Goal: Task Accomplishment & Management: Manage account settings

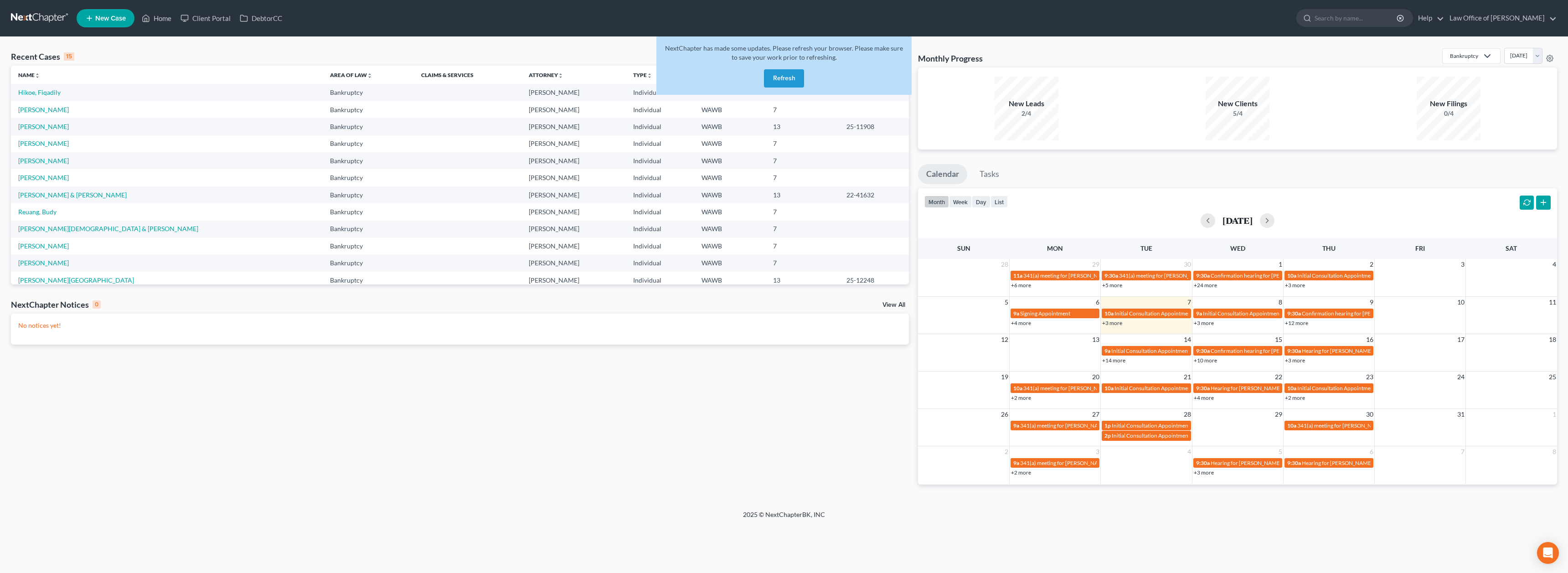
click at [773, 75] on button "Refresh" at bounding box center [784, 79] width 40 height 19
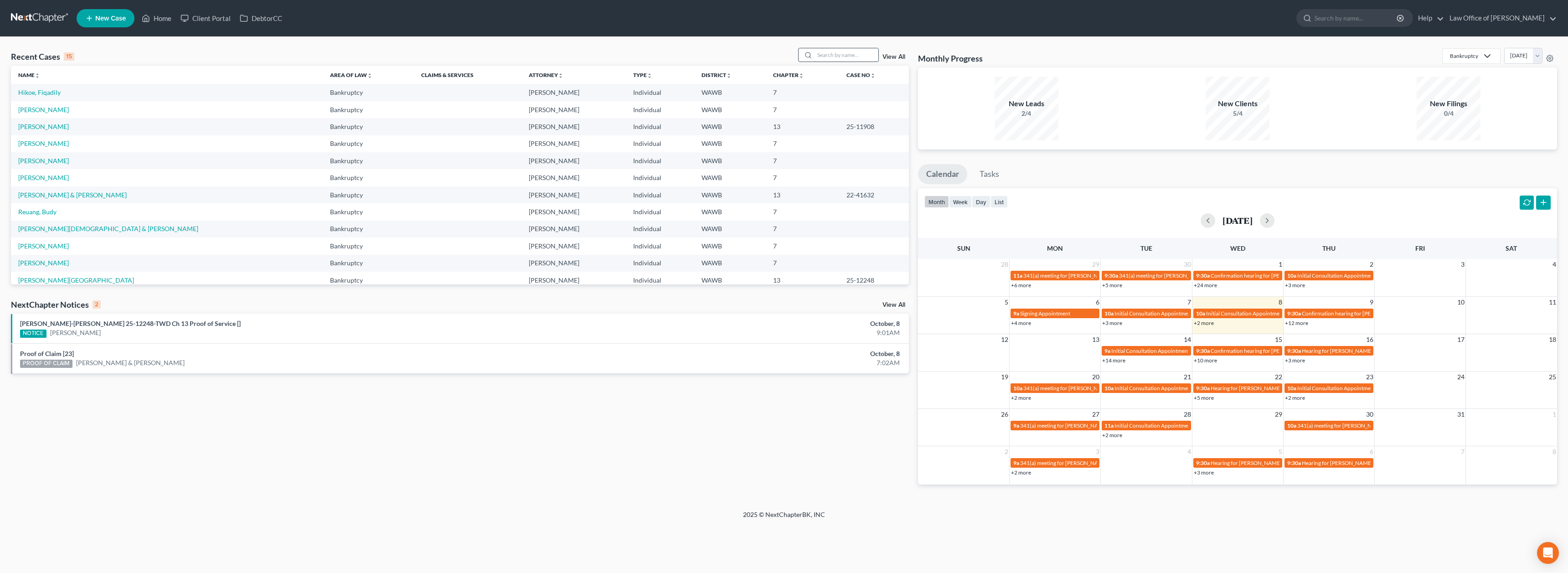
click at [844, 56] on input "search" at bounding box center [846, 55] width 64 height 14
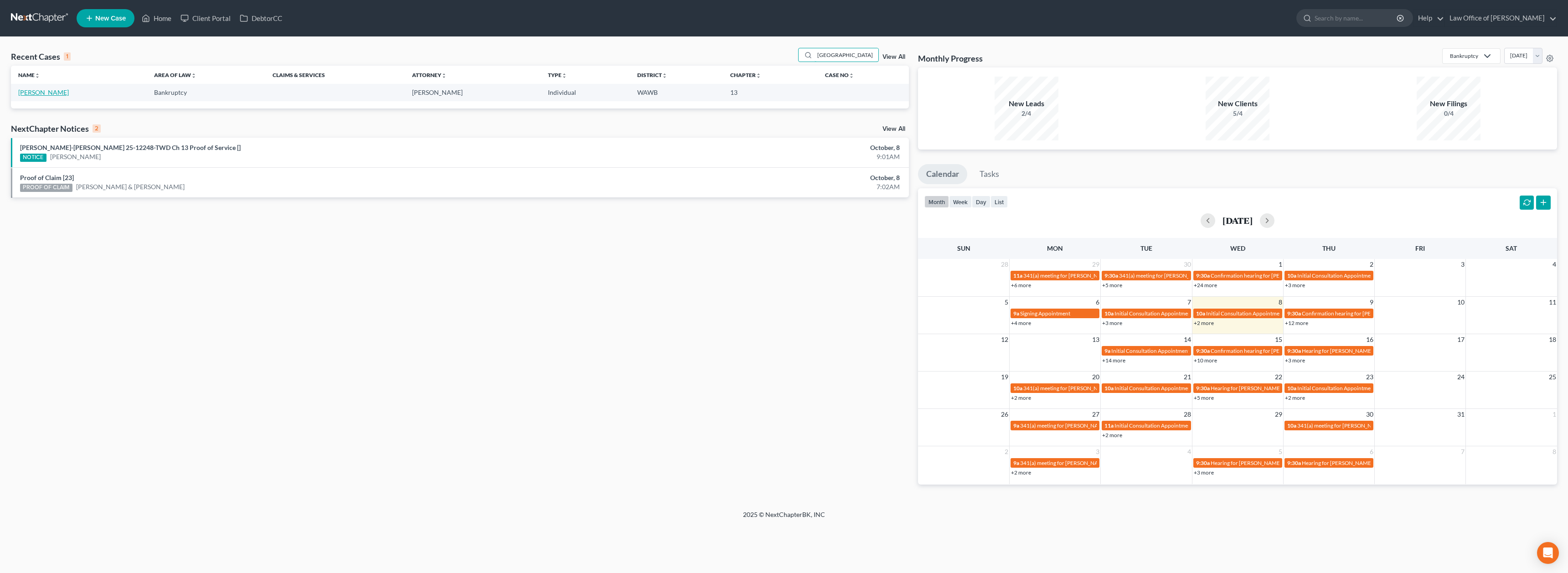
type input "stanford"
click at [38, 94] on link "[PERSON_NAME]" at bounding box center [44, 92] width 51 height 8
select select "6"
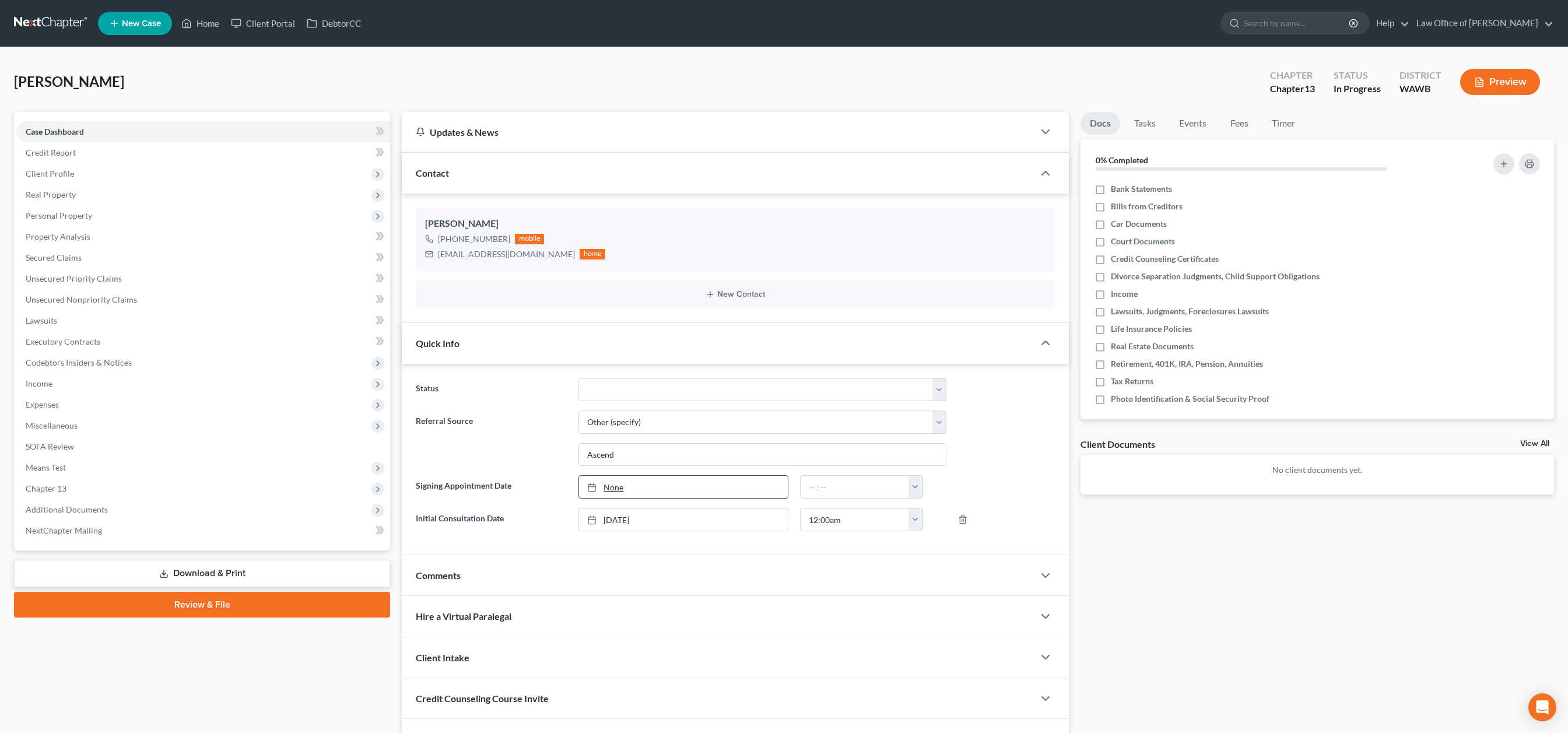
type input "10/8/2025"
click at [695, 487] on link "None" at bounding box center [683, 487] width 208 height 22
click at [828, 497] on input "text" at bounding box center [854, 487] width 109 height 22
type input "10:00 am"
click at [1111, 186] on label "Bank Statements" at bounding box center [1141, 188] width 61 height 12
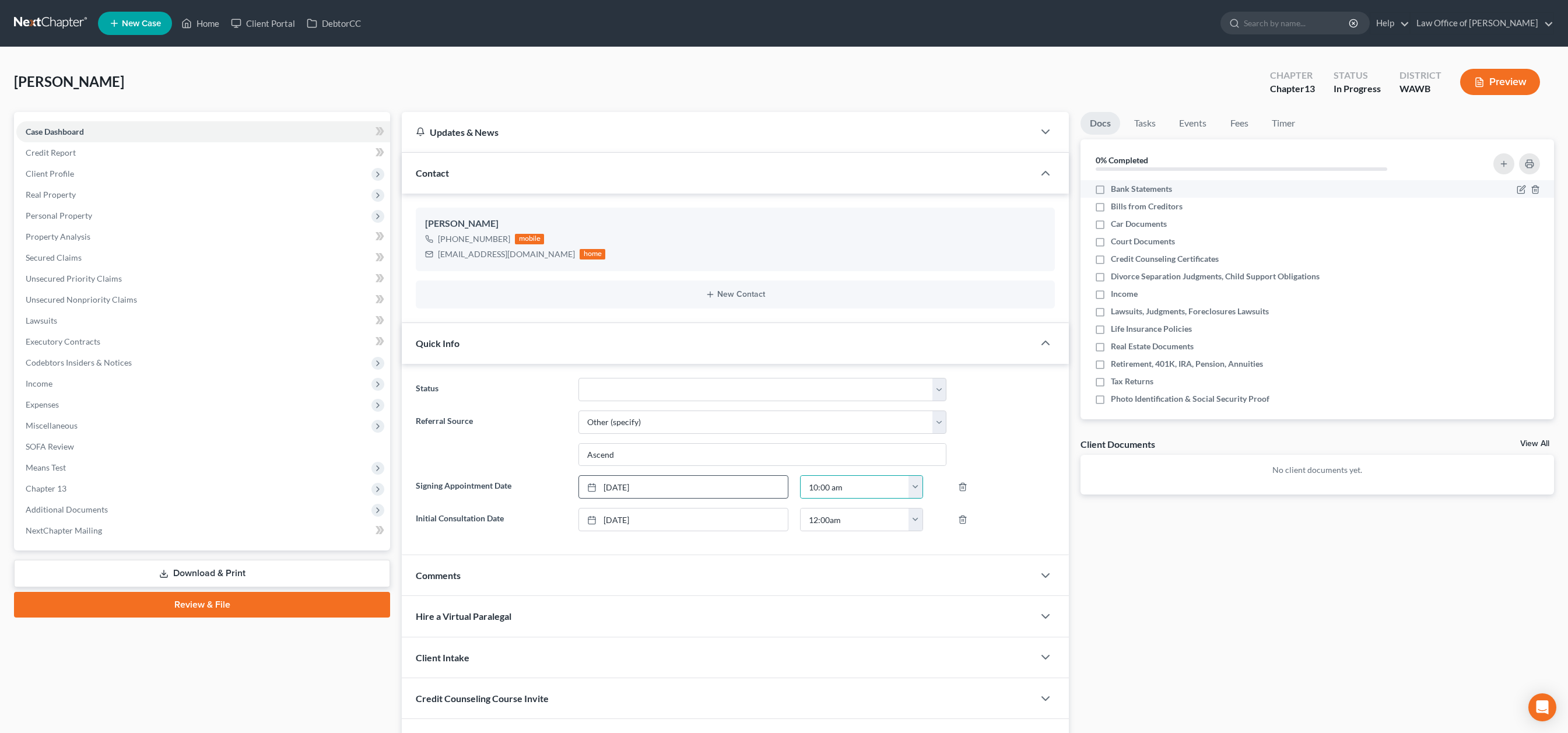
click at [1116, 186] on input "Bank Statements" at bounding box center [1119, 186] width 7 height 7
checkbox input "true"
click at [1111, 207] on label "Bills from Creditors" at bounding box center [1147, 207] width 71 height 12
click at [1116, 207] on input "Bills from Creditors" at bounding box center [1119, 205] width 7 height 7
checkbox input "true"
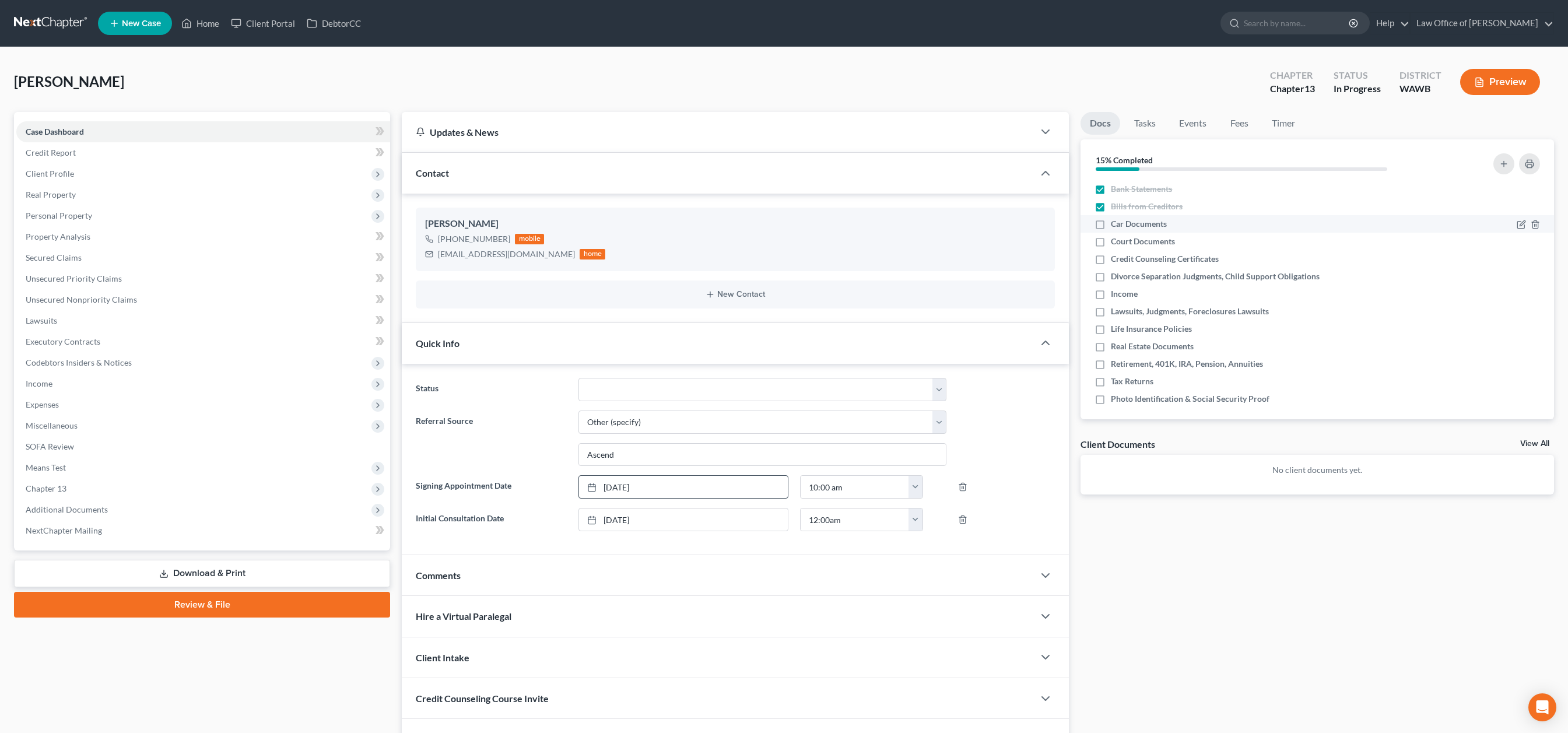
click at [1111, 228] on label "Car Documents" at bounding box center [1139, 224] width 56 height 12
click at [1116, 226] on input "Car Documents" at bounding box center [1119, 222] width 7 height 7
checkbox input "true"
click at [1111, 240] on label "Court Documents" at bounding box center [1143, 241] width 64 height 12
click at [1116, 240] on input "Court Documents" at bounding box center [1119, 239] width 7 height 7
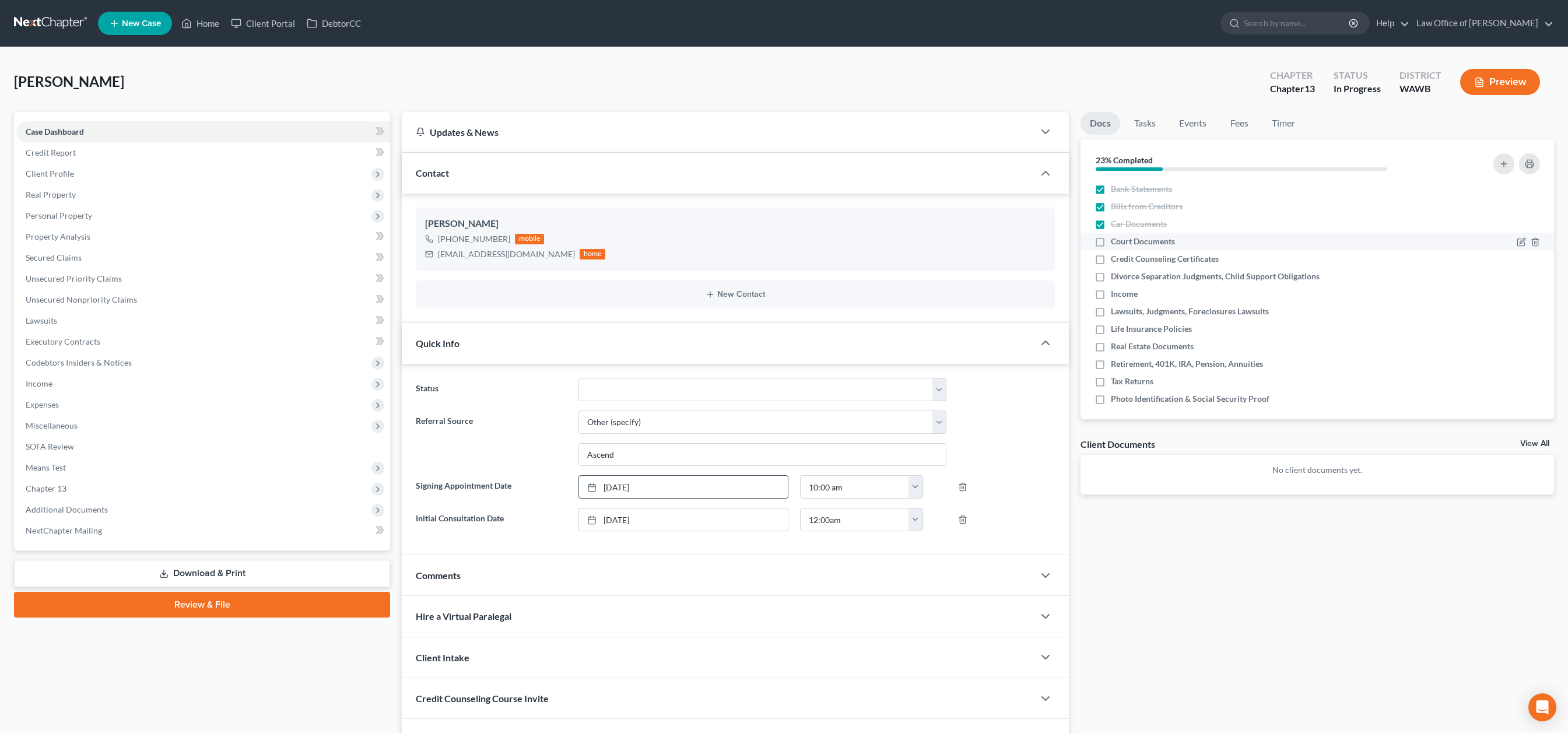
checkbox input "true"
click at [1111, 259] on label "Credit Counseling Certificates" at bounding box center [1165, 259] width 108 height 12
click at [1116, 259] on input "Credit Counseling Certificates" at bounding box center [1119, 257] width 7 height 7
checkbox input "true"
click at [1111, 281] on label "Divorce Separation Judgments, Child Support Obligations" at bounding box center [1215, 276] width 208 height 12
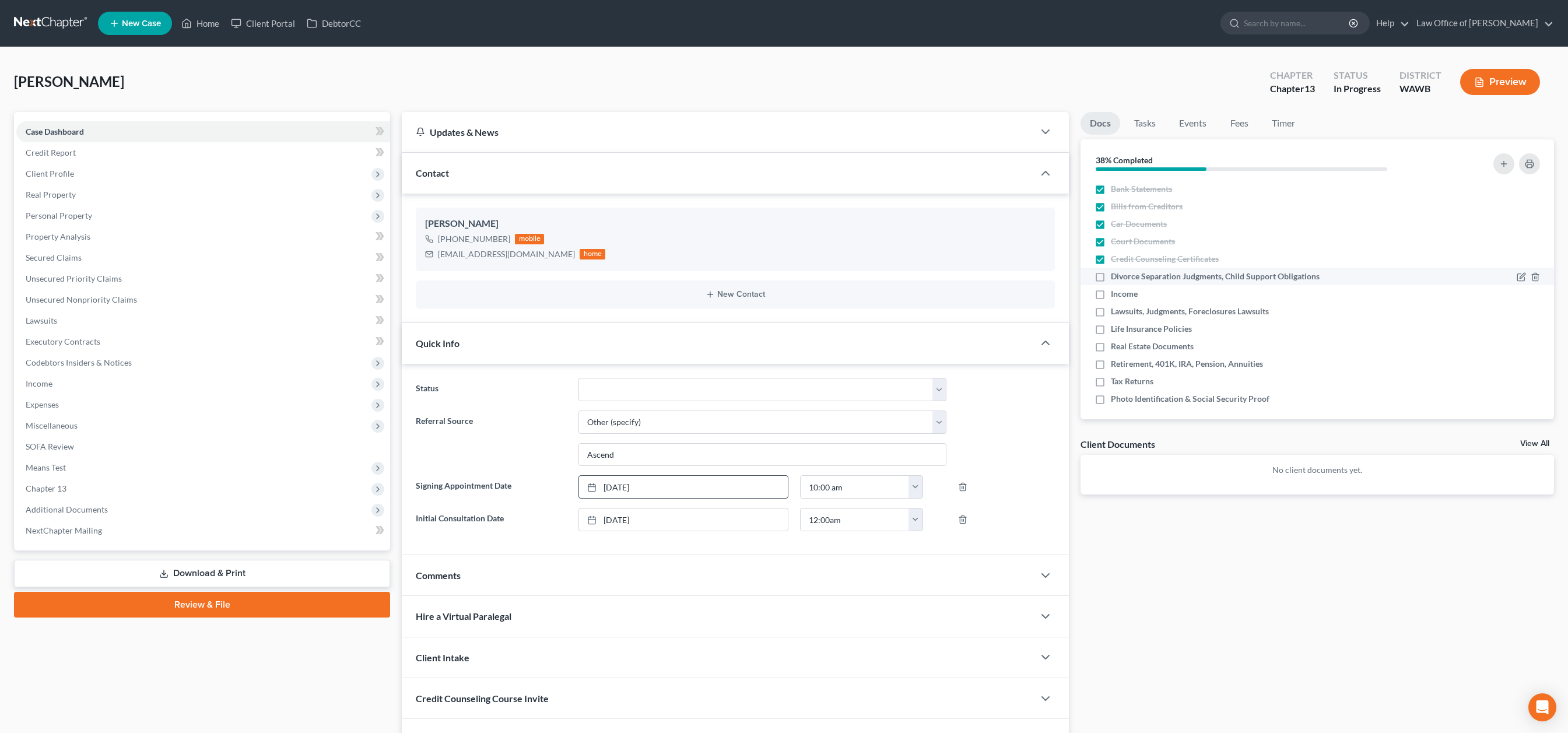
click at [1116, 278] on input "Divorce Separation Judgments, Child Support Obligations" at bounding box center [1119, 274] width 7 height 7
checkbox input "true"
click at [1111, 295] on label "Income" at bounding box center [1124, 293] width 26 height 12
click at [1116, 295] on input "Income" at bounding box center [1119, 292] width 7 height 7
checkbox input "true"
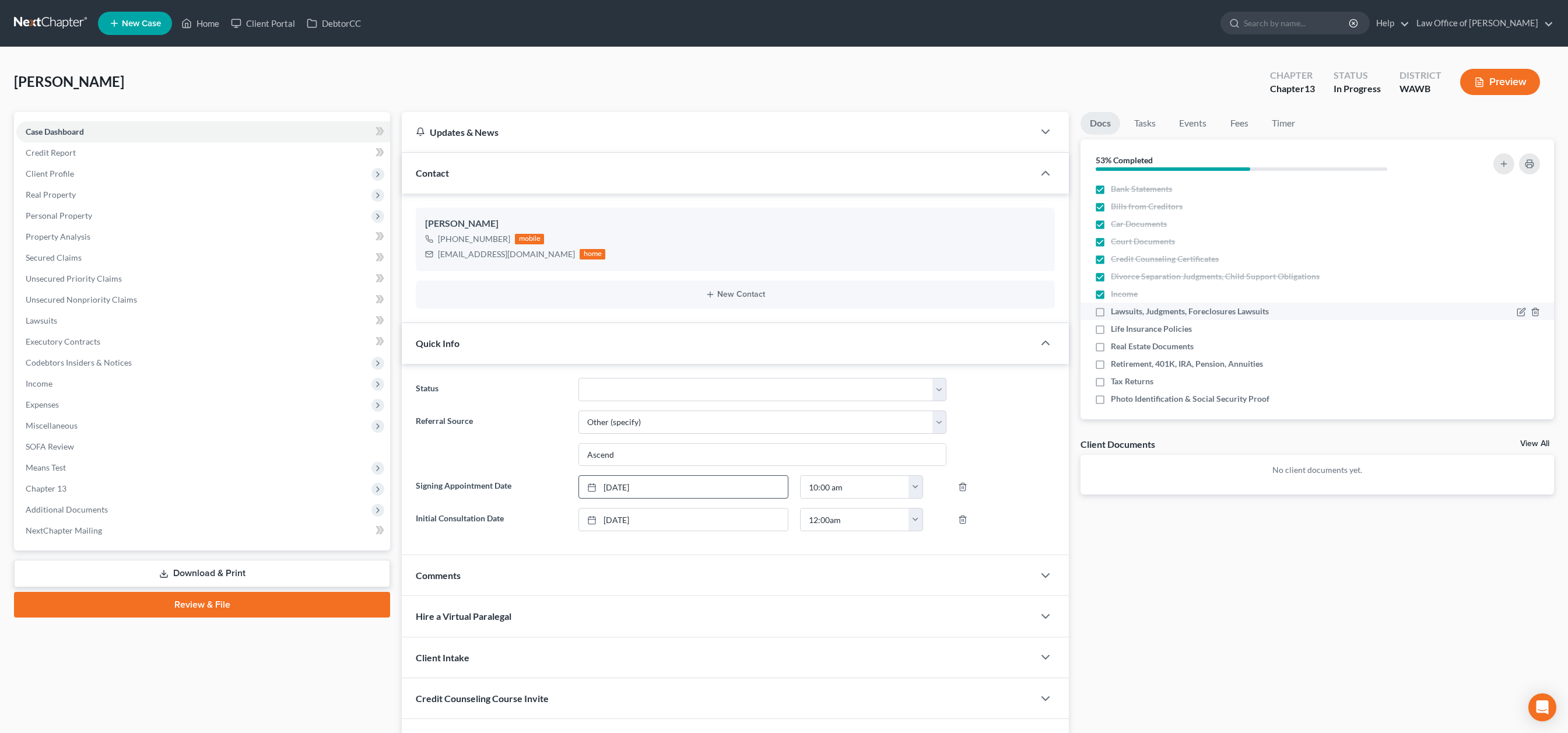
click at [1111, 312] on label "Lawsuits, Judgments, Foreclosures Lawsuits" at bounding box center [1190, 311] width 158 height 12
click at [1116, 312] on input "Lawsuits, Judgments, Foreclosures Lawsuits" at bounding box center [1119, 309] width 7 height 7
checkbox input "true"
click at [1111, 335] on label "Life Insurance Policies" at bounding box center [1151, 329] width 81 height 12
click at [1116, 331] on input "Life Insurance Policies" at bounding box center [1119, 327] width 7 height 7
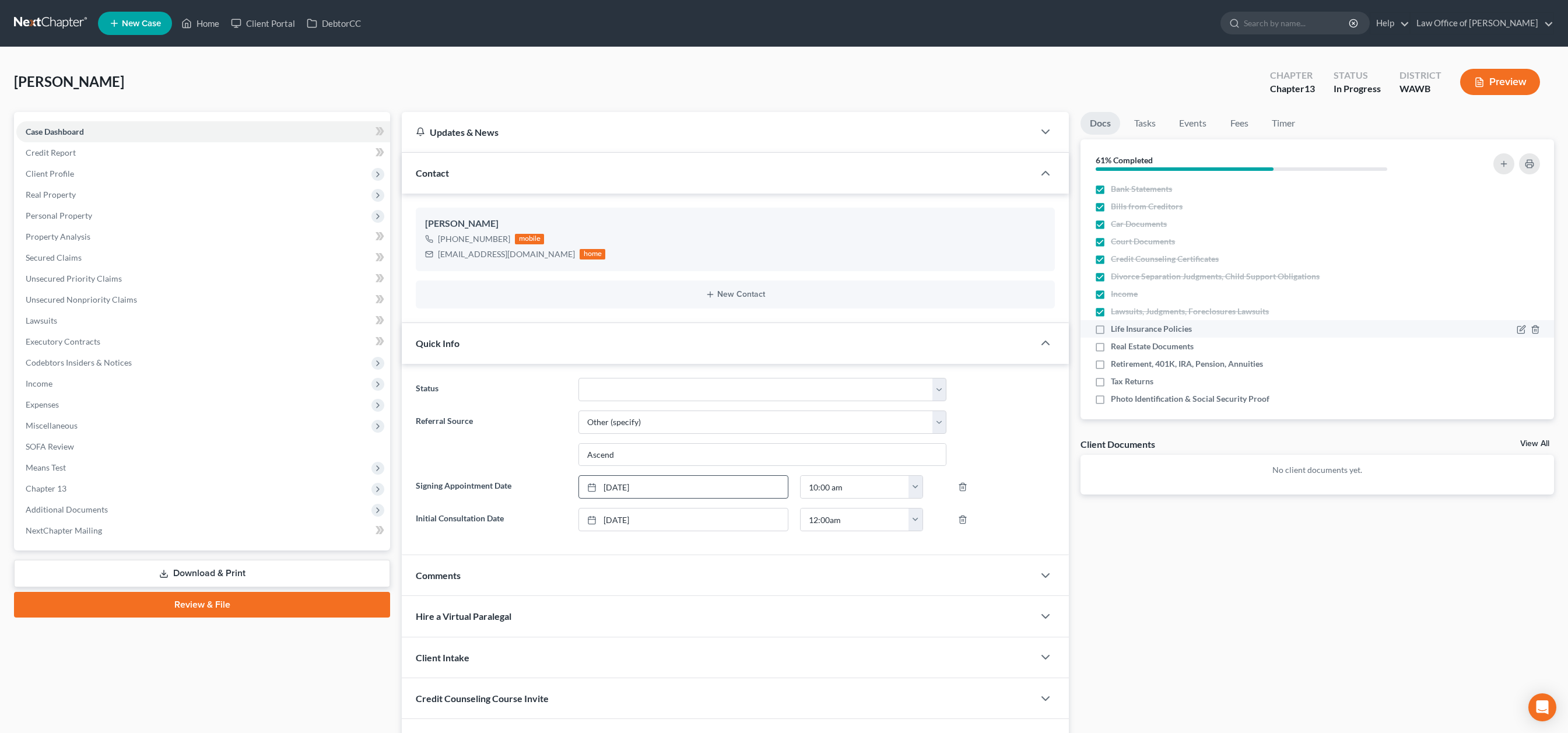
checkbox input "true"
click at [1111, 345] on label "Real Estate Documents" at bounding box center [1152, 346] width 83 height 12
click at [1116, 345] on input "Real Estate Documents" at bounding box center [1119, 345] width 7 height 7
checkbox input "true"
click at [1111, 364] on label "Retirement, 401K, IRA, Pension, Annuities" at bounding box center [1187, 364] width 153 height 12
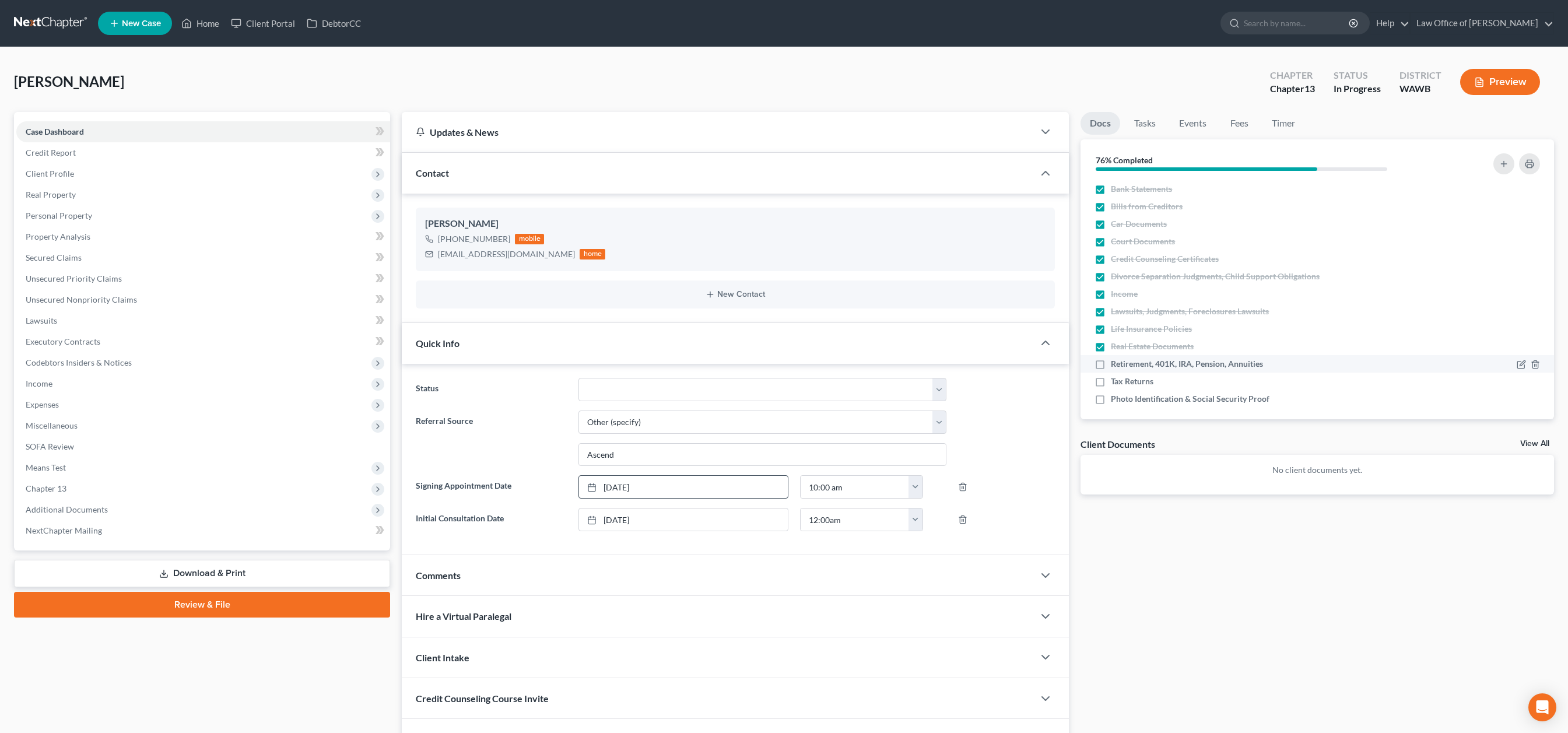
click at [1116, 364] on input "Retirement, 401K, IRA, Pension, Annuities" at bounding box center [1119, 362] width 7 height 7
checkbox input "true"
click at [1111, 385] on label "Tax Returns" at bounding box center [1132, 381] width 43 height 12
click at [1116, 383] on input "Tax Returns" at bounding box center [1119, 379] width 7 height 7
checkbox input "true"
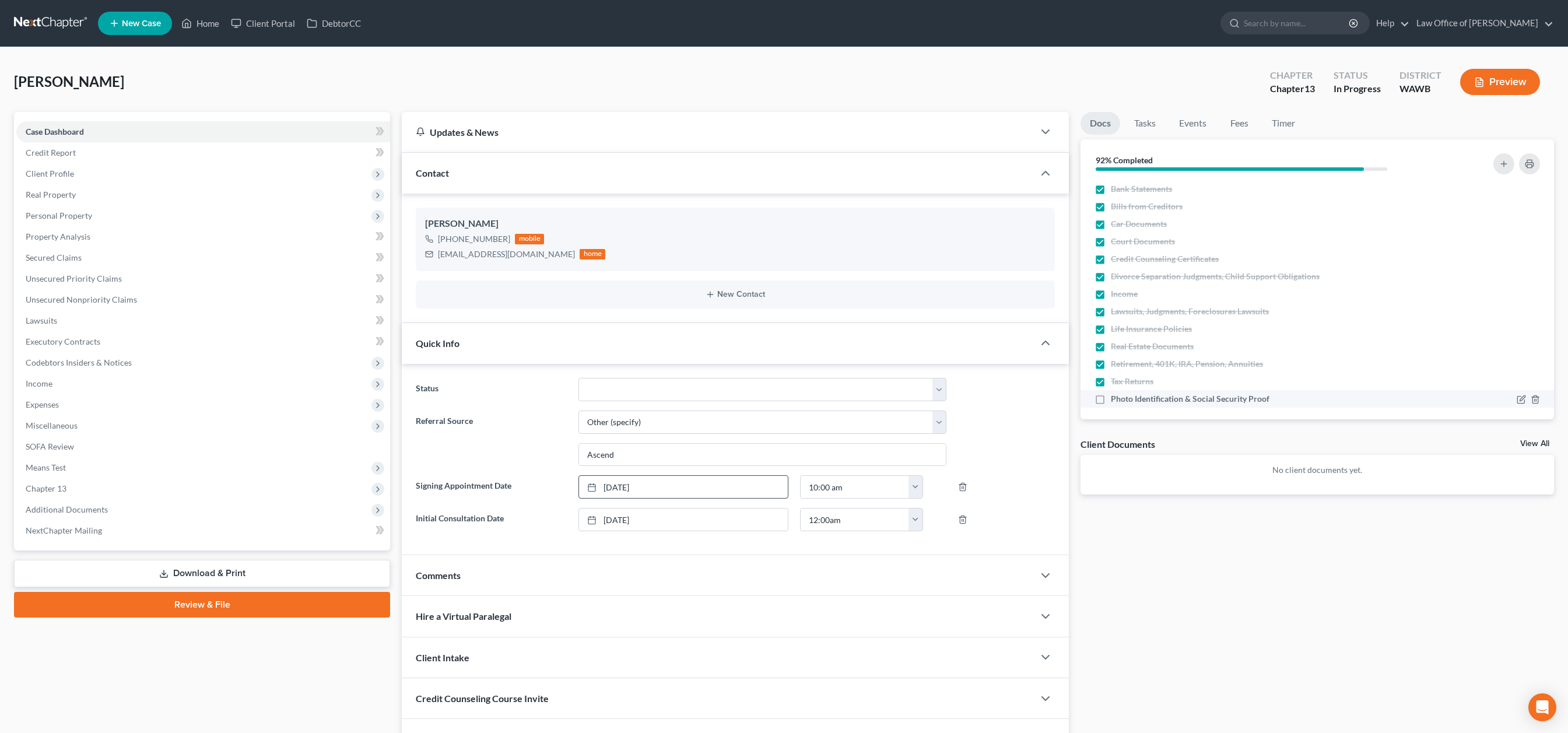
click at [1111, 399] on label "Photo Identification & Social Security Proof" at bounding box center [1191, 398] width 159 height 12
click at [1116, 399] on input "Photo Identification & Social Security Proof" at bounding box center [1119, 397] width 7 height 7
checkbox input "true"
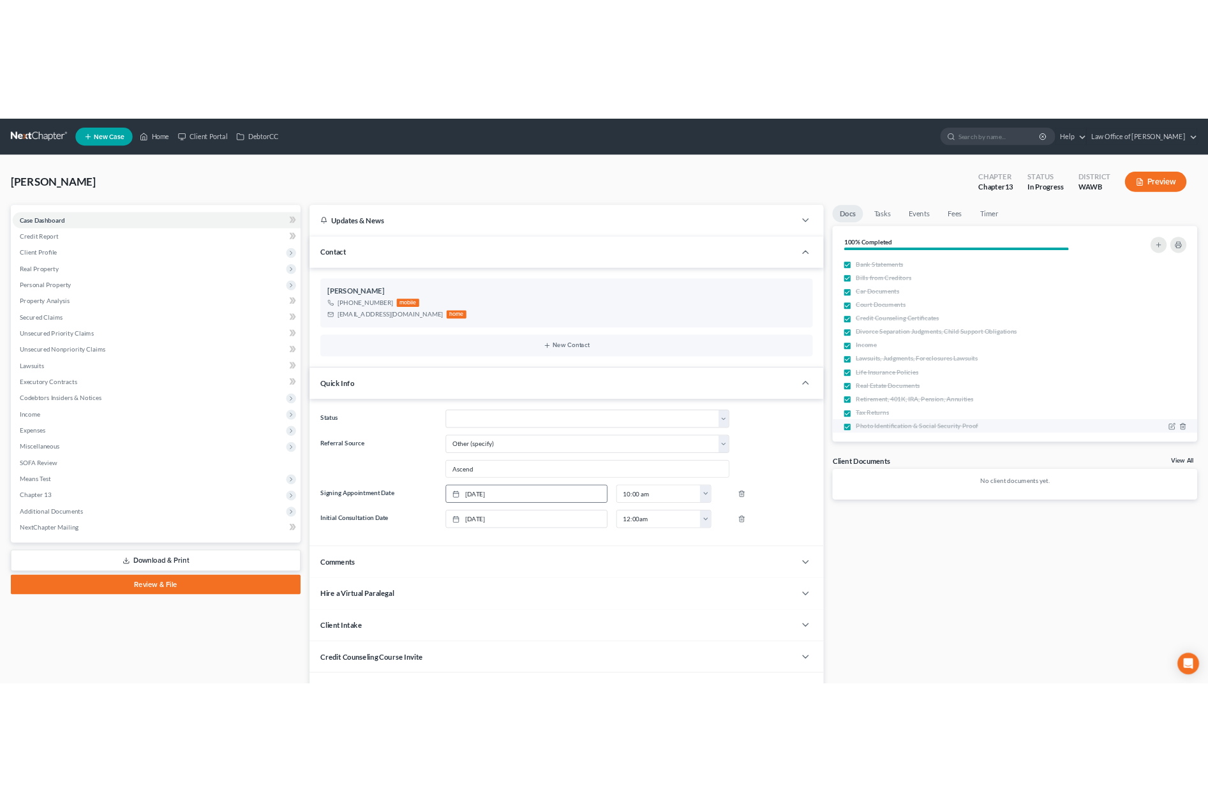
scroll to position [8, 0]
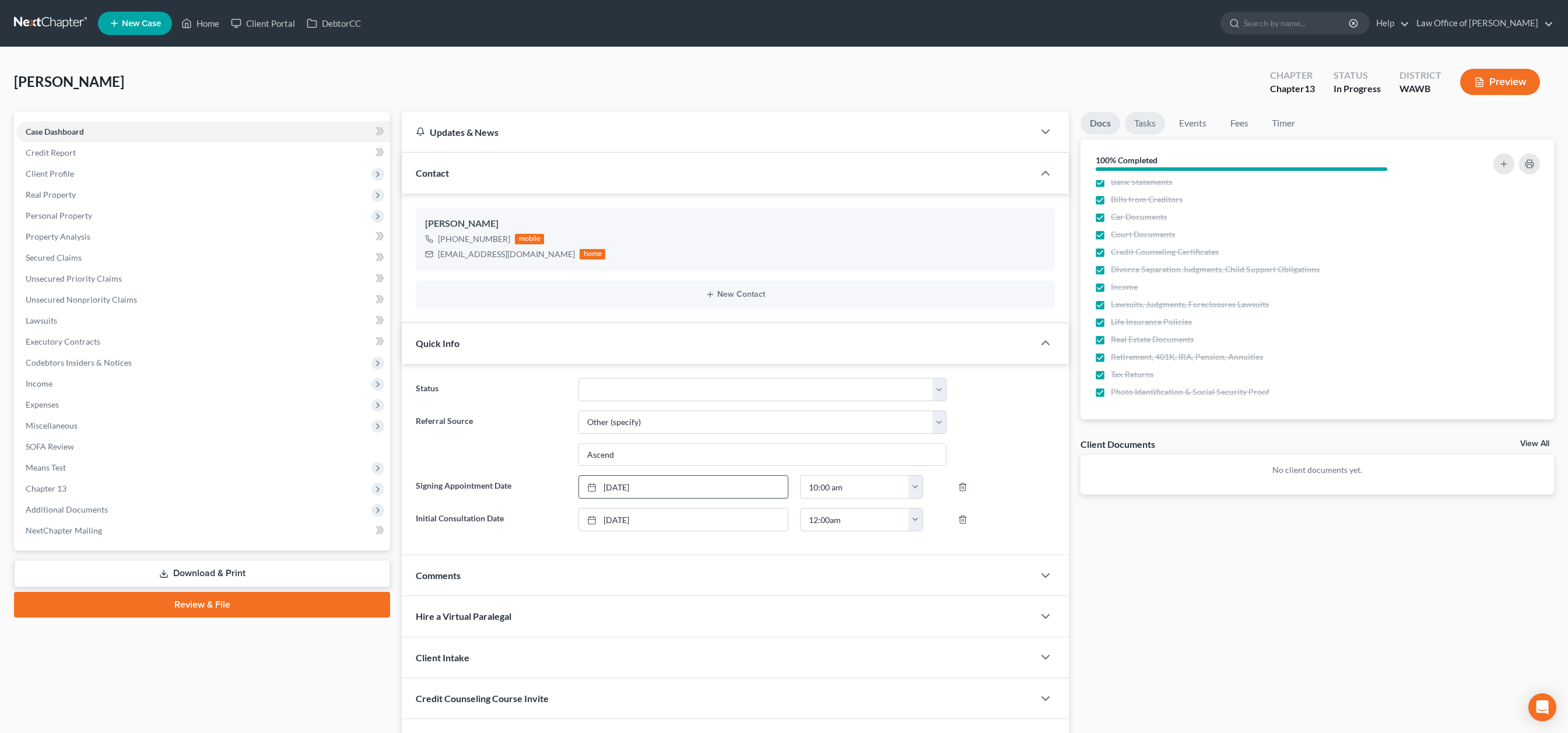
click at [1151, 115] on link "Tasks" at bounding box center [1145, 123] width 40 height 23
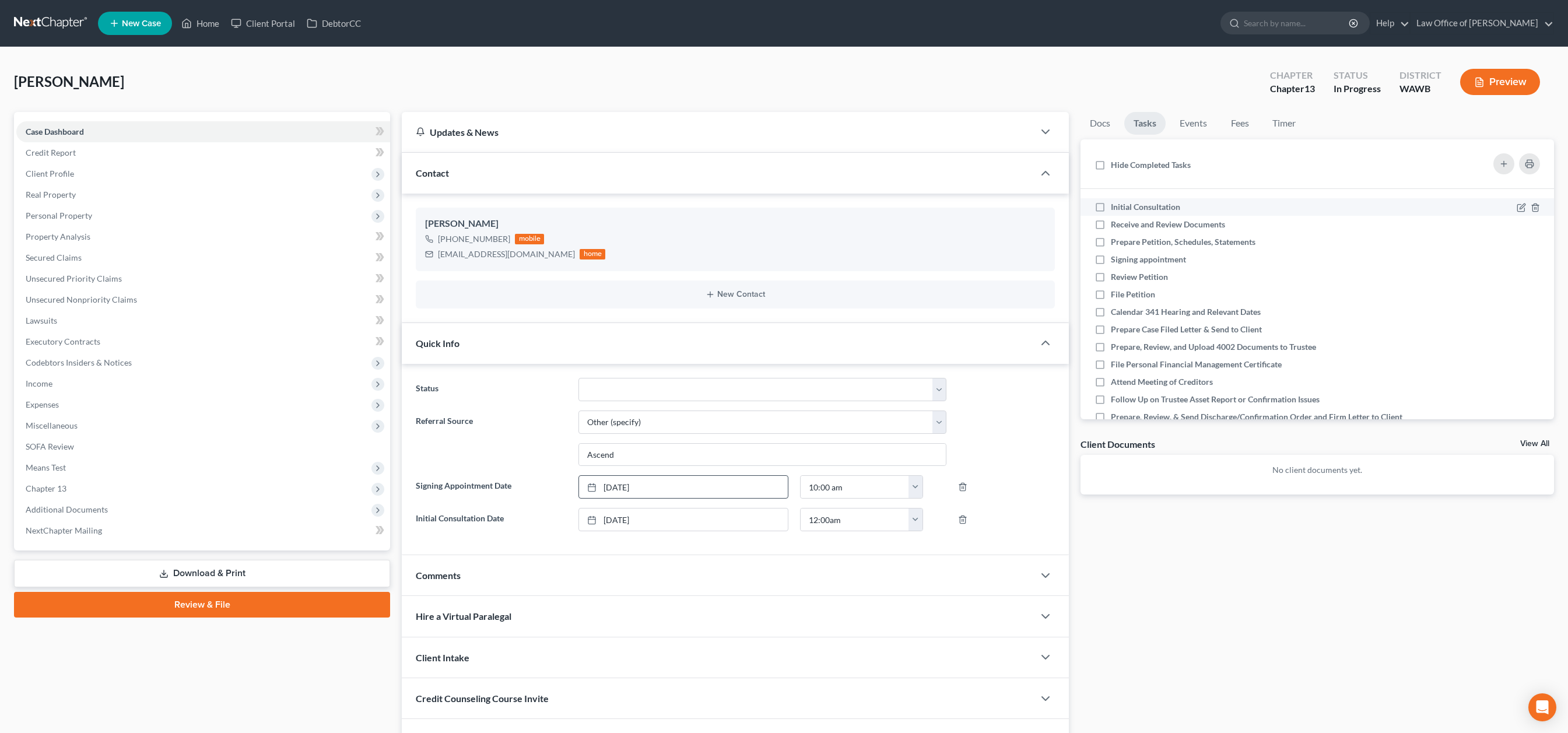
click at [1111, 207] on label "Initial Consultation" at bounding box center [1150, 207] width 79 height 12
click at [1116, 207] on input "Initial Consultation" at bounding box center [1119, 205] width 7 height 7
checkbox input "true"
click at [1111, 222] on label "Receive and Review Documents" at bounding box center [1172, 224] width 123 height 12
click at [1116, 222] on input "Receive and Review Documents" at bounding box center [1119, 222] width 7 height 7
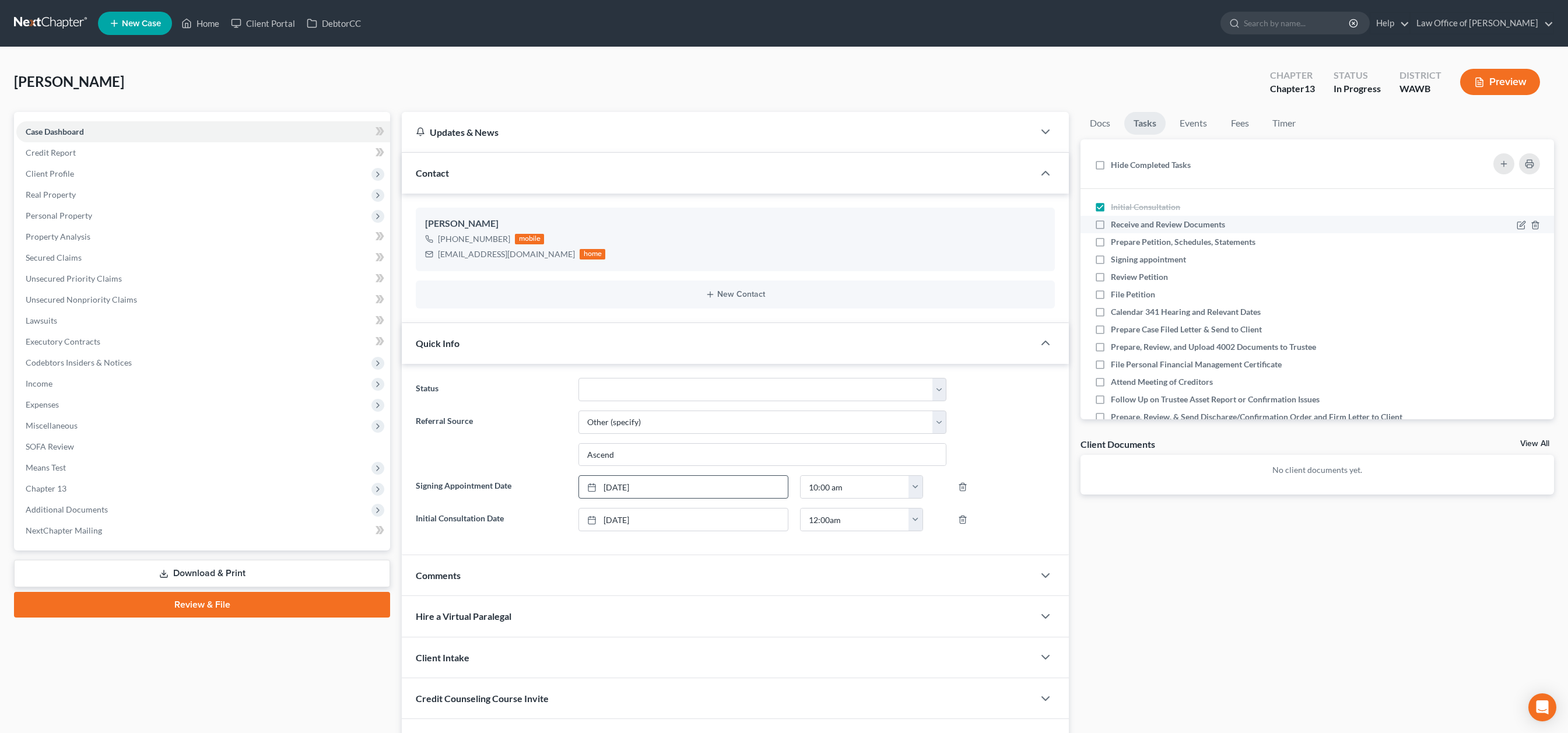
checkbox input "true"
click at [1111, 240] on label "Prepare Petition, Schedules, Statements" at bounding box center [1188, 241] width 154 height 12
click at [1116, 240] on input "Prepare Petition, Schedules, Statements" at bounding box center [1119, 239] width 7 height 7
checkbox input "true"
click at [1191, 123] on link "Events" at bounding box center [1193, 123] width 46 height 23
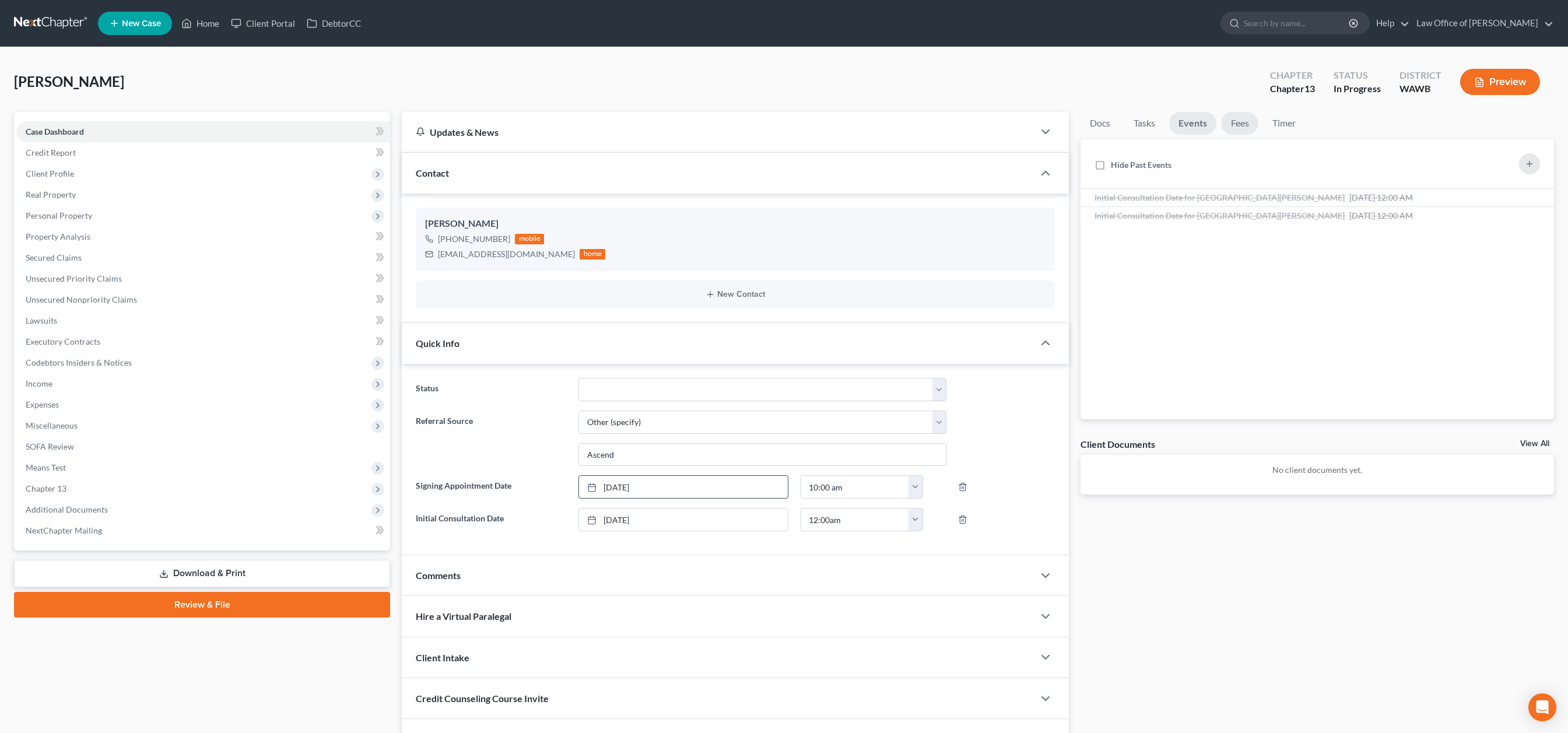
click at [1240, 122] on link "Fees" at bounding box center [1239, 123] width 37 height 23
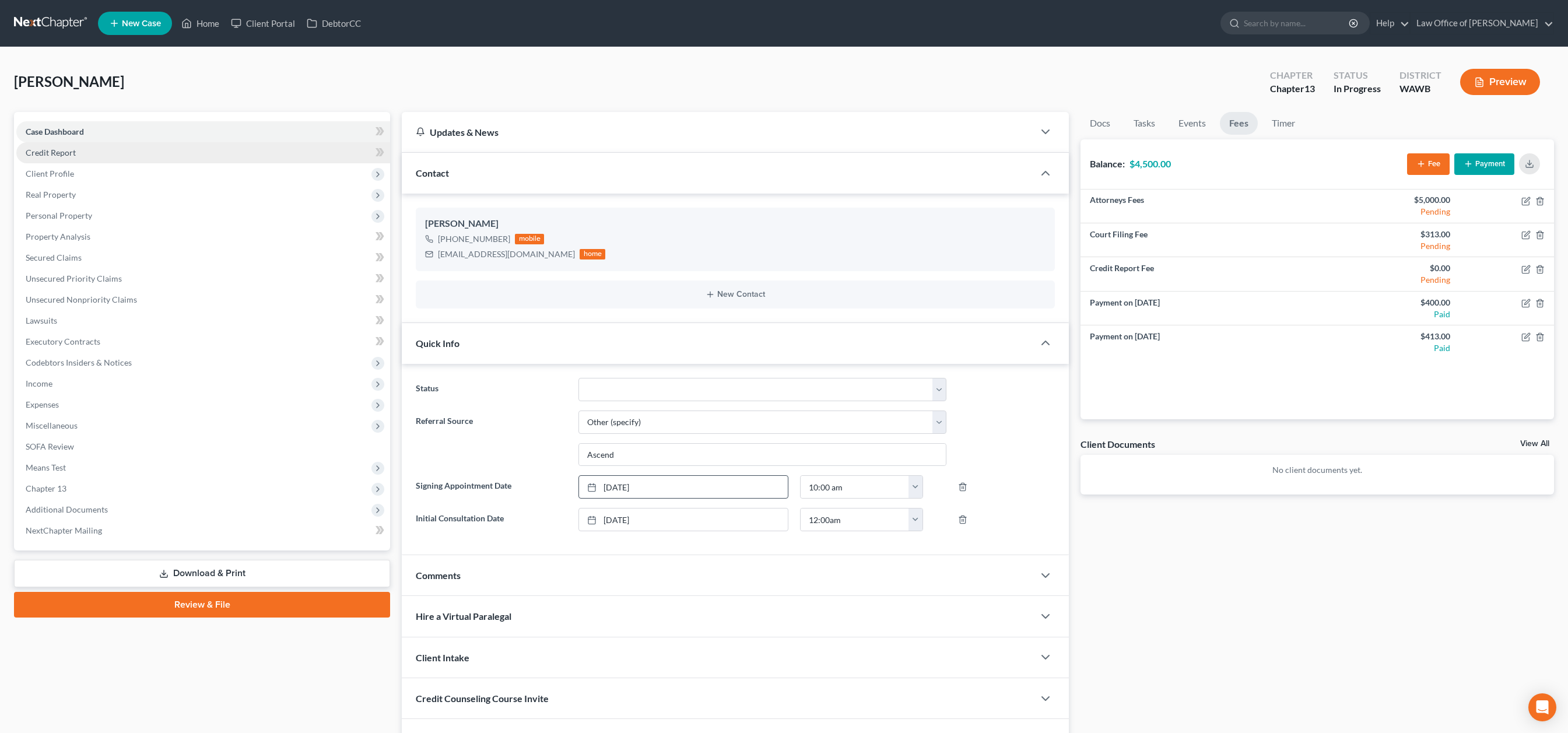
click at [338, 154] on link "Credit Report" at bounding box center [203, 153] width 374 height 21
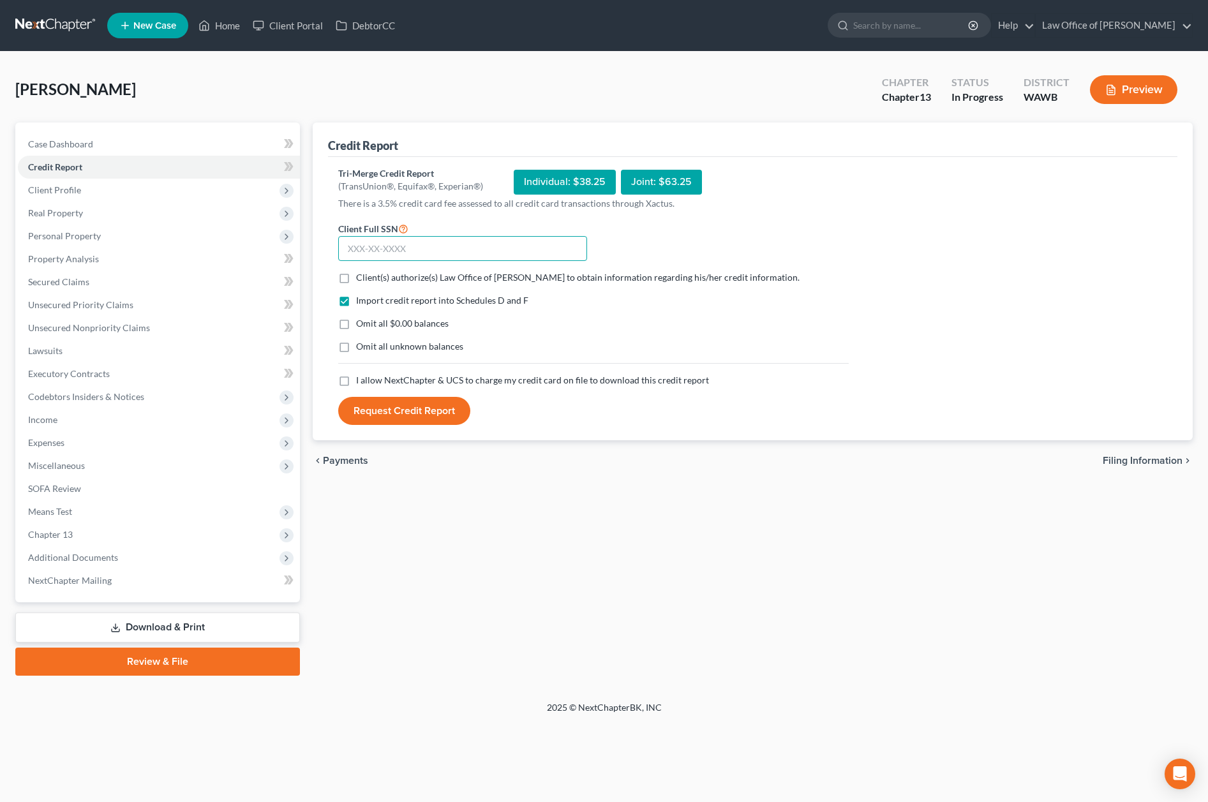
click at [385, 245] on input "text" at bounding box center [462, 249] width 249 height 26
type input "548-47-7402"
click at [356, 281] on label "Client(s) authorize(s) Law Office of Lisa S. Tse to obtain information regardin…" at bounding box center [578, 277] width 444 height 13
click at [361, 280] on input "Client(s) authorize(s) Law Office of Lisa S. Tse to obtain information regardin…" at bounding box center [365, 275] width 8 height 8
checkbox input "true"
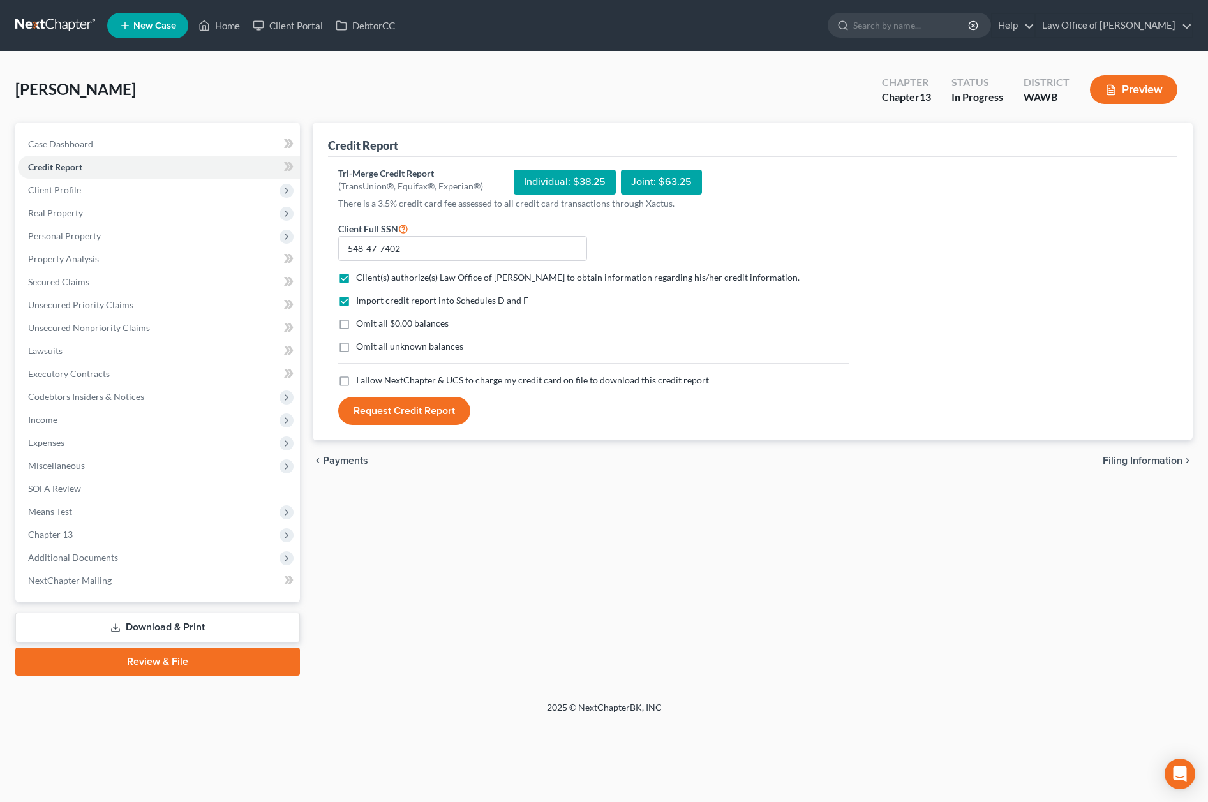
click at [356, 380] on label "I allow NextChapter & UCS to charge my credit card on file to download this cre…" at bounding box center [532, 380] width 353 height 13
click at [361, 380] on input "I allow NextChapter & UCS to charge my credit card on file to download this cre…" at bounding box center [365, 378] width 8 height 8
checkbox input "true"
click at [399, 416] on button "Request Credit Report" at bounding box center [404, 411] width 132 height 28
click at [190, 192] on span "Client Profile" at bounding box center [159, 190] width 282 height 23
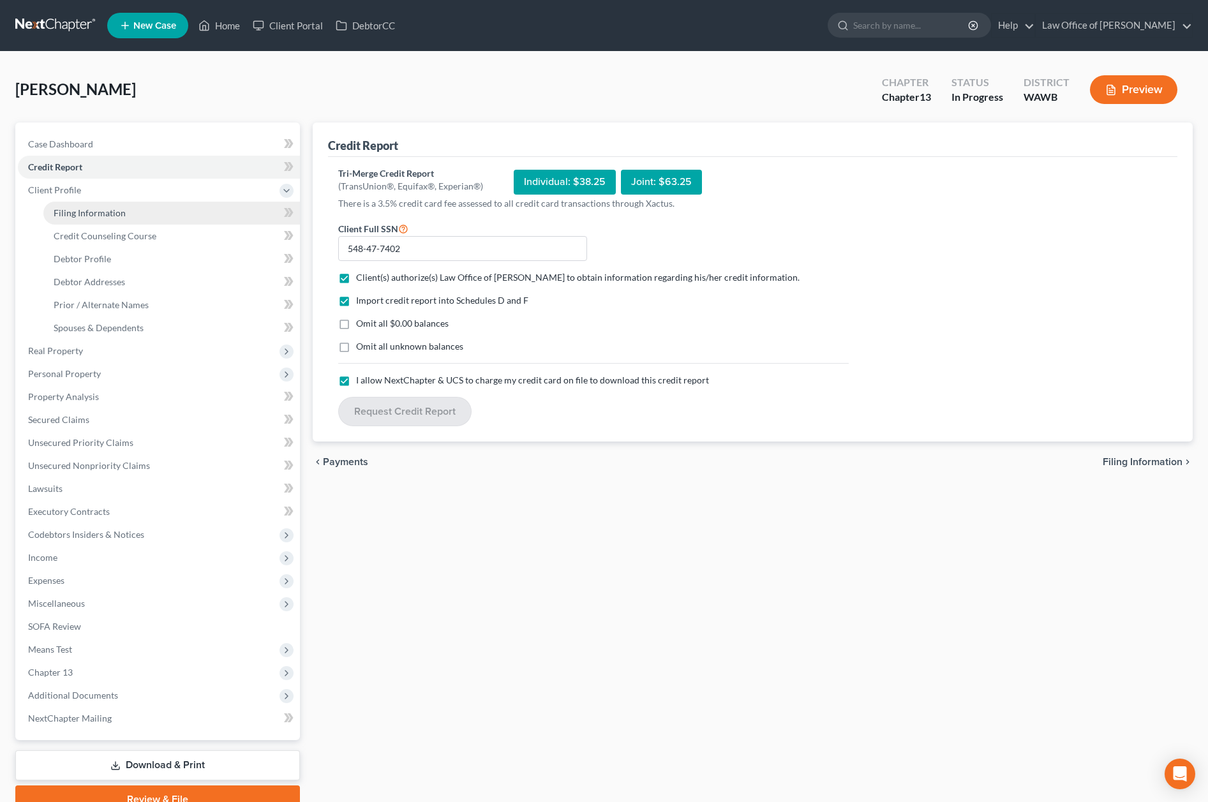
click at [185, 207] on link "Filing Information" at bounding box center [171, 213] width 257 height 23
select select "1"
select select "0"
select select "3"
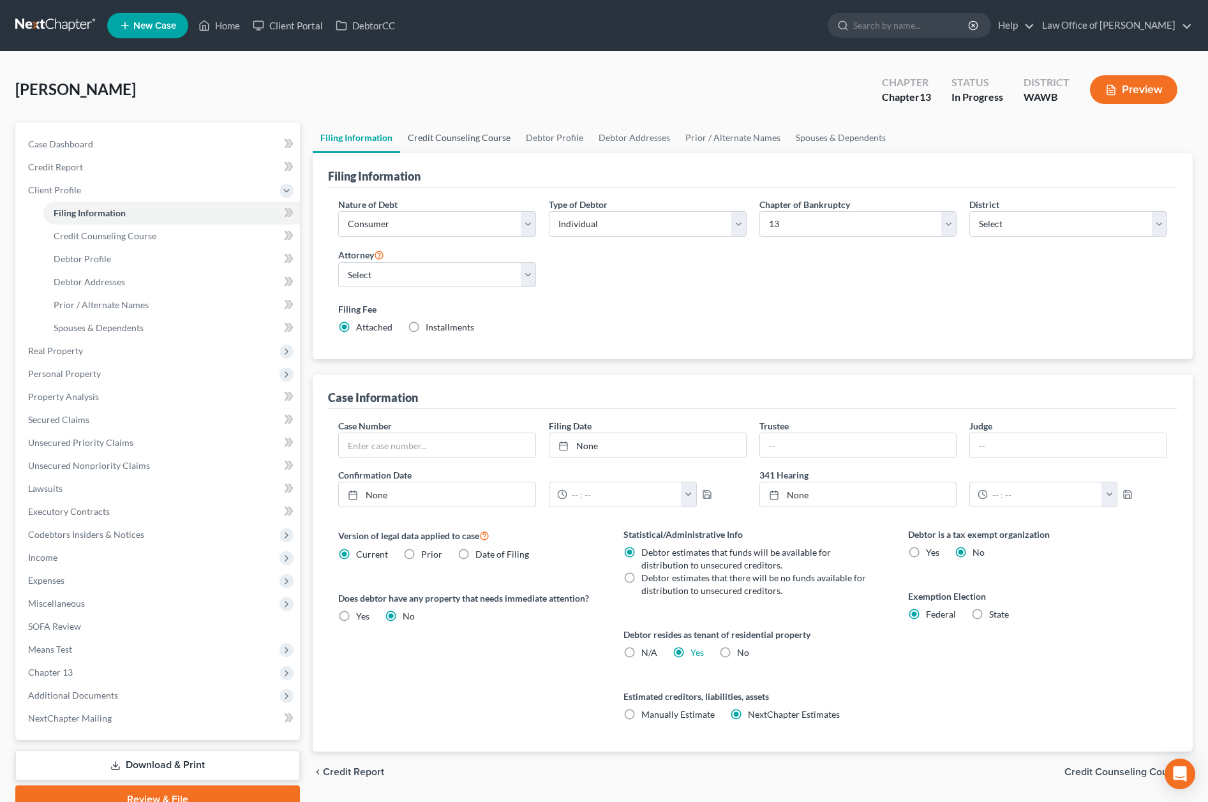
click at [450, 148] on link "Credit Counseling Course" at bounding box center [459, 138] width 118 height 31
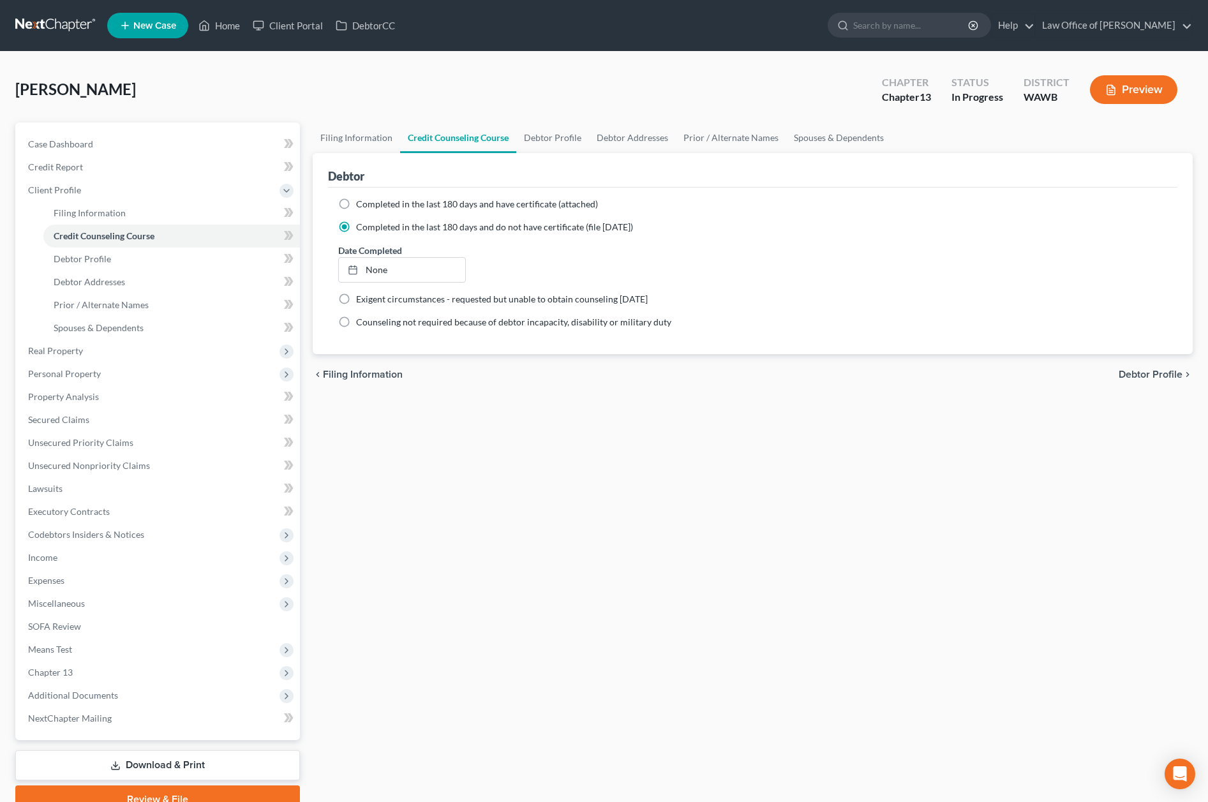
click at [357, 204] on span "Completed in the last 180 days and have certificate (attached)" at bounding box center [477, 203] width 242 height 11
click at [361, 204] on input "Completed in the last 180 days and have certificate (attached)" at bounding box center [365, 202] width 8 height 8
radio input "true"
radio input "false"
click at [408, 256] on link "[DATE]" at bounding box center [402, 247] width 126 height 24
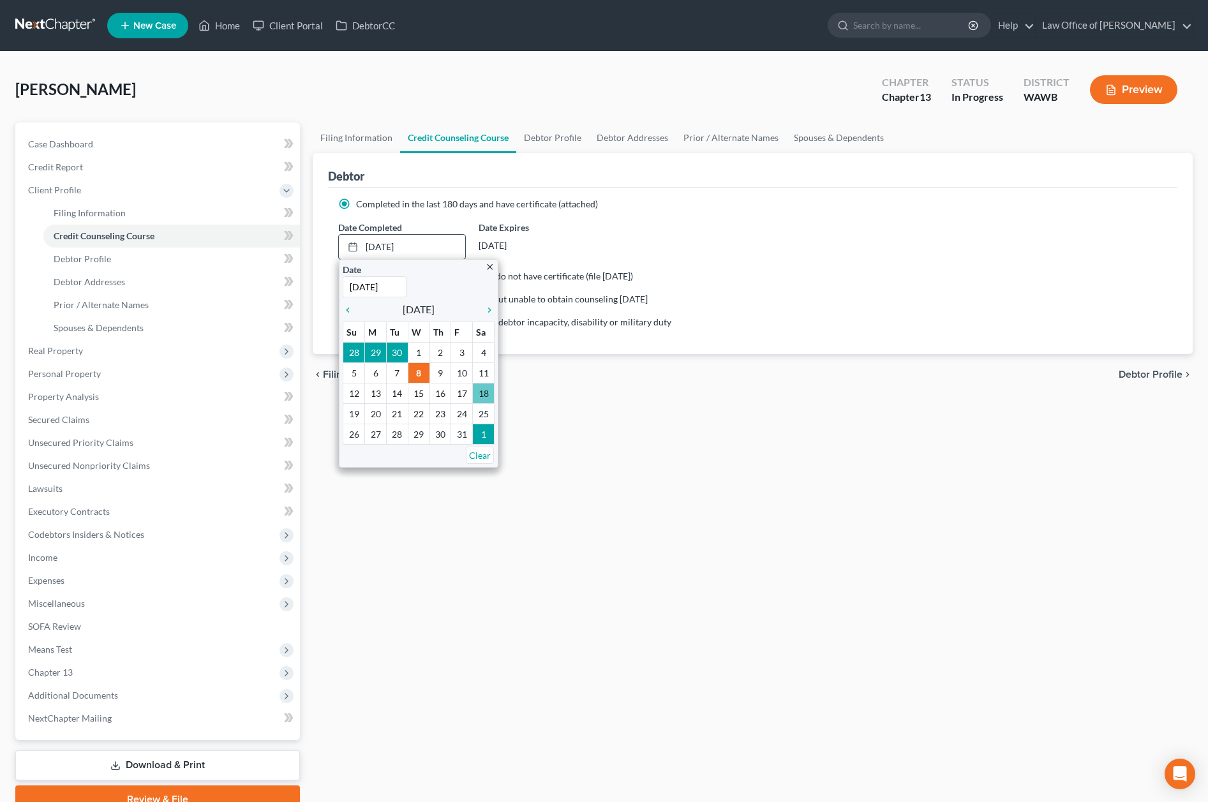
type input "10/18/2025"
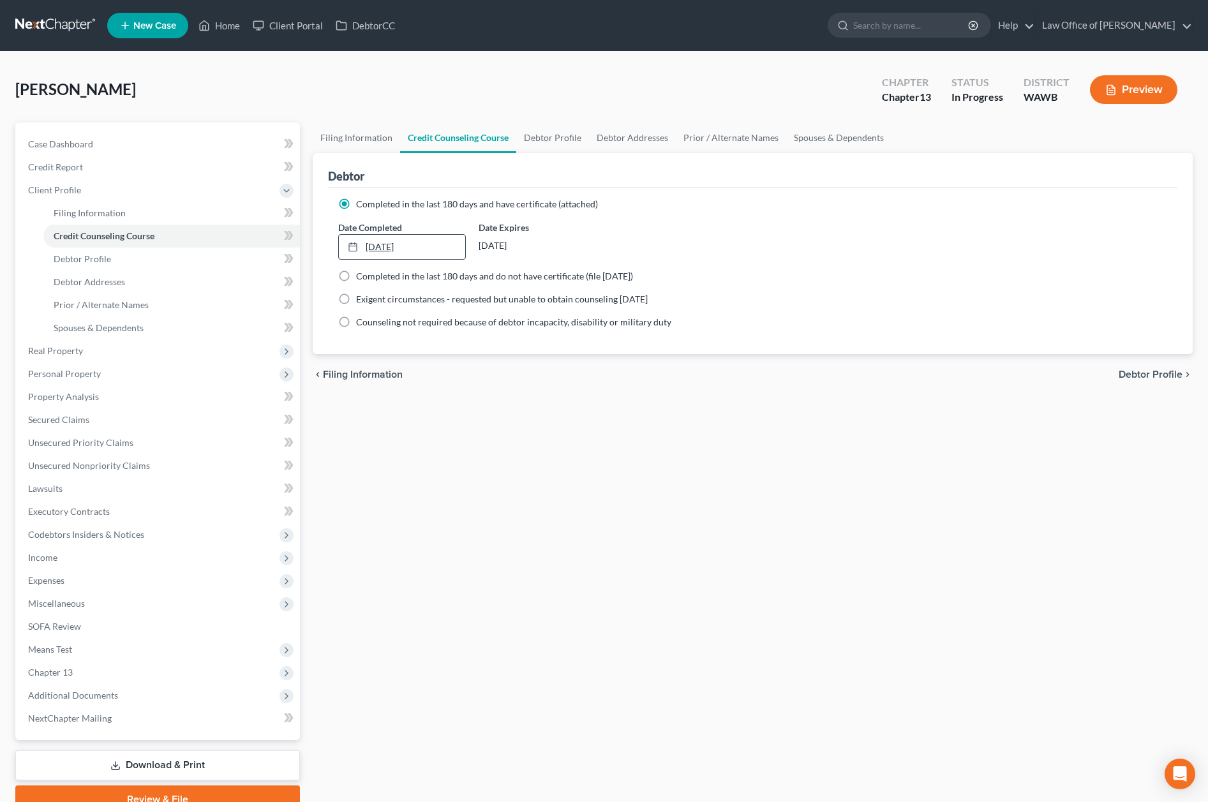
click at [394, 250] on link "10/18/2025" at bounding box center [402, 247] width 126 height 24
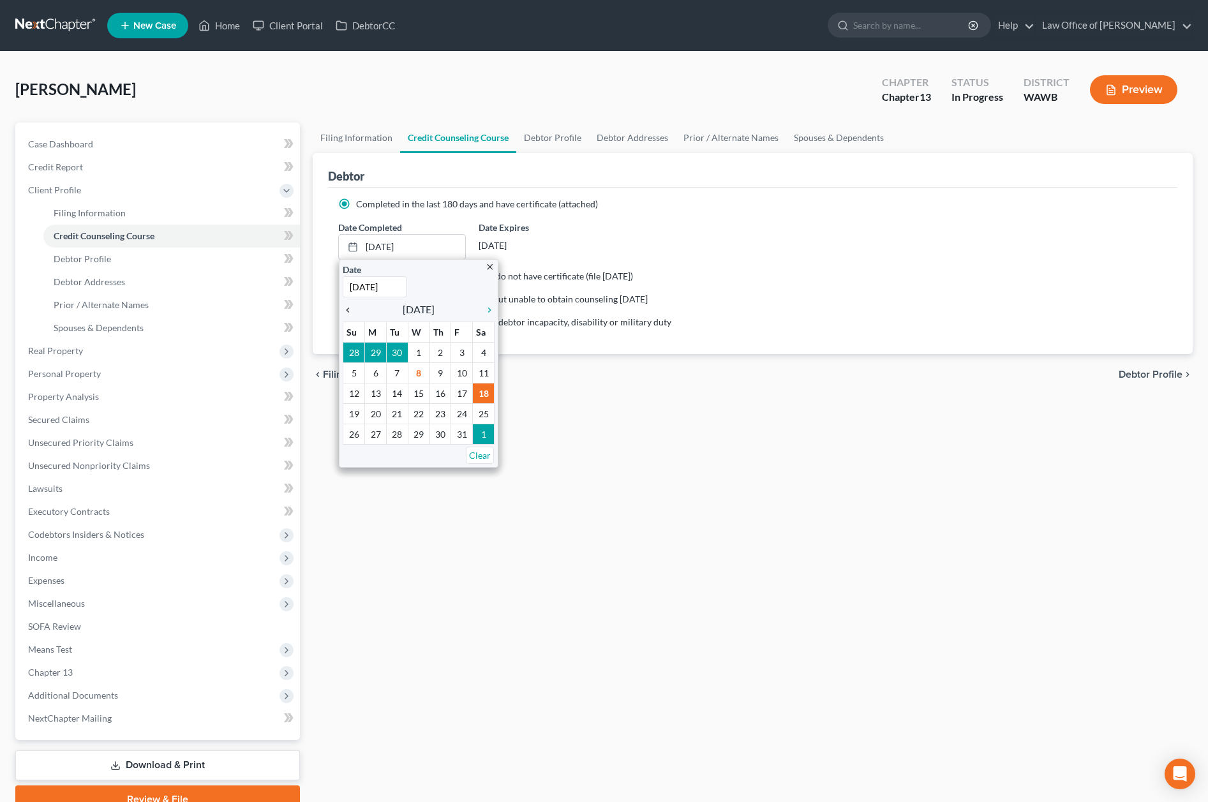
click at [349, 306] on icon "chevron_left" at bounding box center [351, 310] width 17 height 10
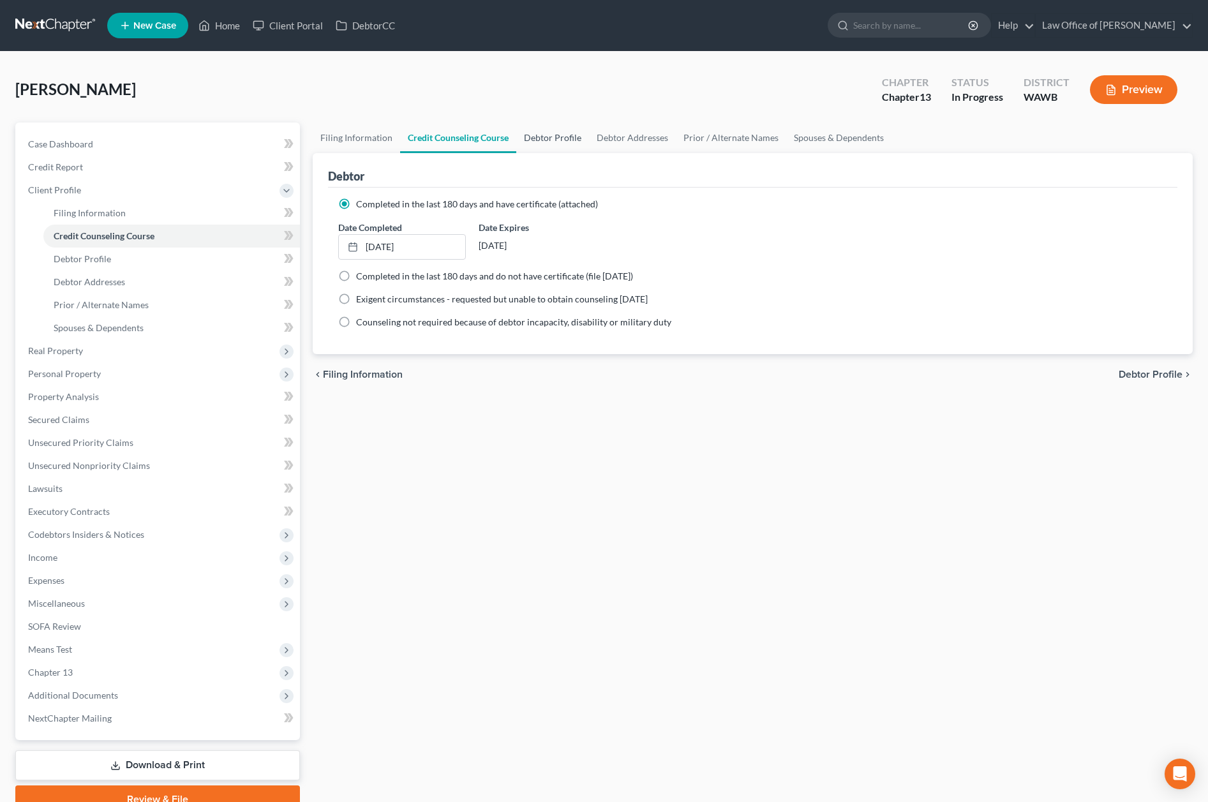
click at [539, 135] on link "Debtor Profile" at bounding box center [552, 138] width 73 height 31
select select "0"
select select "1"
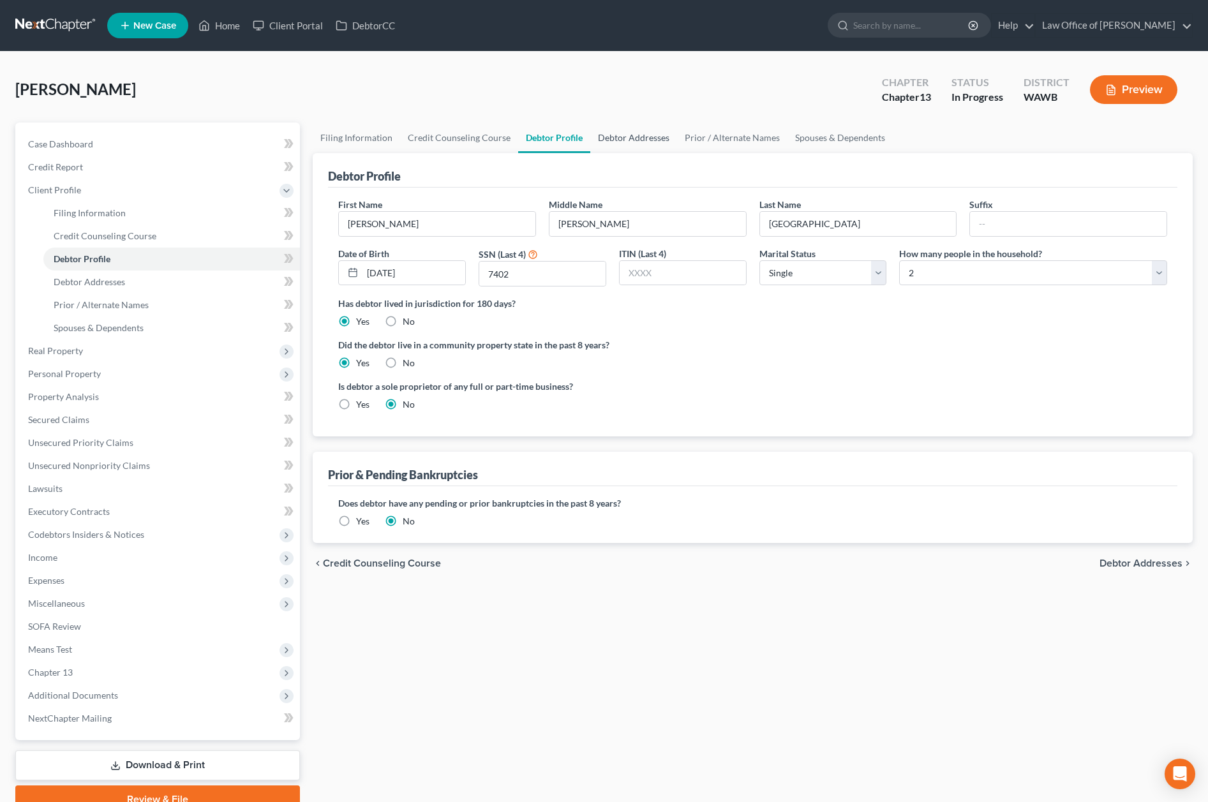
click at [637, 140] on link "Debtor Addresses" at bounding box center [633, 138] width 87 height 31
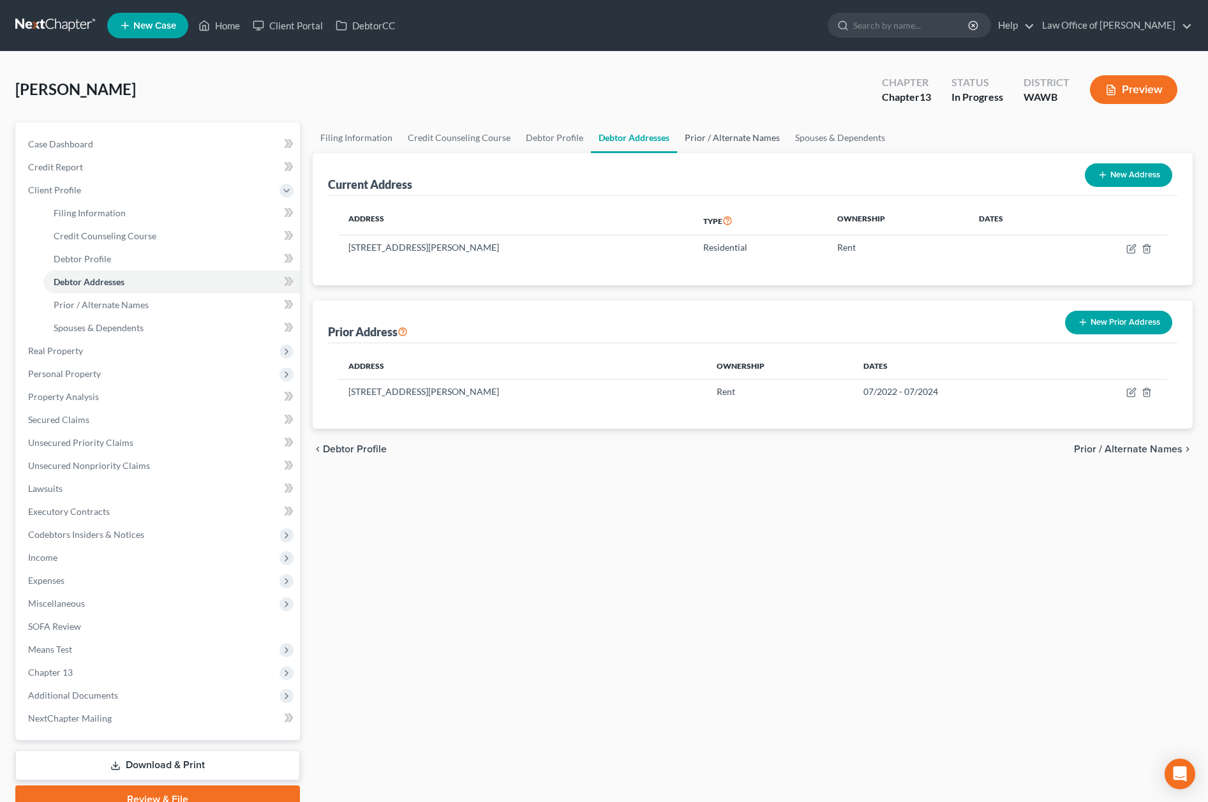
click at [724, 136] on link "Prior / Alternate Names" at bounding box center [732, 138] width 110 height 31
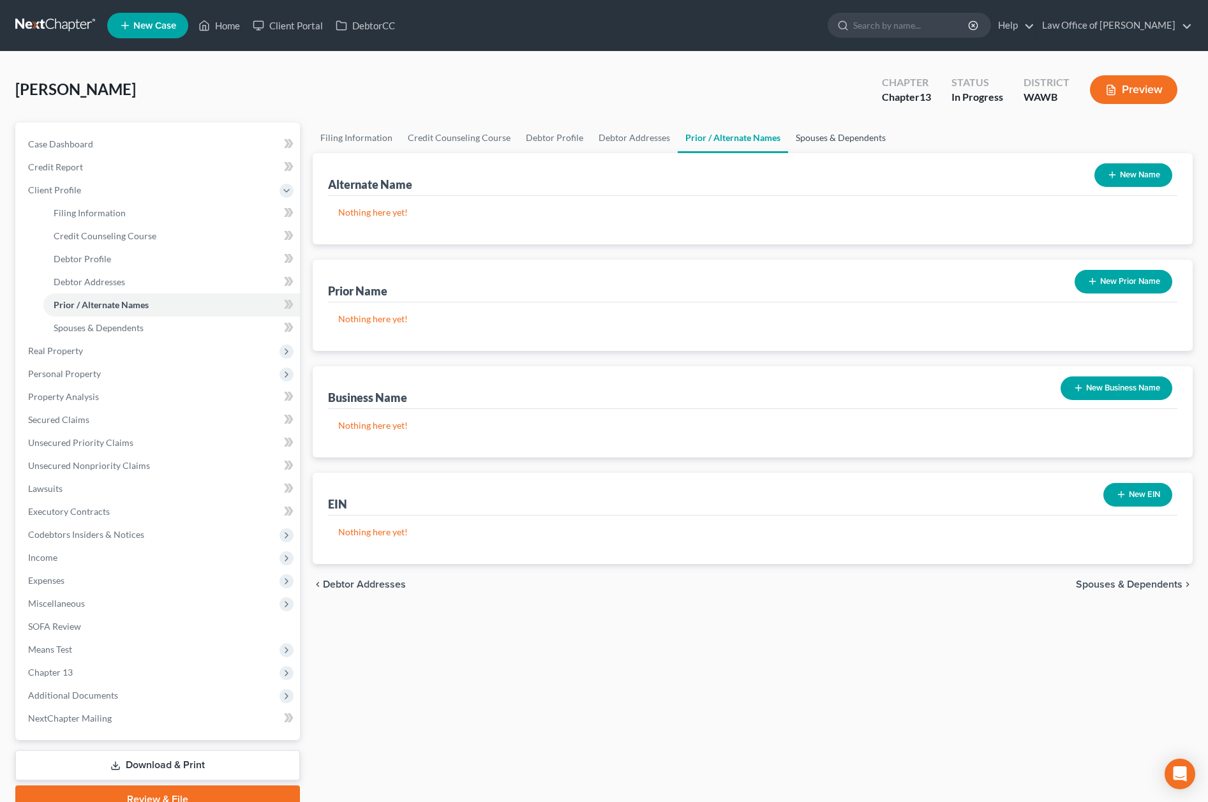
click at [826, 135] on link "Spouses & Dependents" at bounding box center [840, 138] width 105 height 31
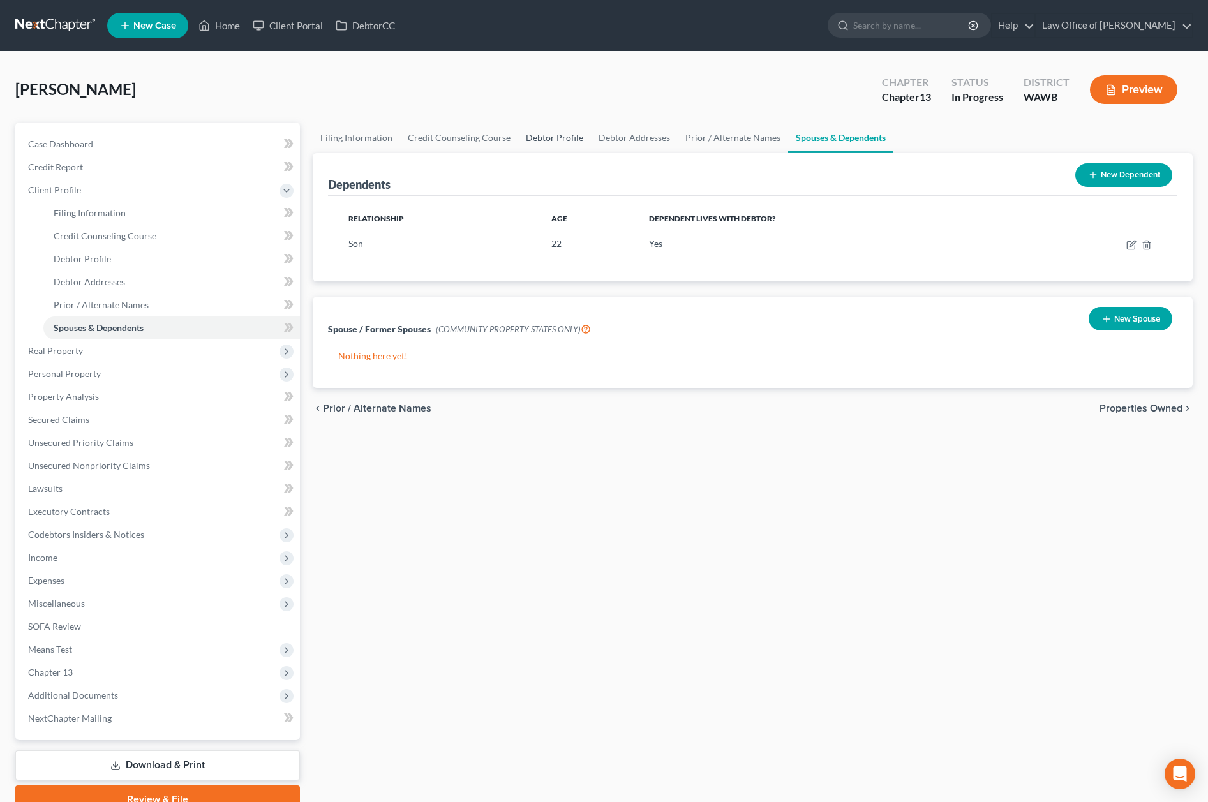
click at [548, 137] on link "Debtor Profile" at bounding box center [554, 138] width 73 height 31
select select "0"
select select "1"
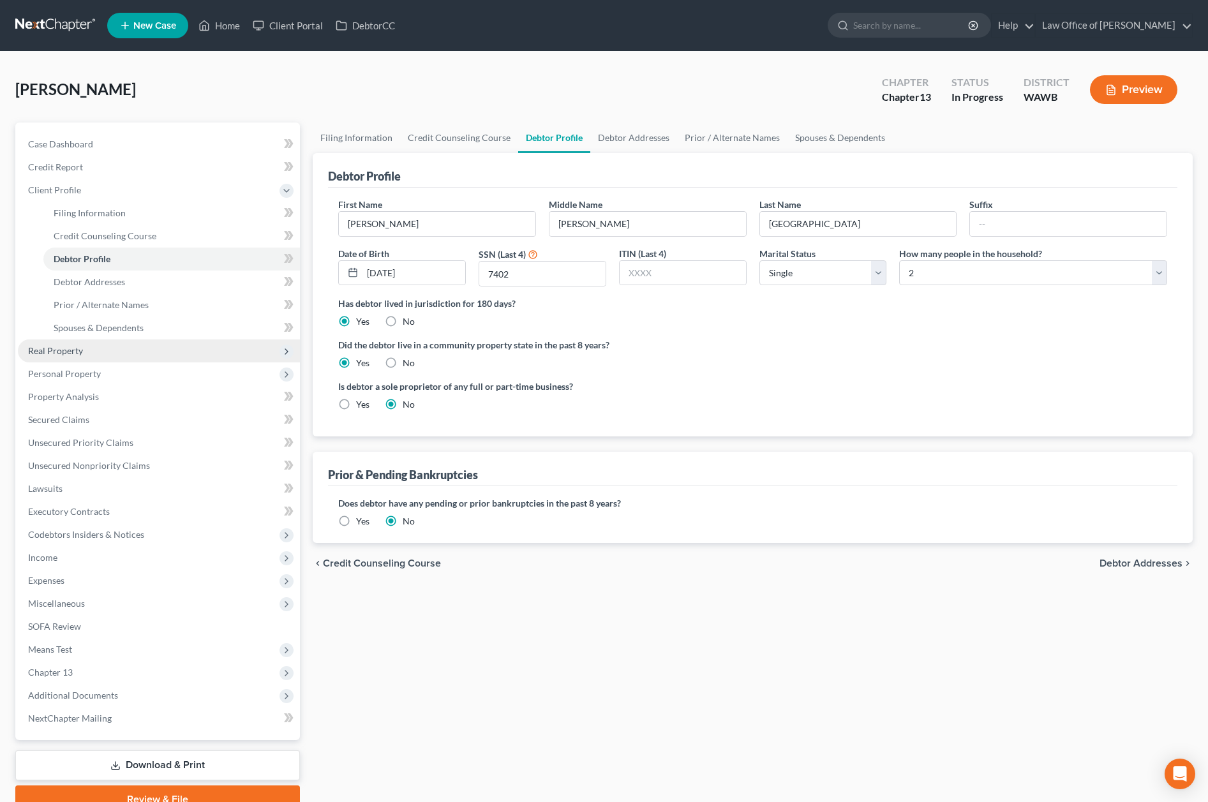
click at [186, 354] on span "Real Property" at bounding box center [159, 351] width 282 height 23
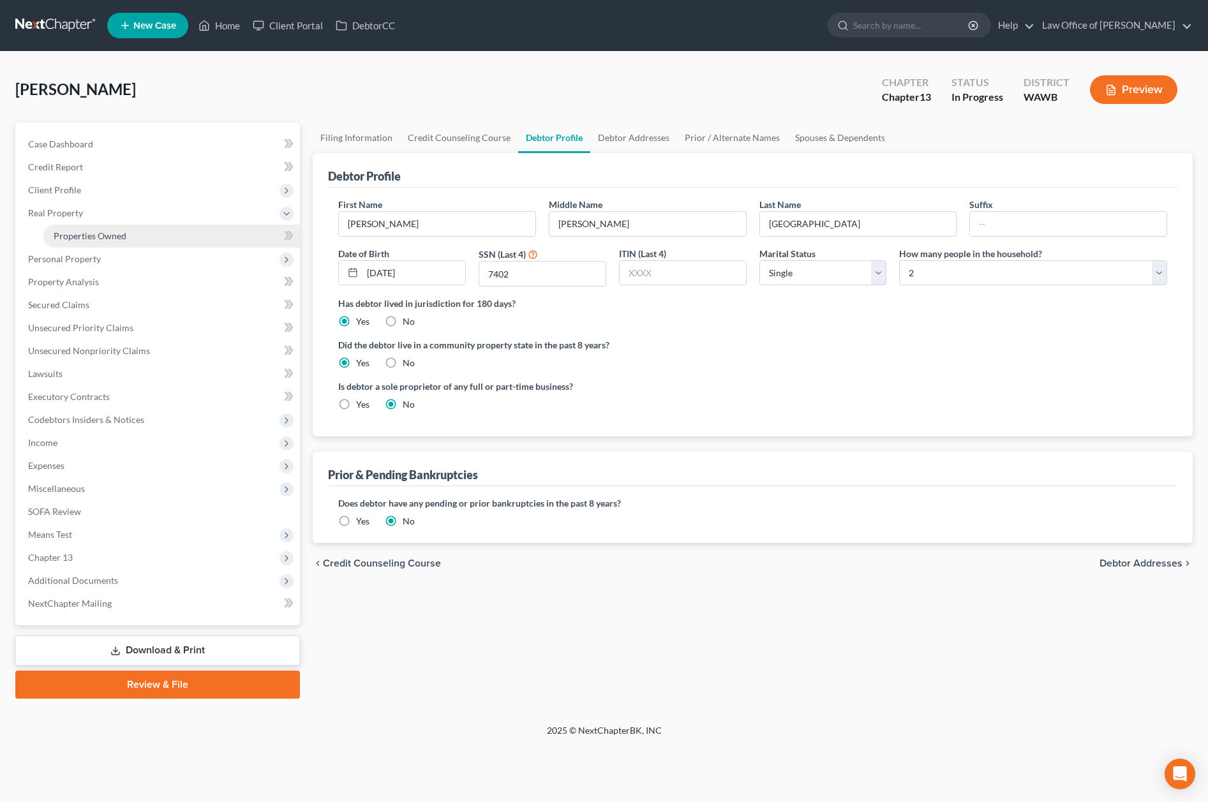
click at [183, 230] on link "Properties Owned" at bounding box center [171, 236] width 257 height 23
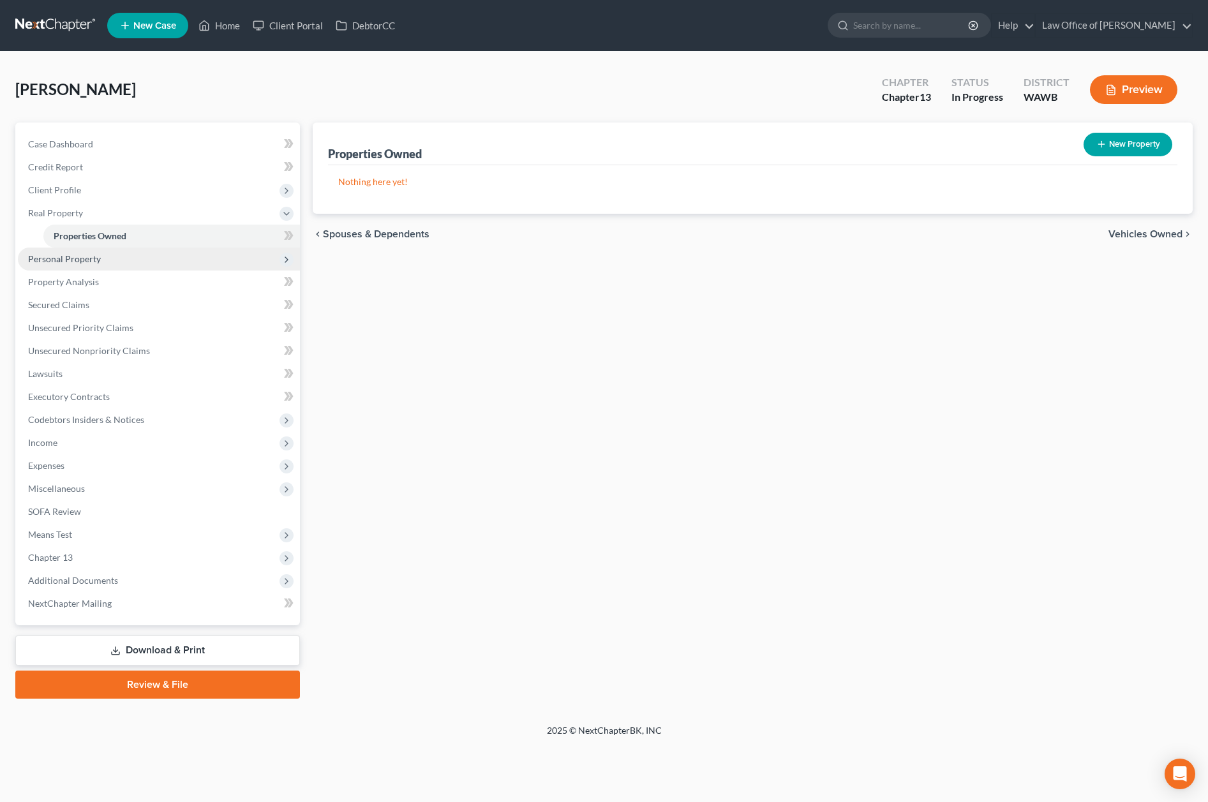
click at [153, 259] on span "Personal Property" at bounding box center [159, 259] width 282 height 23
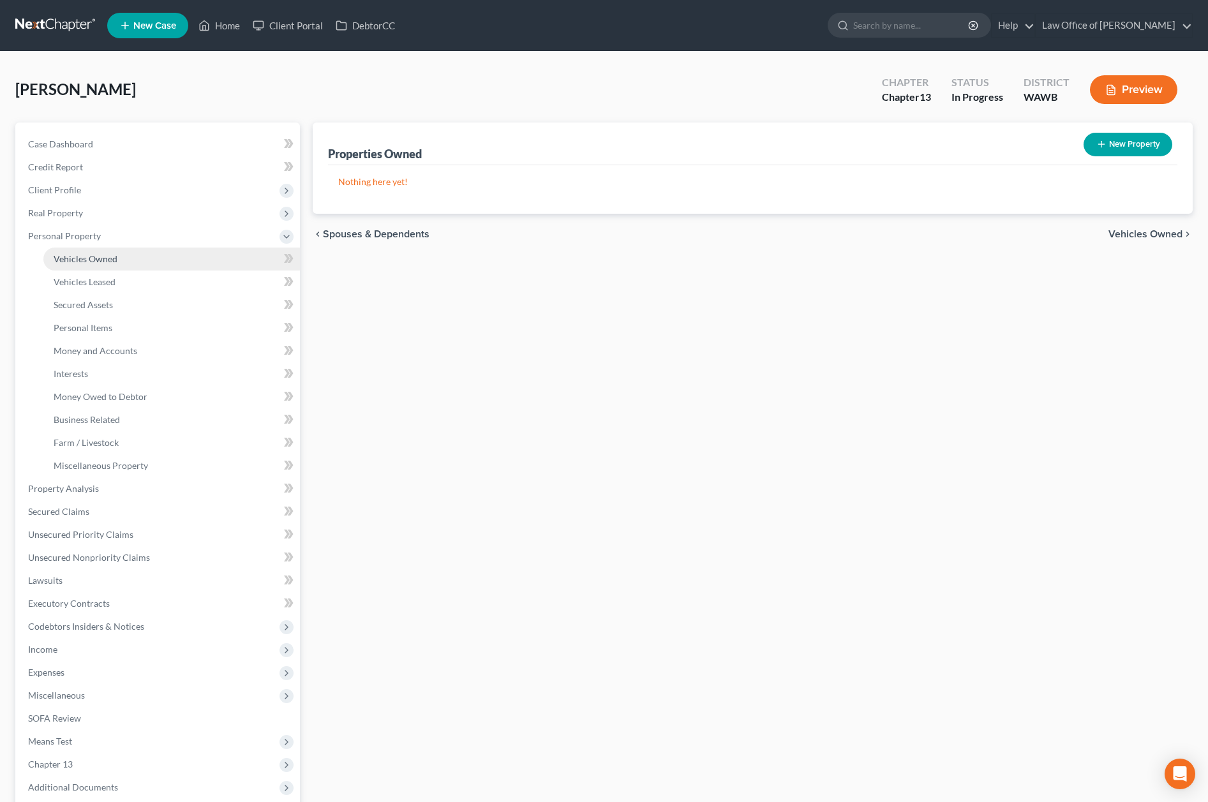
click at [149, 263] on link "Vehicles Owned" at bounding box center [171, 259] width 257 height 23
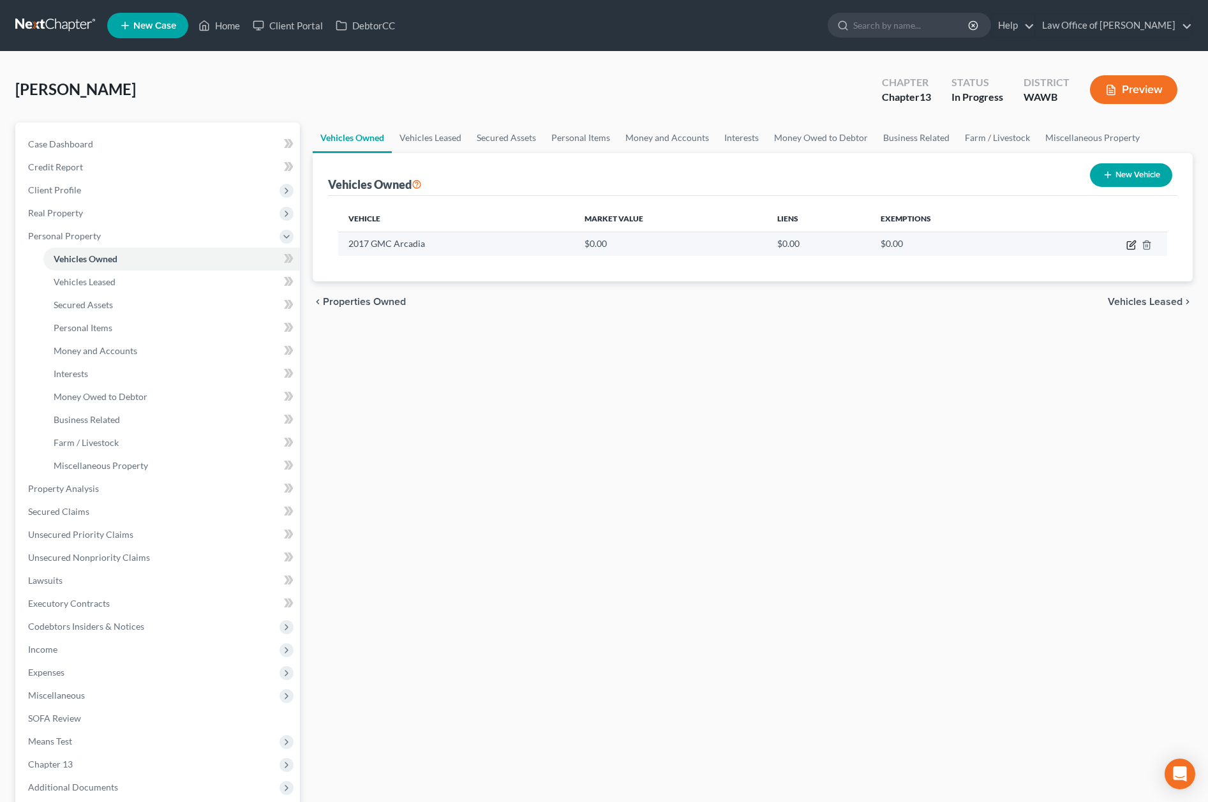
click at [1130, 244] on icon "button" at bounding box center [1131, 245] width 10 height 10
select select "0"
select select "9"
select select "0"
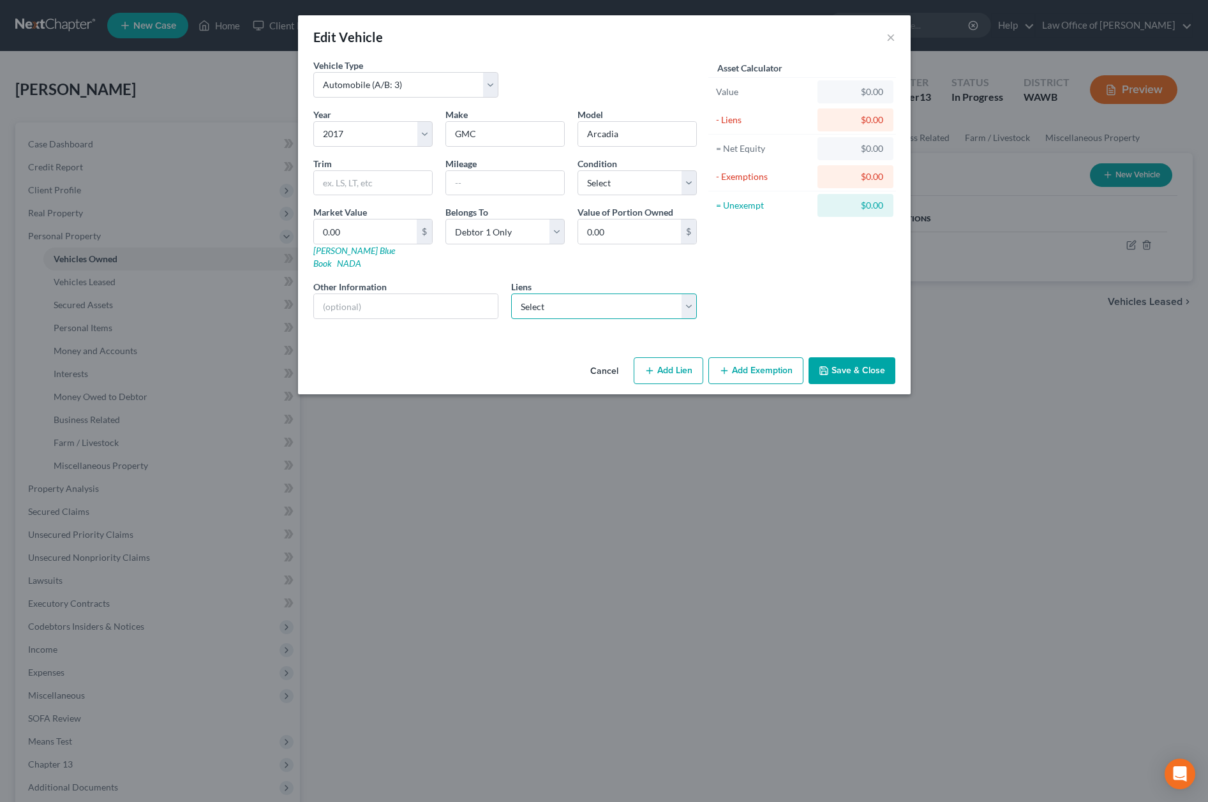
click at [625, 294] on select "Select Ally Financial - $13,646.00 Cap One Auto - $0.00" at bounding box center [604, 307] width 186 height 26
select select "0"
click at [511, 294] on select "Select Ally Financial - $13,646.00 Cap One Auto - $0.00" at bounding box center [604, 307] width 186 height 26
select select
select select "23"
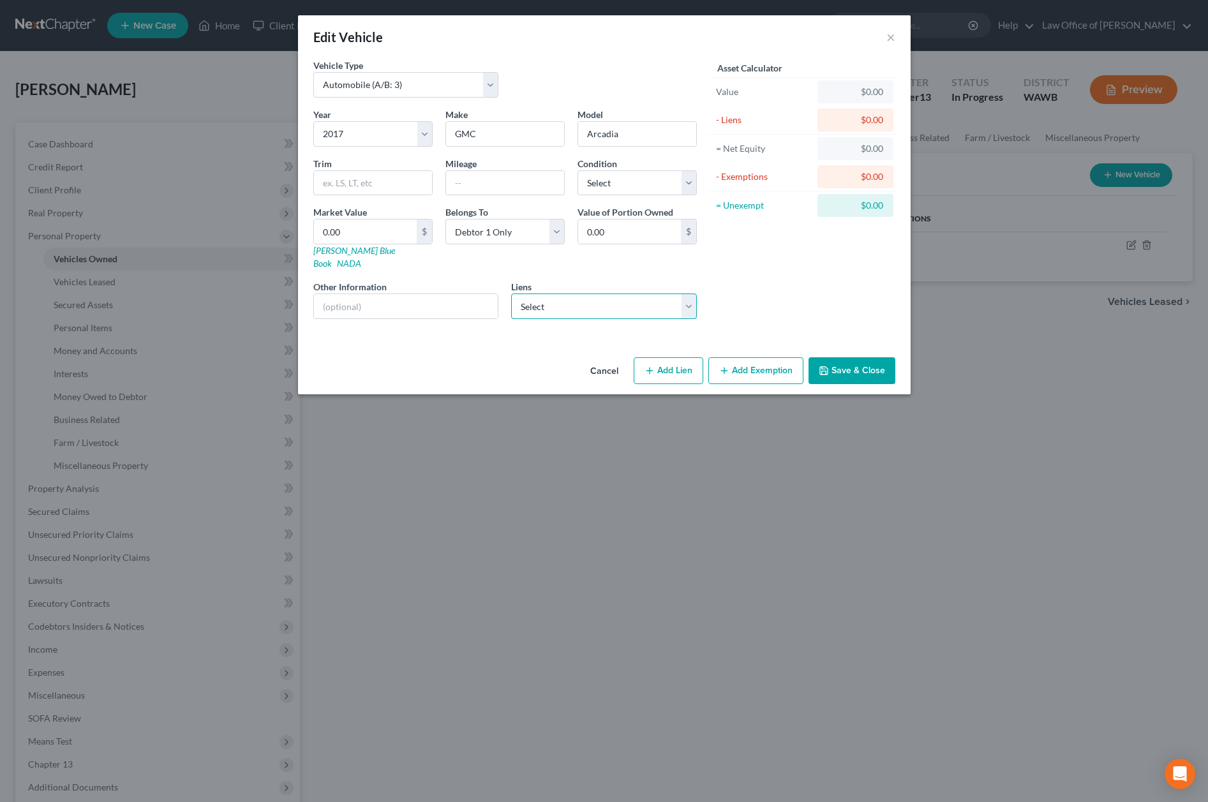
select select "0"
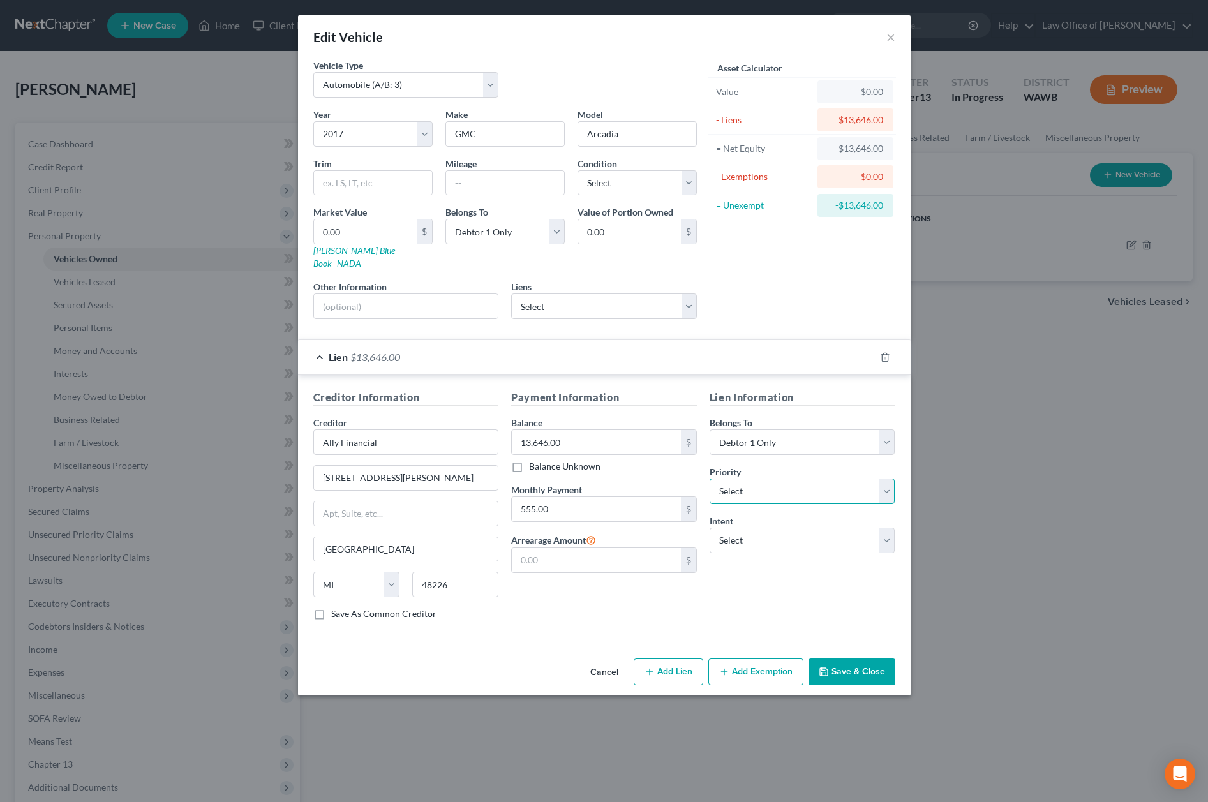
click at [770, 485] on select "Select 1st 2nd 3rd 4th 5th 6th 7th 8th 9th 10th 11th 12th 13th 14th 15th 16th 1…" at bounding box center [803, 492] width 186 height 26
select select "0"
click at [710, 479] on select "Select 1st 2nd 3rd 4th 5th 6th 7th 8th 9th 10th 11th 12th 13th 14th 15th 16th 1…" at bounding box center [803, 492] width 186 height 26
click at [766, 533] on select "Select Surrender Redeem Reaffirm Avoid Other" at bounding box center [803, 541] width 186 height 26
select select "2"
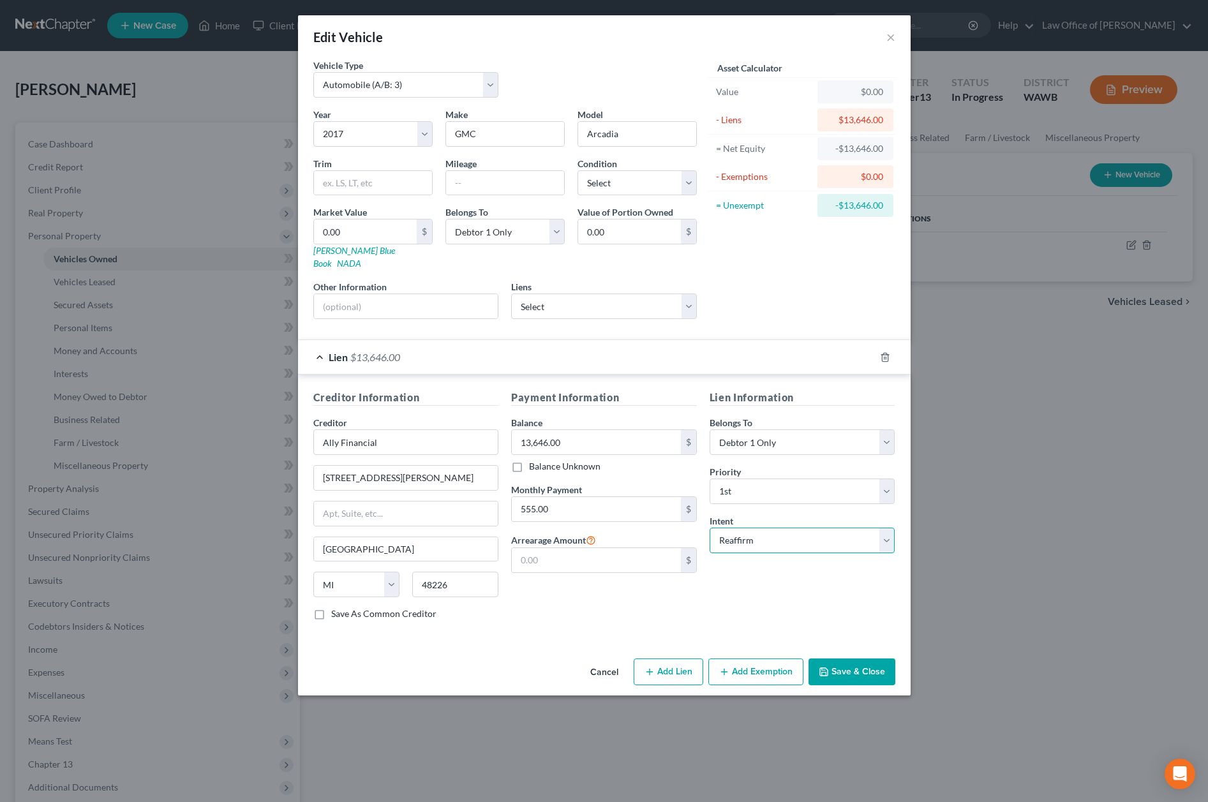
click at [710, 528] on select "Select Surrender Redeem Reaffirm Avoid Other" at bounding box center [803, 541] width 186 height 26
click at [850, 659] on button "Save & Close" at bounding box center [852, 672] width 87 height 27
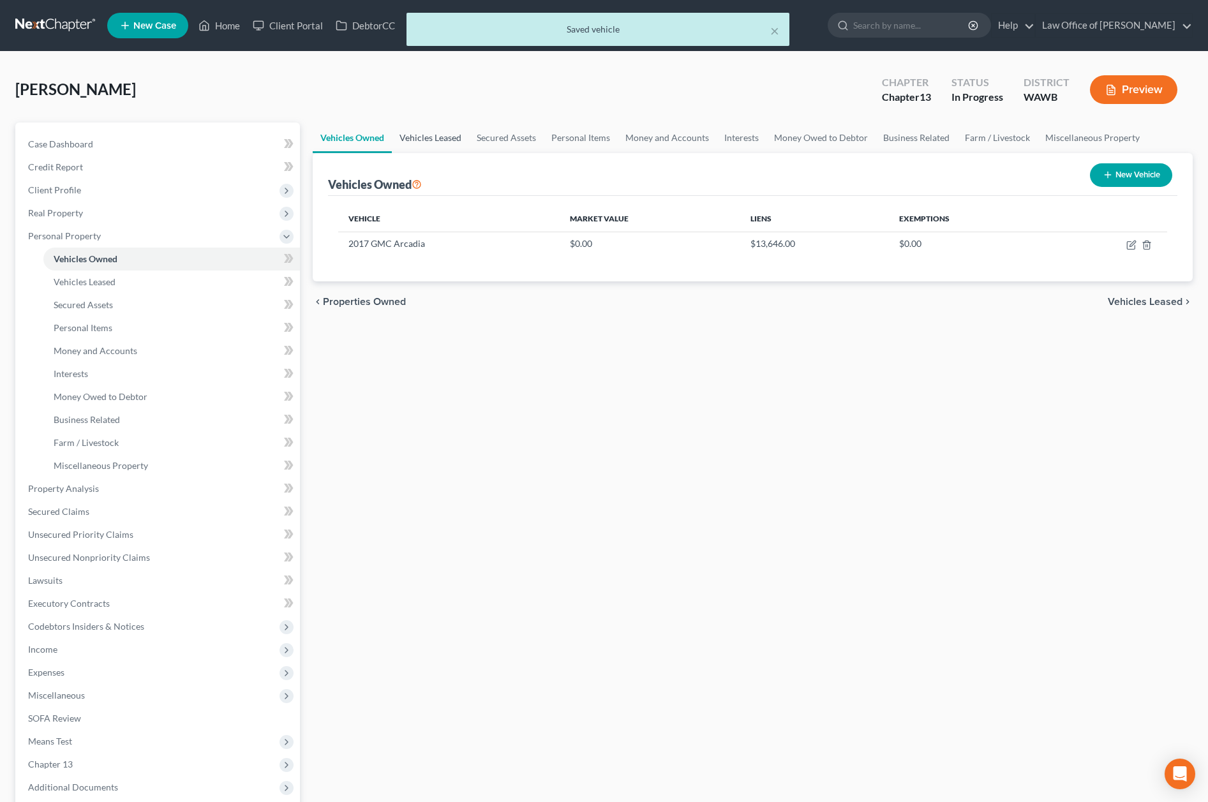
click at [444, 142] on link "Vehicles Leased" at bounding box center [430, 138] width 77 height 31
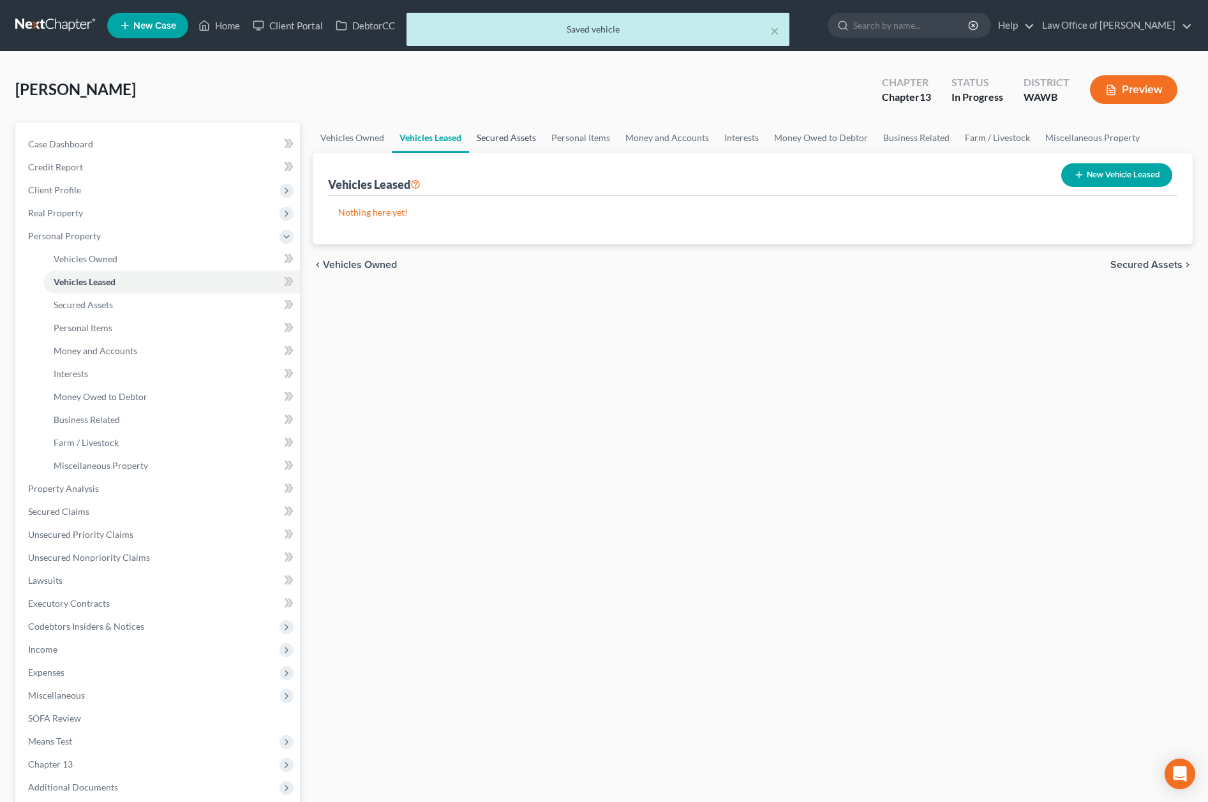
click at [505, 140] on link "Secured Assets" at bounding box center [506, 138] width 75 height 31
click at [584, 140] on link "Personal Items" at bounding box center [581, 138] width 74 height 31
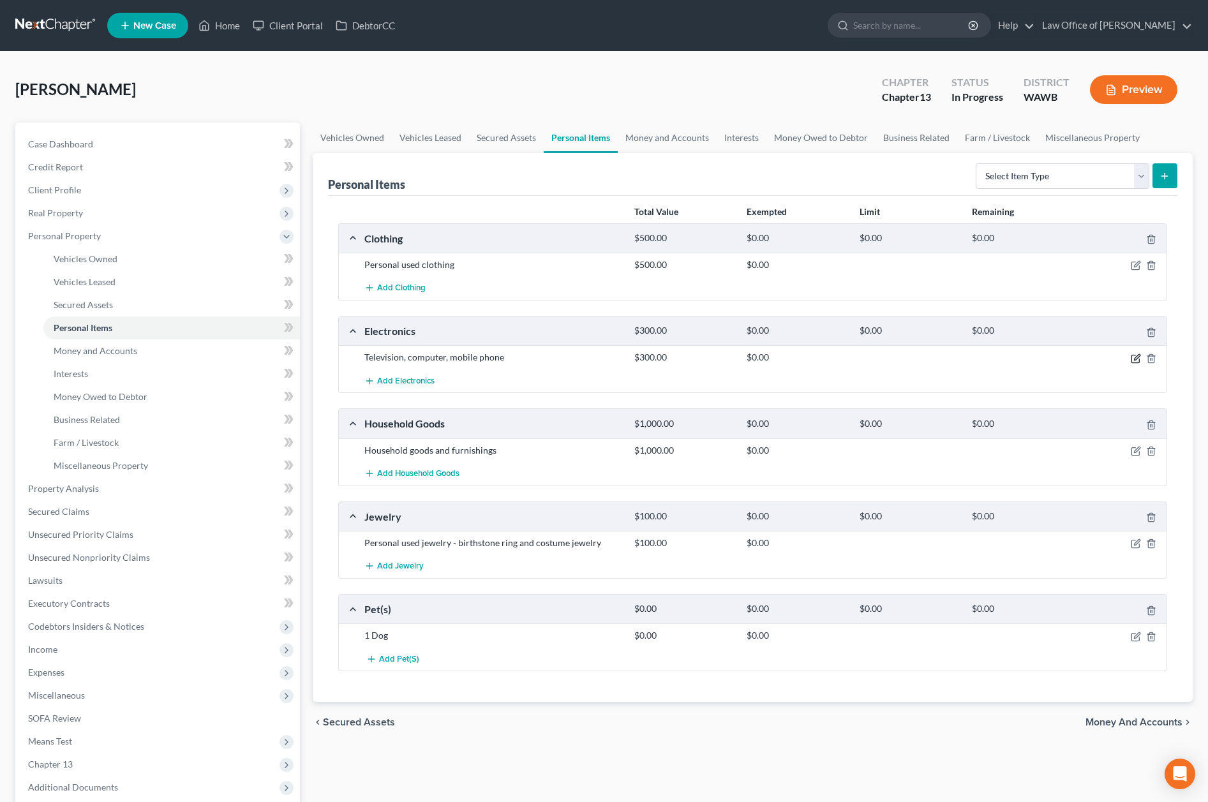
click at [1135, 357] on icon "button" at bounding box center [1137, 357] width 6 height 6
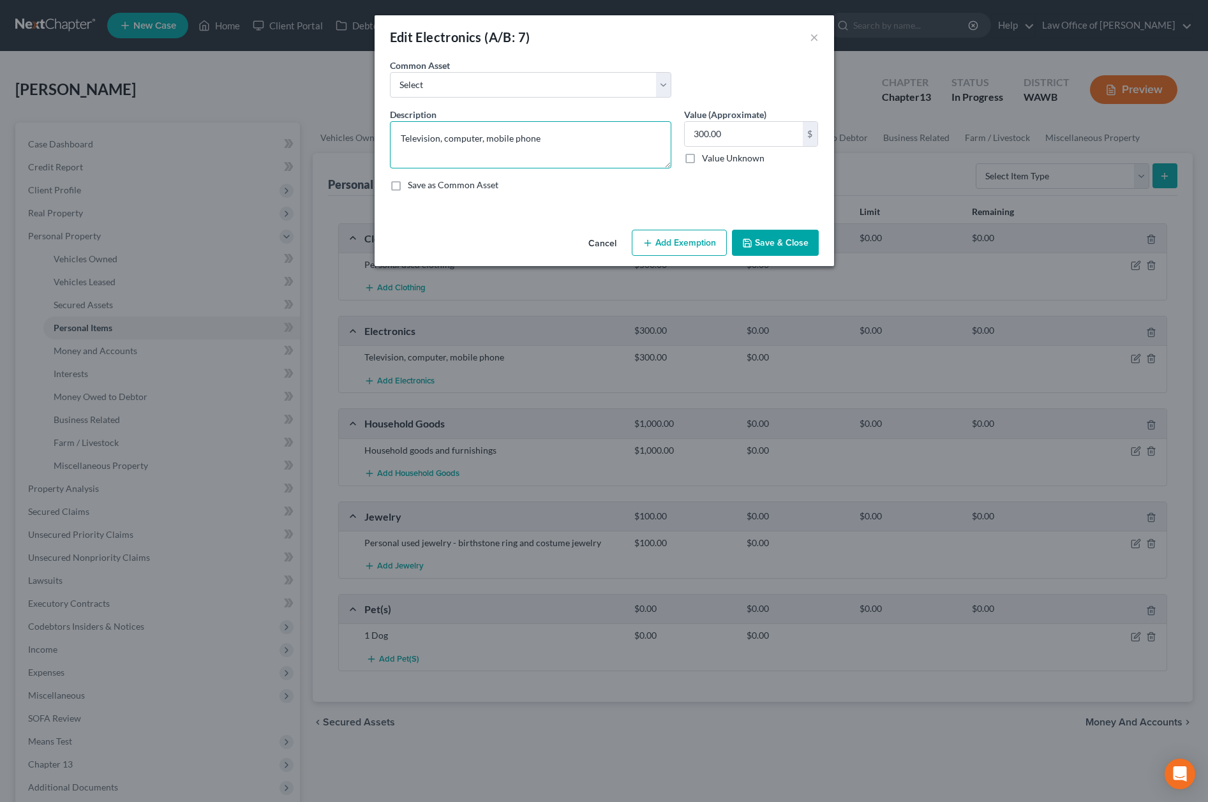
drag, startPoint x: 291, startPoint y: 133, endPoint x: 123, endPoint y: 133, distance: 167.8
click at [123, 133] on div "Edit Electronics (A/B: 7) × An exemption set must first be selected from the Fi…" at bounding box center [604, 401] width 1208 height 802
type textarea "T"
type textarea "TV"
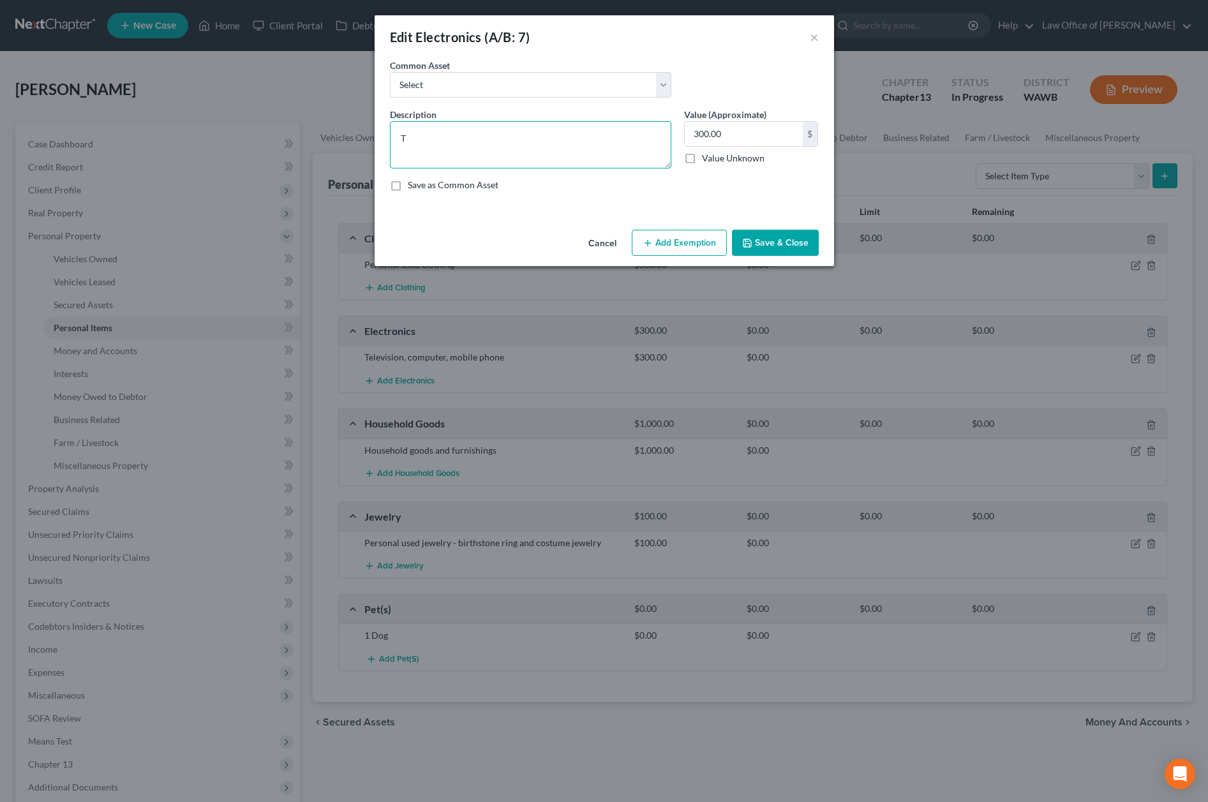
type textarea "TV"
type textarea "TVs"
type textarea "TVs ("
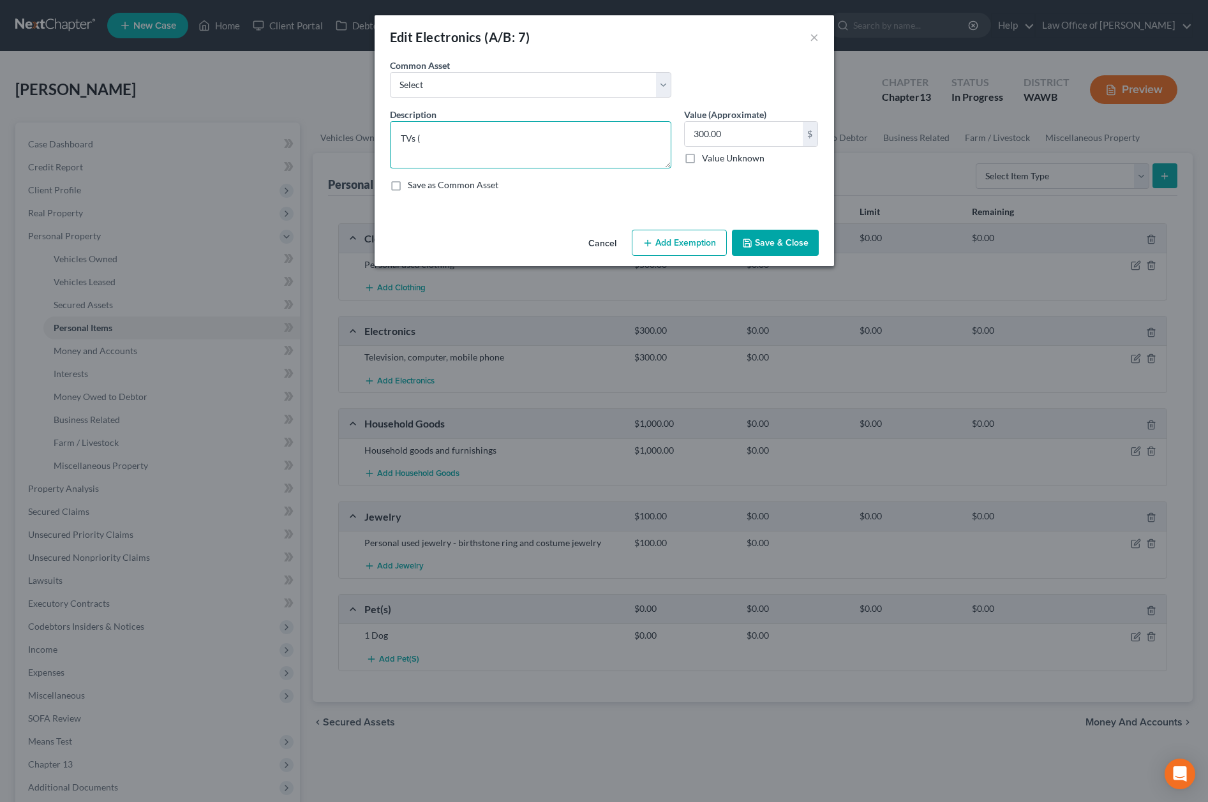
type textarea "TVs (2"
type textarea "TVs (2)"
type textarea "TVs (2),"
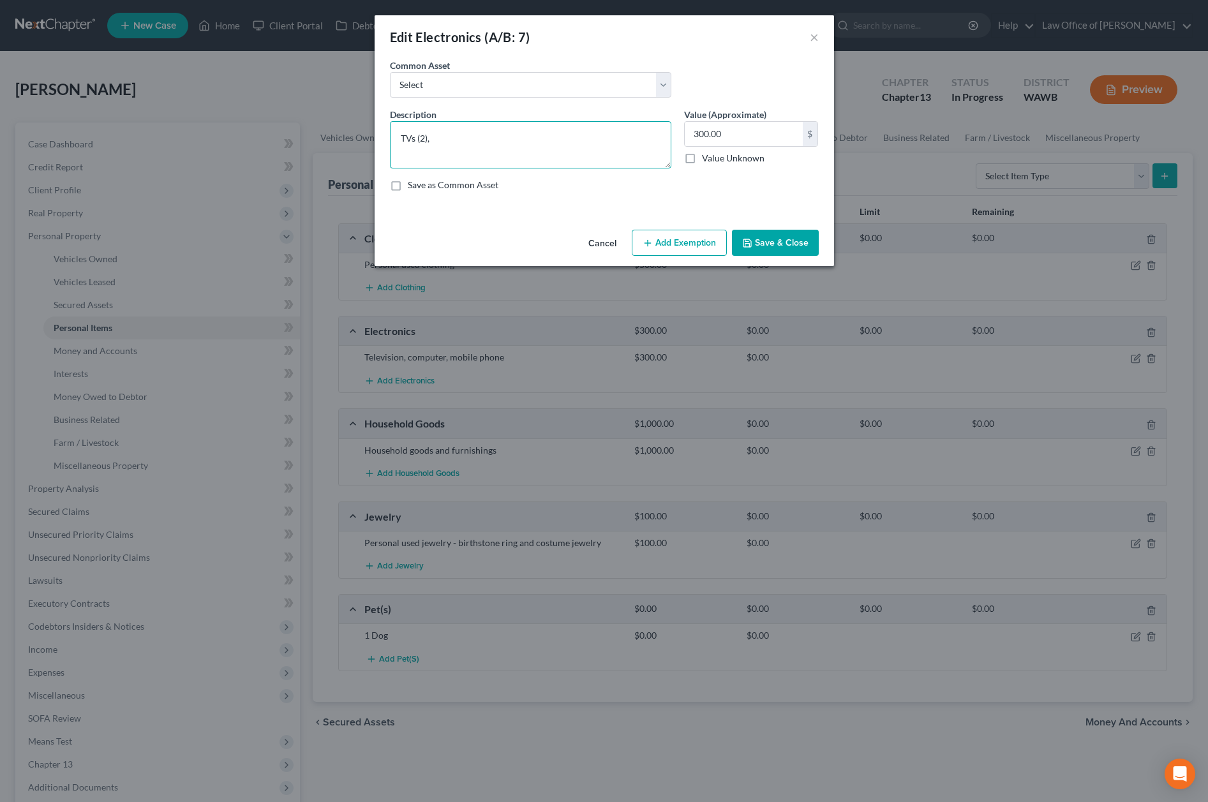
type textarea "TVs (2),"
type textarea "TVs (2), p"
type textarea "TVs (2), ph"
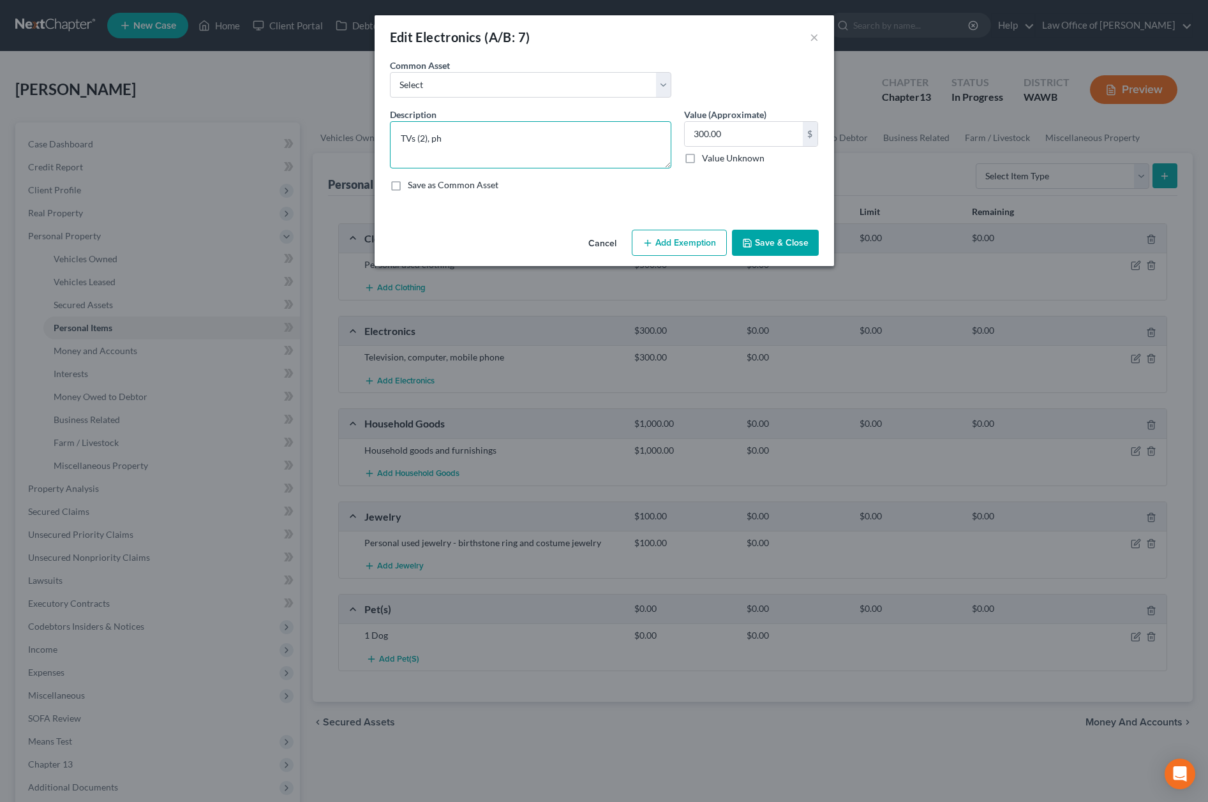
type textarea "TVs (2), pho"
type textarea "TVs (2), phon"
type textarea "TVs (2), phone"
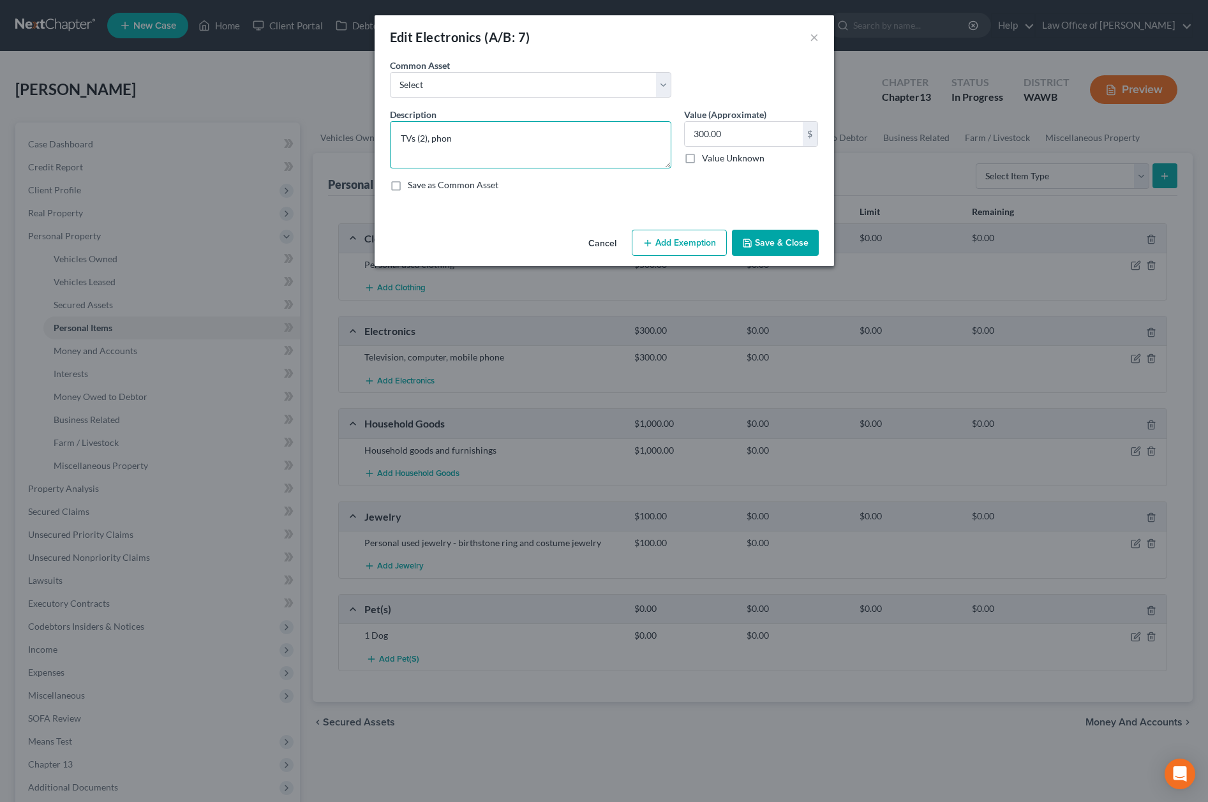
type textarea "TVs (2), phone"
type textarea "TVs (2), phones"
type textarea "TVs (2), phones ("
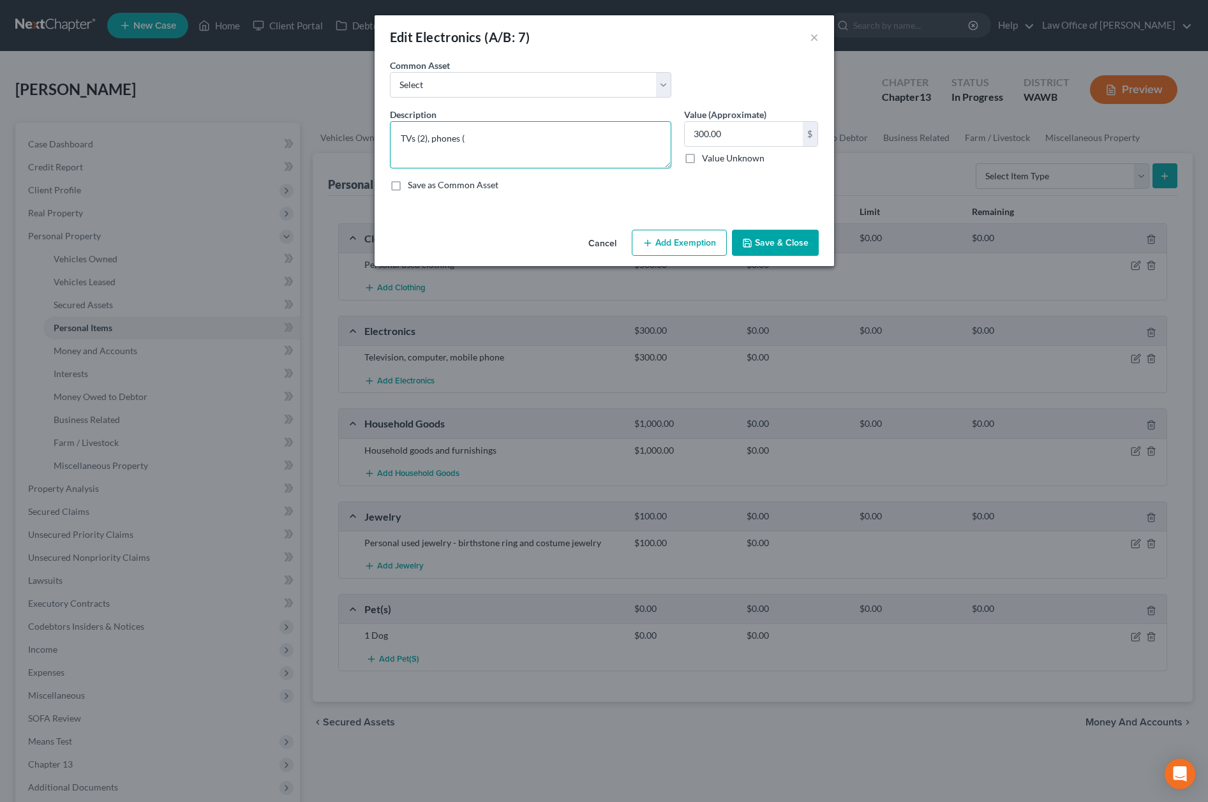
type textarea "TVs (2), phones (2"
type textarea "TVs (2), phones (2)"
click at [749, 237] on button "Save & Close" at bounding box center [775, 243] width 87 height 27
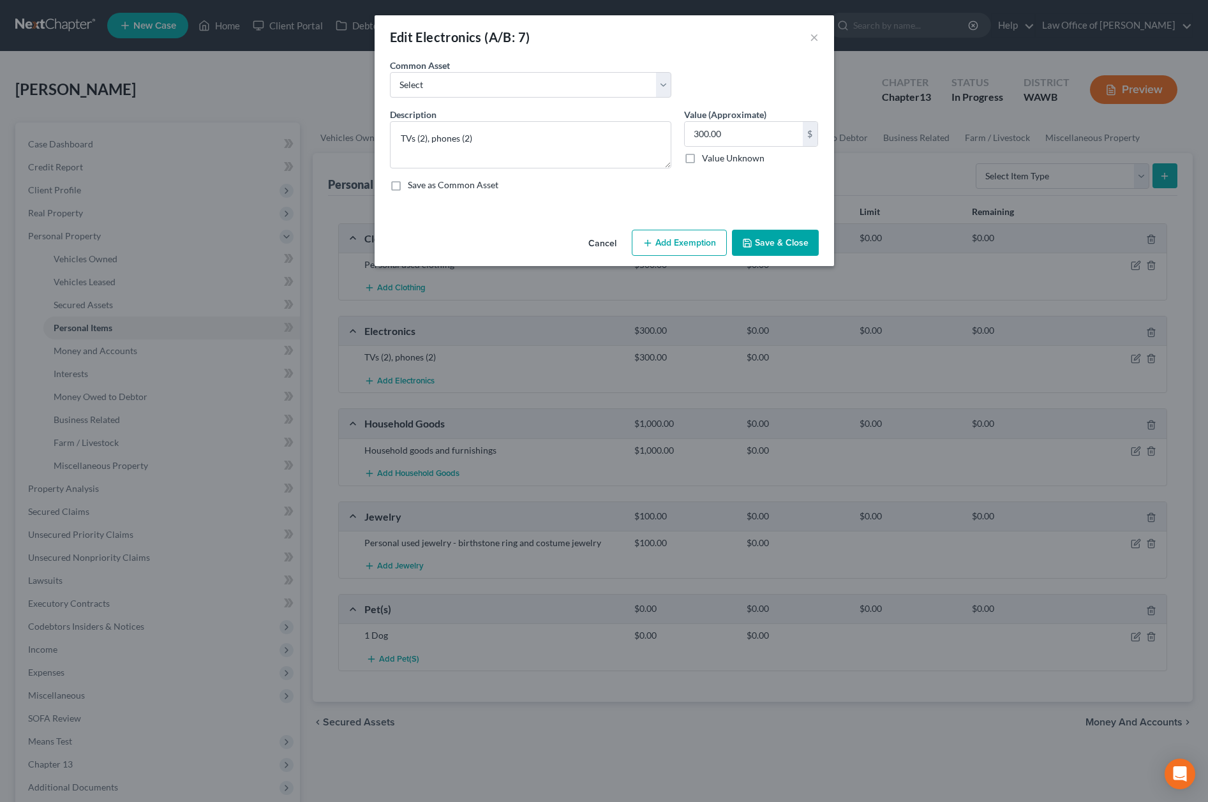
click at [772, 240] on button "Save & Close" at bounding box center [775, 243] width 87 height 27
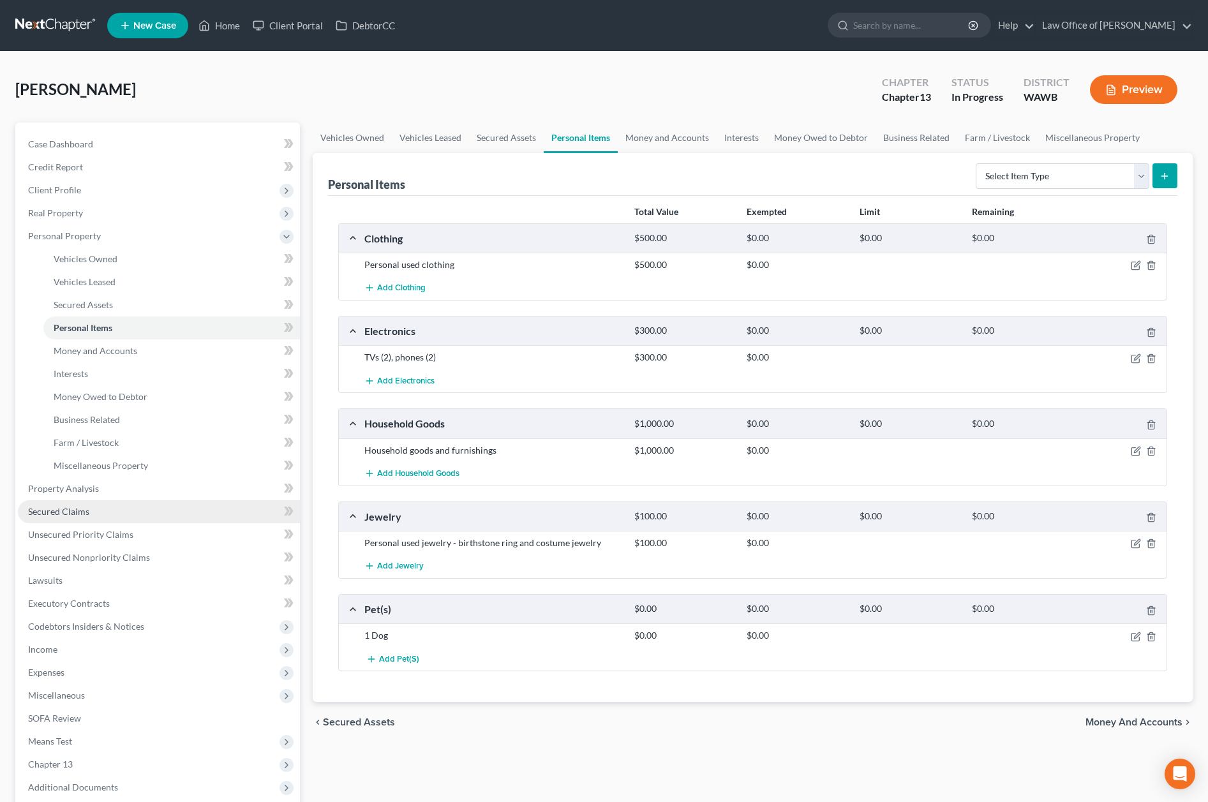
click at [130, 512] on link "Secured Claims" at bounding box center [159, 511] width 282 height 23
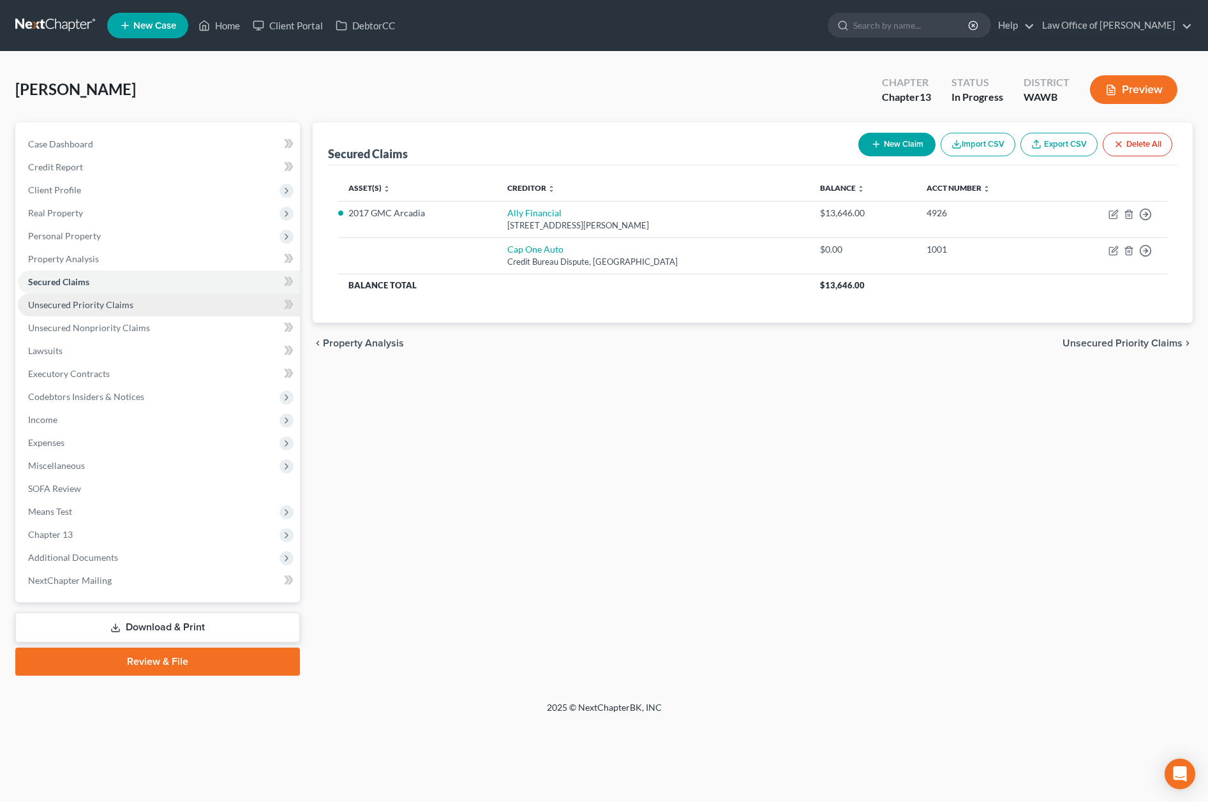
click at [142, 302] on link "Unsecured Priority Claims" at bounding box center [159, 305] width 282 height 23
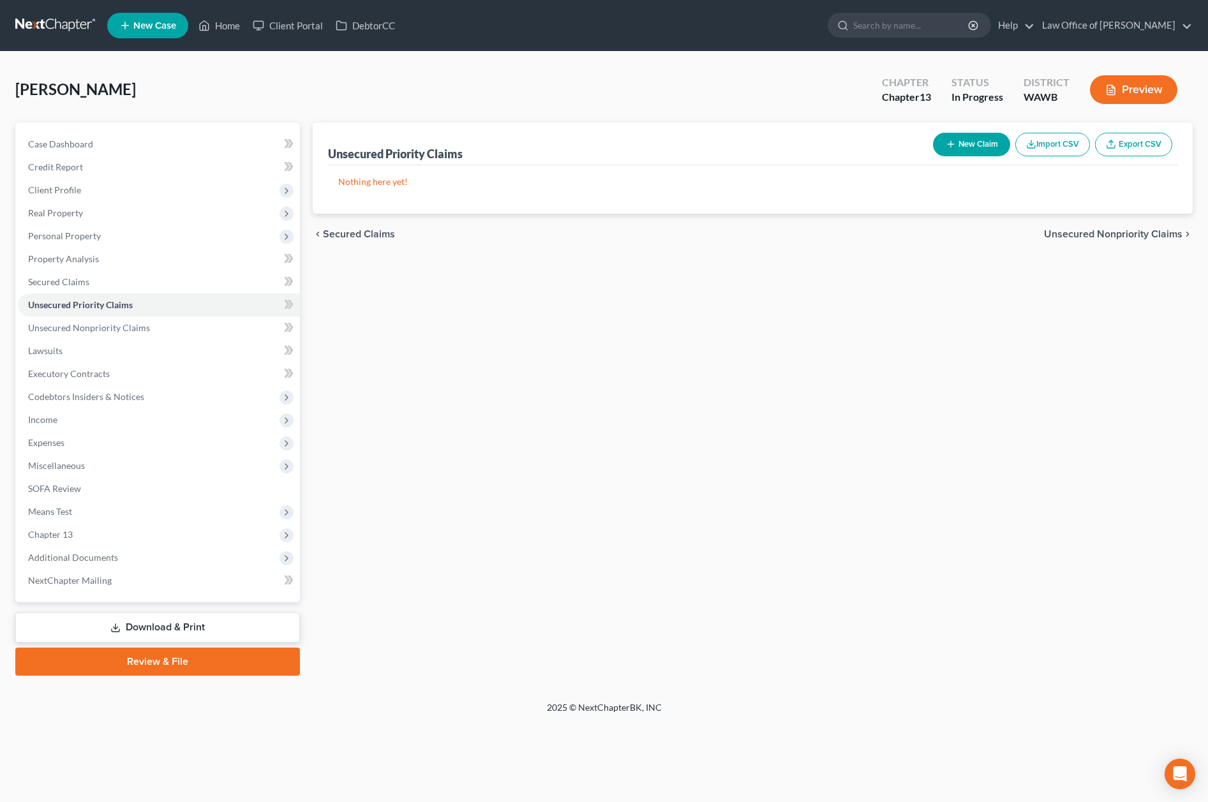
click at [990, 142] on button "New Claim" at bounding box center [971, 145] width 77 height 24
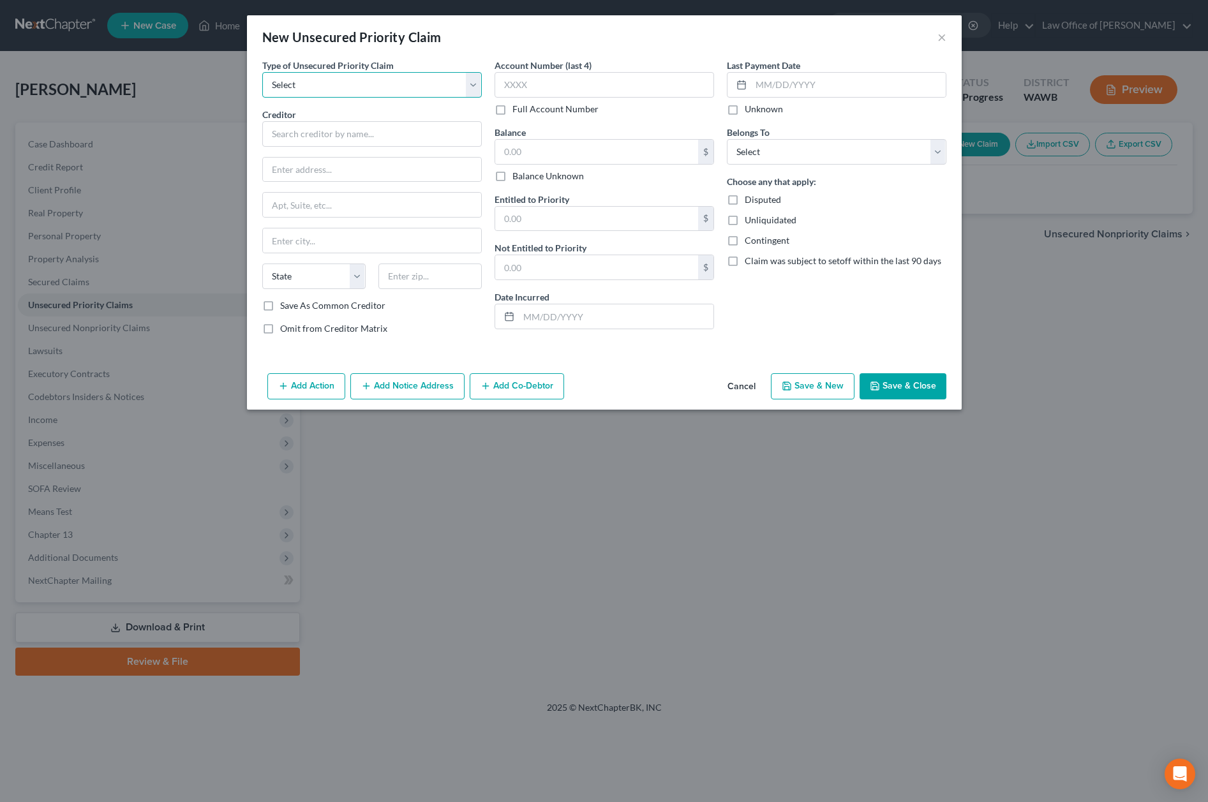
click at [395, 81] on select "Select Taxes & Other Government Units Domestic Support Obligations Extensions o…" at bounding box center [372, 85] width 220 height 26
select select "0"
click at [262, 72] on select "Select Taxes & Other Government Units Domestic Support Obligations Extensions o…" at bounding box center [372, 85] width 220 height 26
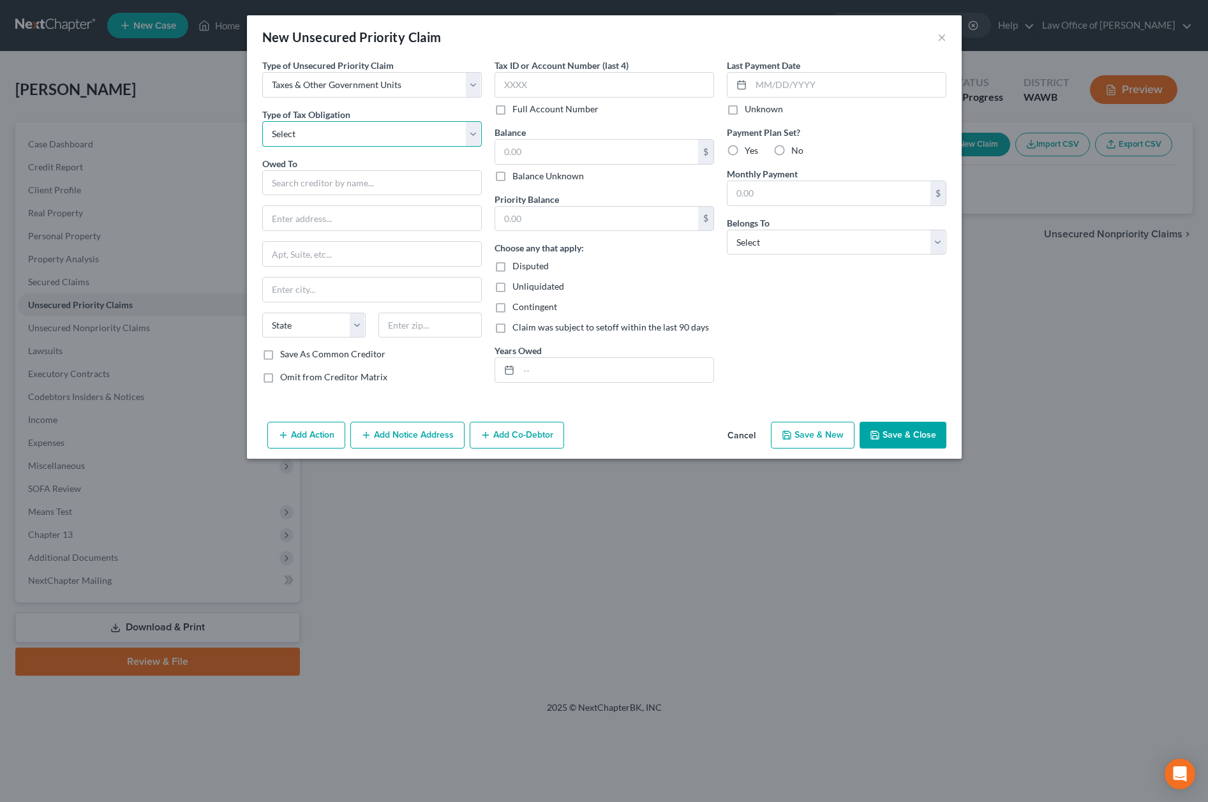
click at [355, 144] on select "Select Federal City State Franchise Tax Board Other" at bounding box center [372, 134] width 220 height 26
select select "0"
click at [262, 121] on select "Select Federal City State Franchise Tax Board Other" at bounding box center [372, 134] width 220 height 26
click at [342, 181] on input "text" at bounding box center [372, 183] width 220 height 26
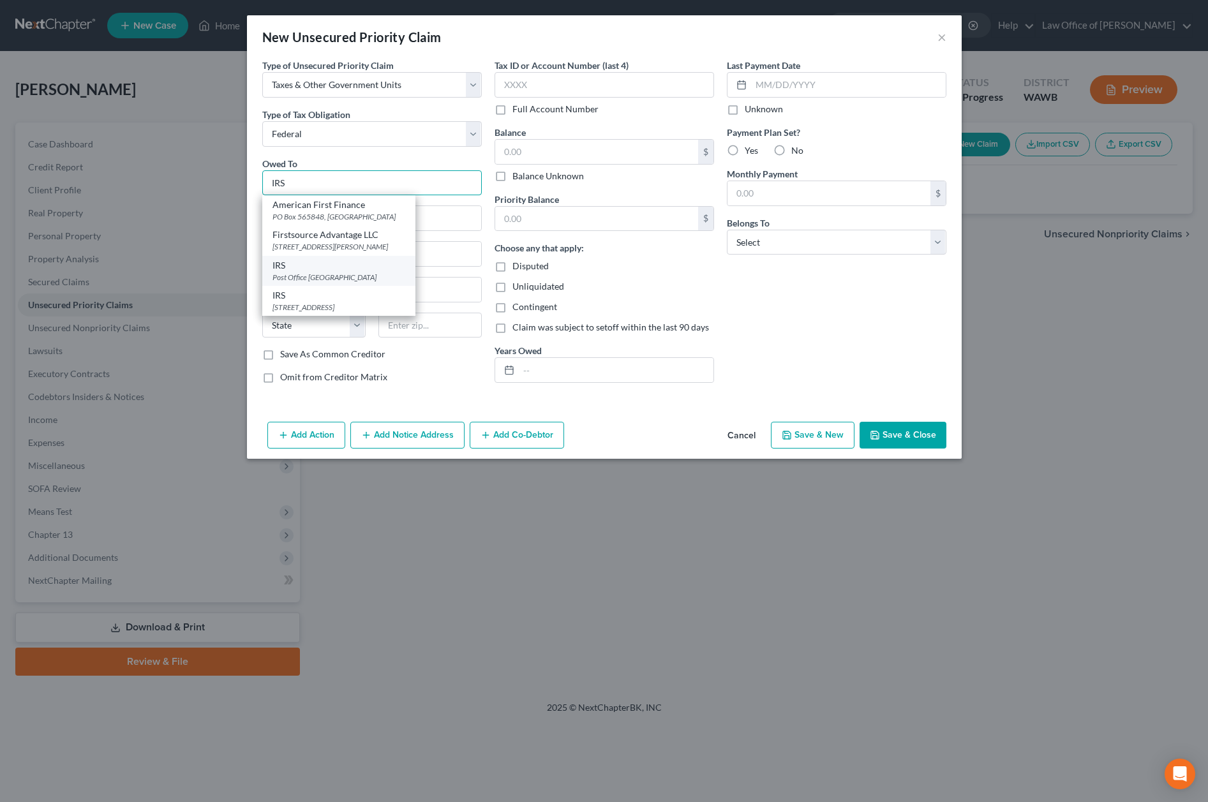
type input "IRS"
click at [315, 271] on div "IRS" at bounding box center [339, 265] width 133 height 13
type input "Post Office Box 7346"
type input "Philadelphia"
select select "39"
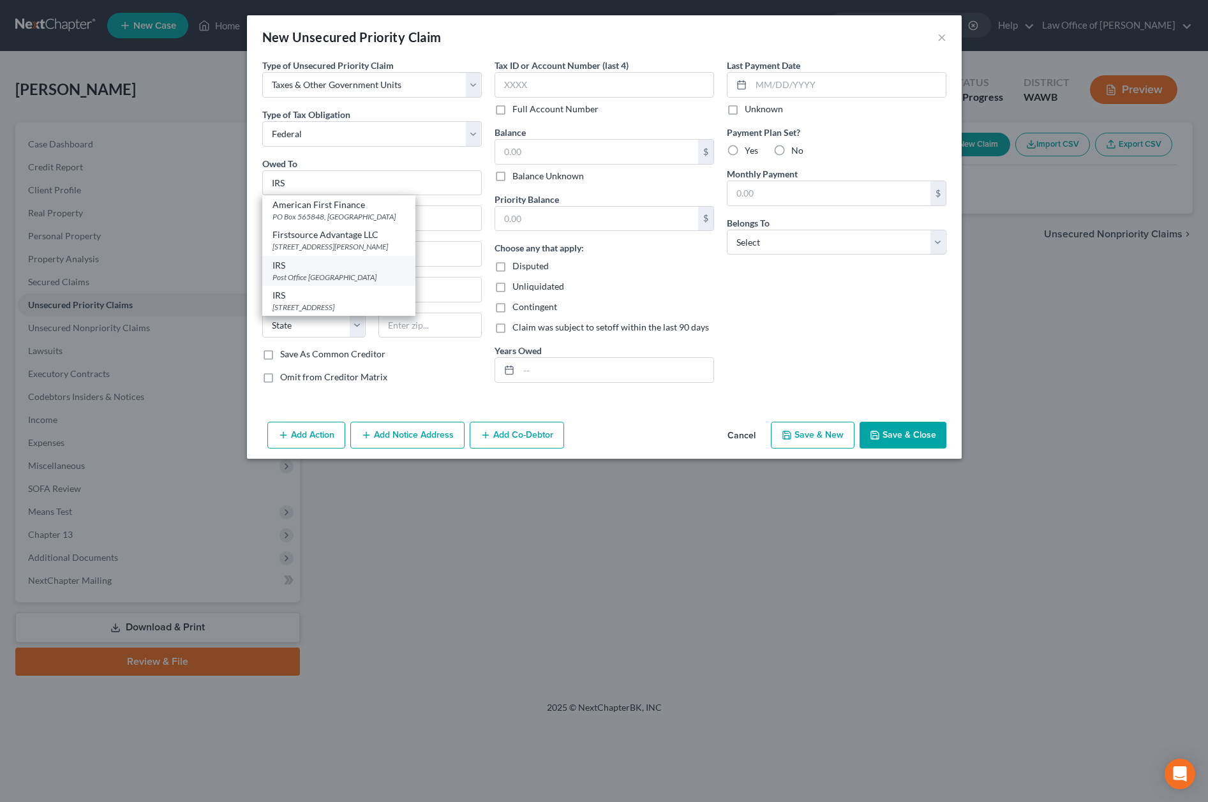
type input "19101"
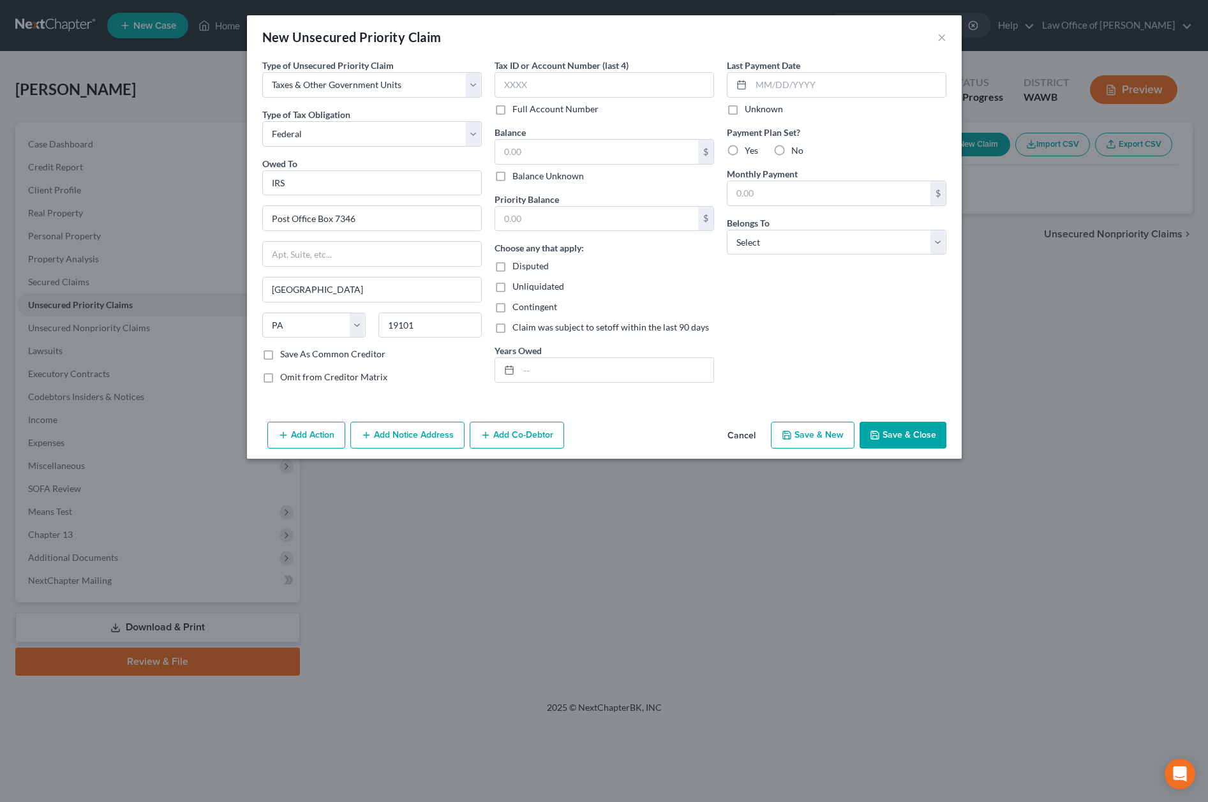
click at [422, 432] on button "Add Notice Address" at bounding box center [407, 435] width 114 height 27
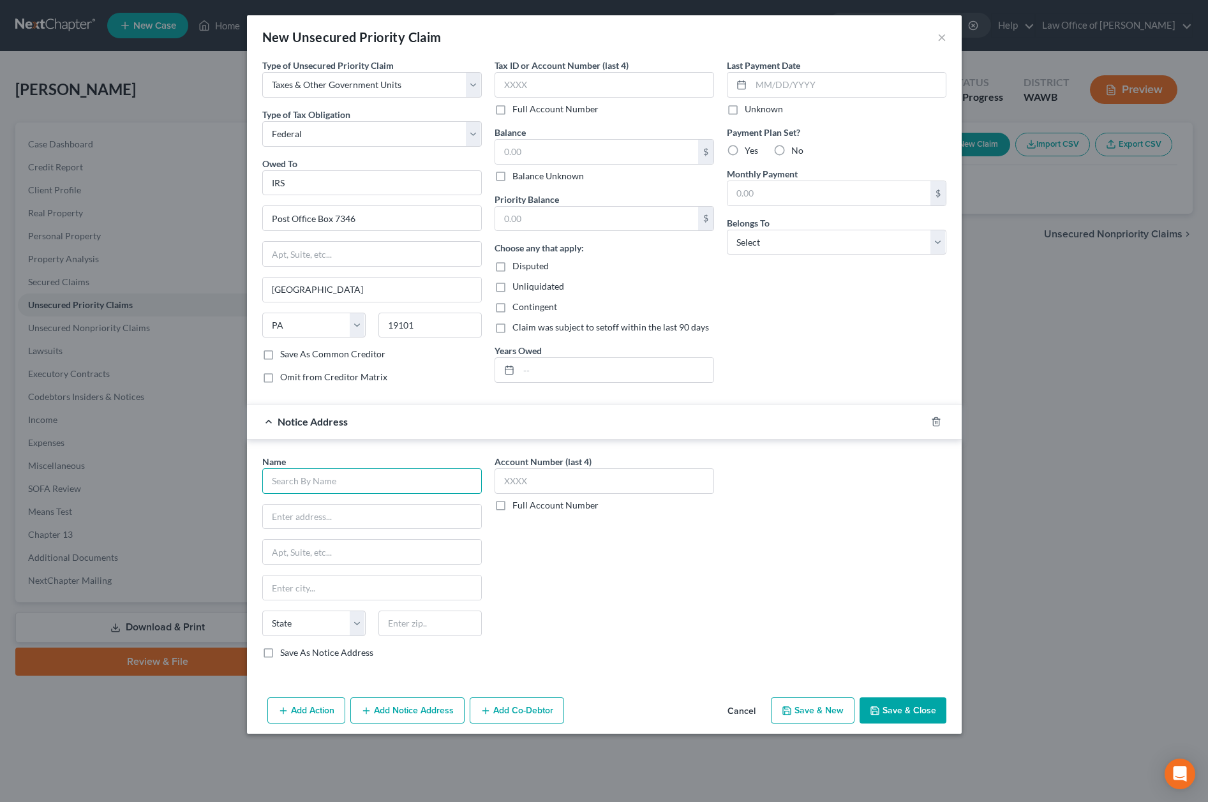
click at [351, 486] on input "text" at bounding box center [372, 481] width 220 height 26
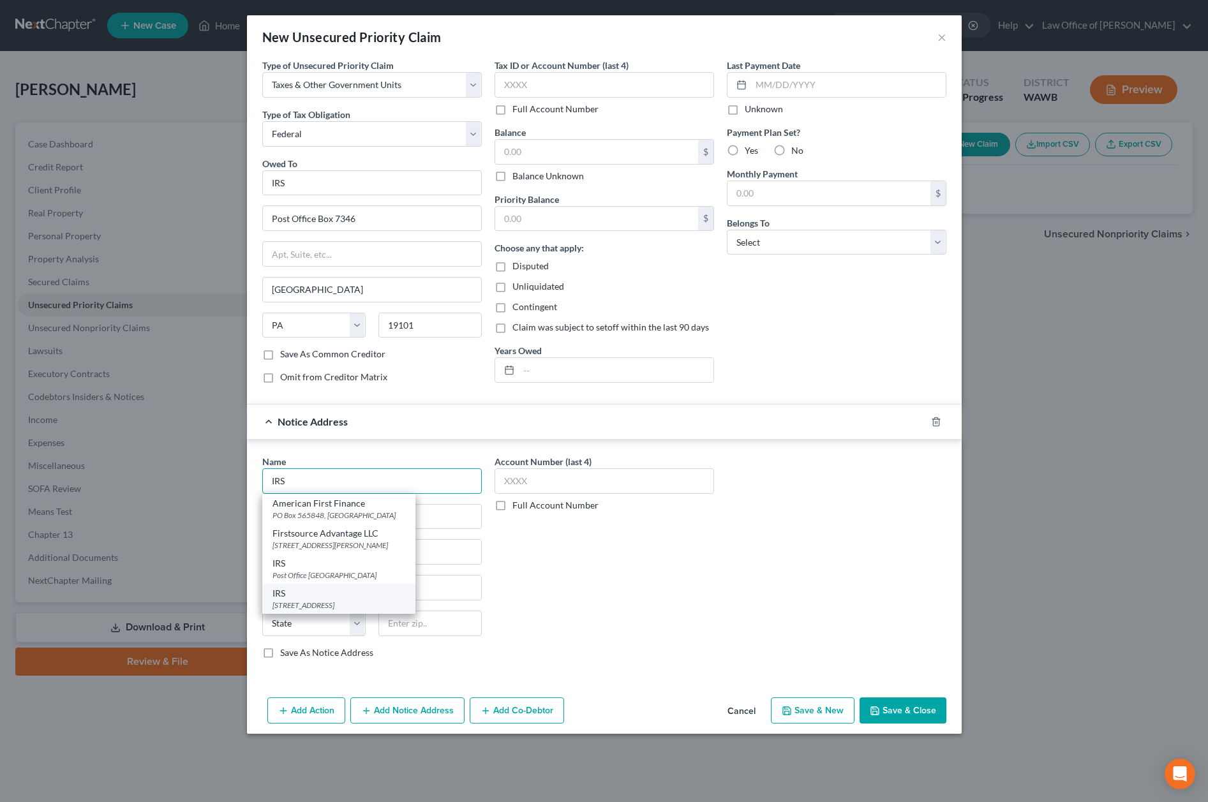
type input "IRS"
click at [334, 601] on div "915 2nd Avenue M/S W244, Seattle, WA 98174" at bounding box center [339, 605] width 133 height 11
type input "915 2nd Avenue"
type input "M/S W244"
type input "Seattle"
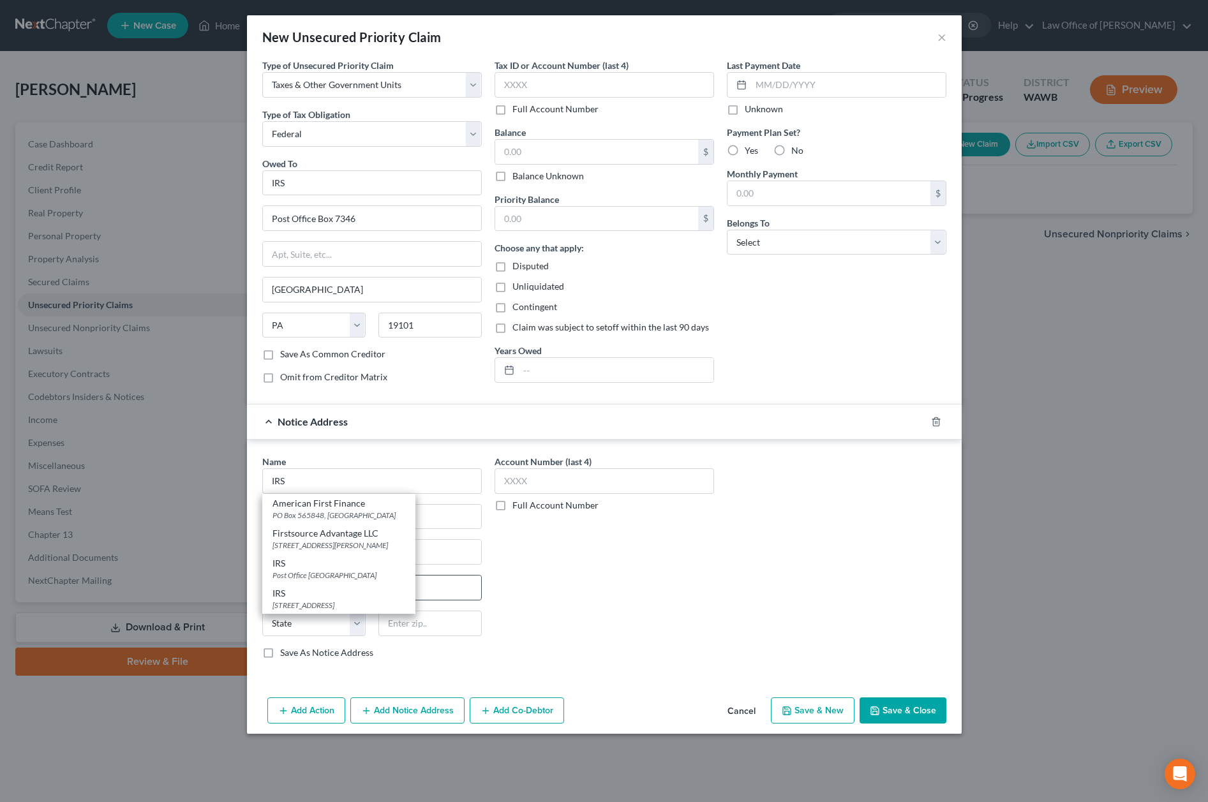
select select "50"
type input "98174"
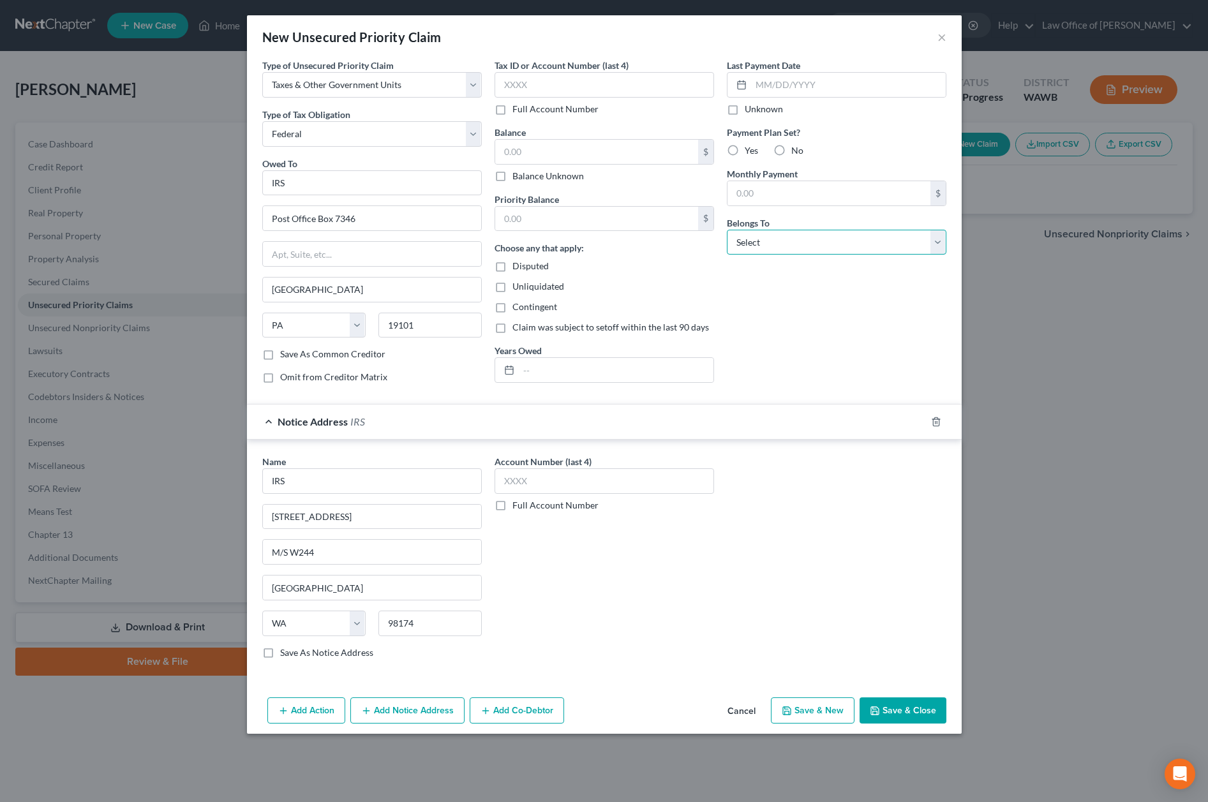
click at [821, 232] on select "Select Debtor 1 Only Debtor 2 Only Debtor 1 And Debtor 2 Only At Least One Of T…" at bounding box center [837, 243] width 220 height 26
select select "0"
click at [727, 230] on select "Select Debtor 1 Only Debtor 2 Only Debtor 1 And Debtor 2 Only At Least One Of T…" at bounding box center [837, 243] width 220 height 26
click at [894, 706] on button "Save & Close" at bounding box center [903, 711] width 87 height 27
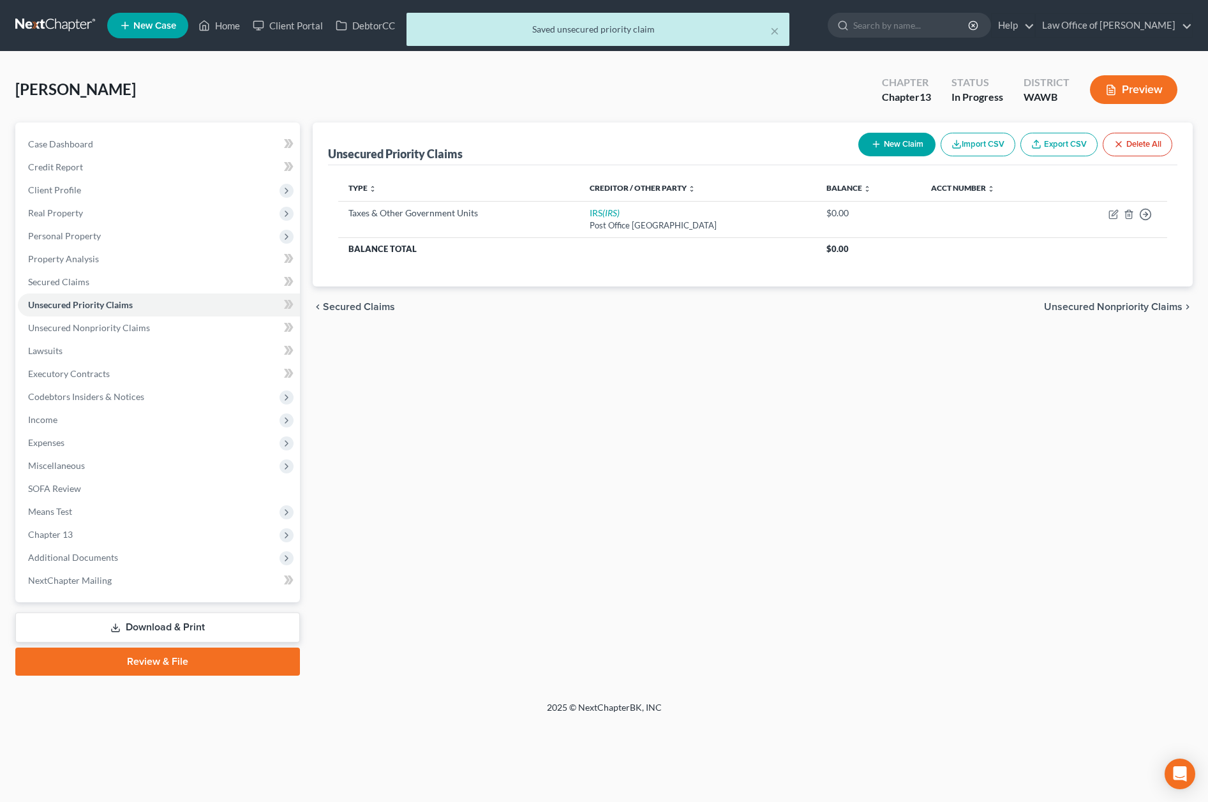
click at [1117, 310] on span "Unsecured Nonpriority Claims" at bounding box center [1113, 307] width 138 height 10
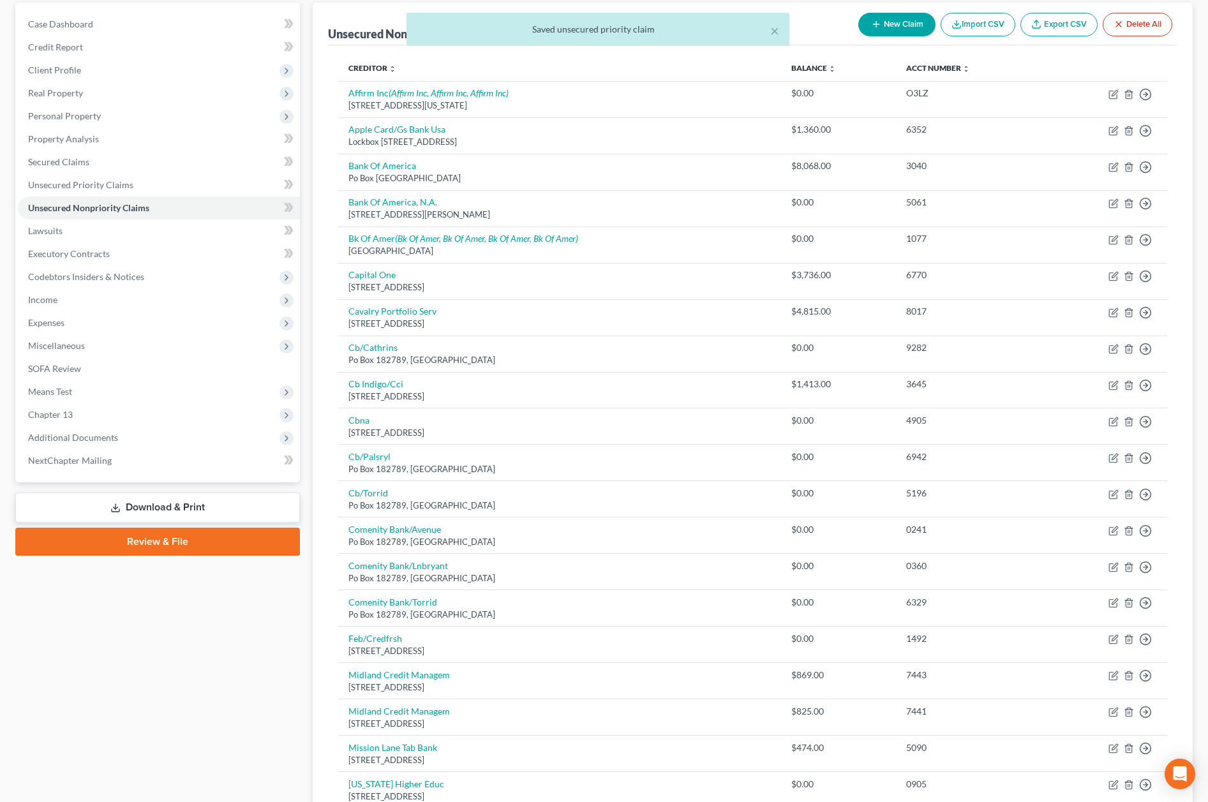
scroll to position [59, 0]
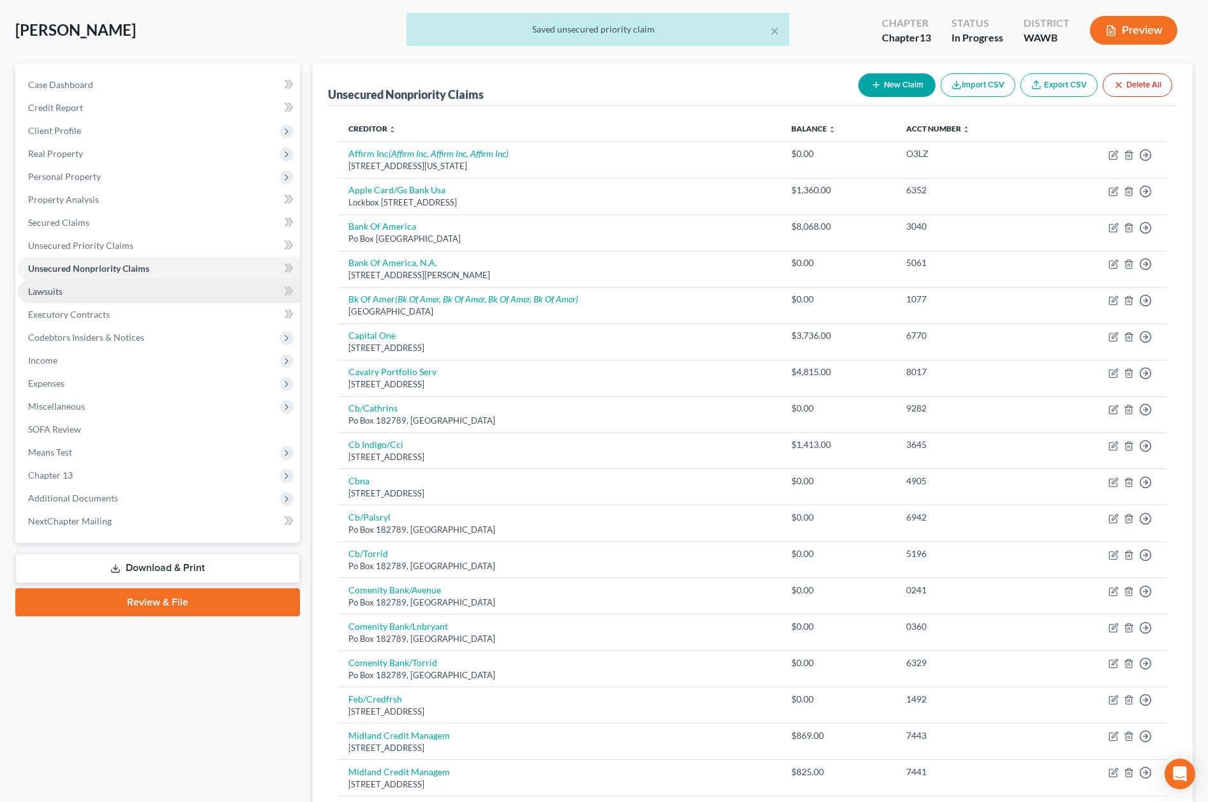
click at [162, 295] on link "Lawsuits" at bounding box center [159, 291] width 282 height 23
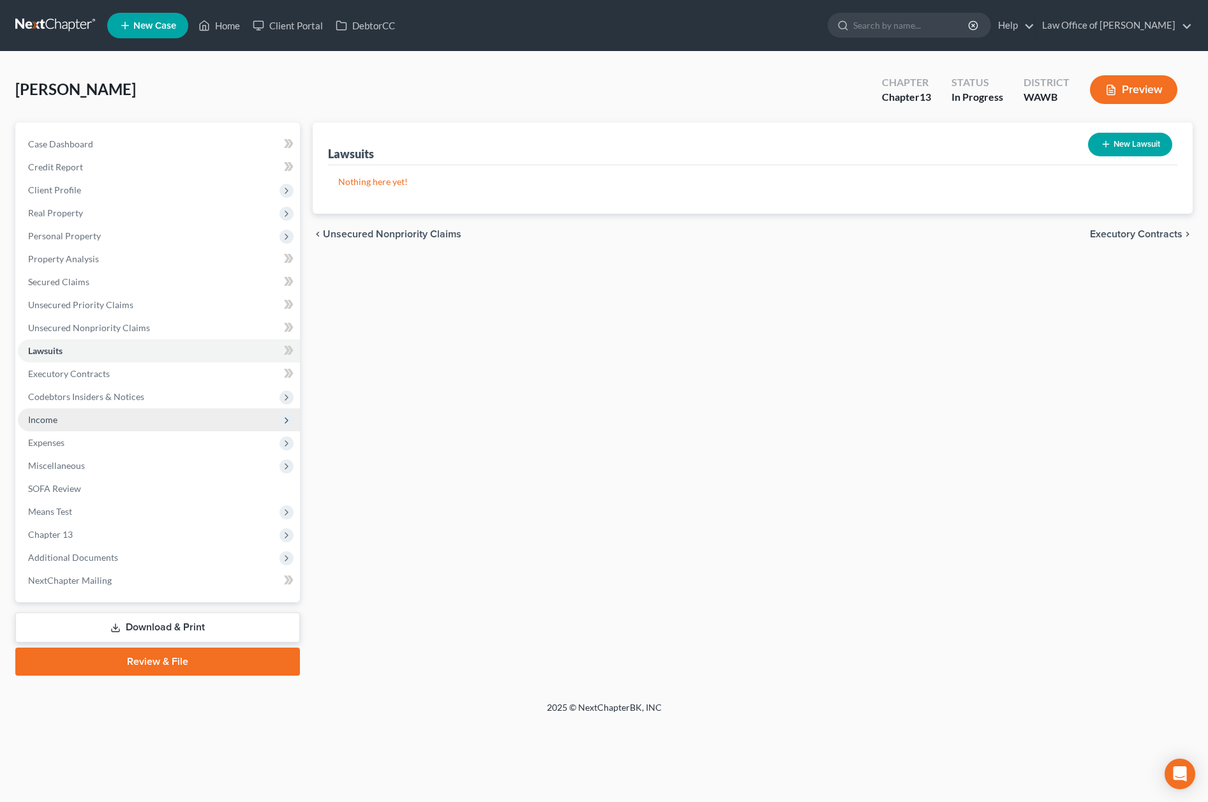
click at [113, 417] on span "Income" at bounding box center [159, 419] width 282 height 23
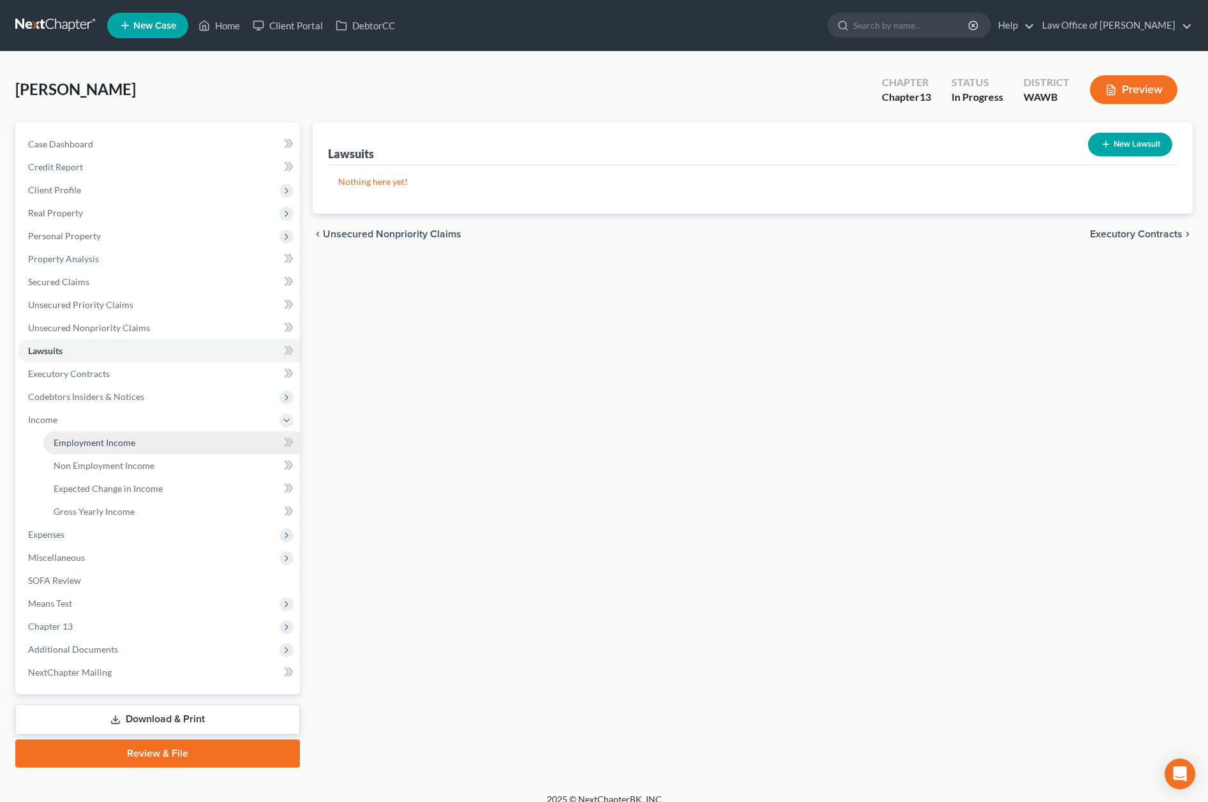
click at [160, 440] on link "Employment Income" at bounding box center [171, 442] width 257 height 23
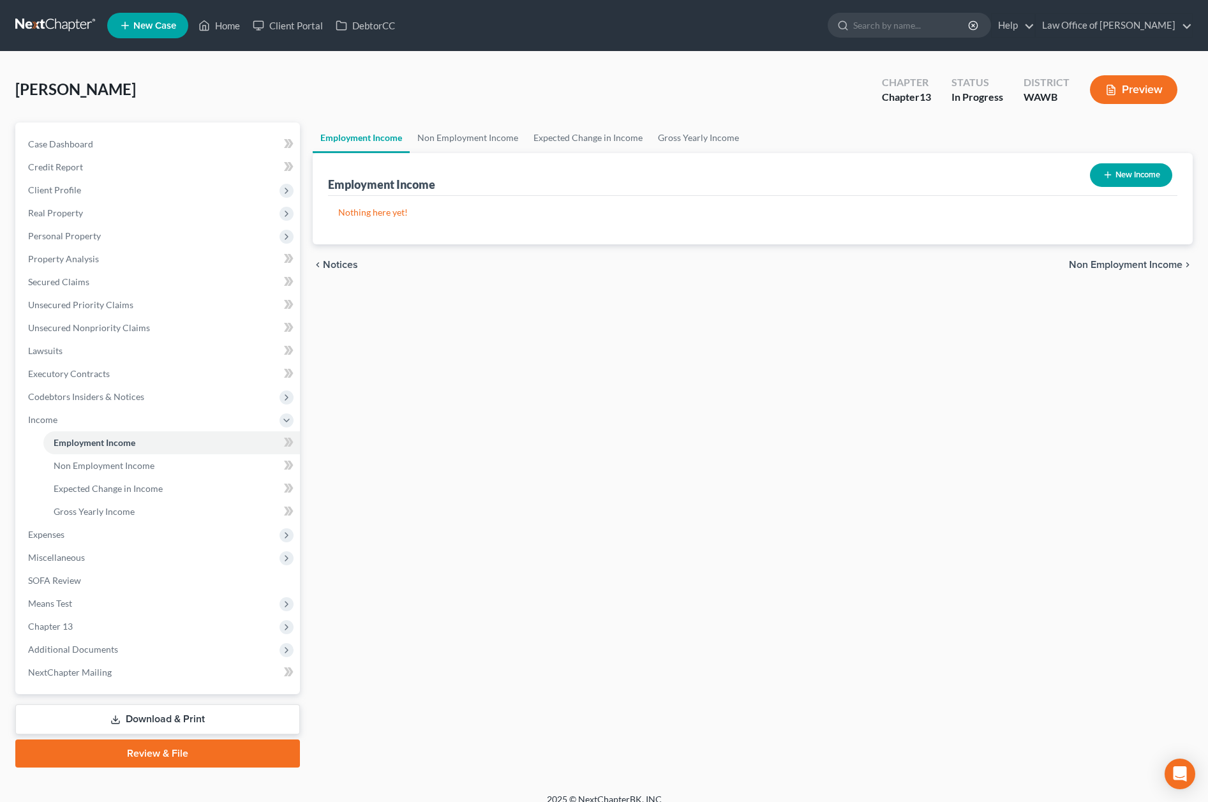
click at [1131, 170] on button "New Income" at bounding box center [1131, 175] width 82 height 24
select select "0"
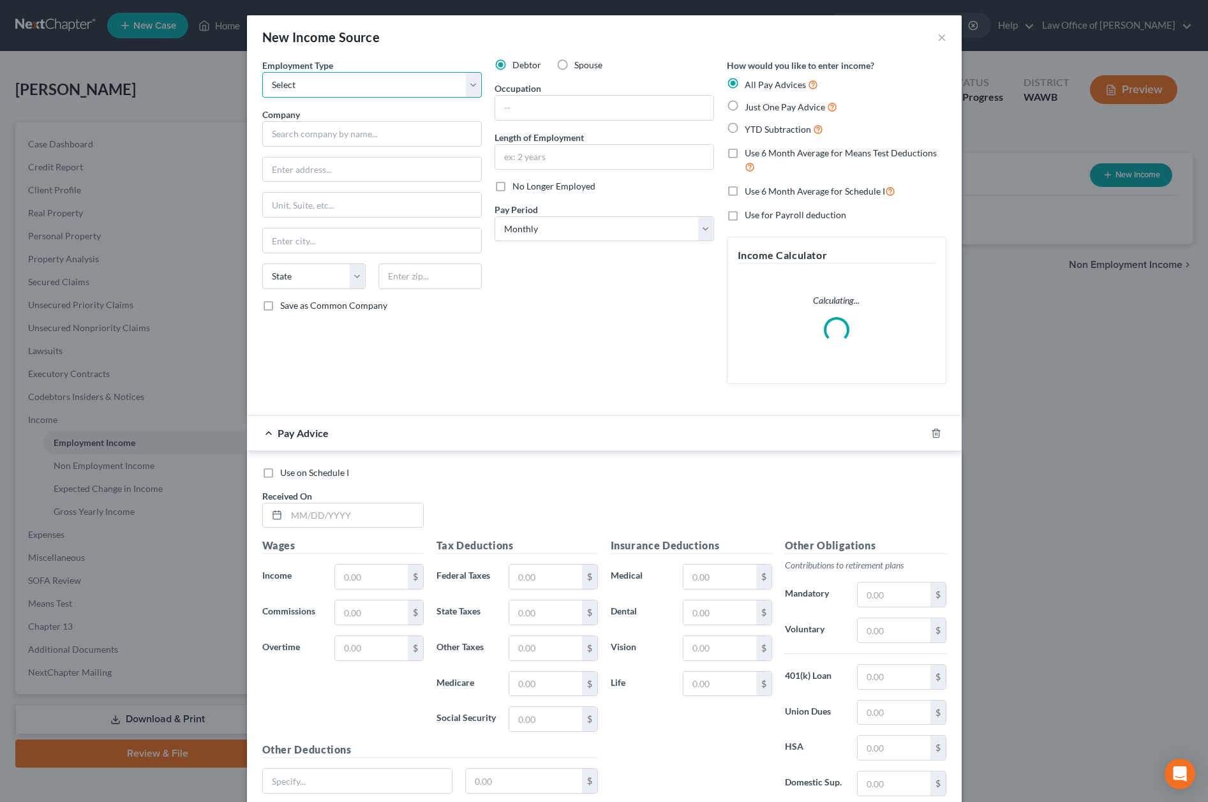
click at [384, 78] on select "Select Full or Part Time Employment Self Employment" at bounding box center [372, 85] width 220 height 26
select select "0"
click at [262, 72] on select "Select Full or Part Time Employment Self Employment" at bounding box center [372, 85] width 220 height 26
click at [375, 132] on input "text" at bounding box center [372, 134] width 220 height 26
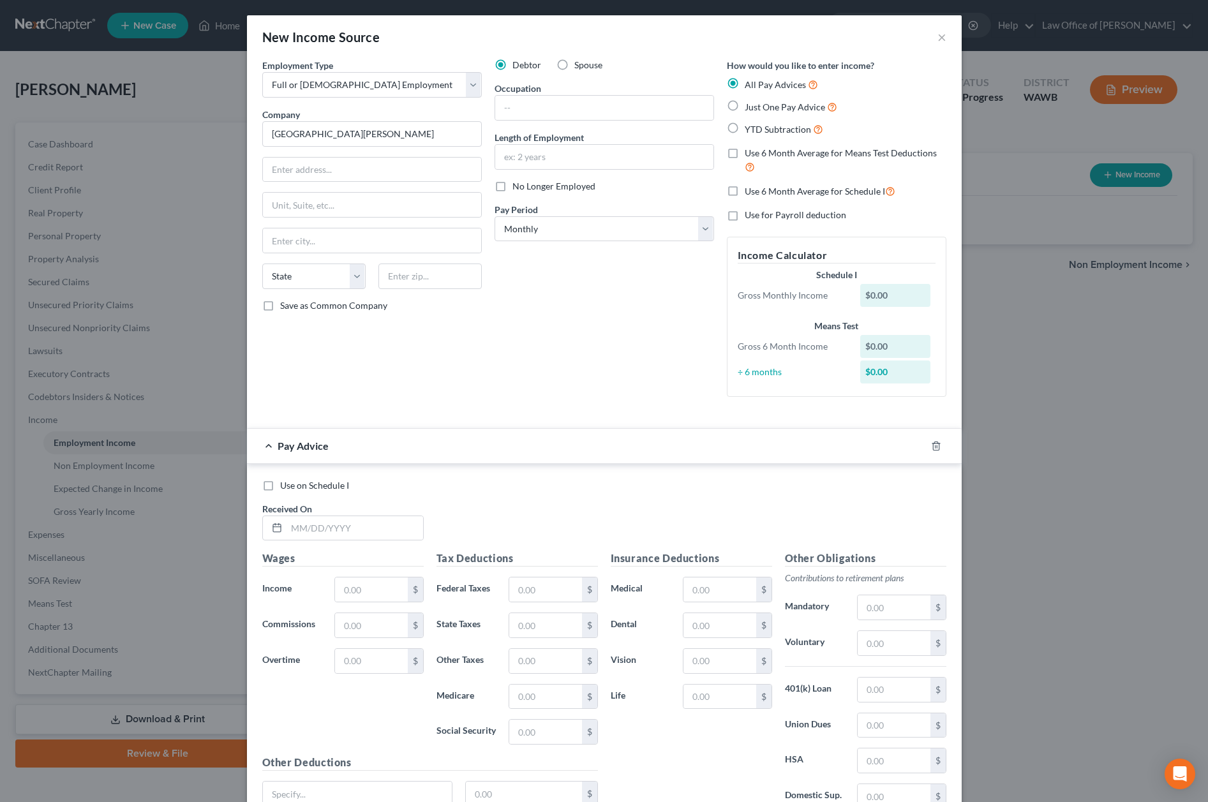
type input "Lake Stevens School District"
click at [620, 104] on input "text" at bounding box center [604, 108] width 218 height 24
click at [620, 105] on input "text" at bounding box center [604, 108] width 218 height 24
paste input "School Pyschologist"
type input "School Pyschologist"
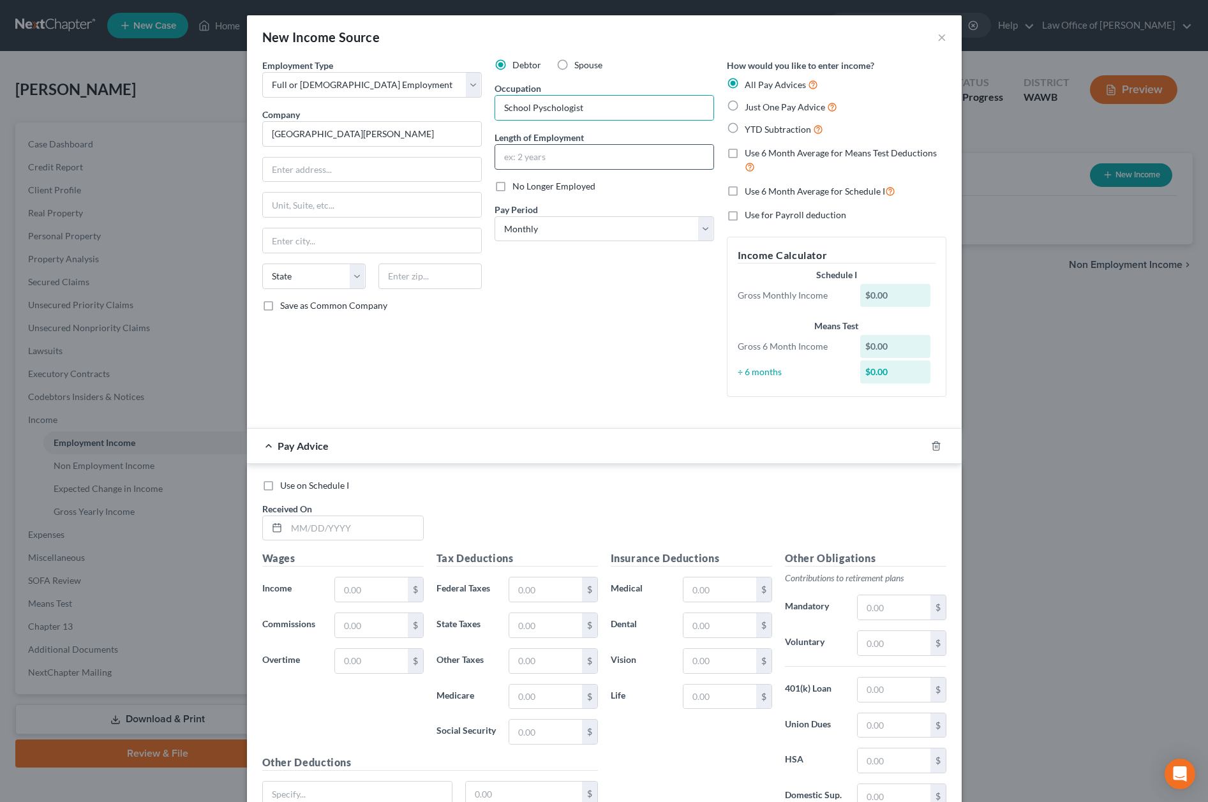
click at [528, 159] on input "text" at bounding box center [604, 157] width 218 height 24
type input "1 year"
click at [745, 108] on label "Just One Pay Advice" at bounding box center [791, 107] width 93 height 15
click at [750, 108] on input "Just One Pay Advice" at bounding box center [754, 104] width 8 height 8
radio input "true"
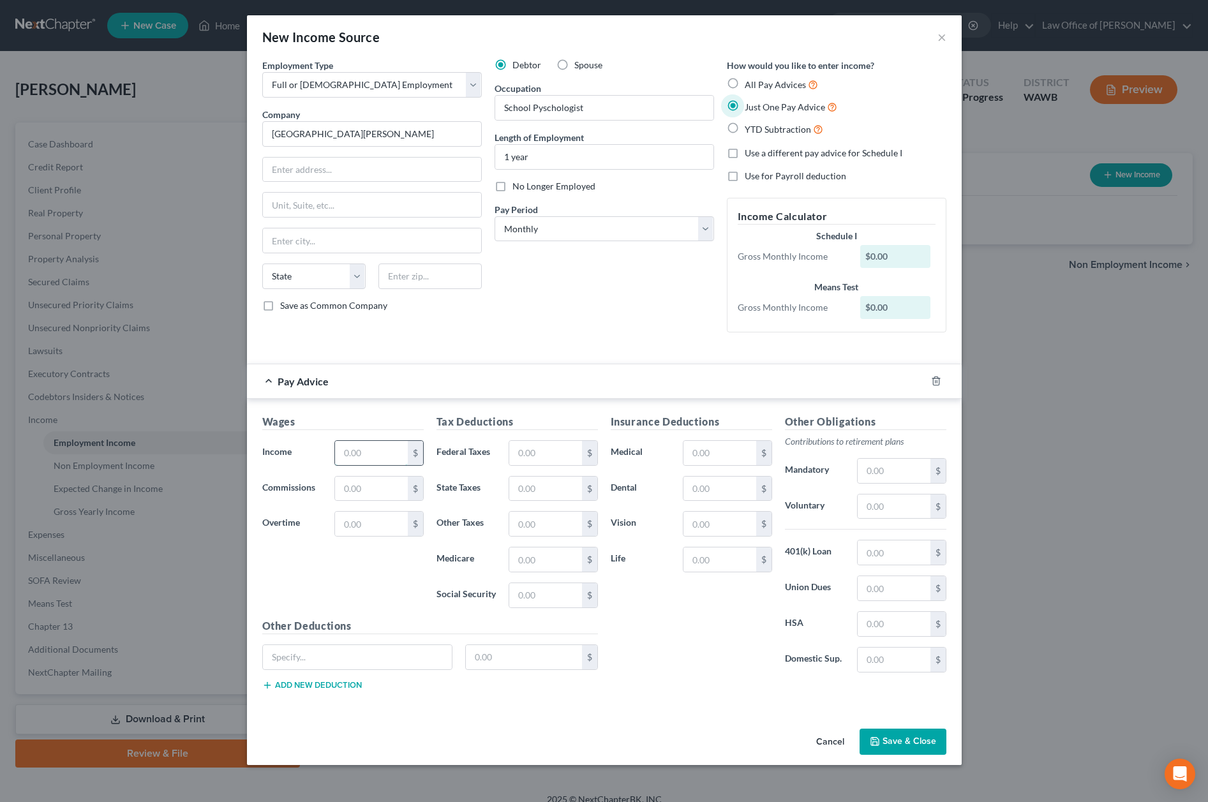
click at [359, 457] on input "text" at bounding box center [371, 453] width 72 height 24
type input "11,286"
click at [906, 505] on input "text" at bounding box center [894, 507] width 72 height 24
type input "904.00"
click at [534, 456] on input "text" at bounding box center [545, 453] width 72 height 24
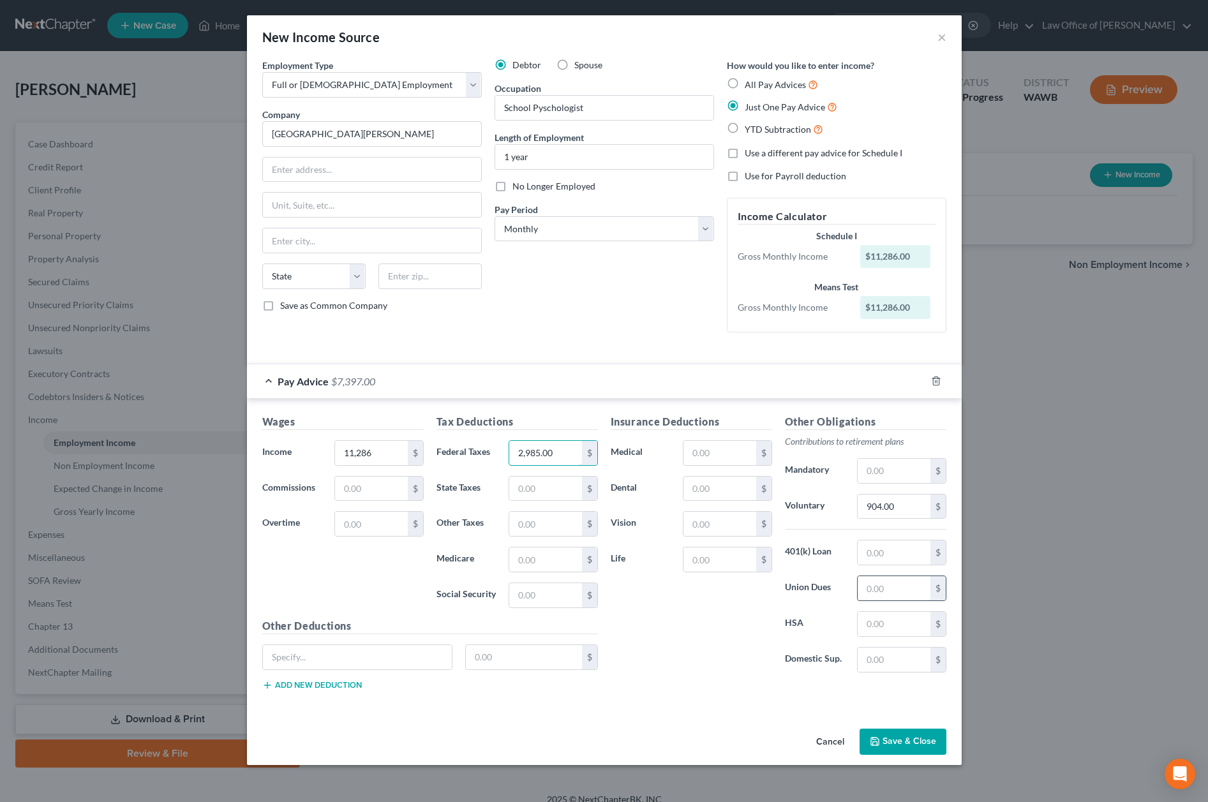
type input "2,985.00"
click at [879, 596] on input "text" at bounding box center [894, 588] width 72 height 24
type input "134"
click at [738, 448] on input "text" at bounding box center [720, 453] width 72 height 24
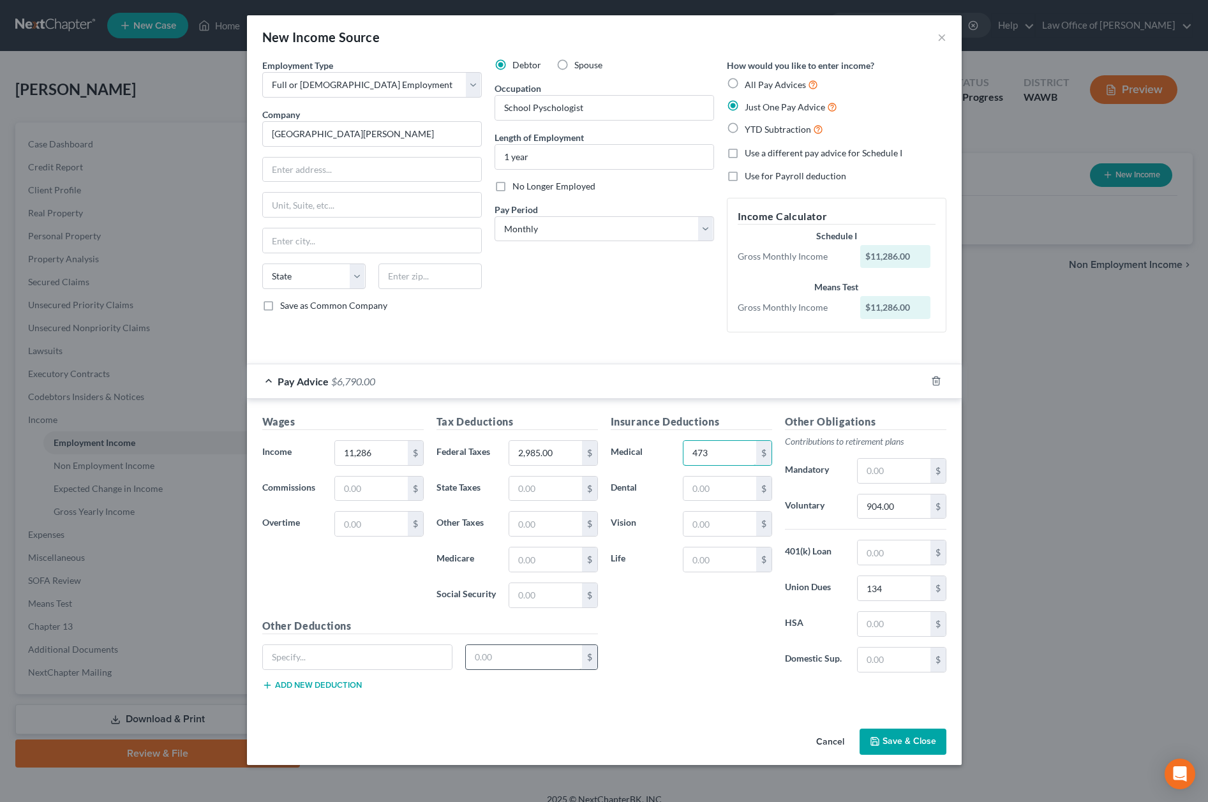
type input "473"
click at [479, 662] on input "text" at bounding box center [524, 657] width 116 height 24
type input "125"
click at [381, 656] on input "text" at bounding box center [358, 657] width 190 height 24
type input "K"
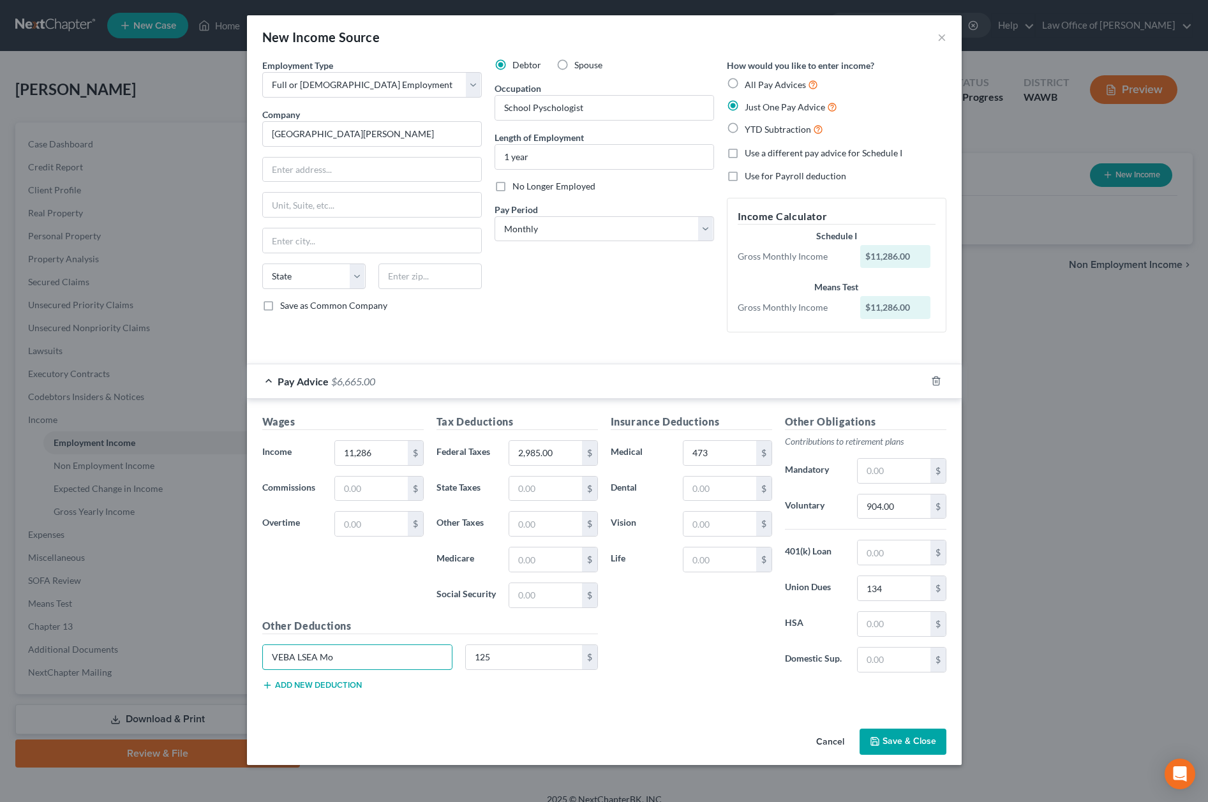
type input "VEBA LSEA Mo"
click at [902, 742] on button "Save & Close" at bounding box center [903, 742] width 87 height 27
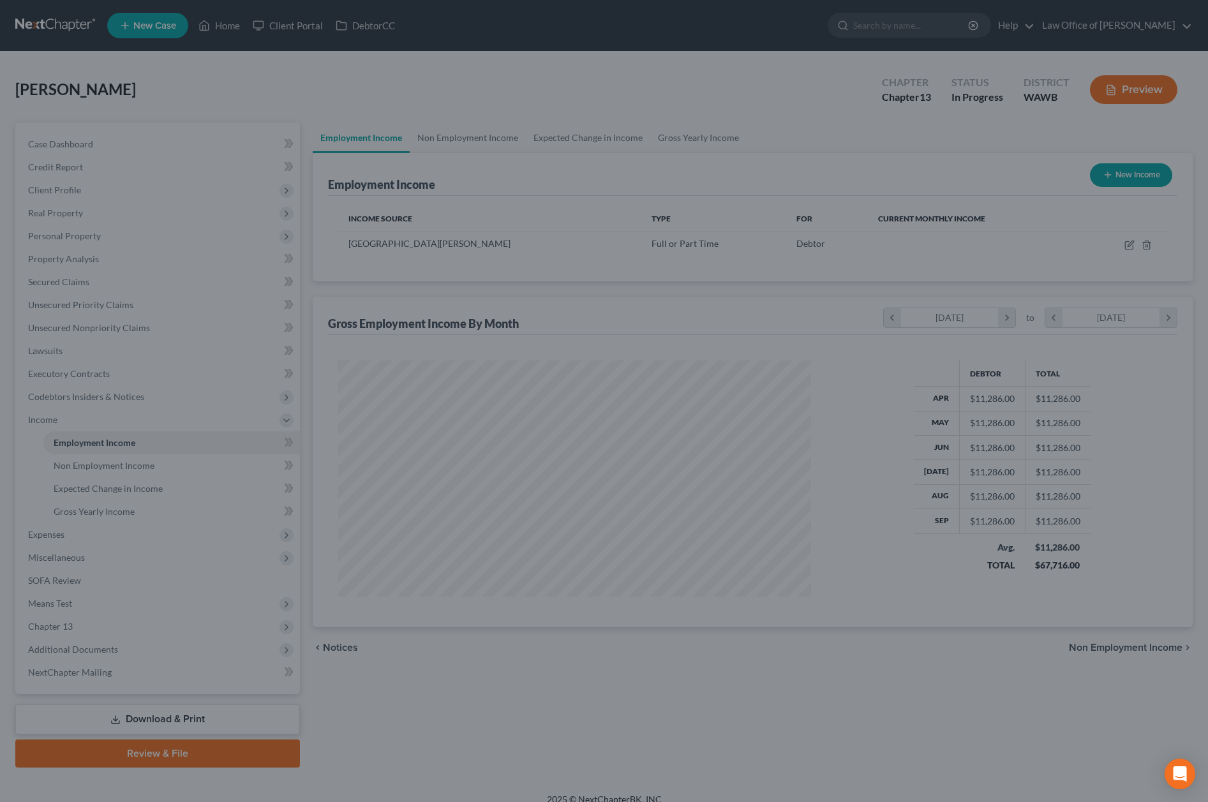
scroll to position [236, 498]
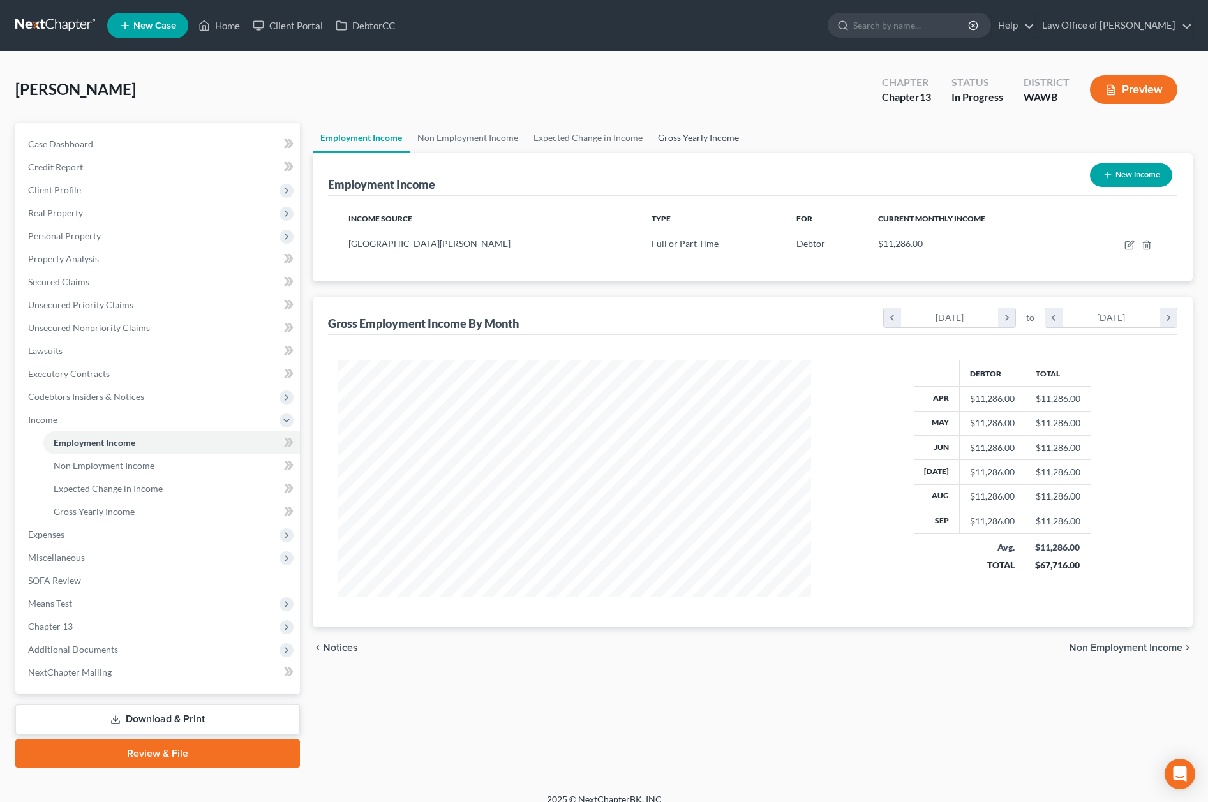
click at [718, 135] on link "Gross Yearly Income" at bounding box center [698, 138] width 96 height 31
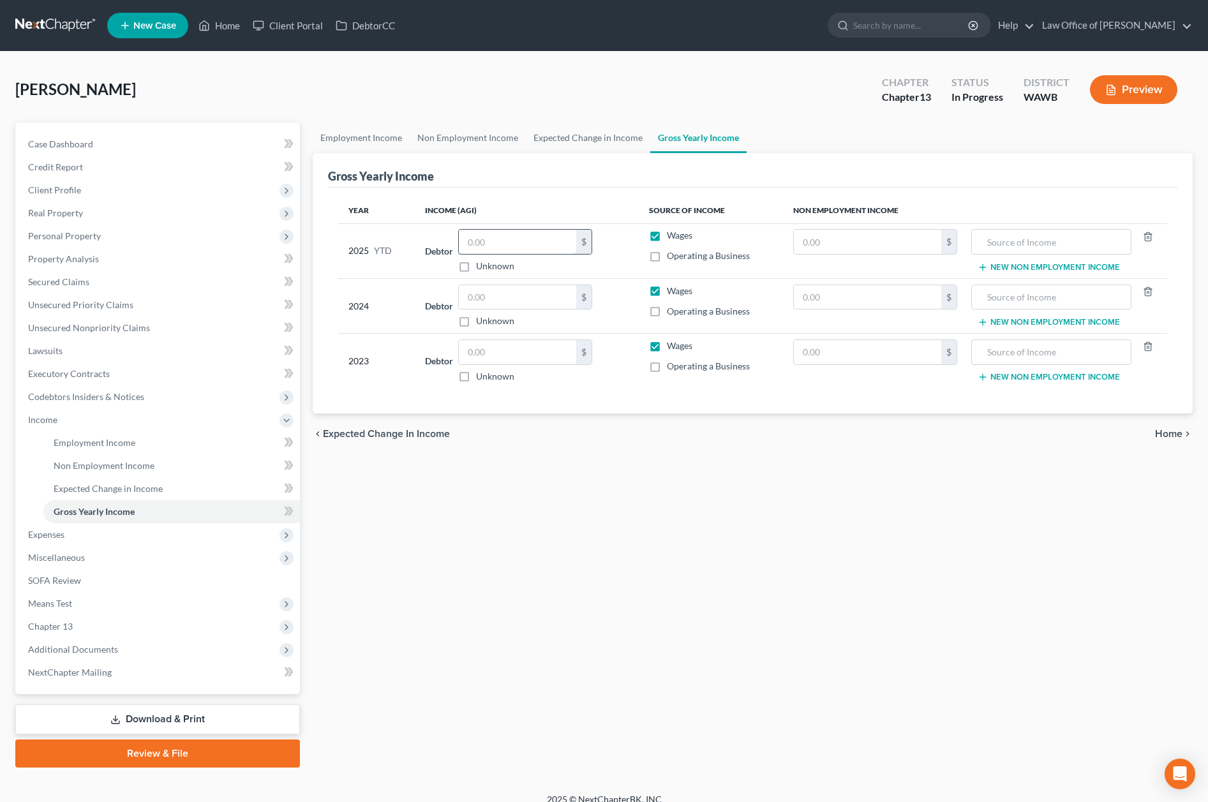
click at [491, 239] on input "text" at bounding box center [517, 242] width 117 height 24
type input "101,571.10"
click at [505, 299] on input "text" at bounding box center [517, 297] width 117 height 24
type input "81,815.00"
click at [521, 343] on input "text" at bounding box center [517, 352] width 117 height 24
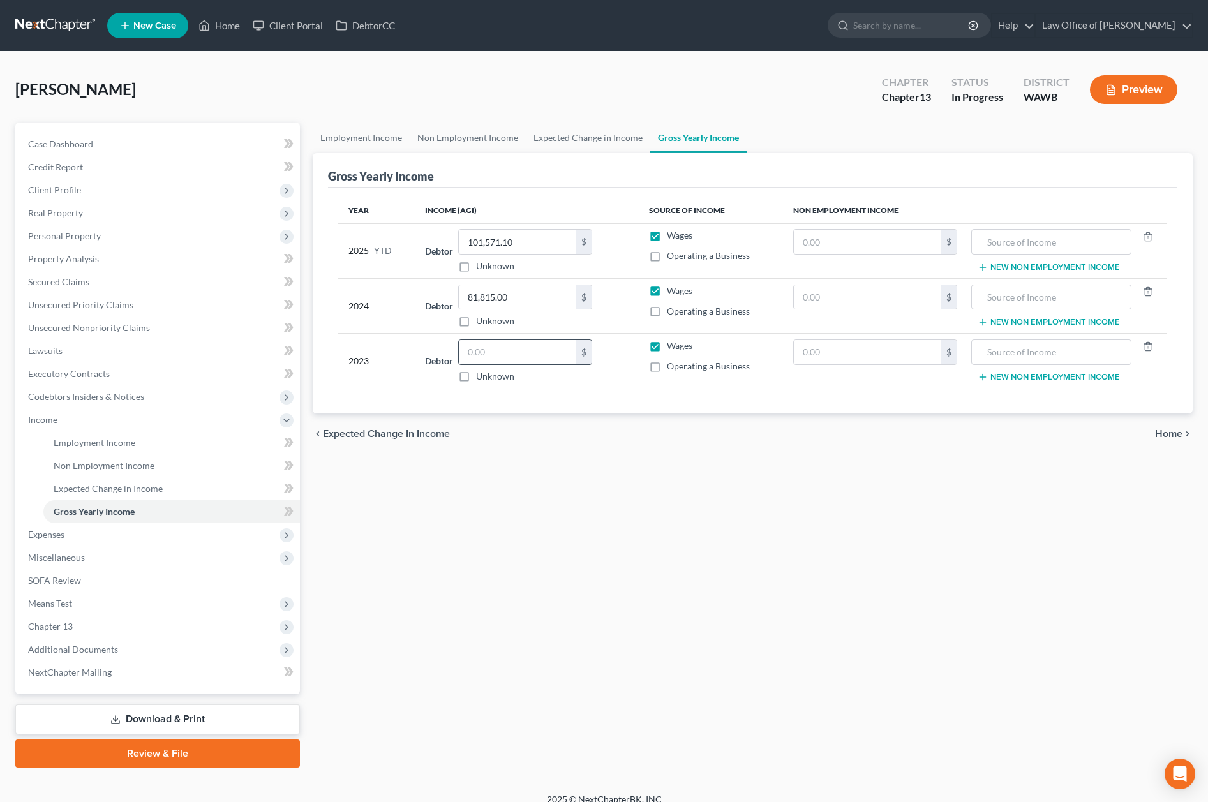
click at [486, 358] on input "text" at bounding box center [517, 352] width 117 height 24
type input "74,631.00"
click at [183, 533] on span "Expenses" at bounding box center [159, 534] width 282 height 23
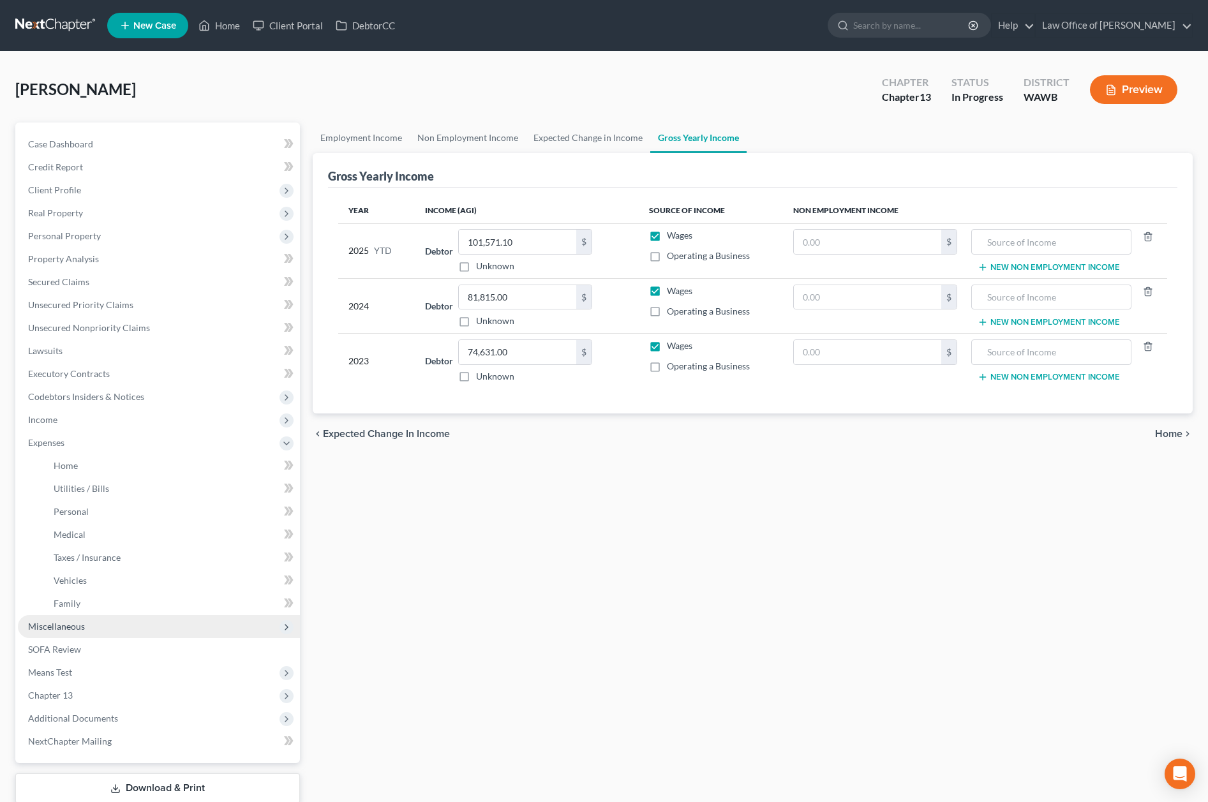
click at [131, 632] on span "Miscellaneous" at bounding box center [159, 626] width 282 height 23
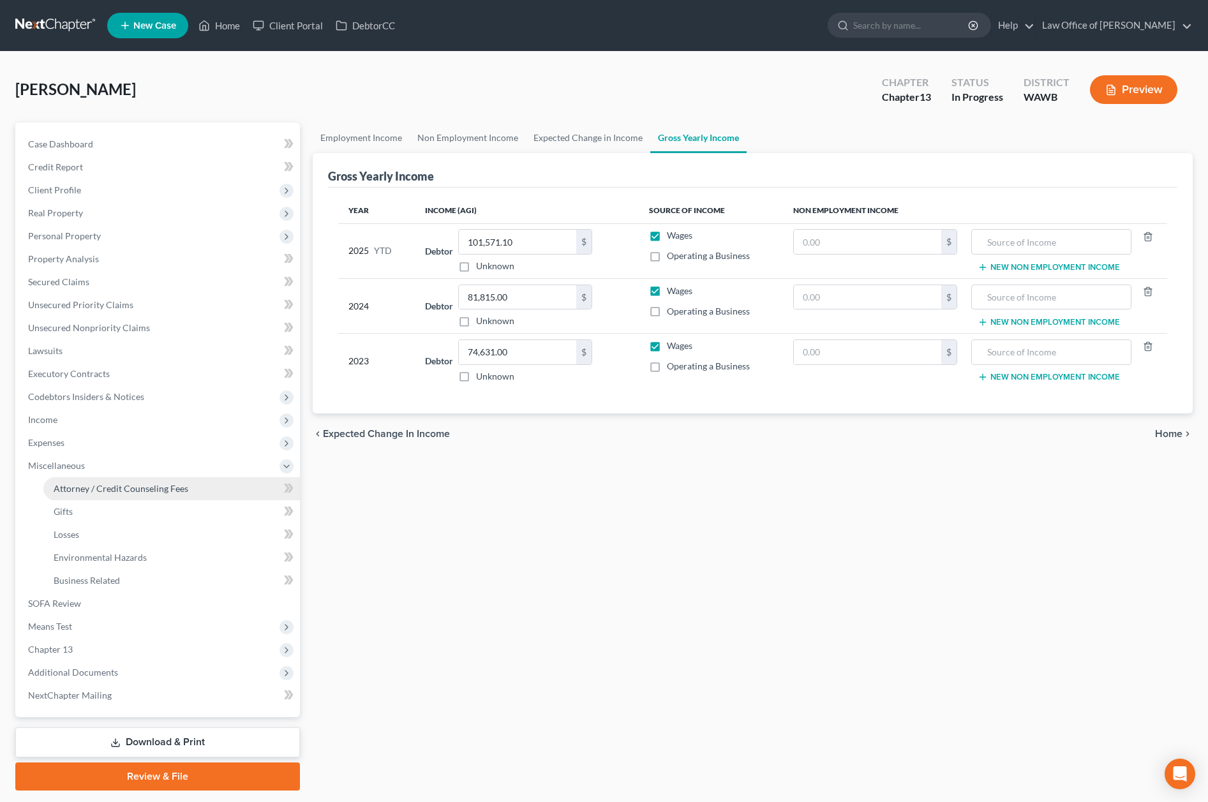
click at [136, 489] on span "Attorney / Credit Counseling Fees" at bounding box center [121, 488] width 135 height 11
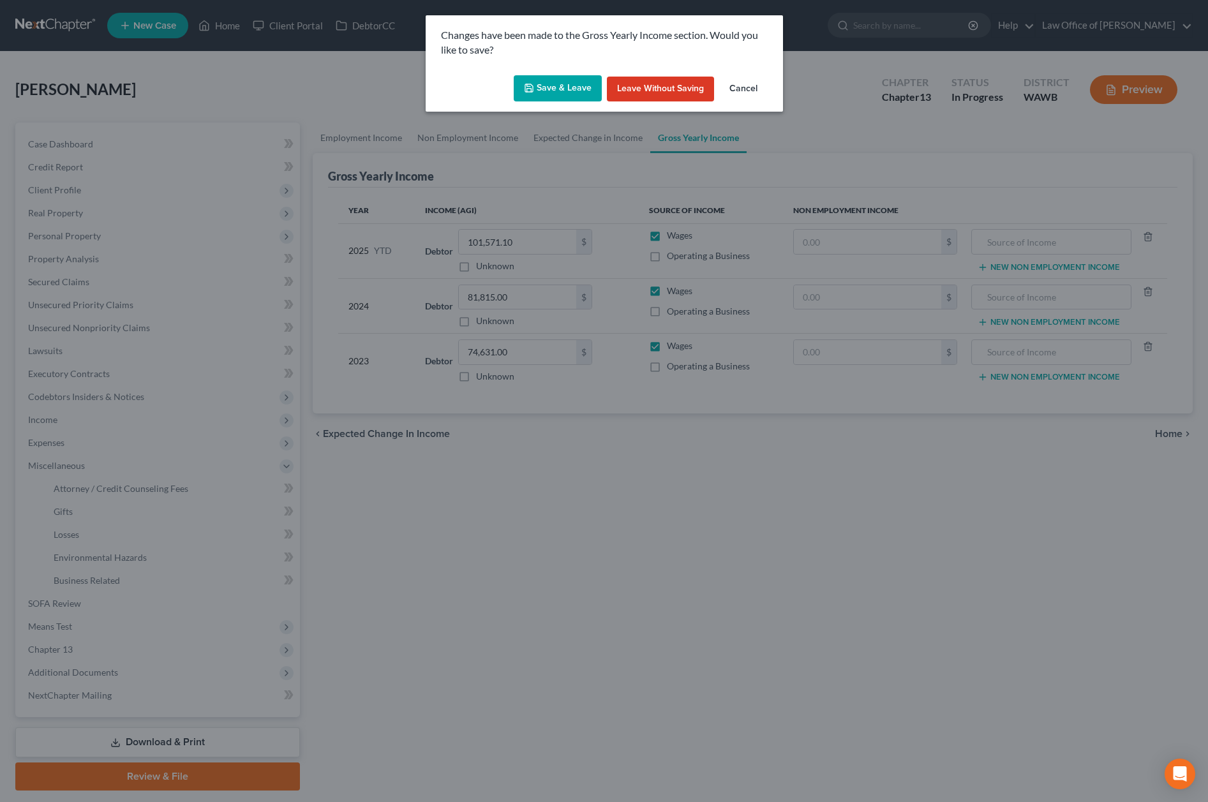
click at [541, 81] on button "Save & Leave" at bounding box center [558, 88] width 88 height 27
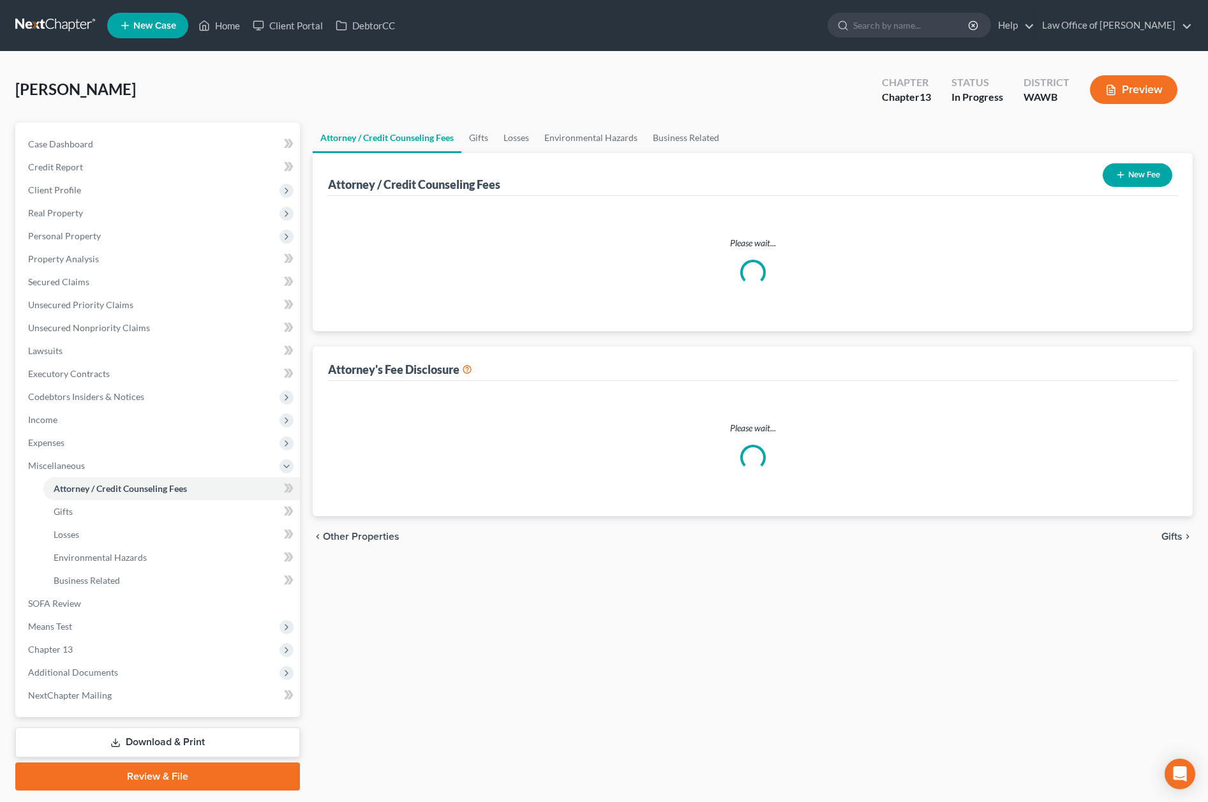
select select "0"
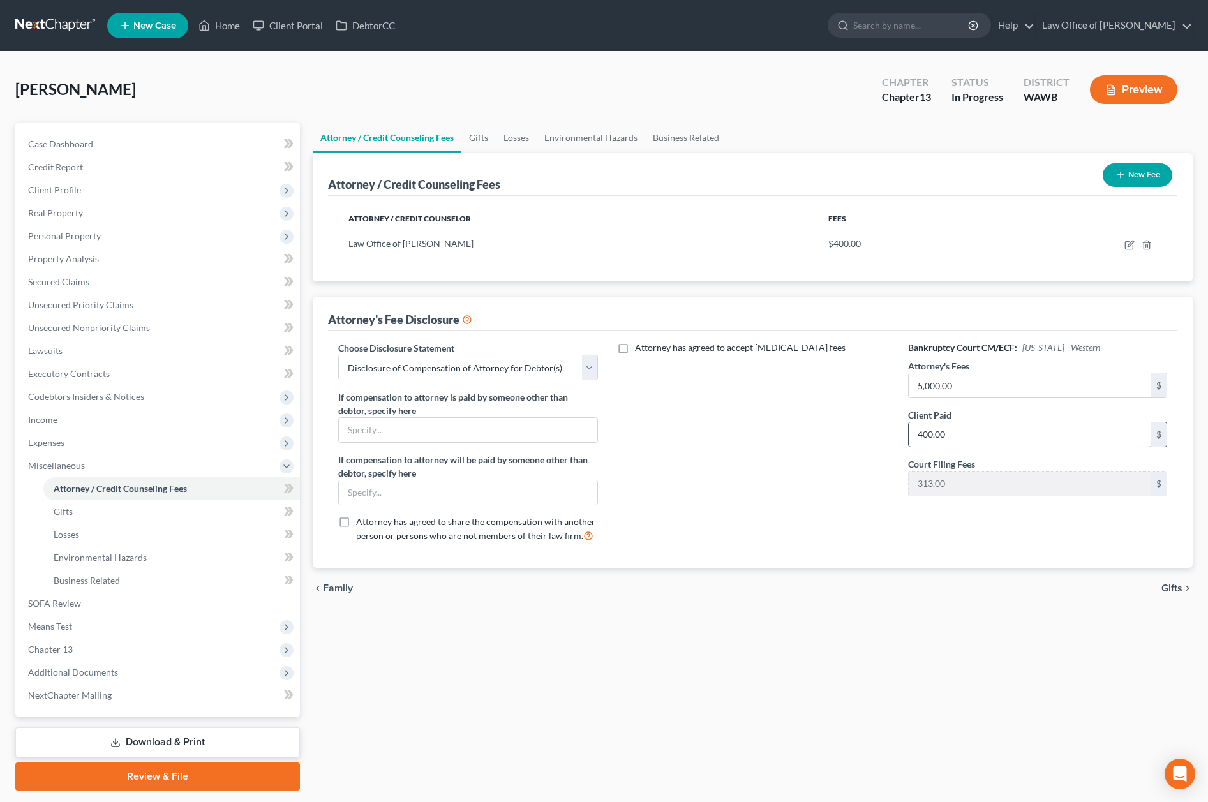
click at [989, 431] on input "400.00" at bounding box center [1030, 434] width 243 height 24
type input "500.00"
click at [1133, 244] on icon "button" at bounding box center [1130, 245] width 10 height 10
select select "50"
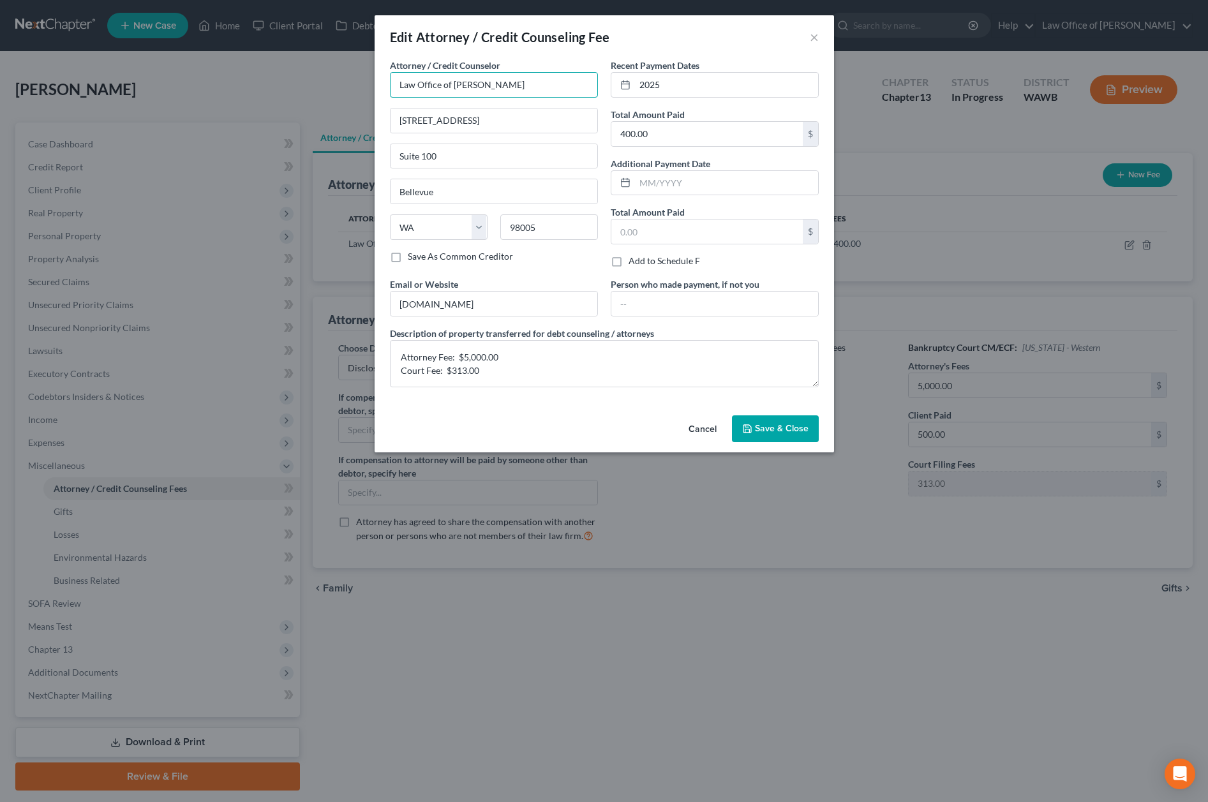
click at [472, 87] on input "Law Office of Lisa Tse" at bounding box center [494, 85] width 208 height 26
type input "Law Office of [PERSON_NAME]"
click at [657, 145] on input "400.00" at bounding box center [706, 134] width 191 height 24
type input "813.00"
click at [473, 357] on textarea "Attorney Fee: $5,000.00 Court Fee: $313.00" at bounding box center [604, 363] width 429 height 47
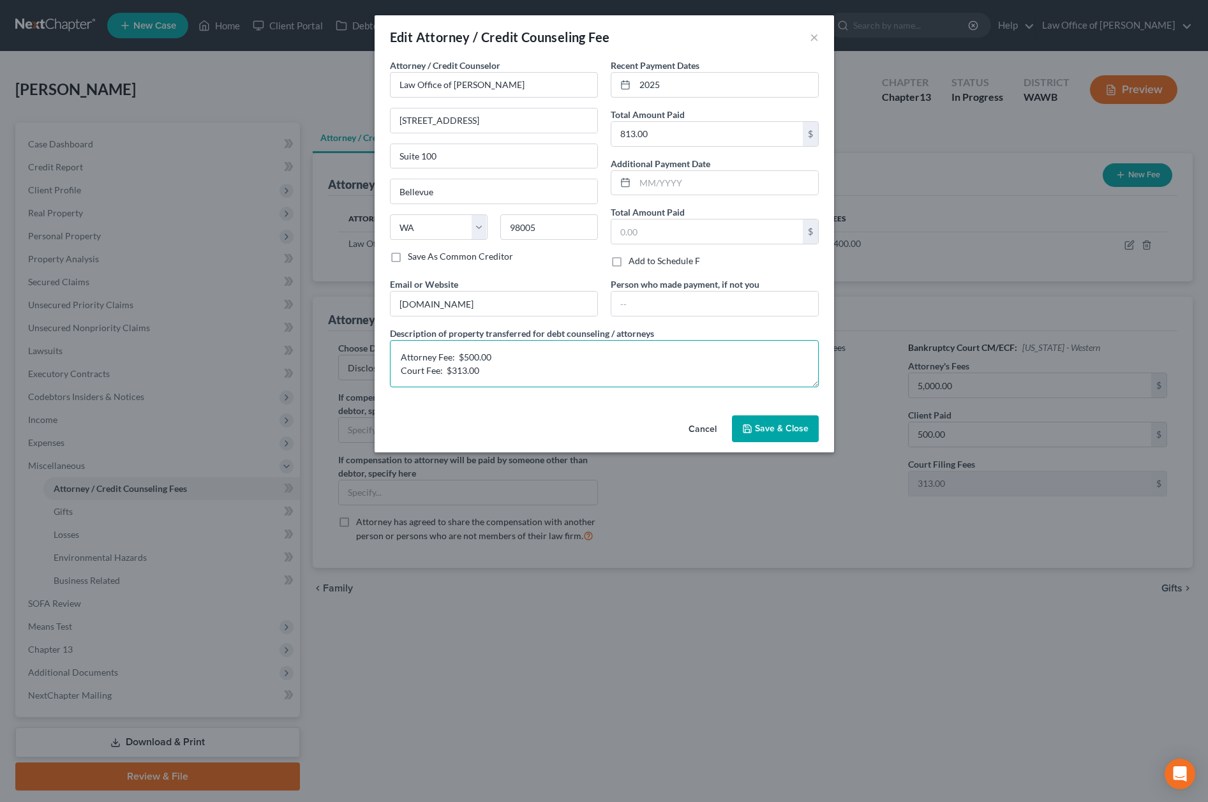
type textarea "Attorney Fee: $500.00 Court Fee: $313.00"
click at [772, 440] on button "Save & Close" at bounding box center [775, 428] width 87 height 27
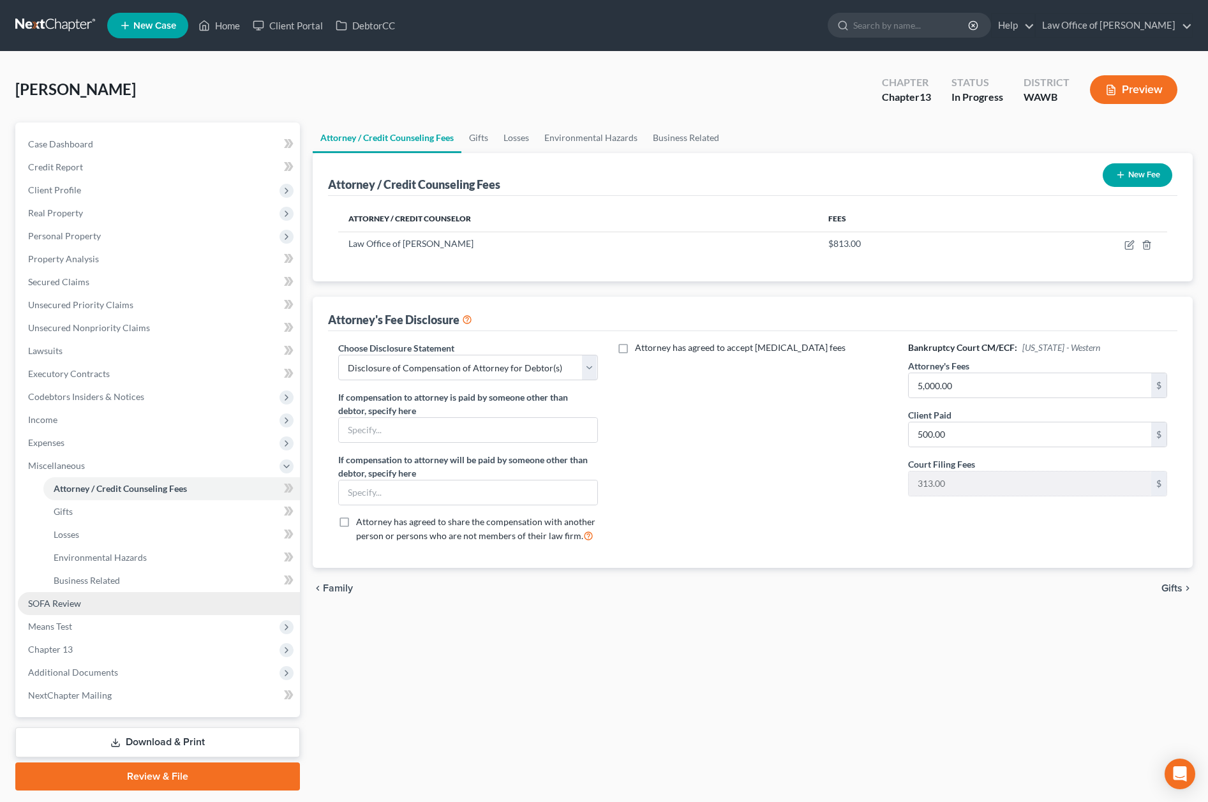
click at [150, 600] on link "SOFA Review" at bounding box center [159, 603] width 282 height 23
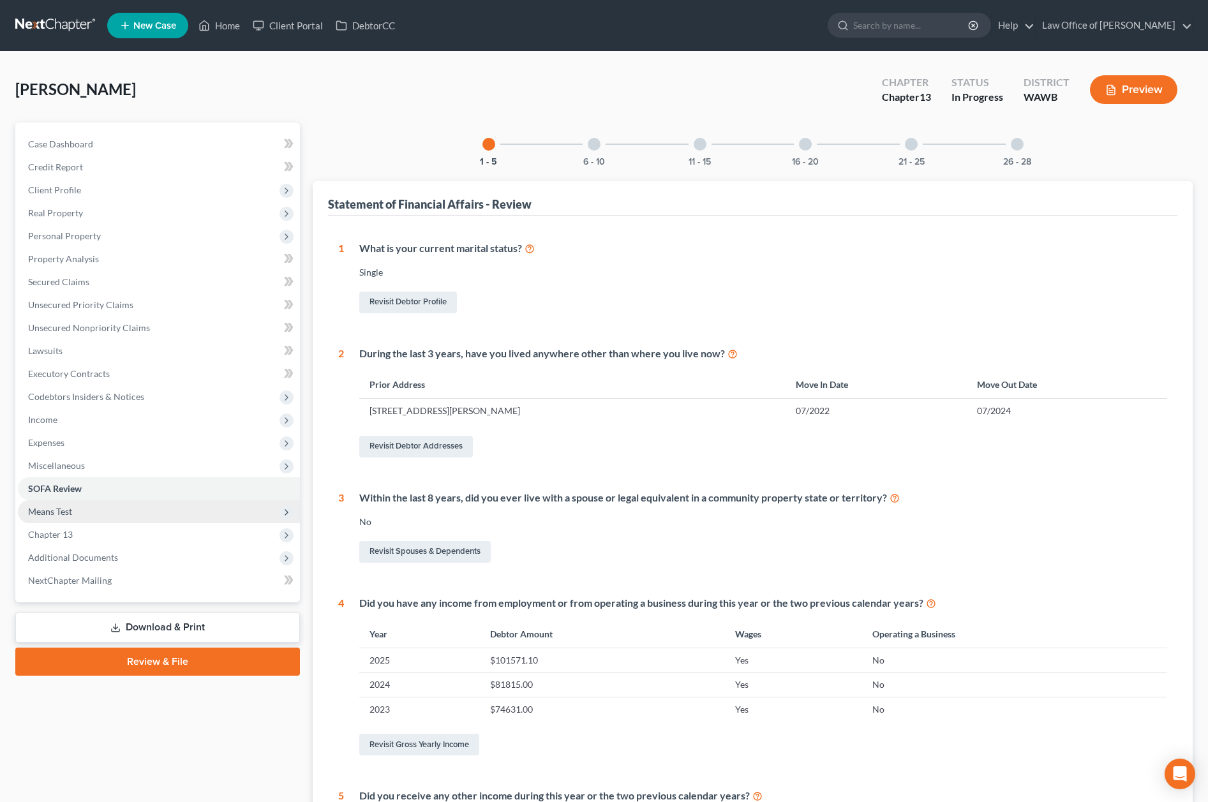
click at [62, 515] on span "Means Test" at bounding box center [50, 511] width 44 height 11
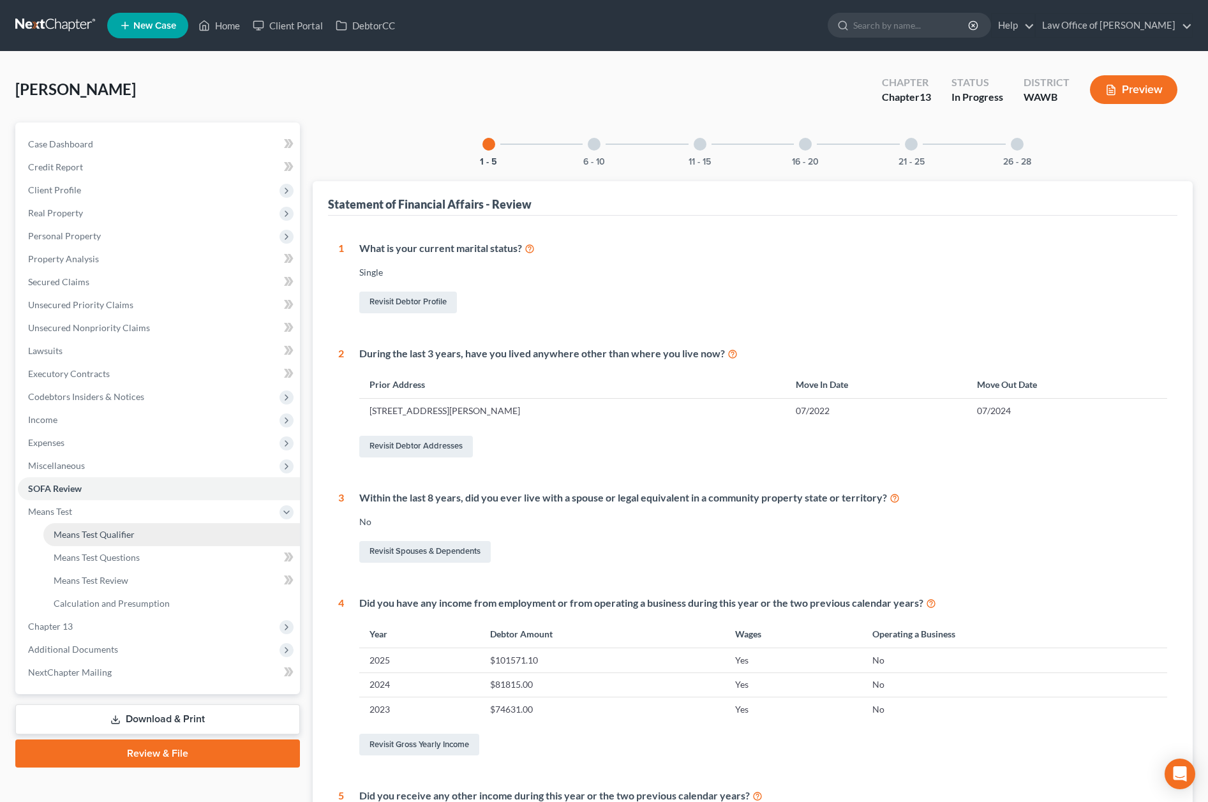
click at [91, 537] on span "Means Test Qualifier" at bounding box center [94, 534] width 81 height 11
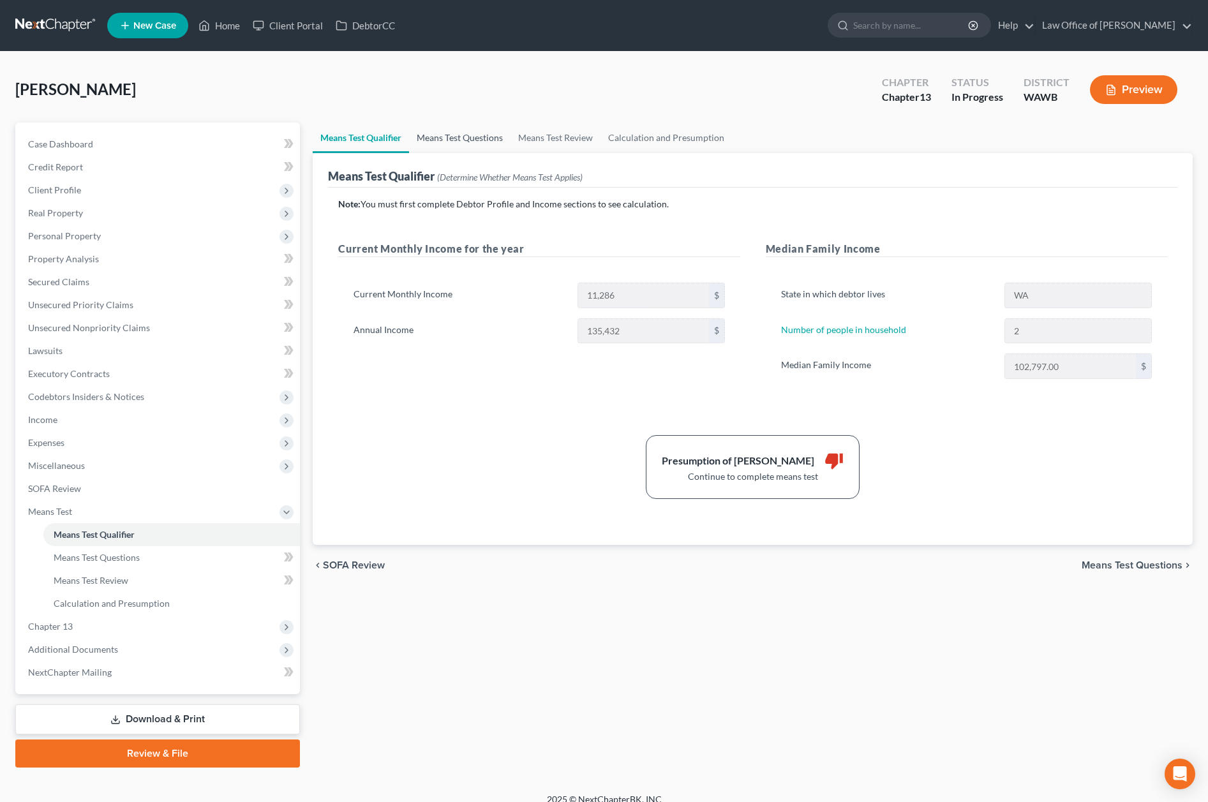
click at [468, 138] on link "Means Test Questions" at bounding box center [459, 138] width 101 height 31
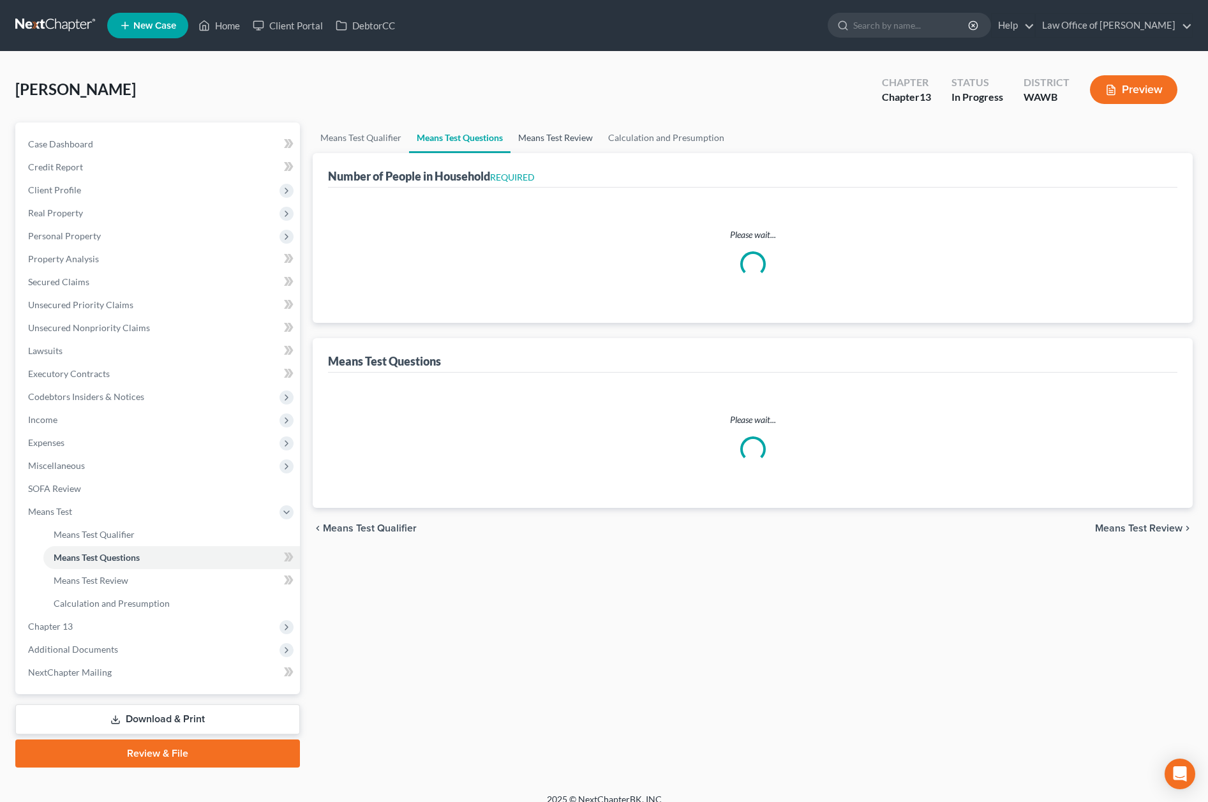
select select "1"
select select "60"
select select "1"
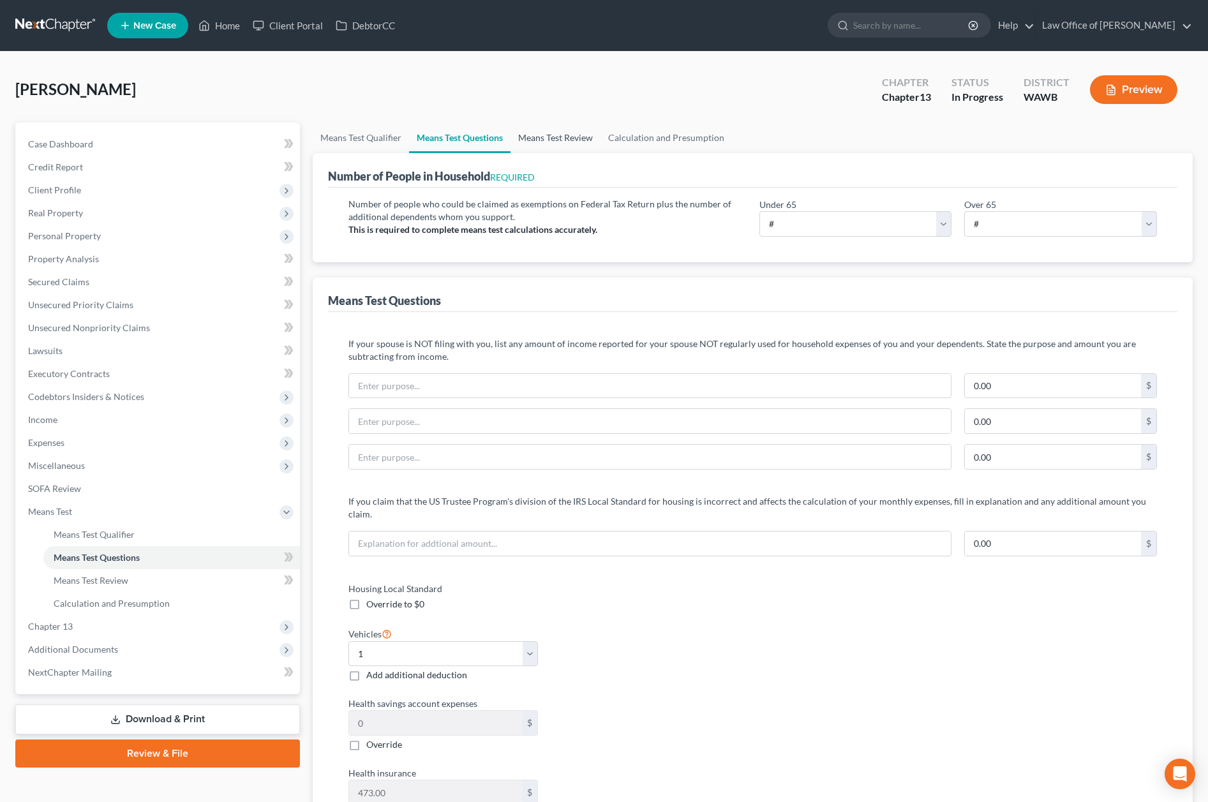
drag, startPoint x: 538, startPoint y: 138, endPoint x: 800, endPoint y: 222, distance: 275.5
click at [800, 222] on select "# 0 1 2 3 4 5 6 7 8 9 10" at bounding box center [855, 224] width 193 height 26
select select "2"
click at [759, 211] on select "# 0 1 2 3 4 5 6 7 8 9 10" at bounding box center [855, 224] width 193 height 26
click at [550, 139] on link "Means Test Review" at bounding box center [556, 138] width 90 height 31
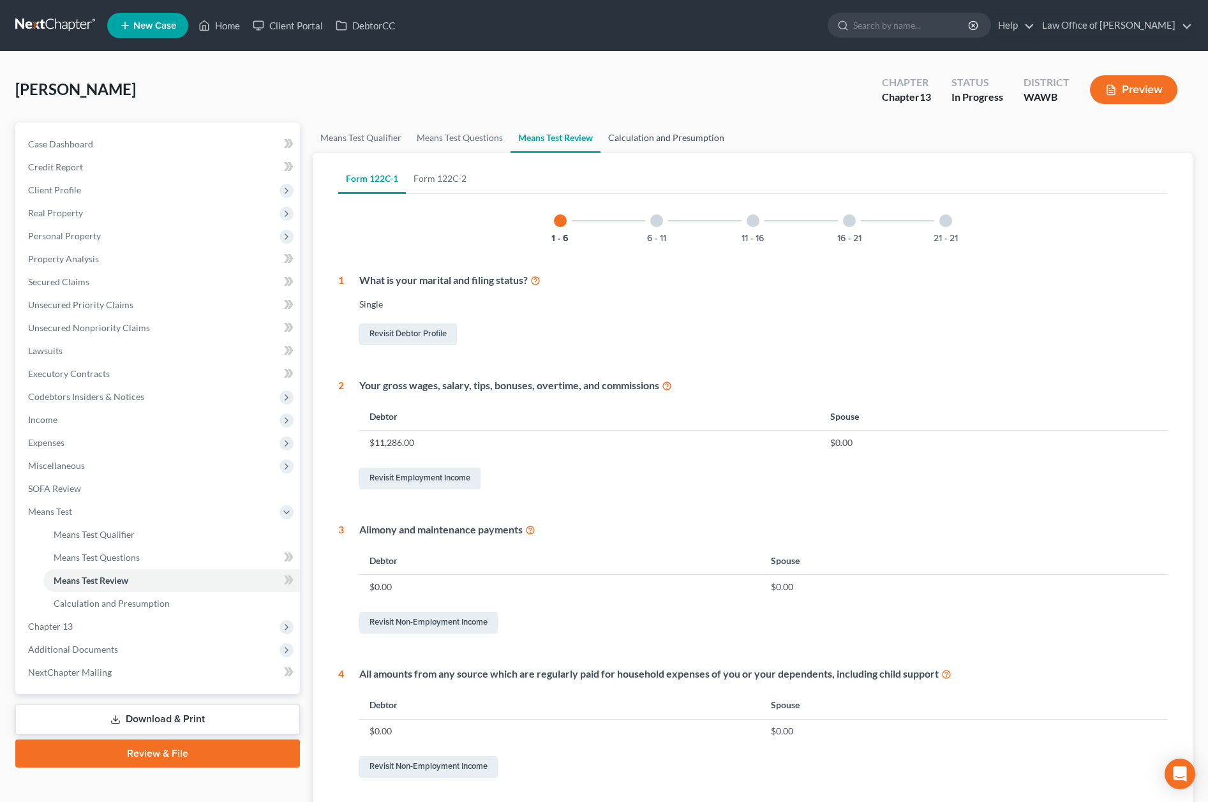
click at [639, 137] on link "Calculation and Presumption" at bounding box center [666, 138] width 131 height 31
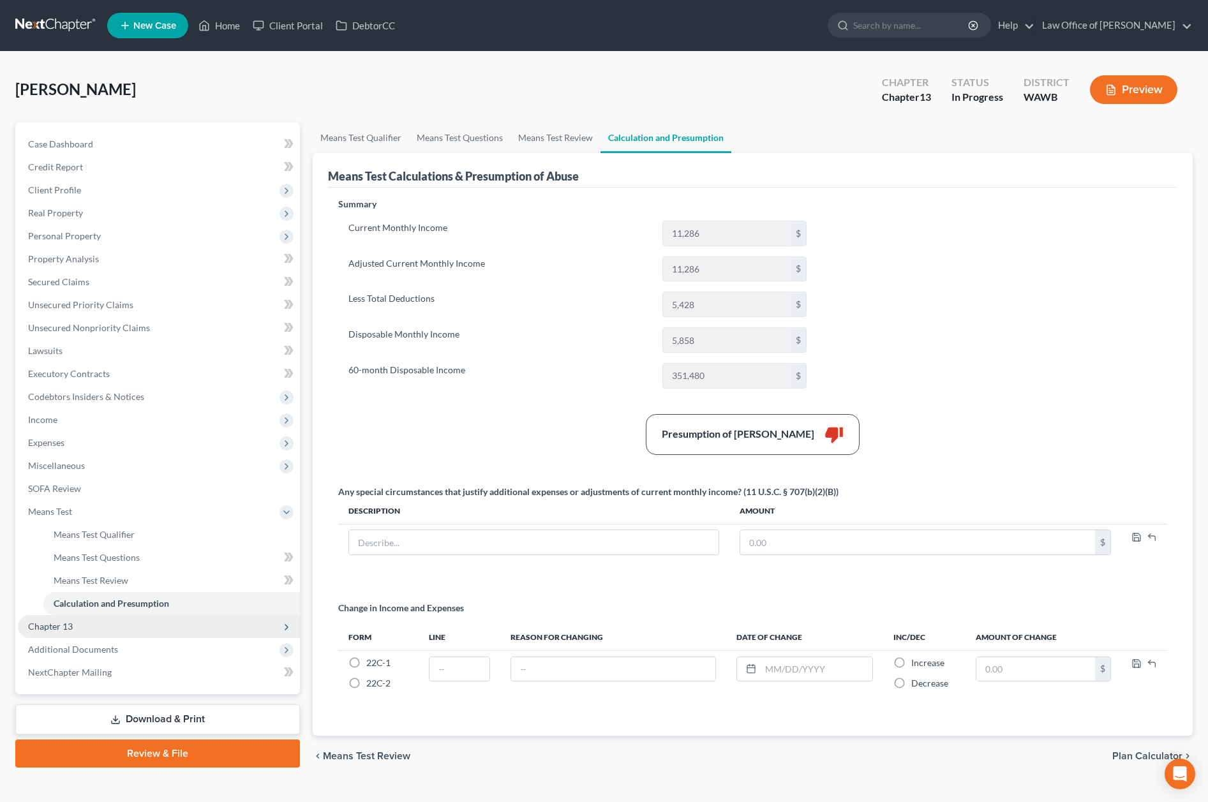
click at [78, 629] on span "Chapter 13" at bounding box center [159, 626] width 282 height 23
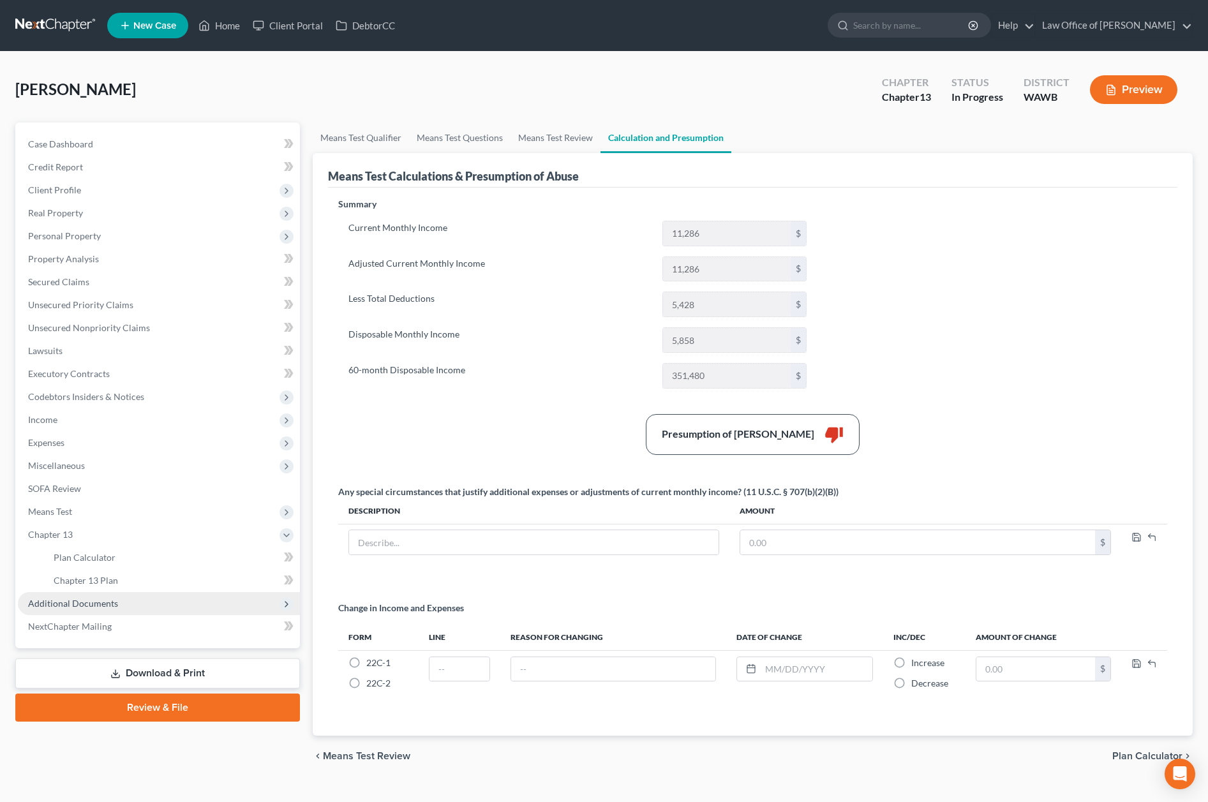
click at [71, 609] on span "Additional Documents" at bounding box center [159, 603] width 282 height 23
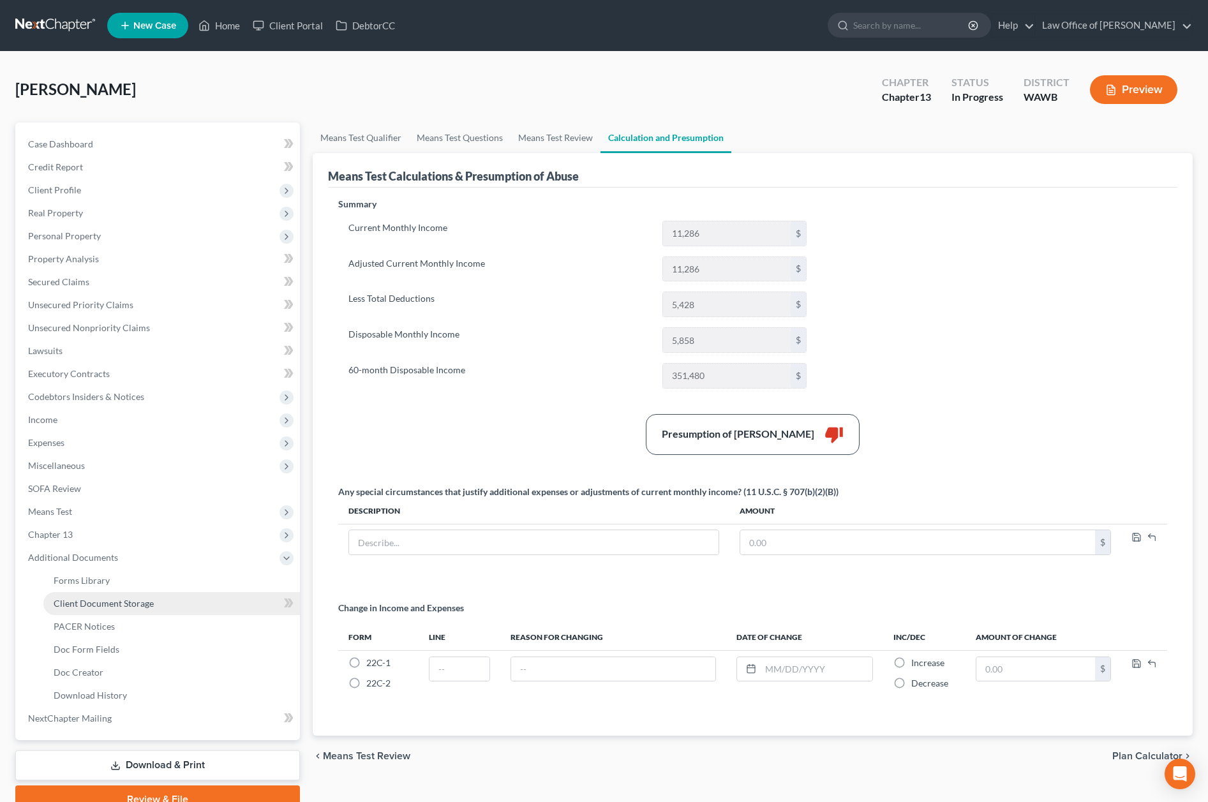
click at [91, 604] on span "Client Document Storage" at bounding box center [104, 603] width 100 height 11
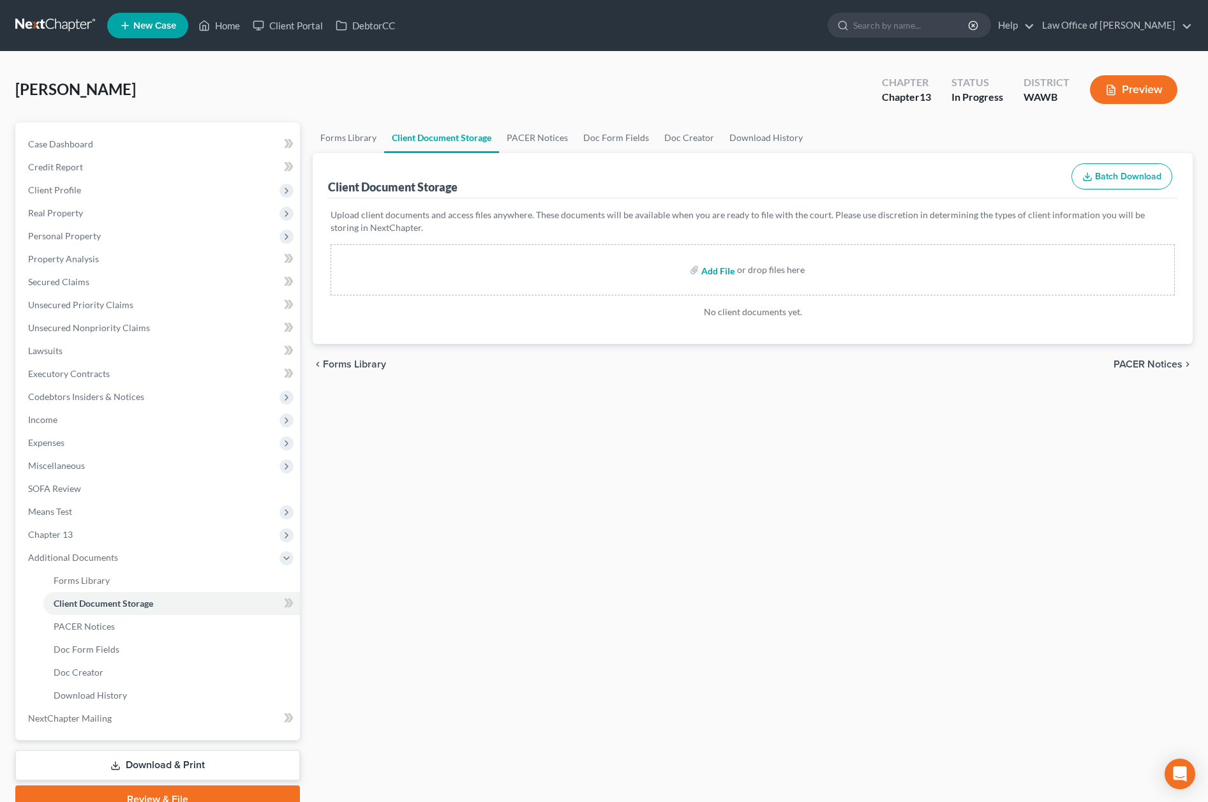
click at [721, 268] on input "file" at bounding box center [716, 269] width 31 height 23
type input "C:\fakepath\CCC1 - Stanford, Christina.pdf"
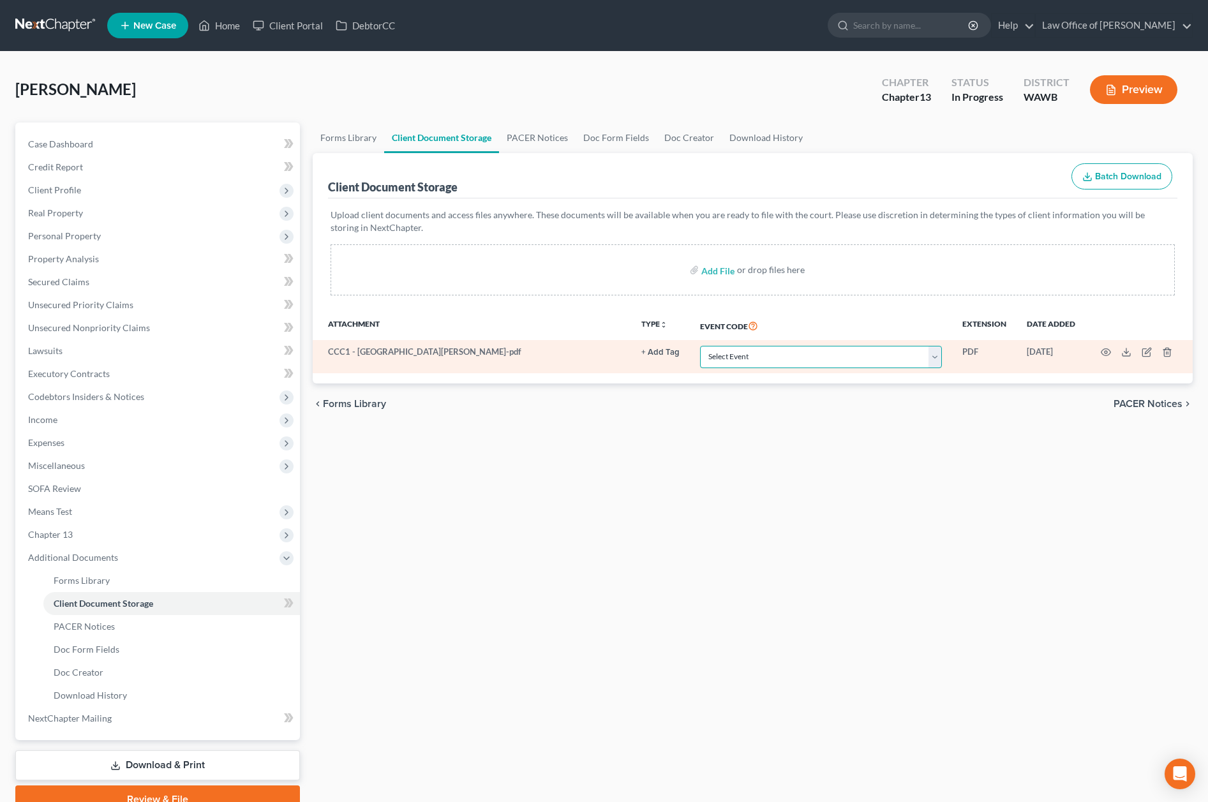
click at [770, 348] on select "Select Event Certificate of Credit Counseling for Debtor Certificate of Credit …" at bounding box center [821, 357] width 242 height 22
select select "0"
click at [701, 346] on select "Select Event Certificate of Credit Counseling for Debtor Certificate of Credit …" at bounding box center [821, 357] width 242 height 22
click at [1109, 352] on icon "button" at bounding box center [1106, 352] width 10 height 10
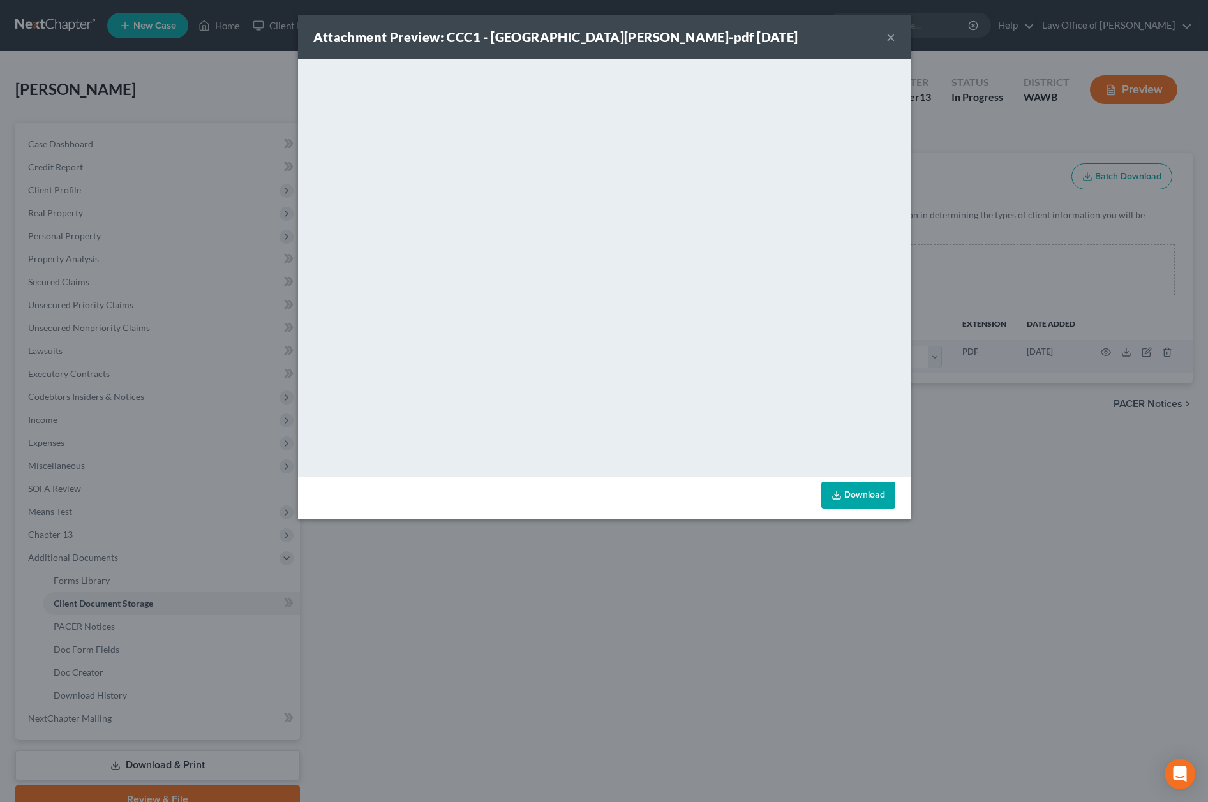
click at [1019, 453] on div "Attachment Preview: CCC1 - Stanford, Christina-pdf 10/08/2025 × <object ng-attr…" at bounding box center [604, 401] width 1208 height 802
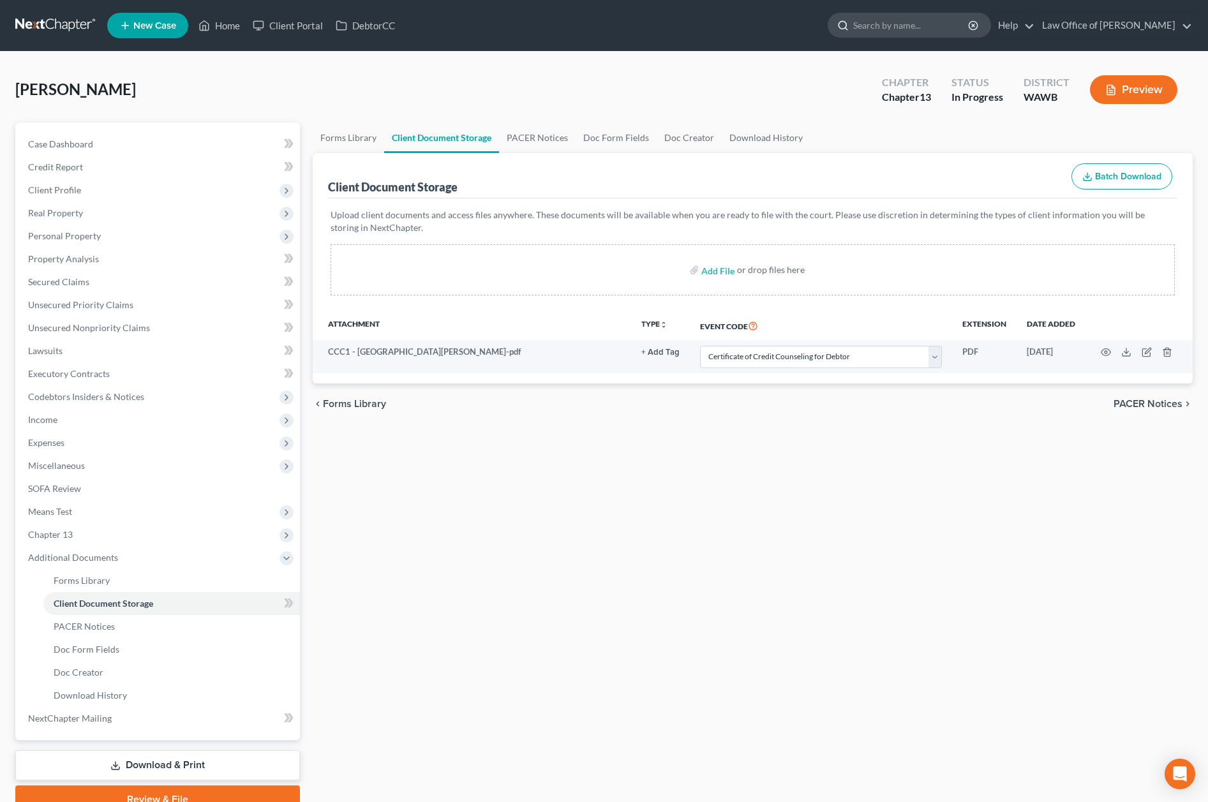
click at [910, 27] on input "search" at bounding box center [911, 25] width 117 height 24
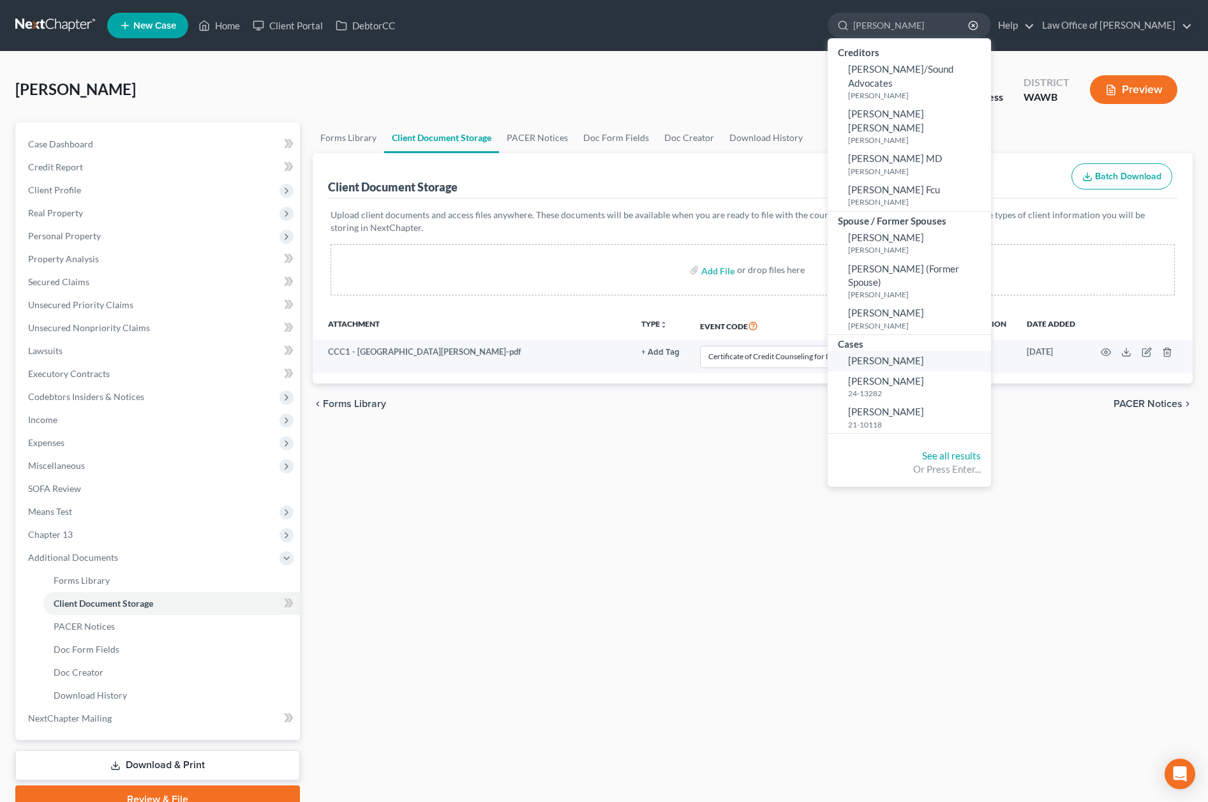
type input "[PERSON_NAME]"
click at [923, 355] on span "[PERSON_NAME]" at bounding box center [886, 360] width 76 height 11
select select "6"
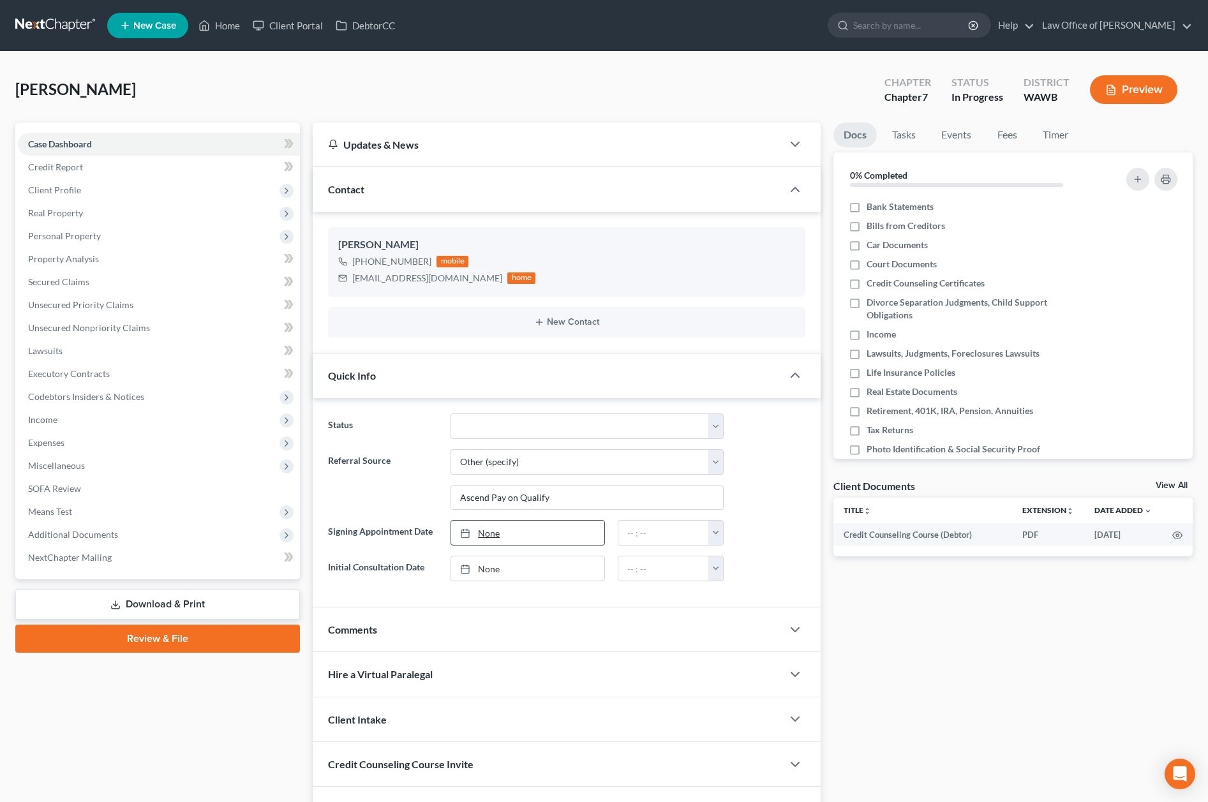
click at [497, 532] on link "None" at bounding box center [527, 533] width 153 height 24
type input "[DATE]"
click at [637, 534] on input "text" at bounding box center [663, 533] width 91 height 24
type input "12:00 pm"
type input "[DATE]"
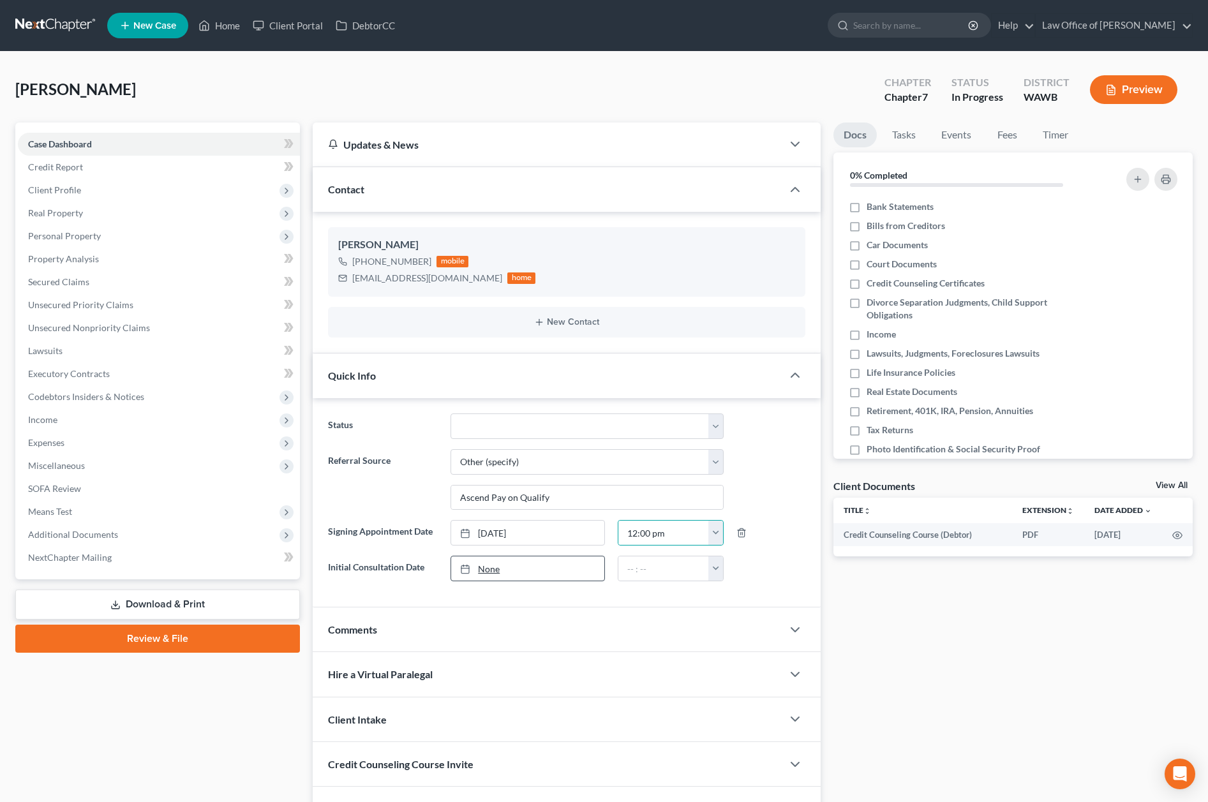
click at [574, 572] on link "None" at bounding box center [527, 569] width 153 height 24
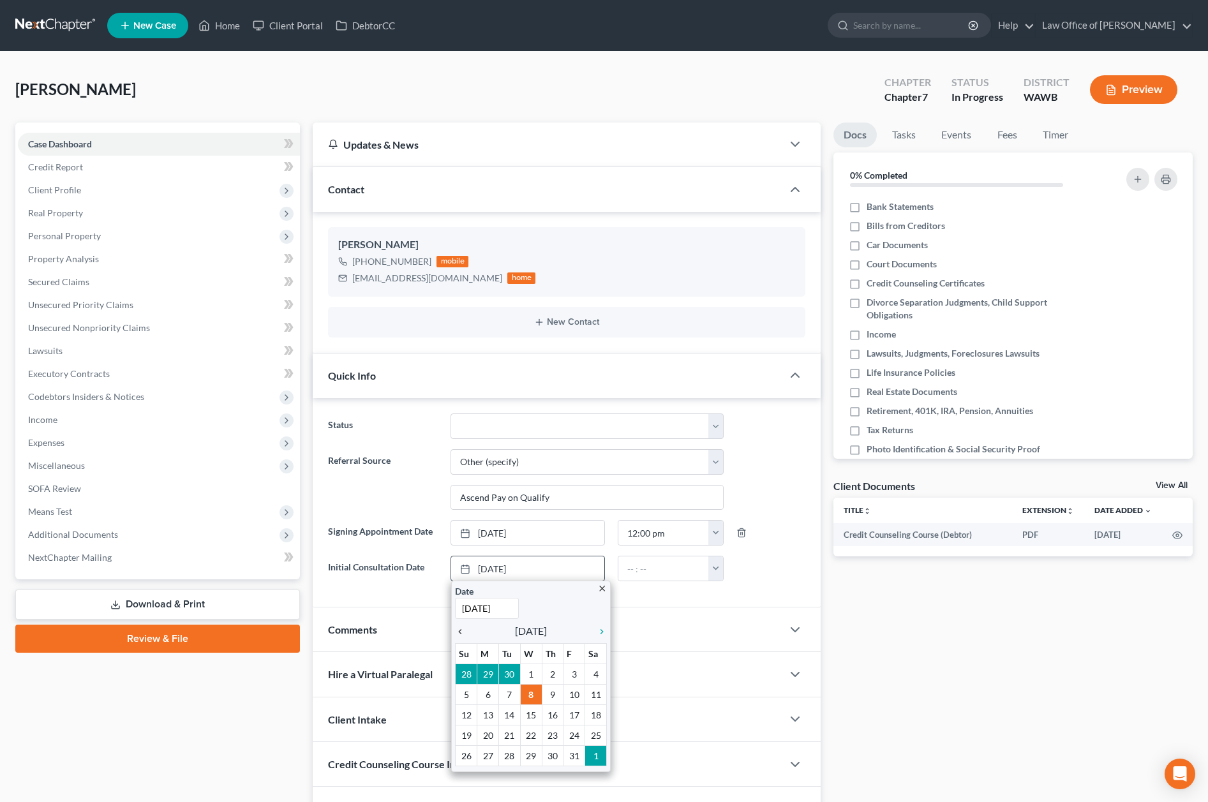
click at [457, 632] on icon "chevron_left" at bounding box center [463, 632] width 17 height 10
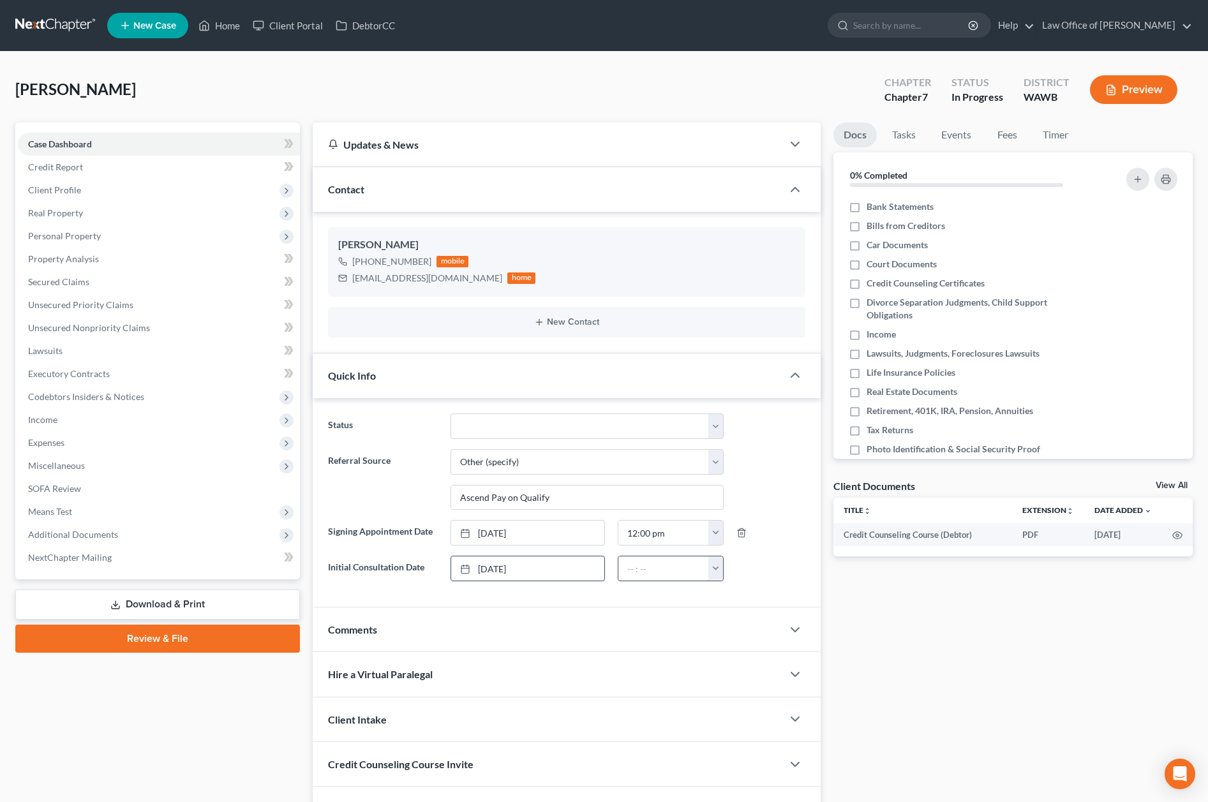
click at [632, 571] on input "text" at bounding box center [663, 569] width 91 height 24
type input "2:00 pm"
click at [867, 205] on label "Bank Statements" at bounding box center [900, 206] width 67 height 13
click at [872, 205] on input "Bank Statements" at bounding box center [876, 204] width 8 height 8
checkbox input "true"
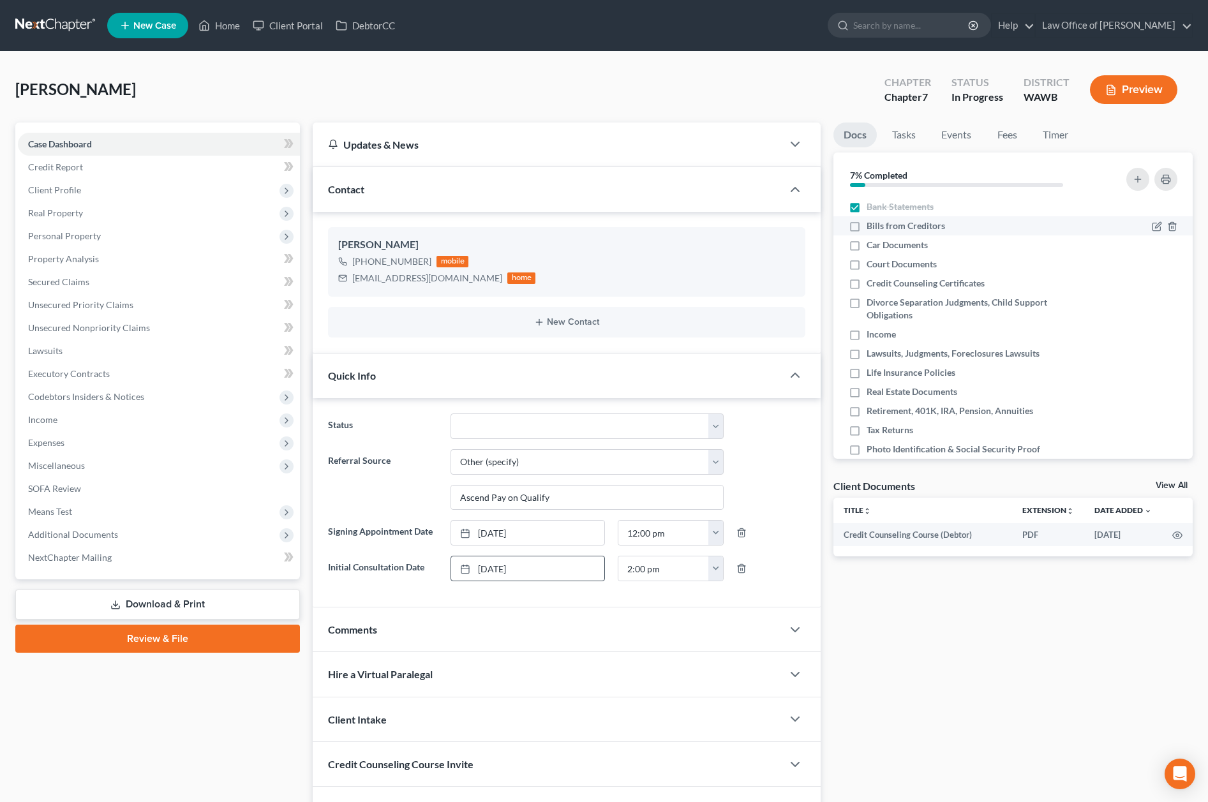
click at [849, 235] on li "Car Documents" at bounding box center [1012, 244] width 359 height 19
click at [867, 230] on label "Bills from Creditors" at bounding box center [906, 226] width 78 height 13
click at [872, 228] on input "Bills from Creditors" at bounding box center [876, 224] width 8 height 8
checkbox input "true"
click at [867, 247] on label "Car Documents" at bounding box center [897, 245] width 61 height 13
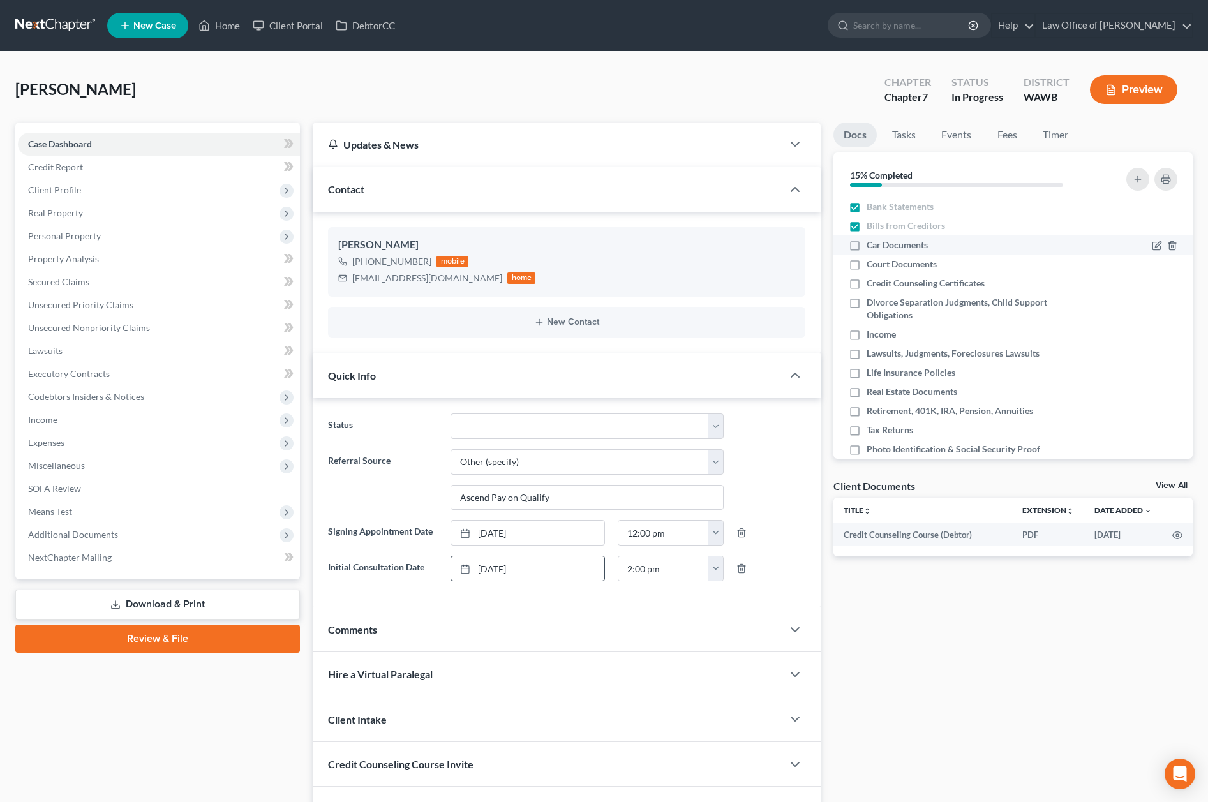
click at [872, 247] on input "Car Documents" at bounding box center [876, 243] width 8 height 8
checkbox input "true"
click at [867, 265] on label "Court Documents" at bounding box center [902, 264] width 70 height 13
click at [872, 265] on input "Court Documents" at bounding box center [876, 262] width 8 height 8
checkbox input "true"
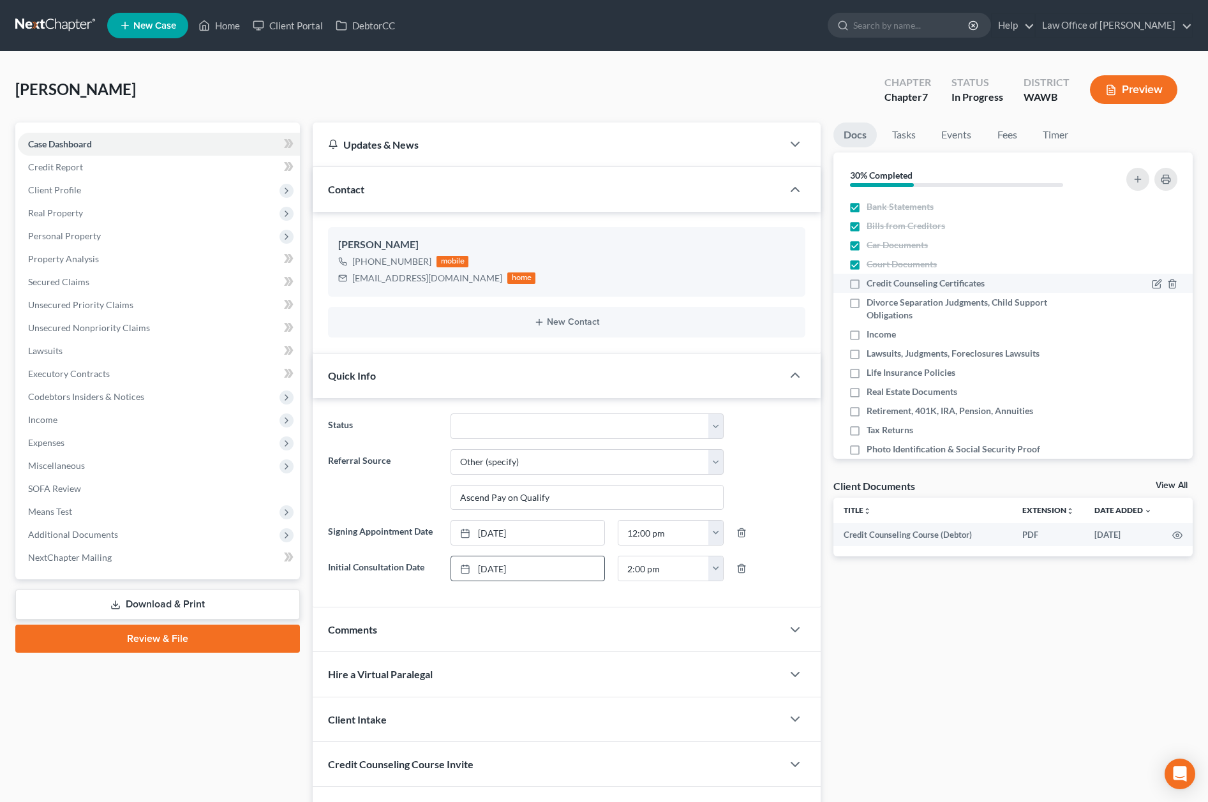
click at [867, 282] on label "Credit Counseling Certificates" at bounding box center [926, 283] width 118 height 13
click at [872, 282] on input "Credit Counseling Certificates" at bounding box center [876, 281] width 8 height 8
checkbox input "true"
click at [867, 305] on label "Divorce Separation Judgments, Child Support Obligations" at bounding box center [979, 309] width 225 height 26
click at [872, 304] on input "Divorce Separation Judgments, Child Support Obligations" at bounding box center [876, 300] width 8 height 8
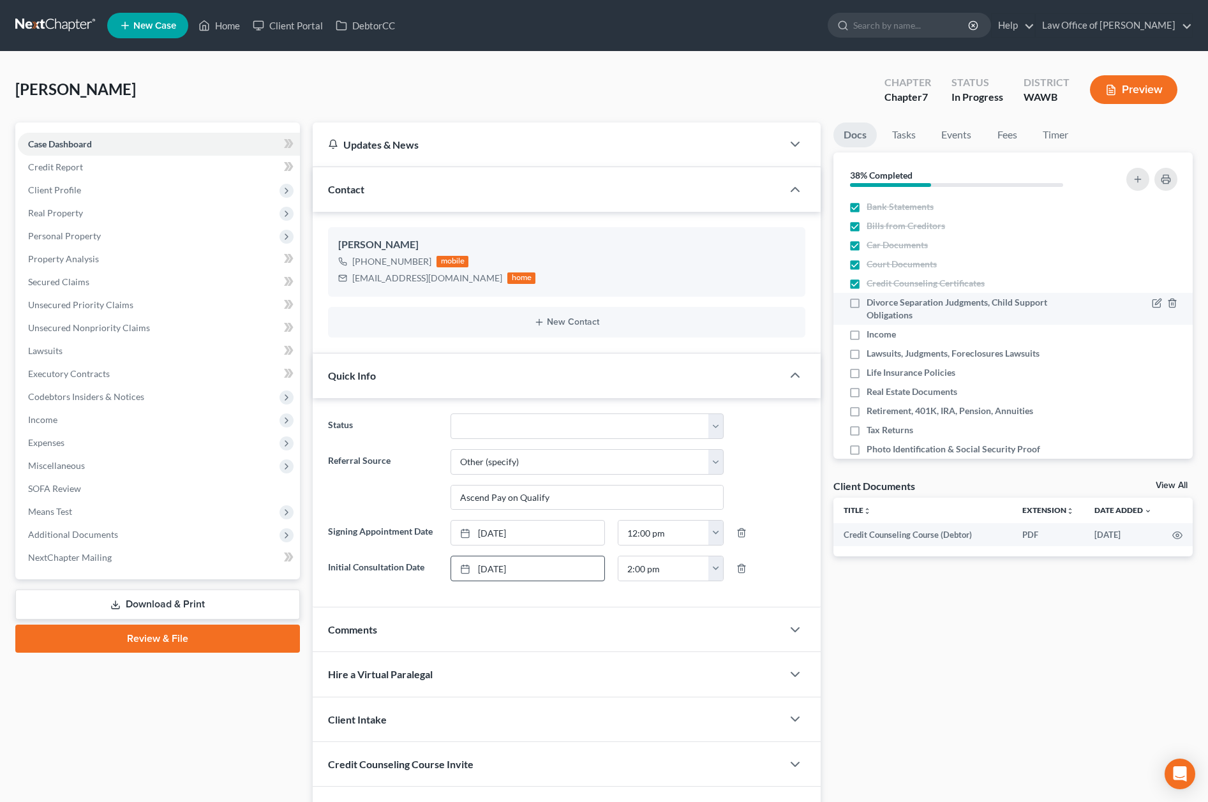
checkbox input "true"
click at [867, 337] on label "Income" at bounding box center [881, 334] width 29 height 13
click at [872, 336] on input "Income" at bounding box center [876, 332] width 8 height 8
checkbox input "true"
click at [867, 360] on label "Lawsuits, Judgments, Foreclosures Lawsuits" at bounding box center [953, 353] width 173 height 13
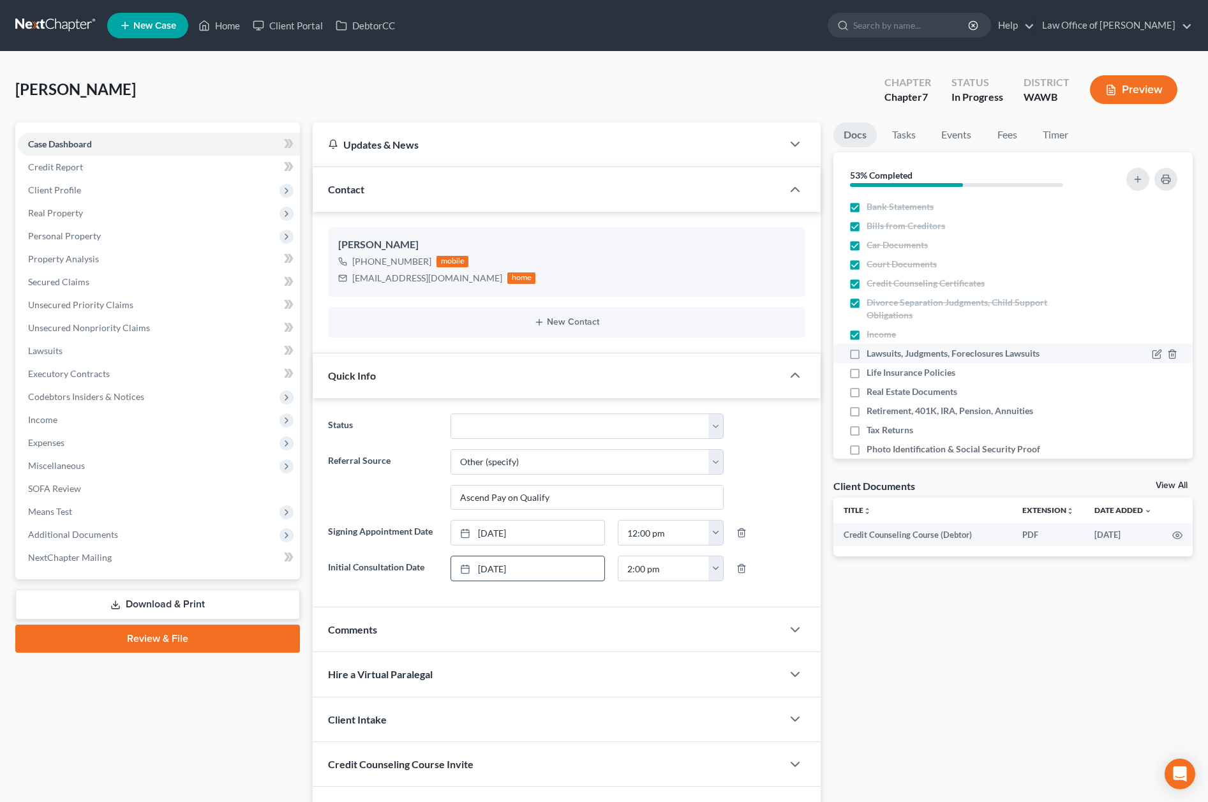
click at [872, 355] on input "Lawsuits, Judgments, Foreclosures Lawsuits" at bounding box center [876, 351] width 8 height 8
checkbox input "true"
click at [867, 385] on label "Real Estate Documents" at bounding box center [912, 391] width 91 height 13
click at [872, 385] on input "Real Estate Documents" at bounding box center [876, 389] width 8 height 8
checkbox input "true"
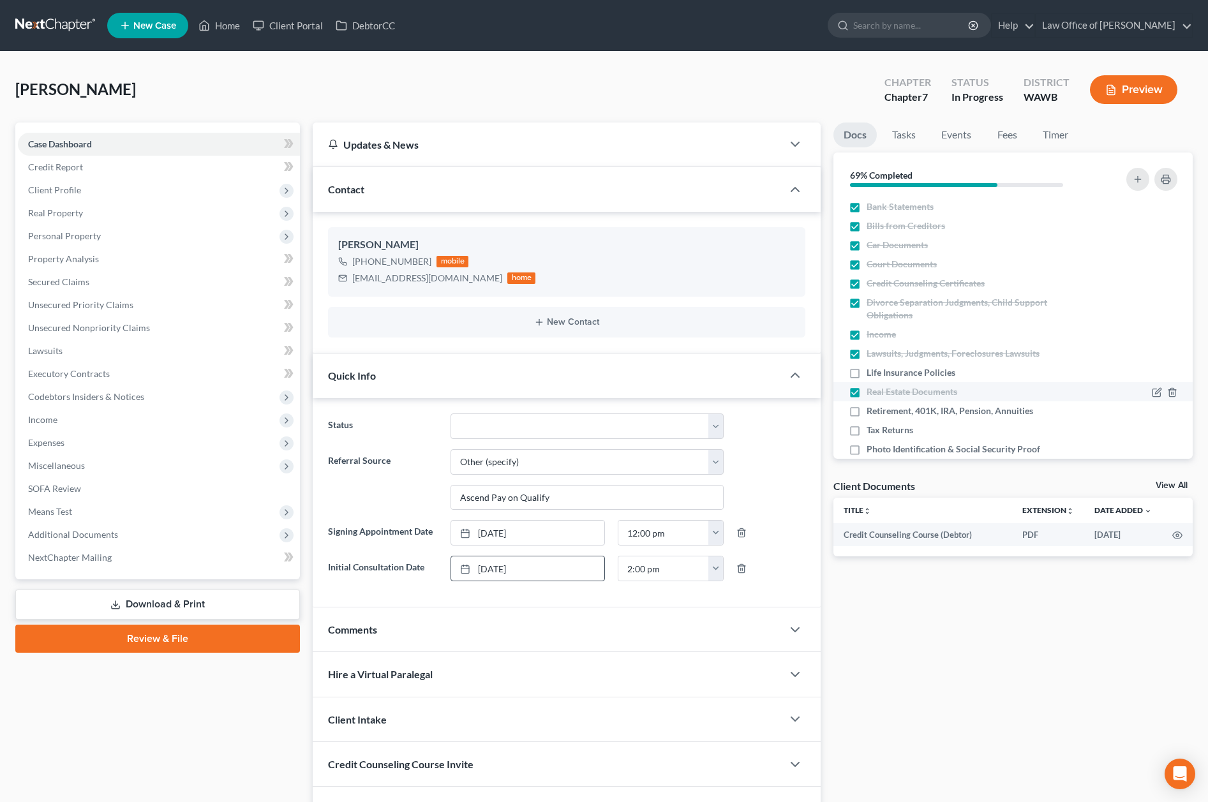
drag, startPoint x: 856, startPoint y: 375, endPoint x: 856, endPoint y: 392, distance: 17.9
click at [867, 375] on label "Life Insurance Policies" at bounding box center [911, 372] width 89 height 13
click at [872, 375] on input "Life Insurance Policies" at bounding box center [876, 370] width 8 height 8
checkbox input "true"
click at [867, 413] on label "Retirement, 401K, IRA, Pension, Annuities" at bounding box center [950, 411] width 167 height 13
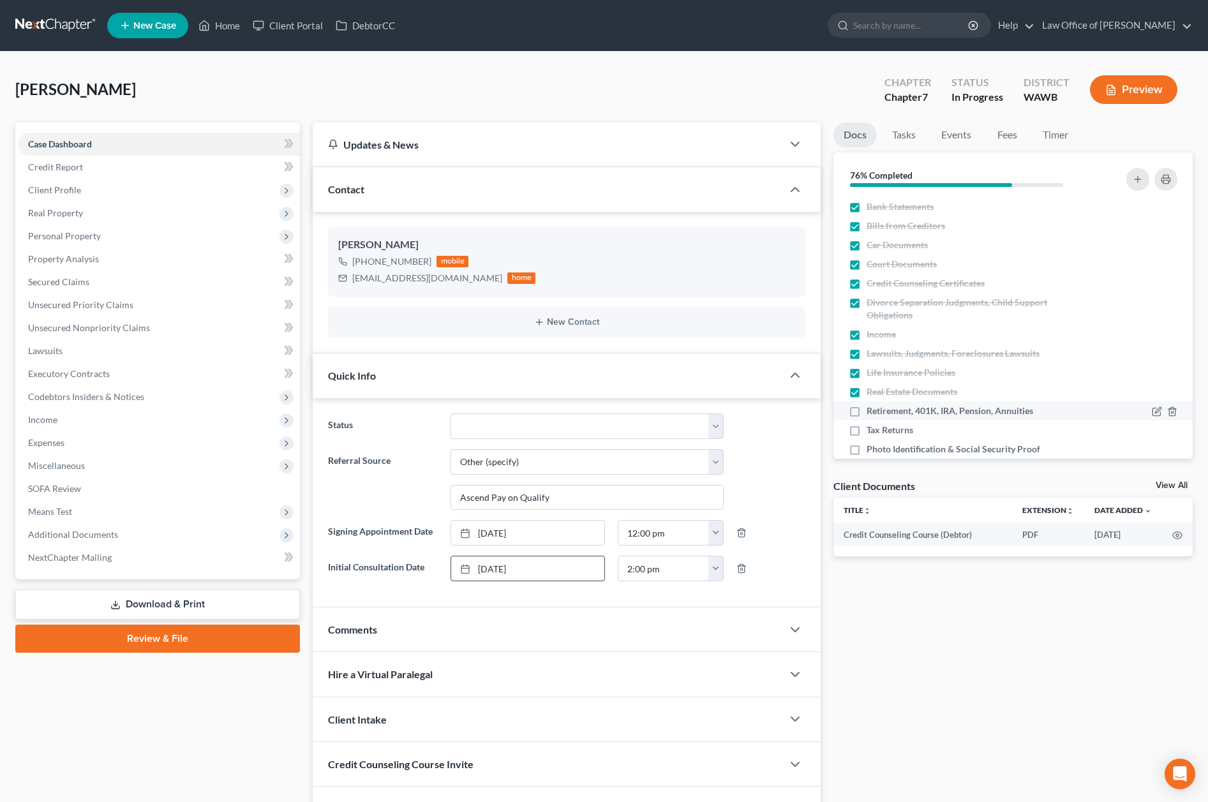
click at [872, 413] on input "Retirement, 401K, IRA, Pension, Annuities" at bounding box center [876, 409] width 8 height 8
checkbox input "true"
click at [867, 432] on label "Tax Returns" at bounding box center [890, 430] width 47 height 13
click at [872, 432] on input "Tax Returns" at bounding box center [876, 428] width 8 height 8
checkbox input "true"
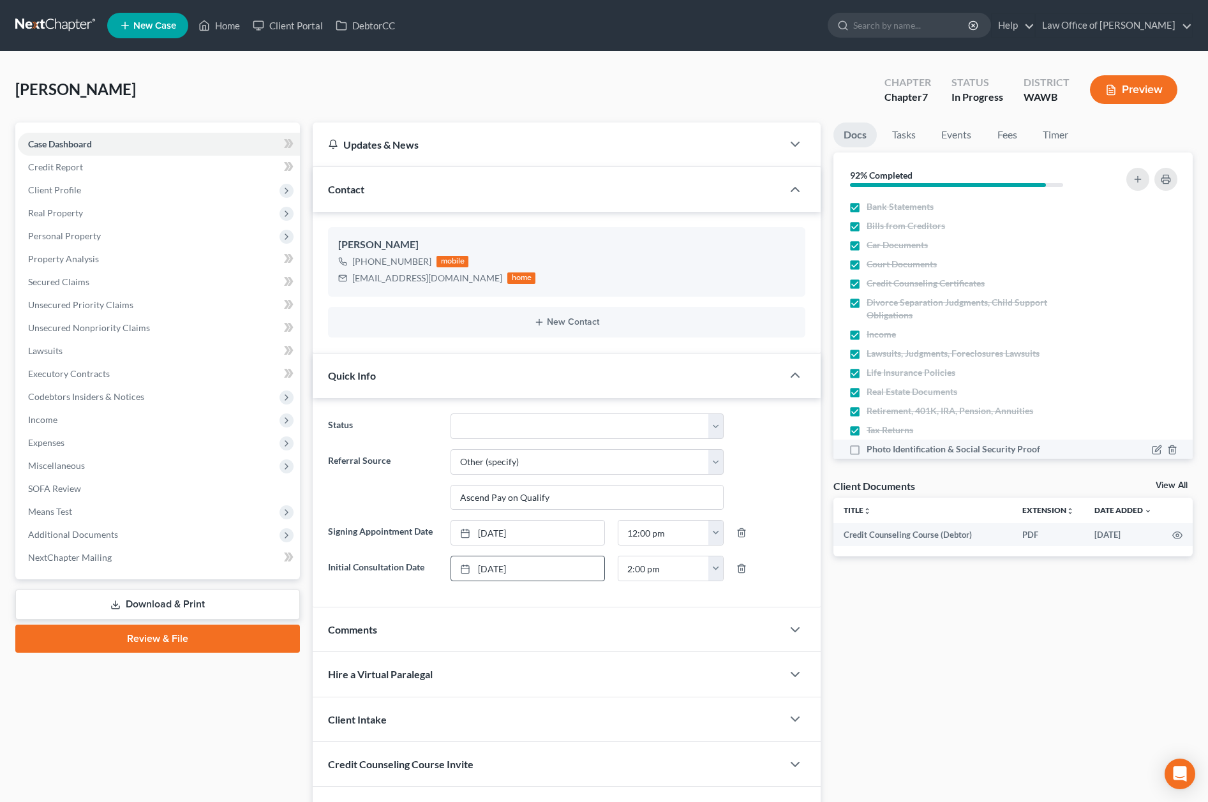
click at [867, 451] on label "Photo Identification & Social Security Proof" at bounding box center [954, 449] width 174 height 13
click at [872, 451] on input "Photo Identification & Social Security Proof" at bounding box center [876, 447] width 8 height 8
checkbox input "true"
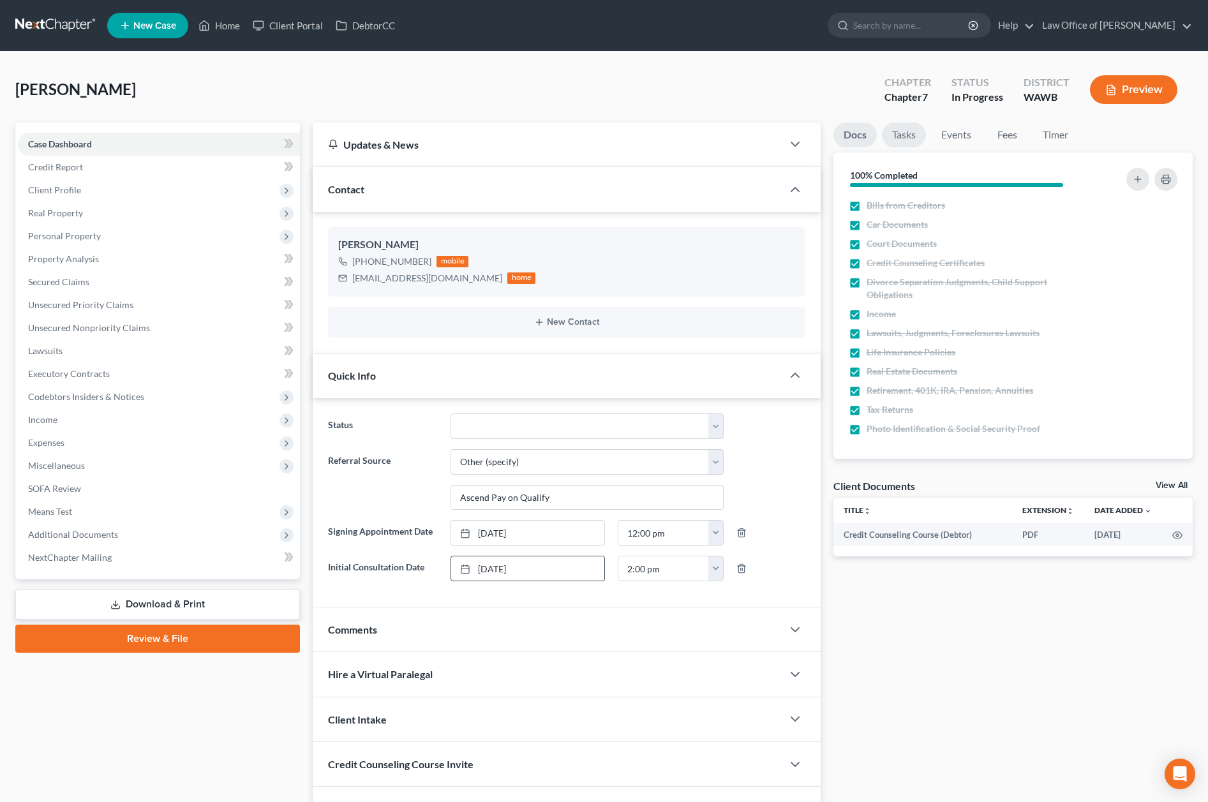
click at [901, 133] on link "Tasks" at bounding box center [904, 135] width 44 height 25
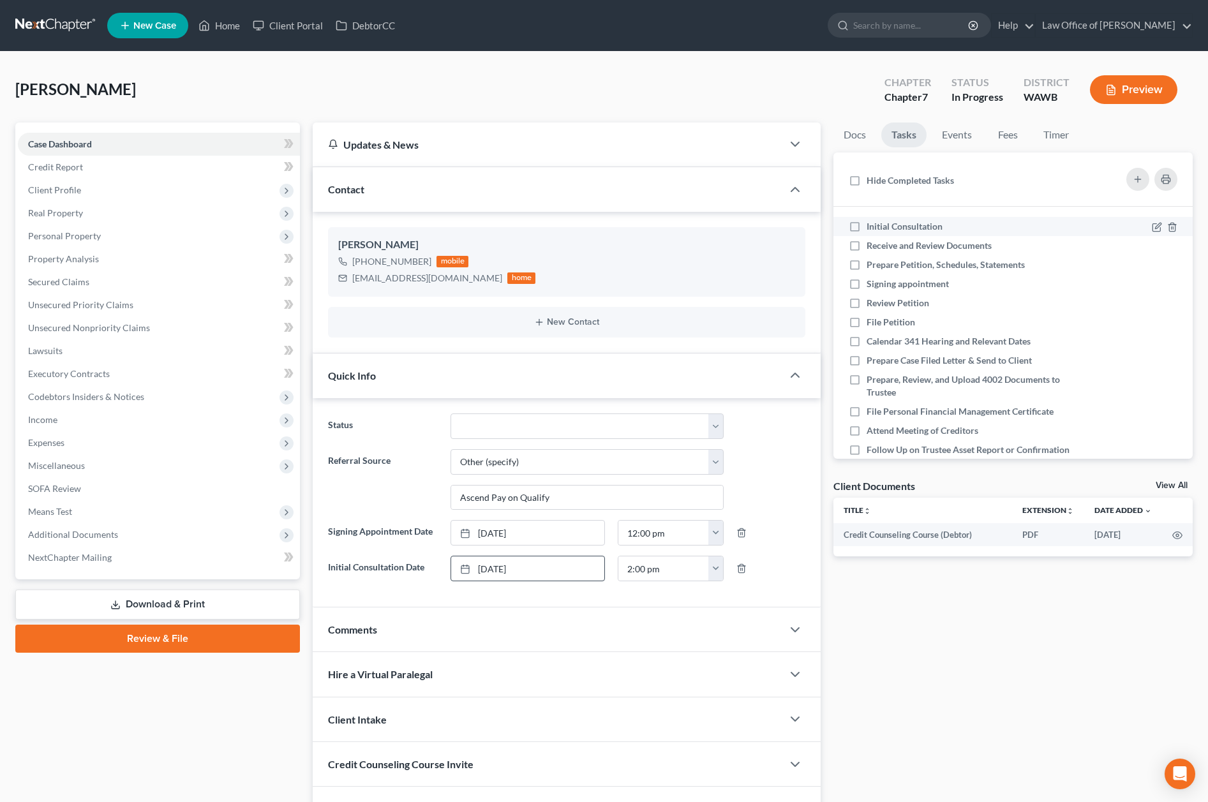
click at [867, 228] on label "Initial Consultation" at bounding box center [910, 226] width 86 height 13
click at [872, 228] on input "Initial Consultation" at bounding box center [876, 224] width 8 height 8
checkbox input "true"
drag, startPoint x: 853, startPoint y: 250, endPoint x: 853, endPoint y: 257, distance: 7.0
click at [867, 250] on label "Receive and Review Documents" at bounding box center [934, 245] width 135 height 13
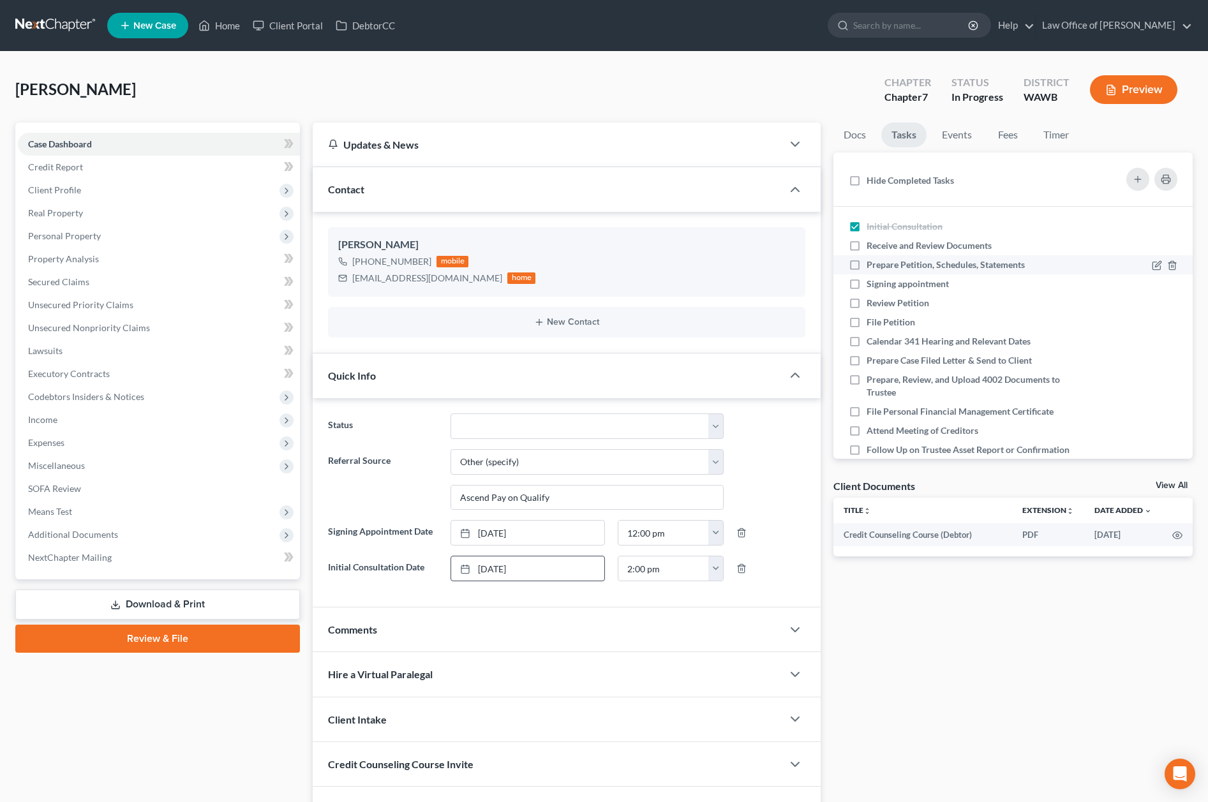
click at [872, 248] on input "Receive and Review Documents" at bounding box center [876, 243] width 8 height 8
checkbox input "true"
click at [867, 266] on label "Prepare Petition, Schedules, Statements" at bounding box center [951, 264] width 168 height 13
click at [872, 266] on input "Prepare Petition, Schedules, Statements" at bounding box center [876, 262] width 8 height 8
checkbox input "true"
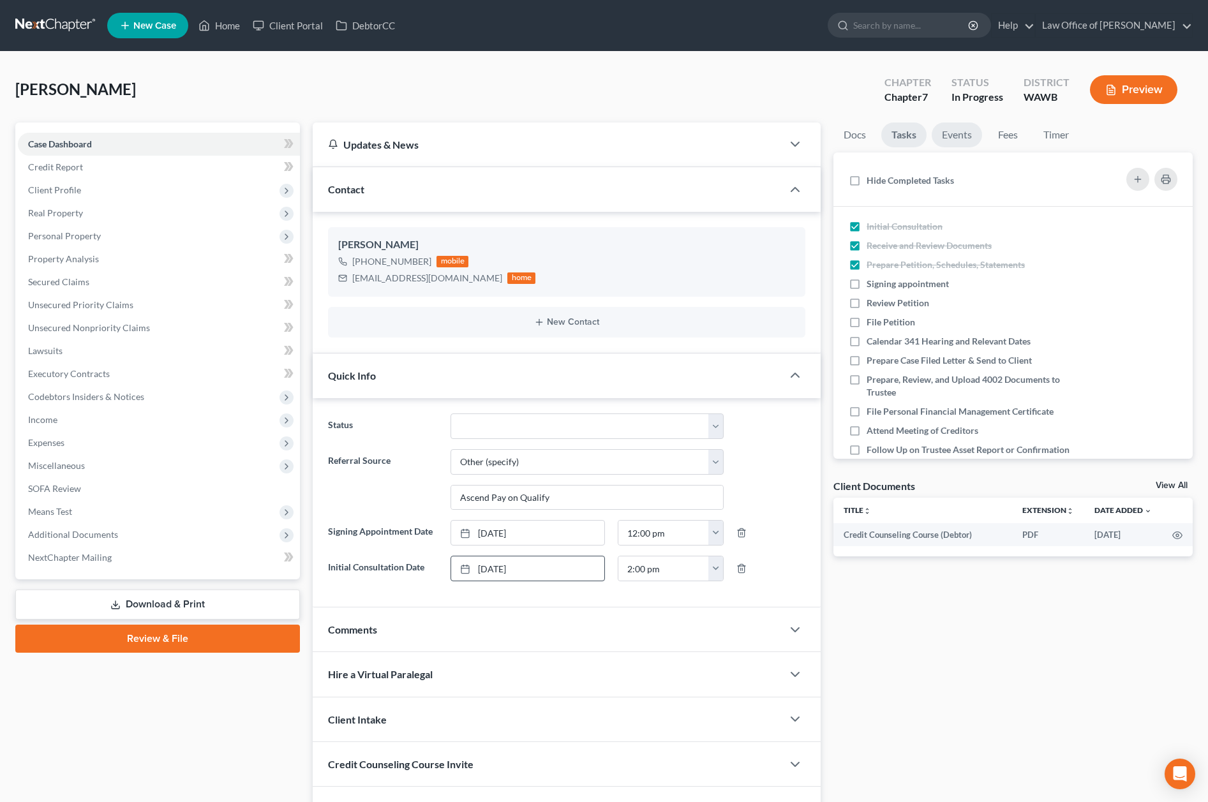
click at [970, 123] on link "Events" at bounding box center [957, 135] width 50 height 25
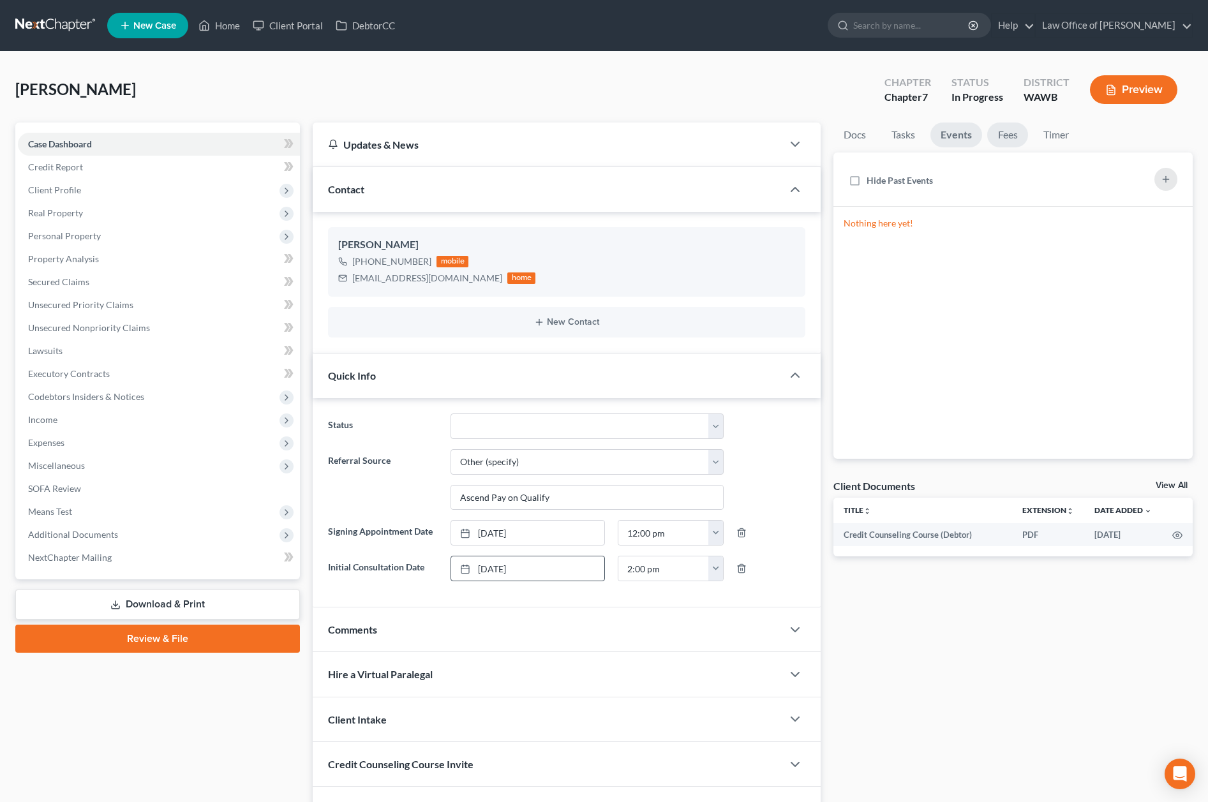
click at [997, 130] on link "Fees" at bounding box center [1007, 135] width 41 height 25
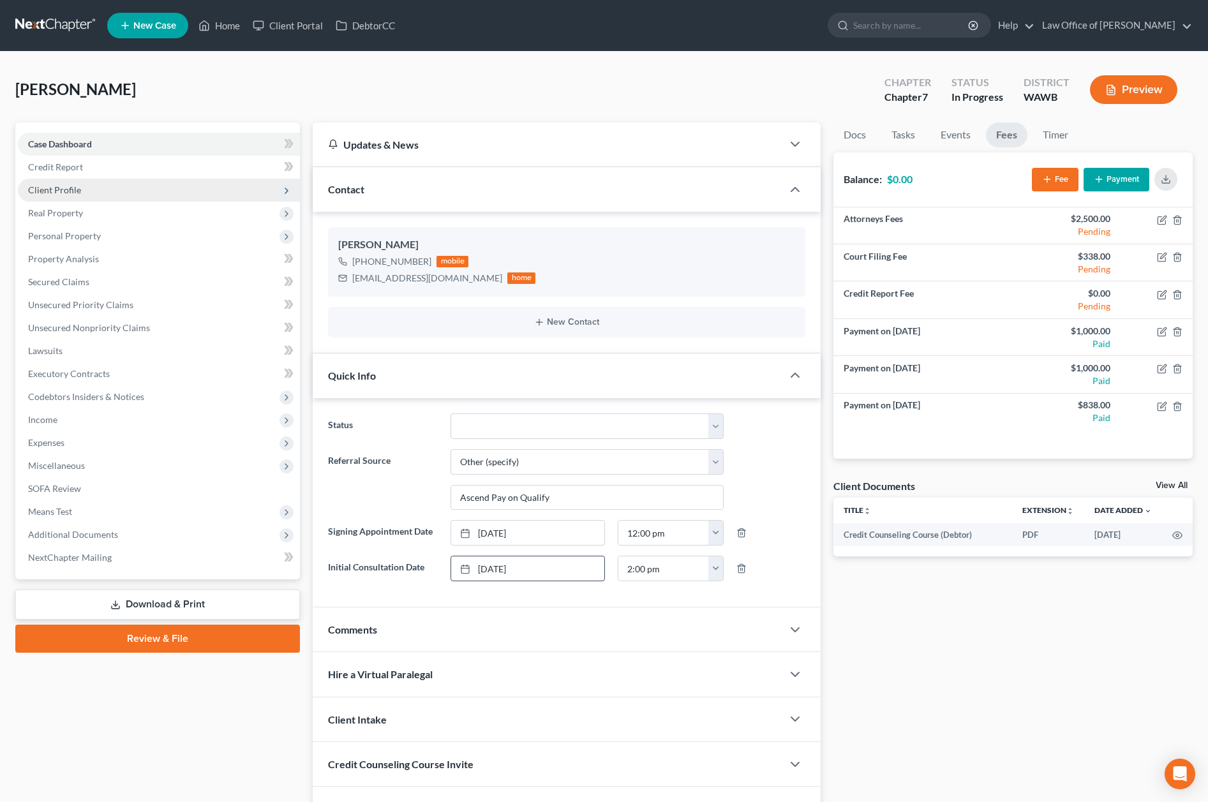
click at [172, 197] on span "Client Profile" at bounding box center [159, 190] width 282 height 23
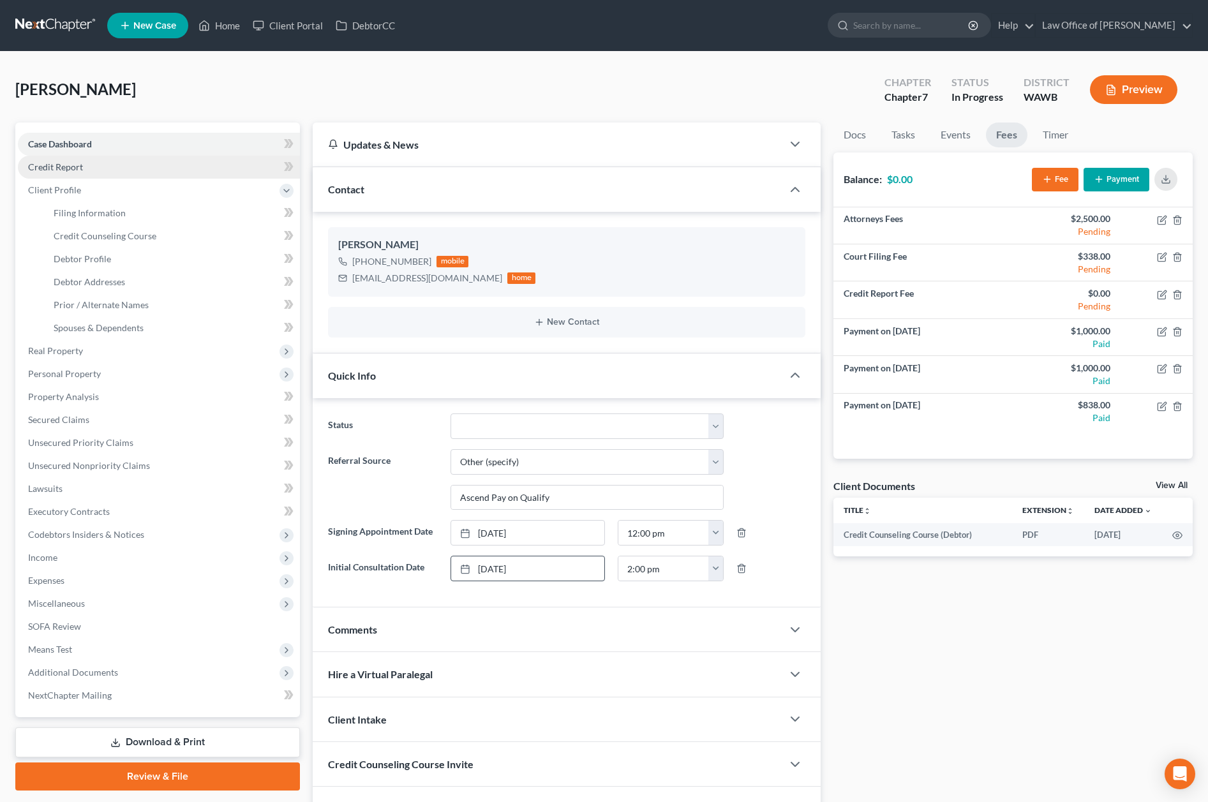
click at [170, 174] on link "Credit Report" at bounding box center [159, 167] width 282 height 23
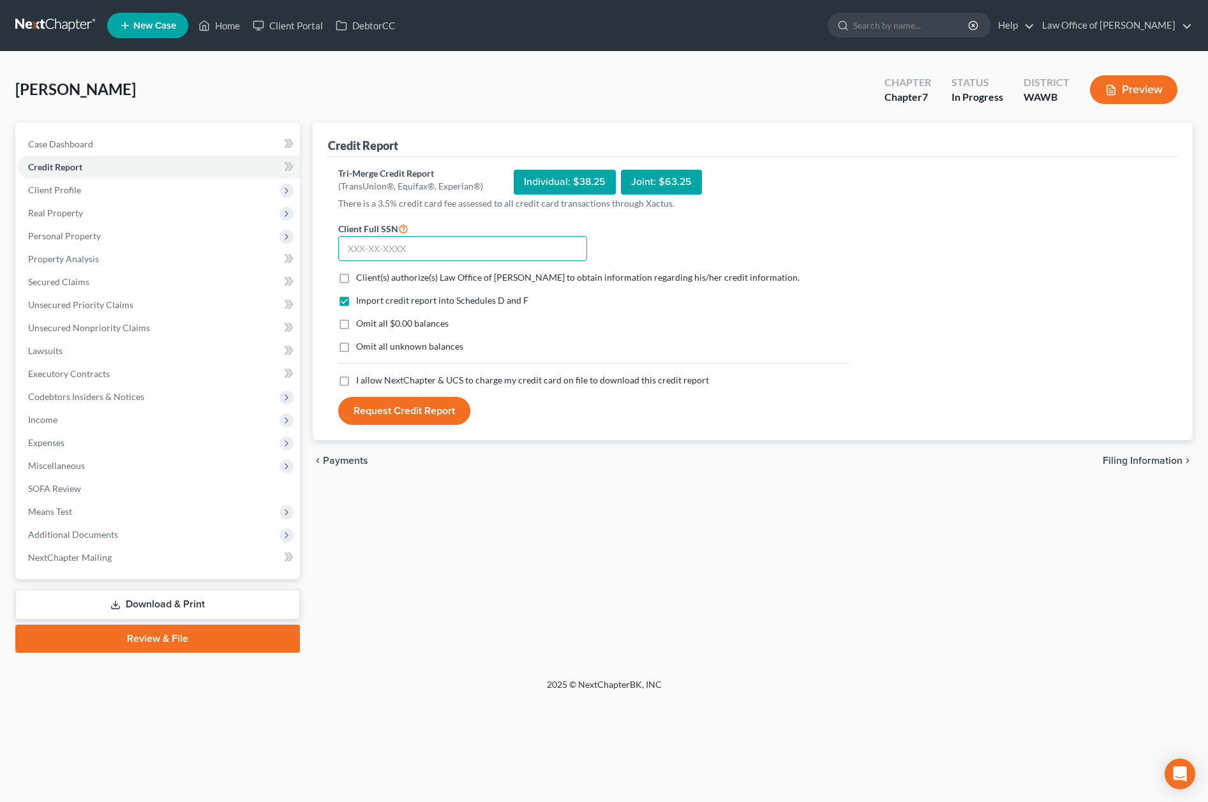
click at [370, 250] on input "text" at bounding box center [462, 249] width 249 height 26
type input "534-21-0884"
click at [356, 274] on label "Client(s) authorize(s) Law Office of Lisa S. Tse to obtain information regardin…" at bounding box center [578, 277] width 444 height 13
click at [361, 274] on input "Client(s) authorize(s) Law Office of Lisa S. Tse to obtain information regardin…" at bounding box center [365, 275] width 8 height 8
checkbox input "true"
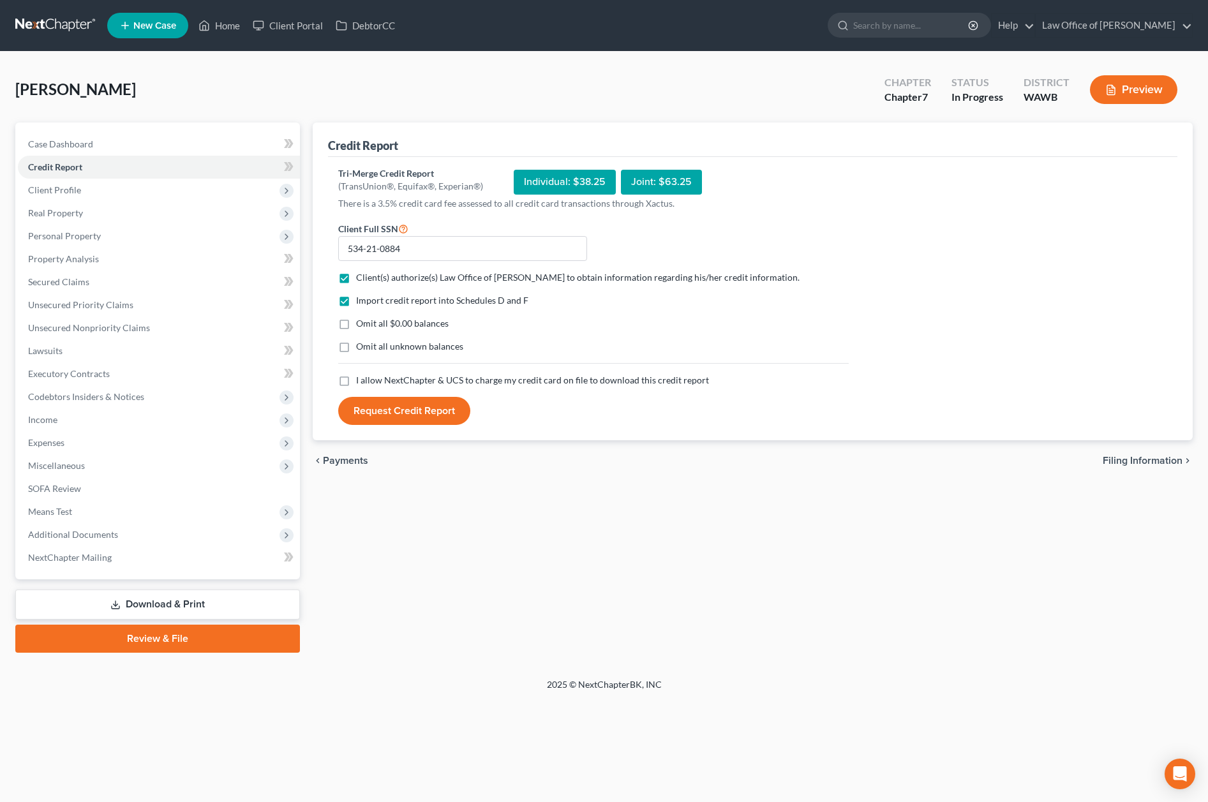
click at [356, 386] on label "I allow NextChapter & UCS to charge my credit card on file to download this cre…" at bounding box center [532, 380] width 353 height 13
click at [361, 382] on input "I allow NextChapter & UCS to charge my credit card on file to download this cre…" at bounding box center [365, 378] width 8 height 8
checkbox input "true"
click at [388, 408] on button "Request Credit Report" at bounding box center [404, 411] width 132 height 28
click at [186, 196] on span "Client Profile" at bounding box center [159, 190] width 282 height 23
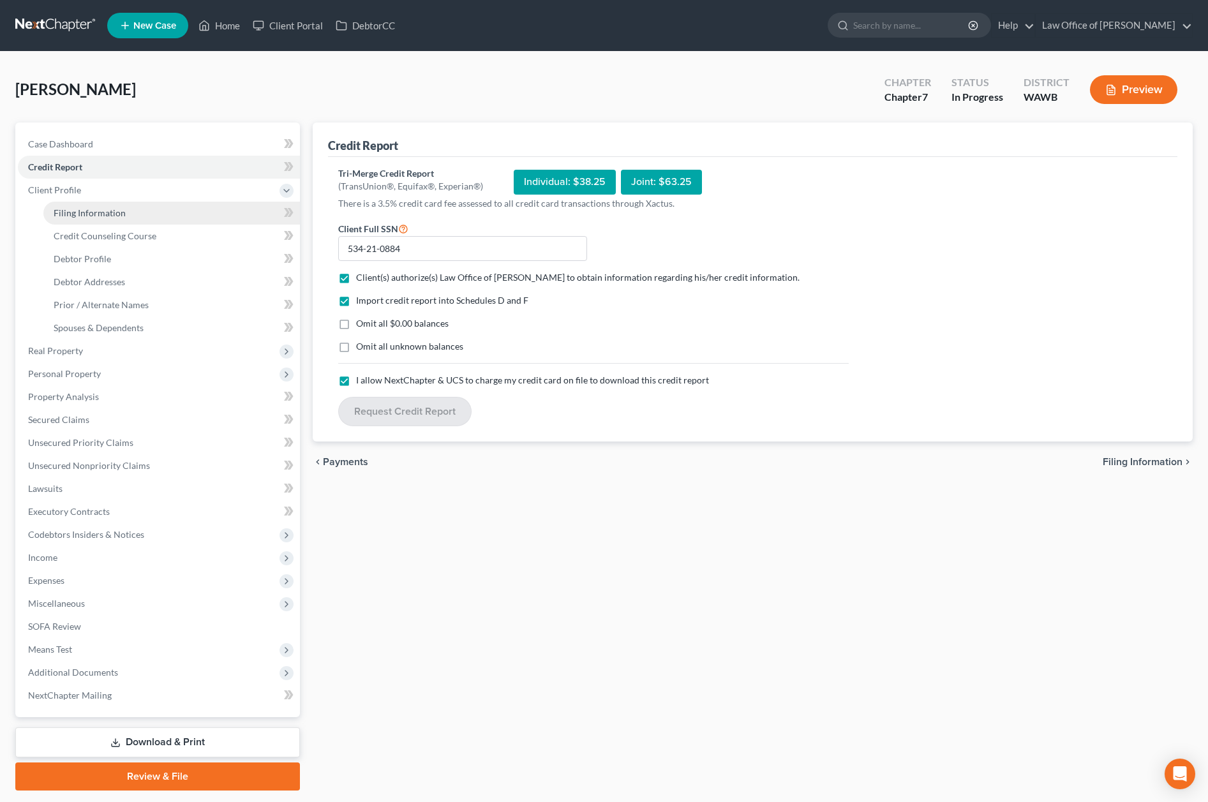
click at [176, 213] on link "Filing Information" at bounding box center [171, 213] width 257 height 23
select select "1"
select select "0"
select select "87"
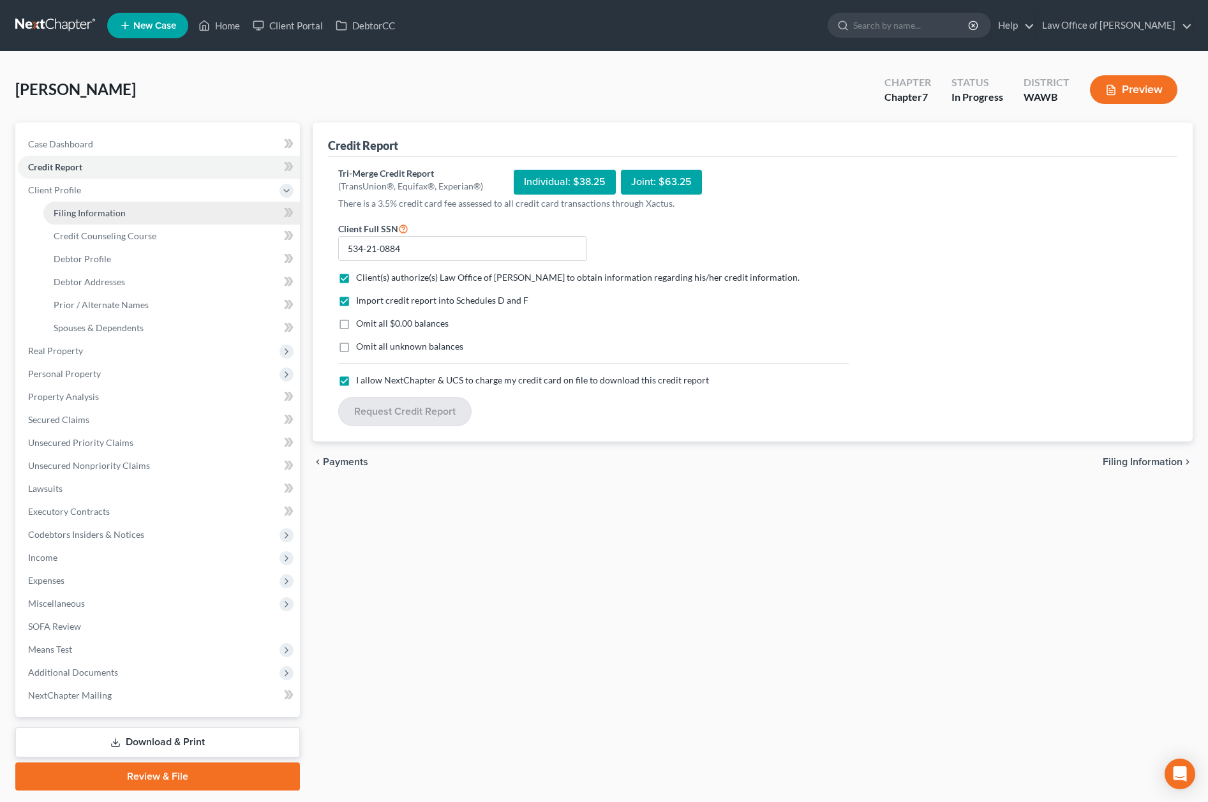
select select "0"
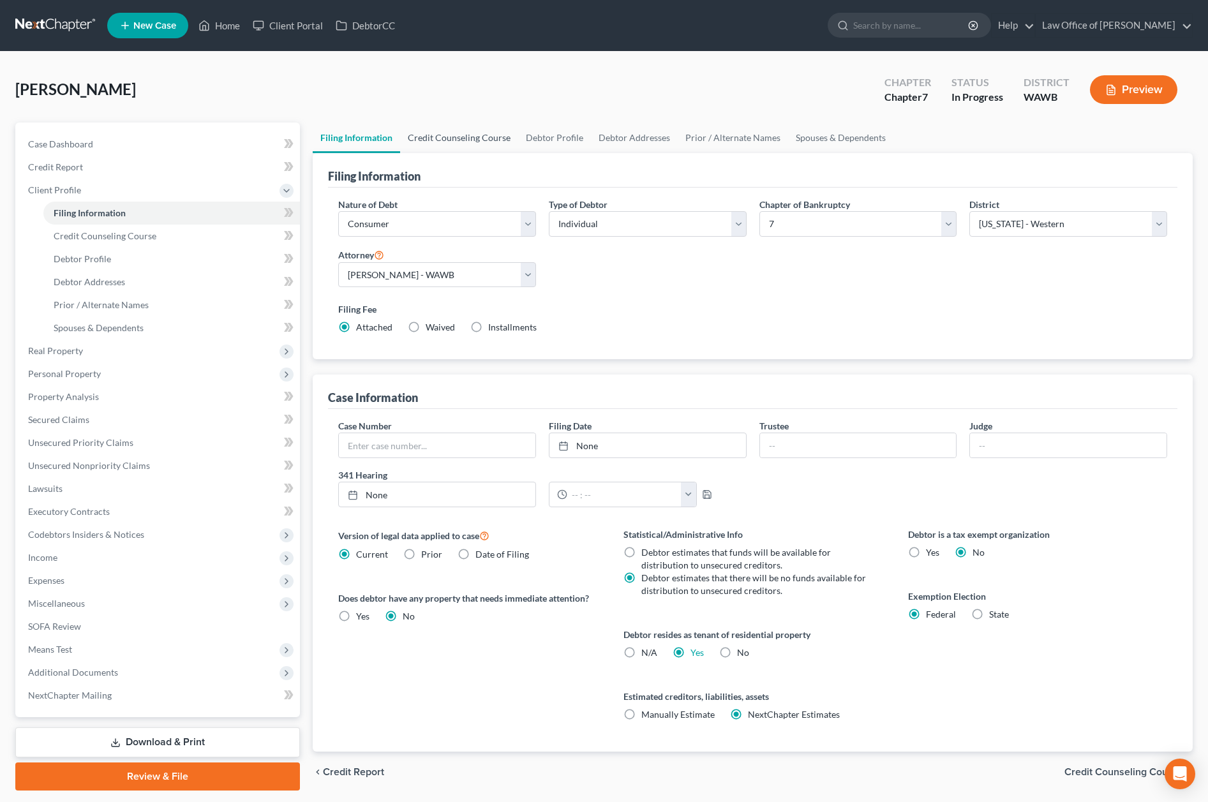
click at [455, 142] on link "Credit Counseling Course" at bounding box center [459, 138] width 118 height 31
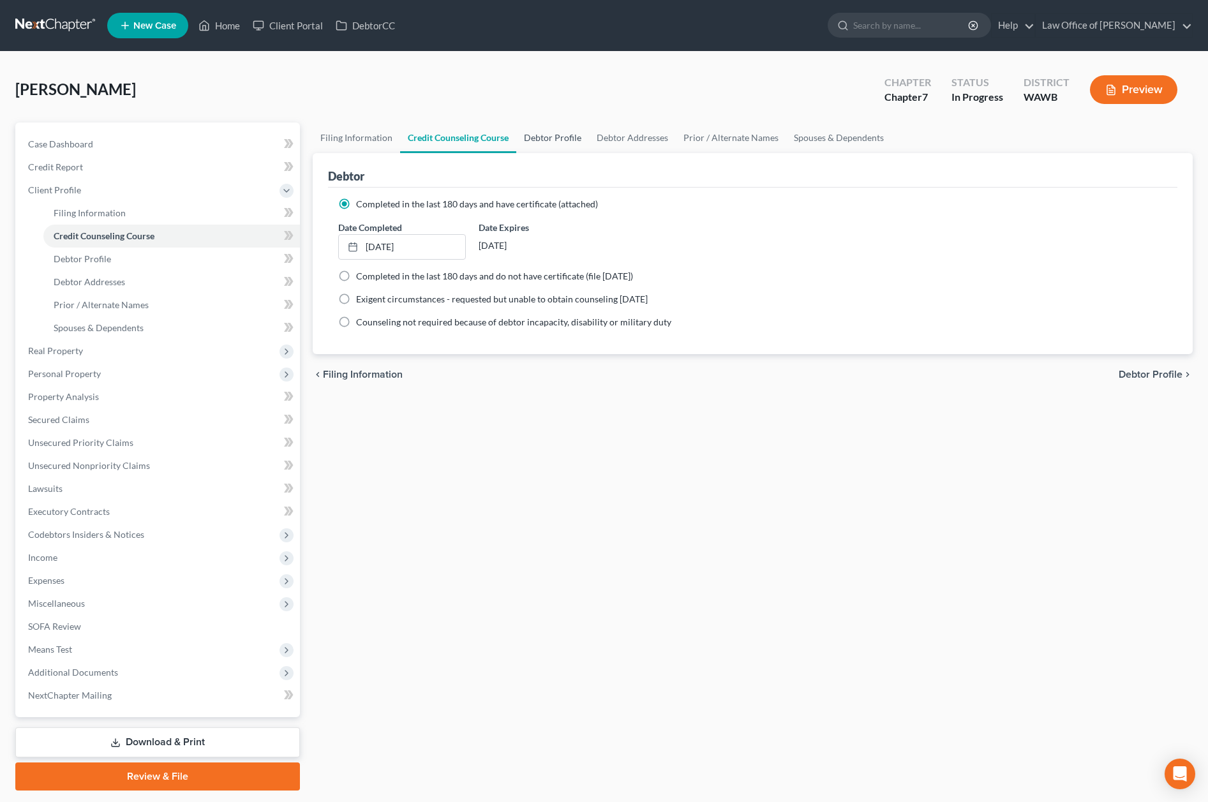
click at [551, 138] on link "Debtor Profile" at bounding box center [552, 138] width 73 height 31
select select "0"
select select "2"
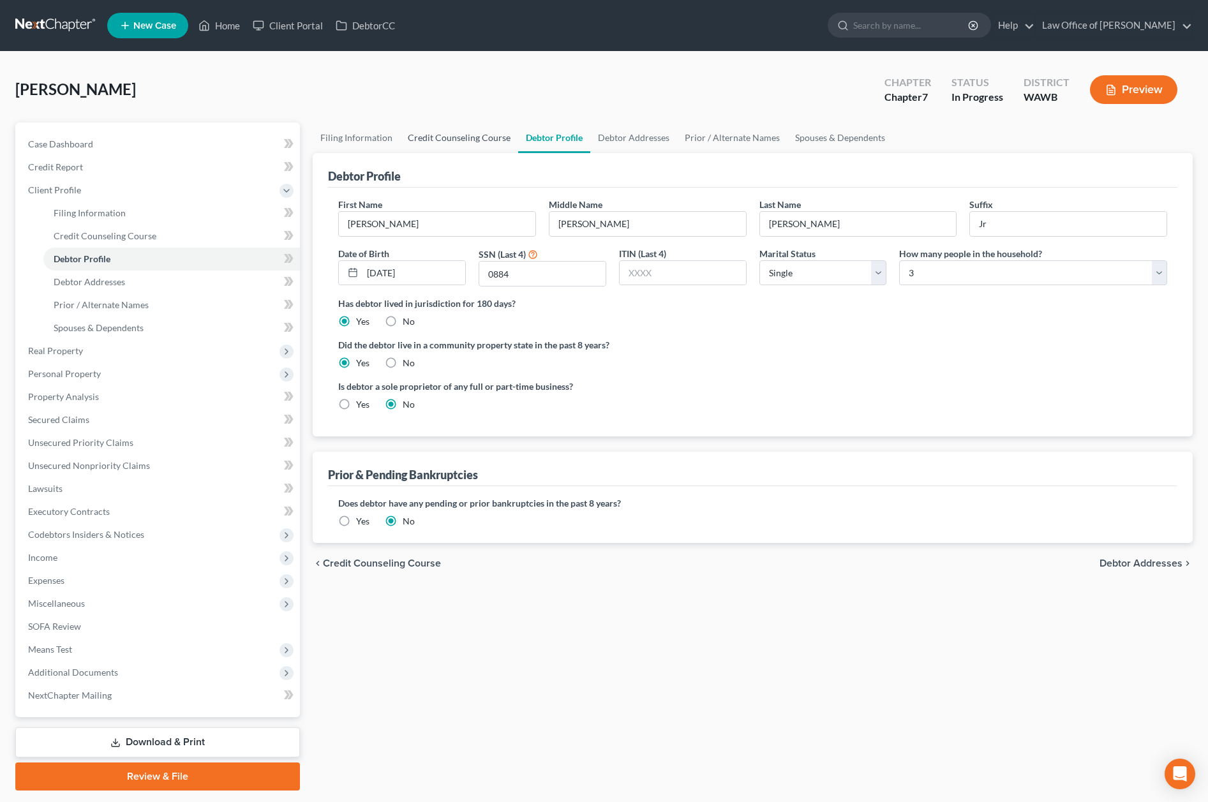
click at [454, 144] on link "Credit Counseling Course" at bounding box center [459, 138] width 118 height 31
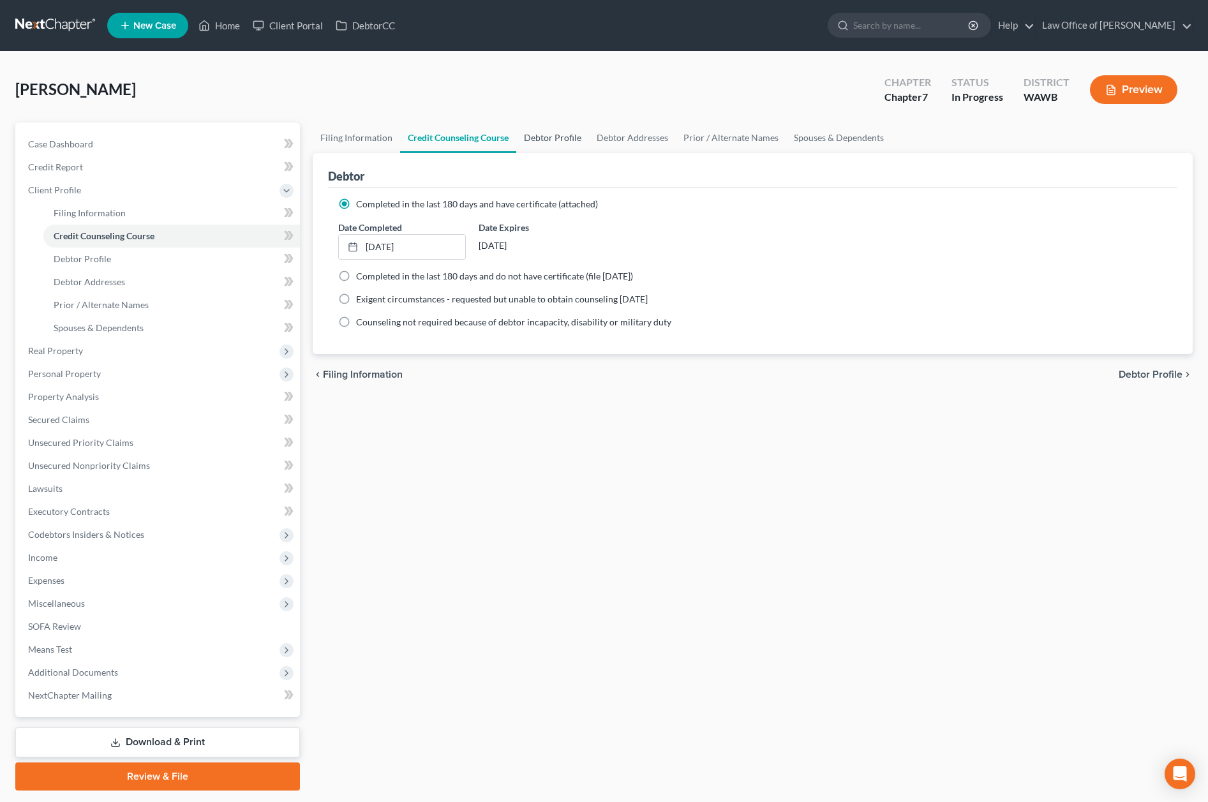
click at [559, 131] on link "Debtor Profile" at bounding box center [552, 138] width 73 height 31
select select "0"
select select "2"
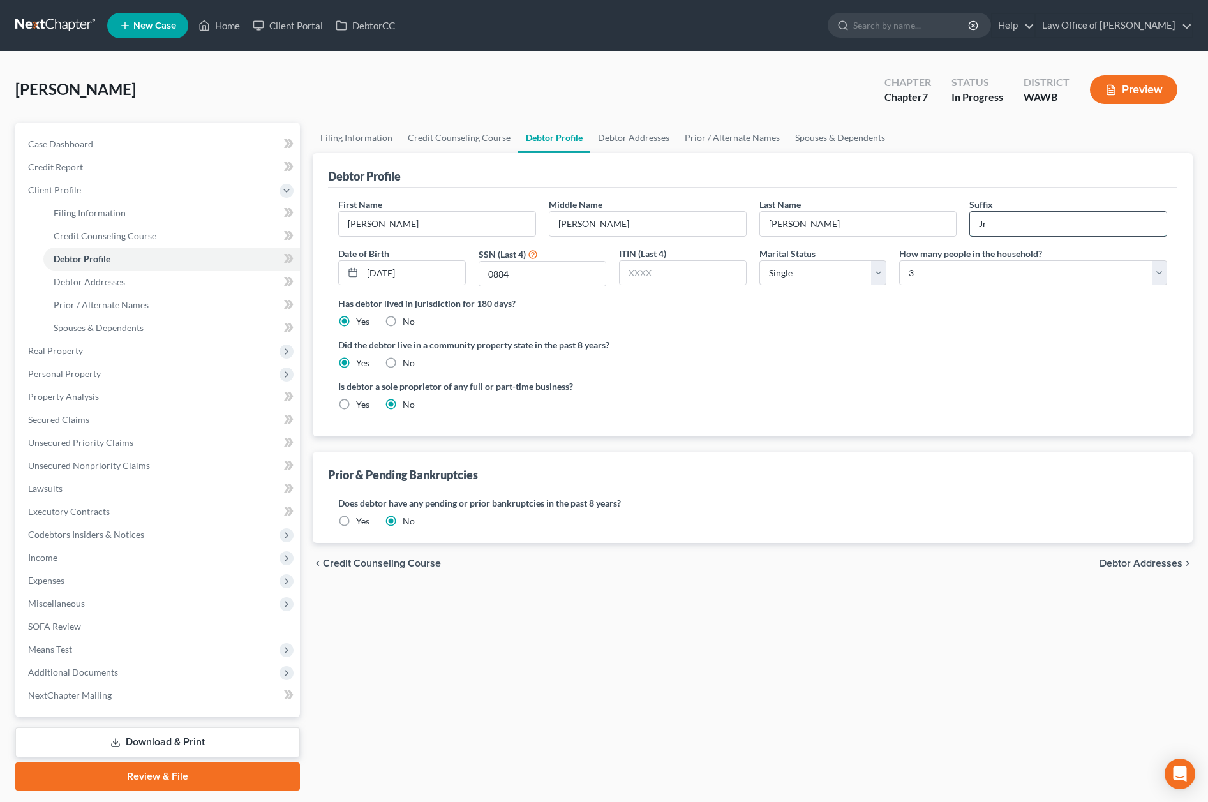
click at [1049, 216] on input "Jr" at bounding box center [1068, 224] width 197 height 24
click at [1047, 225] on input "Jr" at bounding box center [1068, 224] width 197 height 24
type input "Jr."
click at [654, 149] on link "Debtor Addresses" at bounding box center [633, 138] width 87 height 31
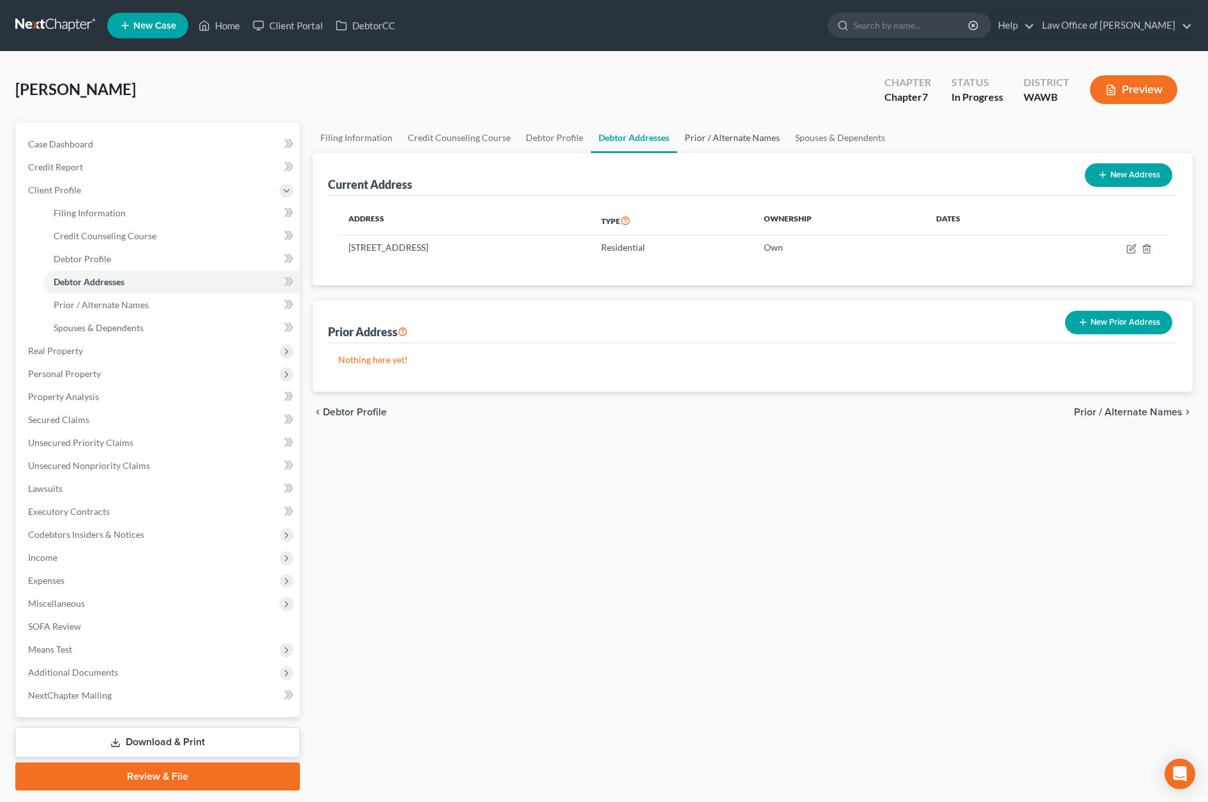
click at [709, 134] on link "Prior / Alternate Names" at bounding box center [732, 138] width 110 height 31
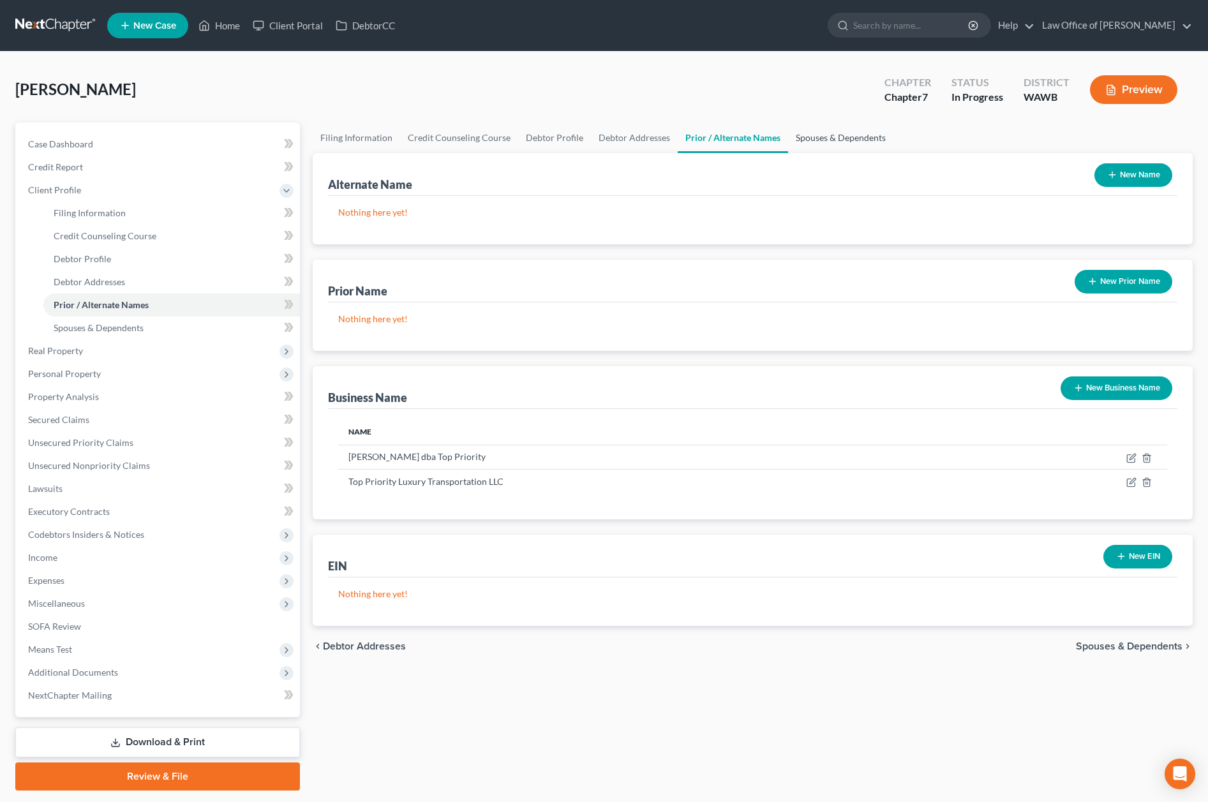
click at [788, 134] on link "Spouses & Dependents" at bounding box center [840, 138] width 105 height 31
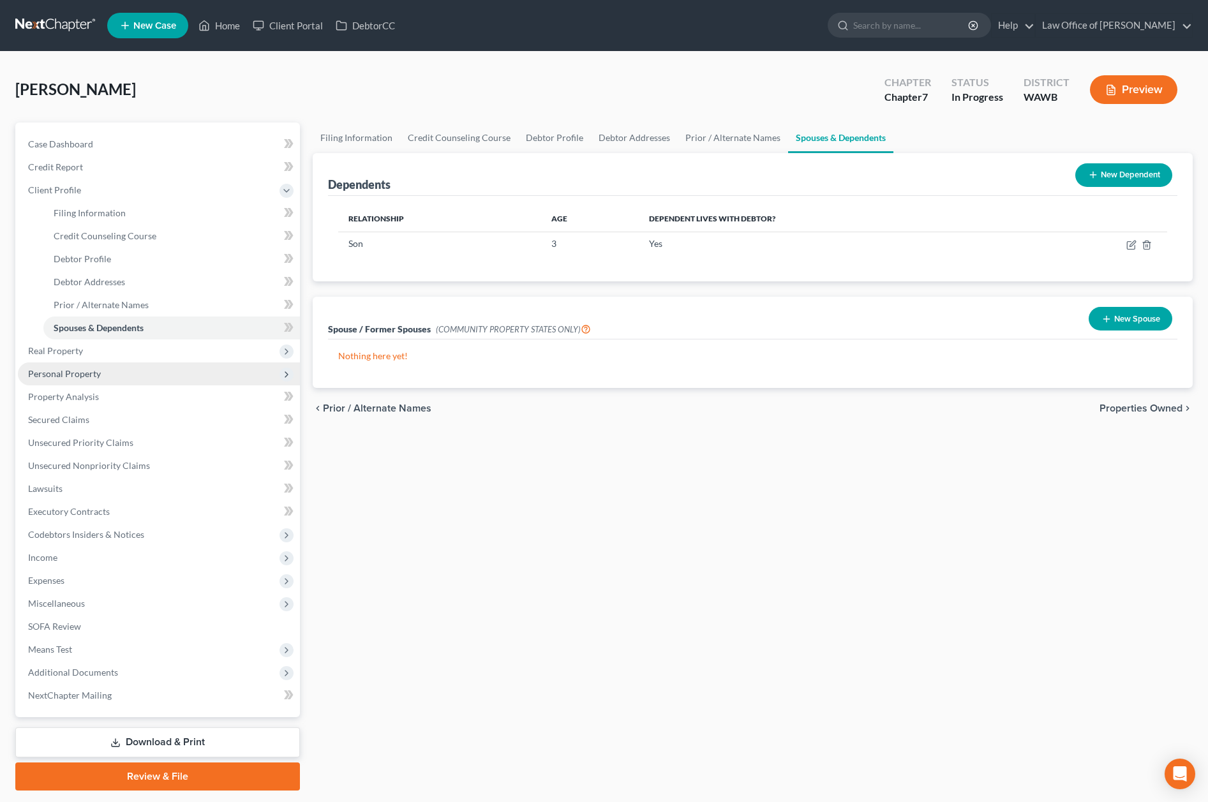
click at [98, 378] on span "Personal Property" at bounding box center [64, 373] width 73 height 11
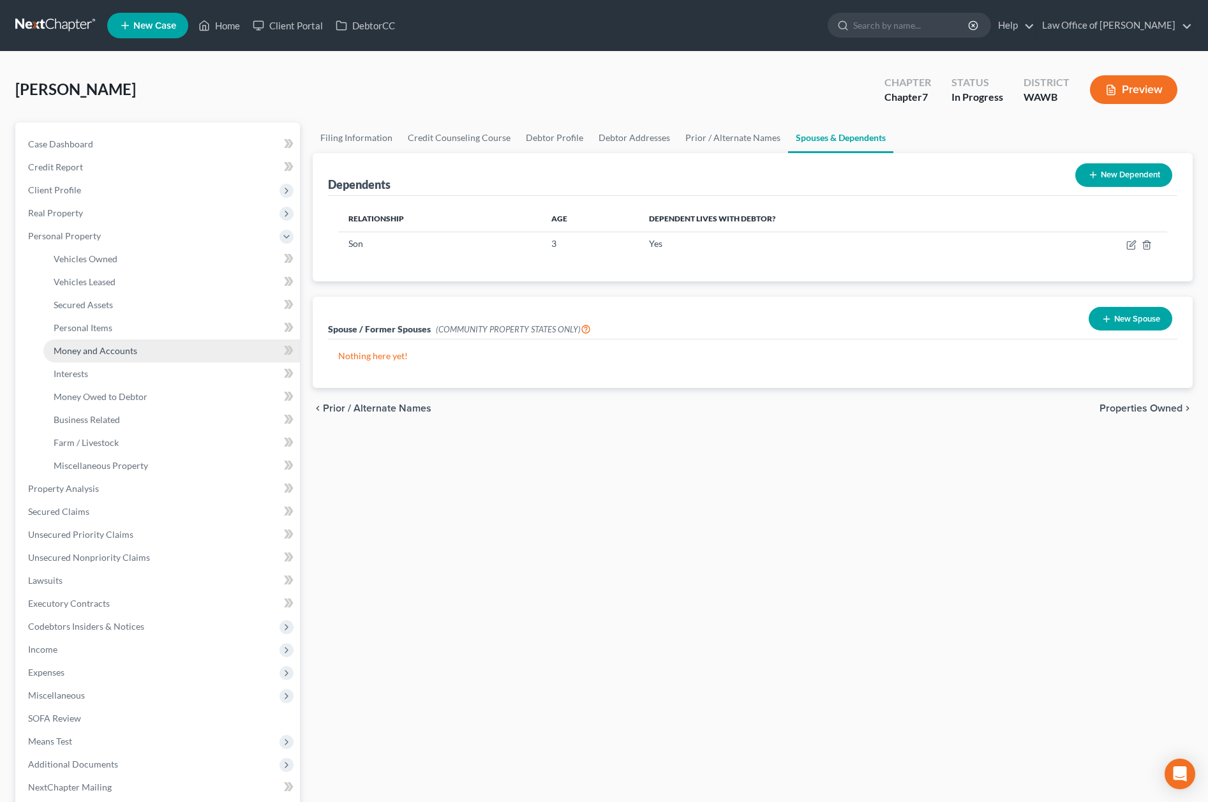
click at [107, 348] on span "Money and Accounts" at bounding box center [96, 350] width 84 height 11
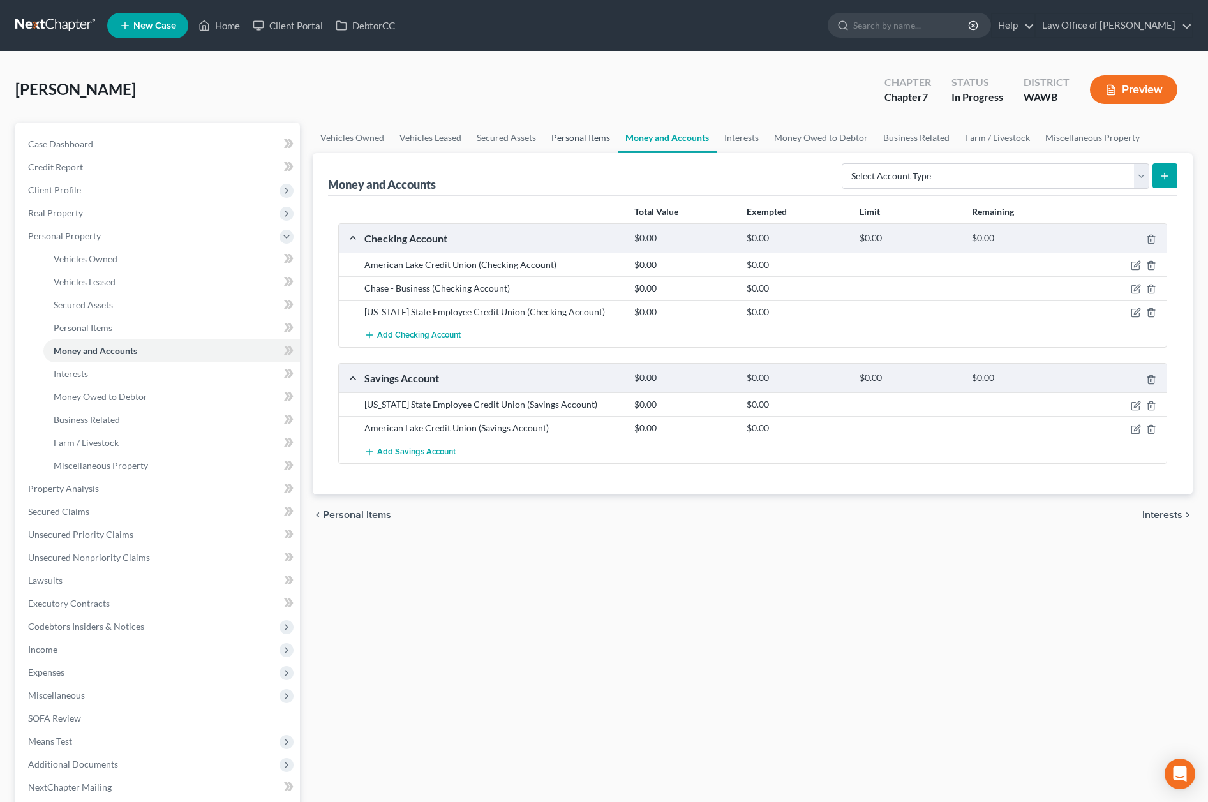
click at [586, 137] on link "Personal Items" at bounding box center [581, 138] width 74 height 31
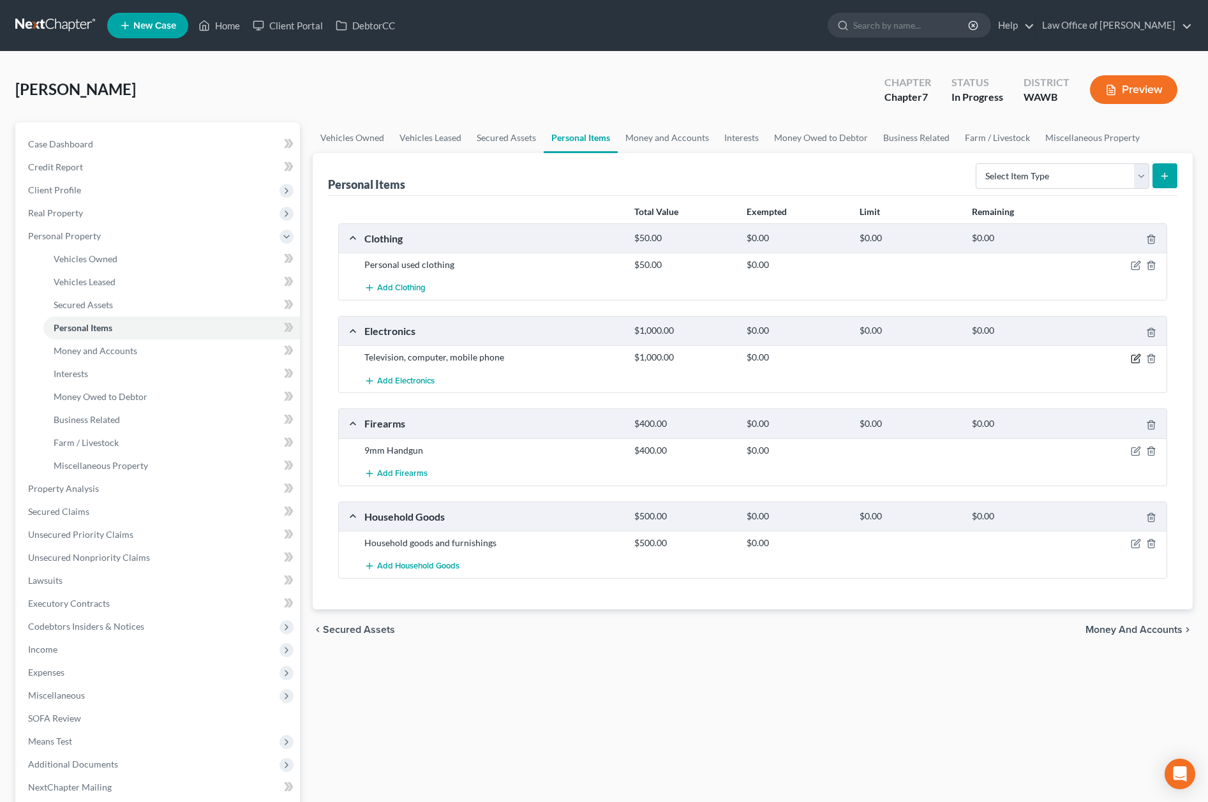
click at [1135, 357] on icon "button" at bounding box center [1137, 357] width 6 height 6
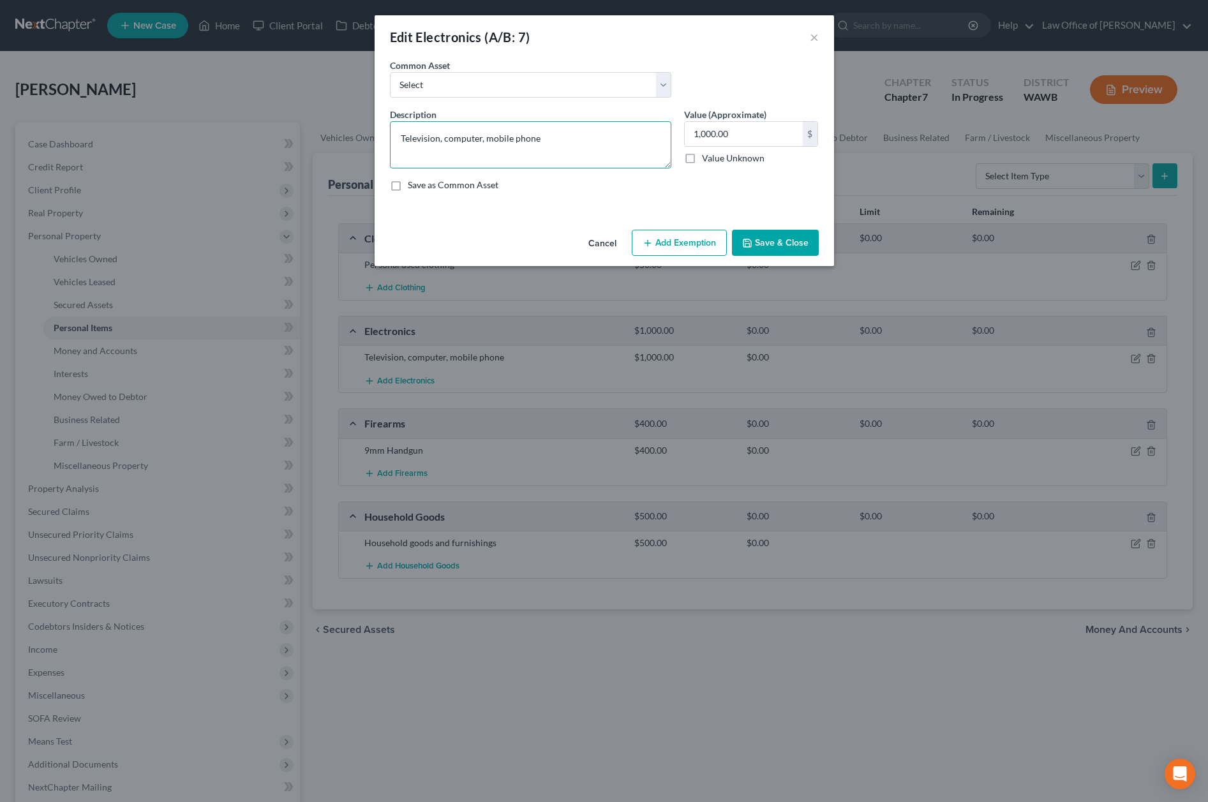
drag, startPoint x: 551, startPoint y: 142, endPoint x: 241, endPoint y: 112, distance: 310.9
click at [241, 112] on div "Edit Electronics (A/B: 7) × An exemption set must first be selected from the Fi…" at bounding box center [604, 401] width 1208 height 802
type textarea "Macbook, TV(2), computer, phone"
click at [782, 237] on button "Save & Close" at bounding box center [775, 243] width 87 height 27
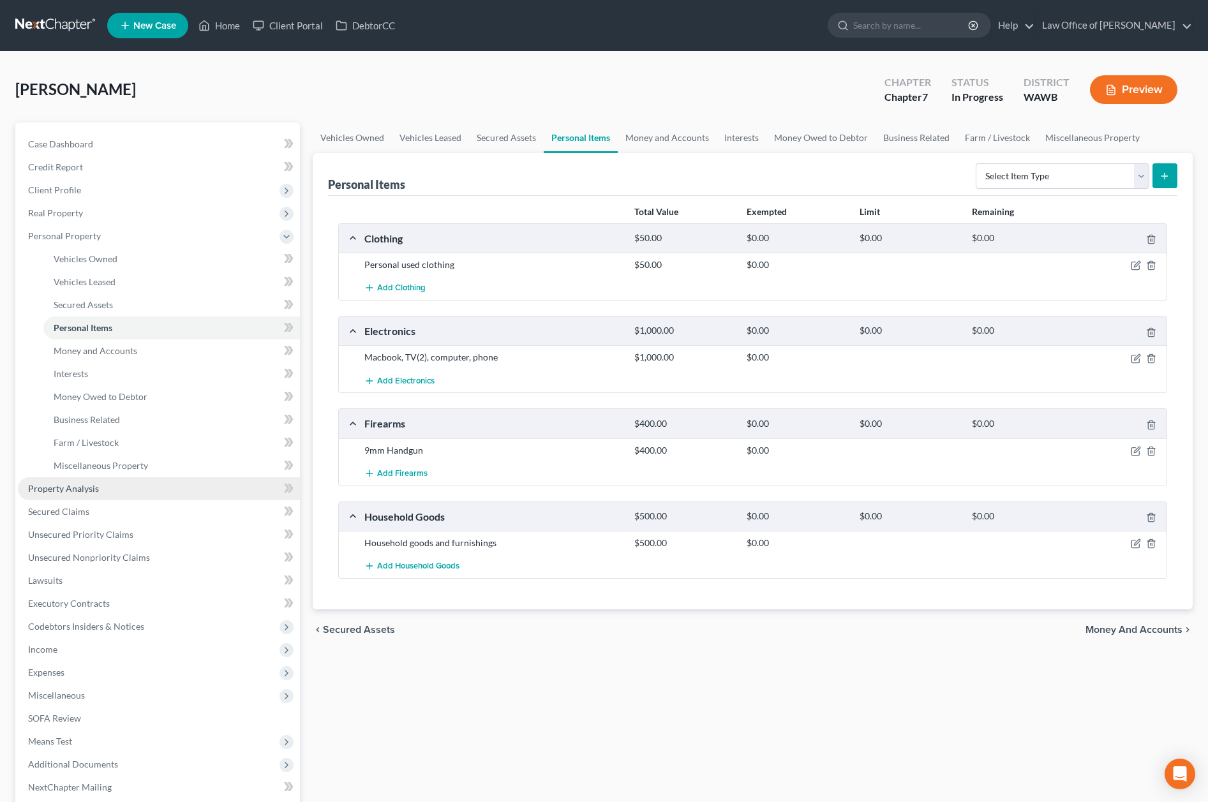
click at [135, 485] on link "Property Analysis" at bounding box center [159, 488] width 282 height 23
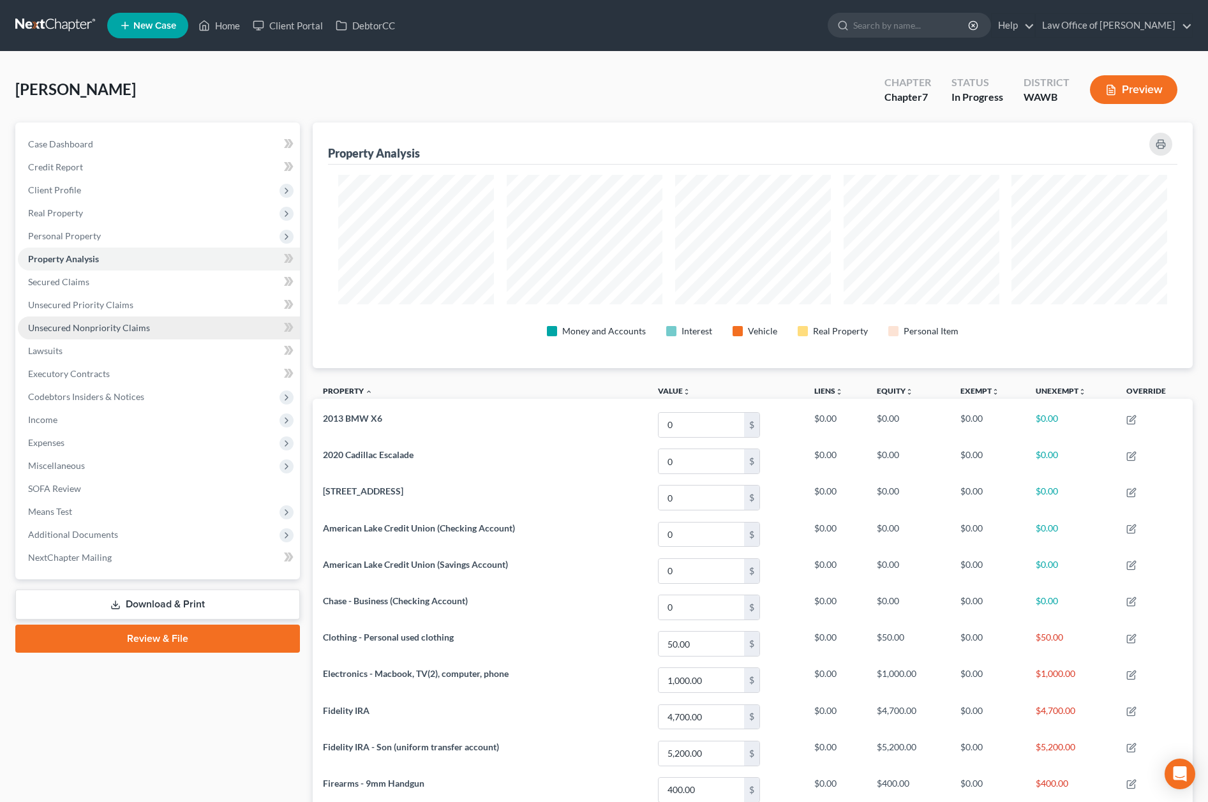
scroll to position [246, 880]
click at [138, 280] on link "Secured Claims" at bounding box center [159, 282] width 282 height 23
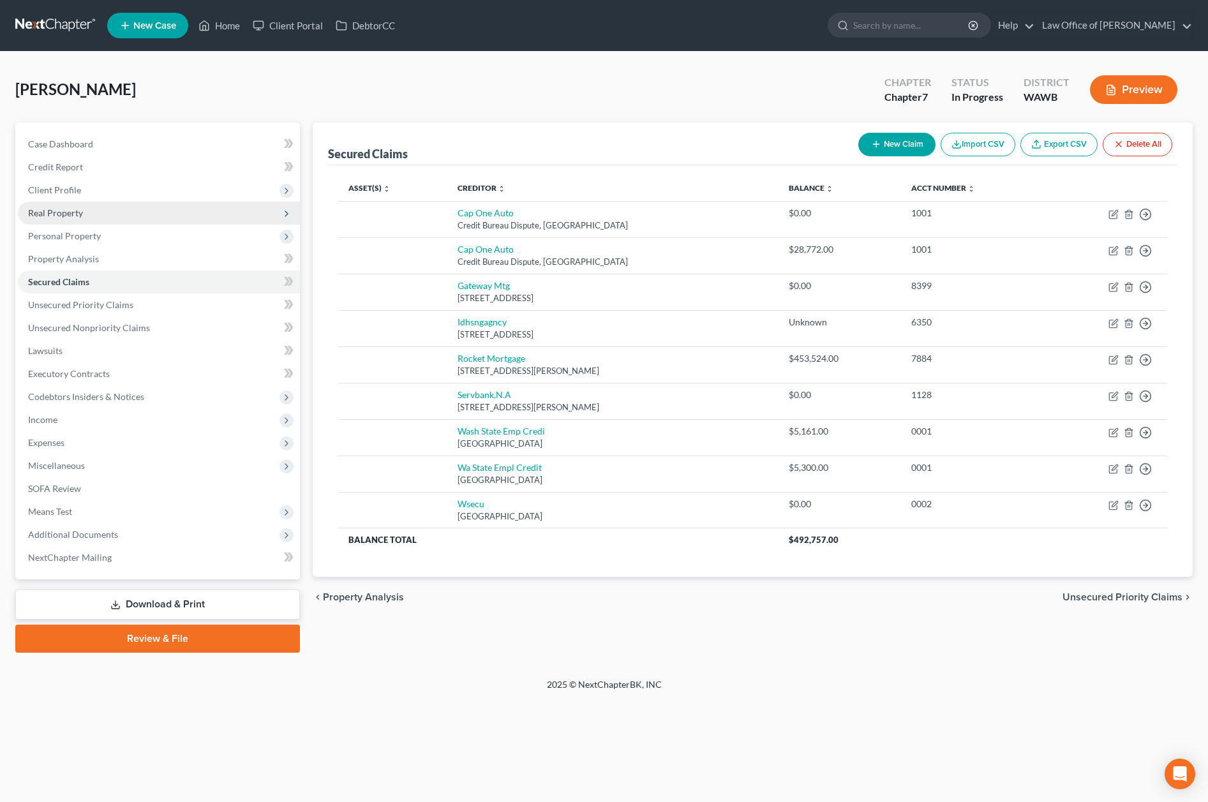
click at [93, 211] on span "Real Property" at bounding box center [159, 213] width 282 height 23
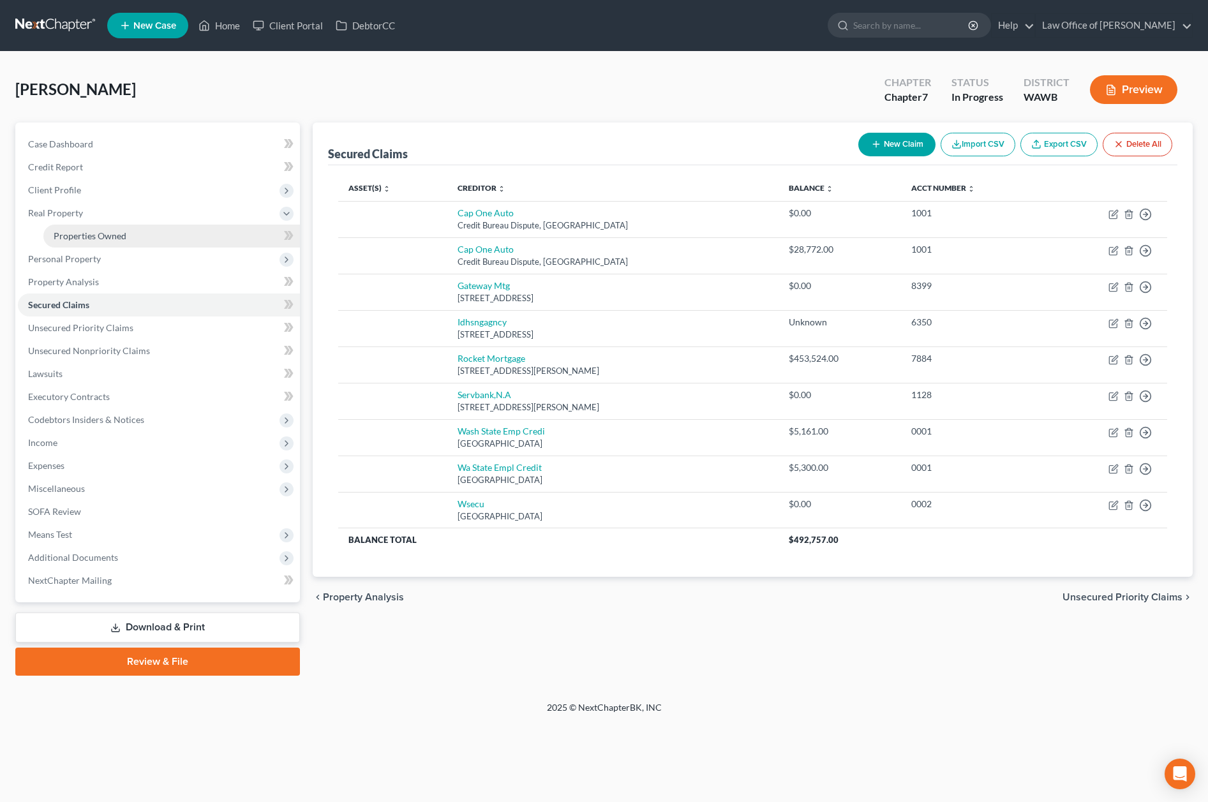
click at [92, 237] on span "Properties Owned" at bounding box center [90, 235] width 73 height 11
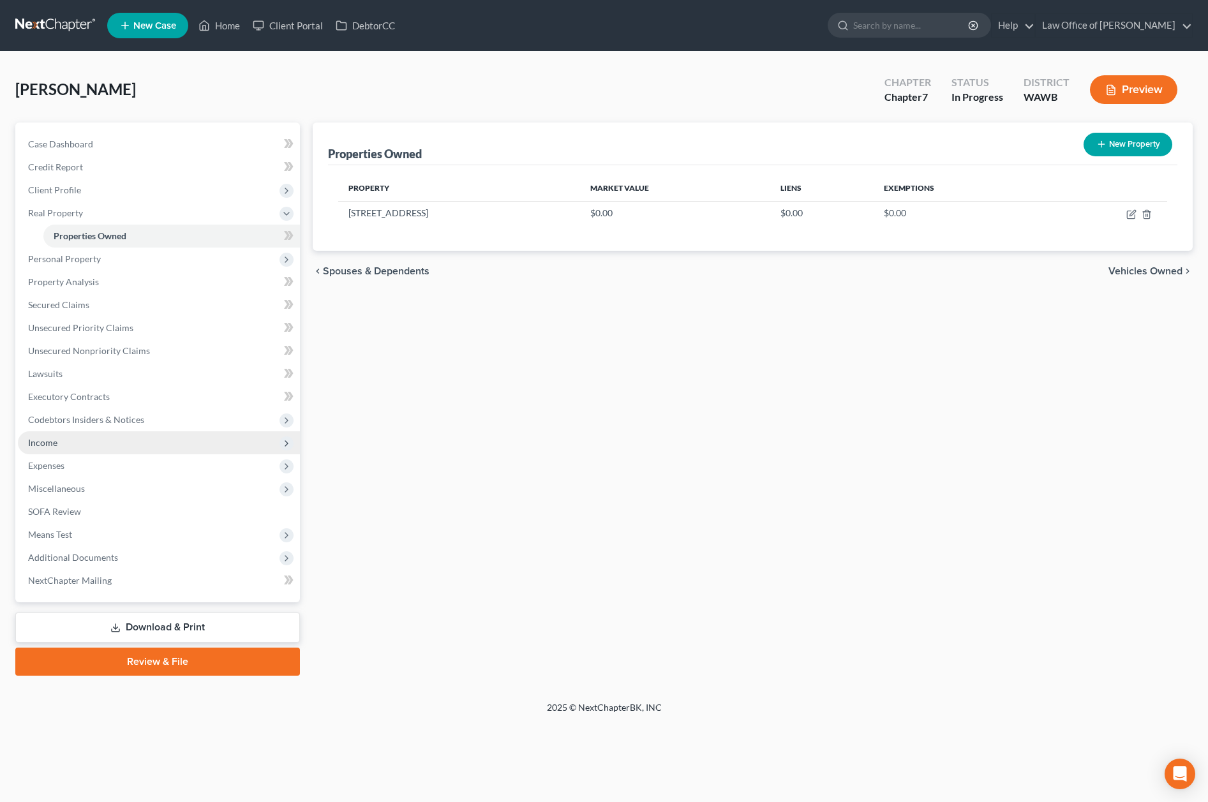
click at [67, 449] on span "Income" at bounding box center [159, 442] width 282 height 23
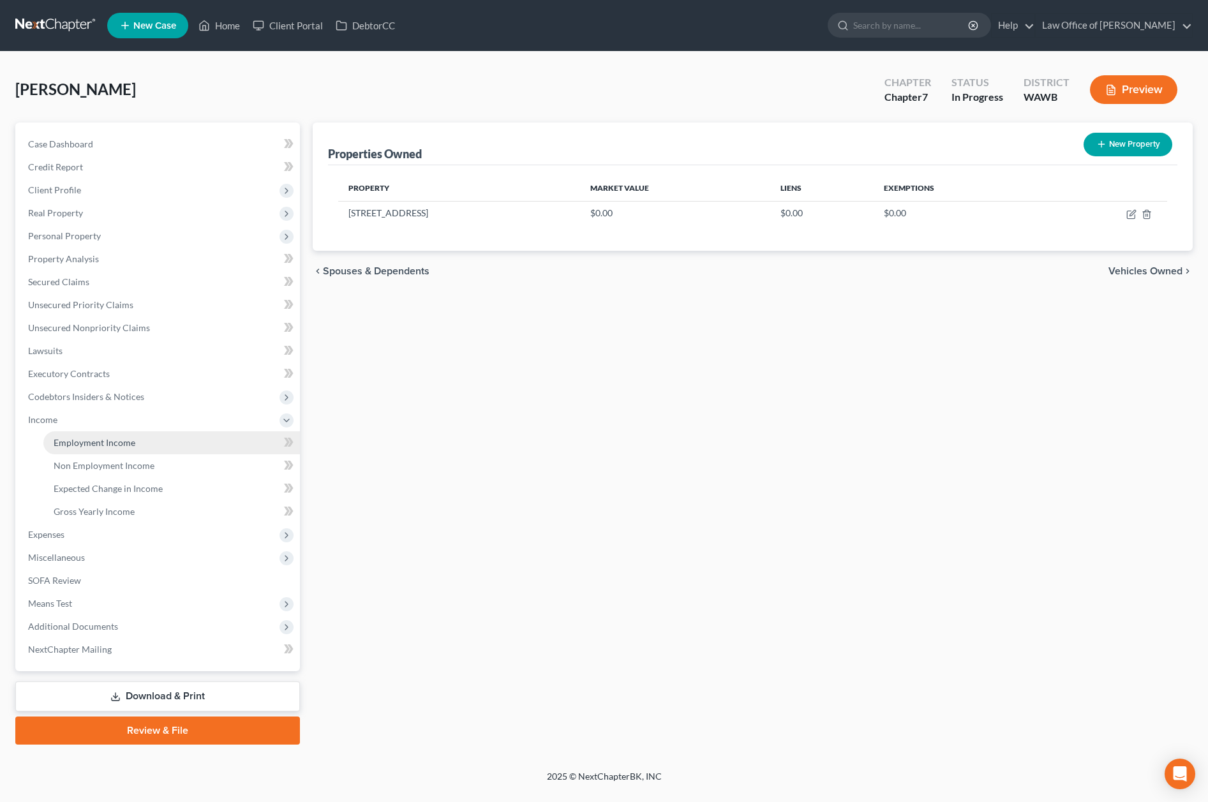
click at [101, 435] on link "Employment Income" at bounding box center [171, 442] width 257 height 23
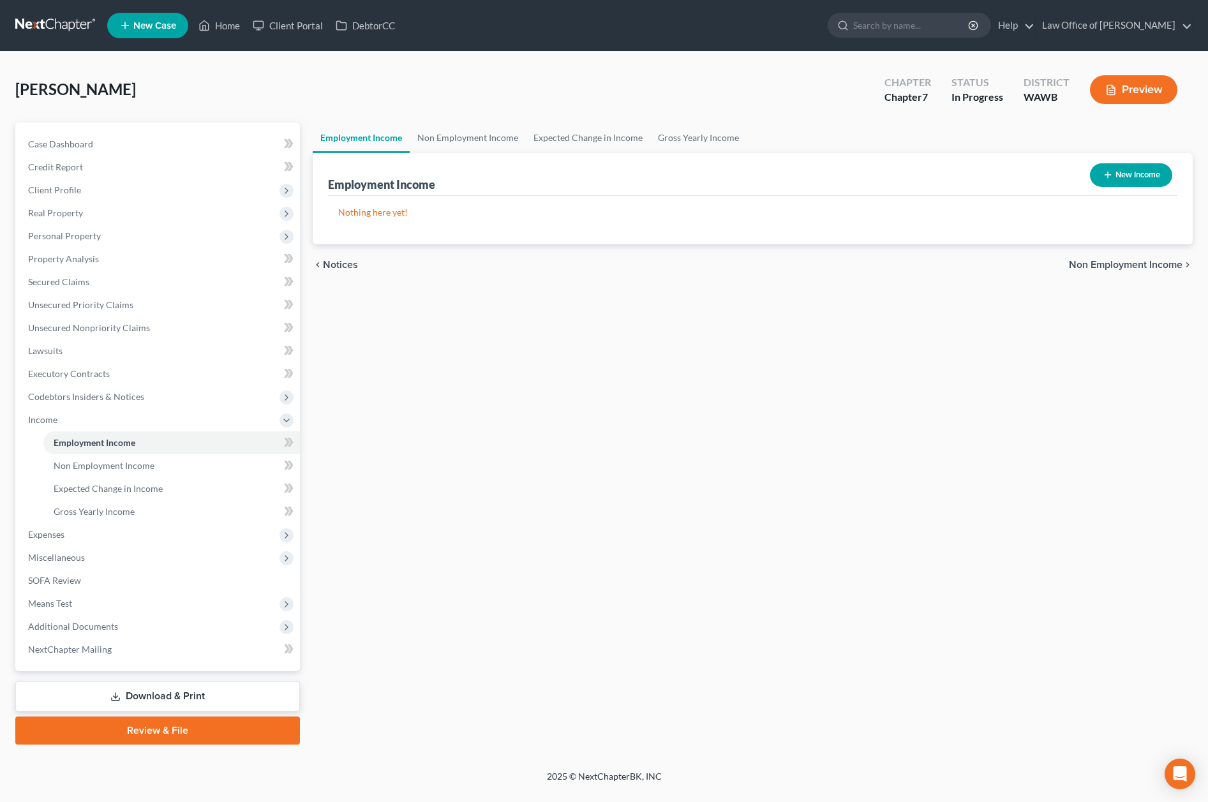
click at [1135, 180] on button "New Income" at bounding box center [1131, 175] width 82 height 24
select select "0"
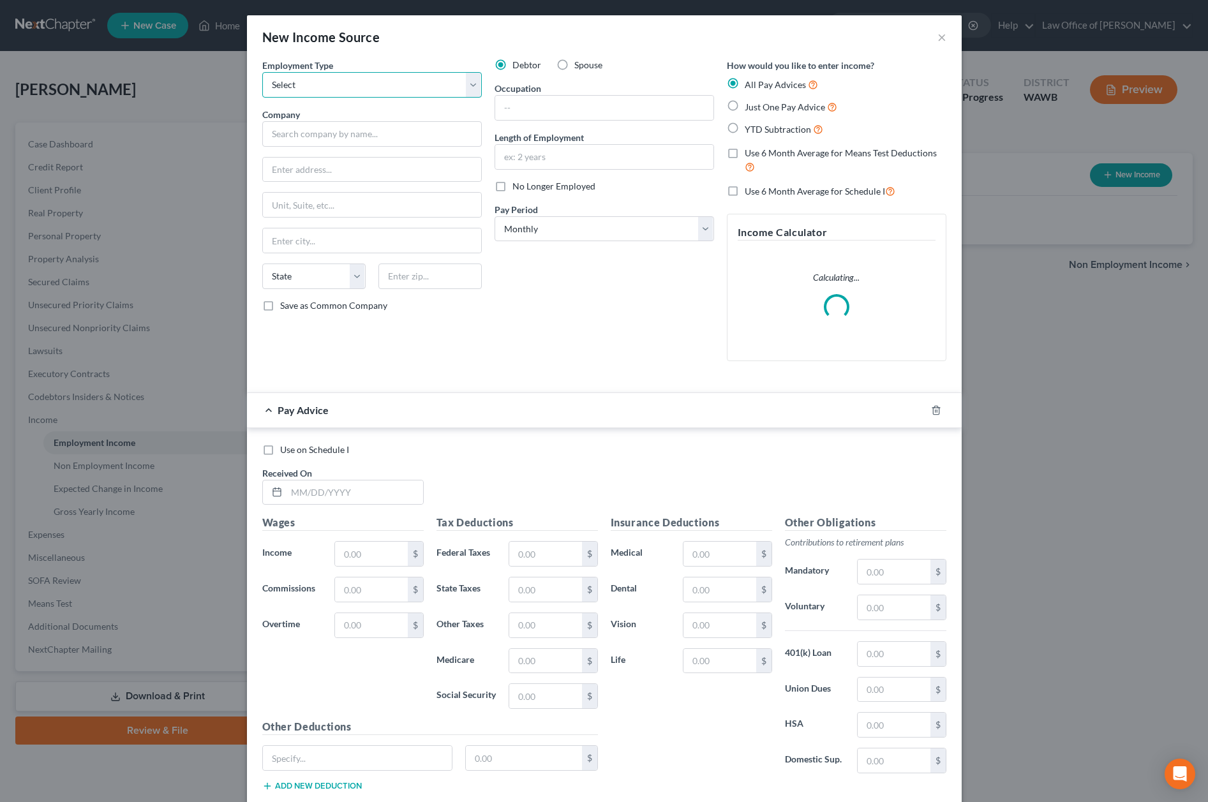
click at [424, 82] on select "Select Full or Part Time Employment Self Employment" at bounding box center [372, 85] width 220 height 26
select select "1"
click at [262, 72] on select "Select Full or Part Time Employment Self Employment" at bounding box center [372, 85] width 220 height 26
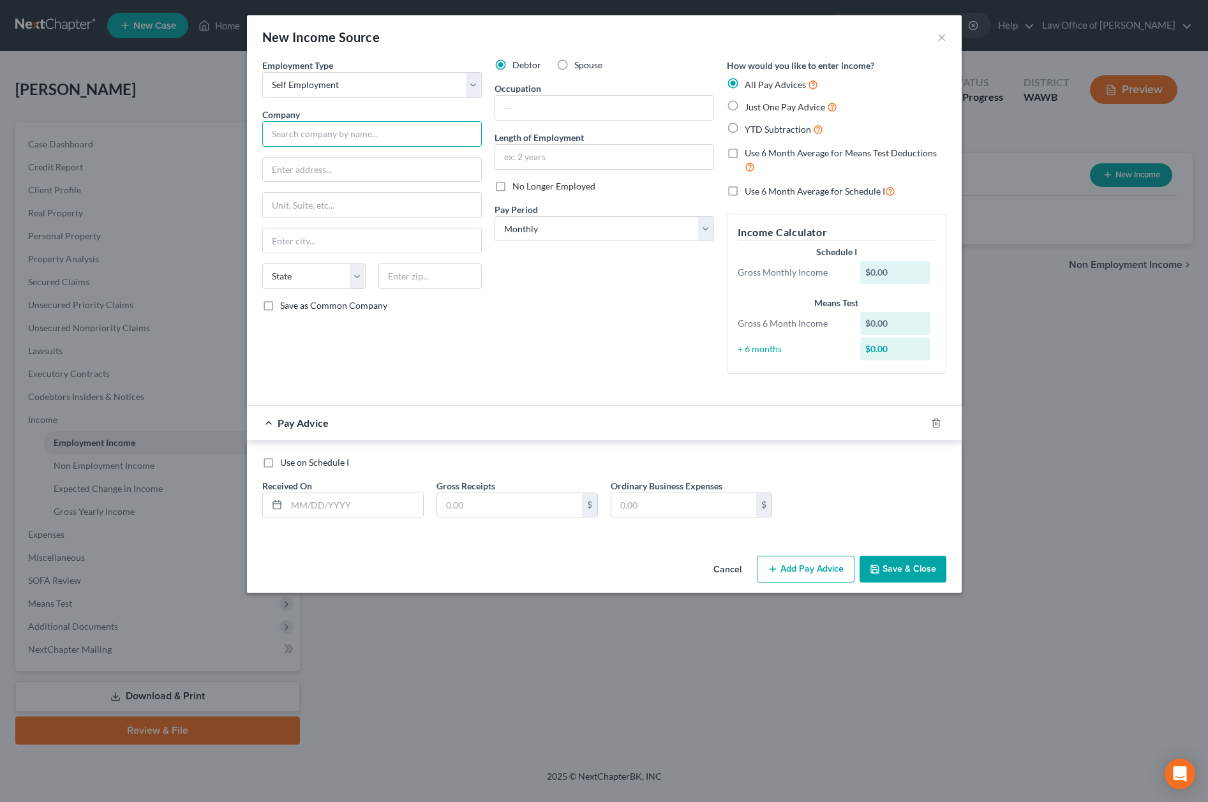
click at [323, 134] on input "text" at bounding box center [372, 134] width 220 height 26
type input "Top Priority Luxury Transportation LLC"
click at [933, 581] on button "Save & Close" at bounding box center [903, 569] width 87 height 27
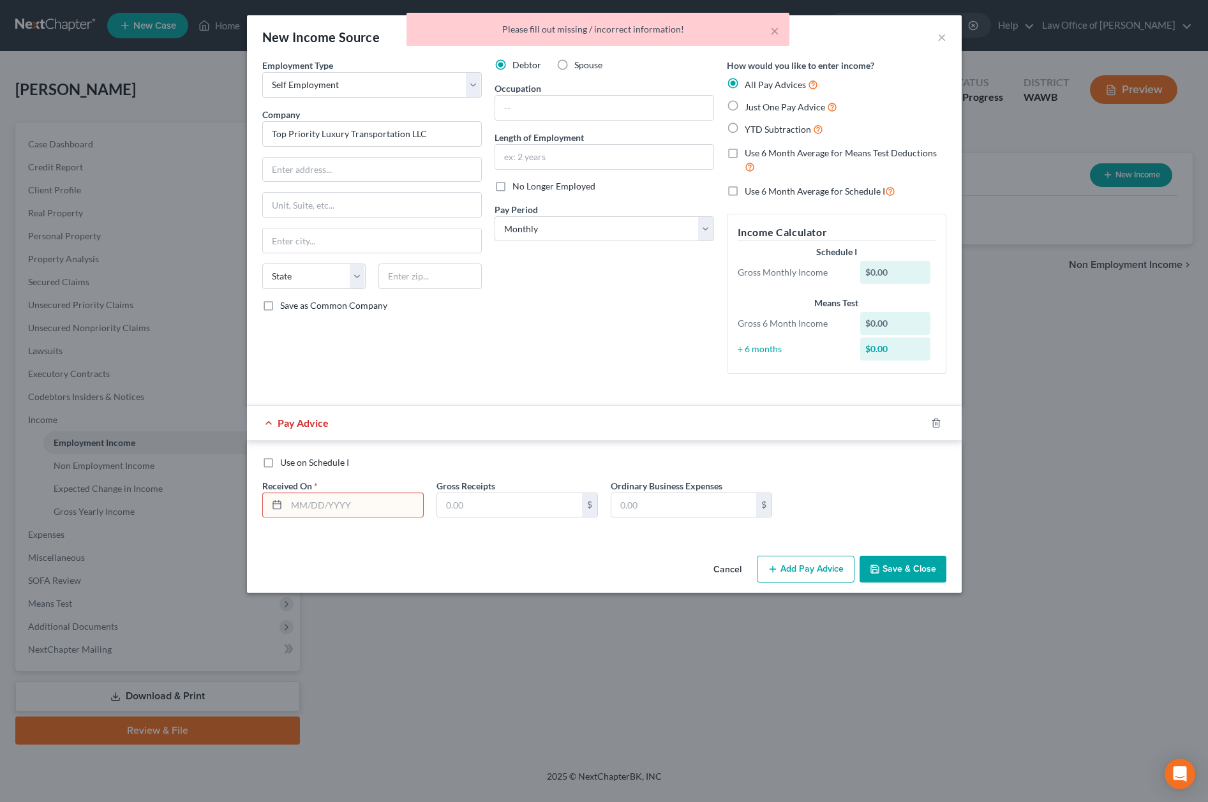
click at [786, 105] on span "Just One Pay Advice" at bounding box center [785, 106] width 80 height 11
click at [758, 105] on input "Just One Pay Advice" at bounding box center [754, 104] width 8 height 8
radio input "true"
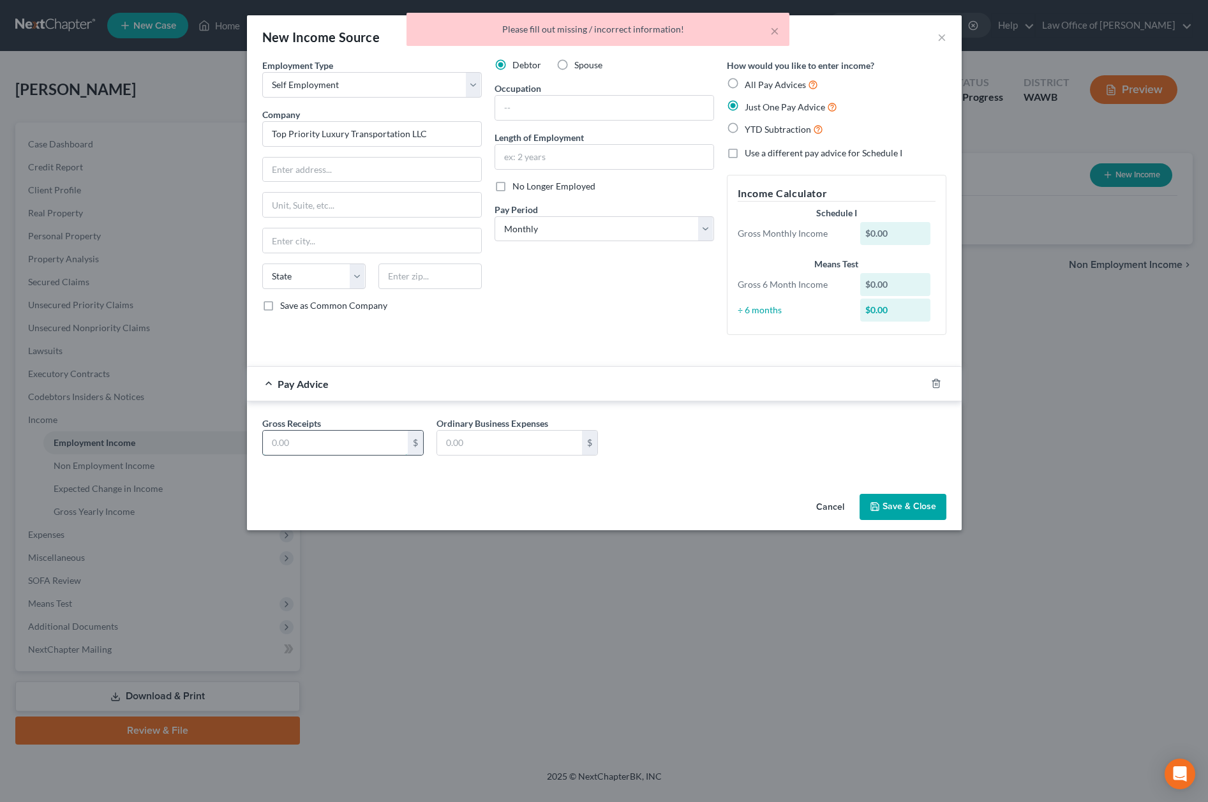
click at [394, 433] on input "text" at bounding box center [335, 443] width 145 height 24
type input "1"
click at [882, 514] on button "Save & Close" at bounding box center [903, 507] width 87 height 27
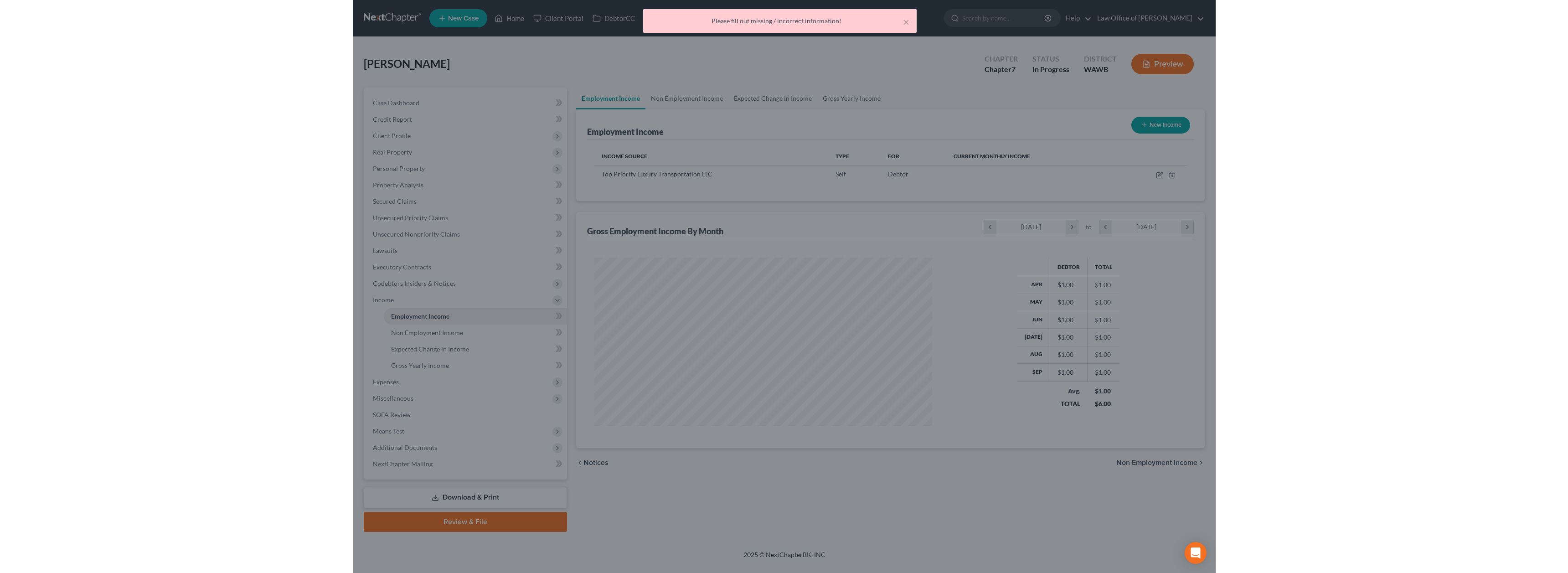
scroll to position [169, 356]
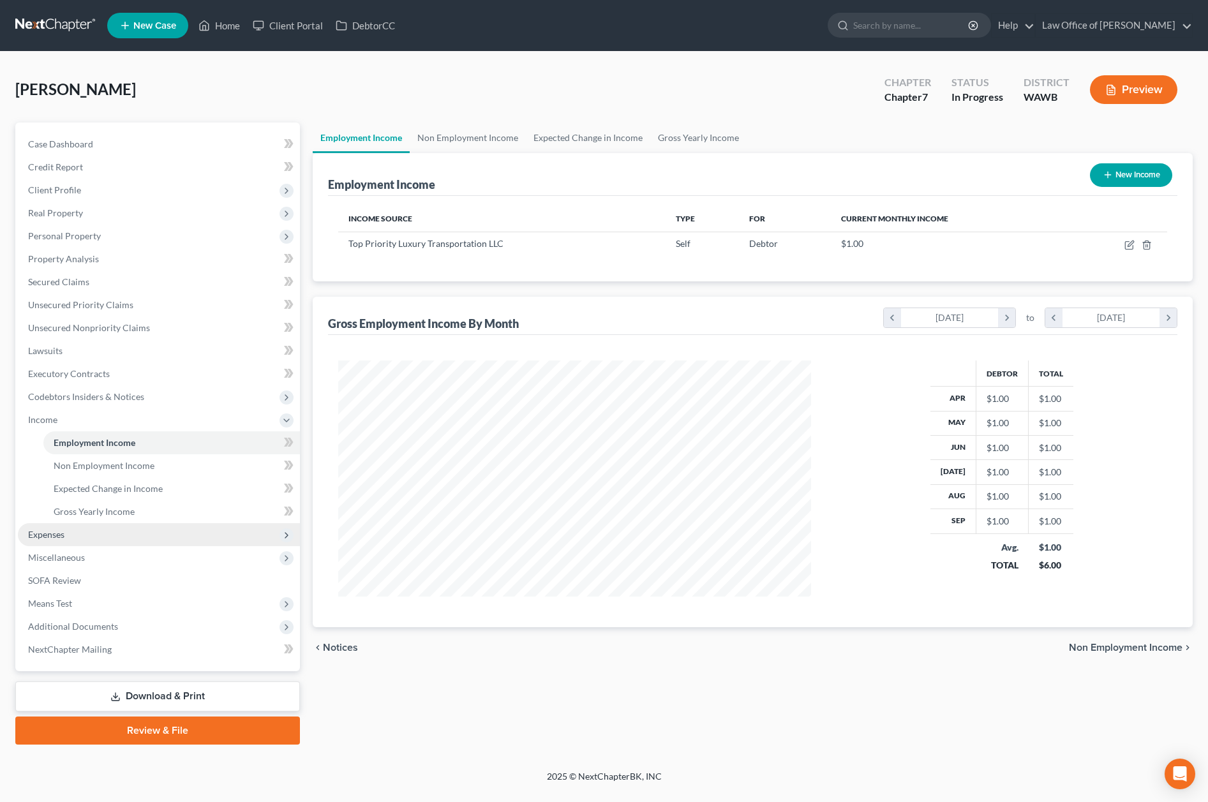
click at [198, 540] on span "Expenses" at bounding box center [159, 534] width 282 height 23
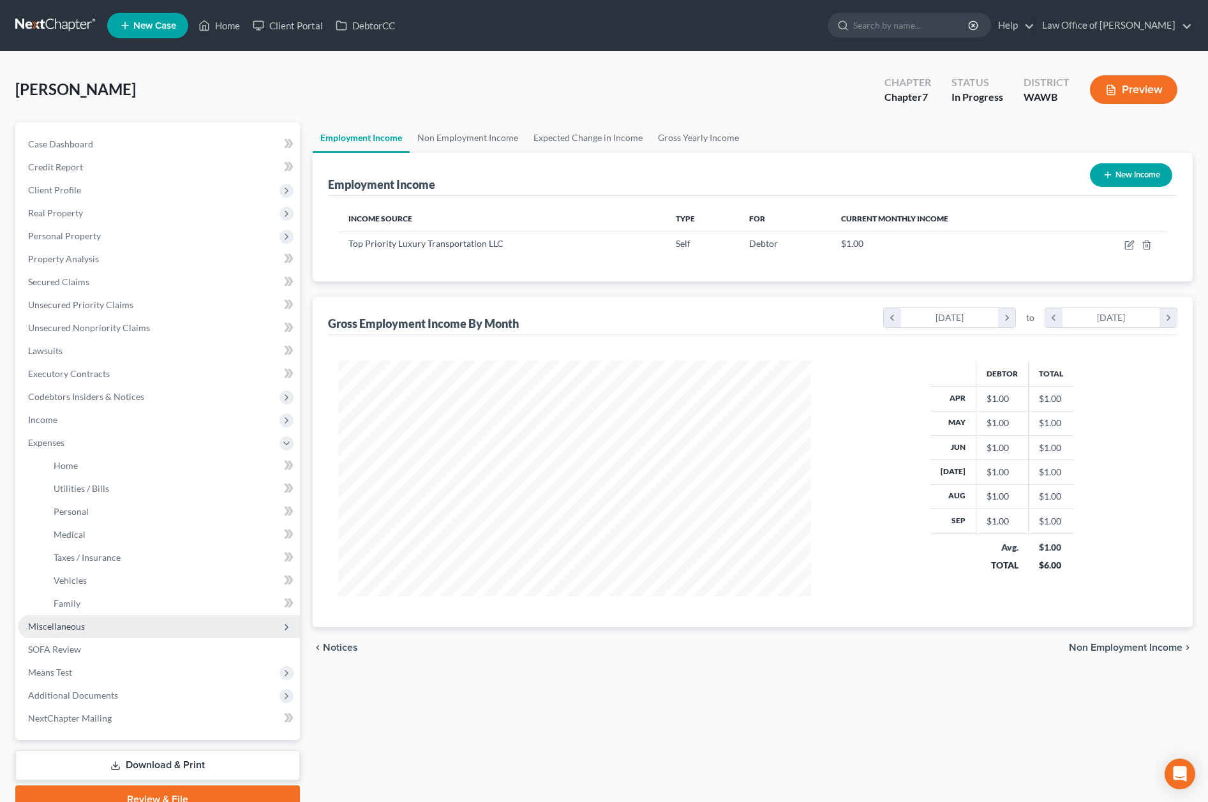
click at [116, 625] on span "Miscellaneous" at bounding box center [159, 626] width 282 height 23
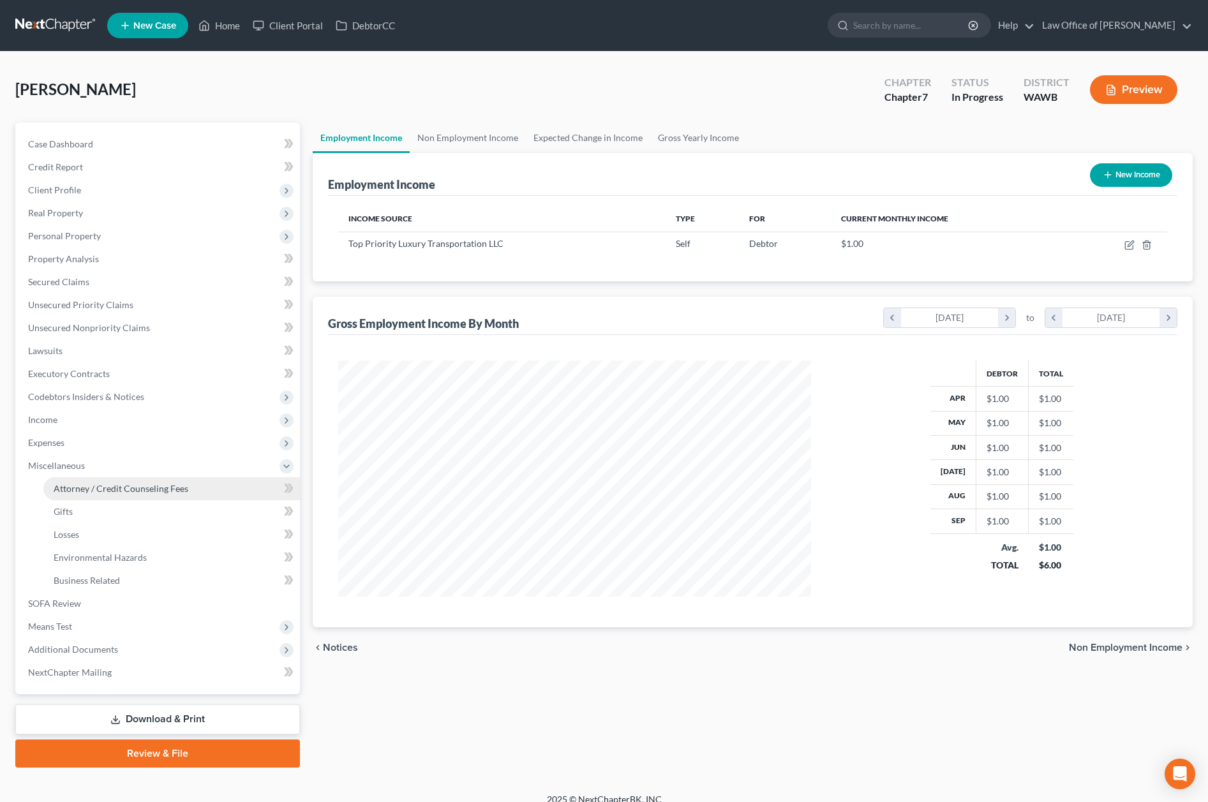
click at [126, 484] on span "Attorney / Credit Counseling Fees" at bounding box center [121, 488] width 135 height 11
select select "0"
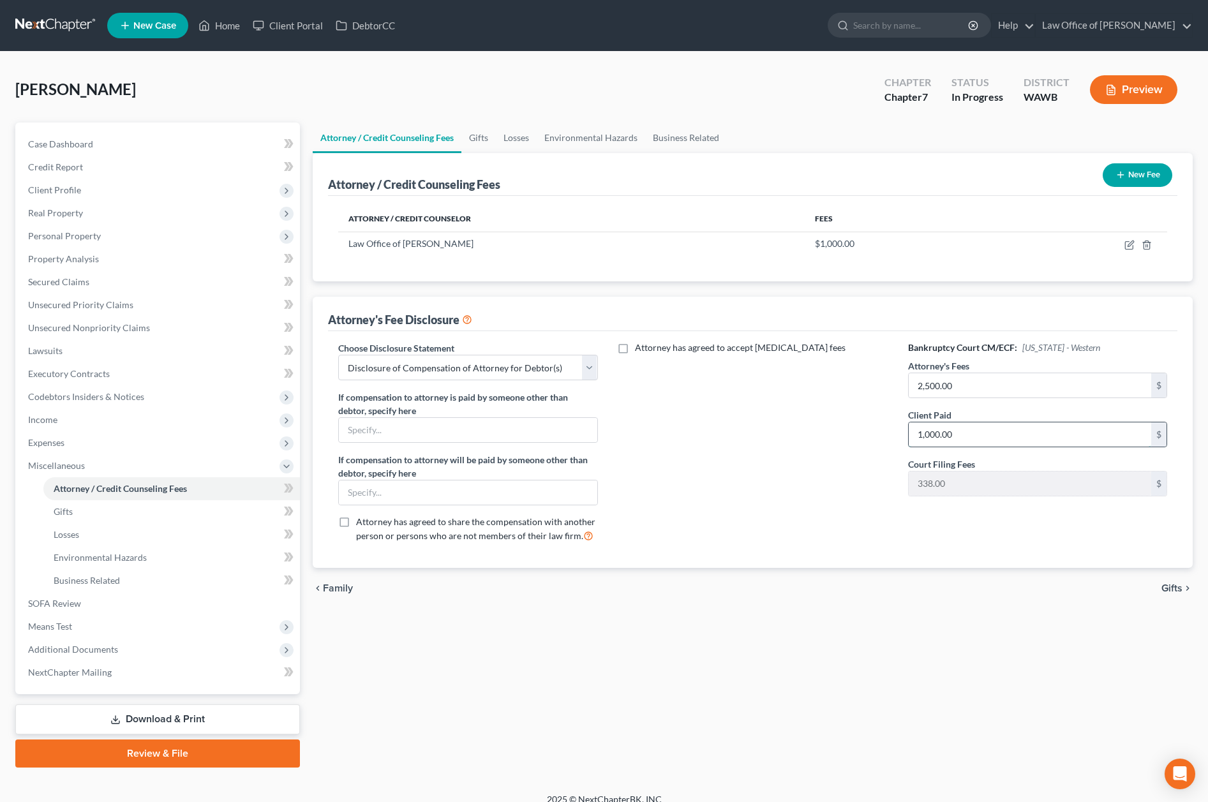
click at [987, 438] on input "1,000.00" at bounding box center [1030, 434] width 243 height 24
type input "2,500.00"
click at [1130, 242] on icon "button" at bounding box center [1130, 245] width 10 height 10
select select "50"
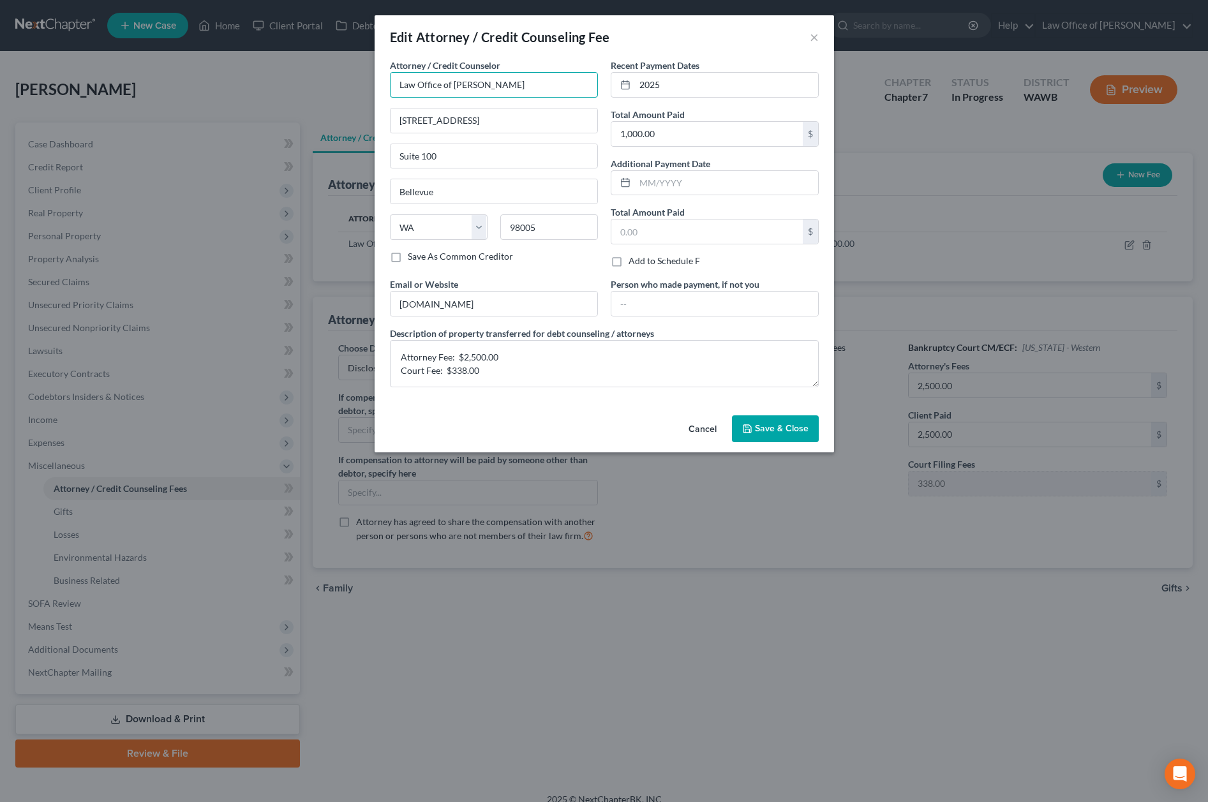
click at [473, 80] on input "Law Office of Lisa Tse" at bounding box center [494, 85] width 208 height 26
type input "Law Office of [PERSON_NAME]"
click at [681, 144] on input "1,000.00" at bounding box center [706, 134] width 191 height 24
type input "2,838"
click at [772, 437] on button "Save & Close" at bounding box center [775, 428] width 87 height 27
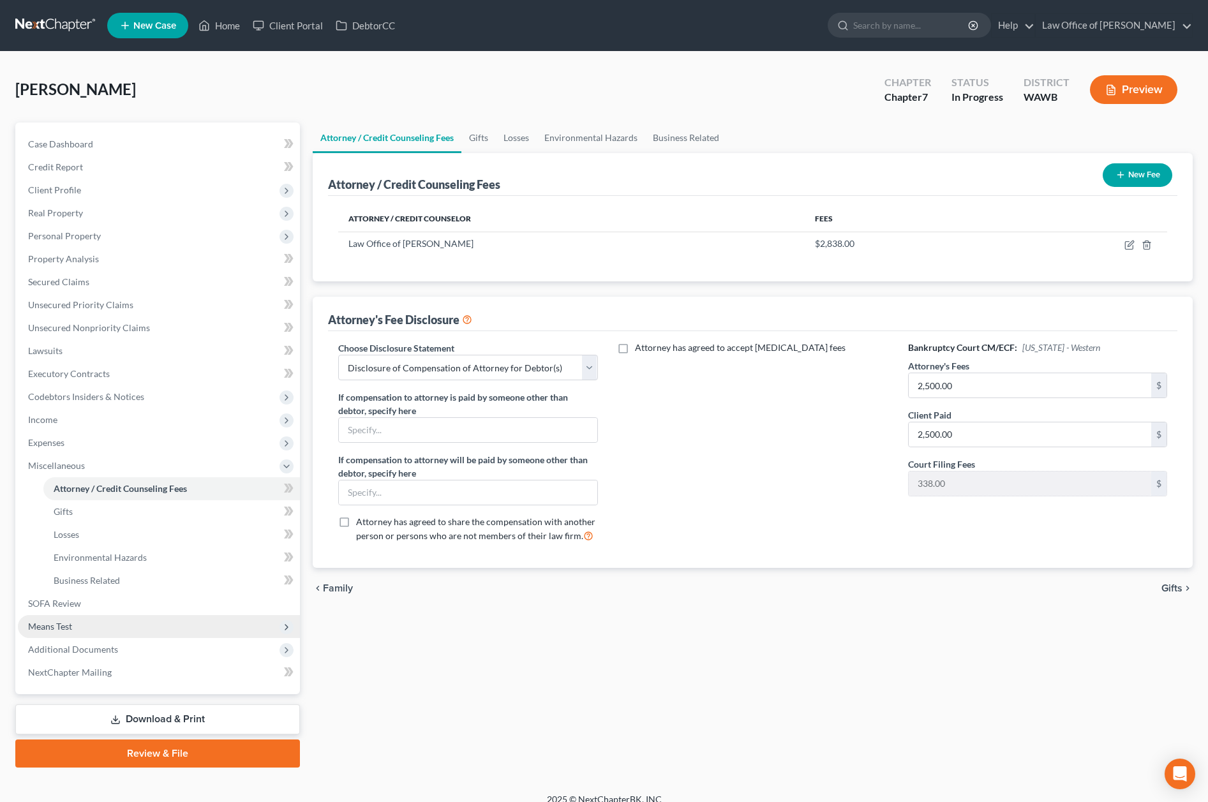
click at [170, 624] on span "Means Test" at bounding box center [159, 626] width 282 height 23
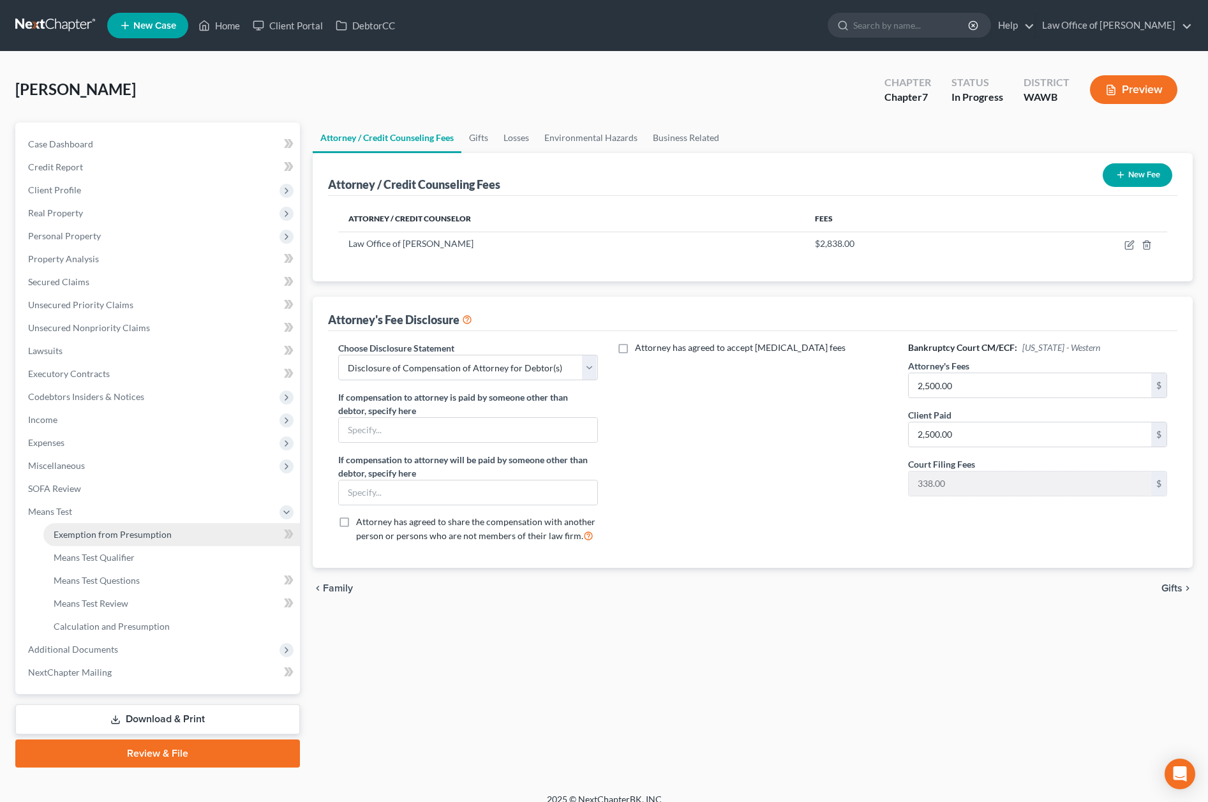
click at [167, 532] on span "Exemption from Presumption" at bounding box center [113, 534] width 118 height 11
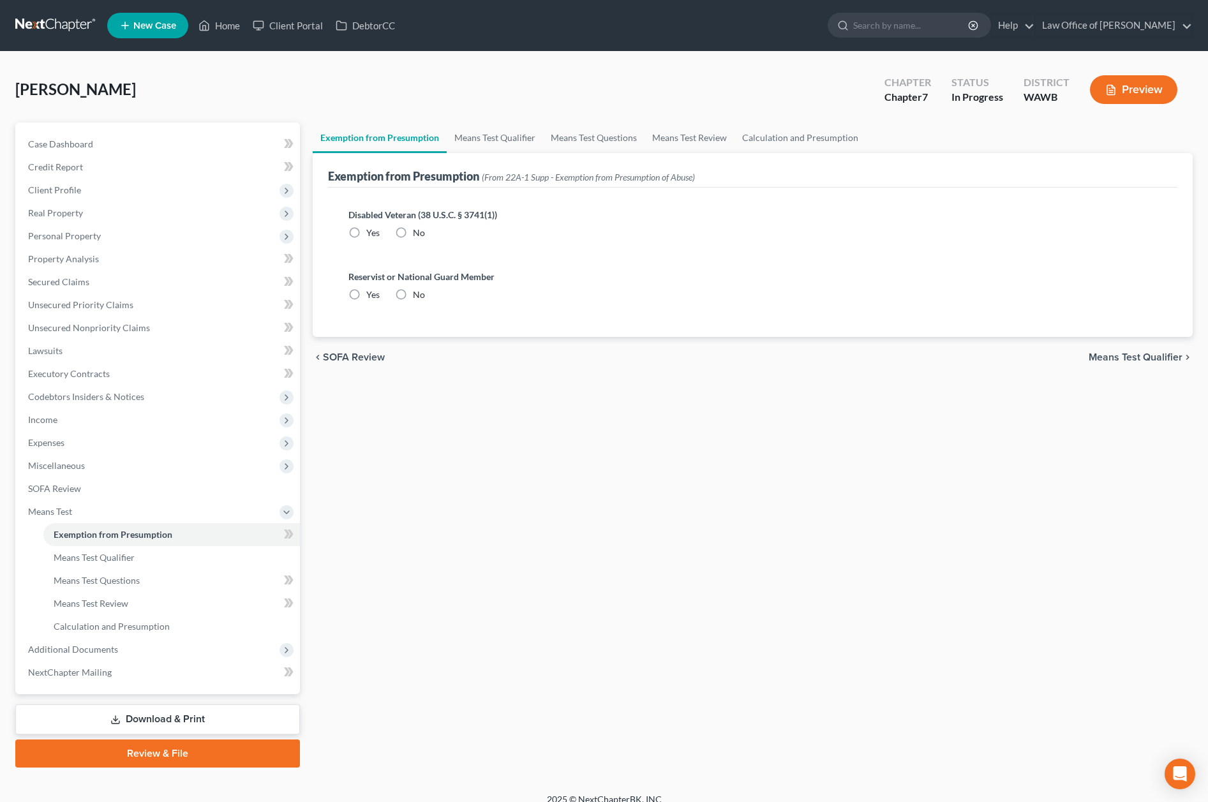
click at [413, 232] on label "No" at bounding box center [419, 233] width 12 height 13
click at [418, 232] on input "No" at bounding box center [422, 231] width 8 height 8
radio input "true"
click at [413, 290] on label "No" at bounding box center [419, 294] width 12 height 13
click at [418, 290] on input "No" at bounding box center [422, 292] width 8 height 8
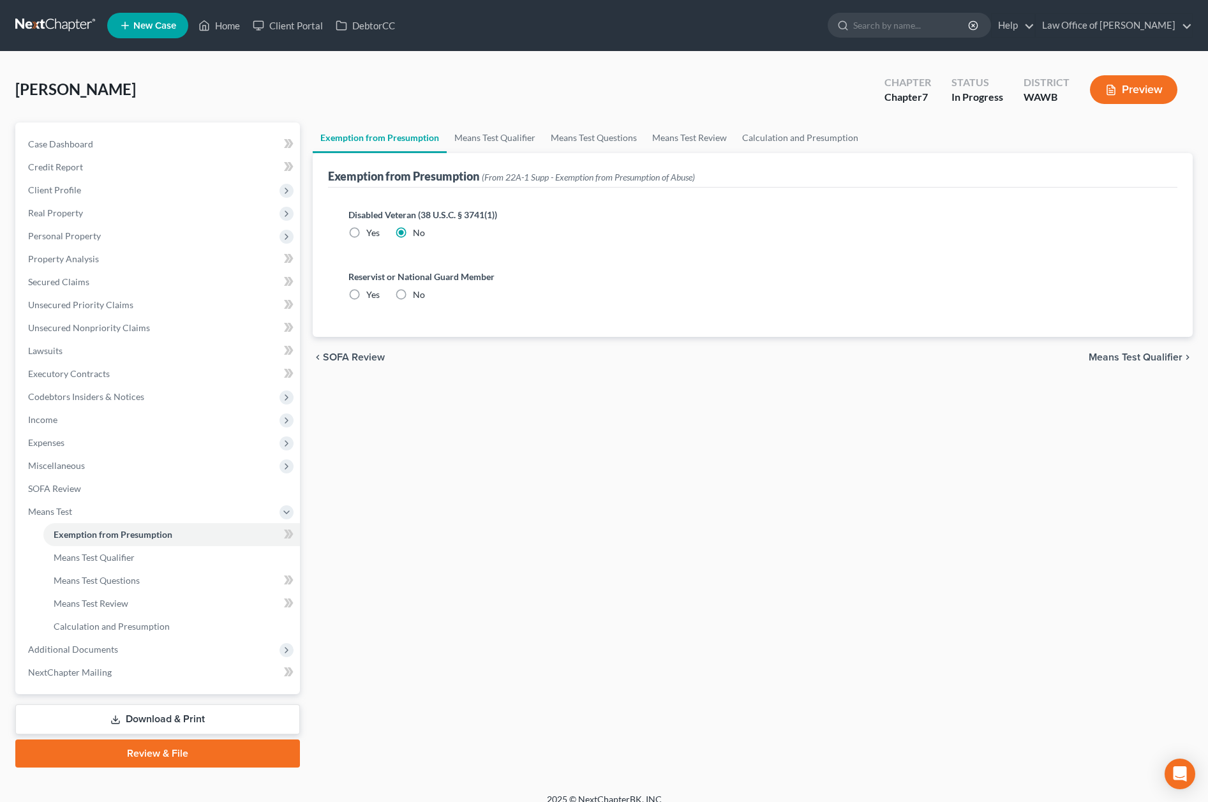
radio input "true"
click at [207, 191] on span "Client Profile" at bounding box center [159, 190] width 282 height 23
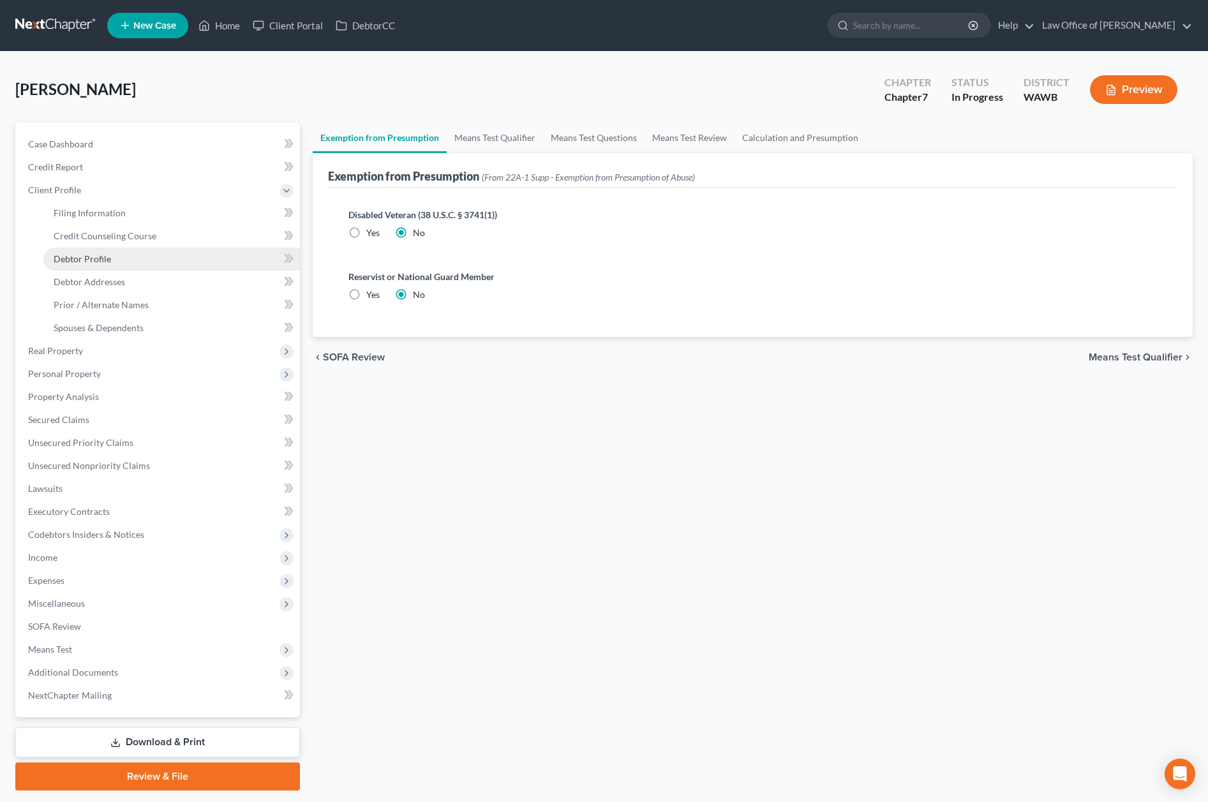
click at [179, 257] on link "Debtor Profile" at bounding box center [171, 259] width 257 height 23
select select "0"
select select "2"
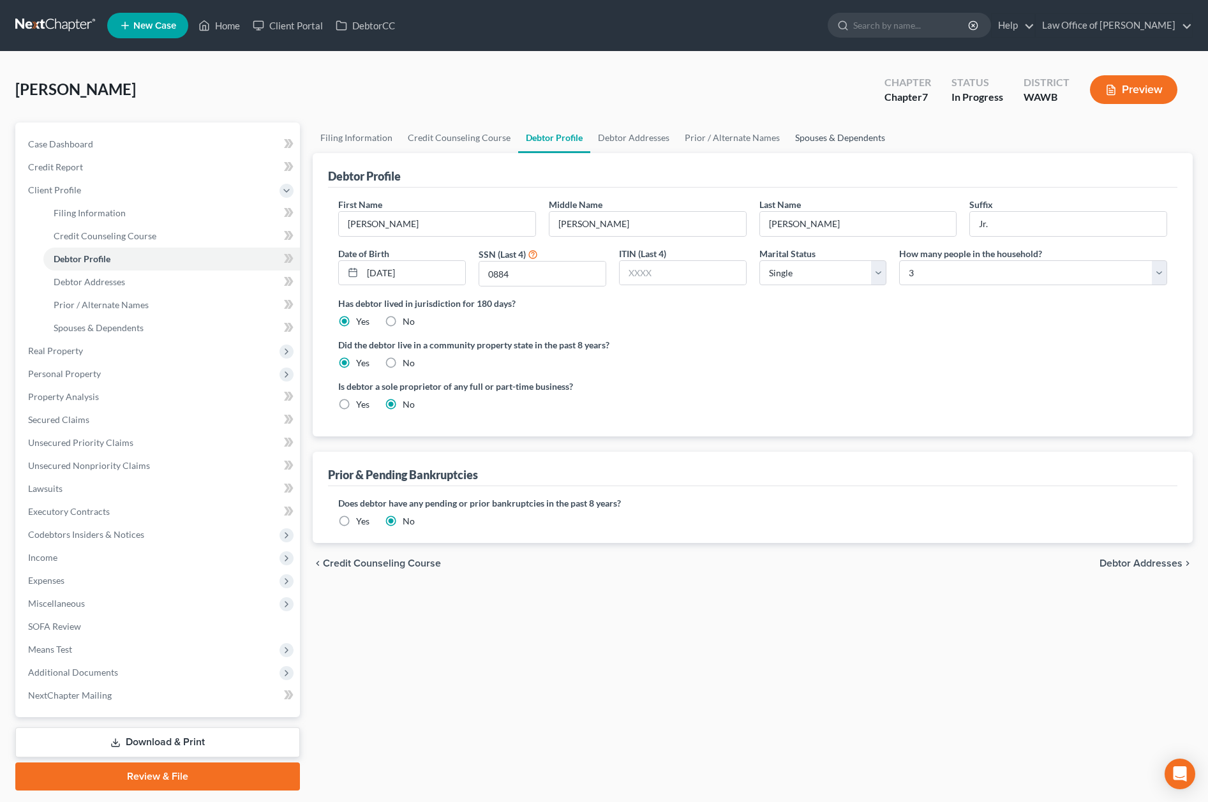
click at [812, 136] on link "Spouses & Dependents" at bounding box center [840, 138] width 105 height 31
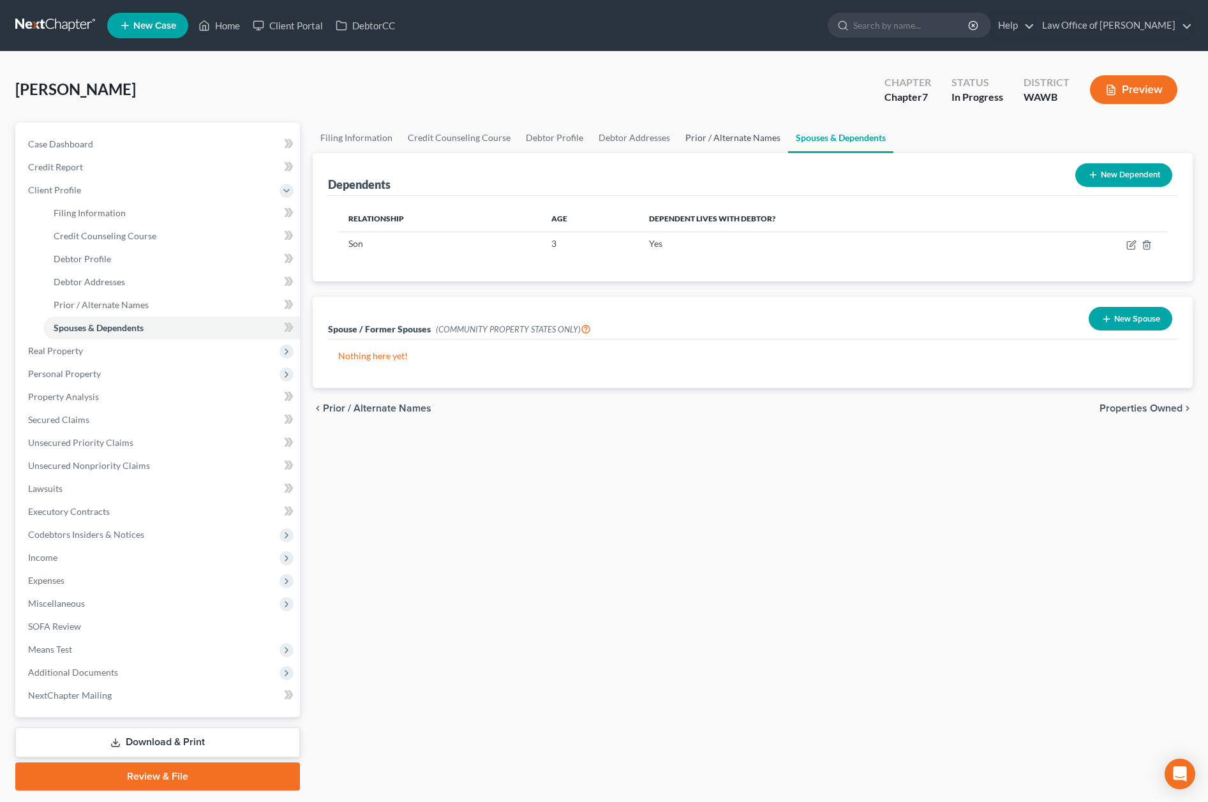
click at [705, 145] on link "Prior / Alternate Names" at bounding box center [733, 138] width 110 height 31
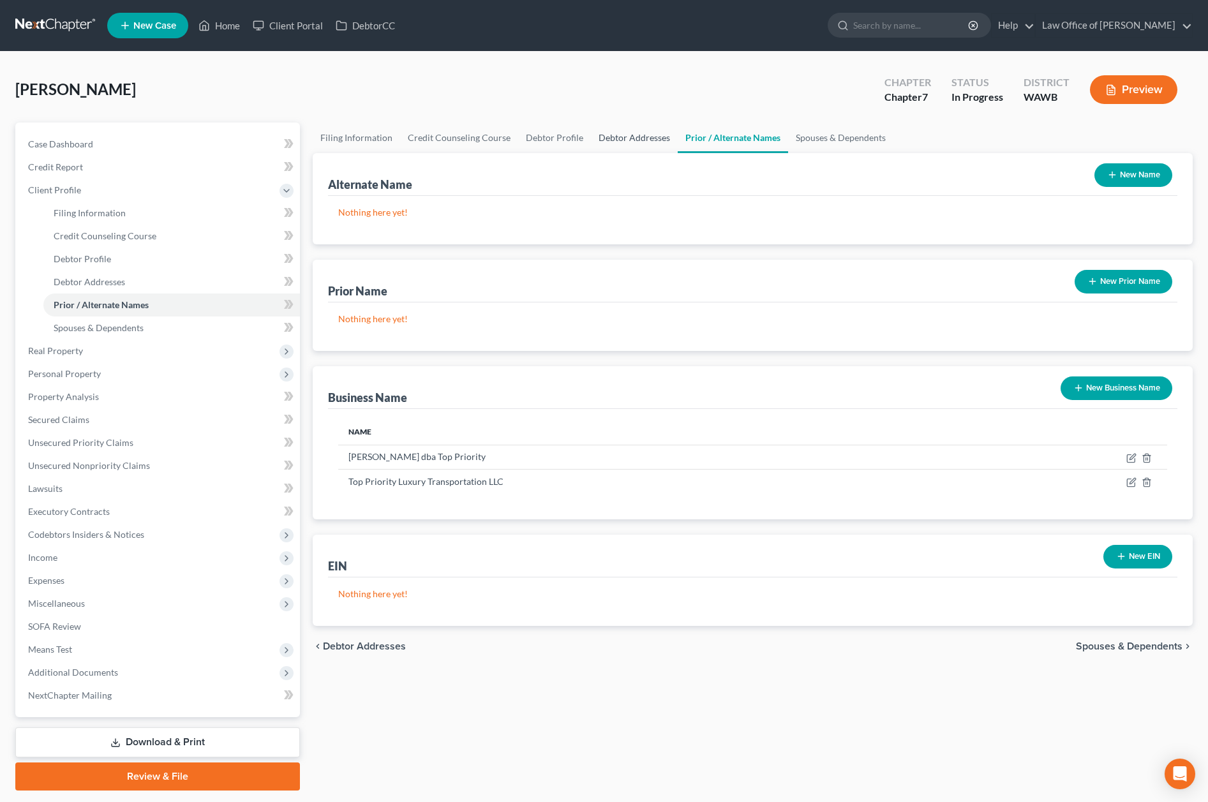
click at [627, 128] on link "Debtor Addresses" at bounding box center [634, 138] width 87 height 31
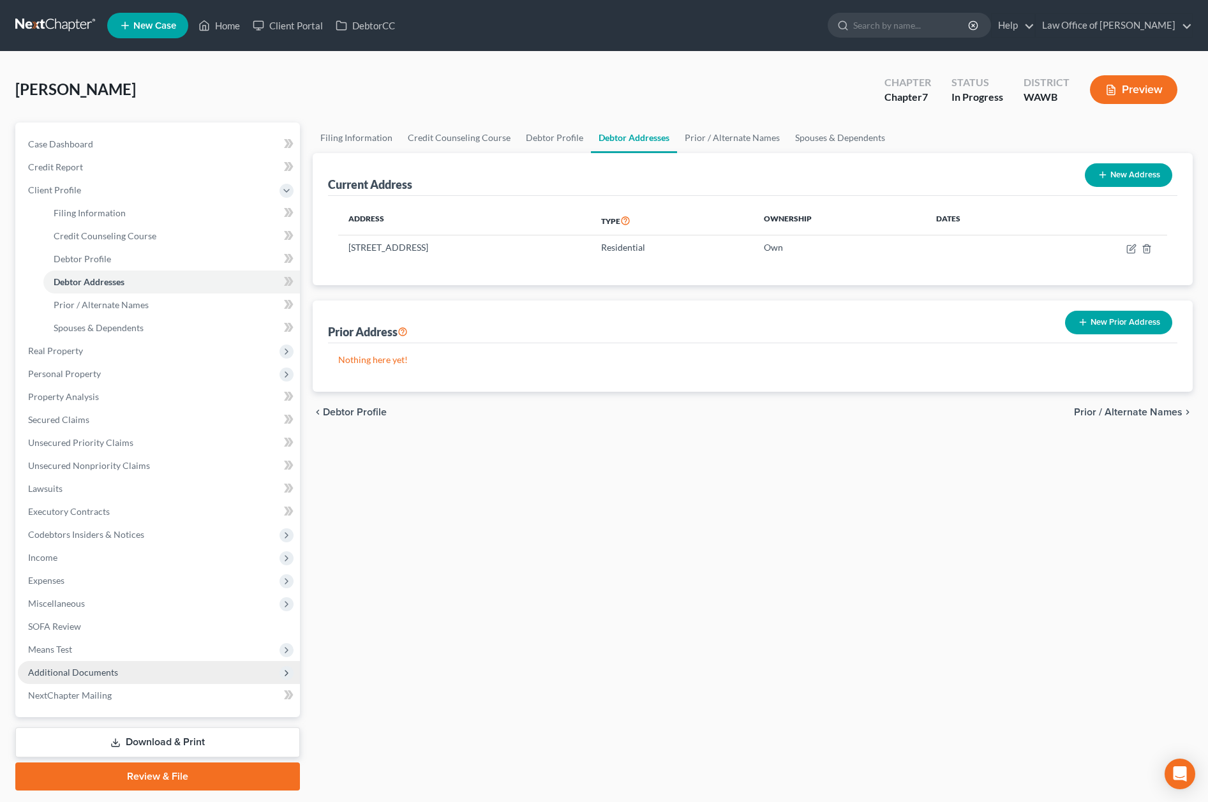
click at [170, 675] on span "Additional Documents" at bounding box center [159, 672] width 282 height 23
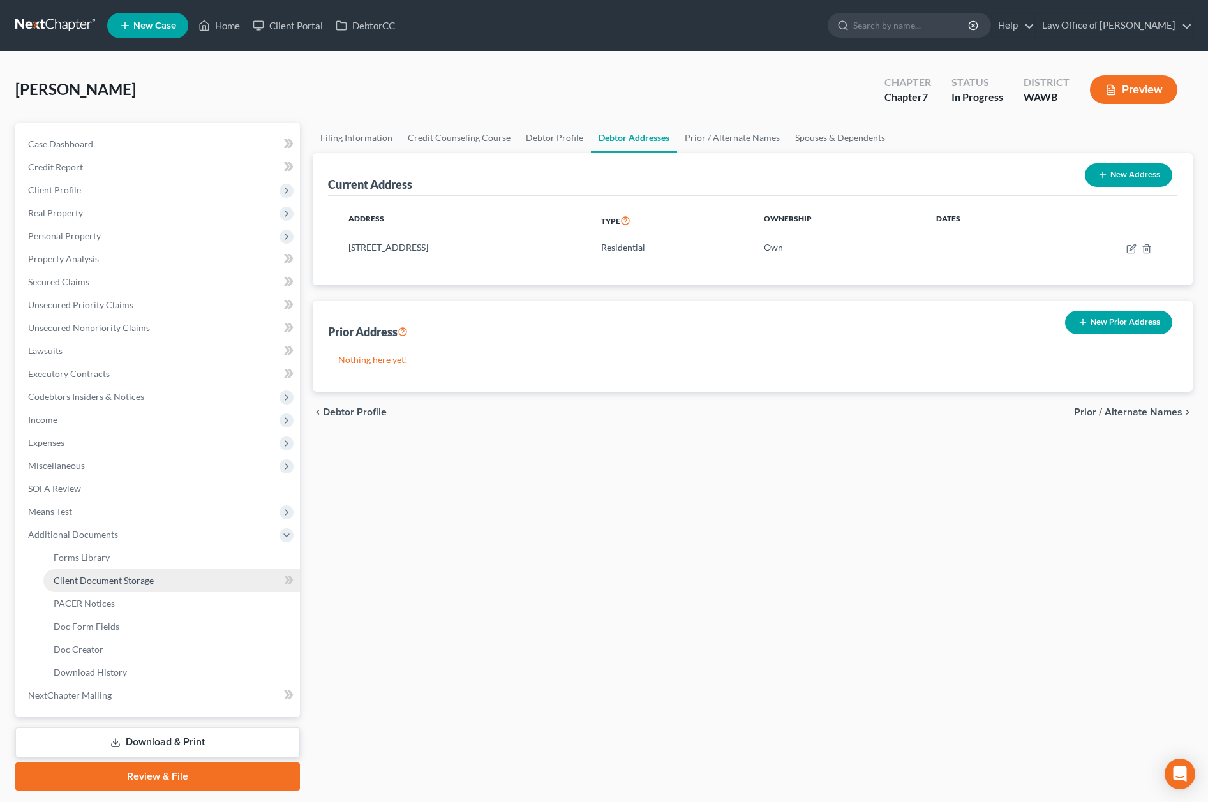
click at [143, 588] on link "Client Document Storage" at bounding box center [171, 580] width 257 height 23
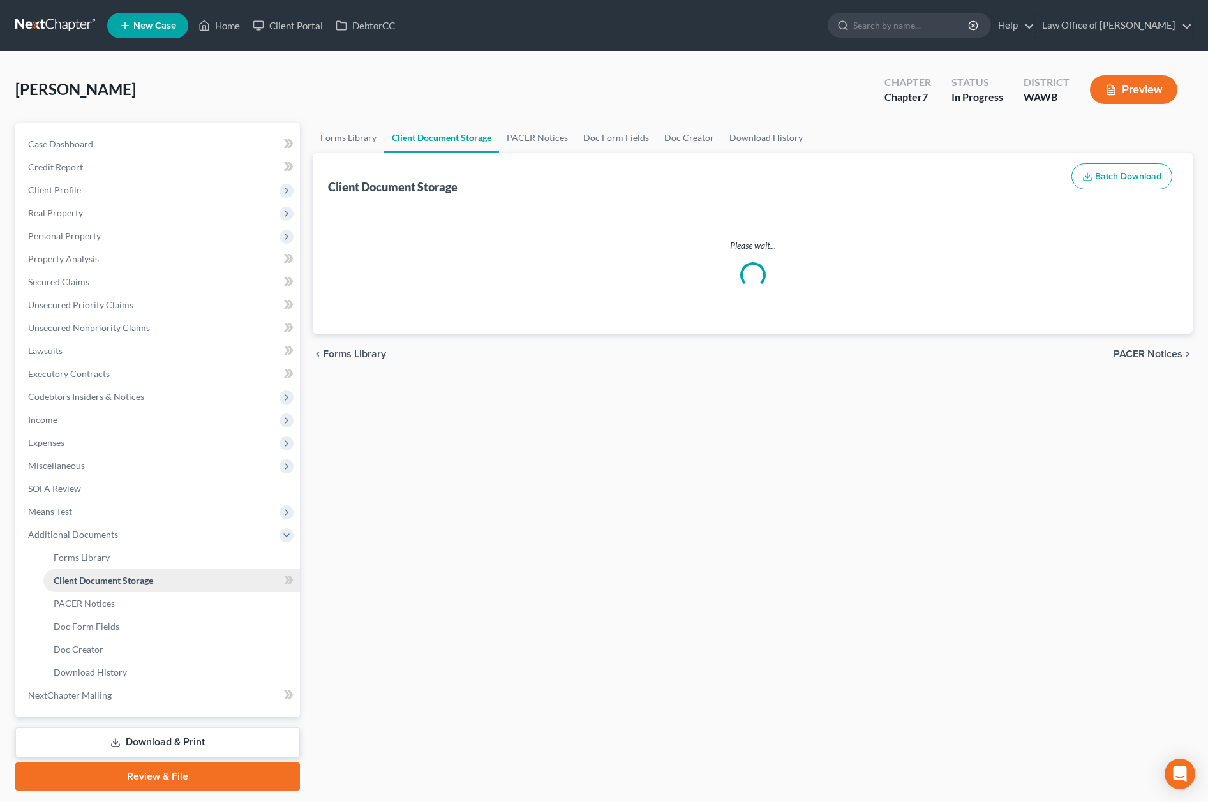
select select "0"
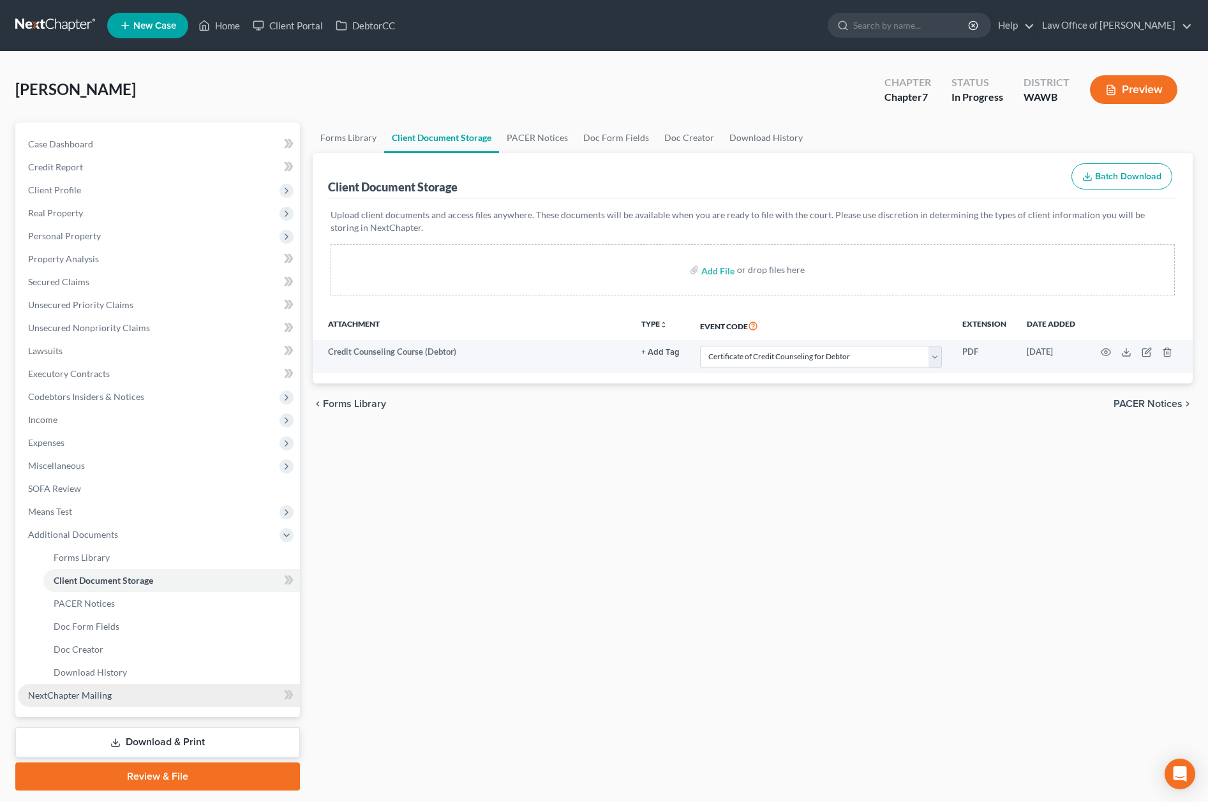
click at [152, 701] on link "NextChapter Mailing" at bounding box center [159, 695] width 282 height 23
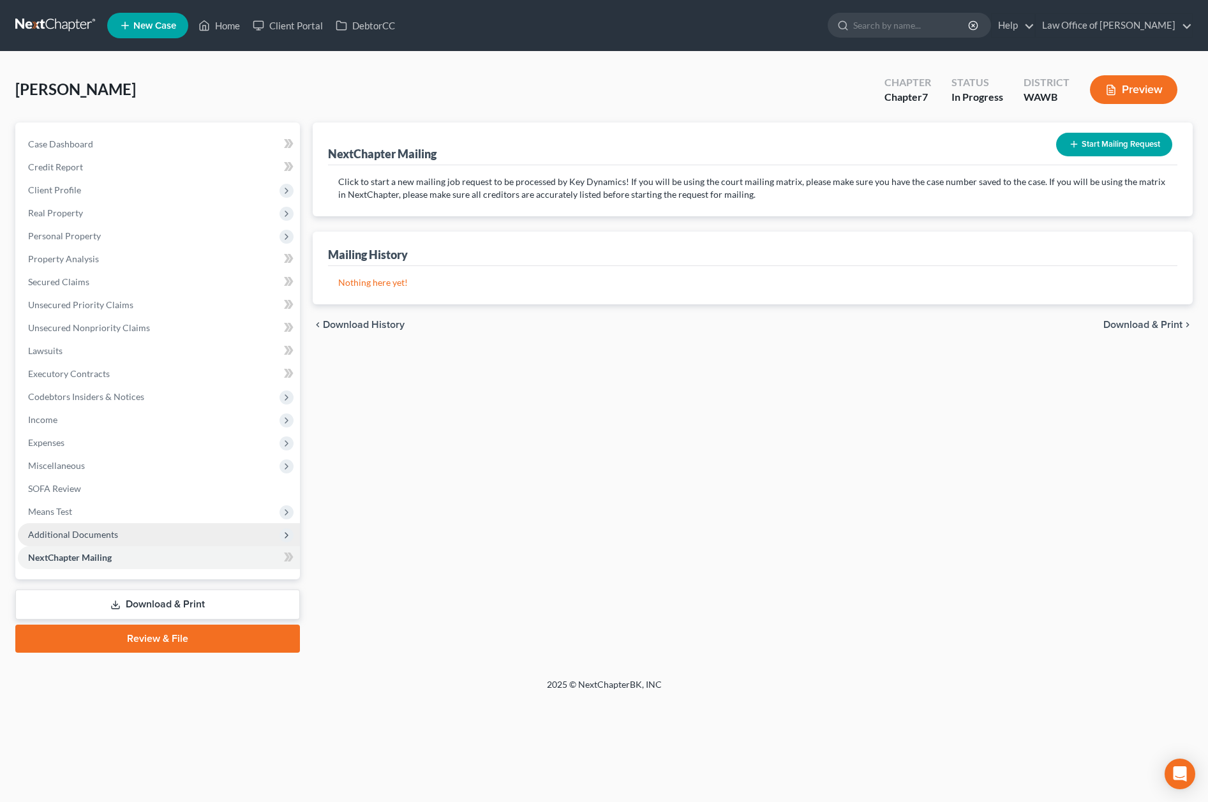
click at [117, 535] on span "Additional Documents" at bounding box center [159, 534] width 282 height 23
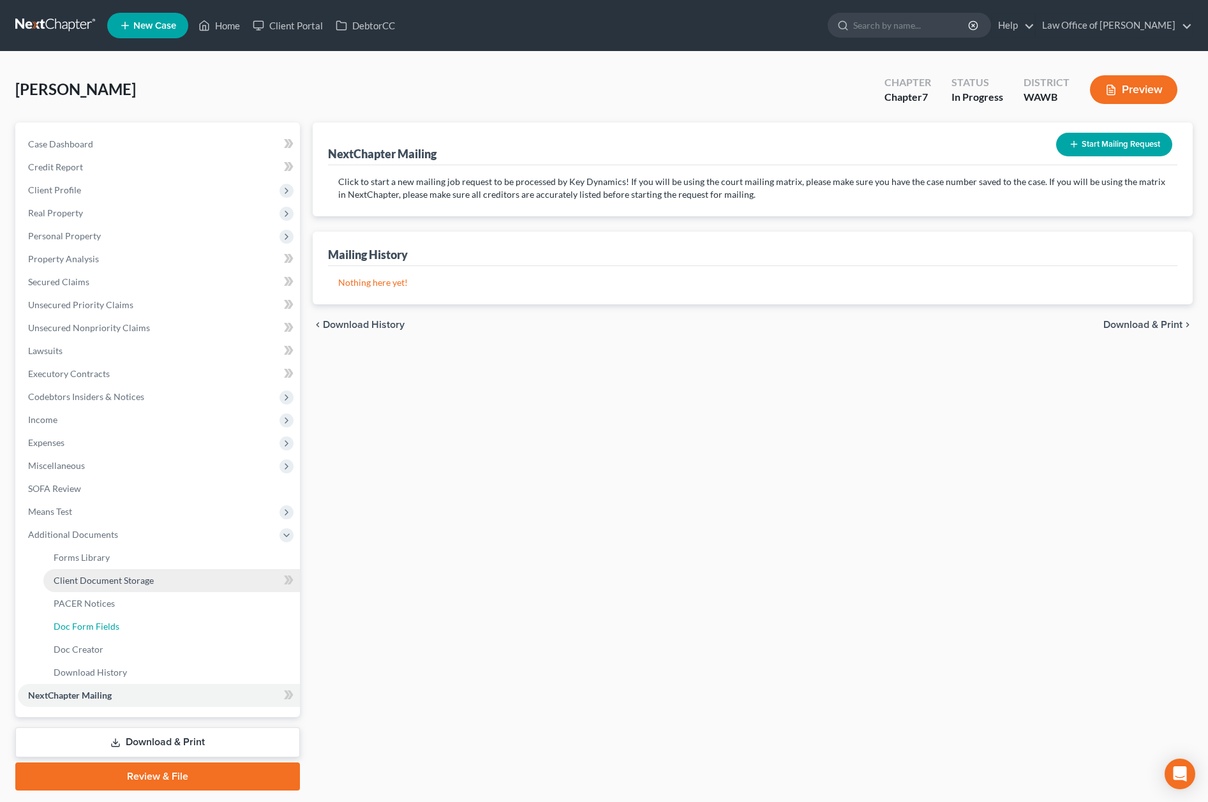
drag, startPoint x: 112, startPoint y: 620, endPoint x: 117, endPoint y: 577, distance: 43.7
click at [117, 577] on span "Client Document Storage" at bounding box center [104, 580] width 100 height 11
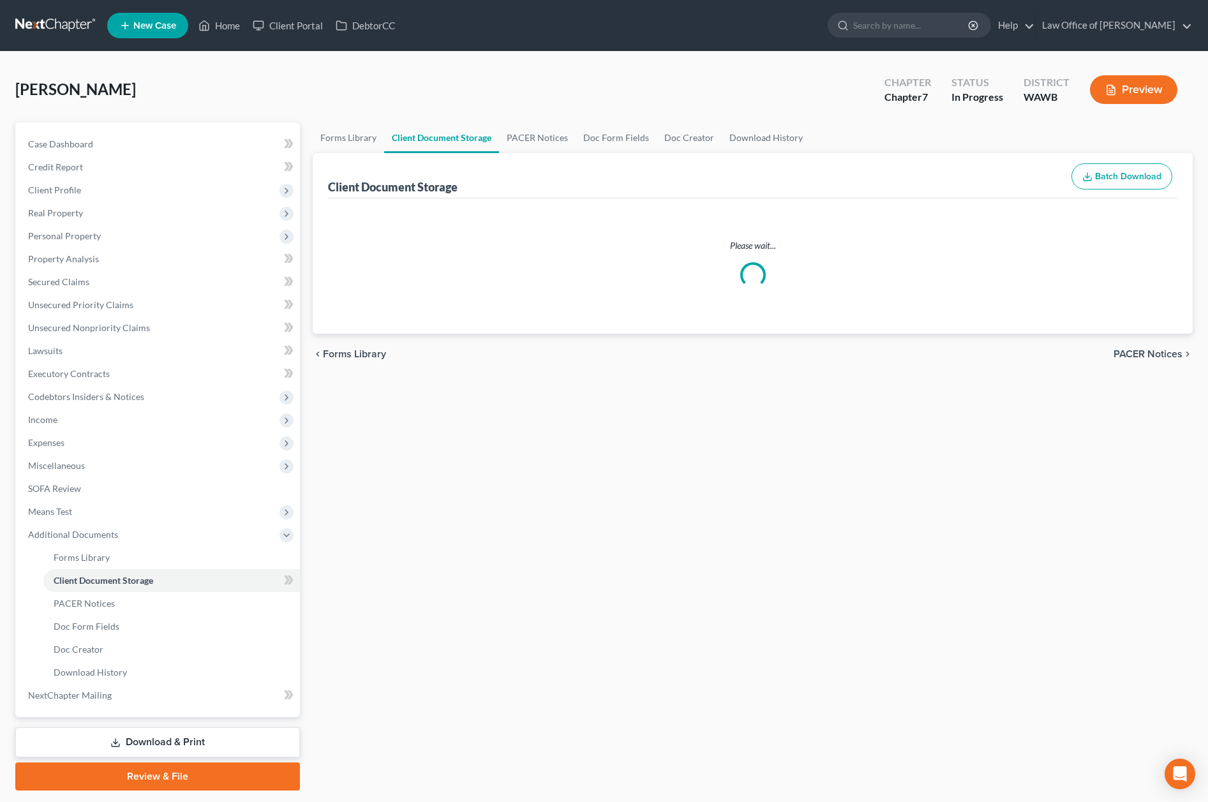
select select "0"
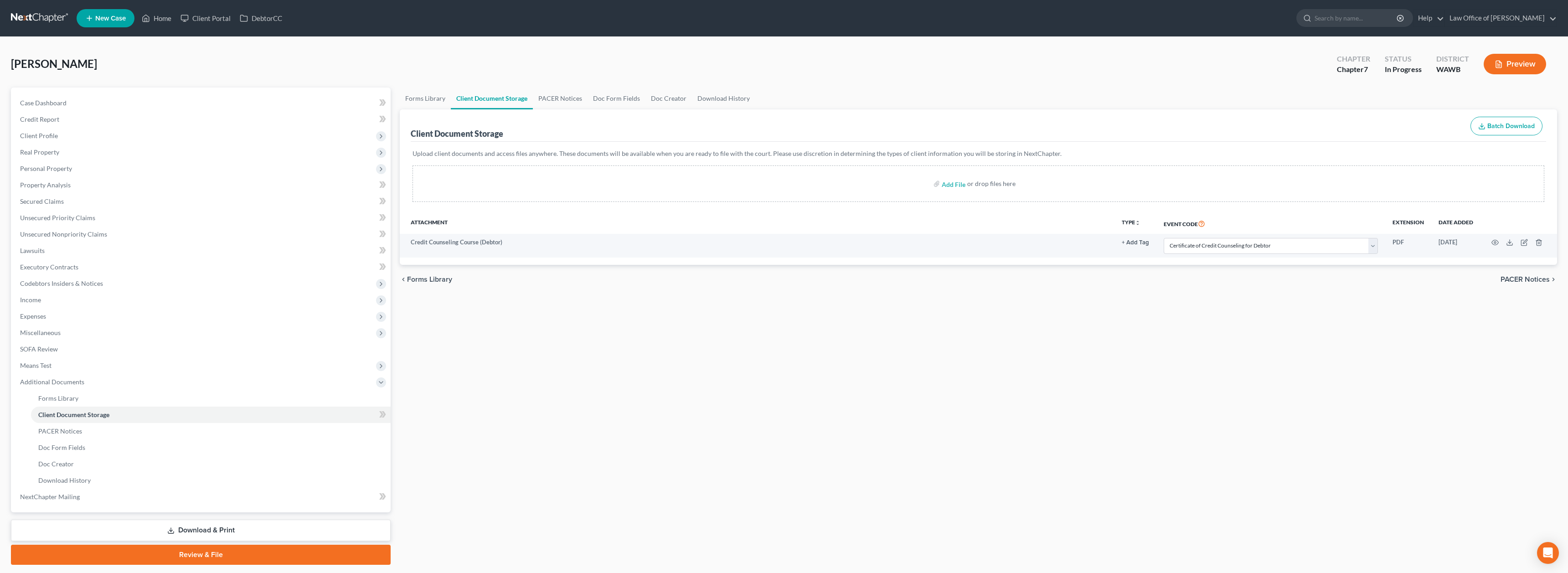
click at [31, 24] on link at bounding box center [40, 18] width 59 height 16
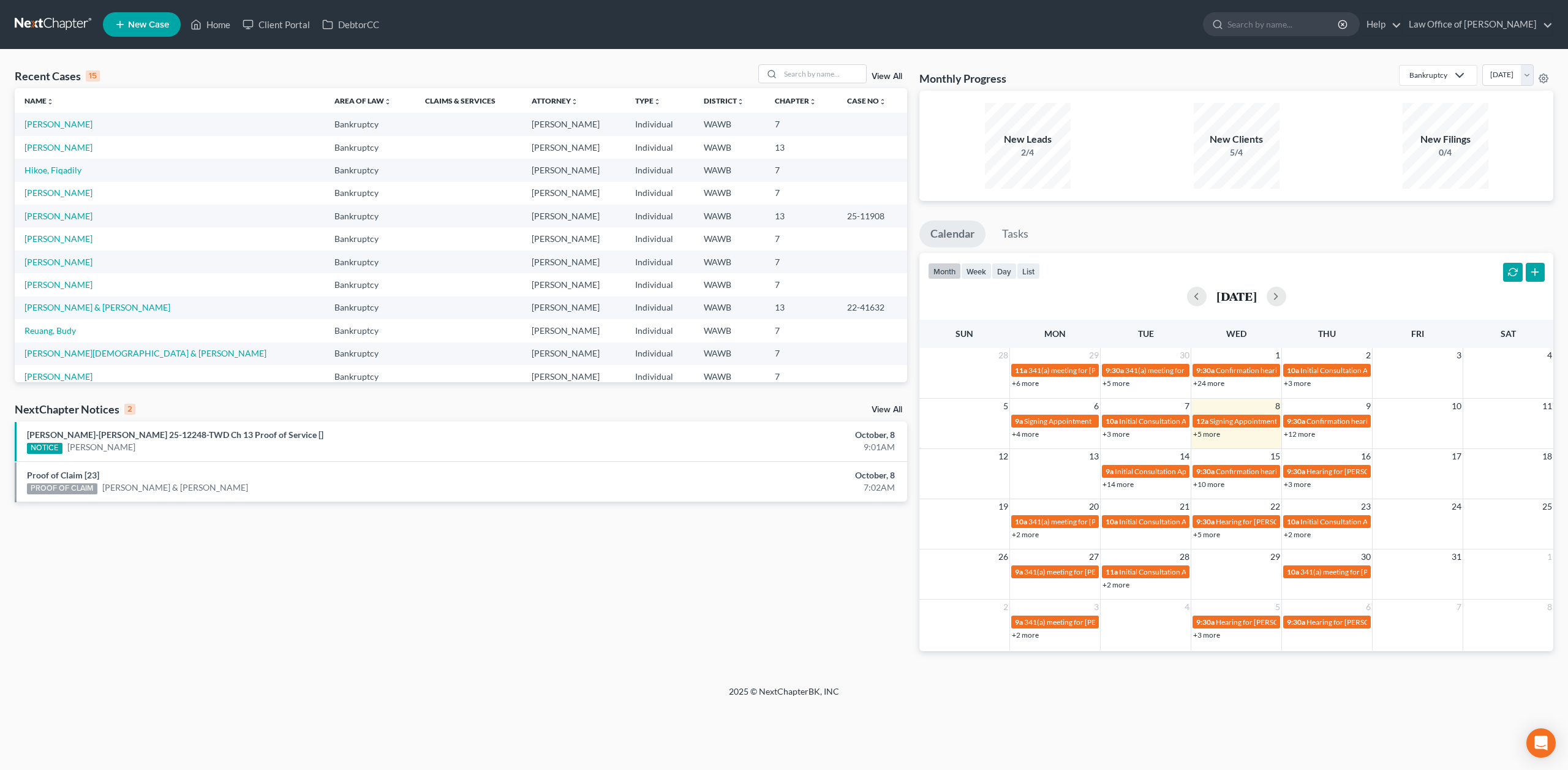
click at [890, 410] on link "View All" at bounding box center [887, 409] width 31 height 9
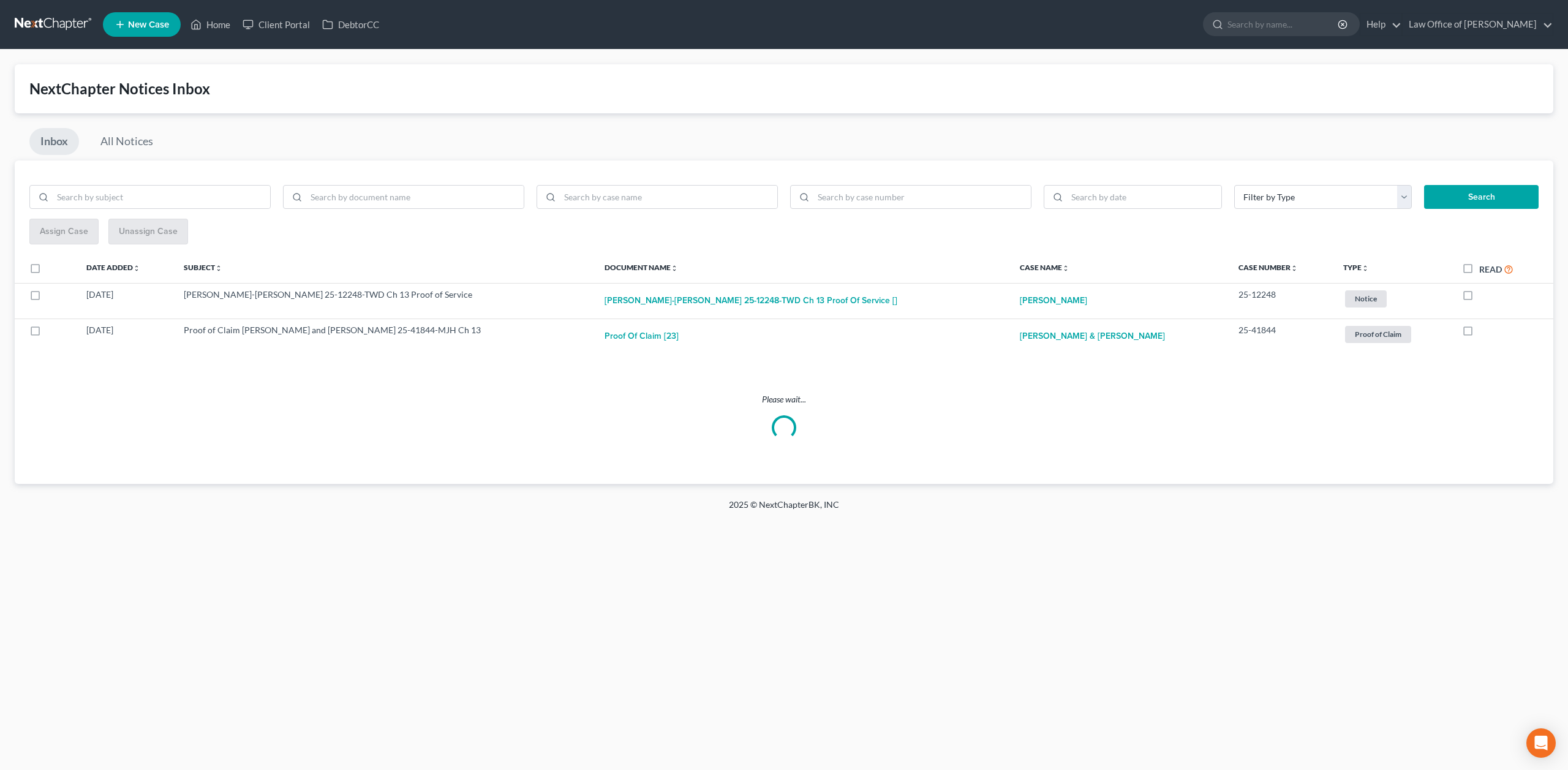
click at [1479, 269] on label "Read" at bounding box center [1496, 269] width 35 height 14
click at [1484, 269] on input "Read" at bounding box center [1487, 266] width 8 height 8
checkbox input "true"
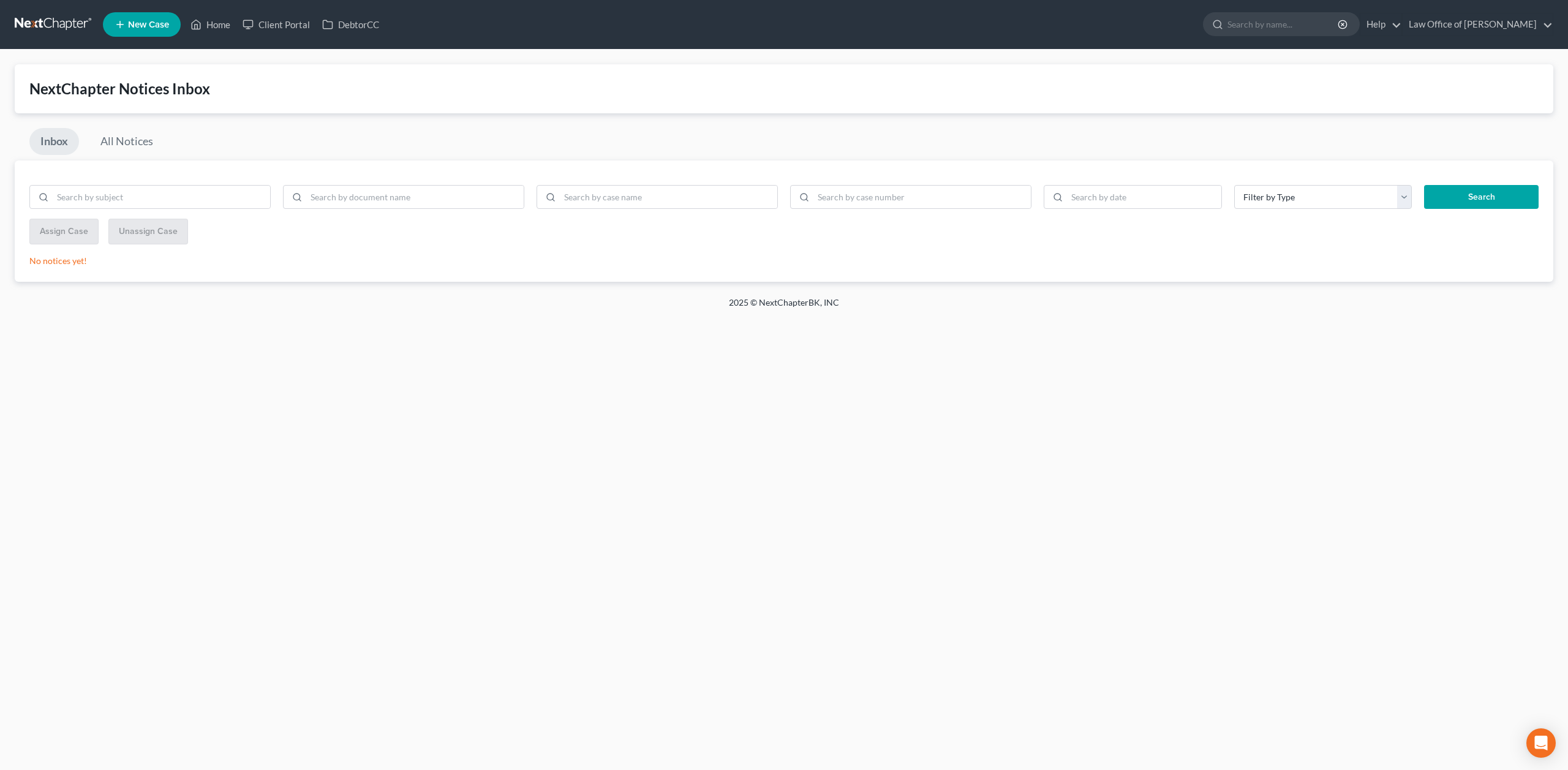
click at [98, 20] on nav "Home New Case Client Portal DebtorCC Law Office of Lisa S. Tse lisa@lisatselaw.…" at bounding box center [784, 24] width 1568 height 49
click at [66, 33] on link at bounding box center [54, 24] width 79 height 22
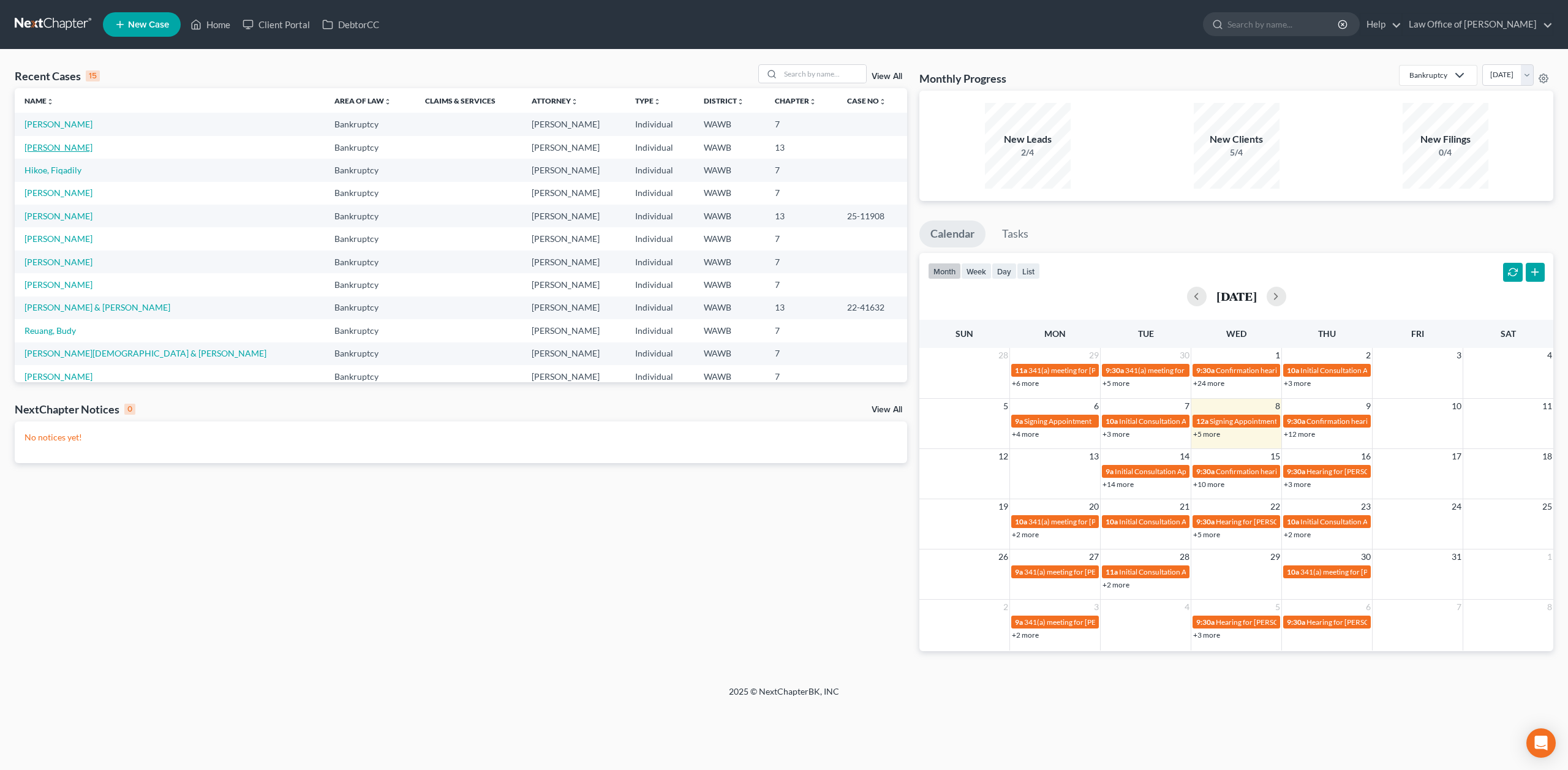
click at [60, 145] on link "[PERSON_NAME]" at bounding box center [59, 147] width 68 height 11
select select "6"
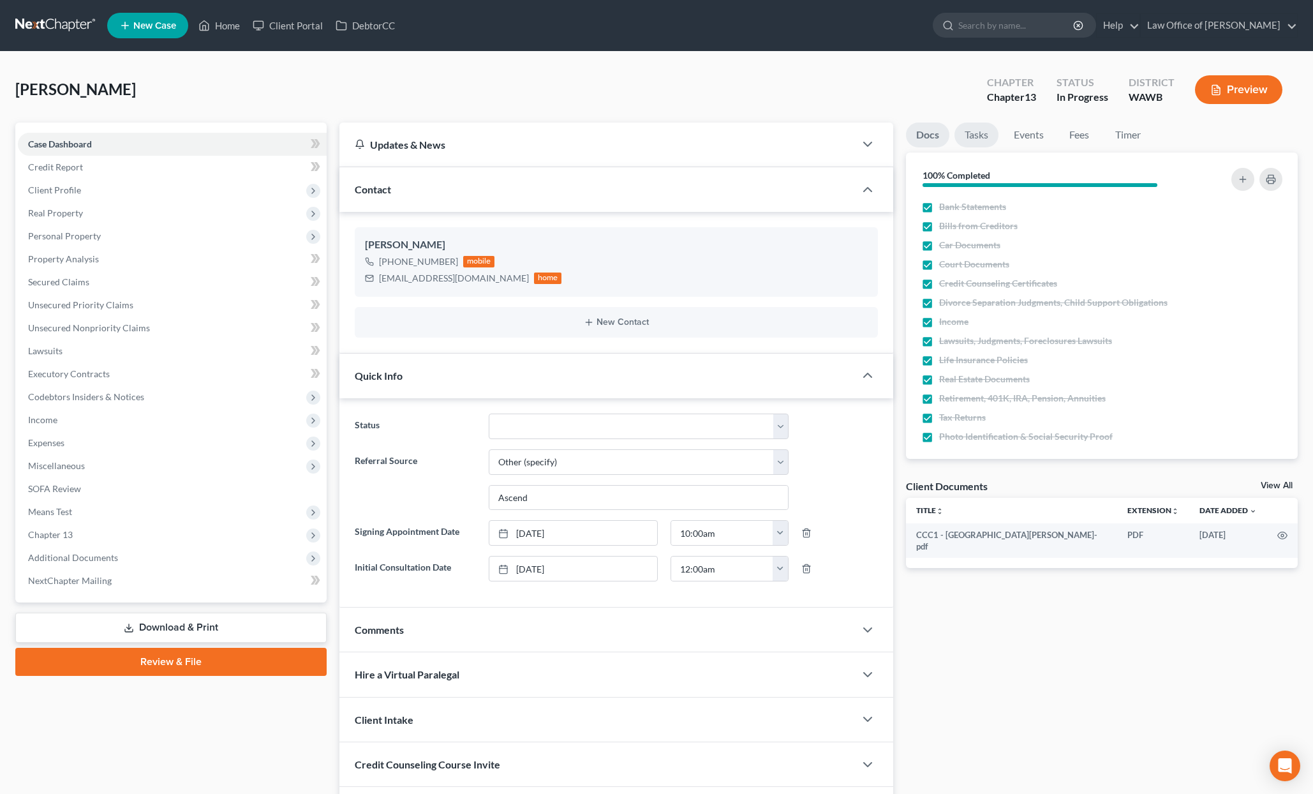
click at [987, 124] on link "Tasks" at bounding box center [977, 135] width 44 height 25
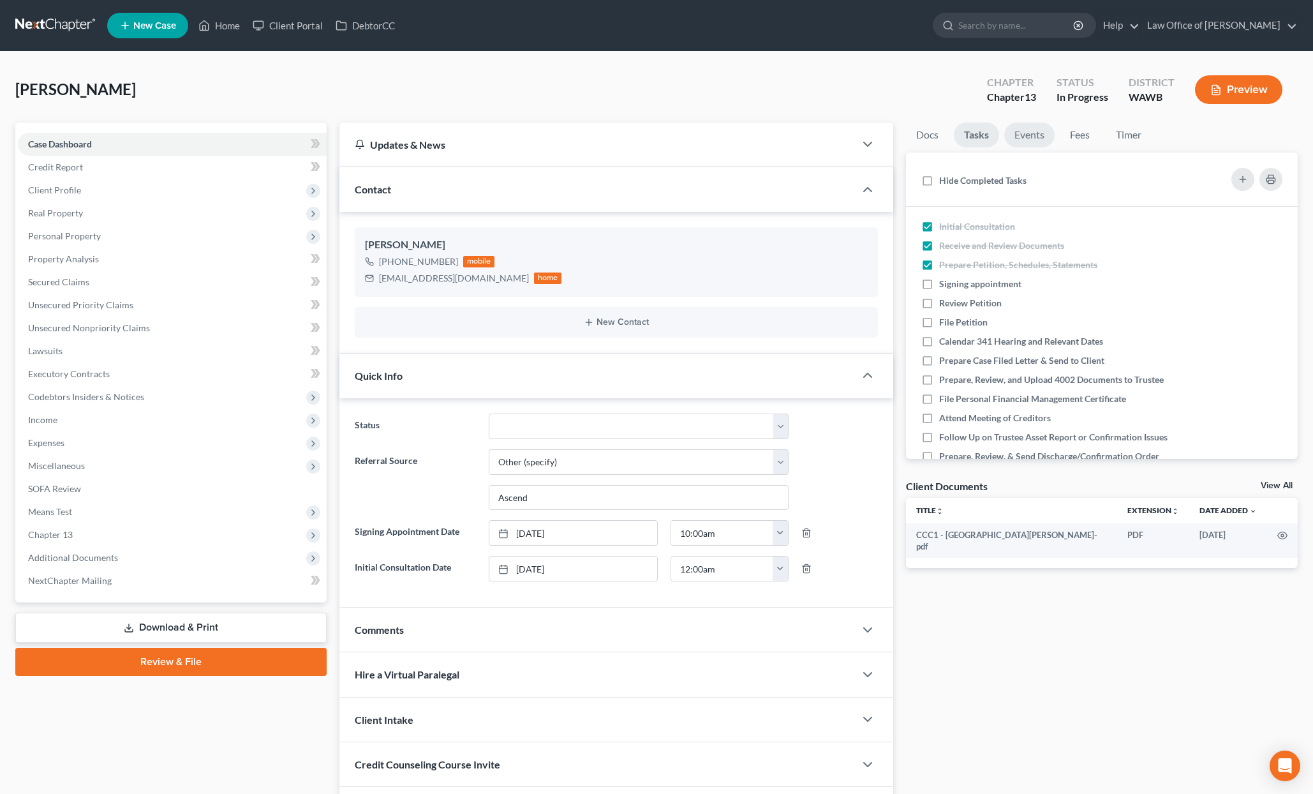
click at [1014, 140] on link "Events" at bounding box center [1030, 135] width 50 height 25
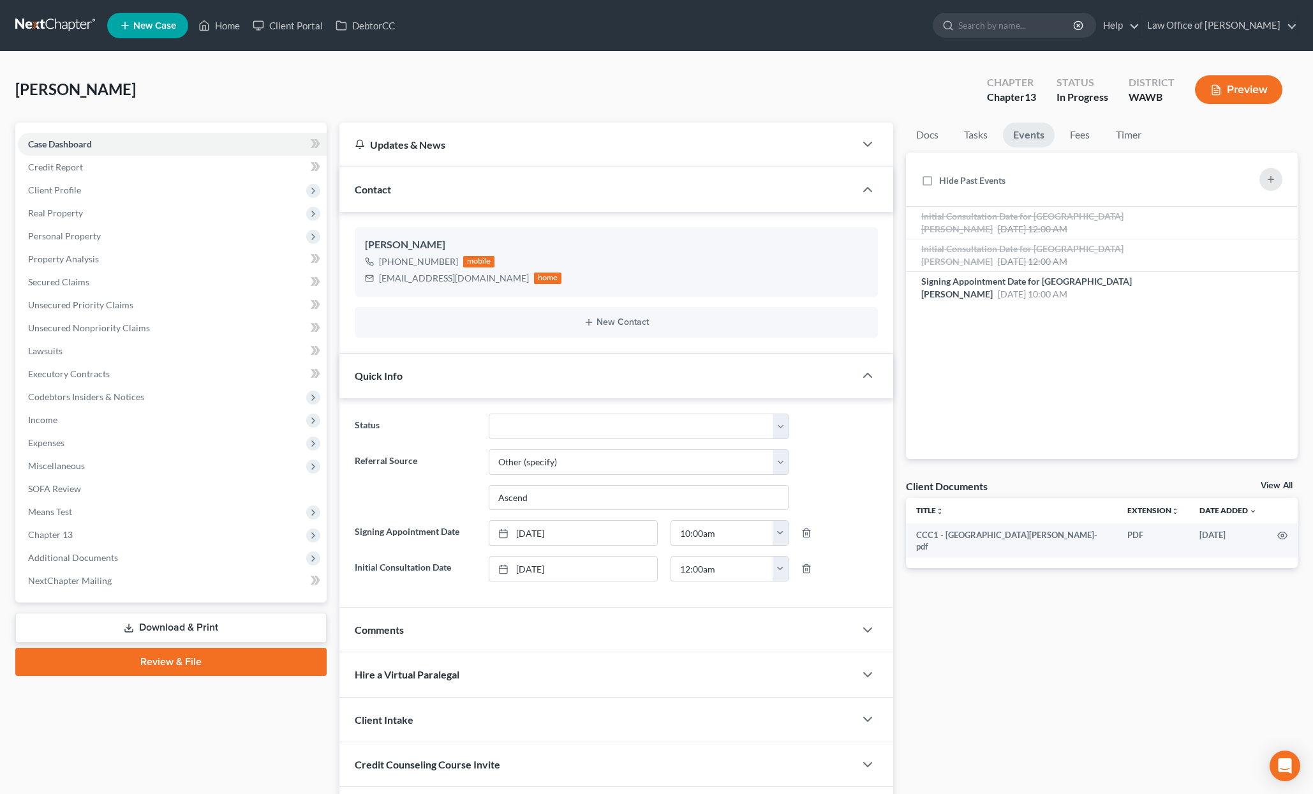
click at [1059, 139] on ul "Docs Tasks Events Fees Timer" at bounding box center [1102, 138] width 392 height 30
click at [1081, 137] on link "Fees" at bounding box center [1080, 135] width 41 height 25
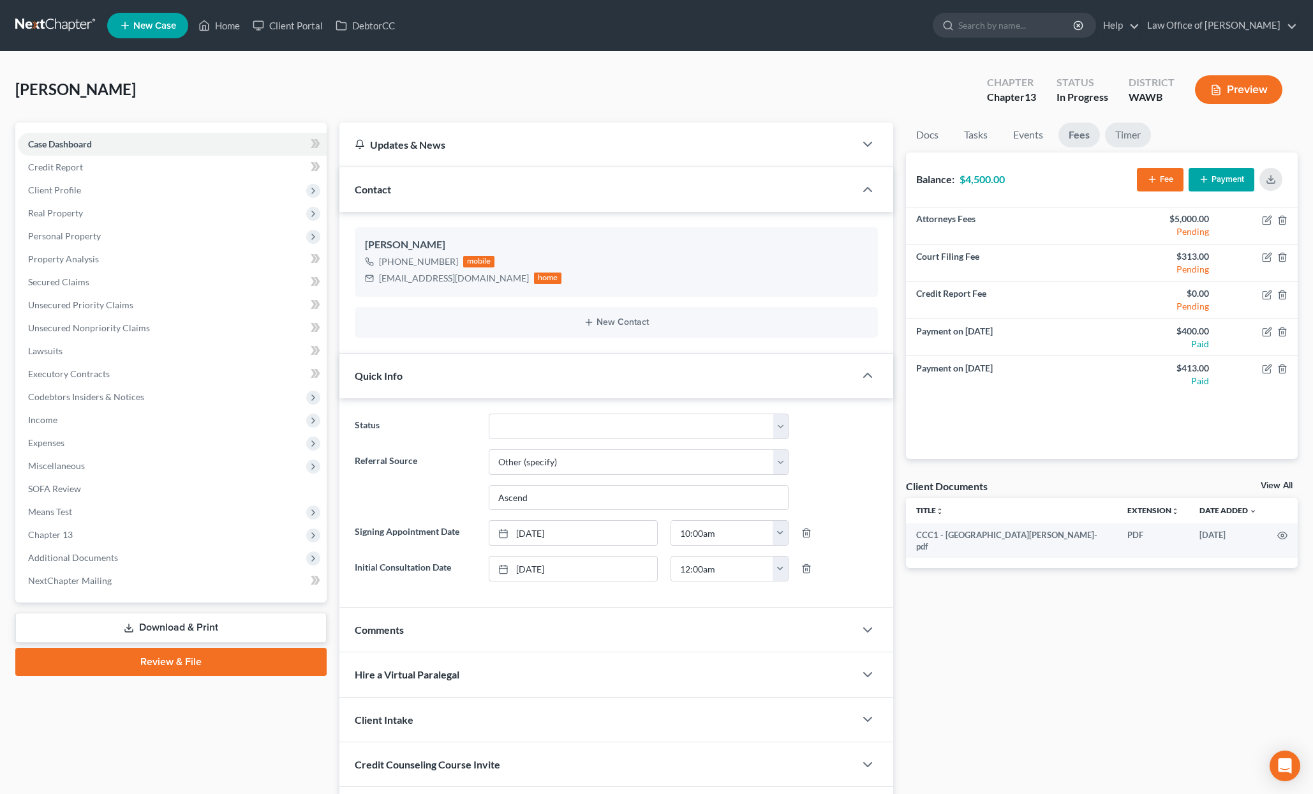
click at [1121, 140] on link "Timer" at bounding box center [1128, 135] width 46 height 25
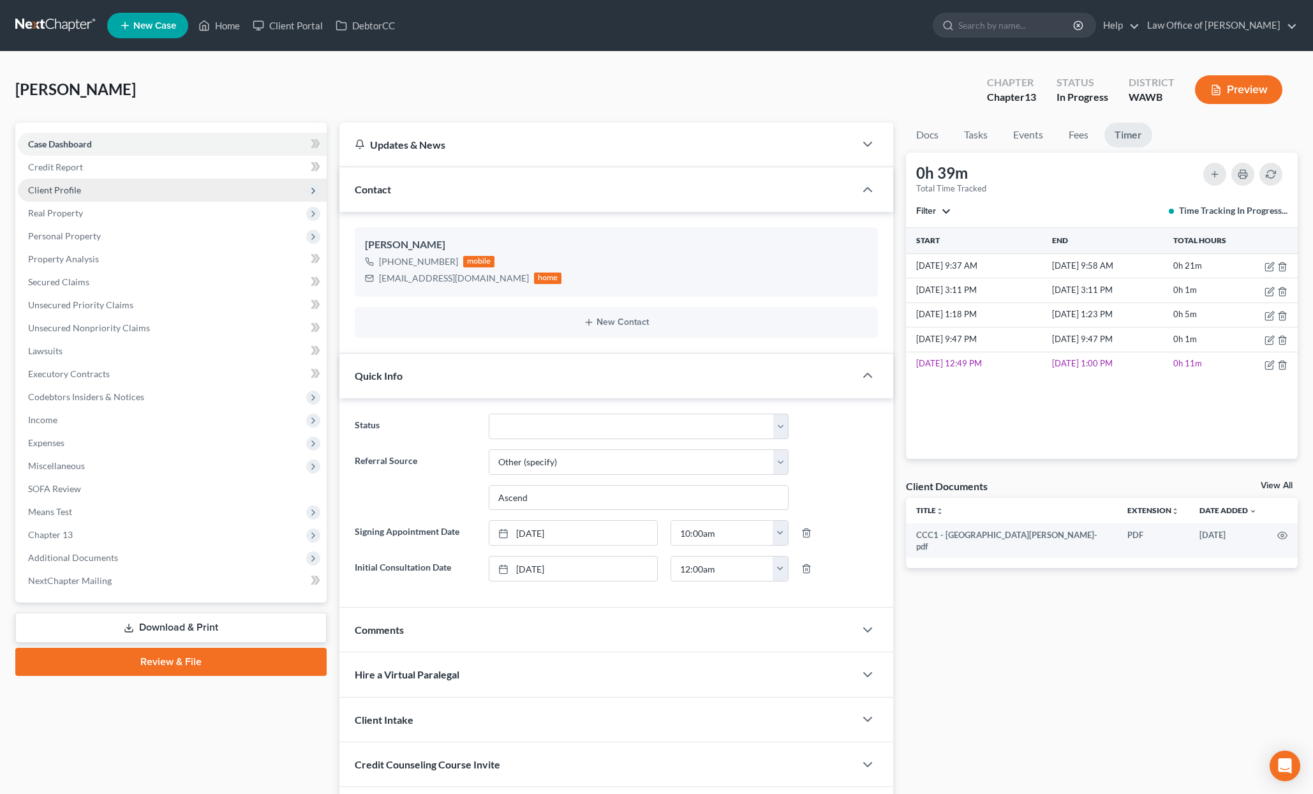
click at [100, 194] on span "Client Profile" at bounding box center [172, 190] width 309 height 23
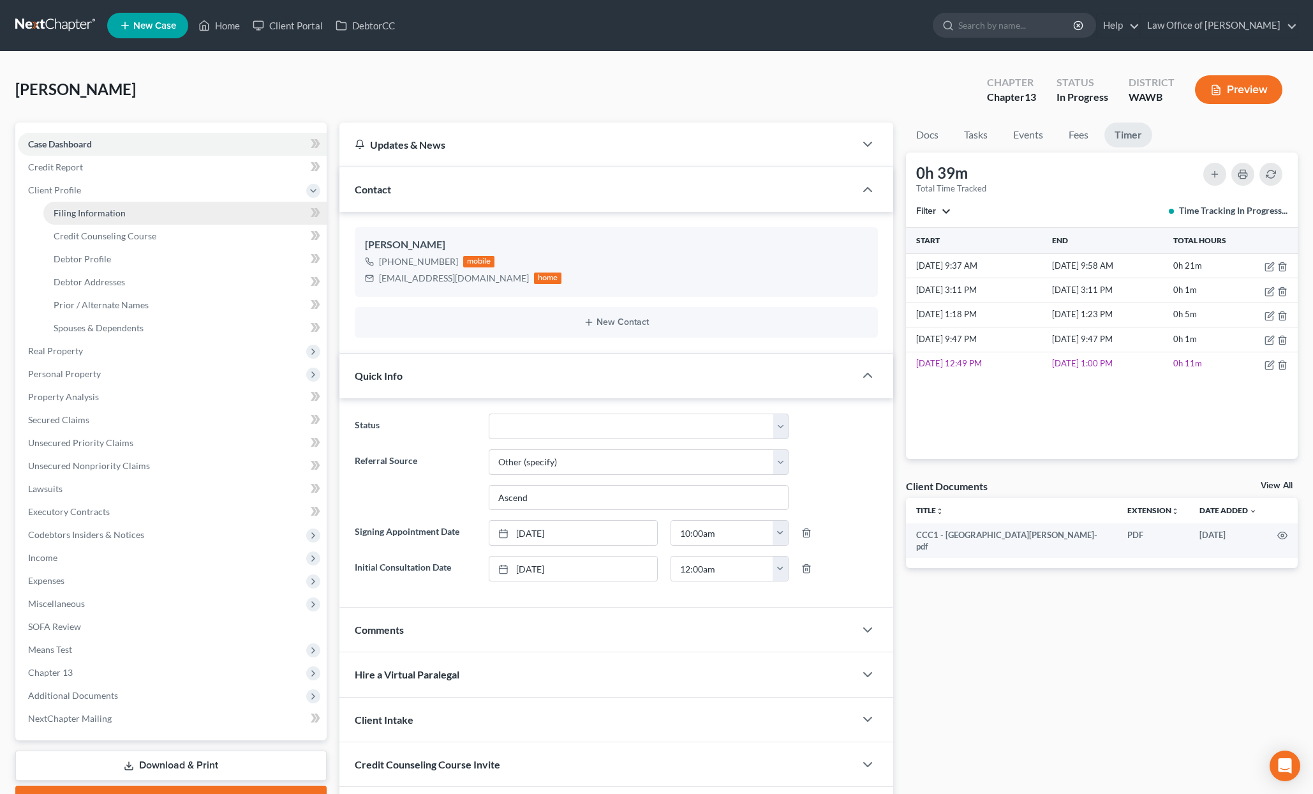
click at [108, 216] on span "Filing Information" at bounding box center [90, 212] width 72 height 11
select select "1"
select select "0"
select select "3"
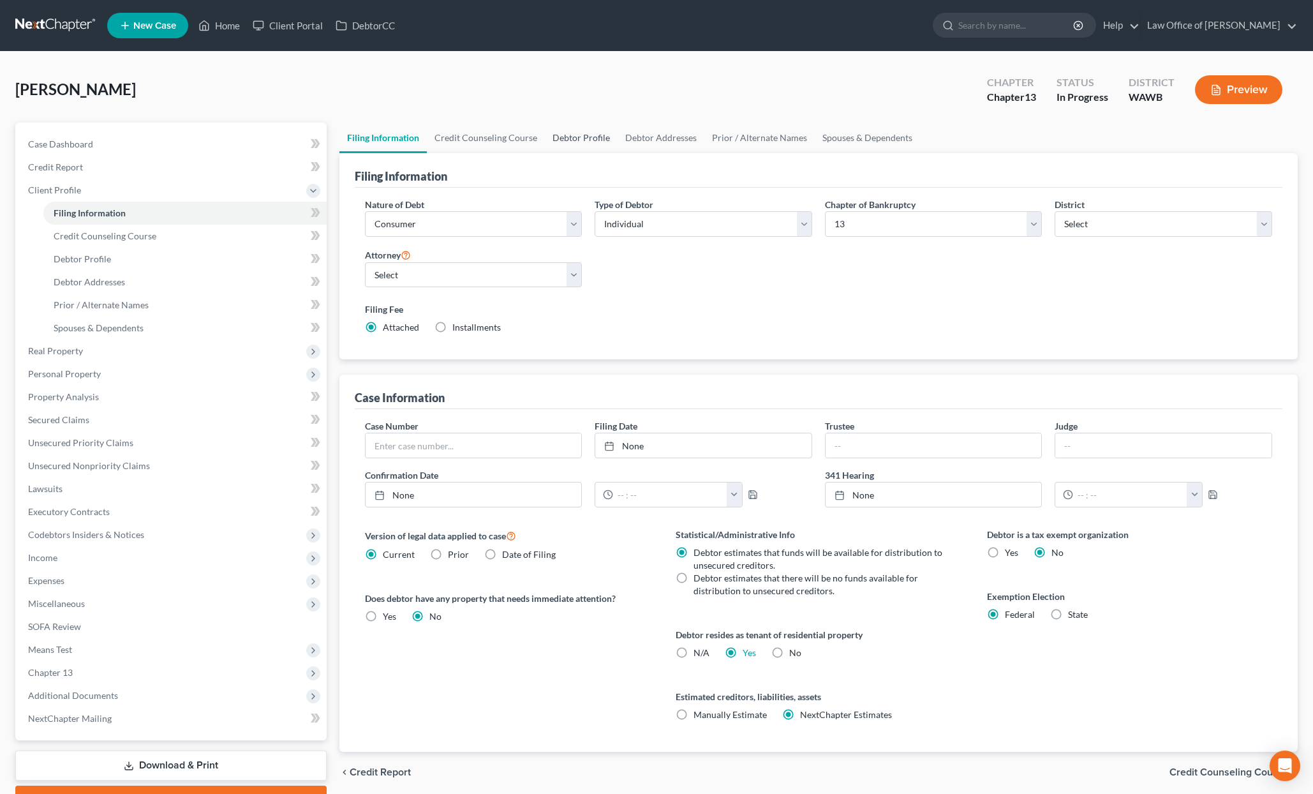
click at [570, 136] on link "Debtor Profile" at bounding box center [581, 138] width 73 height 31
select select "0"
select select "1"
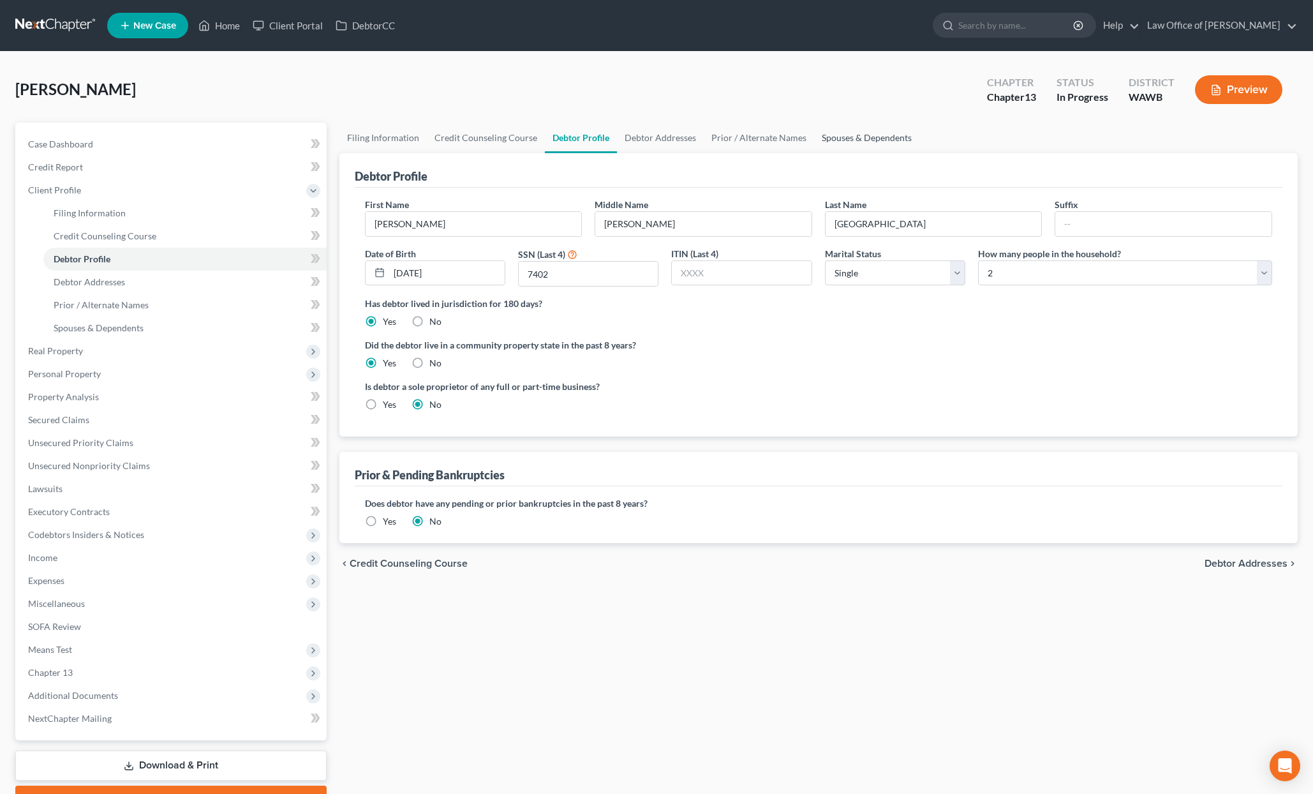
click at [846, 142] on link "Spouses & Dependents" at bounding box center [866, 138] width 105 height 31
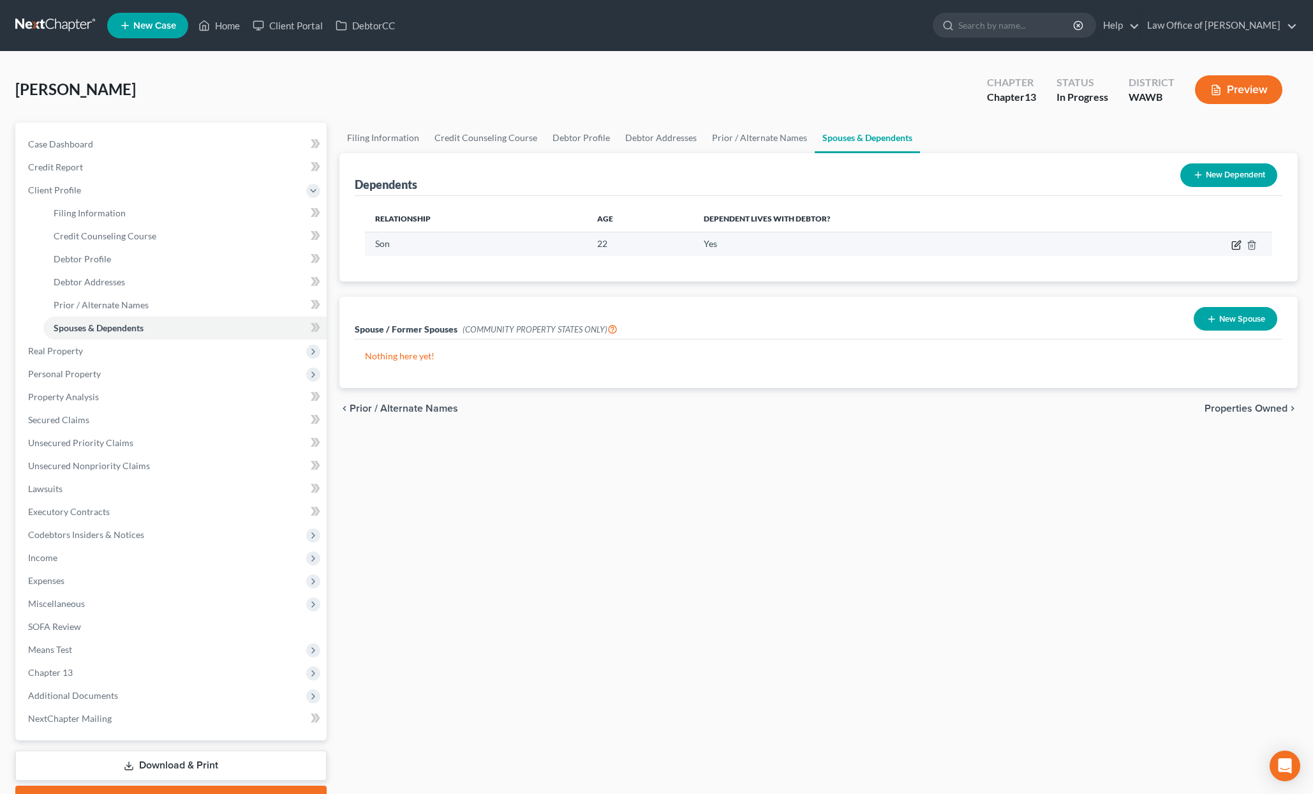
click at [1238, 244] on icon "button" at bounding box center [1238, 244] width 6 height 6
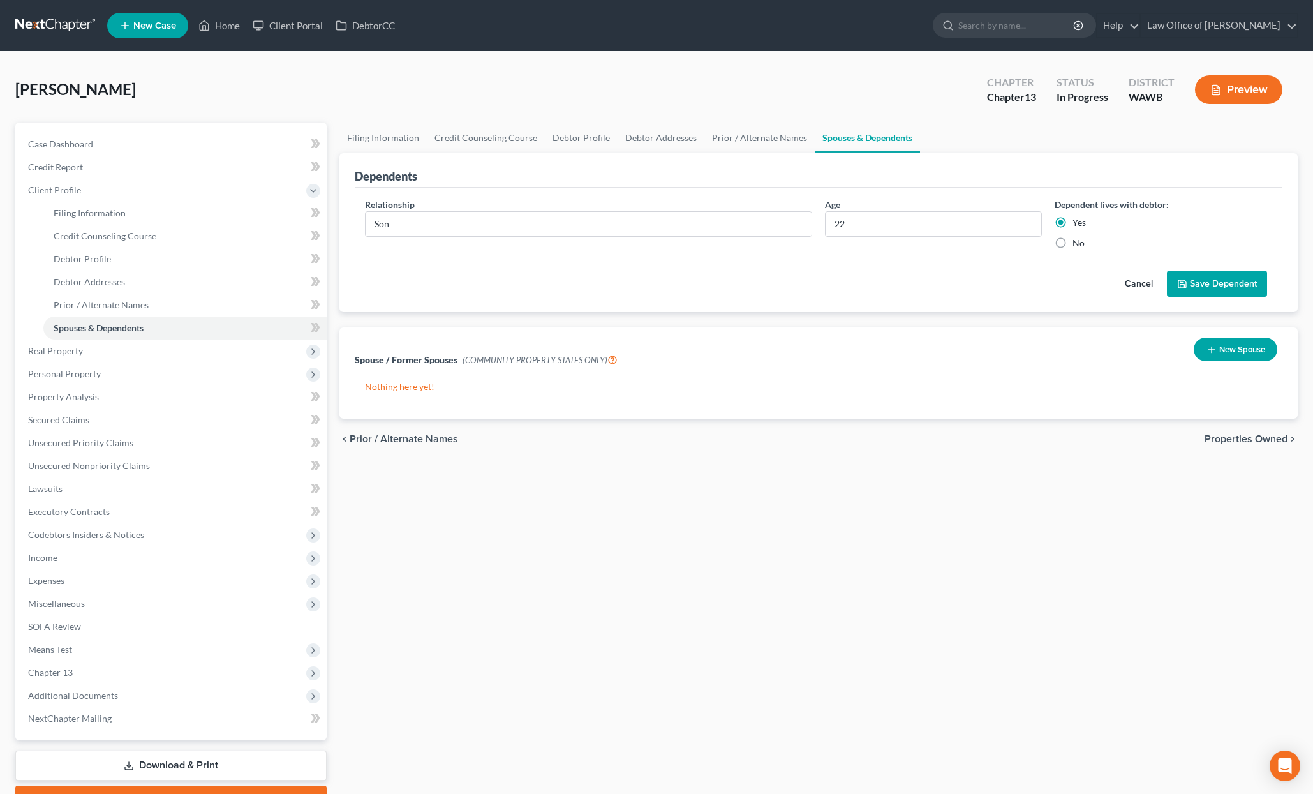
click at [1222, 287] on button "Save Dependent" at bounding box center [1217, 284] width 100 height 27
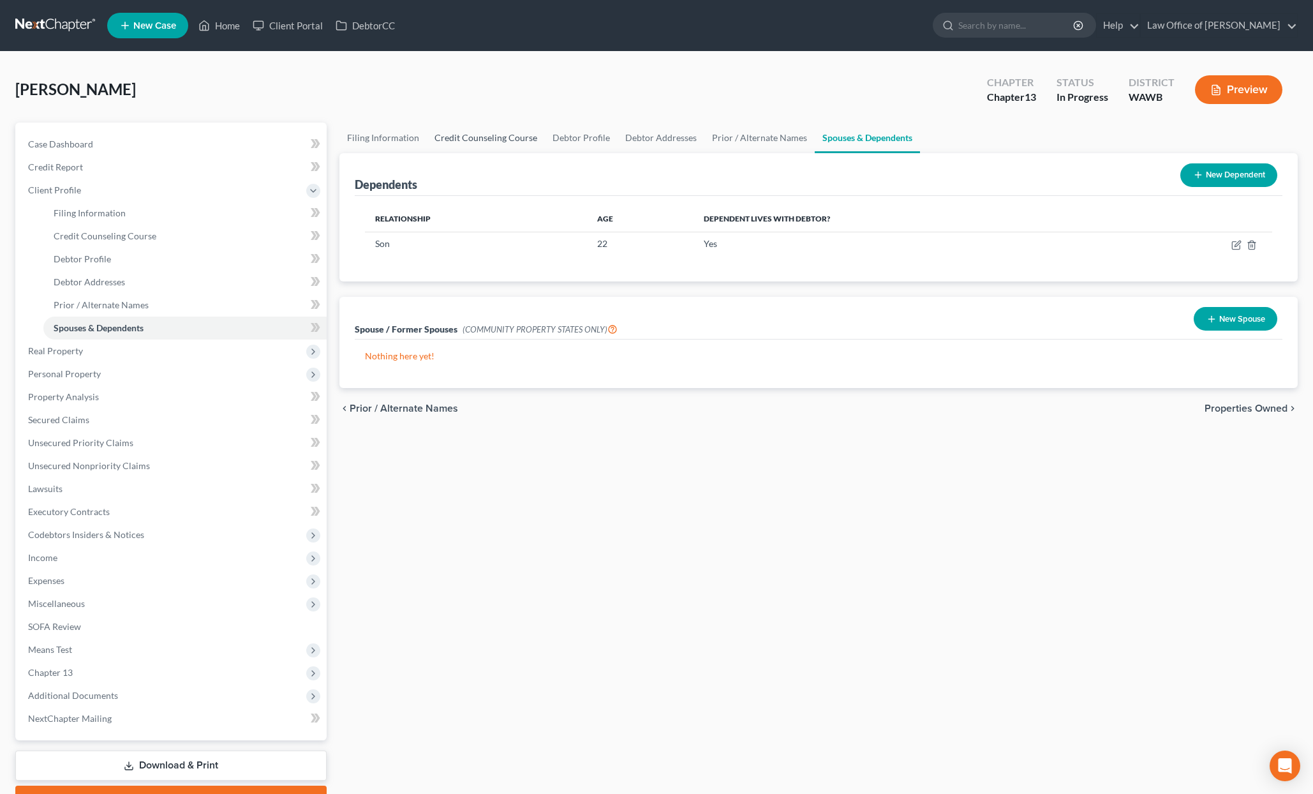
click at [512, 136] on link "Credit Counseling Course" at bounding box center [486, 138] width 118 height 31
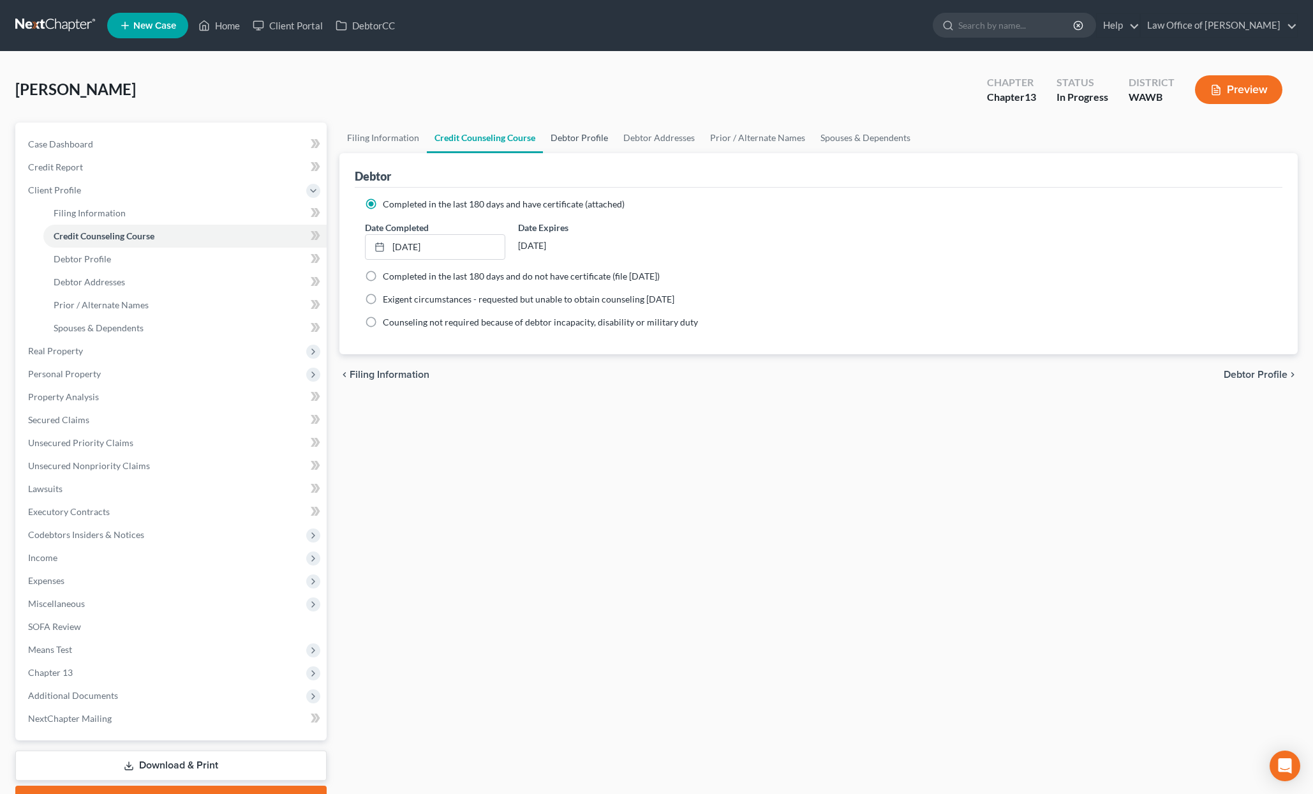
click at [584, 137] on link "Debtor Profile" at bounding box center [579, 138] width 73 height 31
select select "0"
select select "1"
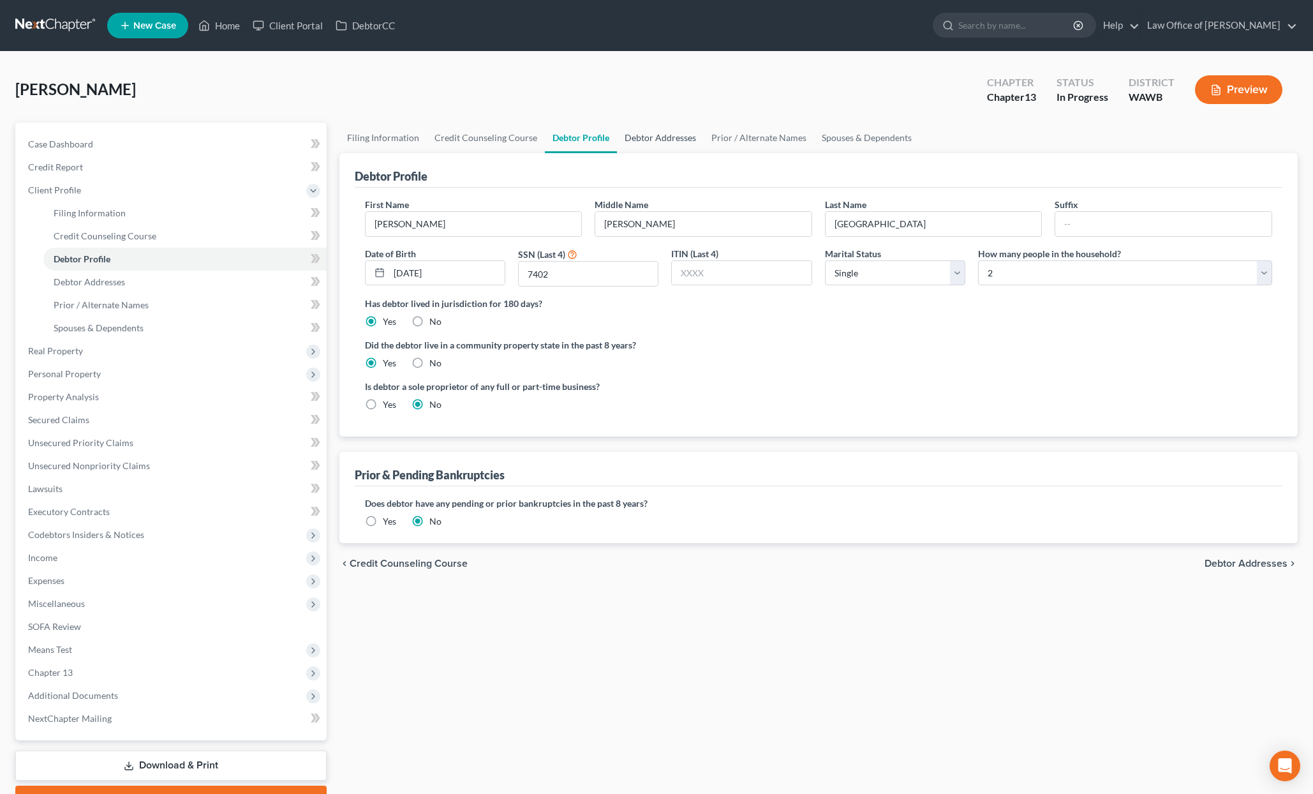
click at [672, 138] on link "Debtor Addresses" at bounding box center [660, 138] width 87 height 31
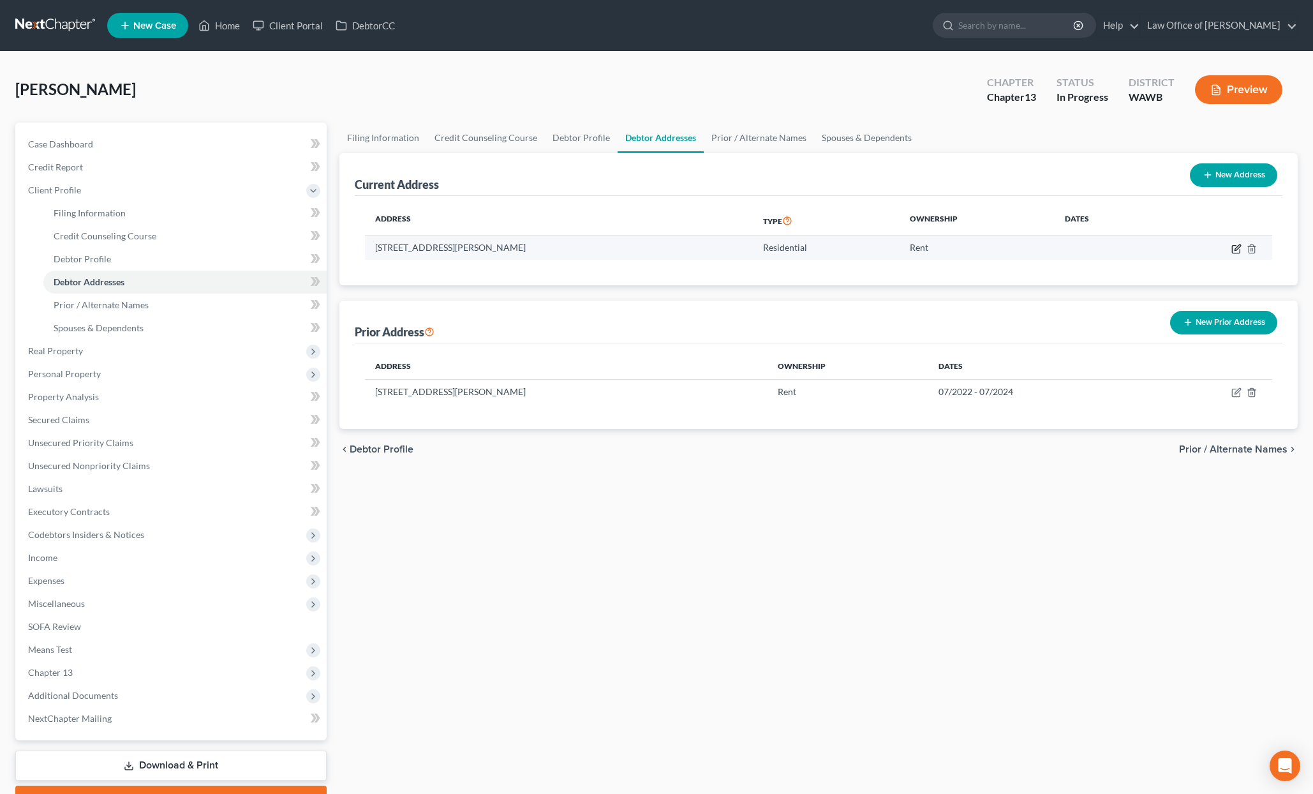
click at [1236, 244] on icon "button" at bounding box center [1237, 249] width 10 height 10
select select "50"
select select "0"
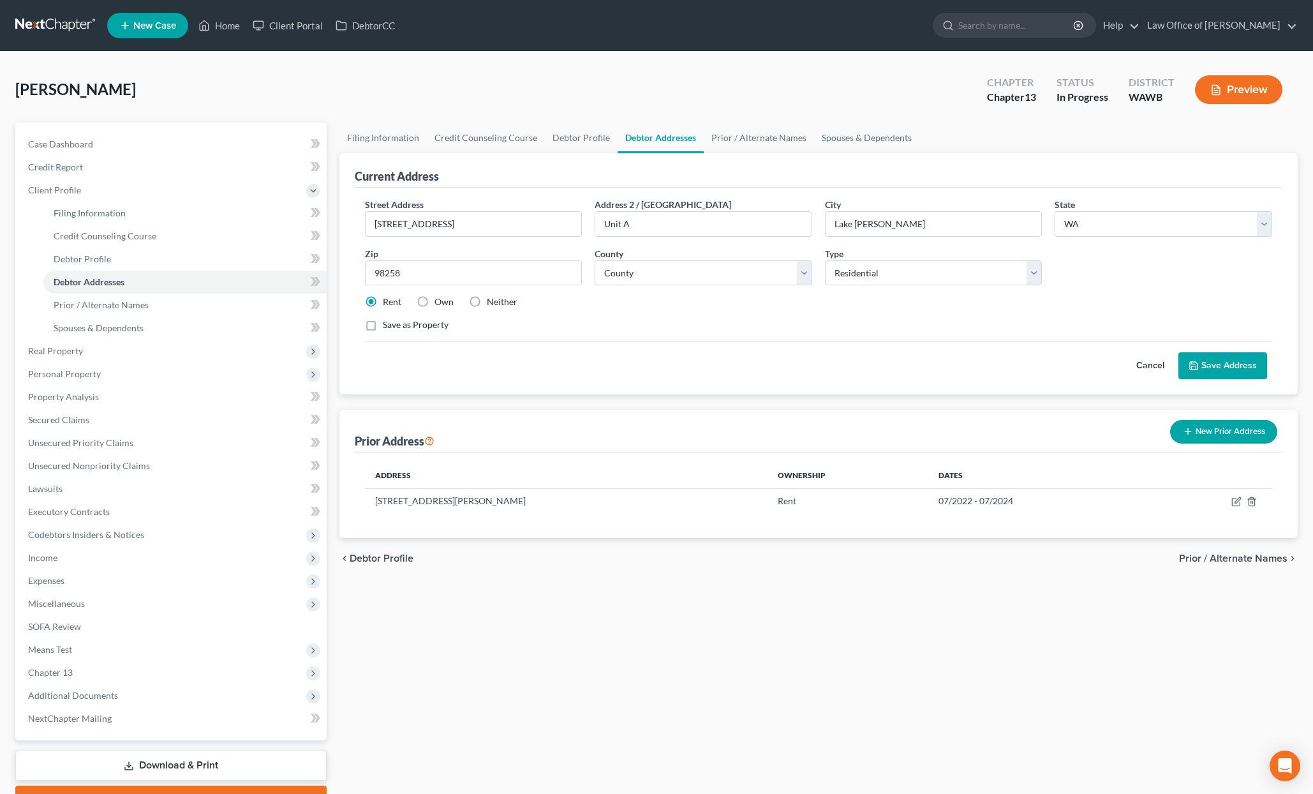
click at [1209, 370] on button "Save Address" at bounding box center [1223, 365] width 89 height 27
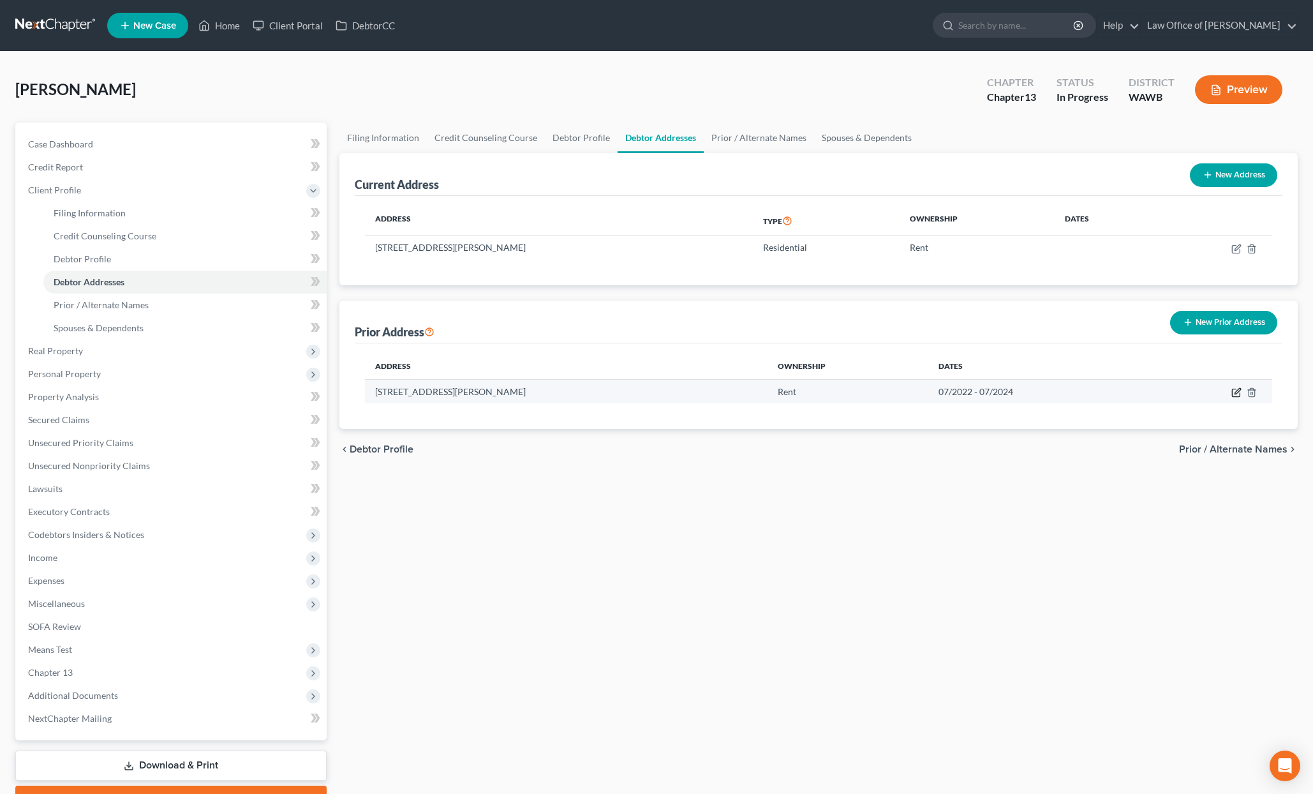
click at [1239, 391] on icon "button" at bounding box center [1238, 391] width 6 height 6
select select "45"
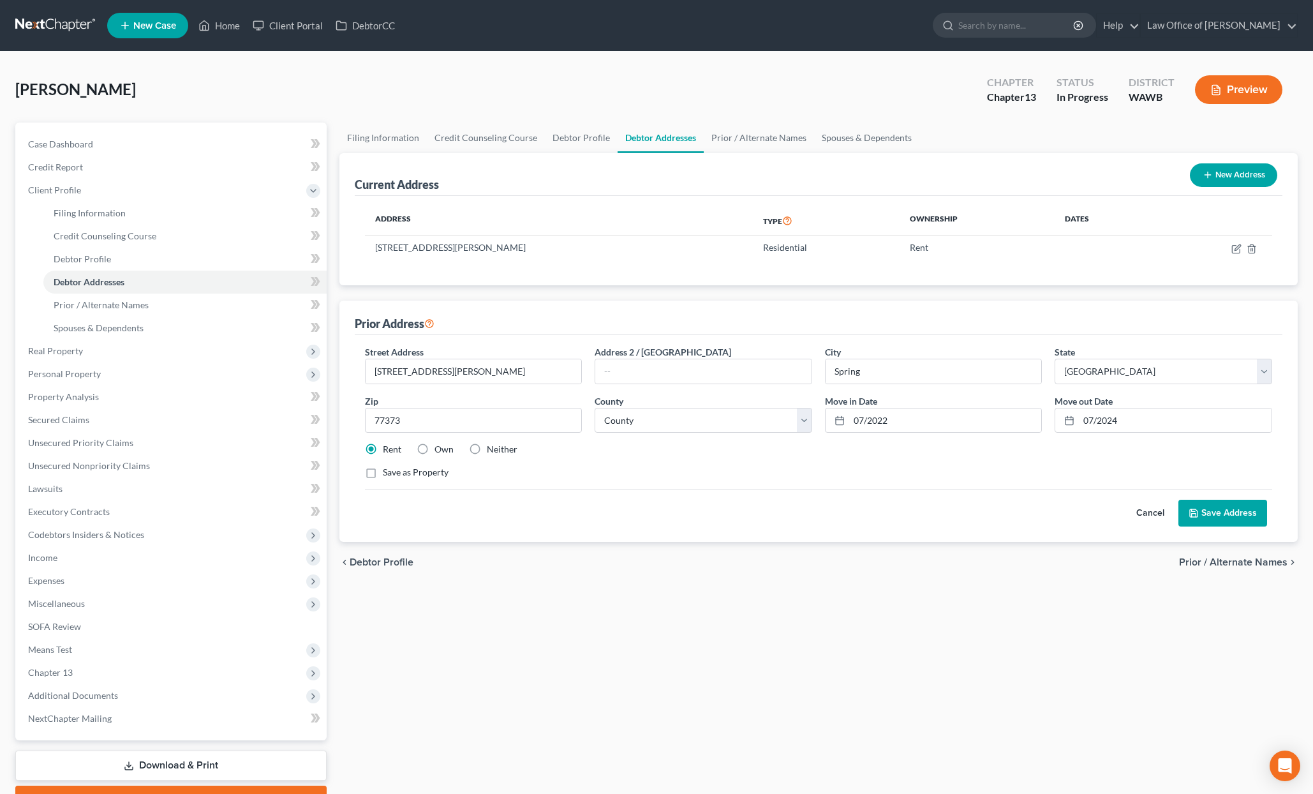
click at [1214, 511] on button "Save Address" at bounding box center [1223, 513] width 89 height 27
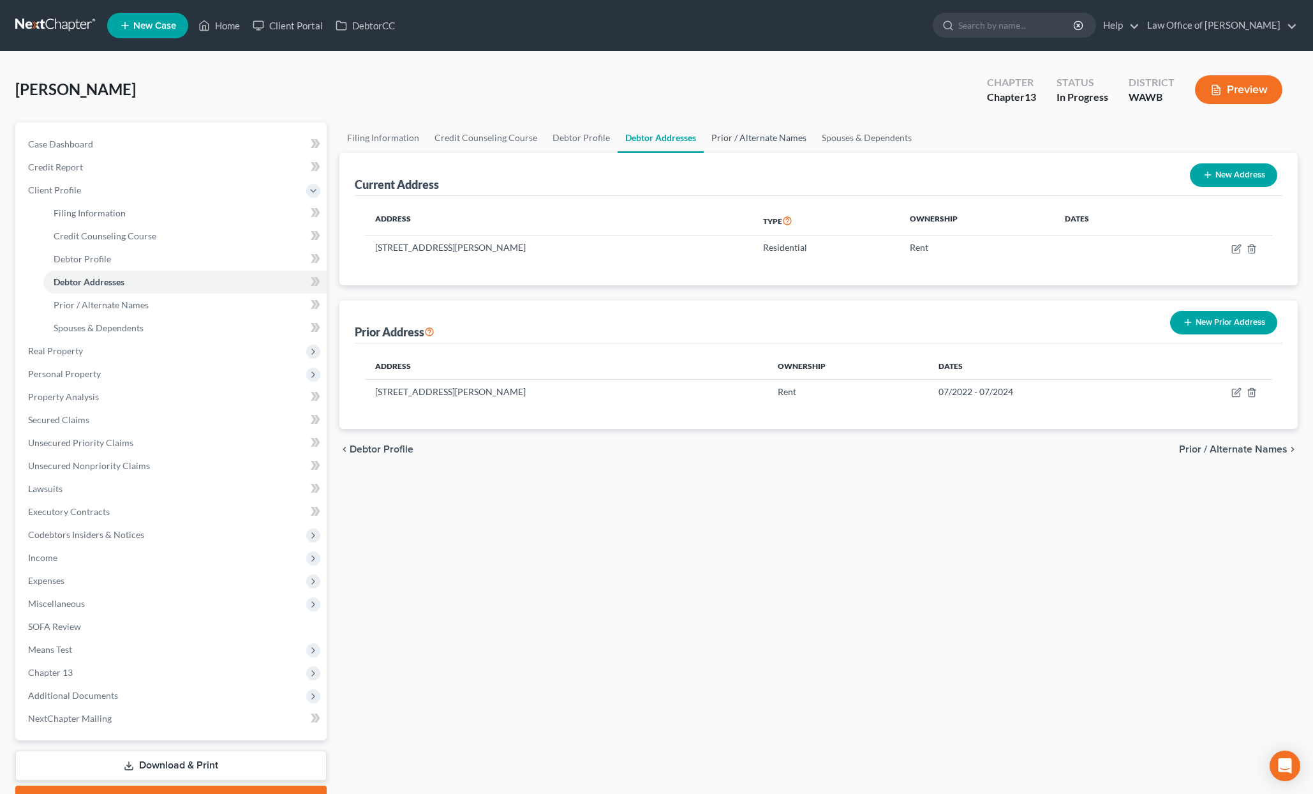
click at [745, 142] on link "Prior / Alternate Names" at bounding box center [759, 138] width 110 height 31
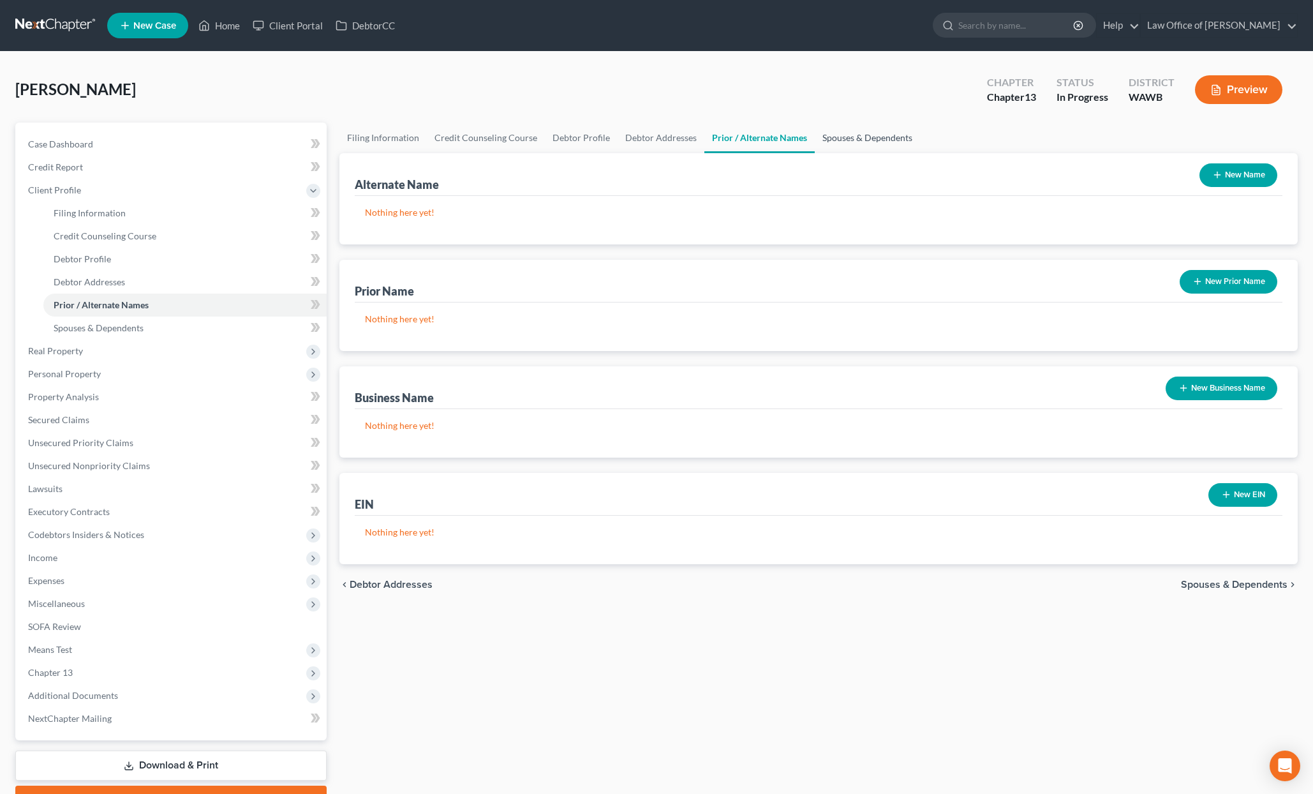
click at [859, 141] on link "Spouses & Dependents" at bounding box center [867, 138] width 105 height 31
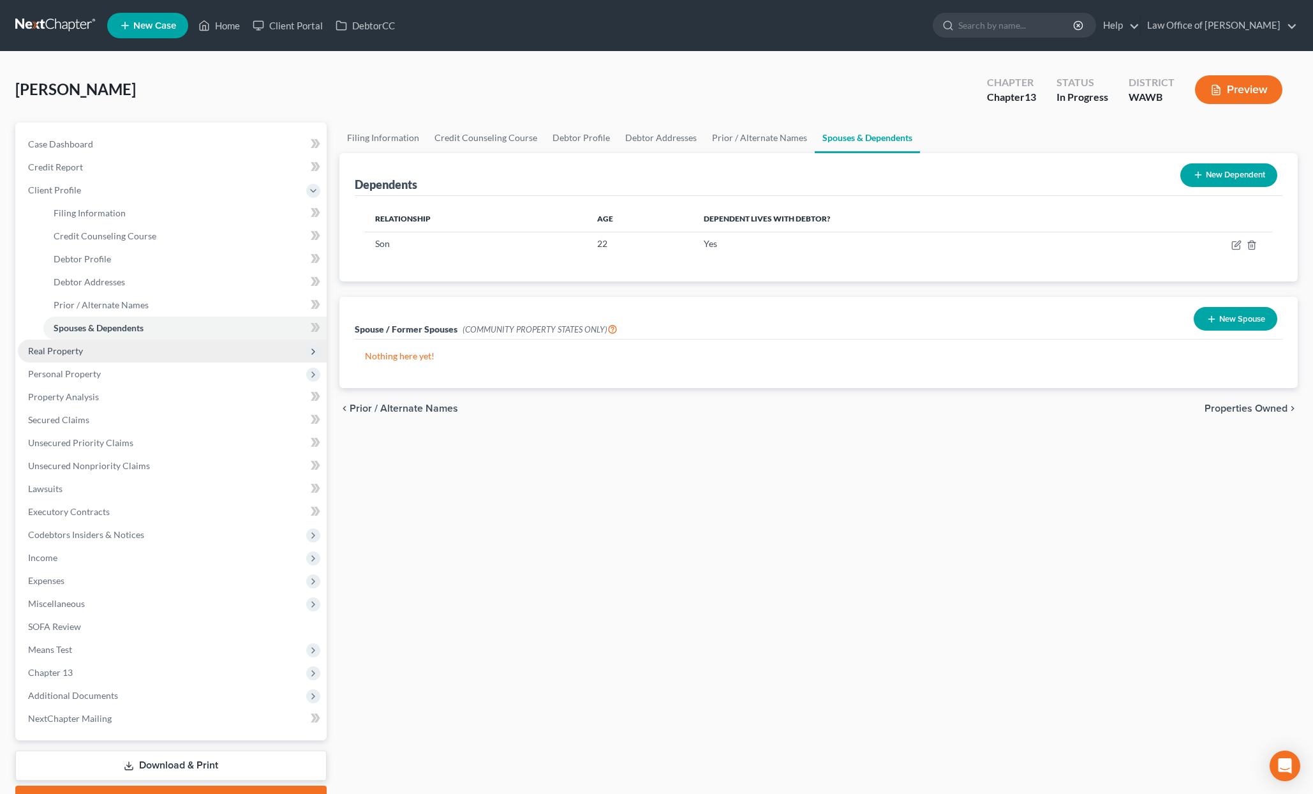
click at [136, 350] on span "Real Property" at bounding box center [172, 351] width 309 height 23
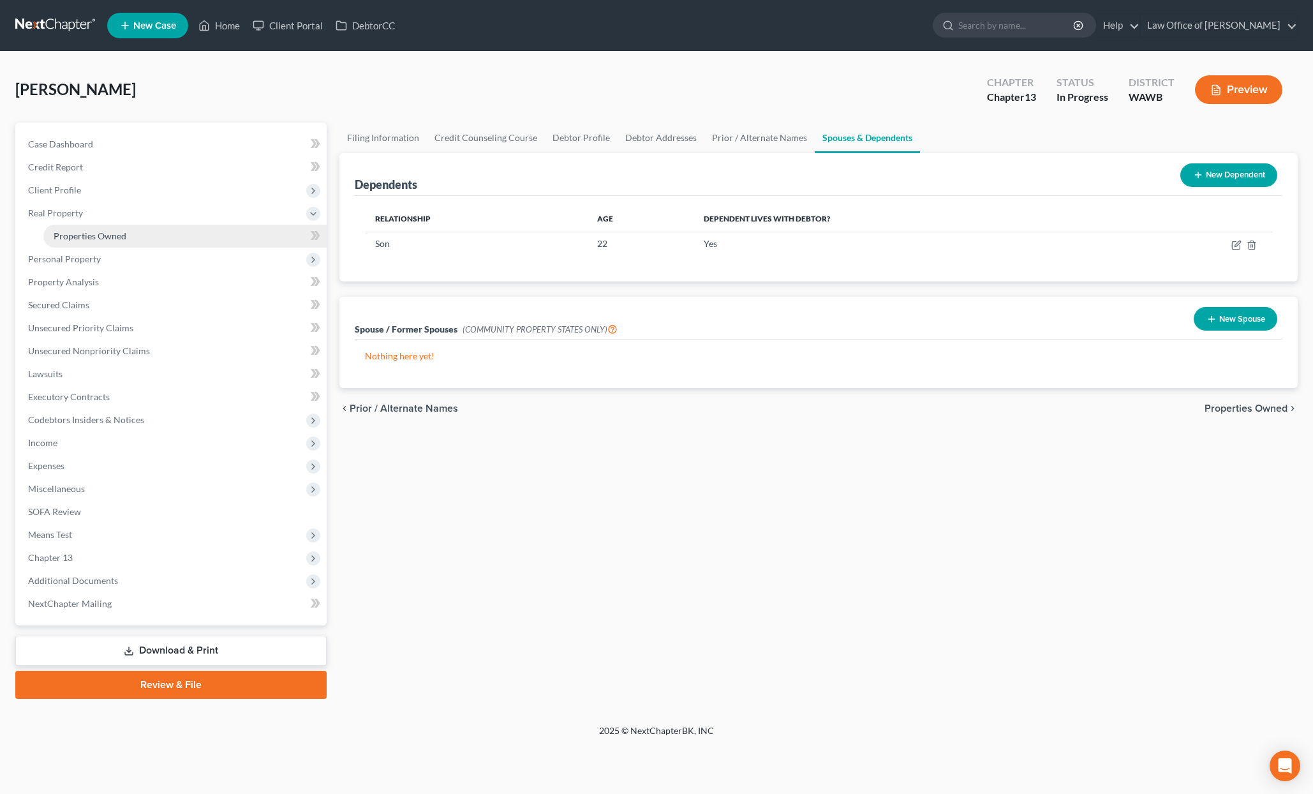
click at [132, 238] on link "Properties Owned" at bounding box center [184, 236] width 283 height 23
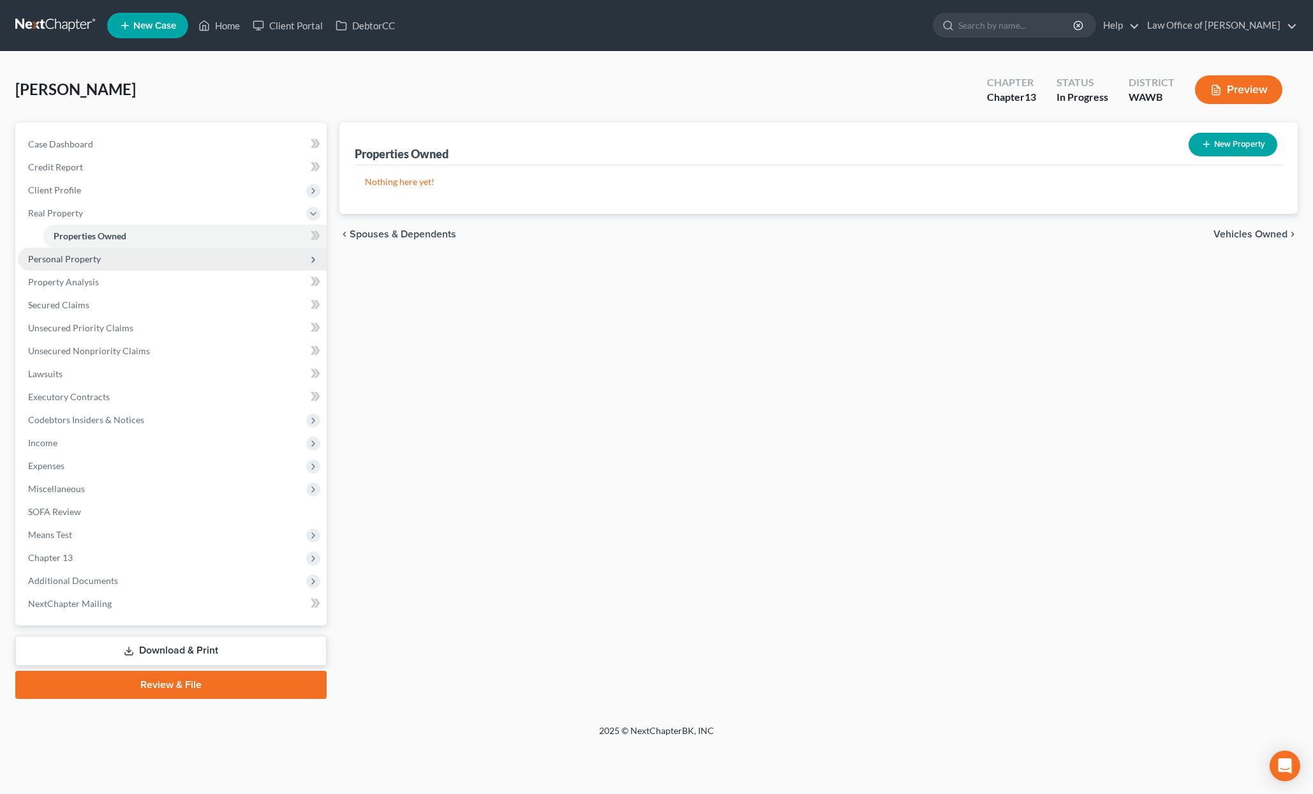
click at [210, 262] on span "Personal Property" at bounding box center [172, 259] width 309 height 23
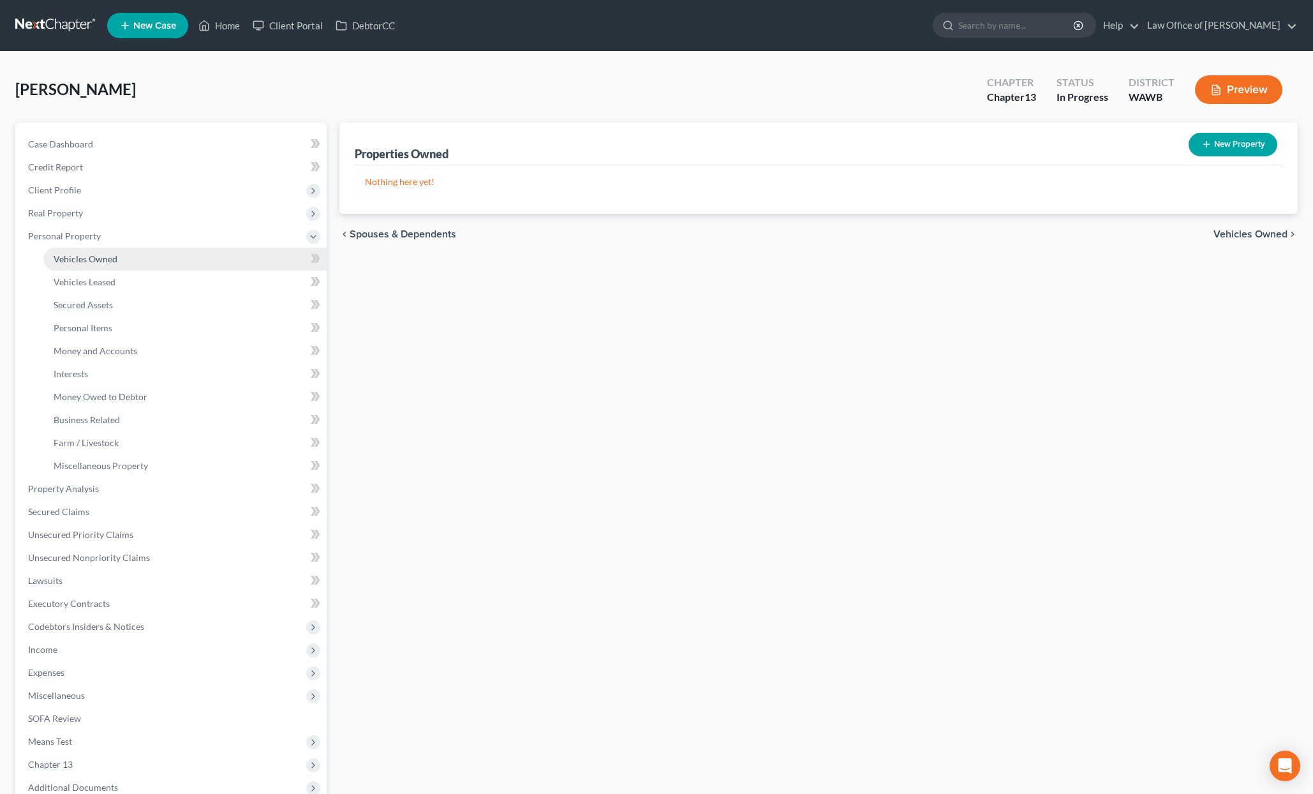
click at [207, 263] on link "Vehicles Owned" at bounding box center [184, 259] width 283 height 23
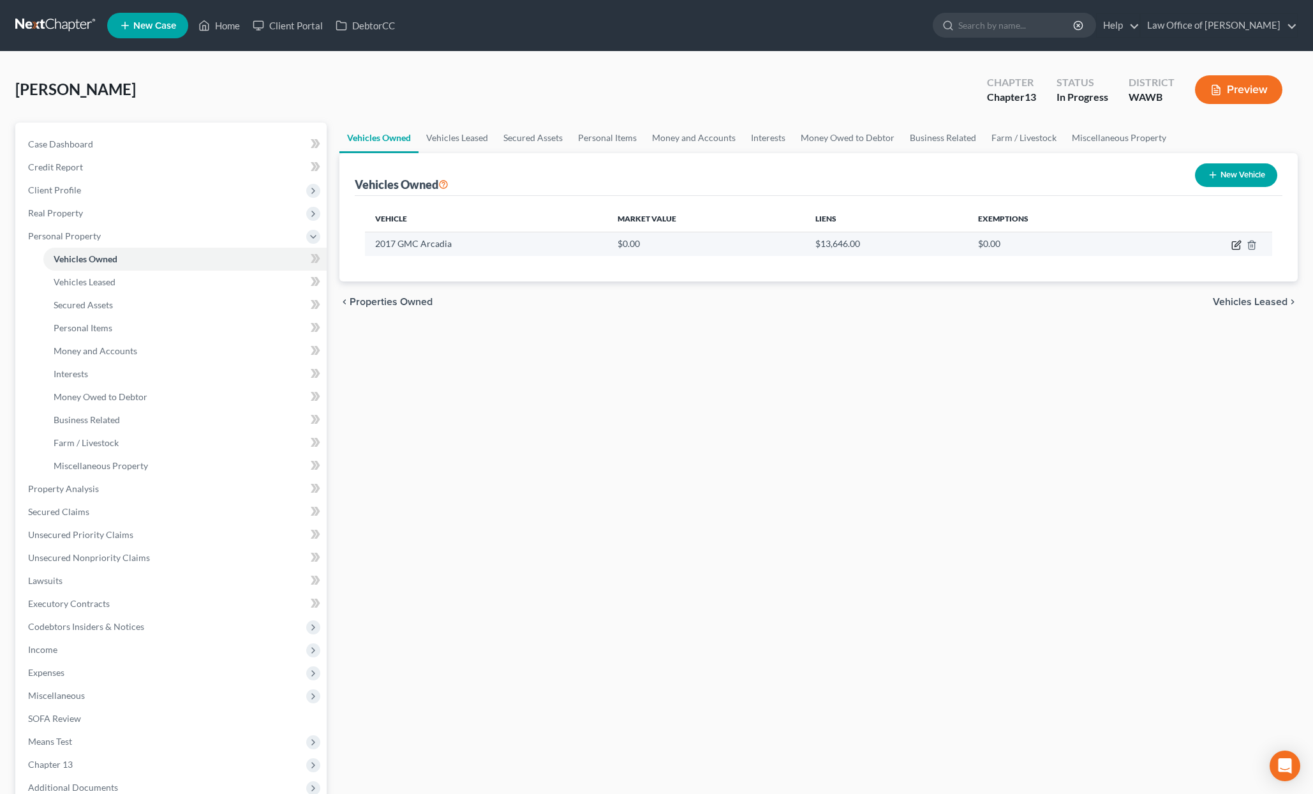
click at [1237, 244] on icon "button" at bounding box center [1237, 245] width 10 height 10
select select "0"
select select "9"
select select "0"
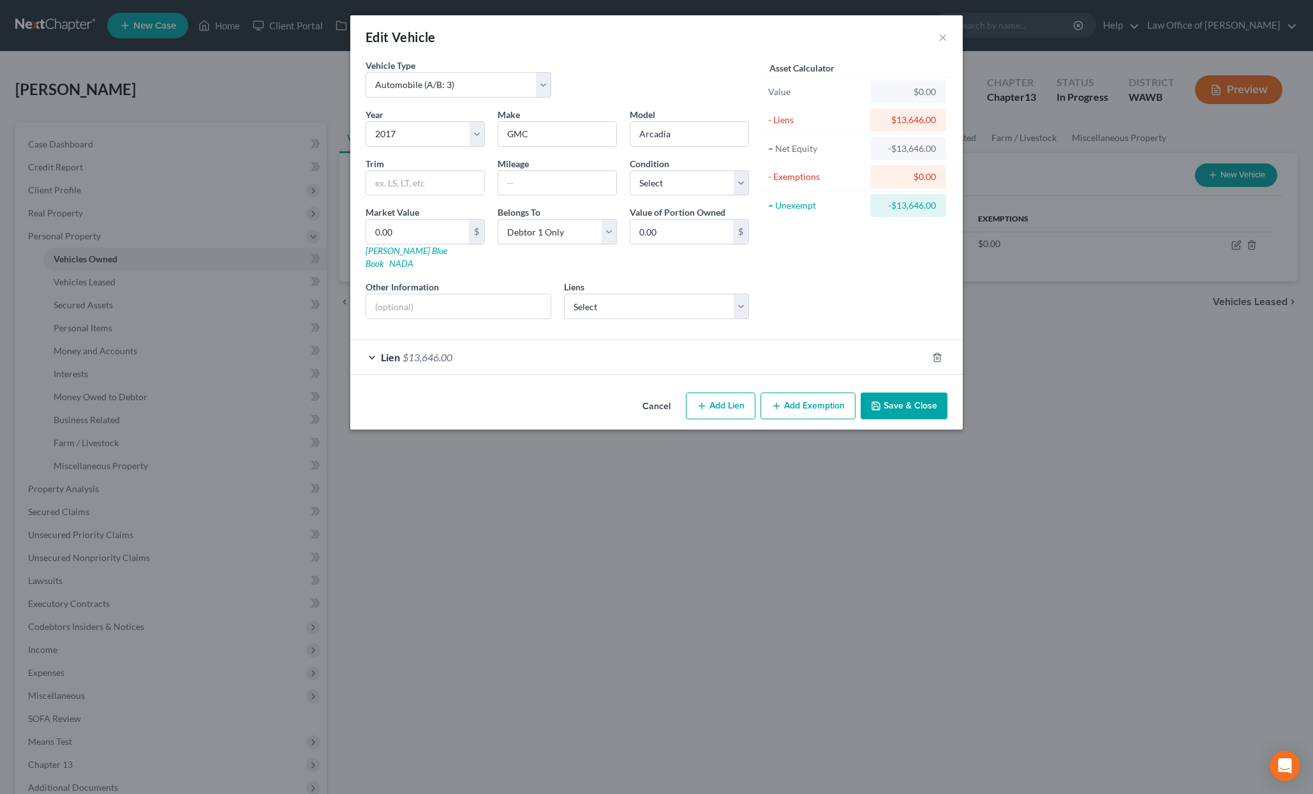
click at [473, 348] on div "Lien $13,646.00" at bounding box center [638, 357] width 577 height 34
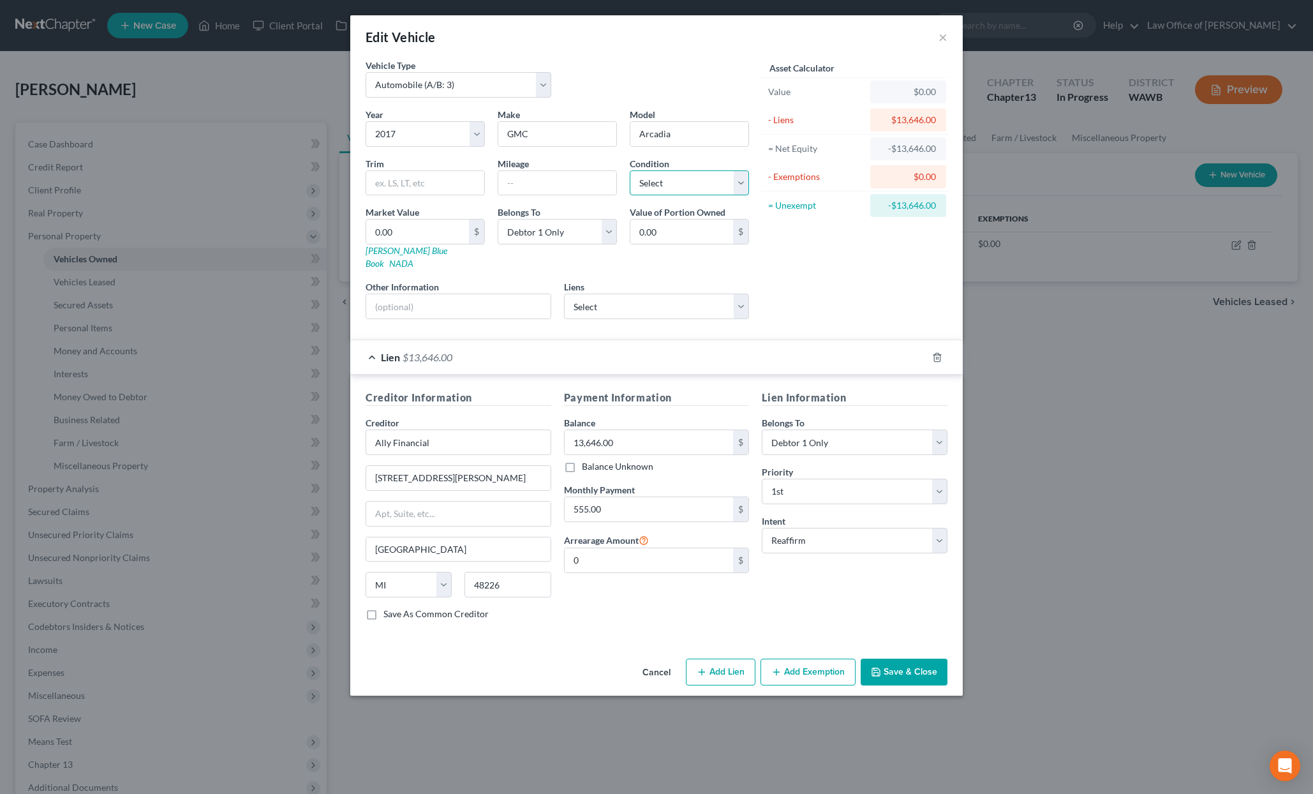
click at [670, 184] on select "Select Excellent Very Good Good Fair Poor" at bounding box center [689, 183] width 119 height 26
select select "2"
click at [630, 170] on select "Select Excellent Very Good Good Fair Poor" at bounding box center [689, 183] width 119 height 26
click at [571, 190] on input "text" at bounding box center [557, 183] width 118 height 24
type input "170,000"
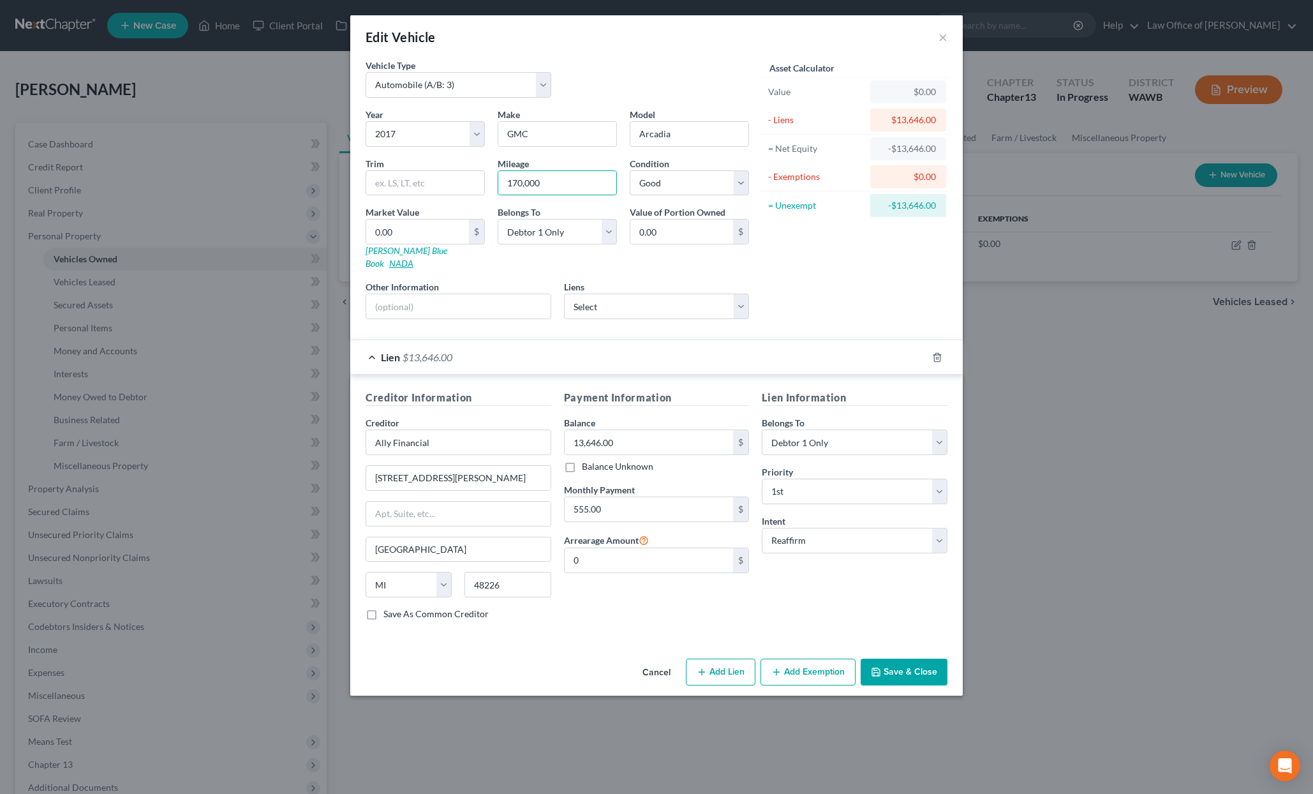
click at [414, 258] on link "NADA" at bounding box center [401, 263] width 24 height 11
click at [0, 0] on div "Edit Vehicle × Vehicle Type Select Automobile (A/B: 3) Truck (A/B: 3) Trailer (…" at bounding box center [656, 397] width 1313 height 794
click at [430, 236] on input "0.00" at bounding box center [417, 232] width 103 height 24
type input "6"
type input "6.00"
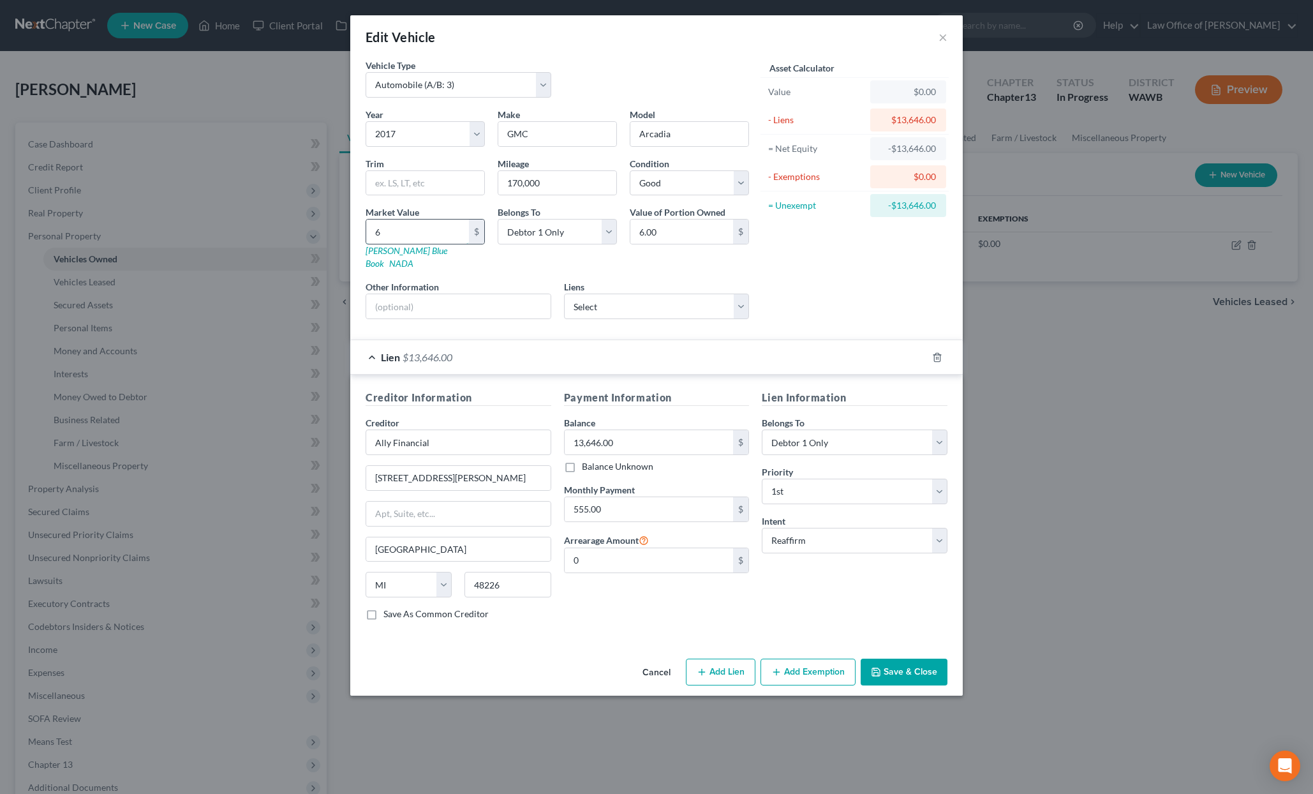
type input "69"
type input "69.00"
type input "694"
type input "694.00"
type input "6945"
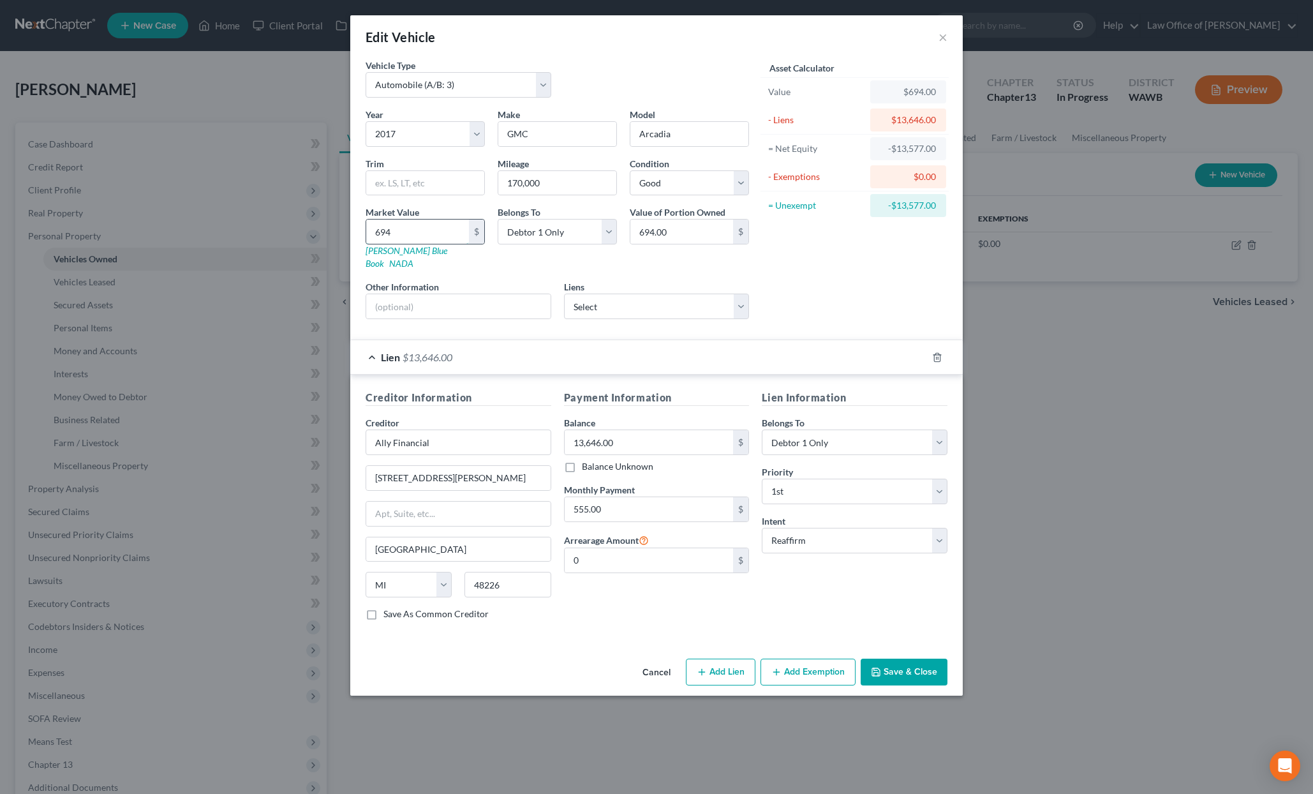
type input "6,945.00"
click at [912, 664] on button "Save & Close" at bounding box center [904, 672] width 87 height 27
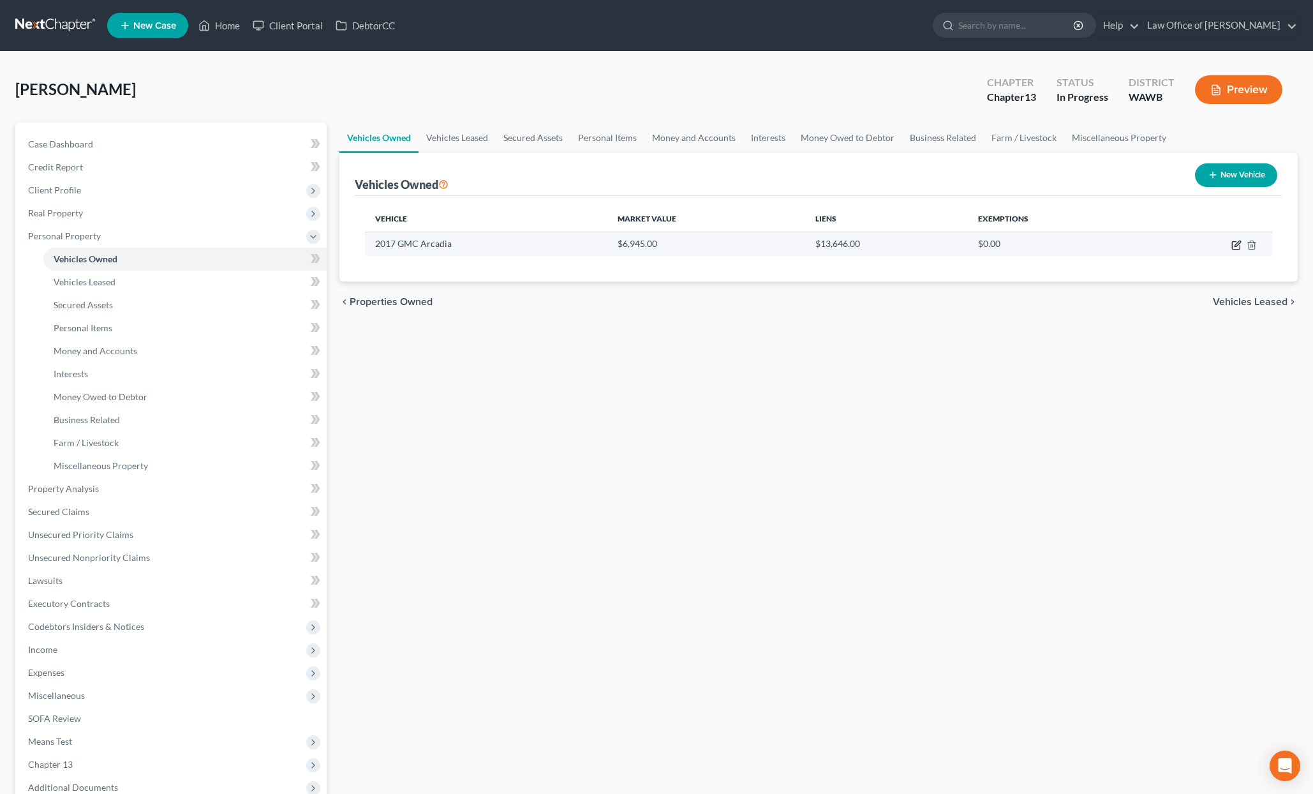
click at [1237, 245] on icon "button" at bounding box center [1238, 244] width 6 height 6
select select "0"
select select "9"
select select "2"
select select "0"
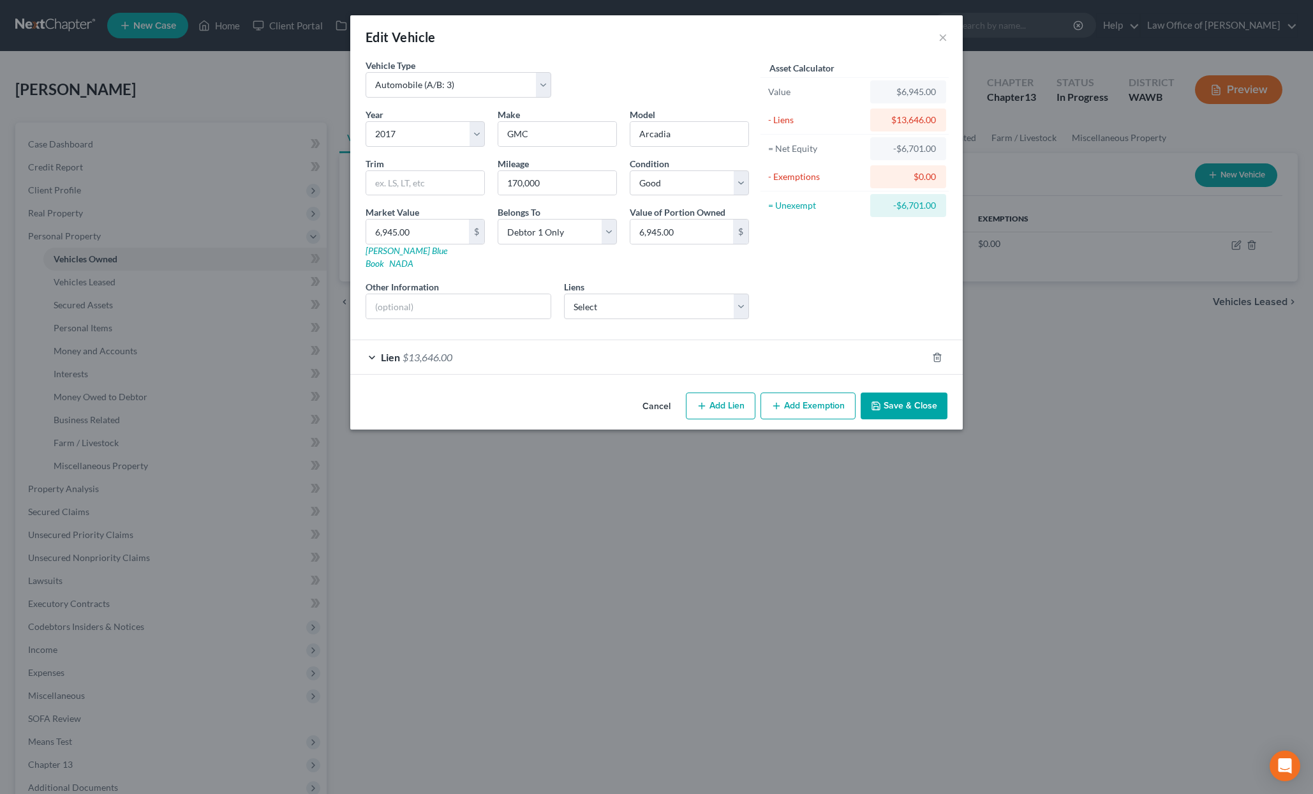
click at [815, 392] on button "Add Exemption" at bounding box center [808, 405] width 95 height 27
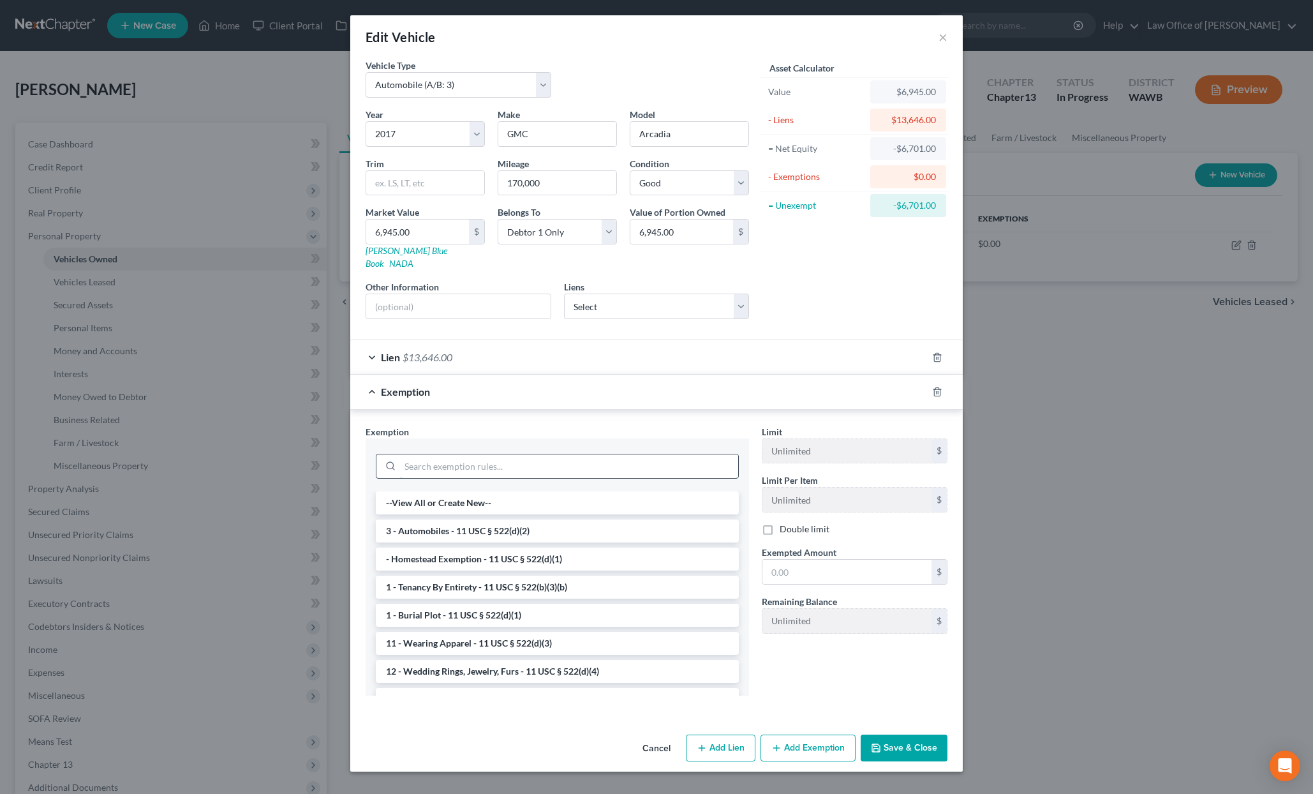
click at [653, 454] on input "search" at bounding box center [569, 466] width 338 height 24
click at [602, 520] on li "3 - Automobiles - 11 USC § 522(d)(2)" at bounding box center [557, 530] width 363 height 23
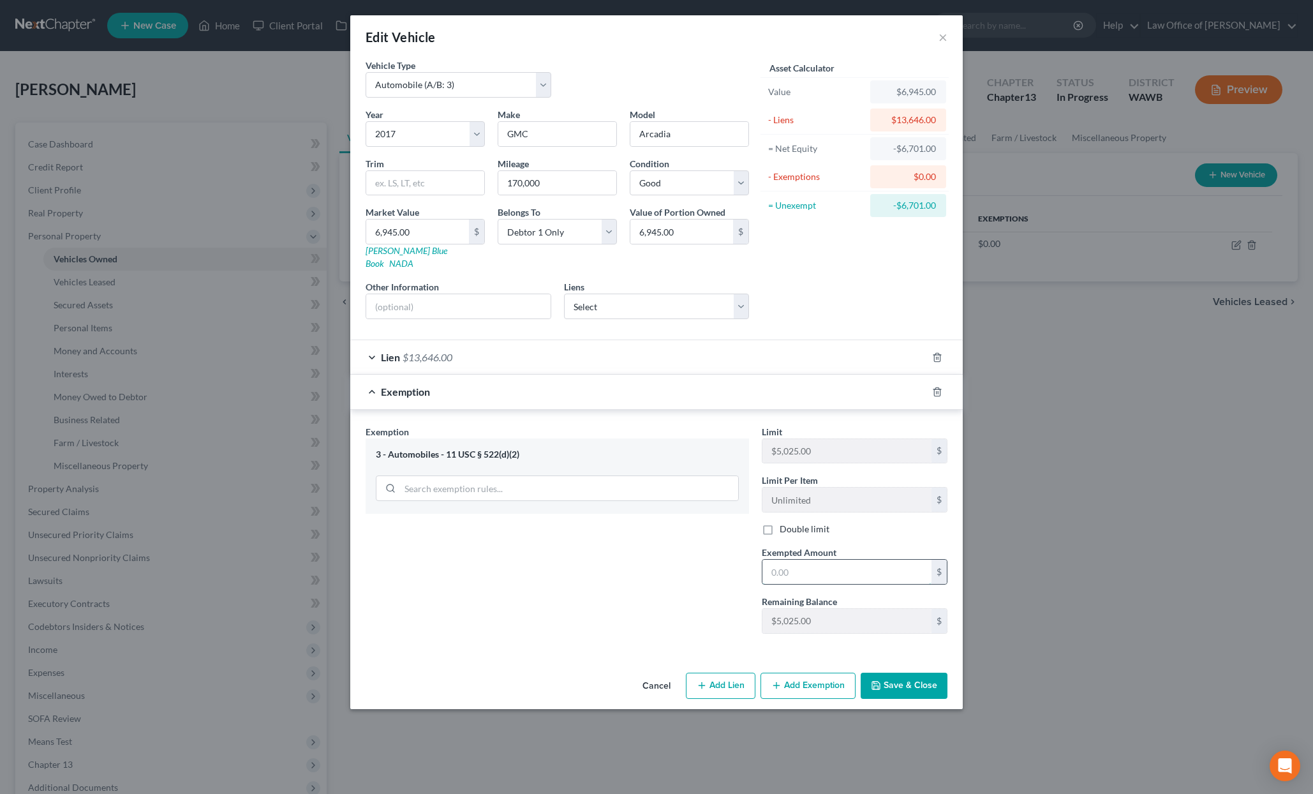
click at [817, 565] on input "text" at bounding box center [847, 572] width 169 height 24
type input "0"
click at [804, 627] on div "Limit $5,025.00 $ Limit Per Item Unlimited $ Double limit Exempted Amount * 0 $…" at bounding box center [855, 534] width 198 height 219
click at [909, 673] on button "Save & Close" at bounding box center [904, 686] width 87 height 27
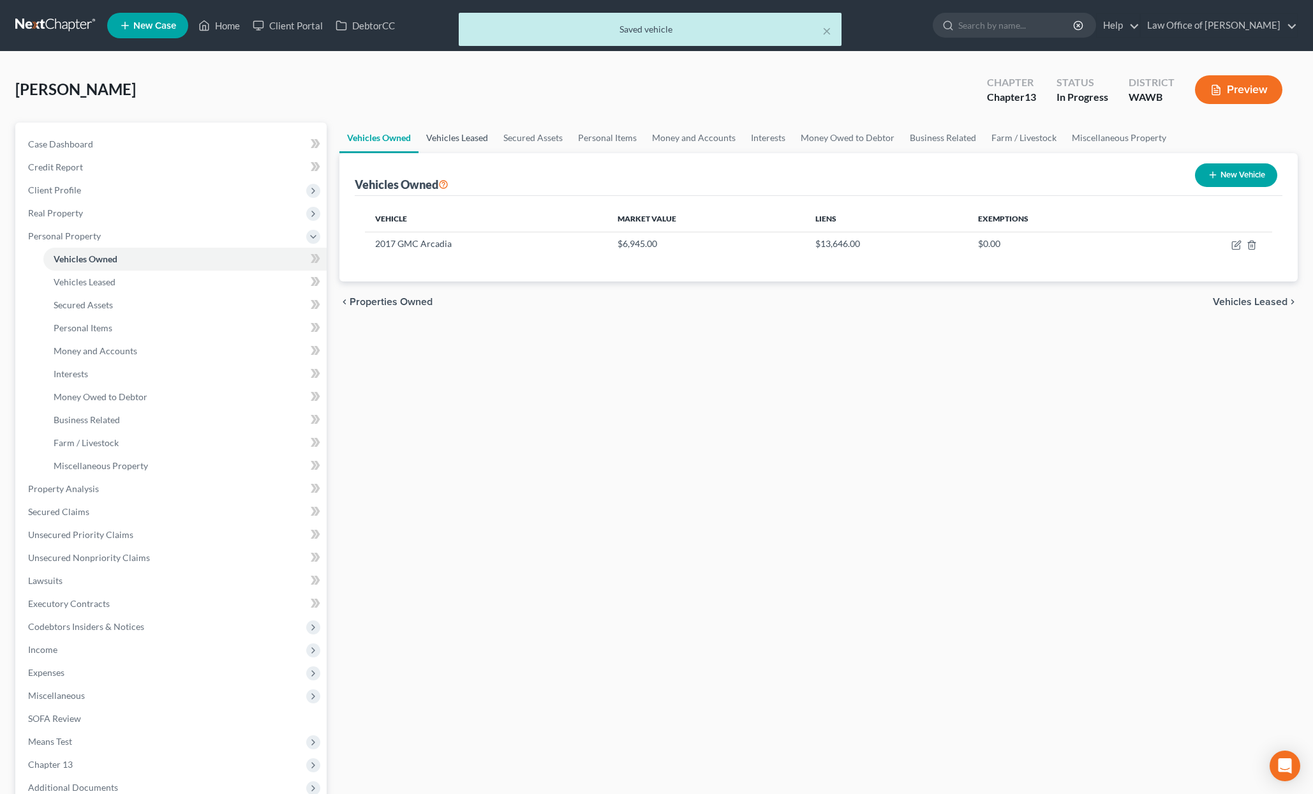
click at [475, 144] on link "Vehicles Leased" at bounding box center [457, 138] width 77 height 31
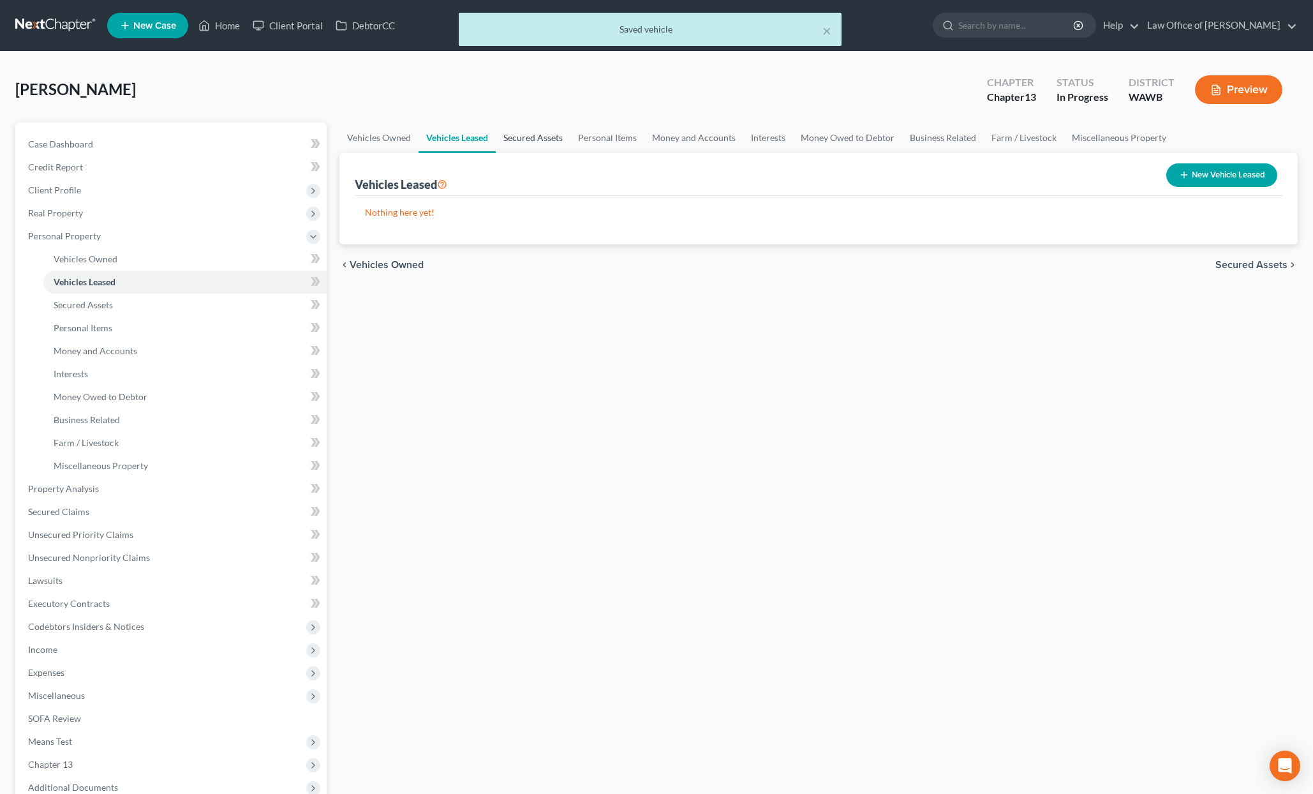
click at [527, 133] on link "Secured Assets" at bounding box center [533, 138] width 75 height 31
click at [606, 137] on link "Personal Items" at bounding box center [608, 138] width 74 height 31
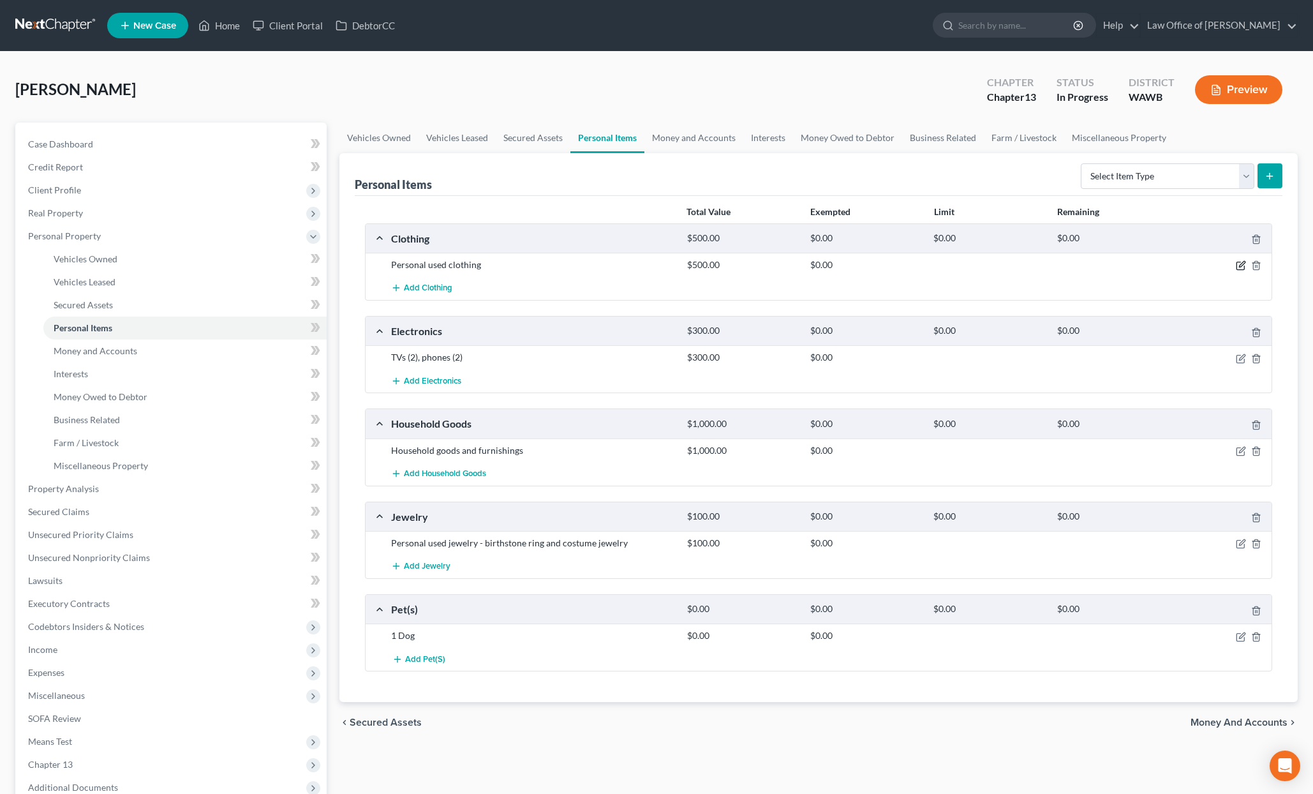
click at [1239, 266] on icon "button" at bounding box center [1242, 265] width 6 height 6
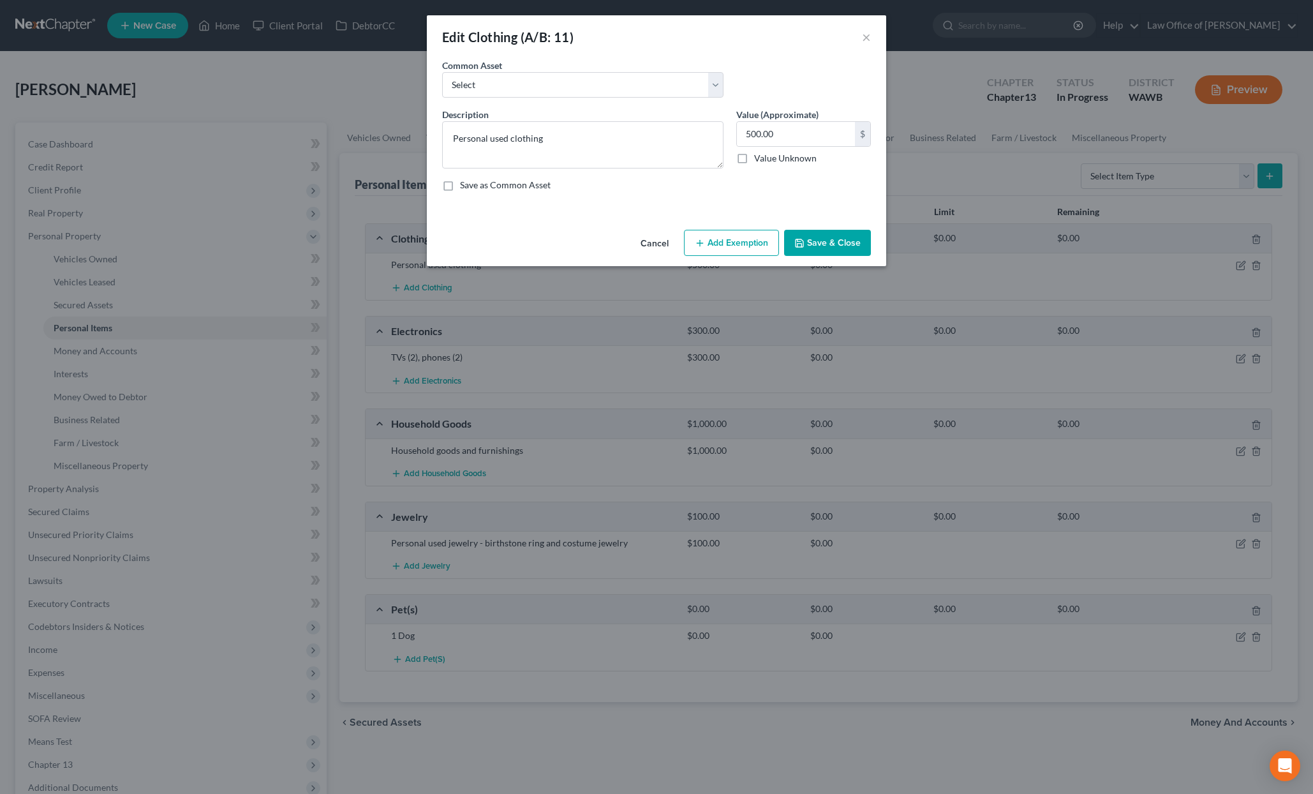
click at [744, 258] on div "Cancel Add Exemption Save & Close" at bounding box center [657, 246] width 460 height 42
click at [737, 245] on button "Add Exemption" at bounding box center [731, 243] width 95 height 27
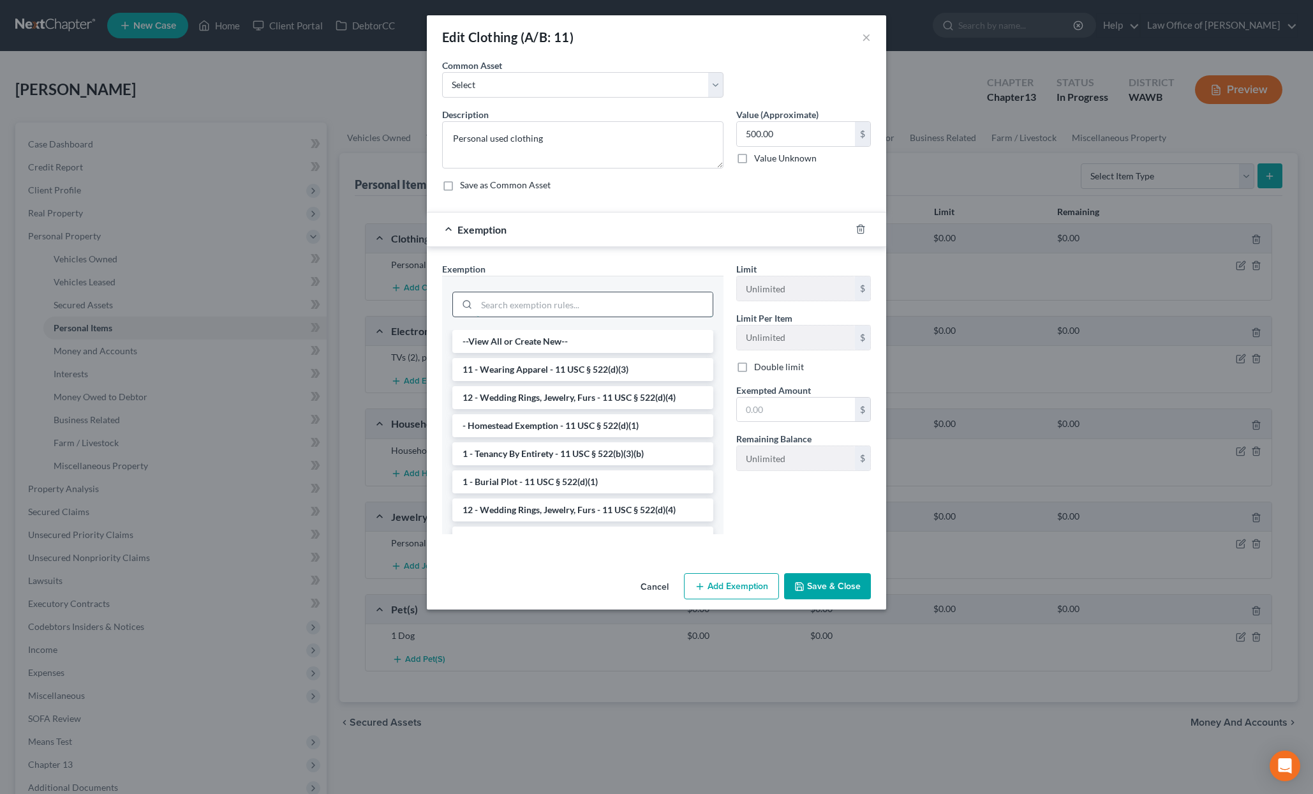
click at [615, 295] on input "search" at bounding box center [595, 304] width 236 height 24
click at [595, 364] on li "11 - Wearing Apparel - 11 USC § 522(d)(3)" at bounding box center [582, 369] width 261 height 23
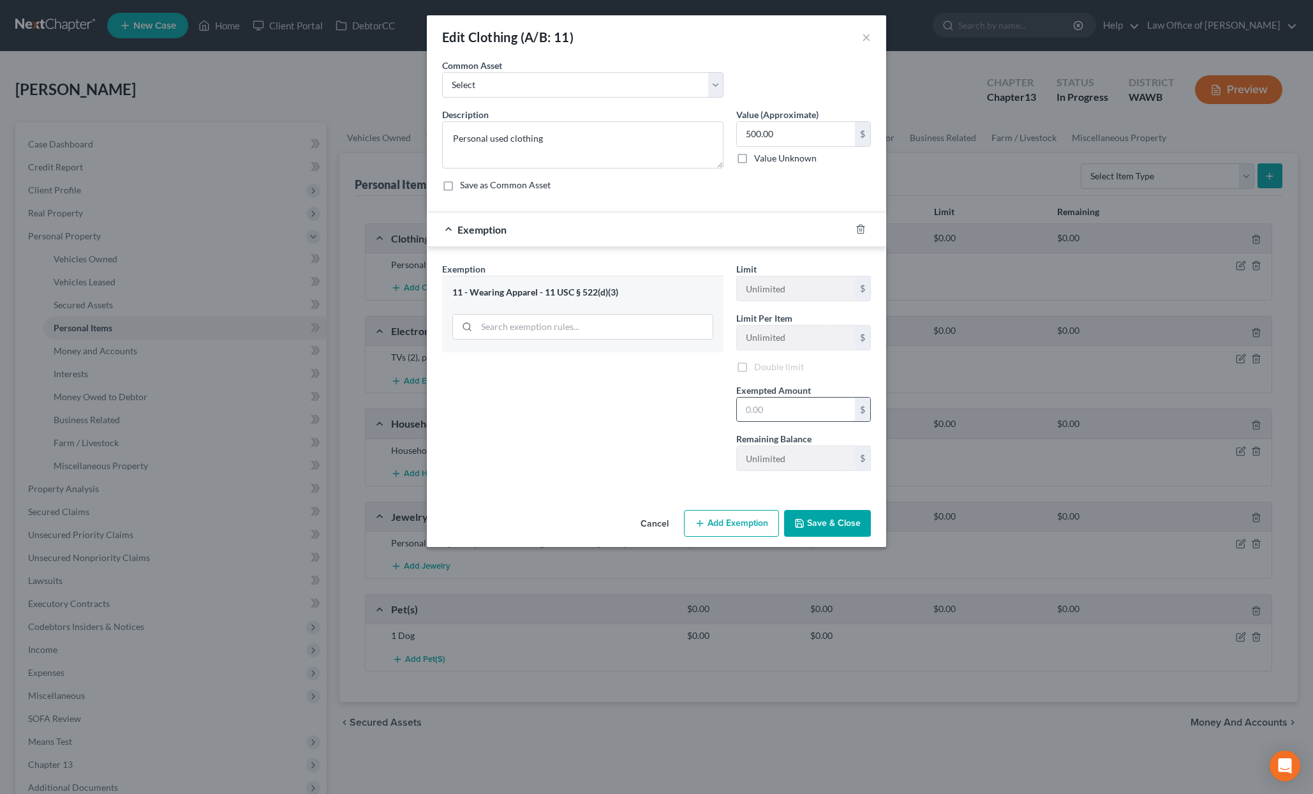
click at [781, 412] on input "text" at bounding box center [796, 410] width 118 height 24
type input "500.00"
click at [814, 528] on button "Save & Close" at bounding box center [827, 523] width 87 height 27
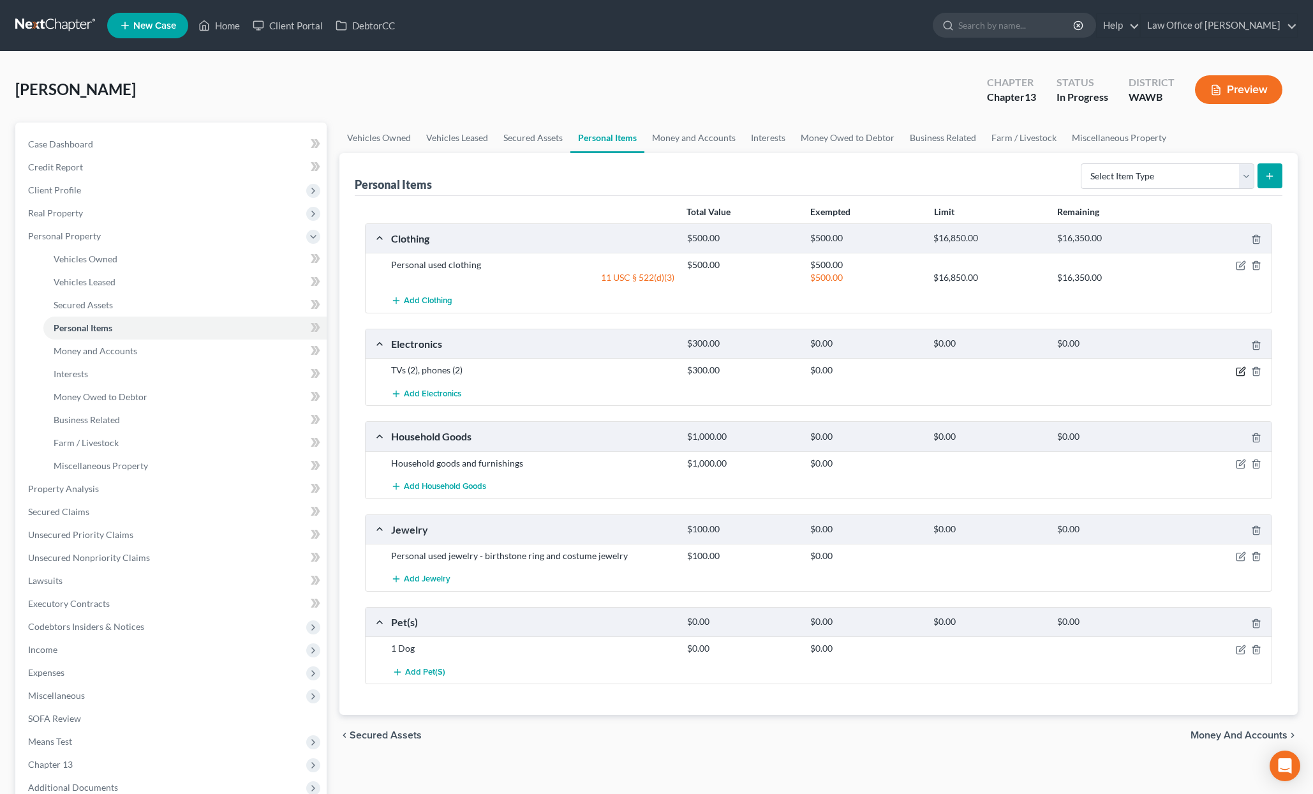
click at [1241, 369] on icon "button" at bounding box center [1242, 370] width 6 height 6
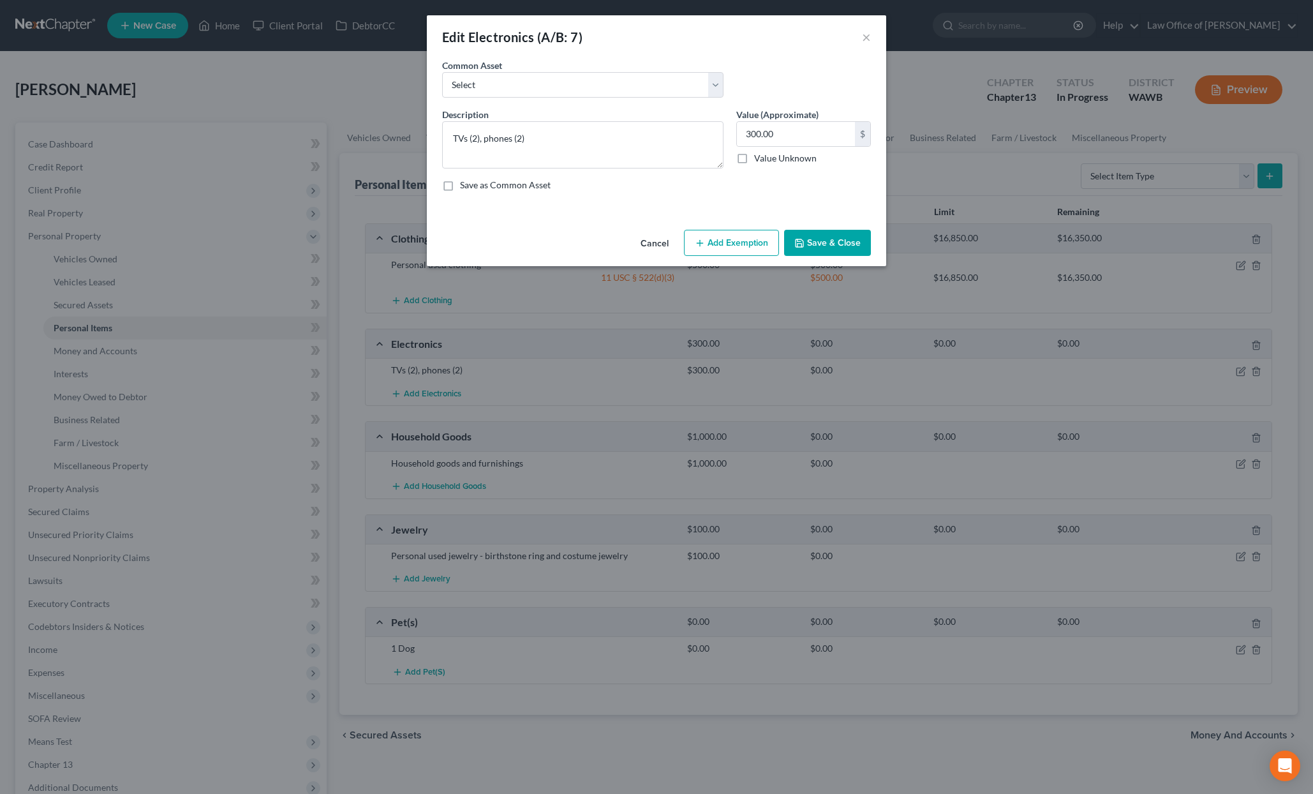
click at [729, 246] on button "Add Exemption" at bounding box center [731, 243] width 95 height 27
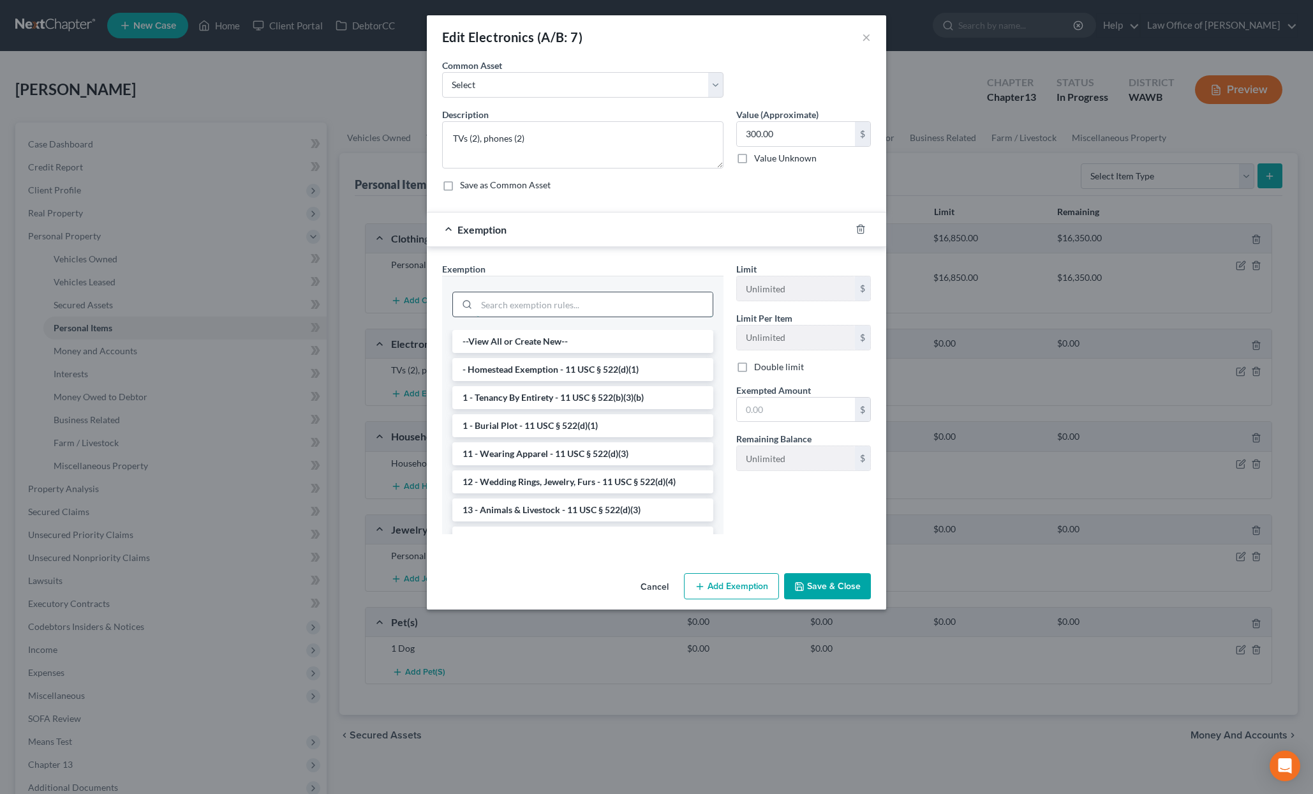
click at [579, 301] on input "search" at bounding box center [595, 304] width 236 height 24
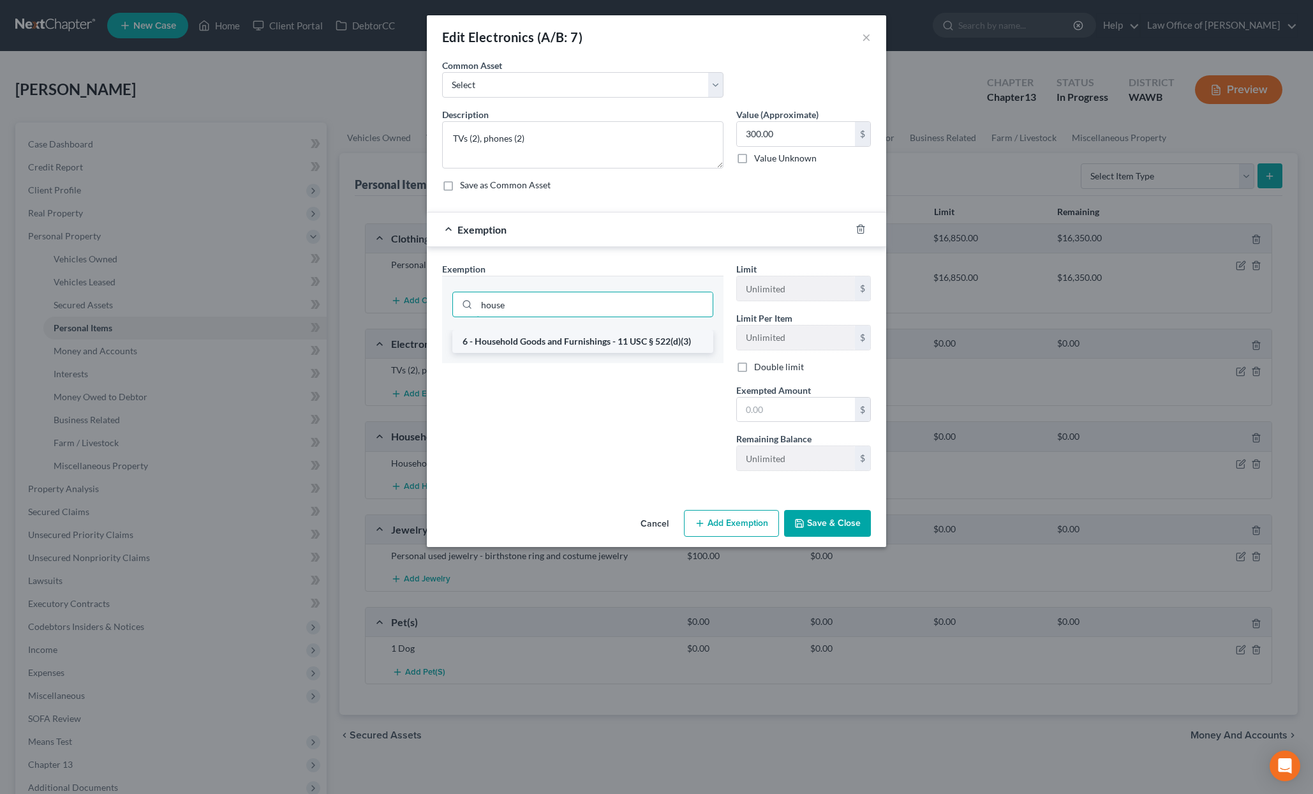
type input "house"
click at [605, 343] on li "6 - Household Goods and Furnishings - 11 USC § 522(d)(3)" at bounding box center [582, 341] width 261 height 23
click at [772, 409] on input "text" at bounding box center [796, 410] width 118 height 24
type input "300"
click at [823, 526] on button "Save & Close" at bounding box center [827, 523] width 87 height 27
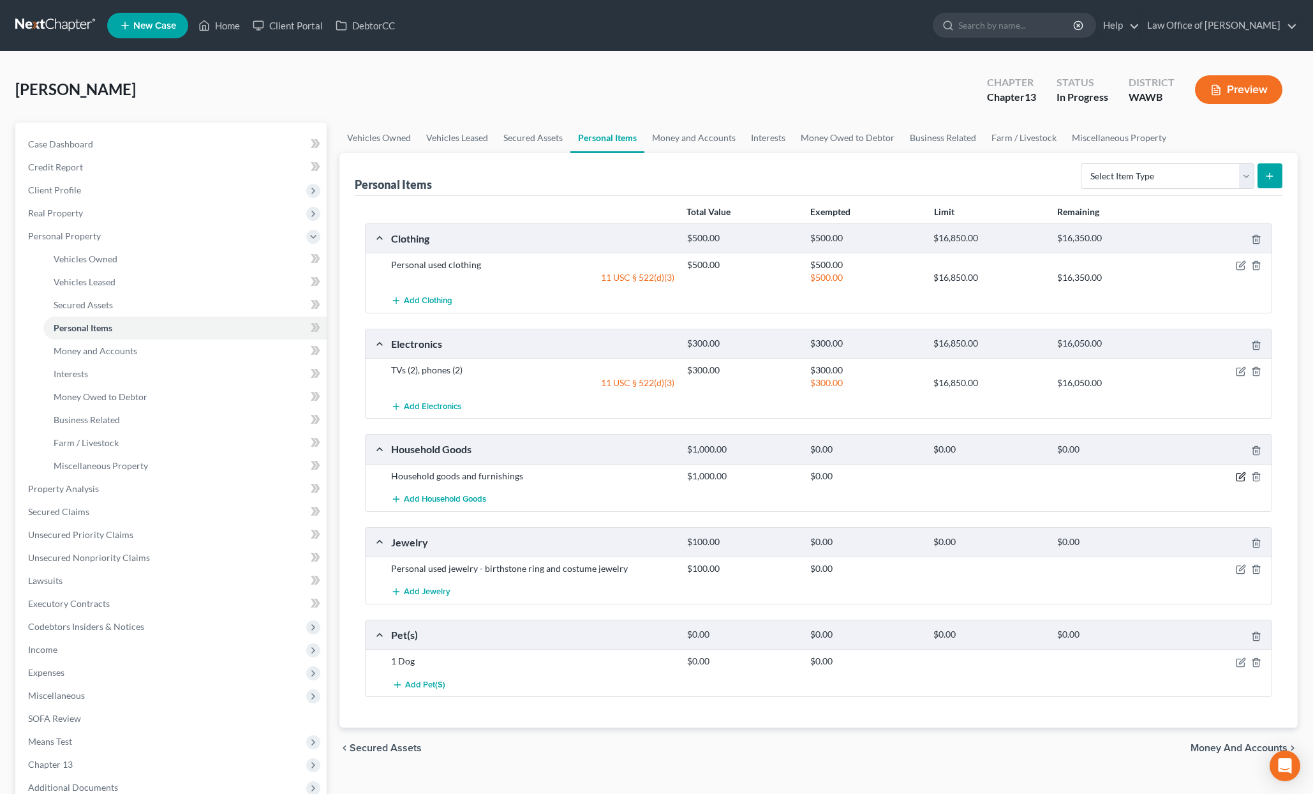
click at [1243, 476] on icon "button" at bounding box center [1242, 475] width 6 height 6
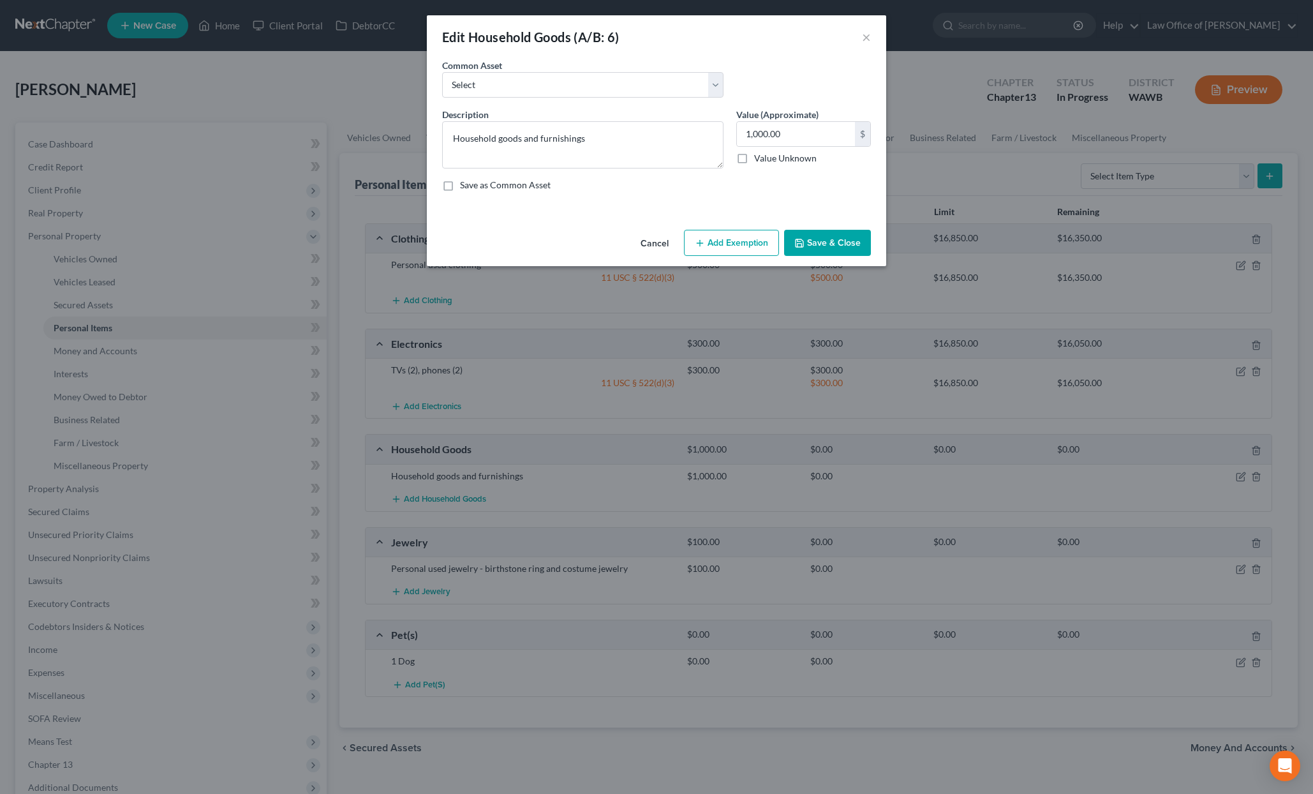
click at [733, 245] on button "Add Exemption" at bounding box center [731, 243] width 95 height 27
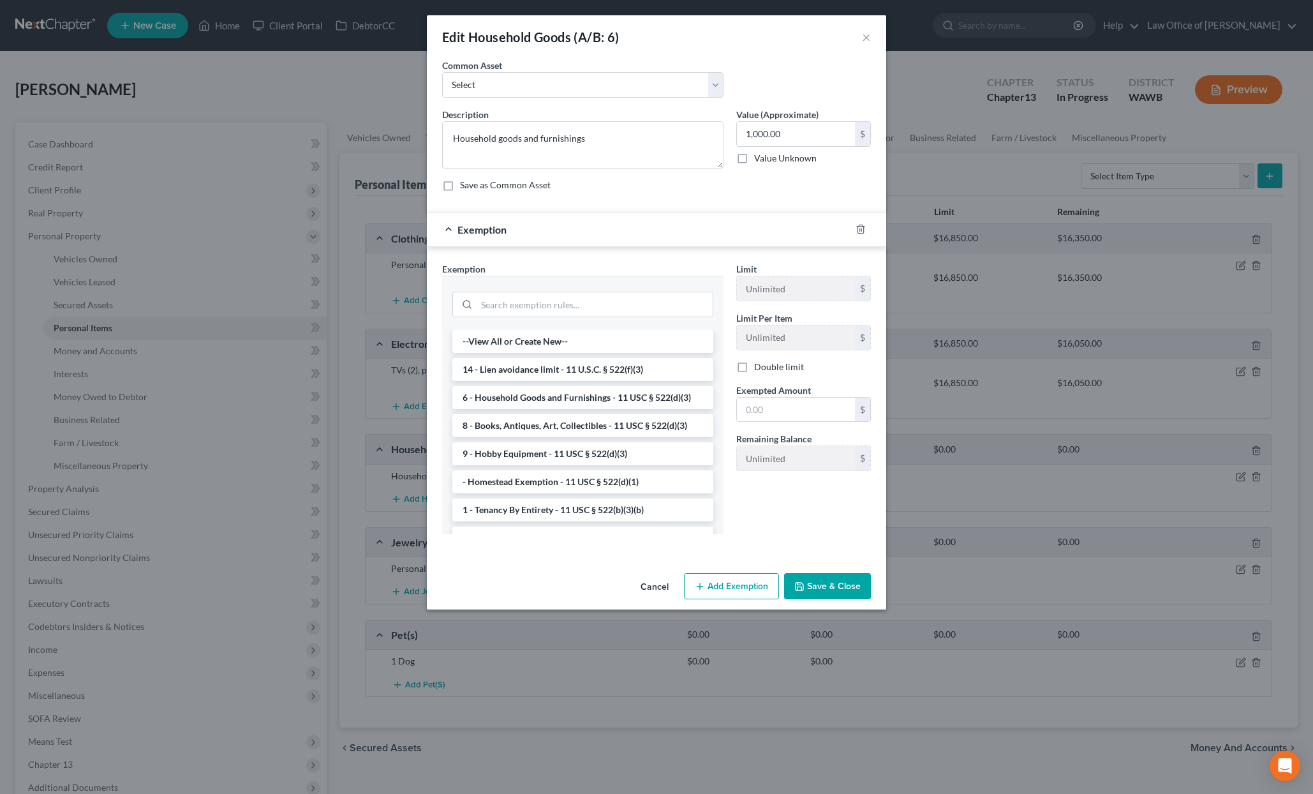
click at [585, 391] on li "6 - Household Goods and Furnishings - 11 USC § 522(d)(3)" at bounding box center [582, 397] width 261 height 23
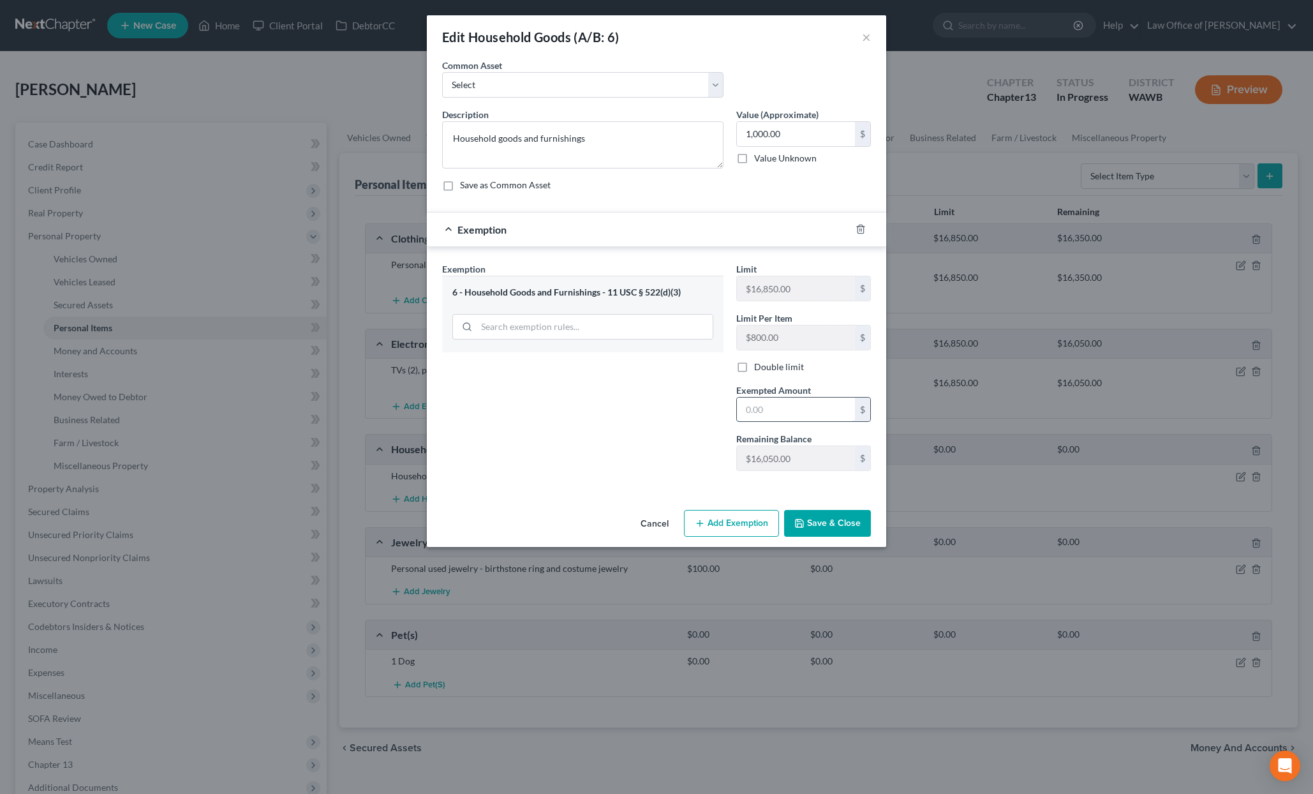
click at [779, 413] on input "text" at bounding box center [796, 410] width 118 height 24
type input "1,000"
click at [816, 523] on button "Save & Close" at bounding box center [827, 523] width 87 height 27
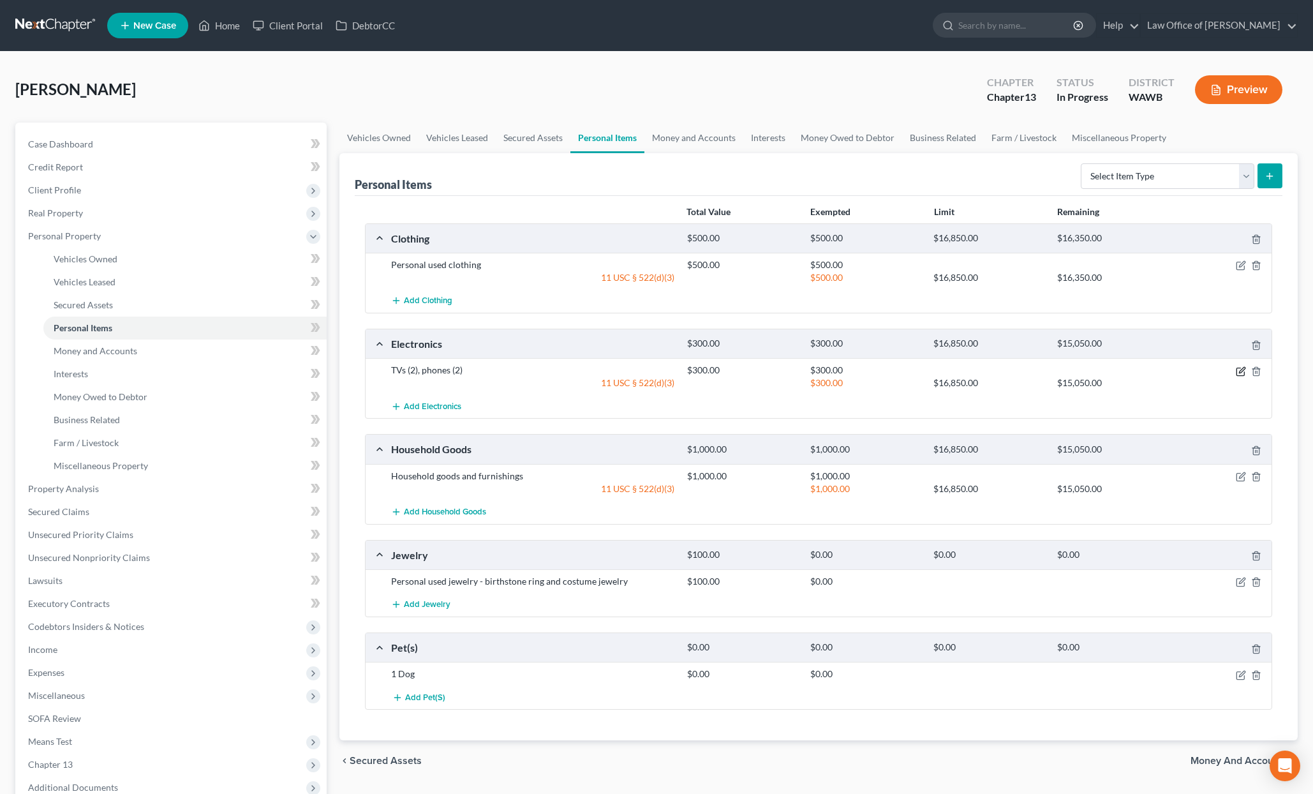
click at [1243, 372] on icon "button" at bounding box center [1241, 371] width 10 height 10
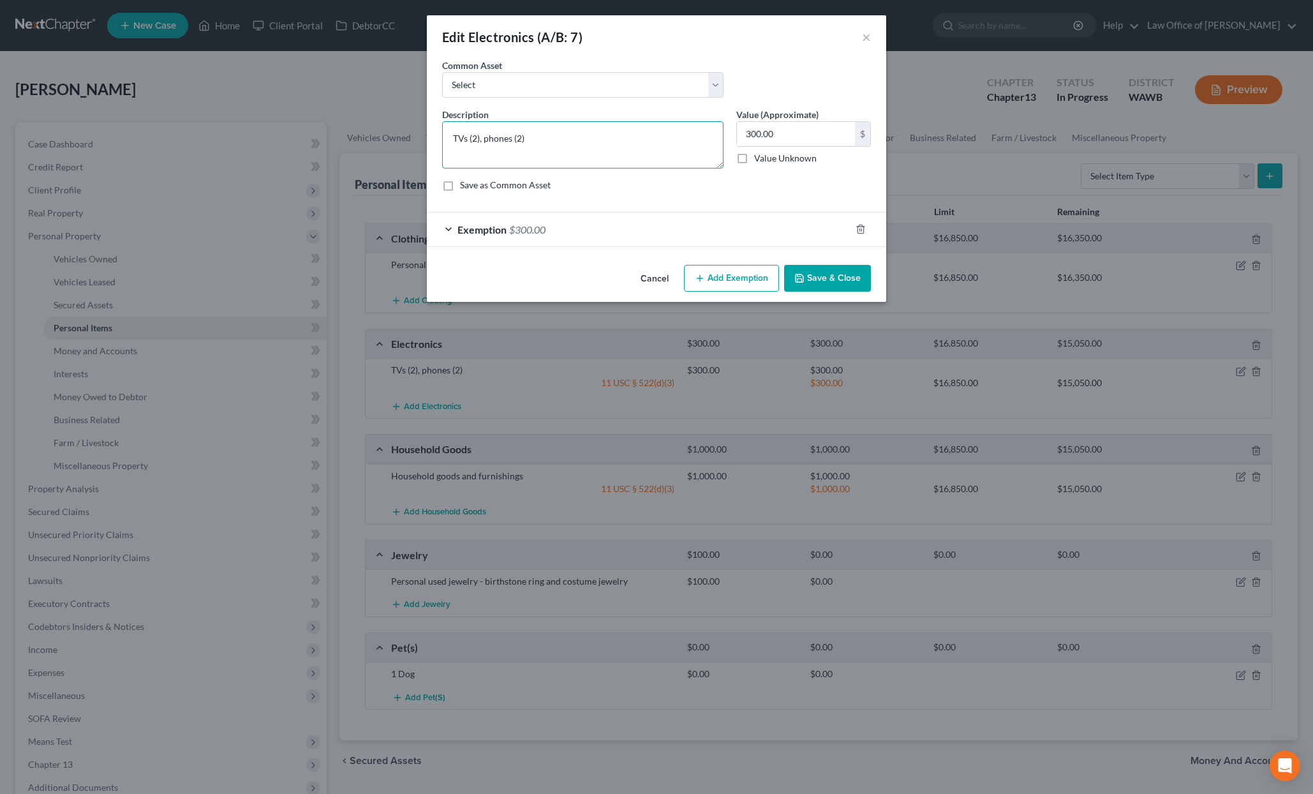
click at [484, 141] on textarea "TVs (2), phones (2)" at bounding box center [582, 144] width 281 height 47
type textarea "TVs (2), ipad, phones (2)"
drag, startPoint x: 749, startPoint y: 135, endPoint x: 707, endPoint y: 121, distance: 44.2
type textarea "300.00TVs (2), ipad, phones (2)"
drag, startPoint x: 822, startPoint y: 140, endPoint x: 808, endPoint y: 138, distance: 14.2
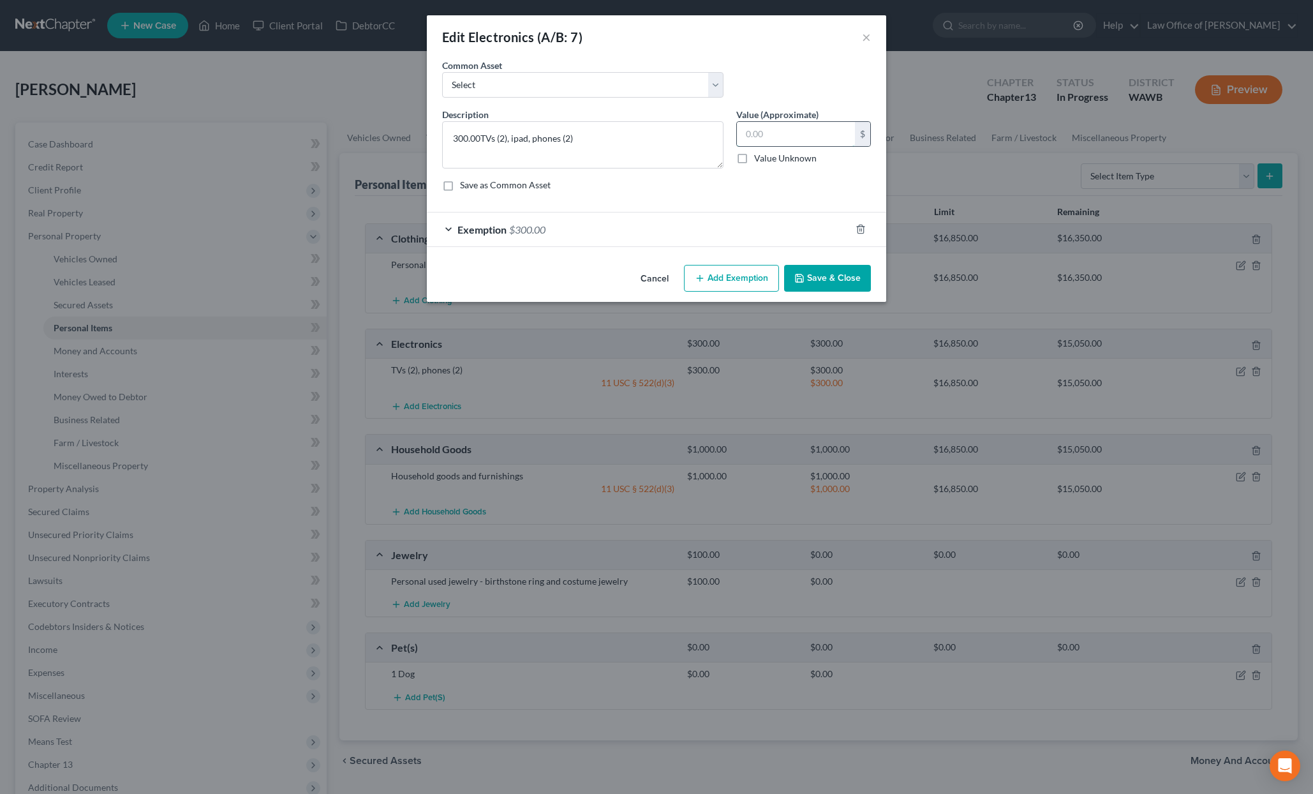
click at [814, 140] on input "text" at bounding box center [796, 134] width 118 height 24
type input "500.00"
click at [699, 239] on div "Exemption $300.00" at bounding box center [639, 230] width 424 height 34
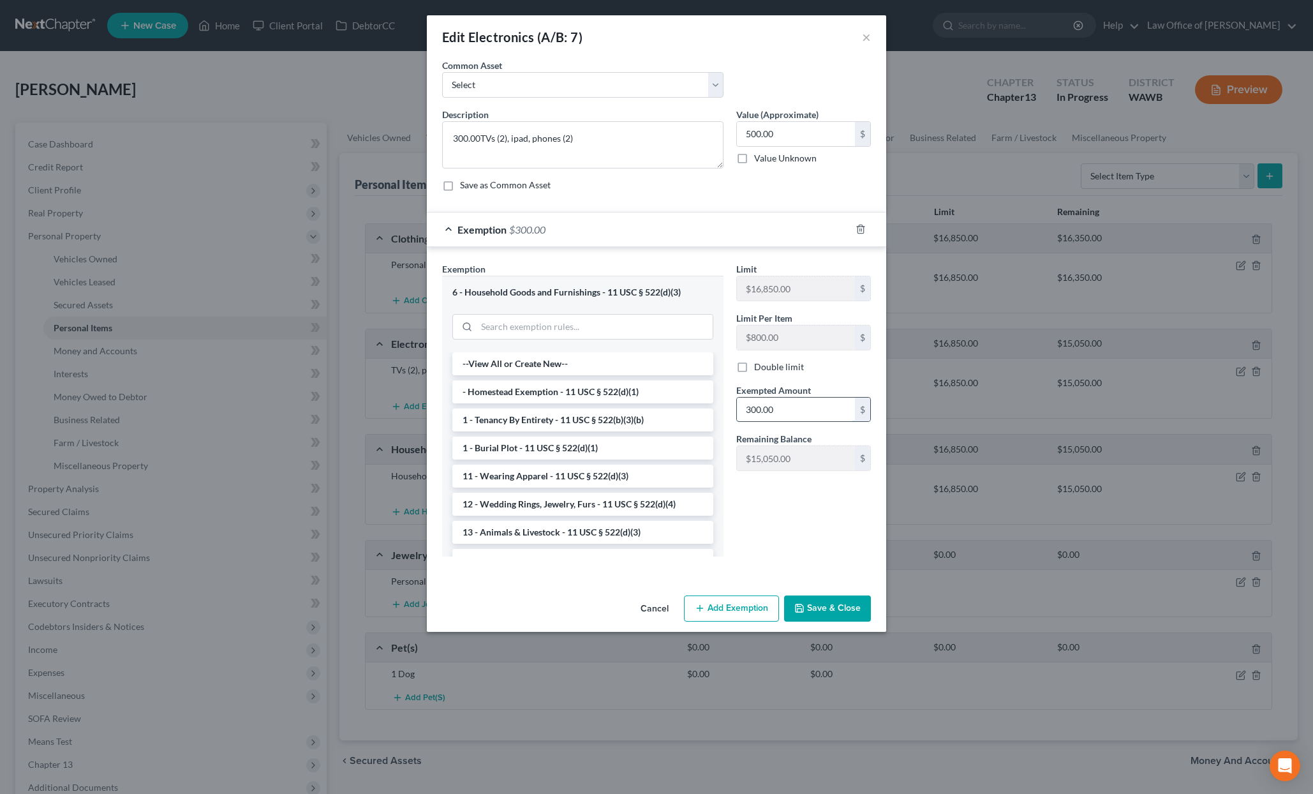
click at [780, 416] on input "300.00" at bounding box center [796, 410] width 118 height 24
type input "500"
click at [748, 567] on div at bounding box center [657, 567] width 442 height 1
click at [818, 602] on button "Save & Close" at bounding box center [827, 608] width 87 height 27
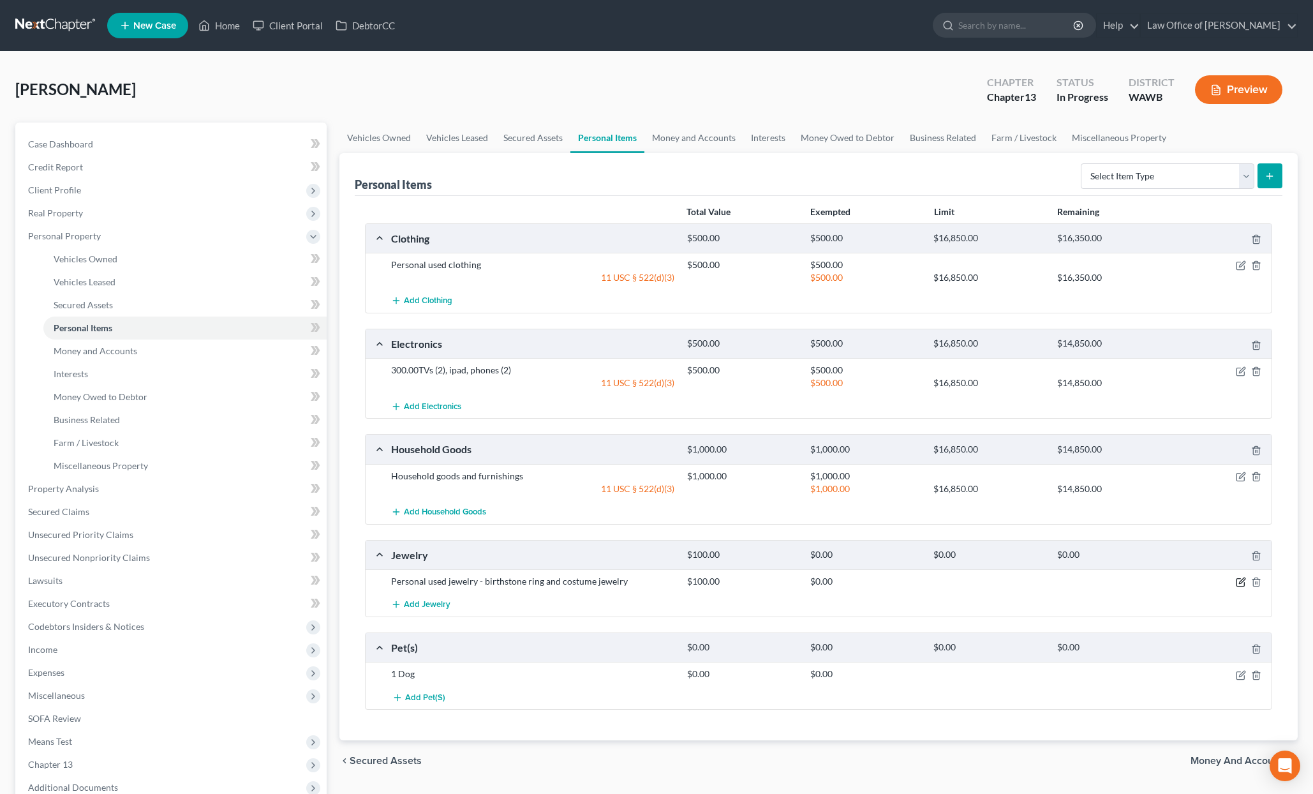
click at [1243, 581] on icon "button" at bounding box center [1242, 581] width 6 height 6
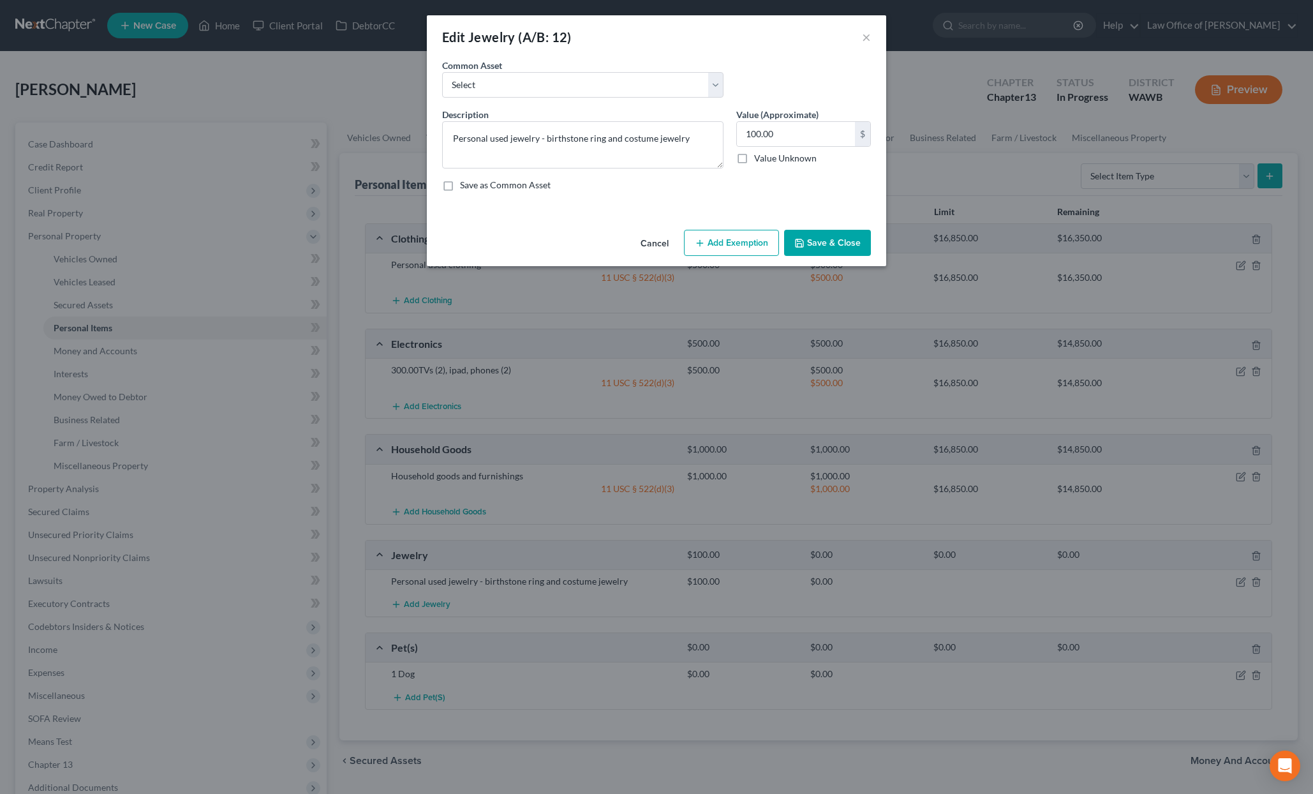
click at [738, 243] on button "Add Exemption" at bounding box center [731, 243] width 95 height 27
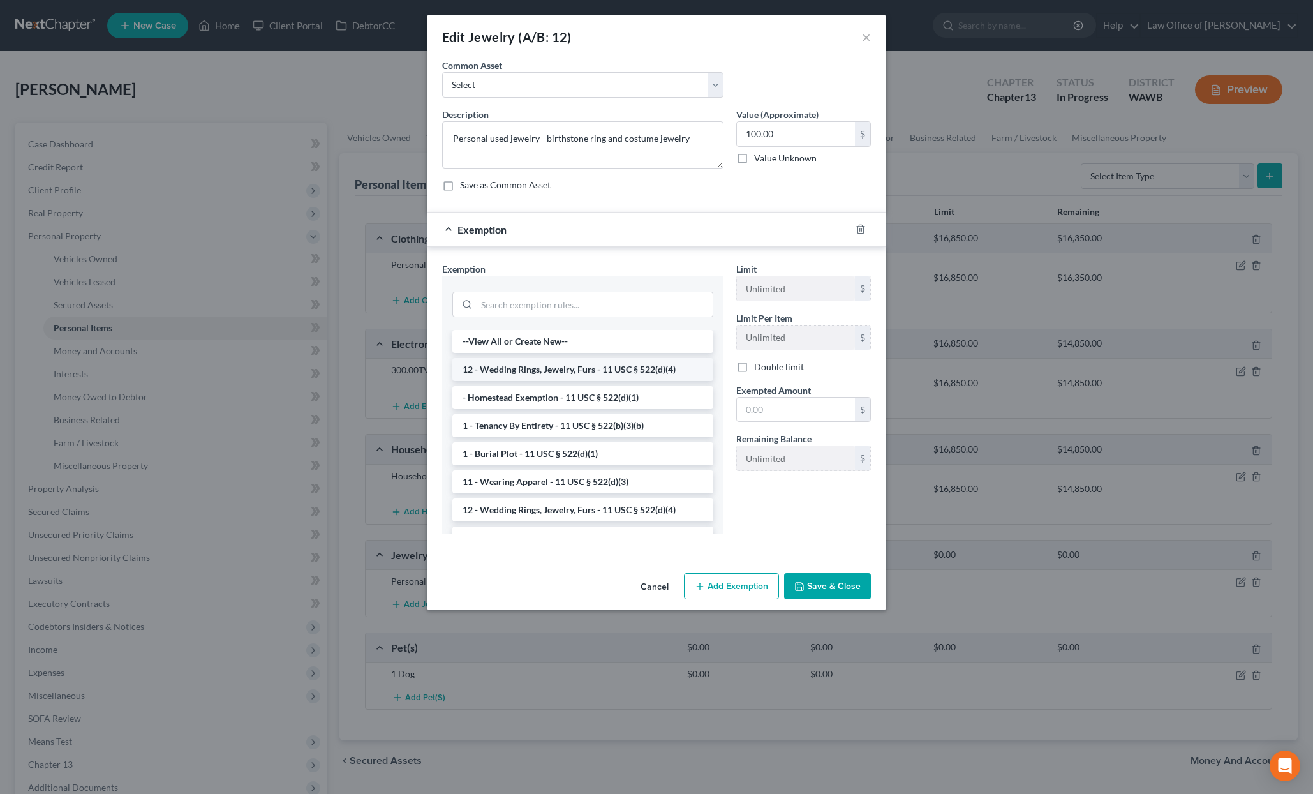
click at [622, 372] on li "12 - Wedding Rings, Jewelry, Furs - 11 USC § 522(d)(4)" at bounding box center [582, 369] width 261 height 23
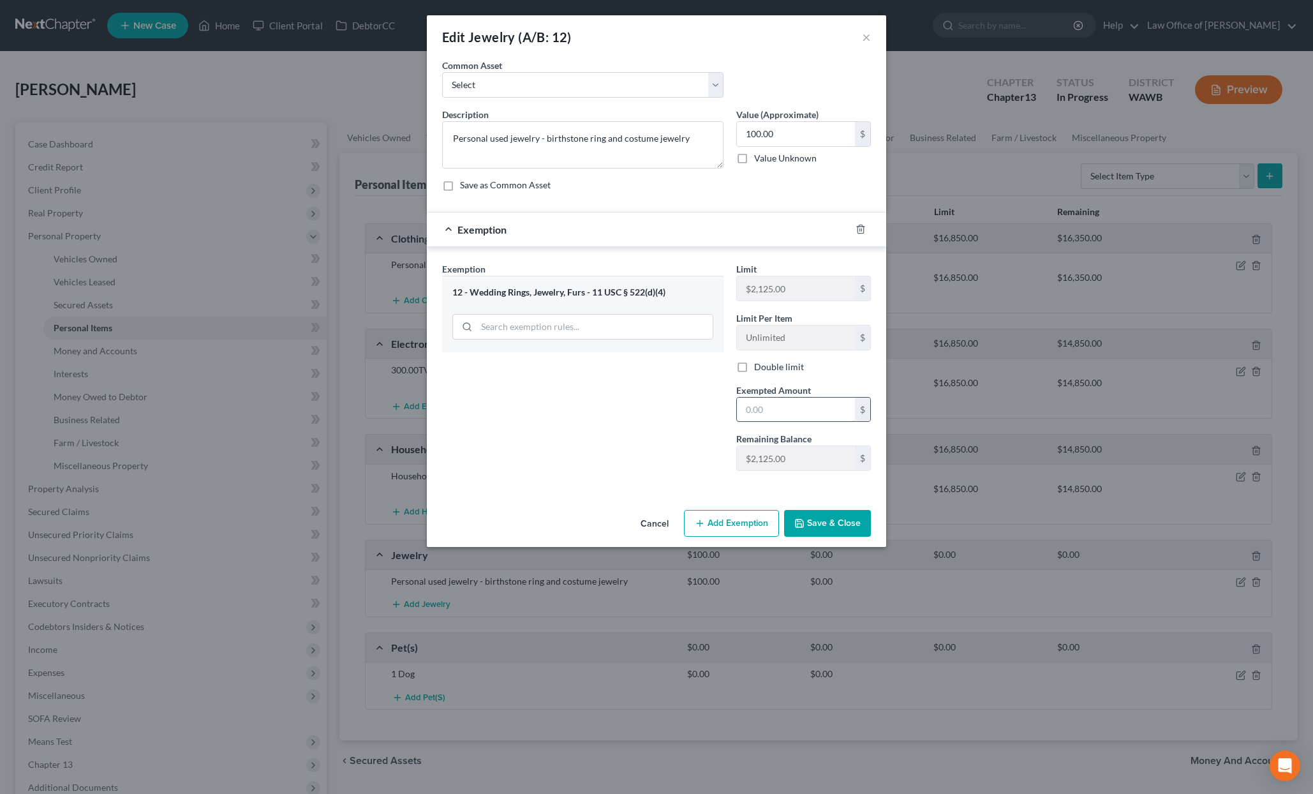
click at [773, 415] on input "text" at bounding box center [796, 410] width 118 height 24
type input "100"
click at [664, 437] on div "Exemption Set must be selected for CA. Exemption * 12 - Wedding Rings, Jewelry,…" at bounding box center [583, 371] width 294 height 219
click at [833, 523] on button "Save & Close" at bounding box center [827, 523] width 87 height 27
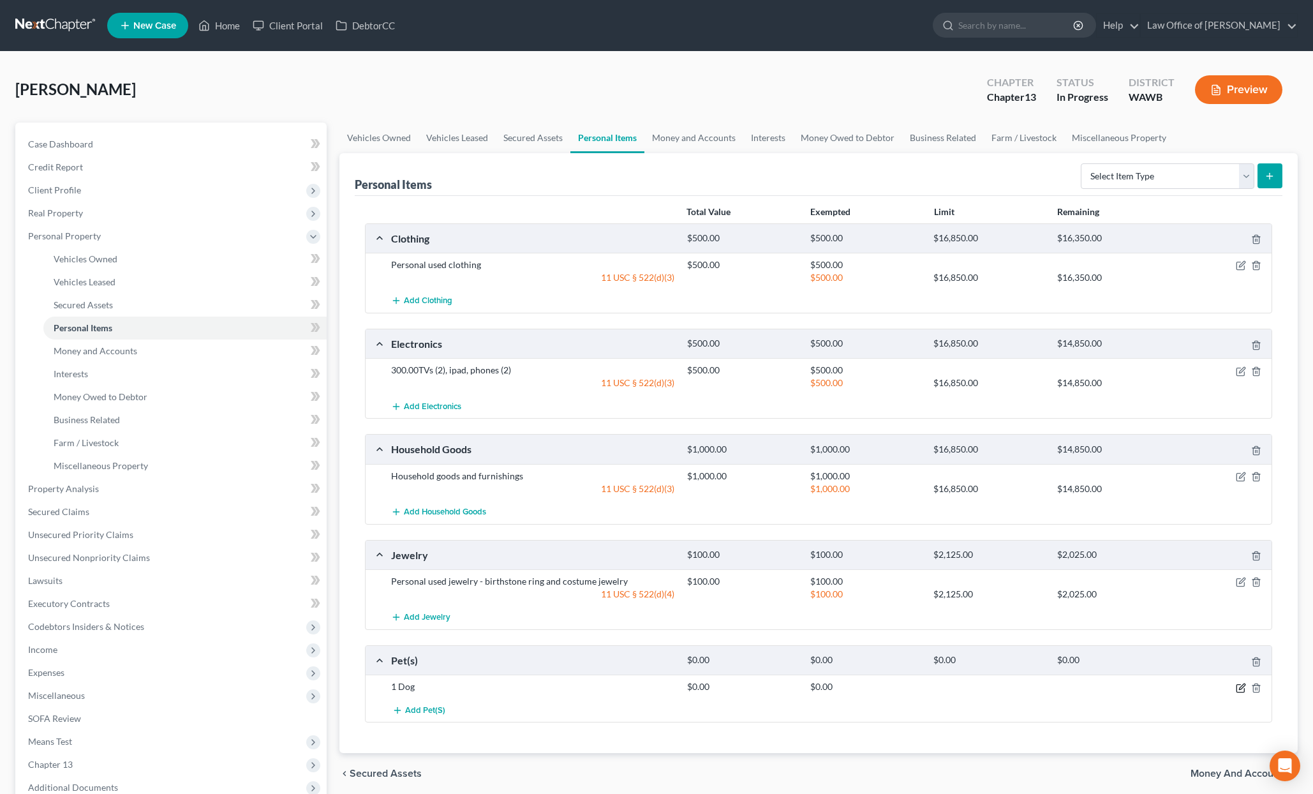
click at [1243, 686] on icon "button" at bounding box center [1241, 688] width 10 height 10
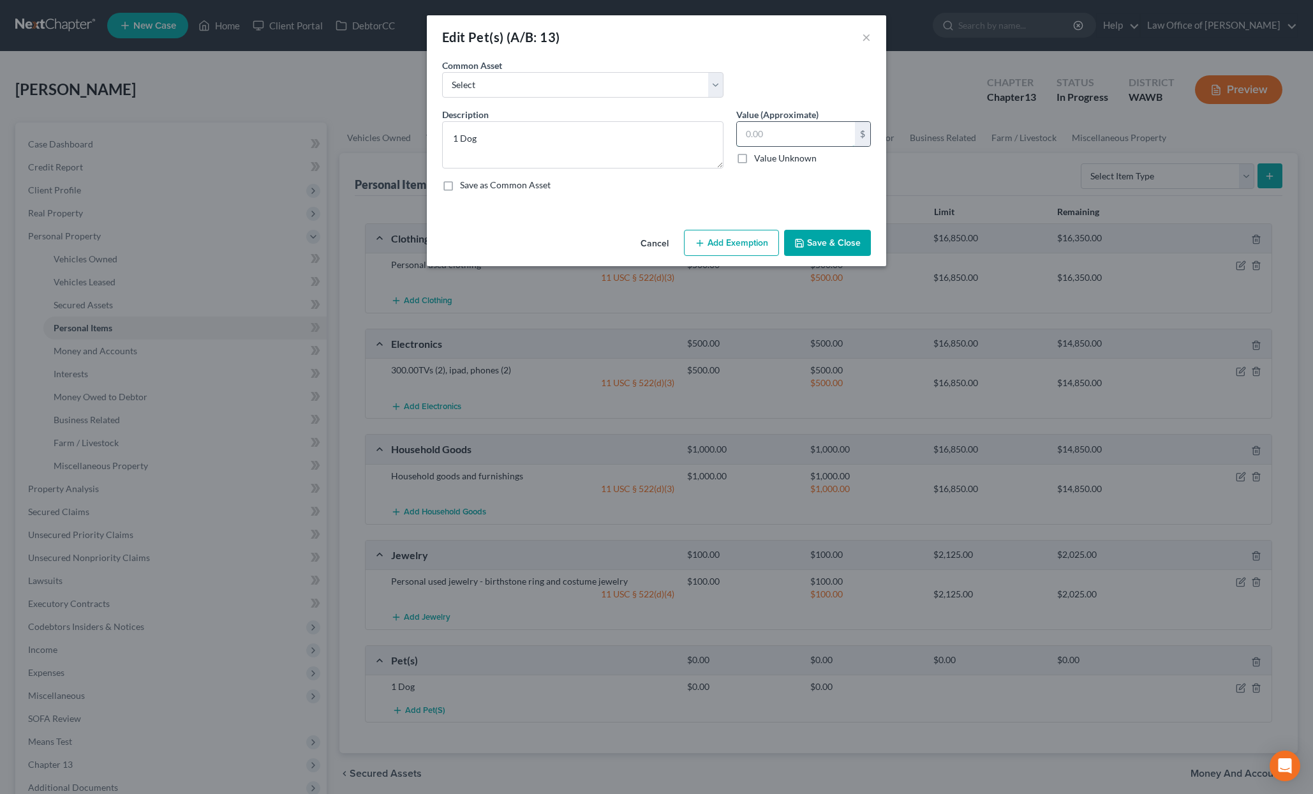
click at [760, 137] on input "text" at bounding box center [796, 134] width 118 height 24
type input "0"
click at [728, 229] on div "Cancel Add Exemption Save & Close" at bounding box center [657, 246] width 460 height 42
click at [719, 253] on button "Add Exemption" at bounding box center [731, 243] width 95 height 27
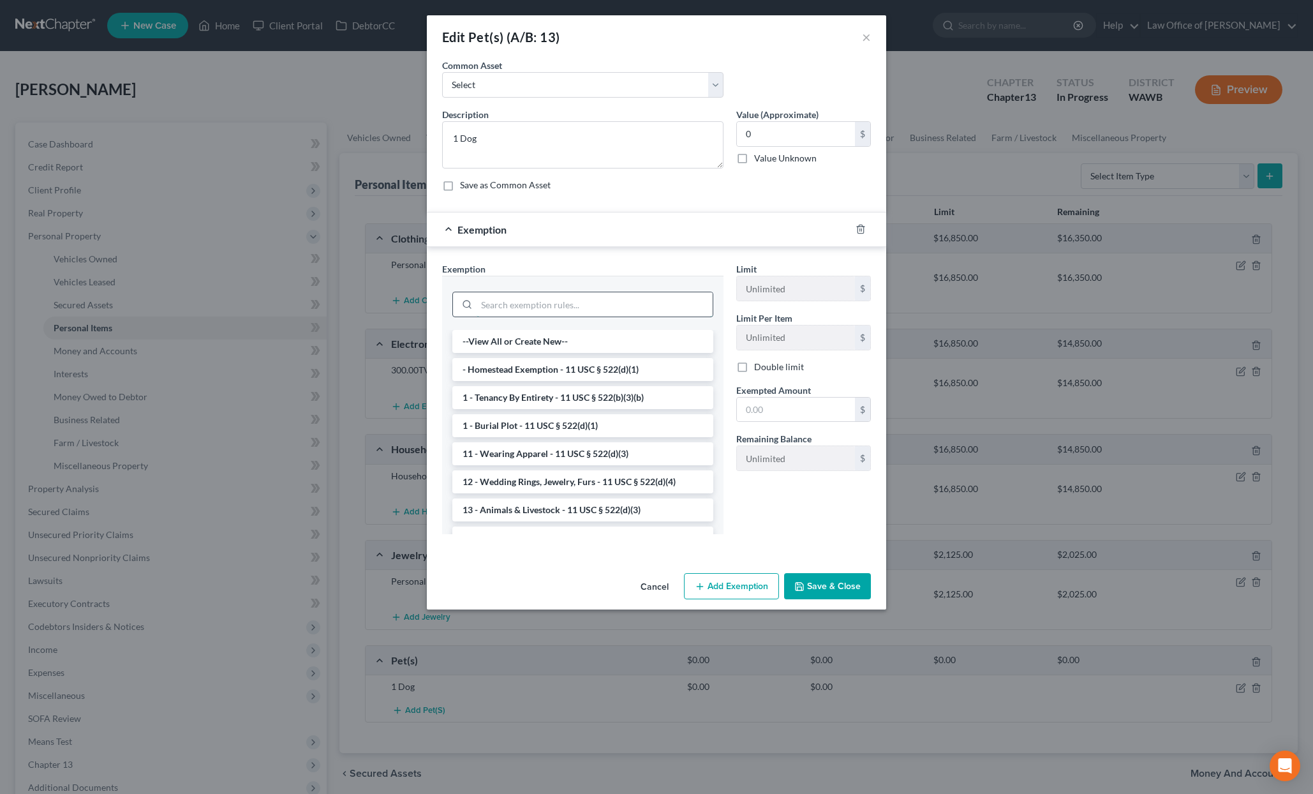
click at [619, 297] on input "search" at bounding box center [595, 304] width 236 height 24
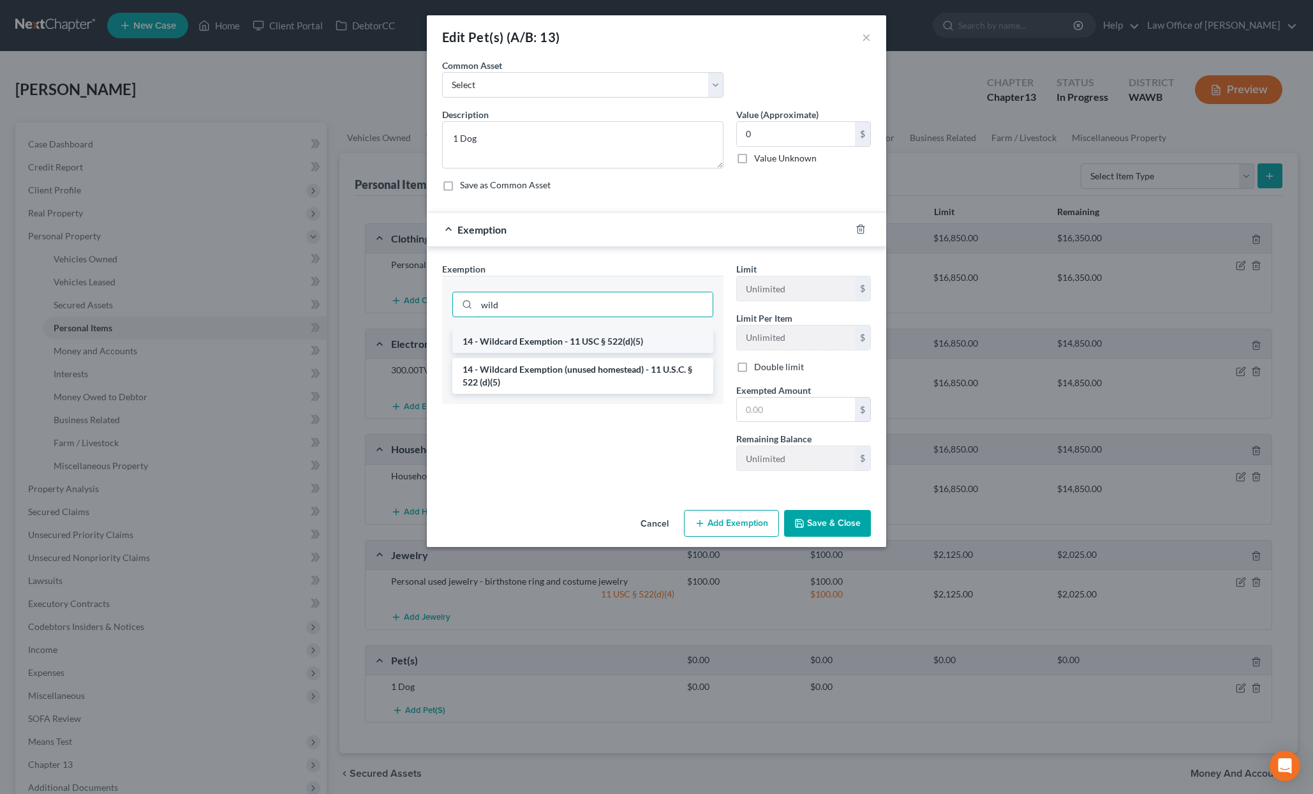
type input "wild"
click at [625, 340] on li "14 - Wildcard Exemption - 11 USC § 522(d)(5)" at bounding box center [582, 341] width 261 height 23
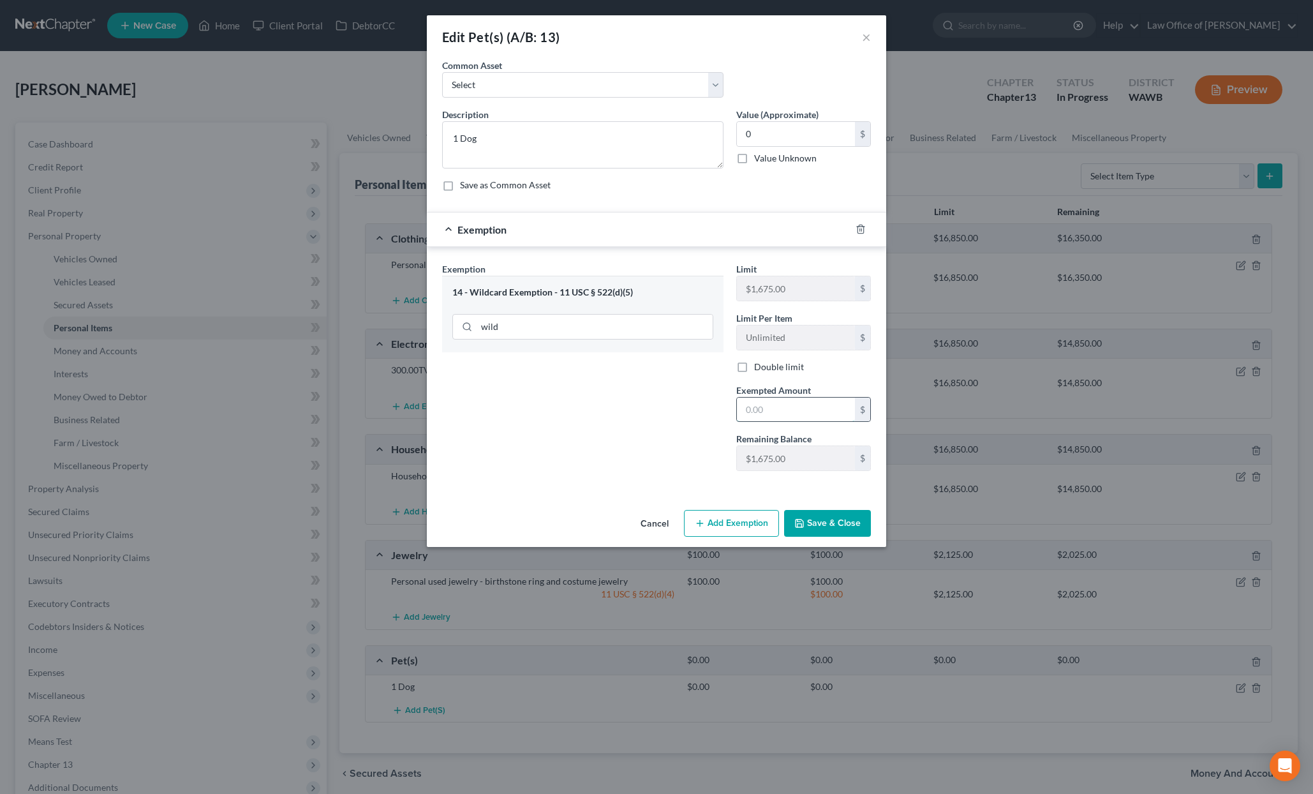
click at [782, 419] on input "text" at bounding box center [796, 410] width 118 height 24
type input "0"
click at [687, 454] on div "Exemption Set must be selected for CA. Exemption * 14 - Wildcard Exemption - 11…" at bounding box center [583, 371] width 294 height 219
click at [817, 511] on button "Save & Close" at bounding box center [827, 523] width 87 height 27
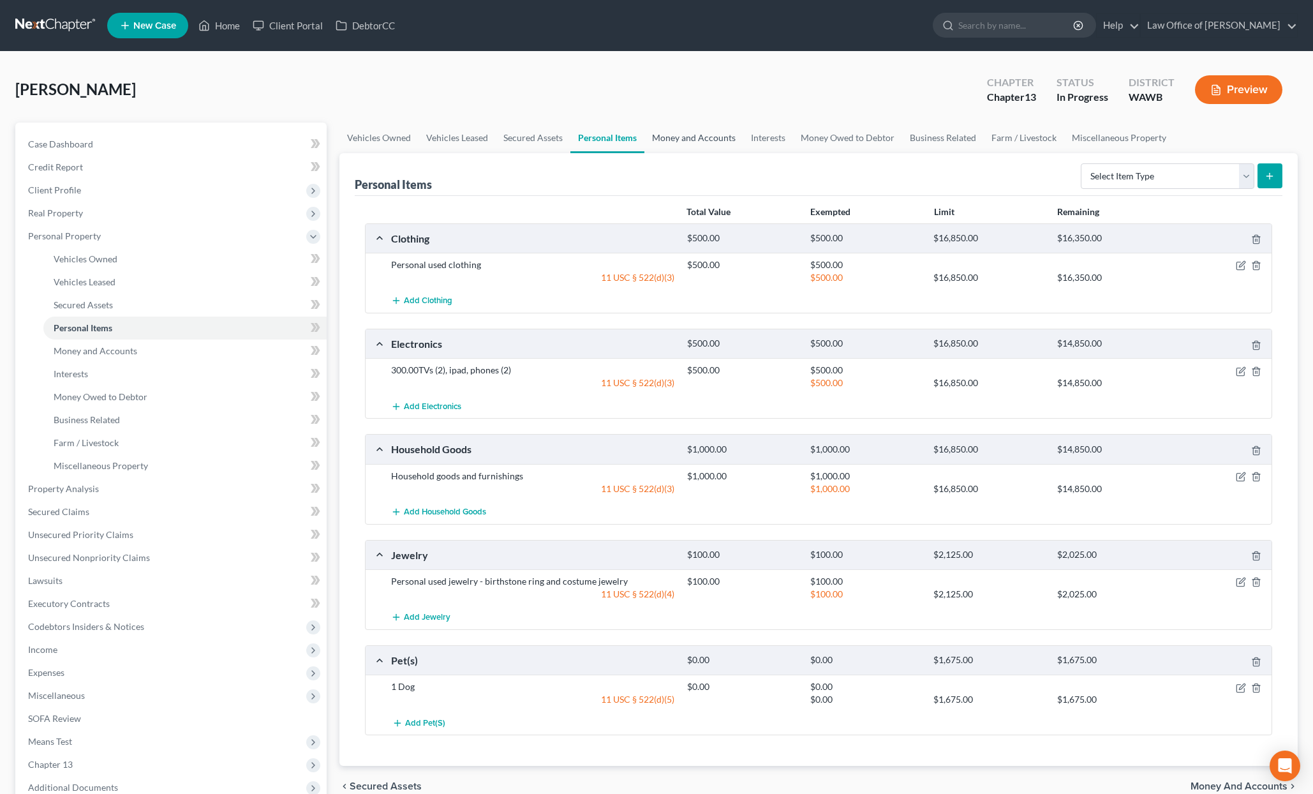
click at [694, 145] on link "Money and Accounts" at bounding box center [694, 138] width 99 height 31
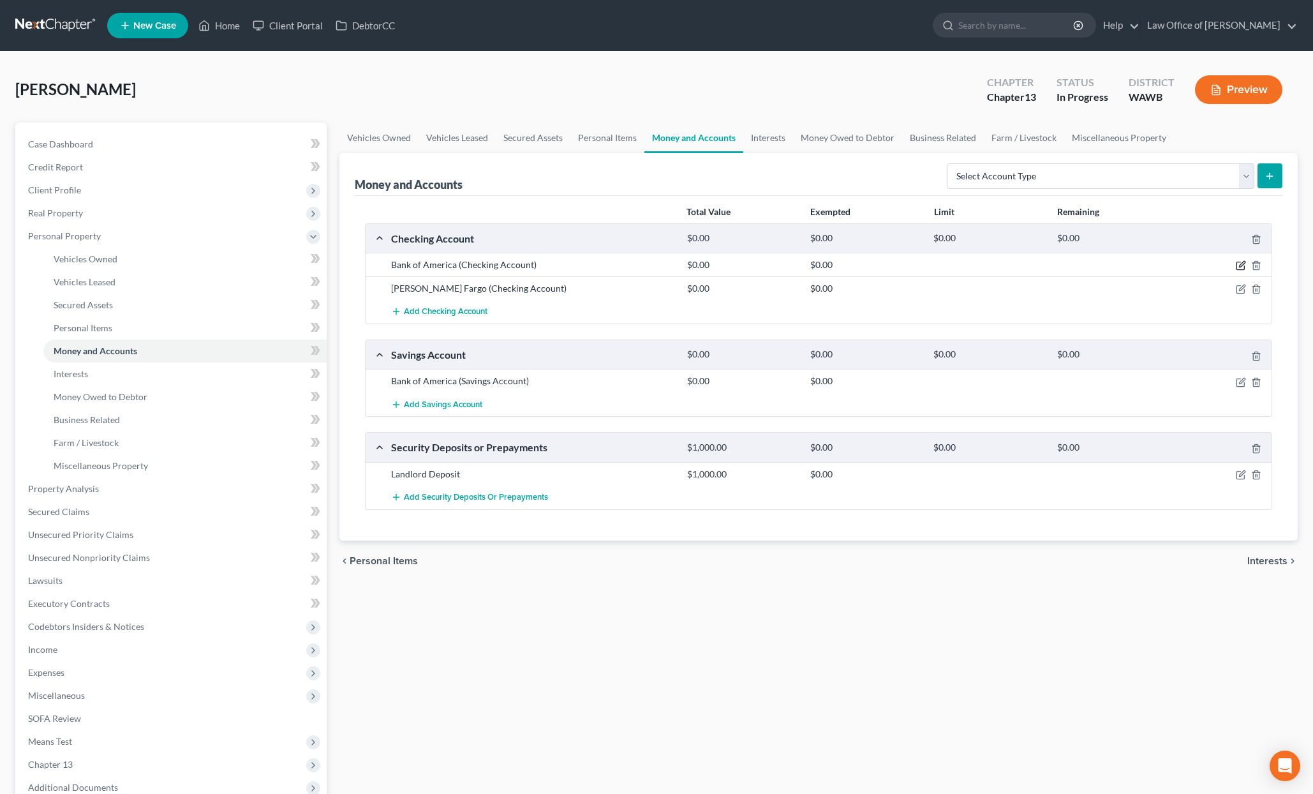
click at [1240, 262] on icon "button" at bounding box center [1241, 265] width 10 height 10
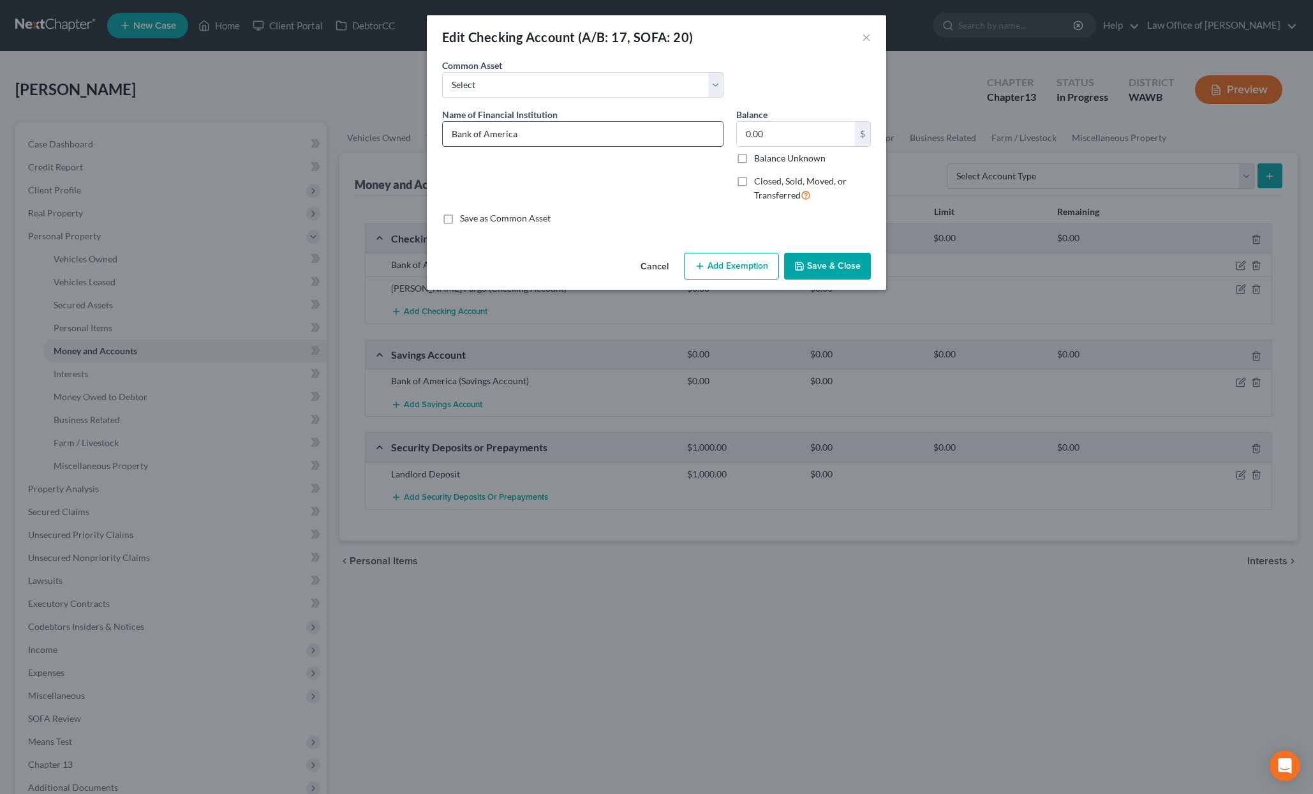
click at [669, 142] on input "Bank of America" at bounding box center [583, 134] width 280 height 24
type input "Bank of America"
click at [781, 131] on input "0.00" at bounding box center [796, 134] width 118 height 24
type input "100"
click at [745, 263] on button "Add Exemption" at bounding box center [731, 266] width 95 height 27
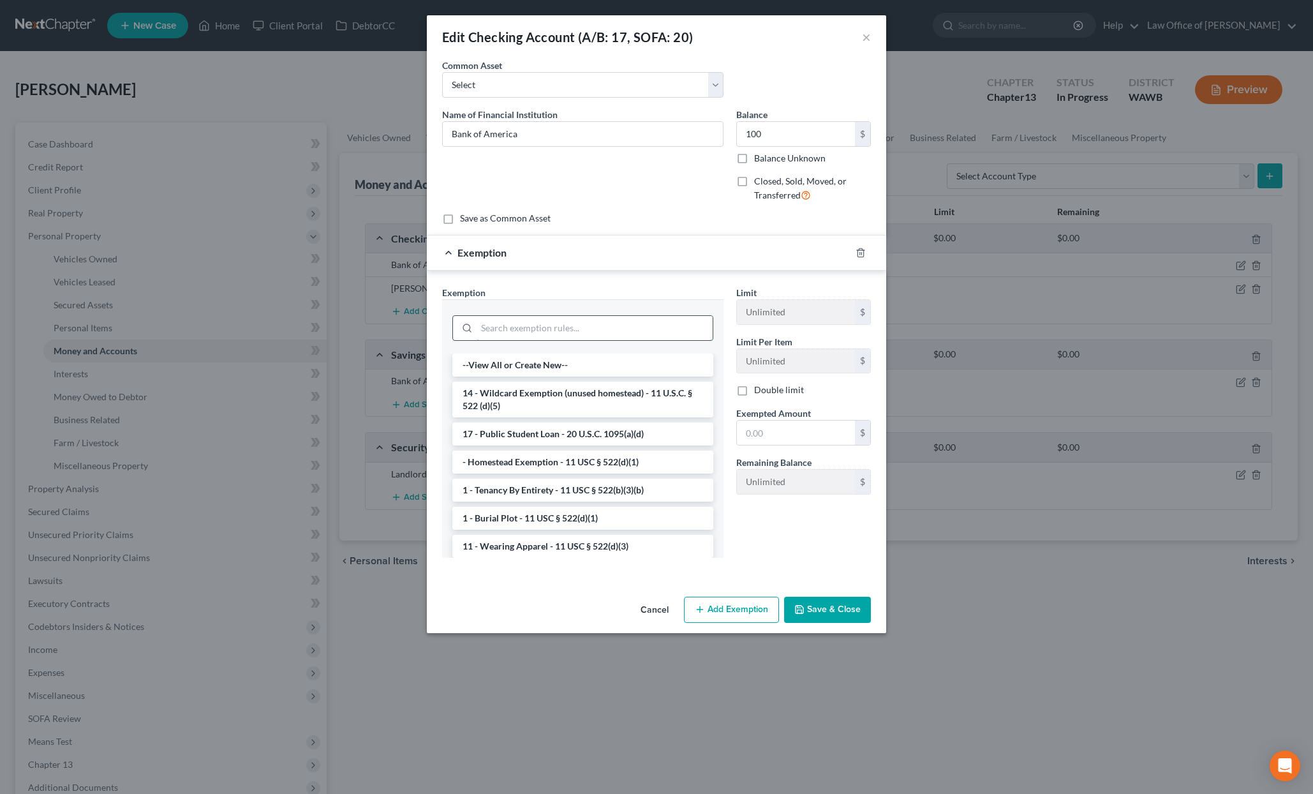
click at [615, 323] on input "search" at bounding box center [595, 328] width 236 height 24
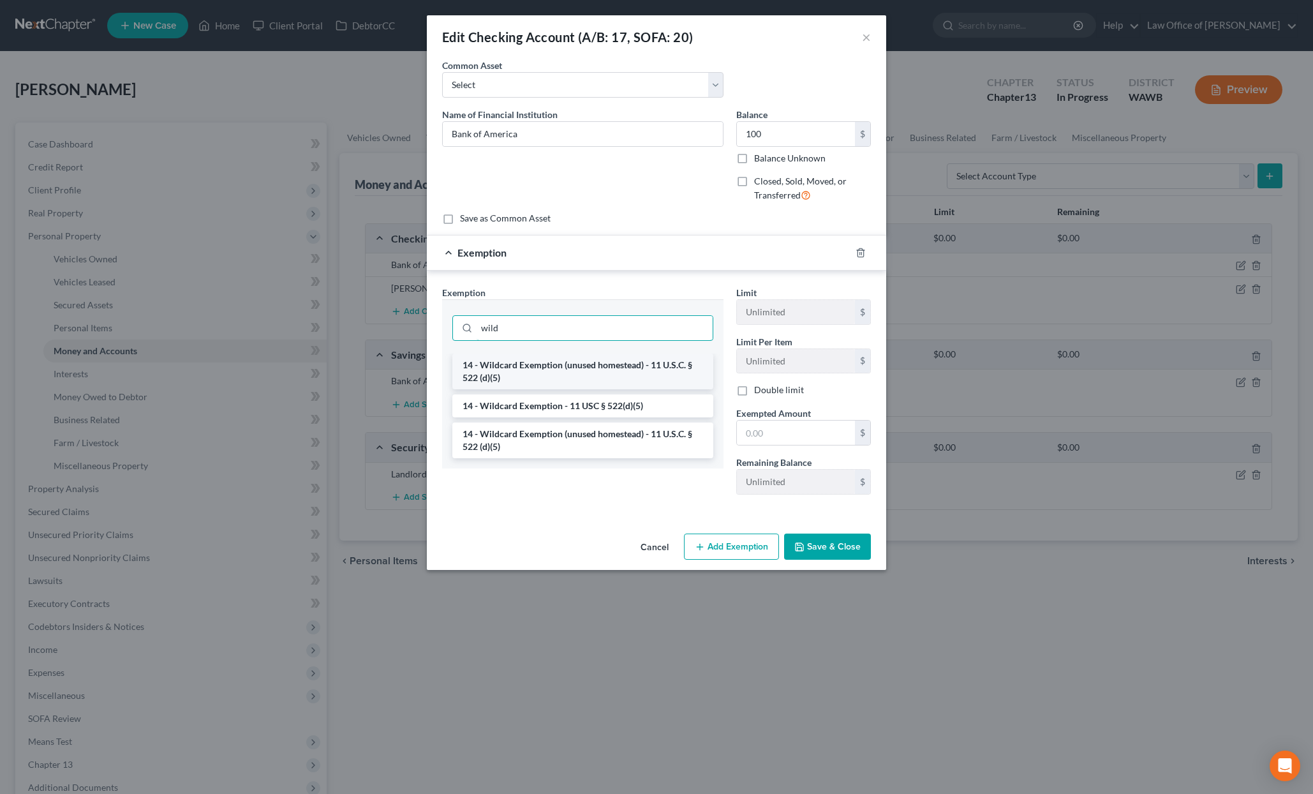
type input "wild"
click at [610, 364] on li "14 - Wildcard Exemption (unused homestead) - 11 U.S.C. § 522 (d)(5)" at bounding box center [582, 372] width 261 height 36
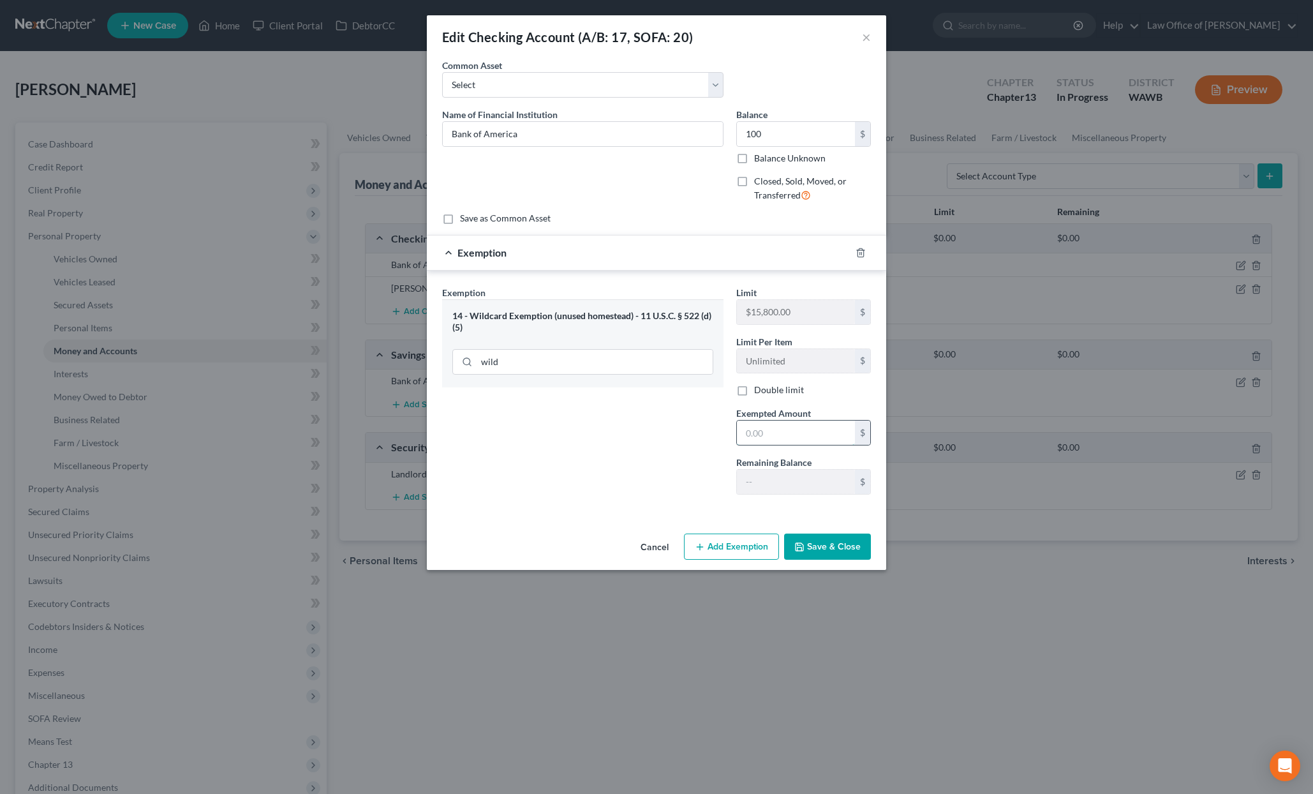
click at [769, 430] on input "text" at bounding box center [796, 433] width 118 height 24
type input "100"
click at [682, 509] on div "Exemption Set must be selected for CA. Exemption * 14 - Wildcard Exemption (unu…" at bounding box center [657, 393] width 460 height 245
click at [826, 553] on button "Save & Close" at bounding box center [827, 547] width 87 height 27
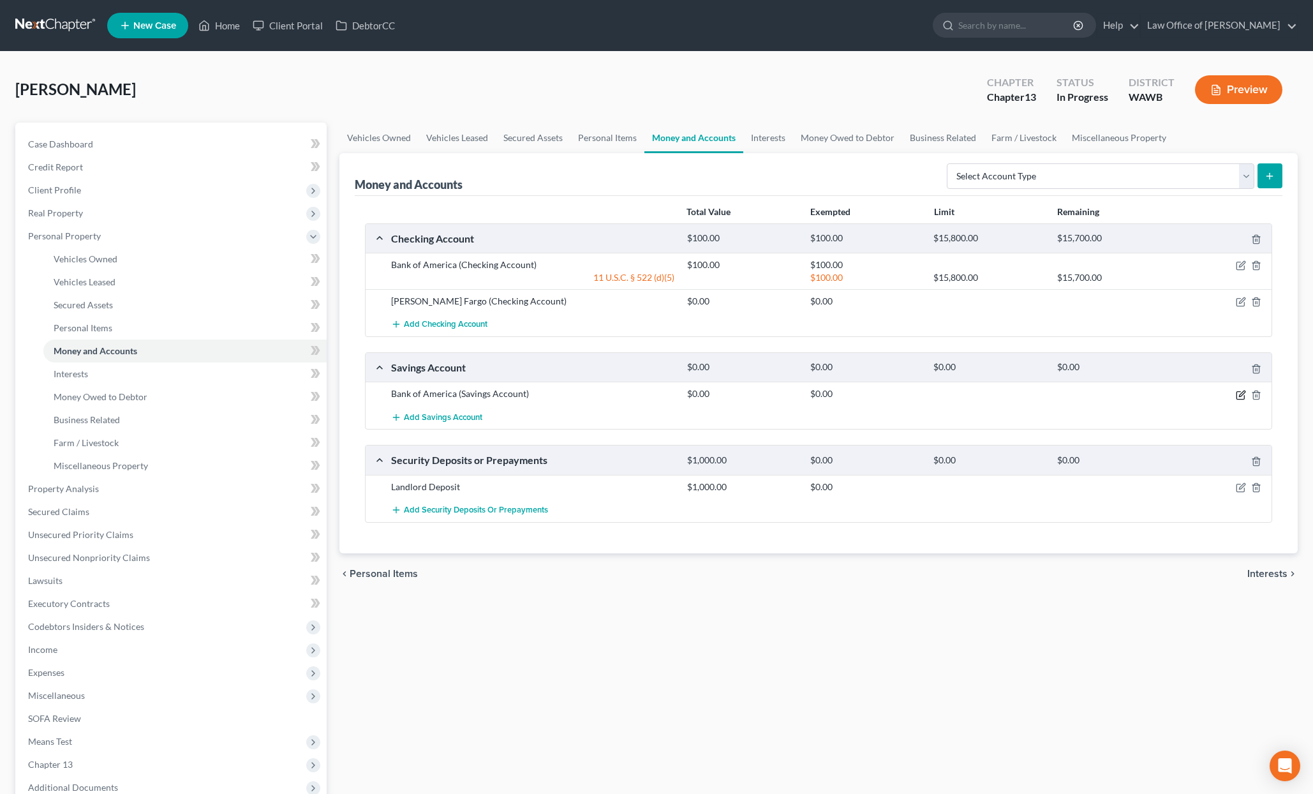
click at [1243, 396] on icon "button" at bounding box center [1241, 395] width 10 height 10
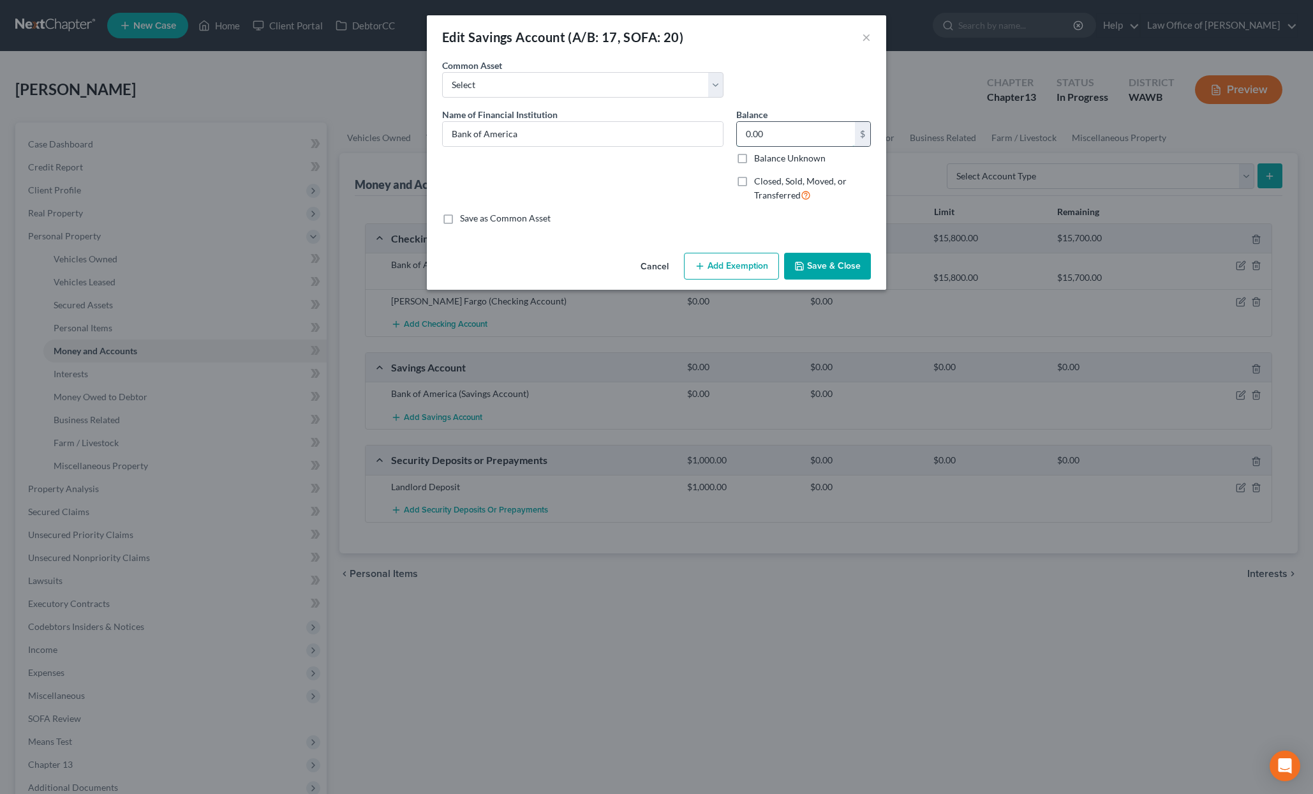
click at [778, 142] on input "0.00" at bounding box center [796, 134] width 118 height 24
type input "12"
click at [736, 270] on button "Add Exemption" at bounding box center [731, 266] width 95 height 27
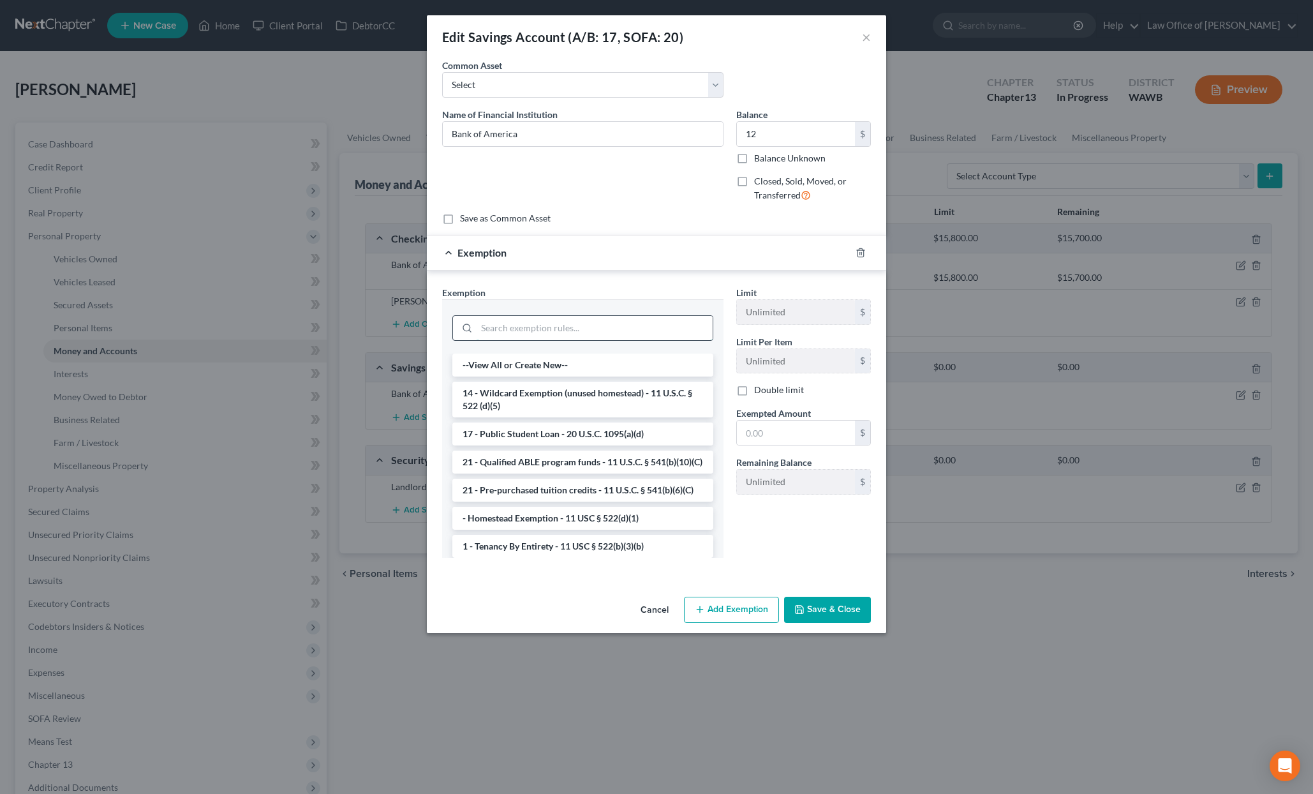
click at [569, 330] on input "search" at bounding box center [595, 328] width 236 height 24
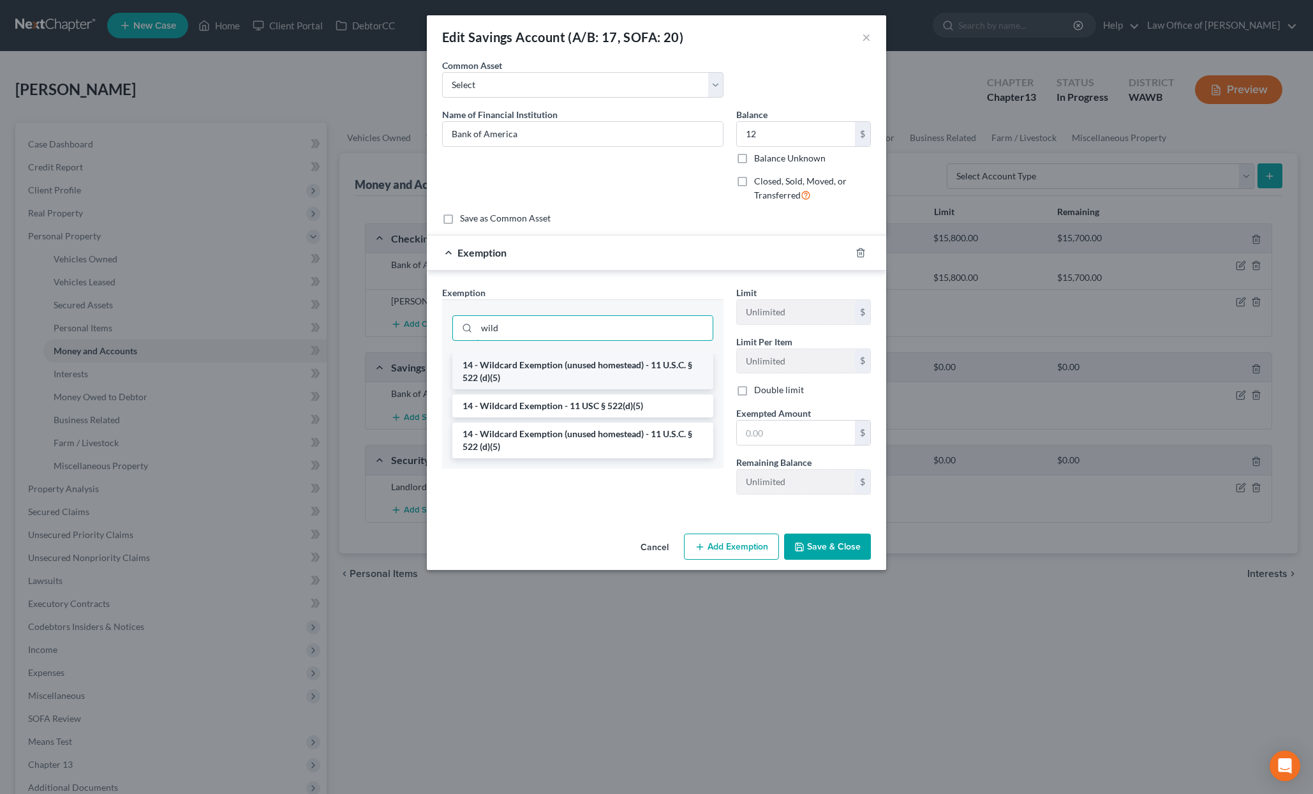
type input "wild"
click at [595, 368] on li "14 - Wildcard Exemption (unused homestead) - 11 U.S.C. § 522 (d)(5)" at bounding box center [582, 372] width 261 height 36
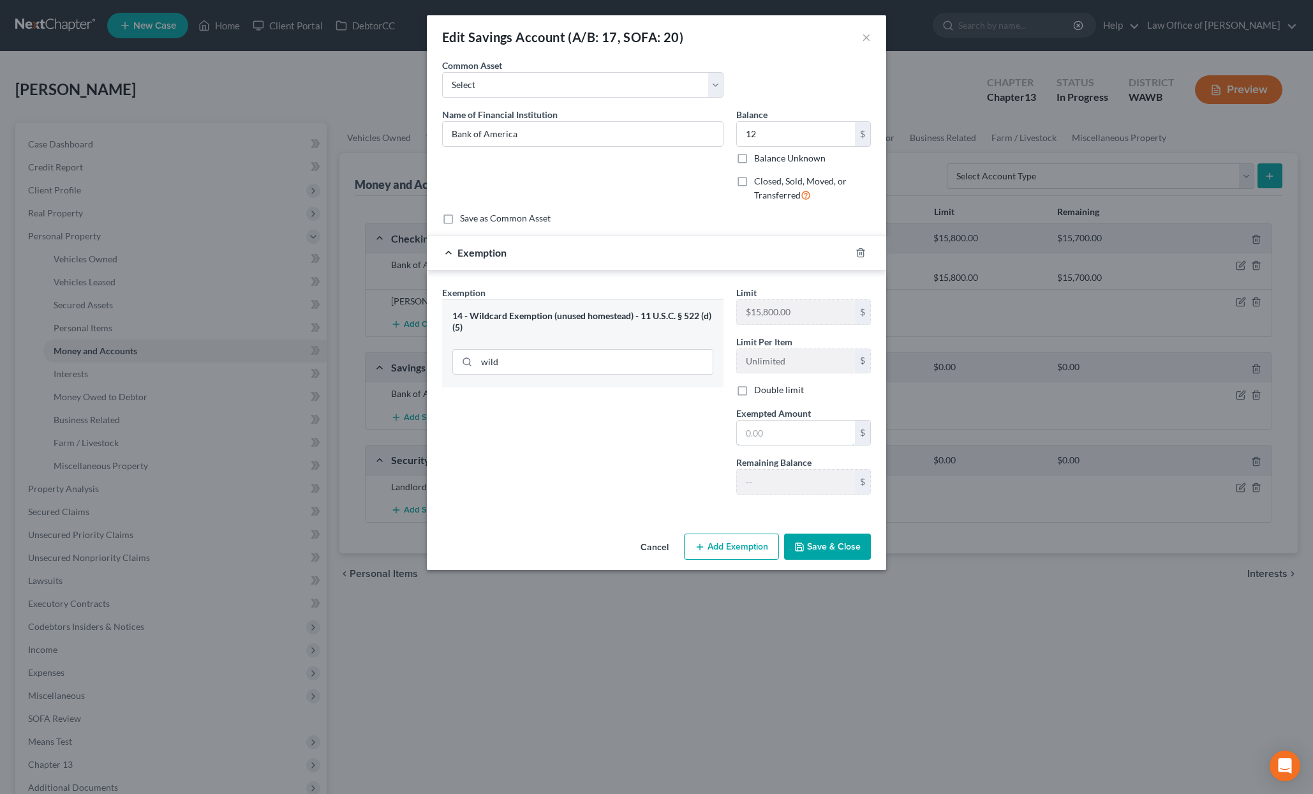
click at [794, 438] on input "text" at bounding box center [796, 433] width 118 height 24
type input "12"
click at [639, 509] on div "Exemption Set must be selected for CA. Exemption * 14 - Wildcard Exemption (unu…" at bounding box center [657, 393] width 460 height 245
click at [835, 538] on button "Save & Close" at bounding box center [827, 547] width 87 height 27
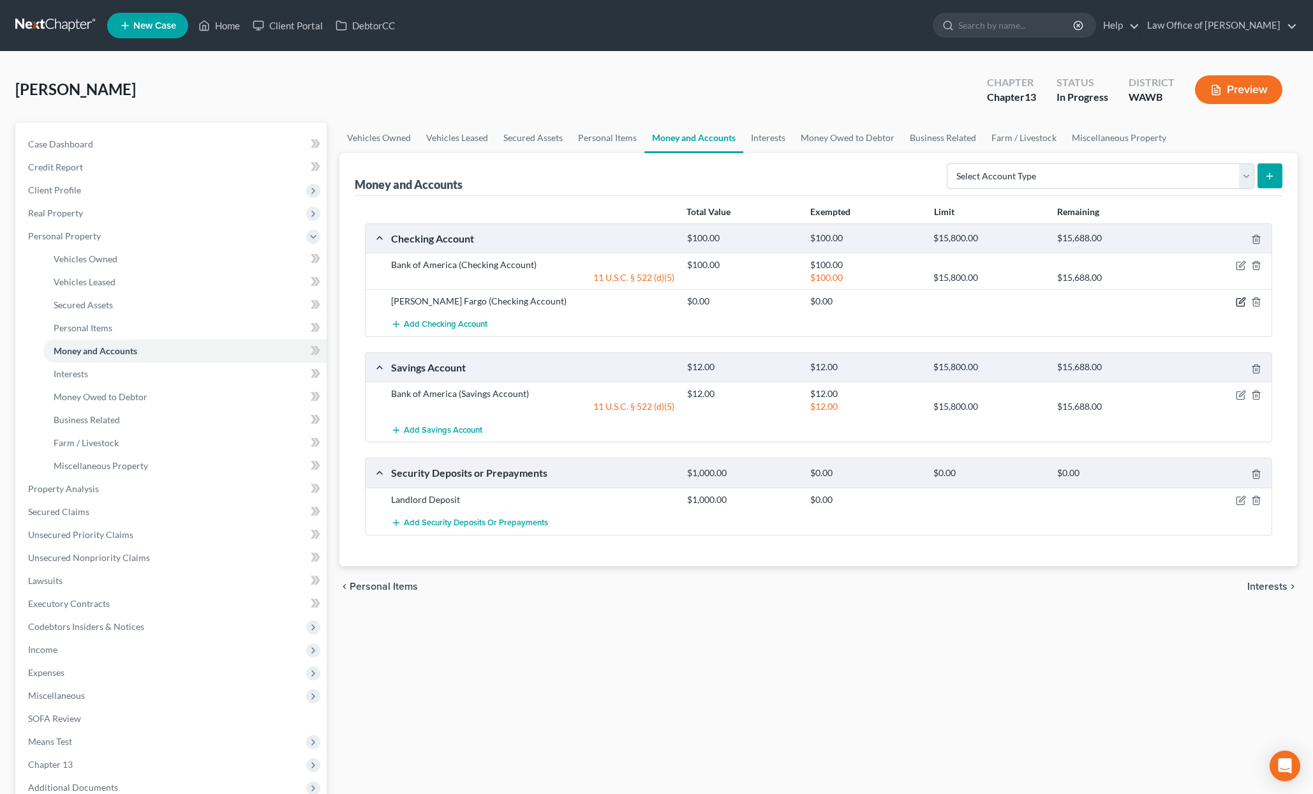
click at [1242, 303] on icon "button" at bounding box center [1241, 302] width 10 height 10
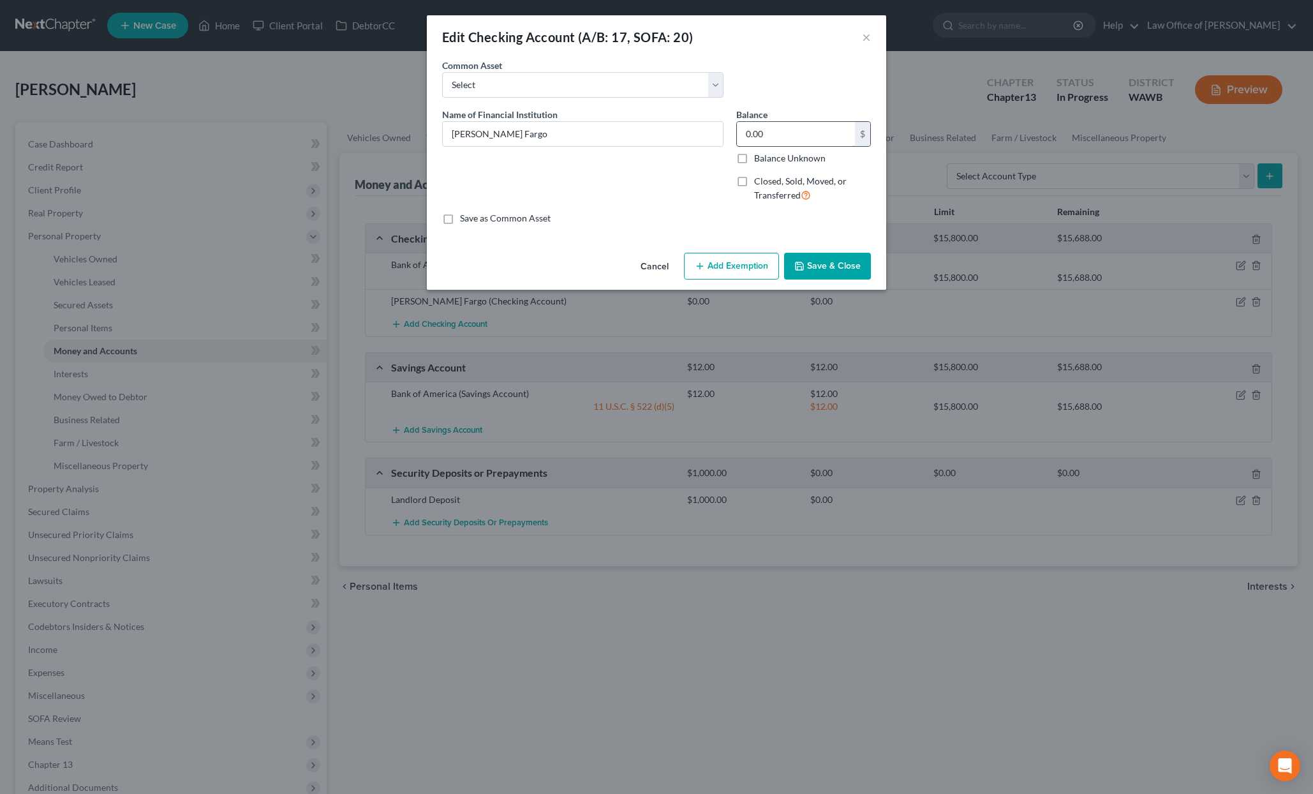
click at [781, 136] on input "0.00" at bounding box center [796, 134] width 118 height 24
click at [782, 136] on input "0.00" at bounding box center [796, 134] width 118 height 24
drag, startPoint x: 782, startPoint y: 136, endPoint x: 650, endPoint y: 123, distance: 132.1
click at [663, 127] on div "Name of Financial Institution * Wells Fargo Balance 0.00 $ Balance Unknown Bala…" at bounding box center [657, 160] width 442 height 105
type input "2"
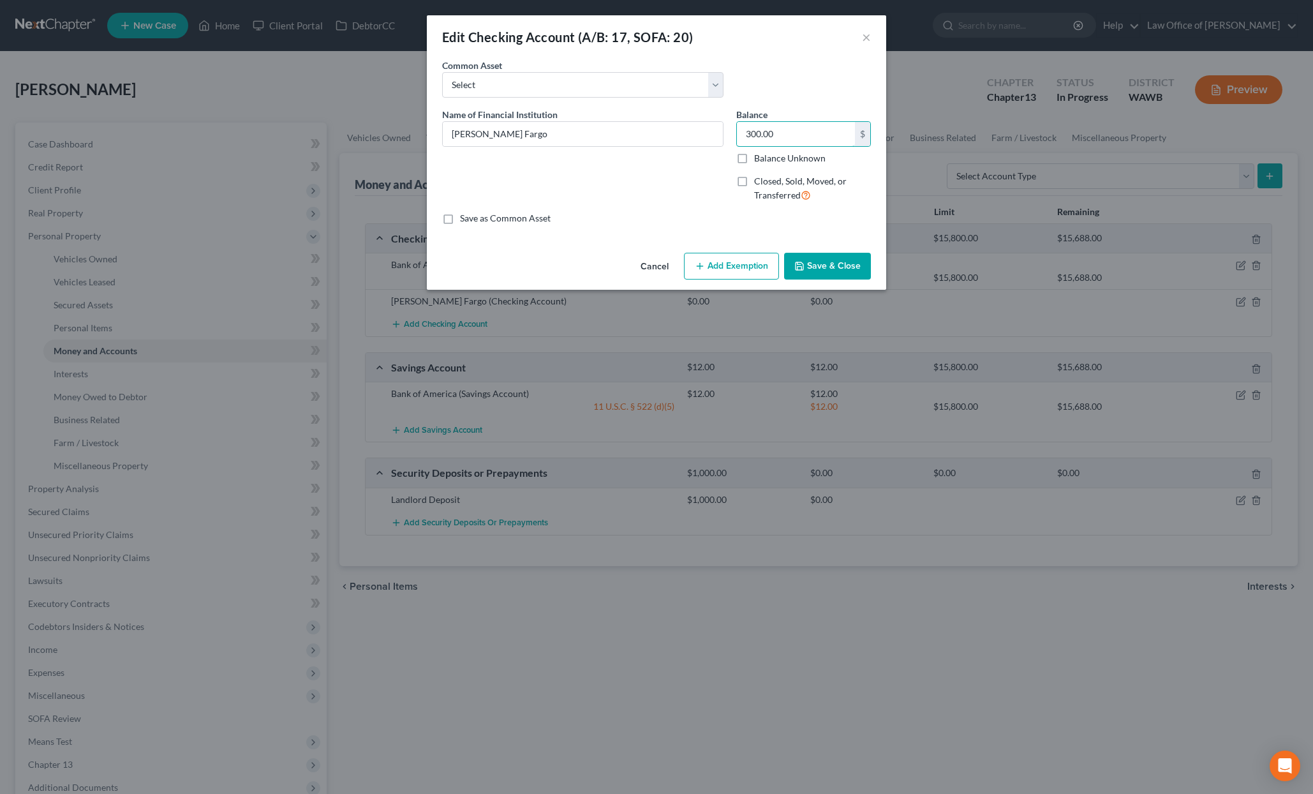
type input "300.00"
click at [721, 276] on button "Add Exemption" at bounding box center [731, 266] width 95 height 27
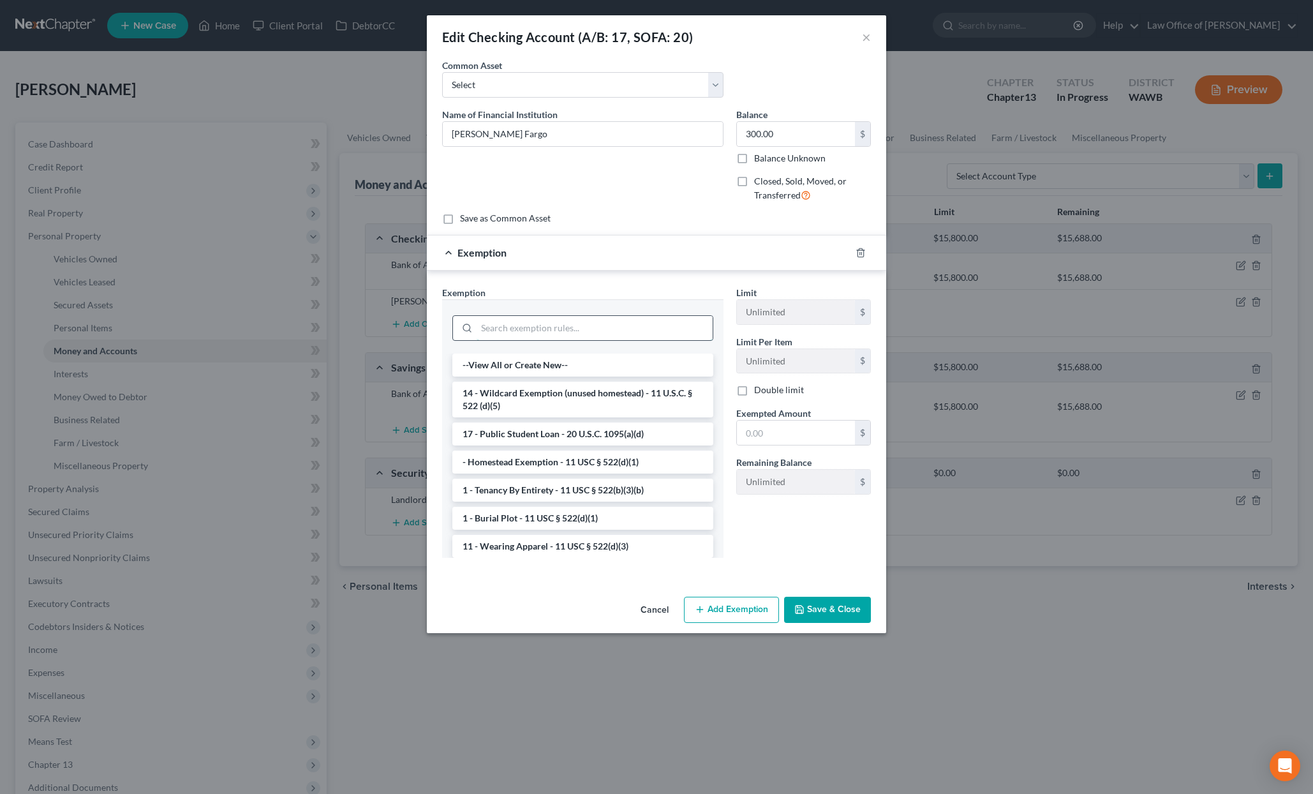
click at [595, 340] on input "search" at bounding box center [595, 328] width 236 height 24
click at [616, 406] on li "14 - Wildcard Exemption (unused homestead) - 11 U.S.C. § 522 (d)(5)" at bounding box center [582, 400] width 261 height 36
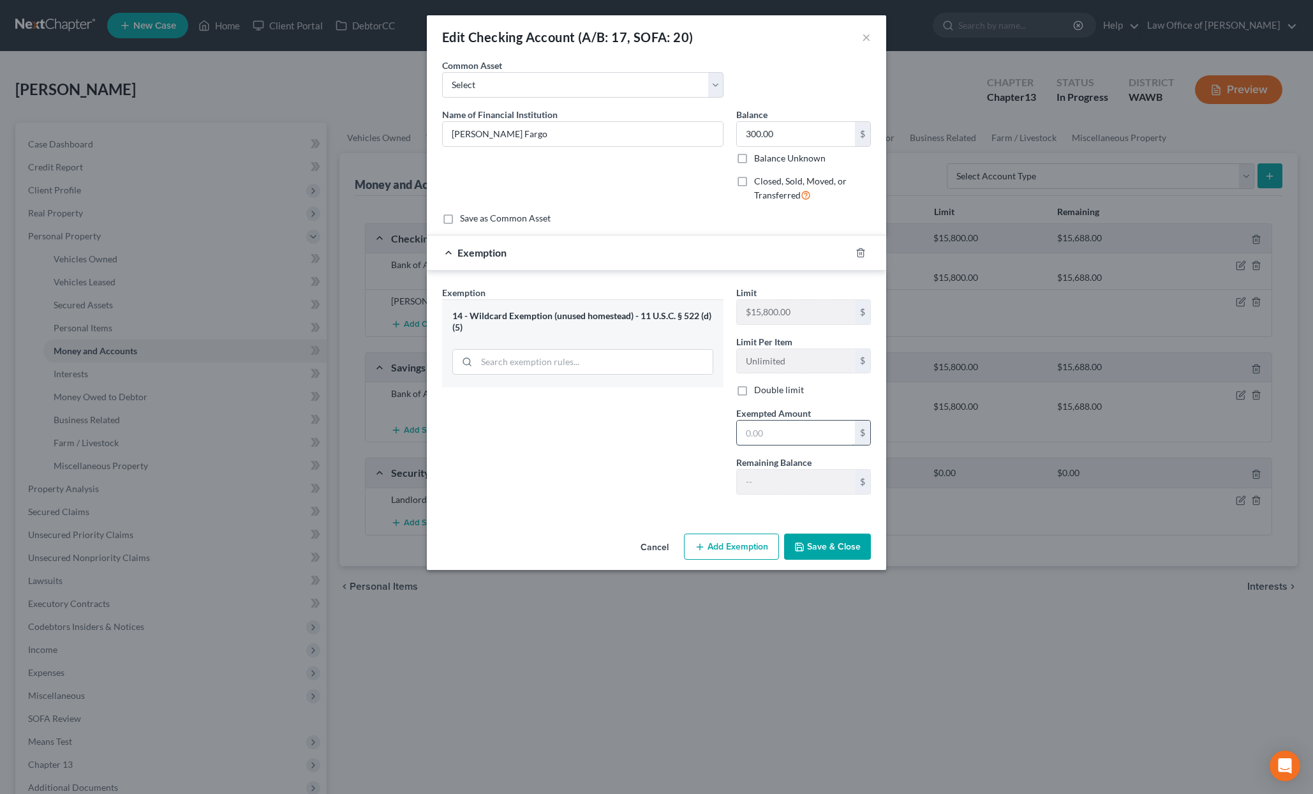
click at [793, 423] on input "text" at bounding box center [796, 433] width 118 height 24
type input "300"
click at [827, 546] on button "Save & Close" at bounding box center [827, 547] width 87 height 27
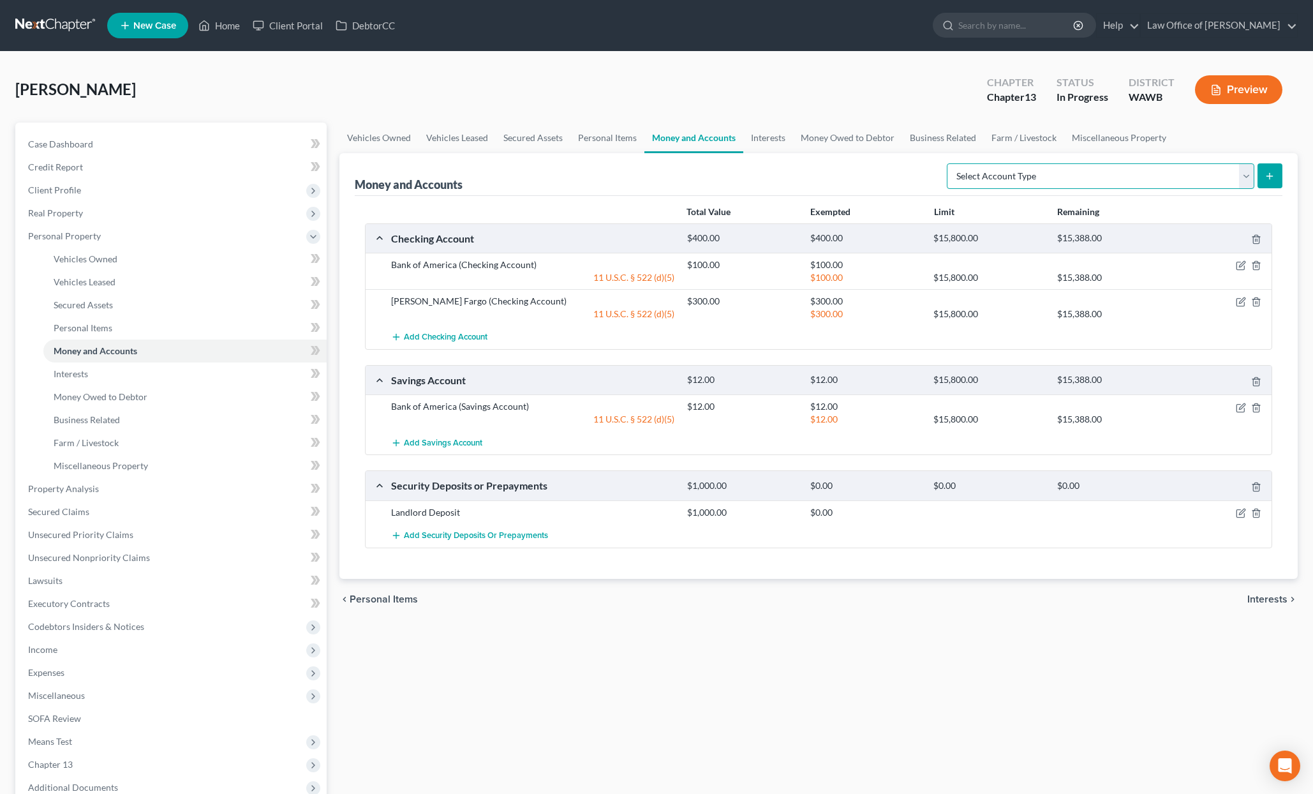
click at [1128, 176] on select "Select Account Type Brokerage (A/B: 18, SOFA: 20) Cash on Hand (A/B: 16) Certif…" at bounding box center [1101, 176] width 308 height 26
click at [1240, 512] on icon "button" at bounding box center [1242, 512] width 6 height 6
select select "3"
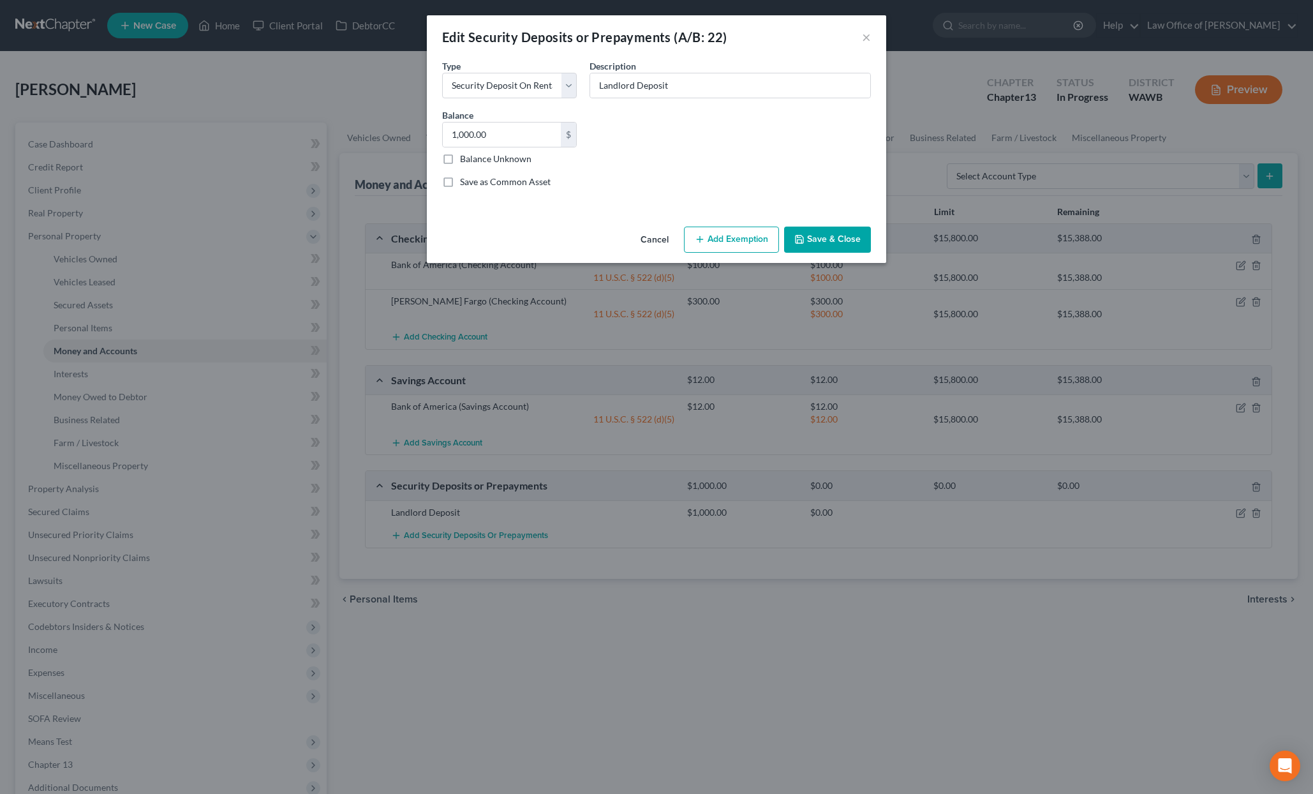
click at [725, 230] on button "Add Exemption" at bounding box center [731, 240] width 95 height 27
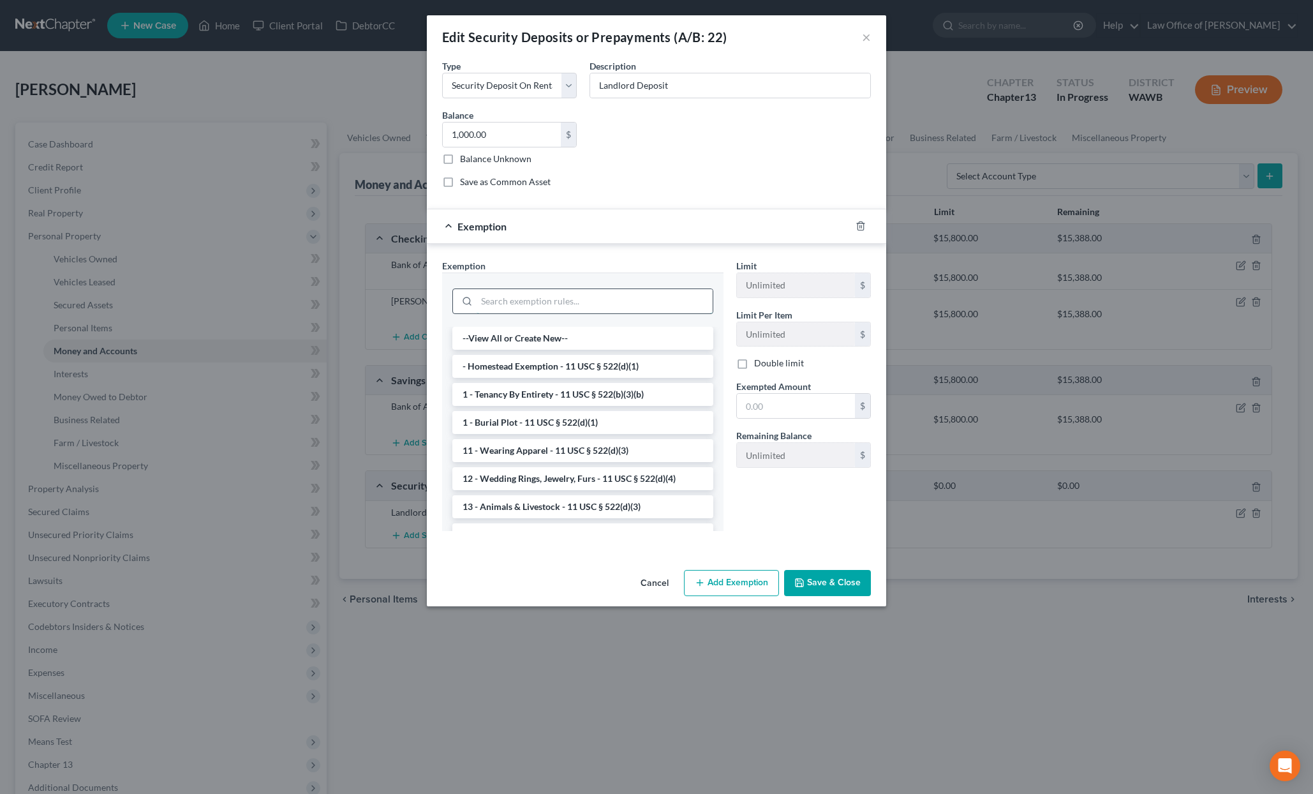
click at [602, 294] on input "search" at bounding box center [595, 301] width 236 height 24
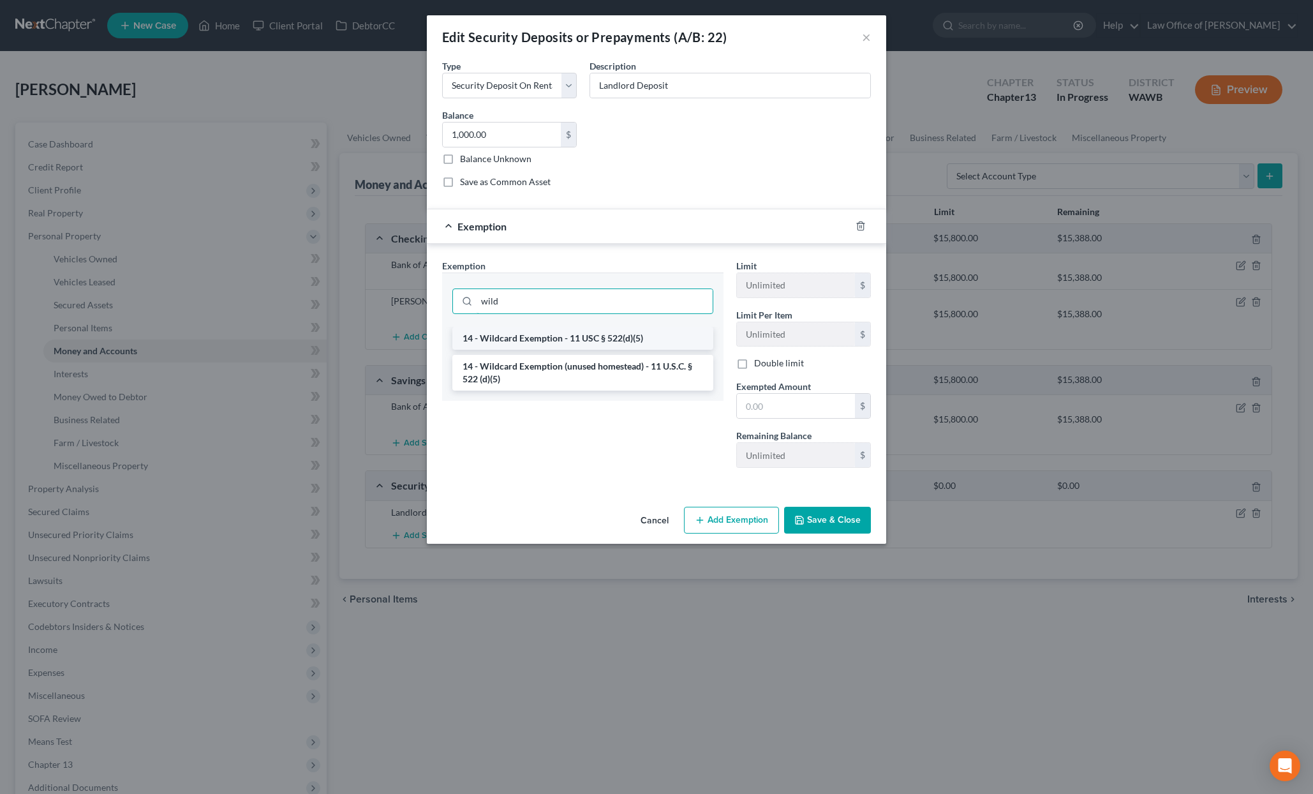
type input "wild"
click at [595, 336] on li "14 - Wildcard Exemption - 11 USC § 522(d)(5)" at bounding box center [582, 338] width 261 height 23
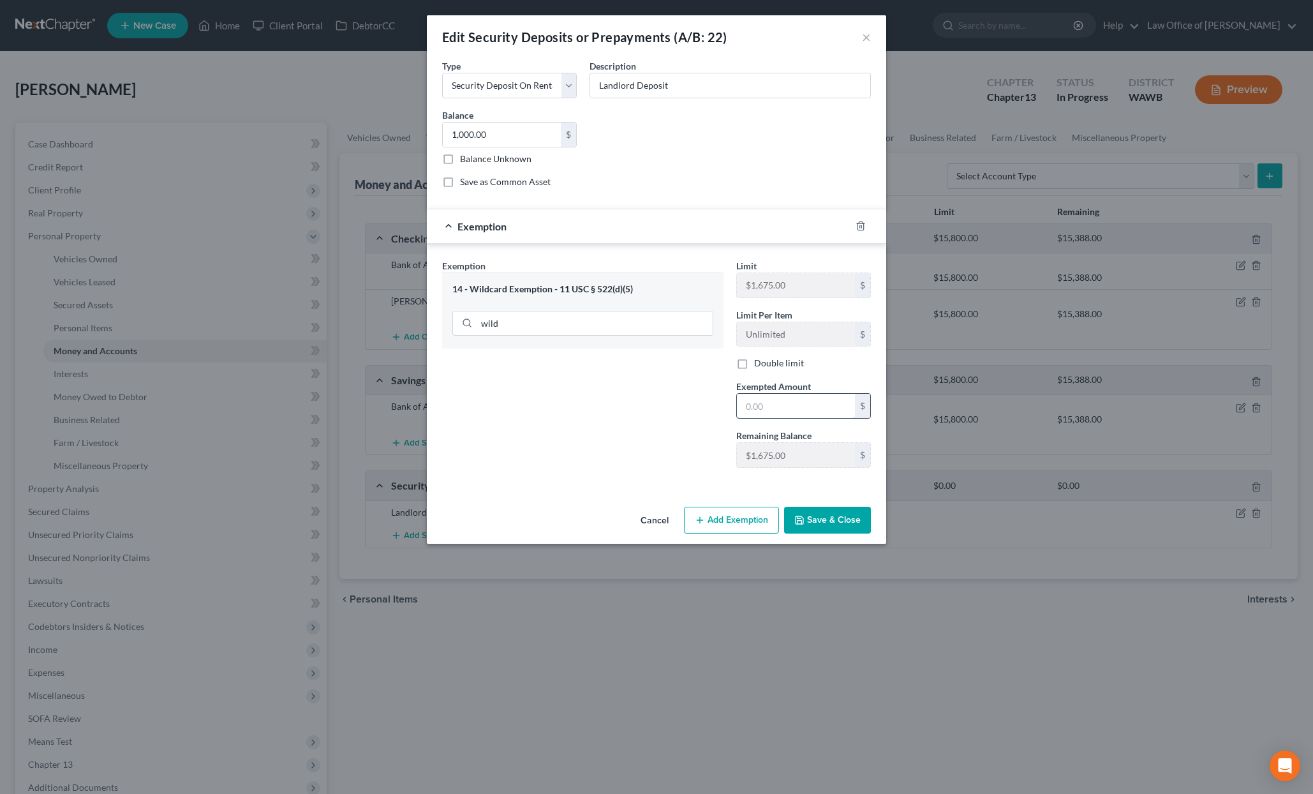
drag, startPoint x: 789, startPoint y: 404, endPoint x: 770, endPoint y: 405, distance: 19.8
click at [787, 405] on input "text" at bounding box center [796, 406] width 118 height 24
type input "0"
type input "1,000"
click at [839, 515] on button "Save & Close" at bounding box center [827, 520] width 87 height 27
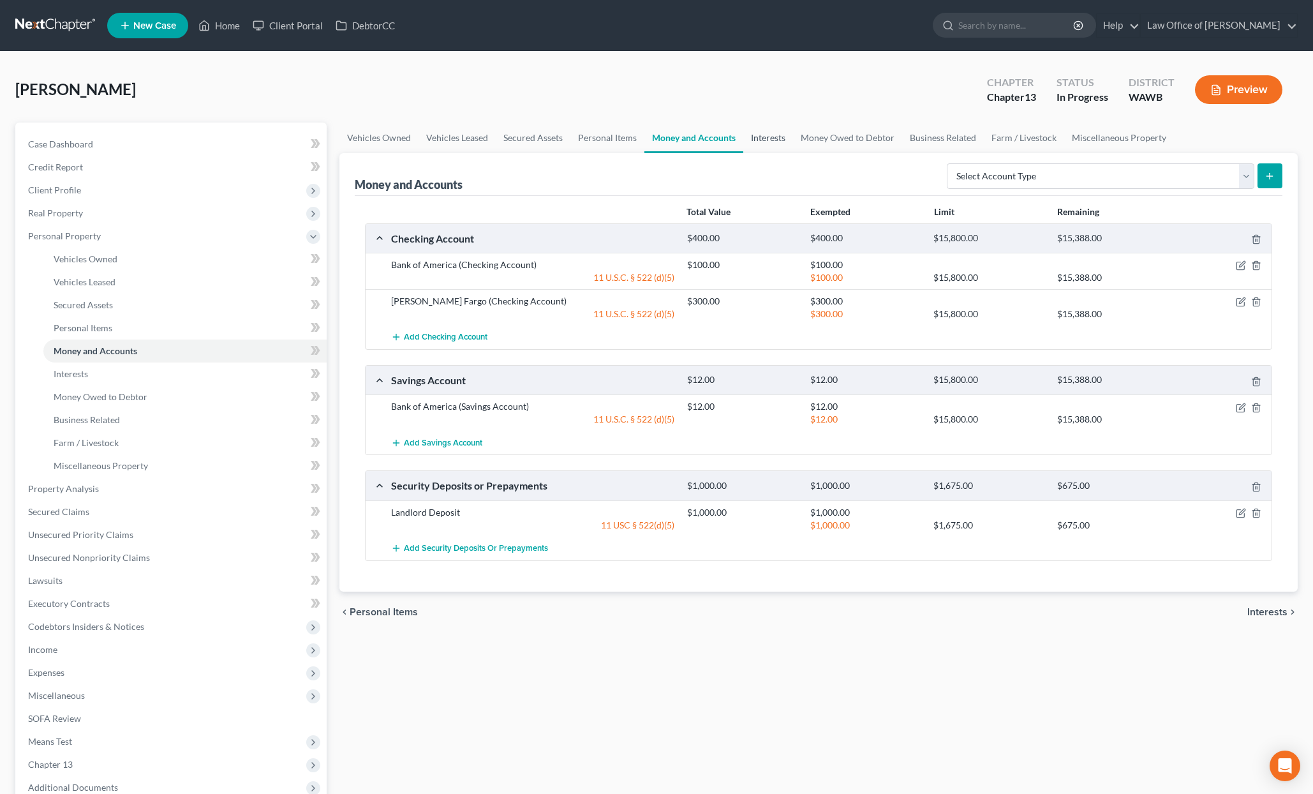
click at [768, 140] on link "Interests" at bounding box center [768, 138] width 50 height 31
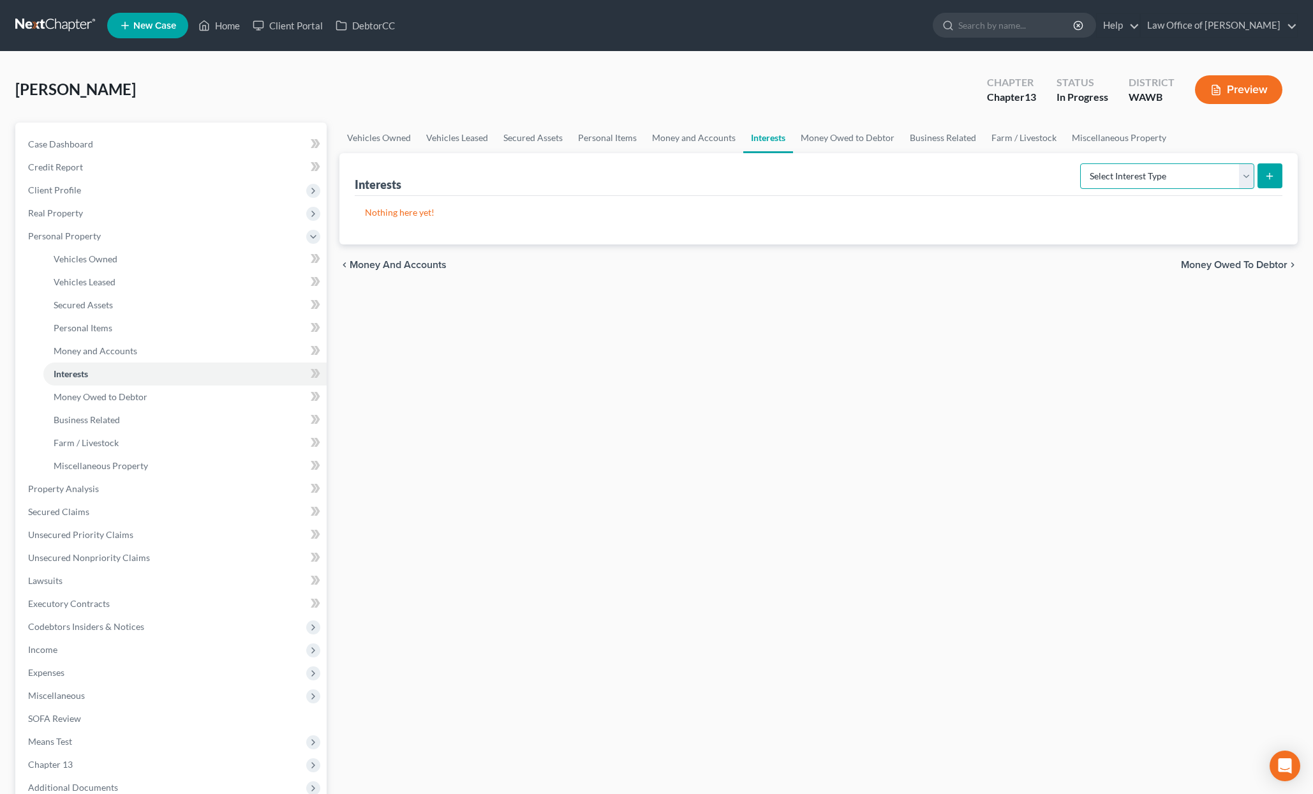
click at [1156, 186] on select "Select Interest Type 401K (A/B: 21) Annuity (A/B: 23) Bond (A/B: 18) Education …" at bounding box center [1167, 176] width 174 height 26
select select "401k"
click at [1082, 163] on select "Select Interest Type 401K (A/B: 21) Annuity (A/B: 23) Bond (A/B: 18) Education …" at bounding box center [1167, 176] width 174 height 26
click at [1278, 174] on button "submit" at bounding box center [1270, 175] width 25 height 25
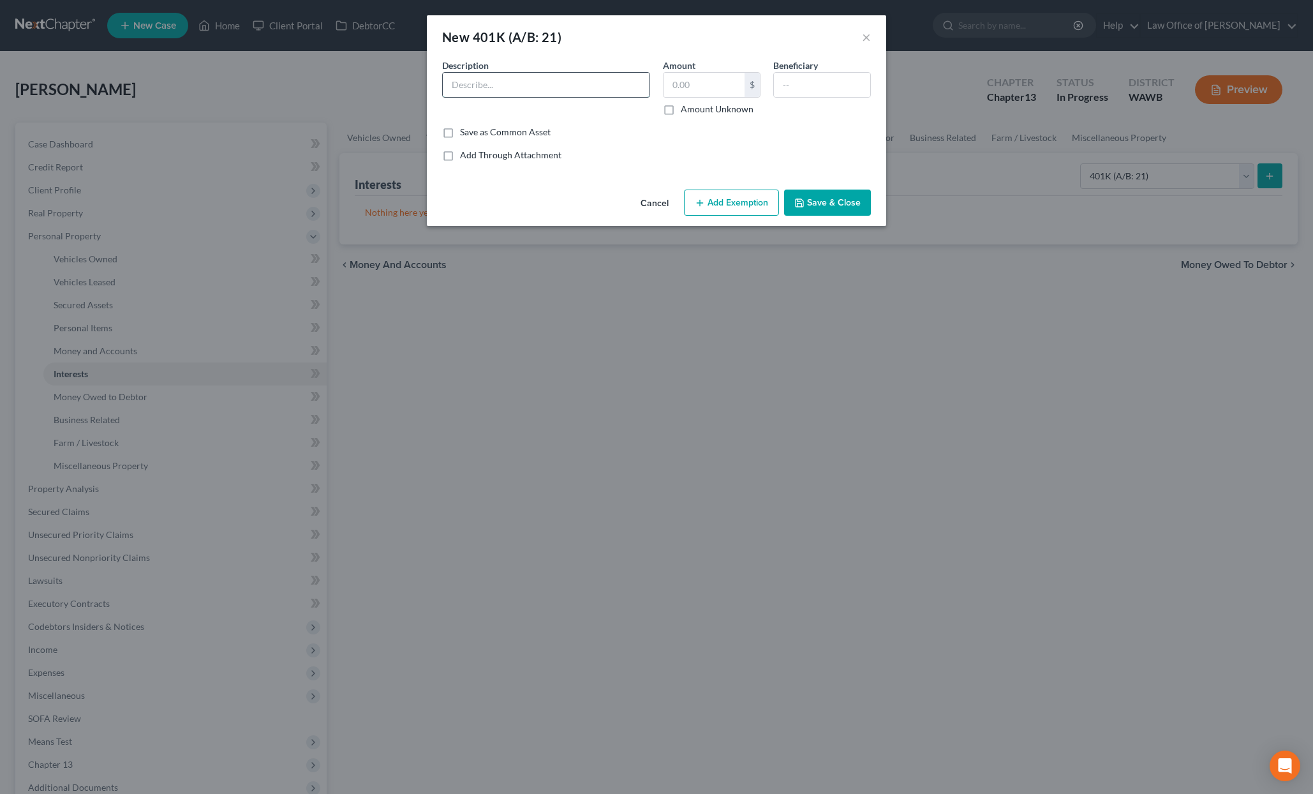
click at [505, 80] on input "text" at bounding box center [546, 85] width 207 height 24
type input "WA TRS"
type input "8,279"
click at [760, 198] on button "Add Exemption" at bounding box center [731, 203] width 95 height 27
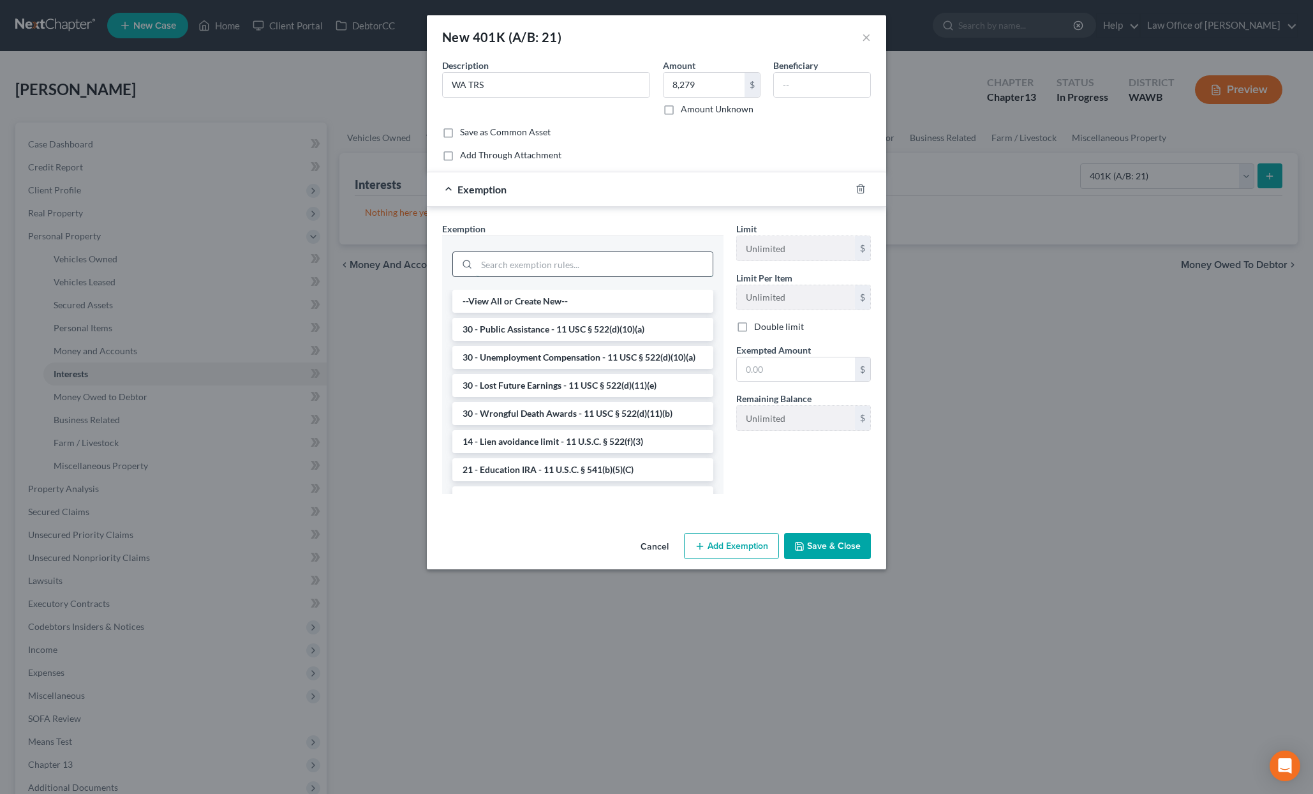
click at [657, 269] on input "search" at bounding box center [595, 264] width 236 height 24
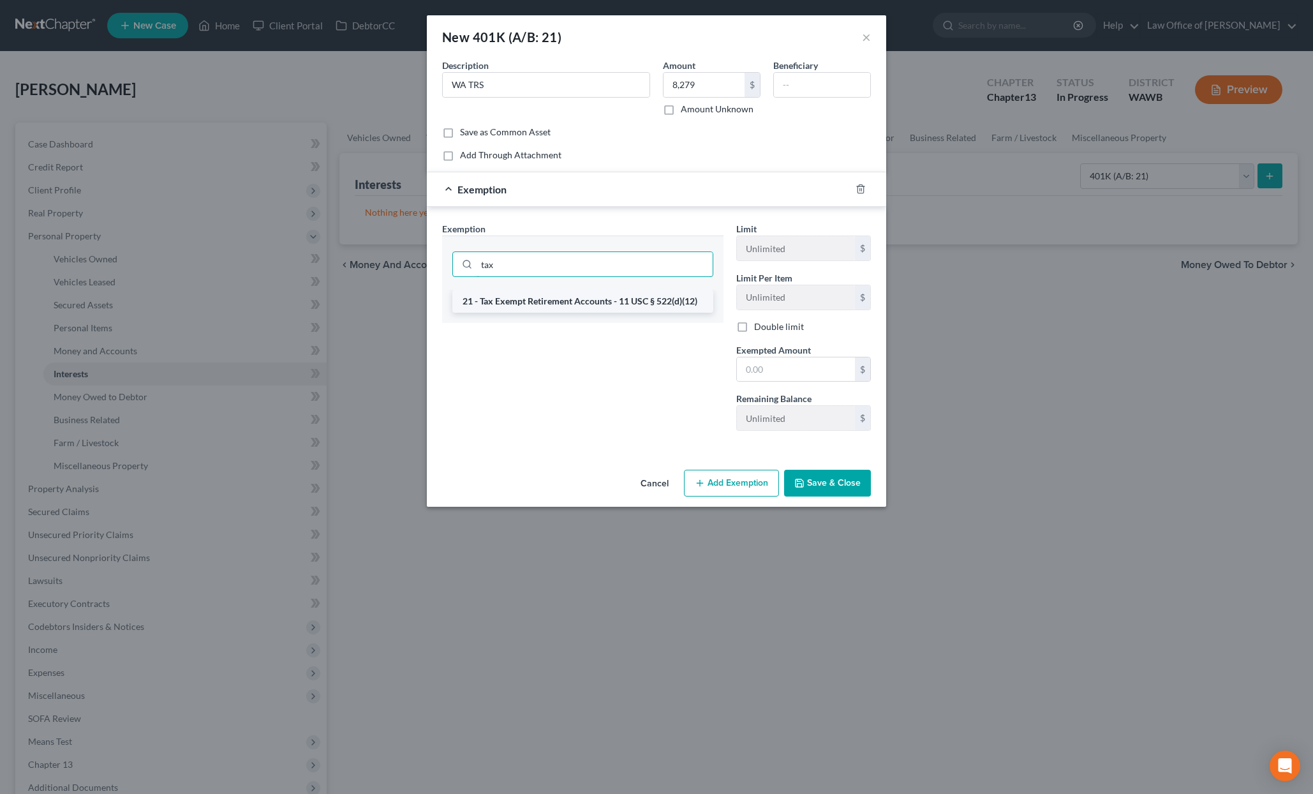
type input "tax"
click at [626, 306] on li "21 - Tax Exempt Retirement Accounts - 11 USC § 522(d)(12)" at bounding box center [582, 301] width 261 height 23
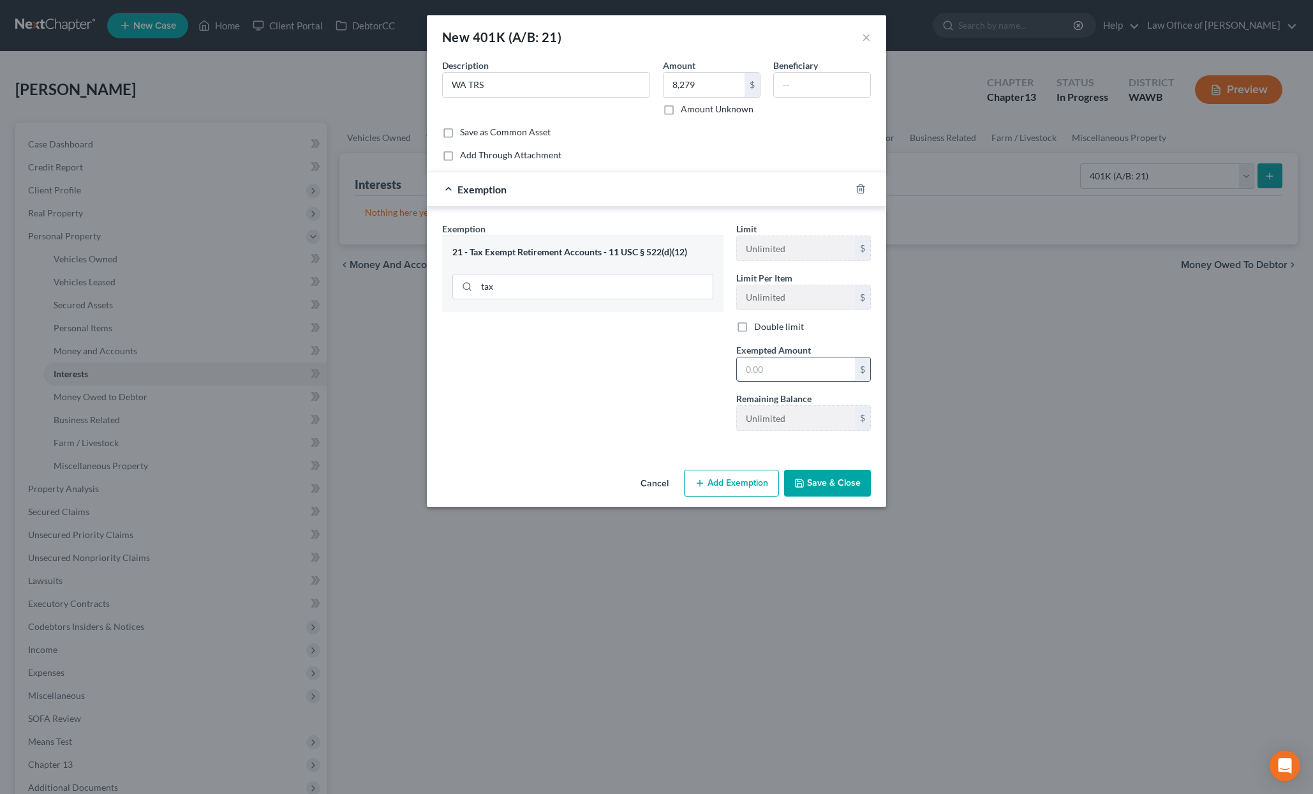
click at [753, 363] on input "text" at bounding box center [796, 369] width 118 height 24
type input "2"
type input "8,279"
click at [823, 482] on button "Save & Close" at bounding box center [827, 483] width 87 height 27
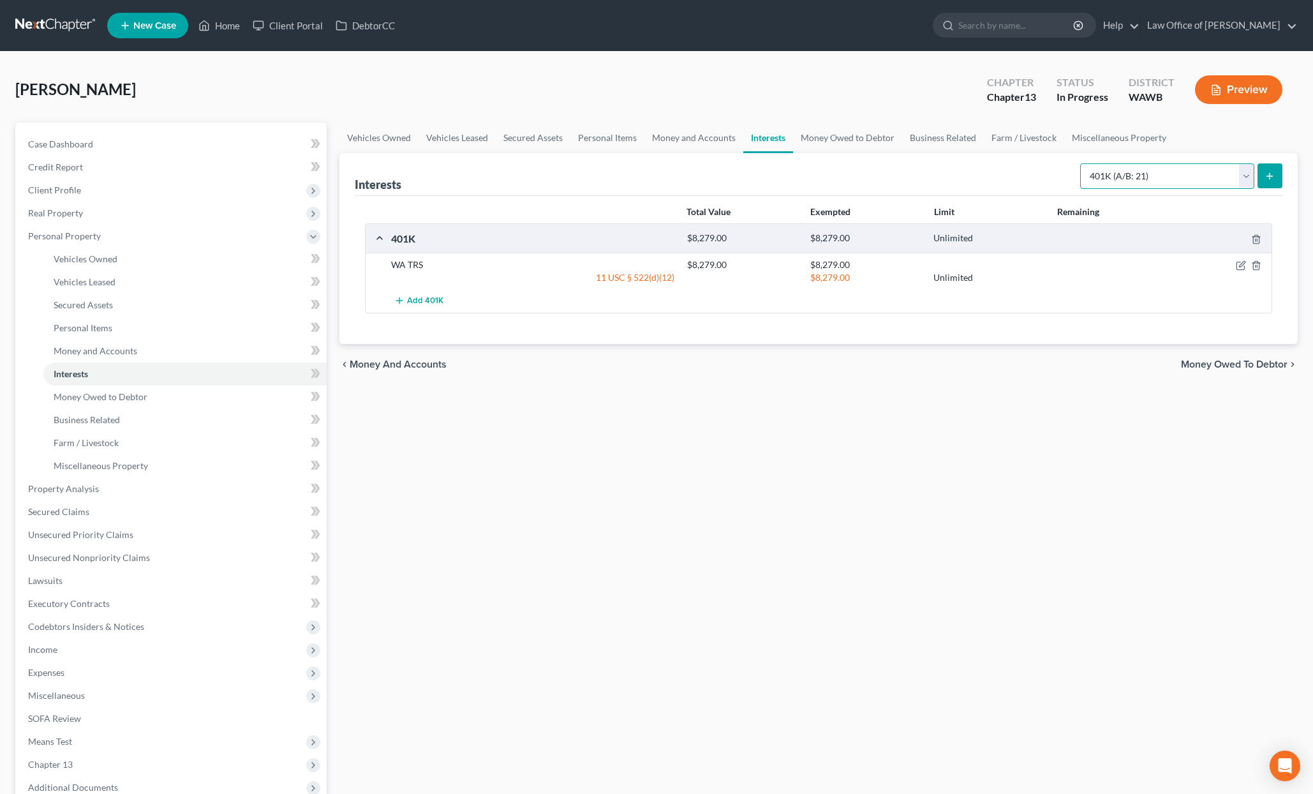
click at [1163, 176] on select "Select Interest Type 401K (A/B: 21) Annuity (A/B: 23) Bond (A/B: 18) Education …" at bounding box center [1167, 176] width 174 height 26
select select "term_life_insurance"
click at [1082, 163] on select "Select Interest Type 401K (A/B: 21) Annuity (A/B: 23) Bond (A/B: 18) Education …" at bounding box center [1167, 176] width 174 height 26
click at [1268, 173] on icon "submit" at bounding box center [1270, 176] width 10 height 10
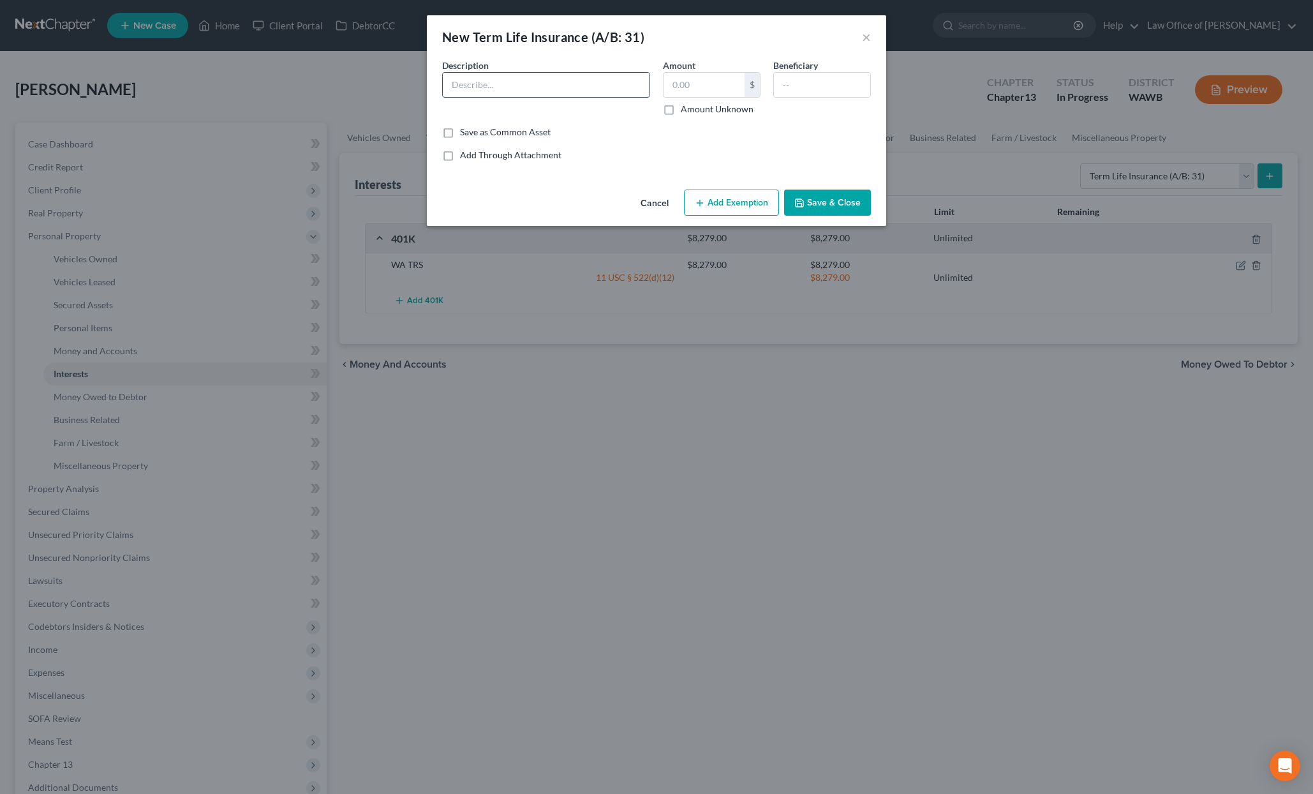
click at [599, 88] on input "text" at bounding box center [546, 85] width 207 height 24
type input "Term Life Insurance Through Employer"
click at [688, 89] on input "text" at bounding box center [704, 85] width 81 height 24
type input "0.00"
click at [721, 199] on button "Add Exemption" at bounding box center [731, 203] width 95 height 27
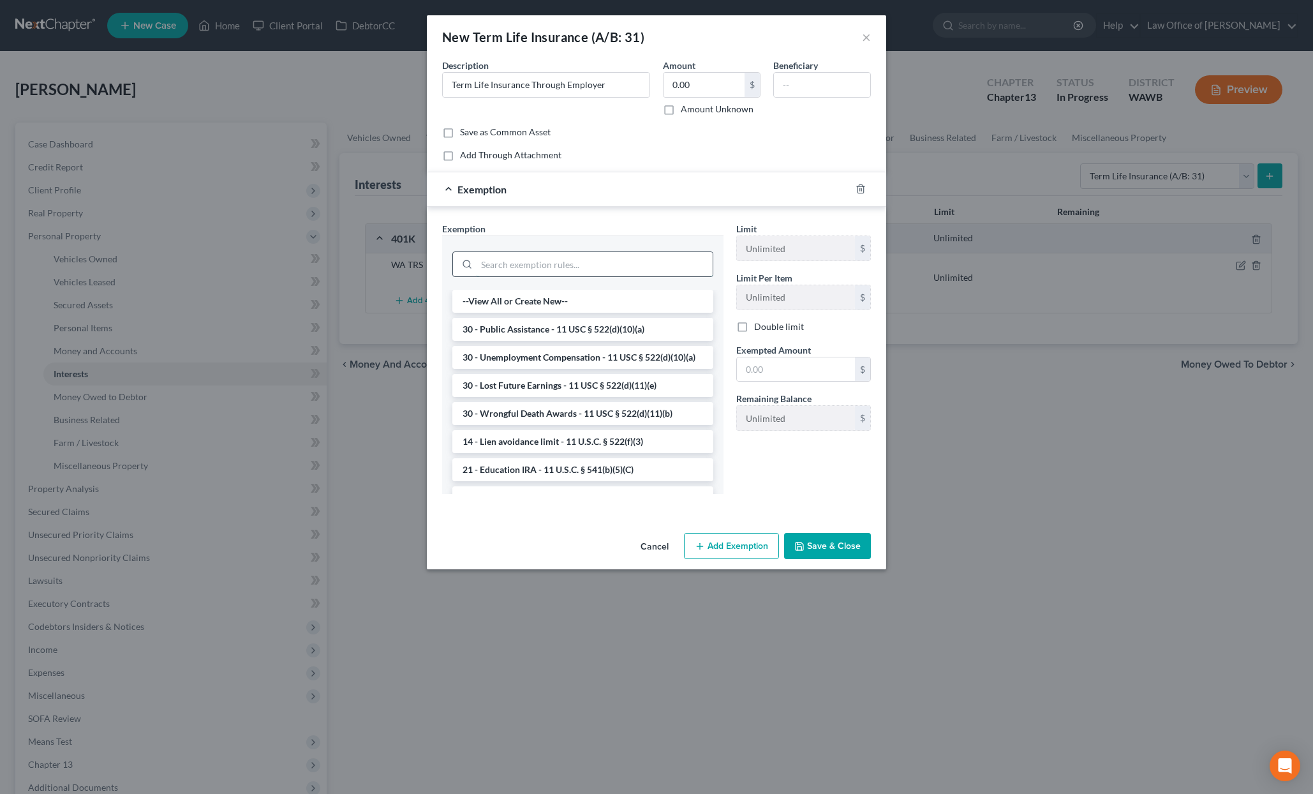
click at [559, 260] on input "search" at bounding box center [595, 264] width 236 height 24
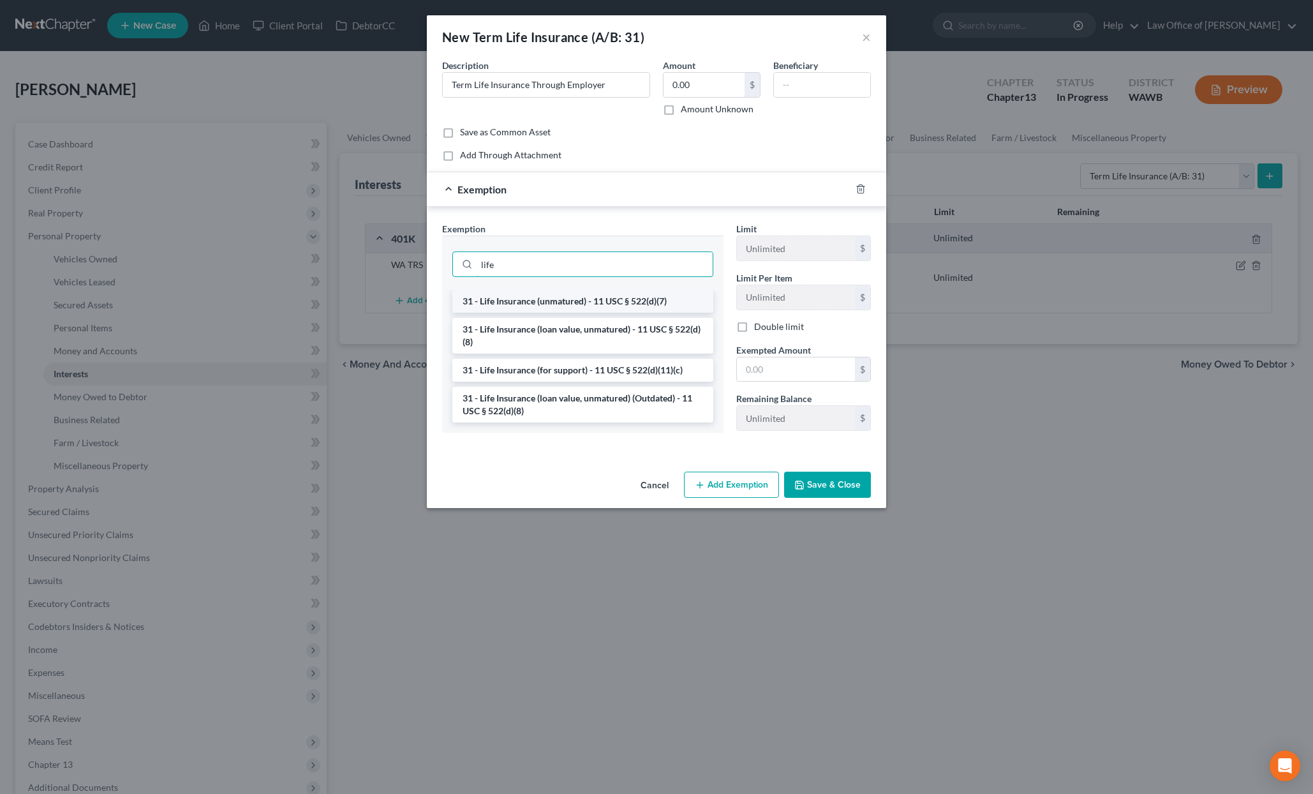
type input "life"
click at [599, 302] on li "31 - Life Insurance (unmatured) - 11 USC § 522(d)(7)" at bounding box center [582, 301] width 261 height 23
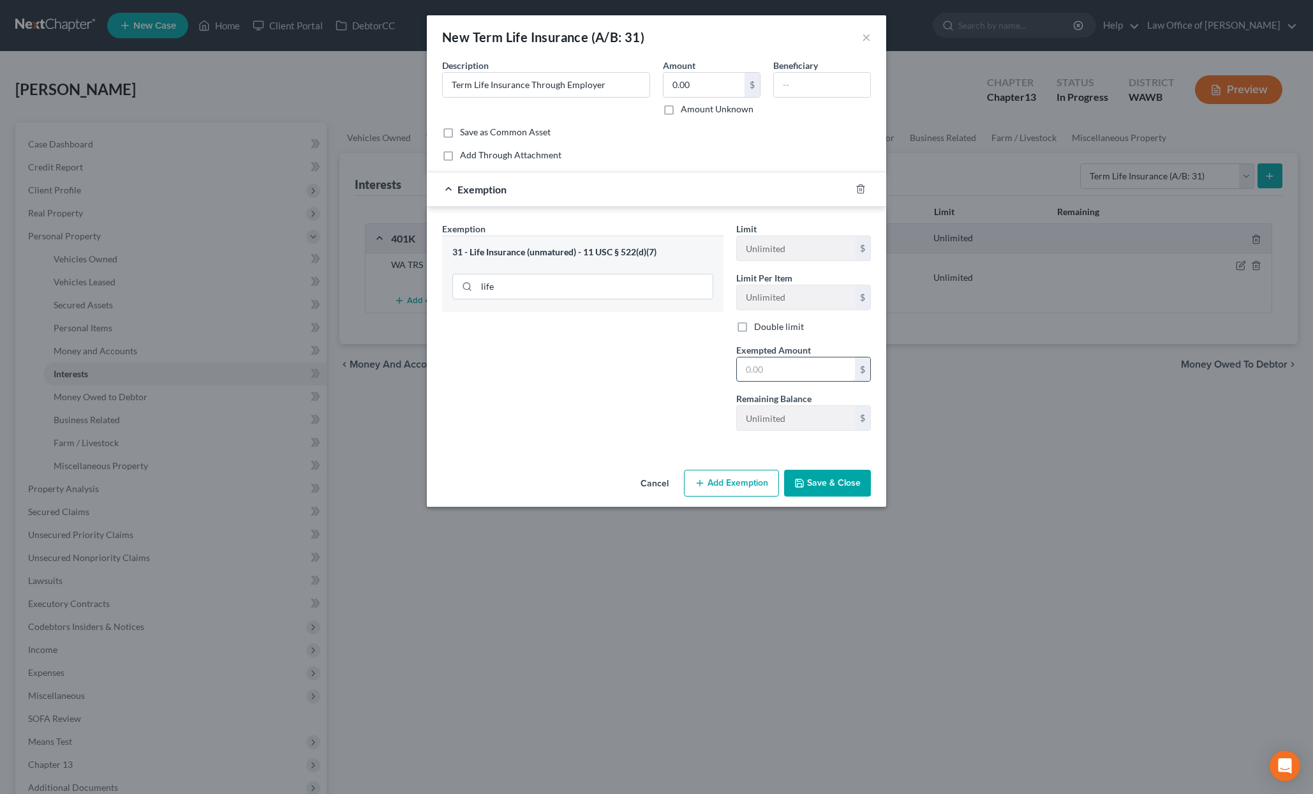
click at [790, 362] on input "text" at bounding box center [796, 369] width 118 height 24
type input "0"
click at [703, 433] on div "Exemption Set must be selected for CA. Exemption * 31 - Life Insurance (unmatur…" at bounding box center [583, 331] width 294 height 219
click at [832, 482] on button "Save & Close" at bounding box center [827, 483] width 87 height 27
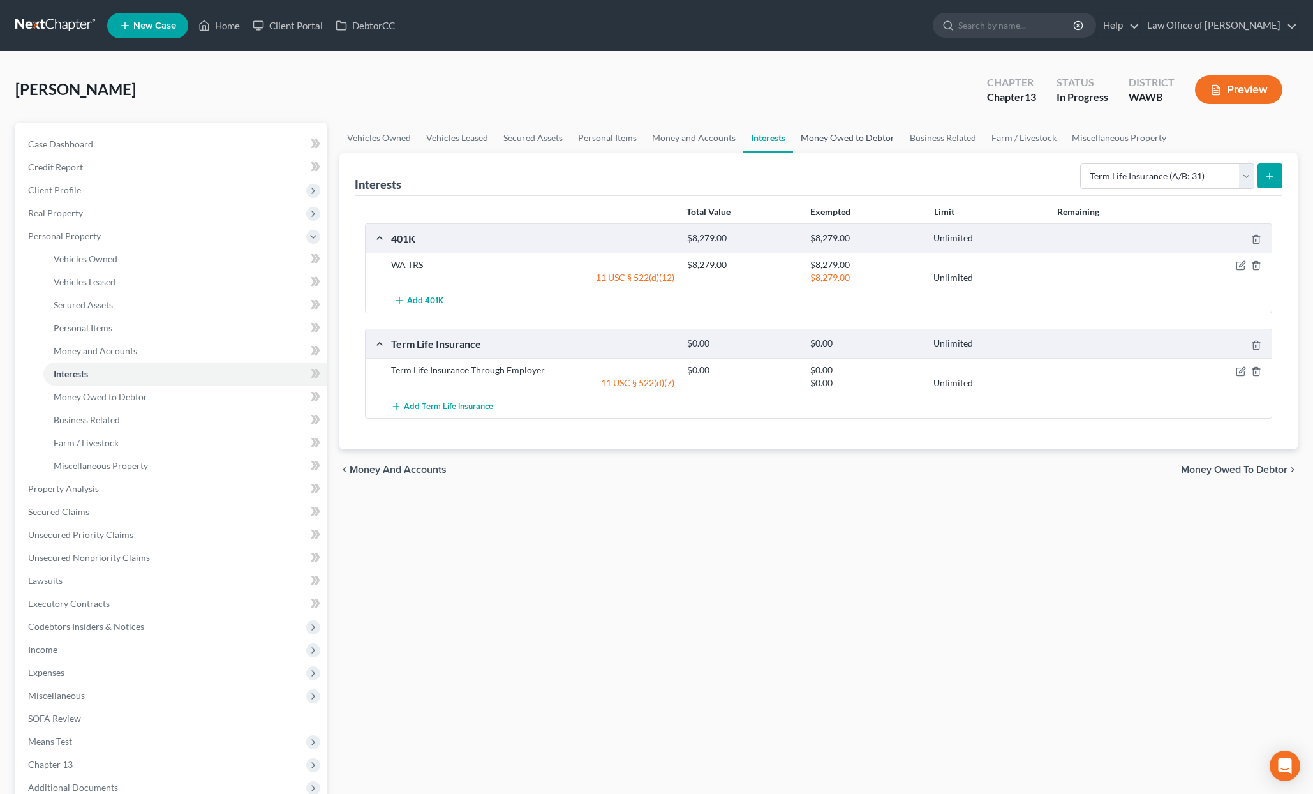
click at [851, 142] on link "Money Owed to Debtor" at bounding box center [847, 138] width 109 height 31
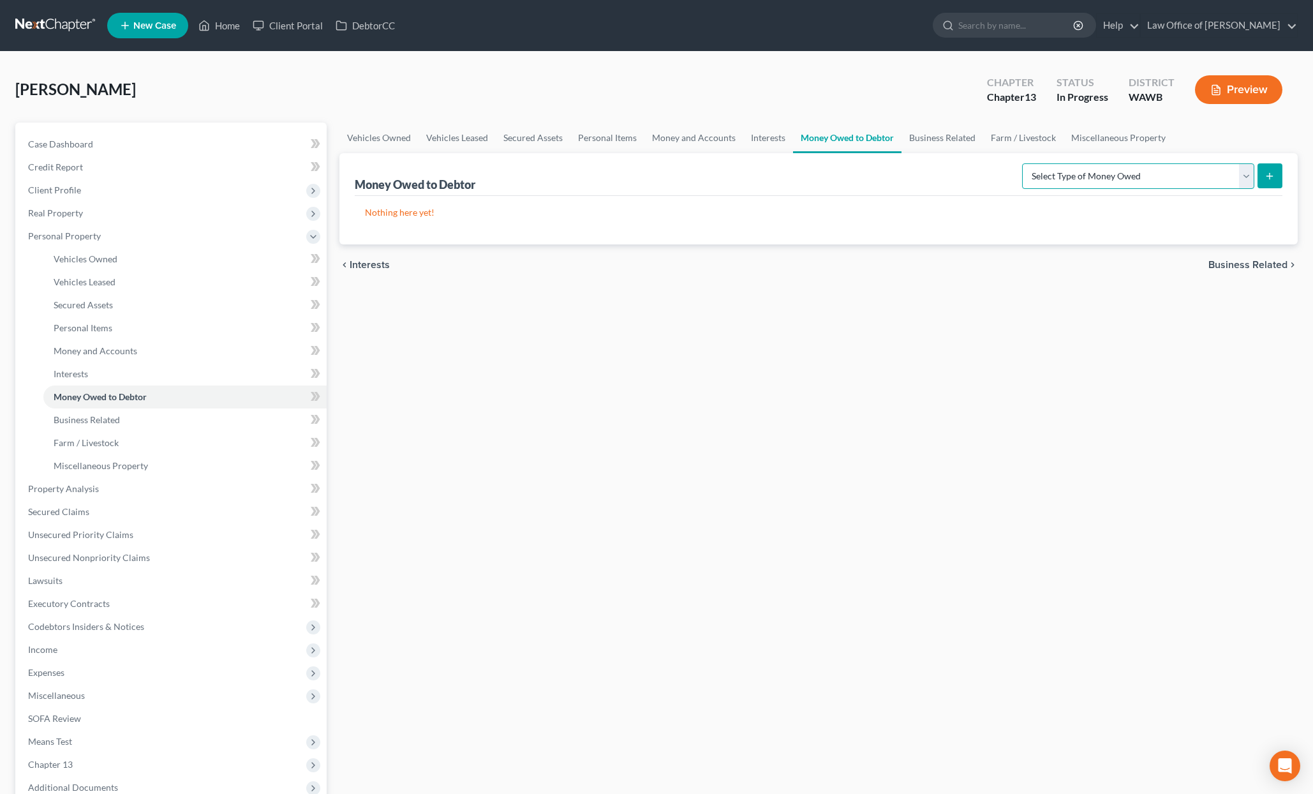
click at [1172, 182] on select "Select Type of Money Owed Accounts Receivable (A/B: 38) Alimony (A/B: 29) Child…" at bounding box center [1138, 176] width 232 height 26
select select "child_support"
click at [1025, 163] on select "Select Type of Money Owed Accounts Receivable (A/B: 38) Alimony (A/B: 29) Child…" at bounding box center [1138, 176] width 232 height 26
click at [1270, 174] on line "submit" at bounding box center [1270, 176] width 0 height 6
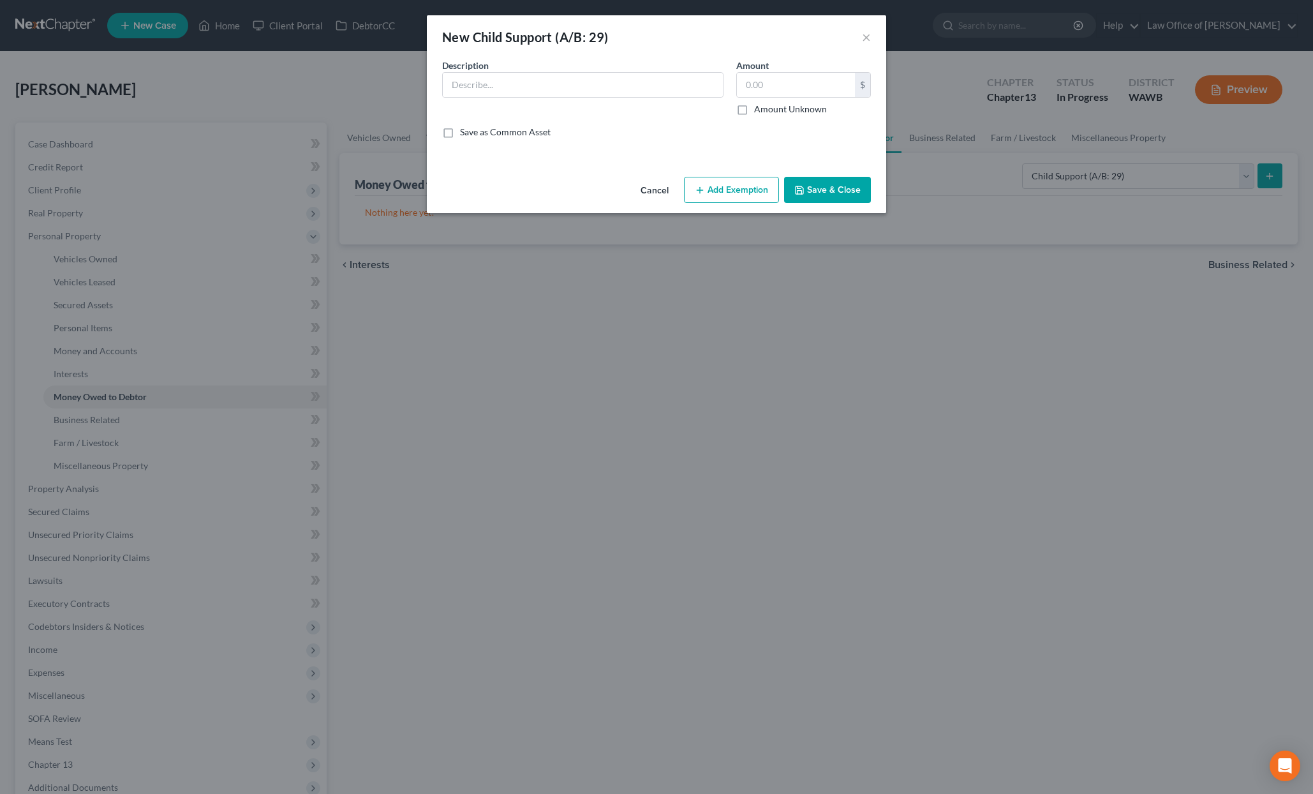
click at [654, 190] on button "Cancel" at bounding box center [655, 191] width 49 height 26
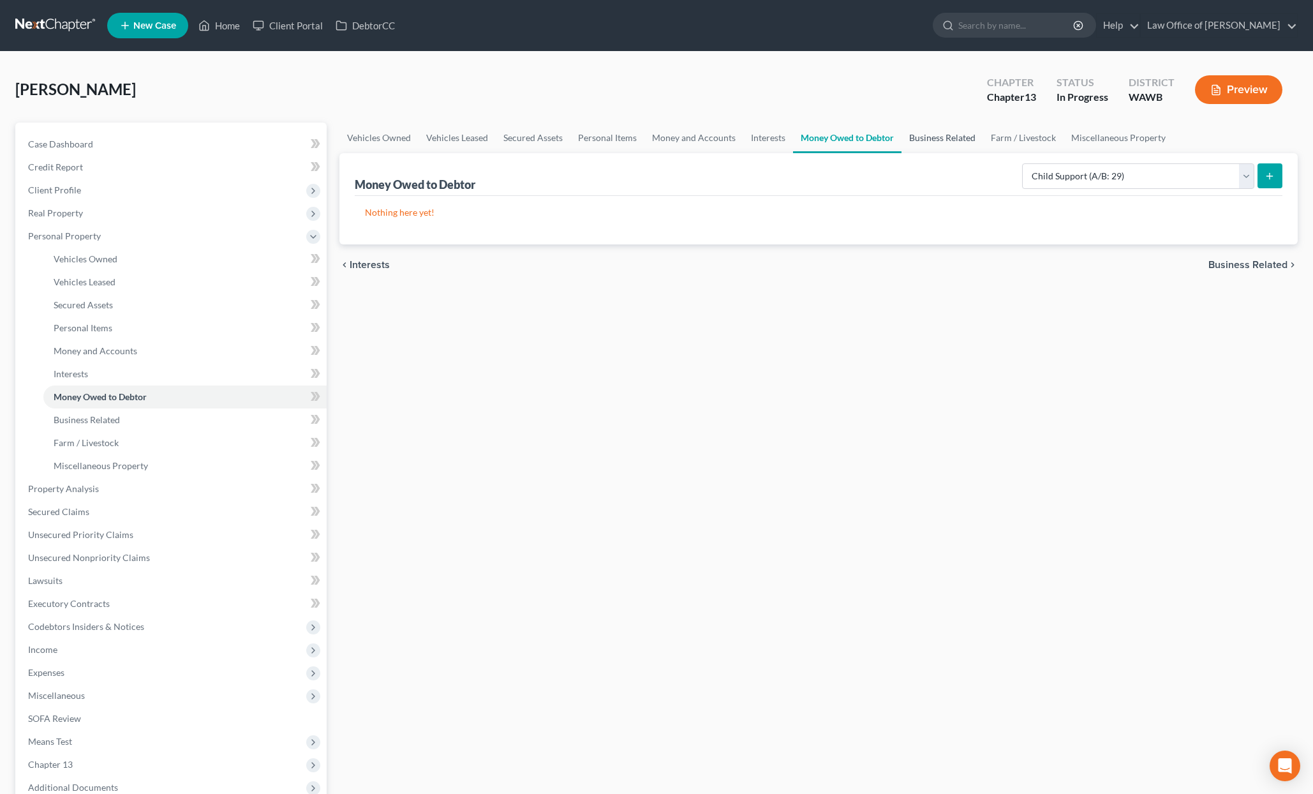
click at [930, 138] on link "Business Related" at bounding box center [943, 138] width 82 height 31
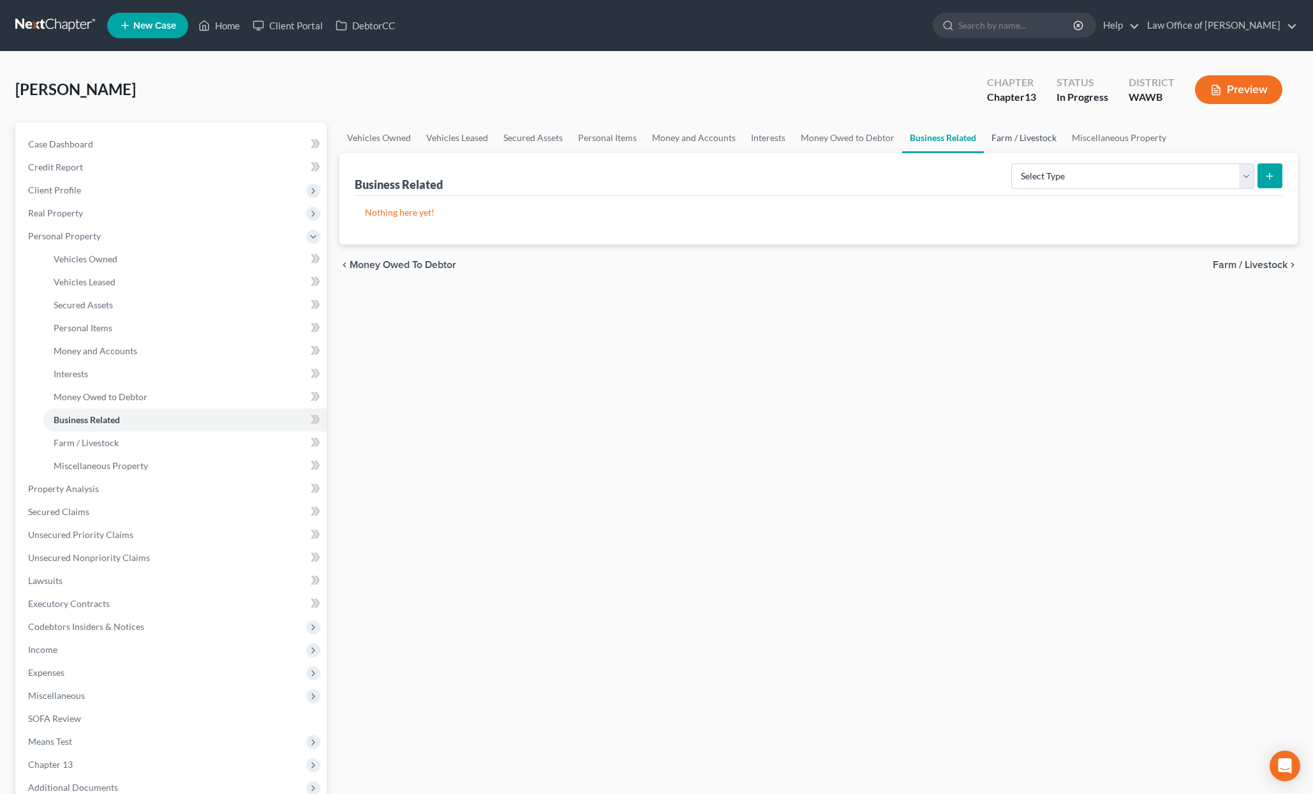
click at [1024, 137] on link "Farm / Livestock" at bounding box center [1024, 138] width 80 height 31
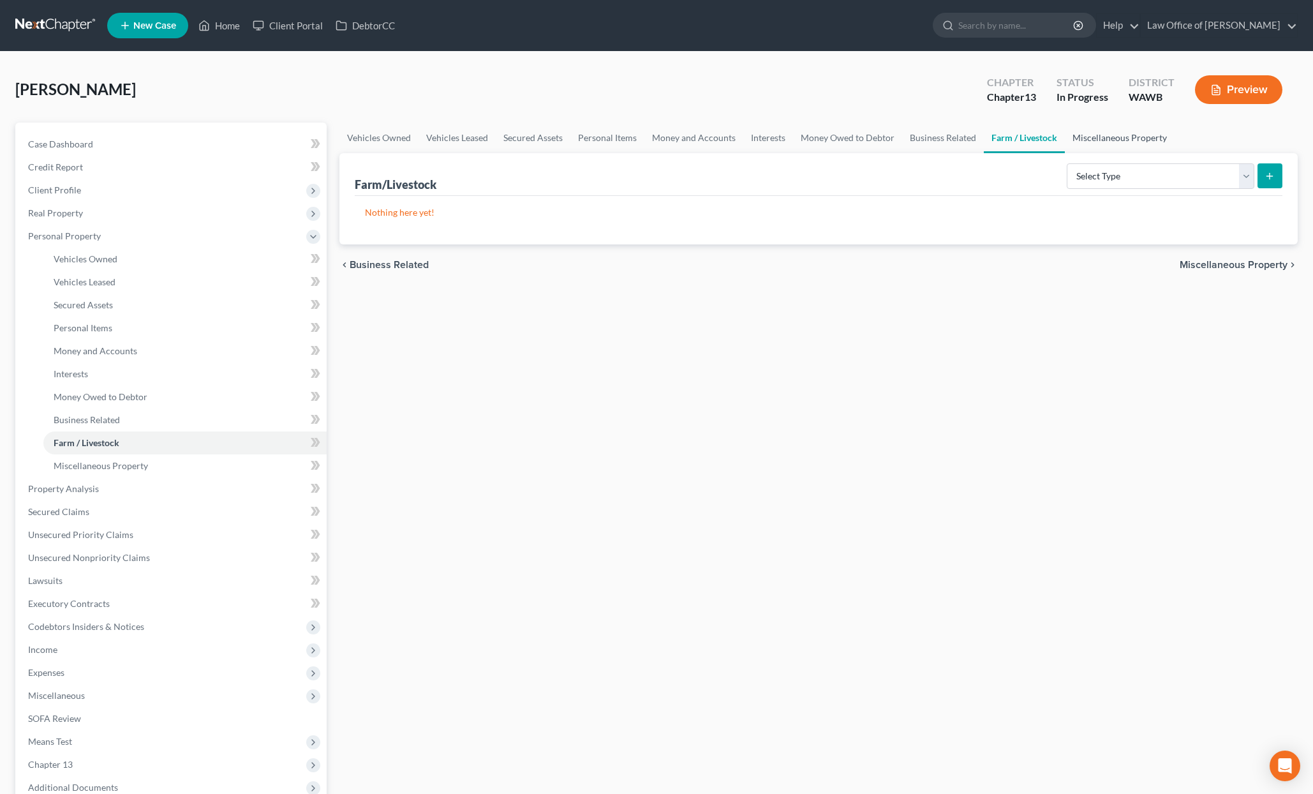
click at [1098, 135] on link "Miscellaneous Property" at bounding box center [1120, 138] width 110 height 31
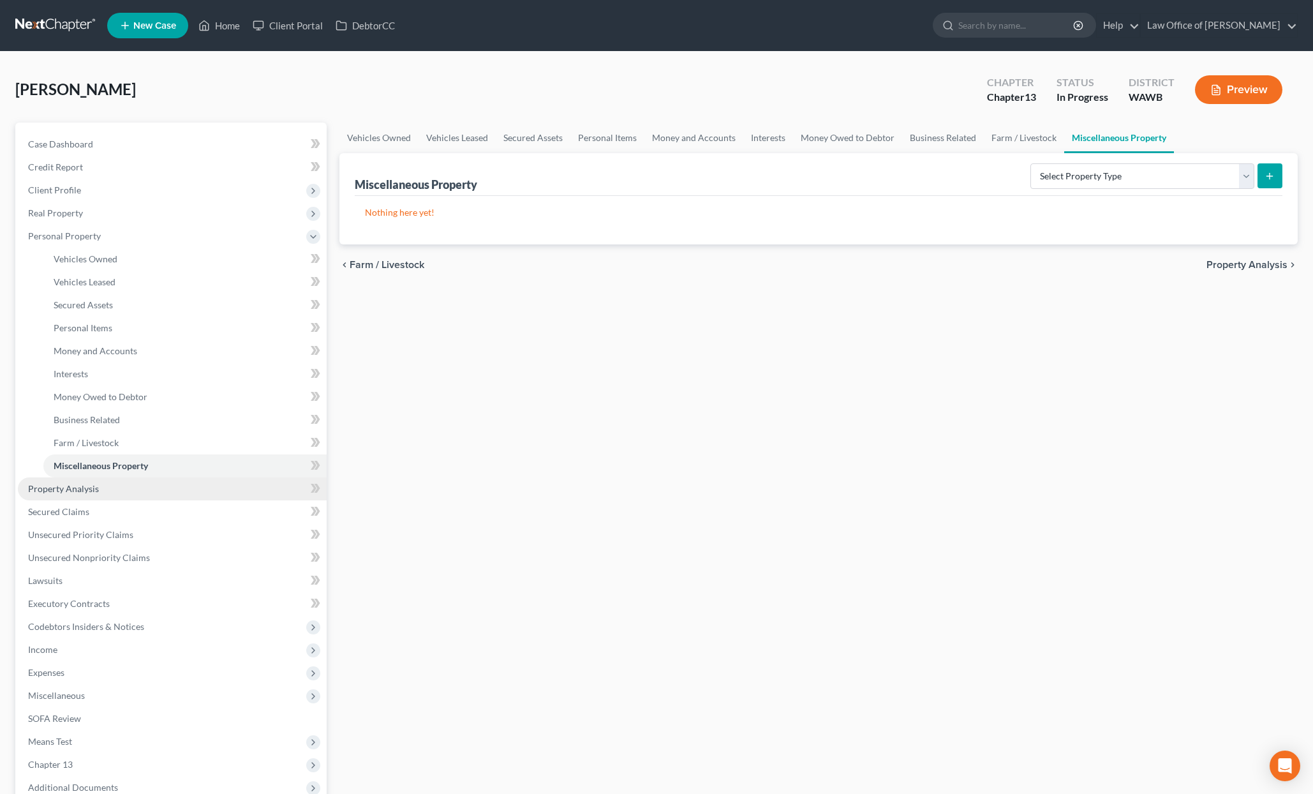
click at [128, 493] on link "Property Analysis" at bounding box center [172, 488] width 309 height 23
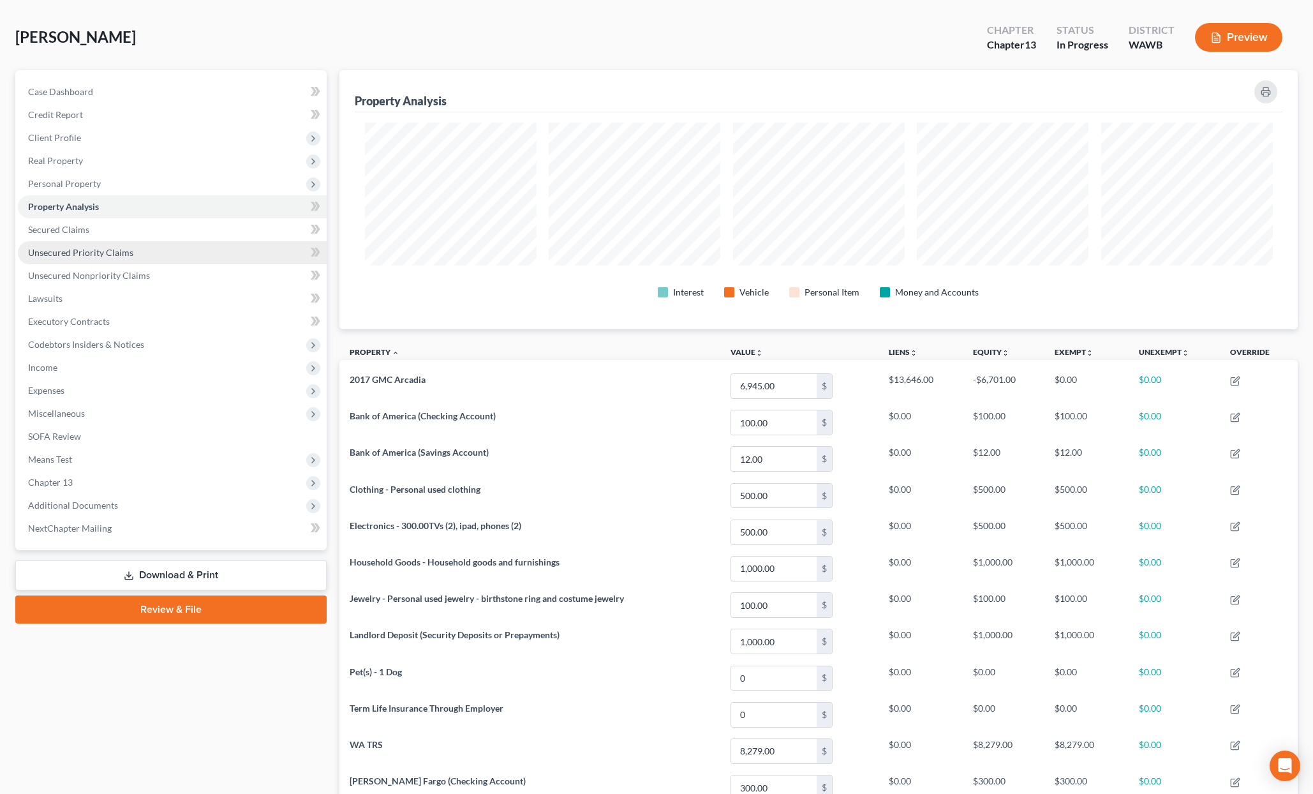
scroll to position [21, 0]
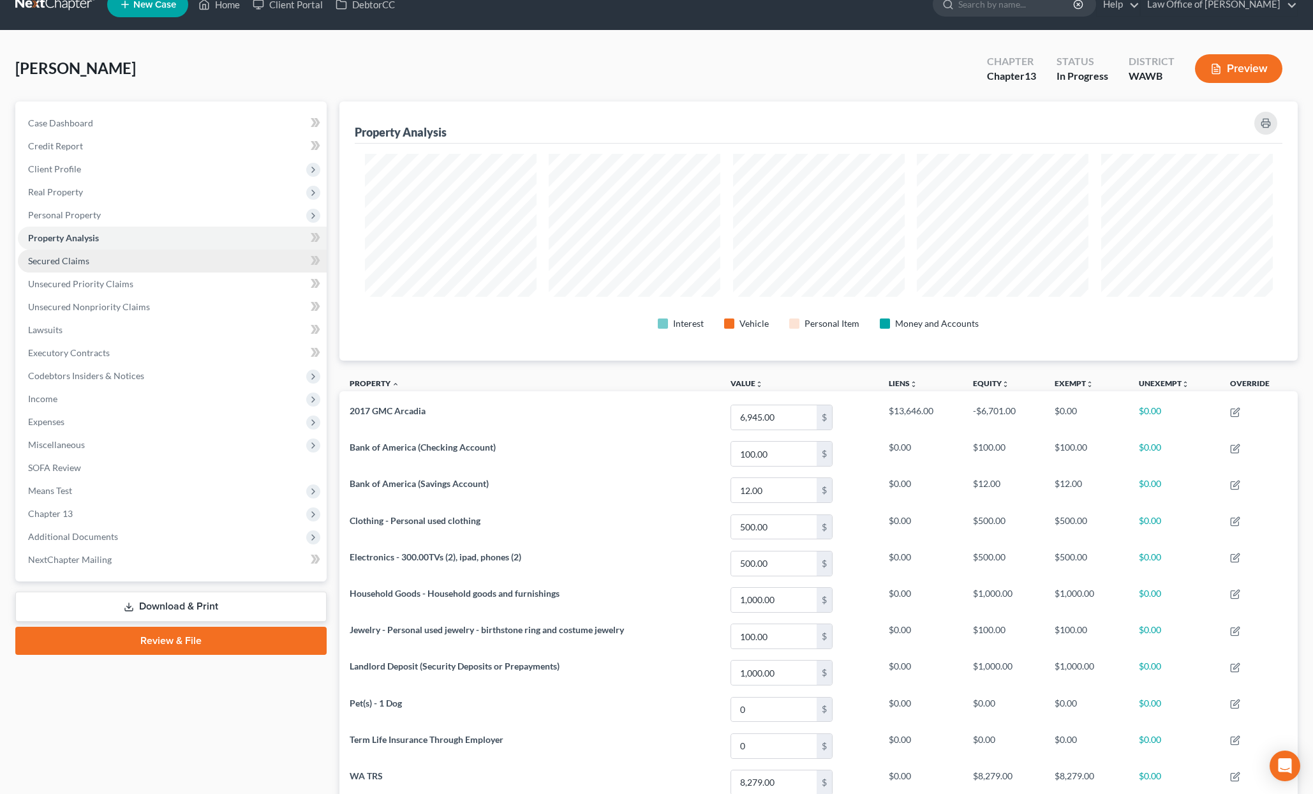
click at [123, 261] on link "Secured Claims" at bounding box center [172, 261] width 309 height 23
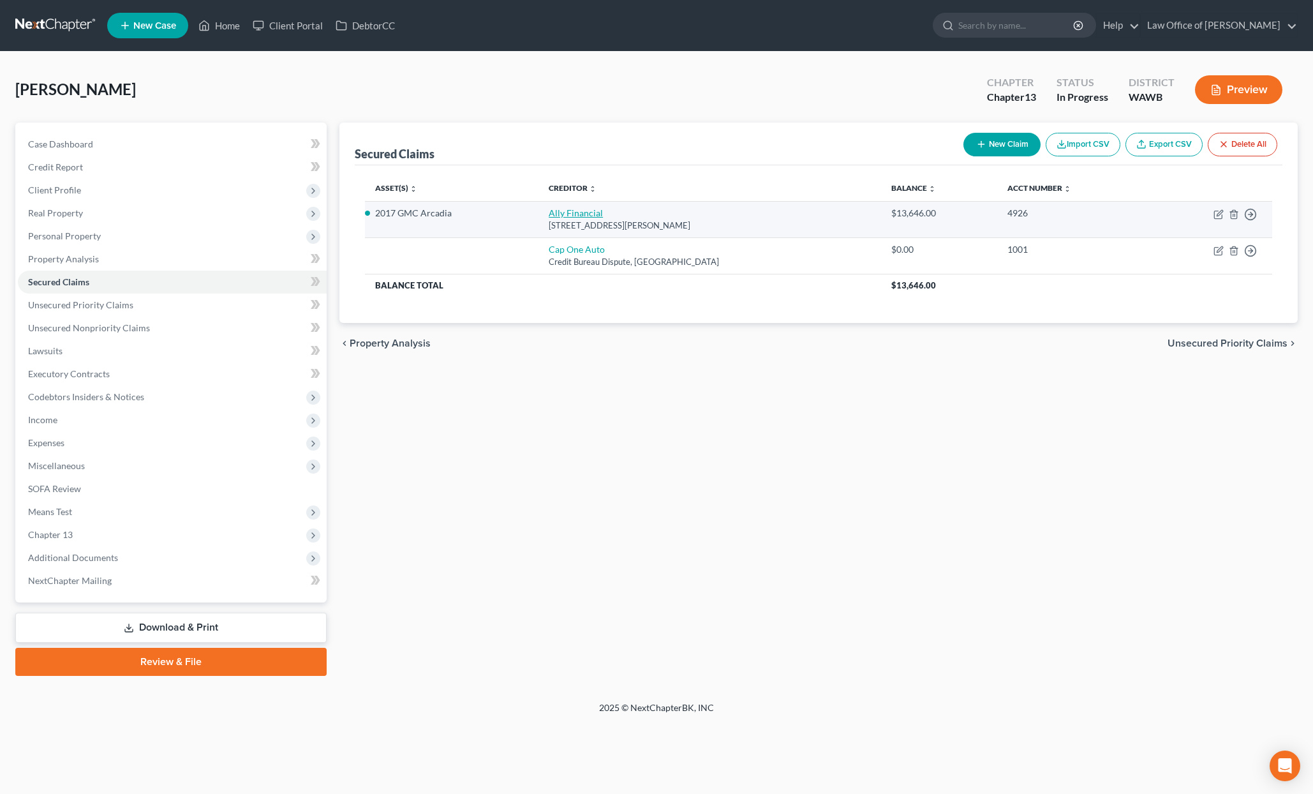
click at [578, 213] on link "Ally Financial" at bounding box center [576, 212] width 54 height 11
select select "23"
select select "3"
select select "2"
select select "0"
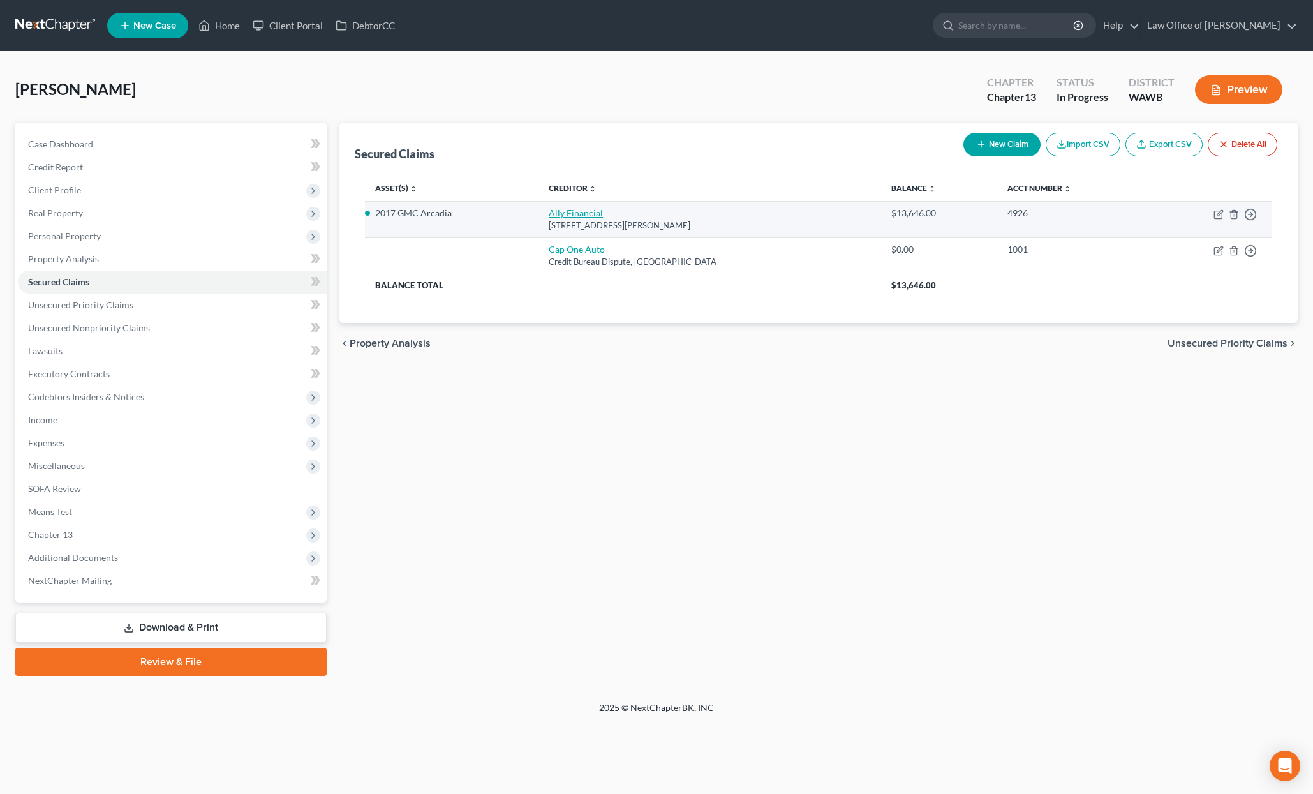
select select "0"
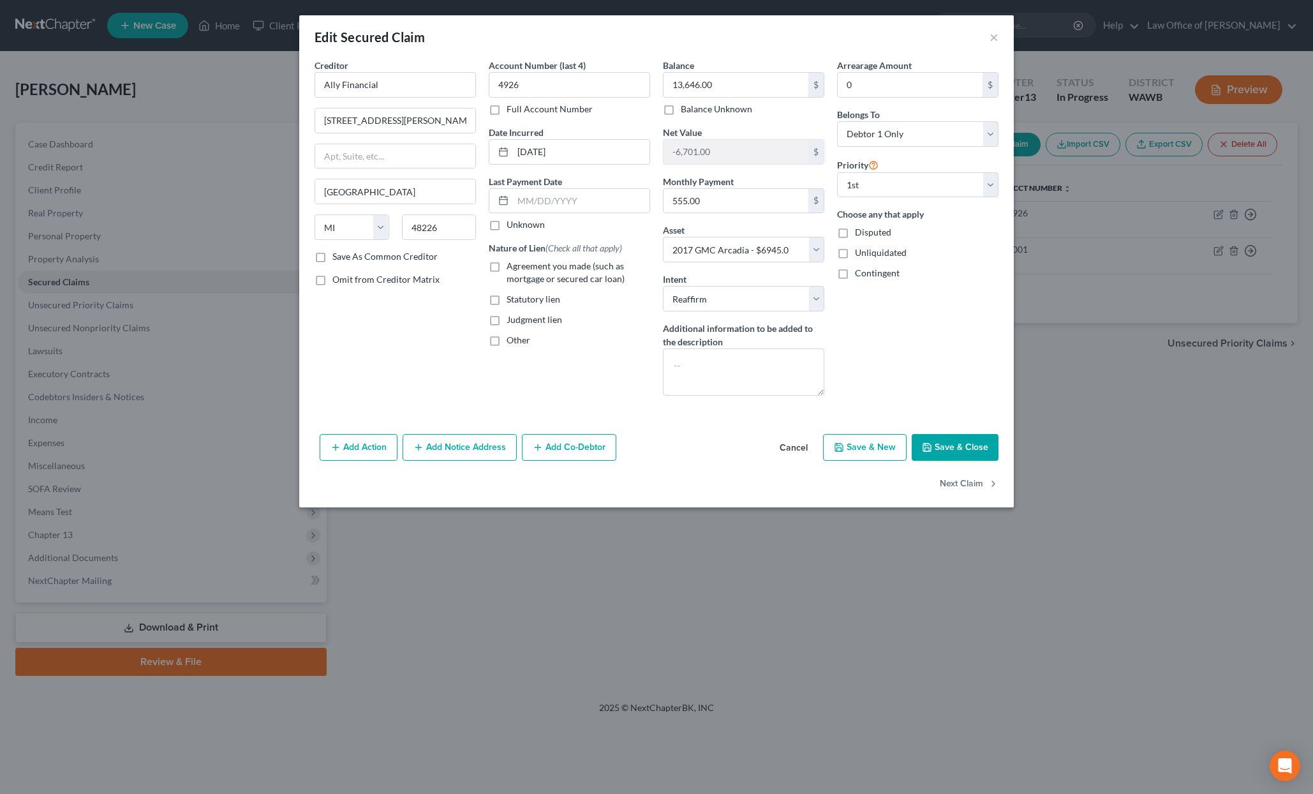
click at [507, 267] on label "Agreement you made (such as mortgage or secured car loan)" at bounding box center [579, 273] width 144 height 26
click at [512, 267] on input "Agreement you made (such as mortgage or secured car loan)" at bounding box center [516, 264] width 8 height 8
checkbox input "true"
click at [960, 449] on button "Save & Close" at bounding box center [955, 447] width 87 height 27
select select
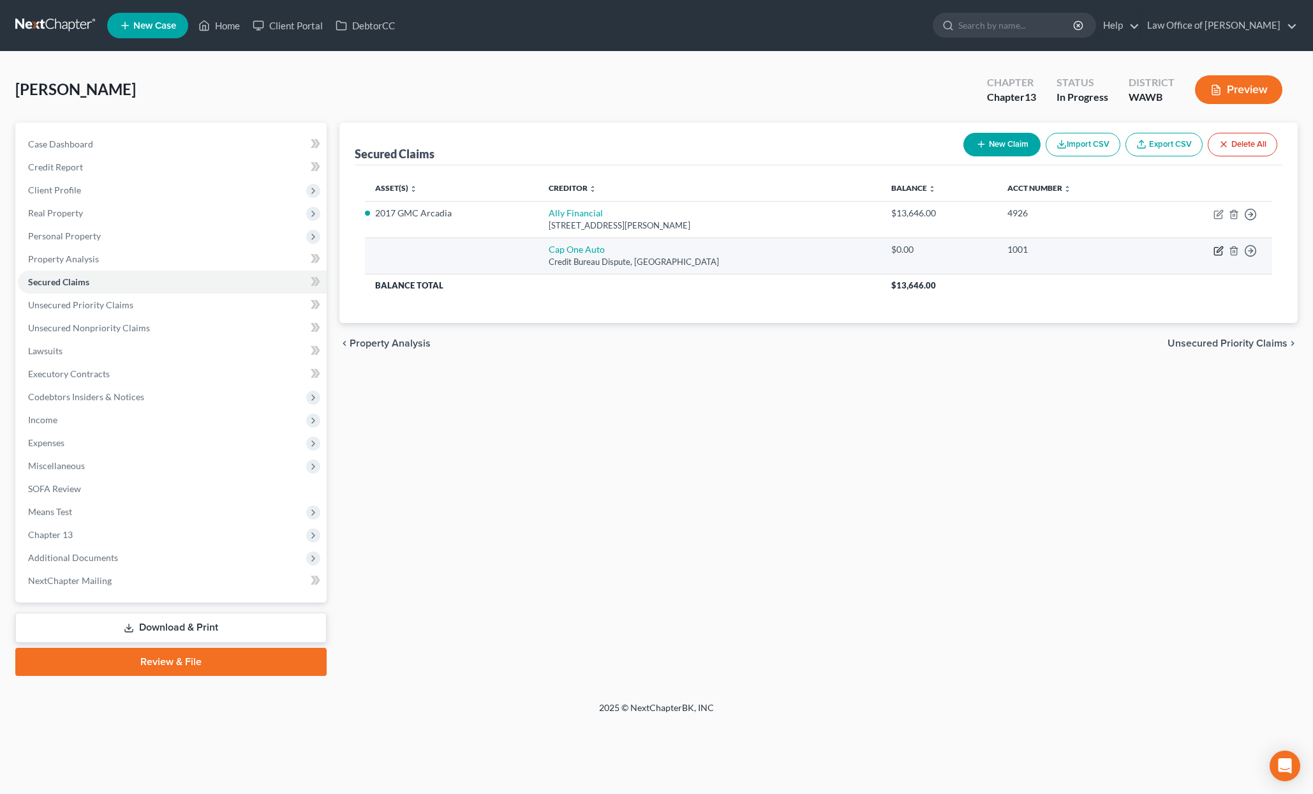
click at [1217, 251] on icon "button" at bounding box center [1220, 249] width 6 height 6
select select "45"
select select "0"
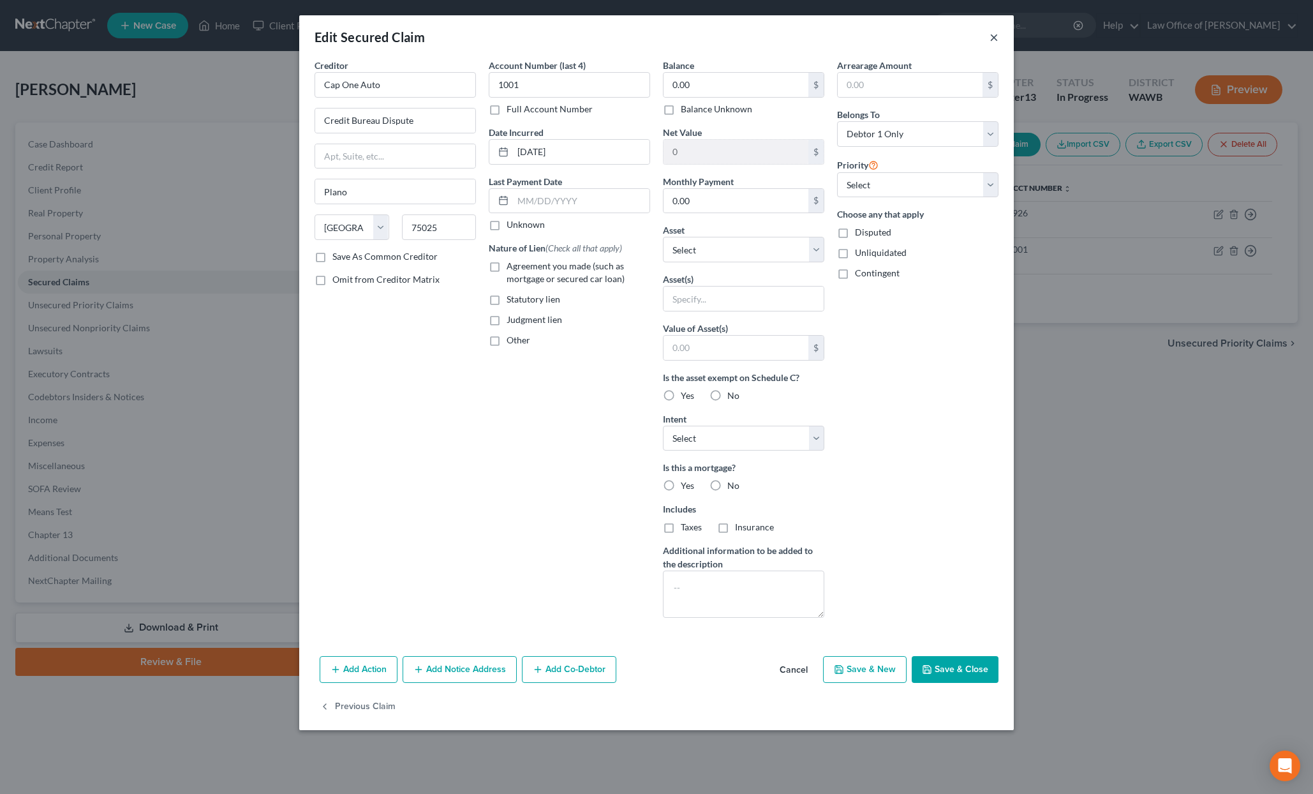
click at [992, 41] on button "×" at bounding box center [994, 36] width 9 height 15
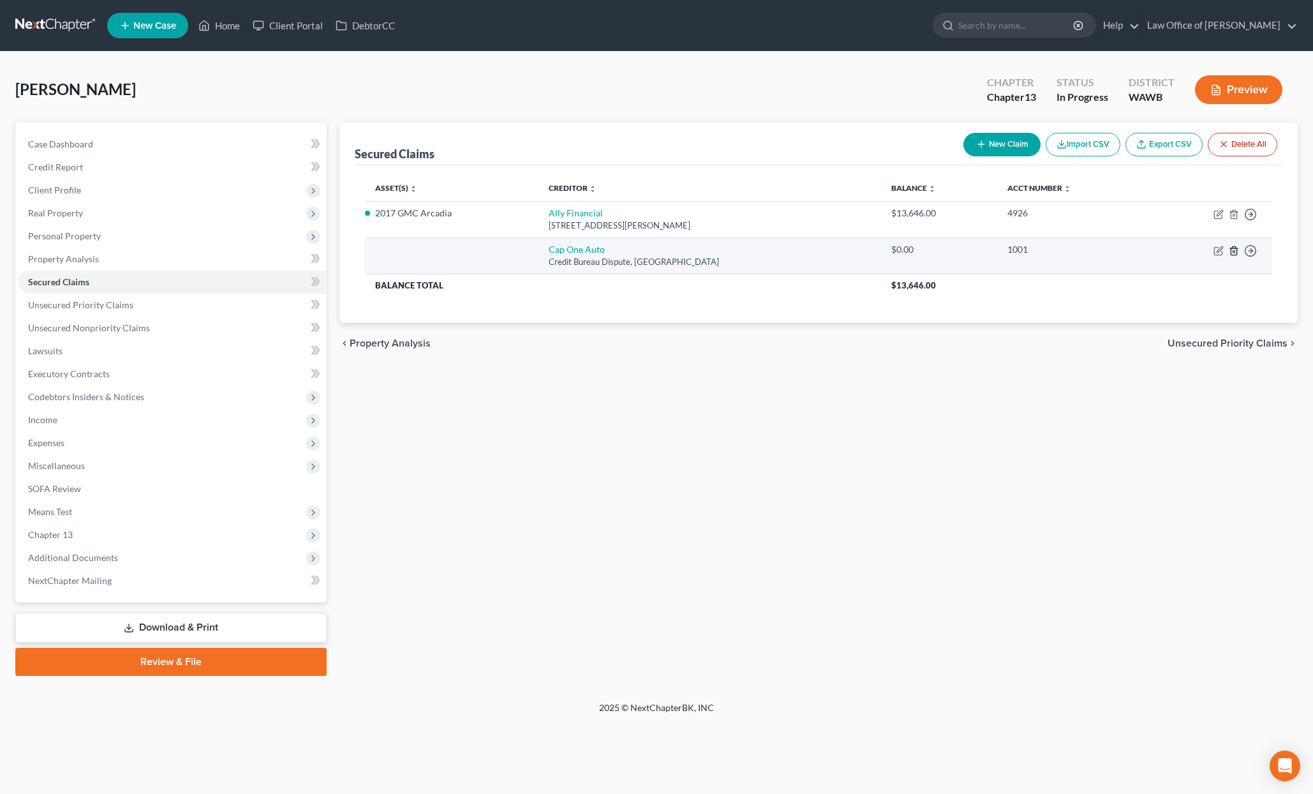
click at [1236, 253] on icon "button" at bounding box center [1234, 251] width 10 height 10
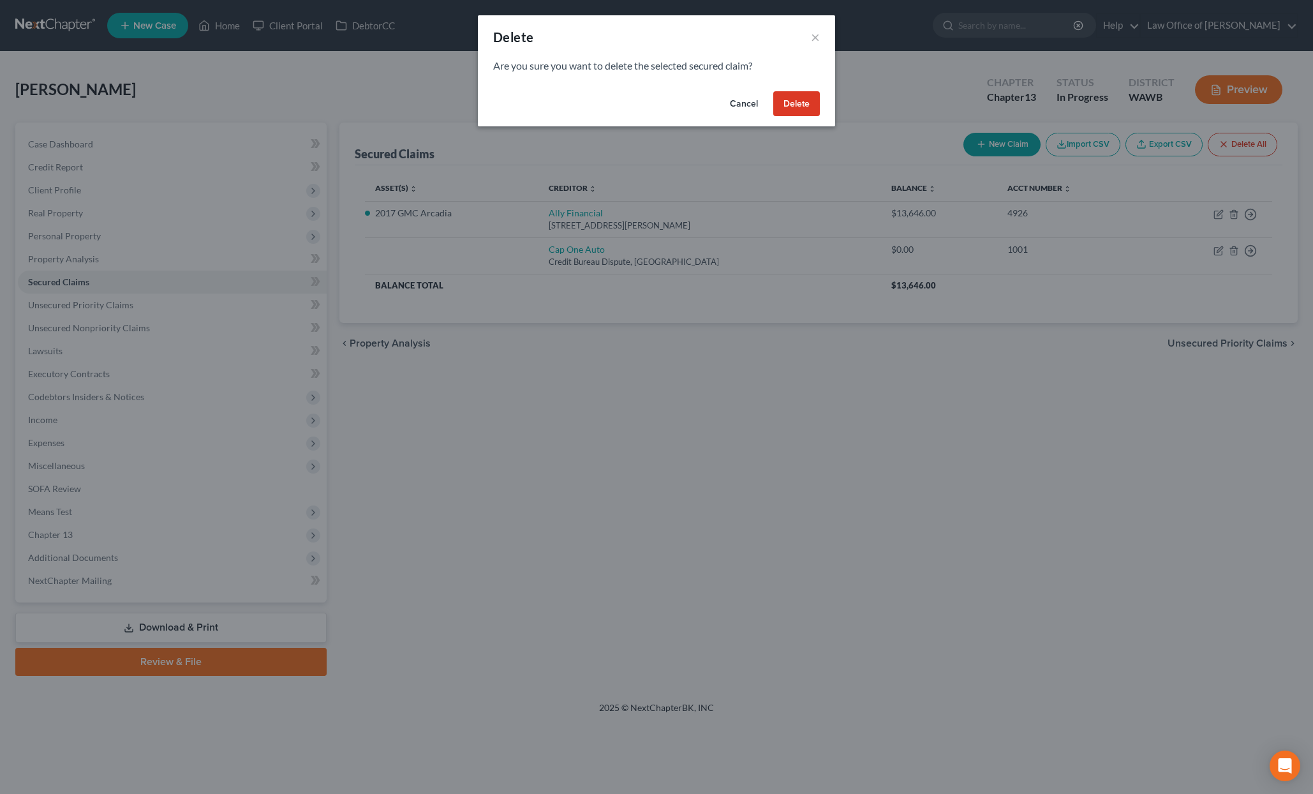
click at [793, 102] on button "Delete" at bounding box center [796, 104] width 47 height 26
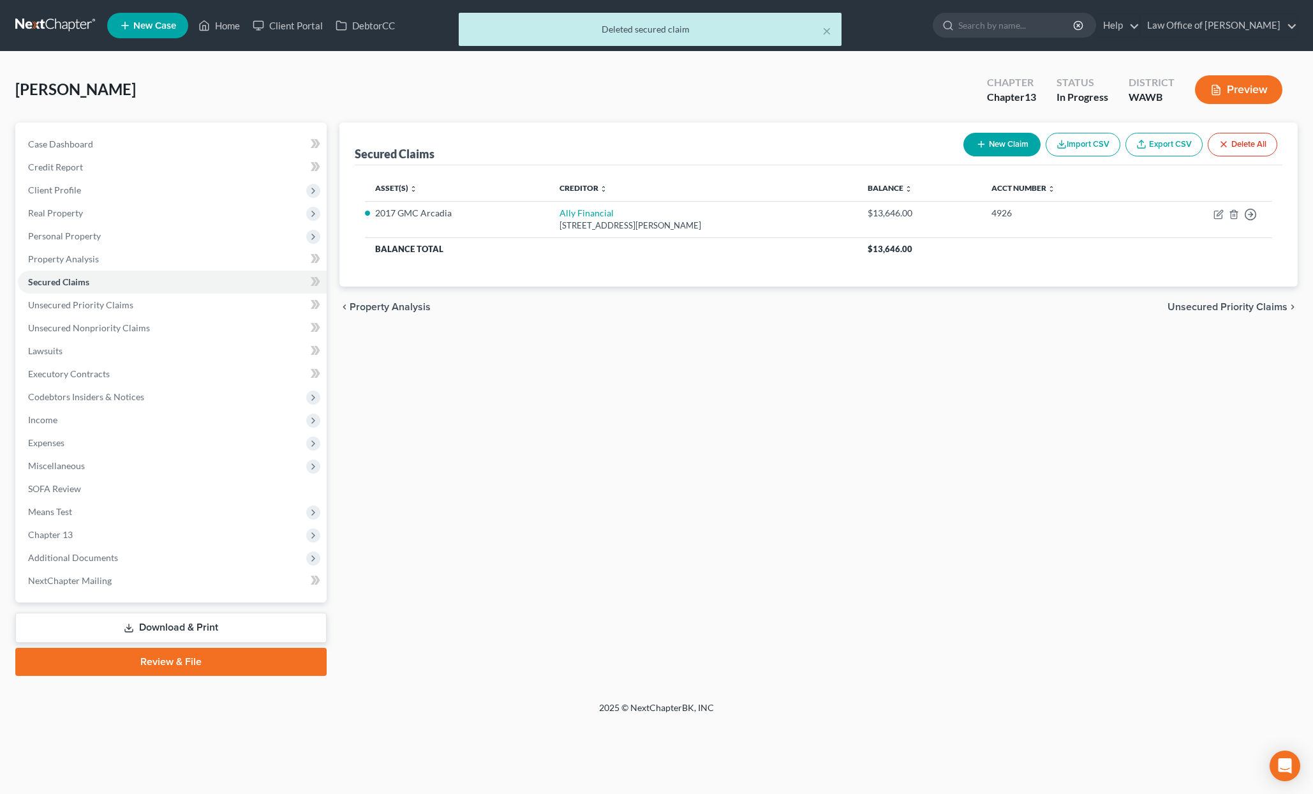
click at [1233, 311] on span "Unsecured Priority Claims" at bounding box center [1228, 307] width 120 height 10
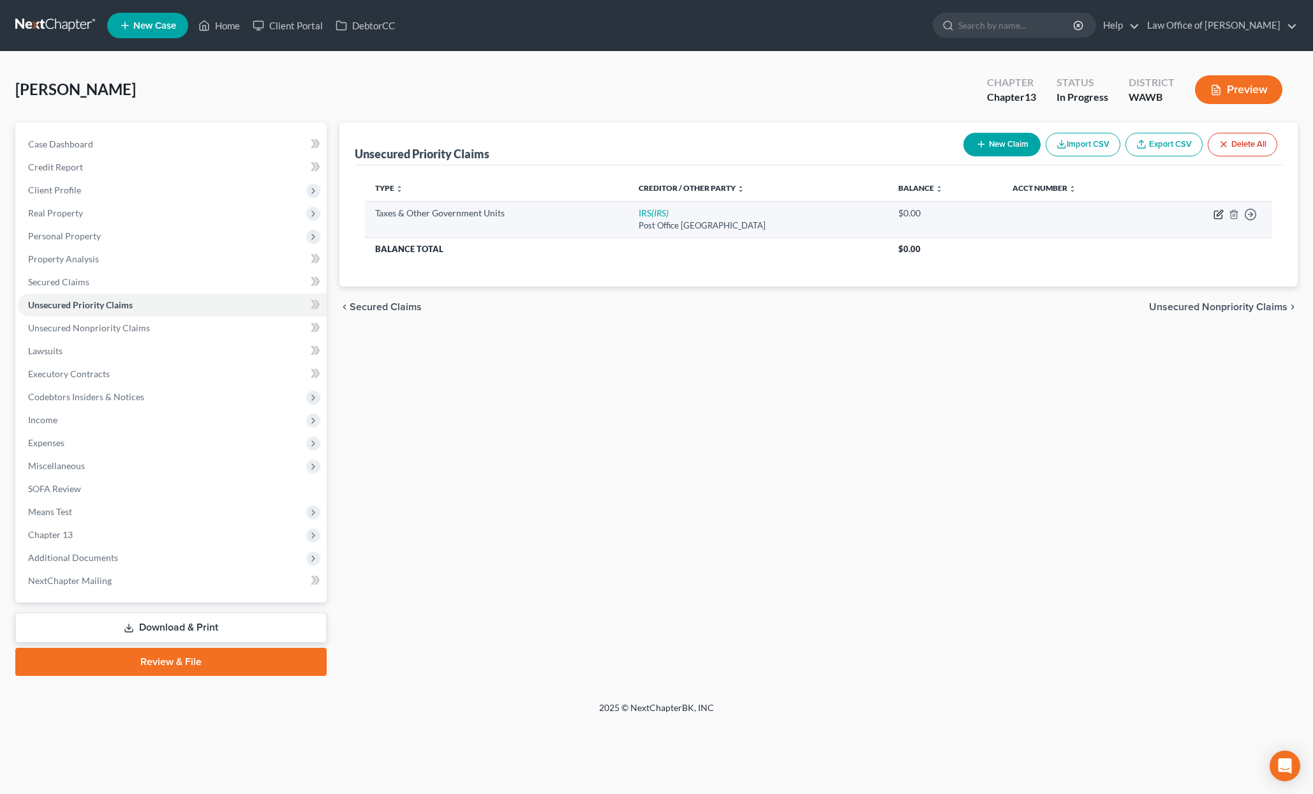
click at [1220, 213] on icon "button" at bounding box center [1219, 214] width 10 height 10
select select "0"
select select "39"
select select "0"
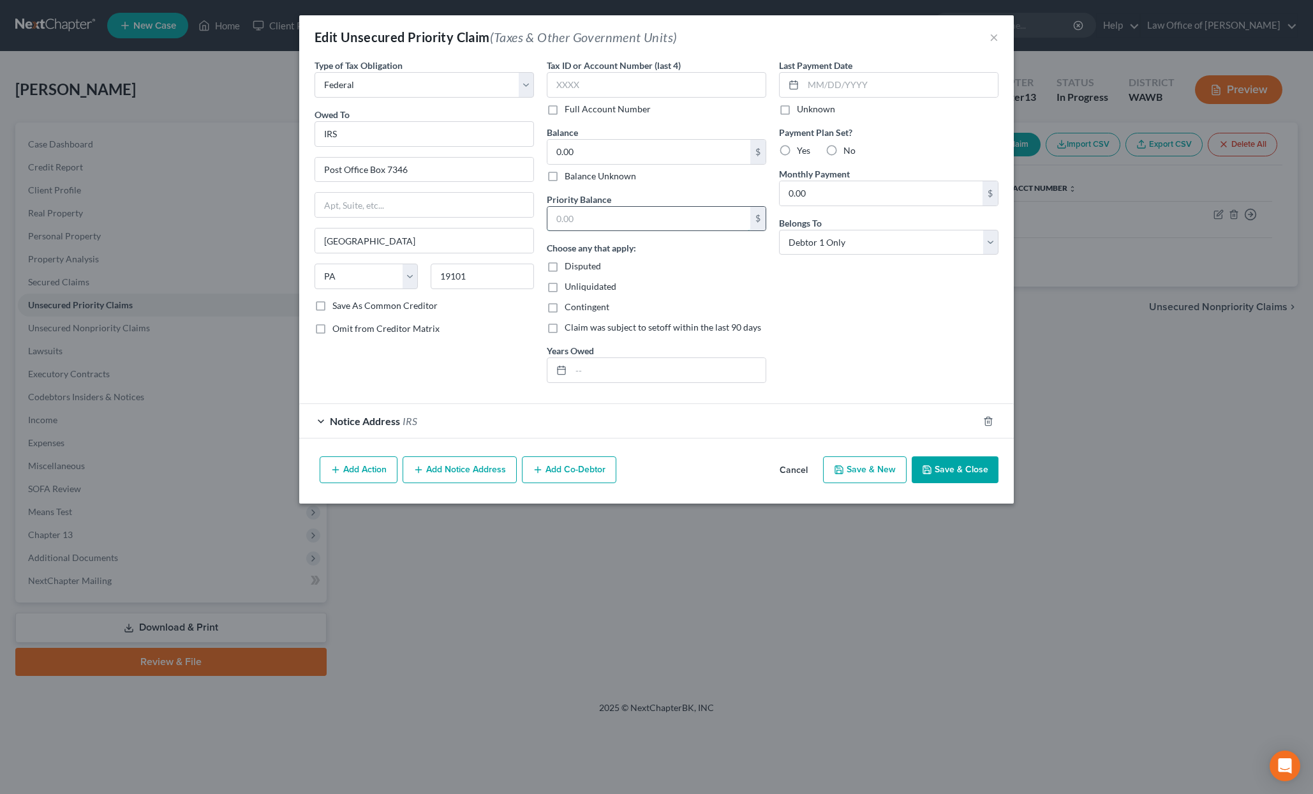
click at [609, 216] on input "text" at bounding box center [649, 219] width 203 height 24
type input "1,300.00"
click at [620, 138] on div "Balance 0.00 $ Balance Unknown Balance Undetermined 0.00 $ Balance Unknown" at bounding box center [657, 154] width 220 height 57
click at [624, 159] on input "0.00" at bounding box center [649, 152] width 203 height 24
type input "1,300.00"
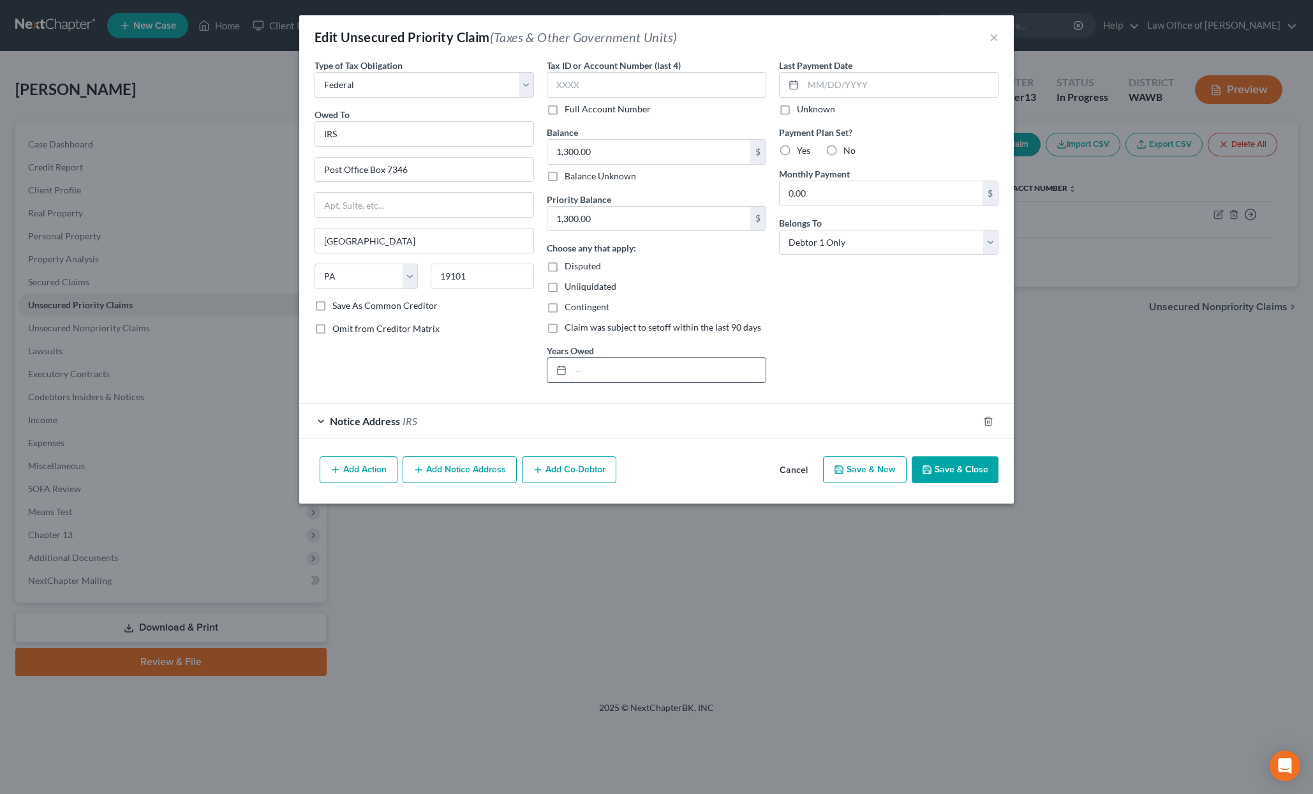
click at [641, 358] on input "text" at bounding box center [668, 370] width 195 height 24
type input "2023"
click at [844, 147] on label "No" at bounding box center [850, 150] width 12 height 13
click at [849, 147] on input "No" at bounding box center [853, 148] width 8 height 8
radio input "true"
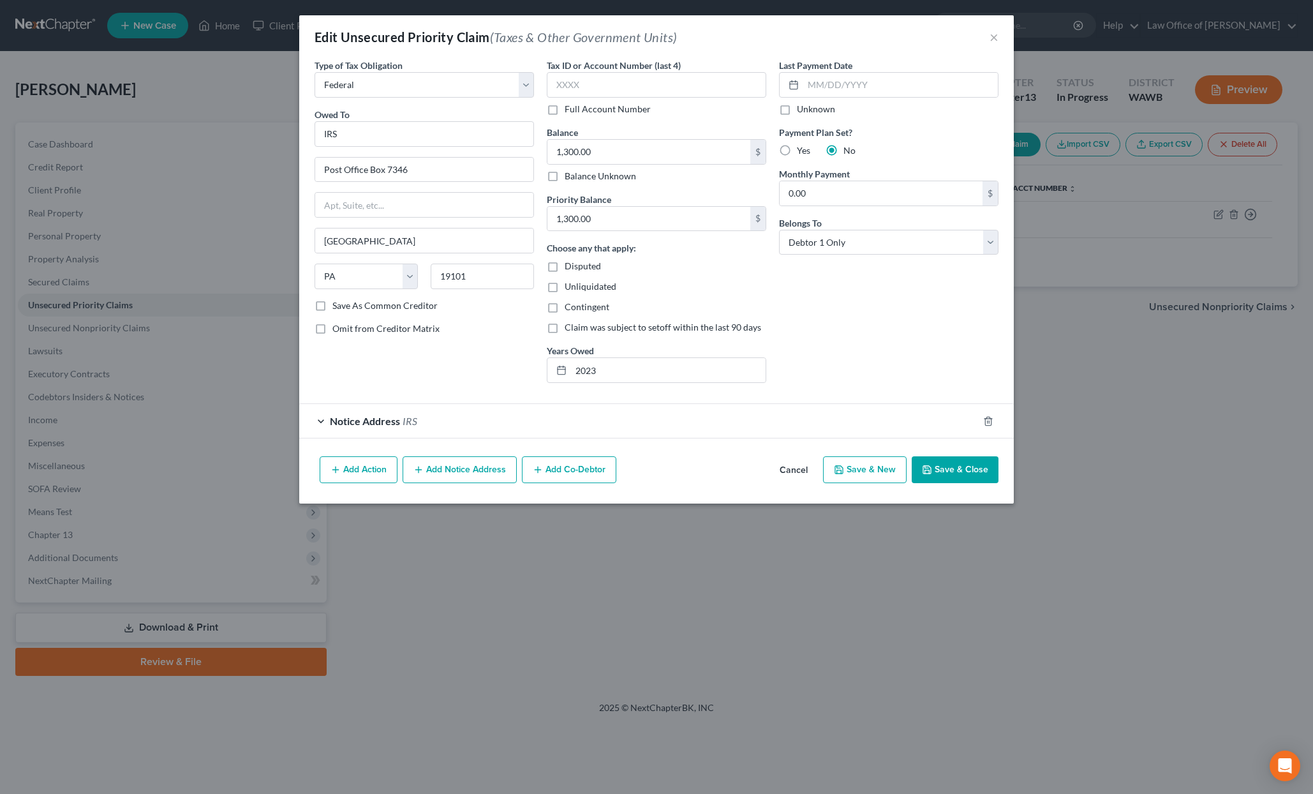
click at [844, 149] on label "No" at bounding box center [850, 150] width 12 height 13
click at [849, 149] on input "No" at bounding box center [853, 148] width 8 height 8
click at [797, 151] on label "Yes" at bounding box center [803, 150] width 13 height 13
click at [802, 151] on input "Yes" at bounding box center [806, 148] width 8 height 8
radio input "true"
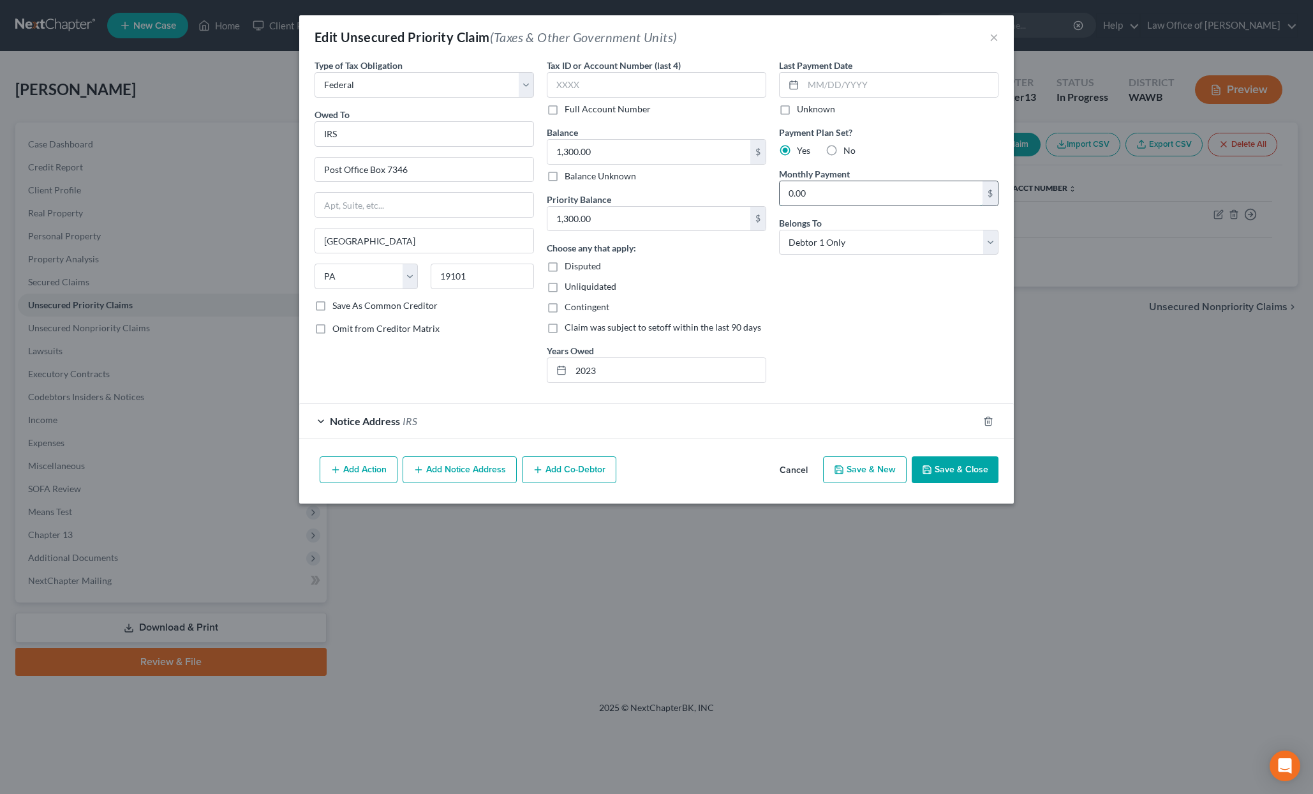
click at [816, 201] on input "0.00" at bounding box center [881, 193] width 203 height 24
click at [823, 194] on input "50.00" at bounding box center [881, 193] width 203 height 24
drag, startPoint x: 823, startPoint y: 194, endPoint x: 429, endPoint y: 153, distance: 395.9
click at [429, 153] on div "Type of Tax Obligation * Select Federal City State Franchise Tax Board Other Ow…" at bounding box center [656, 226] width 697 height 334
type input "60.00"
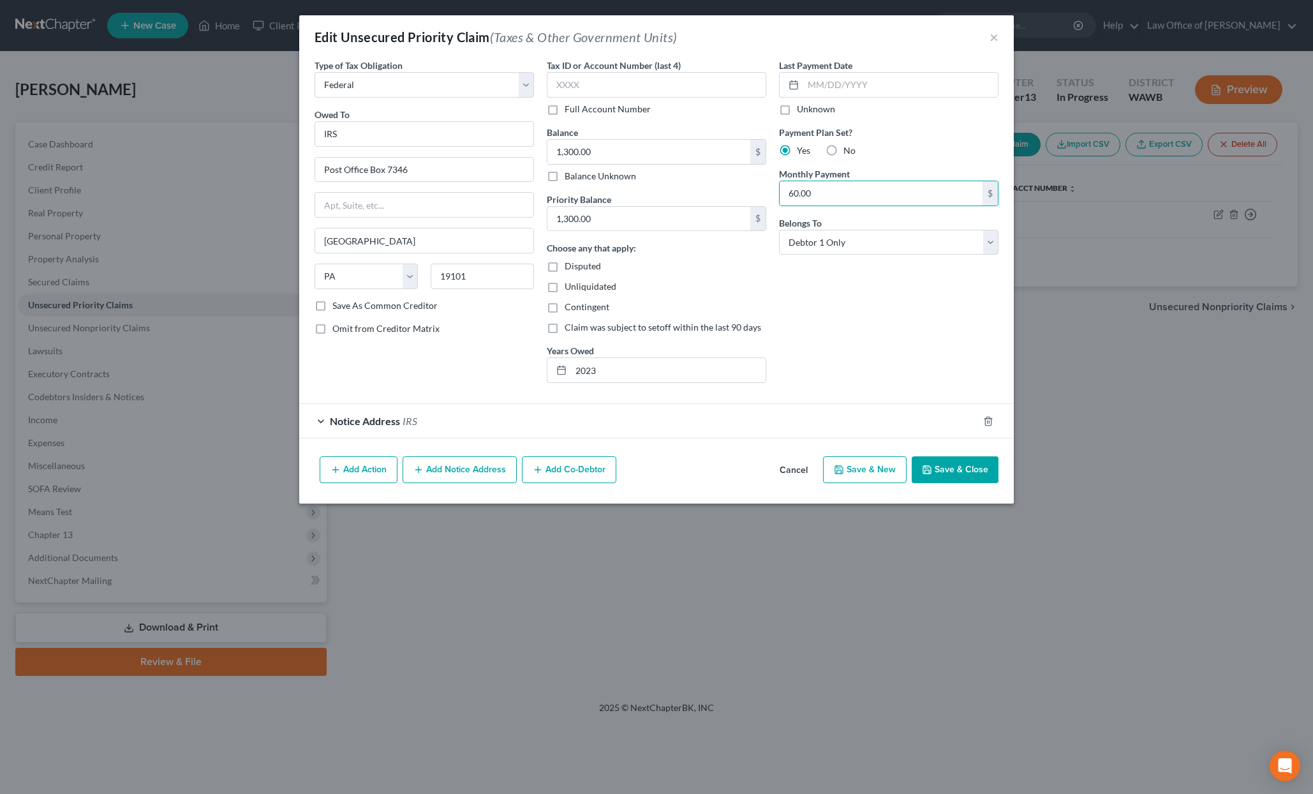
click at [956, 471] on button "Save & Close" at bounding box center [955, 469] width 87 height 27
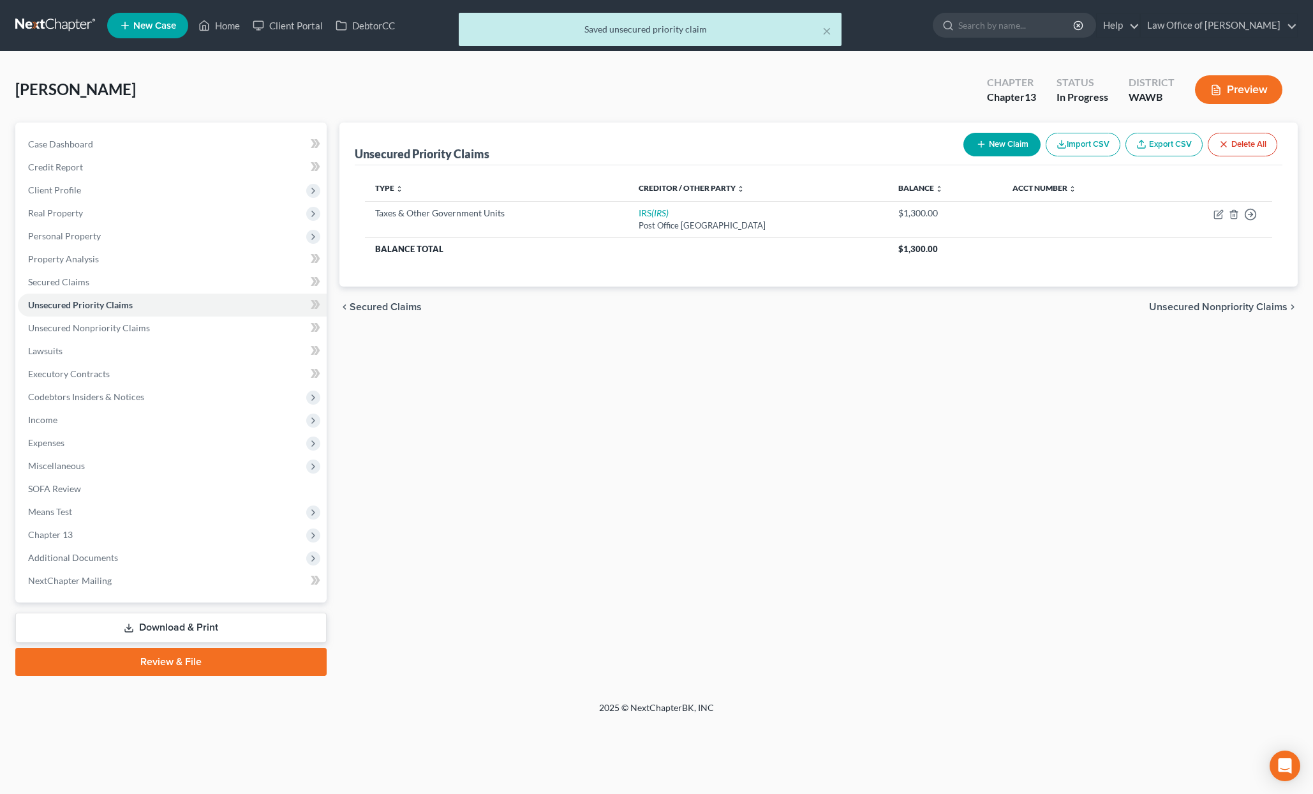
click at [1248, 306] on span "Unsecured Nonpriority Claims" at bounding box center [1218, 307] width 138 height 10
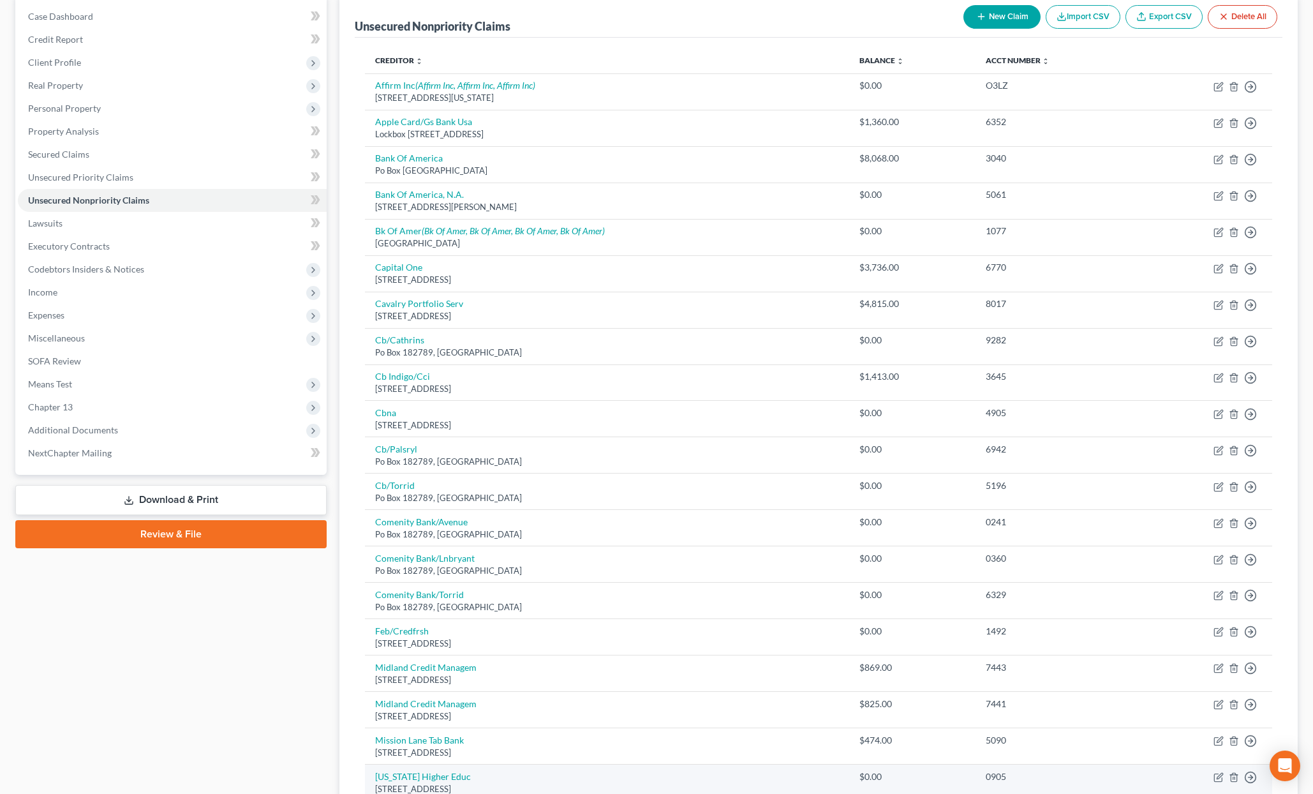
scroll to position [126, 0]
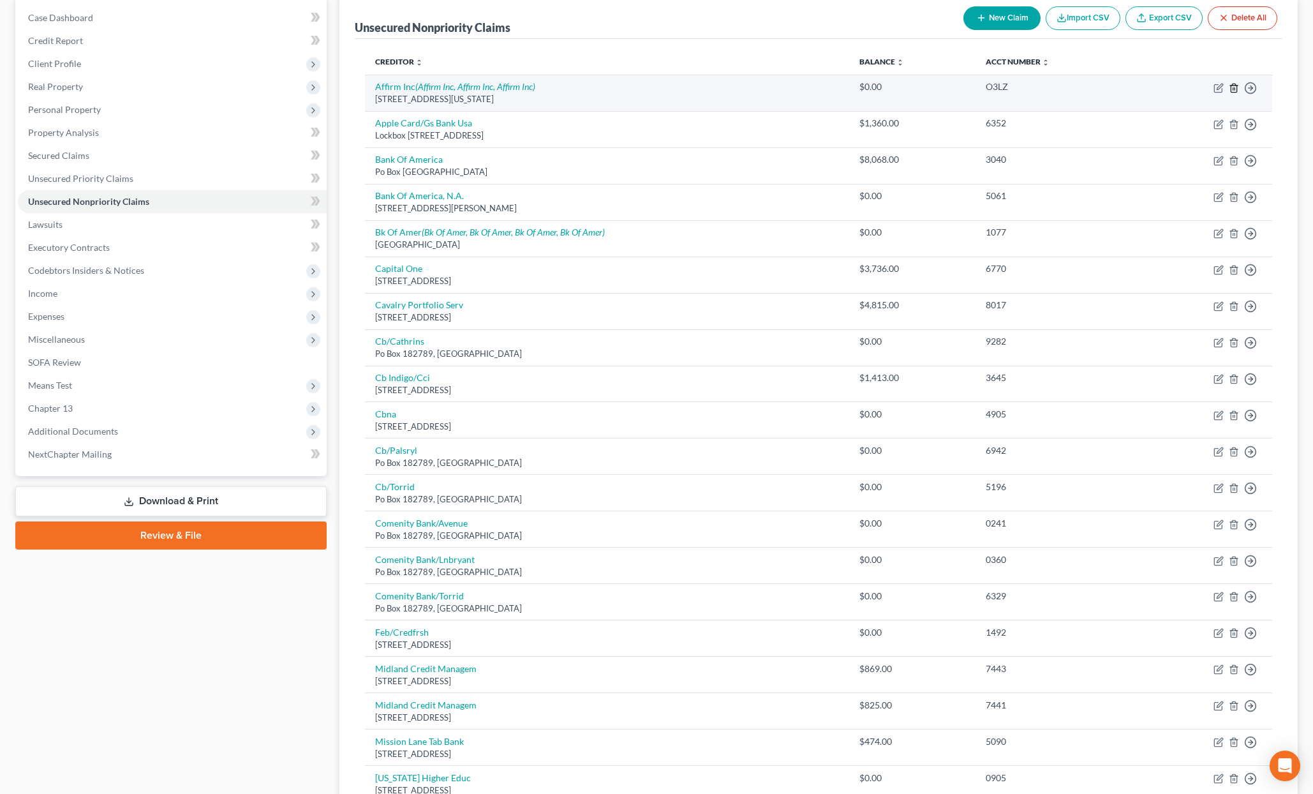
click at [1232, 89] on icon "button" at bounding box center [1234, 88] width 10 height 10
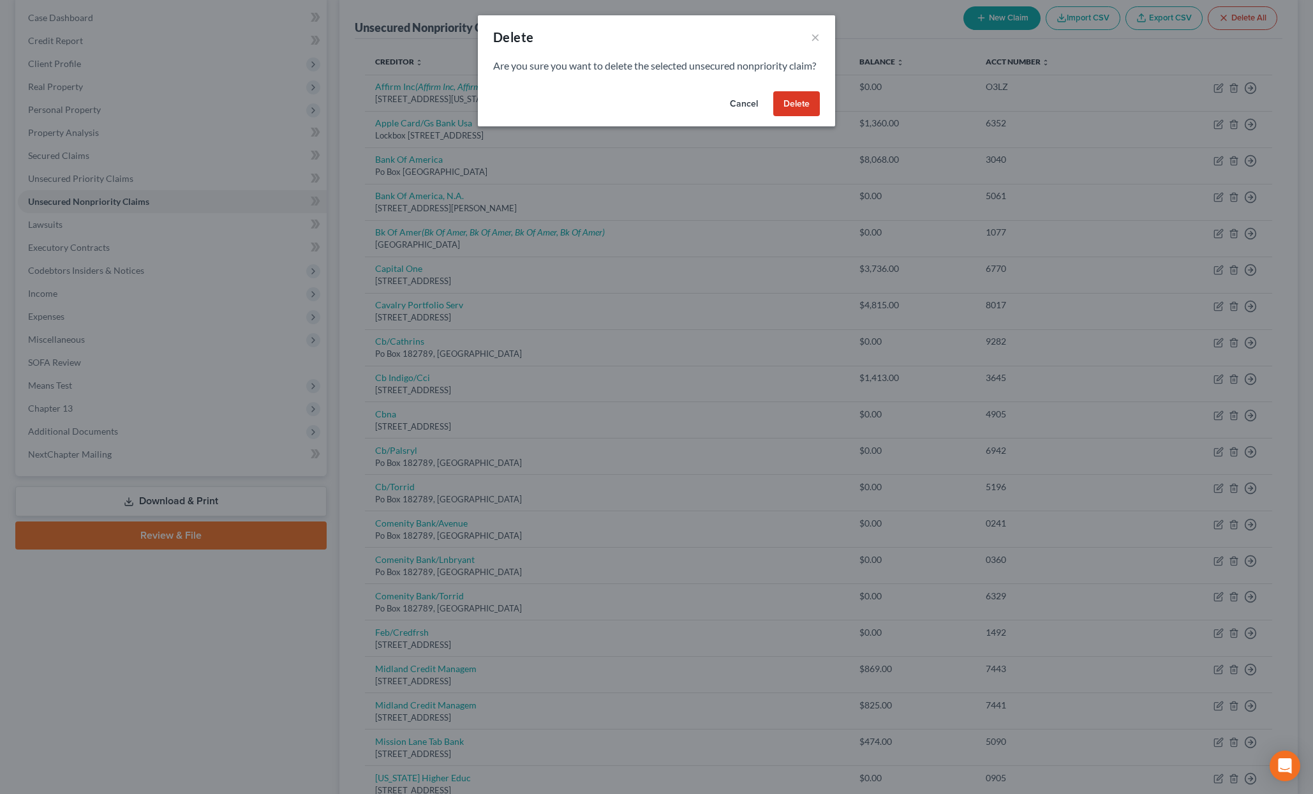
click at [801, 117] on button "Delete" at bounding box center [796, 104] width 47 height 26
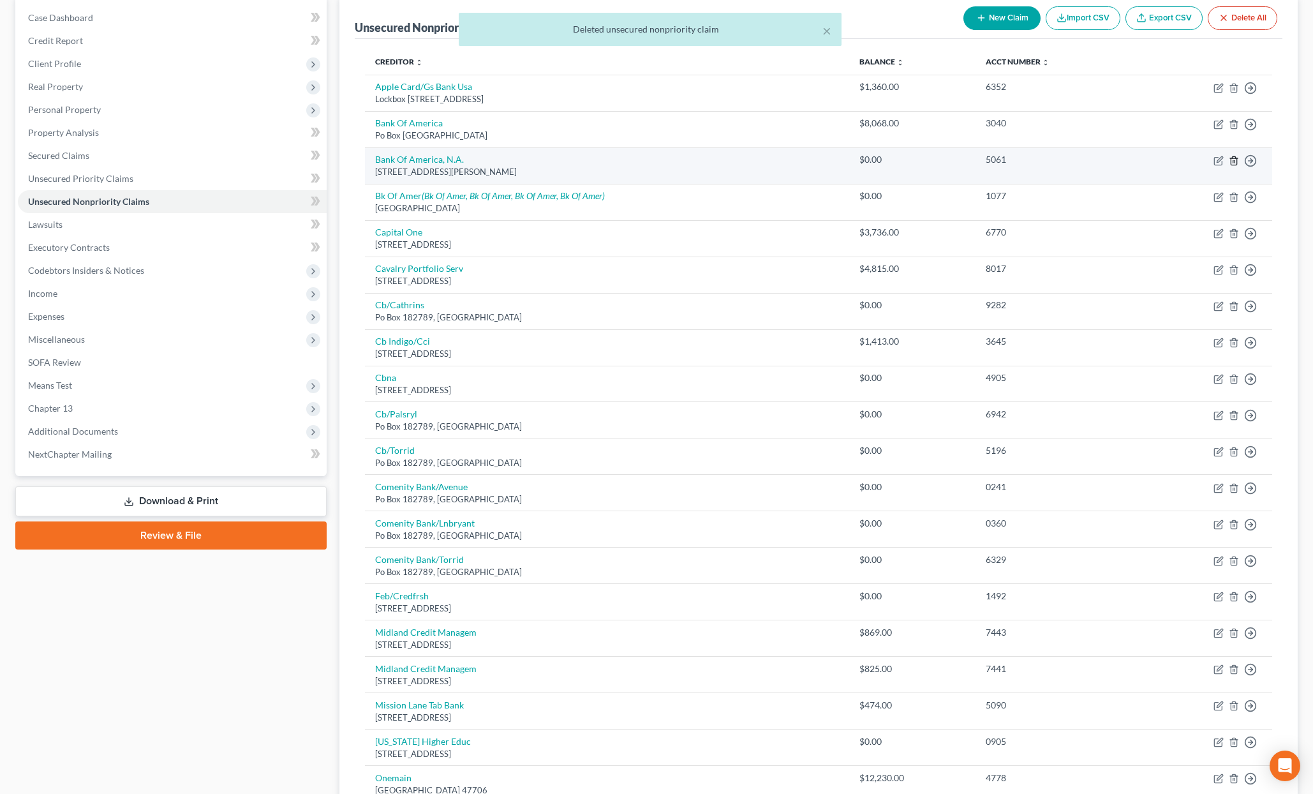
click at [1234, 163] on icon "button" at bounding box center [1234, 161] width 10 height 10
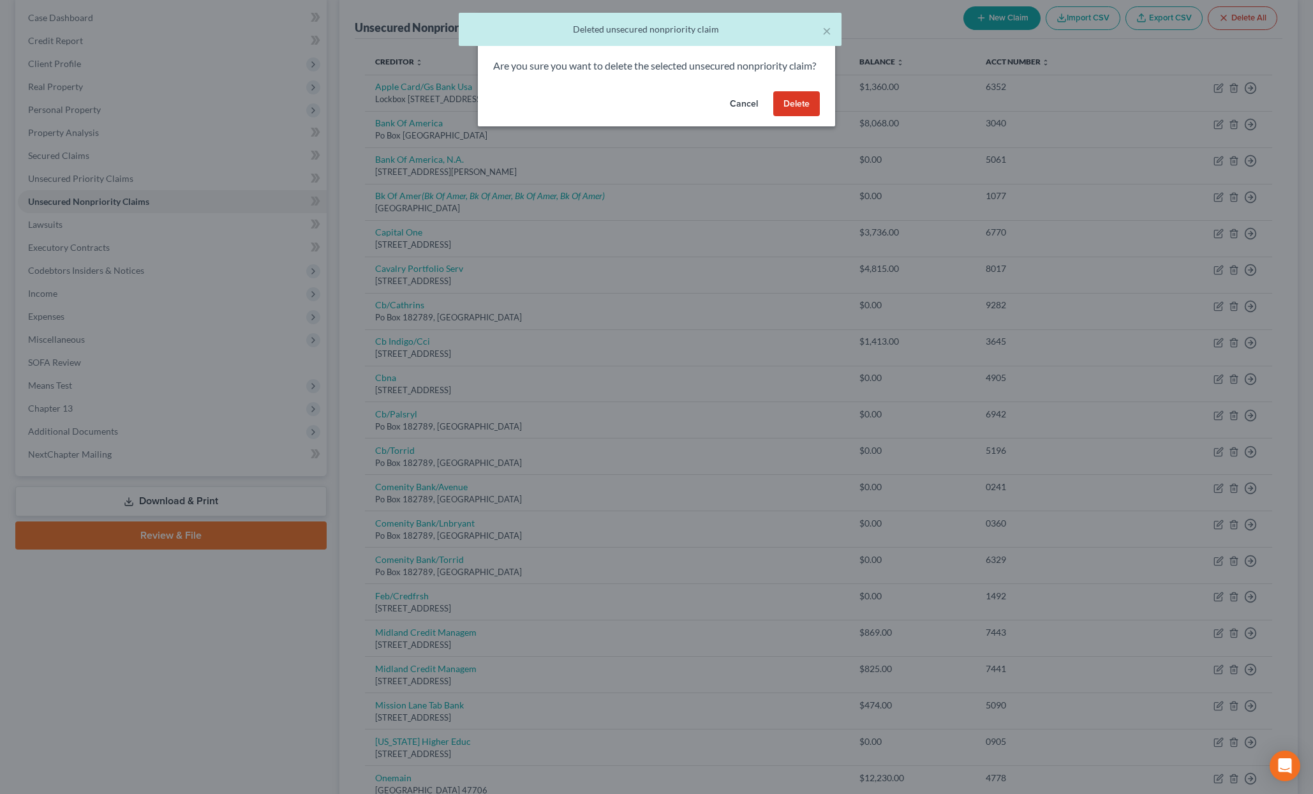
click at [786, 114] on button "Delete" at bounding box center [796, 104] width 47 height 26
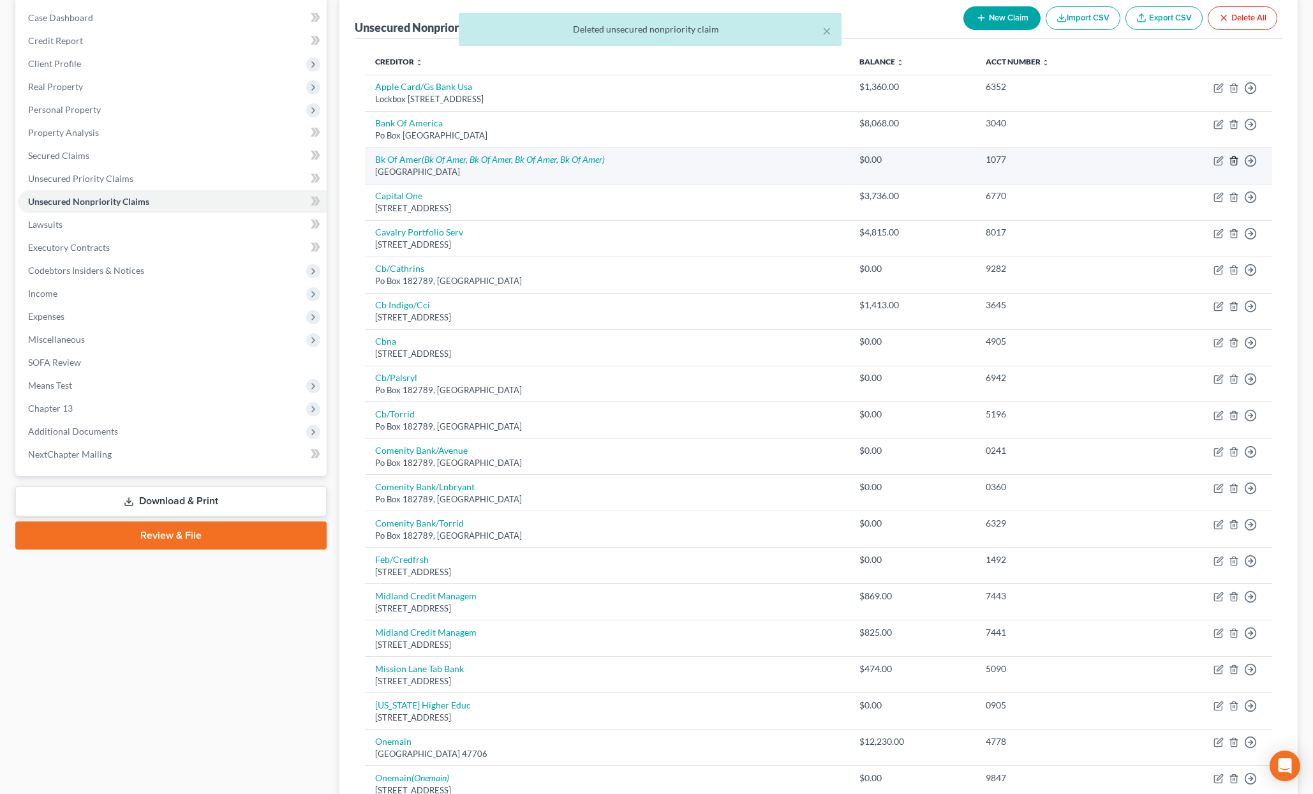
click at [1237, 161] on icon "button" at bounding box center [1234, 160] width 6 height 8
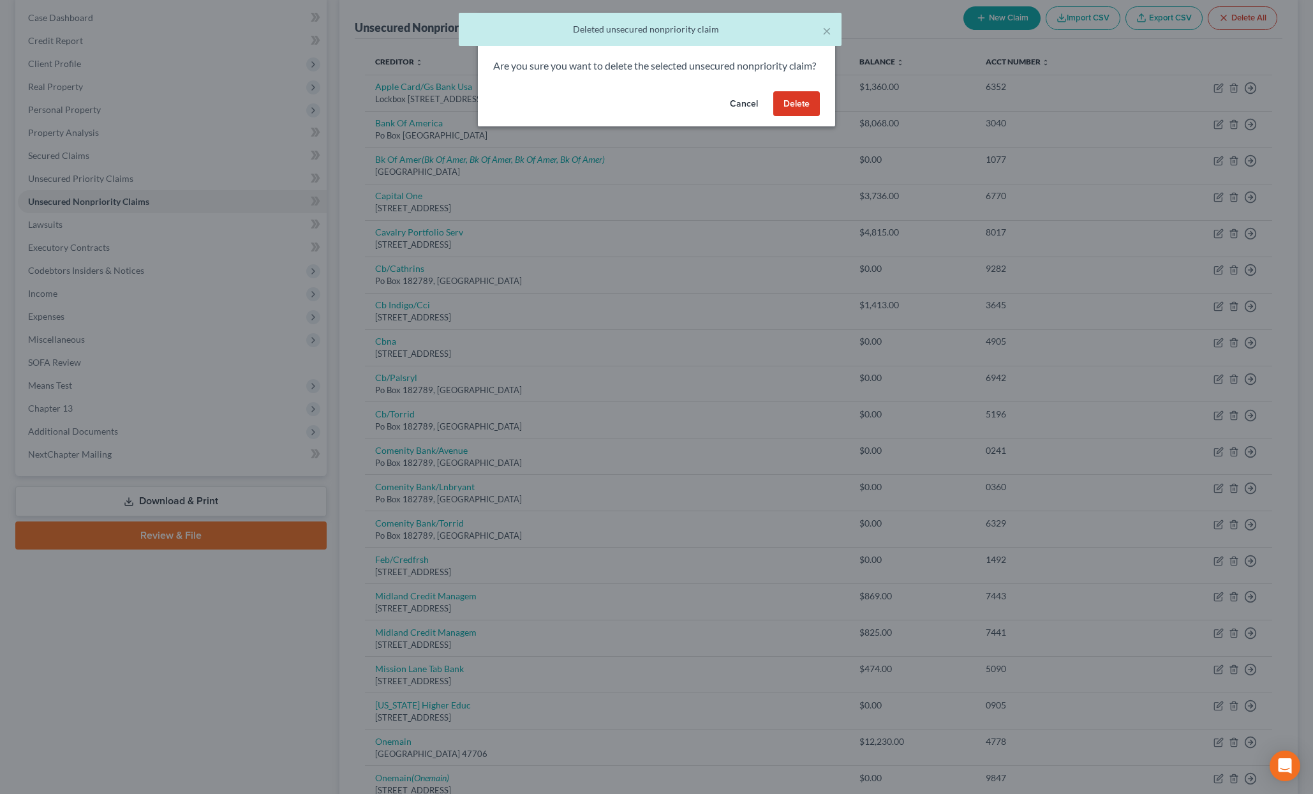
click at [796, 117] on button "Delete" at bounding box center [796, 104] width 47 height 26
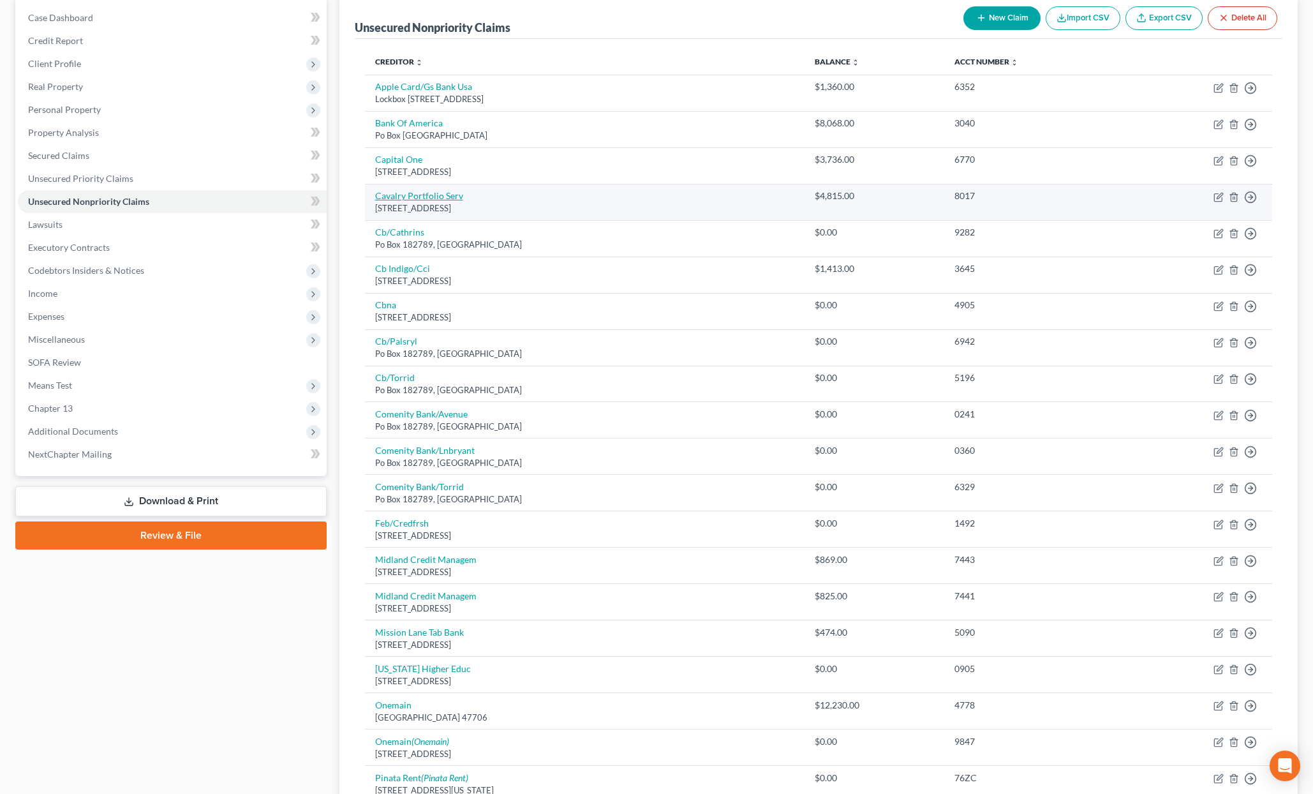
click at [417, 193] on link "Cavalry Portfolio Serv" at bounding box center [419, 195] width 88 height 11
select select "6"
select select "1"
select select "0"
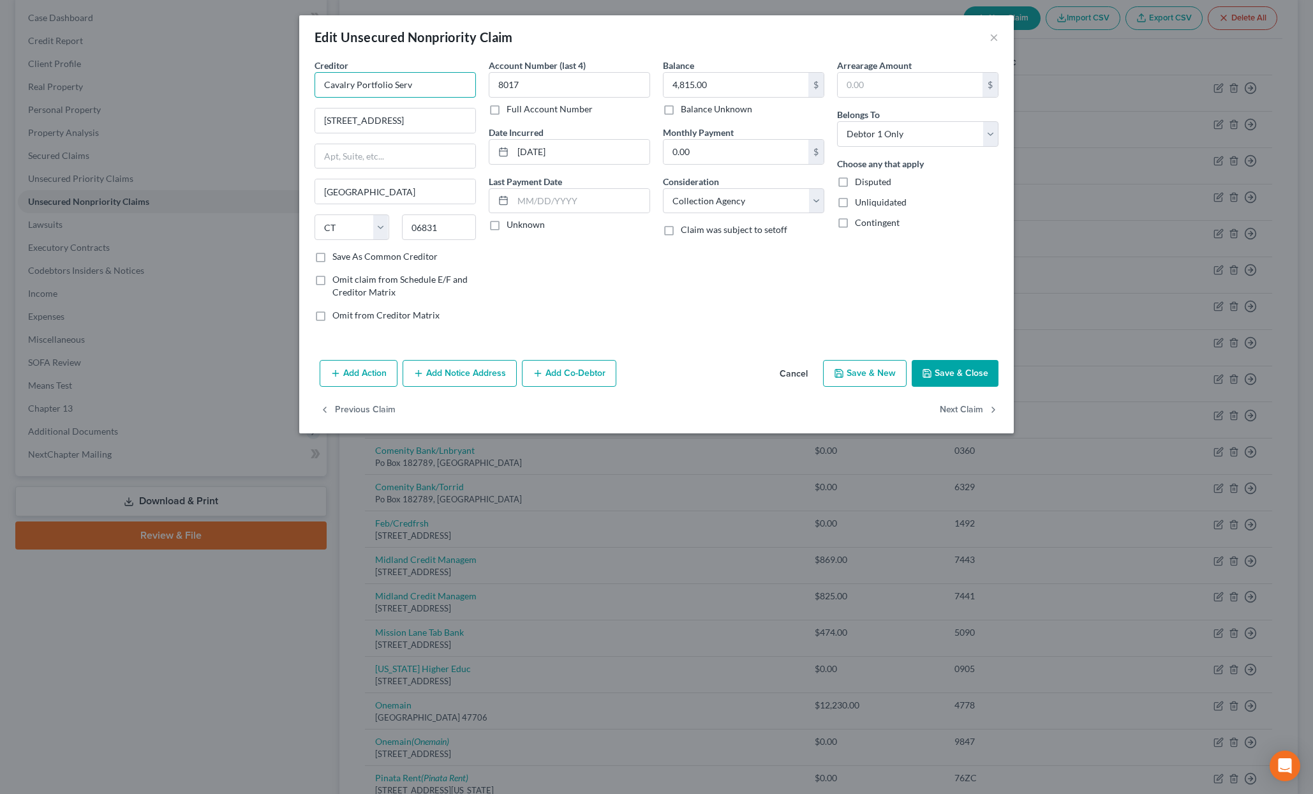
click at [450, 88] on input "Cavalry Portfolio Serv" at bounding box center [395, 85] width 161 height 26
type input "Cavalry Portfolio Service"
click at [931, 376] on icon "button" at bounding box center [927, 374] width 8 height 8
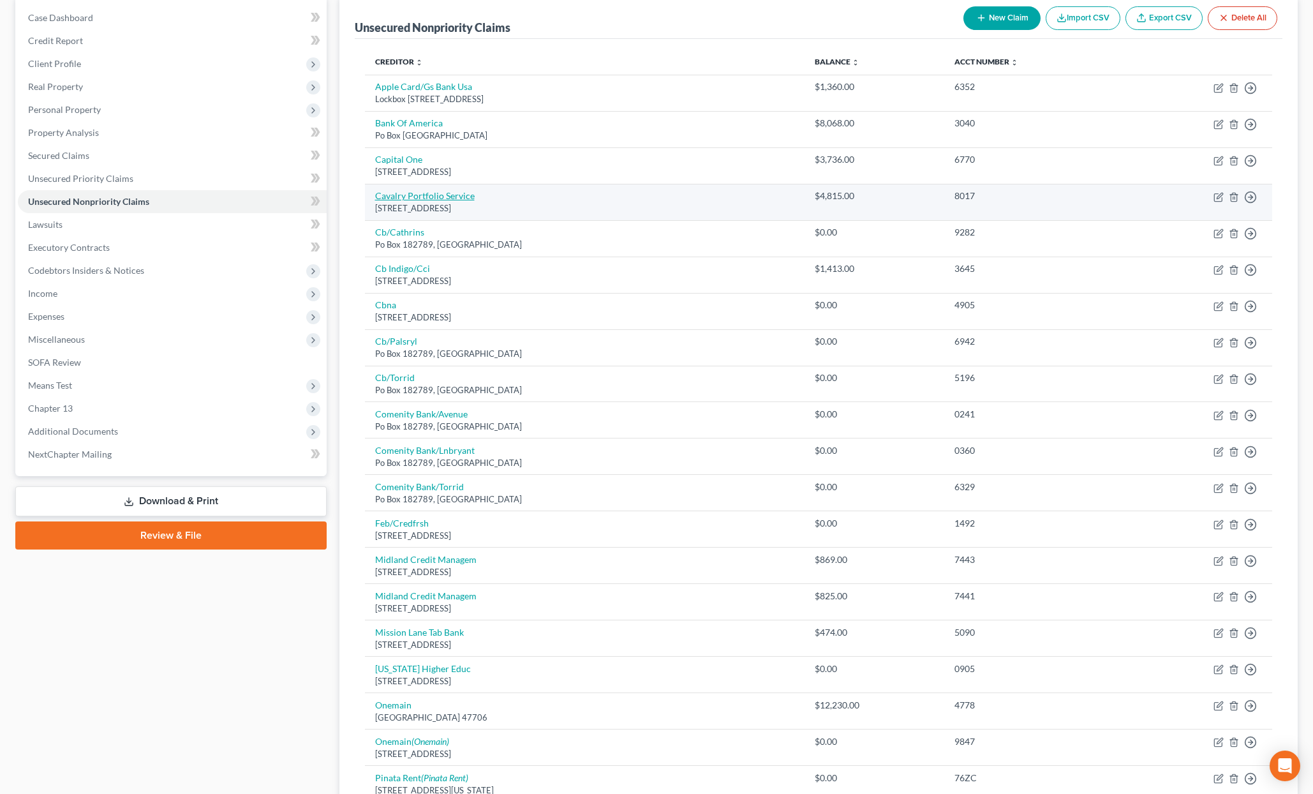
click at [452, 191] on link "Cavalry Portfolio Service" at bounding box center [425, 195] width 100 height 11
select select "6"
select select "1"
select select "0"
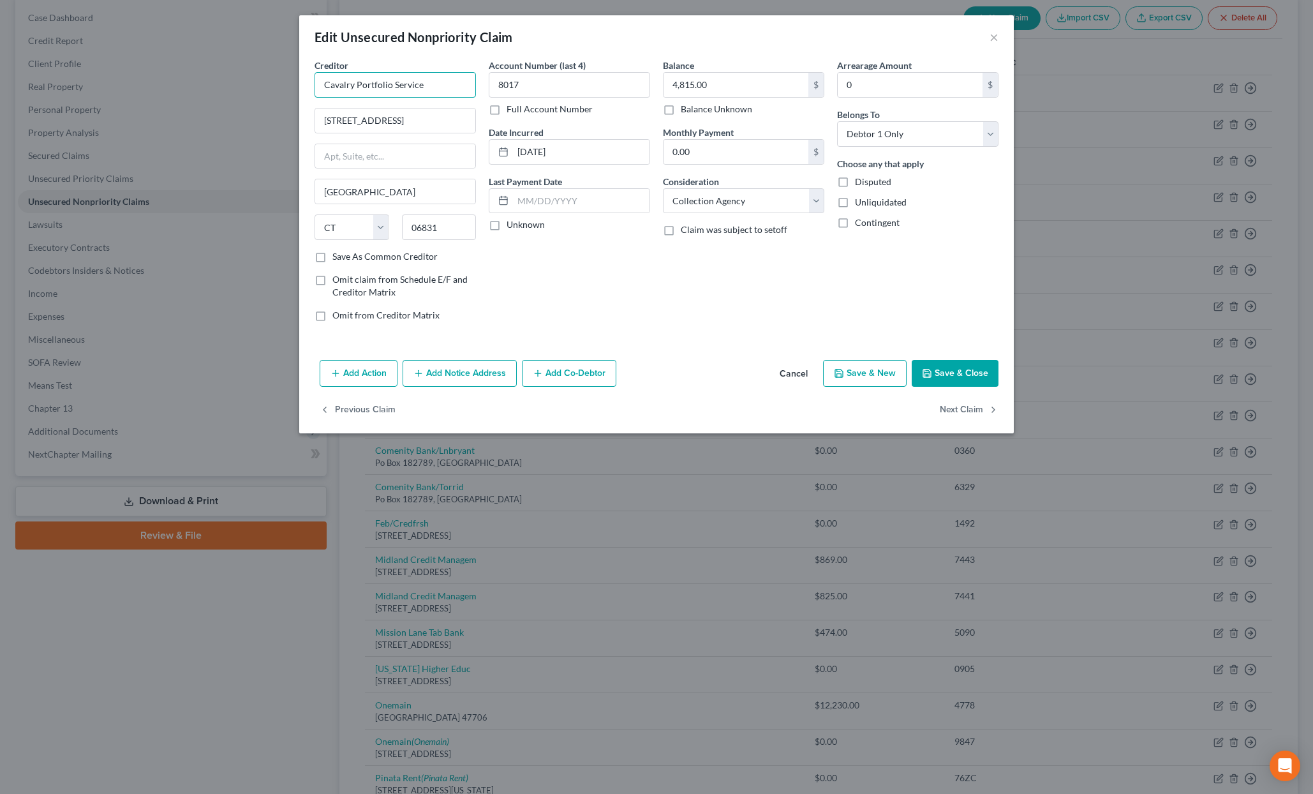
click at [460, 88] on input "Cavalry Portfolio Service" at bounding box center [395, 85] width 161 height 26
type input "Cavalry Portfolio Services"
click at [950, 366] on button "Save & Close" at bounding box center [955, 373] width 87 height 27
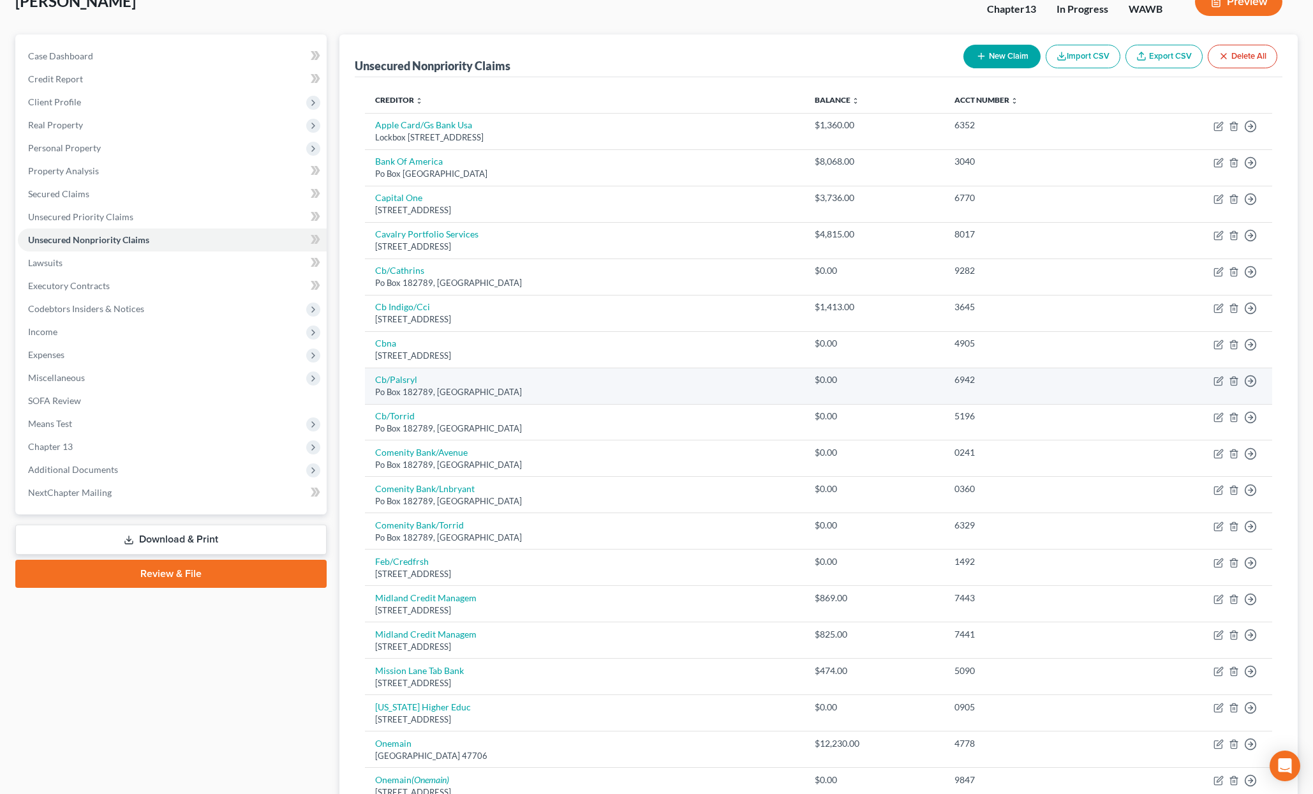
scroll to position [84, 0]
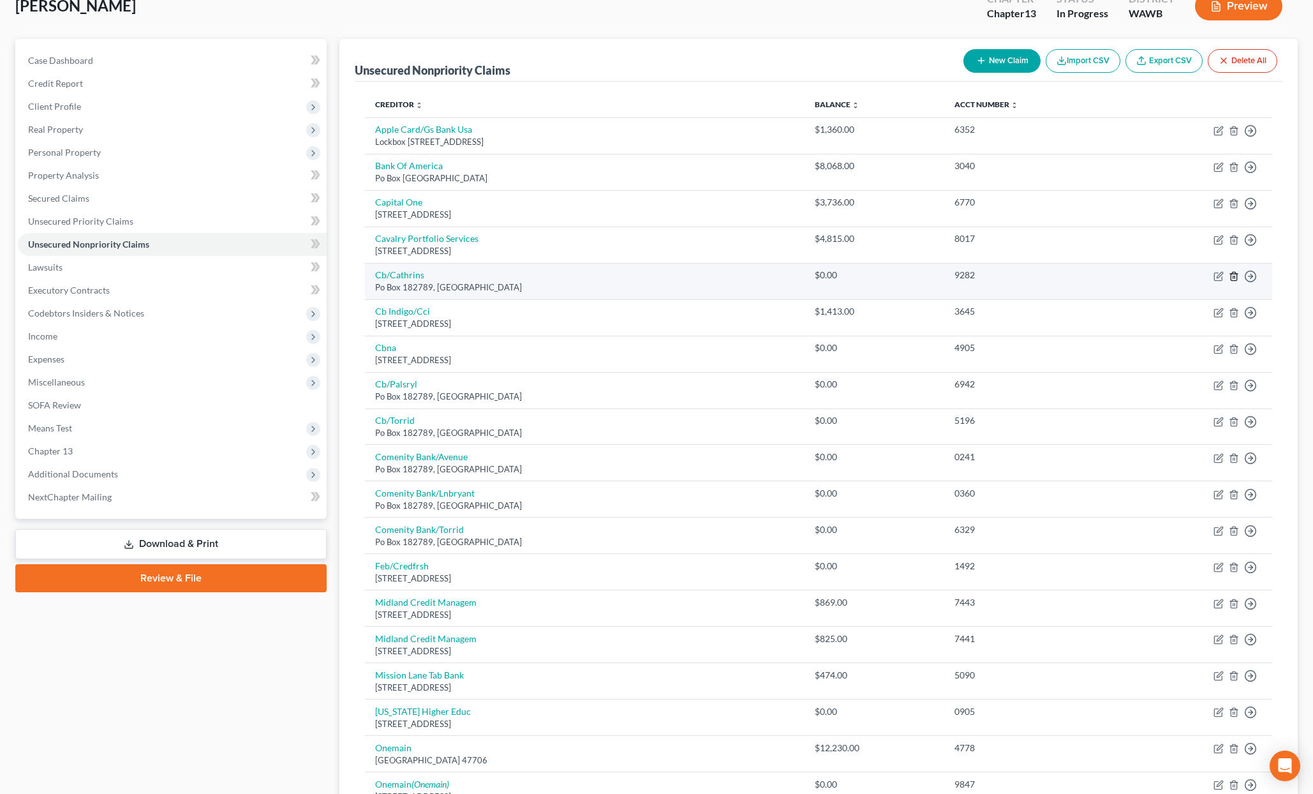
click at [1237, 274] on icon "button" at bounding box center [1234, 276] width 10 height 10
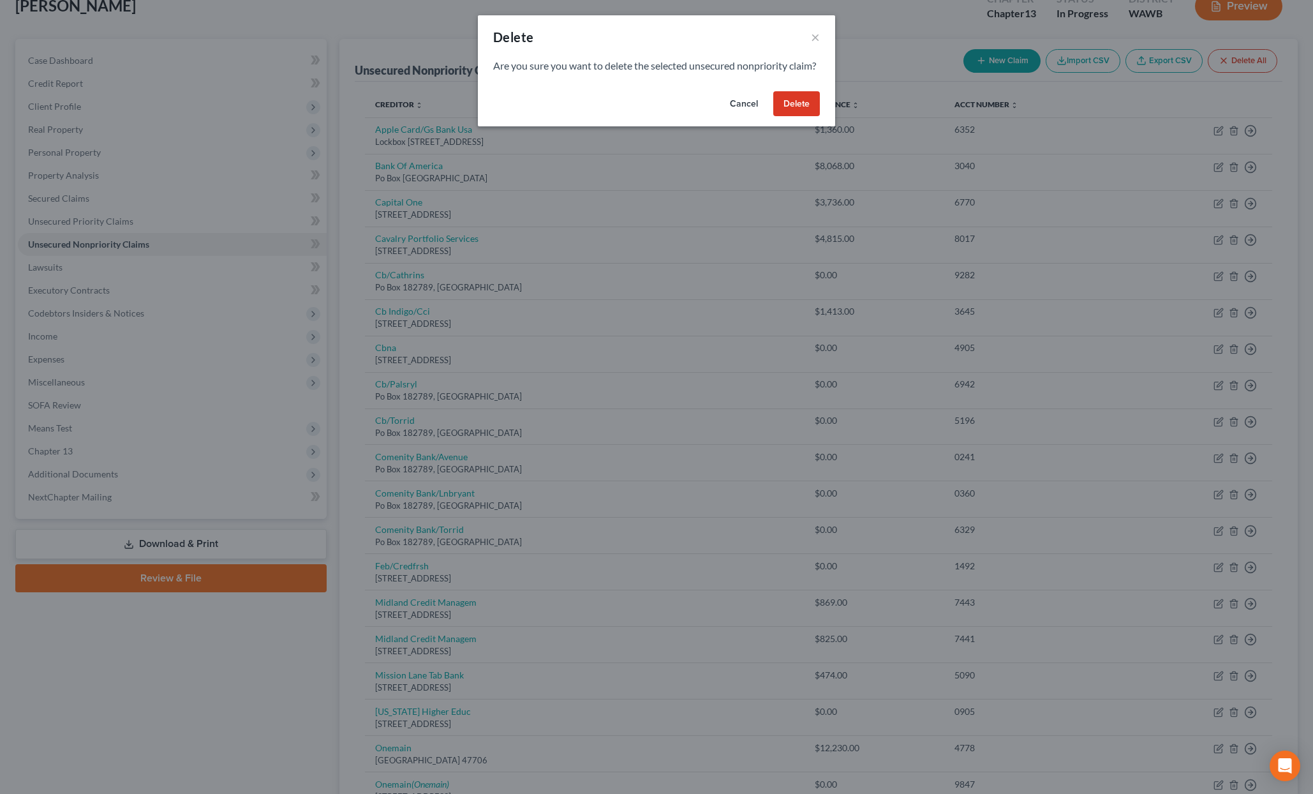
click at [805, 117] on button "Delete" at bounding box center [796, 104] width 47 height 26
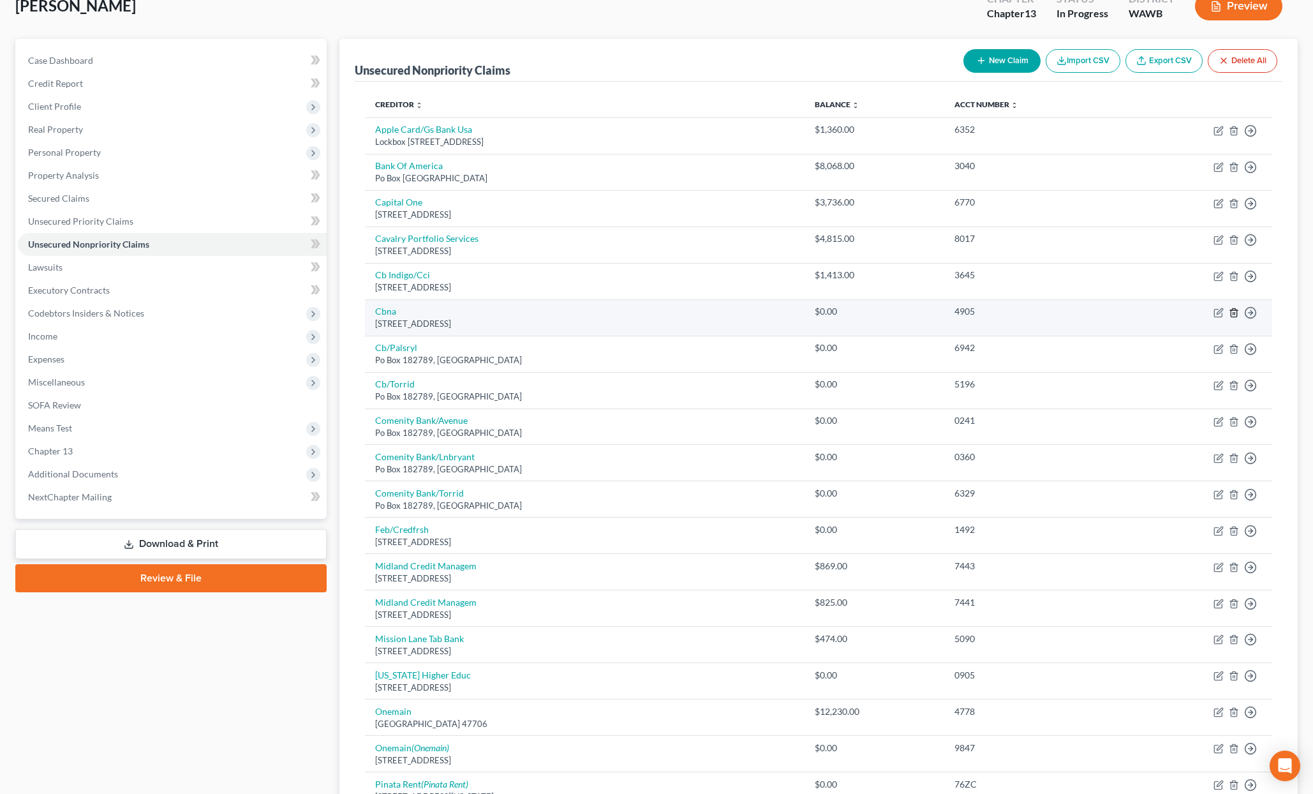
click at [1236, 313] on icon "button" at bounding box center [1234, 313] width 10 height 10
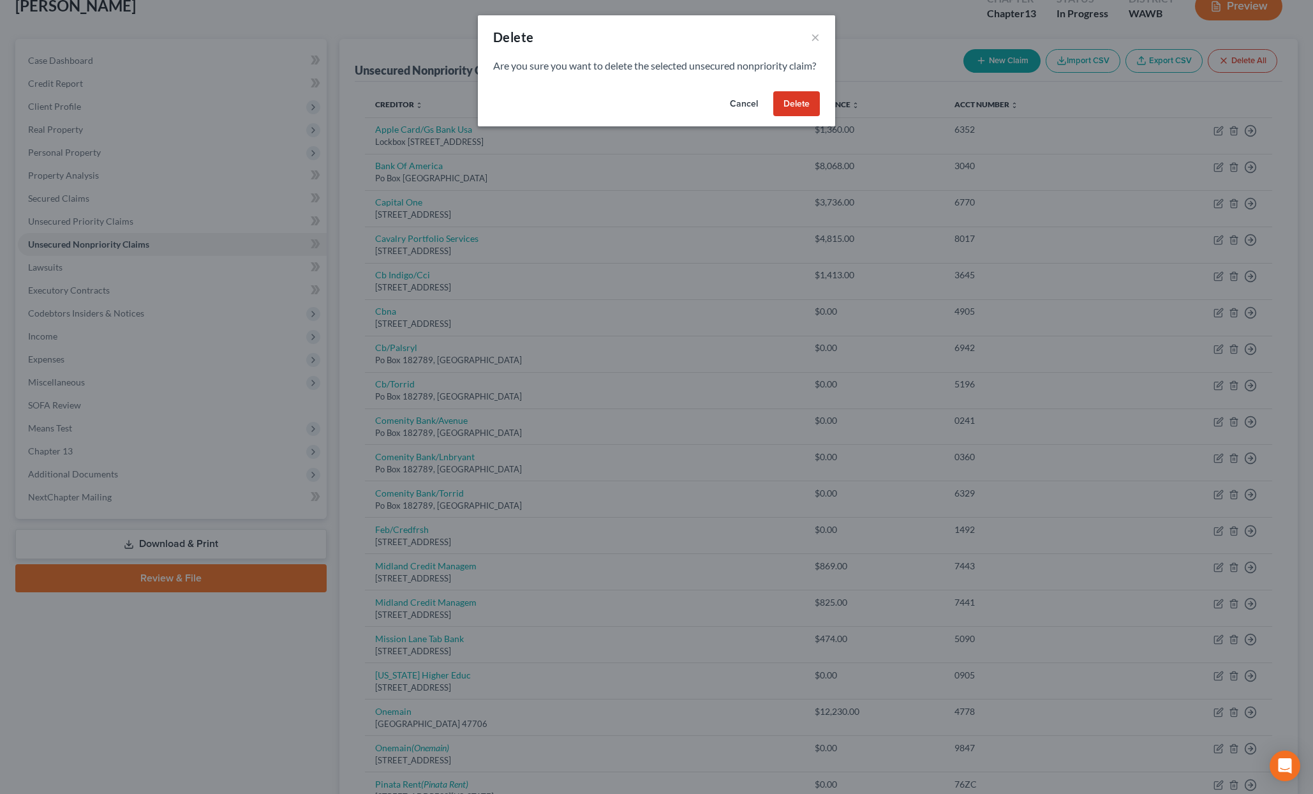
click at [794, 117] on button "Delete" at bounding box center [796, 104] width 47 height 26
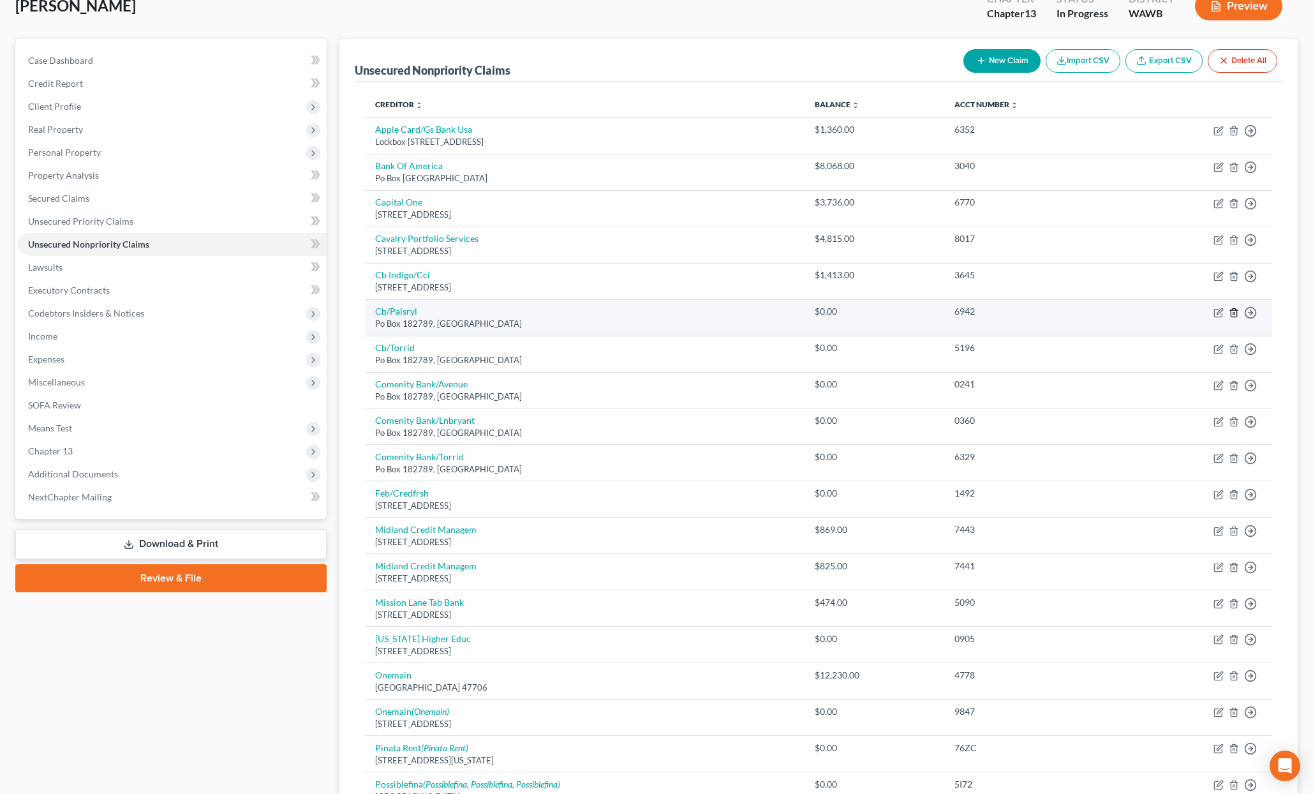
click at [1234, 313] on icon "button" at bounding box center [1234, 313] width 10 height 10
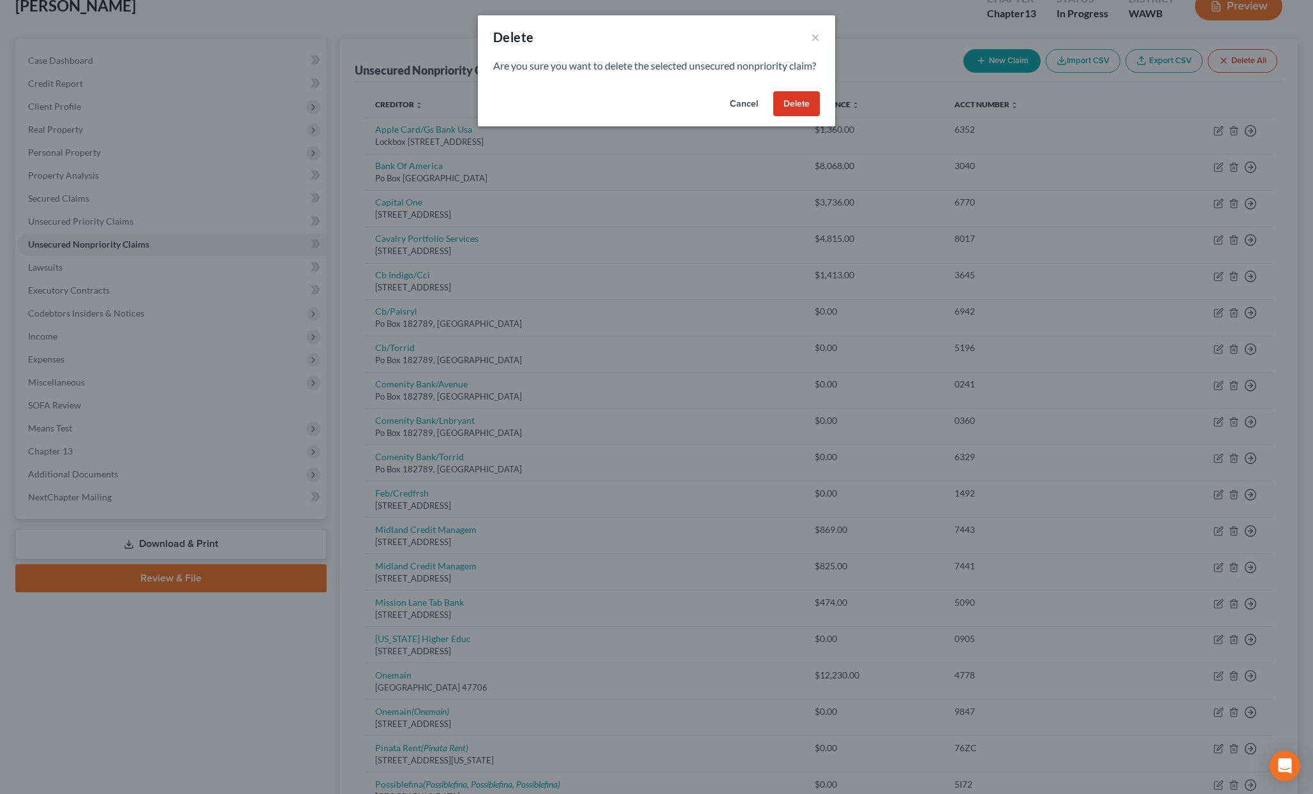
click at [800, 117] on button "Delete" at bounding box center [796, 104] width 47 height 26
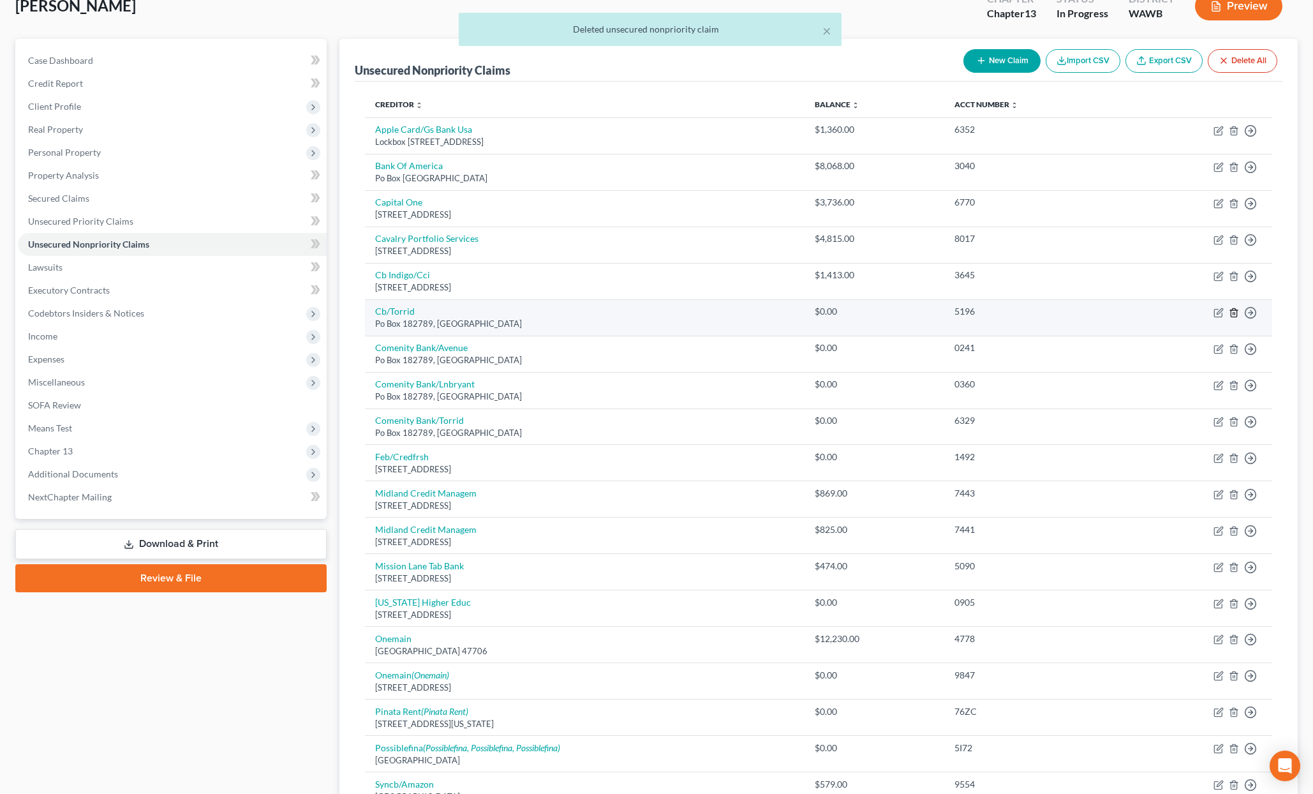
click at [1237, 311] on icon "button" at bounding box center [1234, 312] width 6 height 8
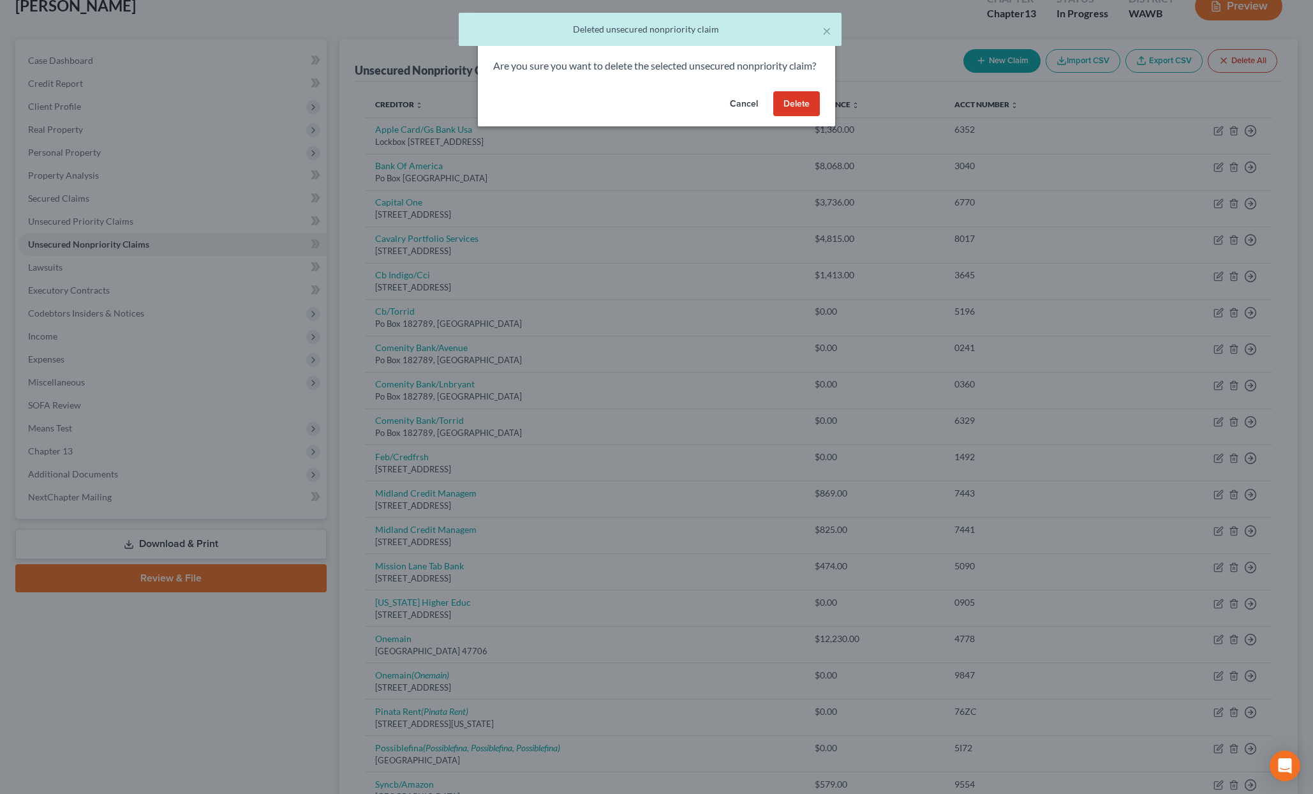
click at [795, 117] on button "Delete" at bounding box center [796, 104] width 47 height 26
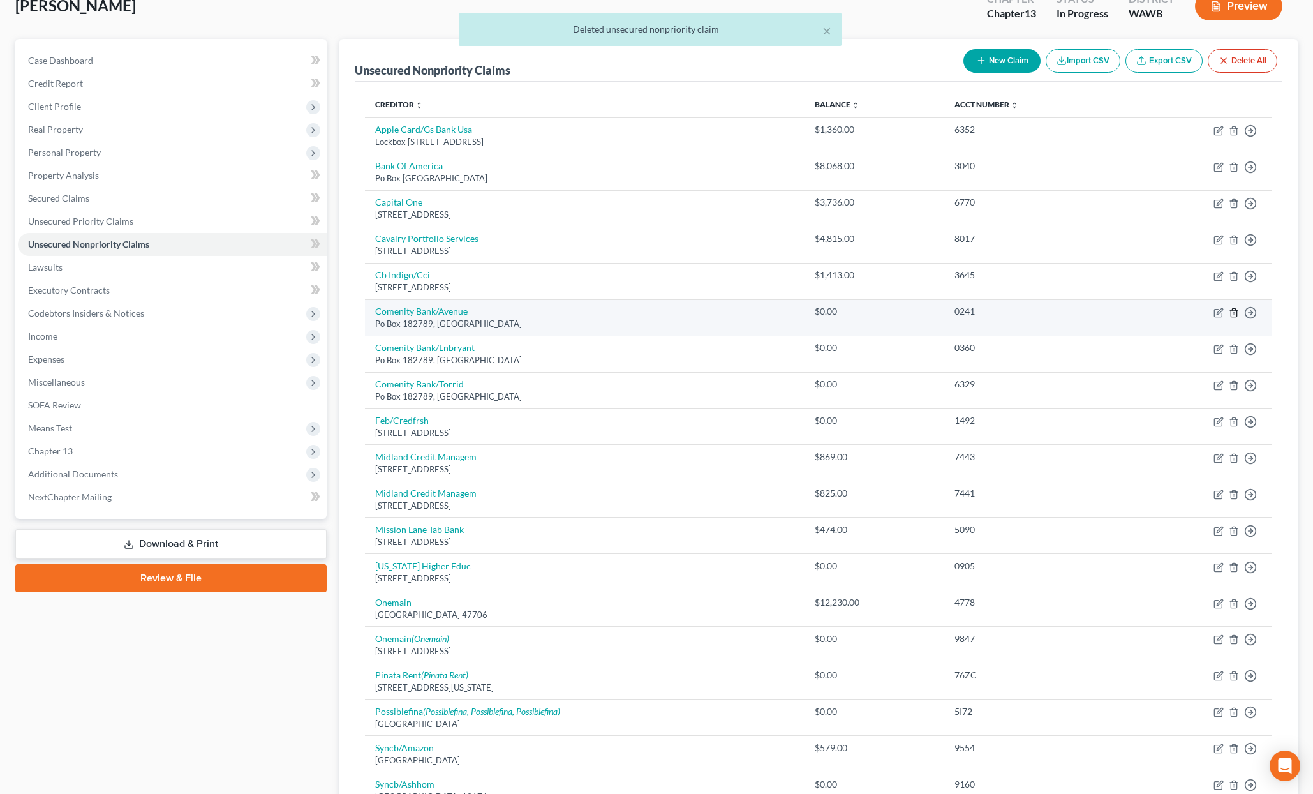
click at [1238, 311] on icon "button" at bounding box center [1234, 313] width 10 height 10
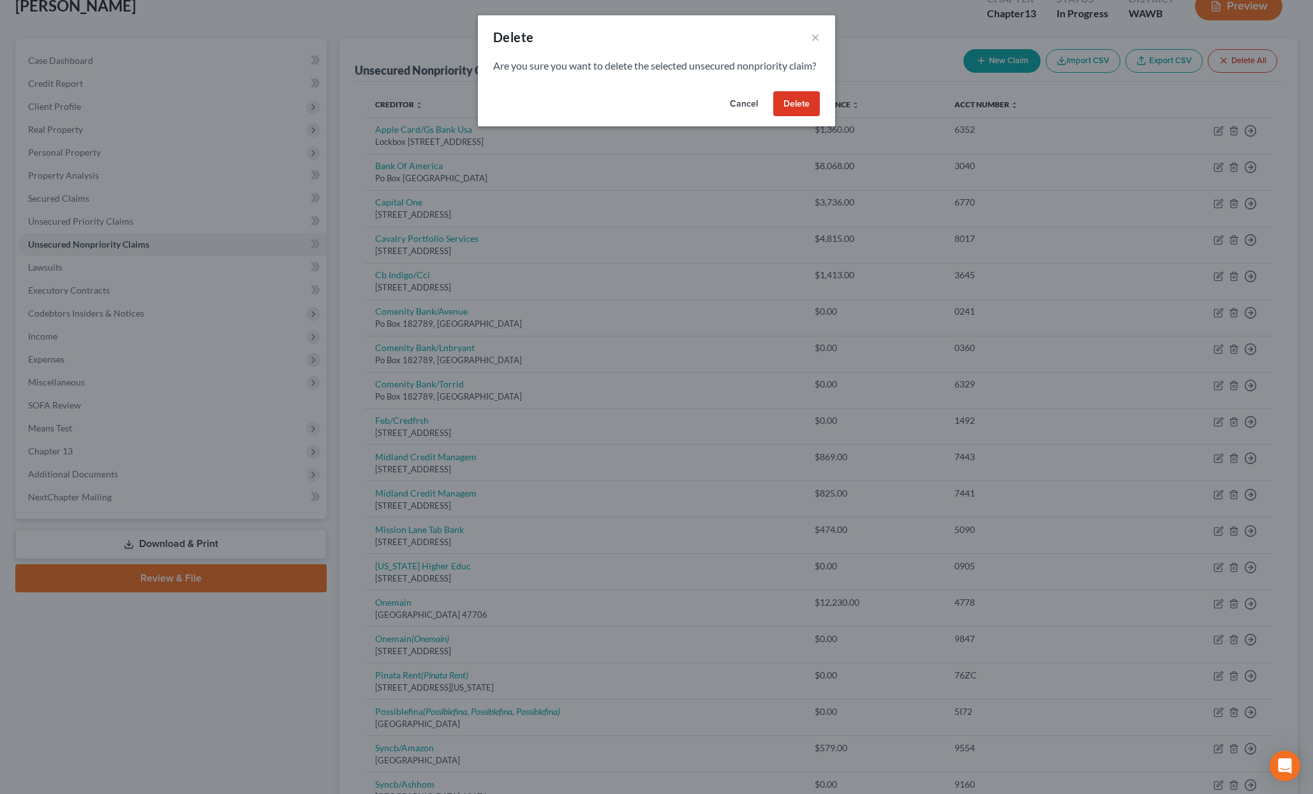
click at [803, 117] on button "Delete" at bounding box center [796, 104] width 47 height 26
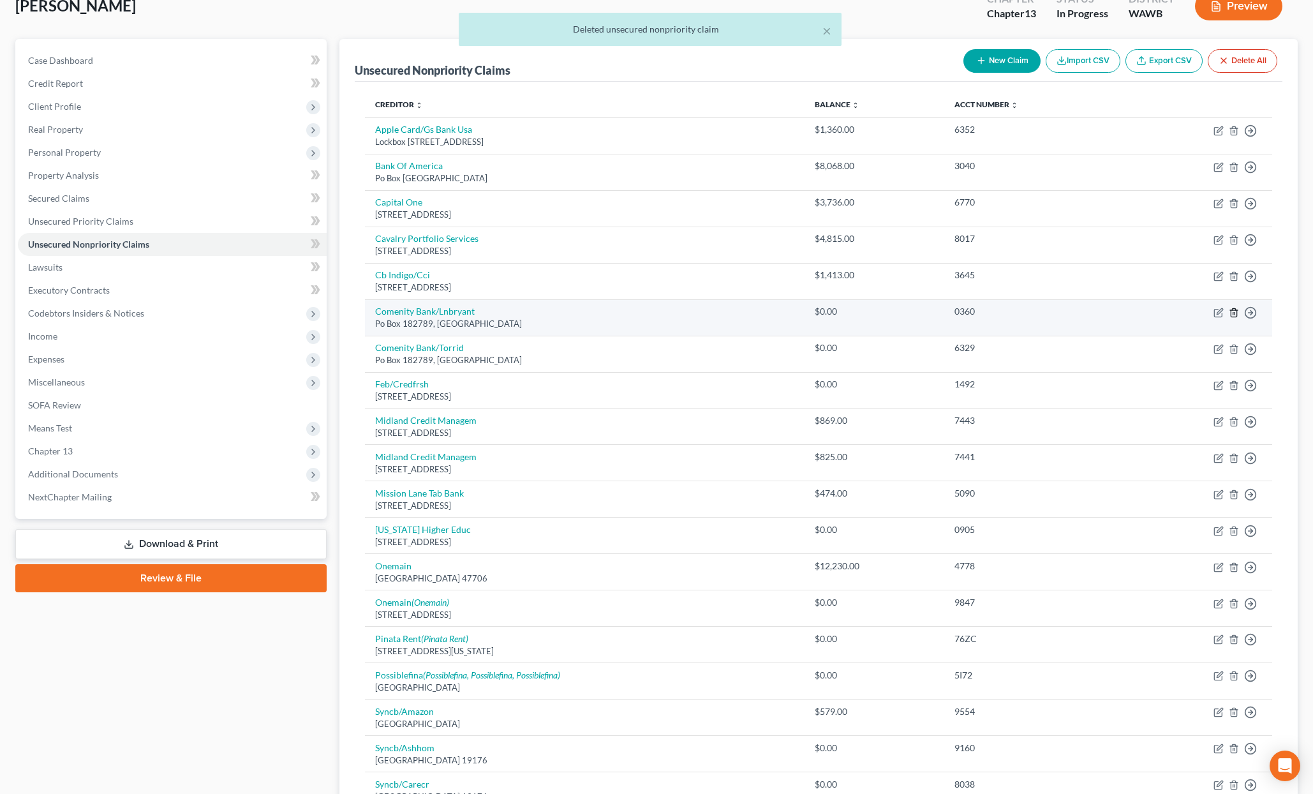
click at [1231, 313] on icon "button" at bounding box center [1234, 312] width 6 height 8
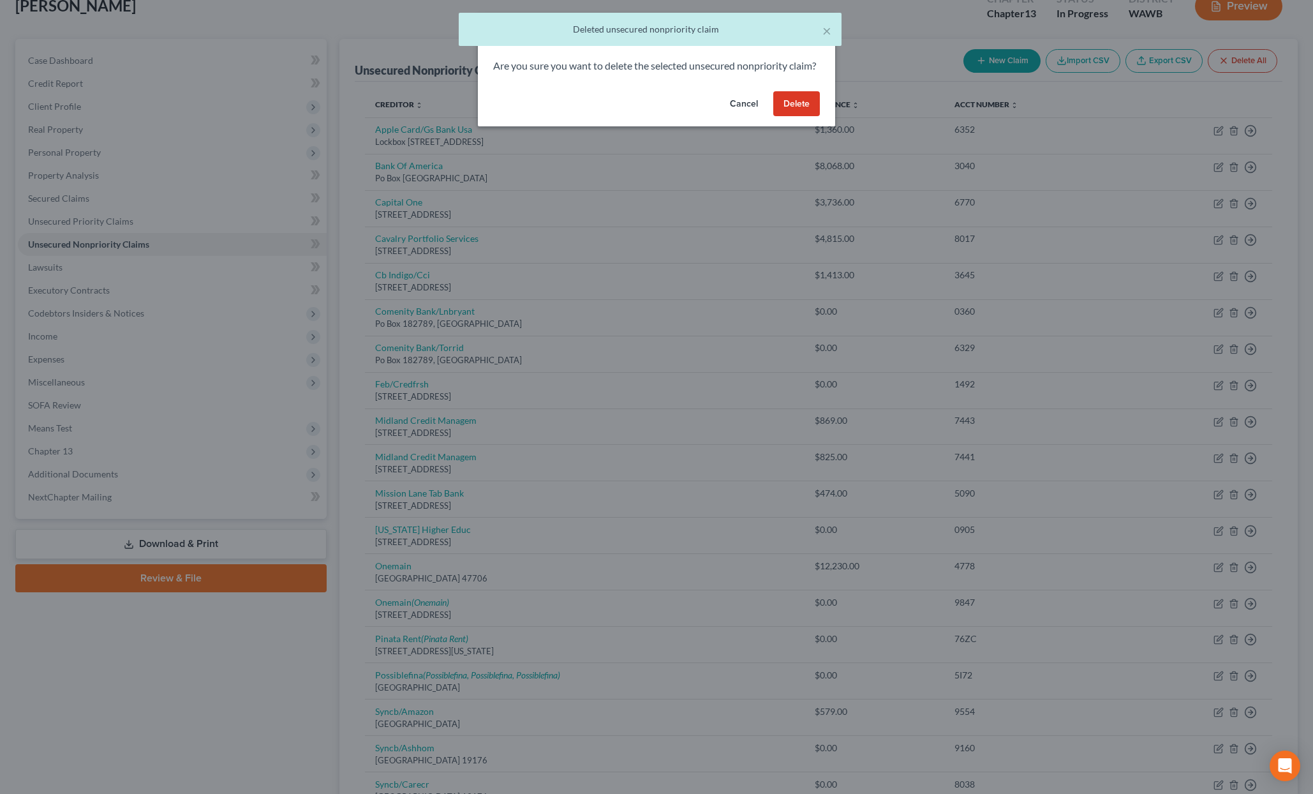
click at [801, 117] on button "Delete" at bounding box center [796, 104] width 47 height 26
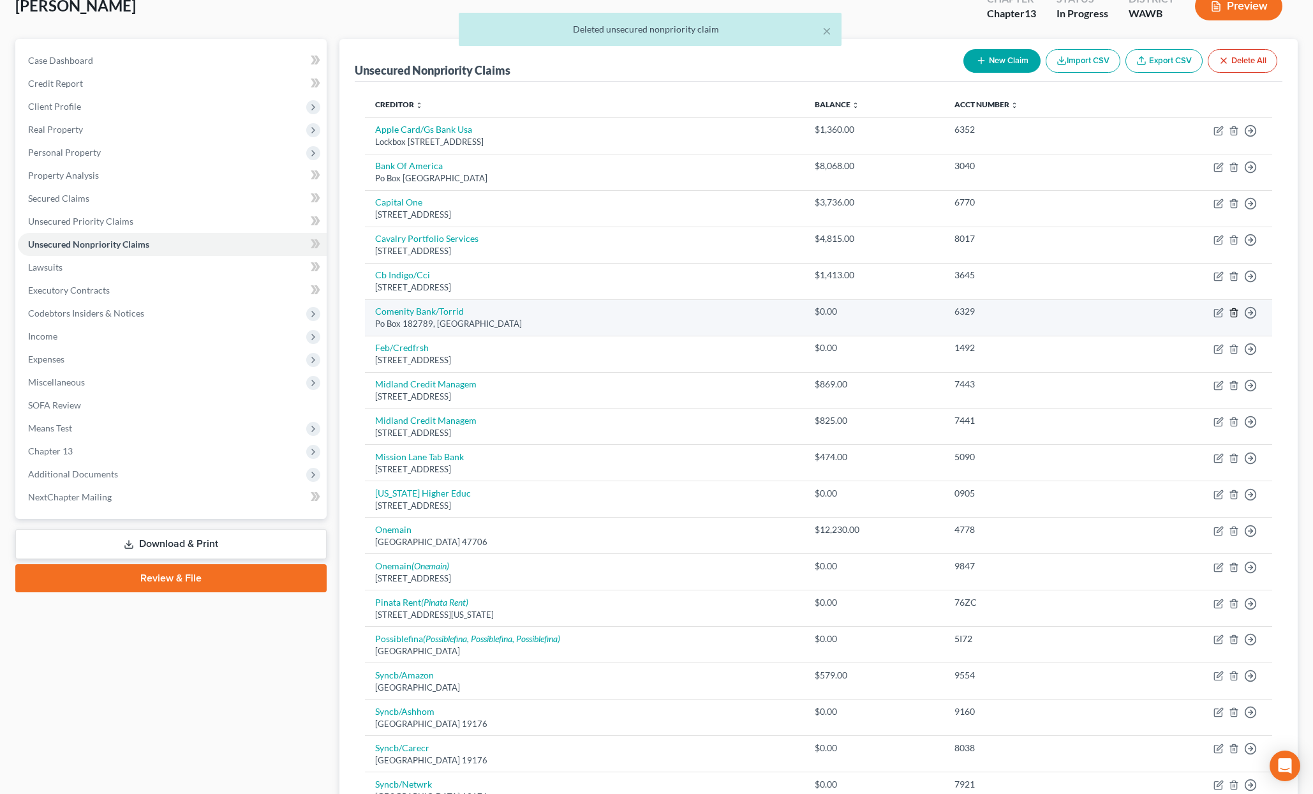
click at [1234, 310] on polyline "button" at bounding box center [1234, 310] width 8 height 0
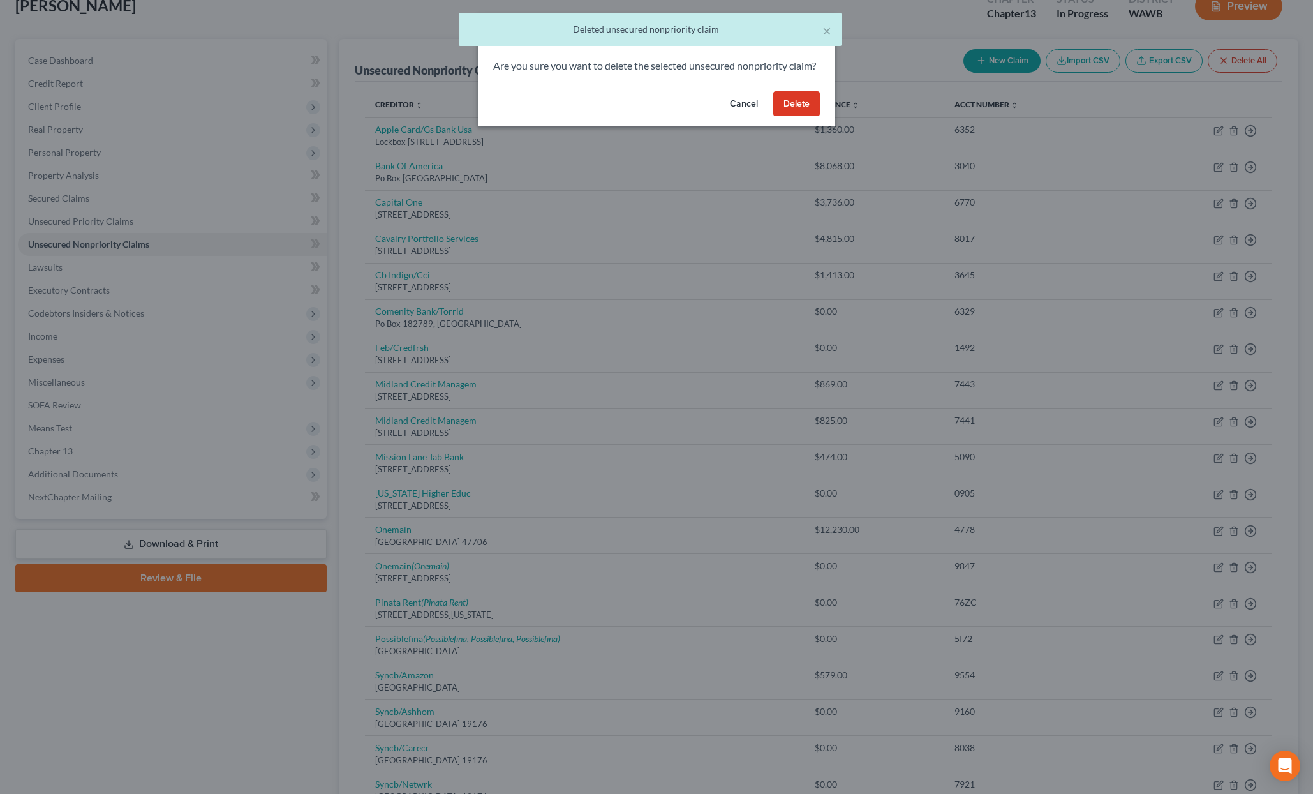
click at [800, 117] on button "Delete" at bounding box center [796, 104] width 47 height 26
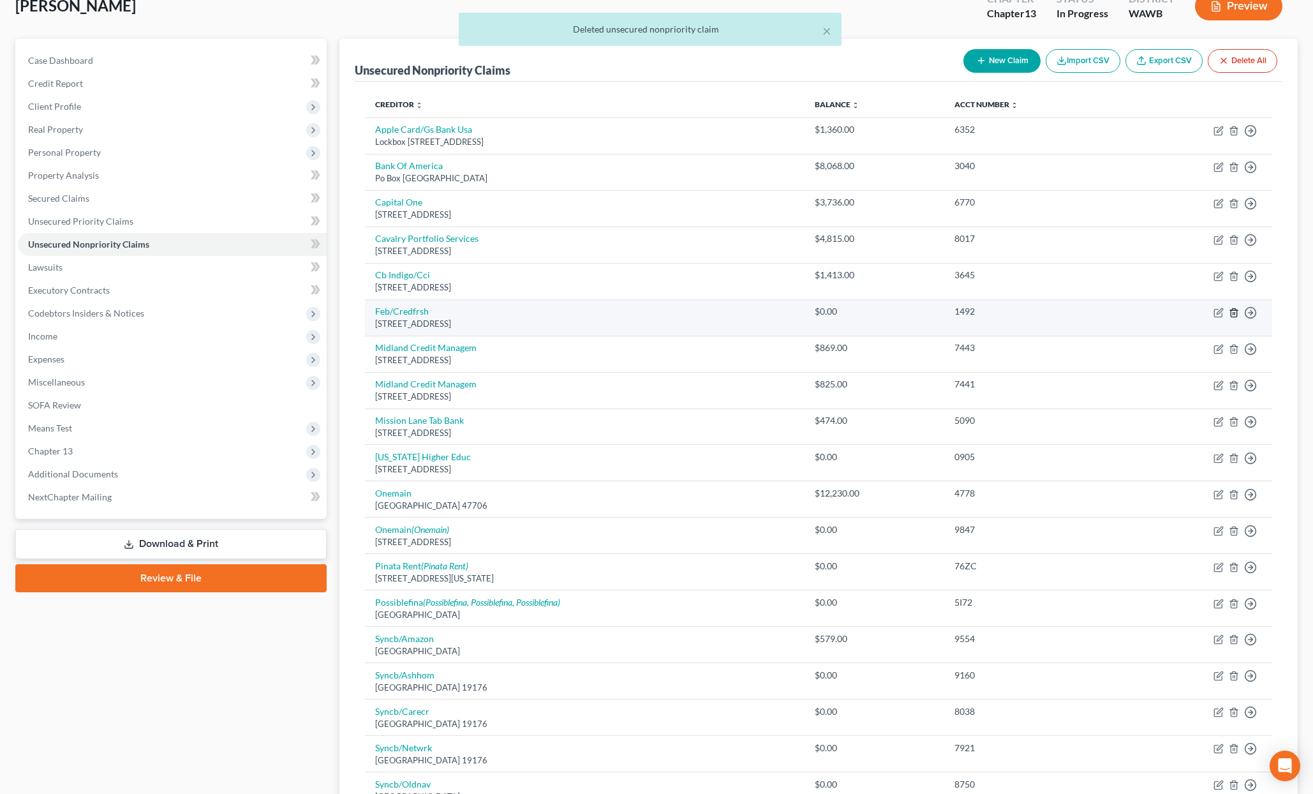
click at [1232, 310] on icon "button" at bounding box center [1234, 312] width 6 height 8
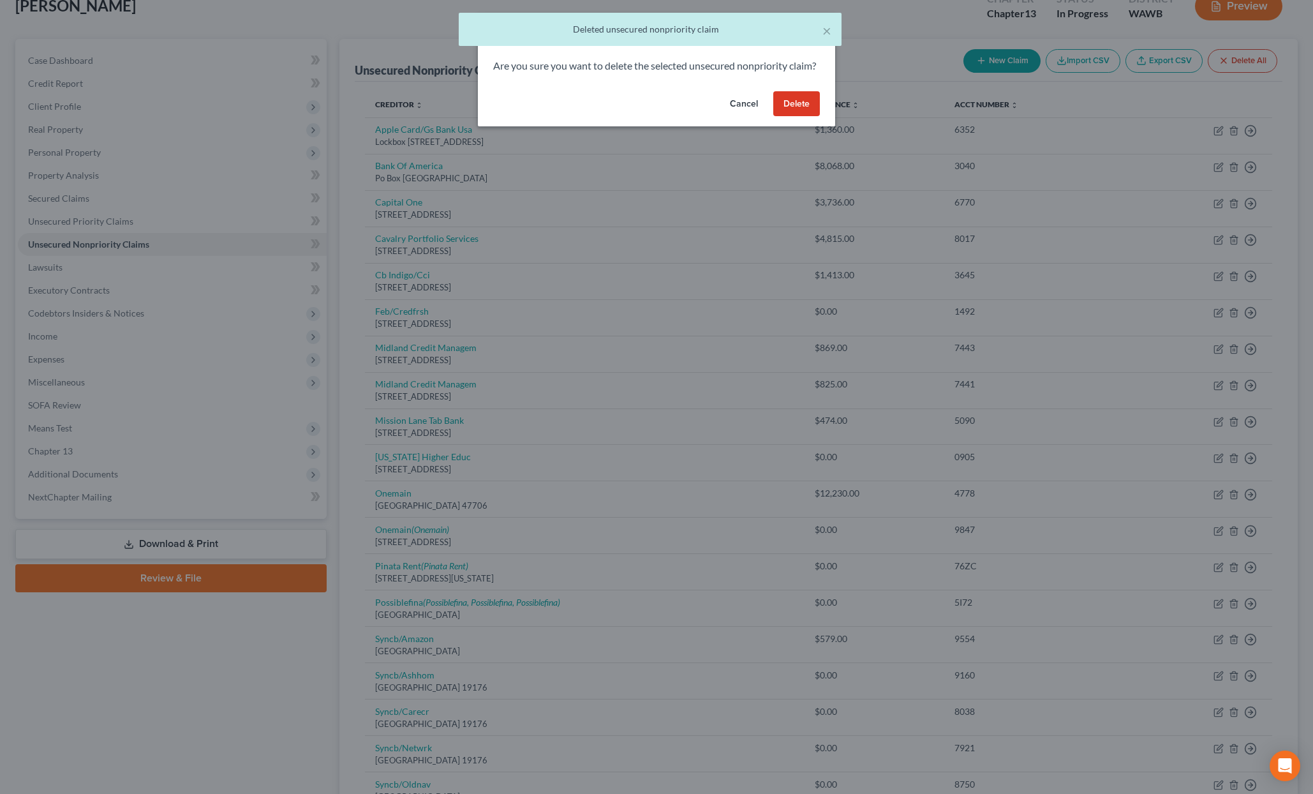
click at [784, 117] on button "Delete" at bounding box center [796, 104] width 47 height 26
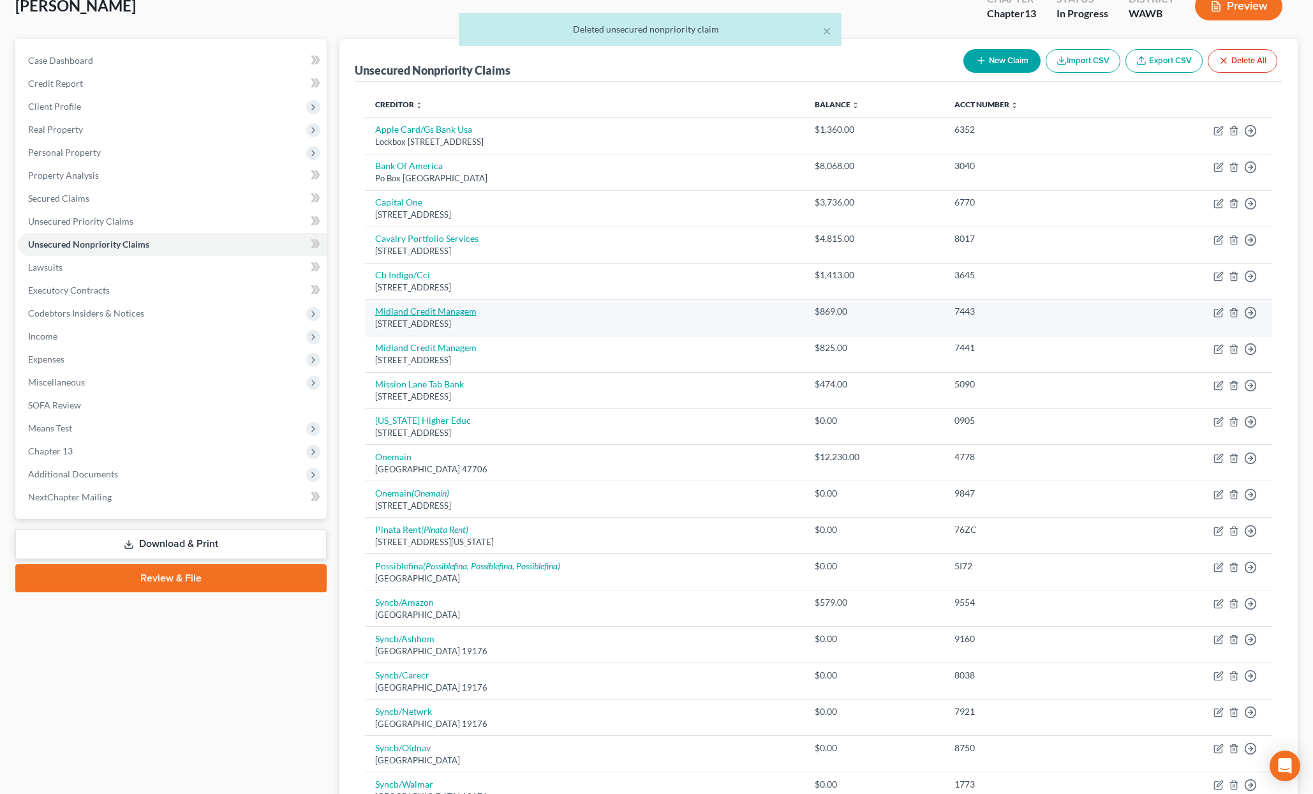
click at [448, 315] on link "Midland Credit Managem" at bounding box center [425, 311] width 101 height 11
select select "23"
select select "0"
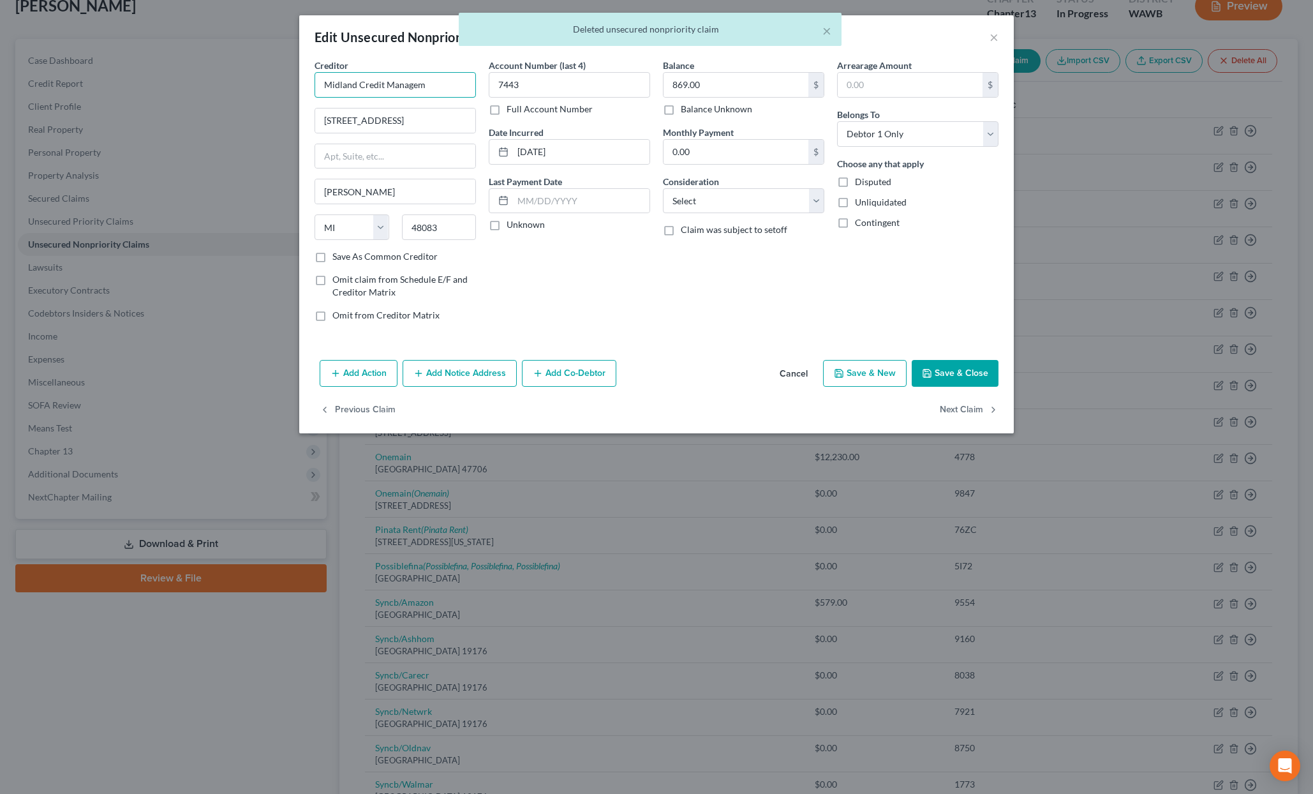
click at [447, 87] on input "Midland Credit Managem" at bounding box center [395, 85] width 161 height 26
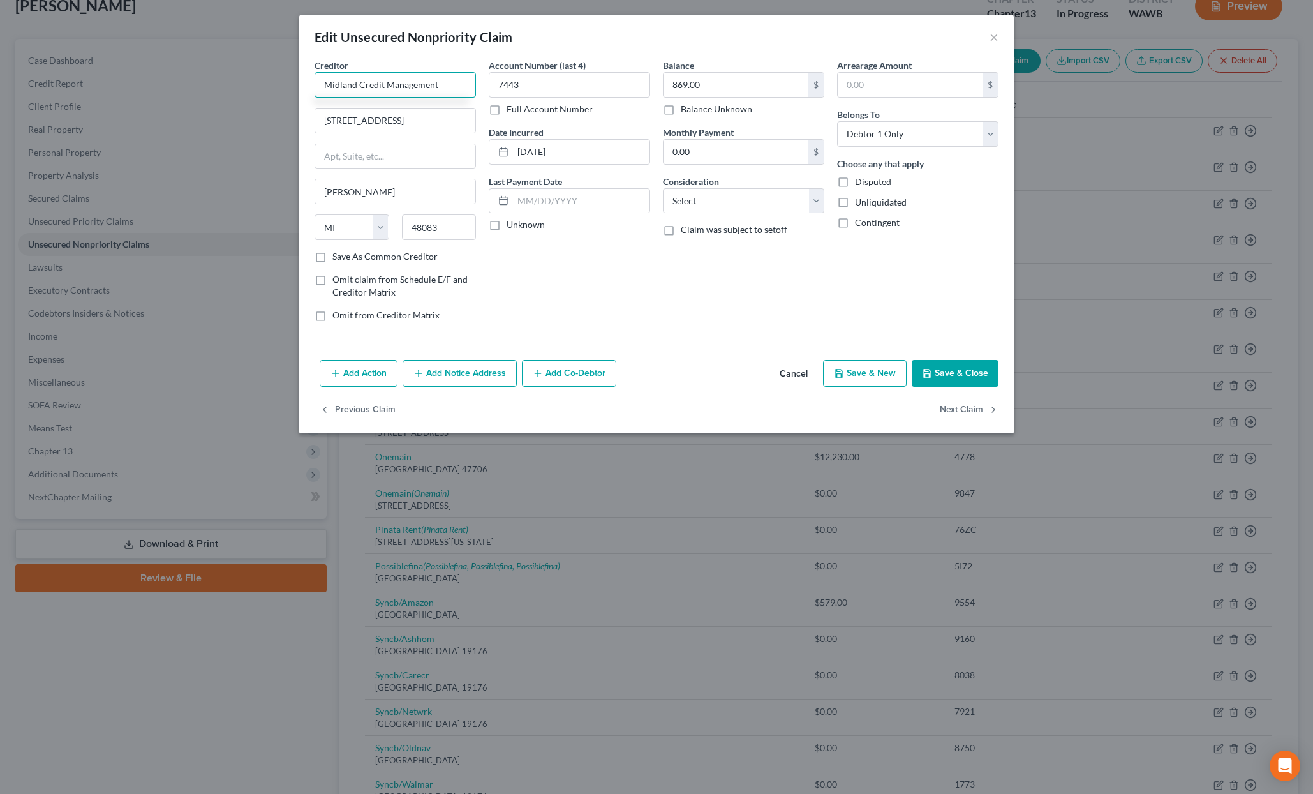
type input "Midland Credit Management"
click at [955, 378] on button "Save & Close" at bounding box center [955, 373] width 87 height 27
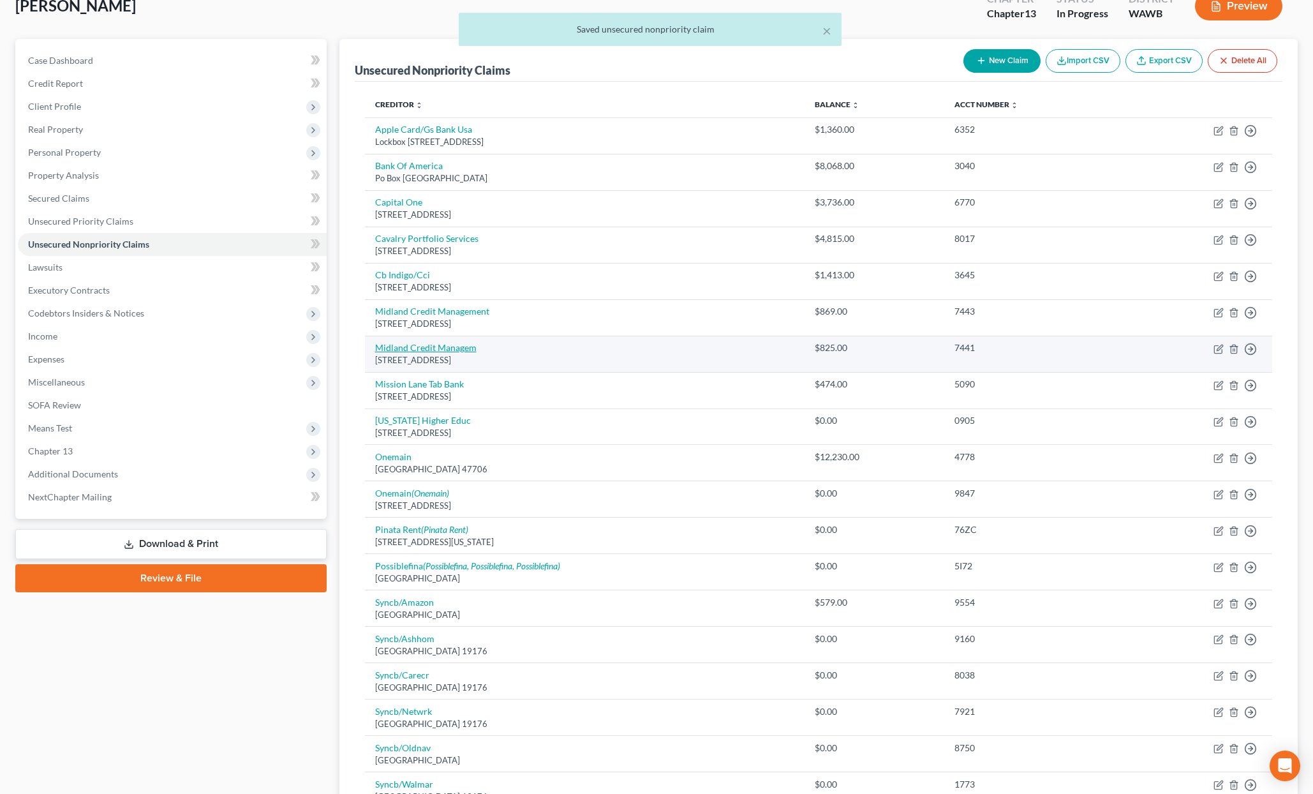
click at [428, 348] on link "Midland Credit Managem" at bounding box center [425, 347] width 101 height 11
select select "23"
select select "0"
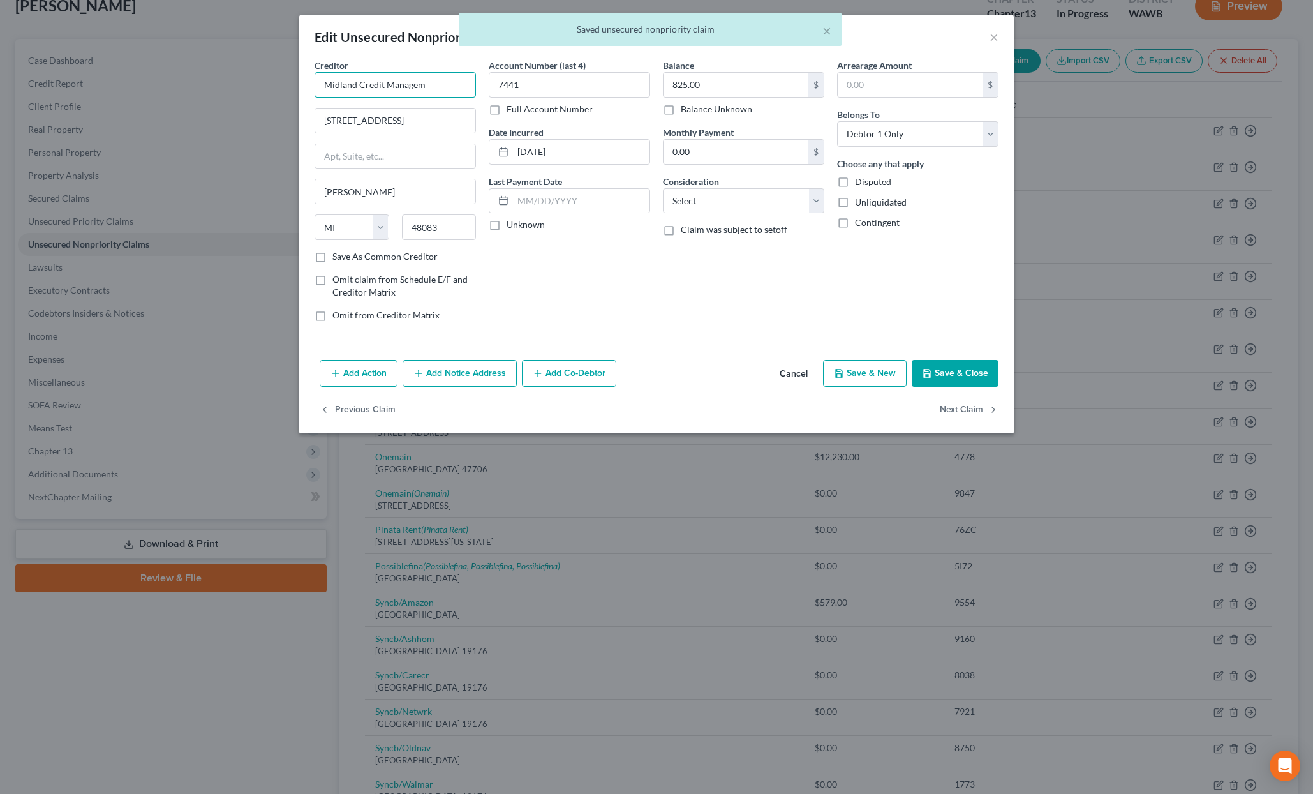
click at [439, 80] on input "Midland Credit Managem" at bounding box center [395, 85] width 161 height 26
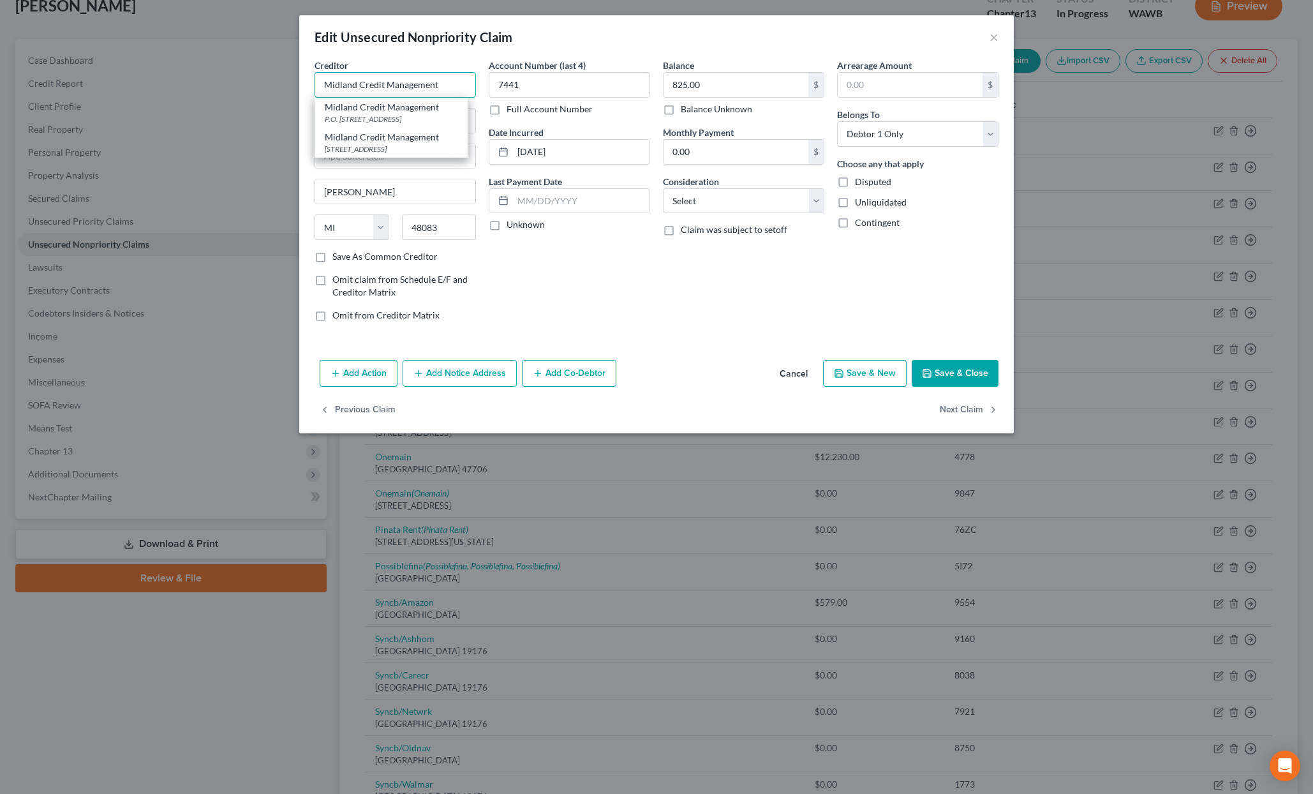
type input "Midland Credit Management"
click at [971, 364] on button "Save & Close" at bounding box center [955, 373] width 87 height 27
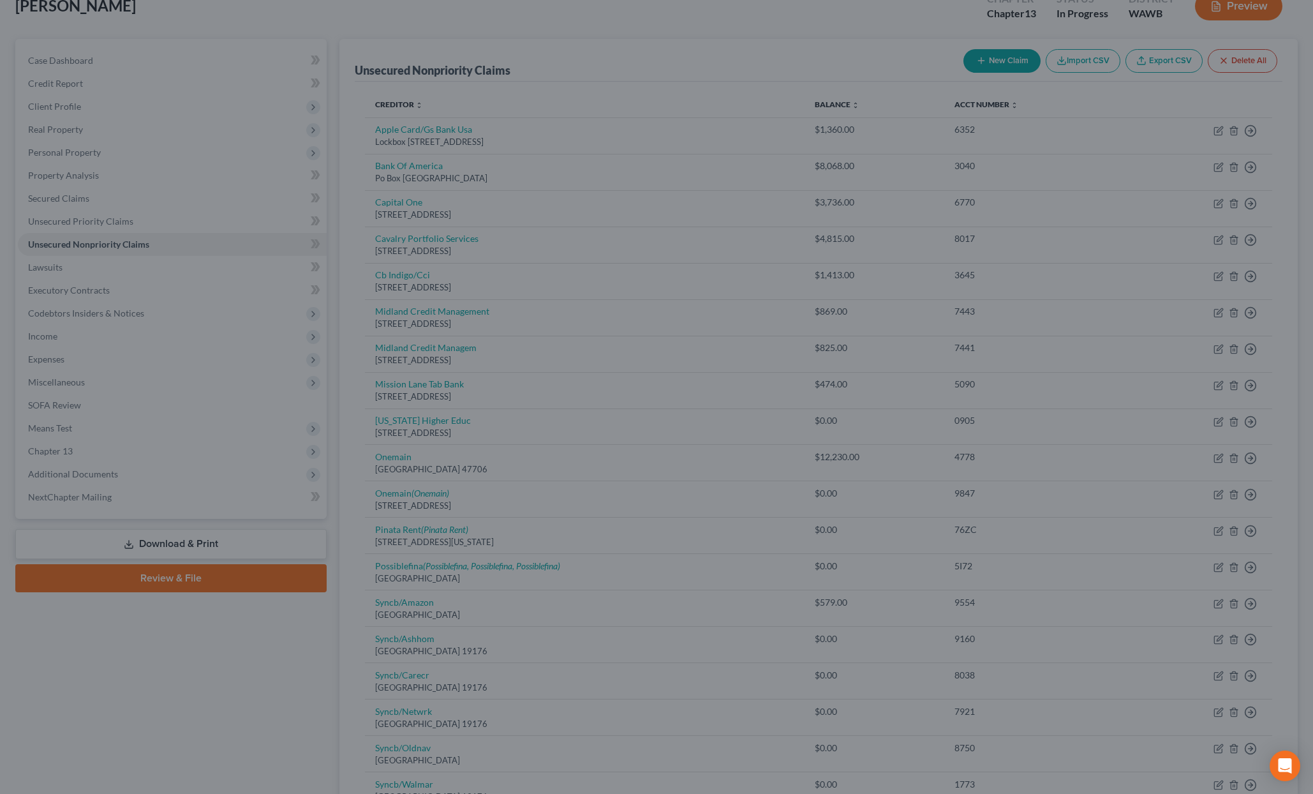
type input "0"
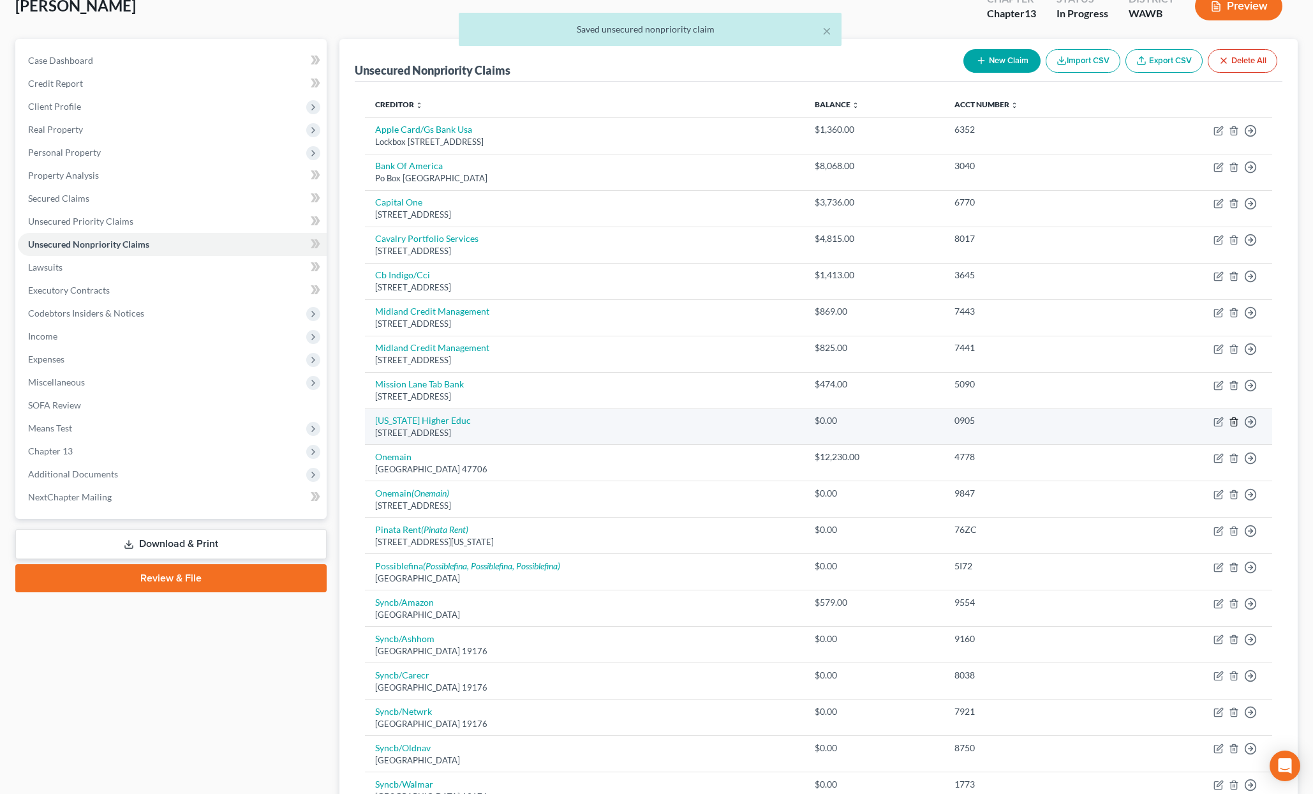
click at [1234, 422] on line "button" at bounding box center [1234, 422] width 0 height 3
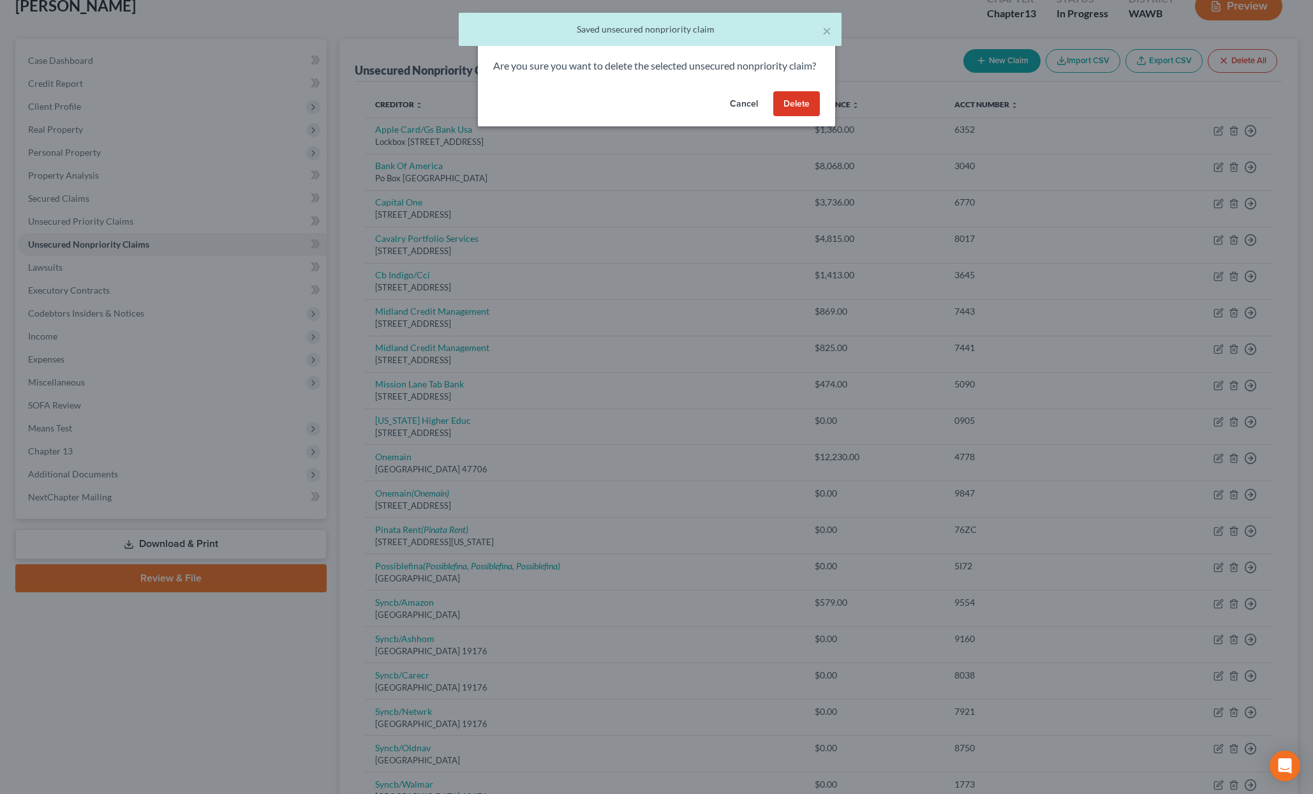
click at [797, 117] on button "Delete" at bounding box center [796, 104] width 47 height 26
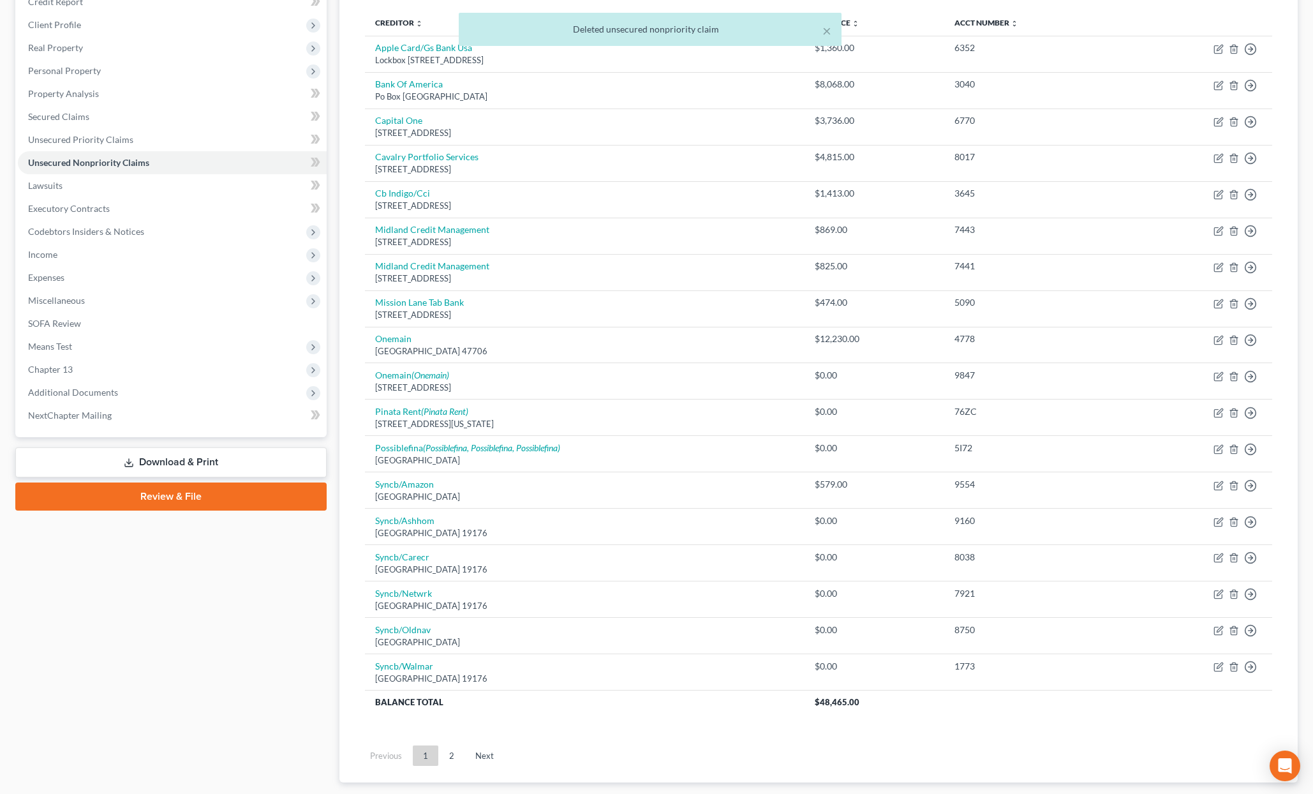
scroll to position [191, 0]
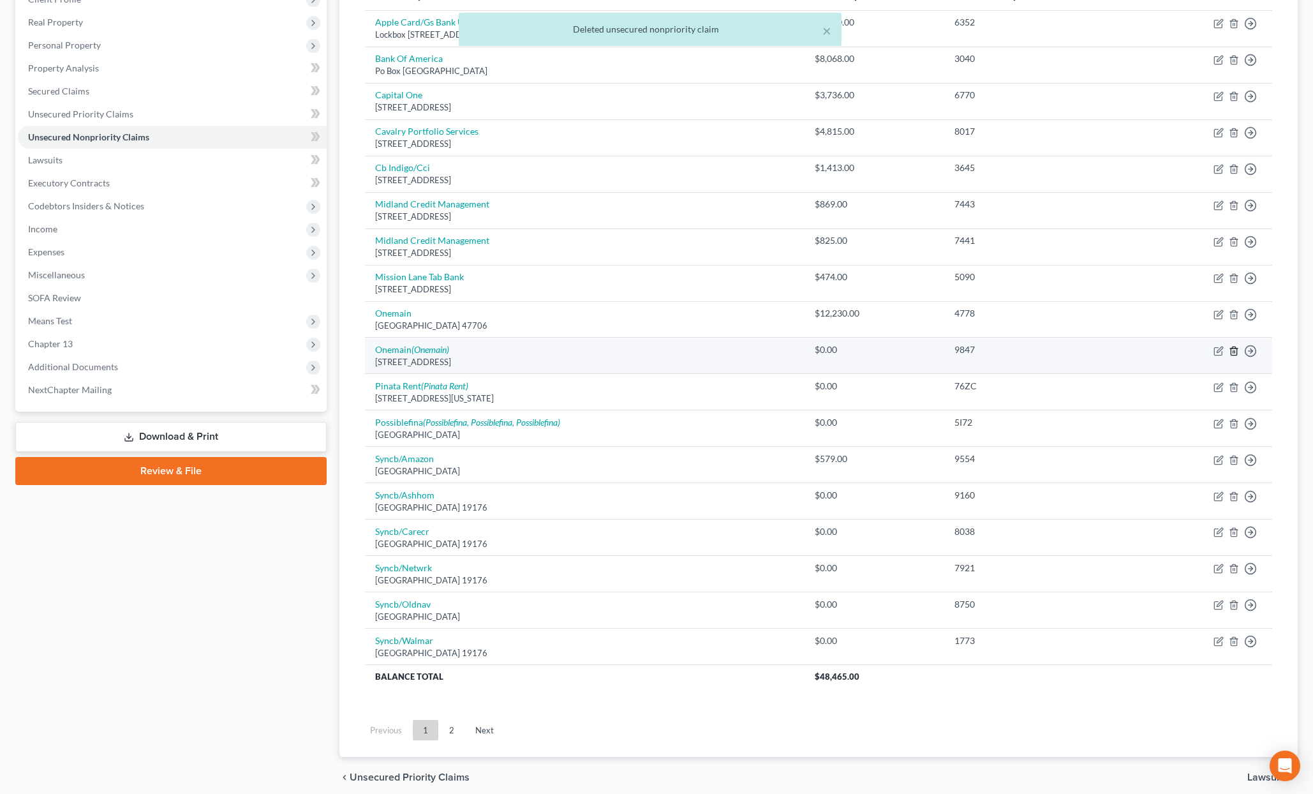
click at [1232, 351] on icon "button" at bounding box center [1234, 351] width 10 height 10
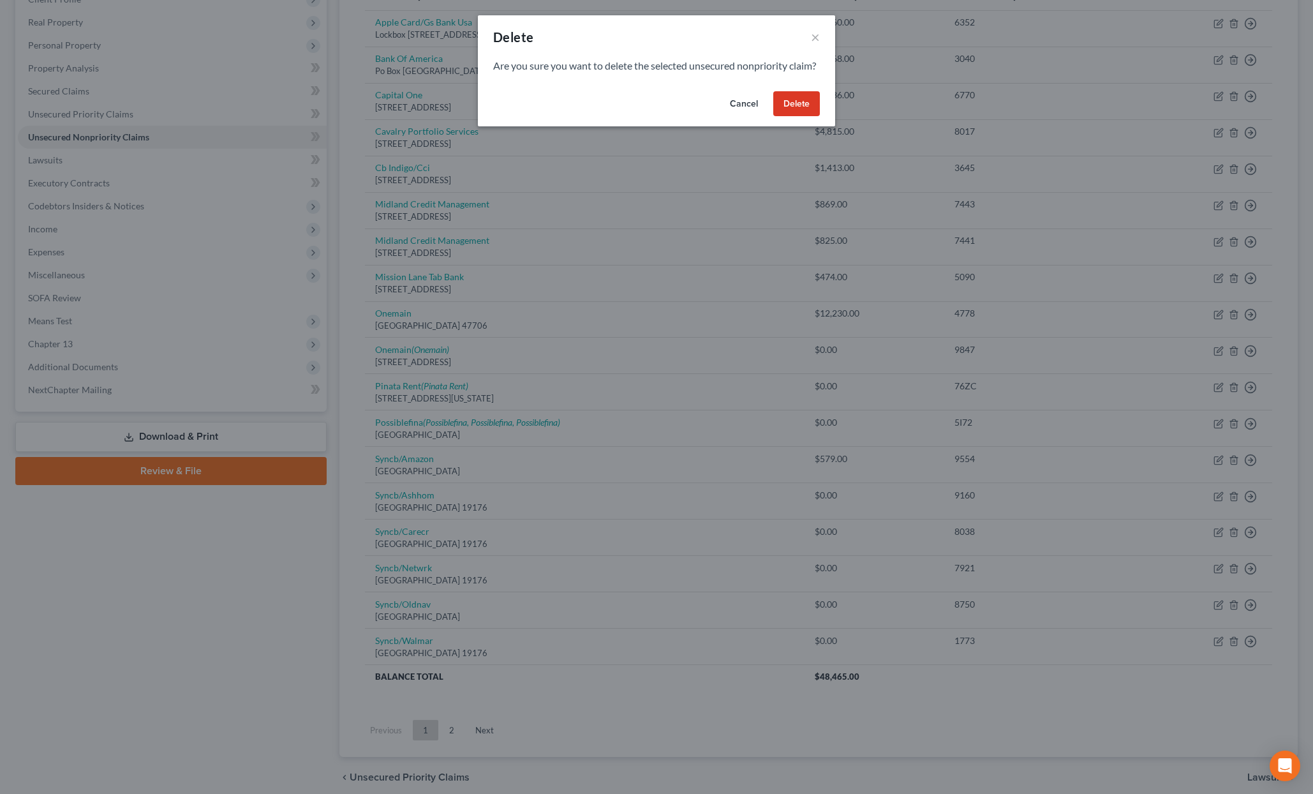
click at [788, 112] on button "Delete" at bounding box center [796, 104] width 47 height 26
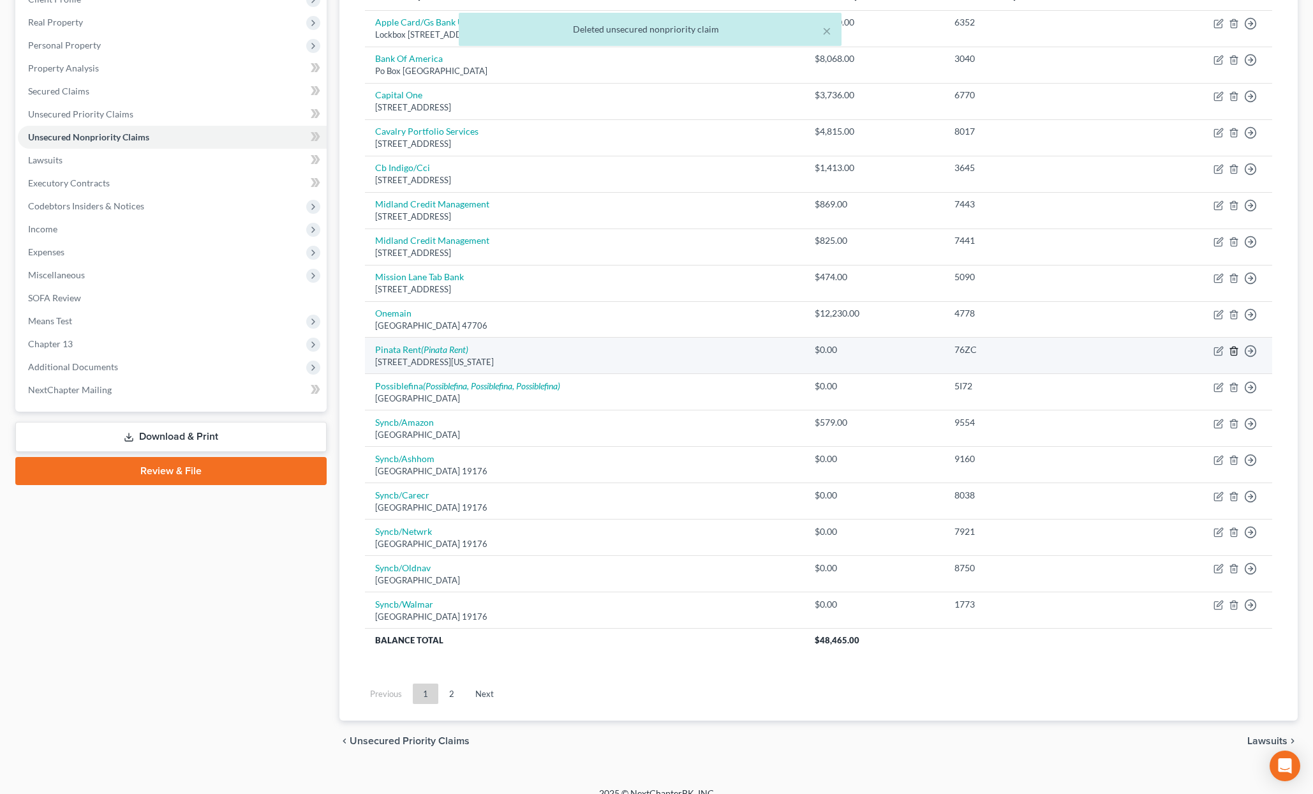
click at [1234, 352] on icon "button" at bounding box center [1234, 351] width 10 height 10
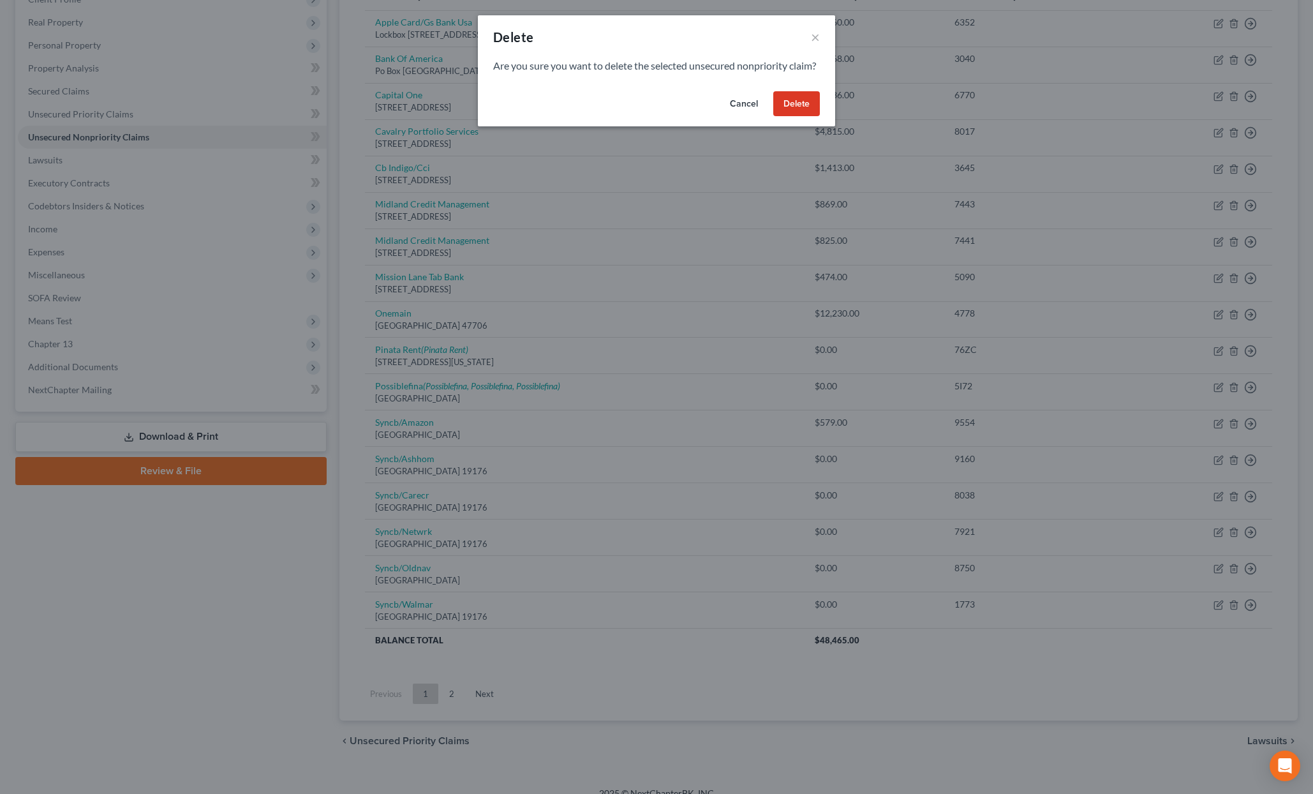
click at [801, 117] on button "Delete" at bounding box center [796, 104] width 47 height 26
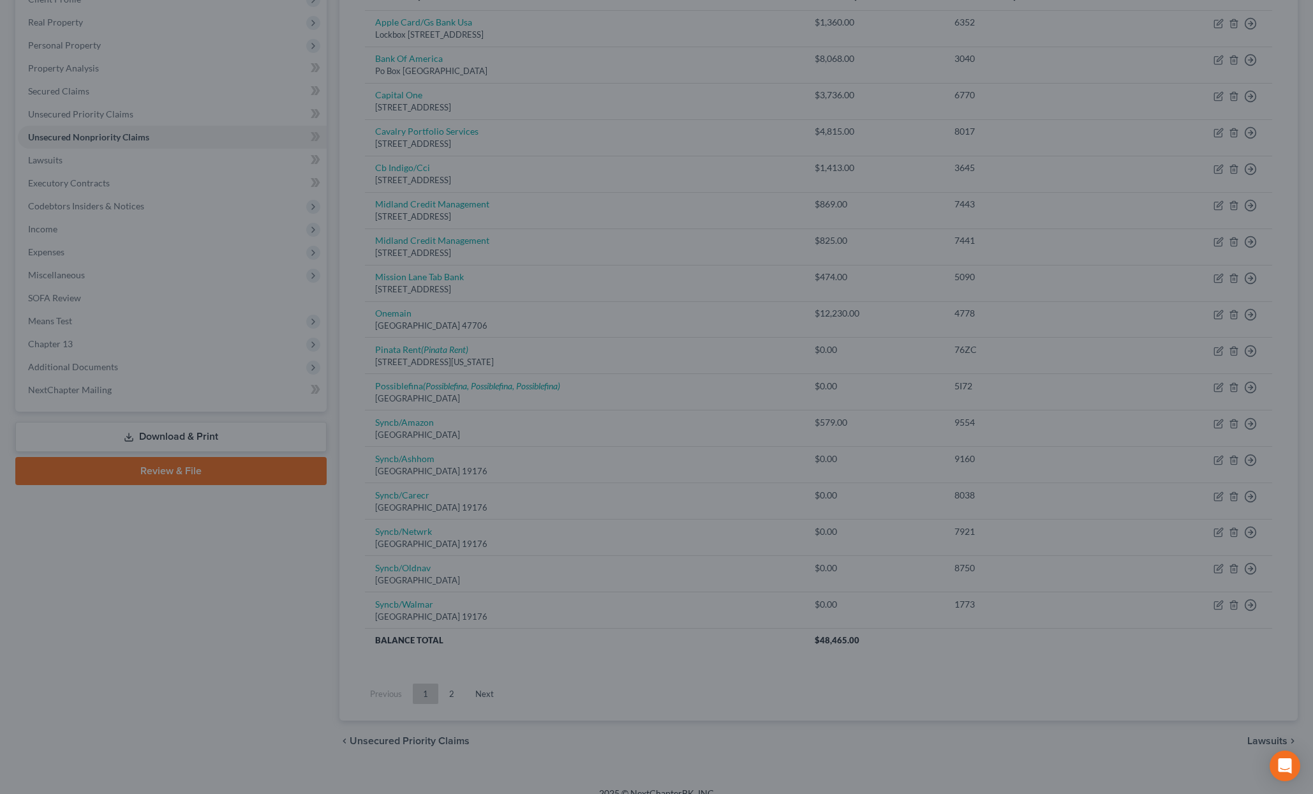
scroll to position [170, 0]
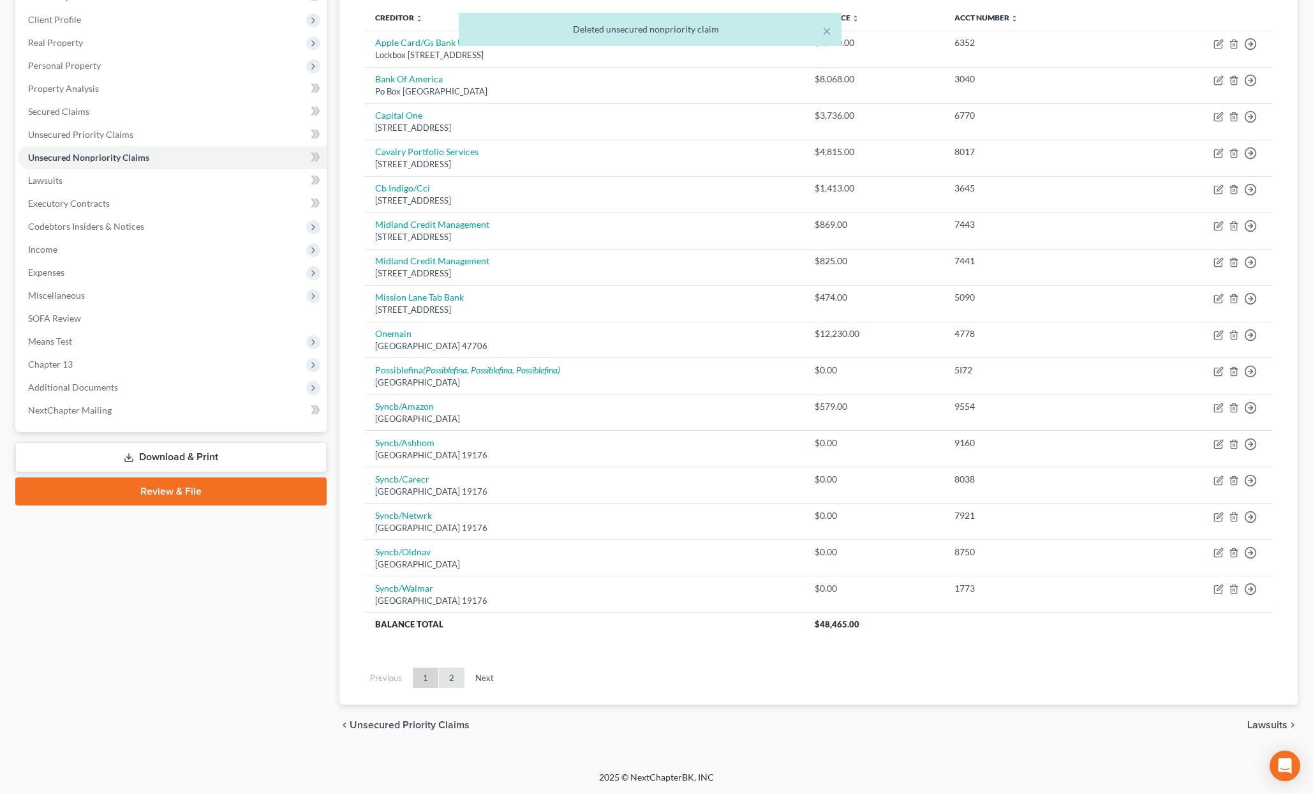
click at [444, 681] on link "2" at bounding box center [452, 678] width 26 height 20
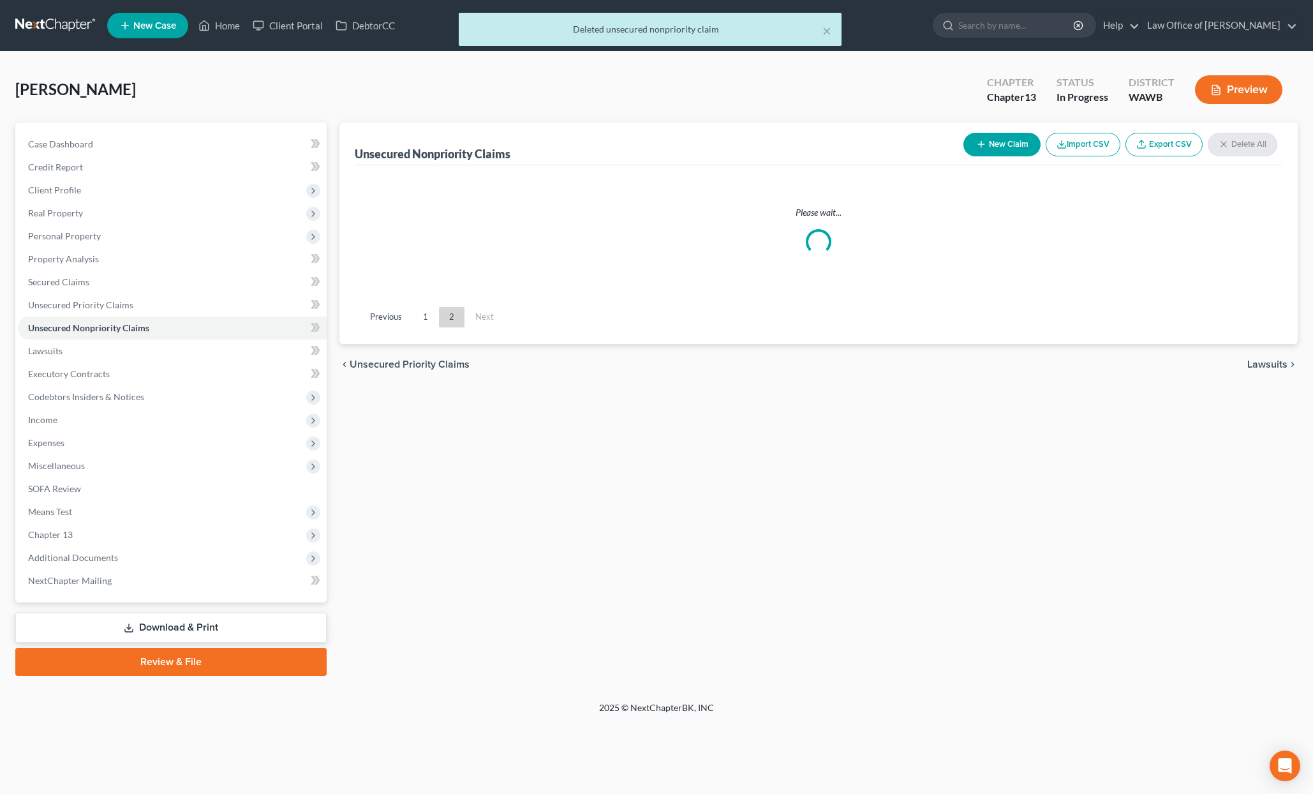
scroll to position [0, 0]
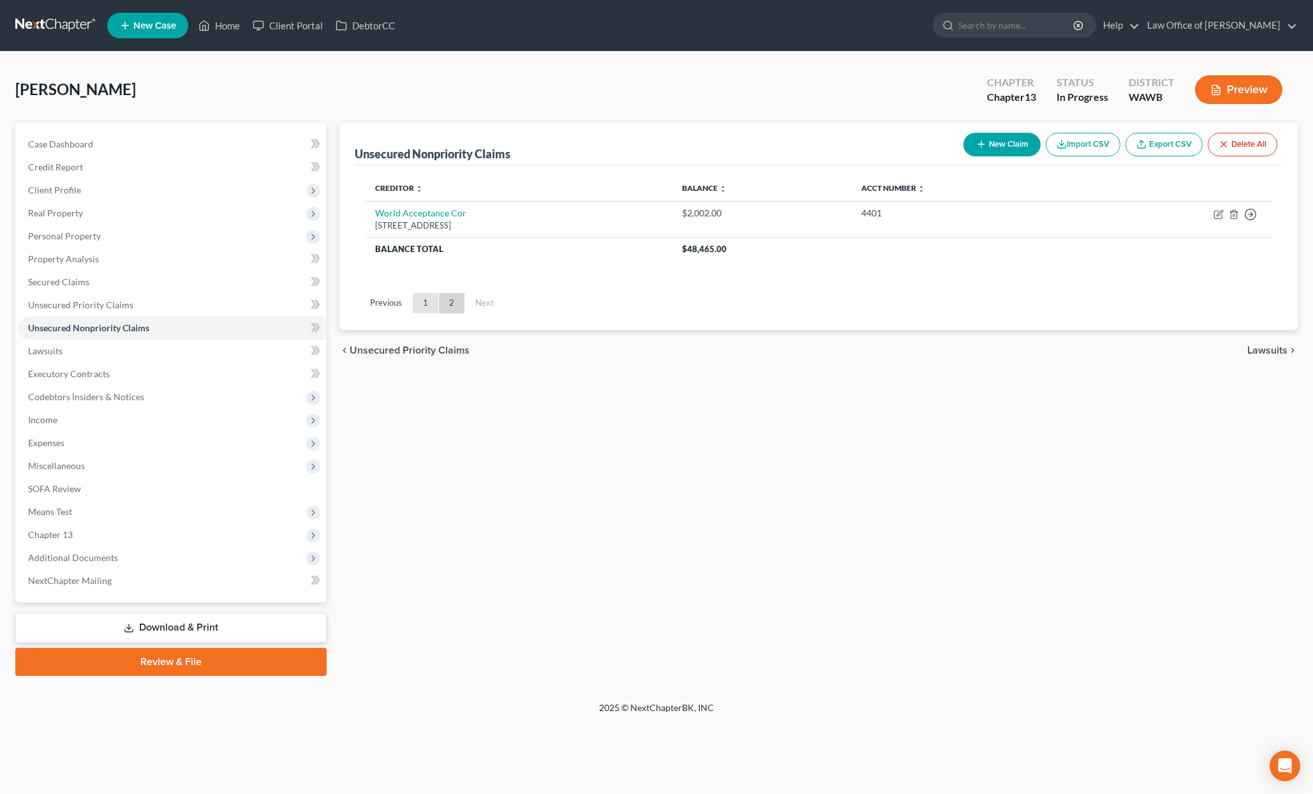
click at [429, 300] on link "1" at bounding box center [426, 303] width 26 height 20
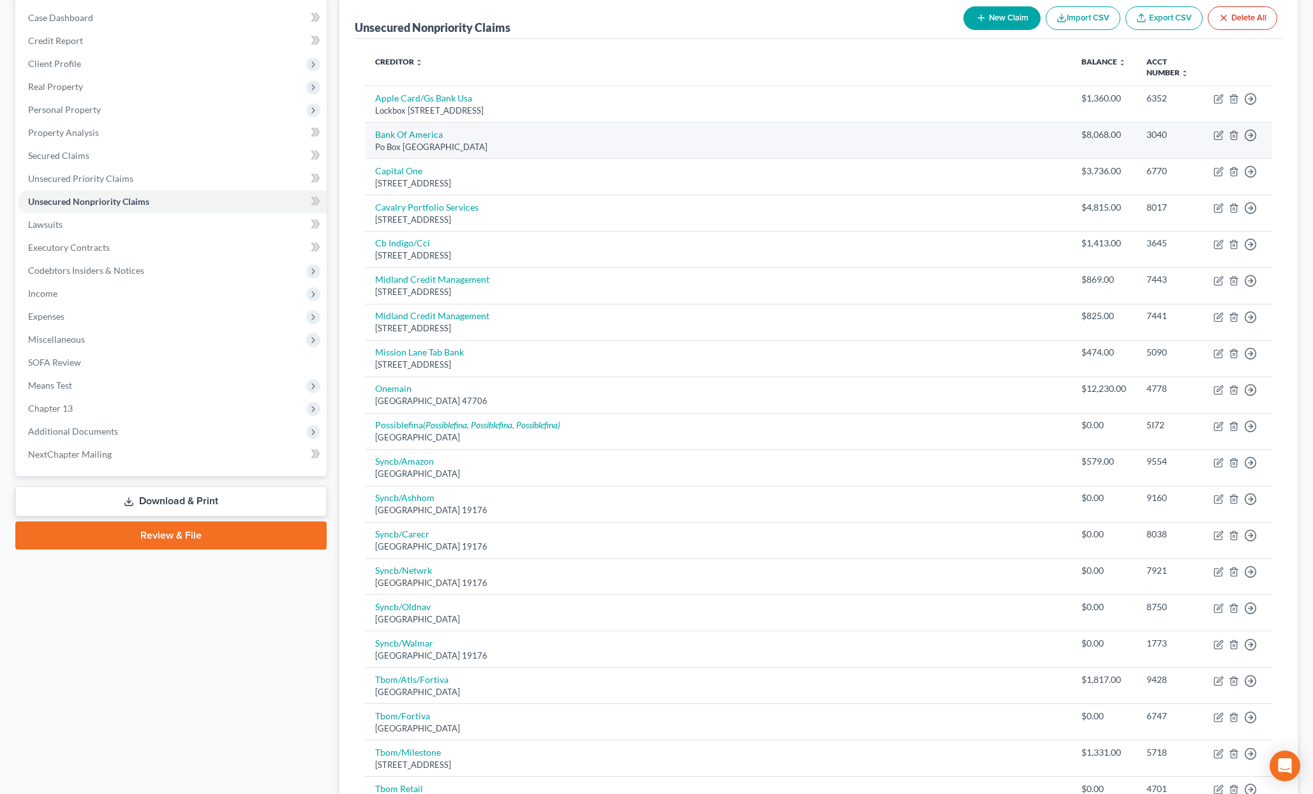
scroll to position [126, 0]
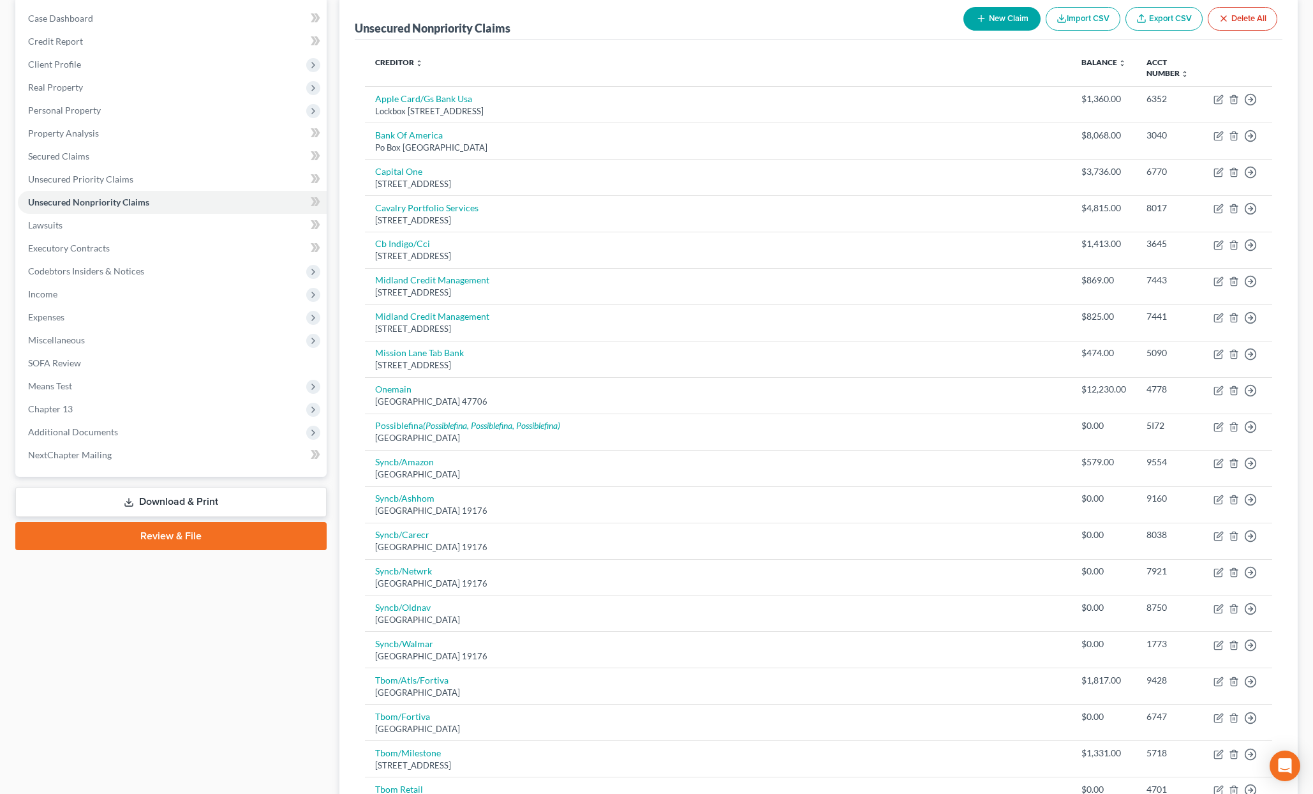
click at [1003, 13] on button "New Claim" at bounding box center [1002, 19] width 77 height 24
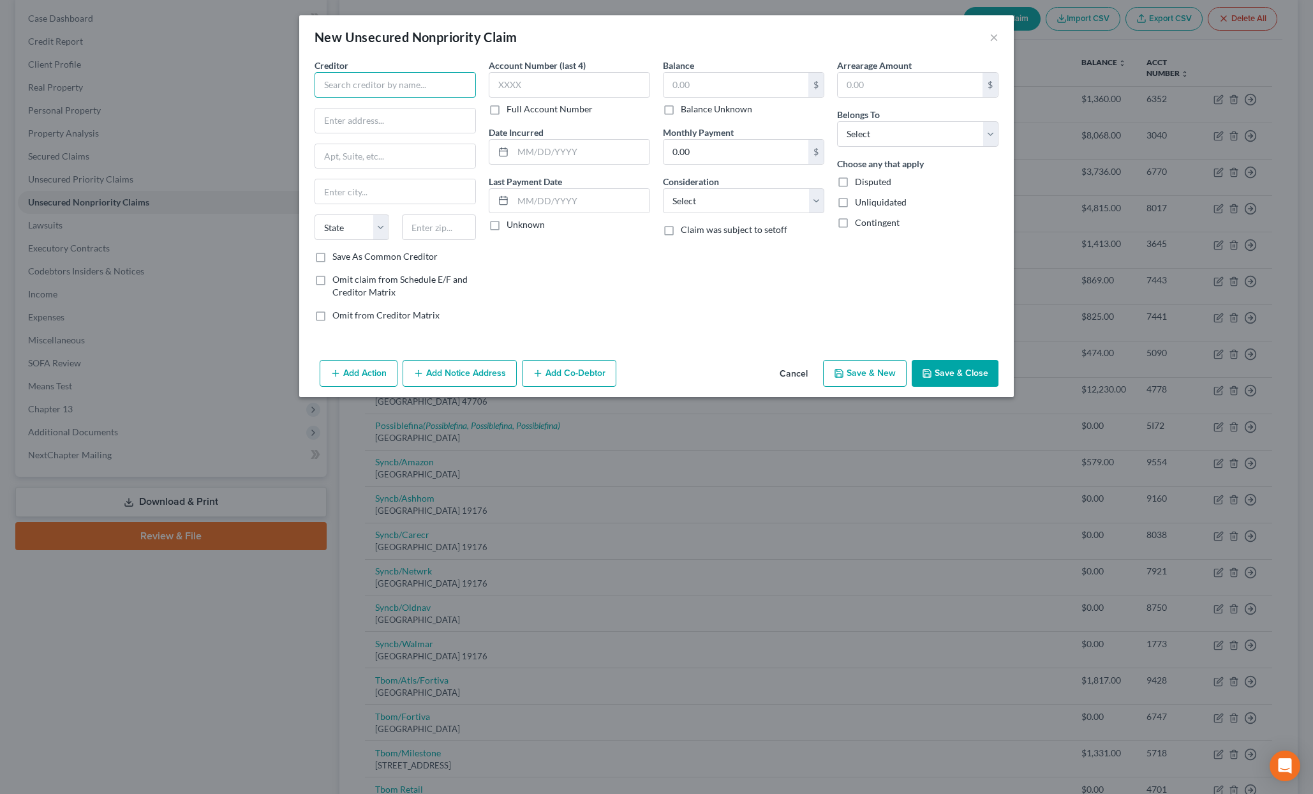
click at [388, 88] on input "text" at bounding box center [395, 85] width 161 height 26
type input "Pinata Rent"
click at [973, 364] on button "Save & Close" at bounding box center [955, 373] width 87 height 27
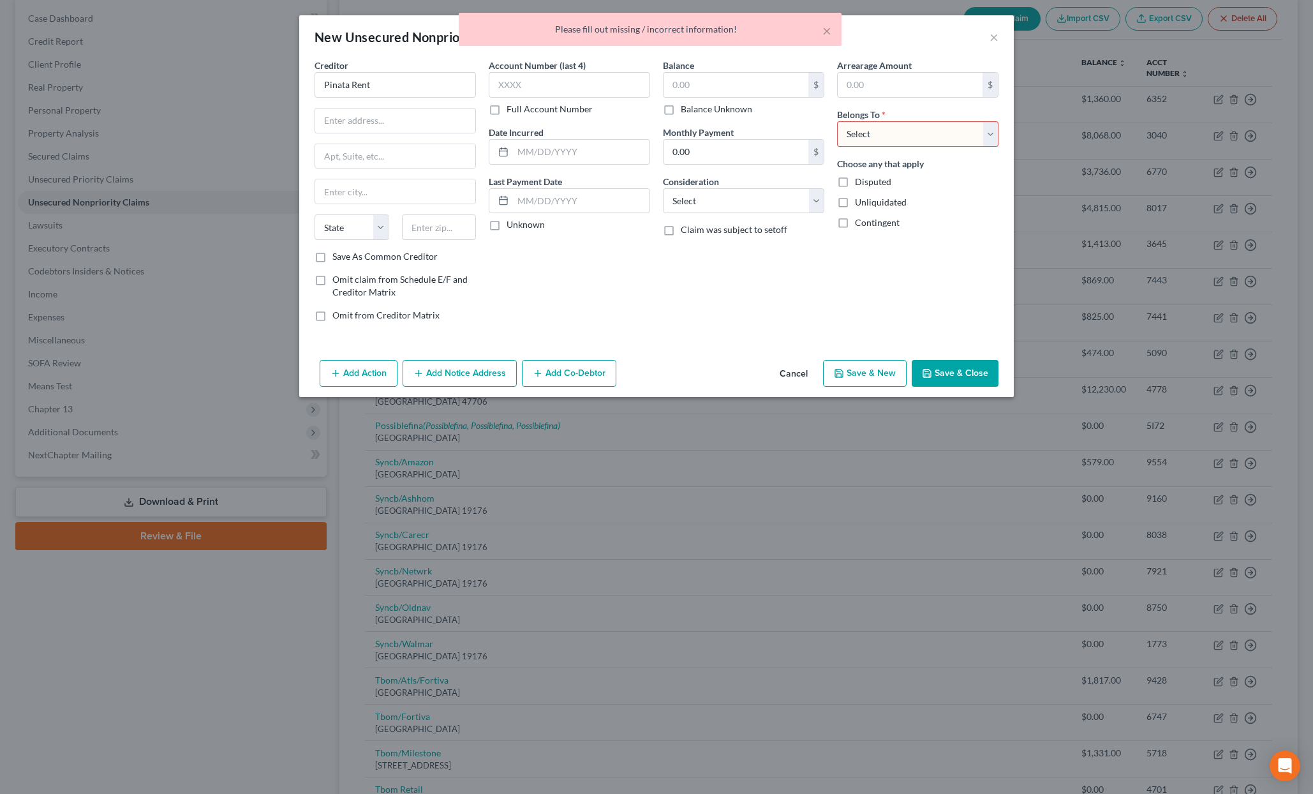
click at [910, 133] on select "Select Debtor 1 Only Debtor 2 Only Debtor 1 And Debtor 2 Only At Least One Of T…" at bounding box center [917, 134] width 161 height 26
select select "0"
click at [837, 121] on select "Select Debtor 1 Only Debtor 2 Only Debtor 1 And Debtor 2 Only At Least One Of T…" at bounding box center [917, 134] width 161 height 26
click at [949, 382] on button "Save & Close" at bounding box center [955, 373] width 87 height 27
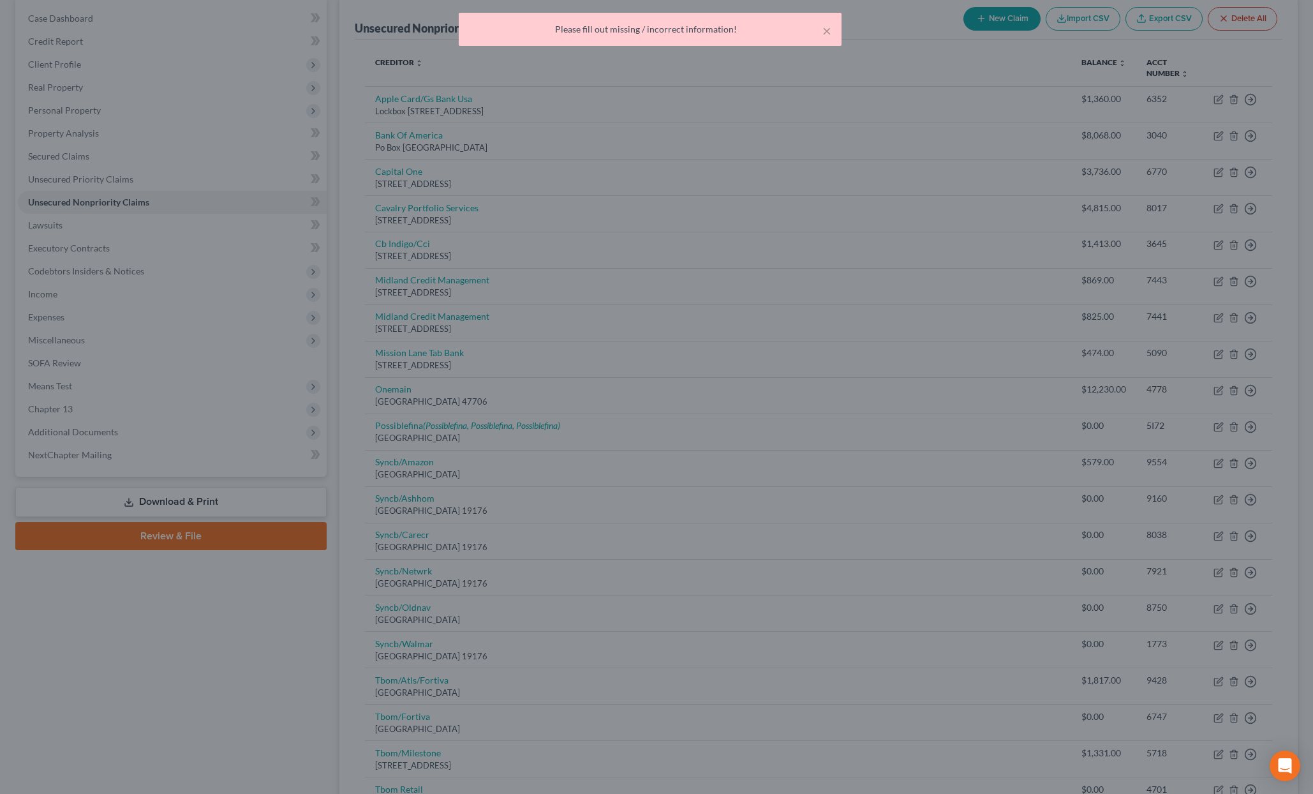
type input "0.00"
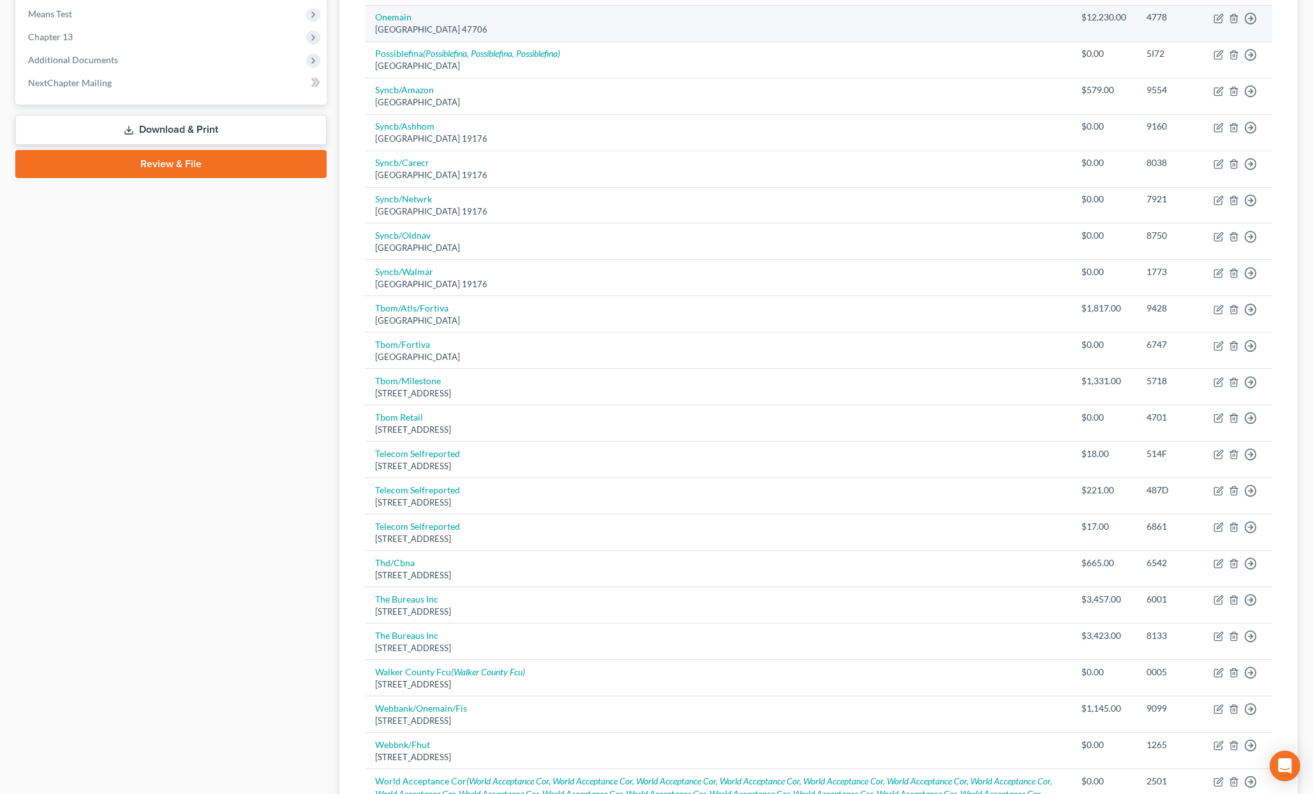
scroll to position [505, 0]
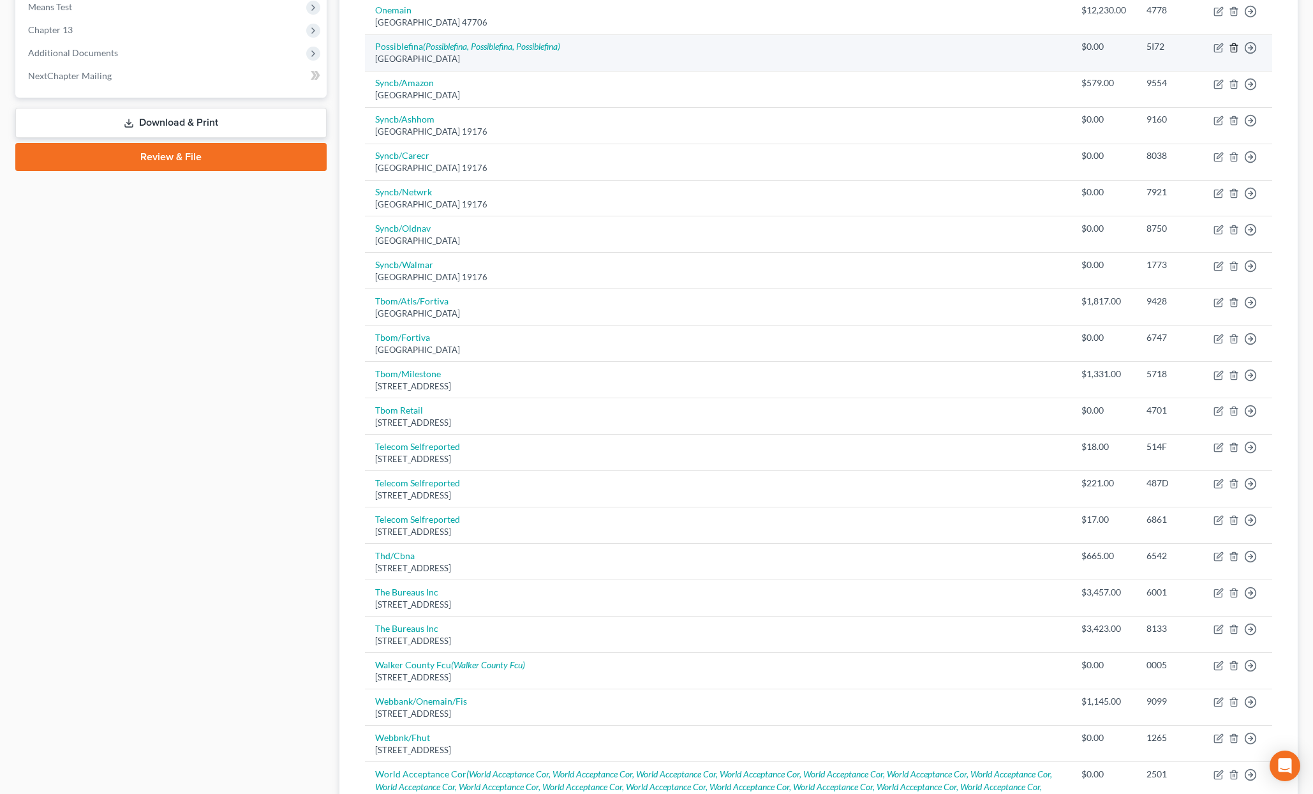
click at [1234, 49] on line "button" at bounding box center [1234, 48] width 0 height 3
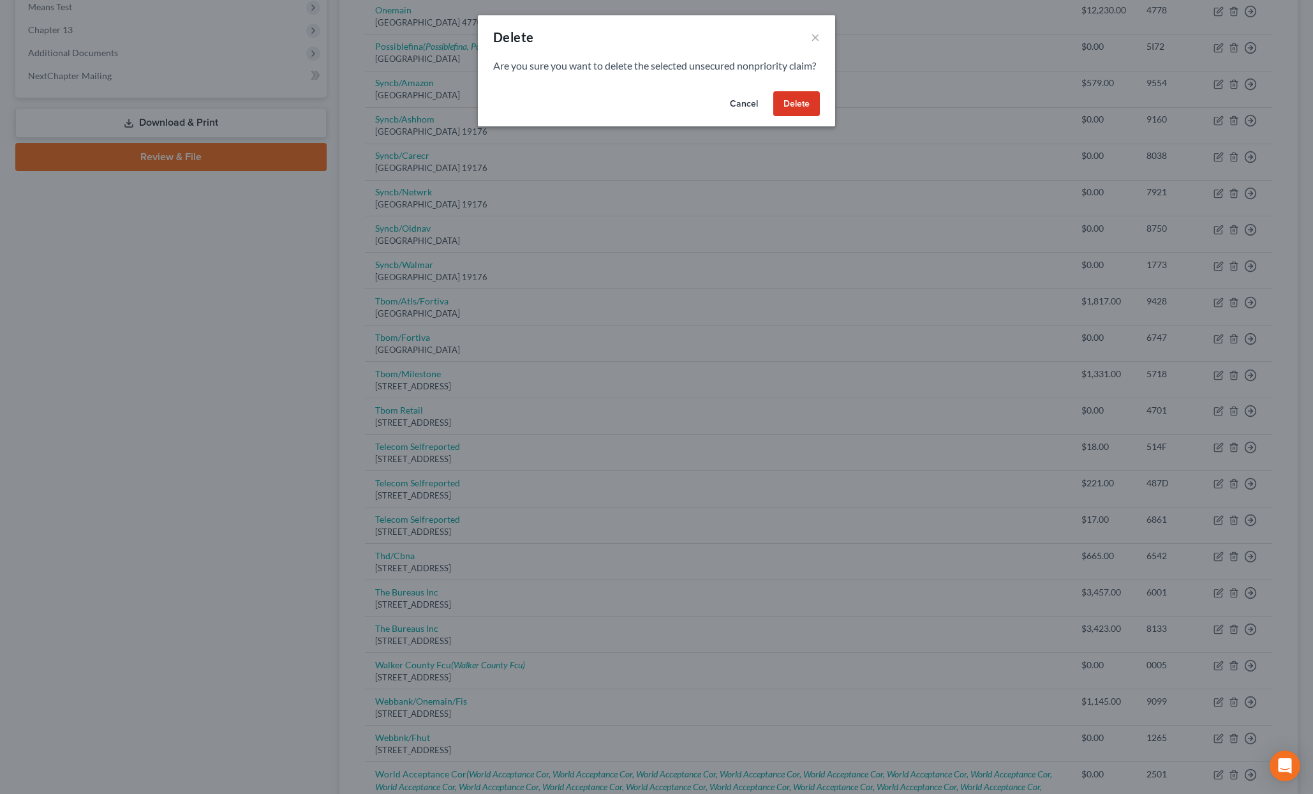
click at [777, 117] on button "Delete" at bounding box center [796, 104] width 47 height 26
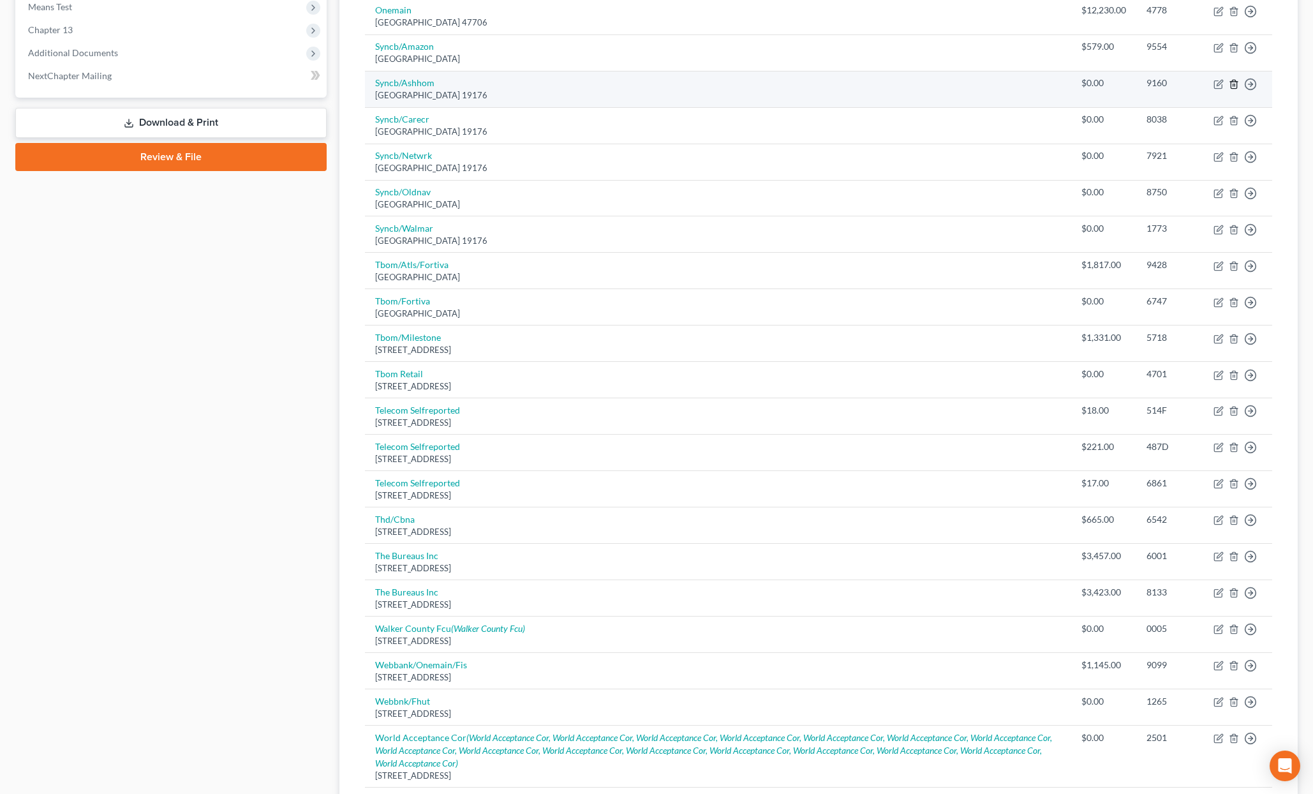
click at [1234, 86] on icon "button" at bounding box center [1234, 84] width 10 height 10
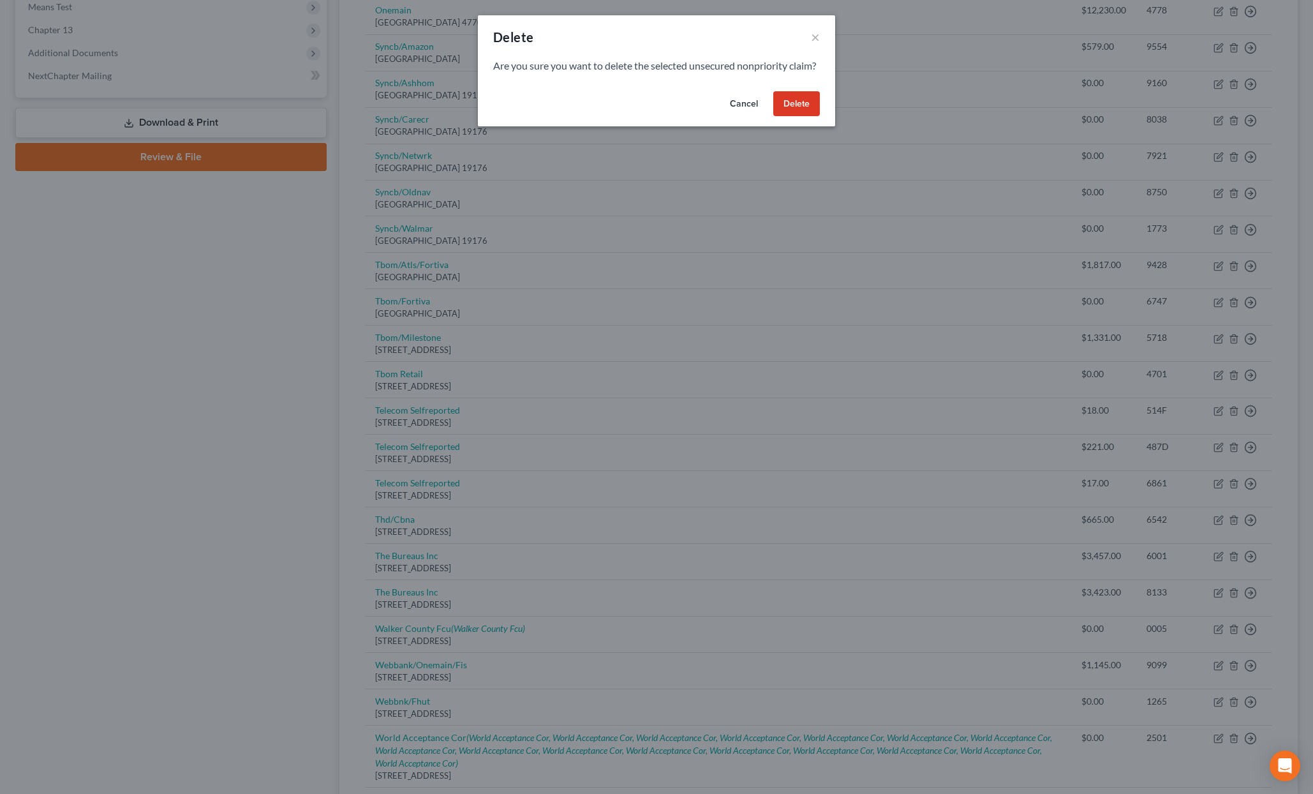
click at [780, 127] on div "Cancel Delete" at bounding box center [656, 106] width 357 height 41
click at [784, 117] on button "Delete" at bounding box center [796, 104] width 47 height 26
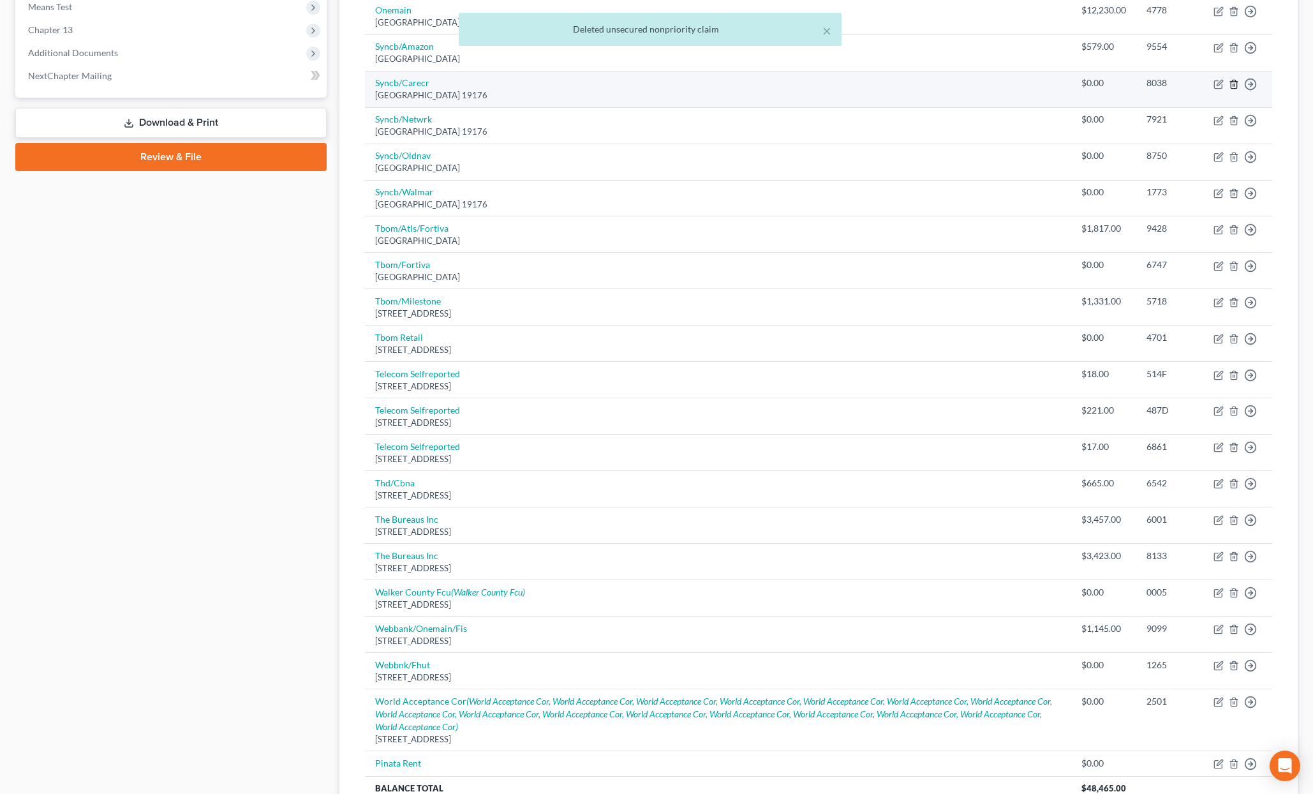
click at [1232, 80] on icon "button" at bounding box center [1234, 84] width 6 height 8
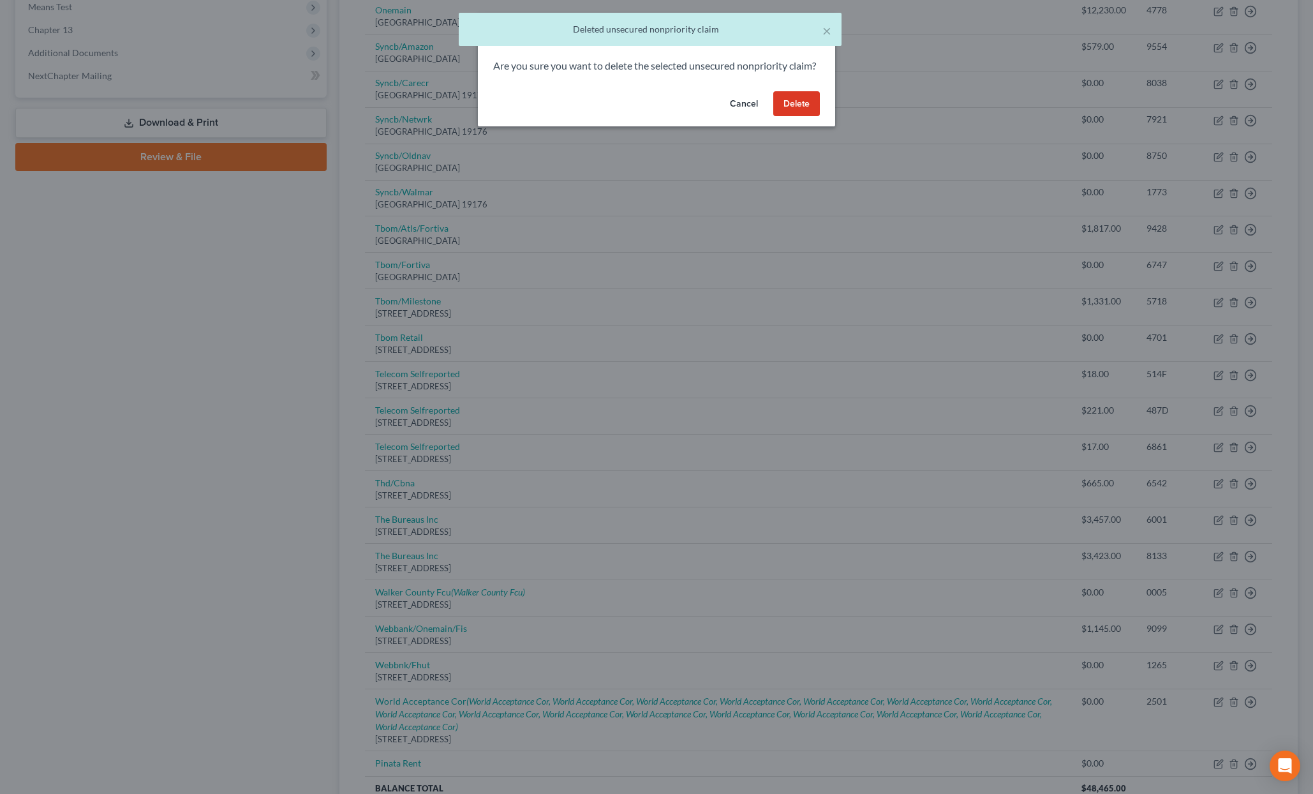
click at [794, 127] on div "Cancel Delete" at bounding box center [656, 106] width 357 height 41
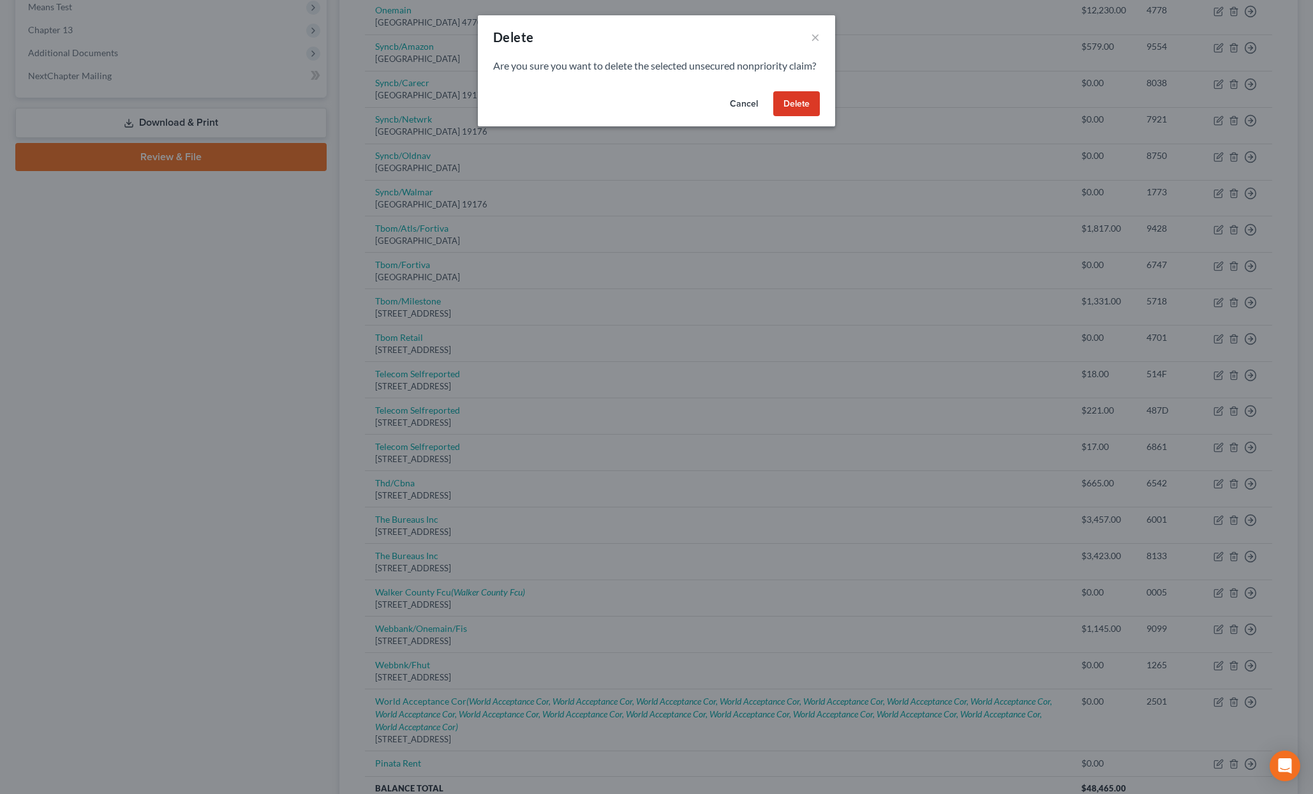
click at [805, 117] on button "Delete" at bounding box center [796, 104] width 47 height 26
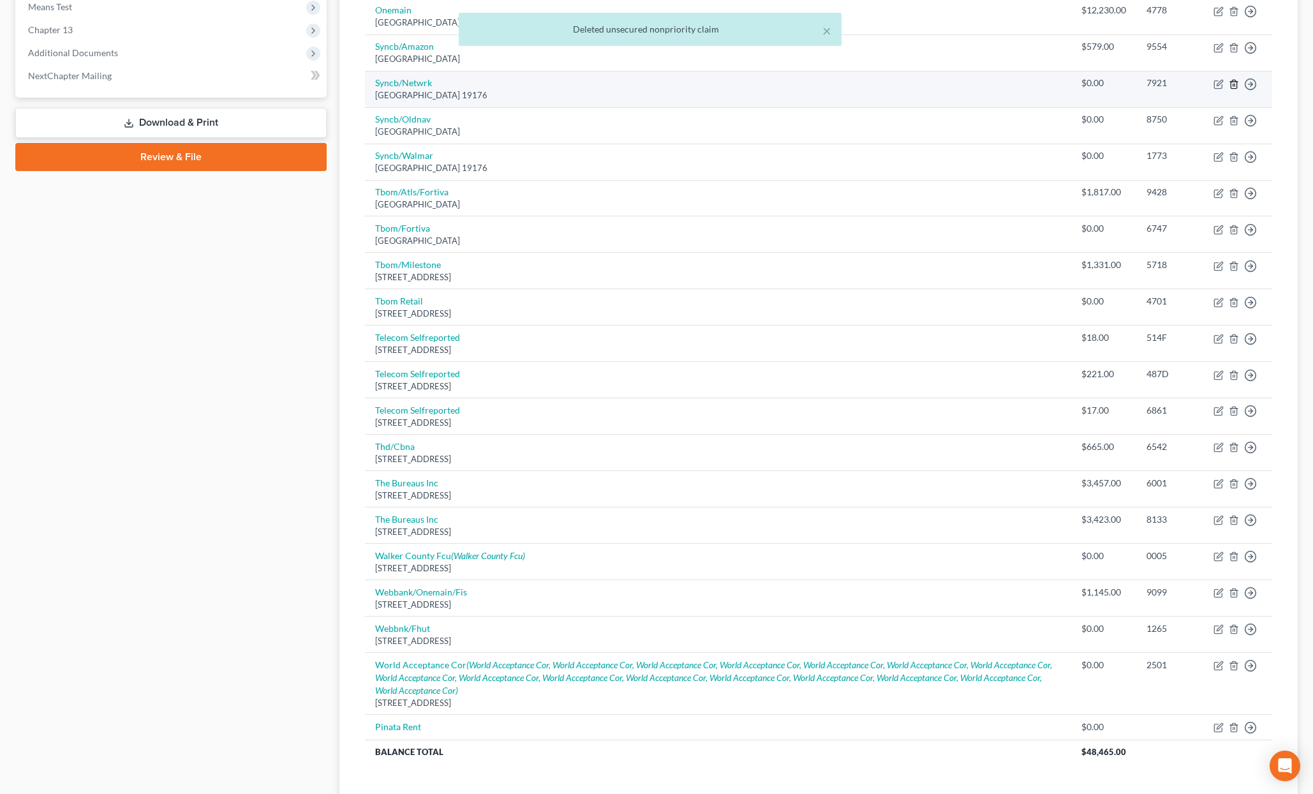
click at [1234, 82] on icon "button" at bounding box center [1234, 84] width 10 height 10
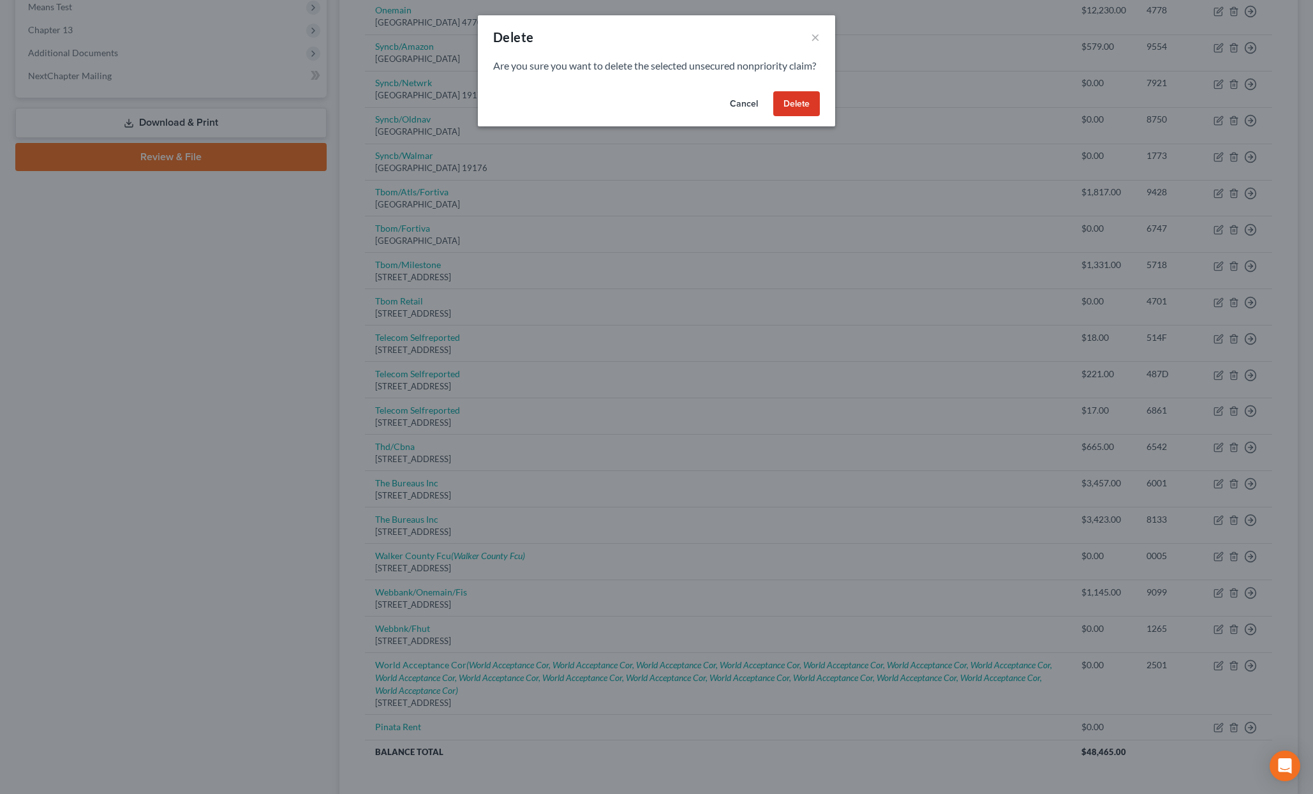
click at [804, 117] on button "Delete" at bounding box center [796, 104] width 47 height 26
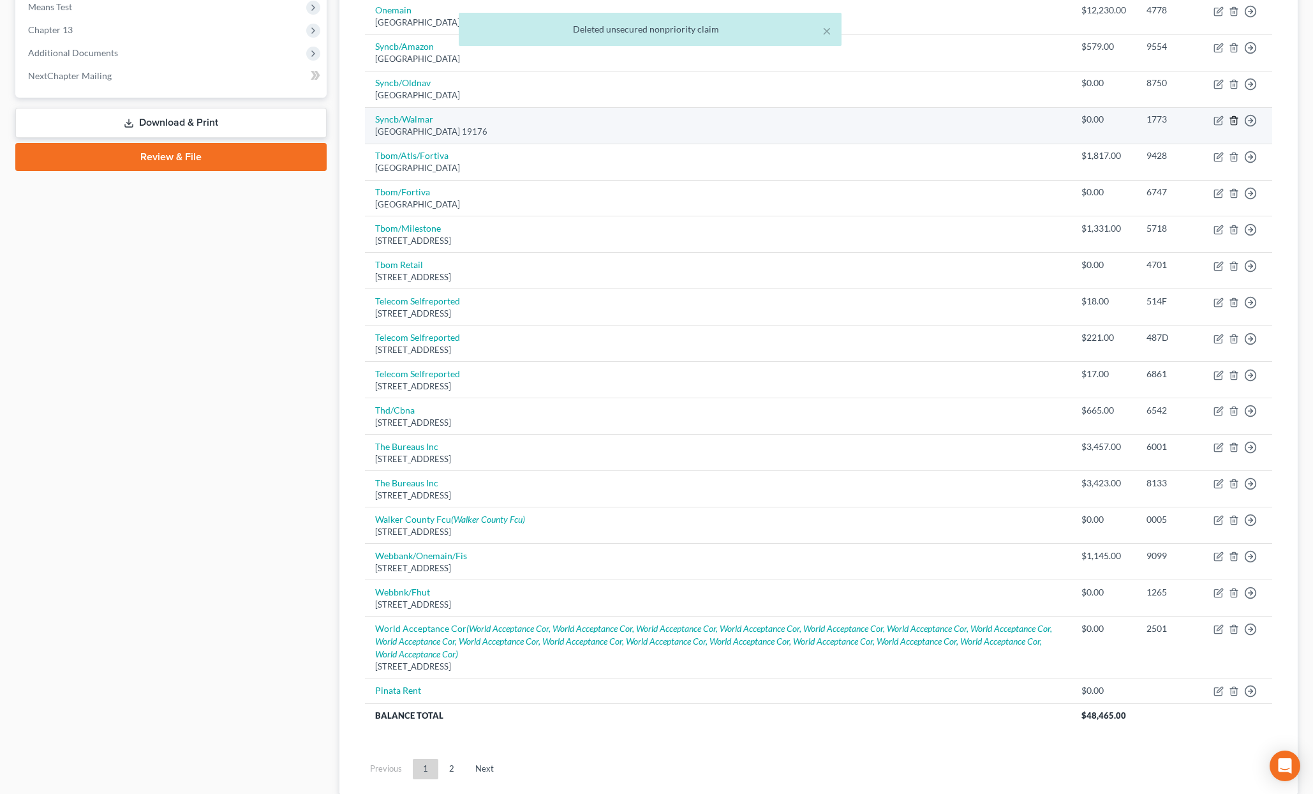
click at [1229, 123] on icon "button" at bounding box center [1234, 121] width 10 height 10
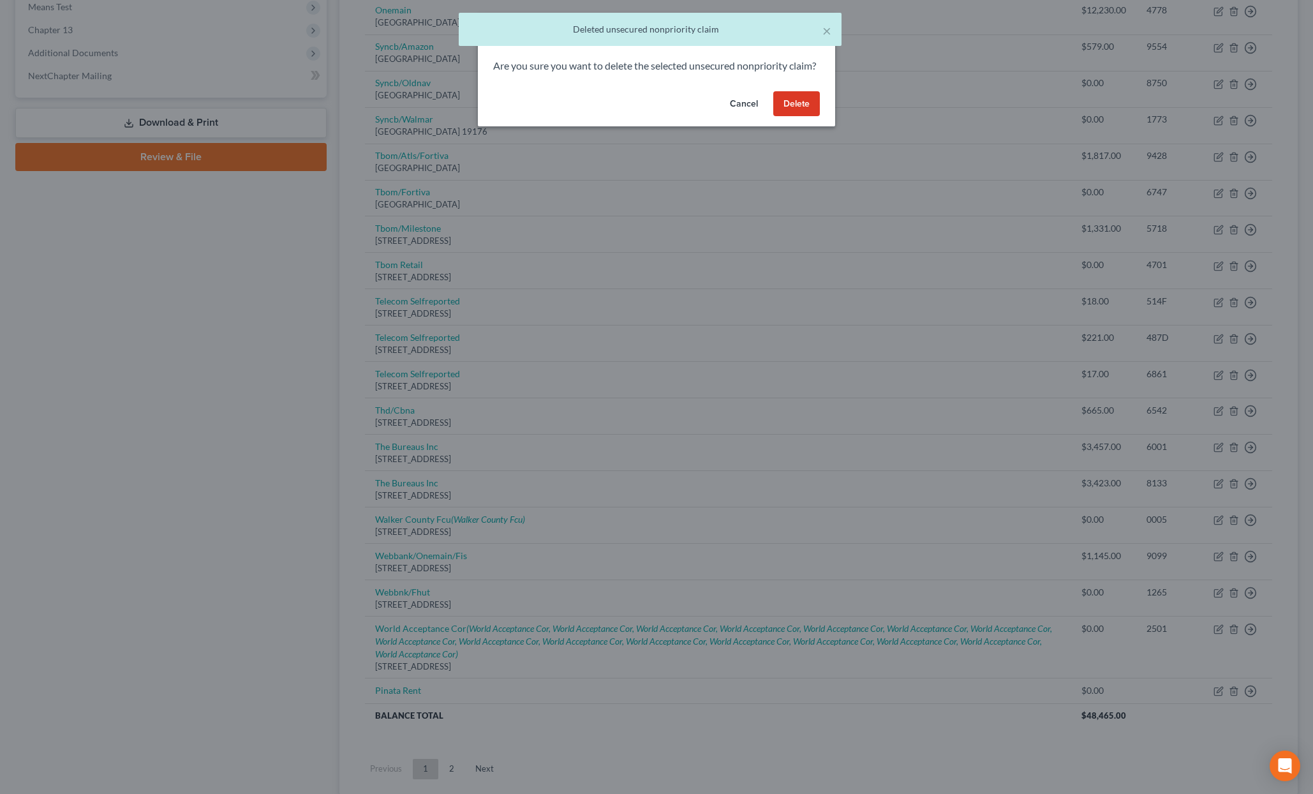
click at [790, 117] on button "Delete" at bounding box center [796, 104] width 47 height 26
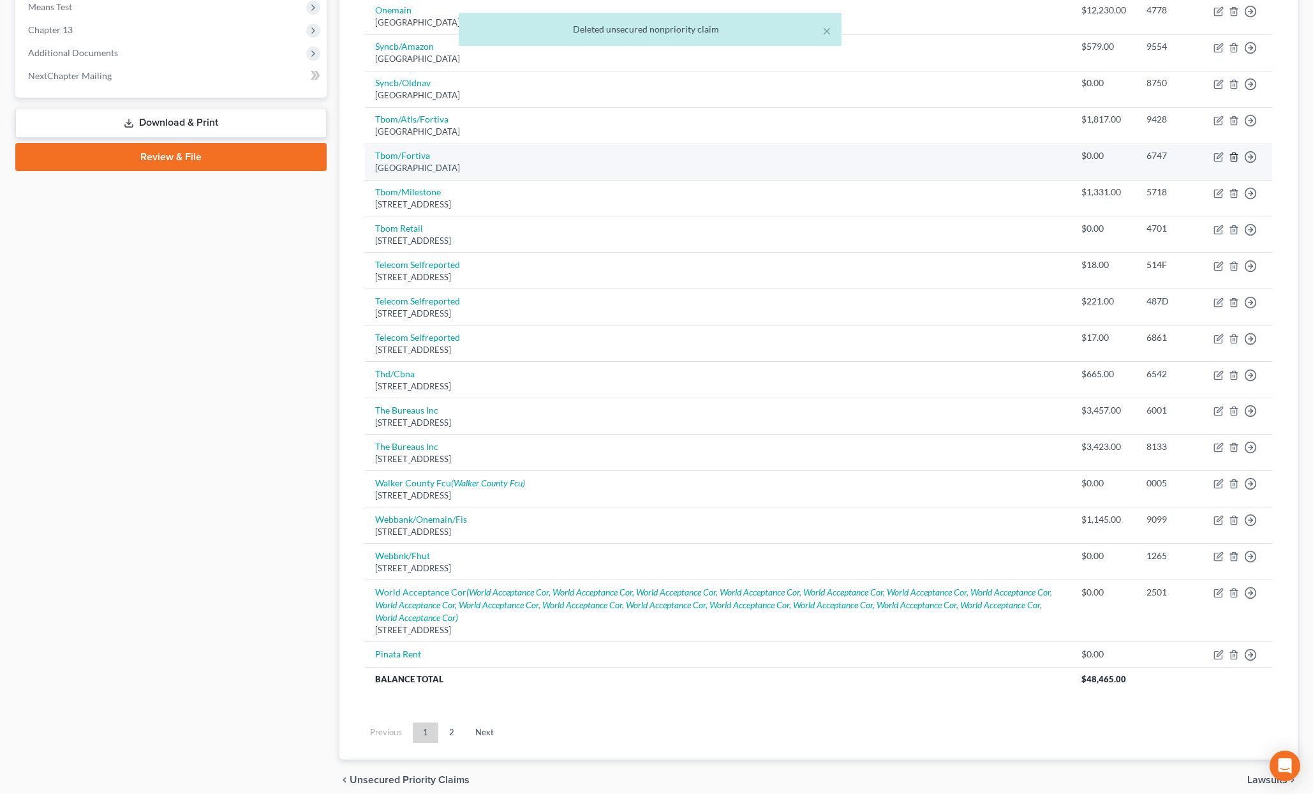
click at [1237, 155] on icon "button" at bounding box center [1234, 157] width 6 height 8
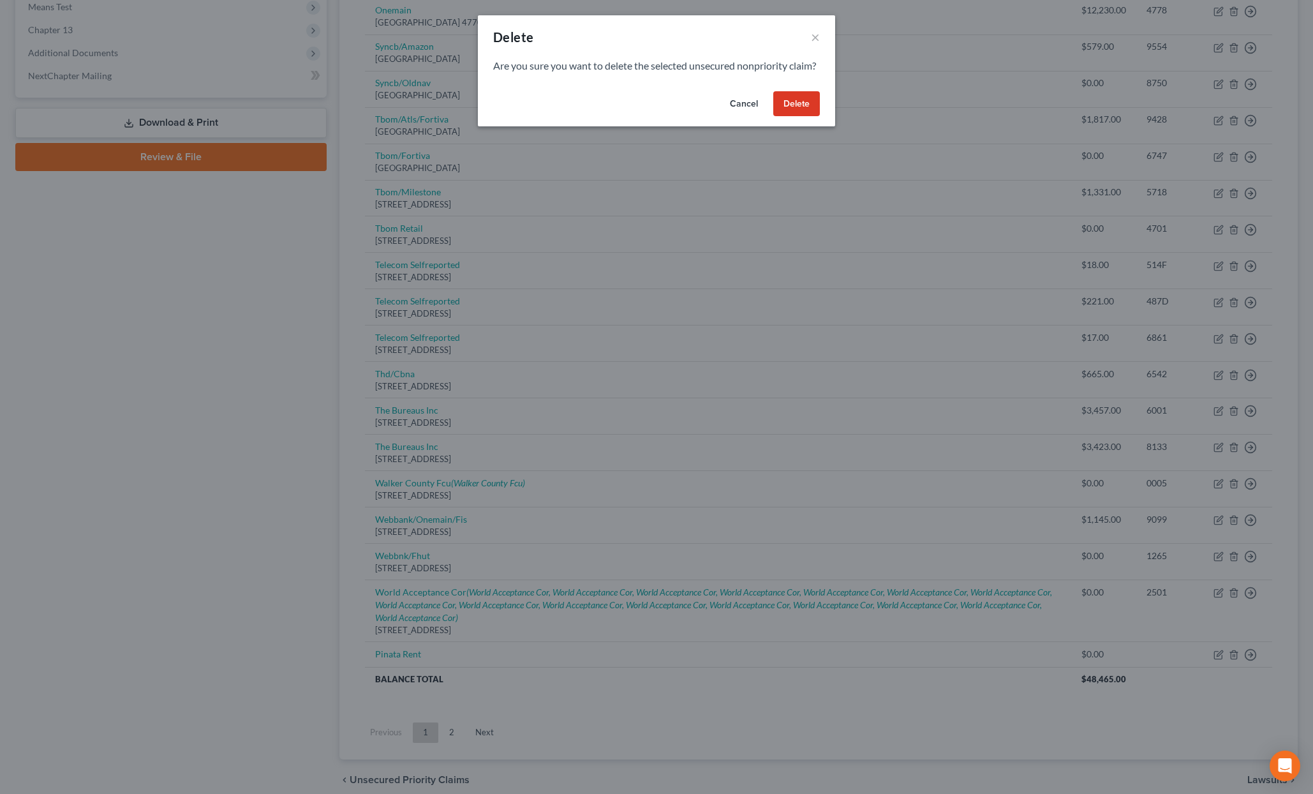
click at [812, 117] on button "Delete" at bounding box center [796, 104] width 47 height 26
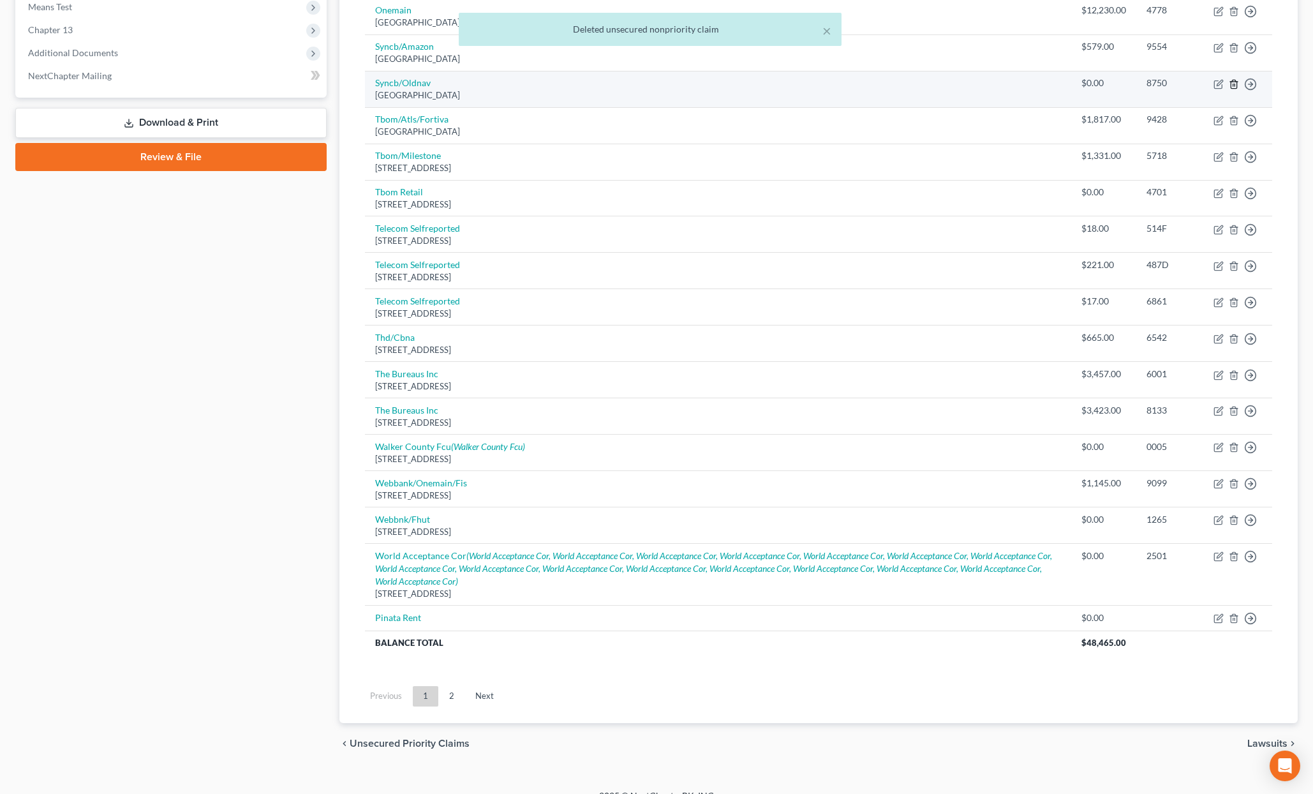
click at [1235, 84] on line "button" at bounding box center [1235, 85] width 0 height 3
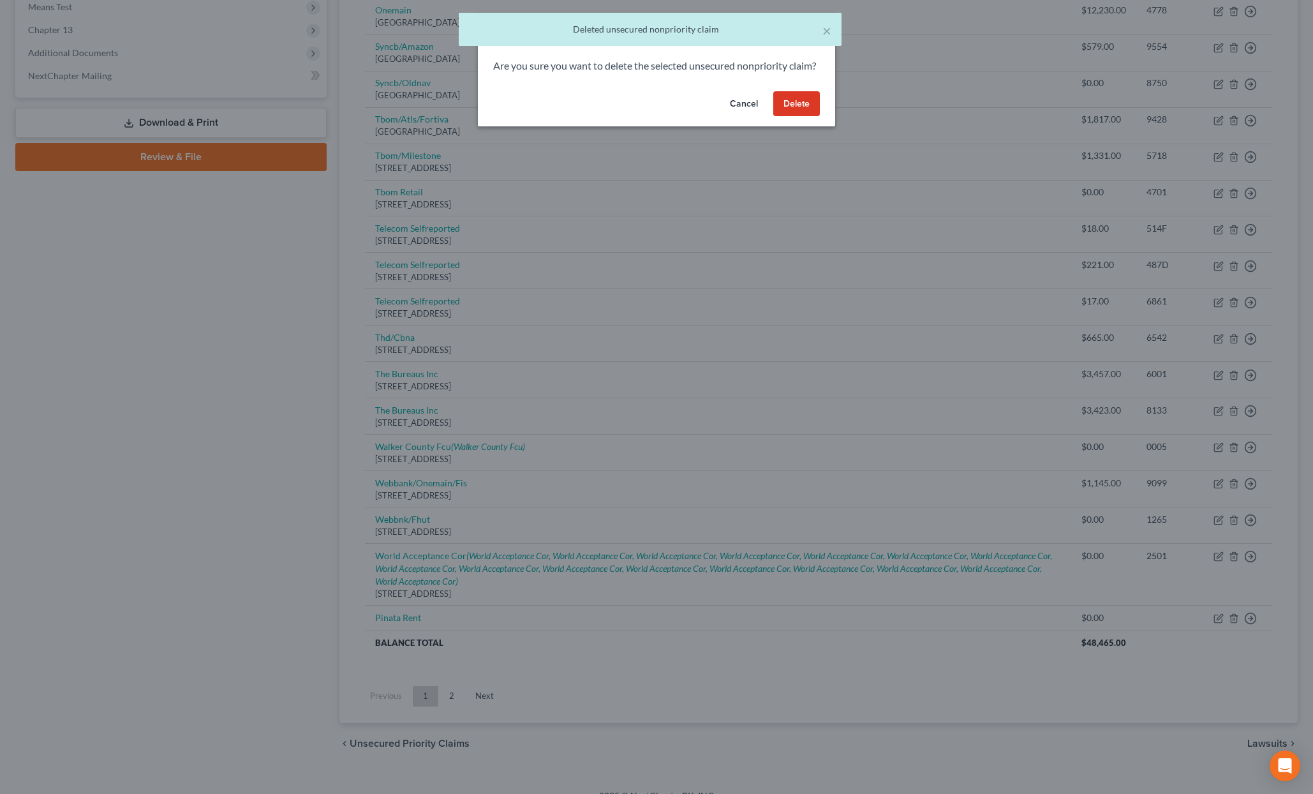
click at [798, 116] on button "Delete" at bounding box center [796, 104] width 47 height 26
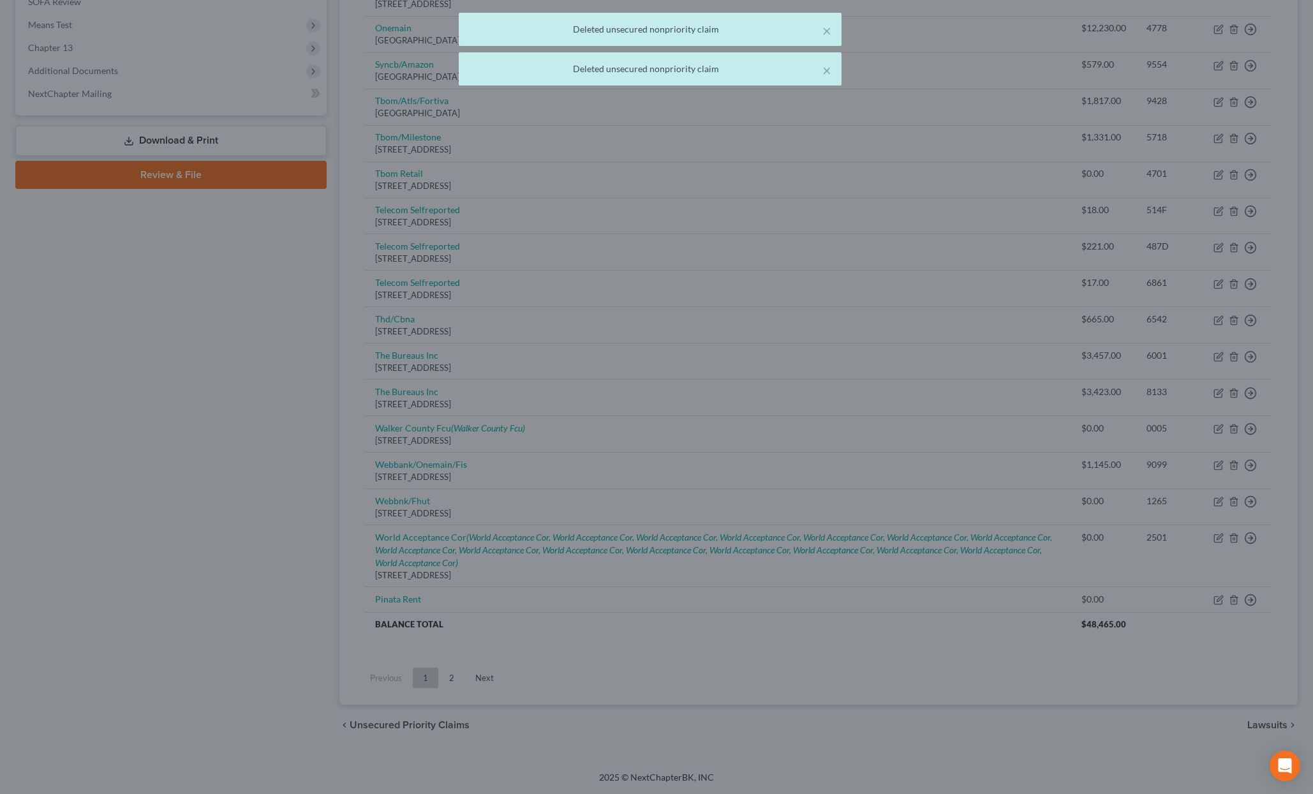
scroll to position [487, 0]
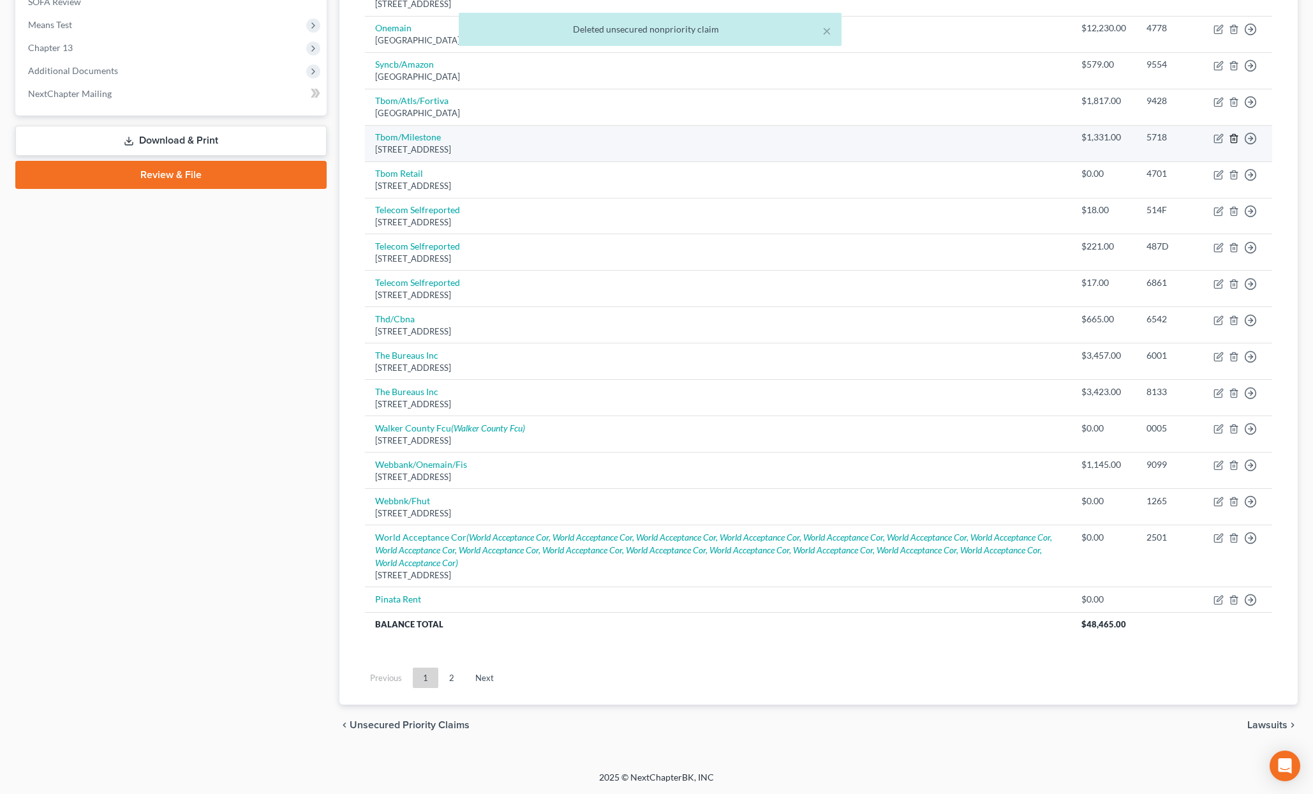
click at [1229, 138] on icon "button" at bounding box center [1234, 138] width 10 height 10
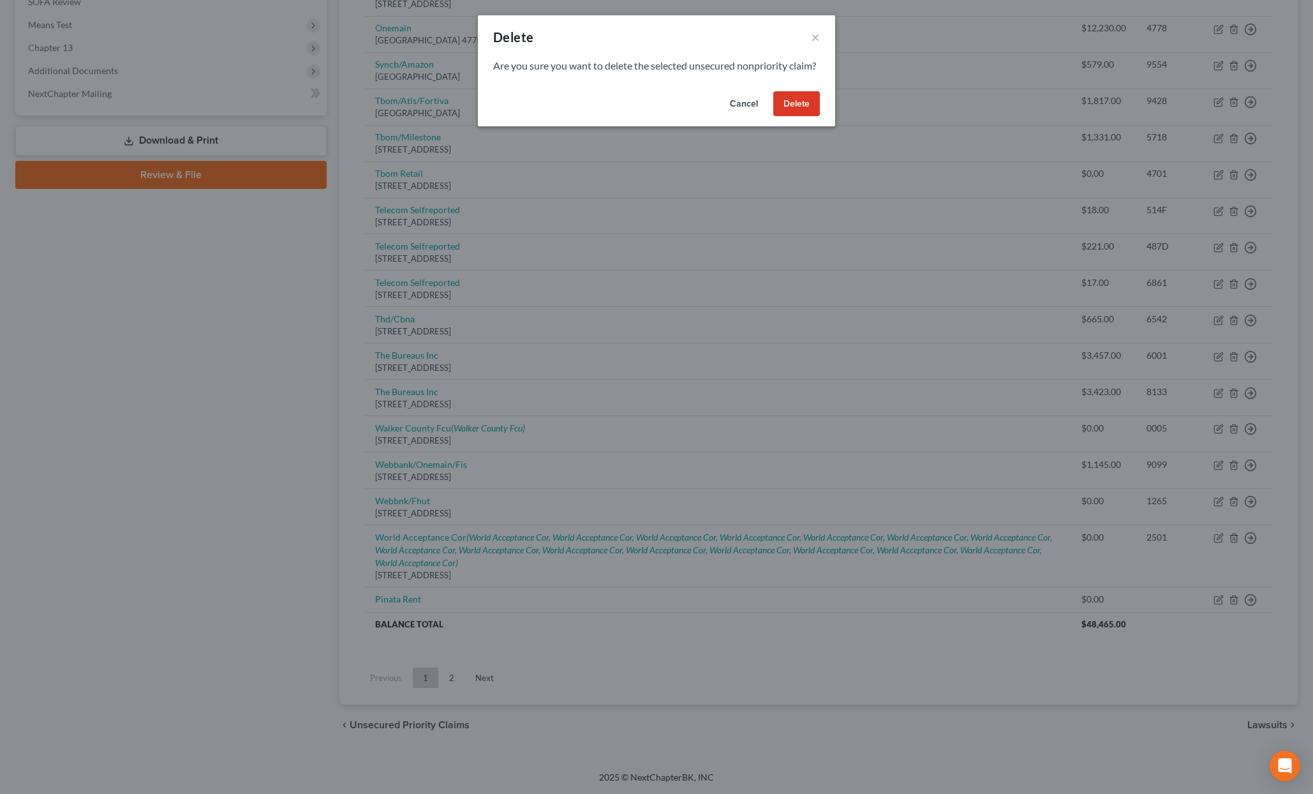
click at [788, 117] on button "Delete" at bounding box center [796, 104] width 47 height 26
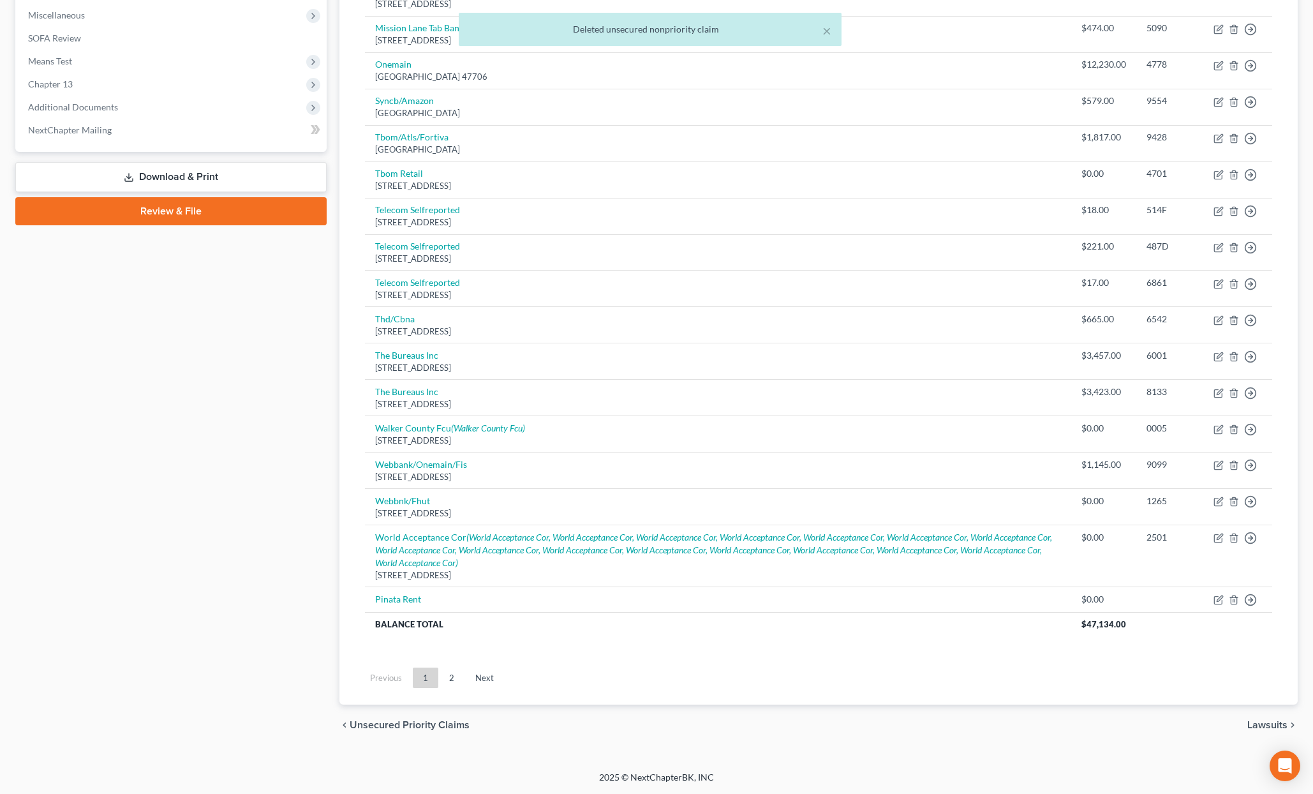
scroll to position [451, 0]
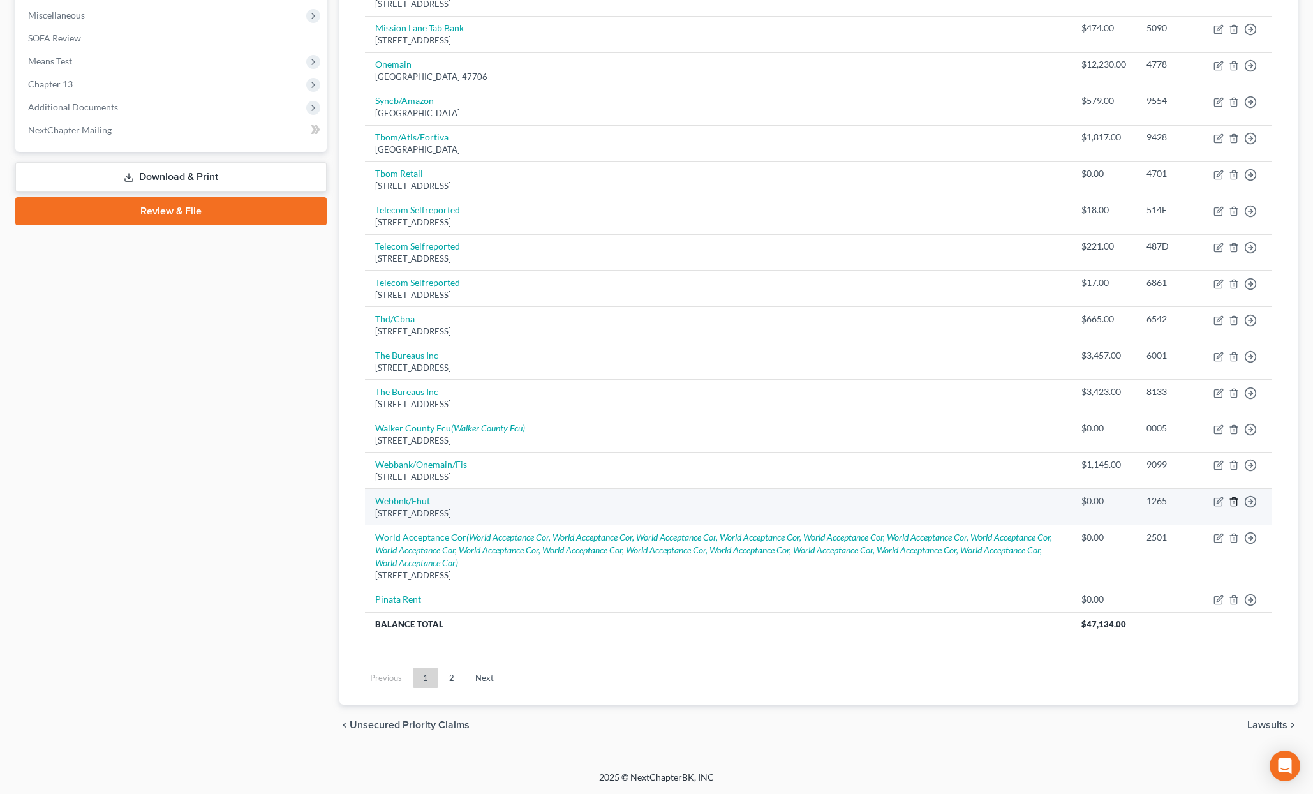
click at [1237, 500] on icon "button" at bounding box center [1234, 502] width 6 height 8
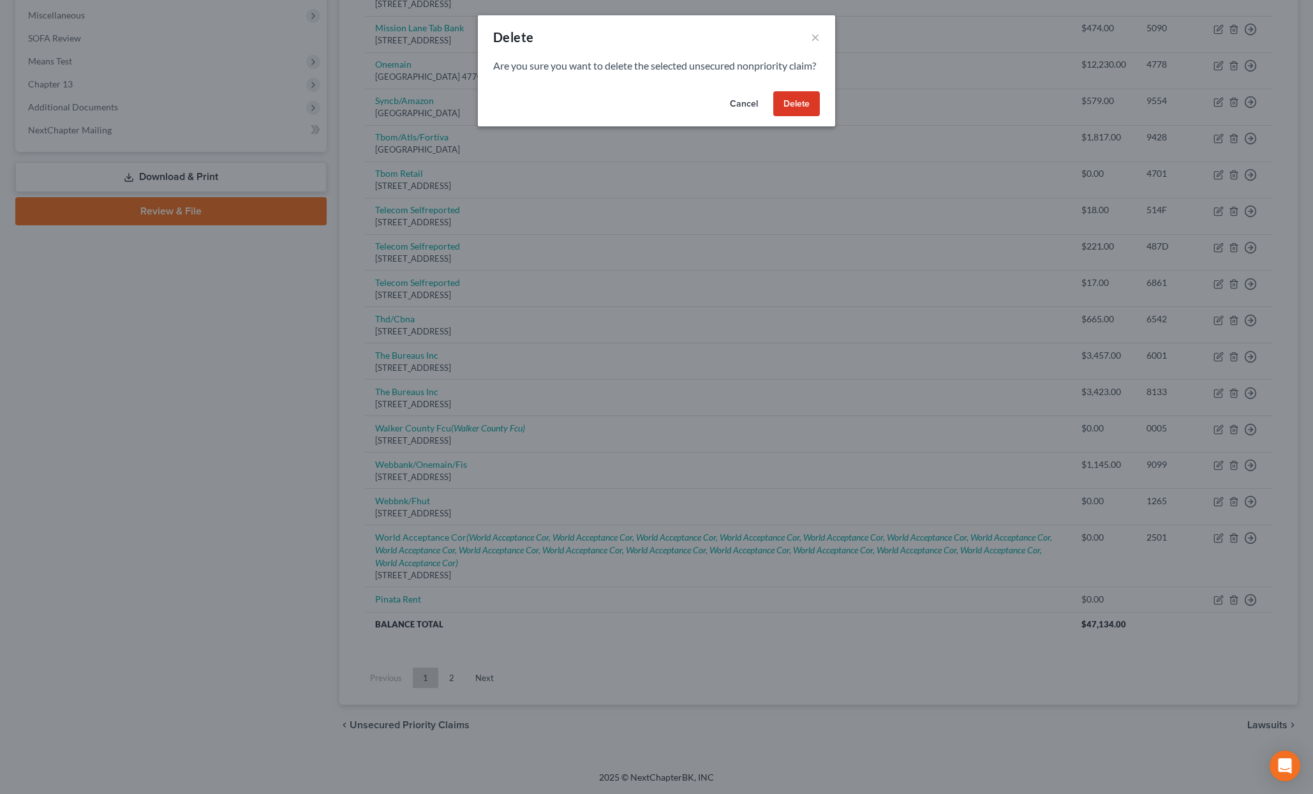
click at [794, 116] on button "Delete" at bounding box center [796, 104] width 47 height 26
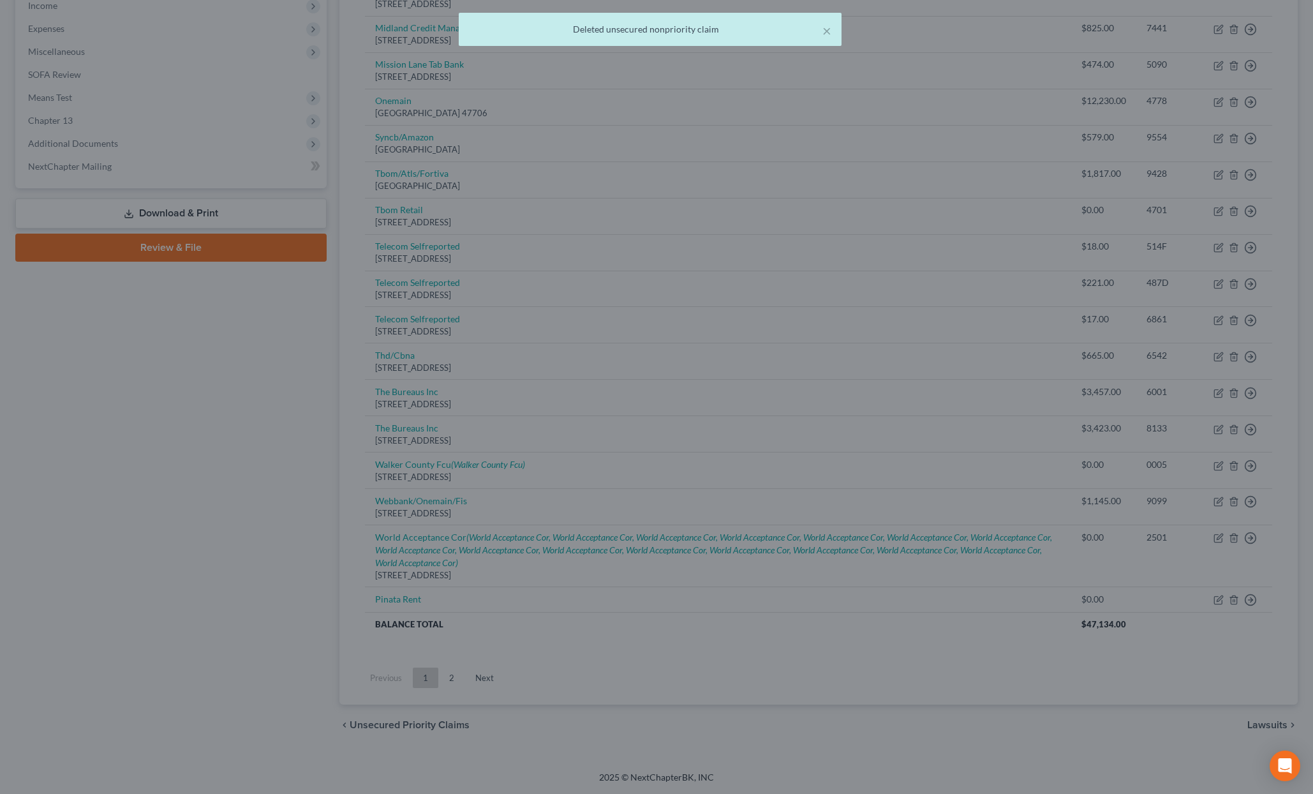
scroll to position [414, 0]
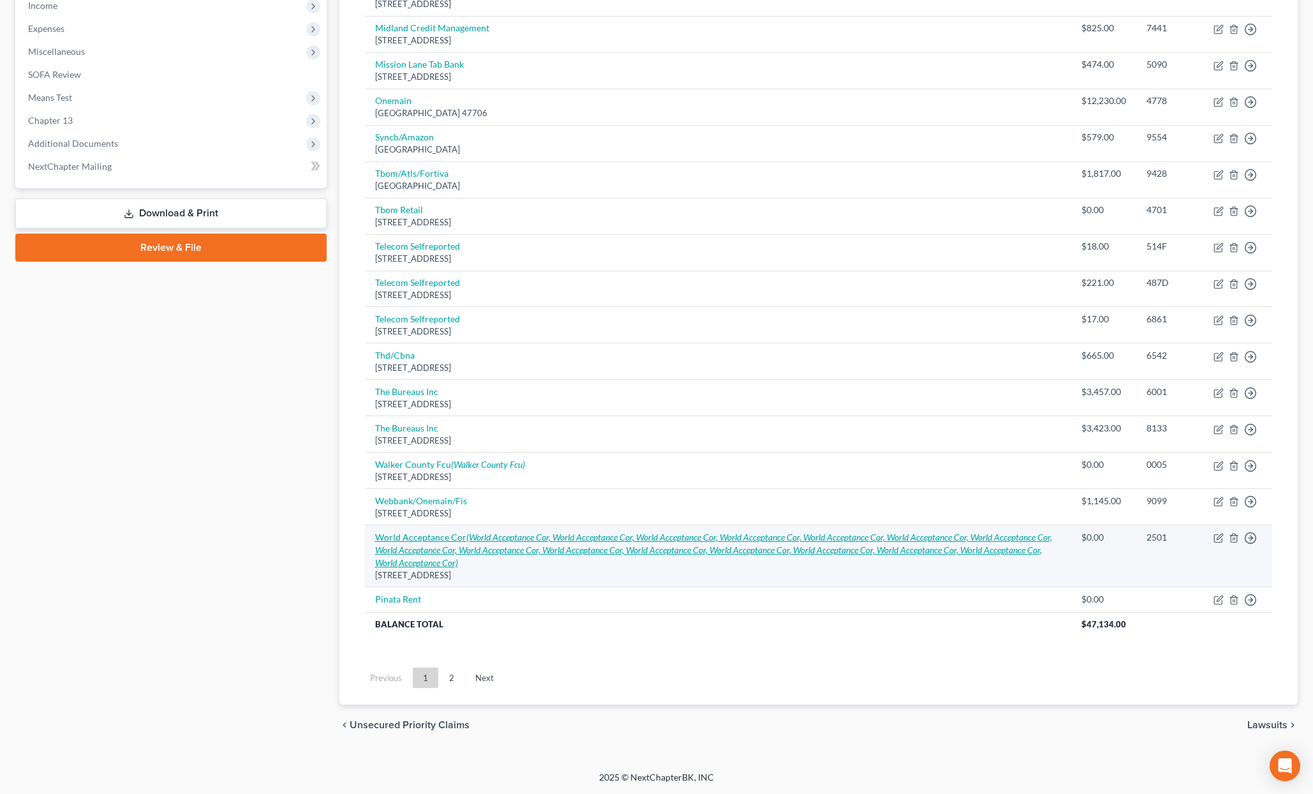
click at [644, 541] on icon "(World Acceptance Cor, World Acceptance Cor, World Acceptance Cor, World Accept…" at bounding box center [713, 550] width 677 height 36
select select "42"
select select "0"
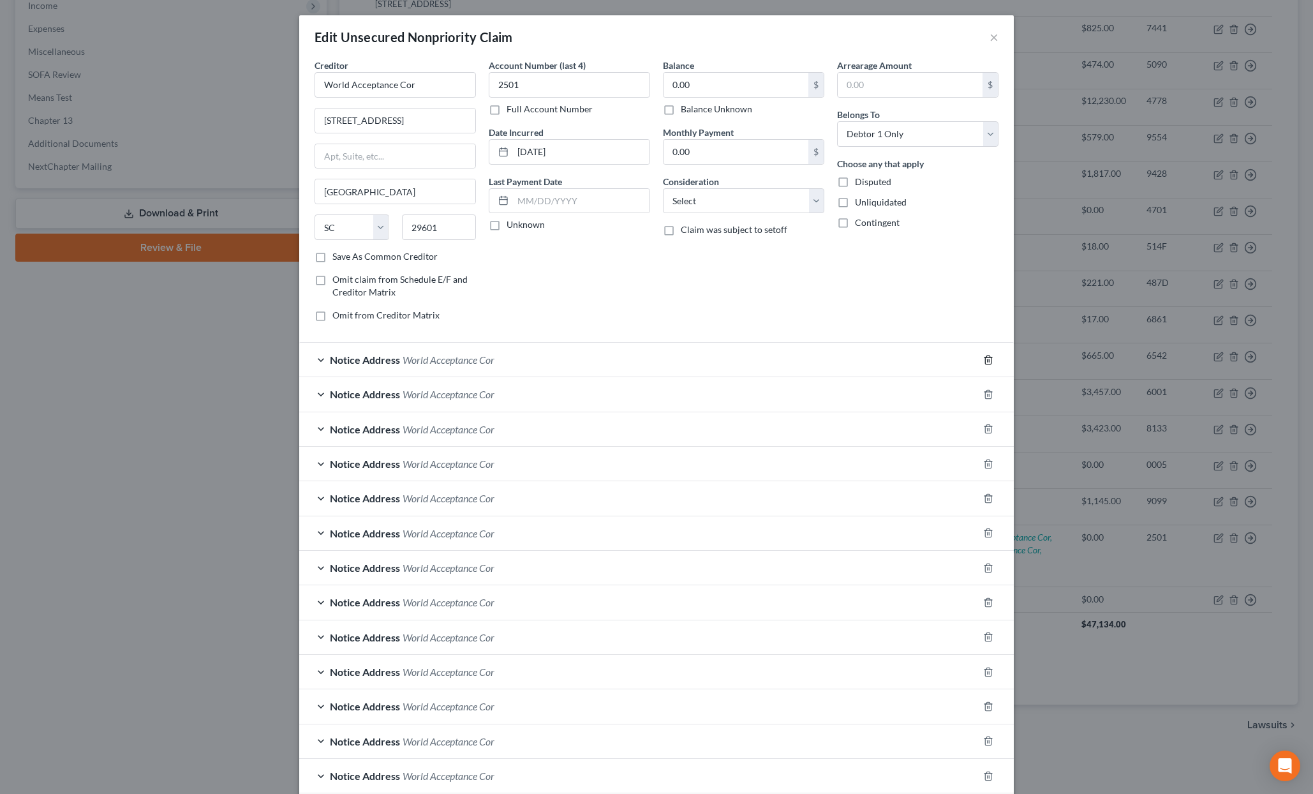
click at [987, 358] on icon "button" at bounding box center [988, 360] width 10 height 10
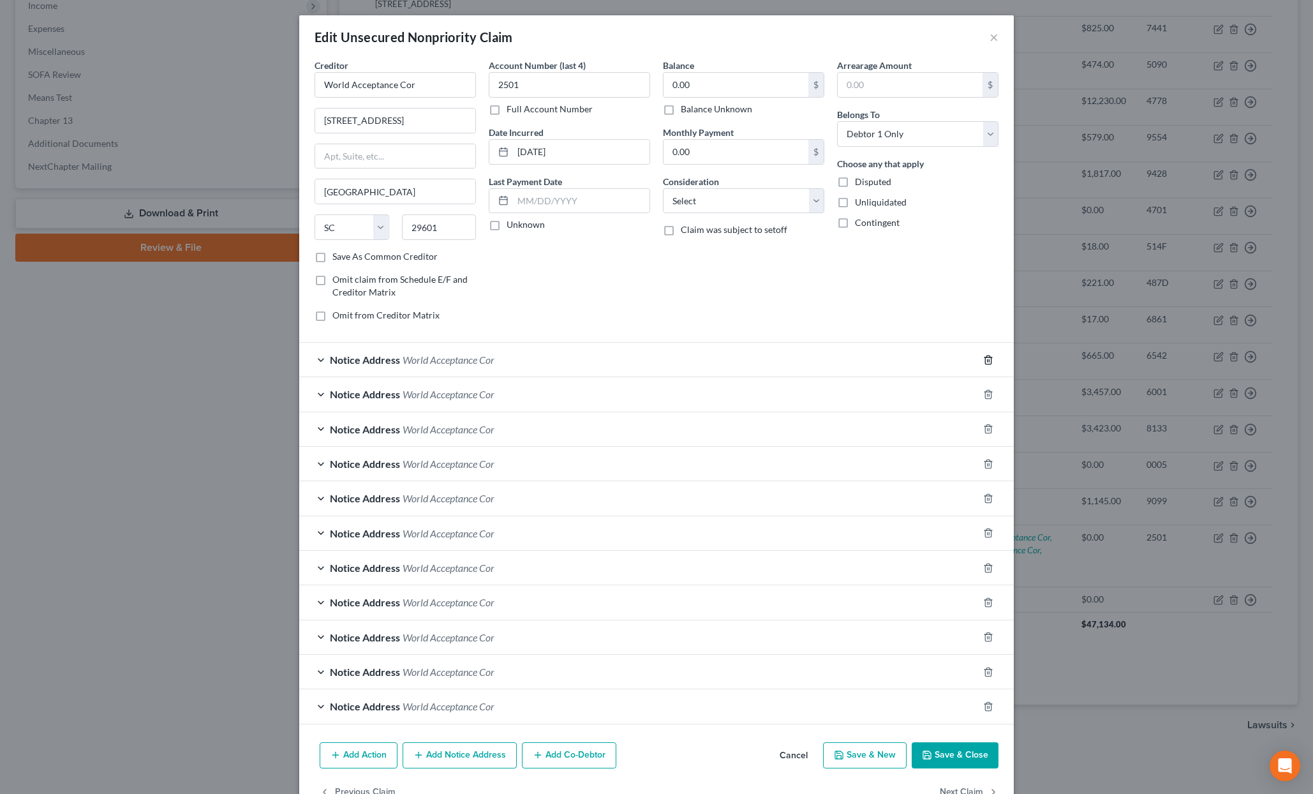
click at [987, 358] on icon "button" at bounding box center [988, 360] width 10 height 10
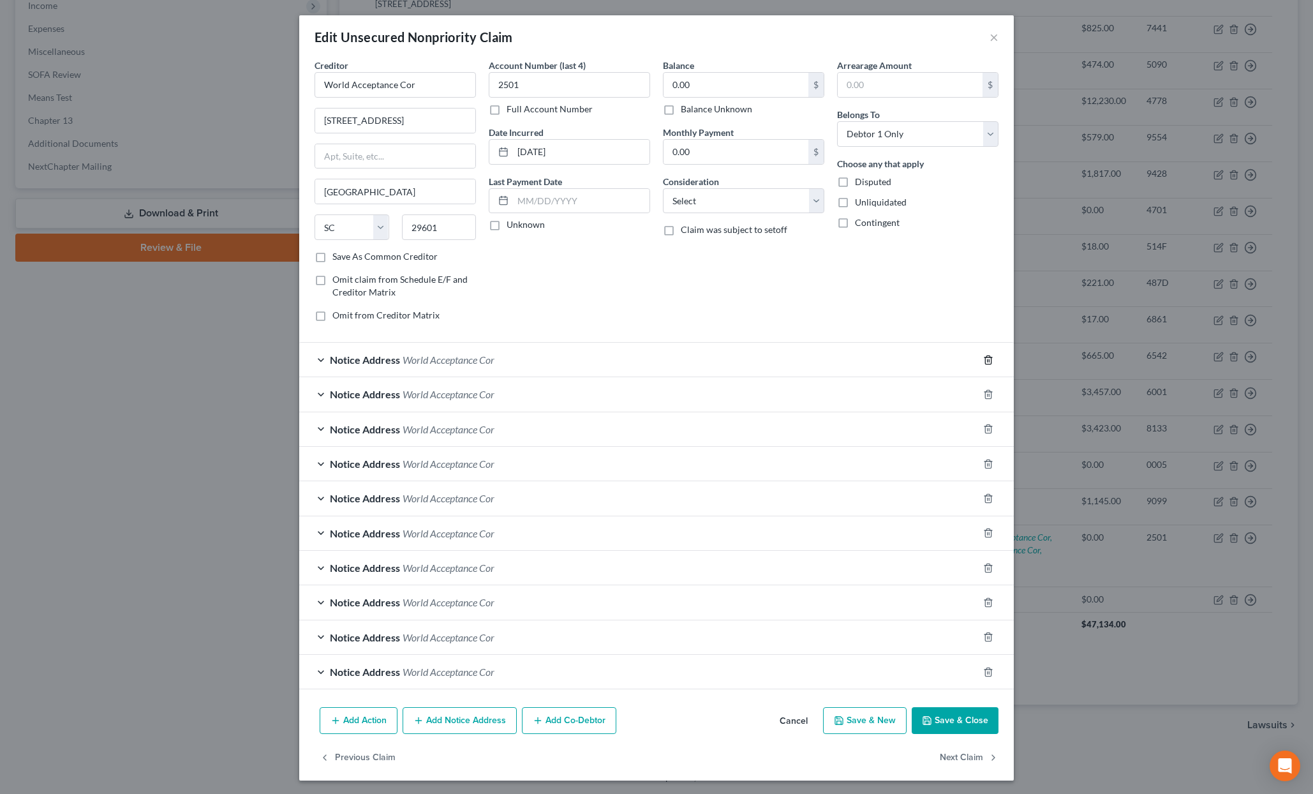
click at [987, 358] on icon "button" at bounding box center [988, 360] width 10 height 10
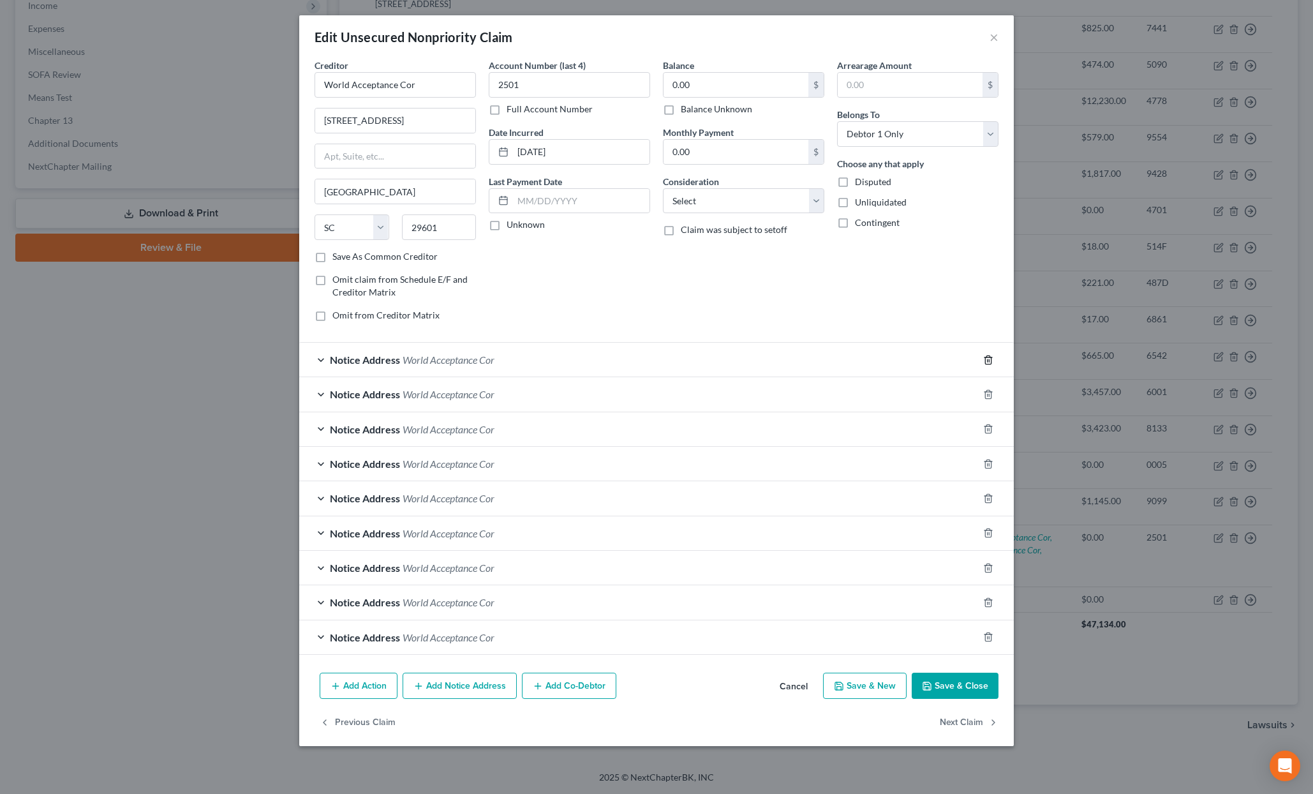
click at [987, 358] on icon "button" at bounding box center [988, 360] width 10 height 10
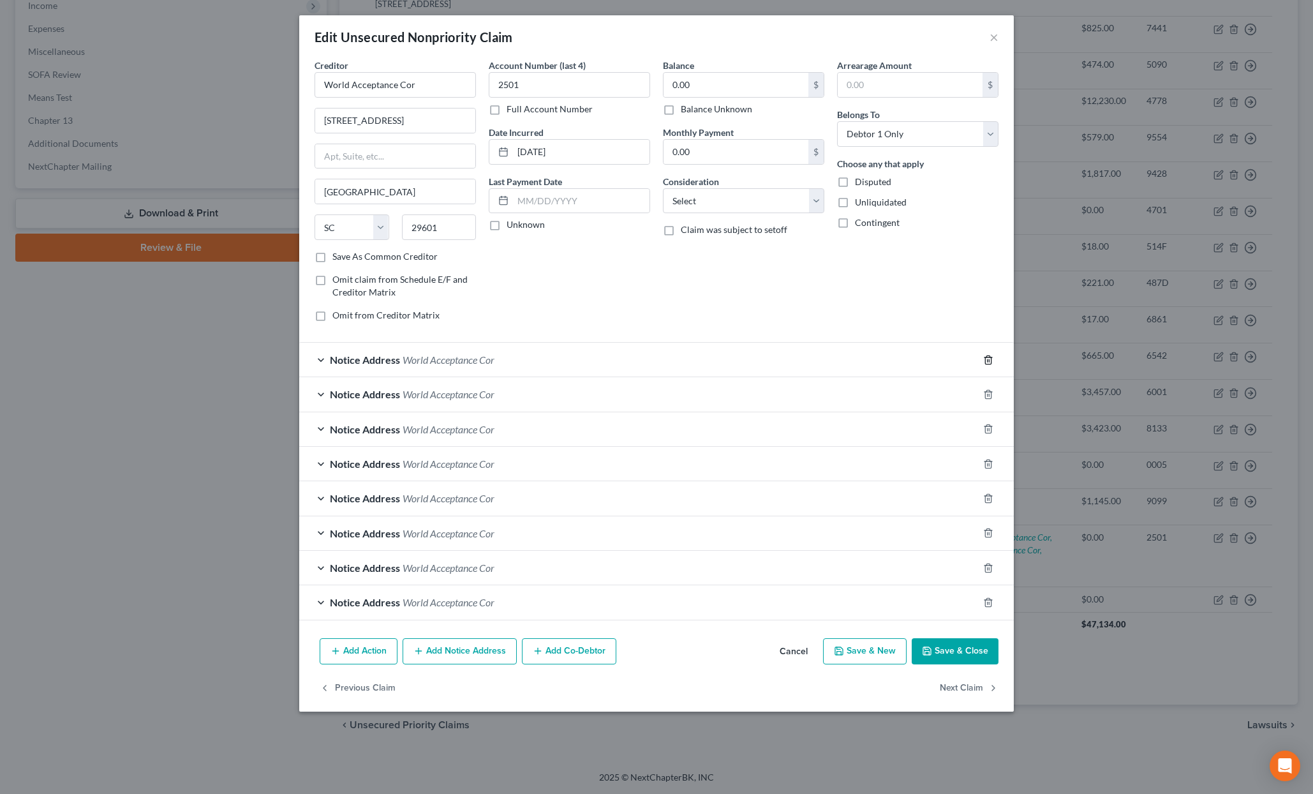
click at [987, 358] on icon "button" at bounding box center [988, 360] width 10 height 10
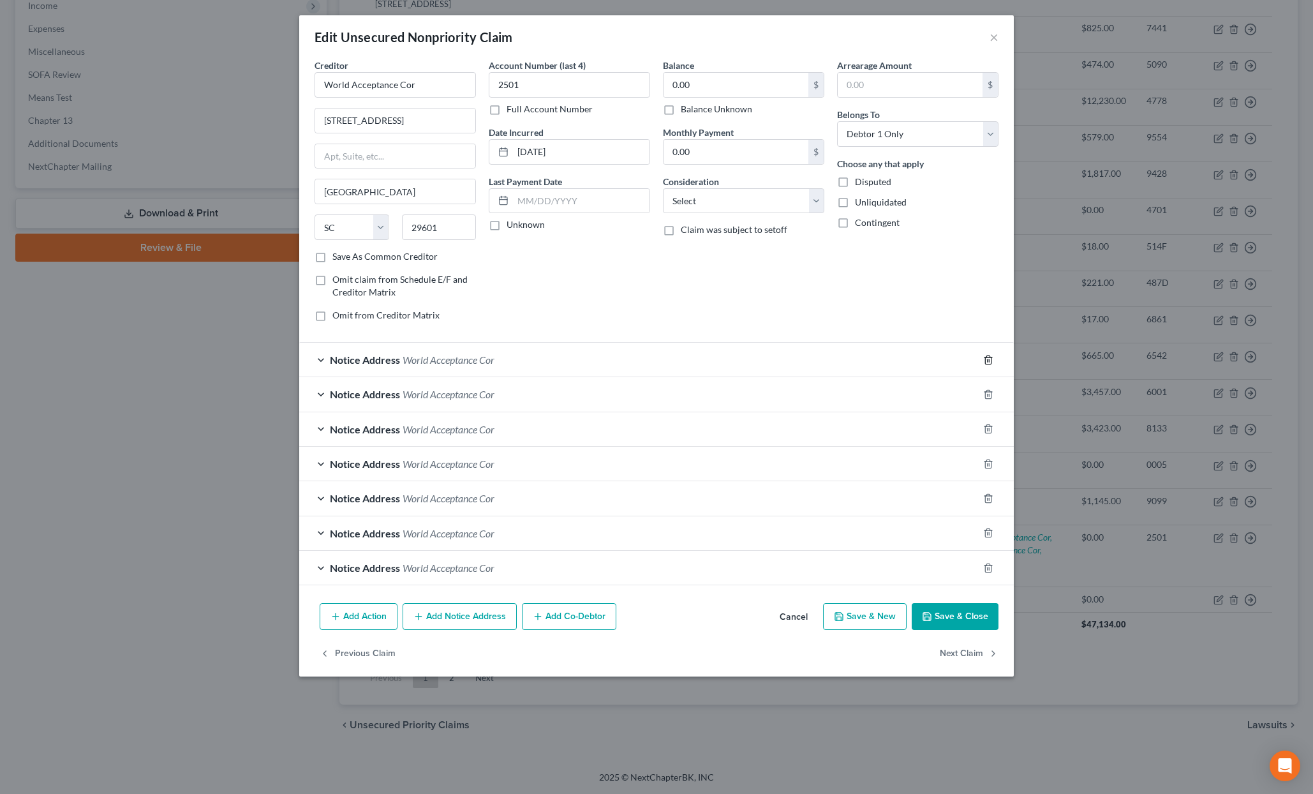
click at [987, 358] on icon "button" at bounding box center [988, 360] width 10 height 10
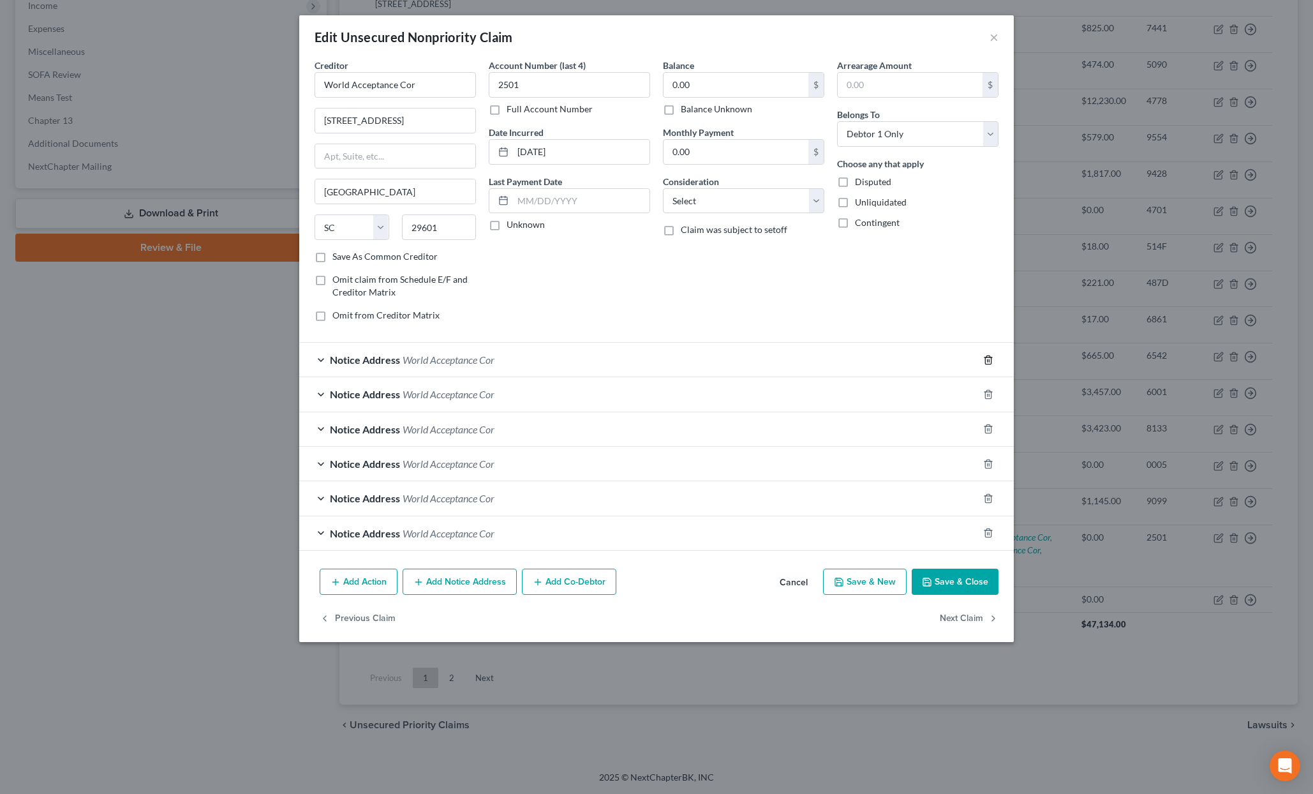
click at [987, 358] on icon "button" at bounding box center [988, 360] width 10 height 10
click at [987, 389] on icon "button" at bounding box center [988, 394] width 10 height 10
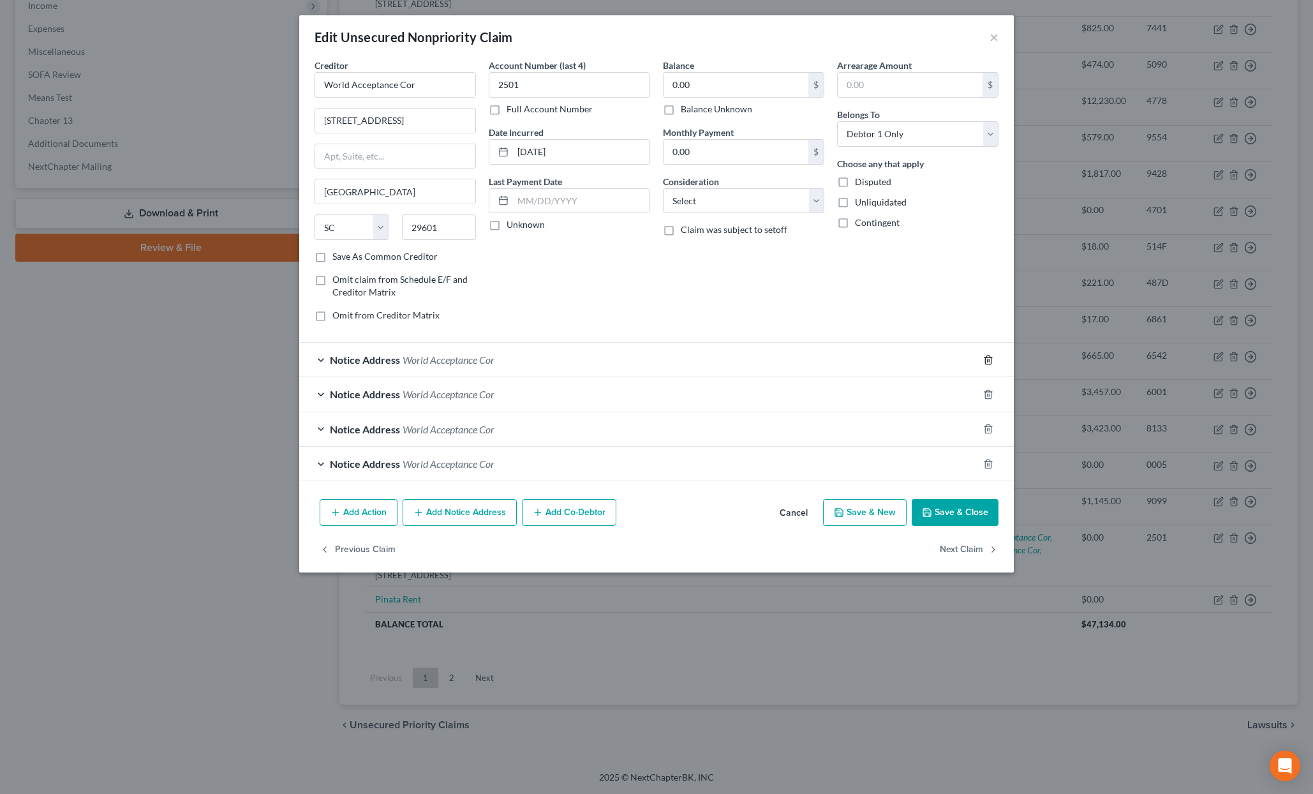
click at [987, 358] on icon "button" at bounding box center [988, 360] width 10 height 10
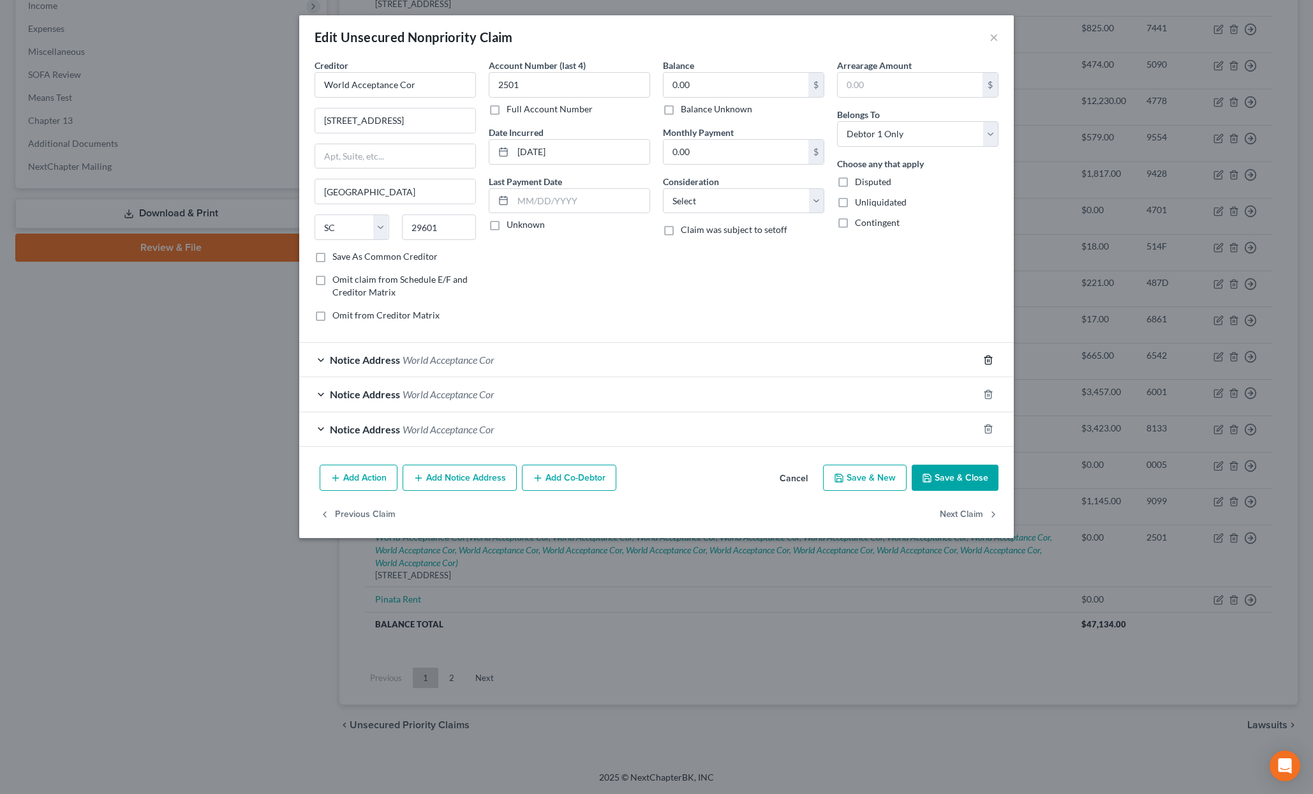
click at [987, 358] on icon "button" at bounding box center [988, 360] width 10 height 10
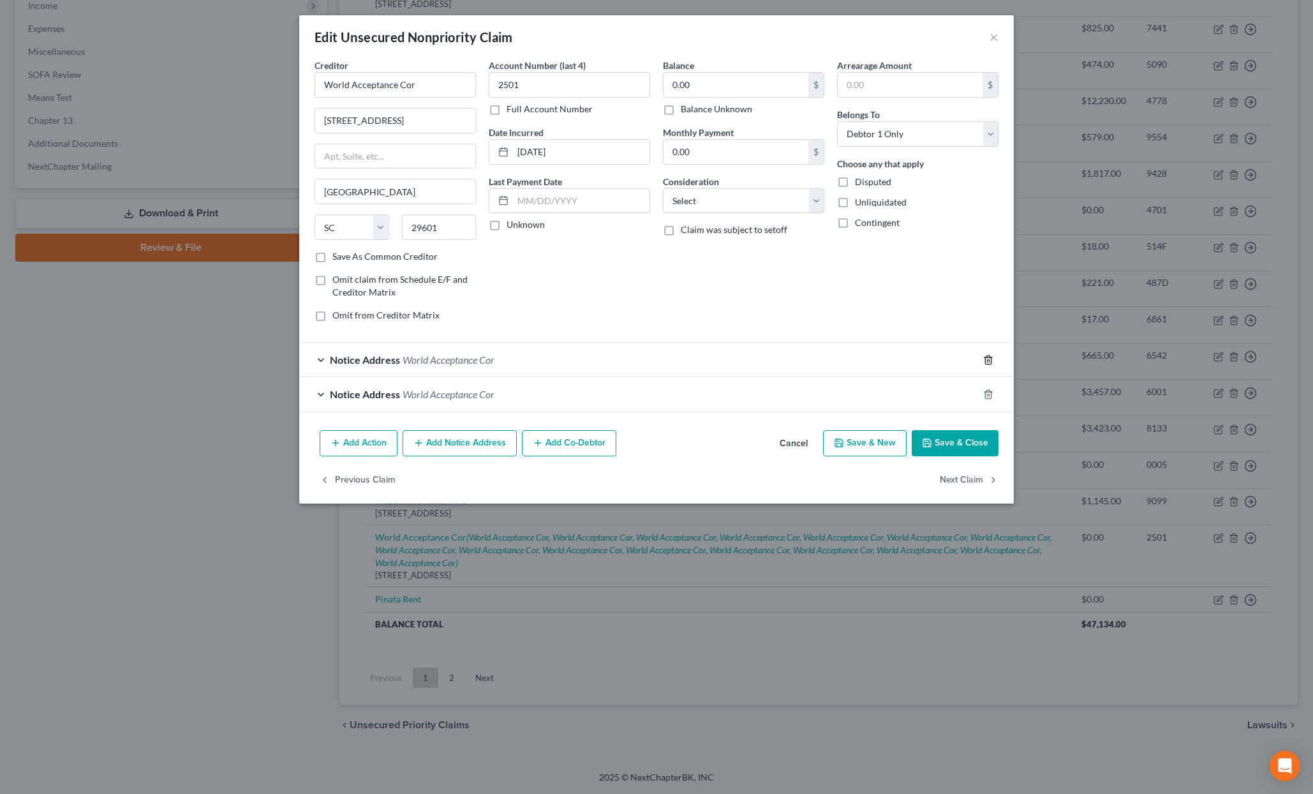
click at [987, 358] on icon "button" at bounding box center [988, 360] width 10 height 10
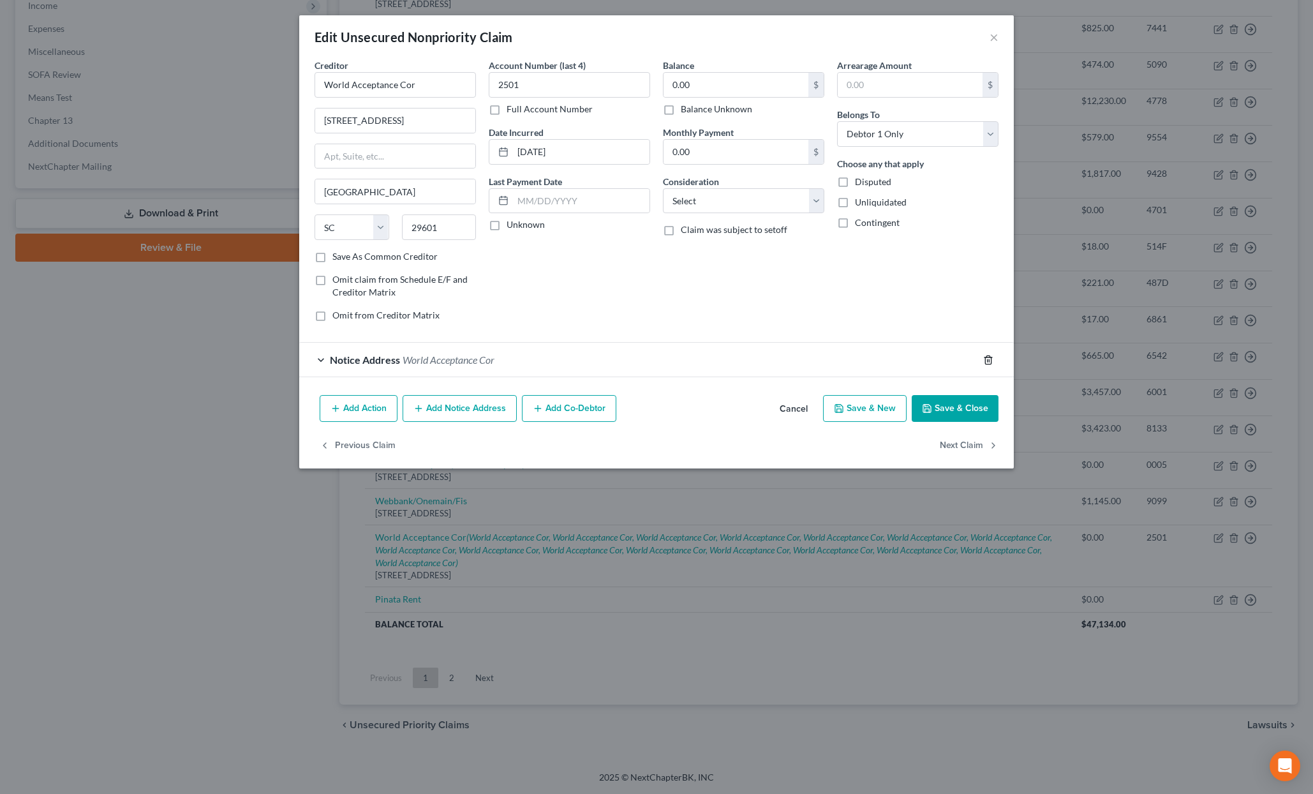
click at [987, 358] on icon "button" at bounding box center [988, 360] width 10 height 10
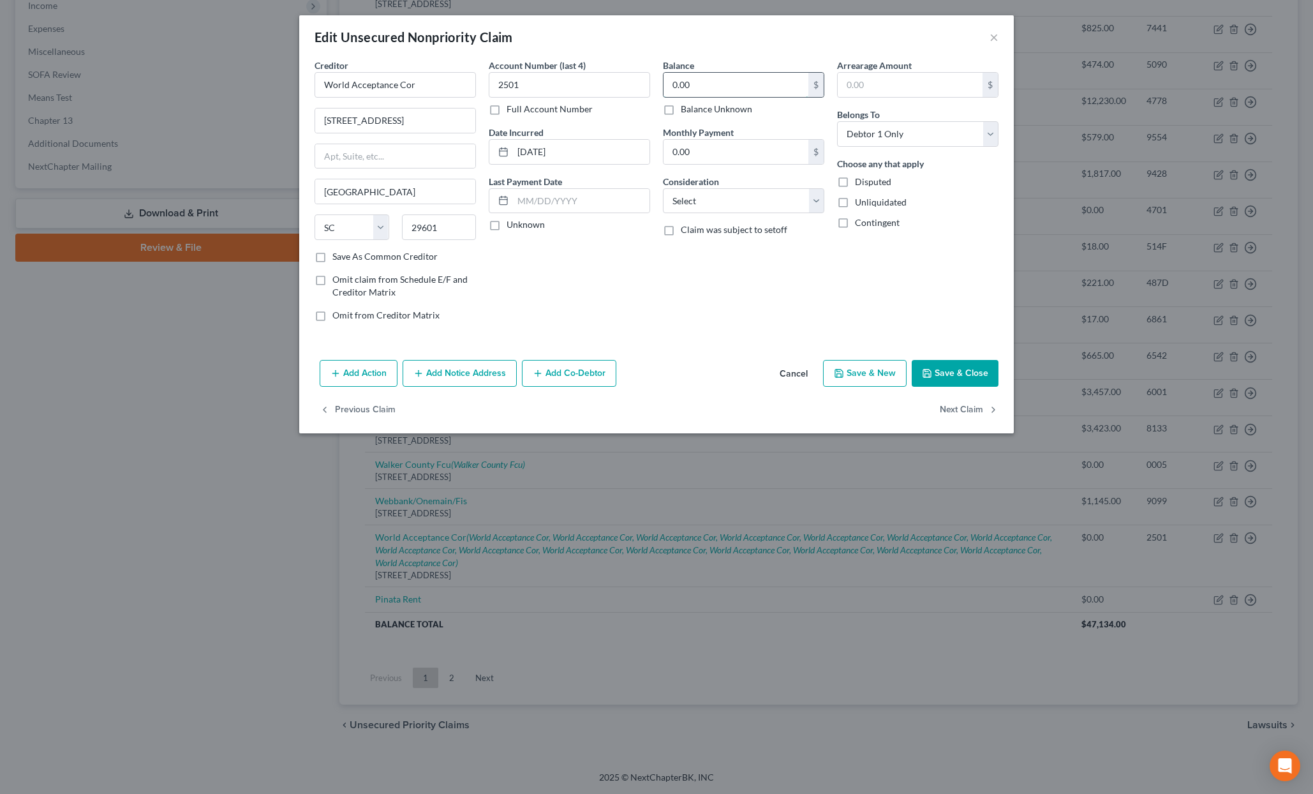
click at [686, 86] on input "0.00" at bounding box center [736, 85] width 145 height 24
type input "1,500"
click at [958, 362] on button "Save & Close" at bounding box center [955, 373] width 87 height 27
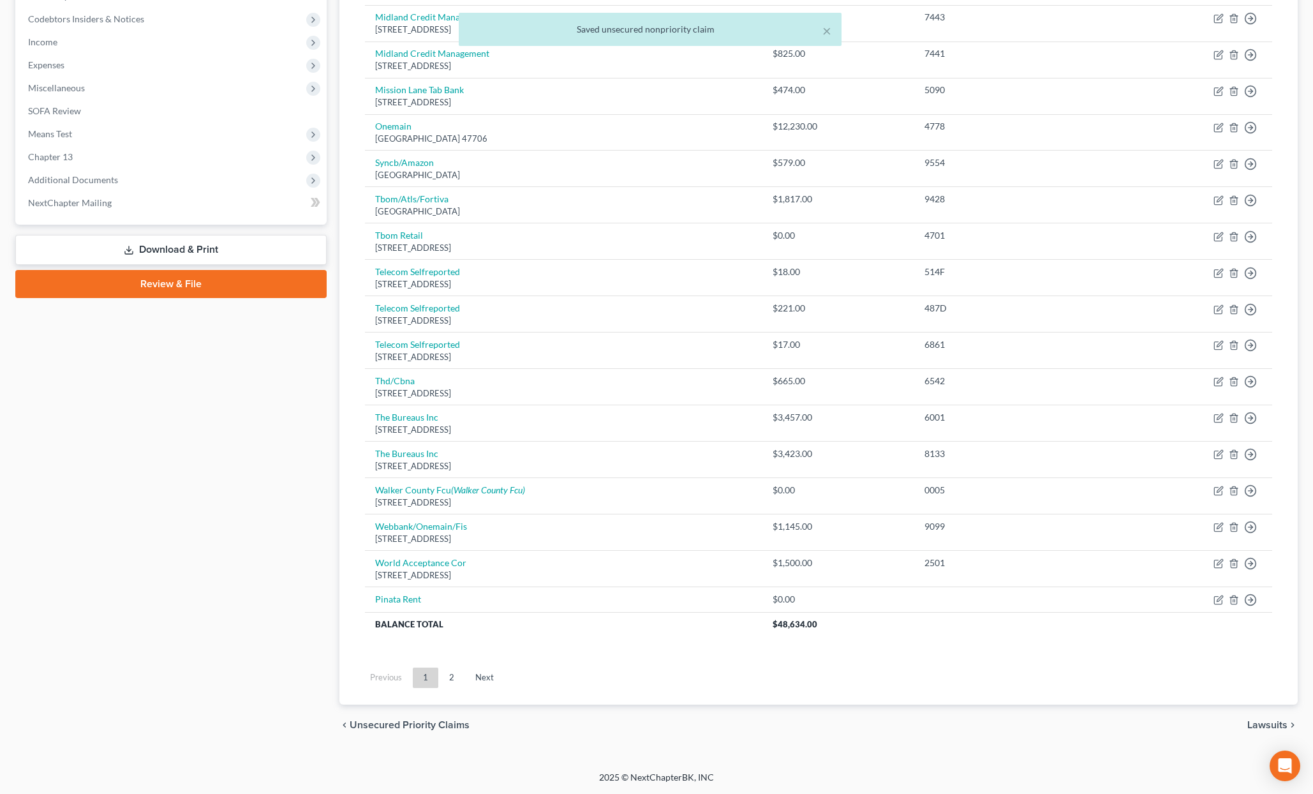
scroll to position [378, 0]
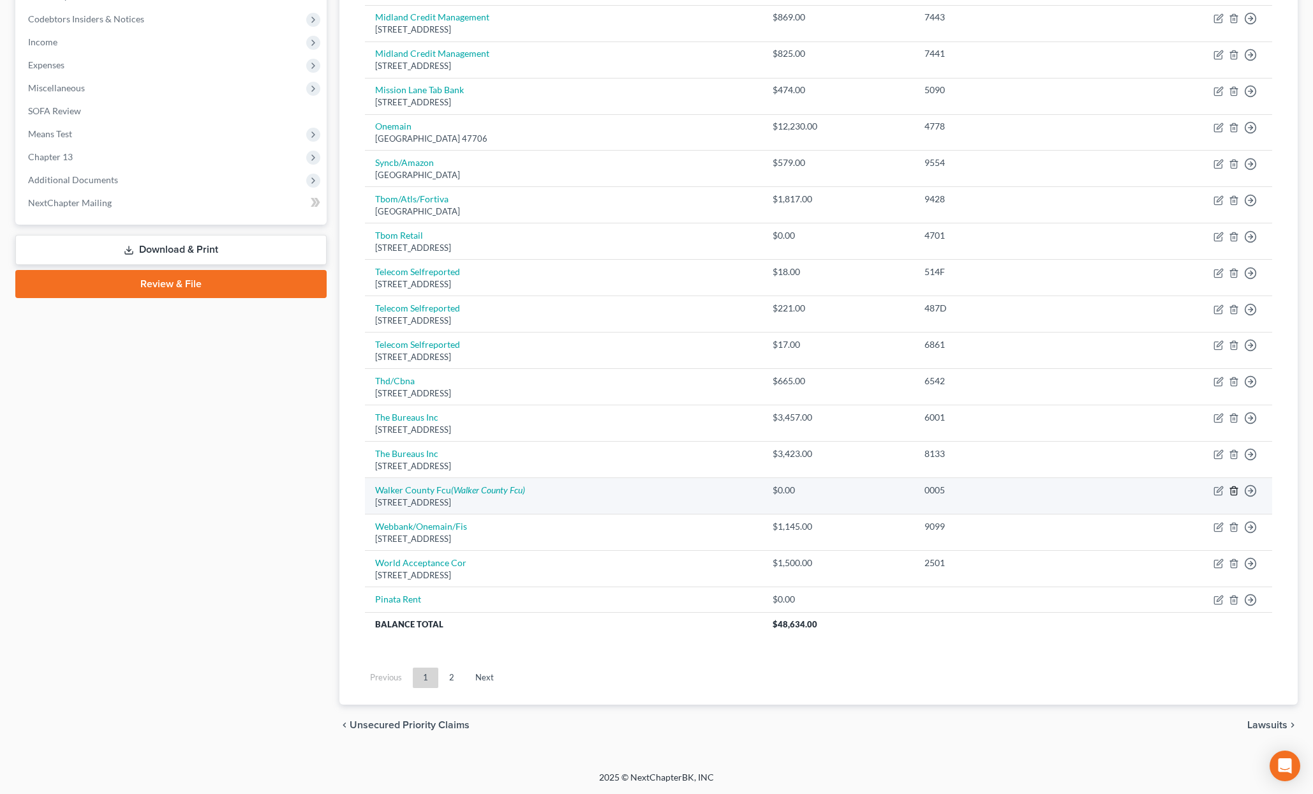
click at [1232, 492] on icon "button" at bounding box center [1234, 491] width 10 height 10
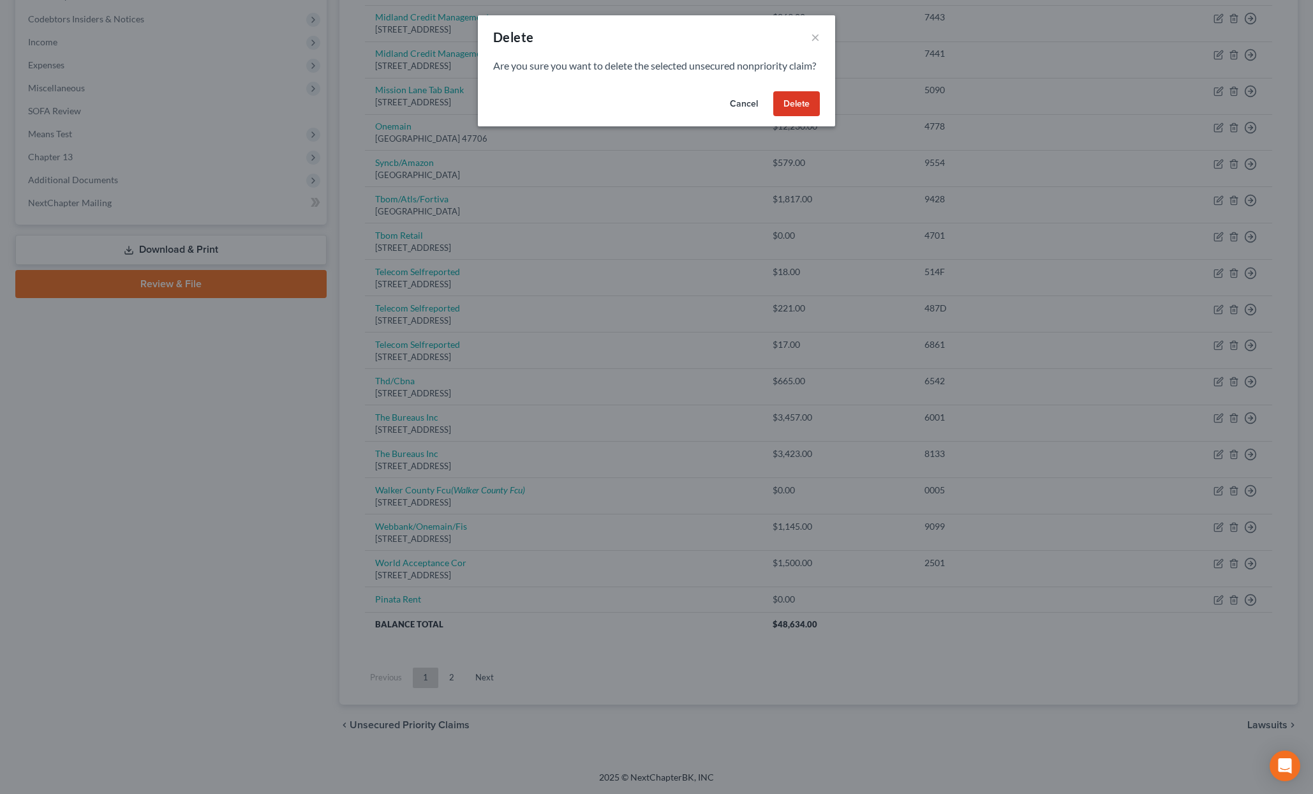
click at [799, 117] on button "Delete" at bounding box center [796, 104] width 47 height 26
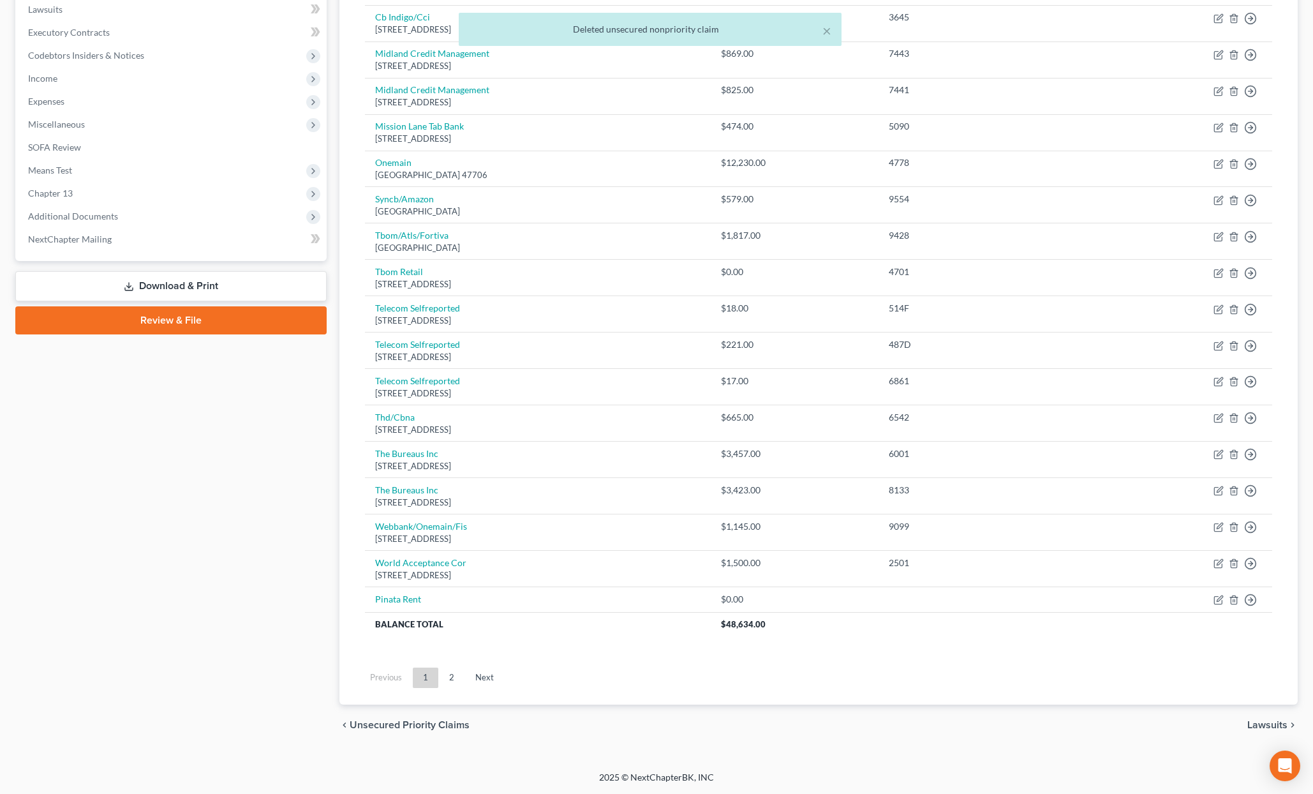
scroll to position [341, 0]
click at [1234, 274] on icon "button" at bounding box center [1234, 273] width 10 height 10
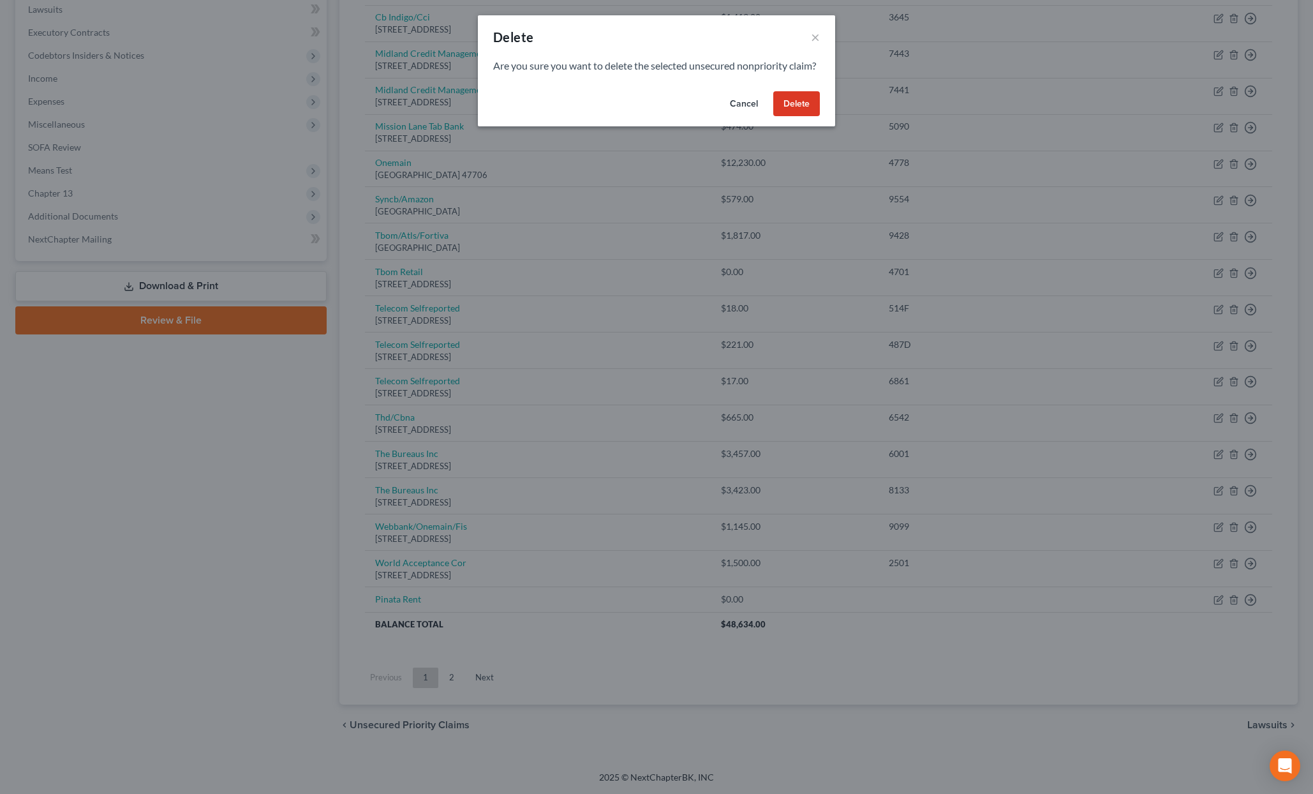
click at [802, 117] on button "Delete" at bounding box center [796, 104] width 47 height 26
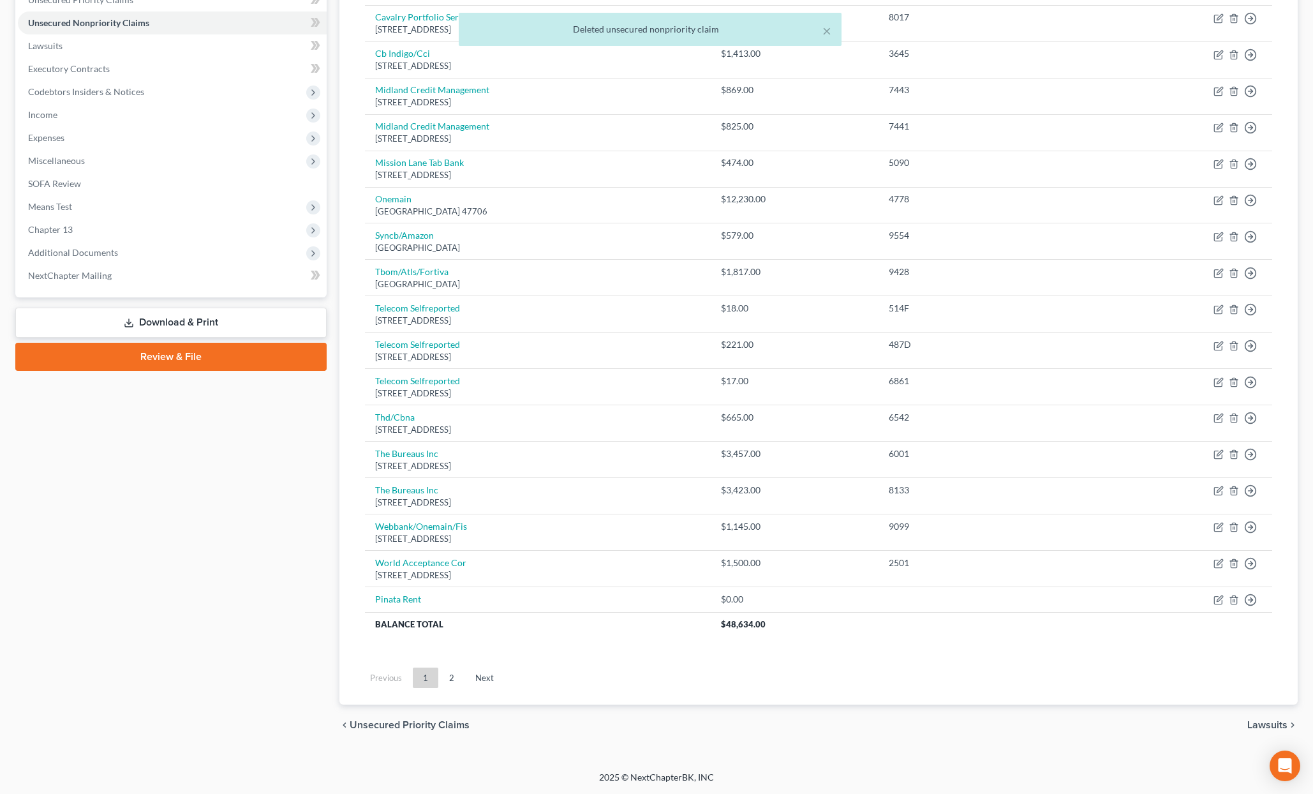
click at [712, 260] on td "Tbom/Atls/Fortiva Po Box 105555, Atlanta, GA 30348" at bounding box center [538, 278] width 347 height 36
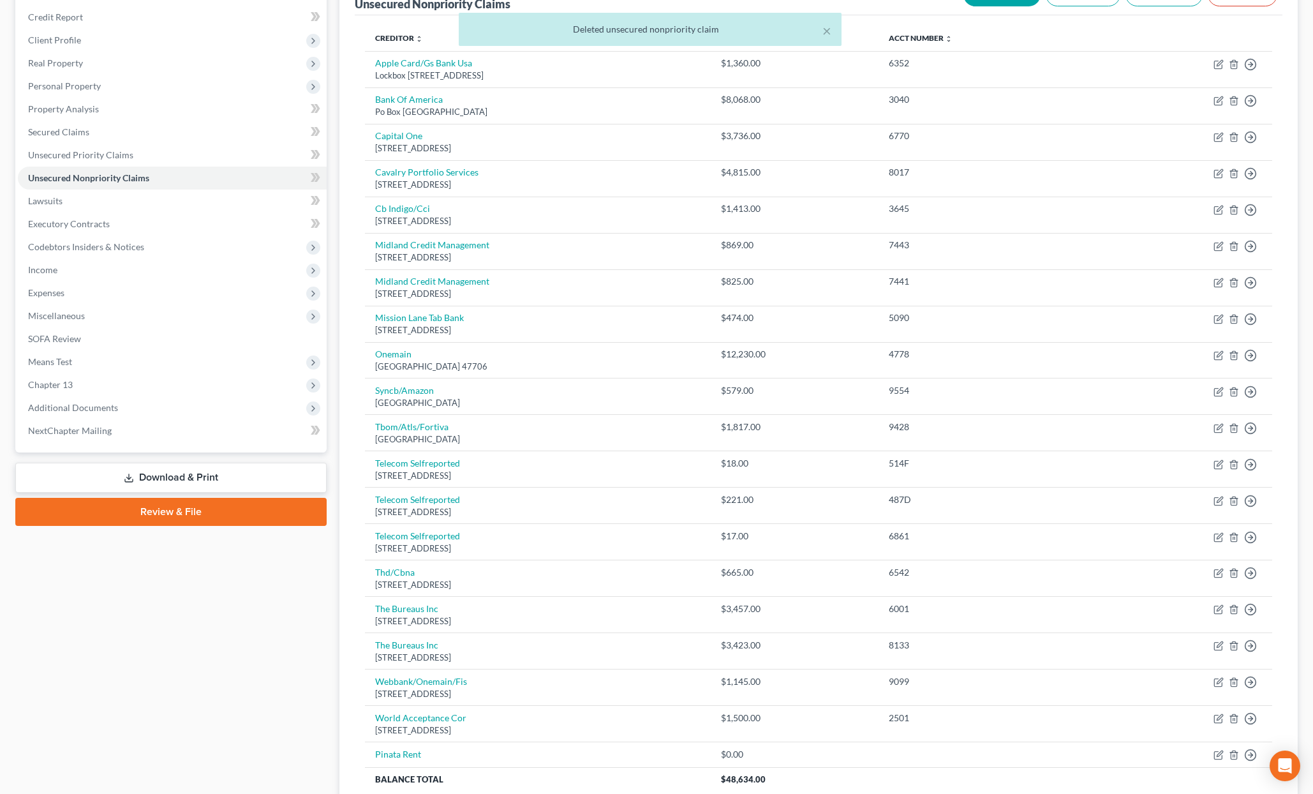
scroll to position [305, 0]
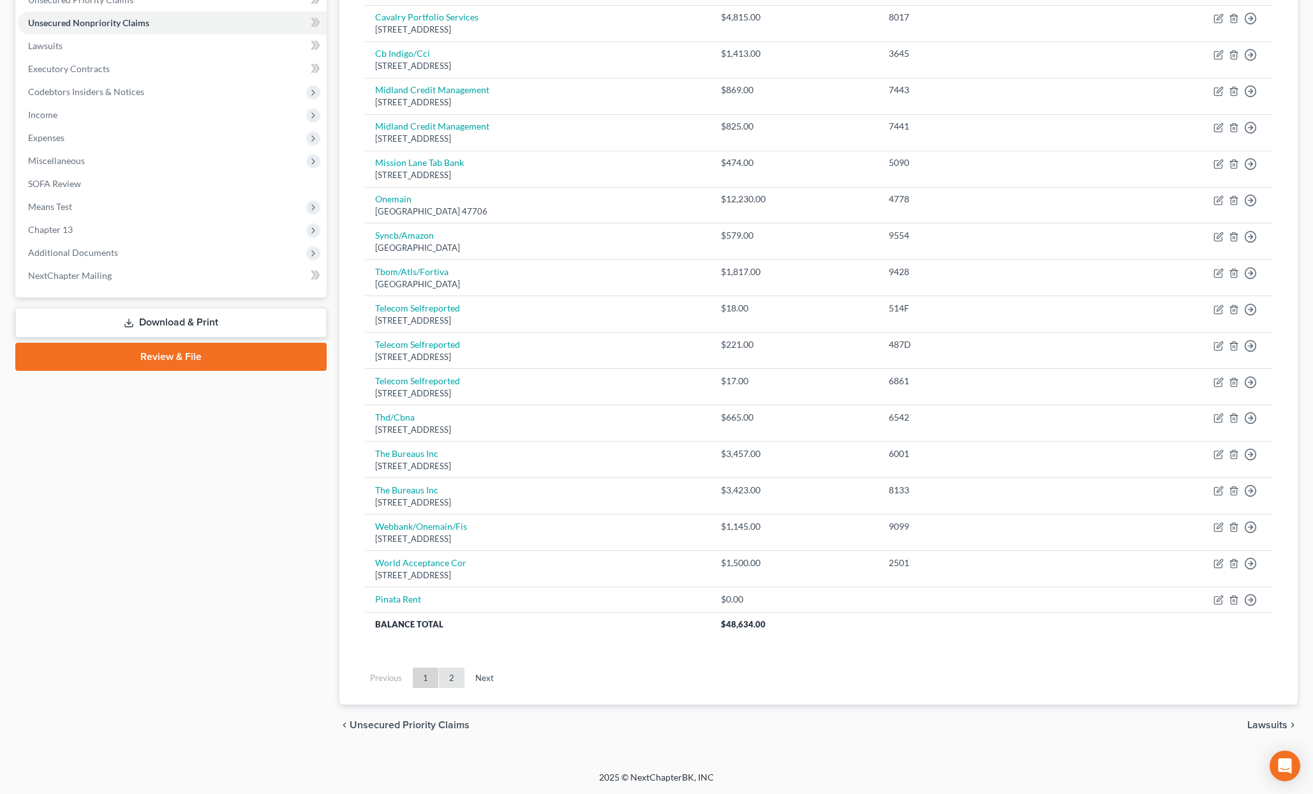
click at [452, 675] on link "2" at bounding box center [452, 678] width 26 height 20
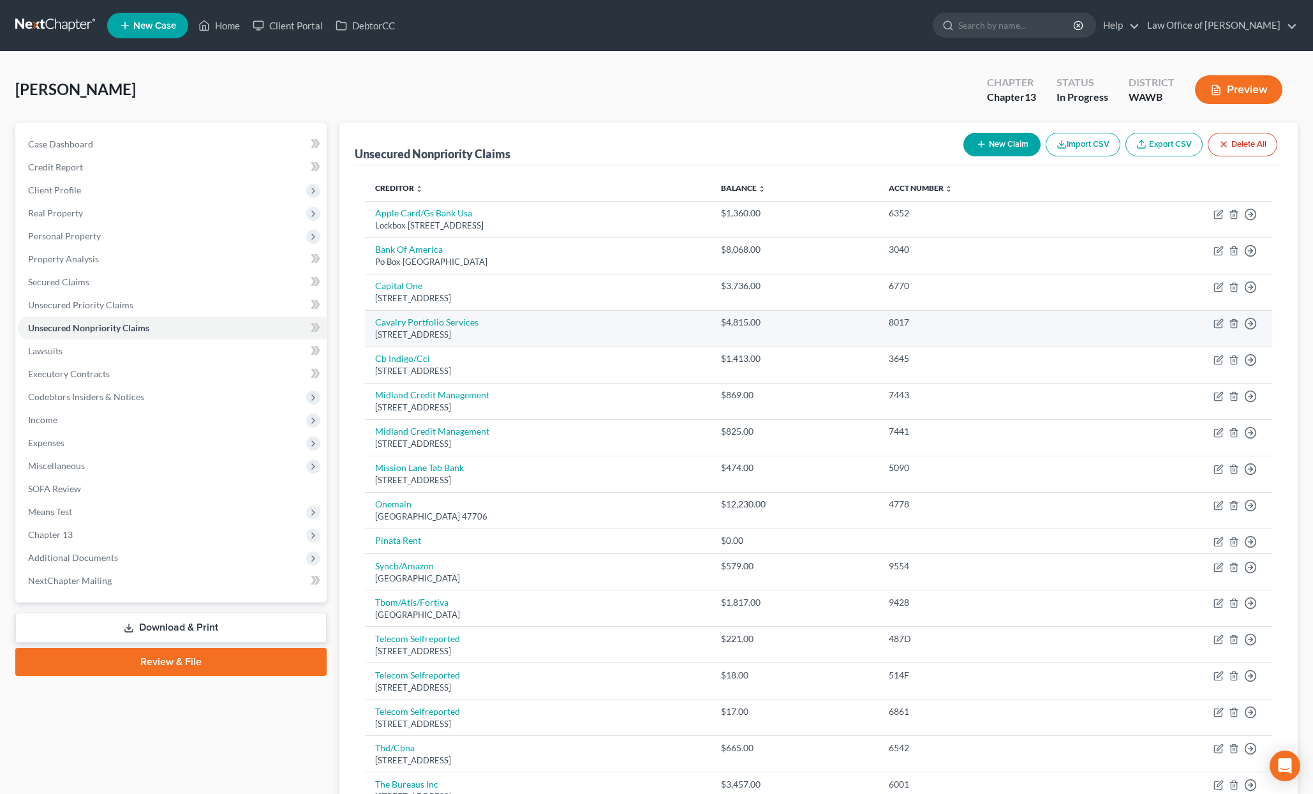
scroll to position [298, 0]
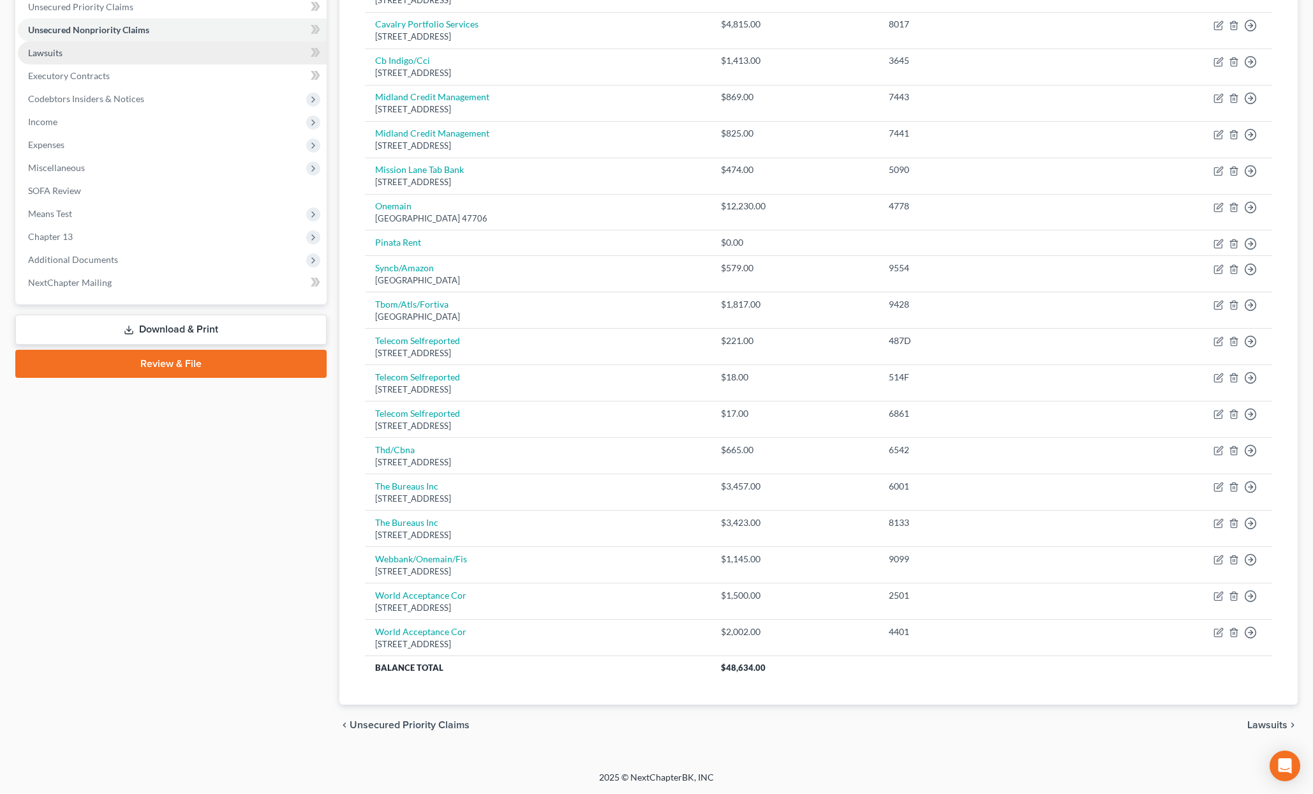
click at [103, 51] on link "Lawsuits" at bounding box center [172, 52] width 309 height 23
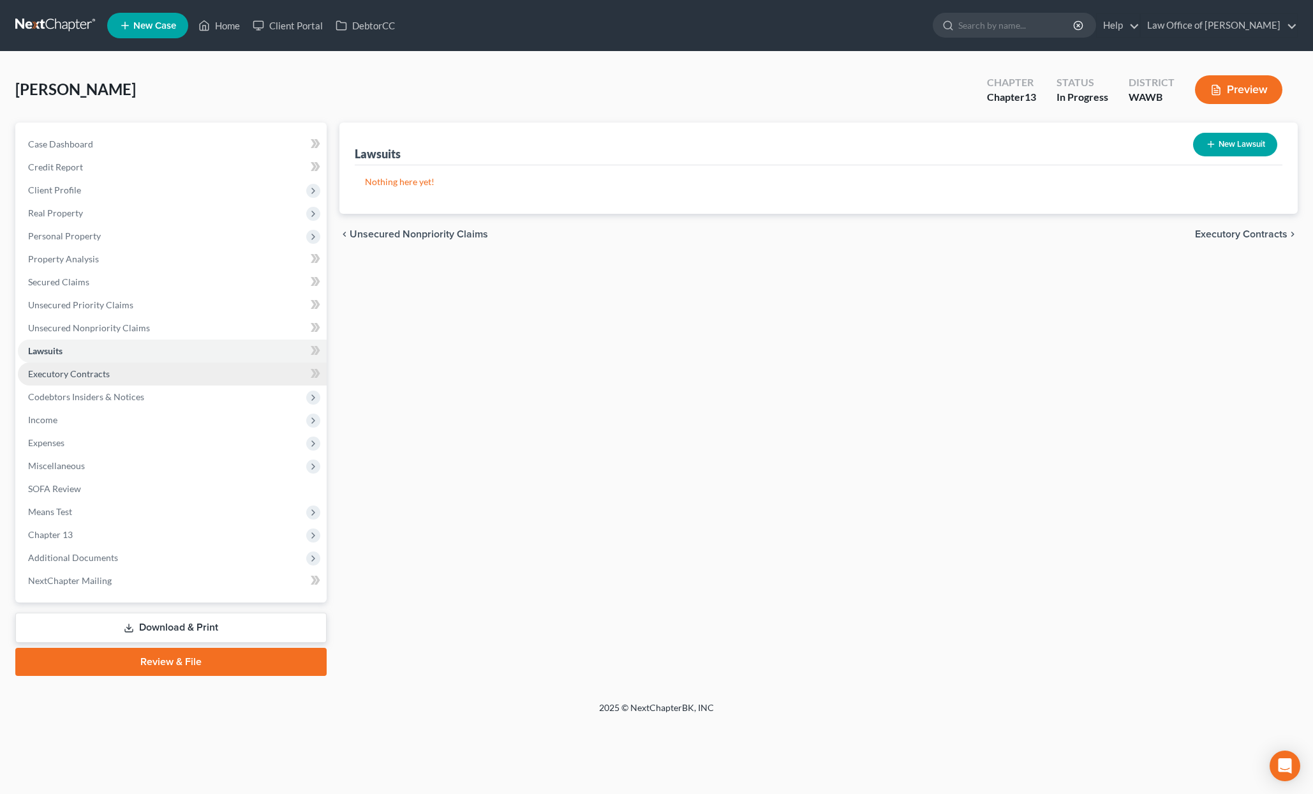
click at [230, 373] on link "Executory Contracts" at bounding box center [172, 373] width 309 height 23
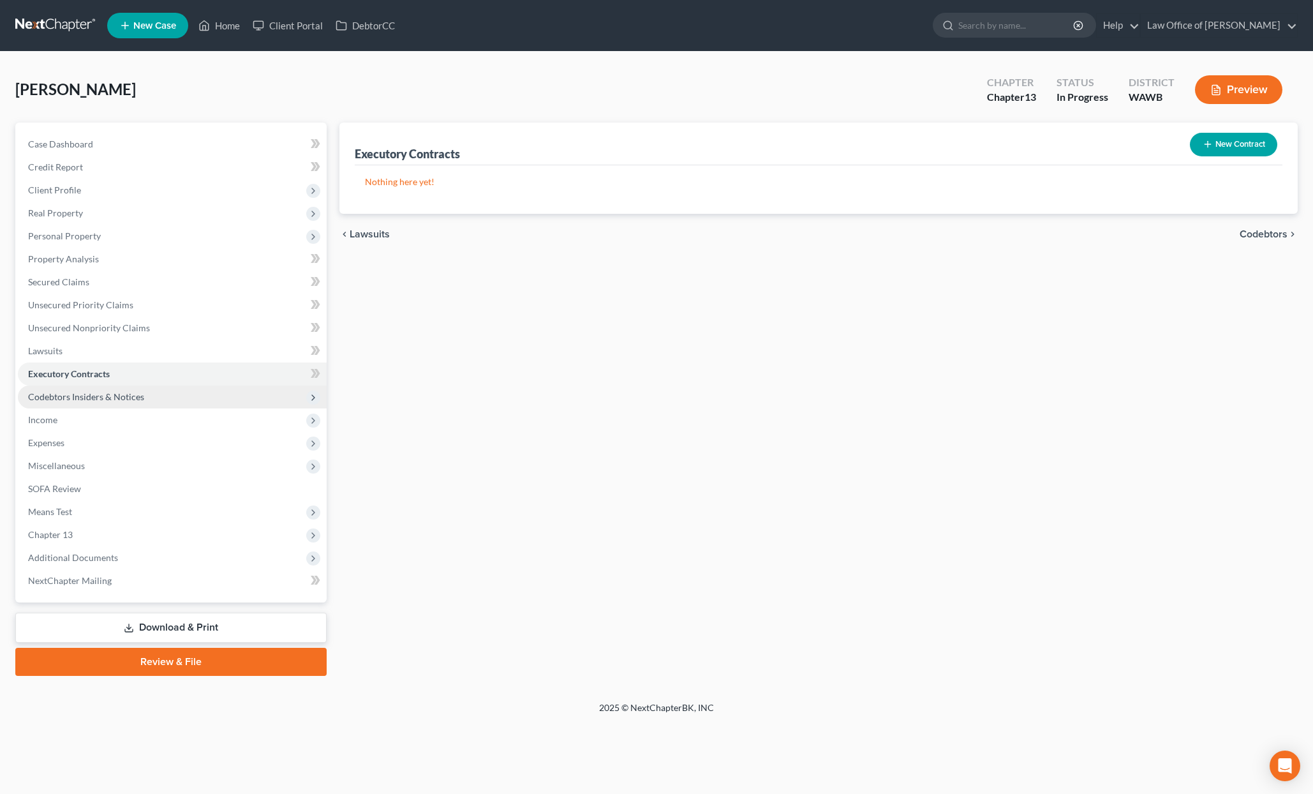
click at [158, 397] on span "Codebtors Insiders & Notices" at bounding box center [172, 396] width 309 height 23
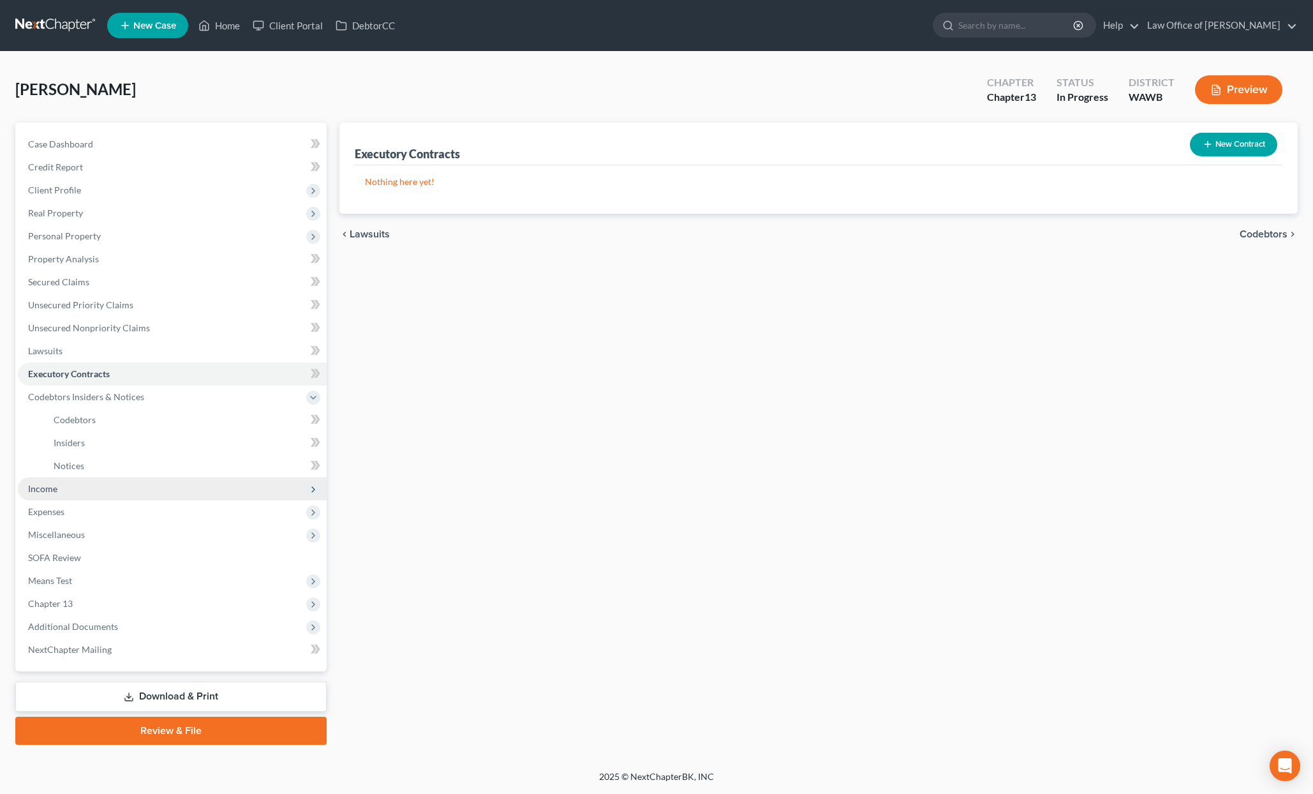
click at [119, 488] on span "Income" at bounding box center [172, 488] width 309 height 23
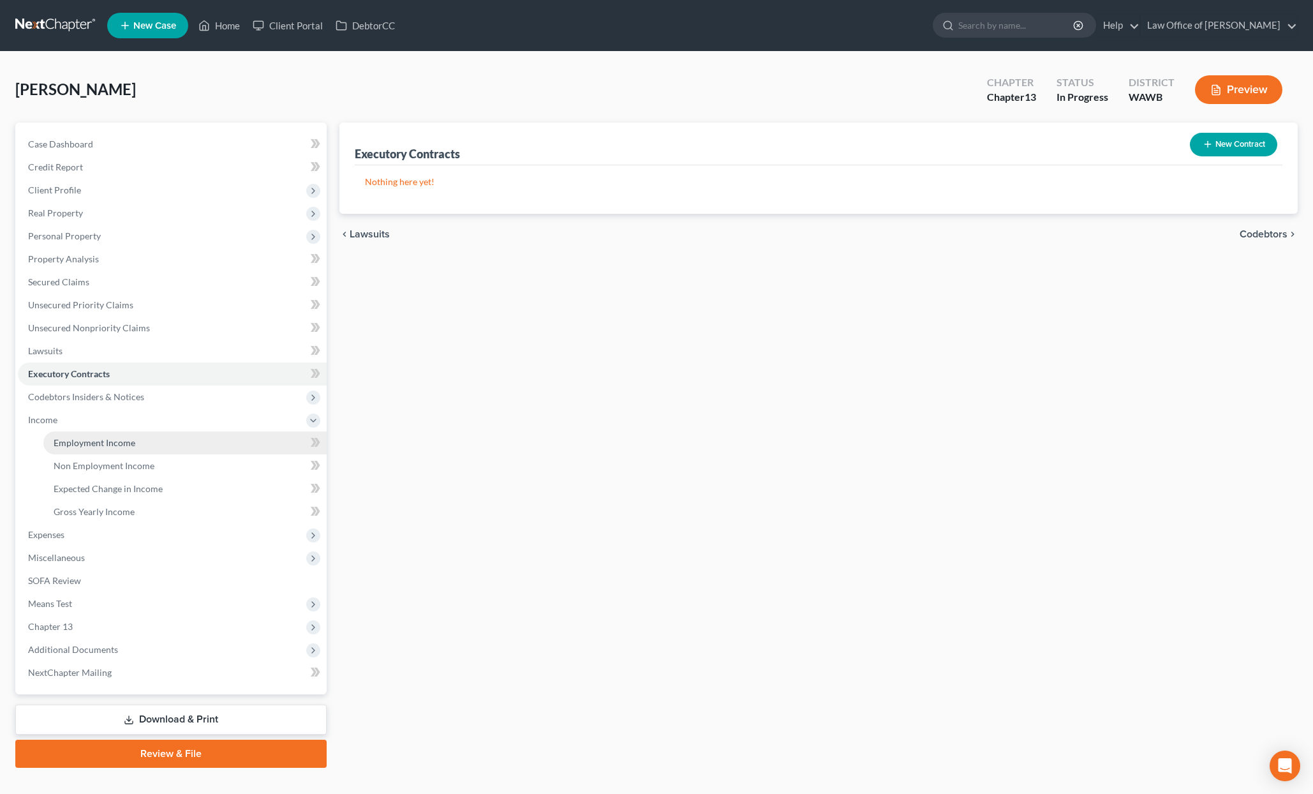
click at [111, 437] on span "Employment Income" at bounding box center [95, 442] width 82 height 11
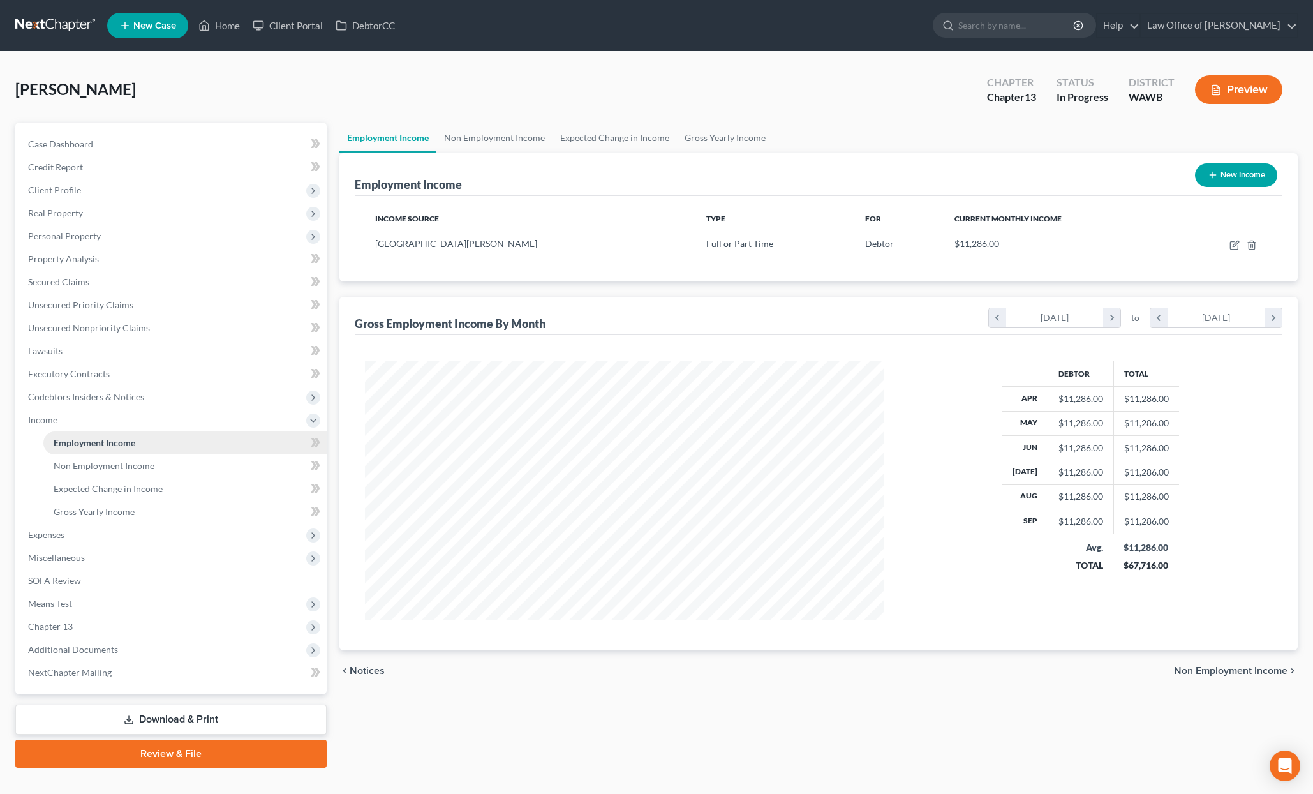
scroll to position [259, 544]
click at [1234, 245] on icon "button" at bounding box center [1236, 244] width 6 height 6
select select "0"
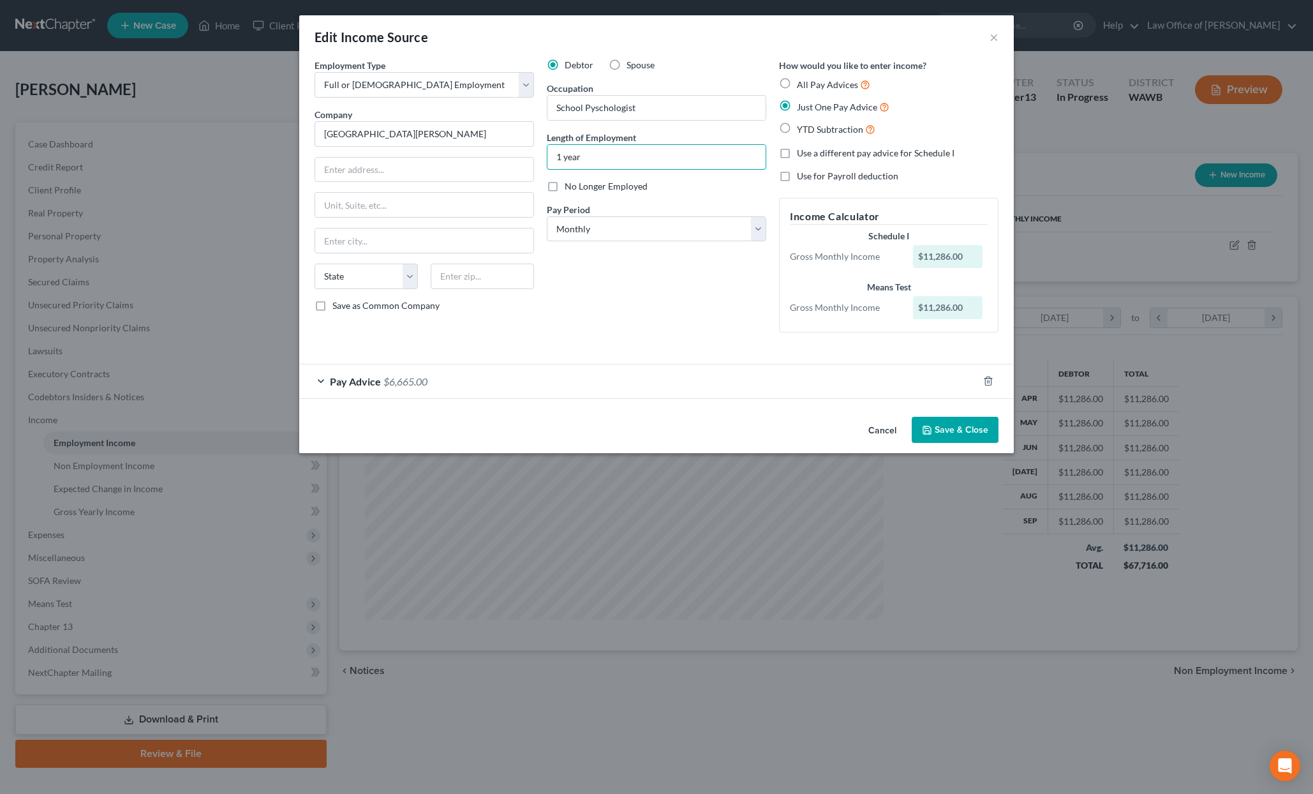
drag, startPoint x: 564, startPoint y: 158, endPoint x: 544, endPoint y: 158, distance: 19.1
click at [544, 158] on div "Debtor Spouse Occupation School Pyschologist Length of Employment 1 year No Lon…" at bounding box center [657, 201] width 232 height 284
type input "2 year"
click at [369, 178] on input "text" at bounding box center [424, 170] width 218 height 24
type input "12309 22nd Street NE"
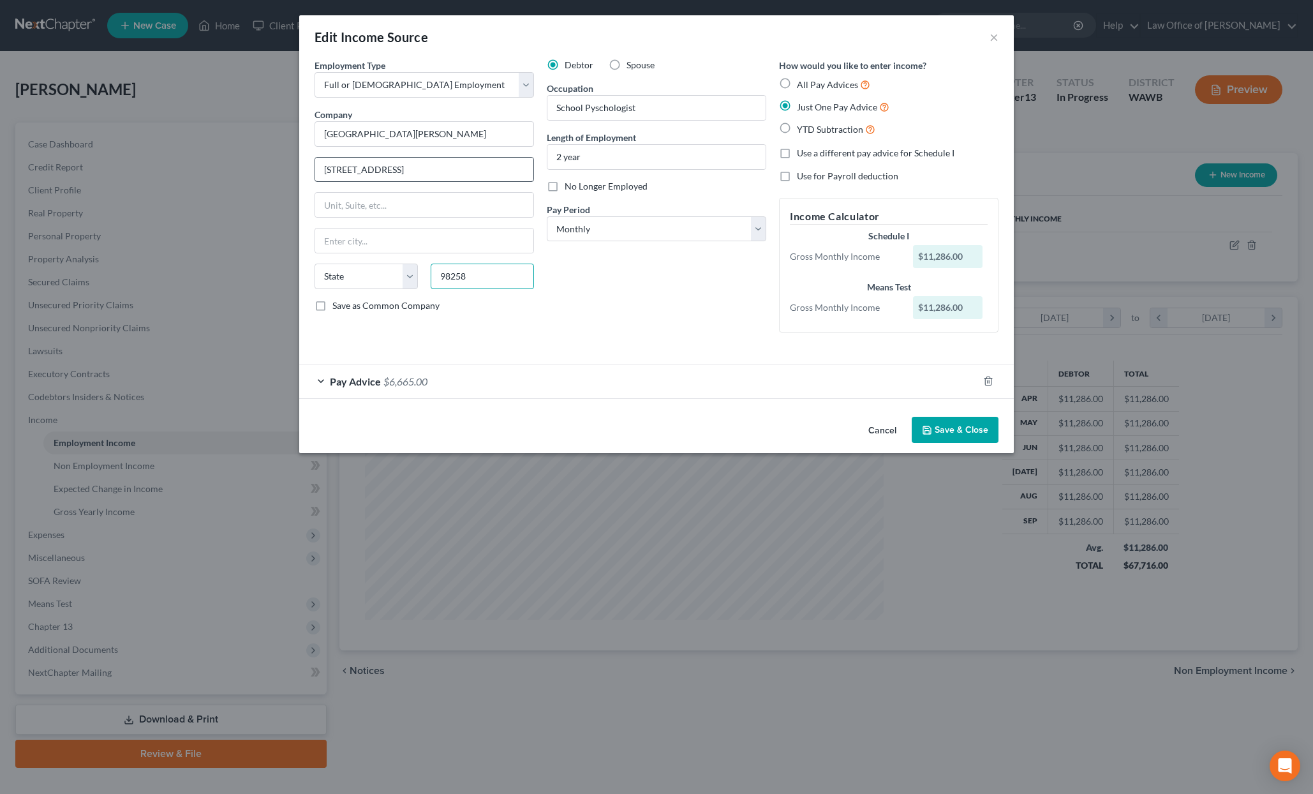
type input "98258"
type input "Lake Stevens"
select select "50"
click at [465, 128] on input "Lake Stevens School District" at bounding box center [425, 134] width 220 height 26
type input "Lake Stevens School District #4"
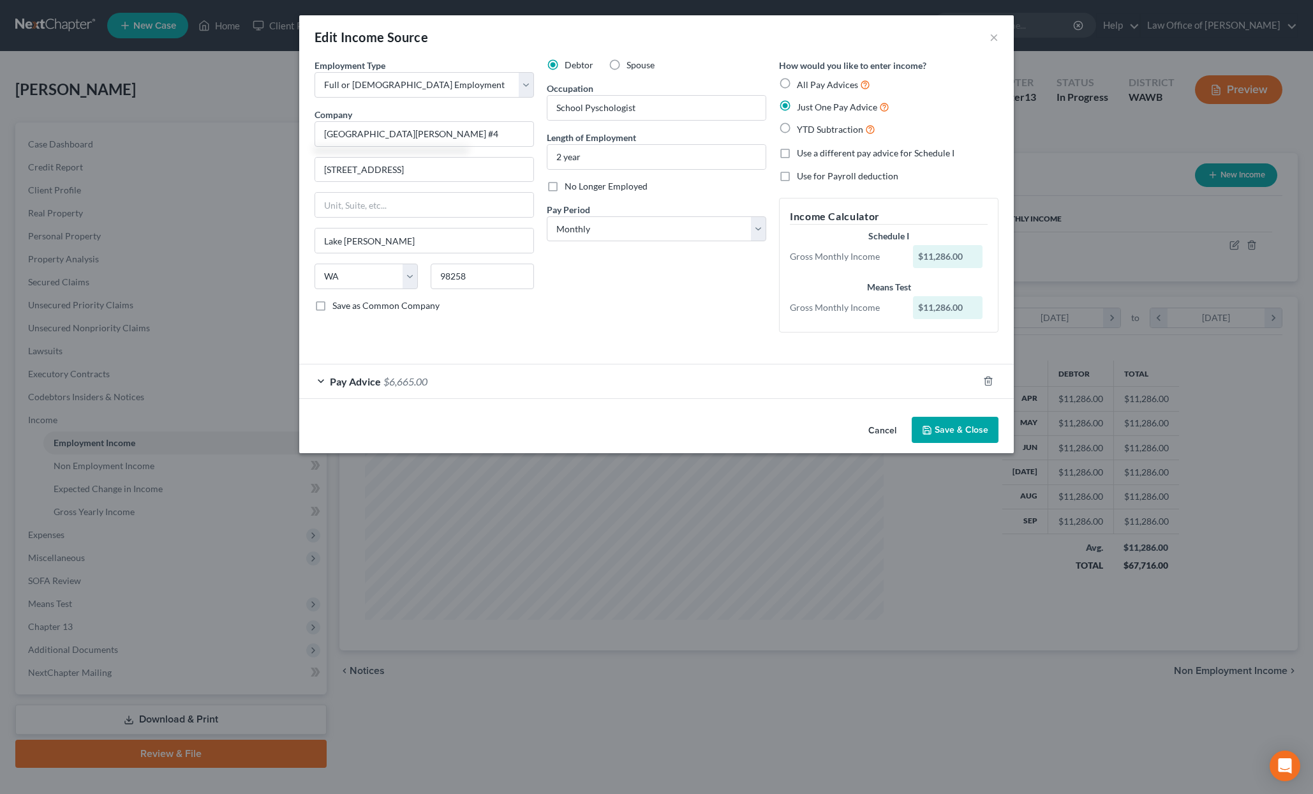
click at [952, 432] on button "Save & Close" at bounding box center [955, 430] width 87 height 27
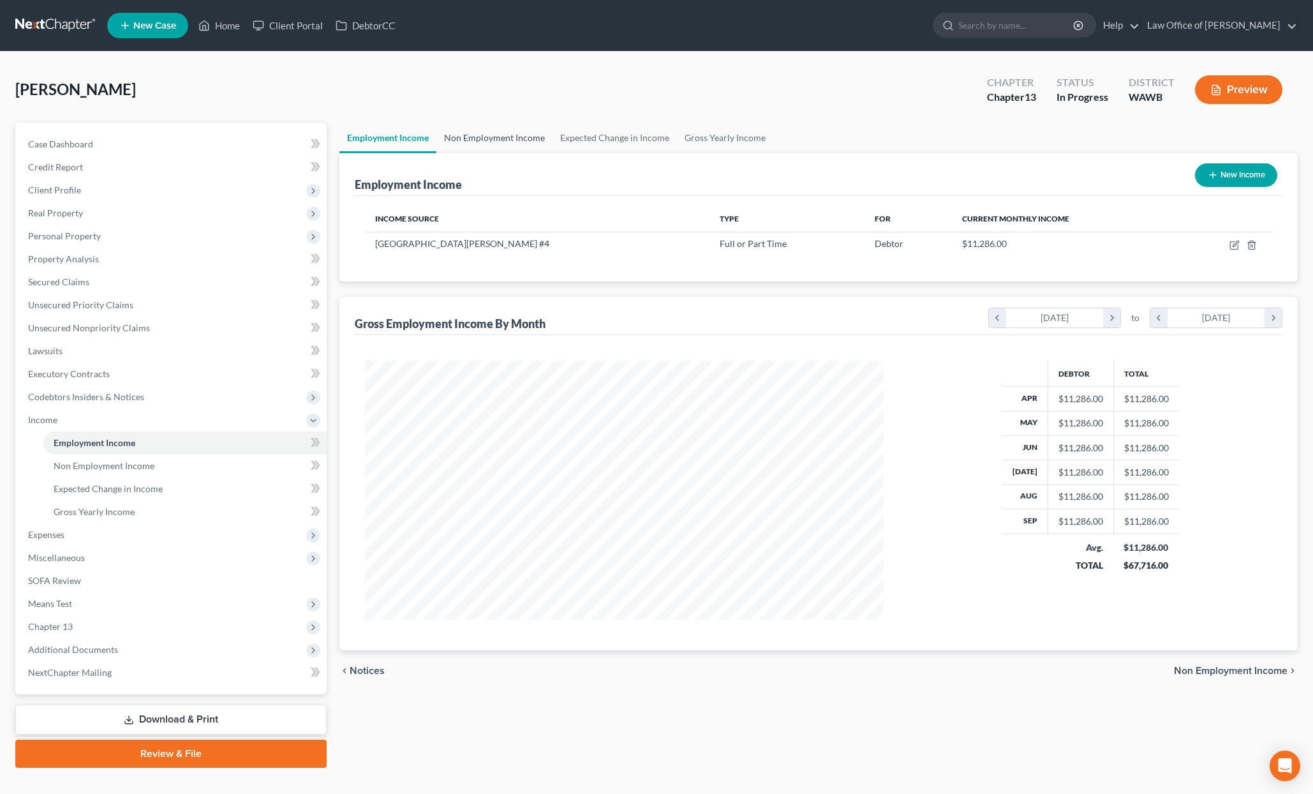
click at [518, 142] on link "Non Employment Income" at bounding box center [495, 138] width 116 height 31
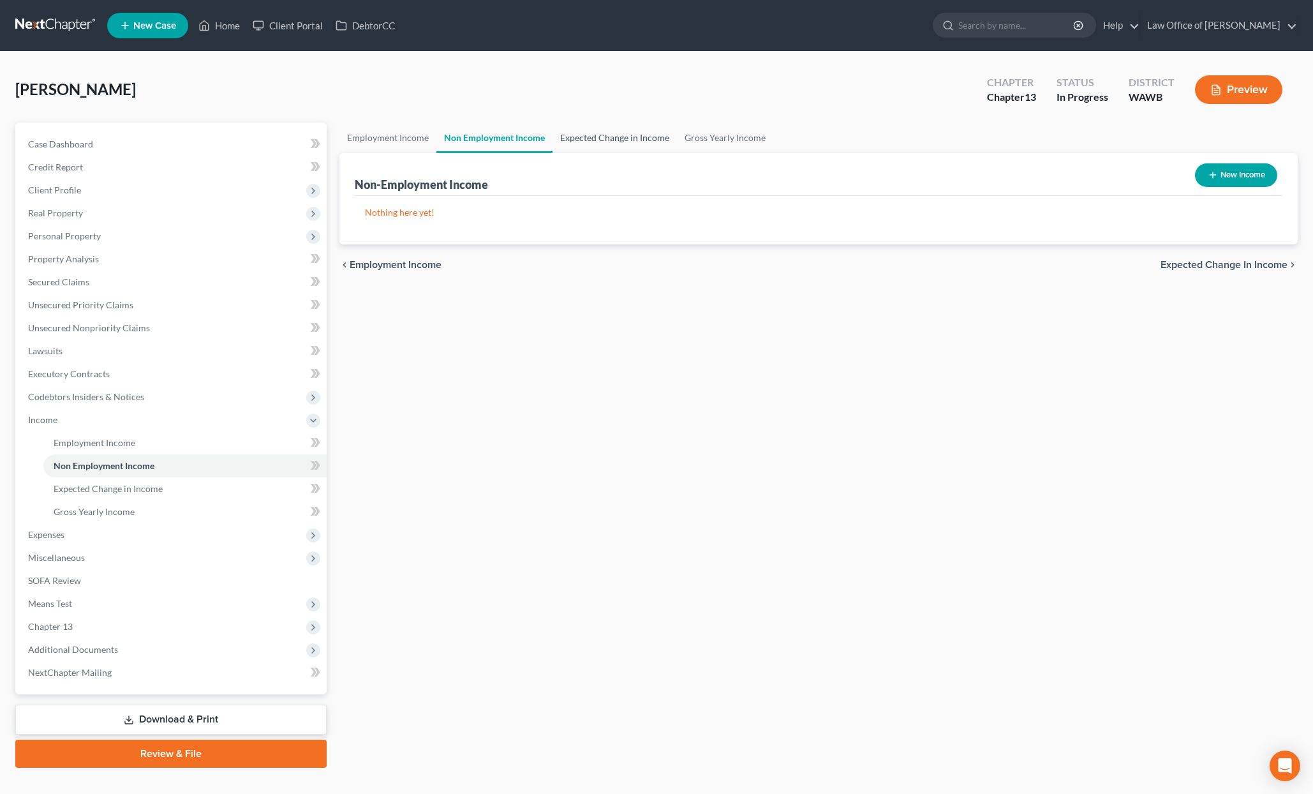
click at [585, 143] on link "Expected Change in Income" at bounding box center [615, 138] width 124 height 31
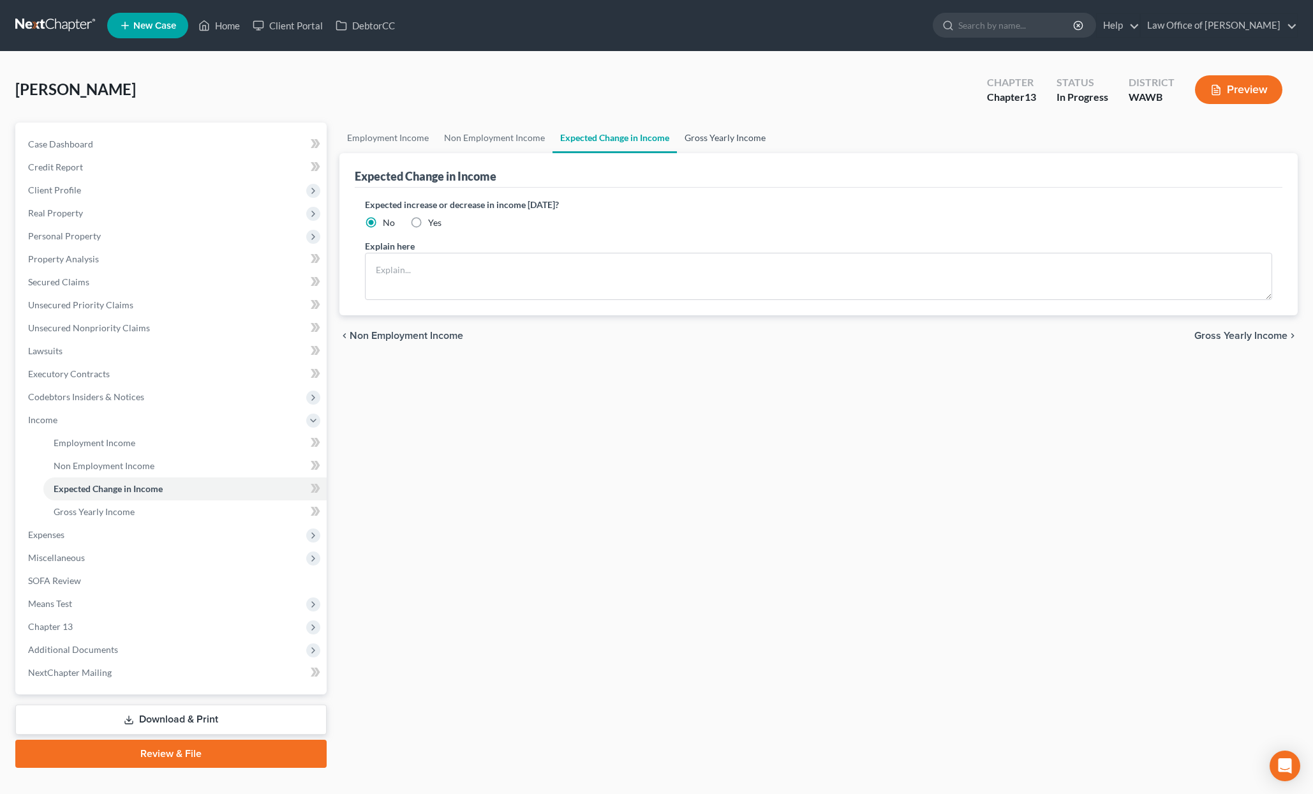
click at [713, 137] on link "Gross Yearly Income" at bounding box center [725, 138] width 96 height 31
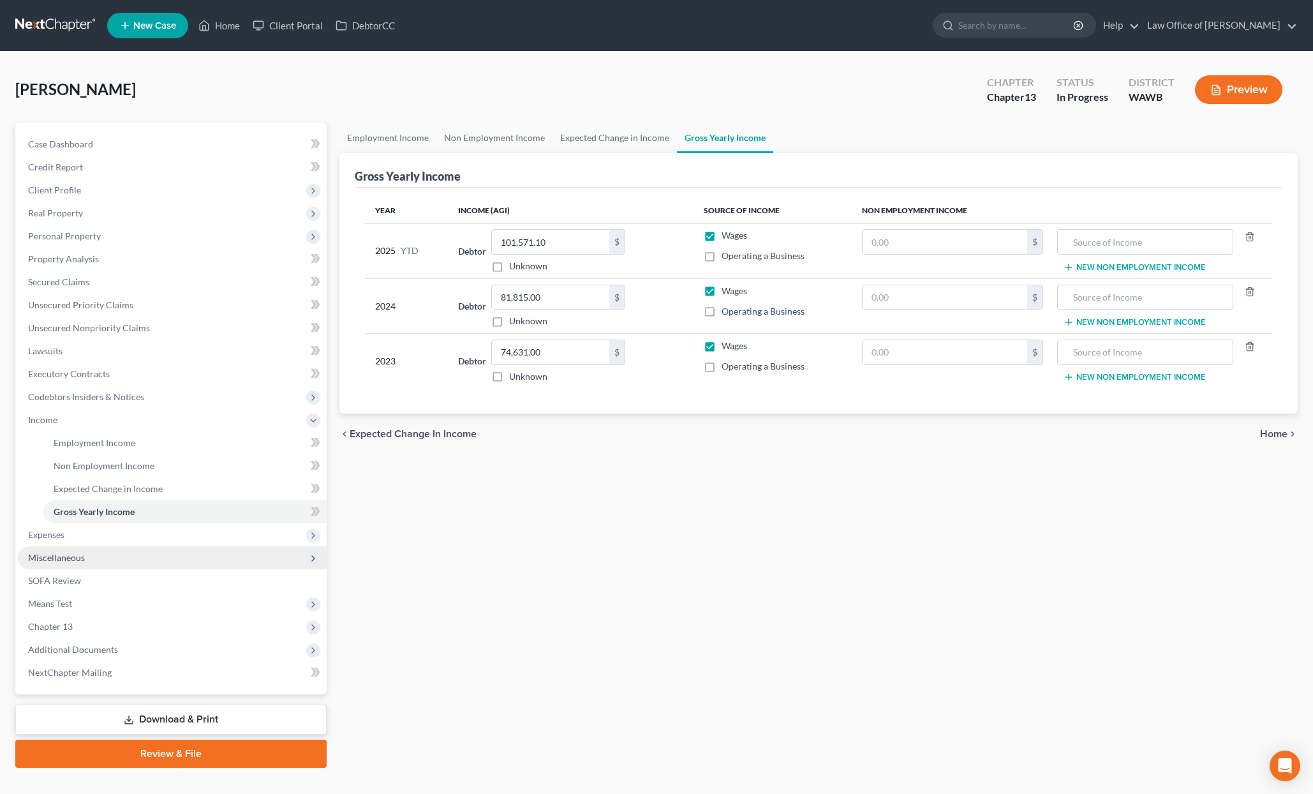
click at [172, 548] on span "Miscellaneous" at bounding box center [172, 557] width 309 height 23
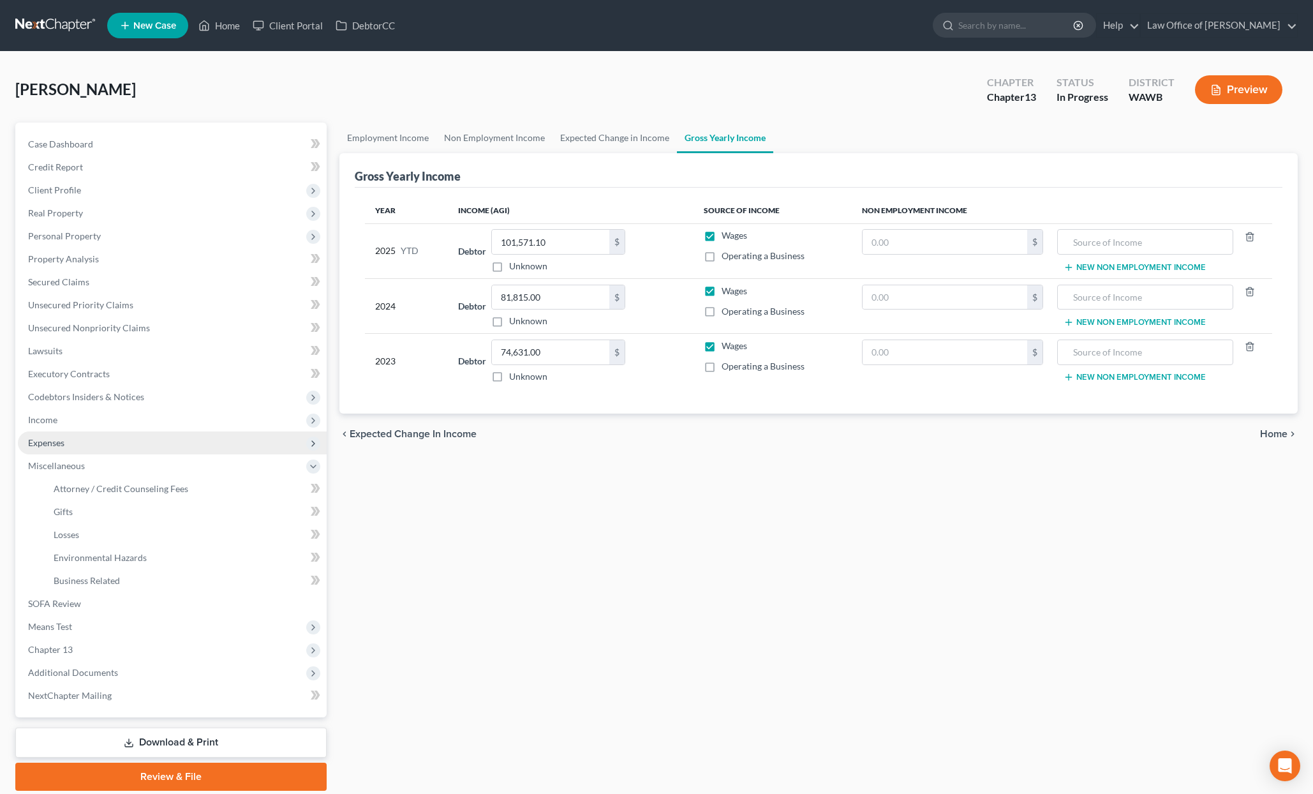
click at [156, 450] on span "Expenses" at bounding box center [172, 442] width 309 height 23
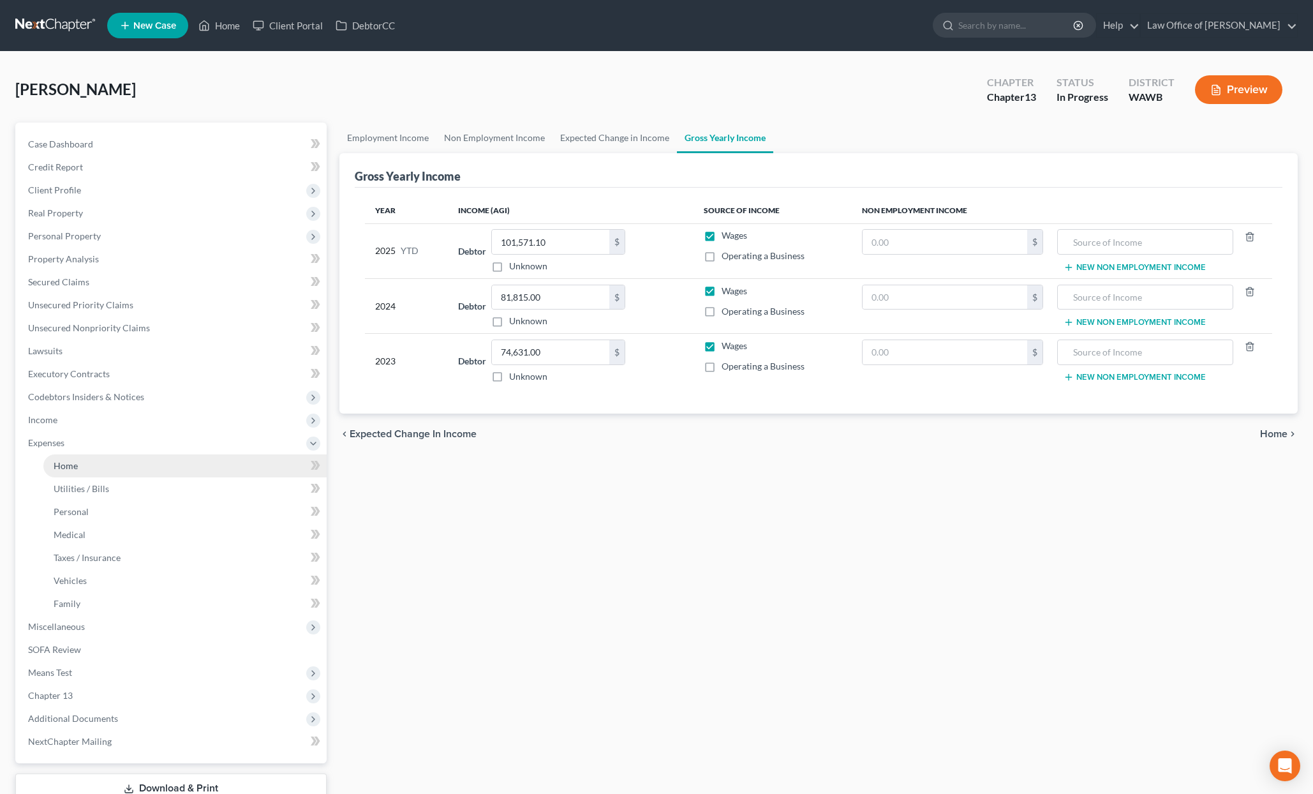
click at [141, 463] on link "Home" at bounding box center [184, 465] width 283 height 23
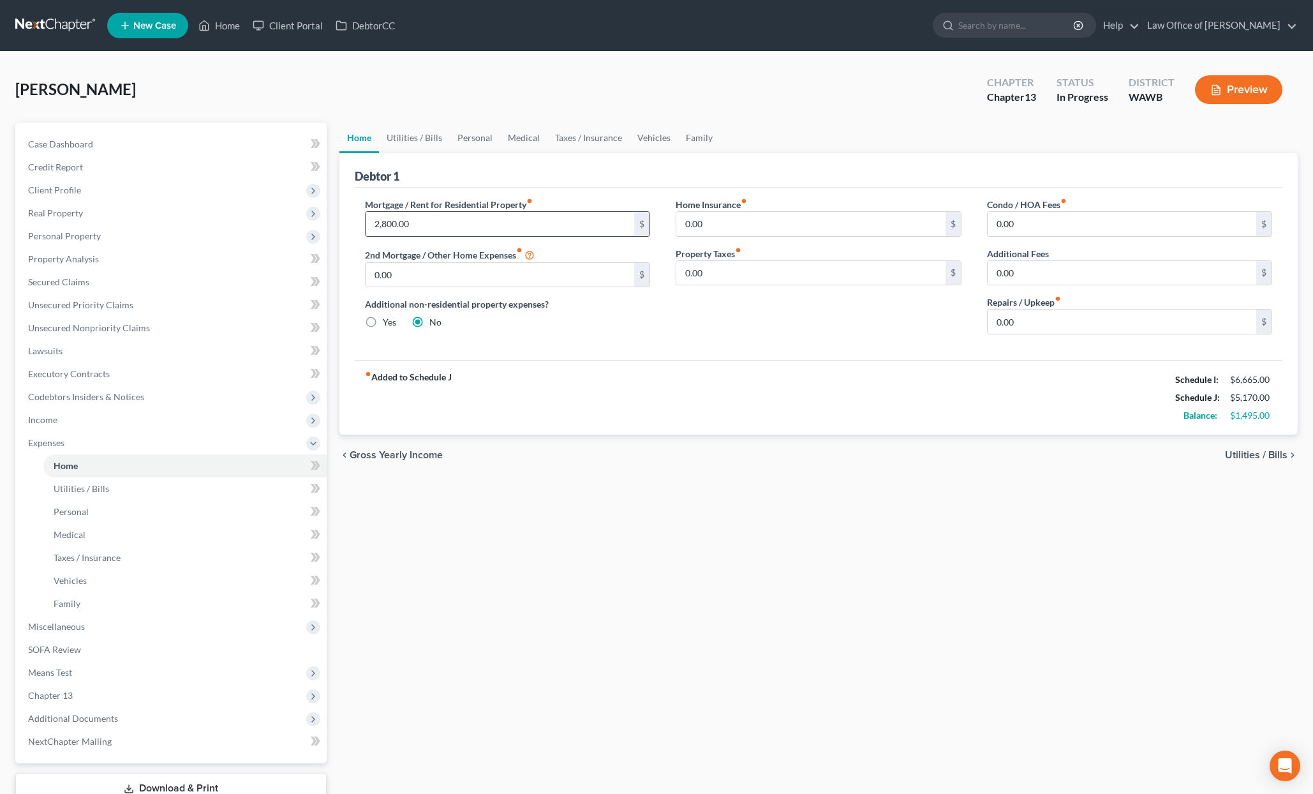
click at [442, 225] on input "2,800.00" at bounding box center [500, 224] width 269 height 24
click at [420, 132] on link "Utilities / Bills" at bounding box center [414, 138] width 71 height 31
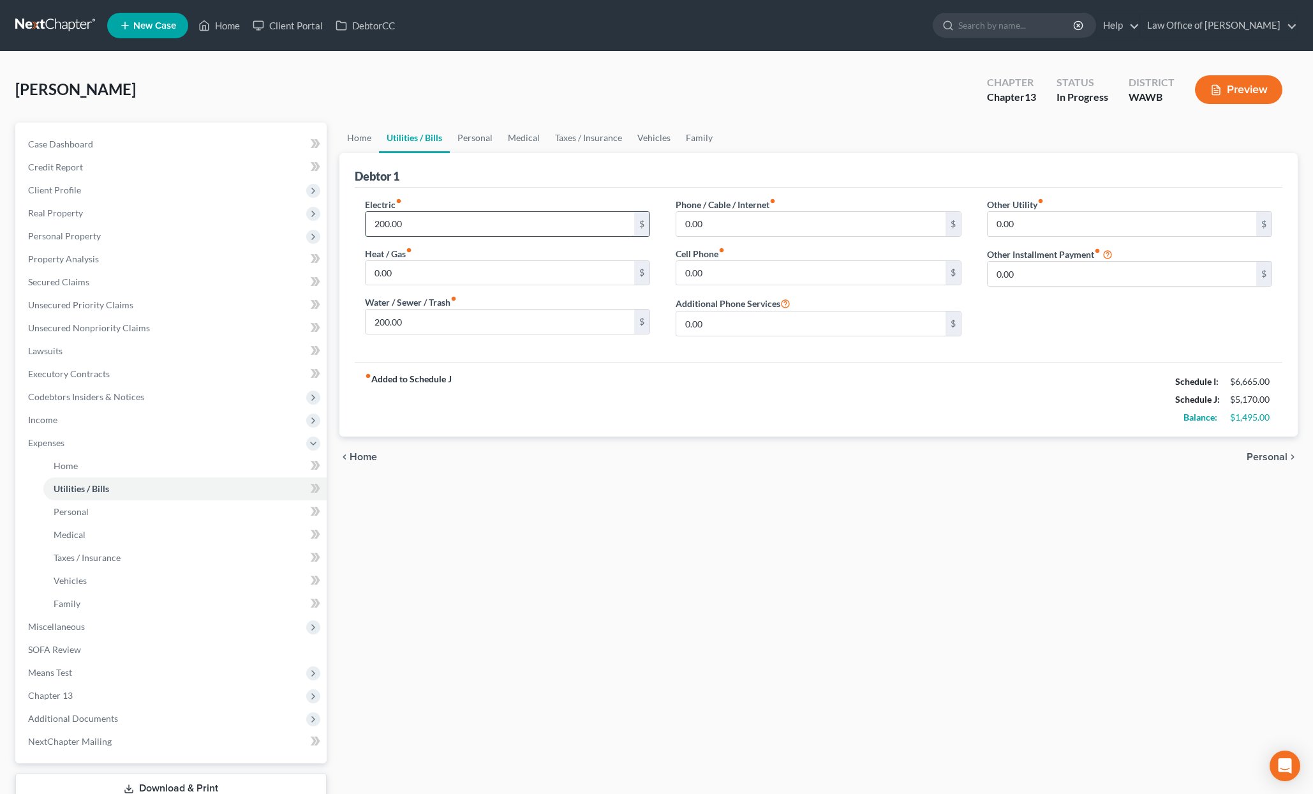
click at [410, 228] on input "200.00" at bounding box center [500, 224] width 269 height 24
click at [724, 217] on input "0.00" at bounding box center [810, 224] width 269 height 24
click at [722, 227] on input "0.00" at bounding box center [810, 224] width 269 height 24
drag, startPoint x: 722, startPoint y: 227, endPoint x: 616, endPoint y: 214, distance: 106.8
click at [616, 214] on div "Electric fiber_manual_record 200.00 $ Heat / Gas fiber_manual_record 0.00 $ Wat…" at bounding box center [819, 272] width 934 height 149
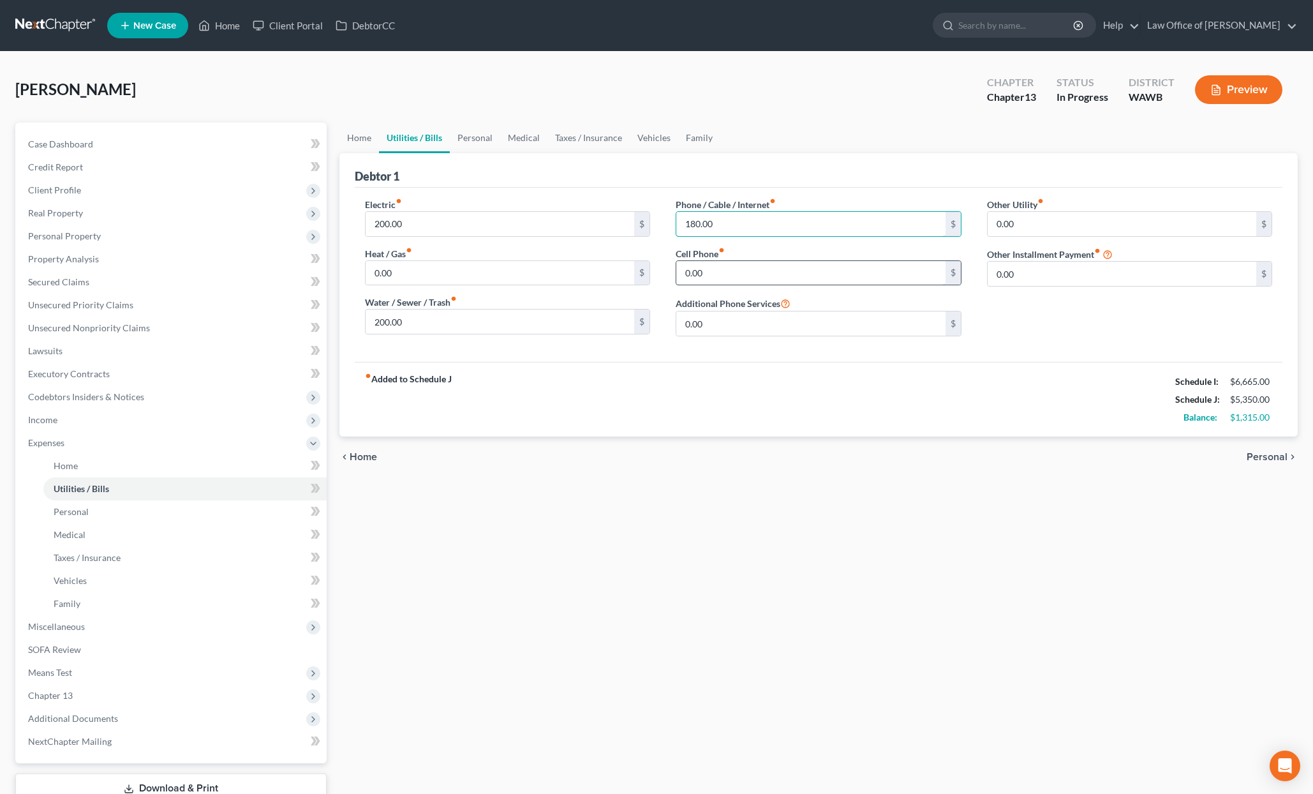
type input "180.00"
click at [716, 278] on input "0.00" at bounding box center [810, 273] width 269 height 24
type input "100.00"
click at [477, 128] on link "Personal" at bounding box center [475, 138] width 50 height 31
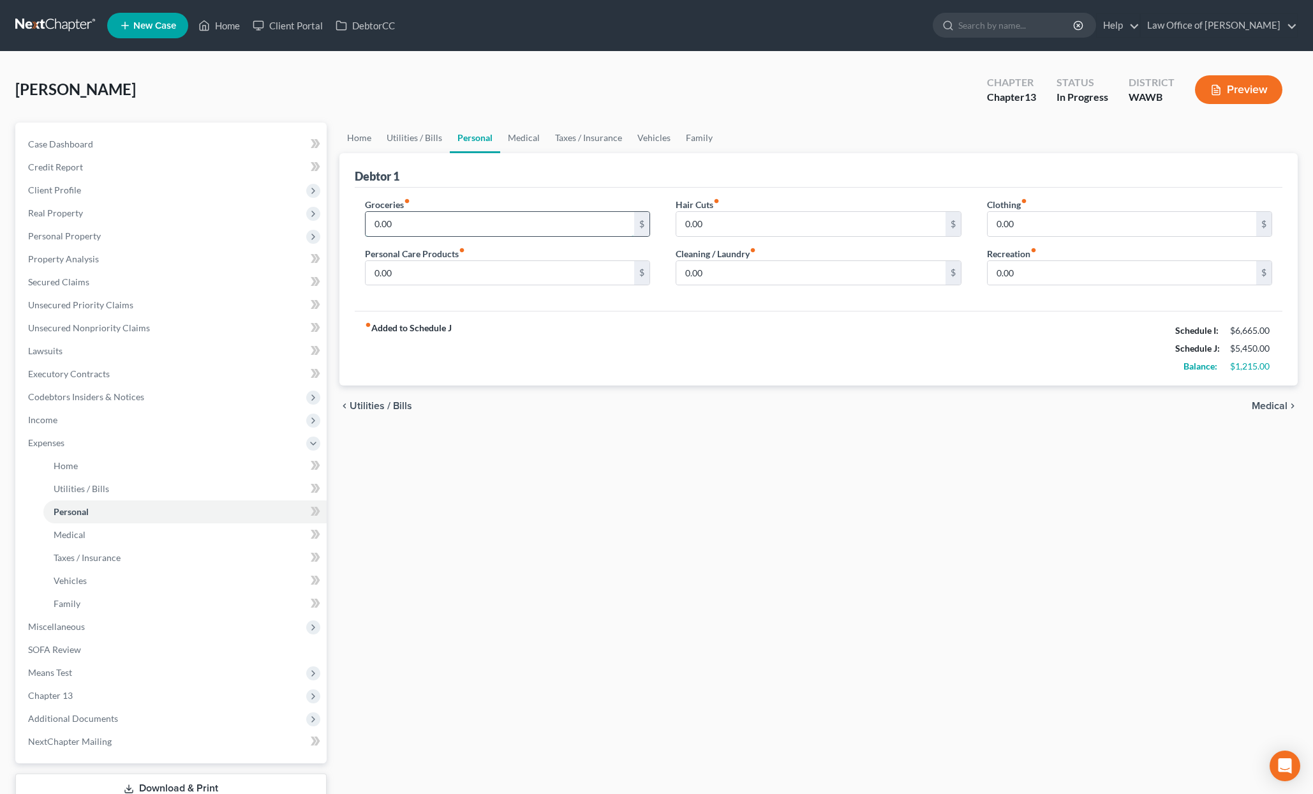
click at [488, 219] on input "0.00" at bounding box center [500, 224] width 269 height 24
type input "800.00"
type input "100"
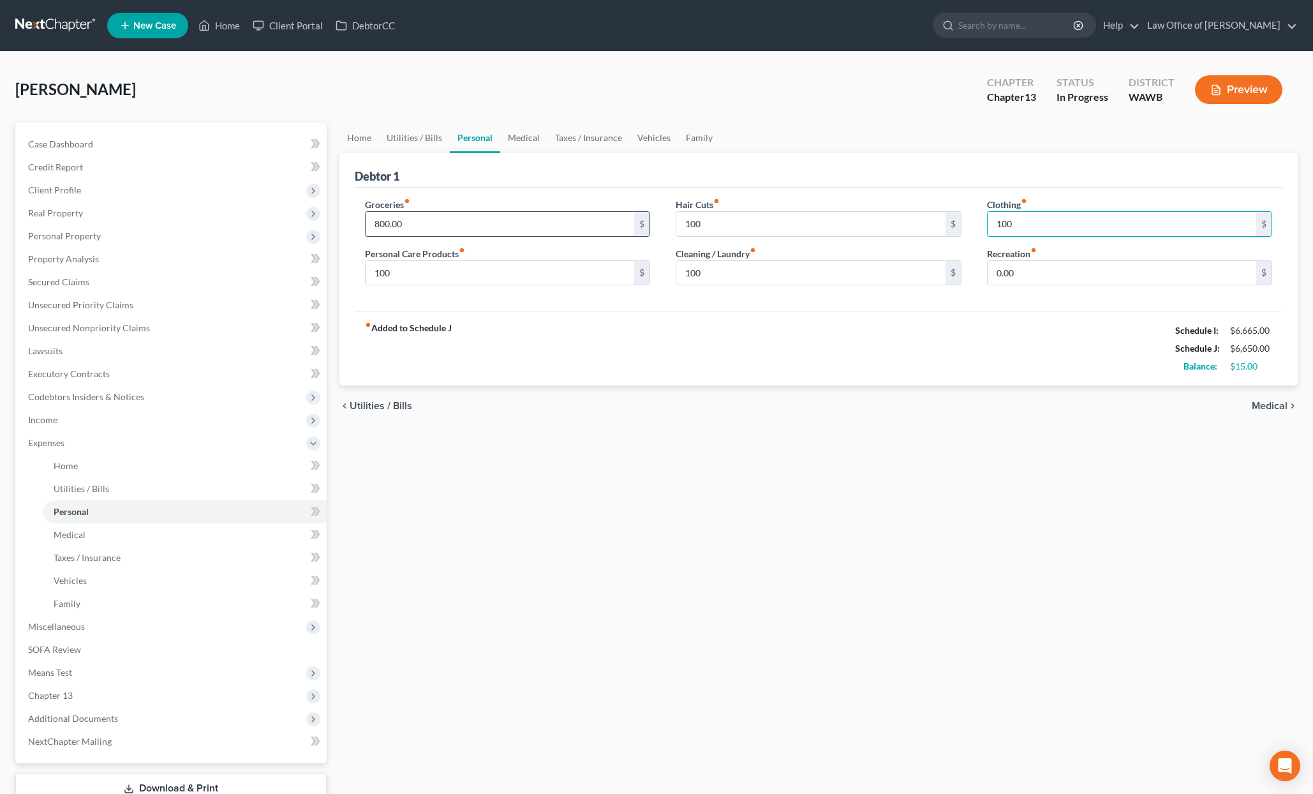
type input "100"
click at [516, 140] on link "Medical" at bounding box center [523, 138] width 47 height 31
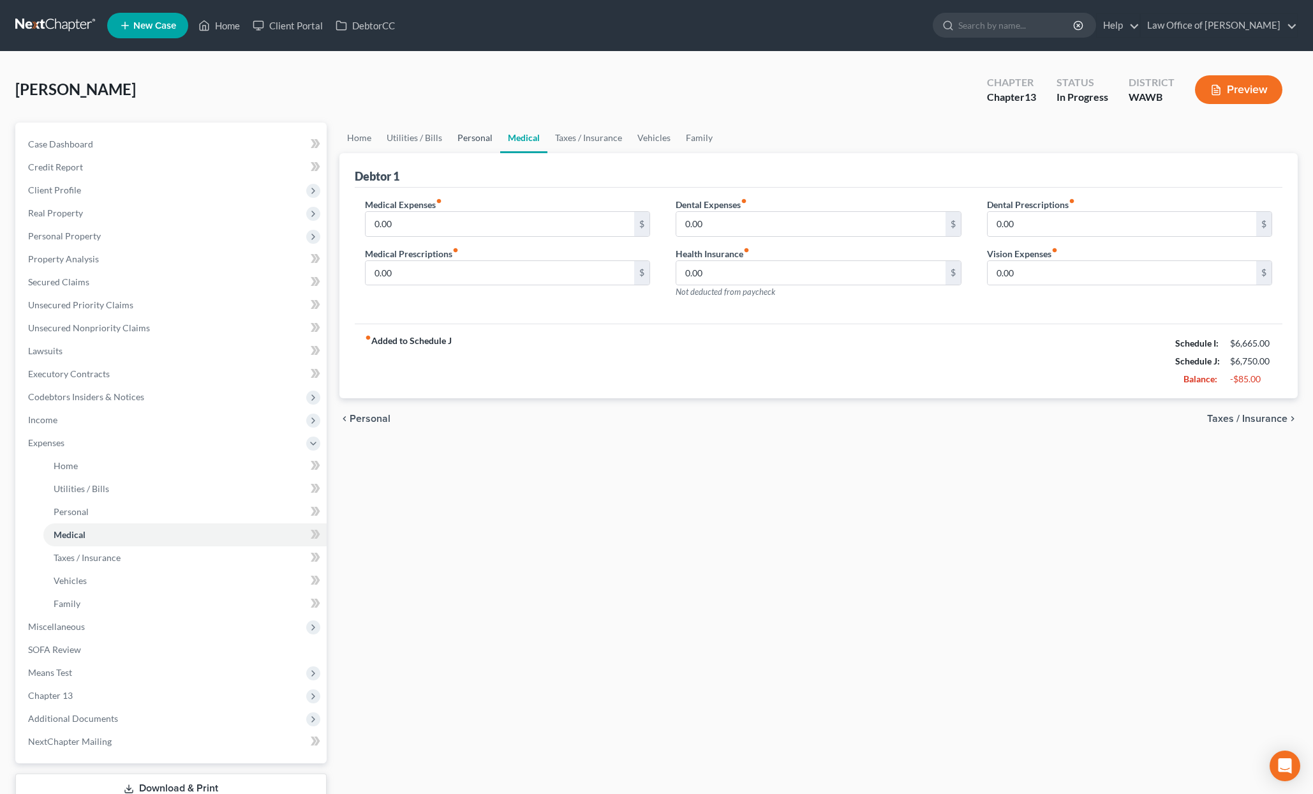
click at [472, 145] on link "Personal" at bounding box center [475, 138] width 50 height 31
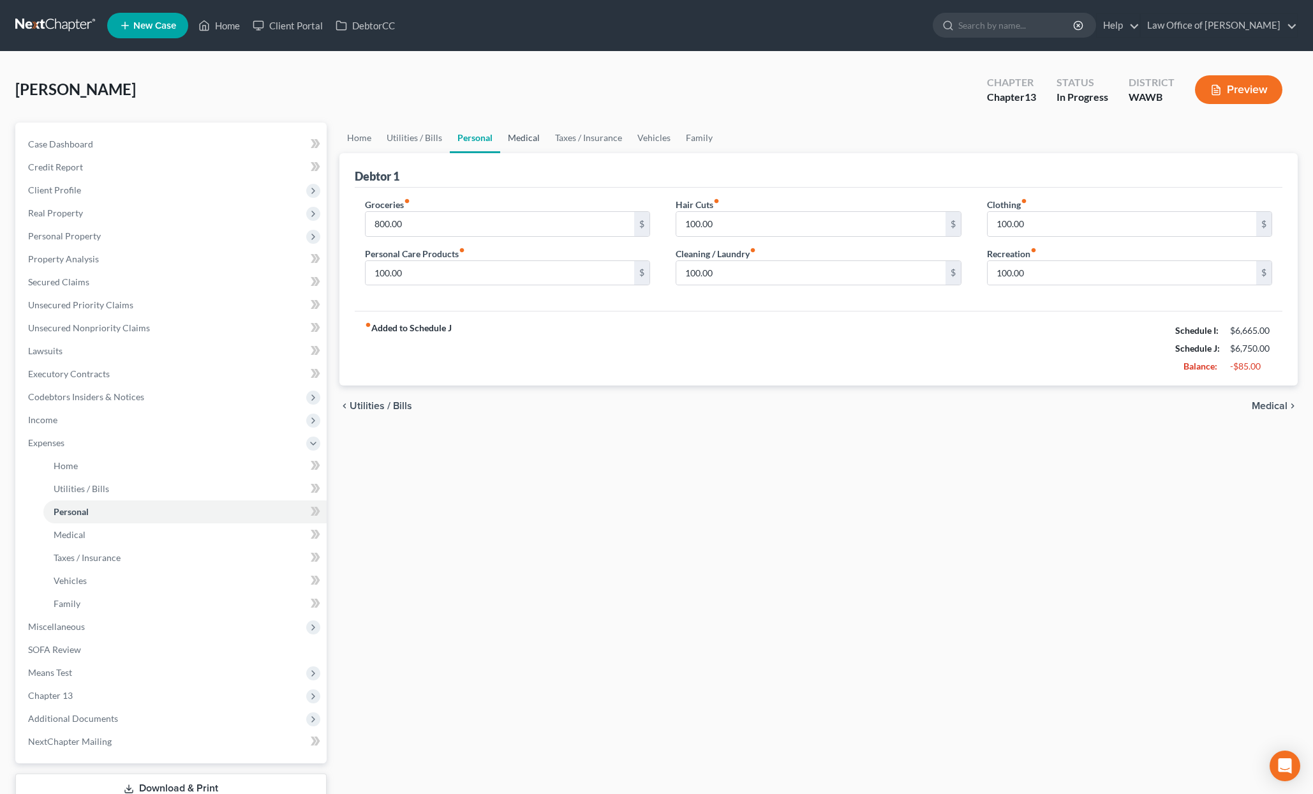
click at [528, 142] on link "Medical" at bounding box center [523, 138] width 47 height 31
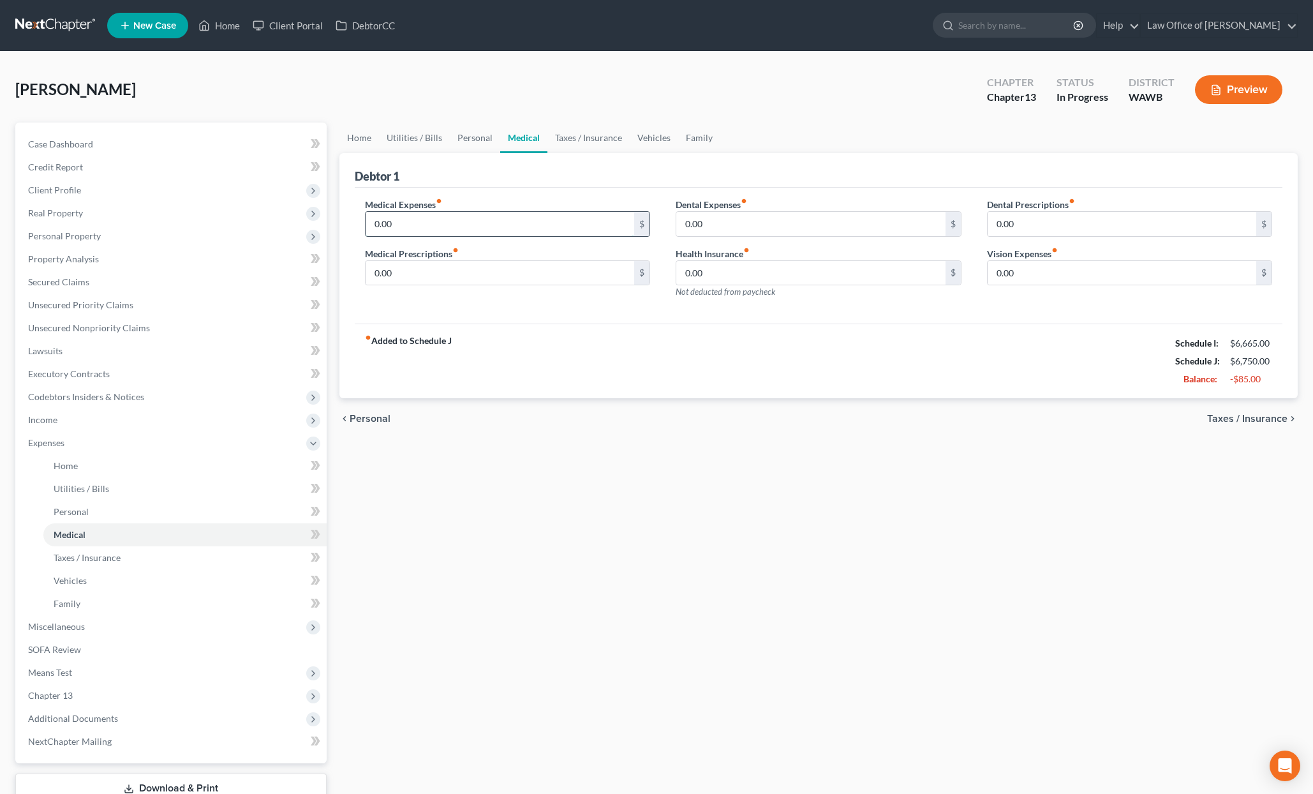
click at [480, 215] on input "0.00" at bounding box center [500, 224] width 269 height 24
type input "50.00"
click at [467, 130] on link "Personal" at bounding box center [475, 138] width 50 height 31
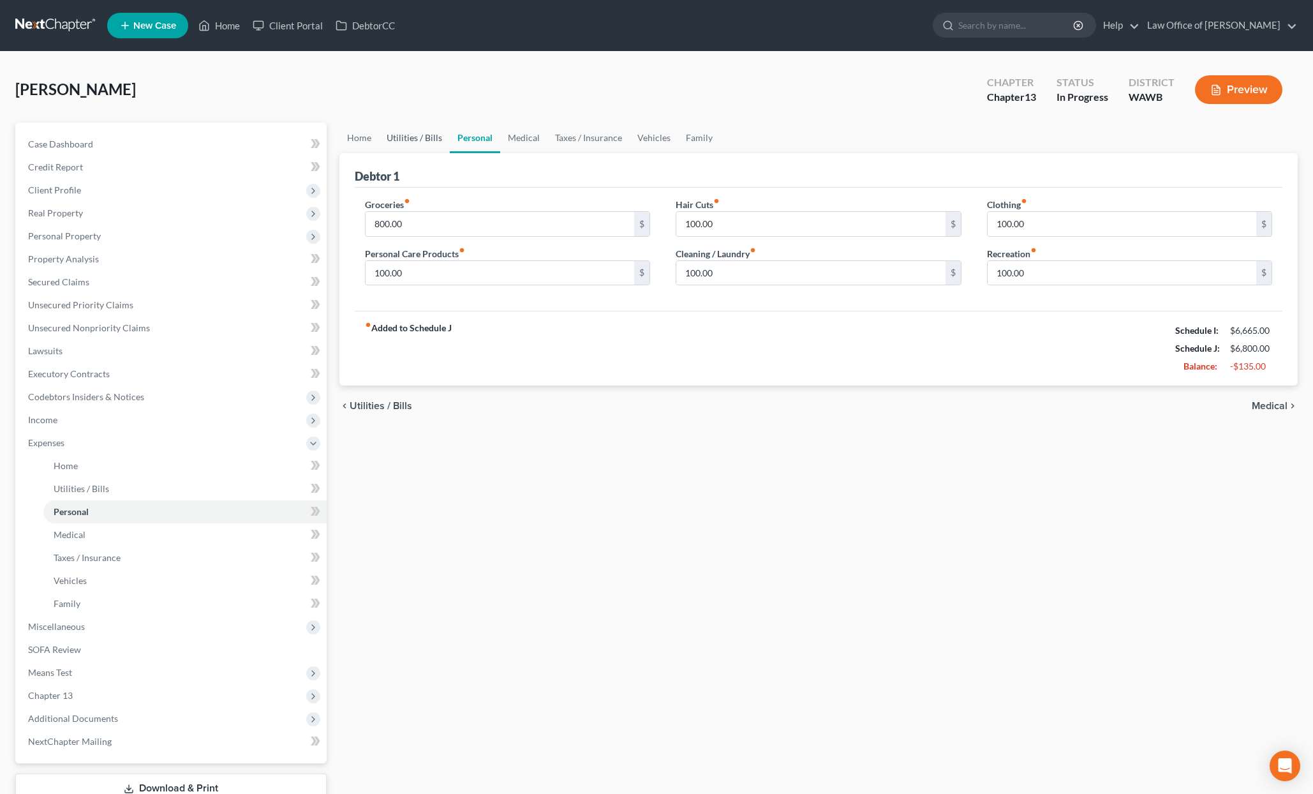
click at [417, 138] on link "Utilities / Bills" at bounding box center [414, 138] width 71 height 31
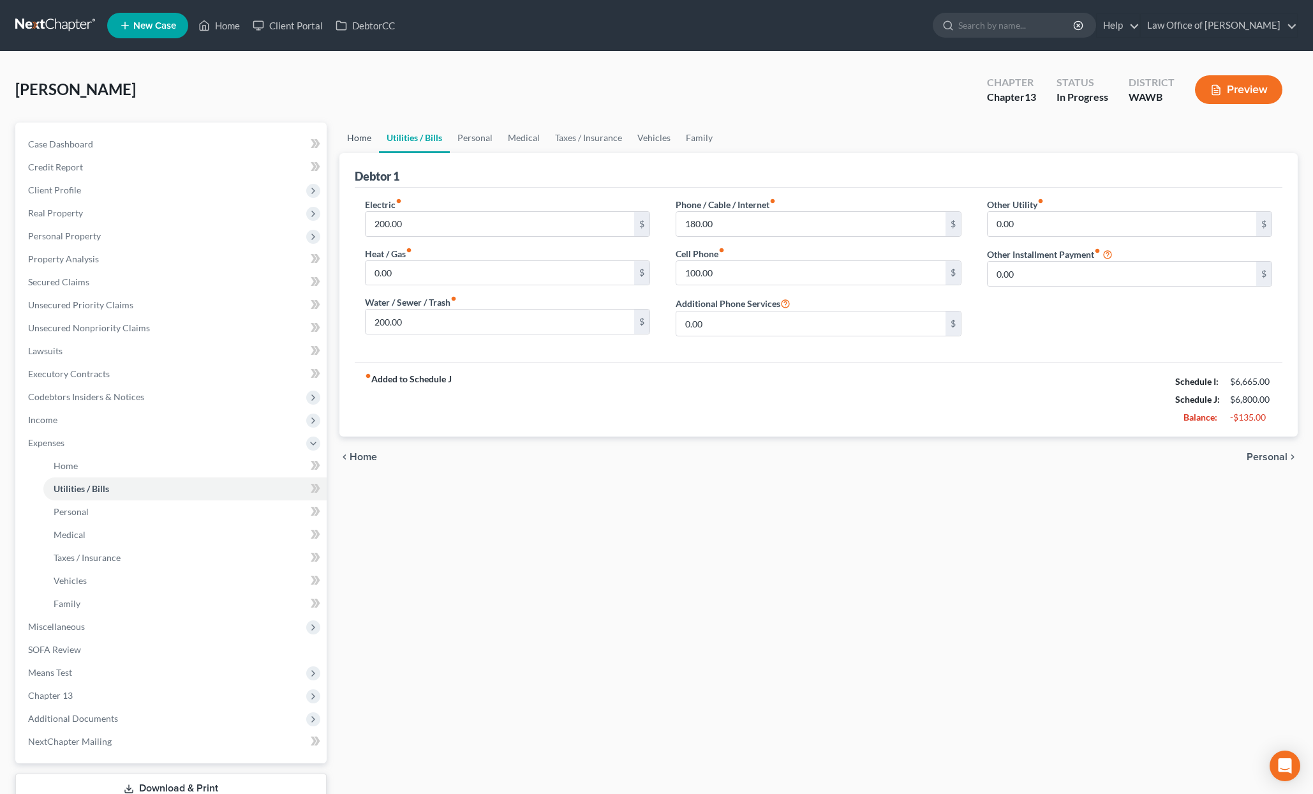
click at [360, 142] on link "Home" at bounding box center [360, 138] width 40 height 31
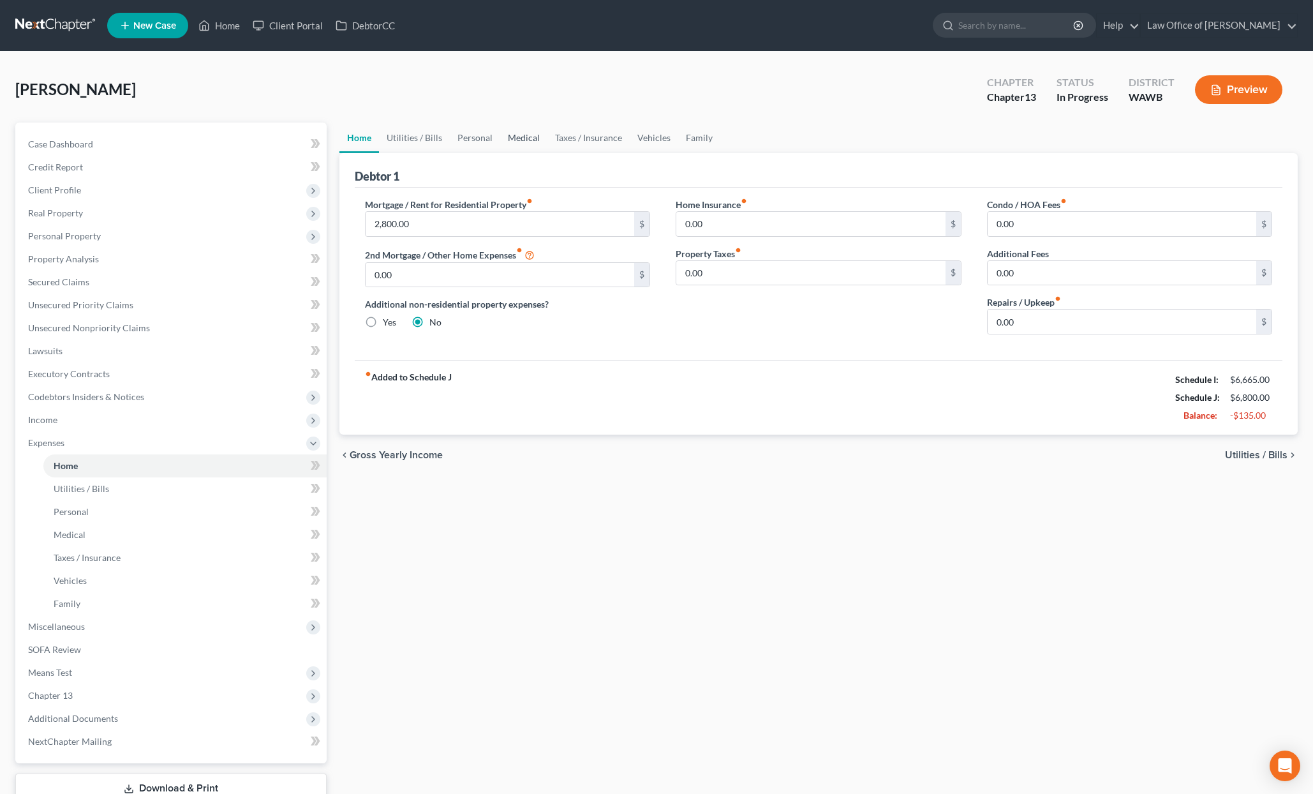
click at [521, 132] on link "Medical" at bounding box center [523, 138] width 47 height 31
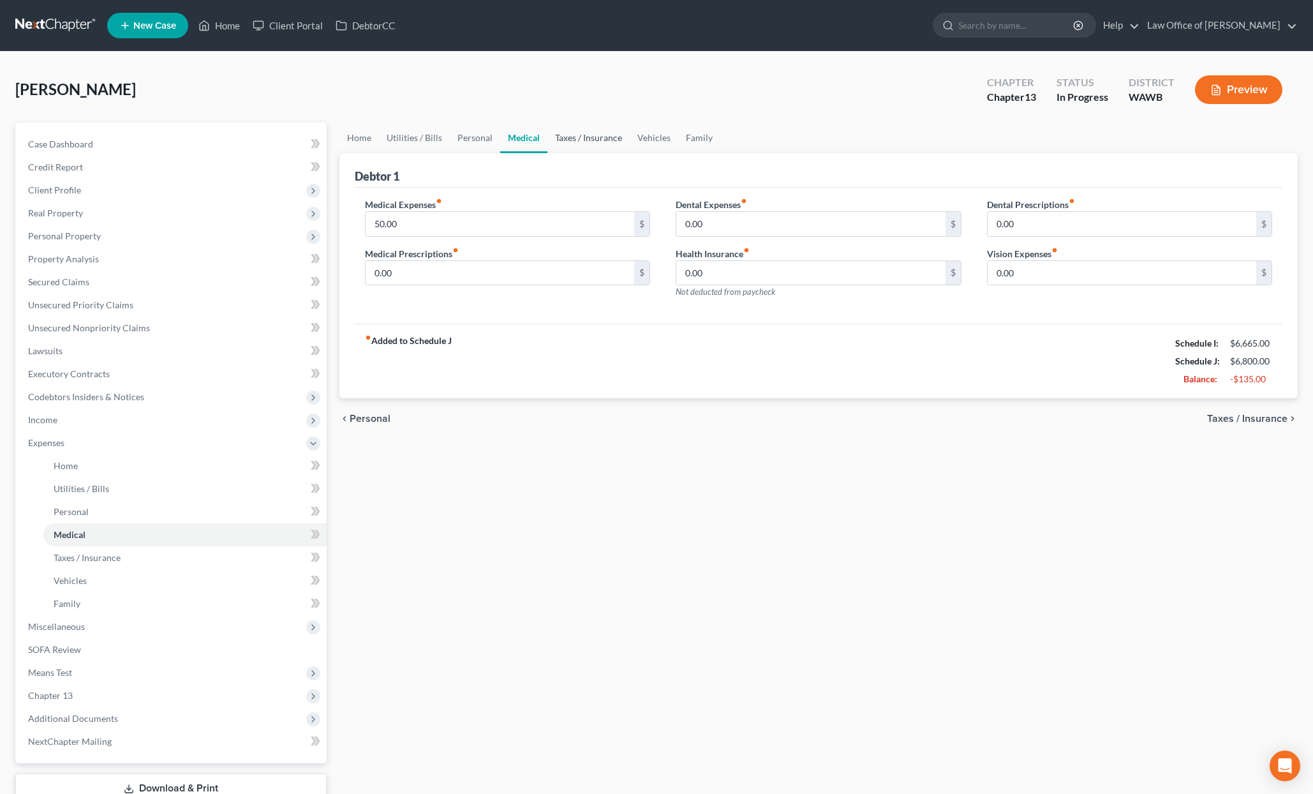
click at [560, 133] on link "Taxes / Insurance" at bounding box center [589, 138] width 82 height 31
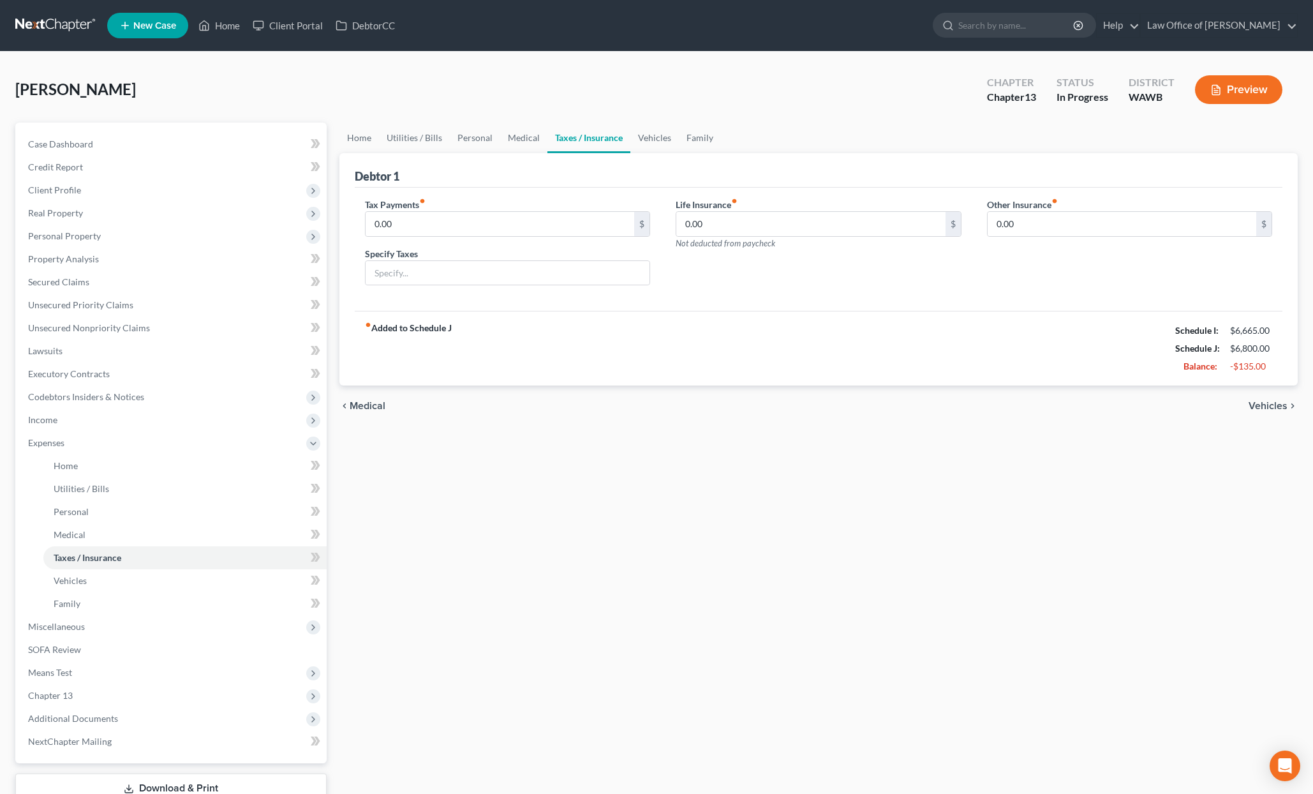
click at [608, 136] on link "Taxes / Insurance" at bounding box center [589, 138] width 83 height 31
click at [643, 140] on link "Vehicles" at bounding box center [655, 138] width 49 height 31
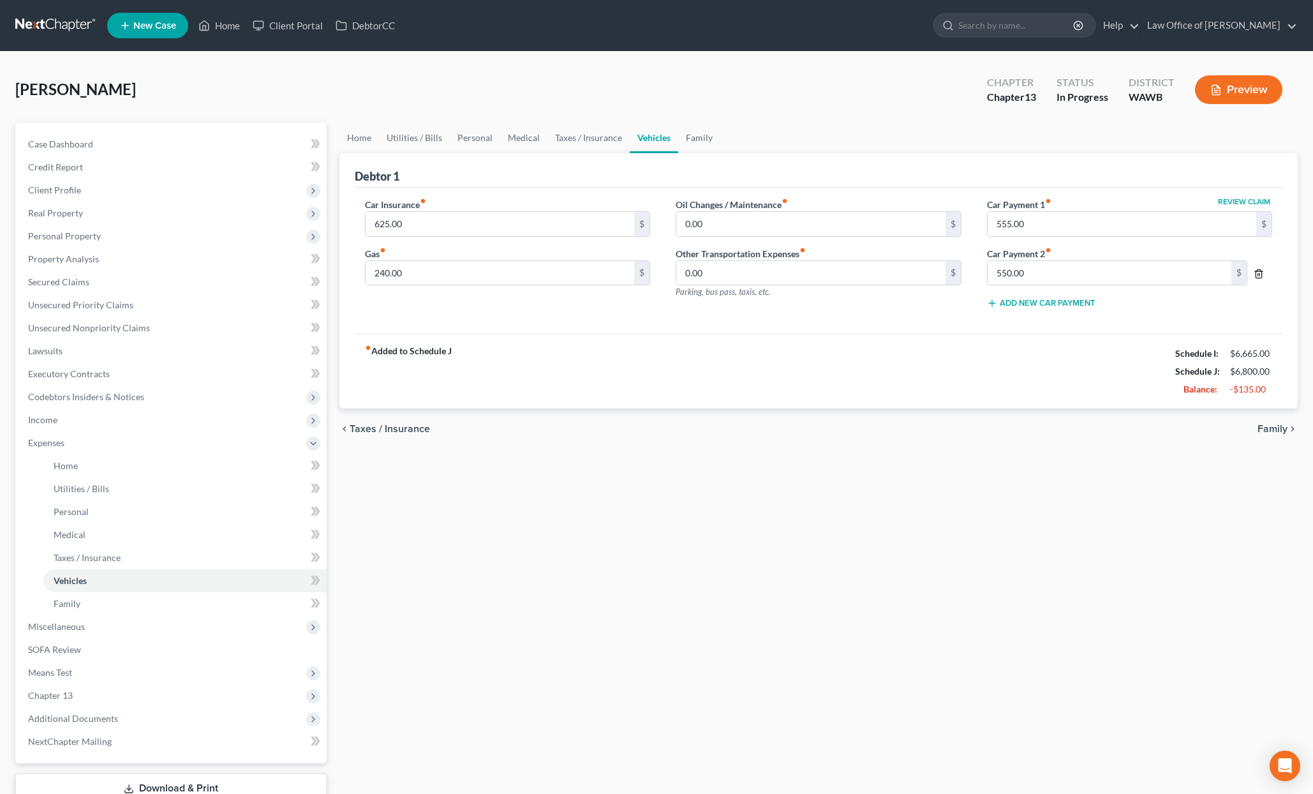
click at [1258, 273] on icon "button" at bounding box center [1259, 274] width 10 height 10
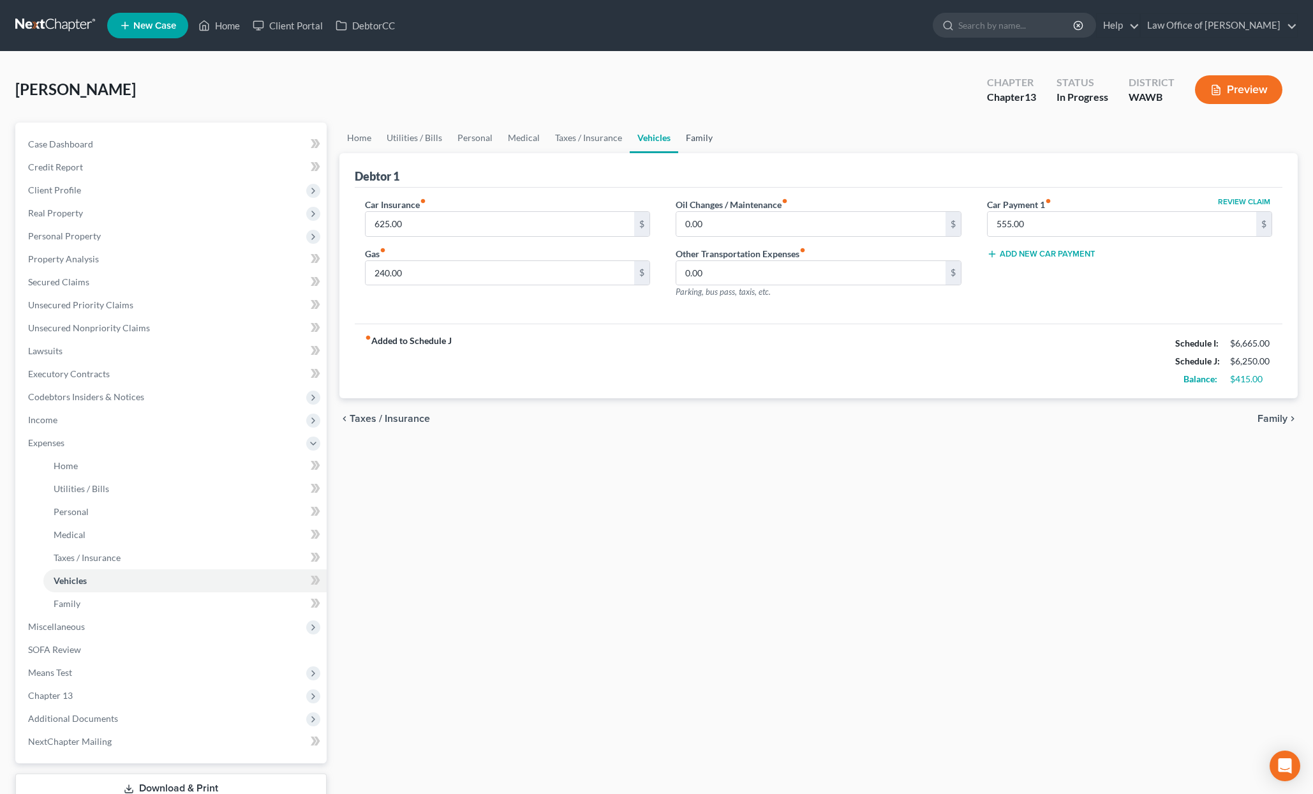
click at [699, 139] on link "Family" at bounding box center [699, 138] width 42 height 31
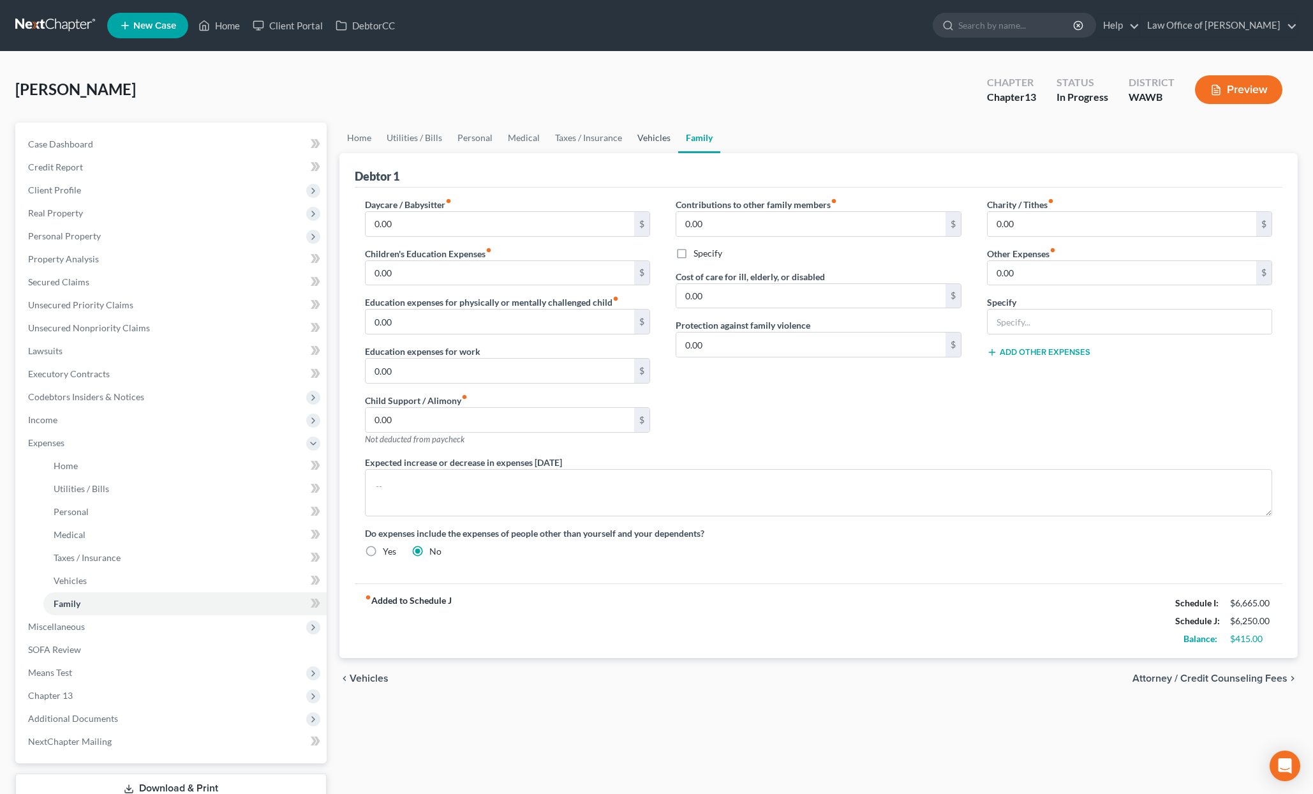
click at [640, 142] on link "Vehicles" at bounding box center [654, 138] width 49 height 31
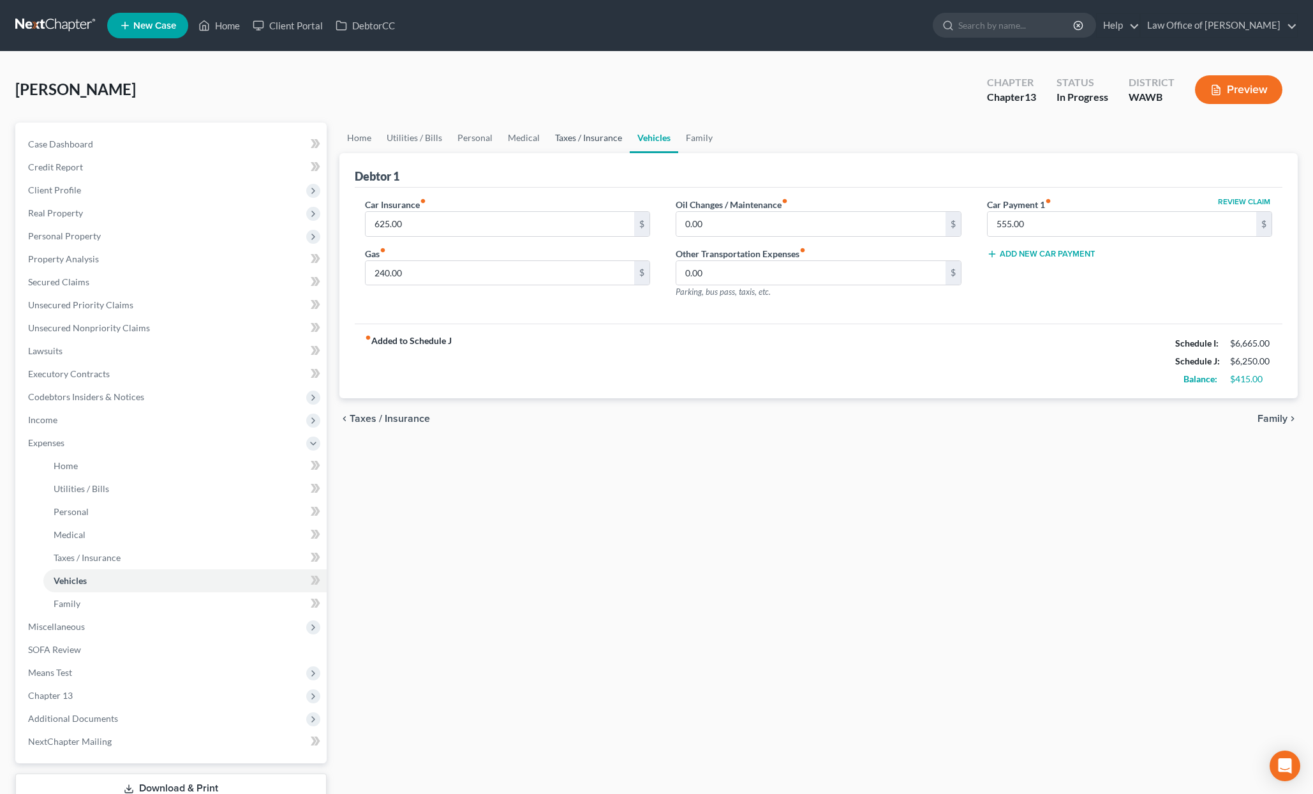
click at [596, 144] on link "Taxes / Insurance" at bounding box center [589, 138] width 82 height 31
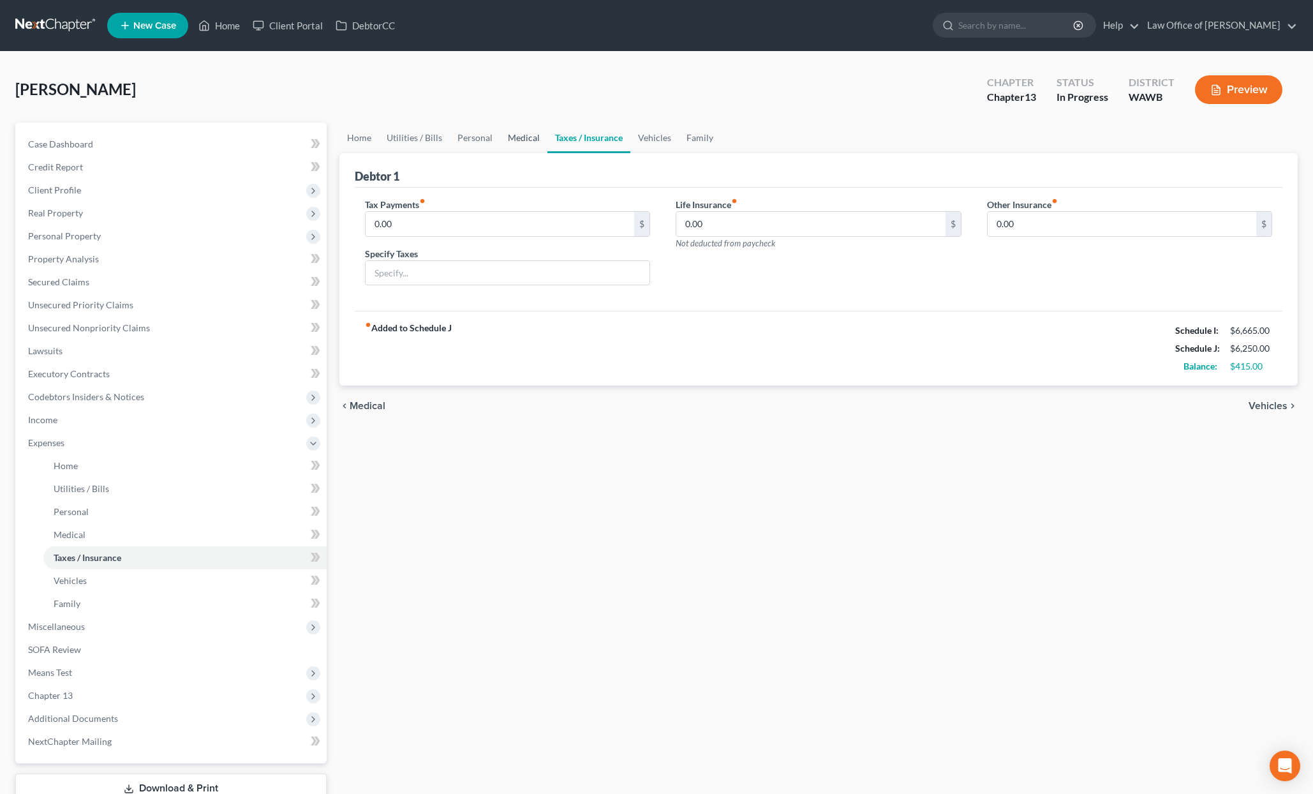
click at [535, 140] on link "Medical" at bounding box center [523, 138] width 47 height 31
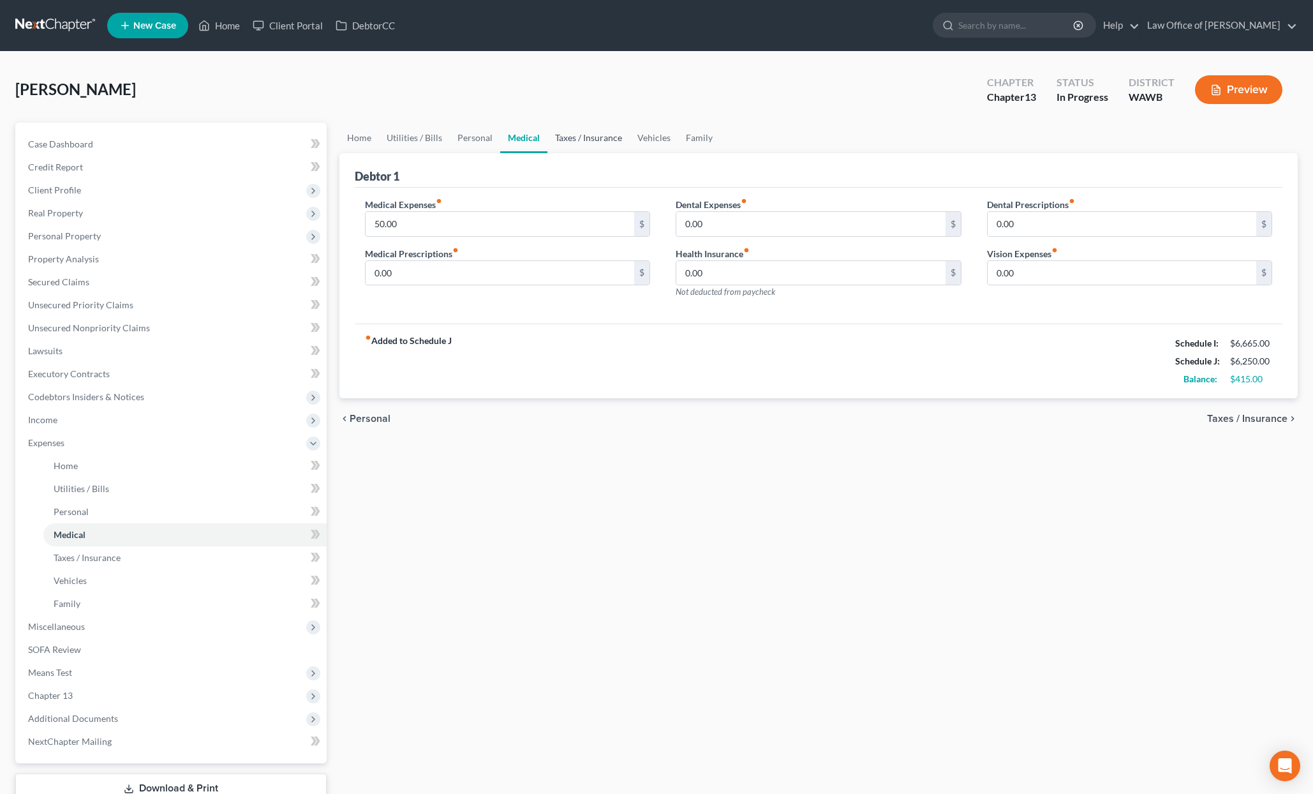
click at [604, 140] on link "Taxes / Insurance" at bounding box center [589, 138] width 82 height 31
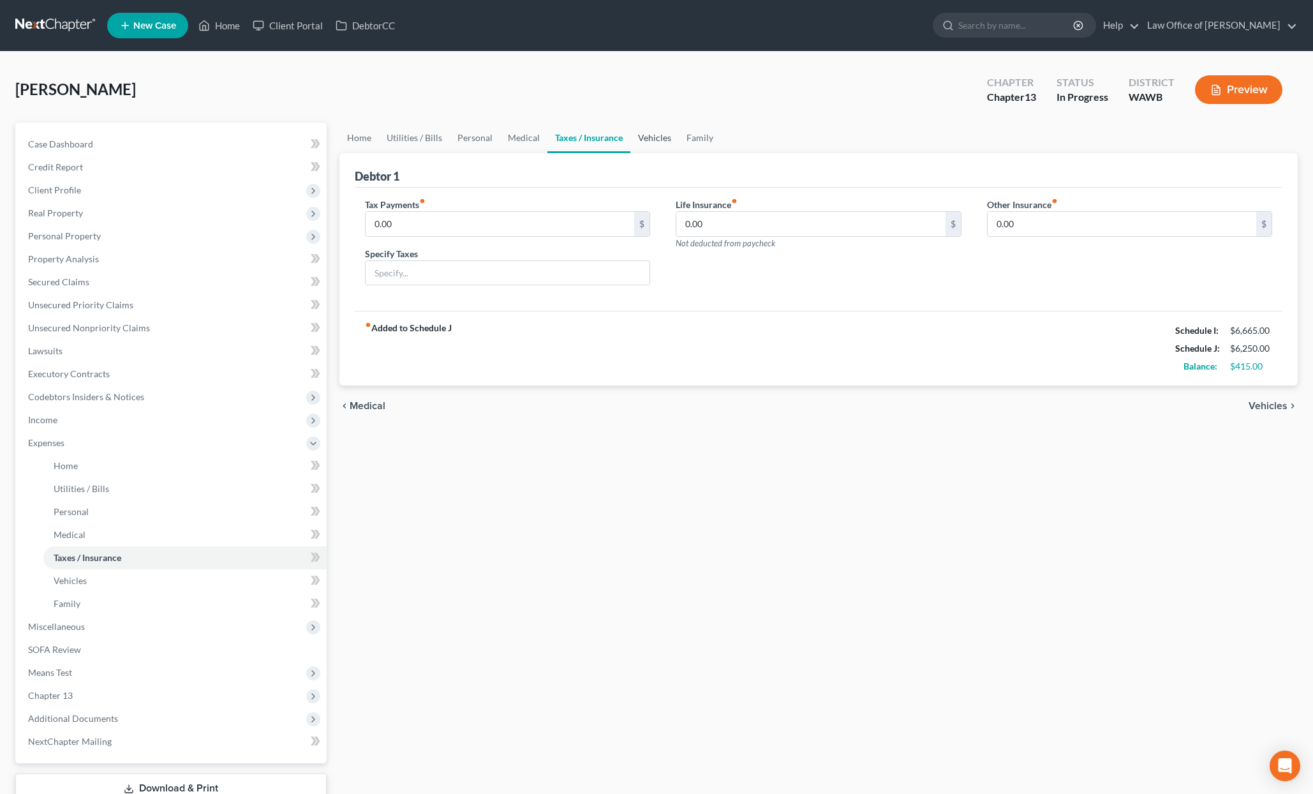
click at [648, 138] on link "Vehicles" at bounding box center [655, 138] width 49 height 31
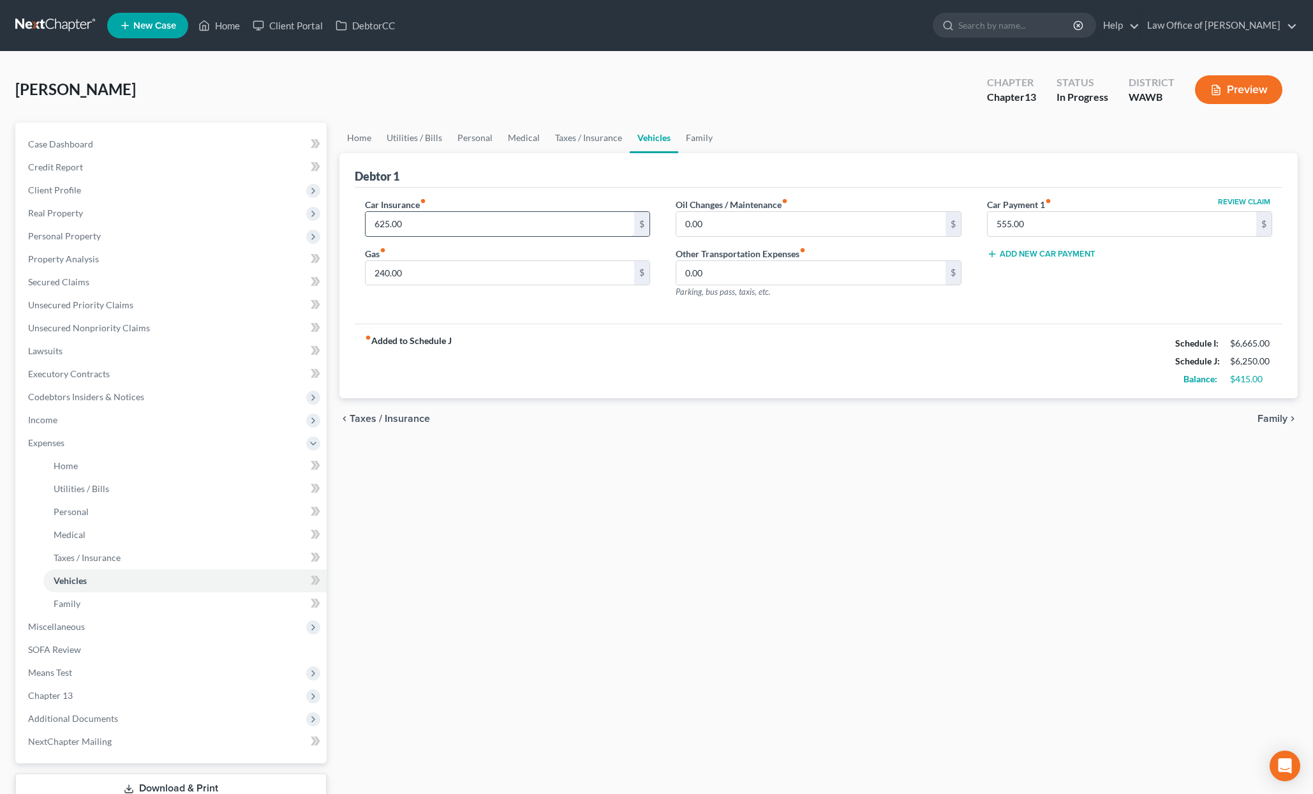
click at [536, 218] on input "625.00" at bounding box center [500, 224] width 269 height 24
type input "210.00"
click at [695, 138] on link "Family" at bounding box center [699, 138] width 42 height 31
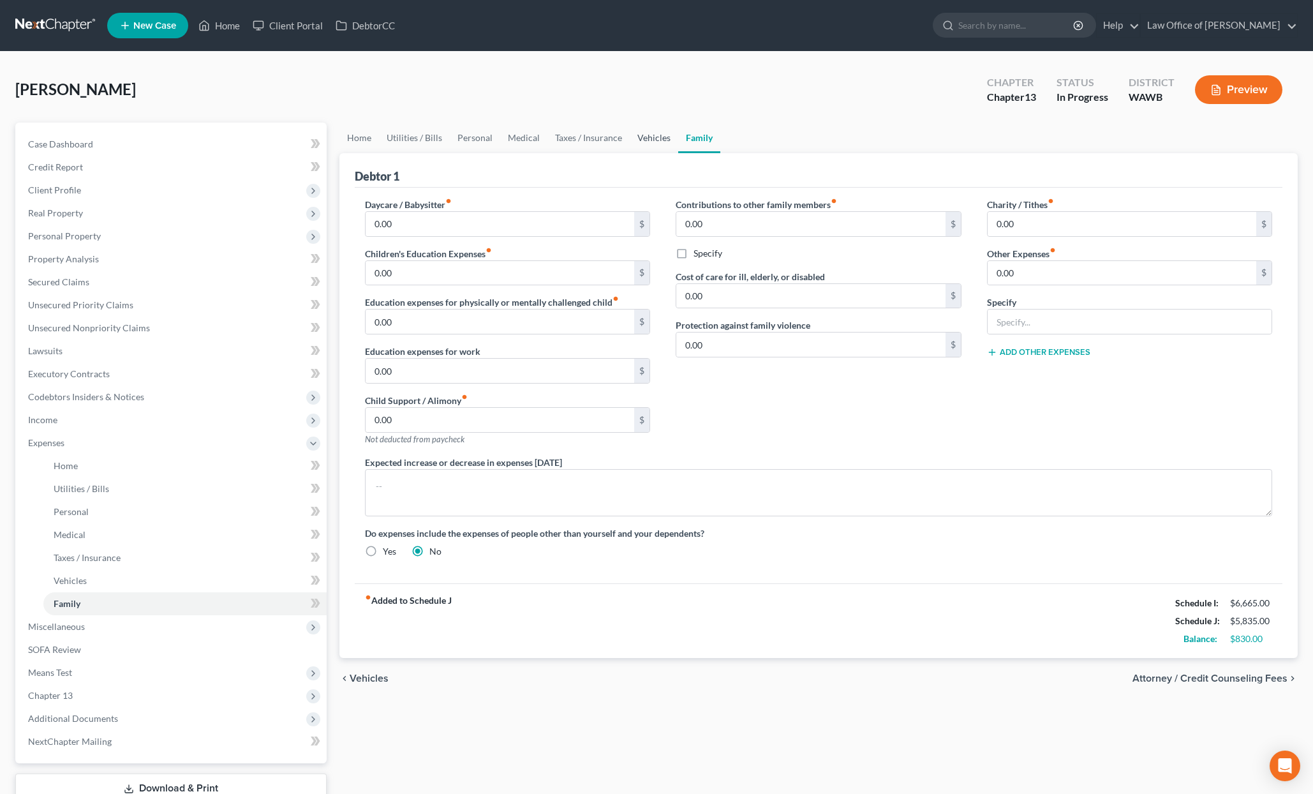
click at [641, 138] on link "Vehicles" at bounding box center [654, 138] width 49 height 31
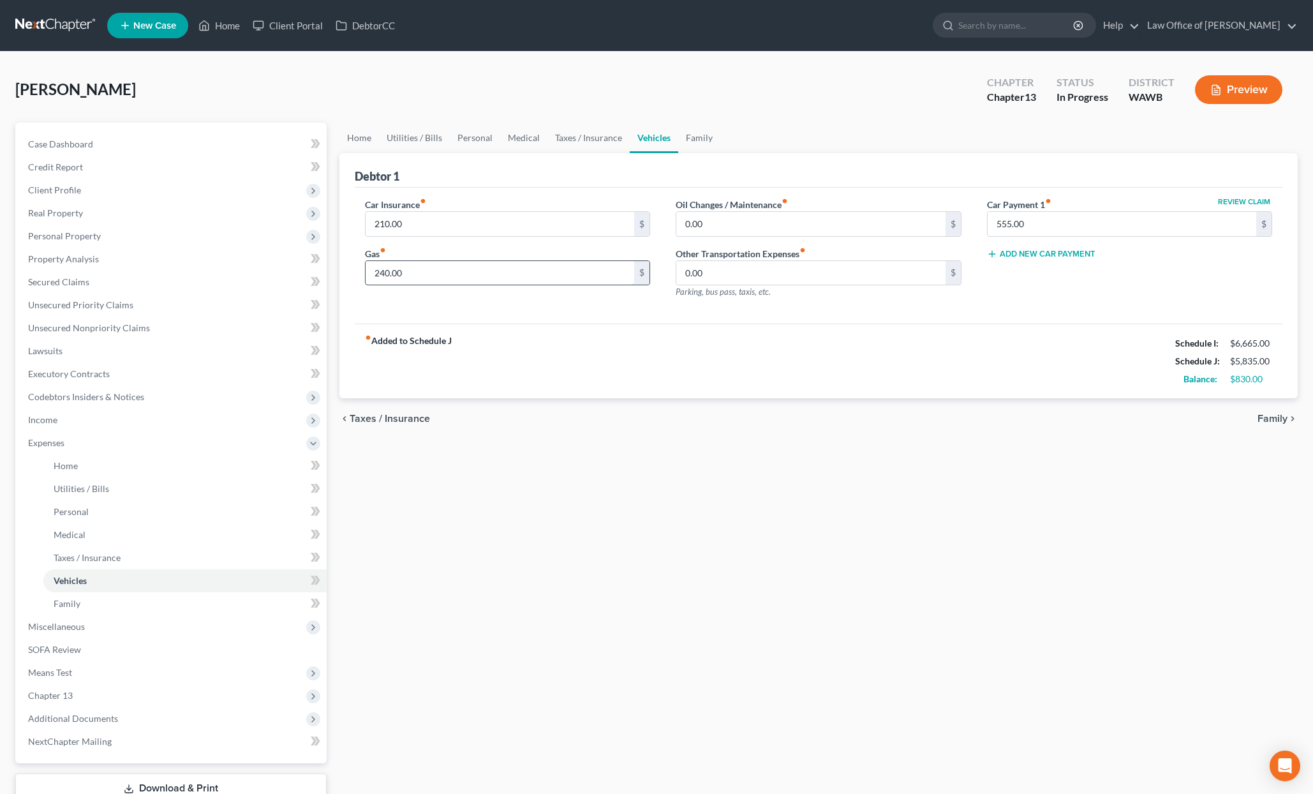
click at [437, 280] on input "240.00" at bounding box center [500, 273] width 269 height 24
click at [183, 603] on link "Family" at bounding box center [184, 603] width 283 height 23
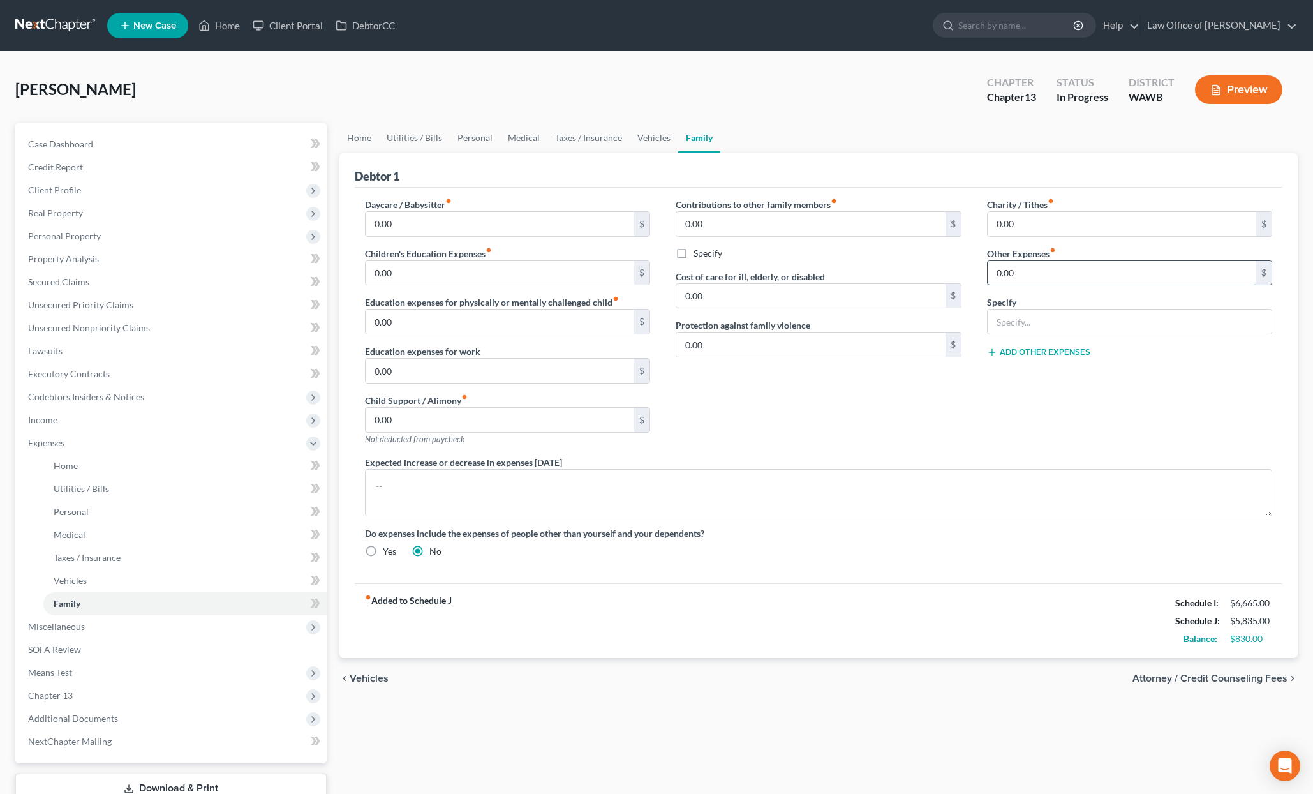
click at [1022, 274] on input "0.00" at bounding box center [1122, 273] width 269 height 24
type input "100.00"
type input "Pet Care"
click at [1040, 269] on input "100.00" at bounding box center [1122, 273] width 269 height 24
click at [1038, 280] on input "150.00" at bounding box center [1122, 273] width 269 height 24
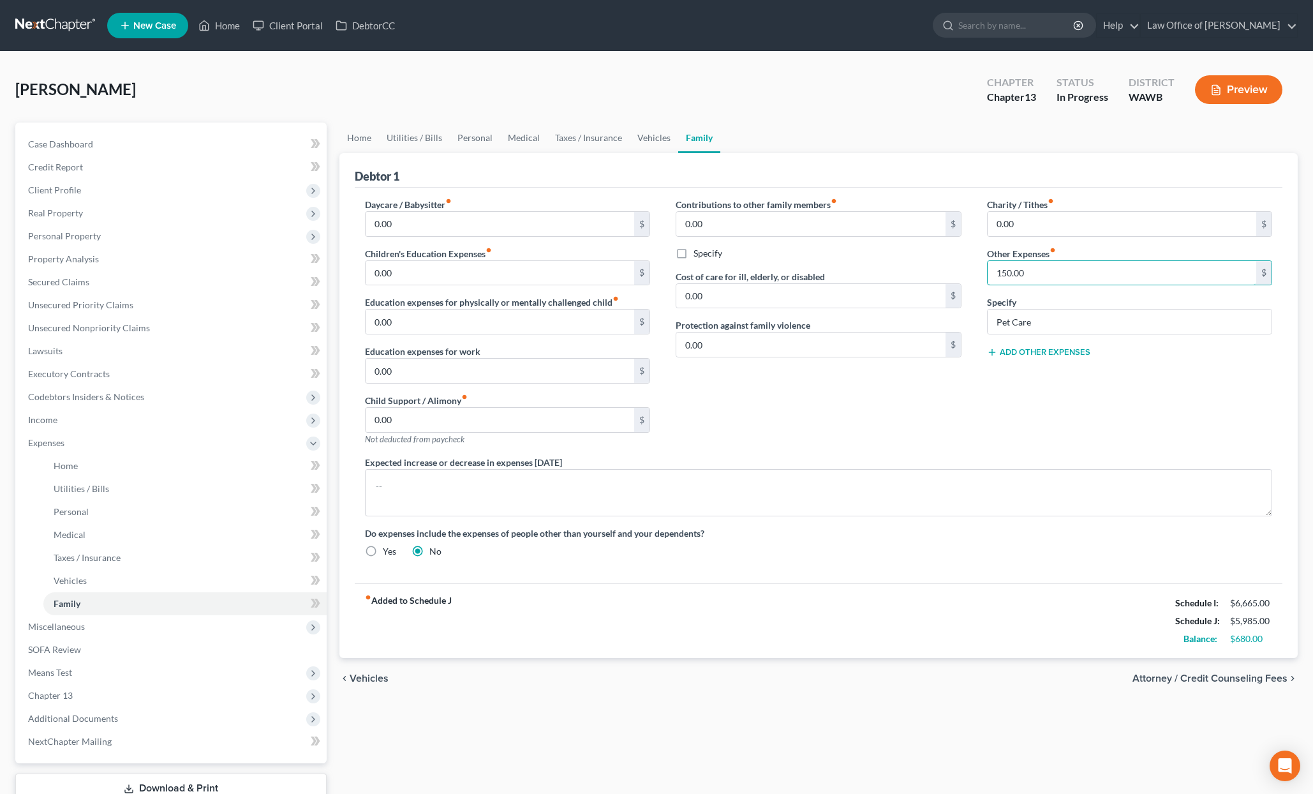
drag, startPoint x: 1038, startPoint y: 280, endPoint x: 936, endPoint y: 262, distance: 102.9
click at [936, 262] on div "Daycare / Babysitter fiber_manual_record 0.00 $ Children's Education Expenses f…" at bounding box center [819, 383] width 934 height 370
type input "200.00"
click at [187, 629] on span "Miscellaneous" at bounding box center [172, 626] width 309 height 23
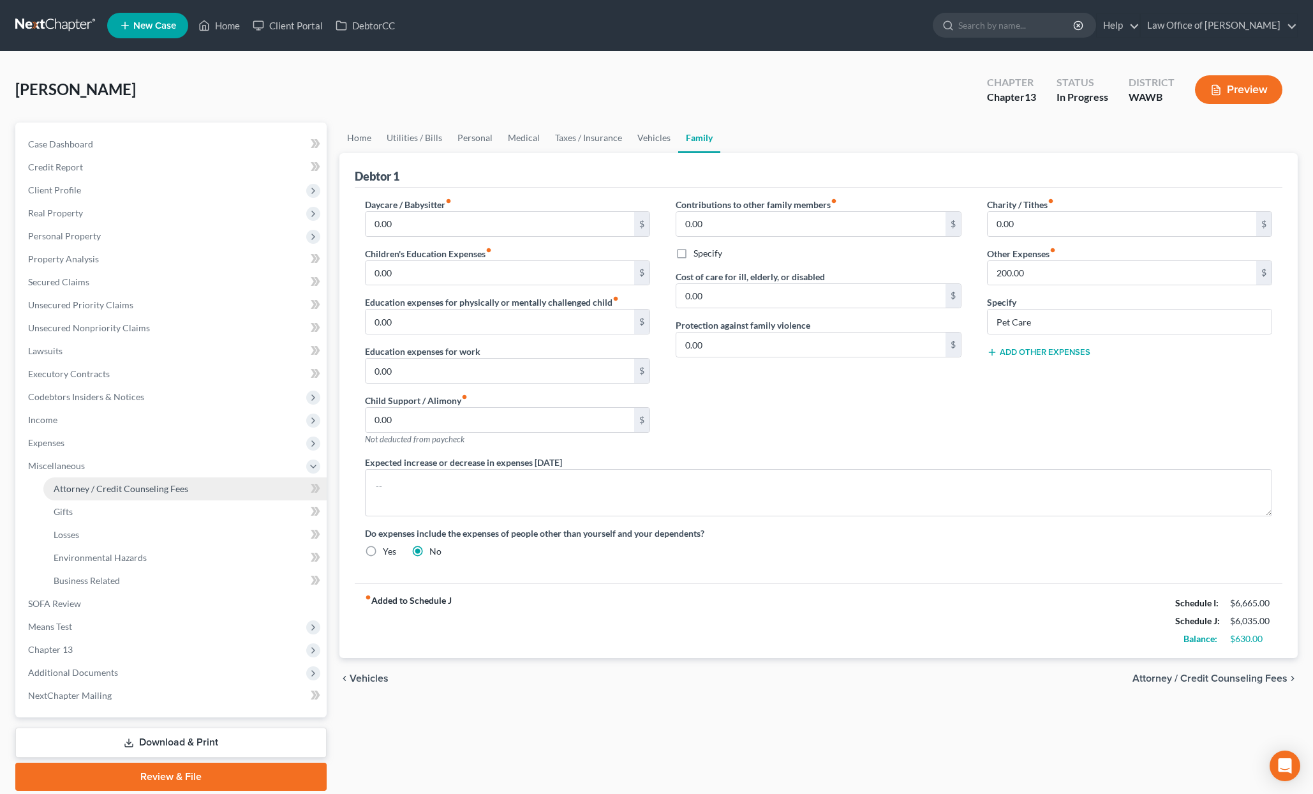
click at [176, 489] on span "Attorney / Credit Counseling Fees" at bounding box center [121, 488] width 135 height 11
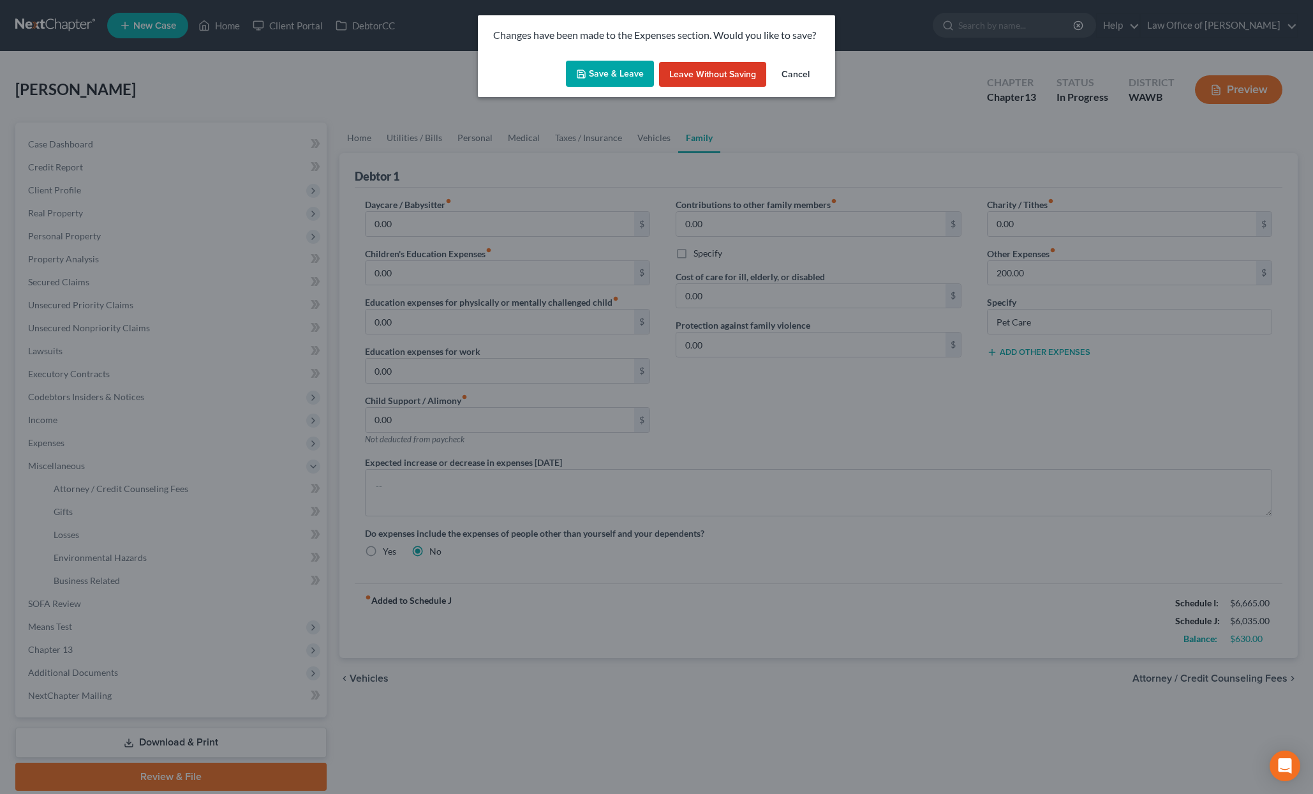
click at [595, 72] on button "Save & Leave" at bounding box center [610, 74] width 88 height 27
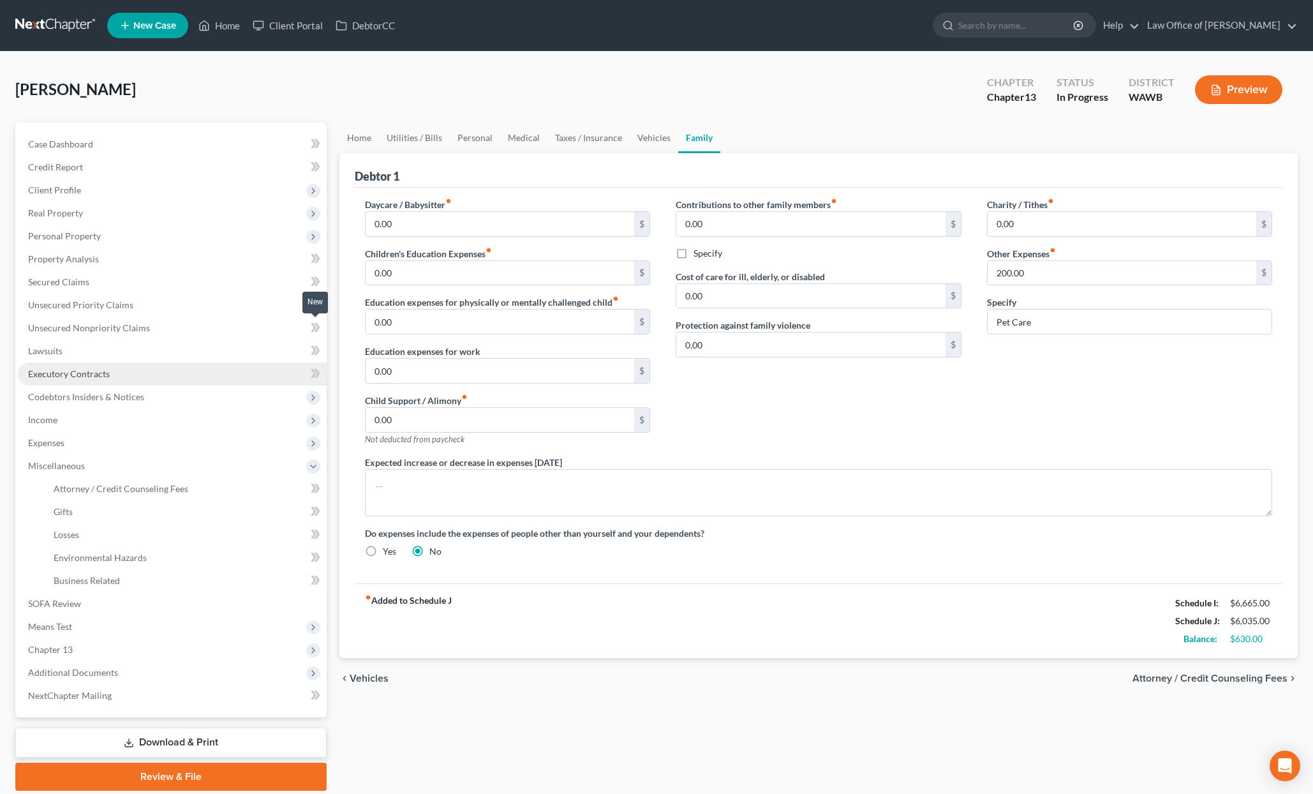
select select "0"
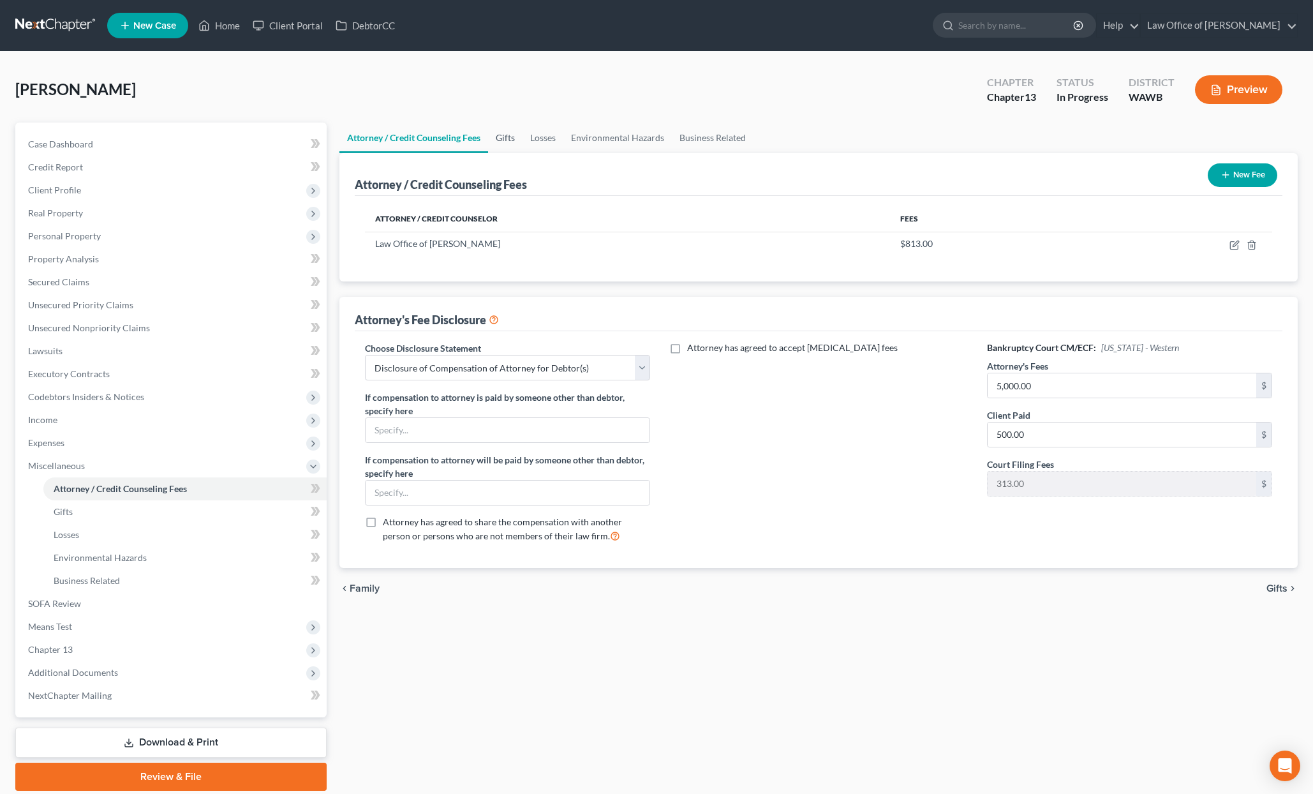
click at [510, 140] on link "Gifts" at bounding box center [505, 138] width 34 height 31
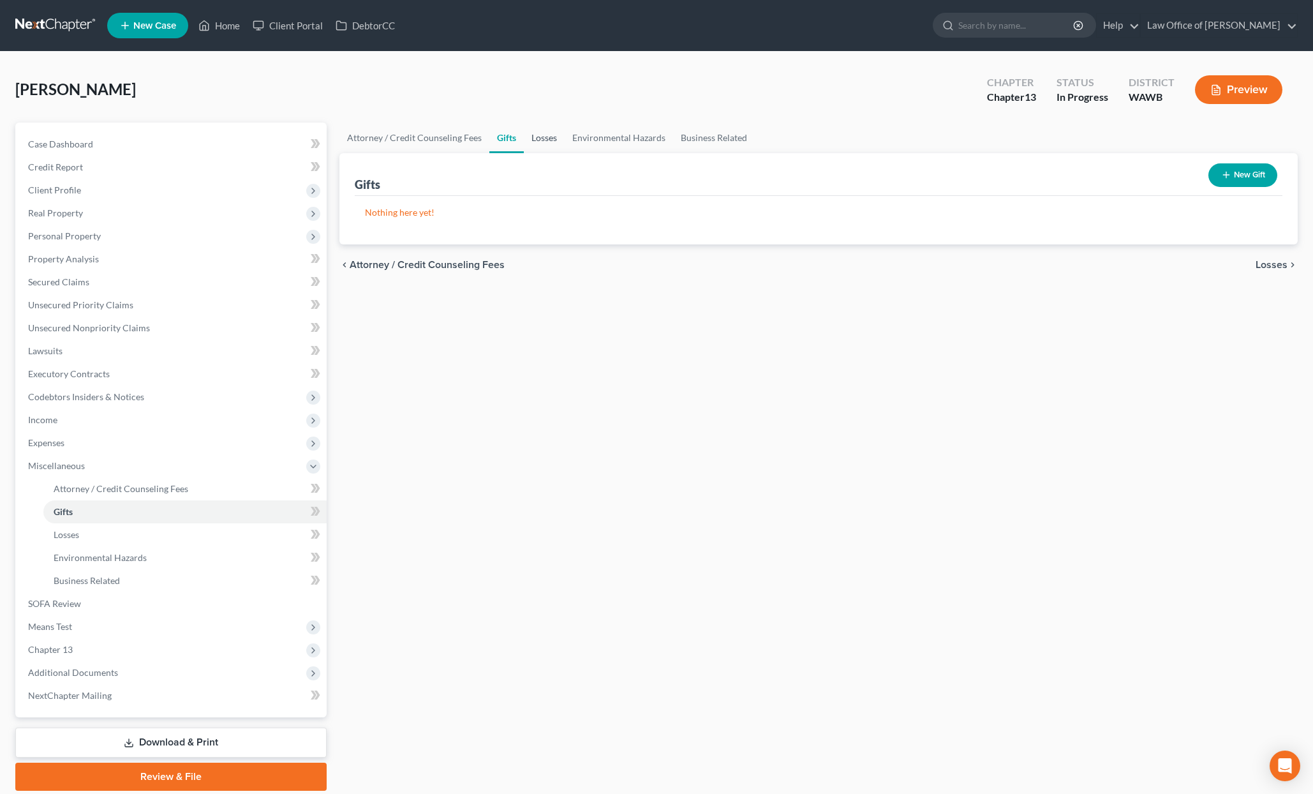
click at [549, 138] on link "Losses" at bounding box center [544, 138] width 41 height 31
click at [600, 140] on link "Environmental Hazards" at bounding box center [619, 138] width 108 height 31
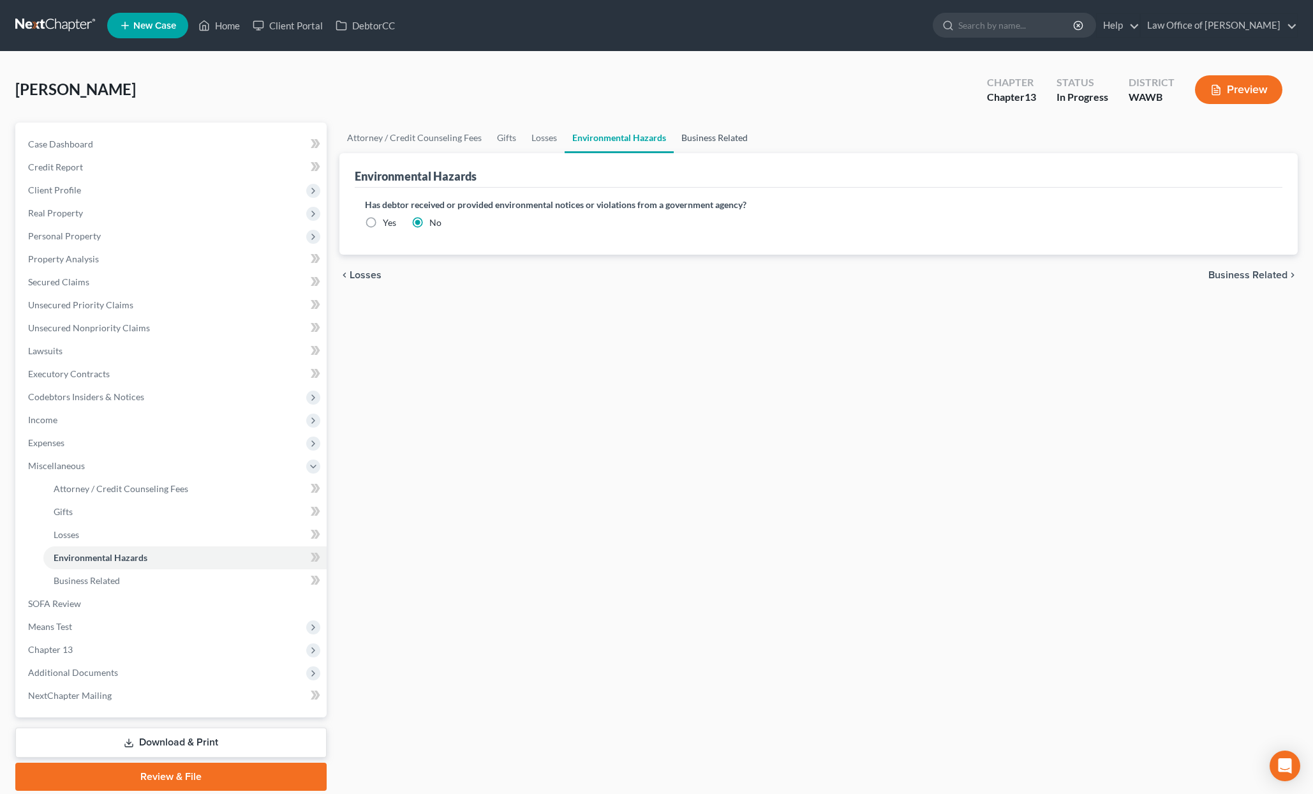
click at [705, 138] on link "Business Related" at bounding box center [715, 138] width 82 height 31
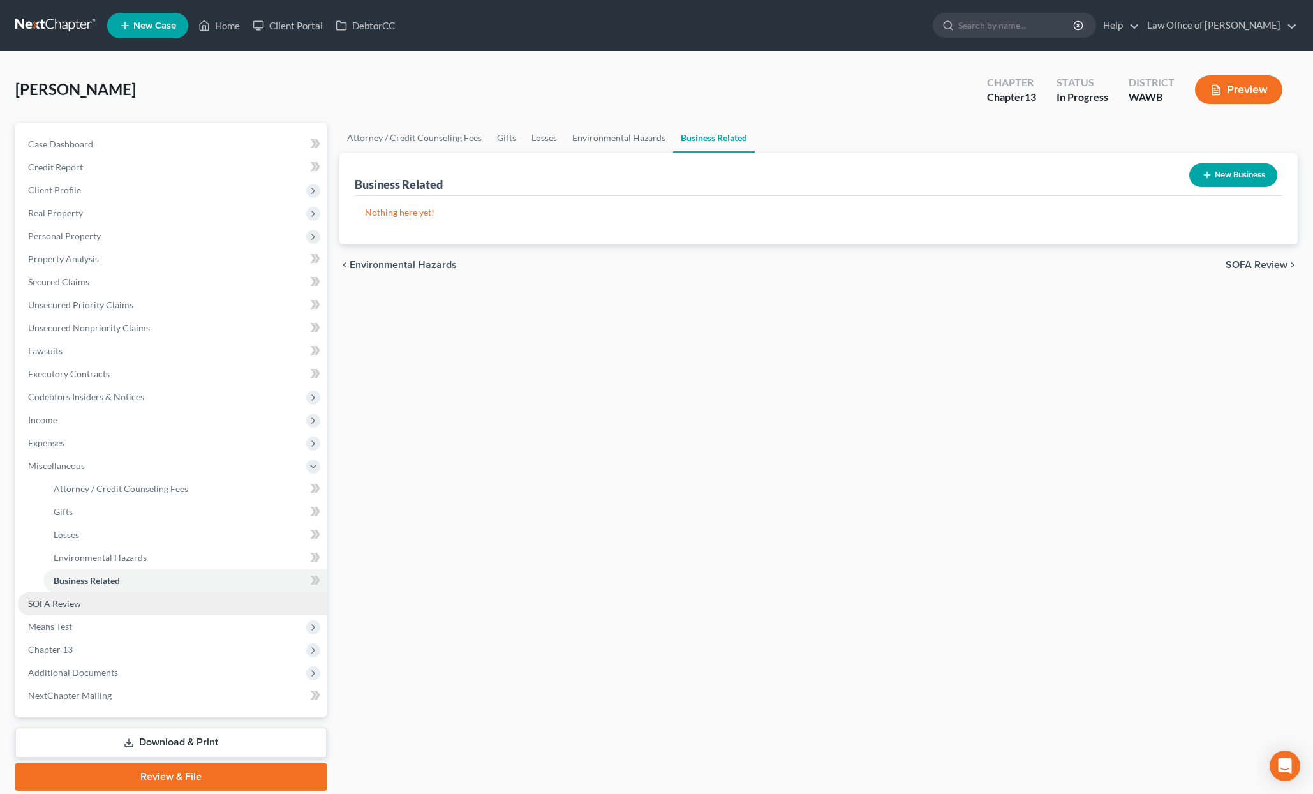
click at [108, 605] on link "SOFA Review" at bounding box center [172, 603] width 309 height 23
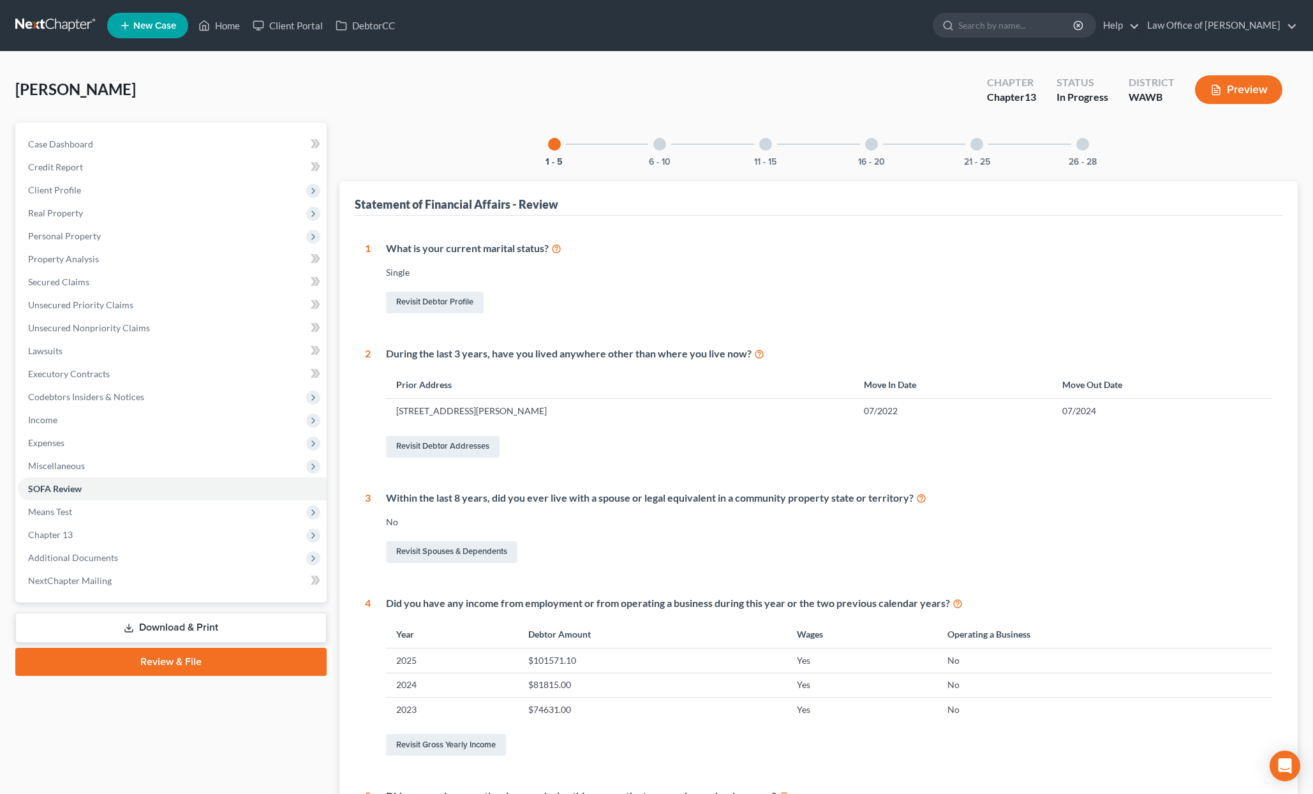
click at [660, 146] on div at bounding box center [660, 144] width 13 height 13
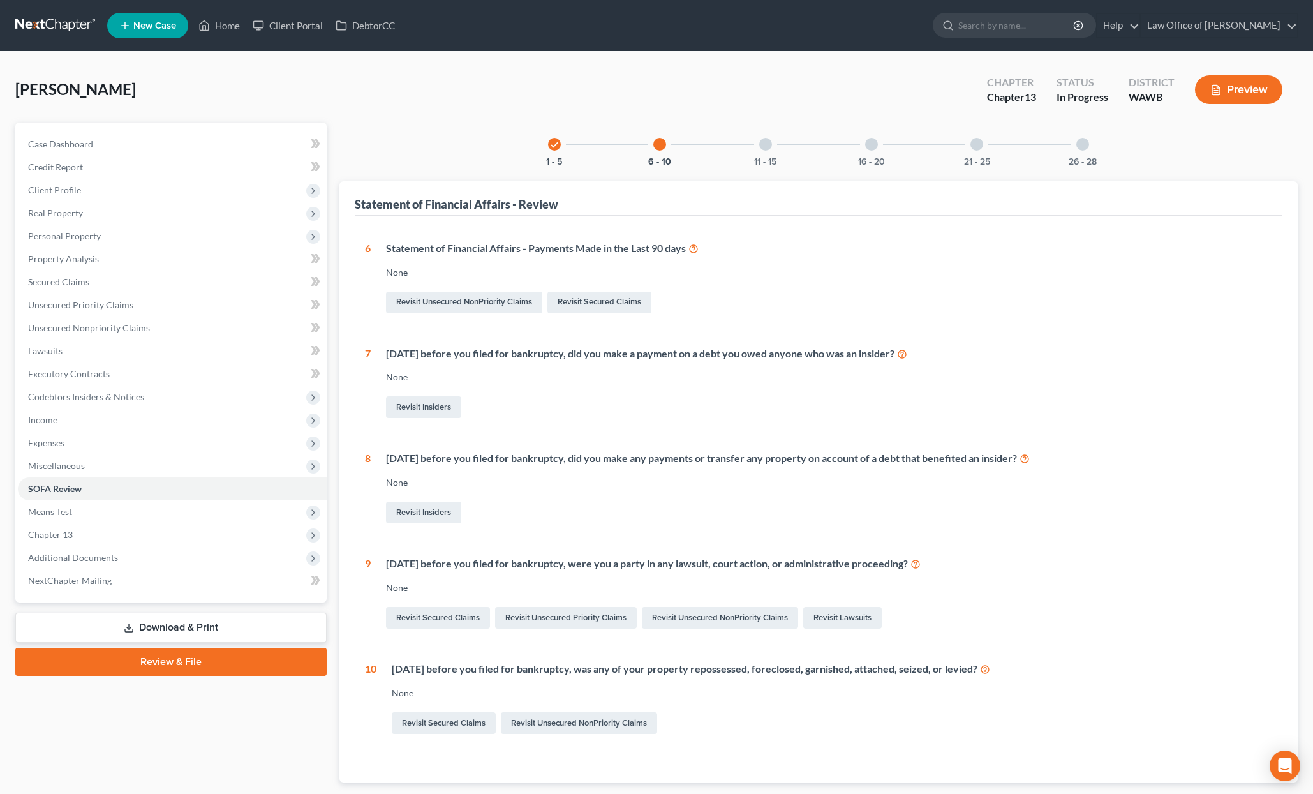
scroll to position [78, 0]
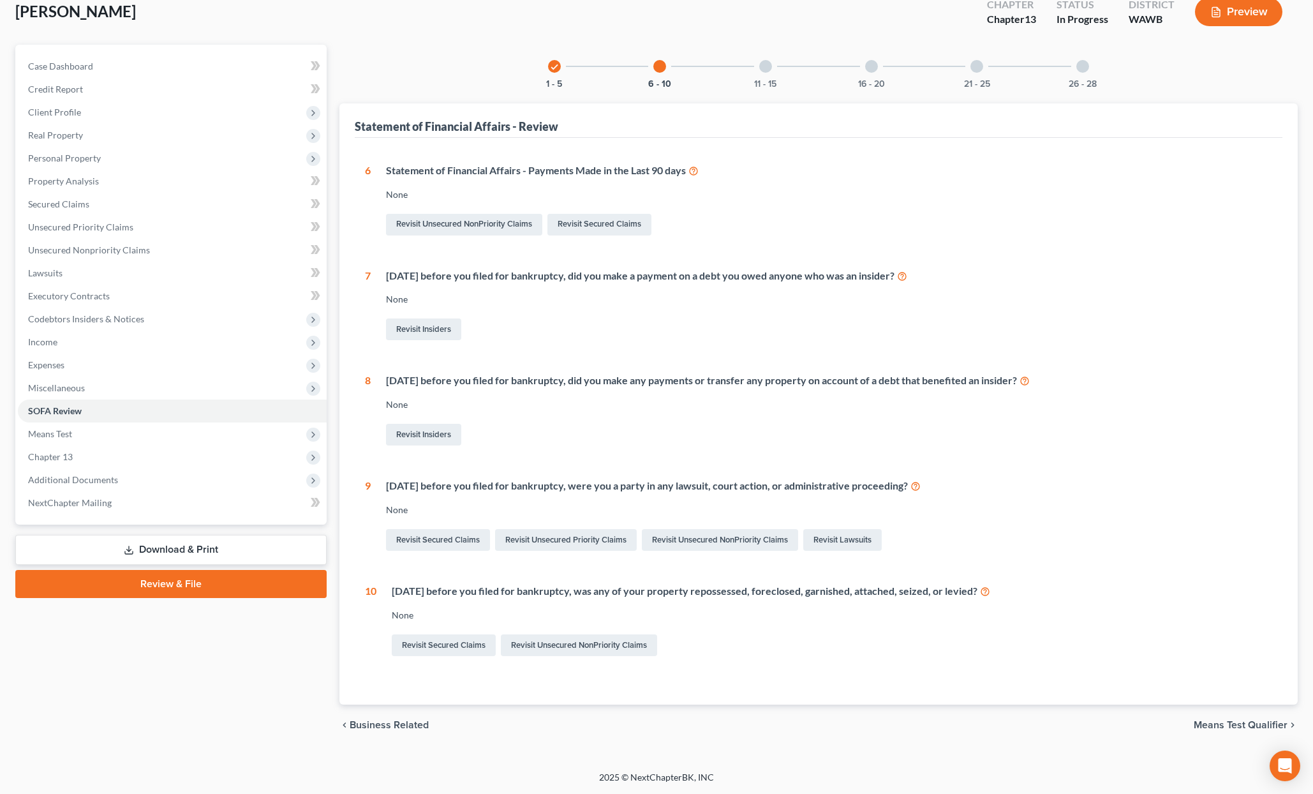
click at [770, 68] on div at bounding box center [765, 66] width 13 height 13
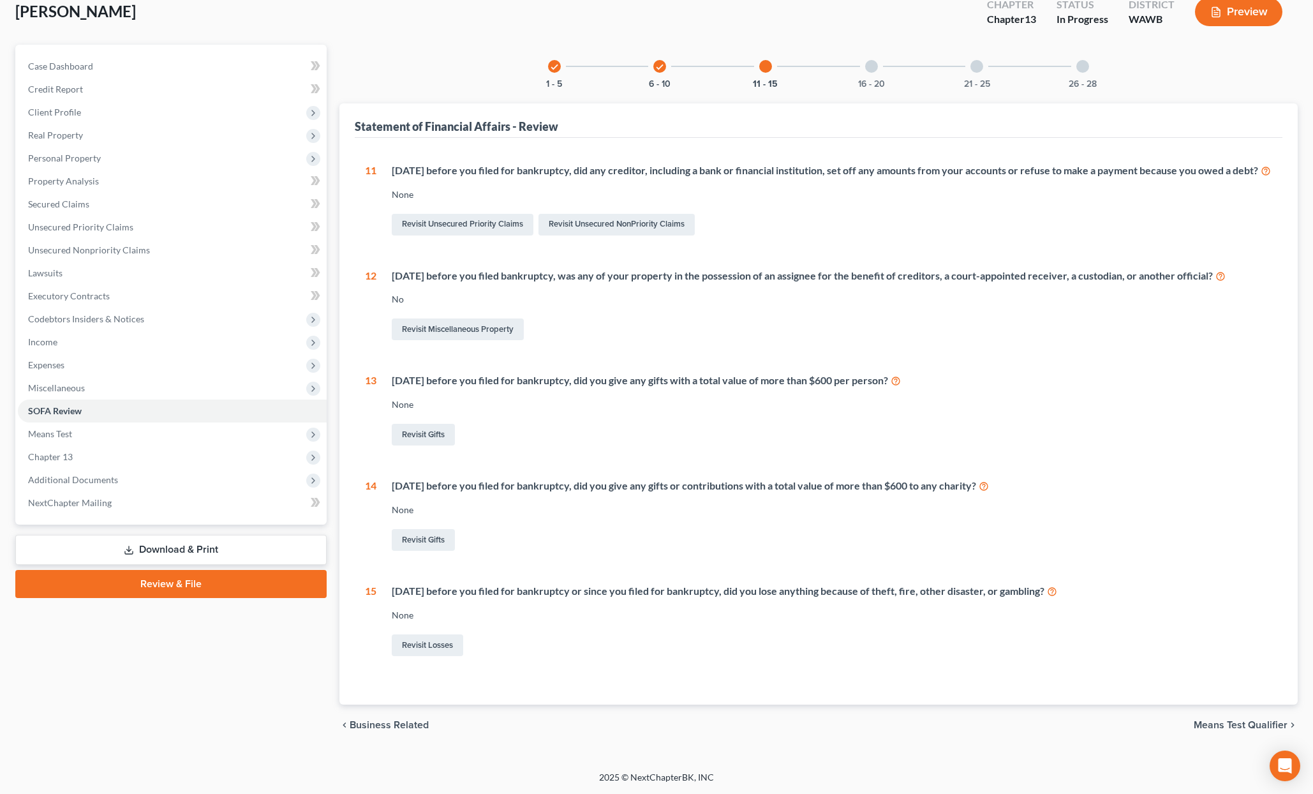
click at [878, 62] on div "16 - 20" at bounding box center [871, 66] width 43 height 43
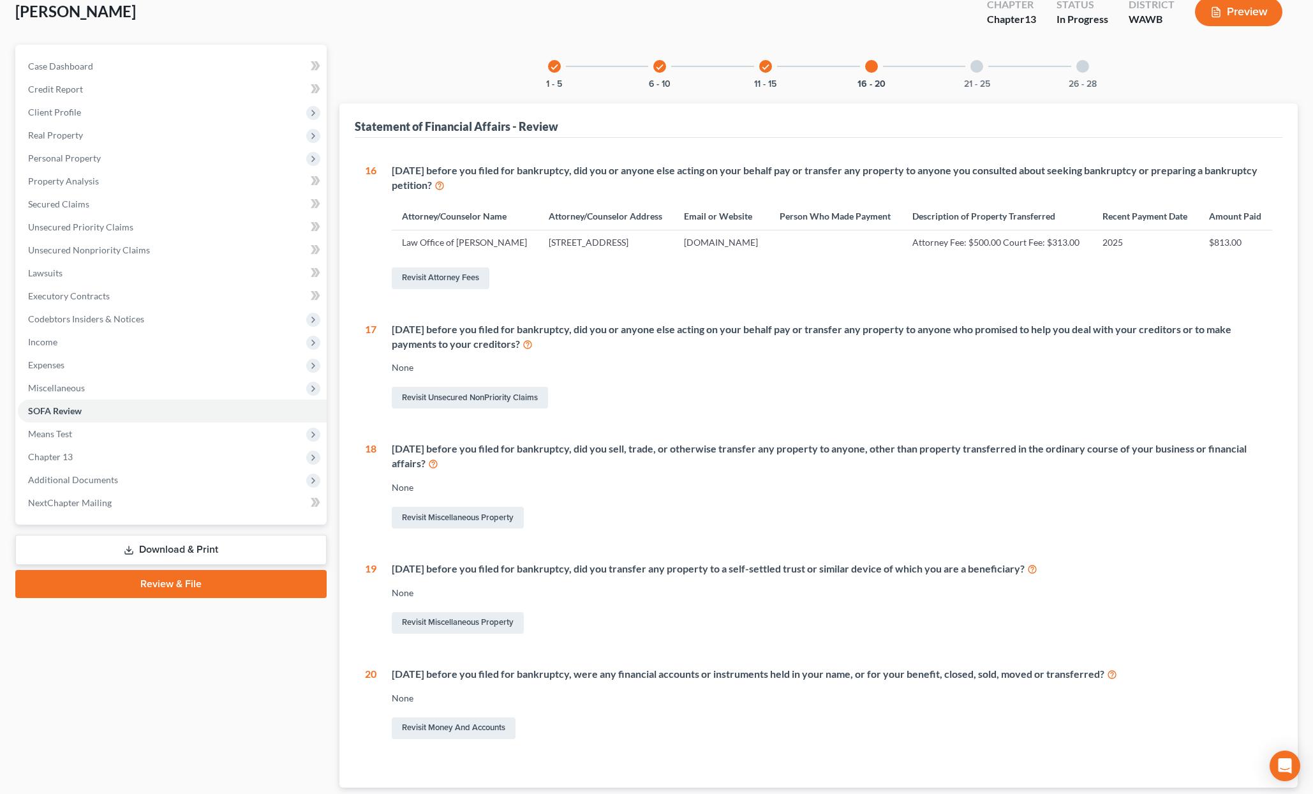
click at [982, 68] on div at bounding box center [977, 66] width 13 height 13
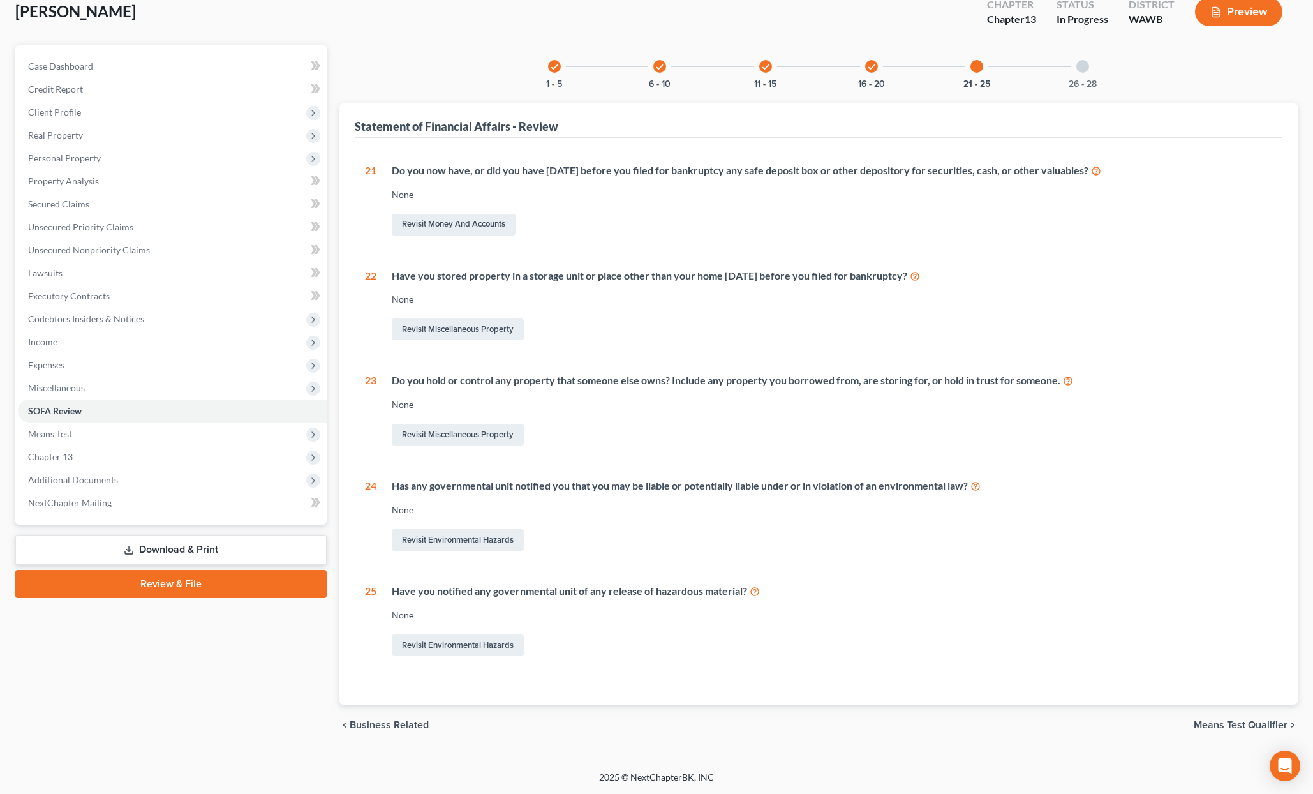
click at [1084, 70] on div at bounding box center [1083, 66] width 13 height 13
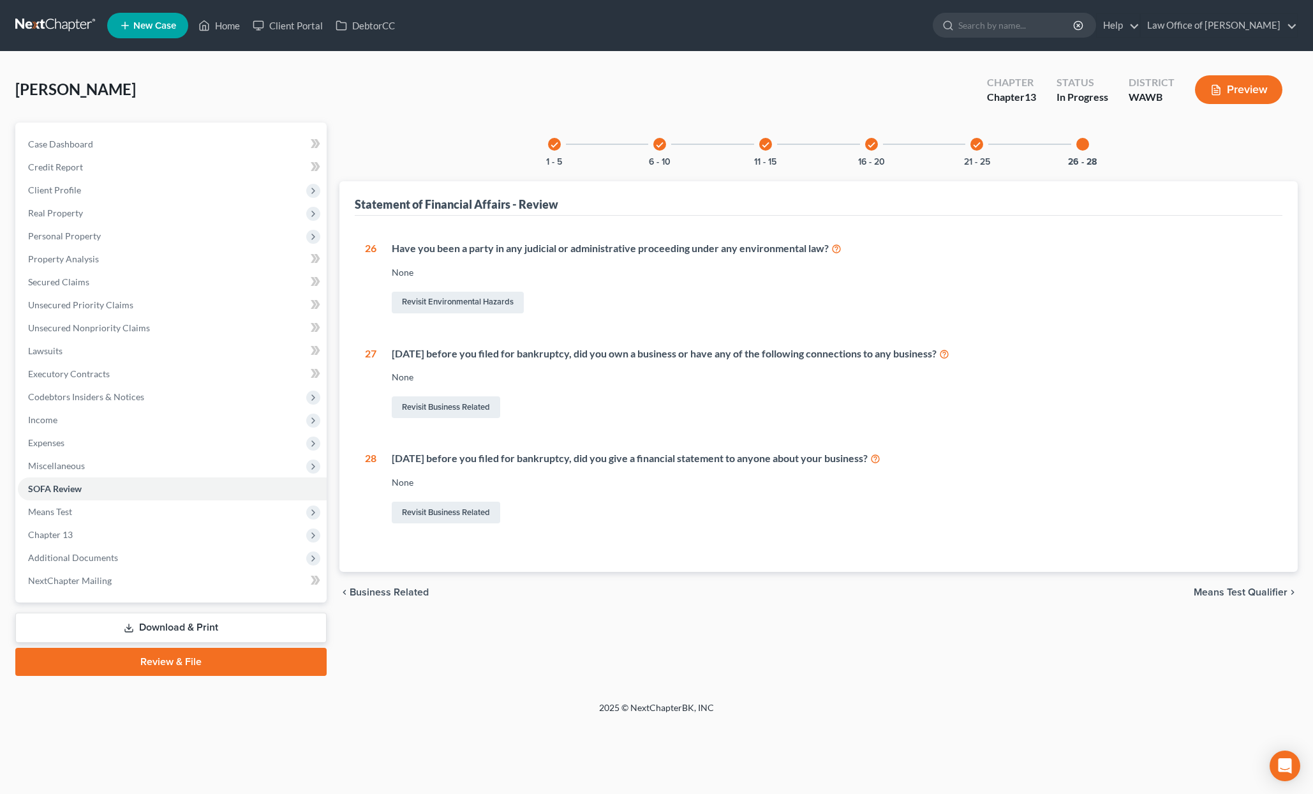
scroll to position [0, 0]
click at [138, 511] on span "Means Test" at bounding box center [172, 511] width 309 height 23
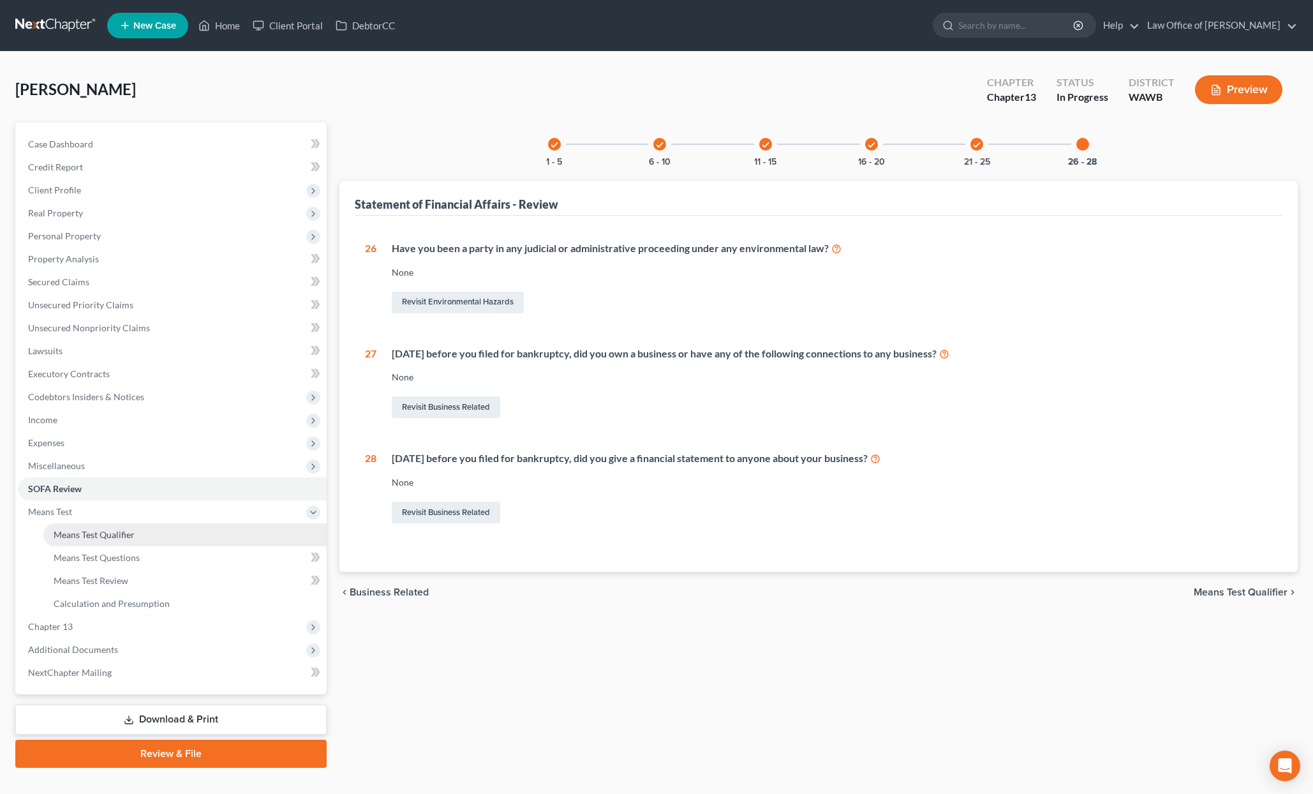
click at [124, 538] on span "Means Test Qualifier" at bounding box center [94, 534] width 81 height 11
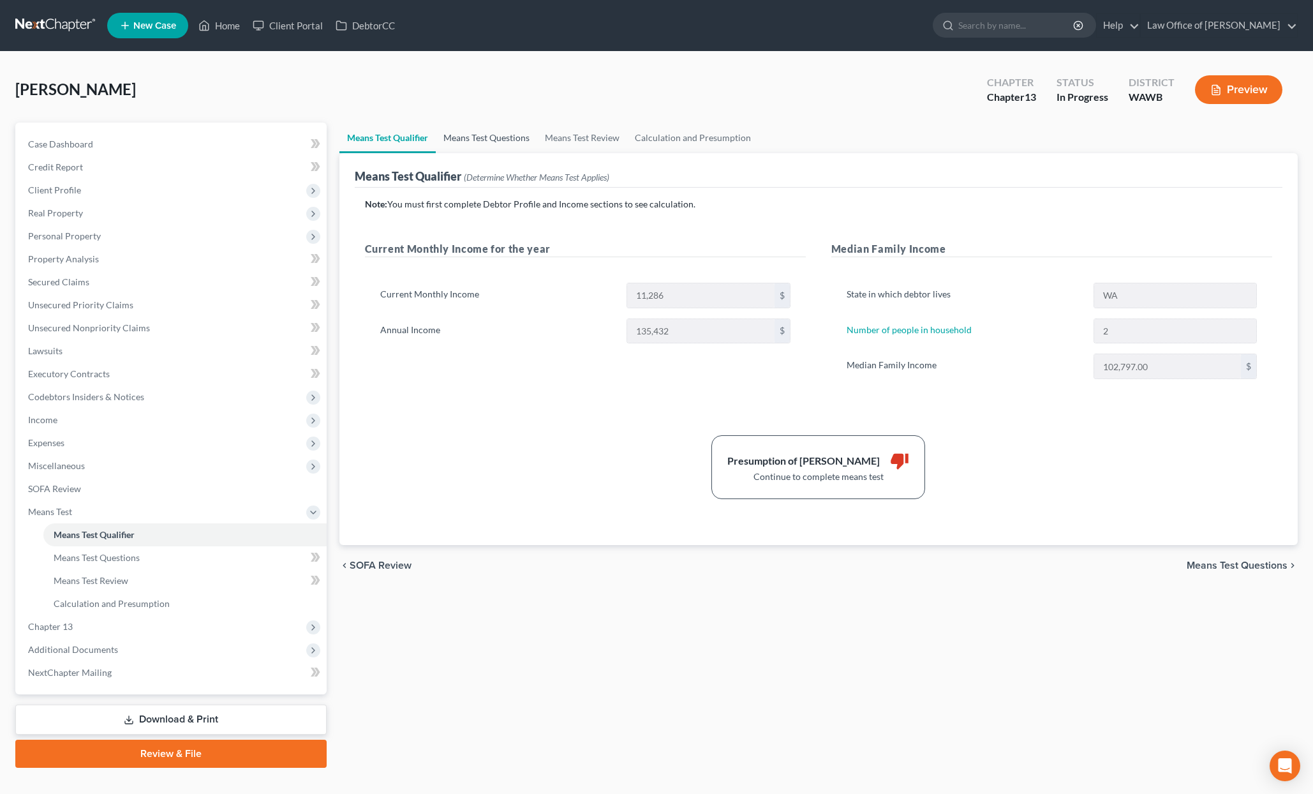
click at [496, 142] on link "Means Test Questions" at bounding box center [486, 138] width 101 height 31
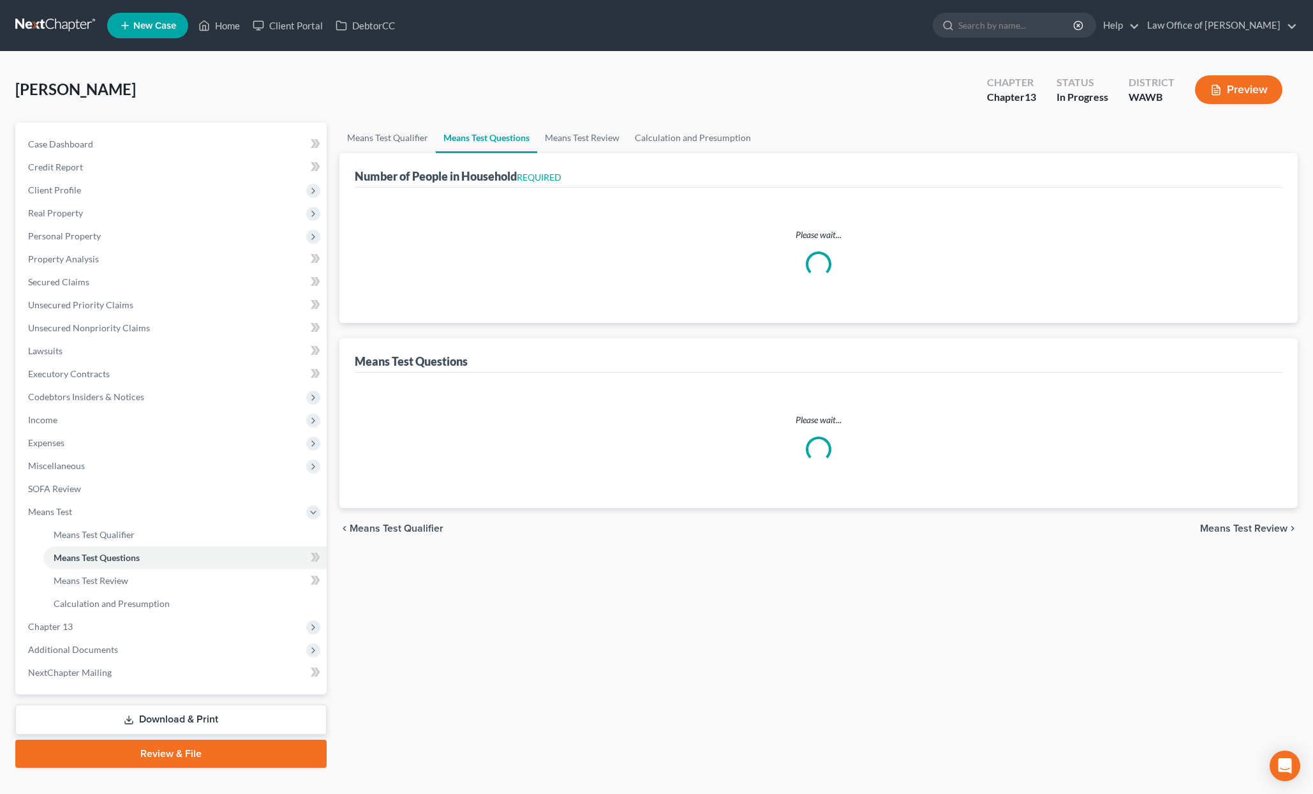
select select "1"
select select "60"
select select "2"
select select "1"
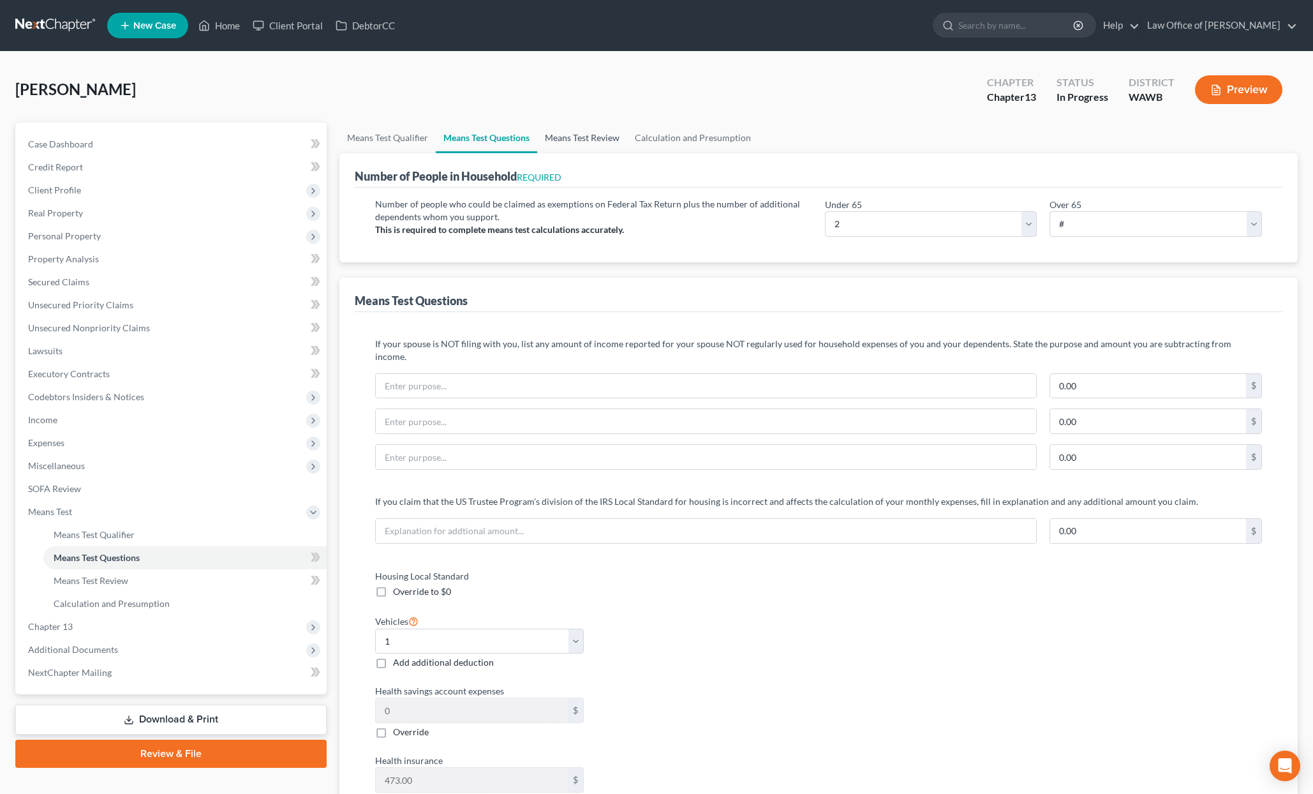
click at [581, 132] on link "Means Test Review" at bounding box center [582, 138] width 90 height 31
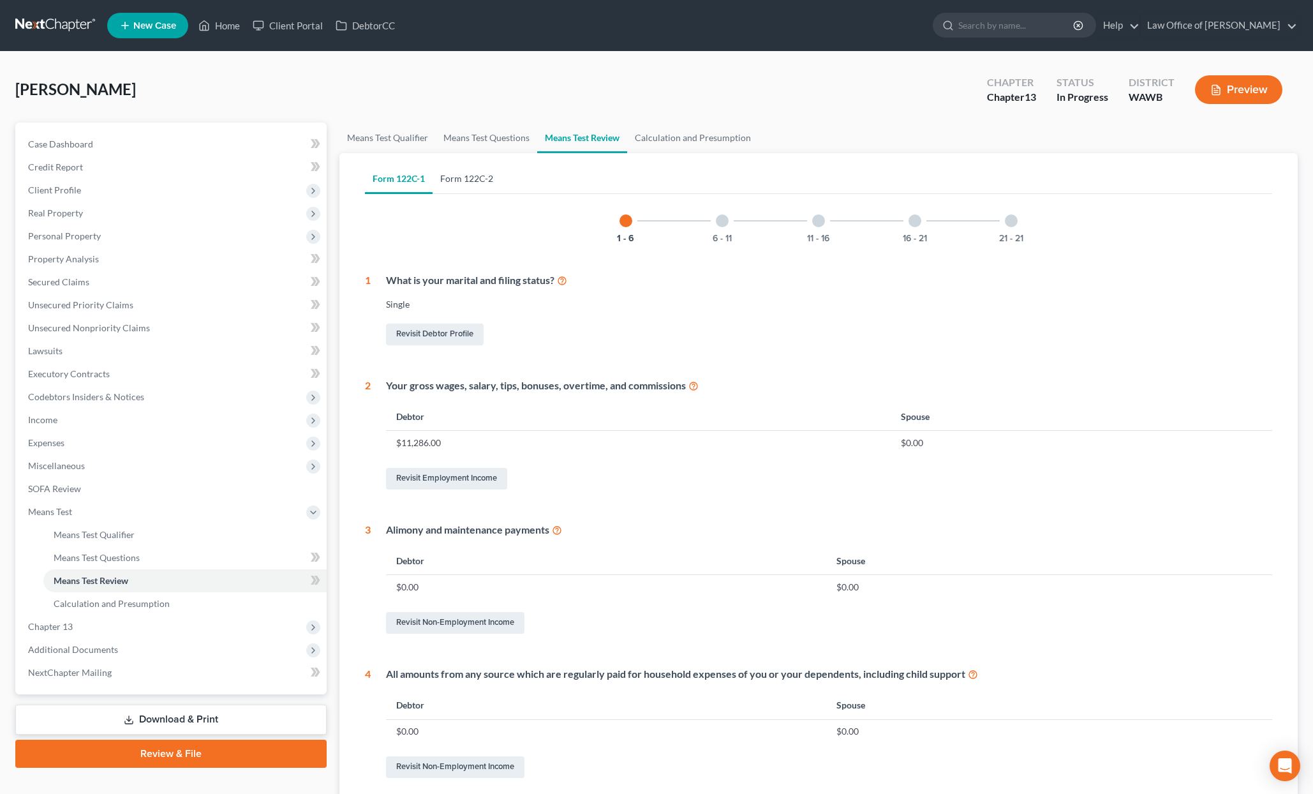
click at [460, 174] on link "Form 122C-2" at bounding box center [467, 178] width 68 height 31
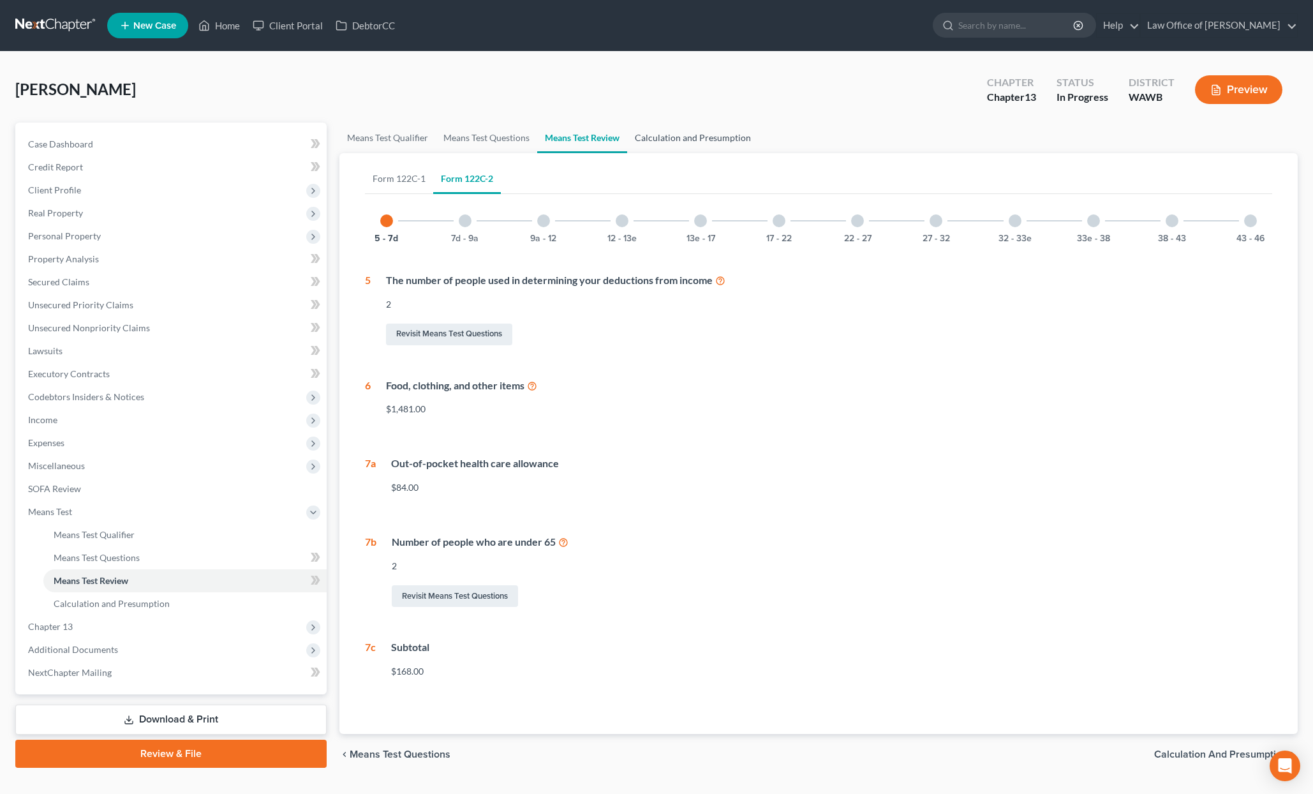
click at [685, 136] on link "Calculation and Presumption" at bounding box center [692, 138] width 131 height 31
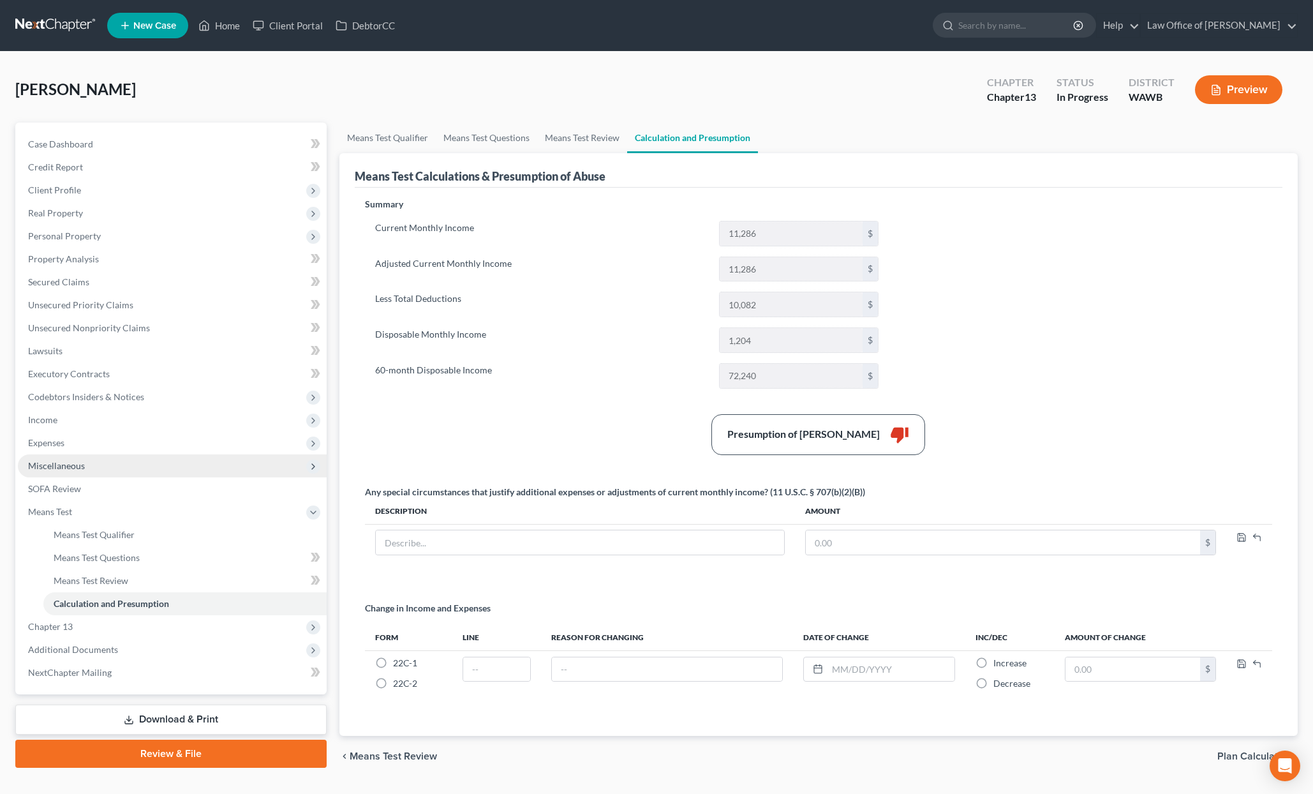
click at [61, 461] on span "Miscellaneous" at bounding box center [56, 465] width 57 height 11
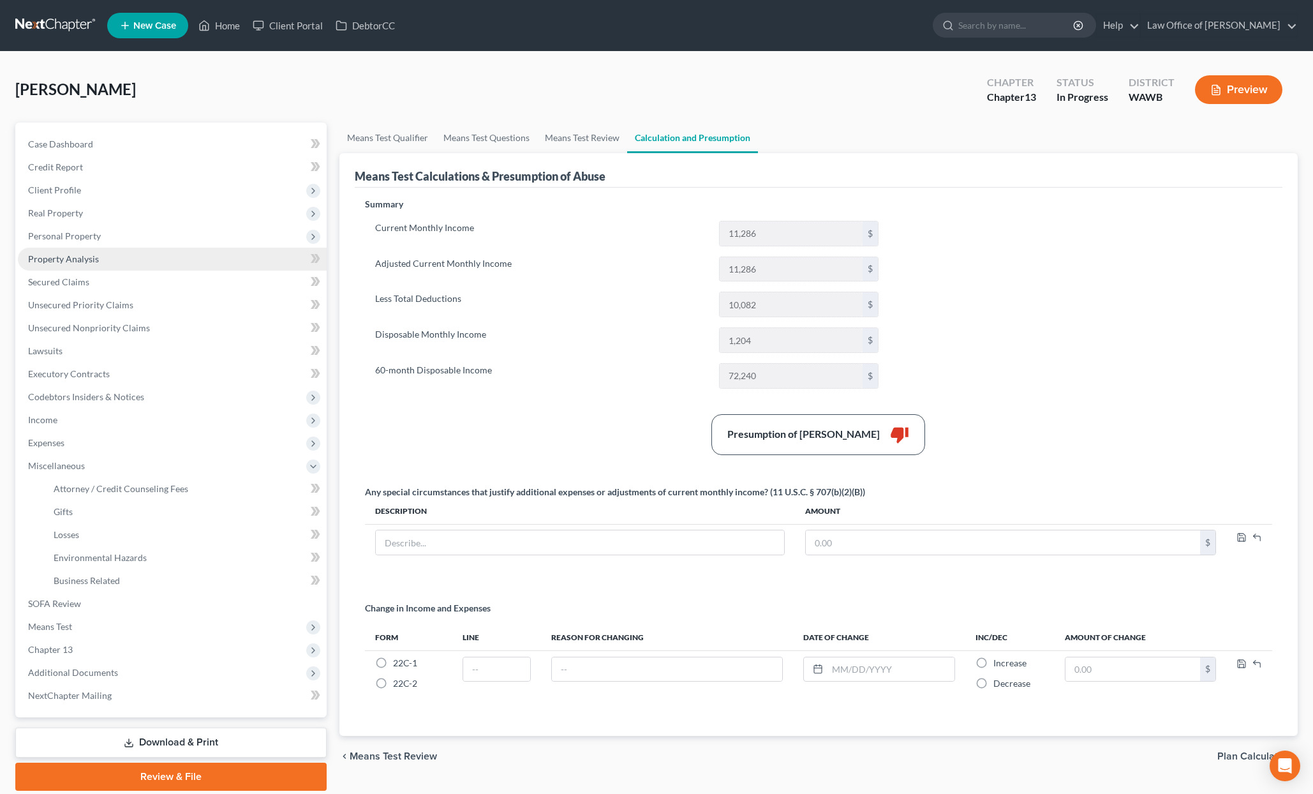
click at [67, 259] on span "Property Analysis" at bounding box center [63, 258] width 71 height 11
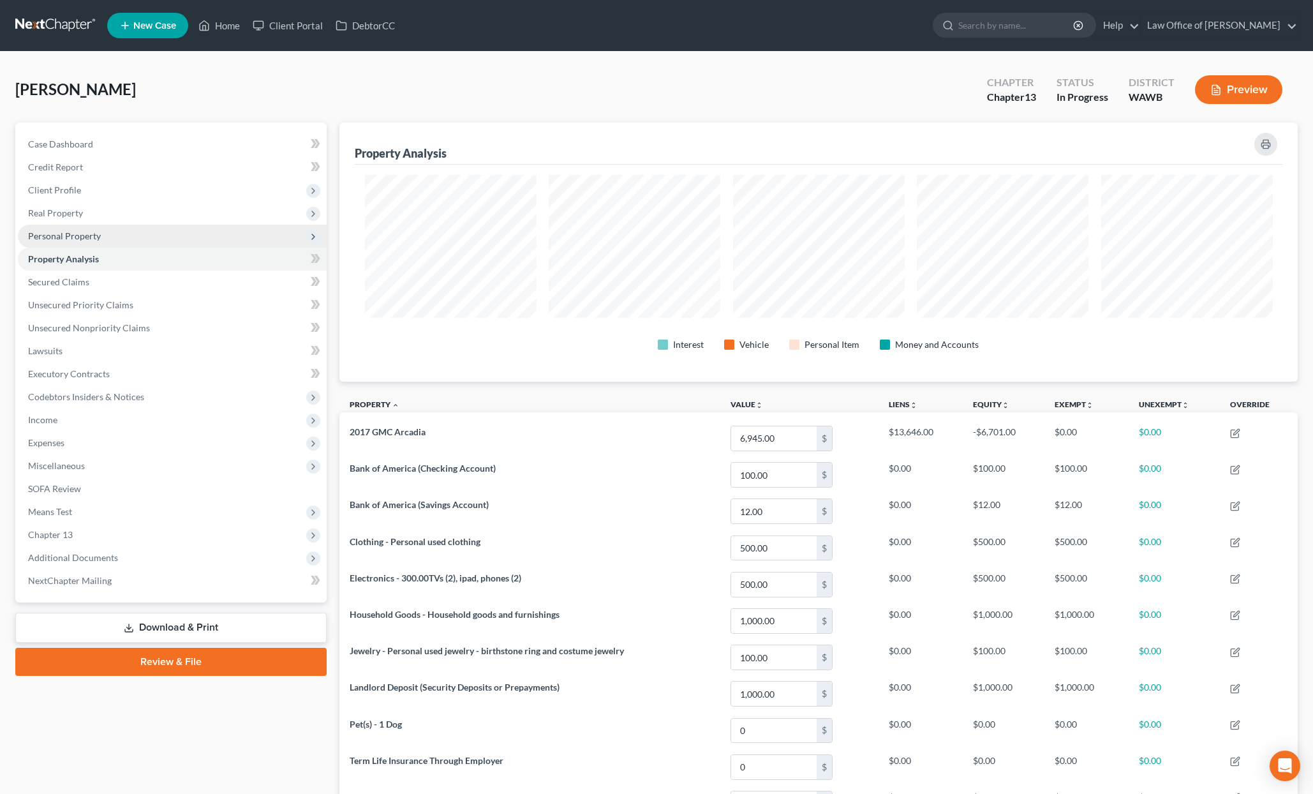
click at [66, 240] on span "Personal Property" at bounding box center [64, 235] width 73 height 11
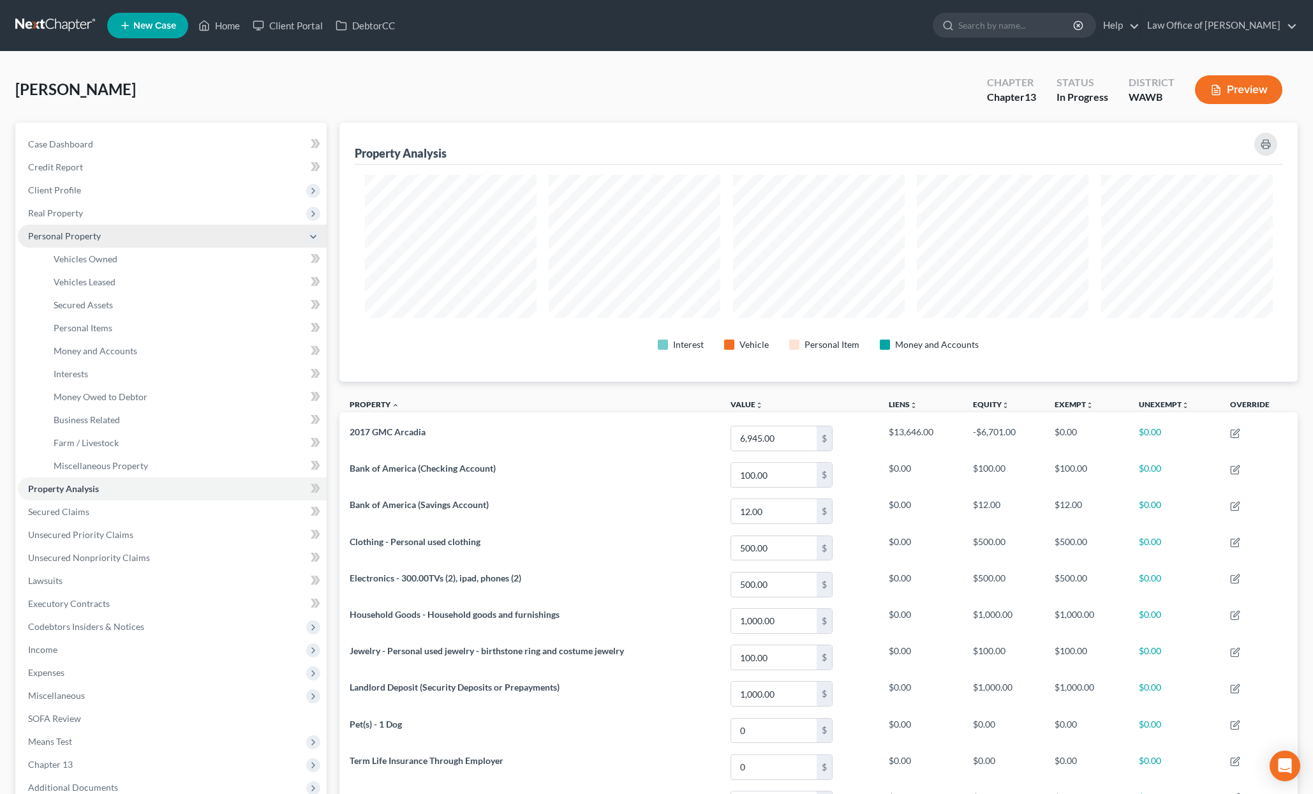
scroll to position [259, 959]
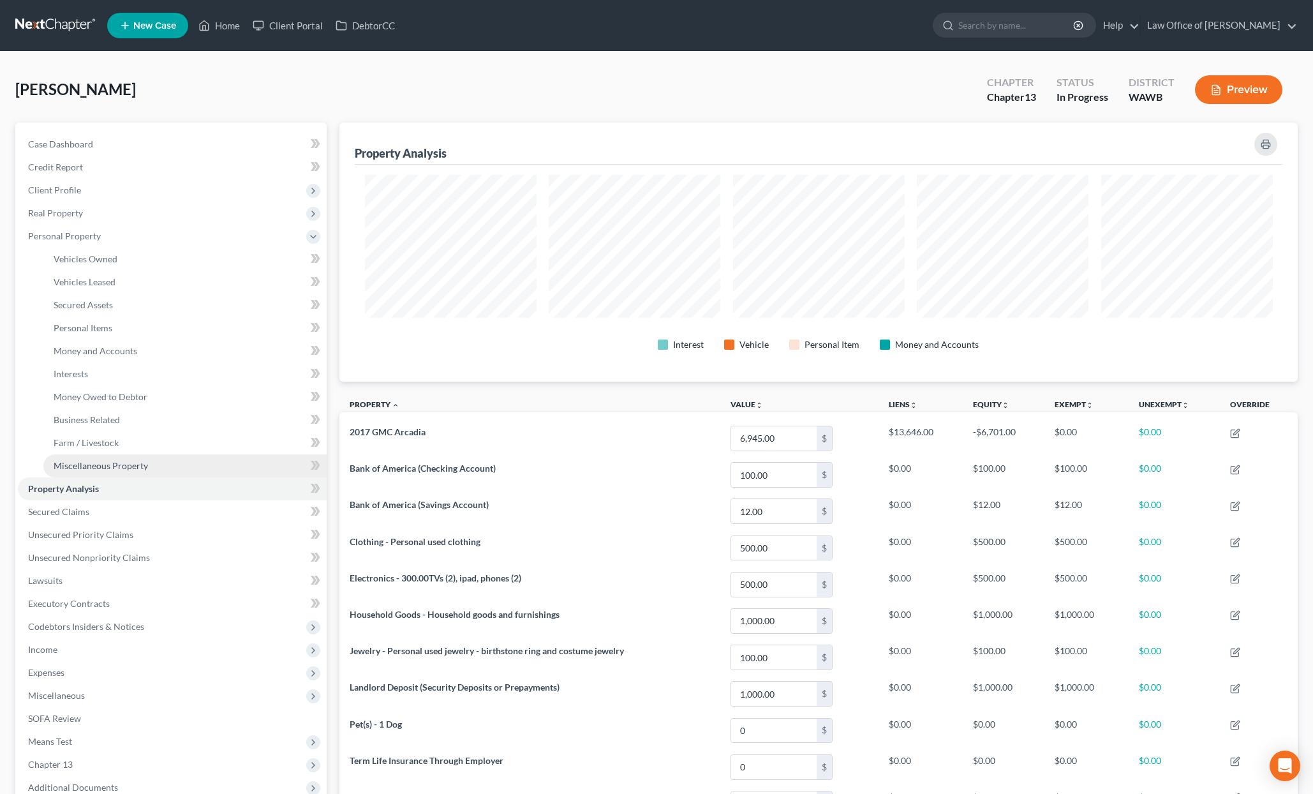
click at [68, 463] on span "Miscellaneous Property" at bounding box center [101, 465] width 94 height 11
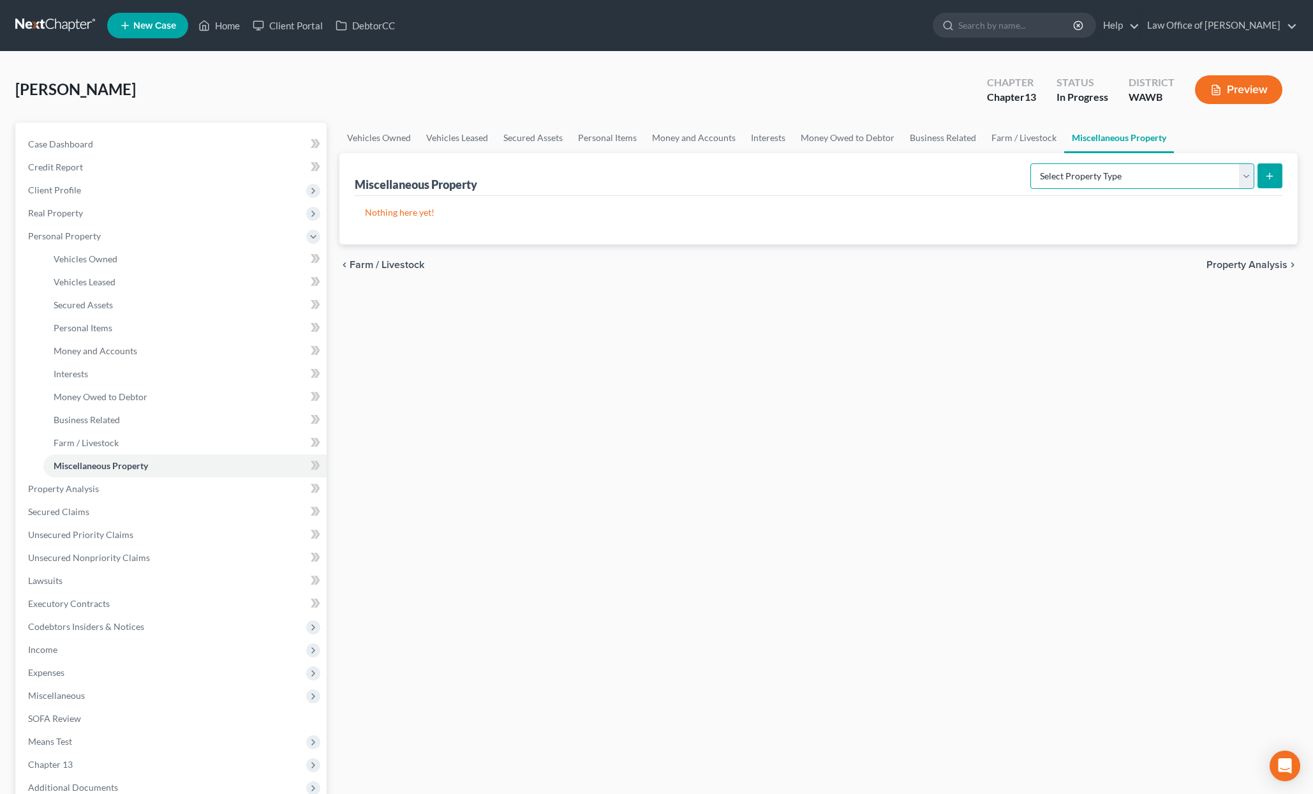
click at [1060, 170] on select "Select Property Type Assigned for Creditor Benefit [DATE] (SOFA: 12) Holding fo…" at bounding box center [1143, 176] width 224 height 26
select select "transferred"
click at [1031, 163] on select "Select Property Type Assigned for Creditor Benefit [DATE] (SOFA: 12) Holding fo…" at bounding box center [1143, 176] width 224 height 26
click at [1268, 176] on line "submit" at bounding box center [1270, 176] width 6 height 0
select select "Ordinary (within 2 years)"
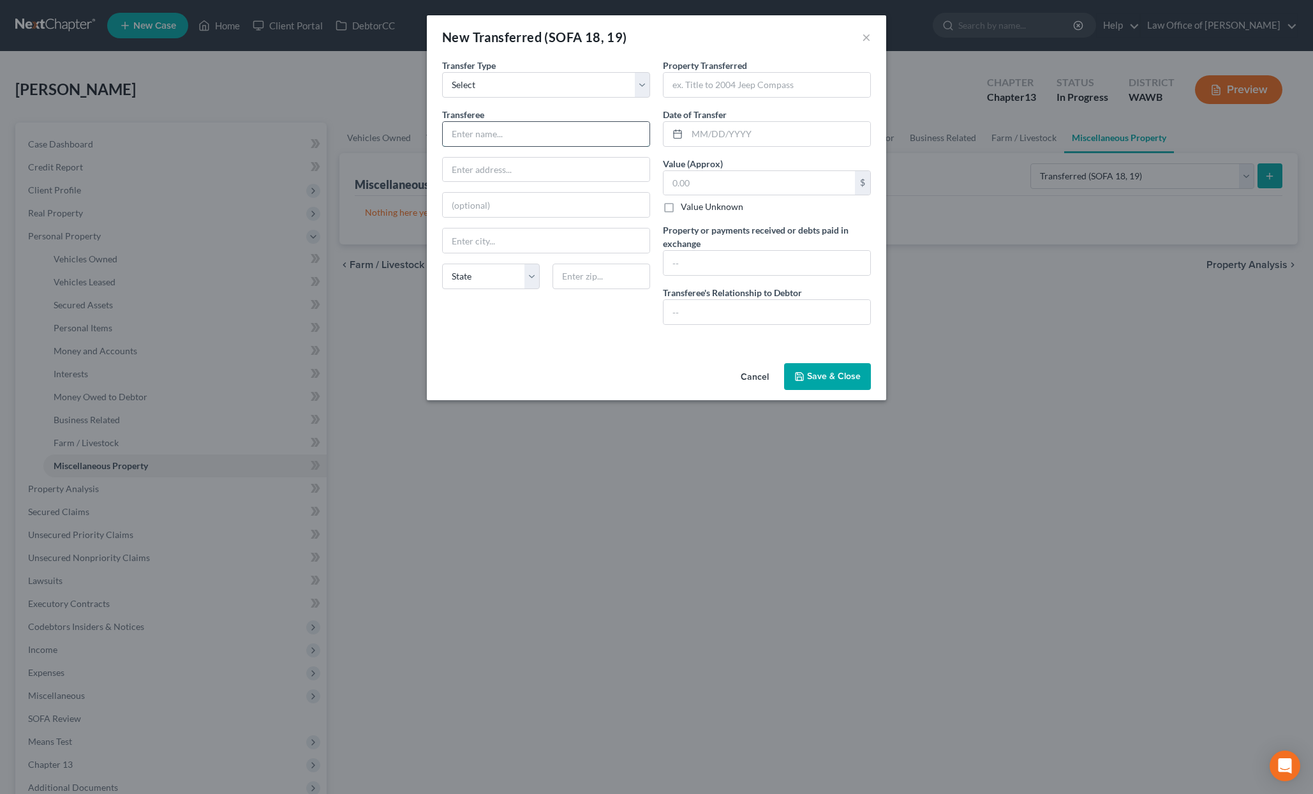
click at [498, 128] on input "text" at bounding box center [546, 134] width 207 height 24
type input "Public Storage"
click at [870, 33] on button "×" at bounding box center [866, 36] width 9 height 15
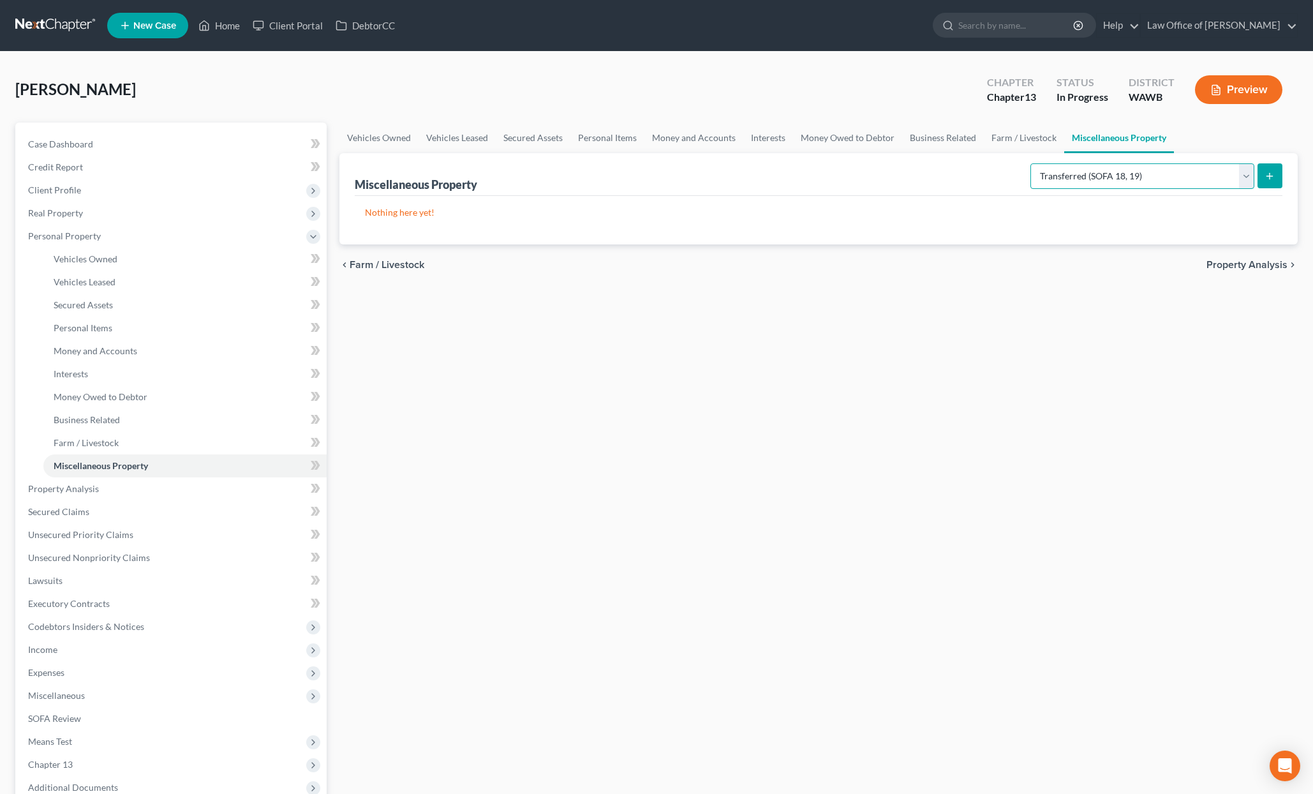
click at [1038, 170] on select "Select Property Type Assigned for Creditor Benefit [DATE] (SOFA: 12) Holding fo…" at bounding box center [1143, 176] width 224 height 26
select select "stored_within_1_year"
click at [1031, 163] on select "Select Property Type Assigned for Creditor Benefit [DATE] (SOFA: 12) Holding fo…" at bounding box center [1143, 176] width 224 height 26
click at [1269, 179] on icon "submit" at bounding box center [1270, 176] width 10 height 10
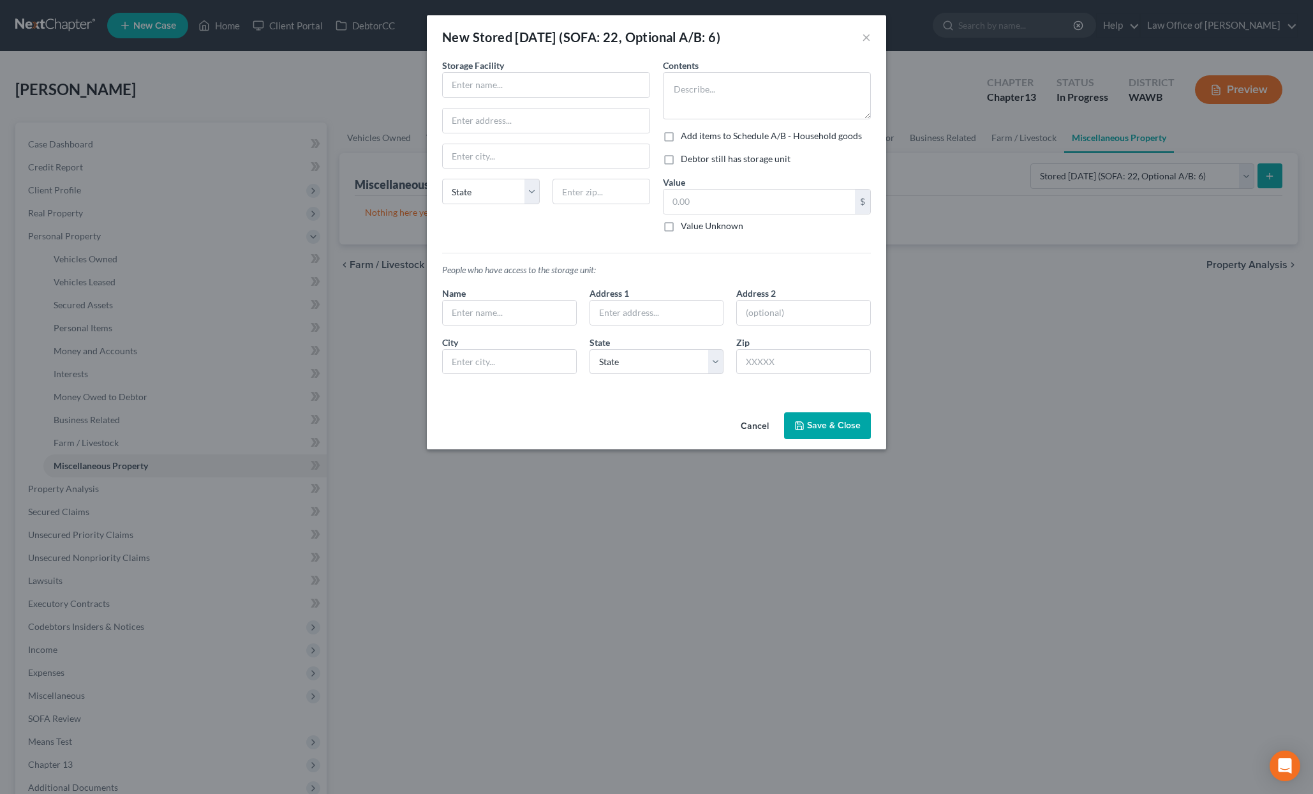
click at [1230, 179] on div "New Stored Within 1 Year (SOFA: 22, Optional A/B: 6) × An exemption set must fi…" at bounding box center [656, 397] width 1313 height 794
click at [596, 75] on input "text" at bounding box center [546, 85] width 207 height 24
type input "Public Storage"
click at [708, 94] on textarea at bounding box center [767, 95] width 208 height 47
type textarea "S"
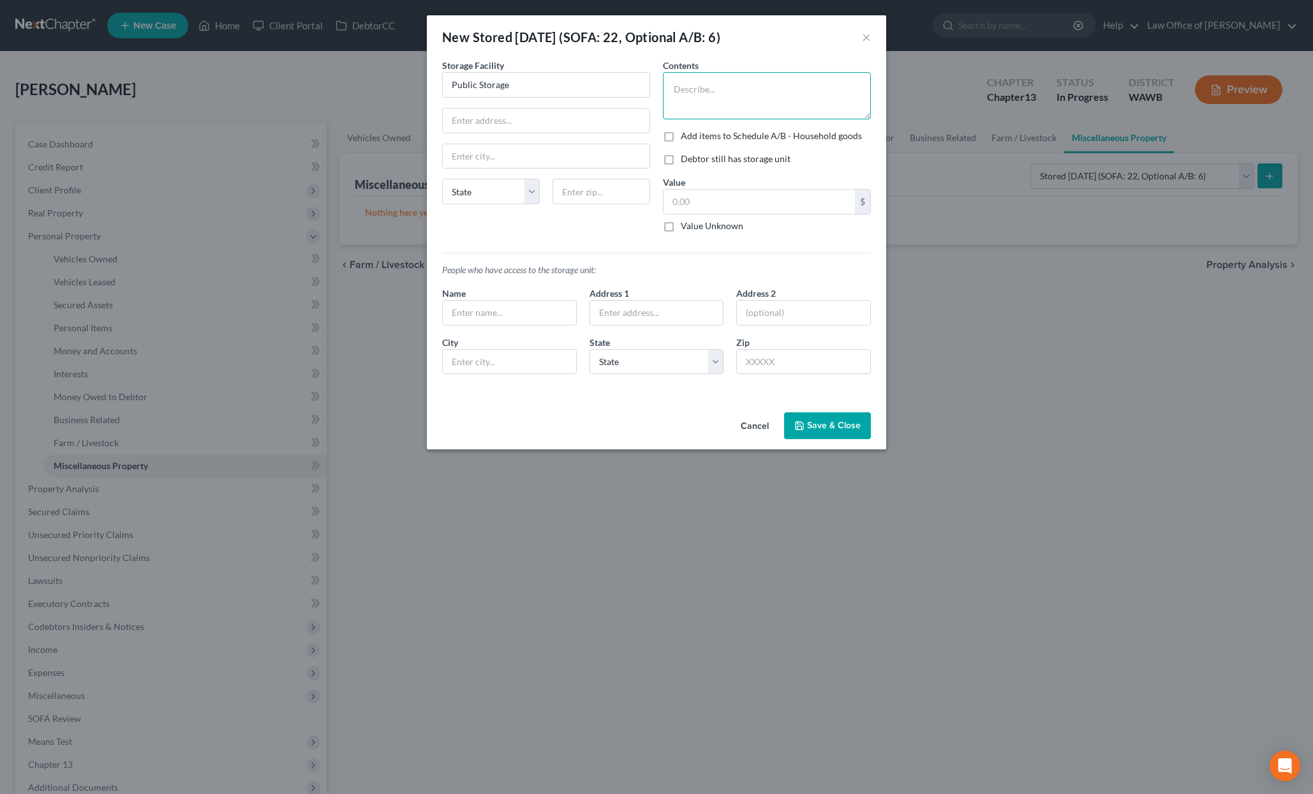
type textarea "S"
type textarea "D"
type textarea "House"
click at [591, 122] on input "text" at bounding box center [546, 120] width 207 height 24
type input "1450 Interstate Highway 45"
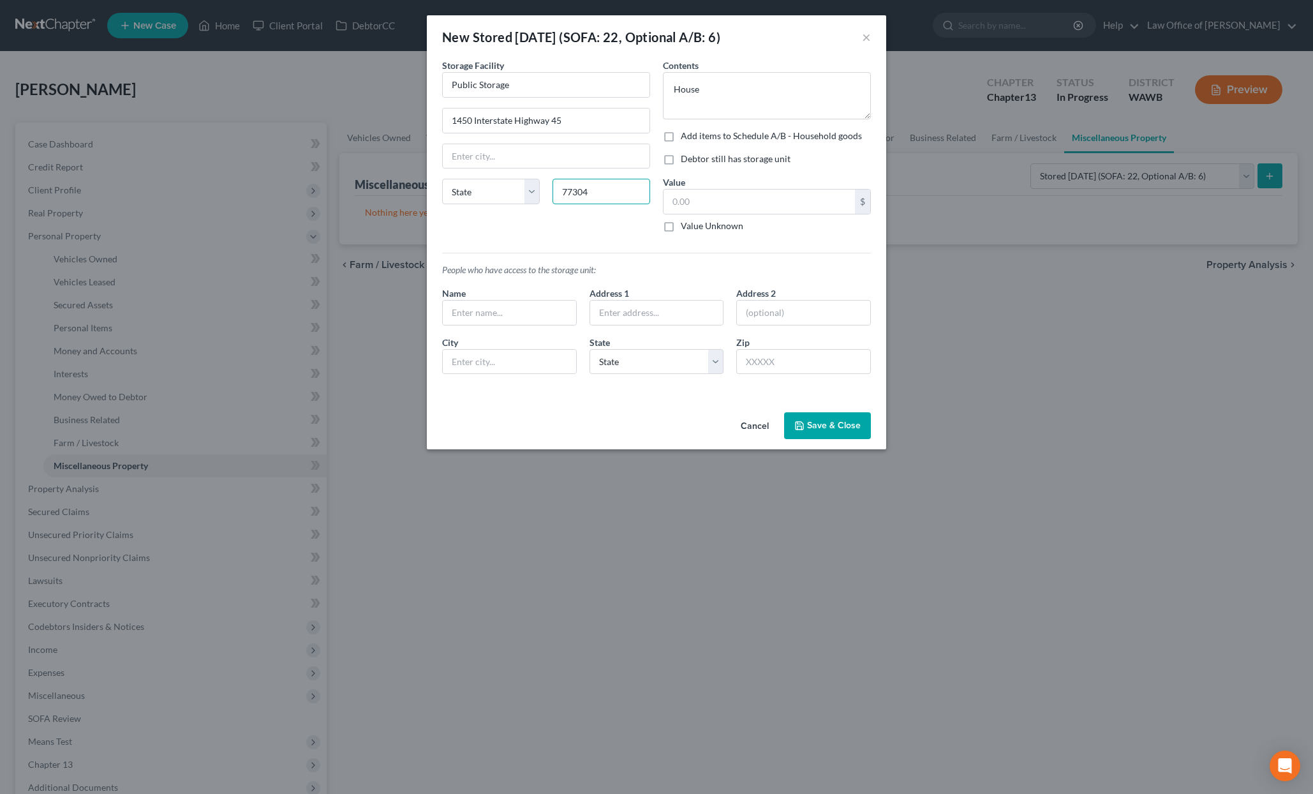
type input "77304"
type input "Conroe"
select select "45"
click at [751, 87] on textarea "House" at bounding box center [767, 95] width 208 height 47
type textarea "Household Furniture and goods."
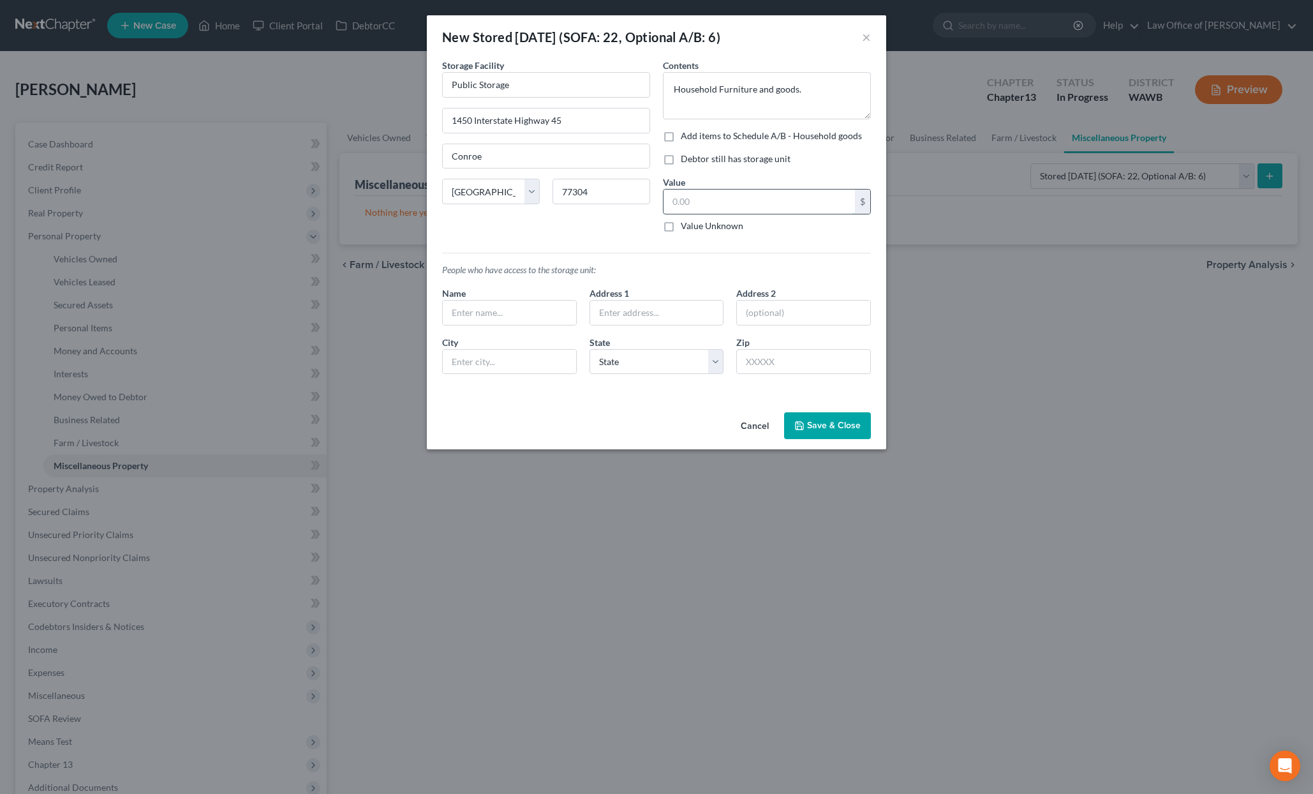
click at [722, 193] on input "text" at bounding box center [759, 202] width 191 height 24
type input "0.00"
click at [558, 312] on input "text" at bounding box center [509, 313] width 133 height 24
type input "Christina Stanford"
click at [634, 314] on input "text" at bounding box center [656, 313] width 133 height 24
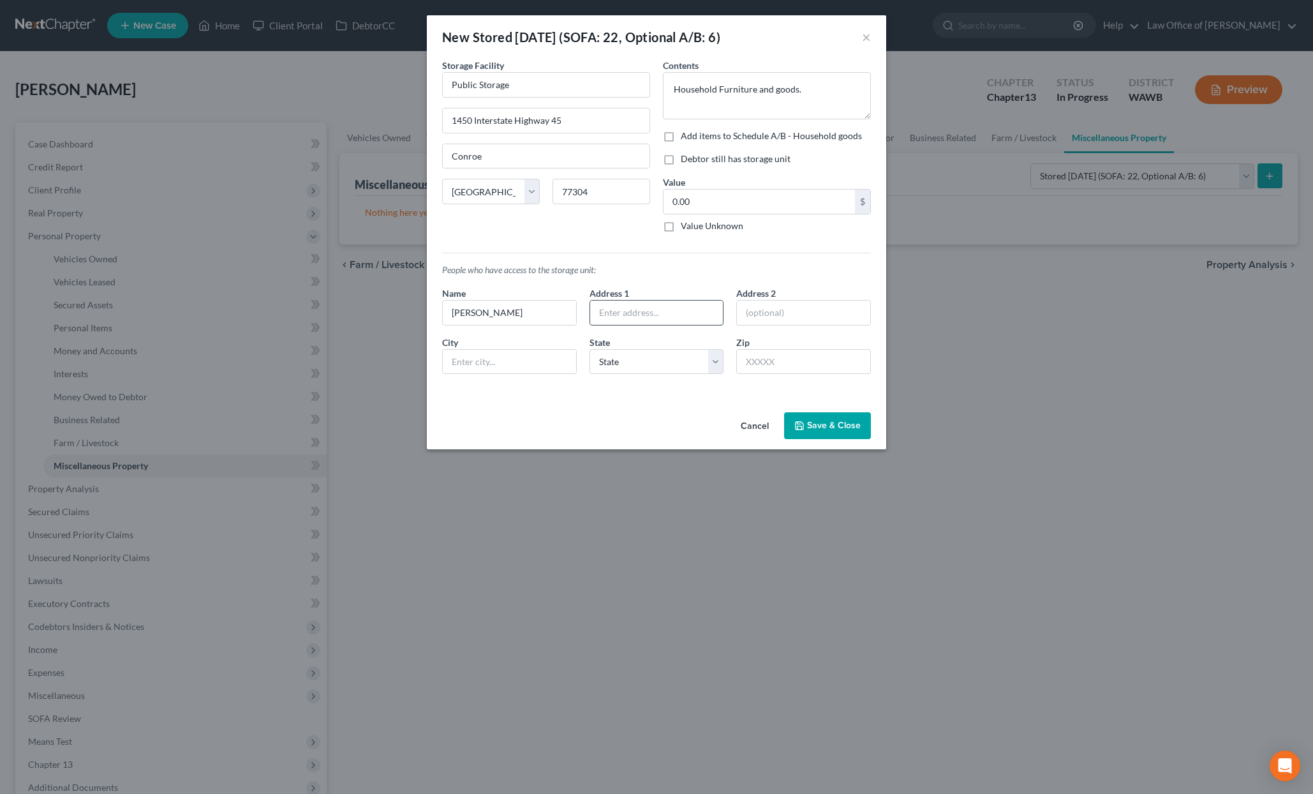
paste input "2428 82nd Drive NE Unit A"
type input "2428 82nd Drive NE Unit A"
click at [798, 364] on input "text" at bounding box center [803, 362] width 135 height 26
type input "98258"
type input "Lake Stevens"
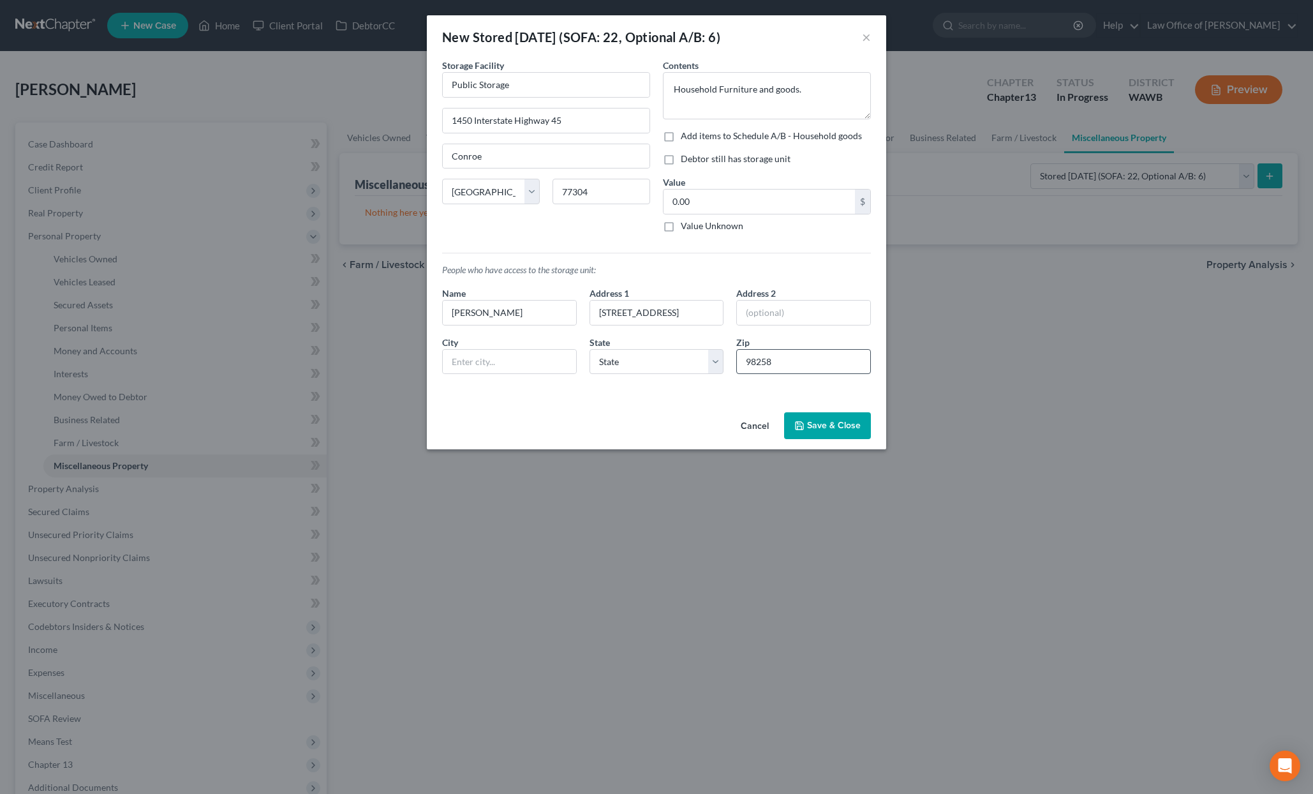
select select "50"
click at [821, 427] on button "Save & Close" at bounding box center [827, 425] width 87 height 27
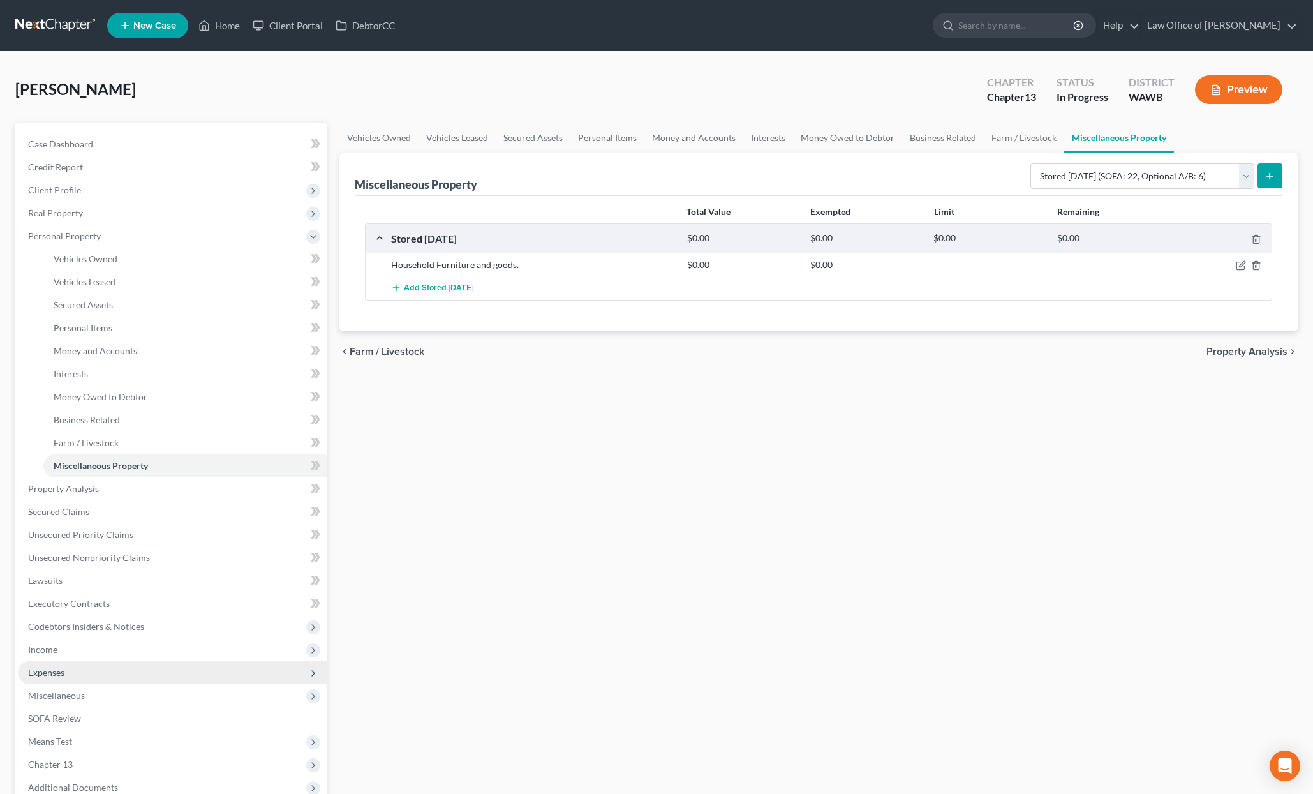
click at [83, 662] on span "Expenses" at bounding box center [172, 672] width 309 height 23
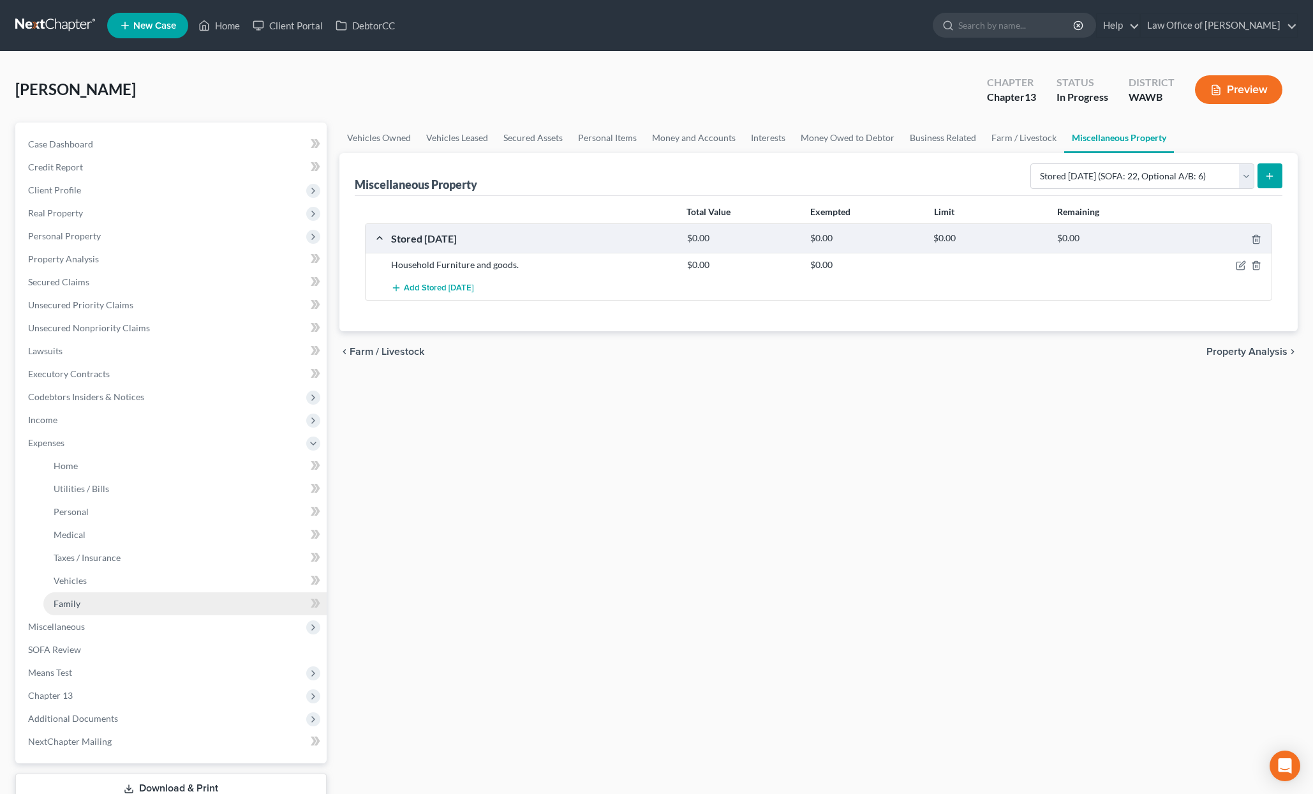
click at [94, 593] on link "Family" at bounding box center [184, 603] width 283 height 23
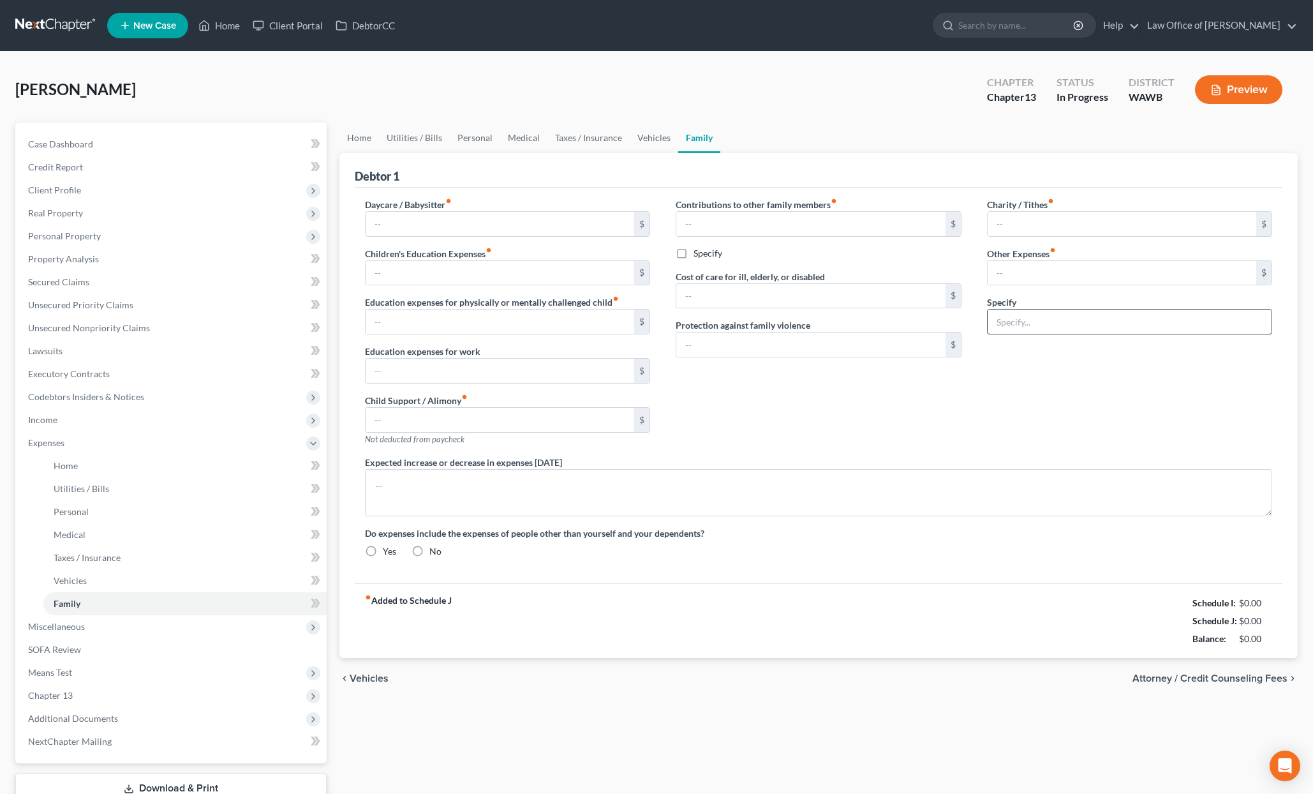
type input "0.00"
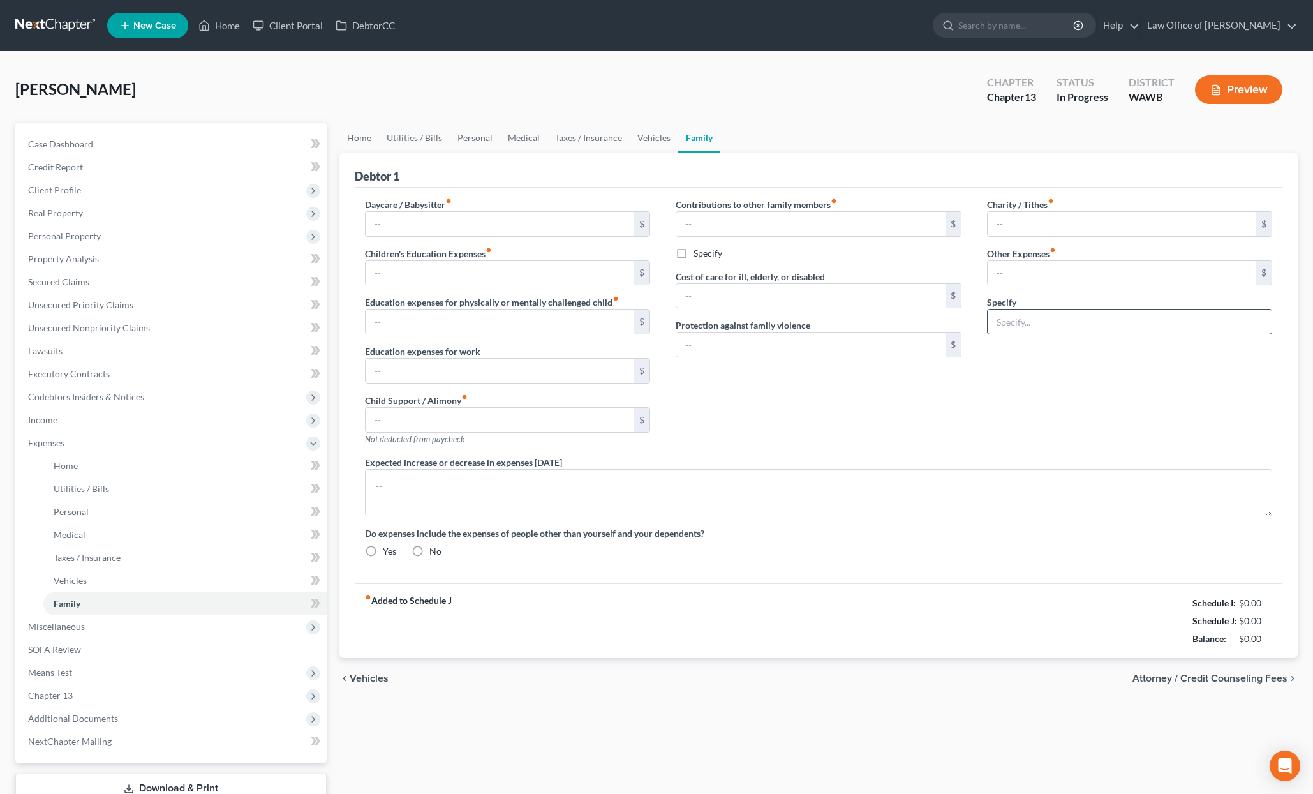
type input "0.00"
type input "200.00"
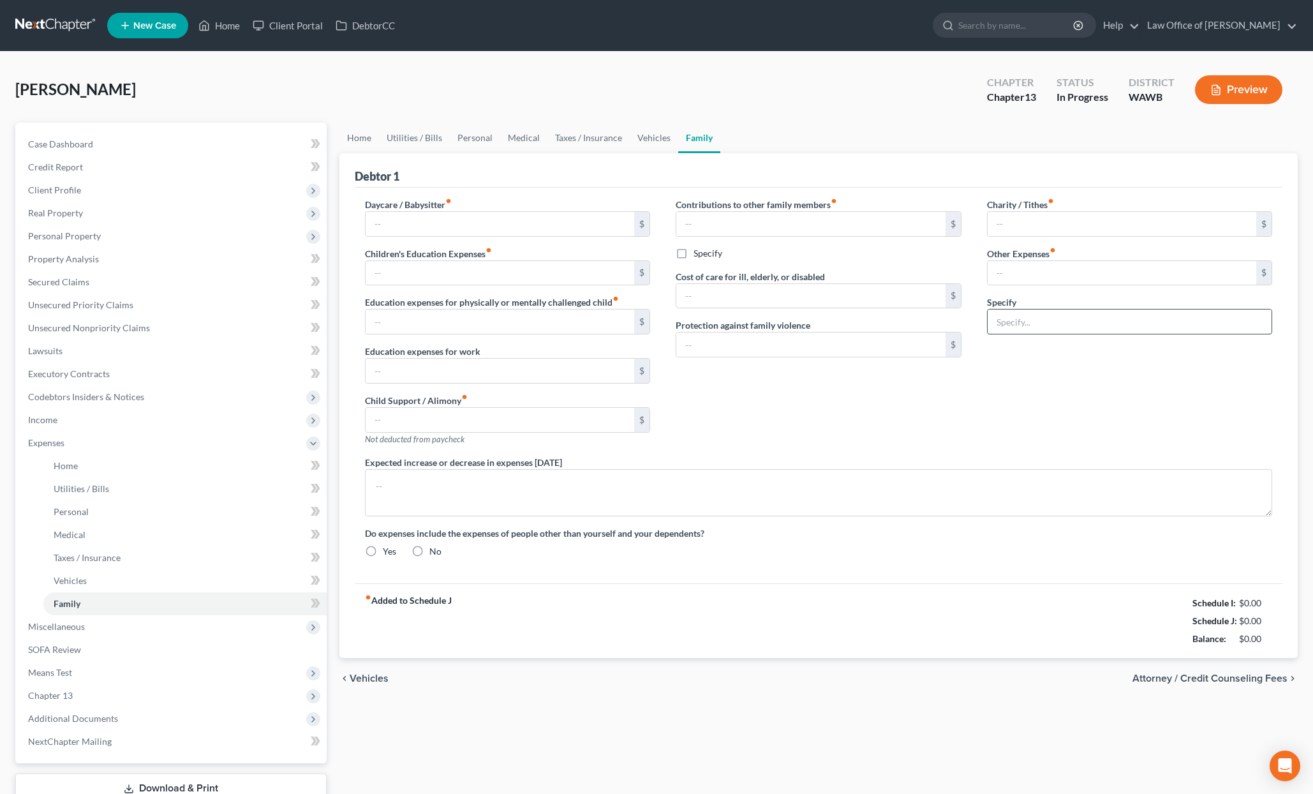
type input "Pet Care"
radio input "true"
click at [1046, 360] on div "Charity / Tithes fiber_manual_record 0.00 $ Other Expenses fiber_manual_record …" at bounding box center [1130, 327] width 311 height 258
click at [1047, 350] on button "Add Other Expenses" at bounding box center [1038, 352] width 103 height 10
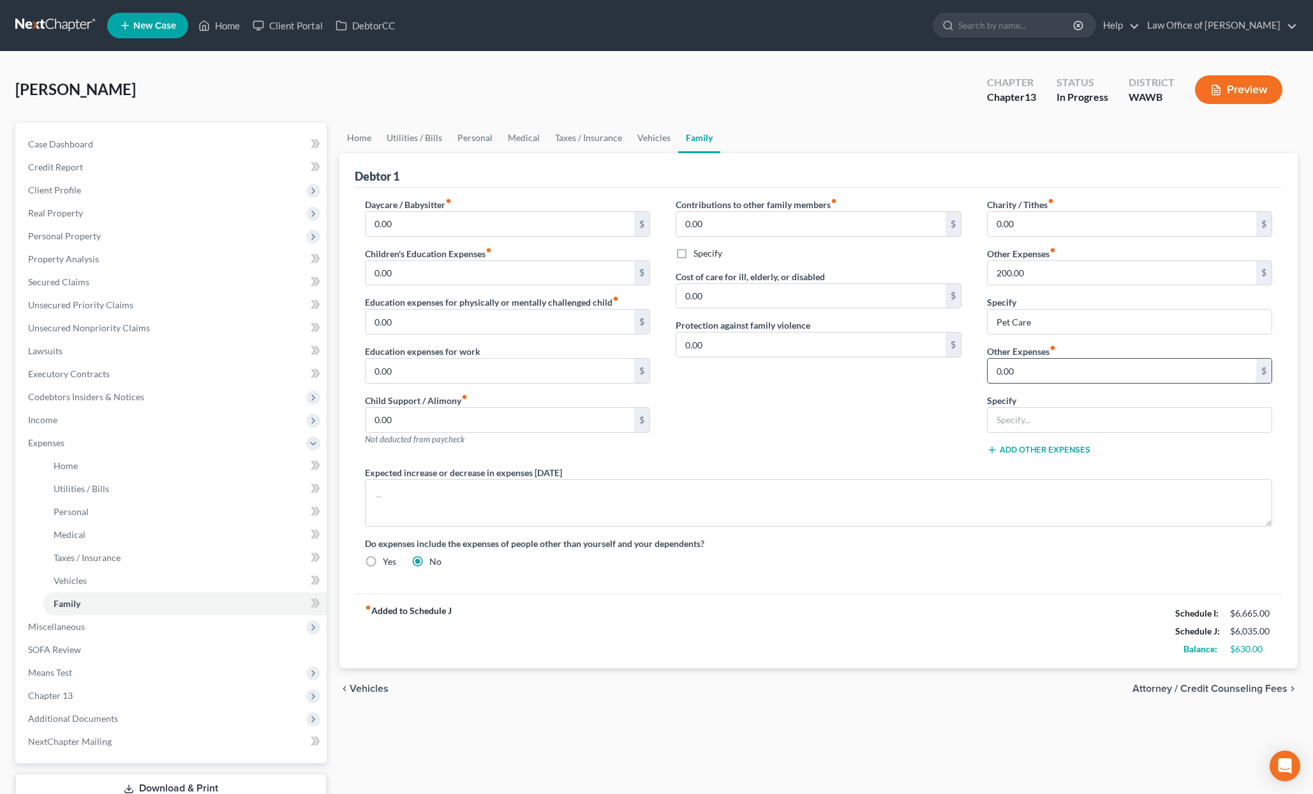
click at [1036, 371] on input "0.00" at bounding box center [1122, 371] width 269 height 24
type input "150.00"
click at [1054, 419] on input "text" at bounding box center [1130, 420] width 285 height 24
type input "Storage Unit"
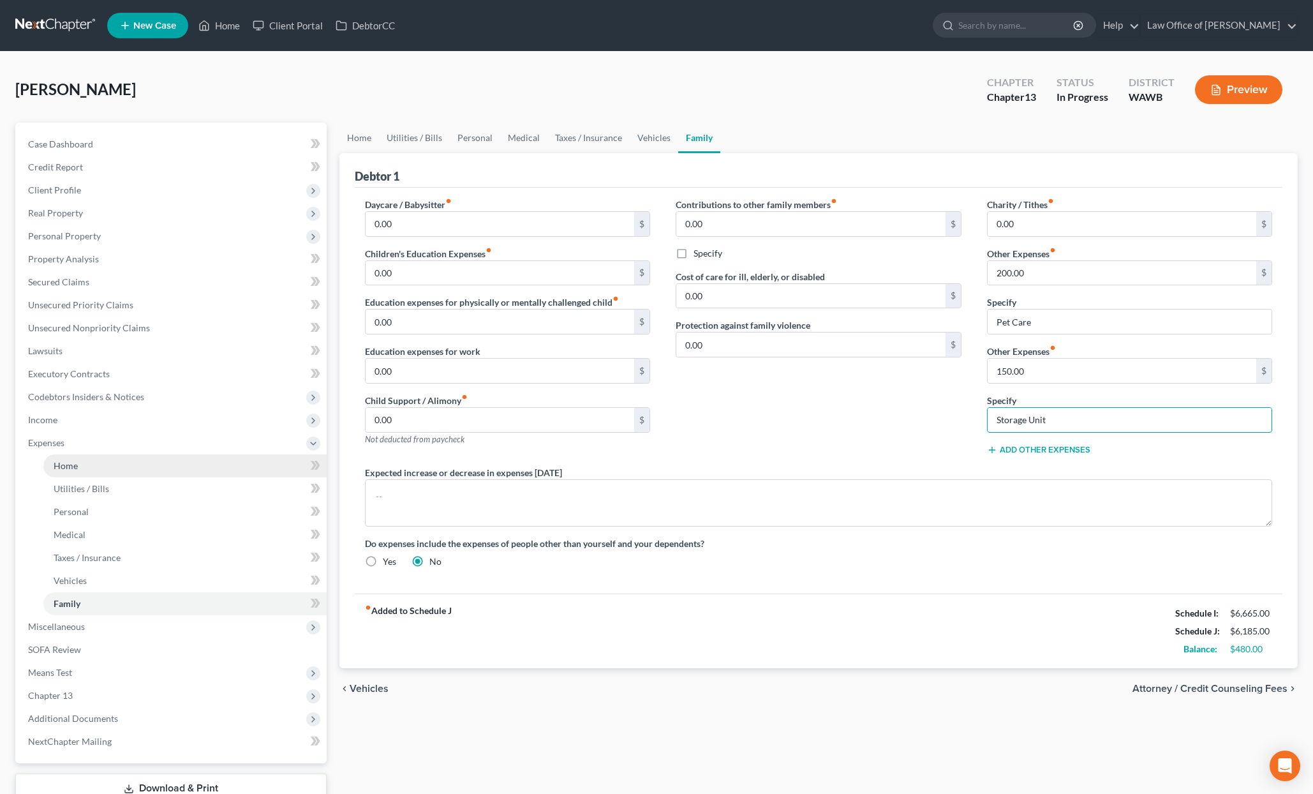
scroll to position [91, 0]
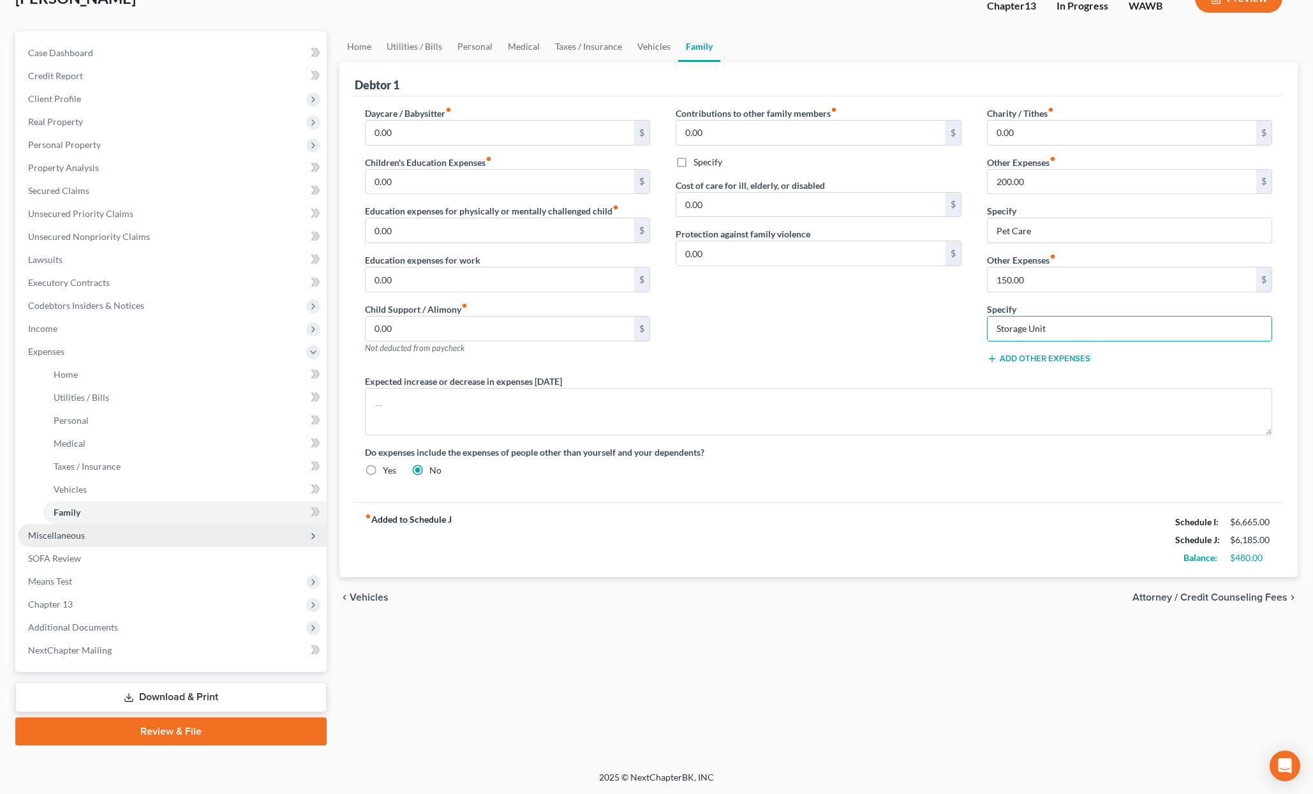
click at [149, 544] on span "Miscellaneous" at bounding box center [172, 535] width 309 height 23
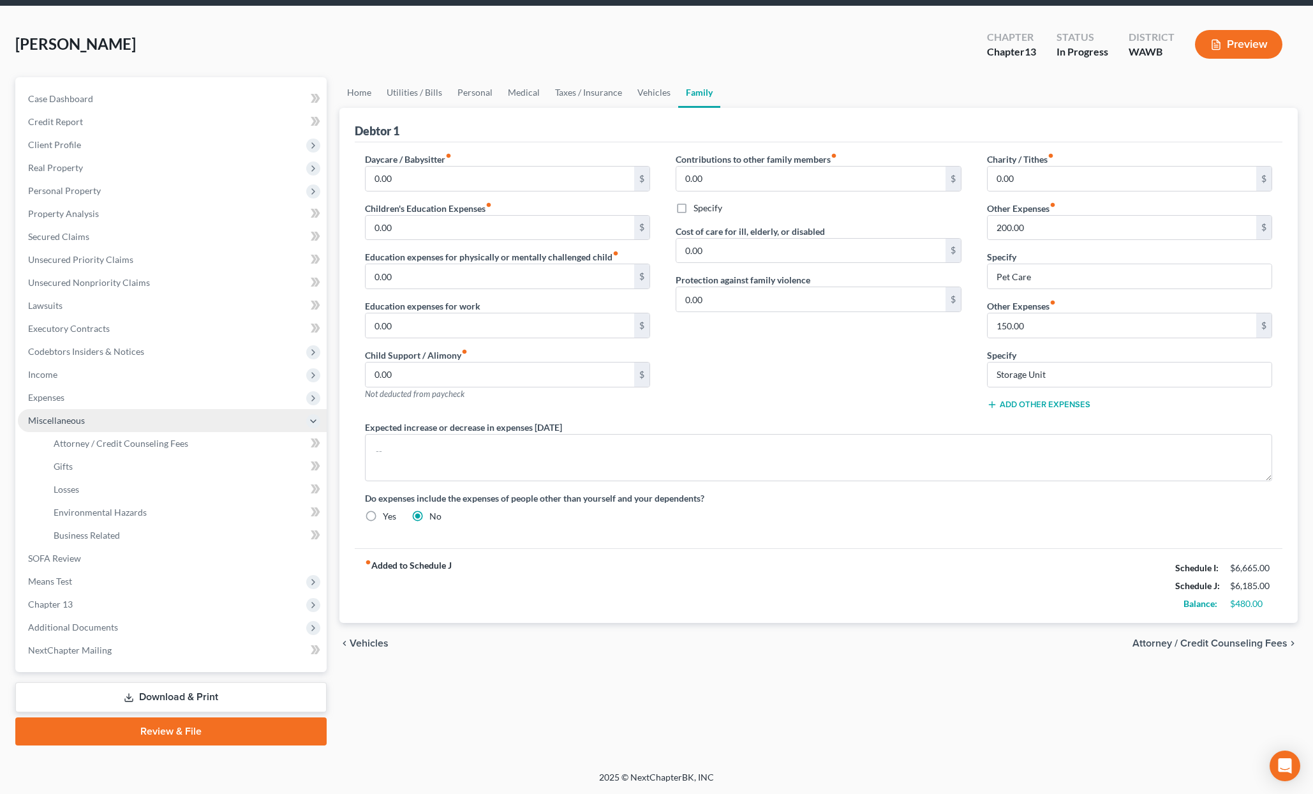
scroll to position [45, 0]
click at [149, 444] on span "Attorney / Credit Counseling Fees" at bounding box center [121, 443] width 135 height 11
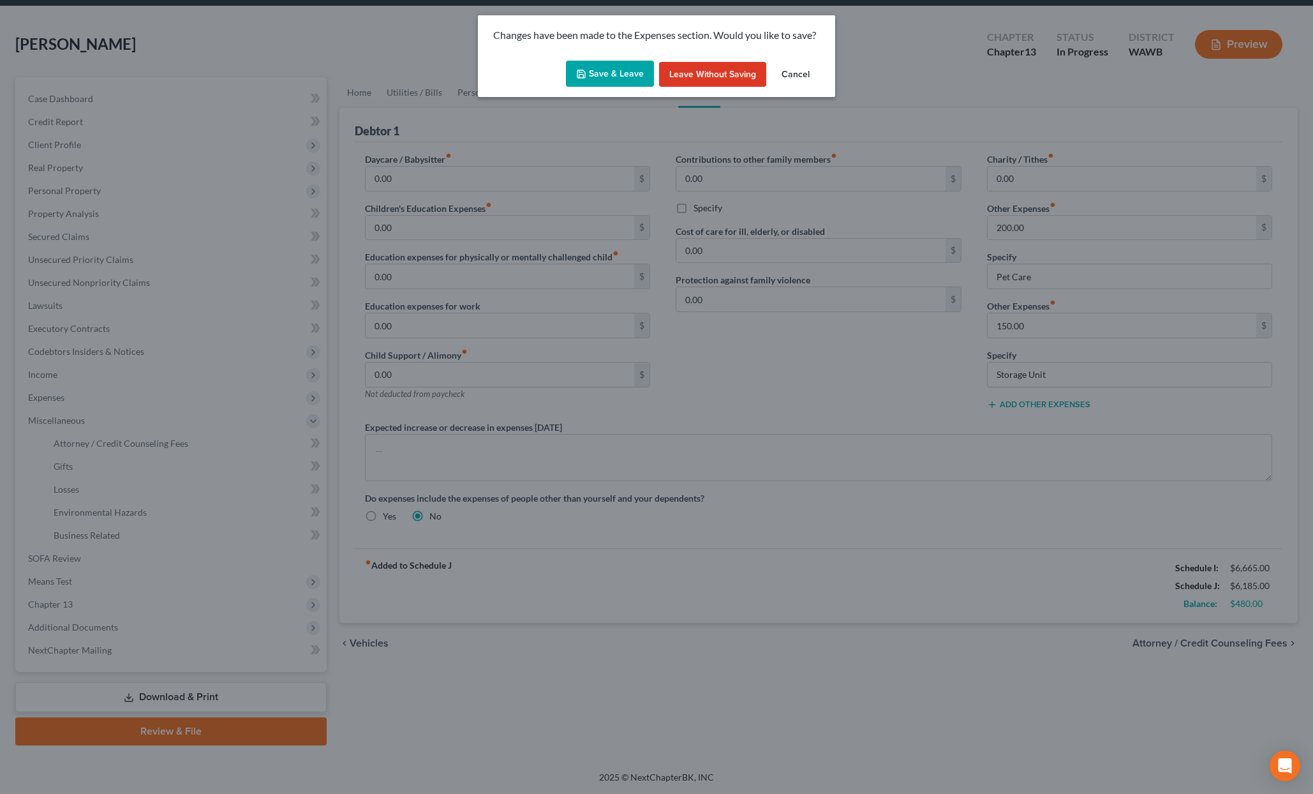
click at [592, 87] on div "Save & Leave Leave without Saving Cancel" at bounding box center [656, 77] width 357 height 42
click at [594, 84] on button "Save & Leave" at bounding box center [610, 74] width 88 height 27
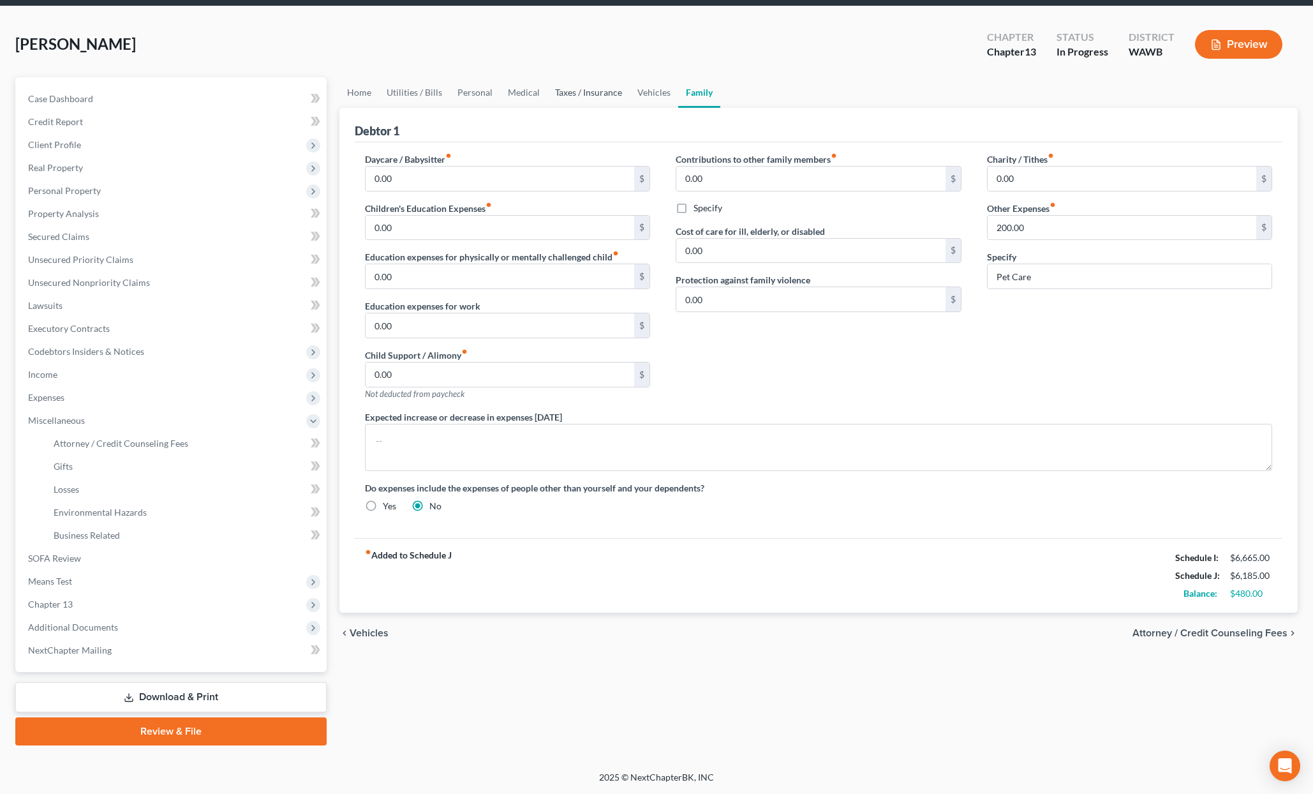
select select "0"
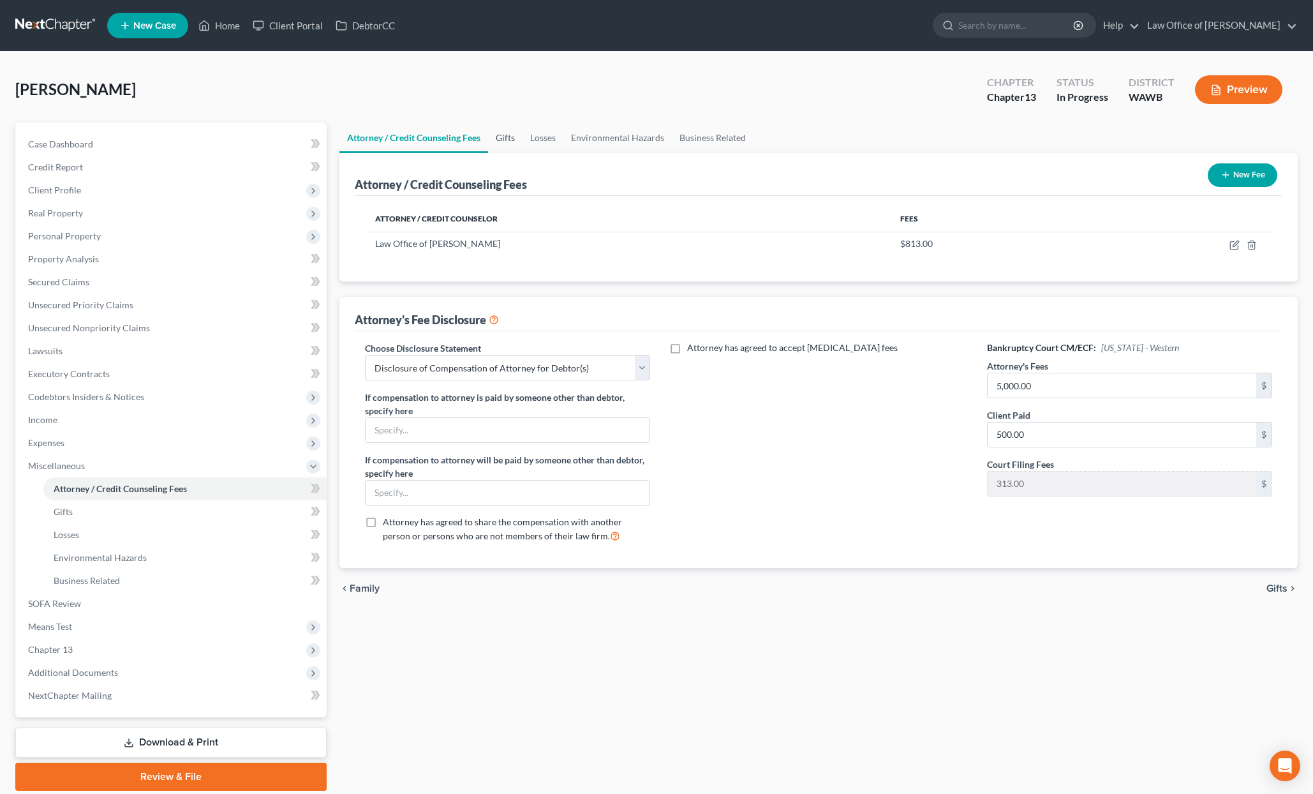
click at [504, 143] on link "Gifts" at bounding box center [505, 138] width 34 height 31
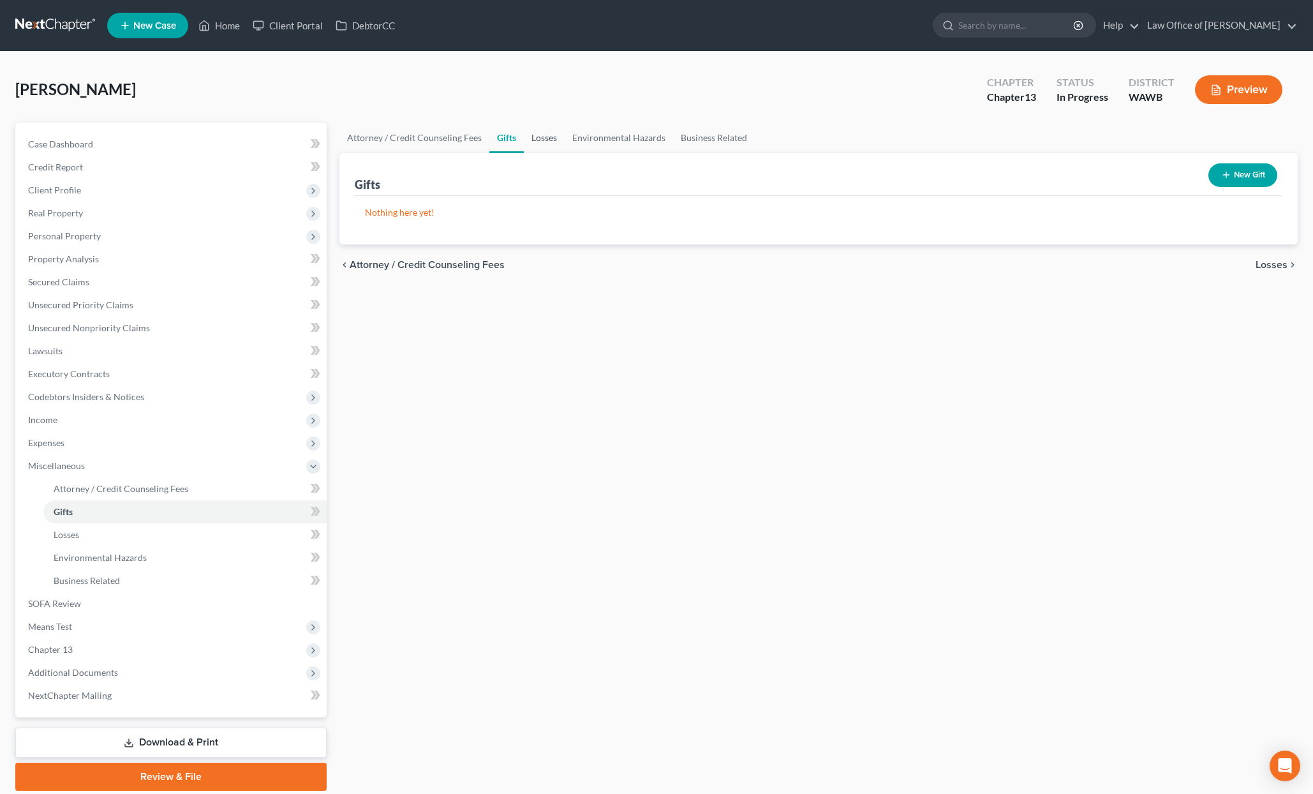
click at [546, 142] on link "Losses" at bounding box center [544, 138] width 41 height 31
click at [601, 142] on link "Environmental Hazards" at bounding box center [619, 138] width 108 height 31
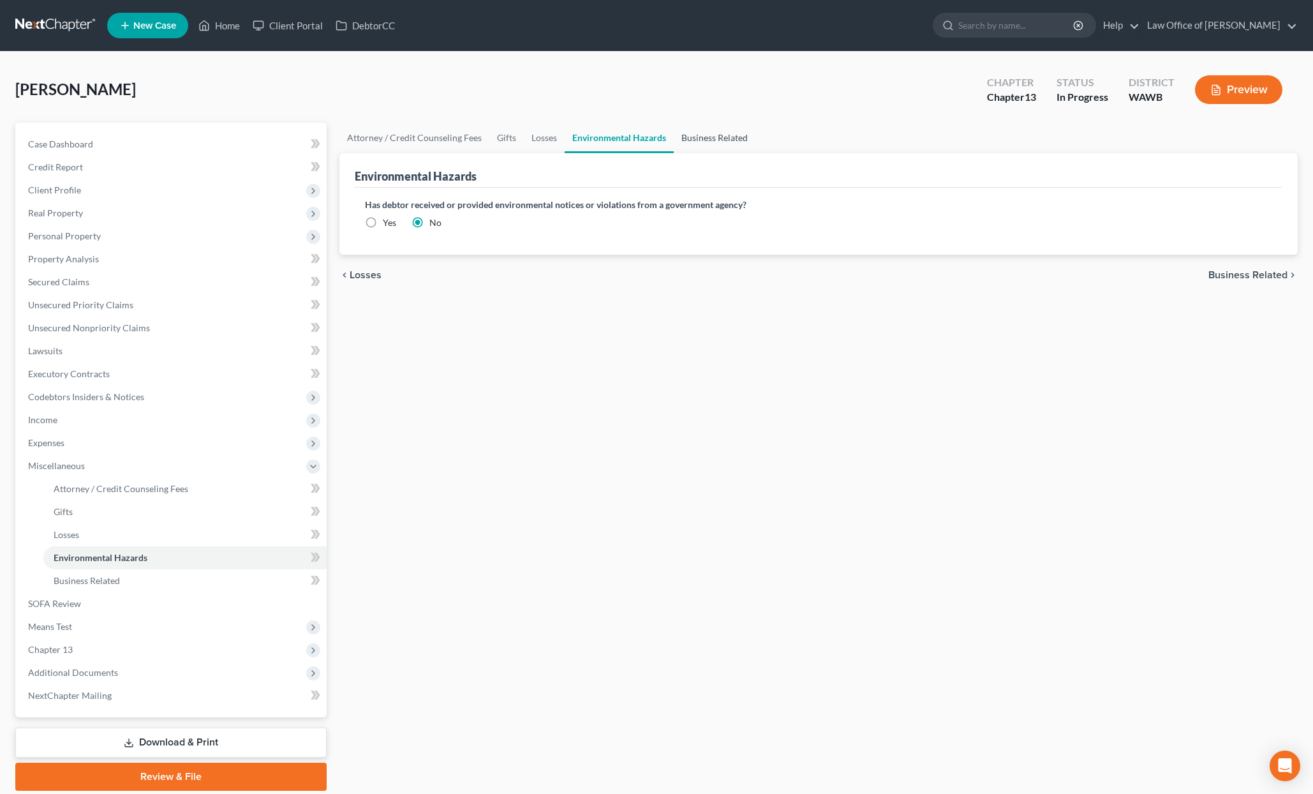
click at [699, 147] on link "Business Related" at bounding box center [715, 138] width 82 height 31
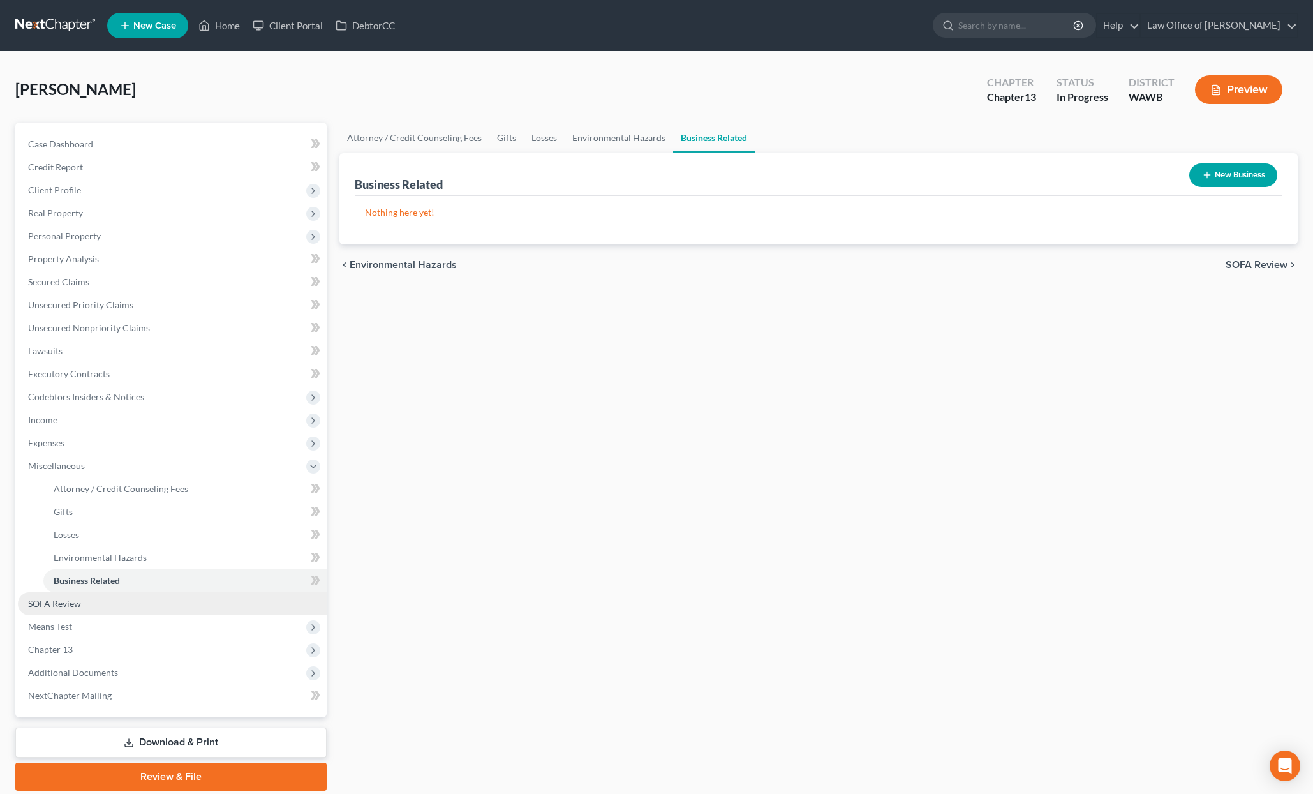
click at [146, 611] on link "SOFA Review" at bounding box center [172, 603] width 309 height 23
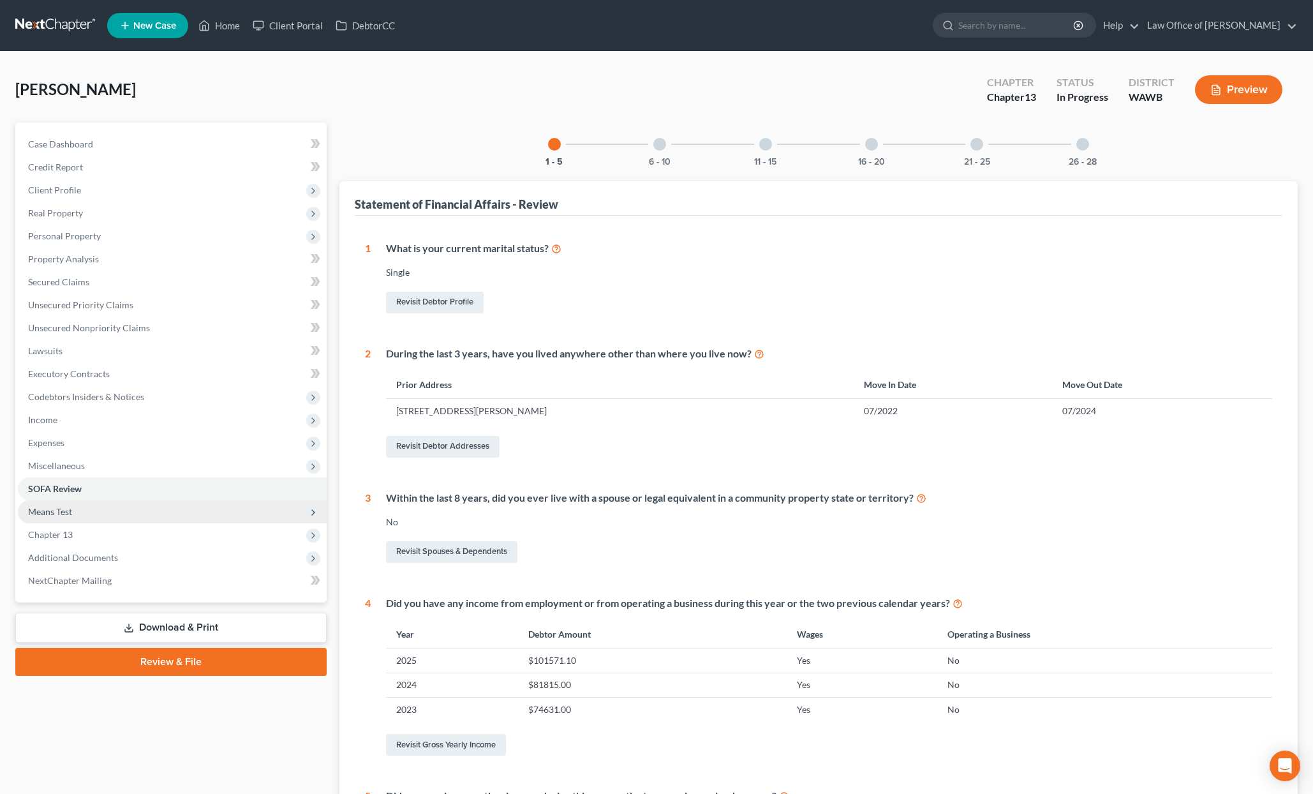
click at [126, 509] on span "Means Test" at bounding box center [172, 511] width 309 height 23
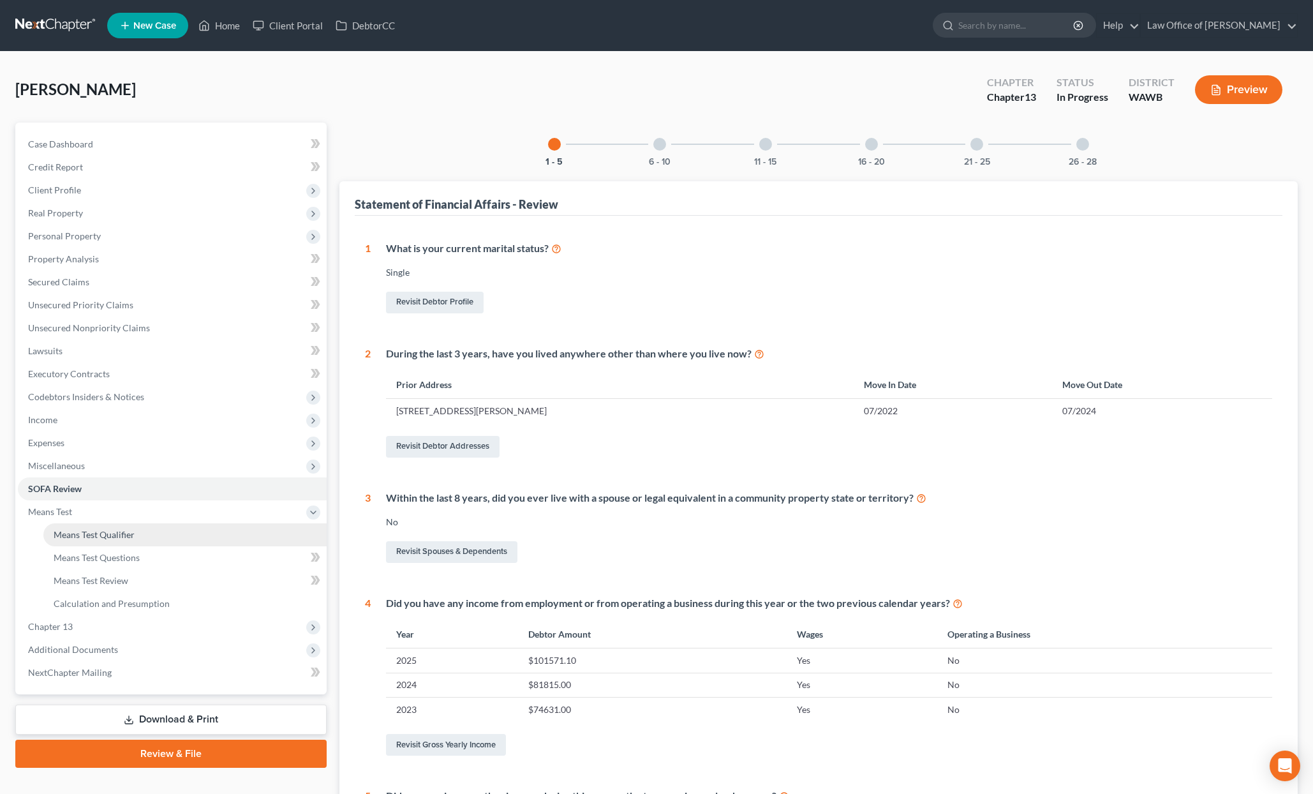
click at [189, 537] on link "Means Test Qualifier" at bounding box center [184, 534] width 283 height 23
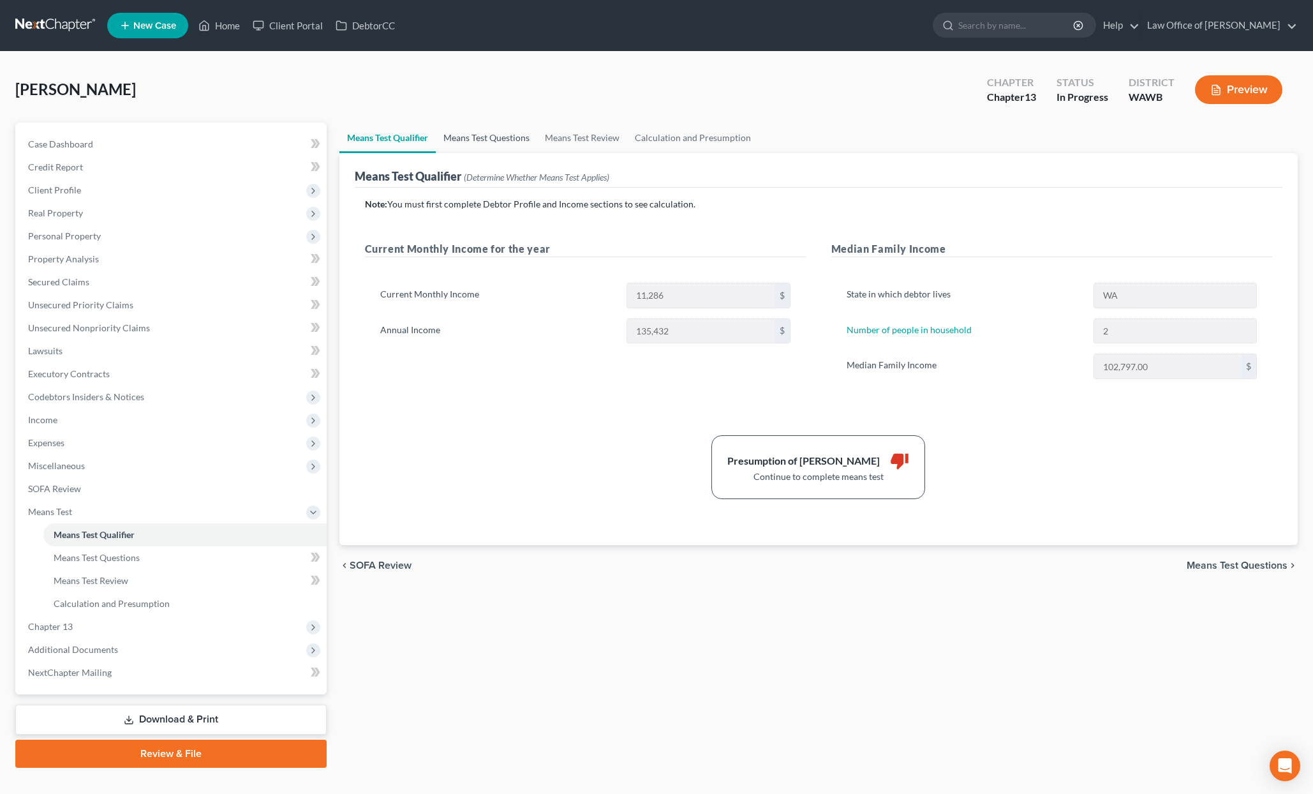
click at [481, 137] on link "Means Test Questions" at bounding box center [486, 138] width 101 height 31
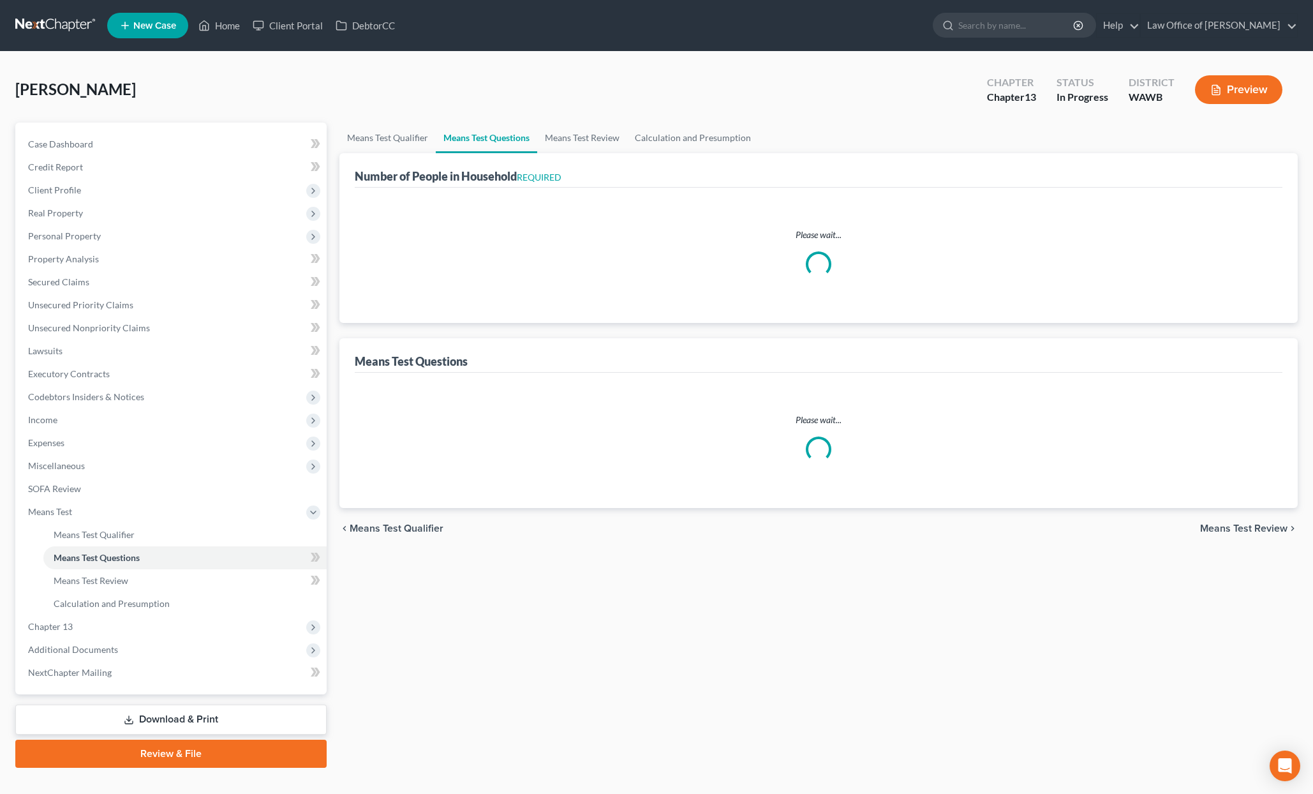
select select "1"
select select "60"
select select "2"
select select "1"
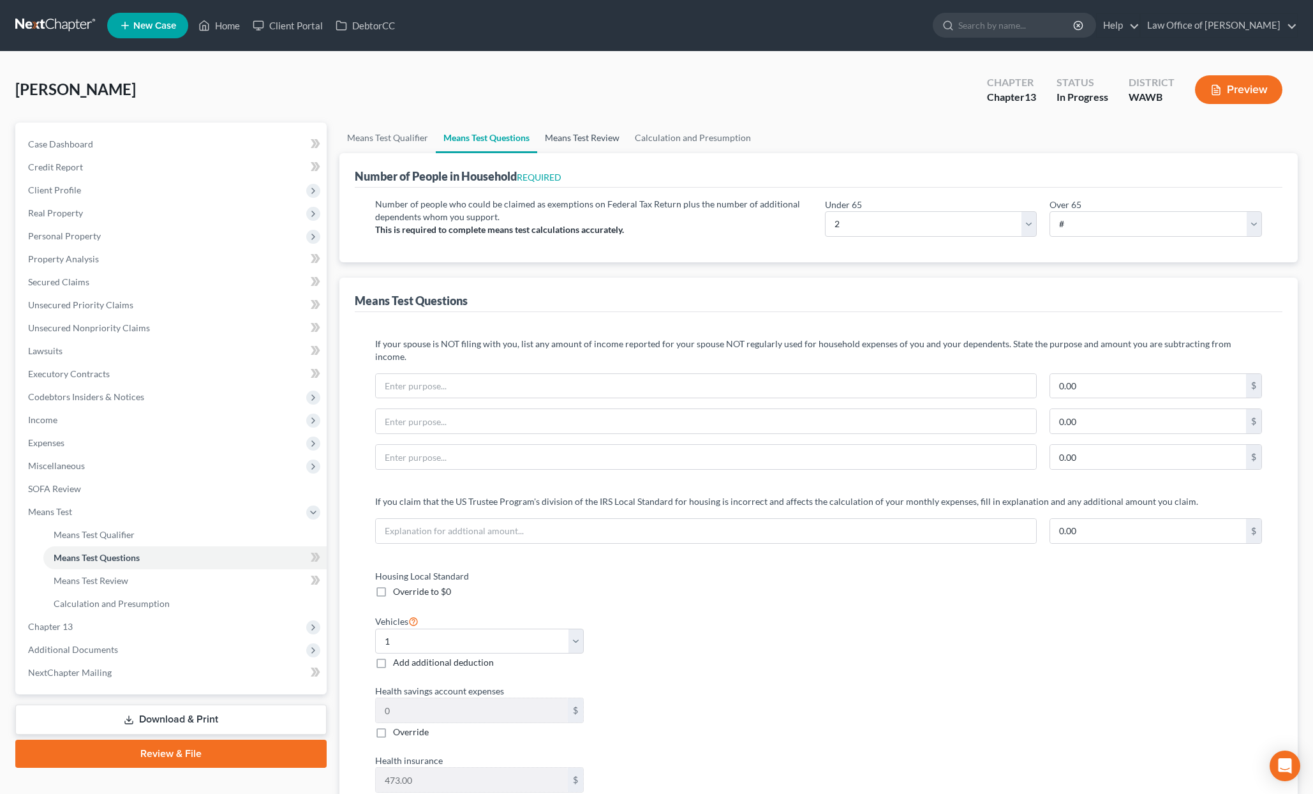
click at [572, 137] on link "Means Test Review" at bounding box center [582, 138] width 90 height 31
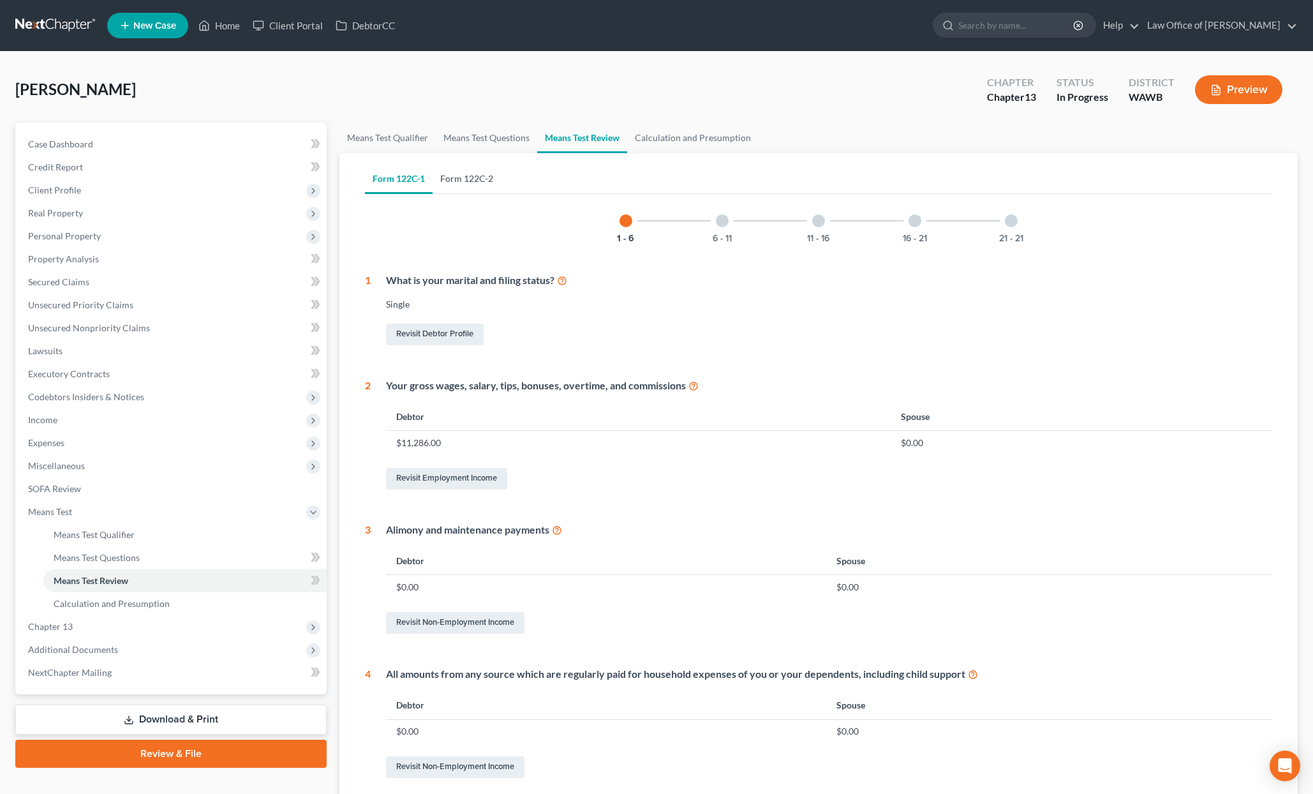
click at [475, 176] on link "Form 122C-2" at bounding box center [467, 178] width 68 height 31
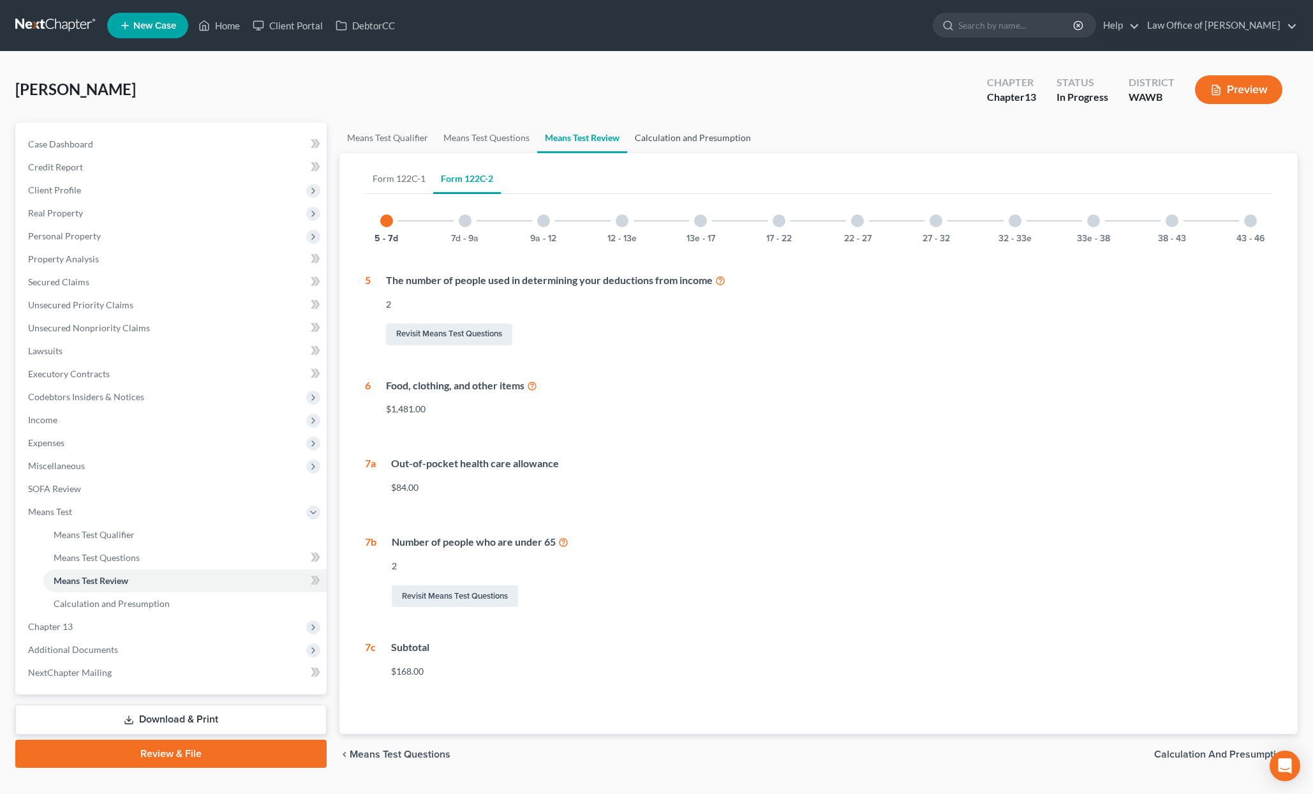
click at [687, 142] on link "Calculation and Presumption" at bounding box center [692, 138] width 131 height 31
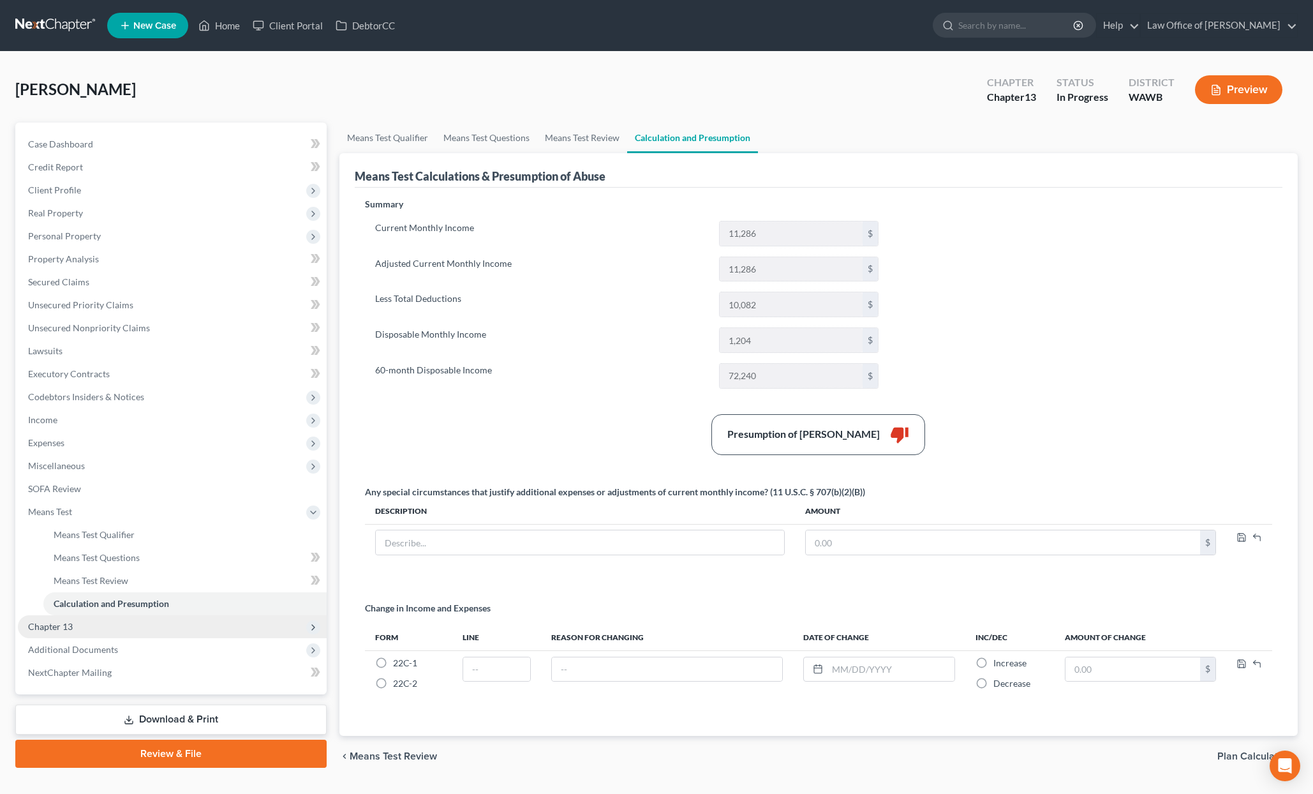
click at [113, 629] on span "Chapter 13" at bounding box center [172, 626] width 309 height 23
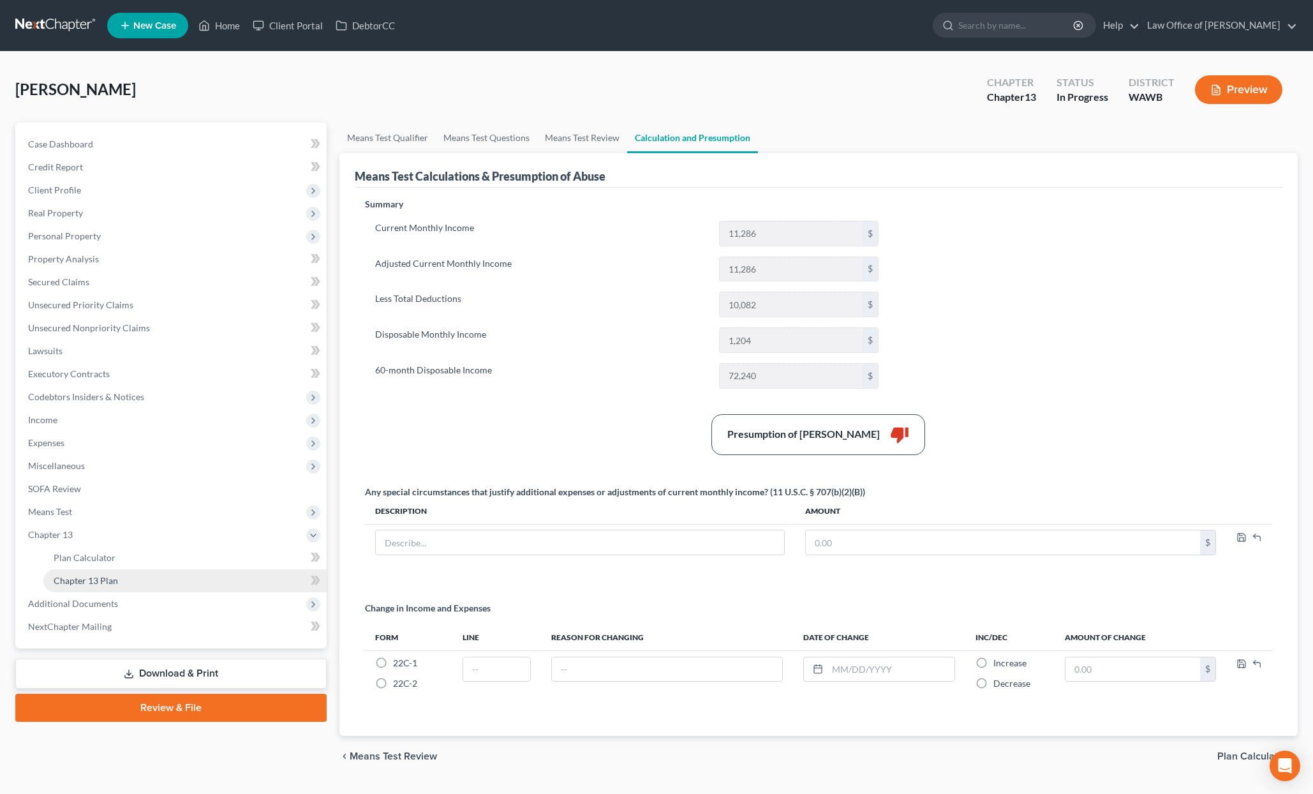
click at [112, 584] on span "Chapter 13 Plan" at bounding box center [86, 580] width 64 height 11
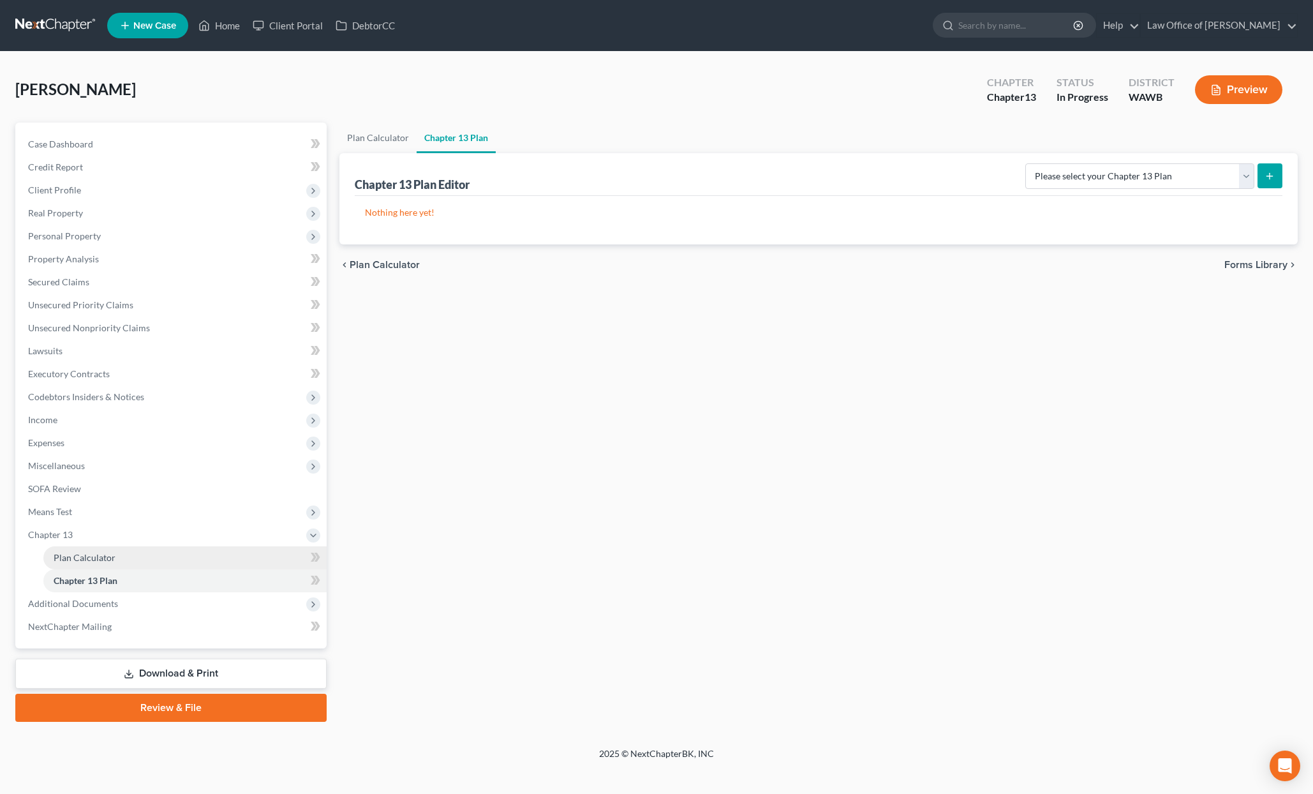
click at [105, 557] on span "Plan Calculator" at bounding box center [85, 557] width 62 height 11
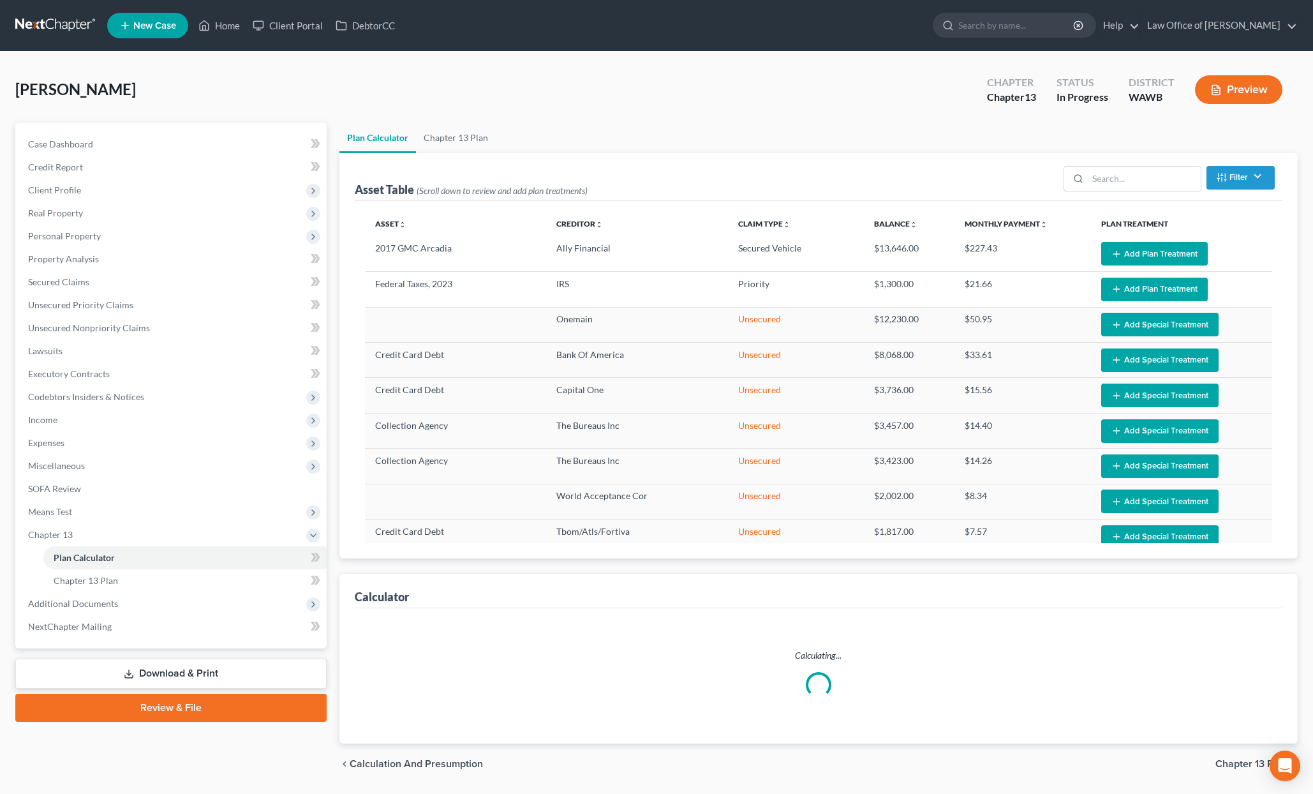
select select "59"
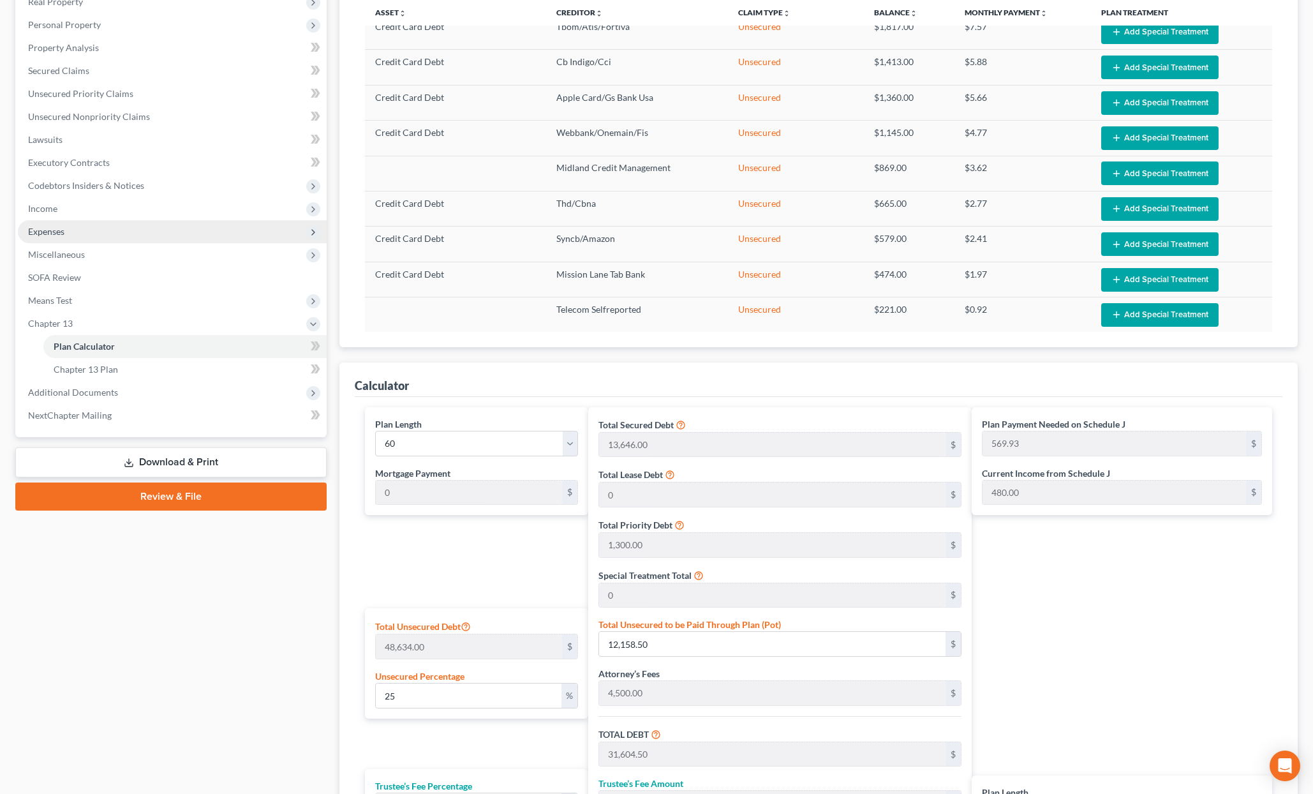
scroll to position [229, 0]
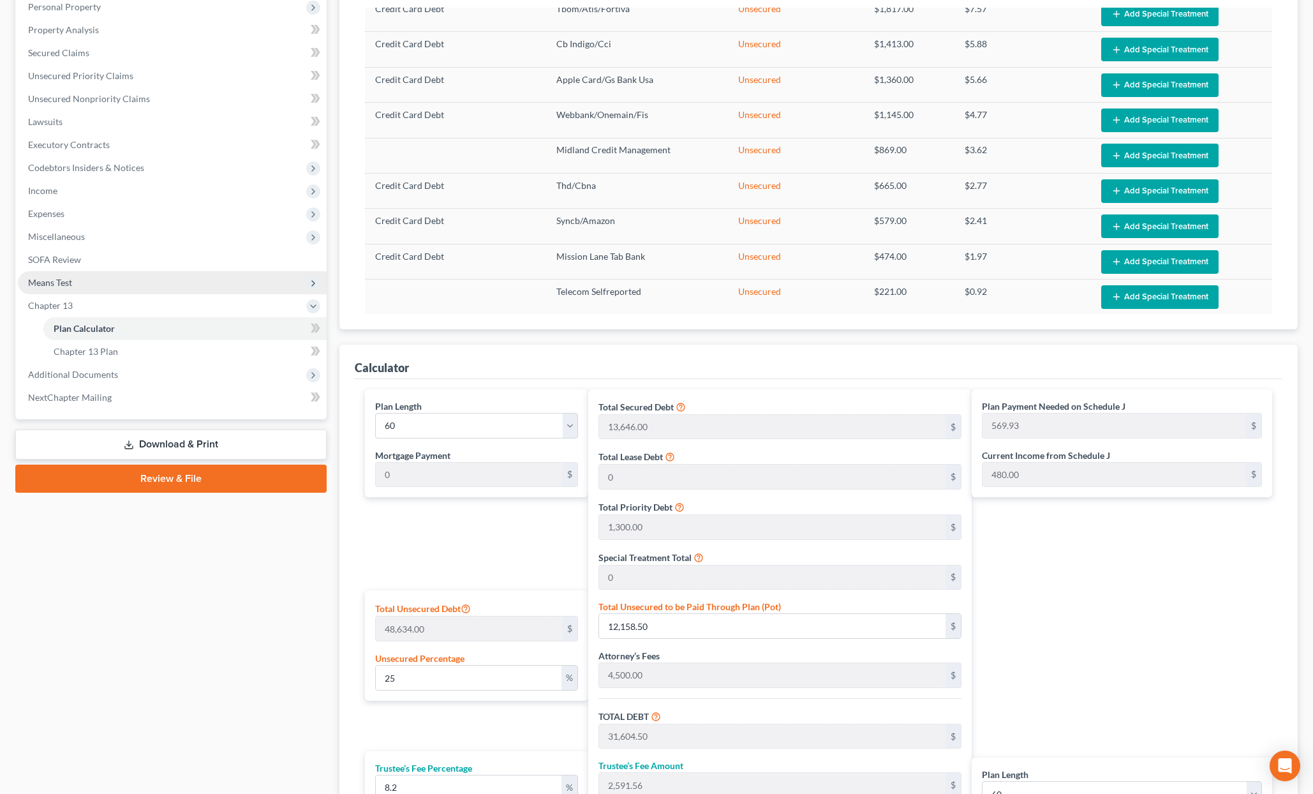
click at [124, 272] on span "Means Test" at bounding box center [172, 282] width 309 height 23
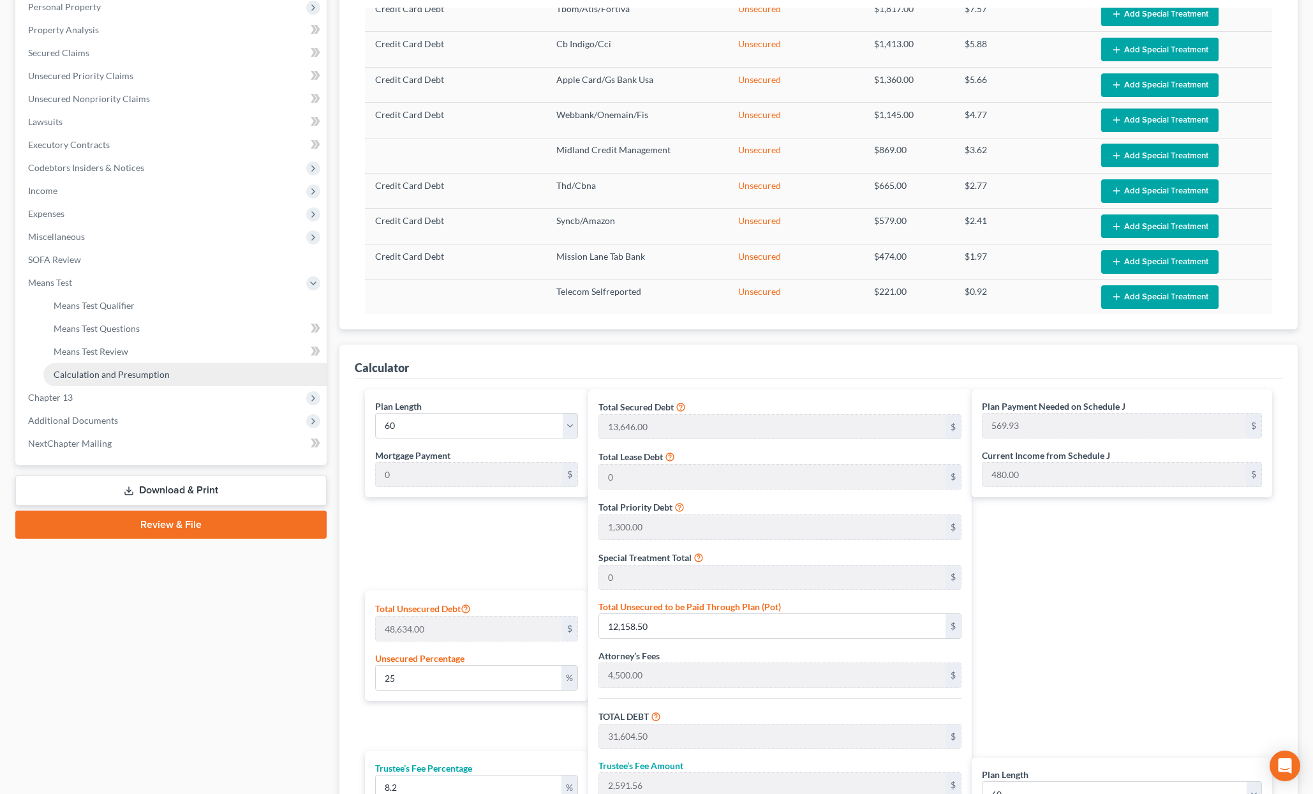
click at [114, 382] on link "Calculation and Presumption" at bounding box center [184, 374] width 283 height 23
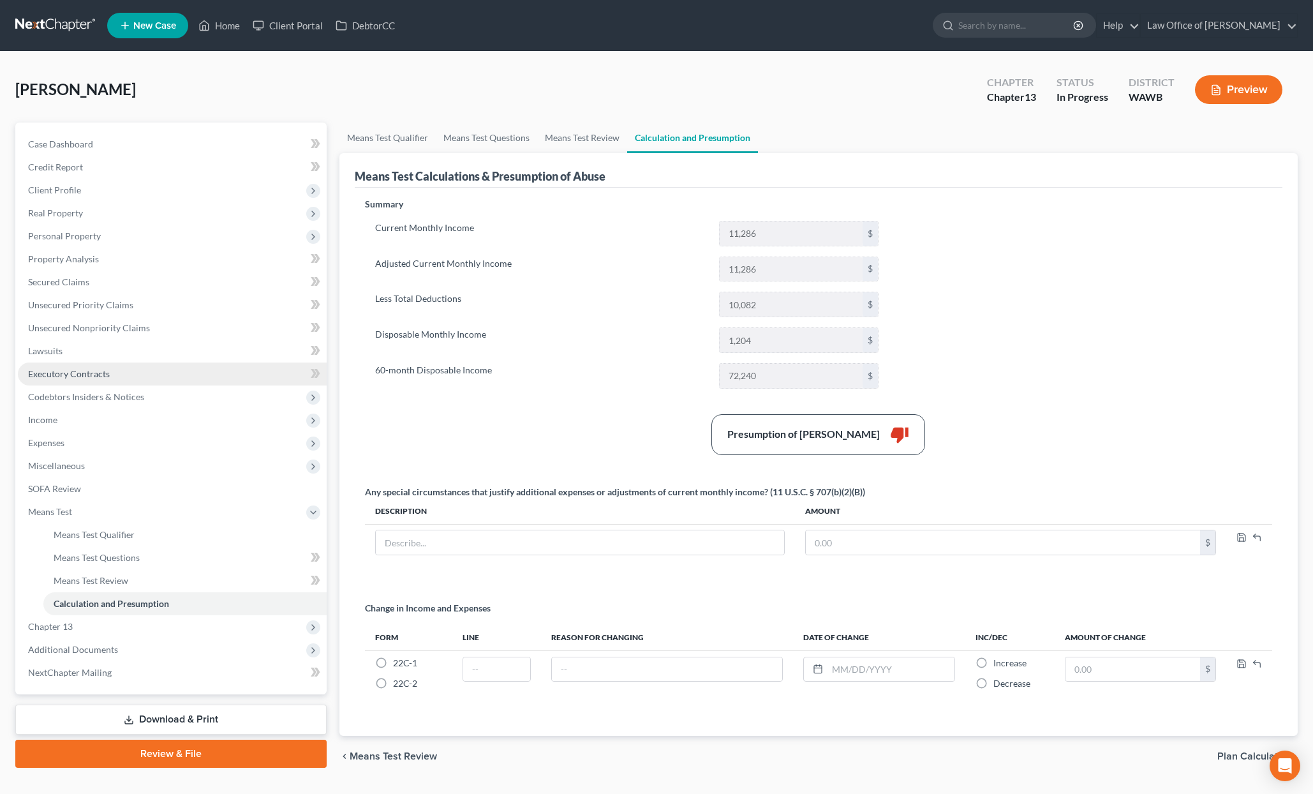
scroll to position [31, 0]
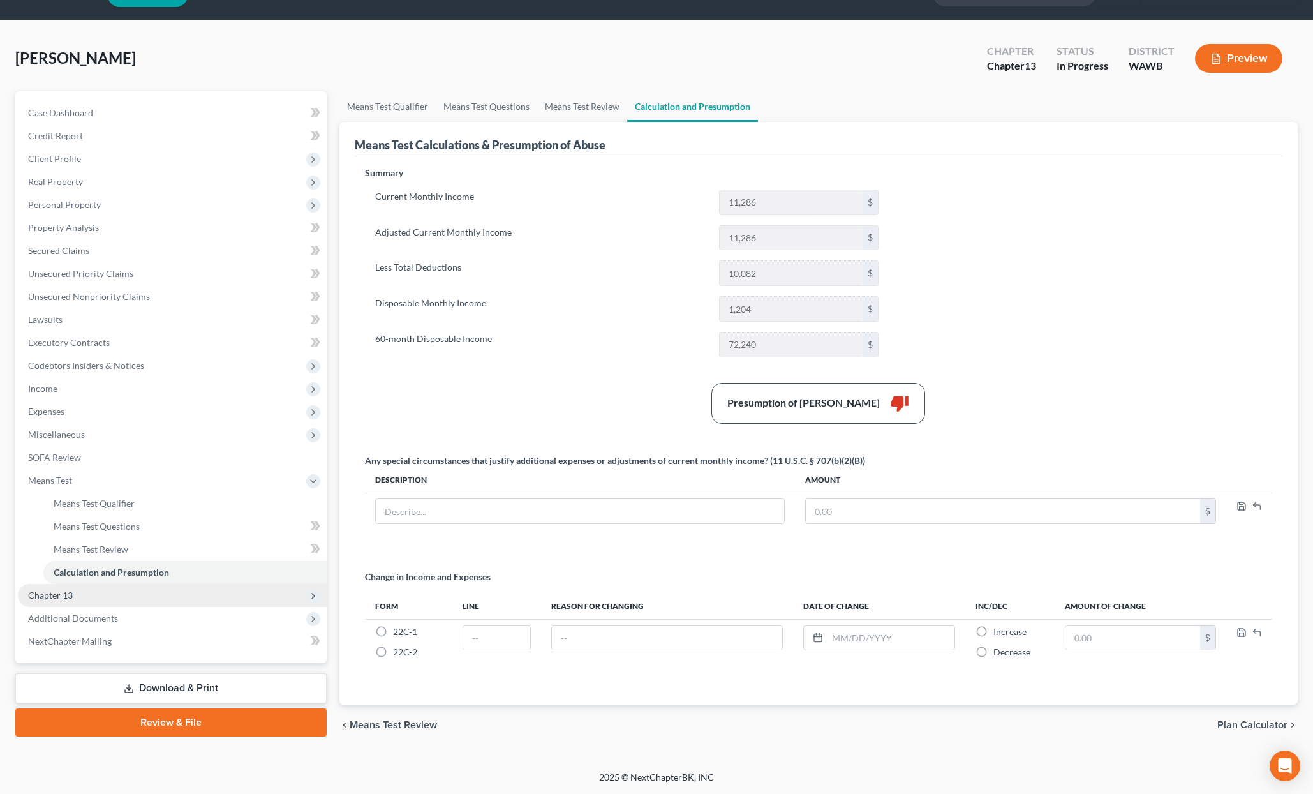
click at [136, 597] on span "Chapter 13" at bounding box center [172, 595] width 309 height 23
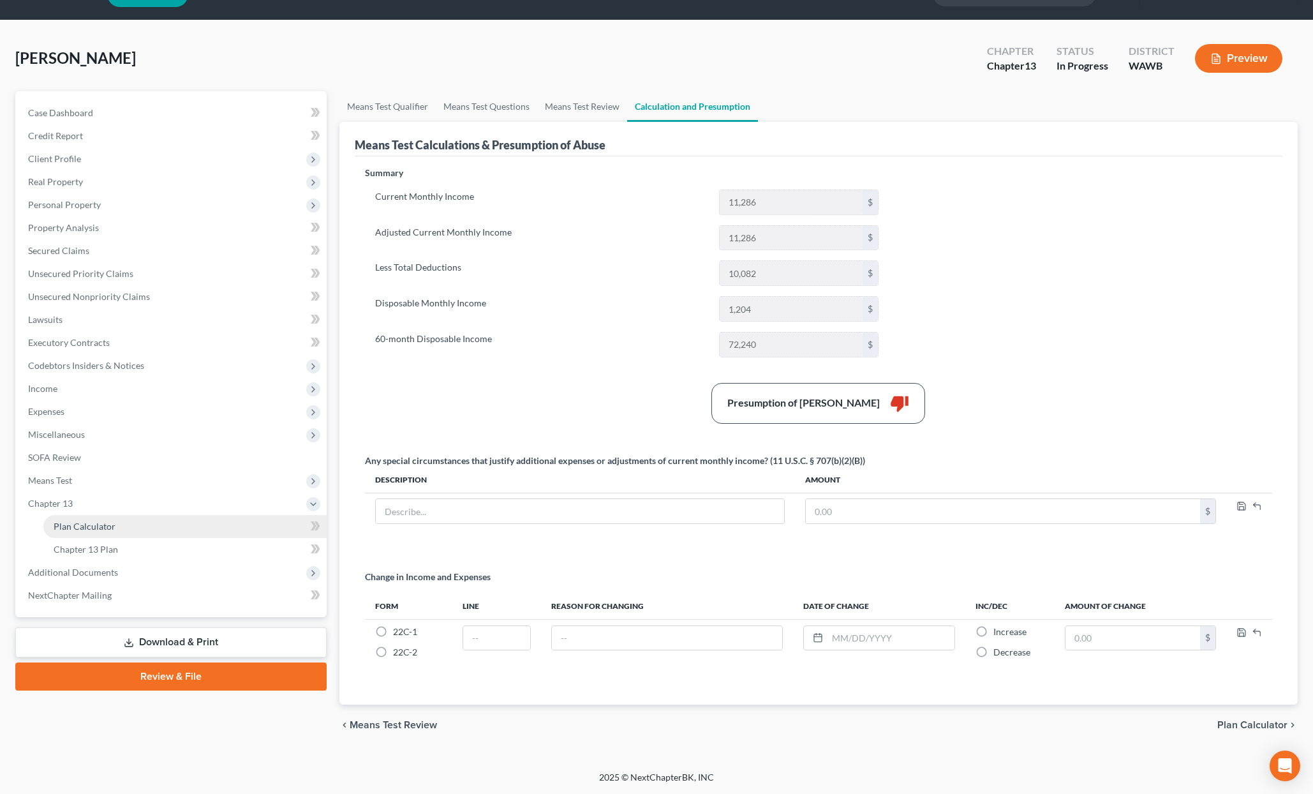
click at [131, 534] on link "Plan Calculator" at bounding box center [184, 526] width 283 height 23
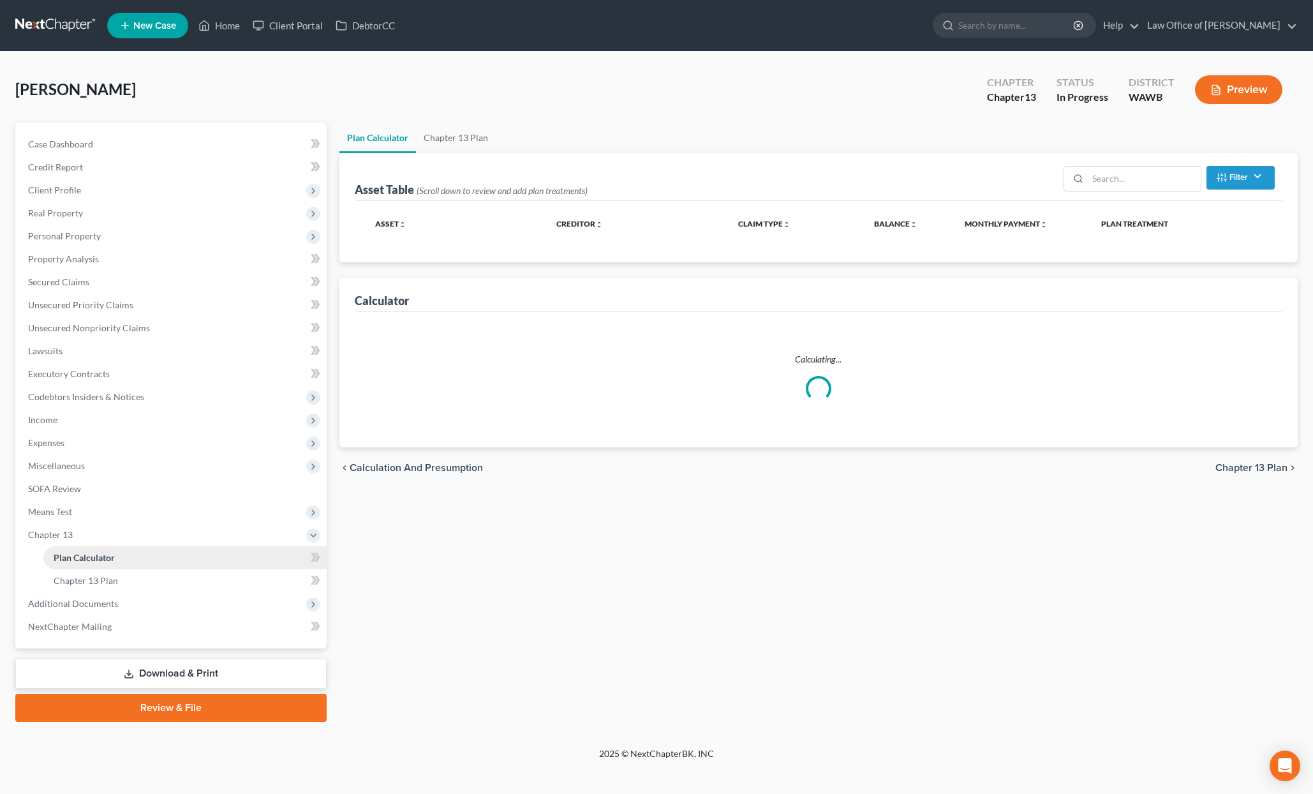
select select "59"
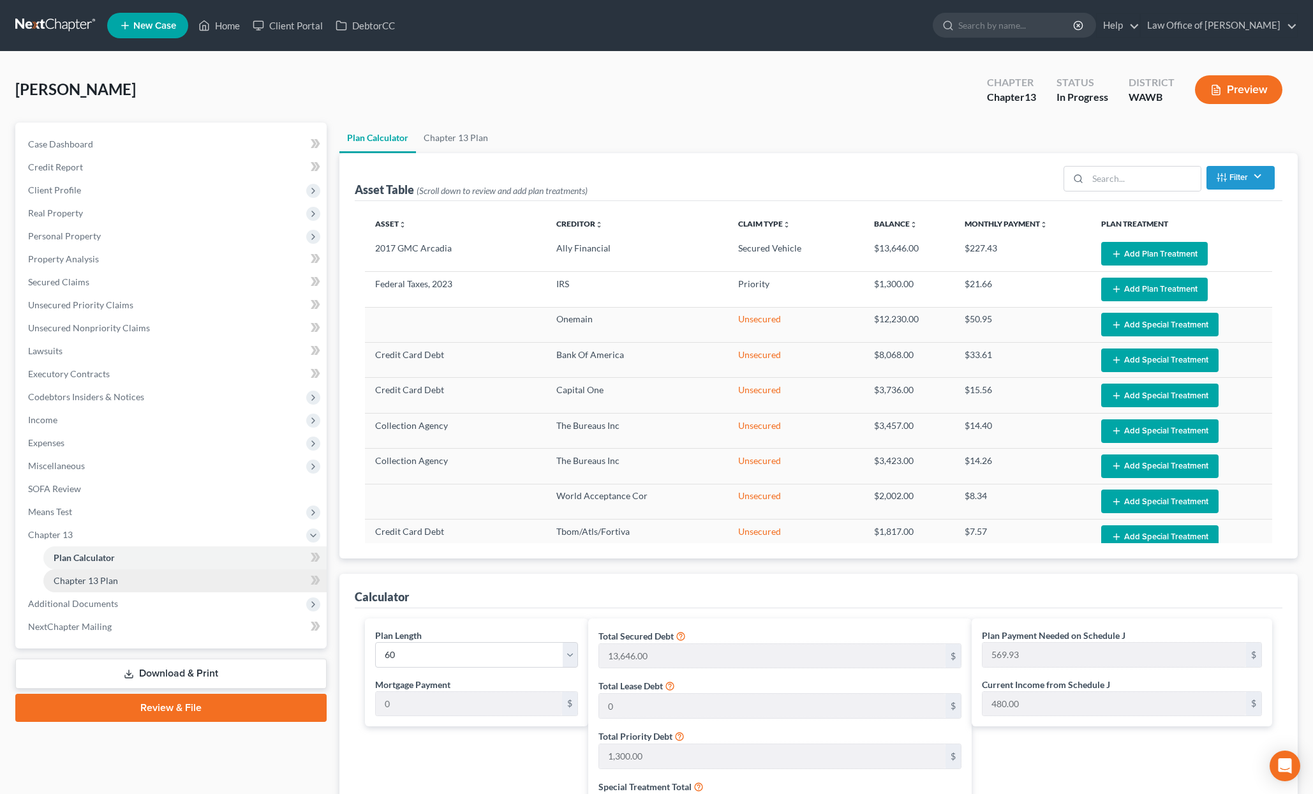
click at [124, 569] on link "Chapter 13 Plan" at bounding box center [184, 580] width 283 height 23
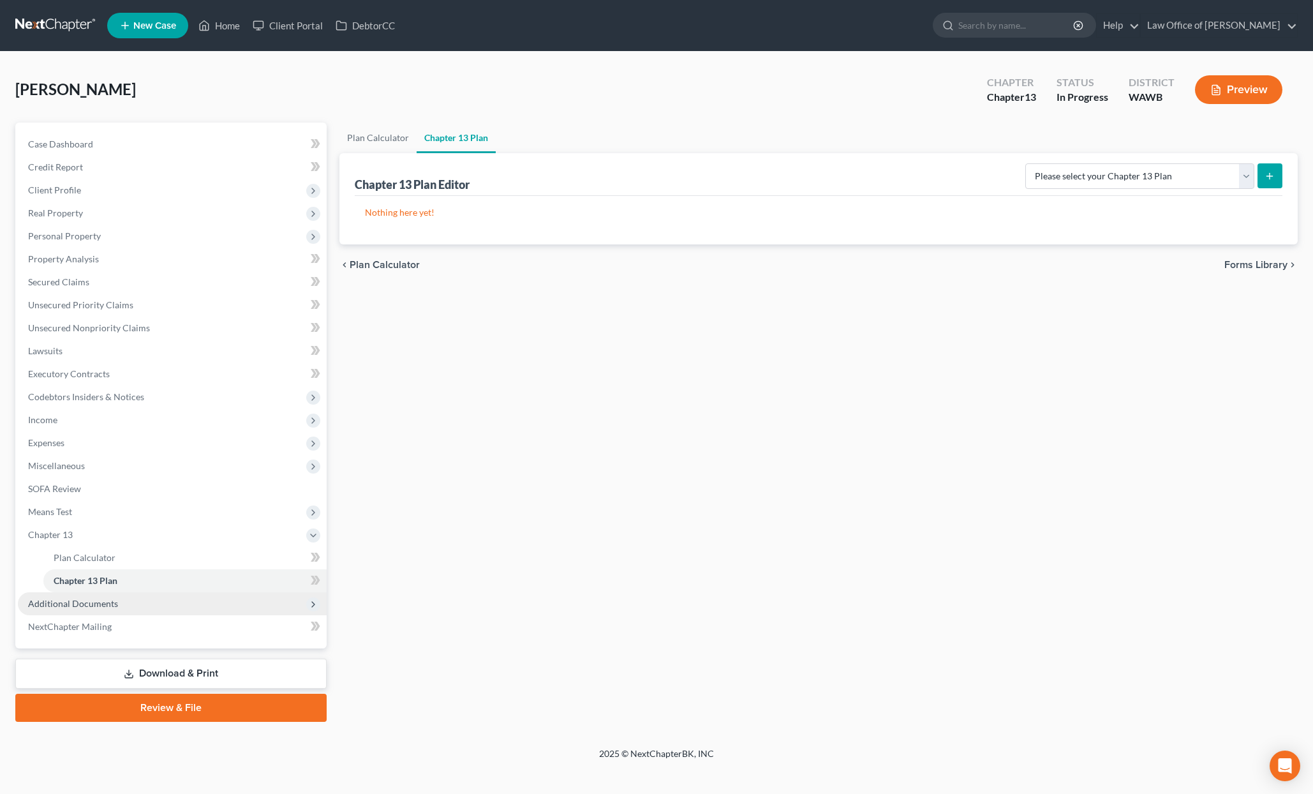
click at [123, 599] on span "Additional Documents" at bounding box center [172, 603] width 309 height 23
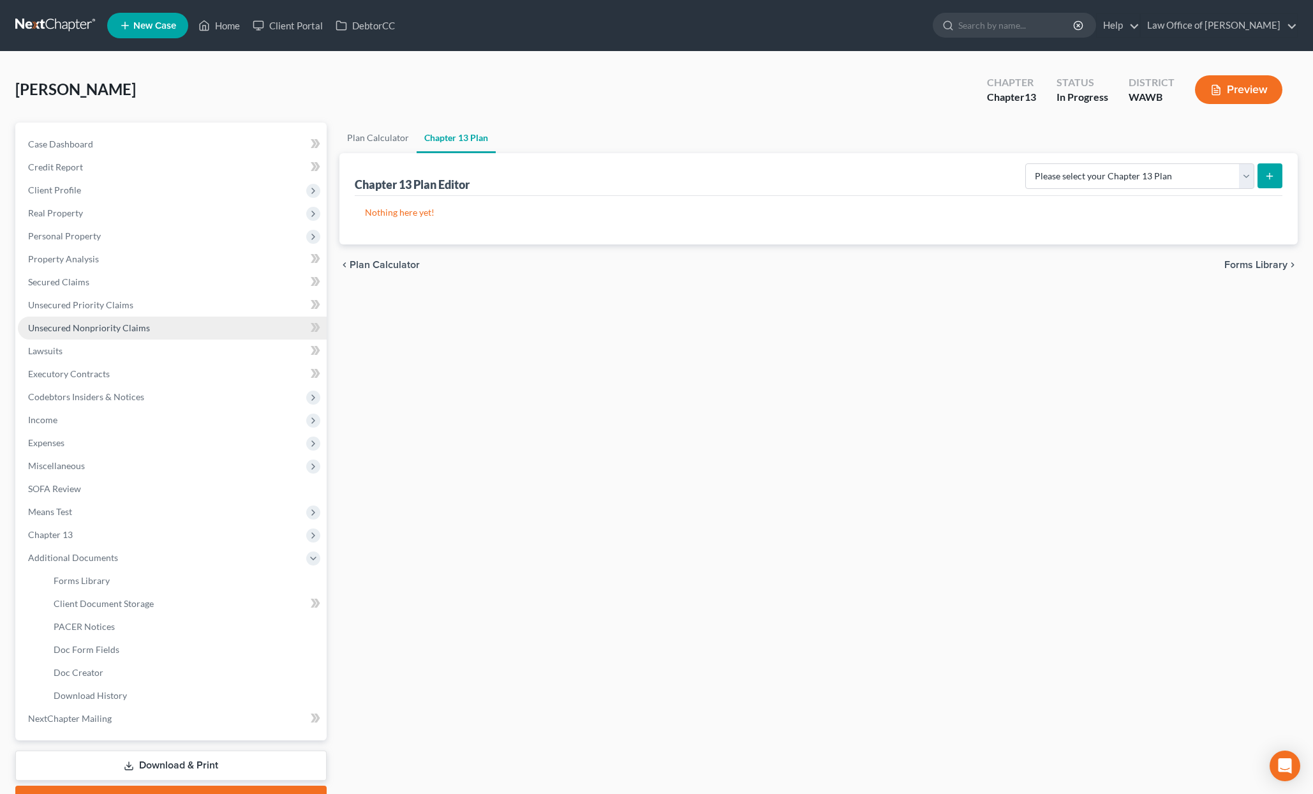
click at [116, 327] on span "Unsecured Nonpriority Claims" at bounding box center [89, 327] width 122 height 11
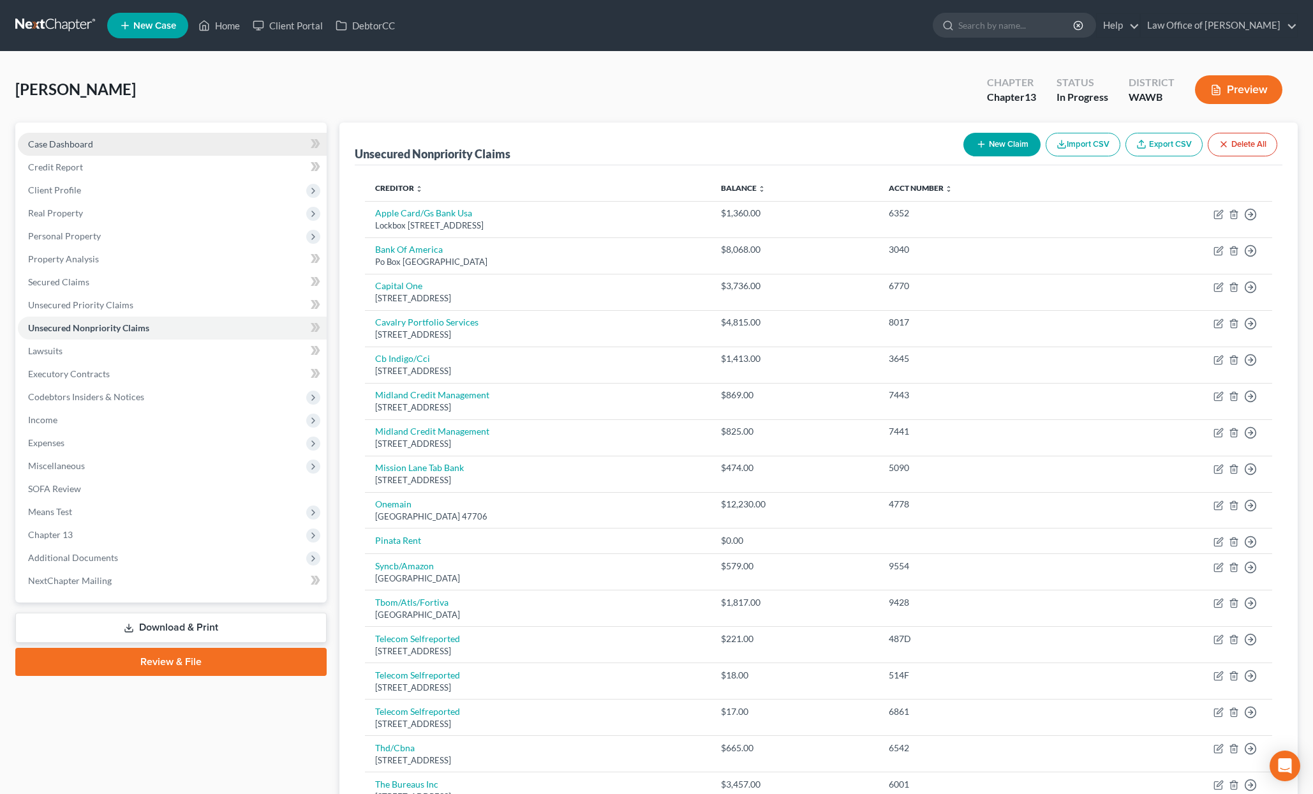
click at [125, 138] on link "Case Dashboard" at bounding box center [172, 144] width 309 height 23
select select "6"
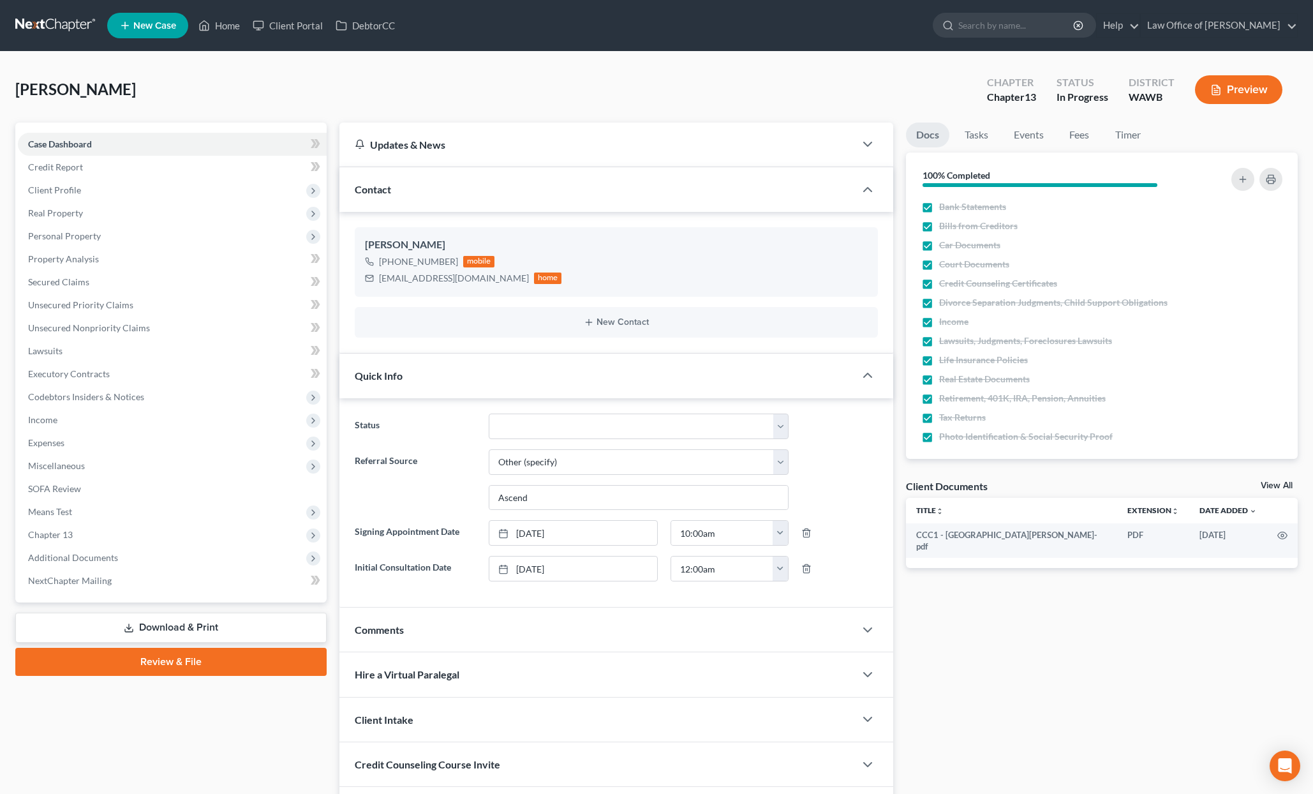
click at [94, 89] on span "[PERSON_NAME]" at bounding box center [75, 89] width 121 height 19
click at [80, 200] on span "Client Profile" at bounding box center [172, 190] width 309 height 23
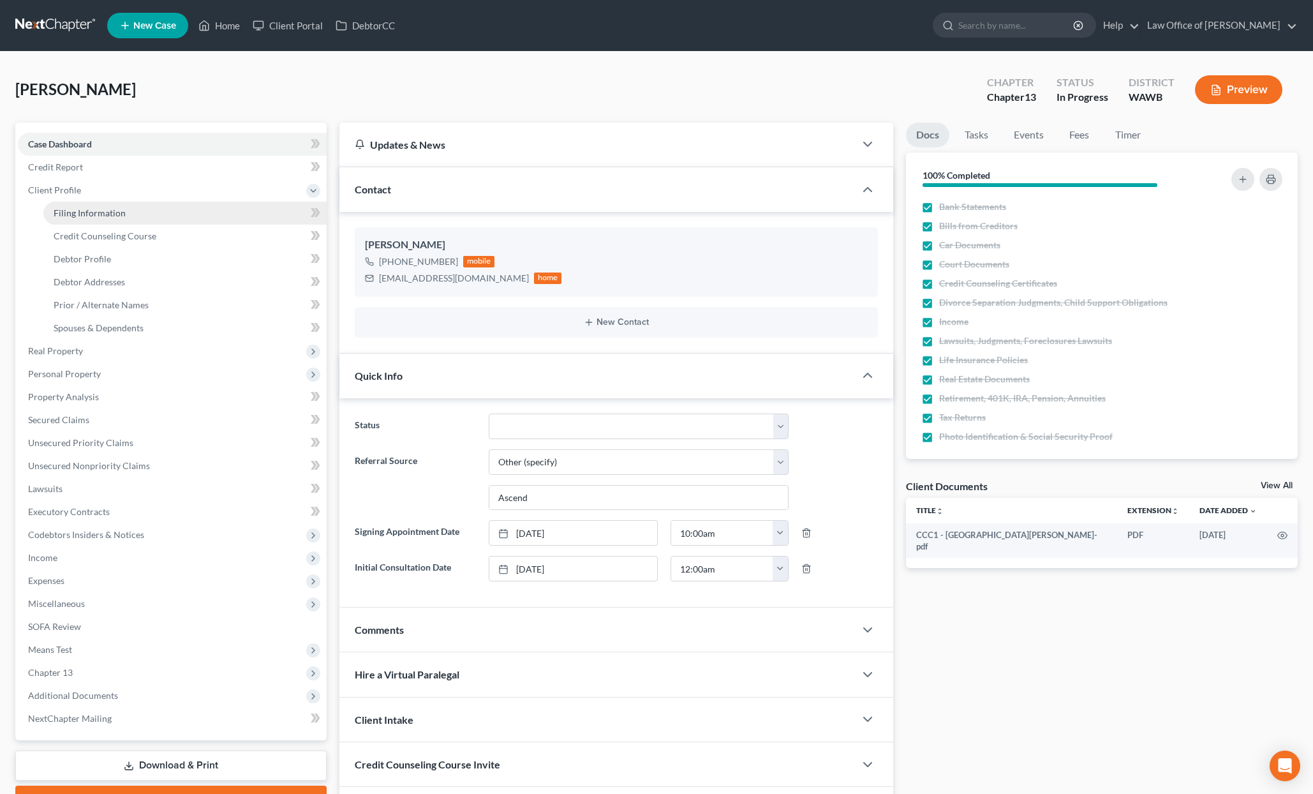
click at [131, 216] on link "Filing Information" at bounding box center [184, 213] width 283 height 23
select select "1"
select select "0"
select select "3"
select select "87"
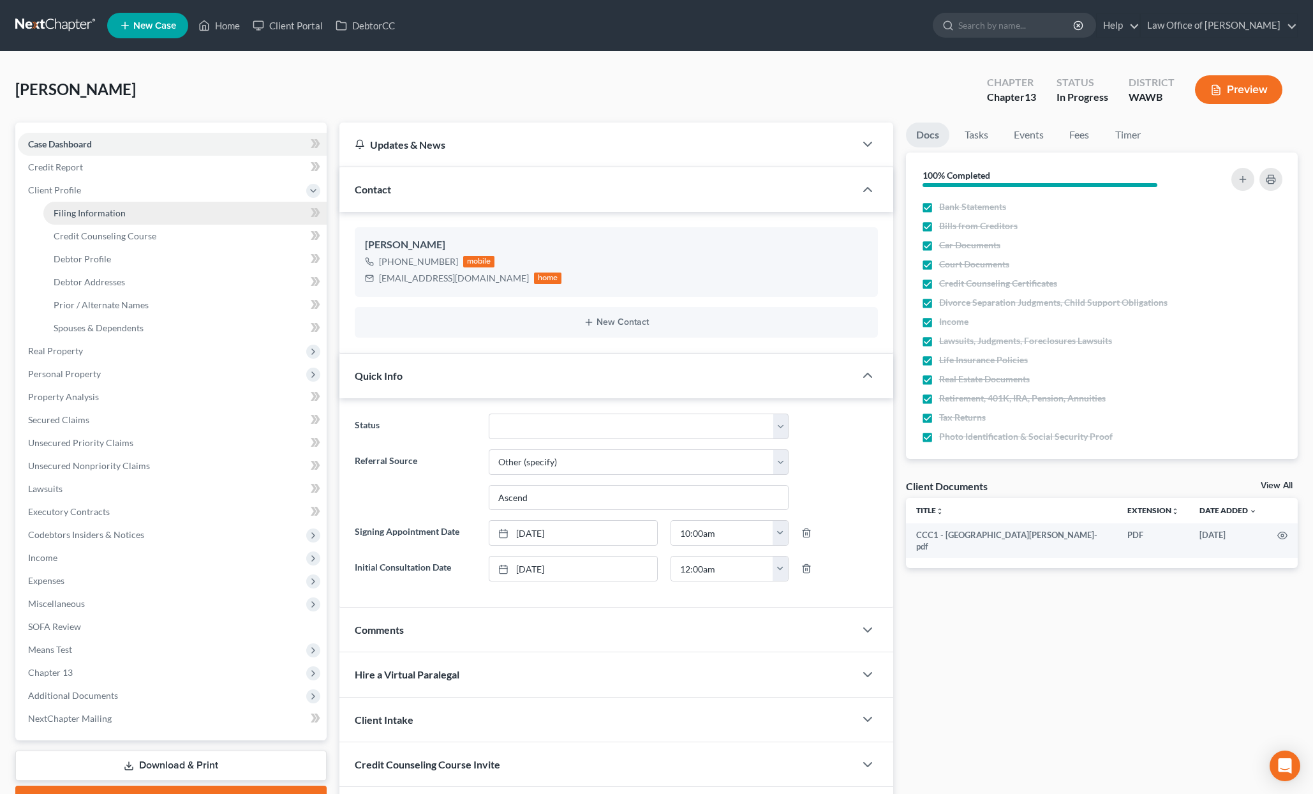
select select "0"
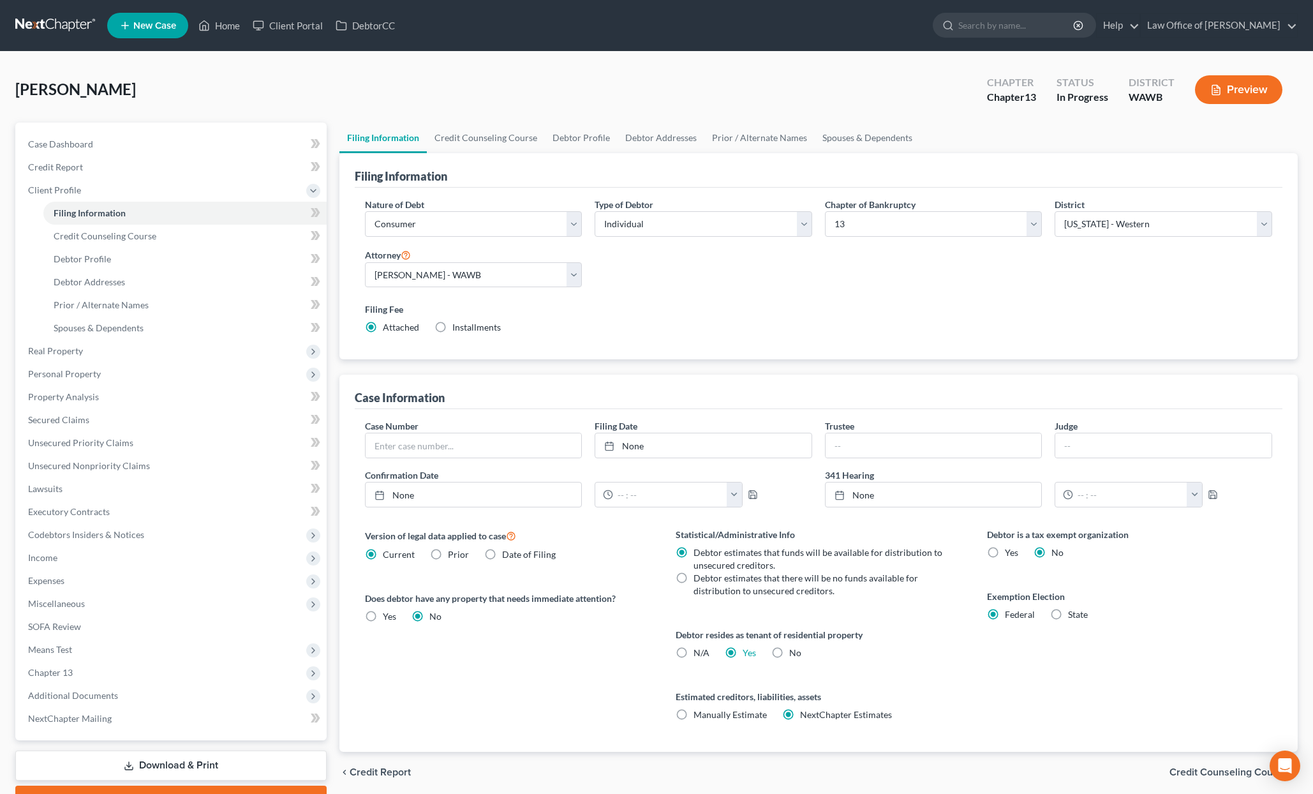
click at [545, 94] on div "Stanford, Christina Upgraded Chapter Chapter 13 Status In Progress District WAW…" at bounding box center [656, 95] width 1283 height 56
click at [40, 18] on link at bounding box center [56, 25] width 82 height 23
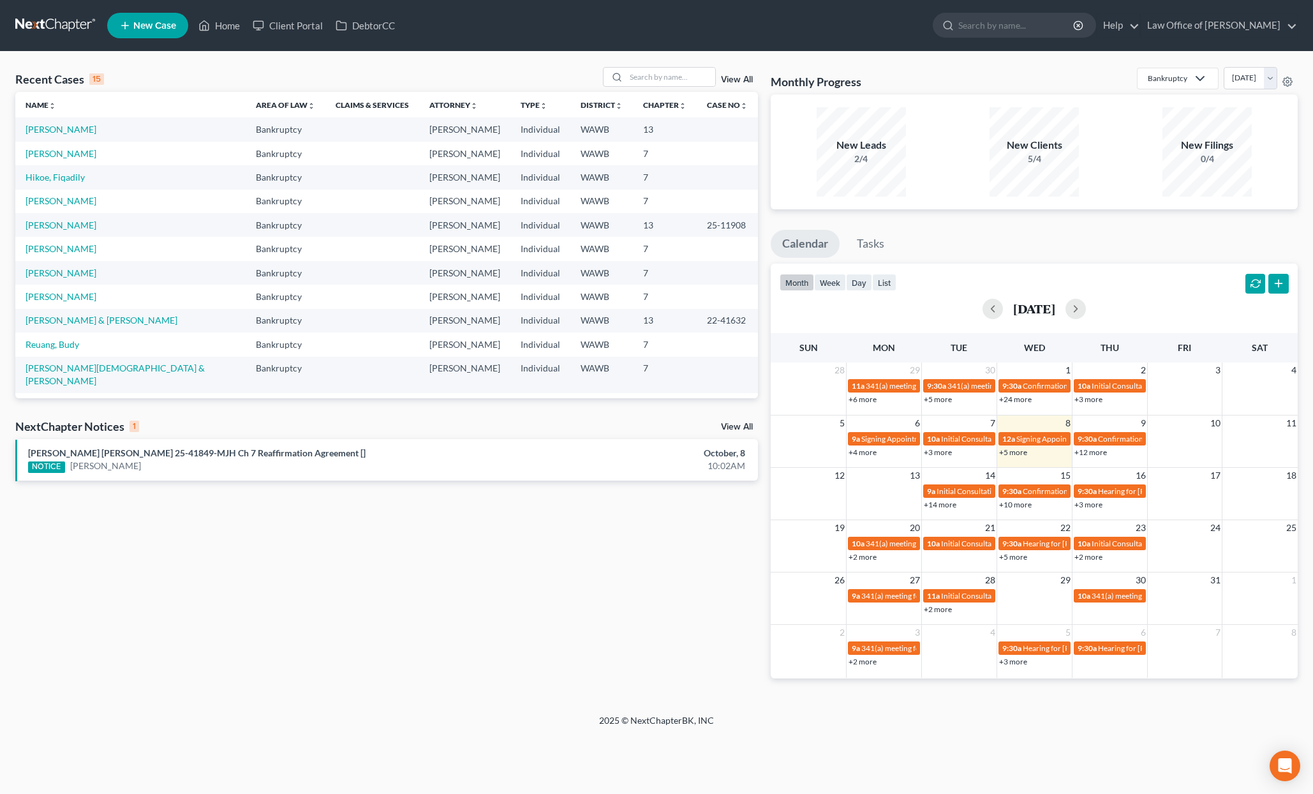
click at [737, 424] on link "View All" at bounding box center [737, 426] width 32 height 9
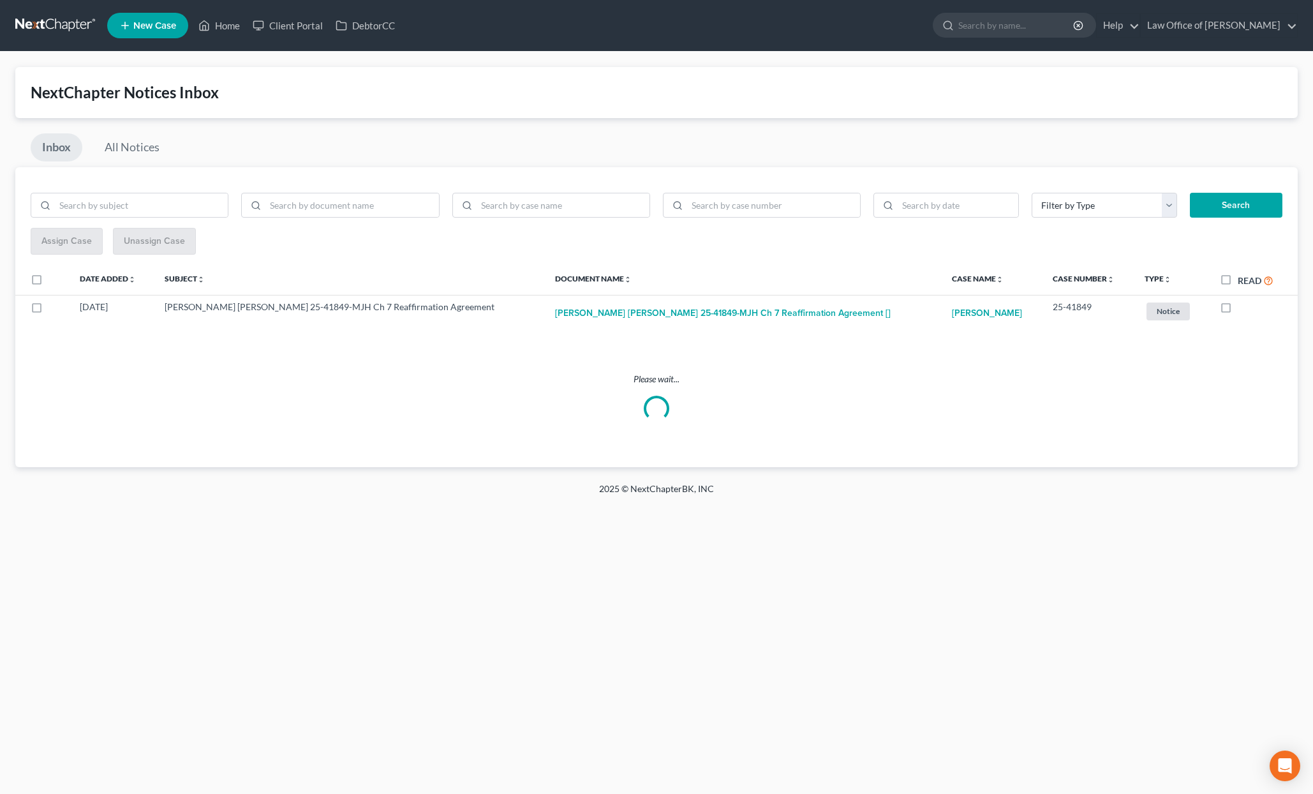
click at [1238, 280] on label "Read" at bounding box center [1256, 280] width 36 height 15
click at [1243, 280] on input "Read" at bounding box center [1247, 277] width 8 height 8
checkbox input "true"
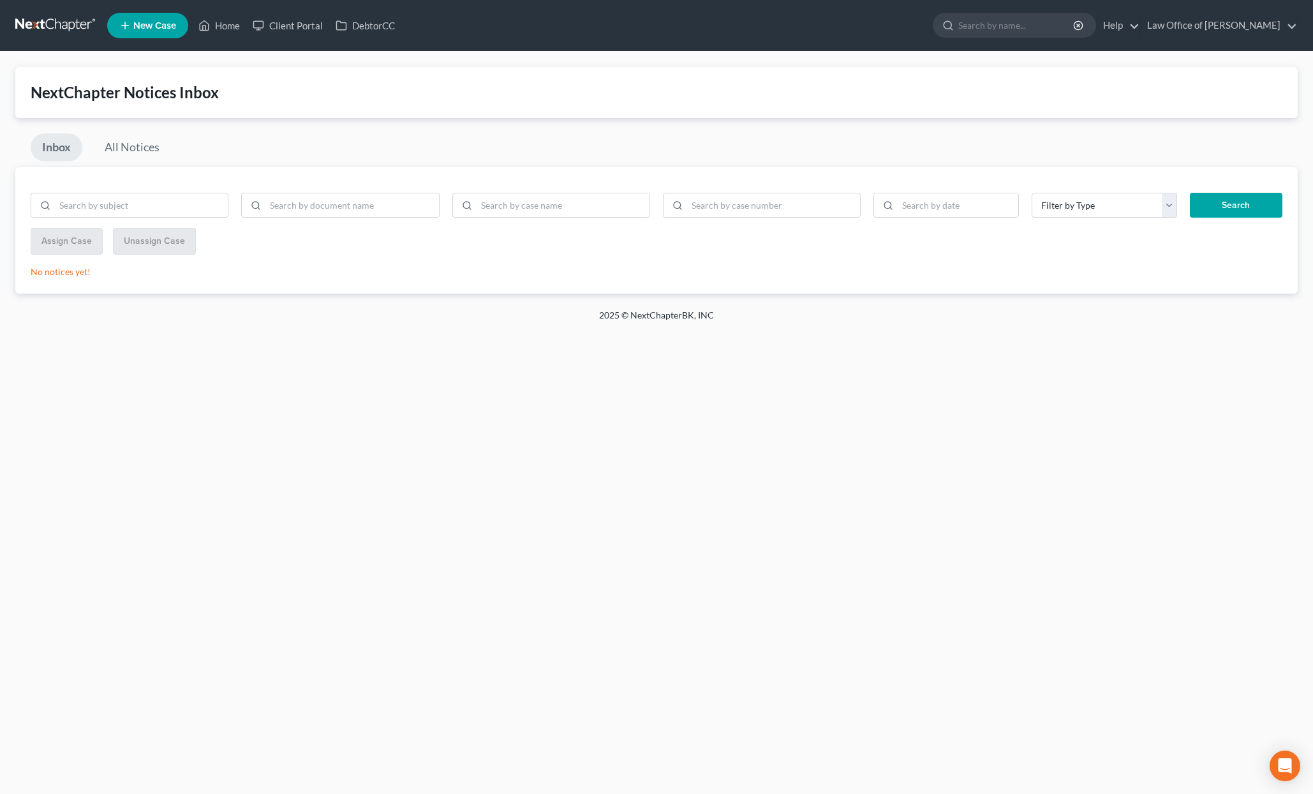
click at [71, 27] on link at bounding box center [56, 25] width 82 height 23
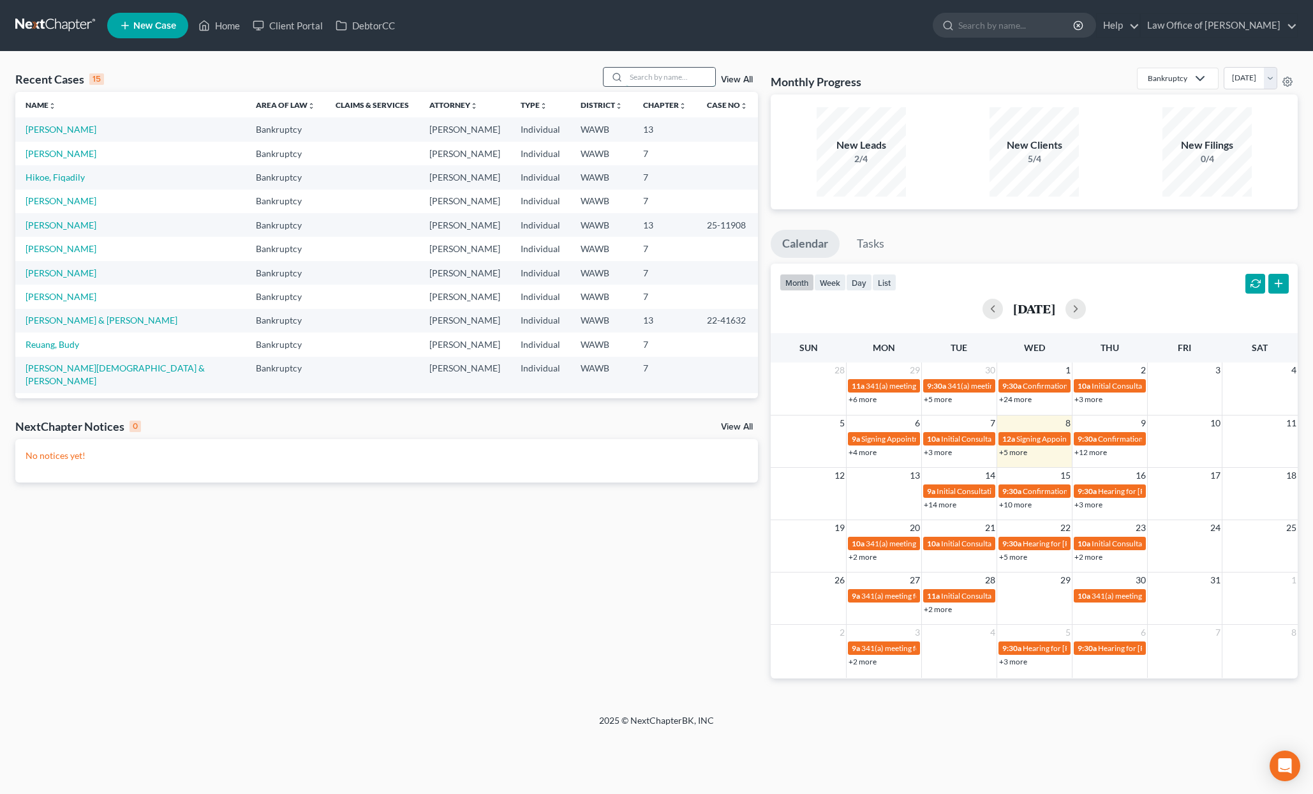
click at [655, 82] on input "search" at bounding box center [670, 77] width 89 height 19
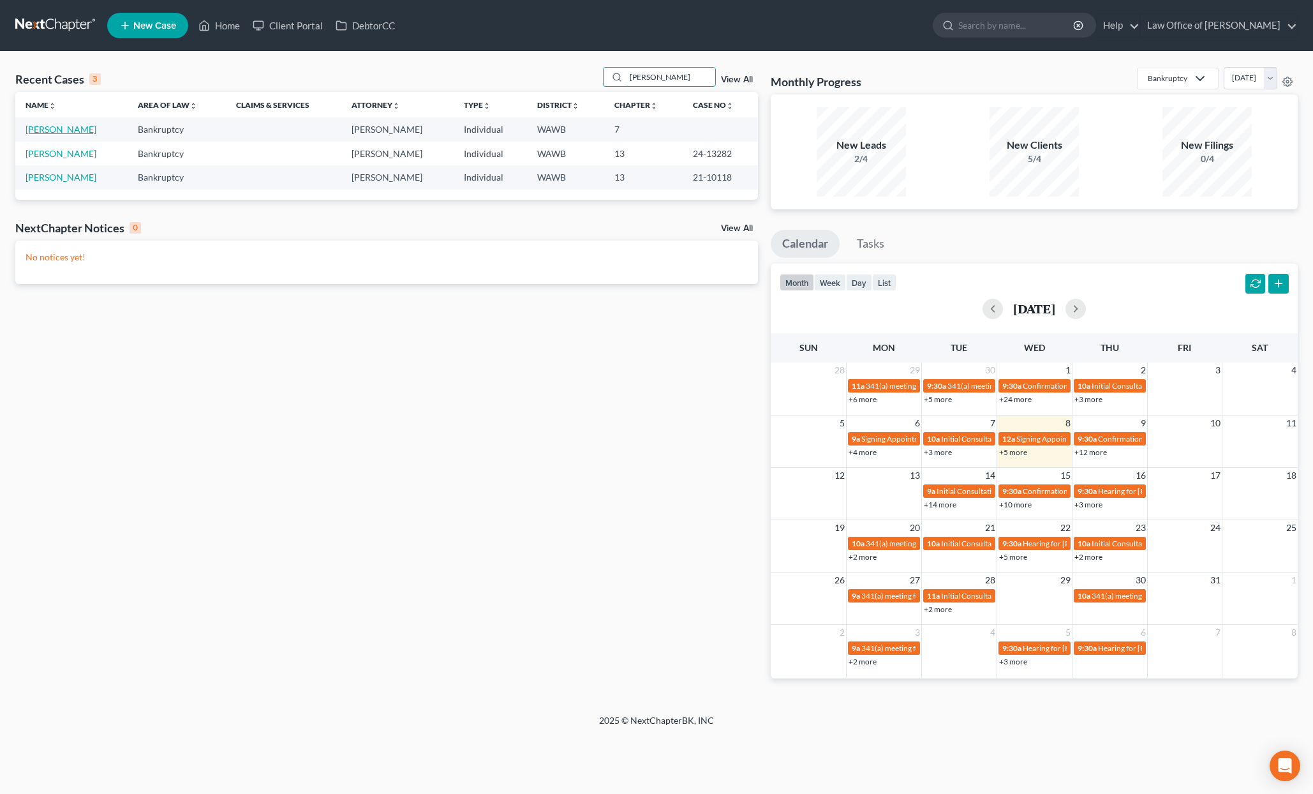
type input "[PERSON_NAME]"
click at [41, 130] on link "[PERSON_NAME]" at bounding box center [61, 129] width 71 height 11
select select "6"
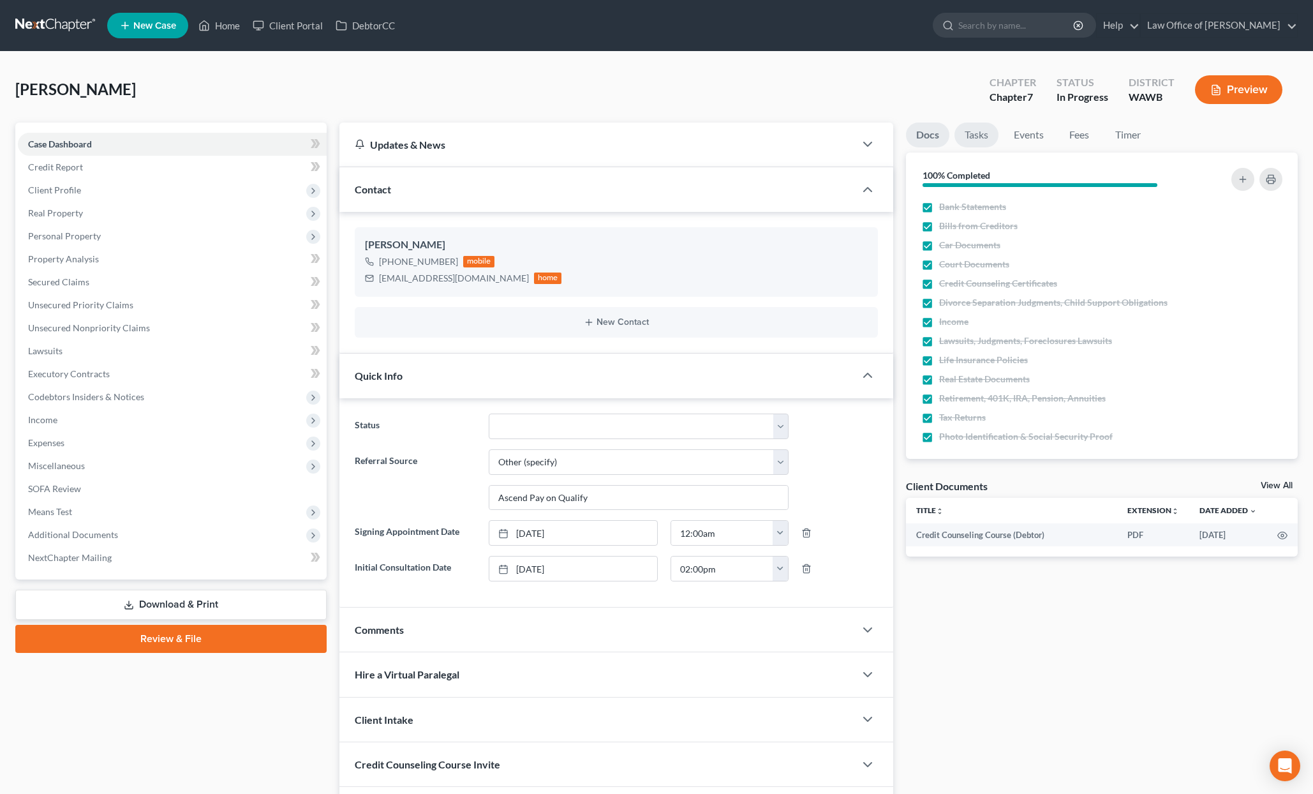
click at [978, 133] on link "Tasks" at bounding box center [977, 135] width 44 height 25
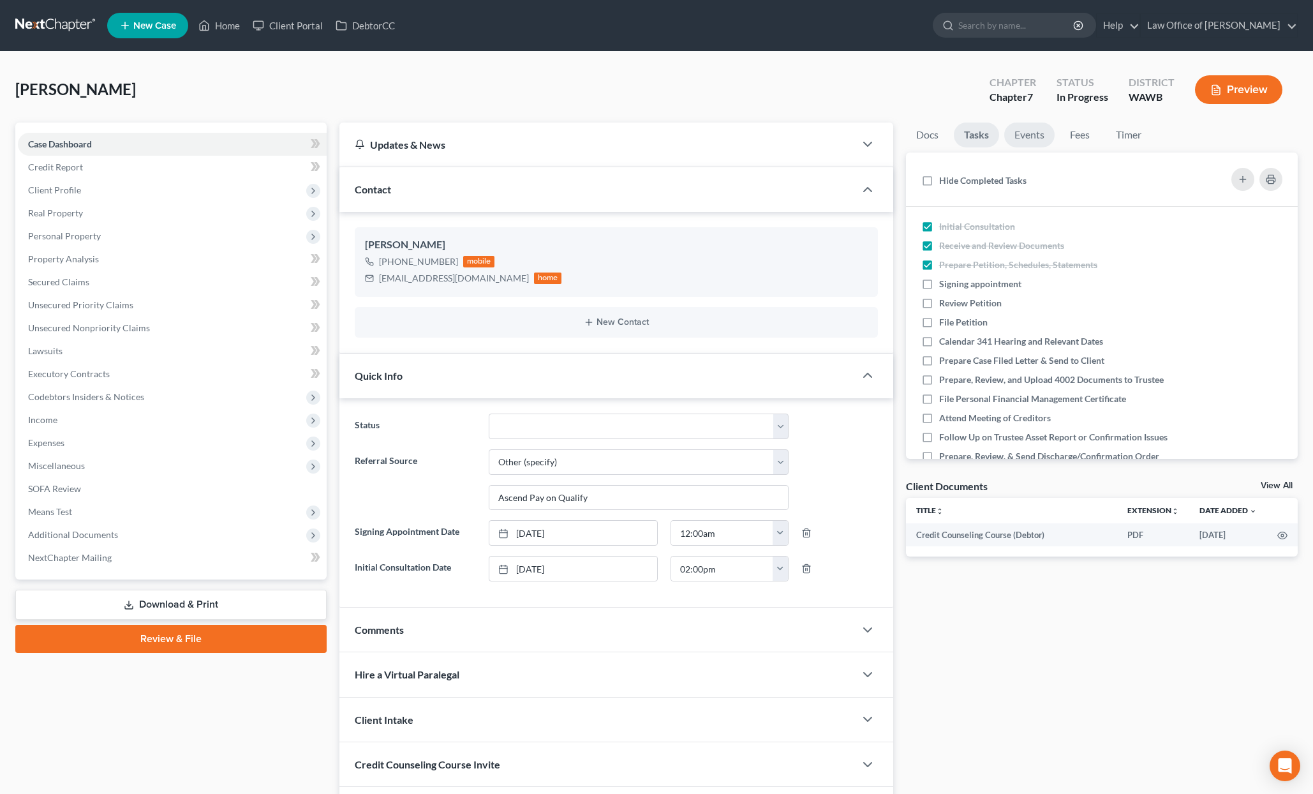
click at [1032, 135] on link "Events" at bounding box center [1030, 135] width 50 height 25
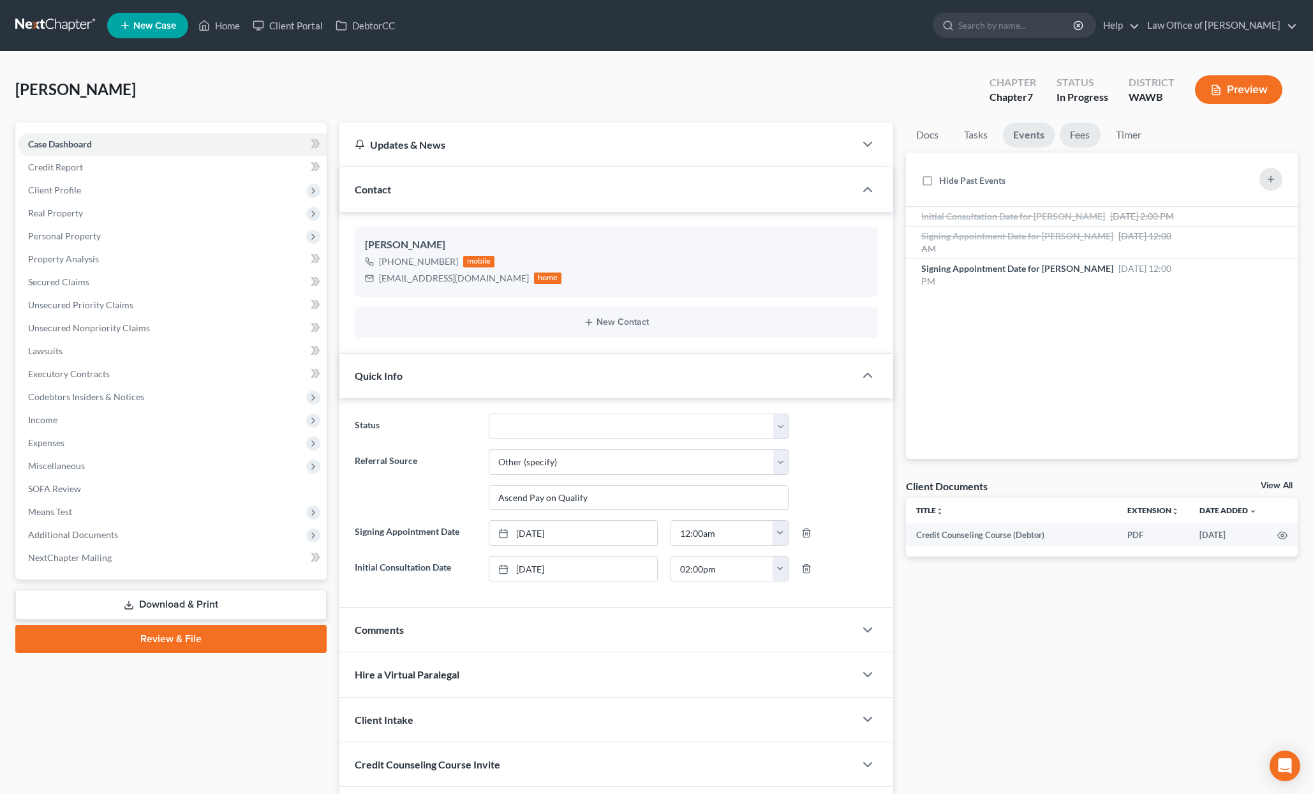
click at [1082, 141] on link "Fees" at bounding box center [1080, 135] width 41 height 25
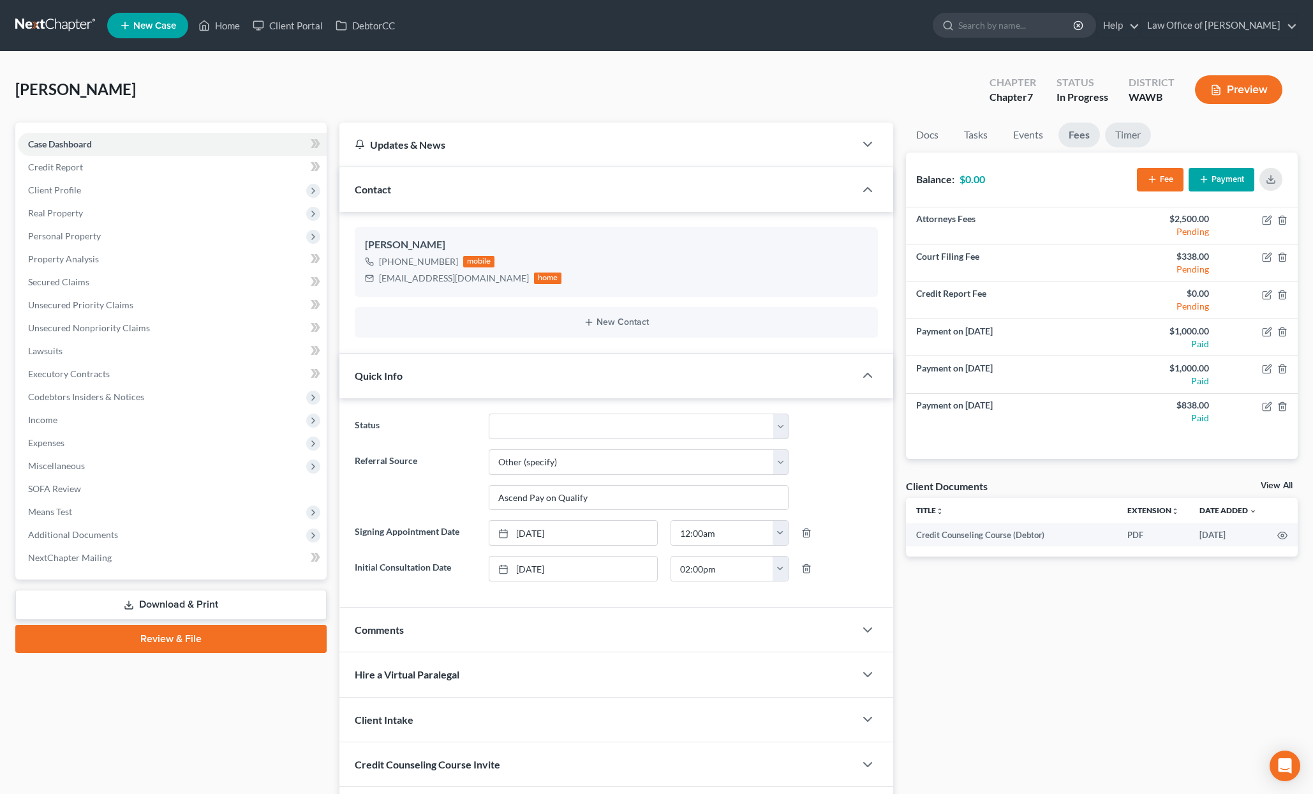
click at [1134, 135] on link "Timer" at bounding box center [1128, 135] width 46 height 25
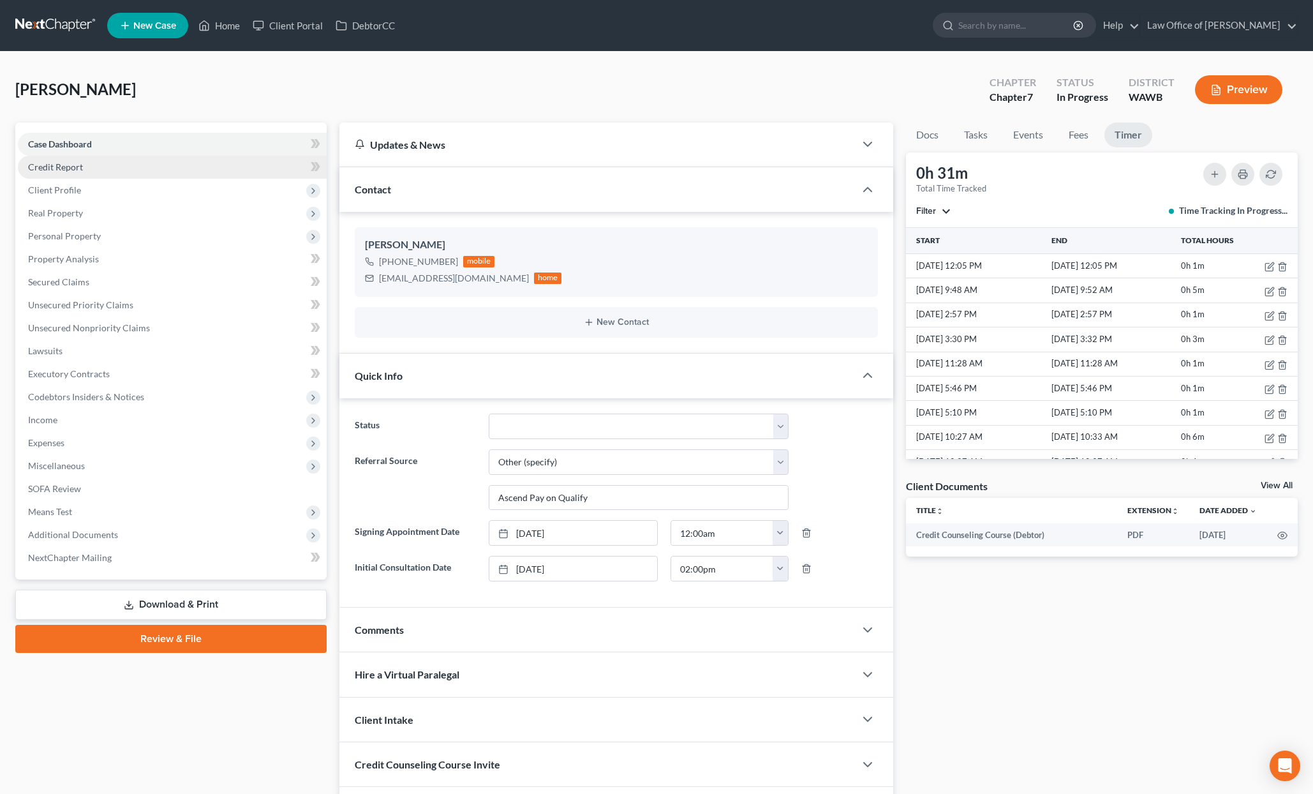
click at [93, 167] on link "Credit Report" at bounding box center [172, 167] width 309 height 23
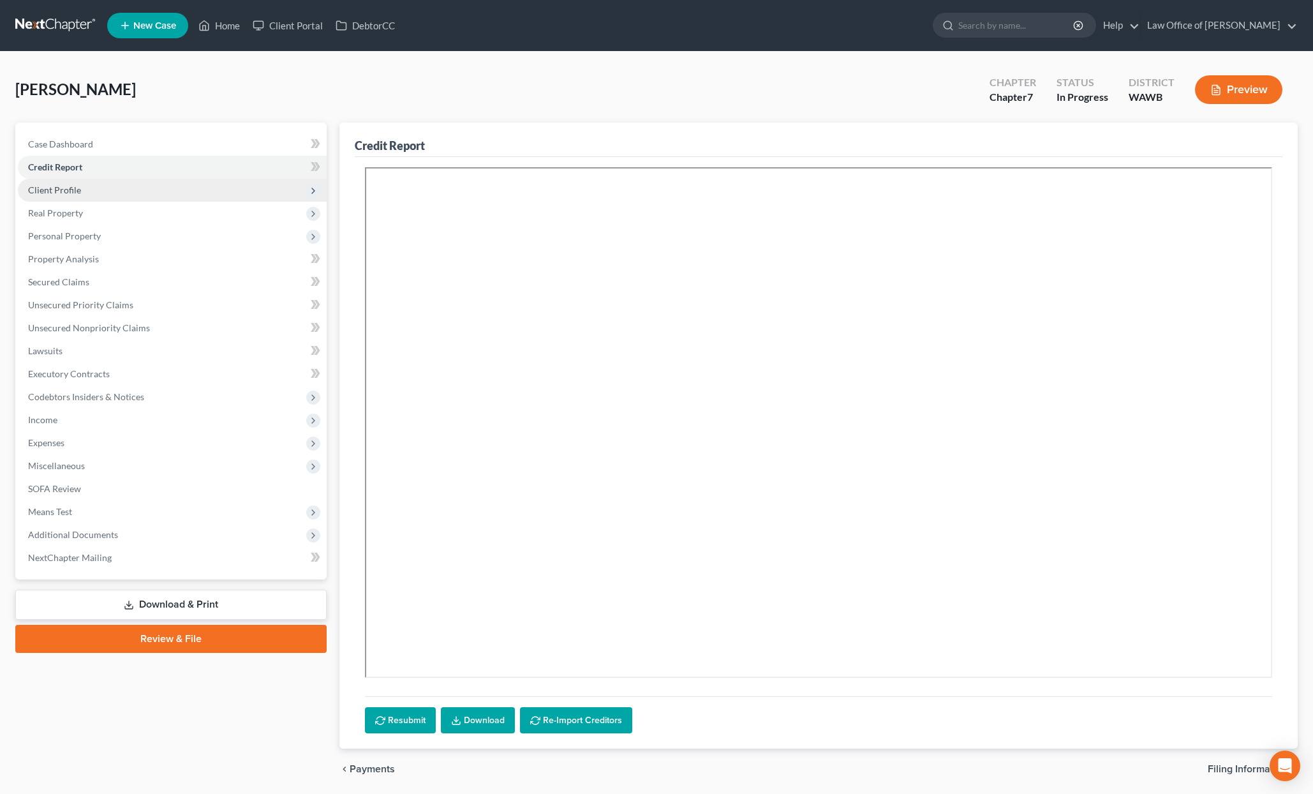
click at [90, 188] on span "Client Profile" at bounding box center [172, 190] width 309 height 23
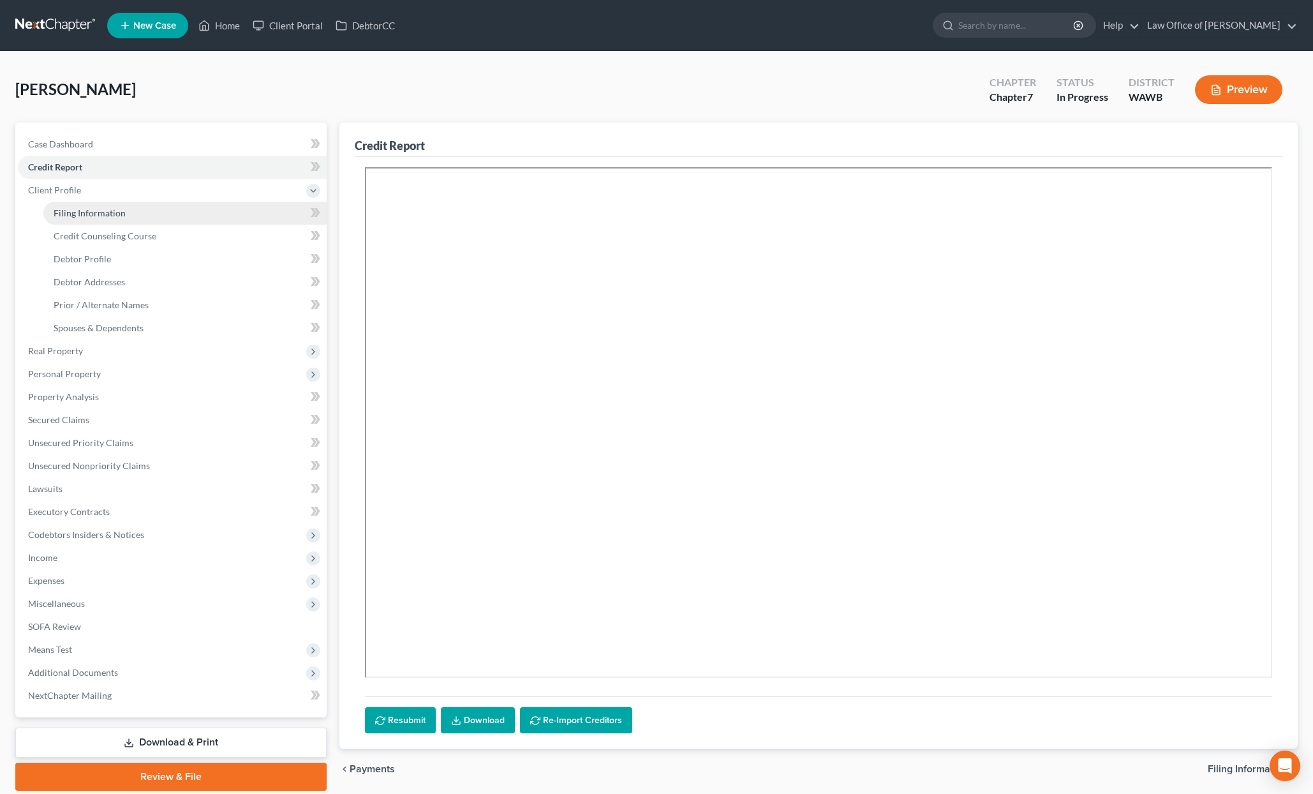
click at [94, 212] on span "Filing Information" at bounding box center [90, 212] width 72 height 11
select select "1"
select select "0"
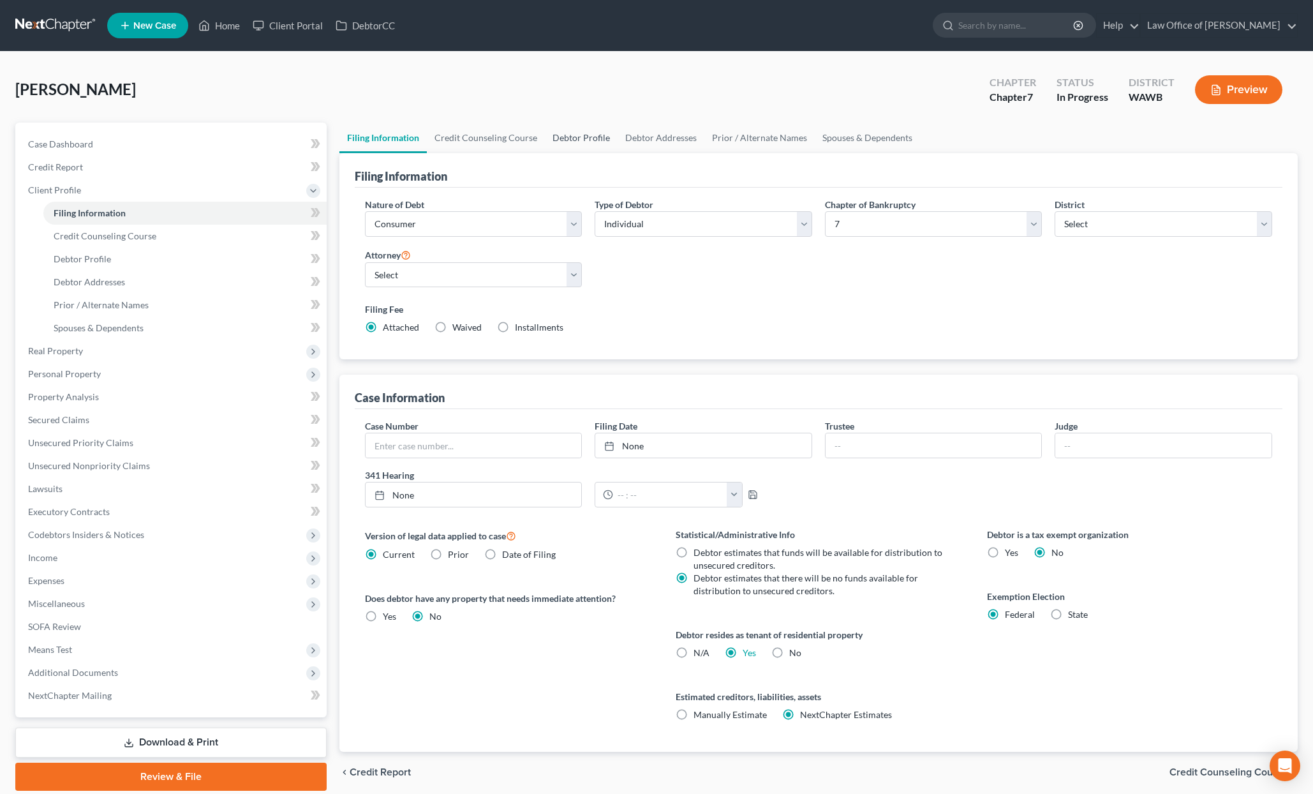
click at [585, 137] on link "Debtor Profile" at bounding box center [581, 138] width 73 height 31
select select "0"
select select "2"
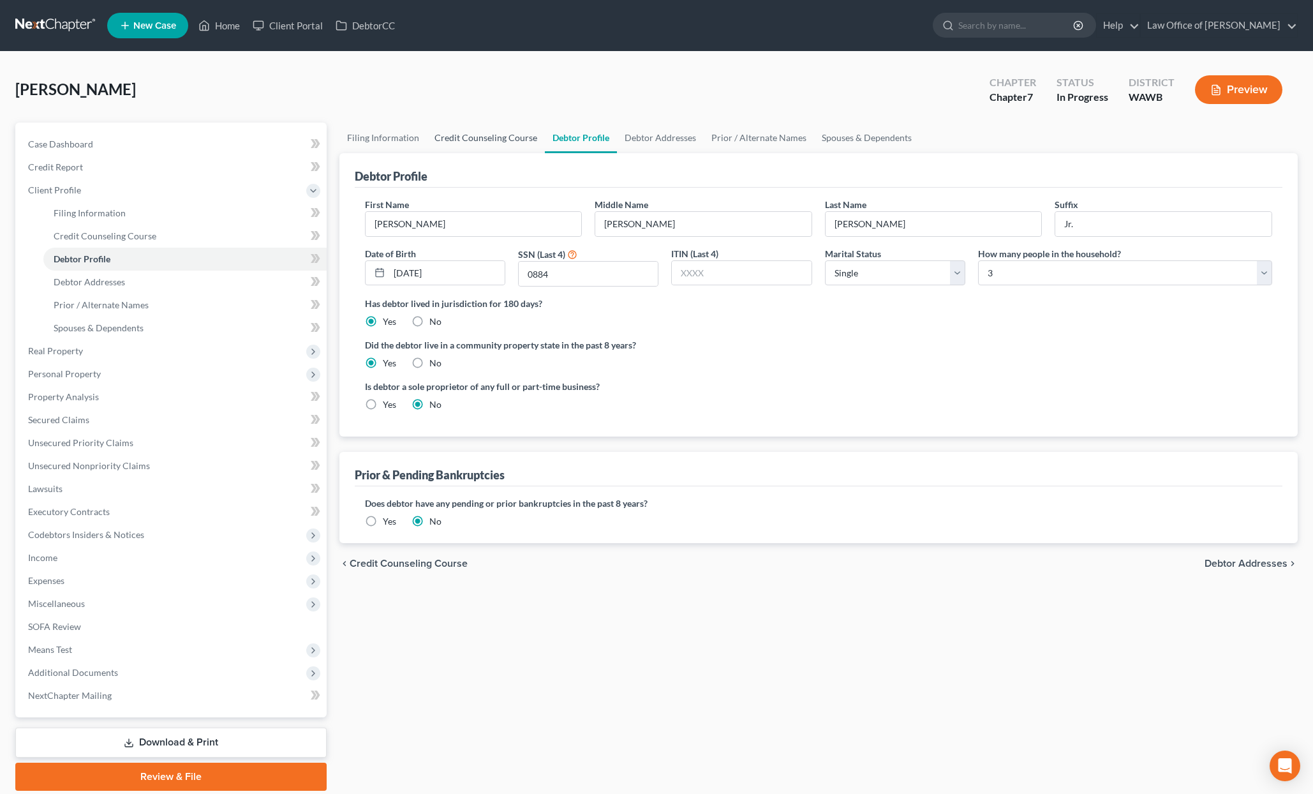
click at [500, 142] on link "Credit Counseling Course" at bounding box center [486, 138] width 118 height 31
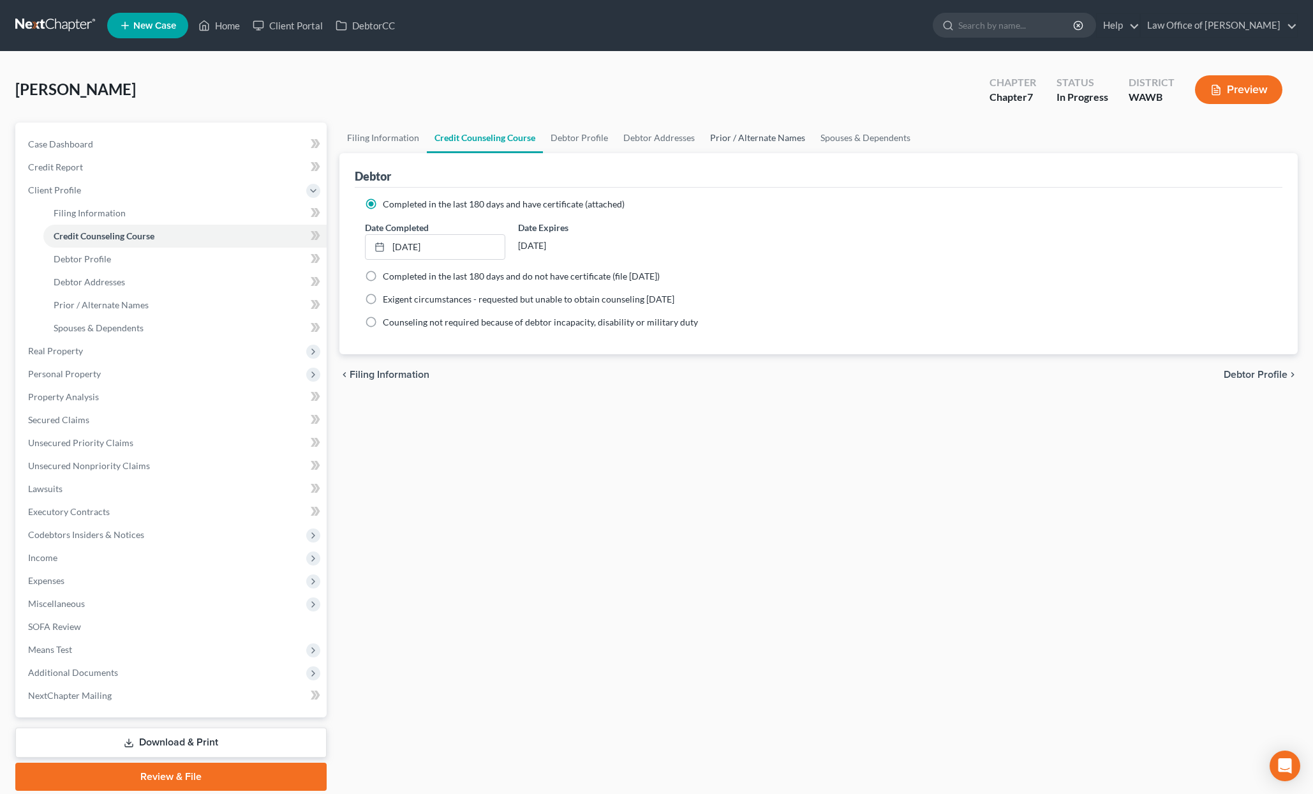
click at [781, 137] on link "Prior / Alternate Names" at bounding box center [758, 138] width 110 height 31
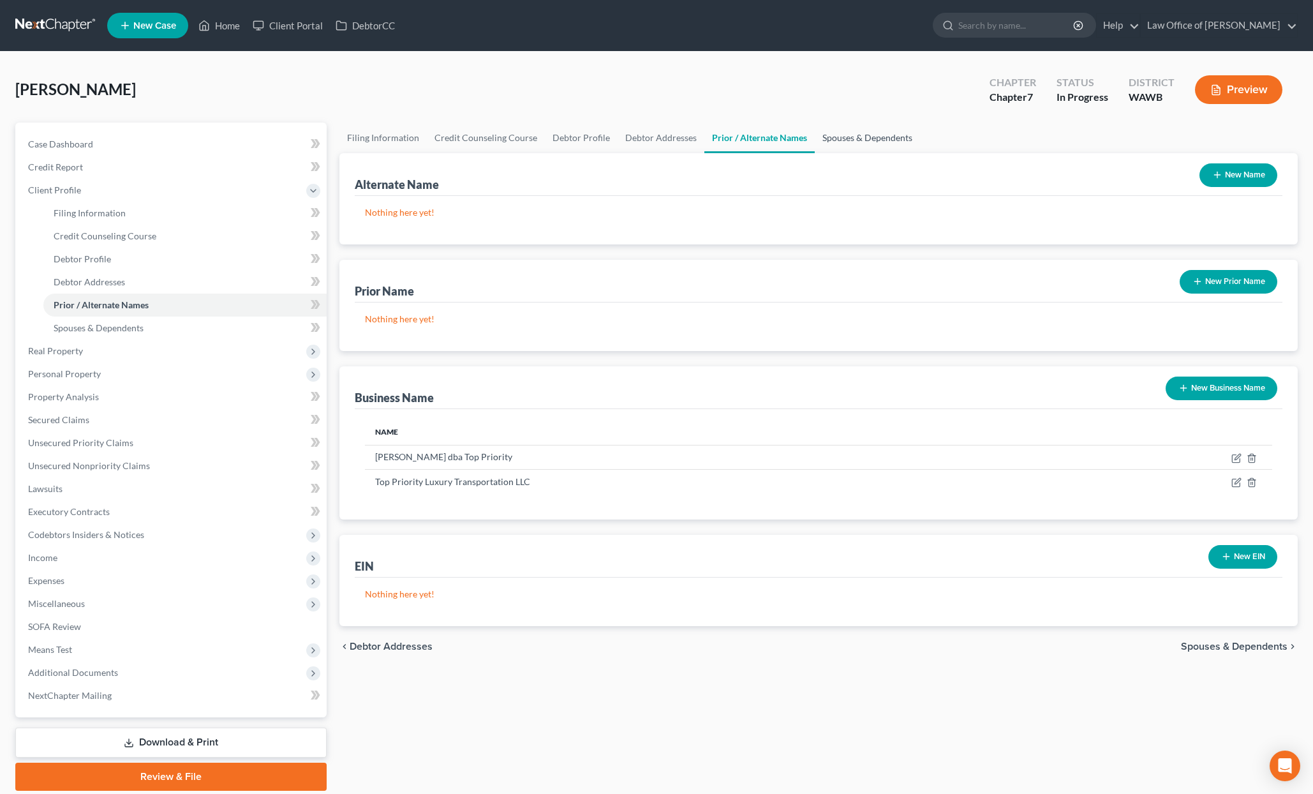
click at [849, 137] on link "Spouses & Dependents" at bounding box center [867, 138] width 105 height 31
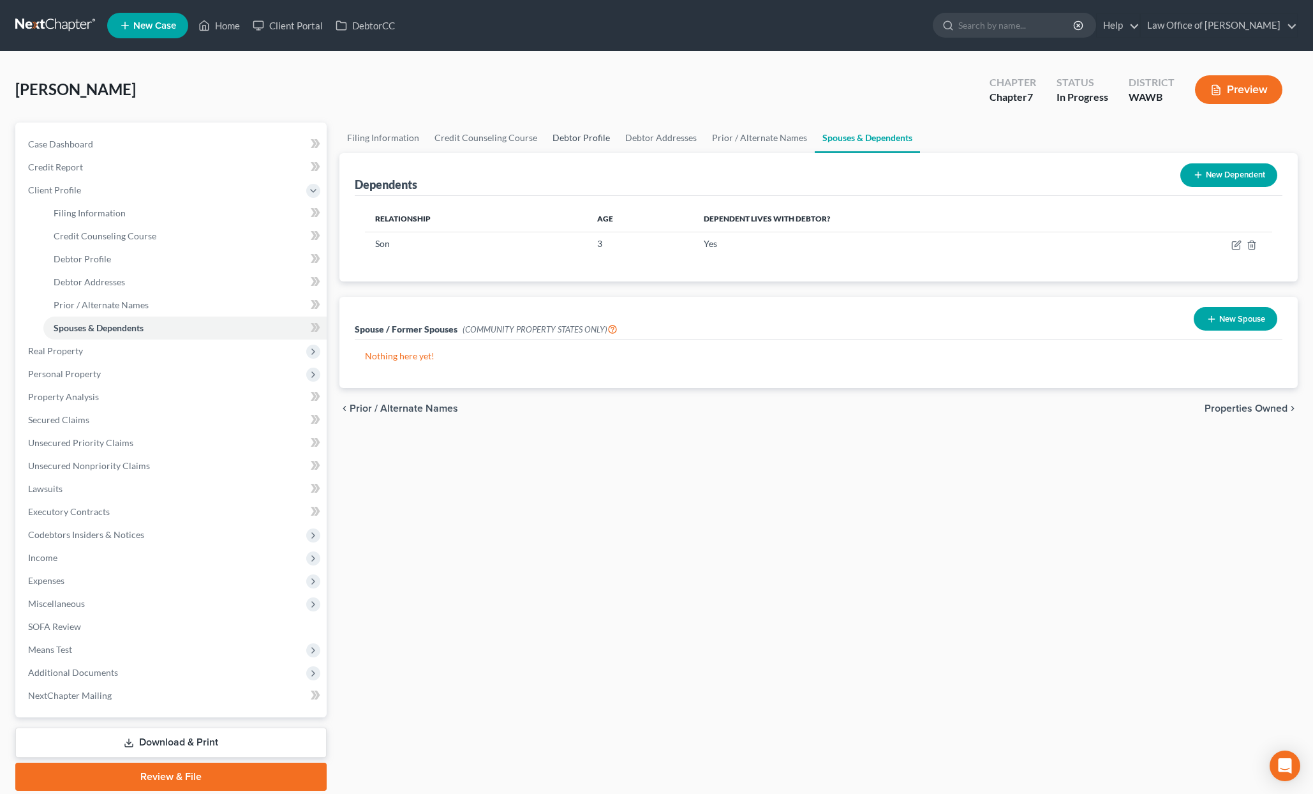
click at [585, 140] on link "Debtor Profile" at bounding box center [581, 138] width 73 height 31
select select "0"
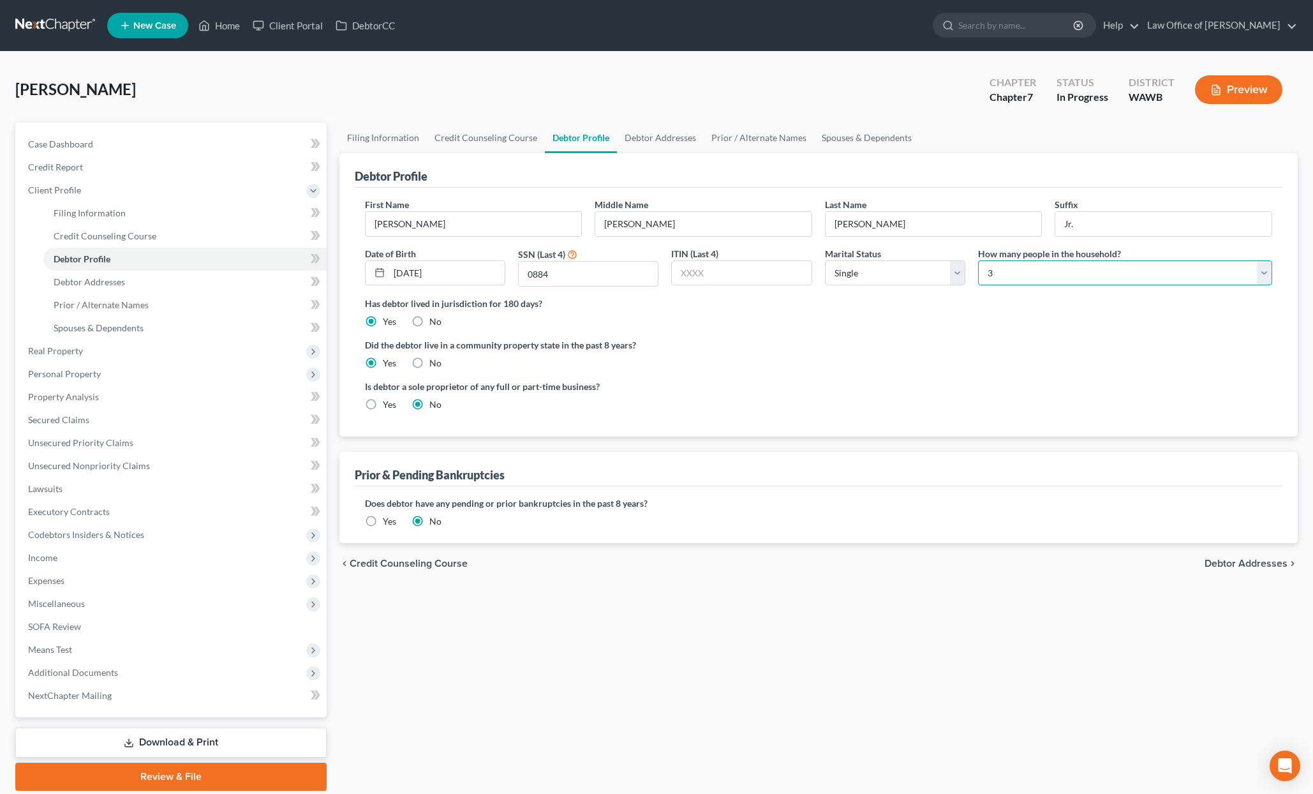
click at [1001, 273] on select "Select 1 2 3 4 5 6 7 8 9 10 11 12 13 14 15 16 17 18 19 20" at bounding box center [1125, 273] width 294 height 26
select select "1"
click at [978, 260] on select "Select 1 2 3 4 5 6 7 8 9 10 11 12 13 14 15 16 17 18 19 20" at bounding box center [1125, 273] width 294 height 26
click at [671, 137] on link "Debtor Addresses" at bounding box center [660, 138] width 87 height 31
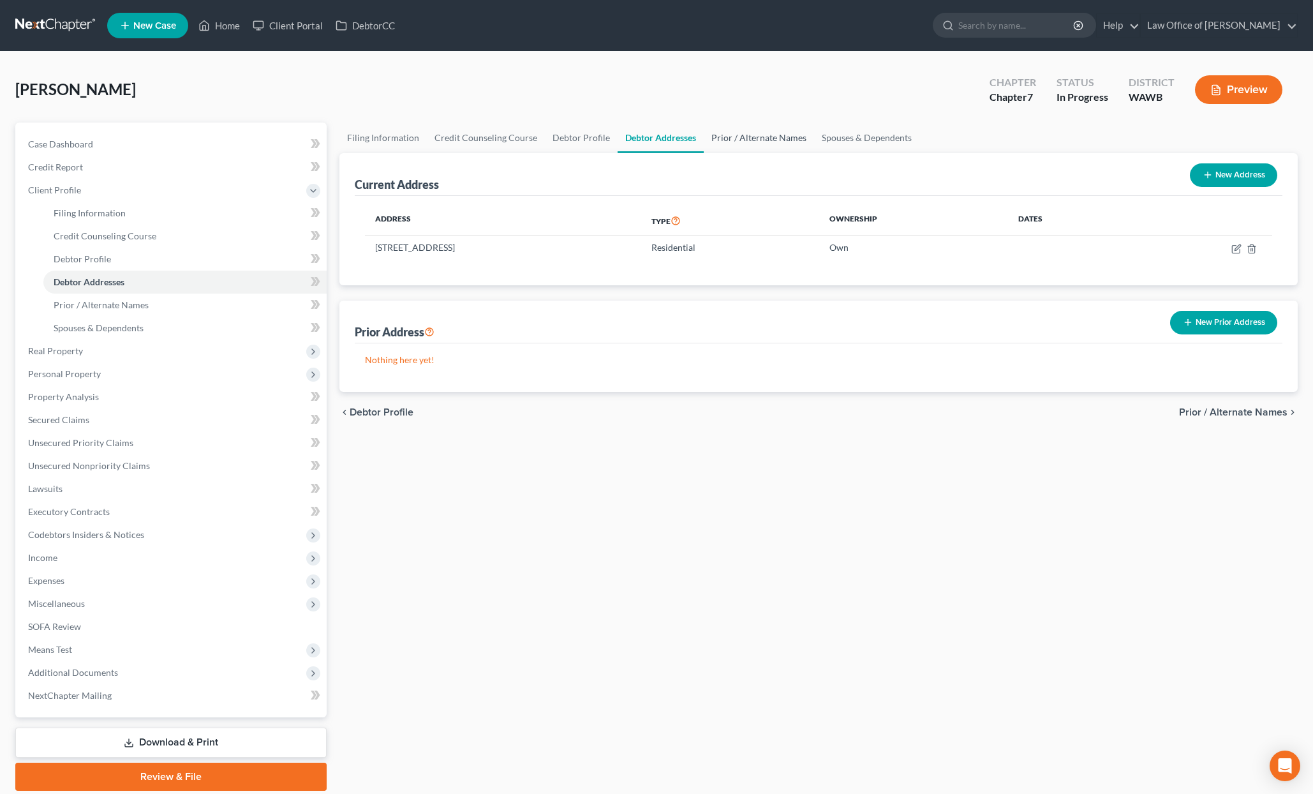
click at [742, 136] on link "Prior / Alternate Names" at bounding box center [759, 138] width 110 height 31
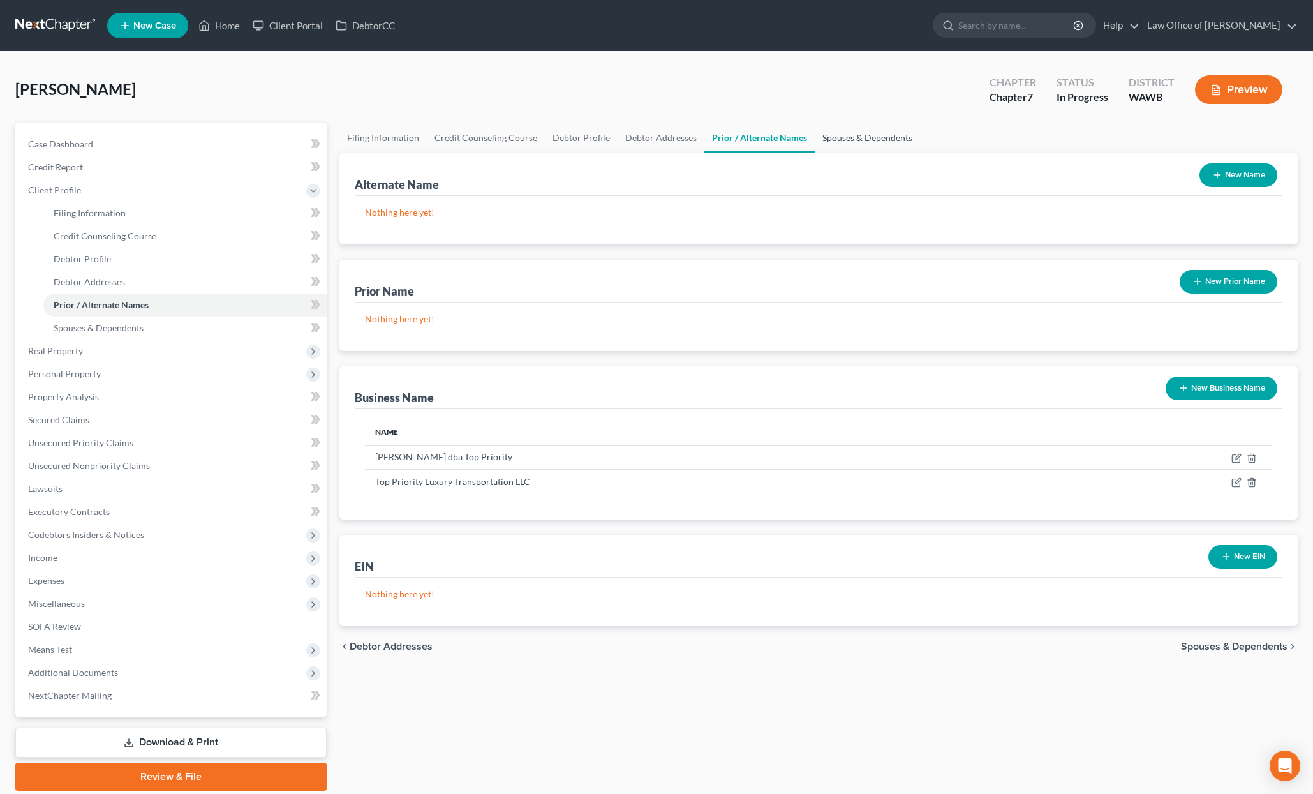
click at [867, 124] on link "Spouses & Dependents" at bounding box center [867, 138] width 105 height 31
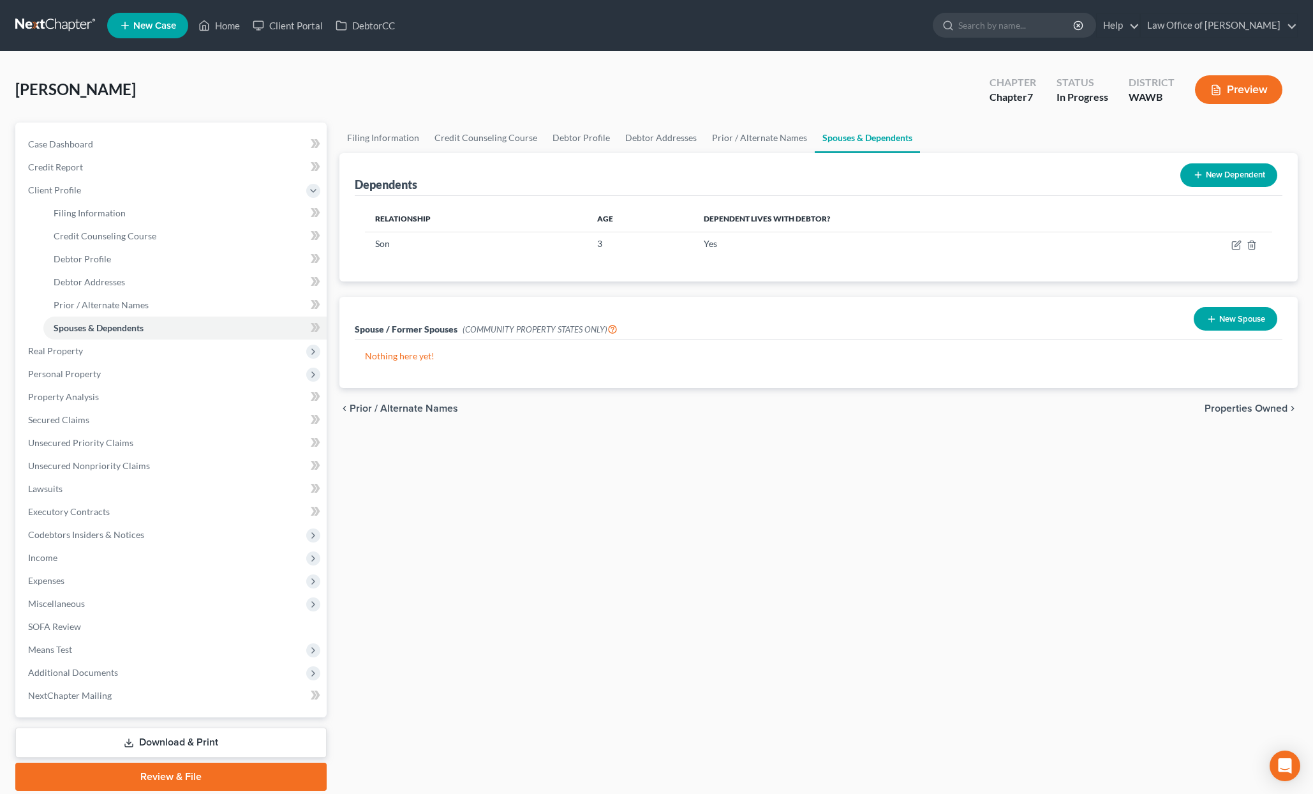
click at [1243, 177] on button "New Dependent" at bounding box center [1229, 175] width 97 height 24
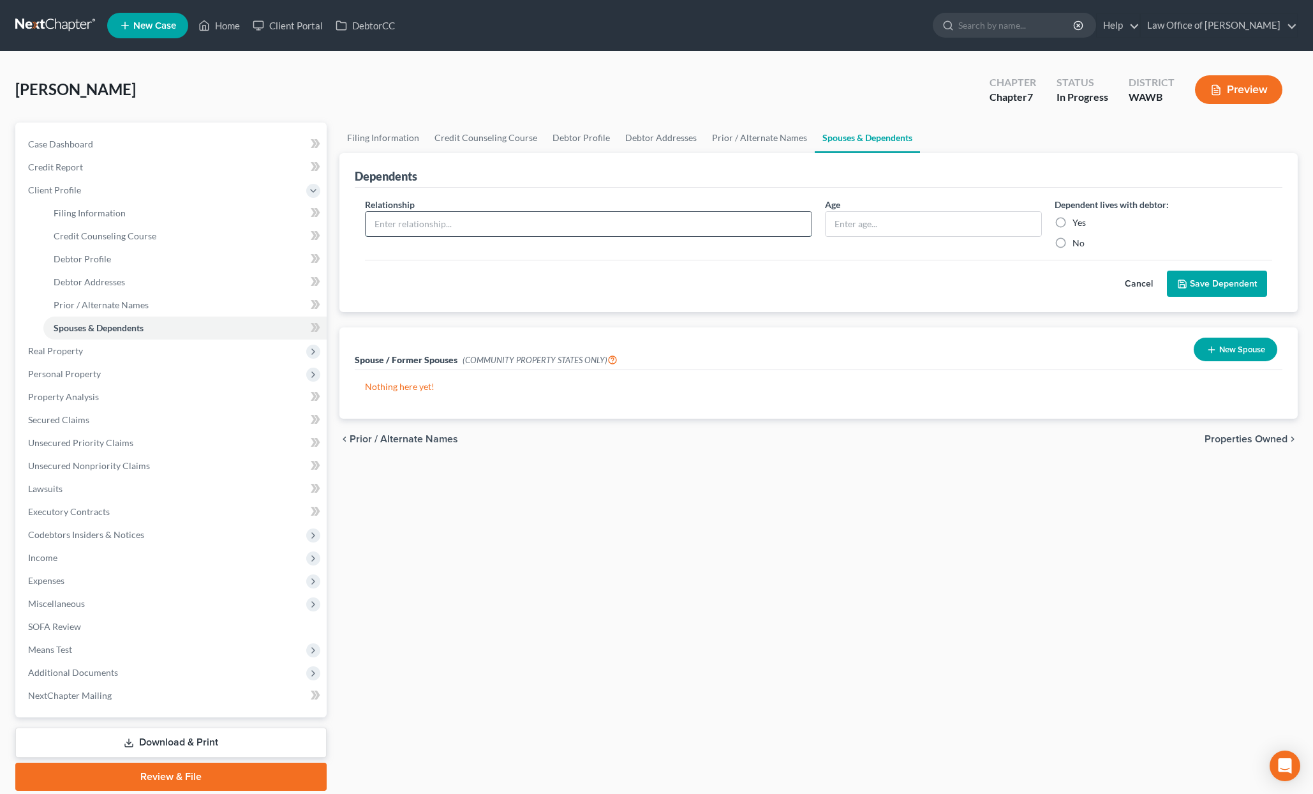
click at [495, 221] on input "text" at bounding box center [589, 224] width 446 height 24
type input "Girlfriend"
type input "2"
type input "33"
click at [1073, 221] on label "Yes" at bounding box center [1079, 222] width 13 height 13
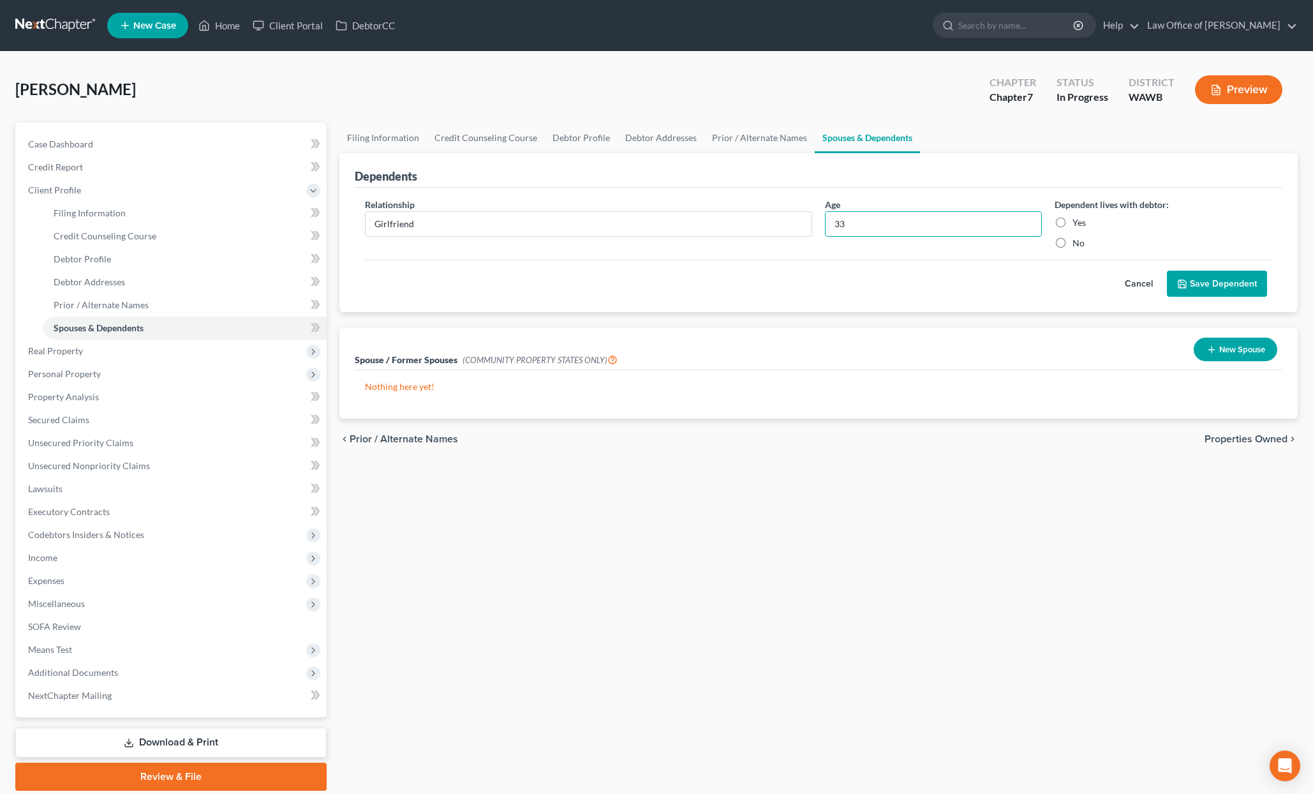
click at [1078, 221] on input "Yes" at bounding box center [1082, 220] width 8 height 8
radio input "true"
click at [1218, 278] on button "Save Dependent" at bounding box center [1217, 284] width 100 height 27
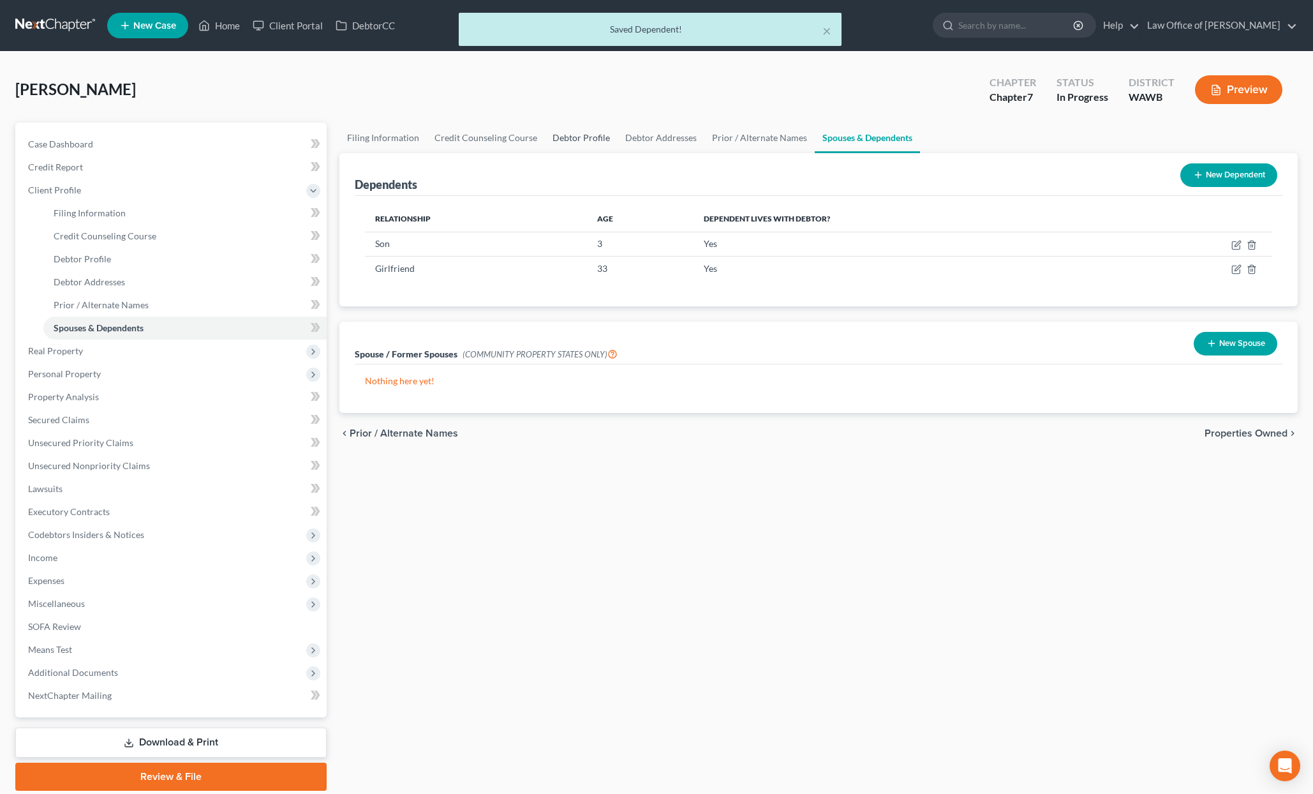
click at [588, 130] on link "Debtor Profile" at bounding box center [581, 138] width 73 height 31
select select "0"
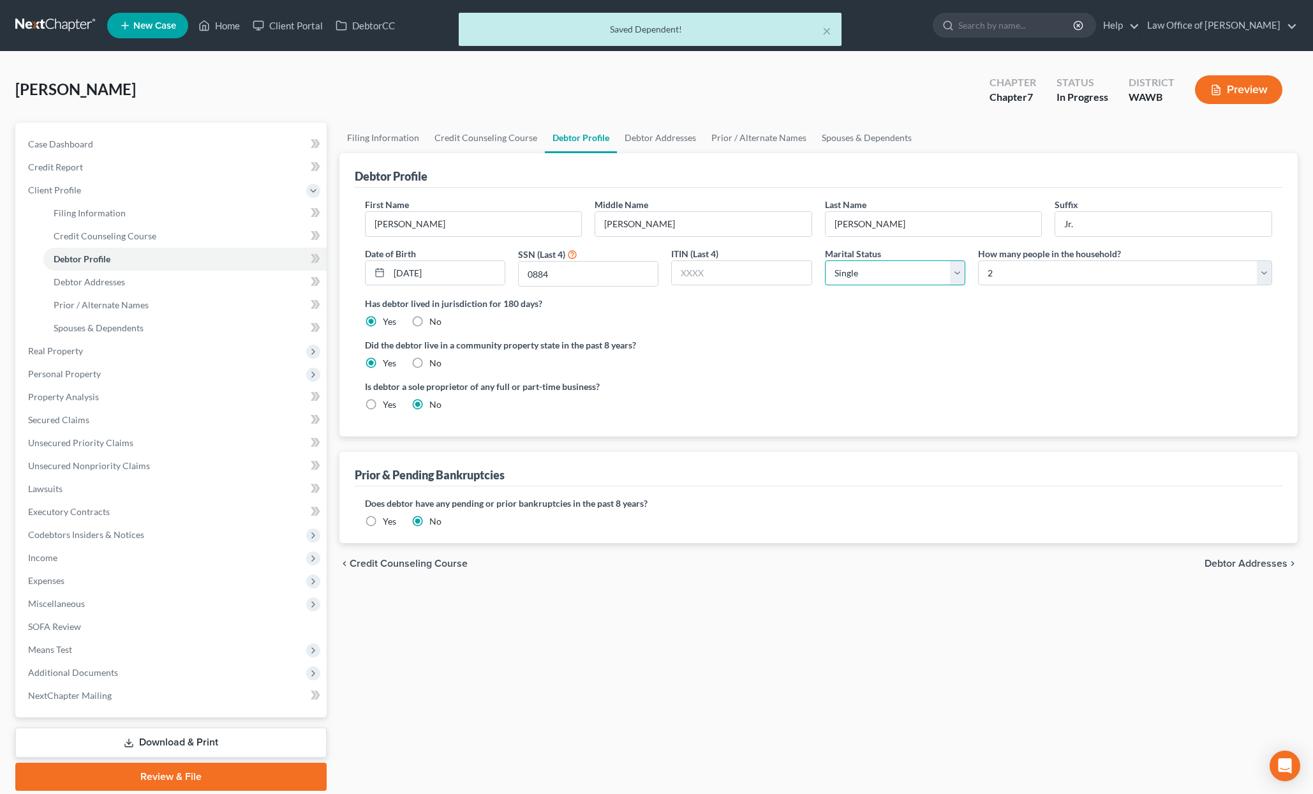
click at [949, 280] on select "Select Single Married Separated Divorced Widowed" at bounding box center [895, 273] width 140 height 26
click at [994, 272] on select "Select 1 2 3 4 5 6 7 8 9 10 11 12 13 14 15 16 17 18 19 20" at bounding box center [1125, 273] width 294 height 26
select select "2"
click at [978, 260] on select "Select 1 2 3 4 5 6 7 8 9 10 11 12 13 14 15 16 17 18 19 20" at bounding box center [1125, 273] width 294 height 26
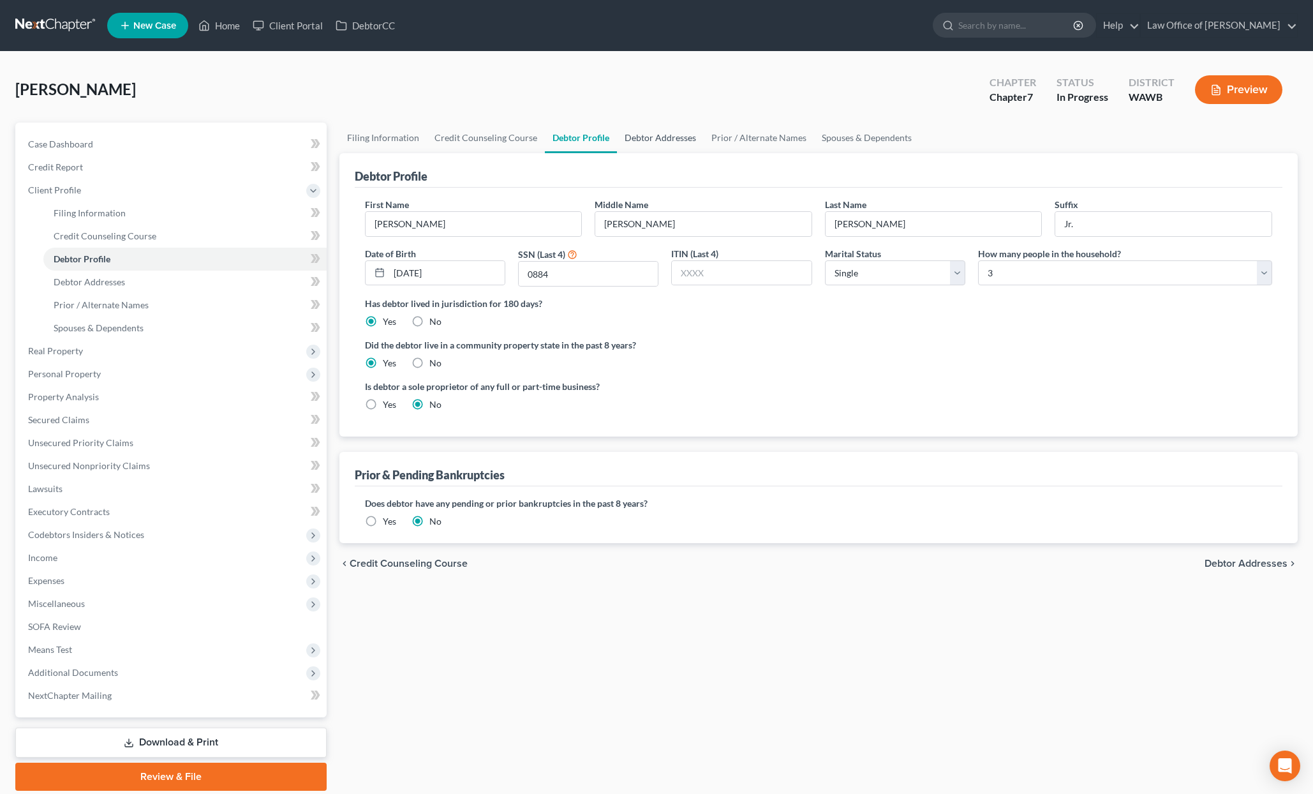
click at [663, 146] on link "Debtor Addresses" at bounding box center [660, 138] width 87 height 31
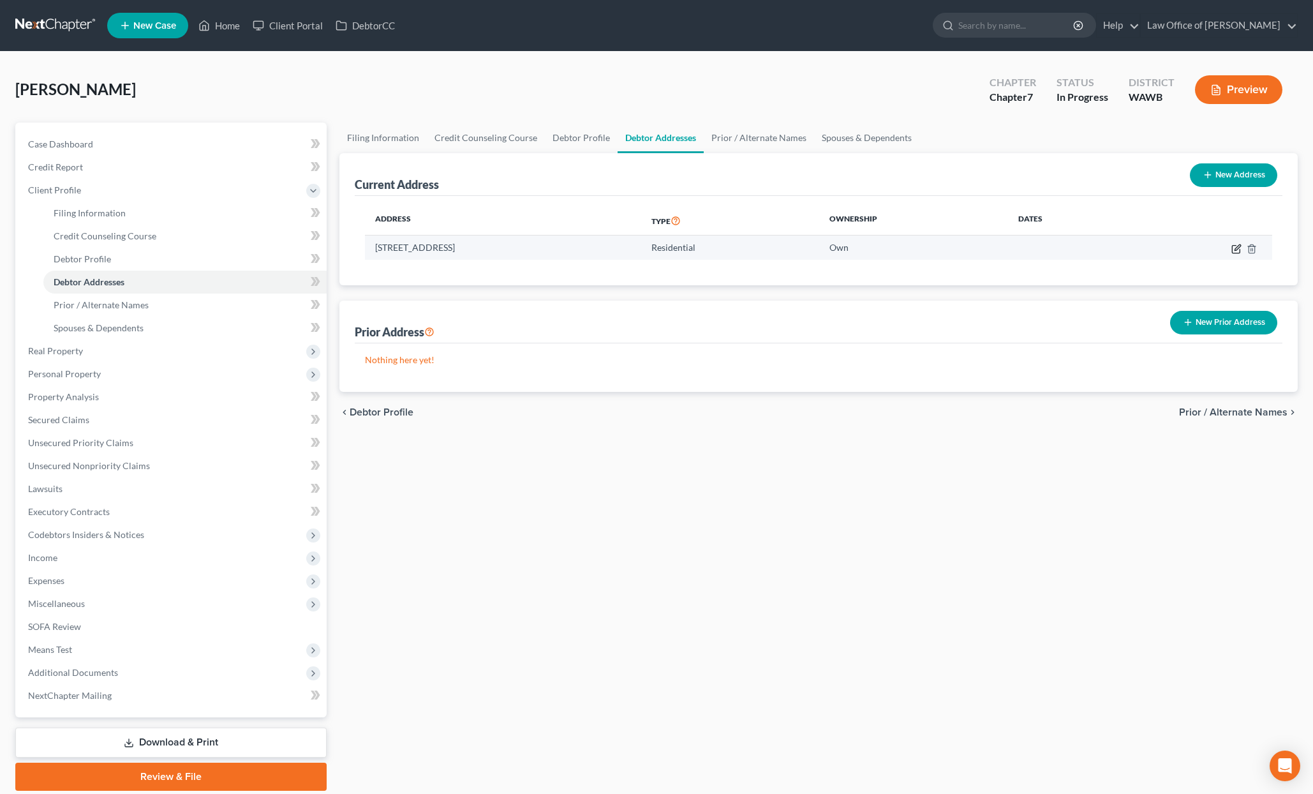
click at [1236, 249] on icon "button" at bounding box center [1237, 249] width 10 height 10
select select "50"
select select "0"
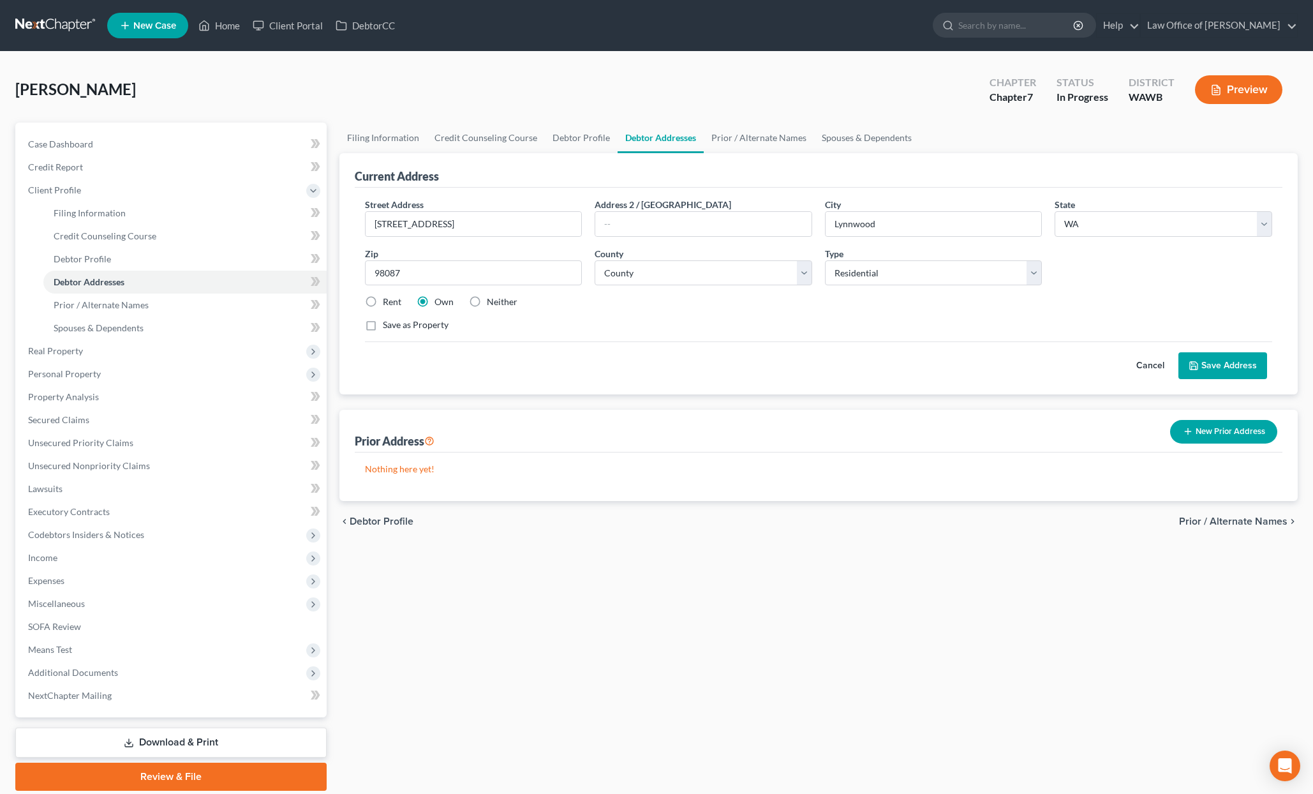
click at [1220, 369] on button "Save Address" at bounding box center [1223, 365] width 89 height 27
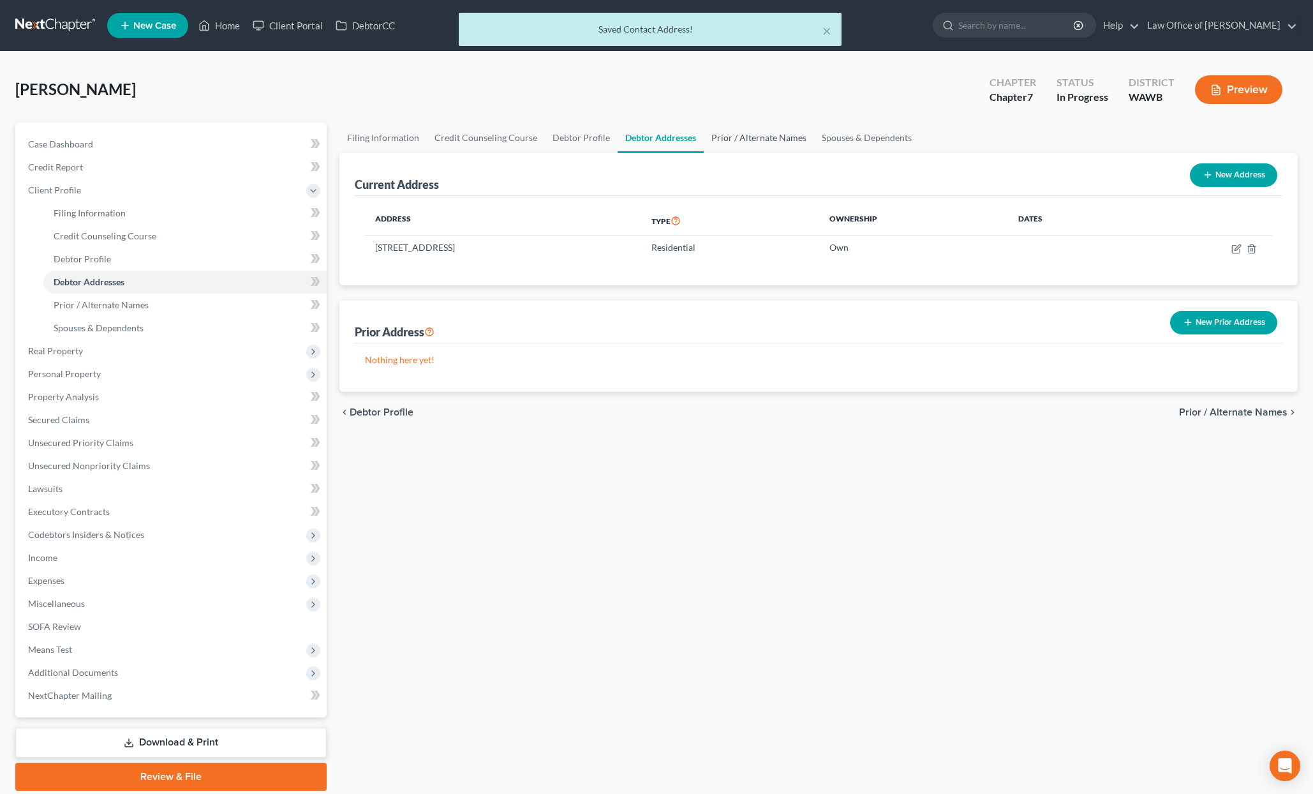
click at [758, 137] on link "Prior / Alternate Names" at bounding box center [759, 138] width 110 height 31
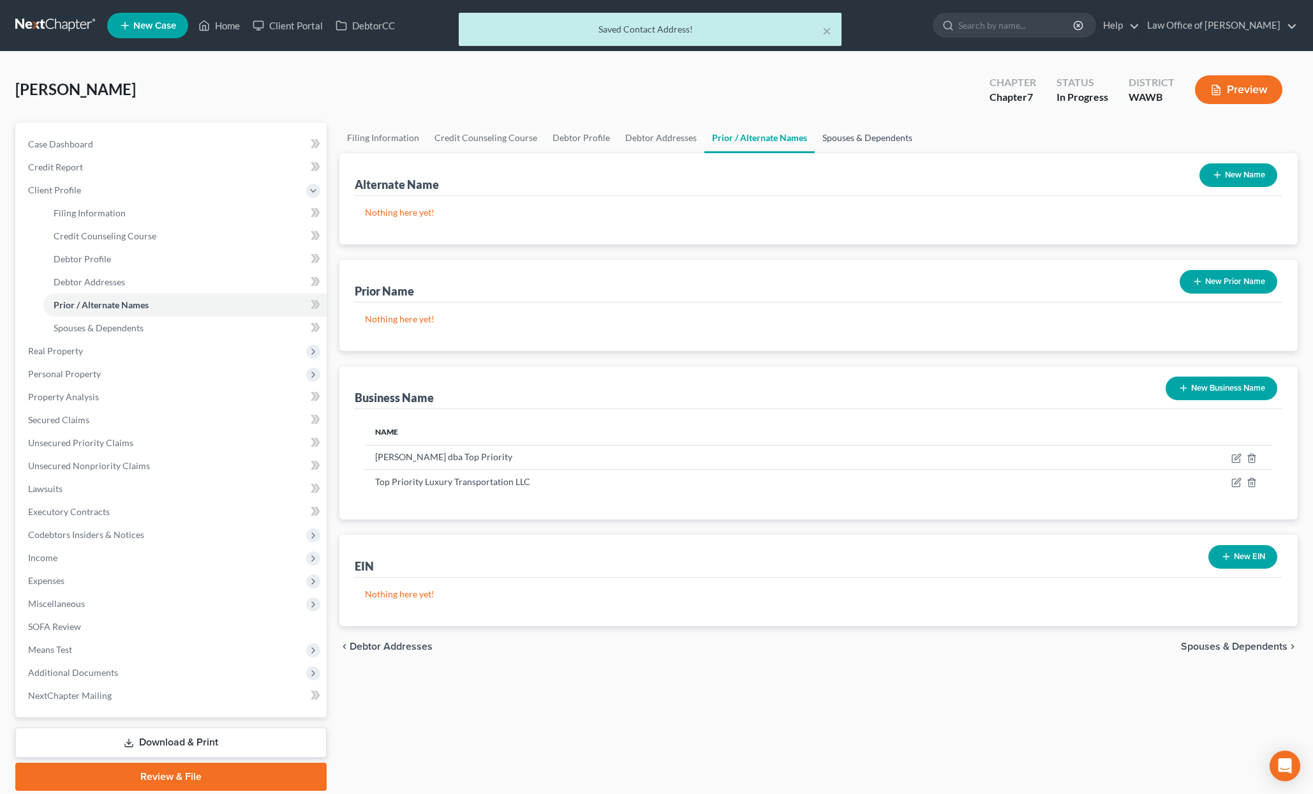
click at [857, 131] on link "Spouses & Dependents" at bounding box center [867, 138] width 105 height 31
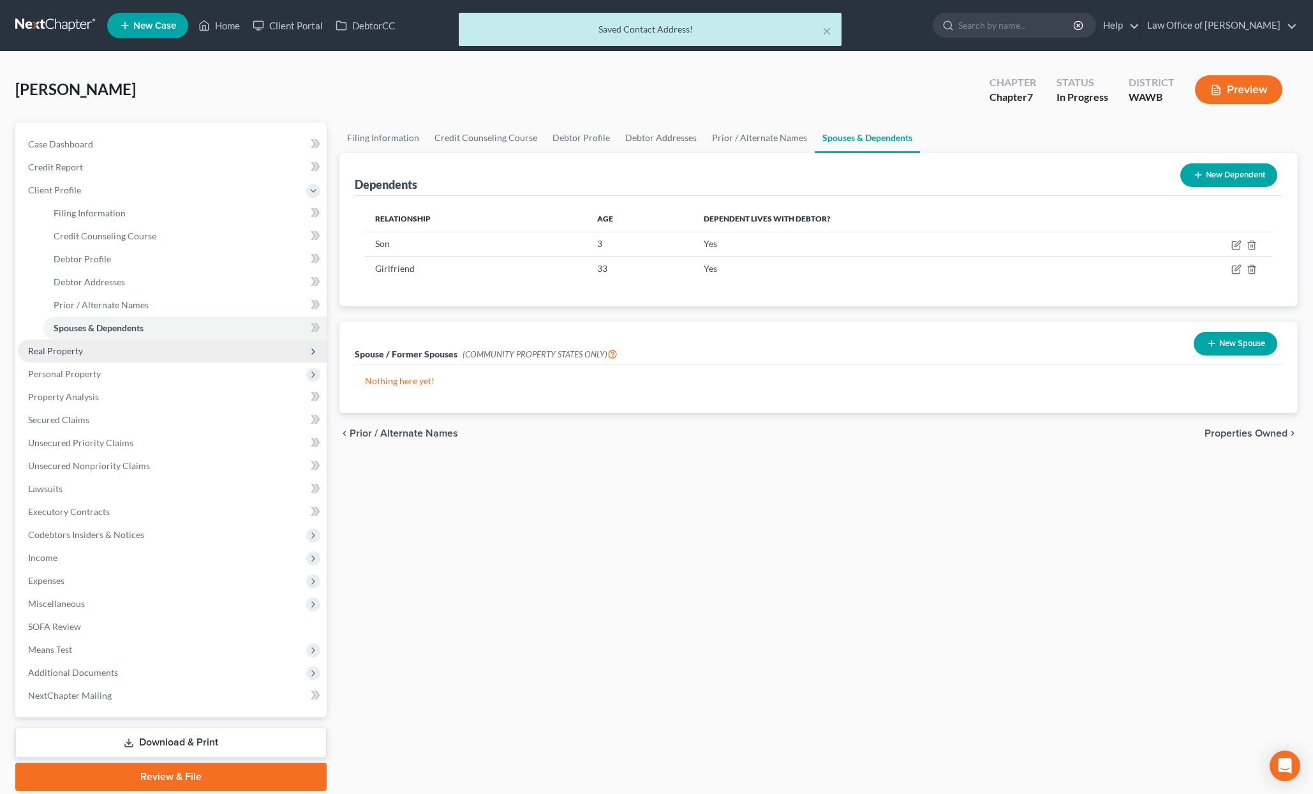
click at [200, 354] on span "Real Property" at bounding box center [172, 351] width 309 height 23
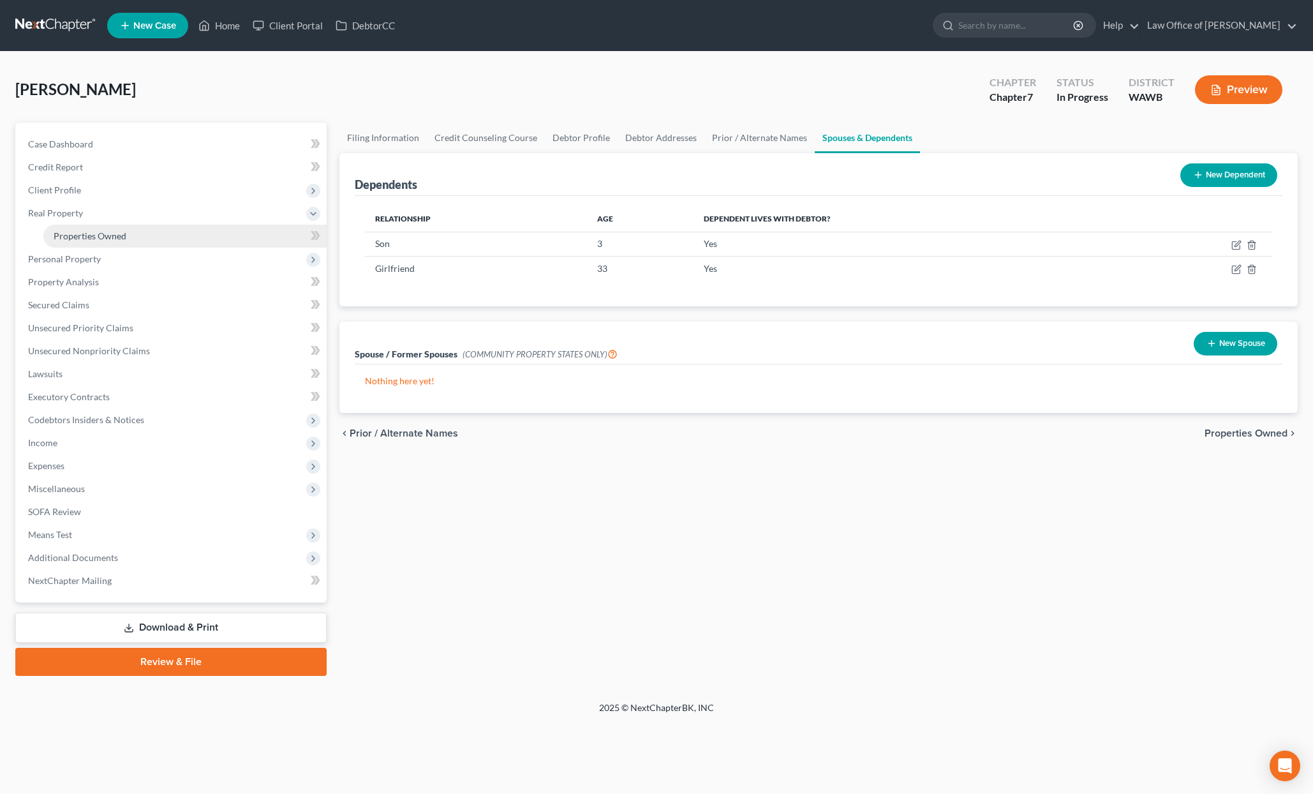
click at [181, 237] on link "Properties Owned" at bounding box center [184, 236] width 283 height 23
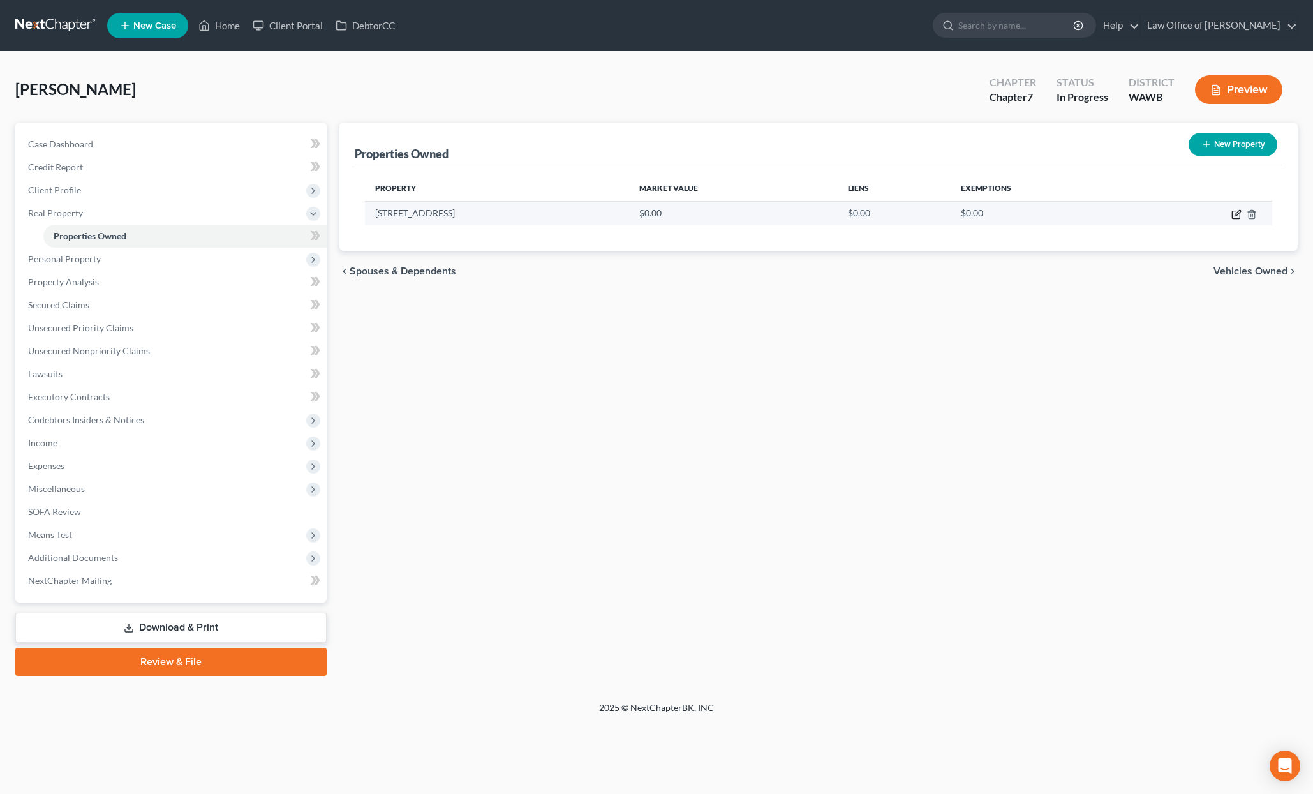
click at [1235, 214] on icon "button" at bounding box center [1238, 213] width 6 height 6
select select "50"
select select "30"
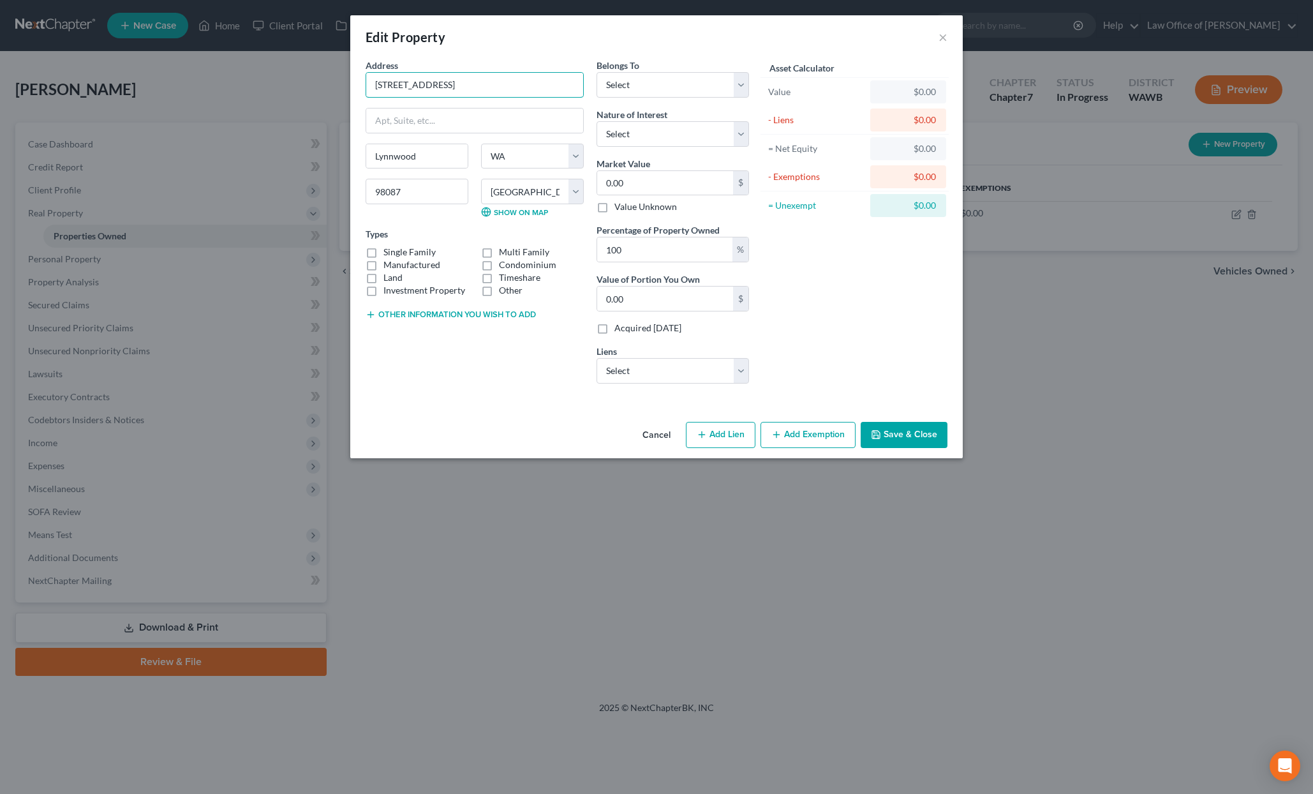
drag, startPoint x: 461, startPoint y: 91, endPoint x: 287, endPoint y: 84, distance: 173.7
click at [290, 84] on div "Edit Property × Address * 2204 [GEOGRAPHIC_DATA] [GEOGRAPHIC_DATA] [US_STATE][G…" at bounding box center [656, 397] width 1313 height 794
click at [645, 87] on select "Select Debtor 1 Only Debtor 2 Only Debtor 1 And Debtor 2 Only At Least One Of T…" at bounding box center [673, 85] width 153 height 26
select select "0"
click at [597, 72] on select "Select Debtor 1 Only Debtor 2 Only Debtor 1 And Debtor 2 Only At Least One Of T…" at bounding box center [673, 85] width 153 height 26
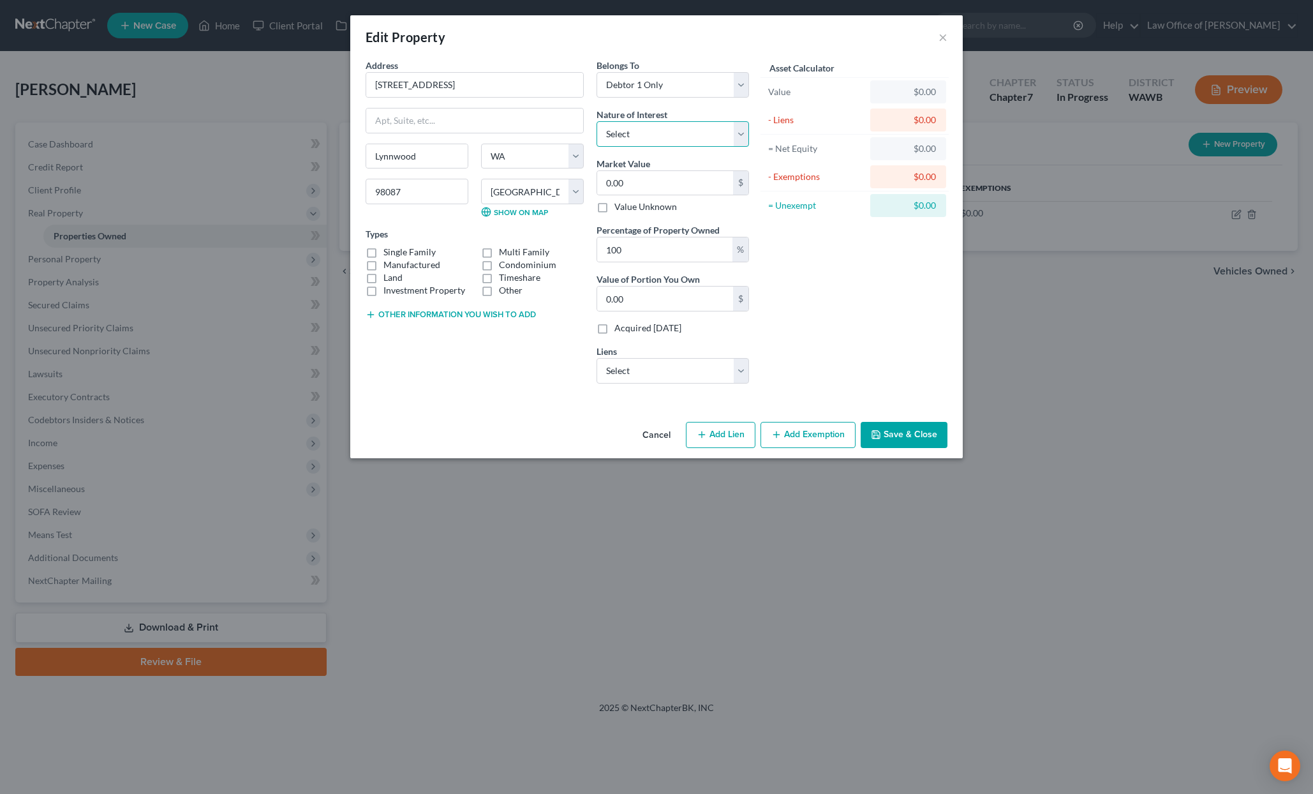
click at [652, 132] on select "Select Fee Simple Joint Tenant Life Estate Equitable Interest Future Interest T…" at bounding box center [673, 134] width 153 height 26
select select "0"
click at [597, 121] on select "Select Fee Simple Joint Tenant Life Estate Equitable Interest Future Interest T…" at bounding box center [673, 134] width 153 height 26
click at [644, 177] on input "0.00" at bounding box center [665, 183] width 136 height 24
click at [661, 73] on select "Select Debtor 1 Only Debtor 2 Only Debtor 1 And Debtor 2 Only At Least One Of T…" at bounding box center [673, 85] width 153 height 26
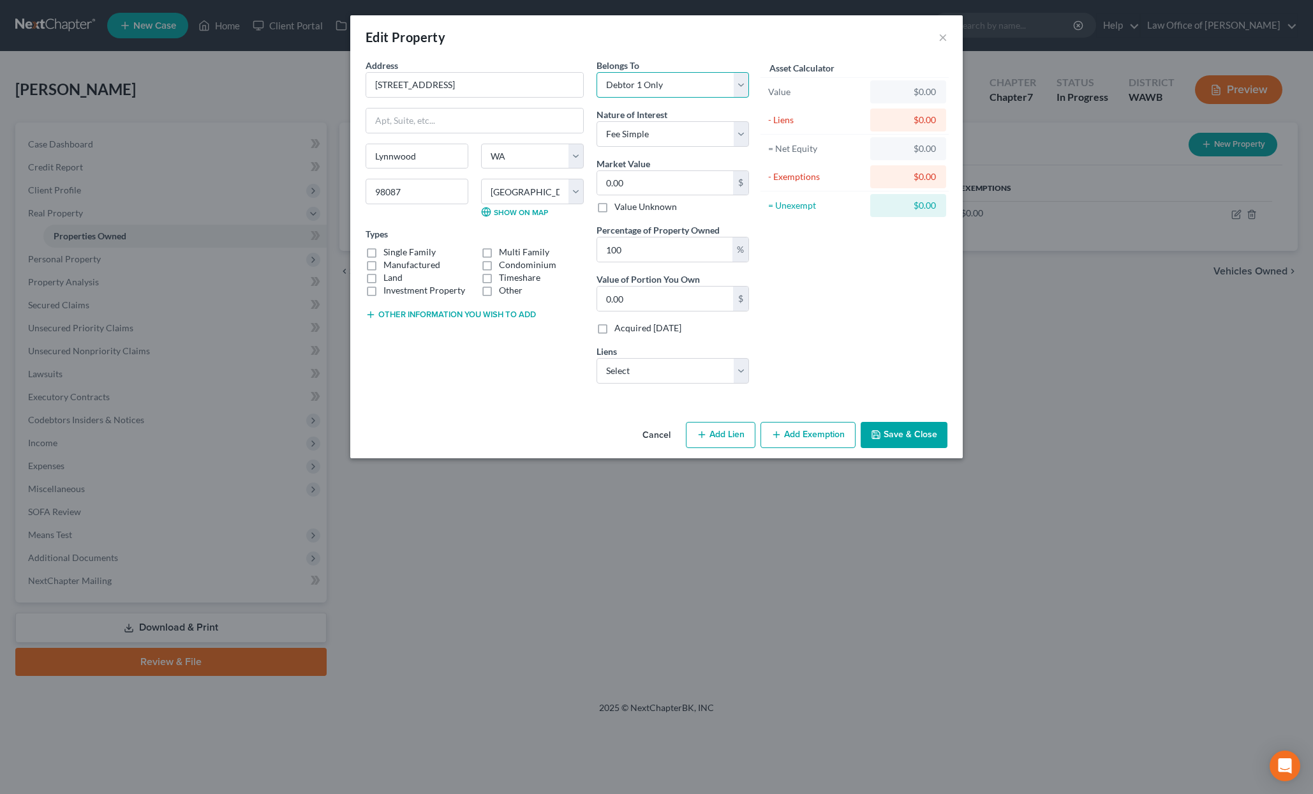
select select "3"
click at [597, 72] on select "Select Debtor 1 Only Debtor 2 Only Debtor 1 And Debtor 2 Only At Least One Of T…" at bounding box center [673, 85] width 153 height 26
click at [653, 190] on input "0.00" at bounding box center [665, 183] width 136 height 24
type input "8"
type input "8.00"
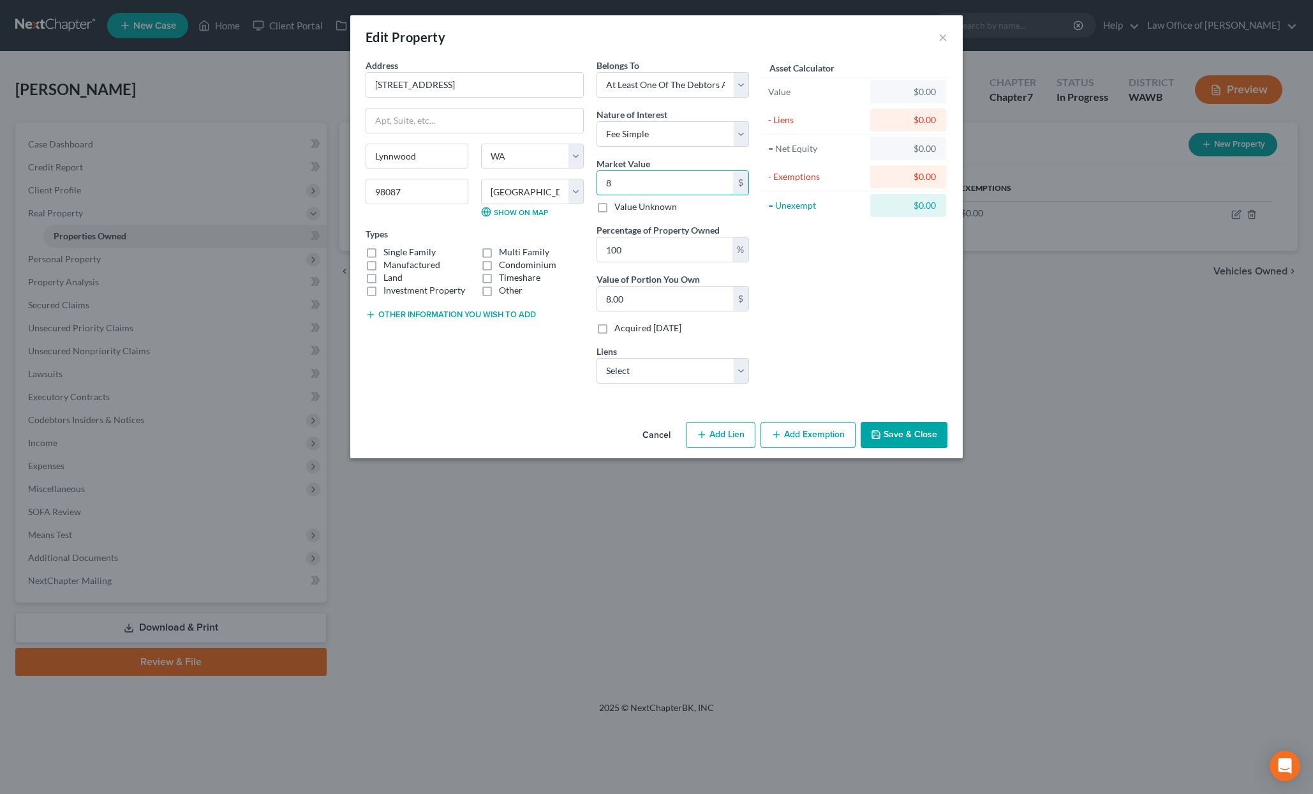
type input "87"
type input "87.00"
type input "878"
type input "878.00"
type input "8786"
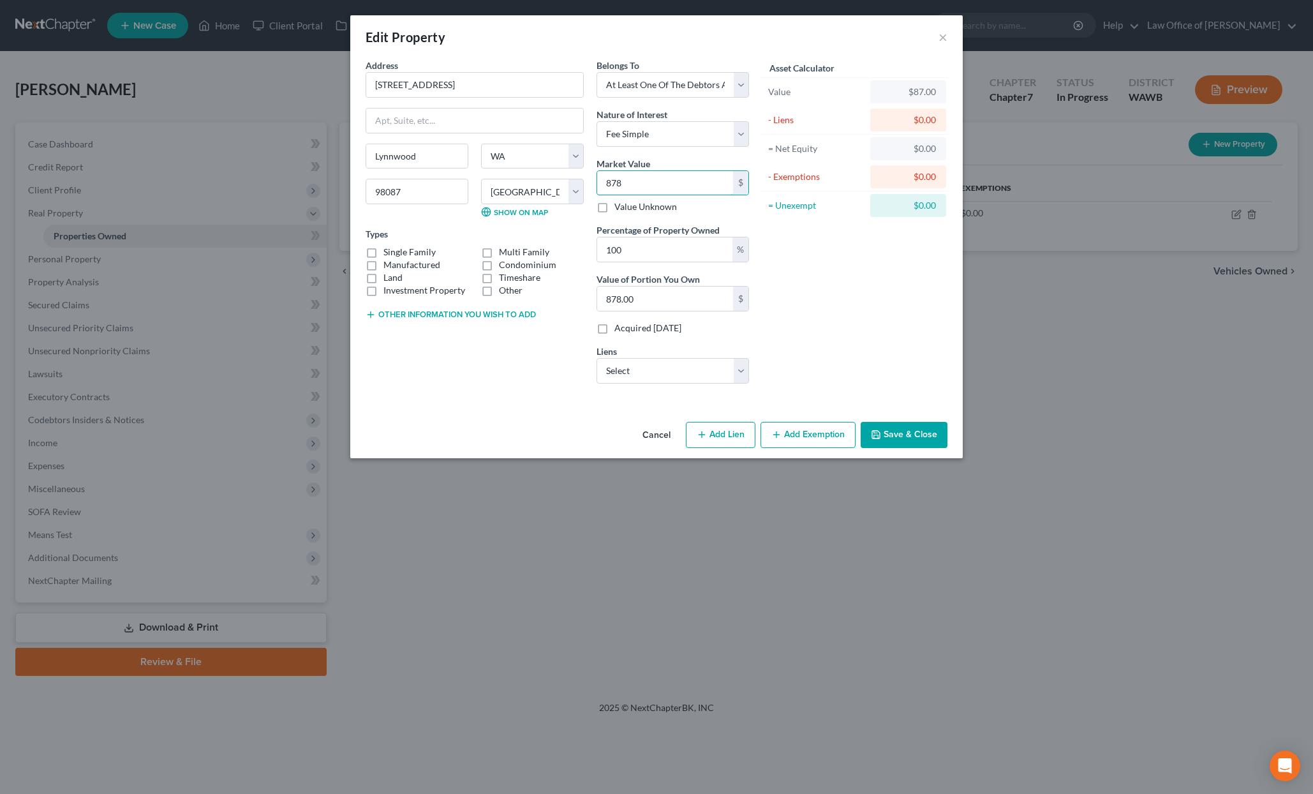
type input "8,786.00"
type input "8,7860"
type input "87,860.00"
type input "87,8600"
type input "878,600.00"
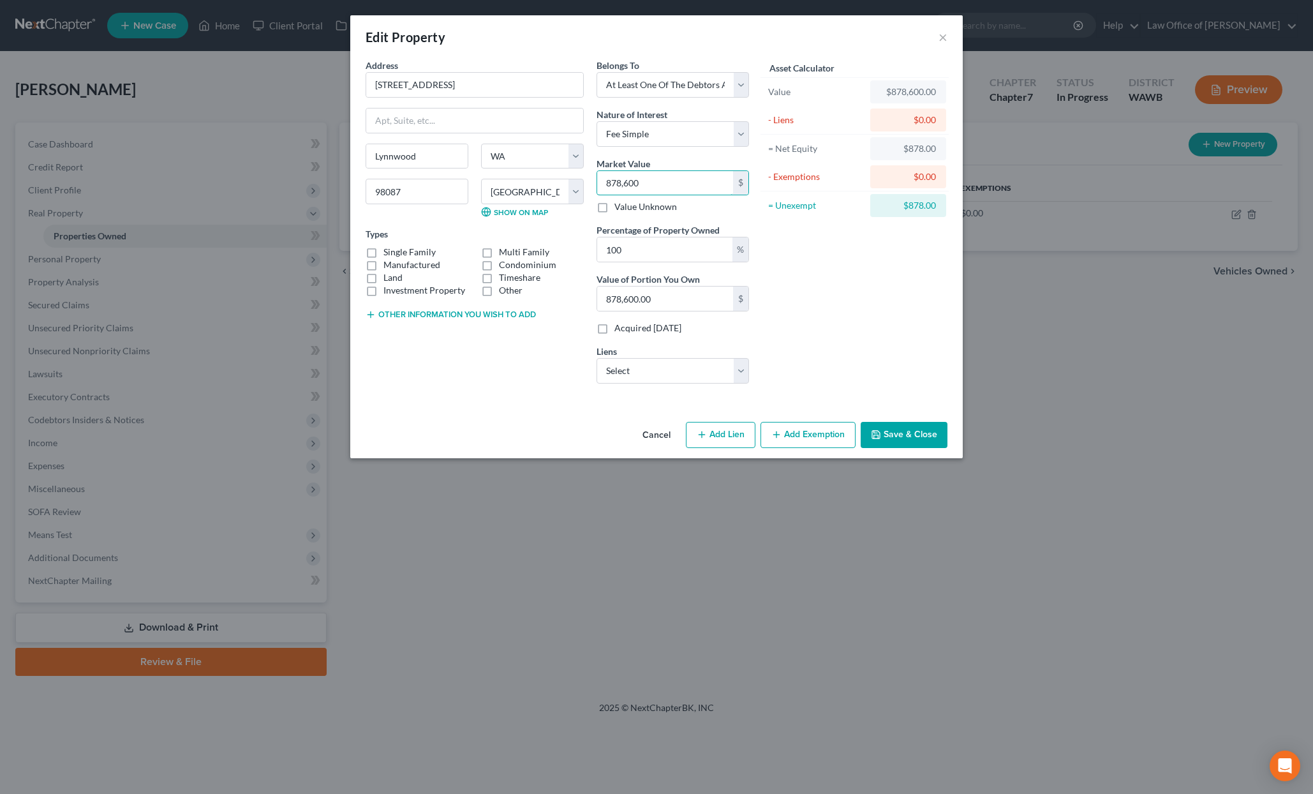
type input "878,600"
click at [400, 250] on label "Single Family" at bounding box center [410, 252] width 52 height 13
click at [397, 250] on input "Single Family" at bounding box center [393, 250] width 8 height 8
checkbox input "true"
click at [651, 374] on select "Select Rocket Mortgage - $453,524.00 Cap One Auto - $28,772.00 Wa State Empl Cr…" at bounding box center [673, 371] width 153 height 26
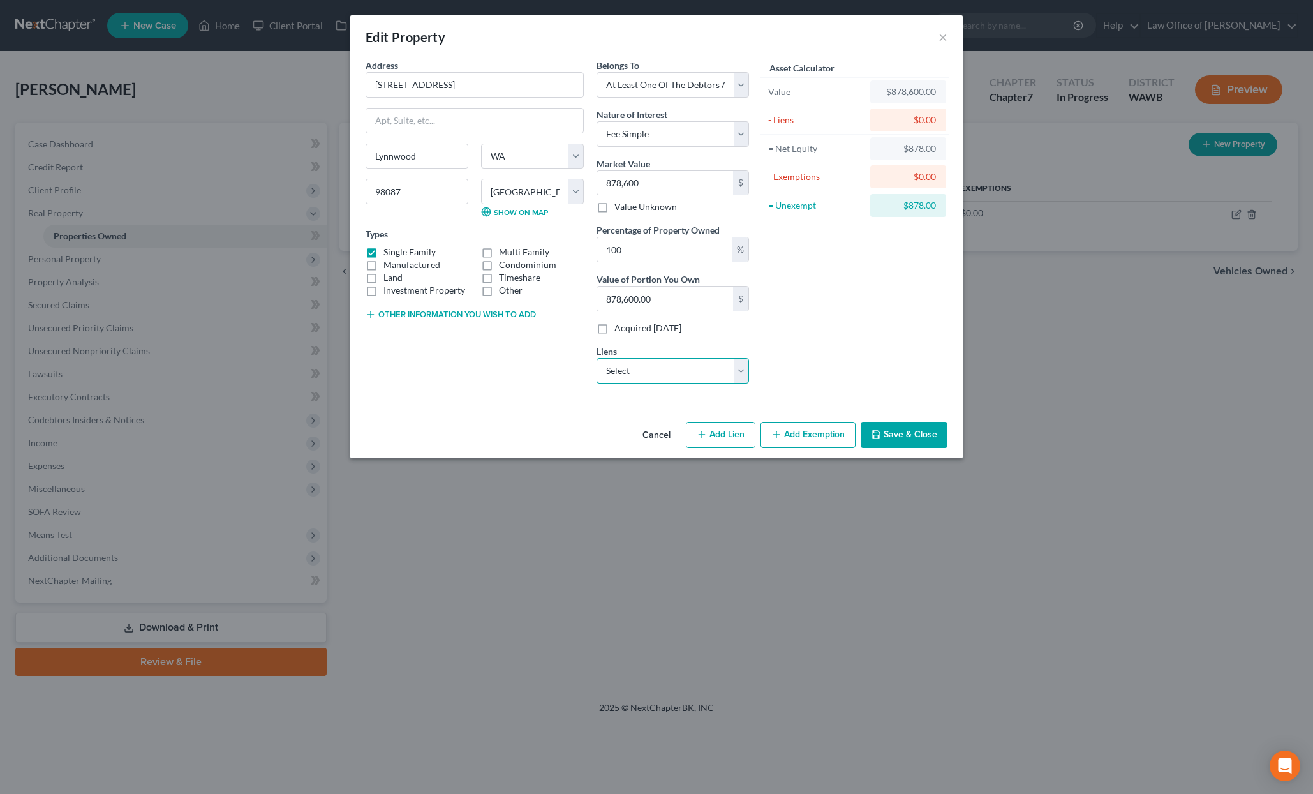
select select "0"
click at [597, 358] on select "Select Rocket Mortgage - $453,524.00 Cap One Auto - $28,772.00 Wa State Empl Cr…" at bounding box center [673, 371] width 153 height 26
select select
select select "23"
select select "0"
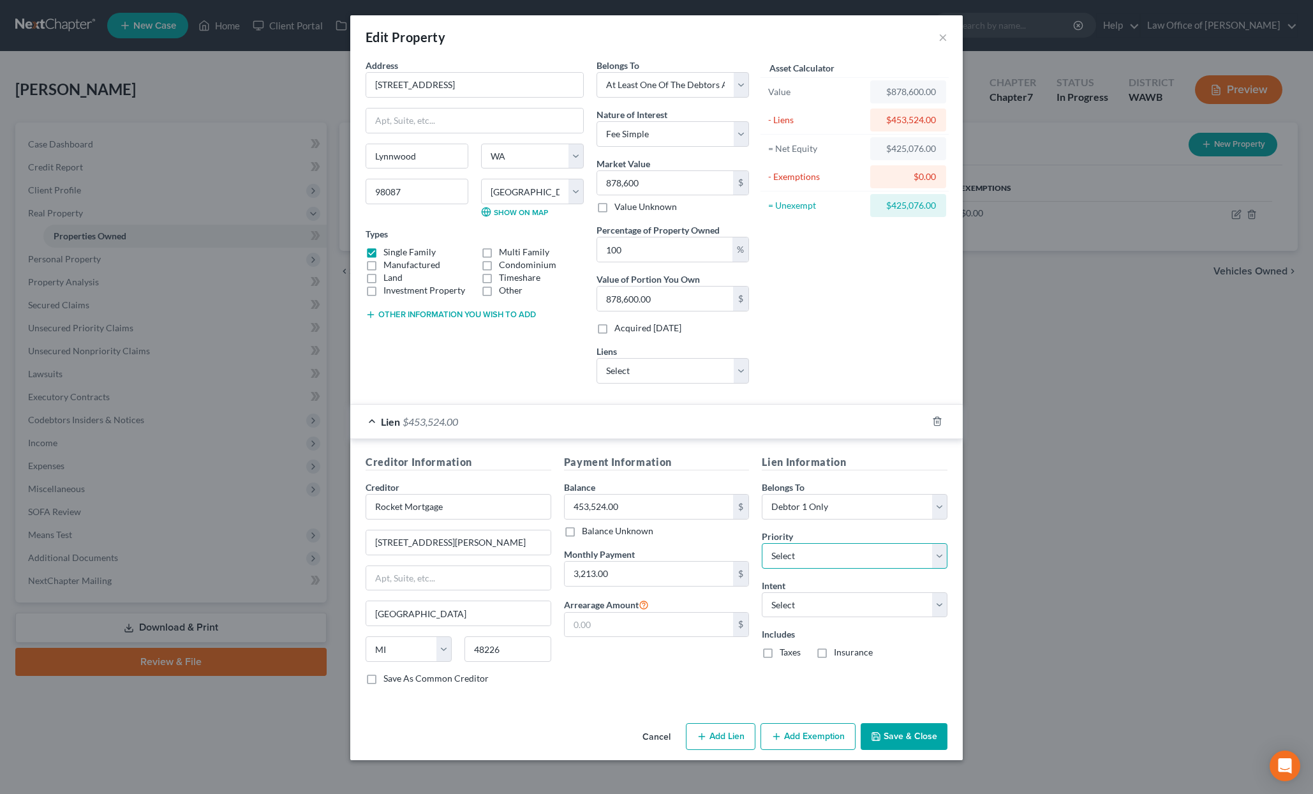
click at [802, 557] on select "Select 1st 2nd 3rd 4th 5th 6th 7th 8th 9th 10th 11th 12th 13th 14th 15th 16th 1…" at bounding box center [855, 556] width 186 height 26
select select "0"
click at [762, 543] on select "Select 1st 2nd 3rd 4th 5th 6th 7th 8th 9th 10th 11th 12th 13th 14th 15th 16th 1…" at bounding box center [855, 556] width 186 height 26
click at [809, 606] on select "Select Surrender Redeem Reaffirm Avoid Other" at bounding box center [855, 605] width 186 height 26
select select "4"
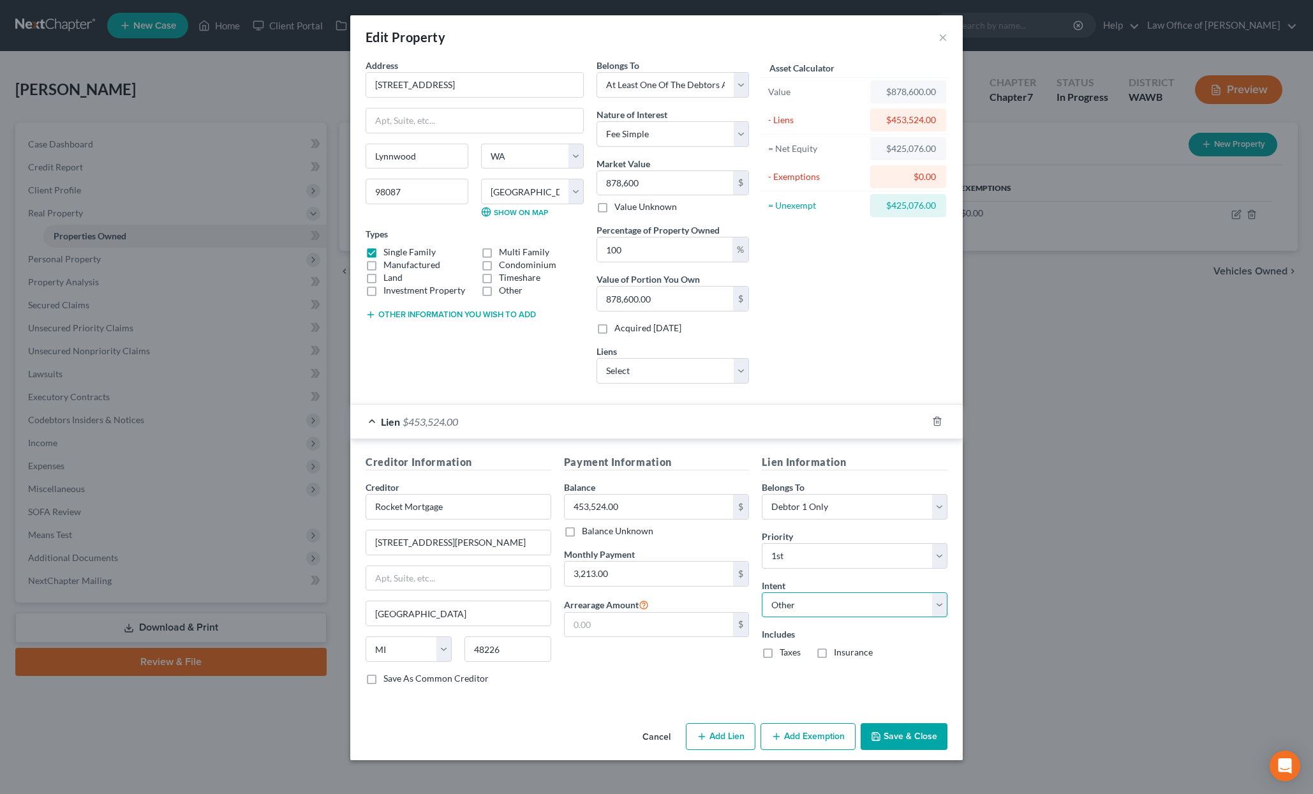
click at [762, 592] on select "Select Surrender Redeem Reaffirm Avoid Other" at bounding box center [855, 605] width 186 height 26
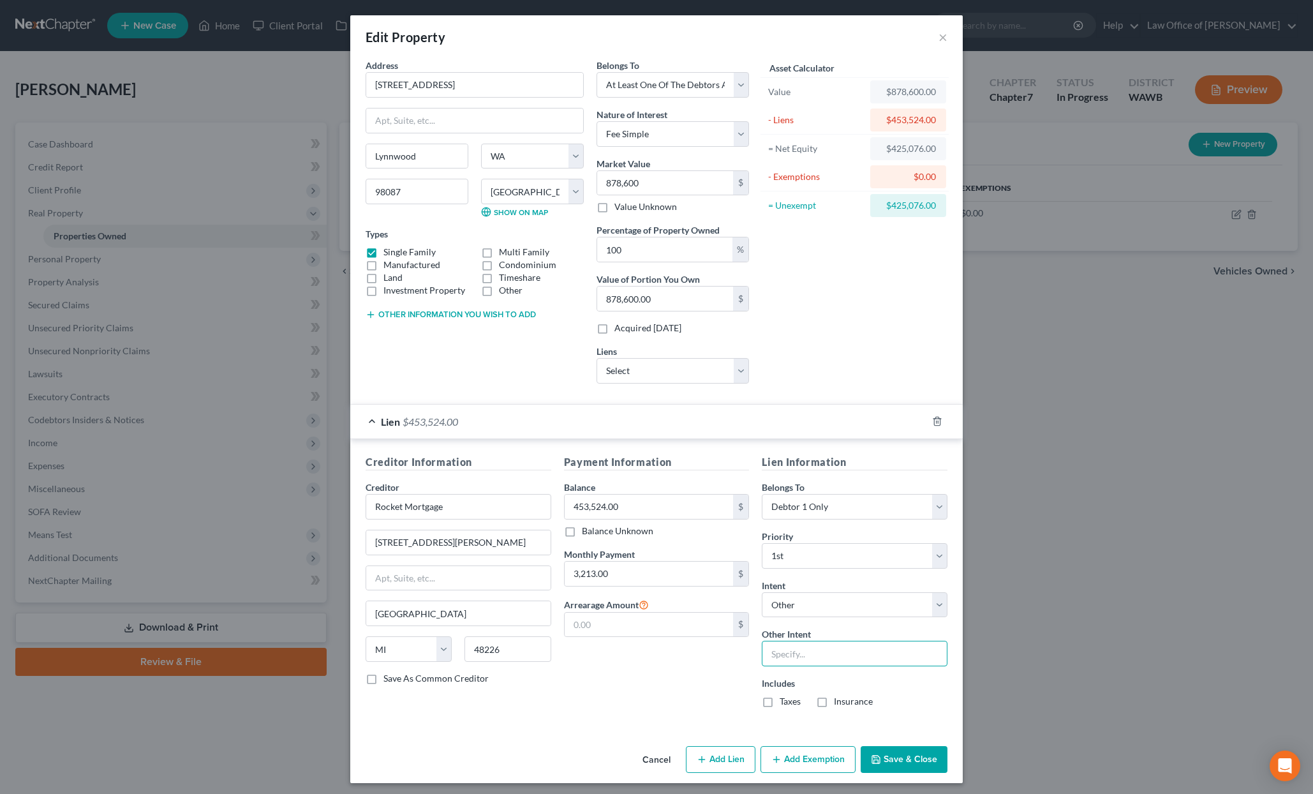
click at [796, 655] on input "text" at bounding box center [855, 654] width 186 height 26
type input "Continue Making Payments"
click at [780, 703] on label "Taxes" at bounding box center [790, 701] width 21 height 13
click at [785, 703] on input "Taxes" at bounding box center [789, 699] width 8 height 8
checkbox input "true"
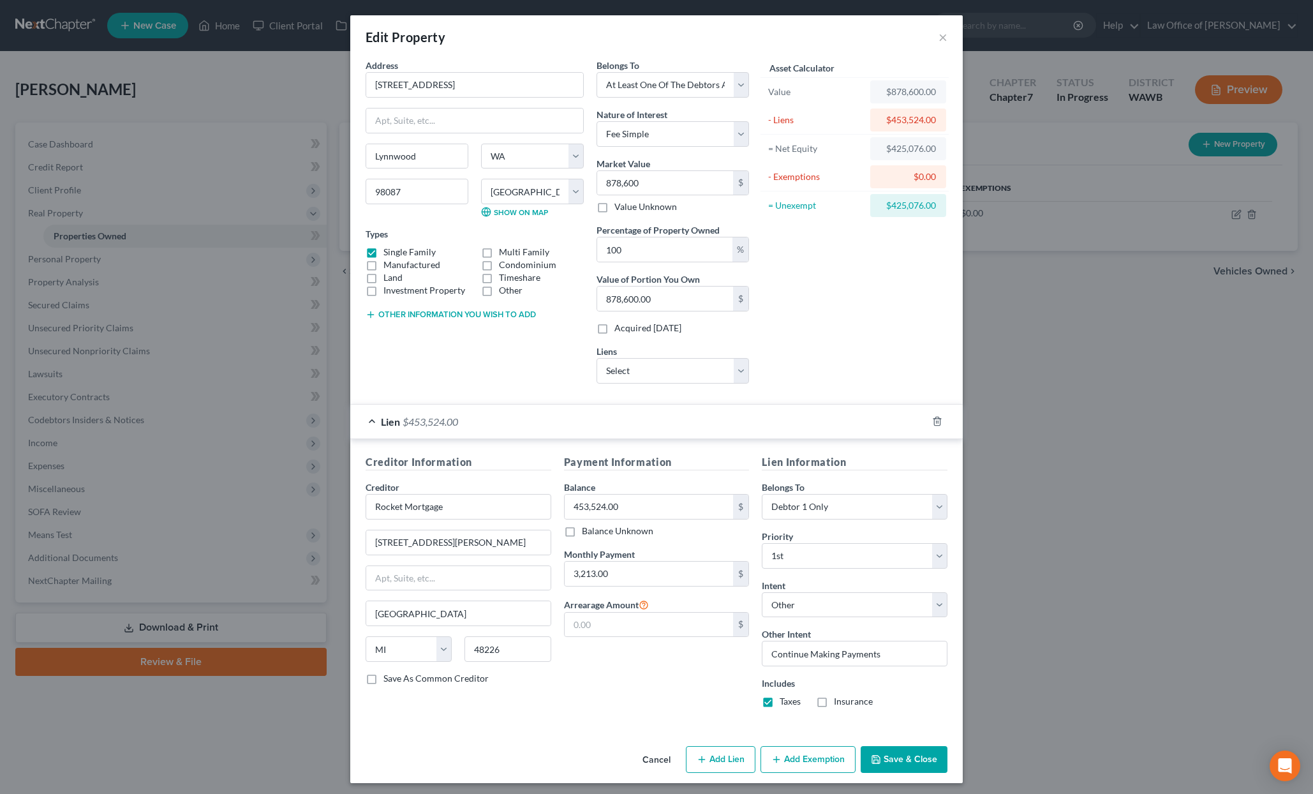
click at [834, 705] on label "Insurance" at bounding box center [853, 701] width 39 height 13
click at [839, 703] on input "Insurance" at bounding box center [843, 699] width 8 height 8
checkbox input "true"
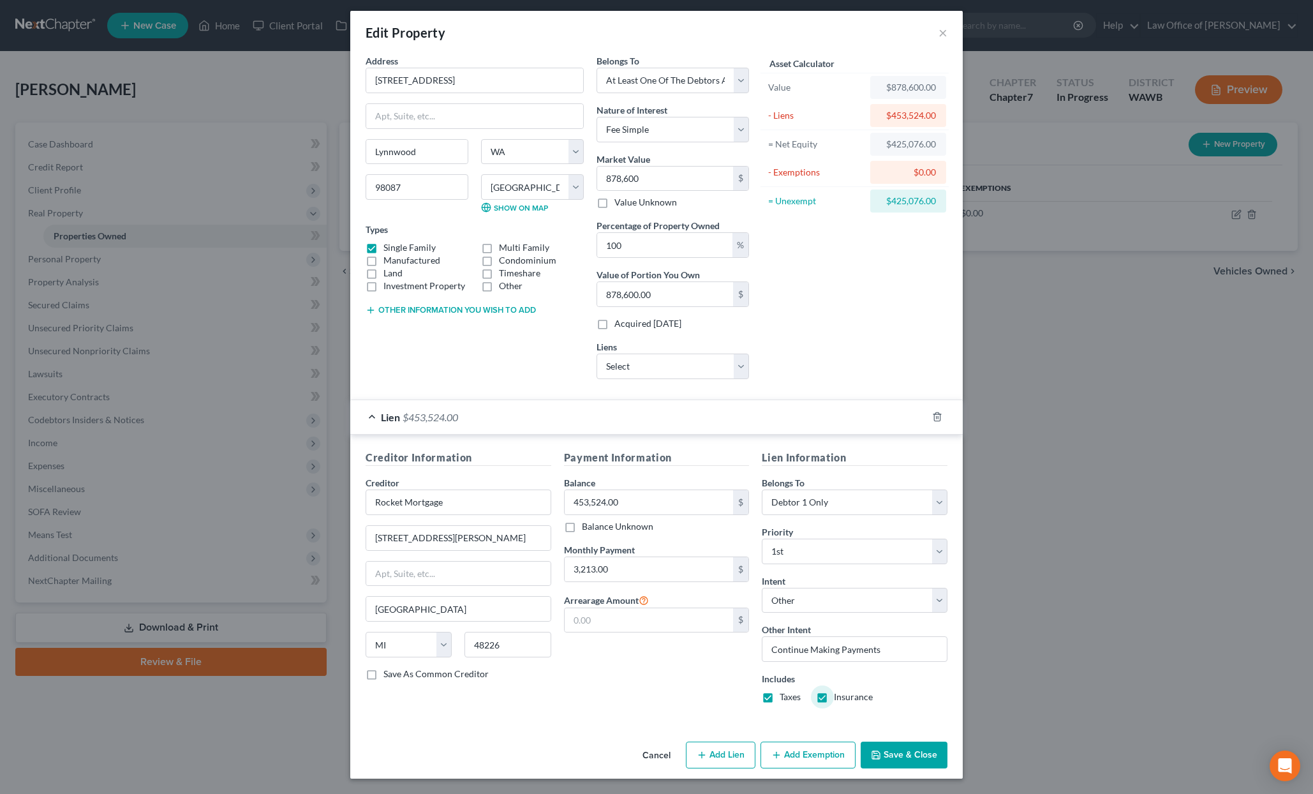
click at [717, 765] on button "Add Lien" at bounding box center [721, 755] width 70 height 27
select select "3"
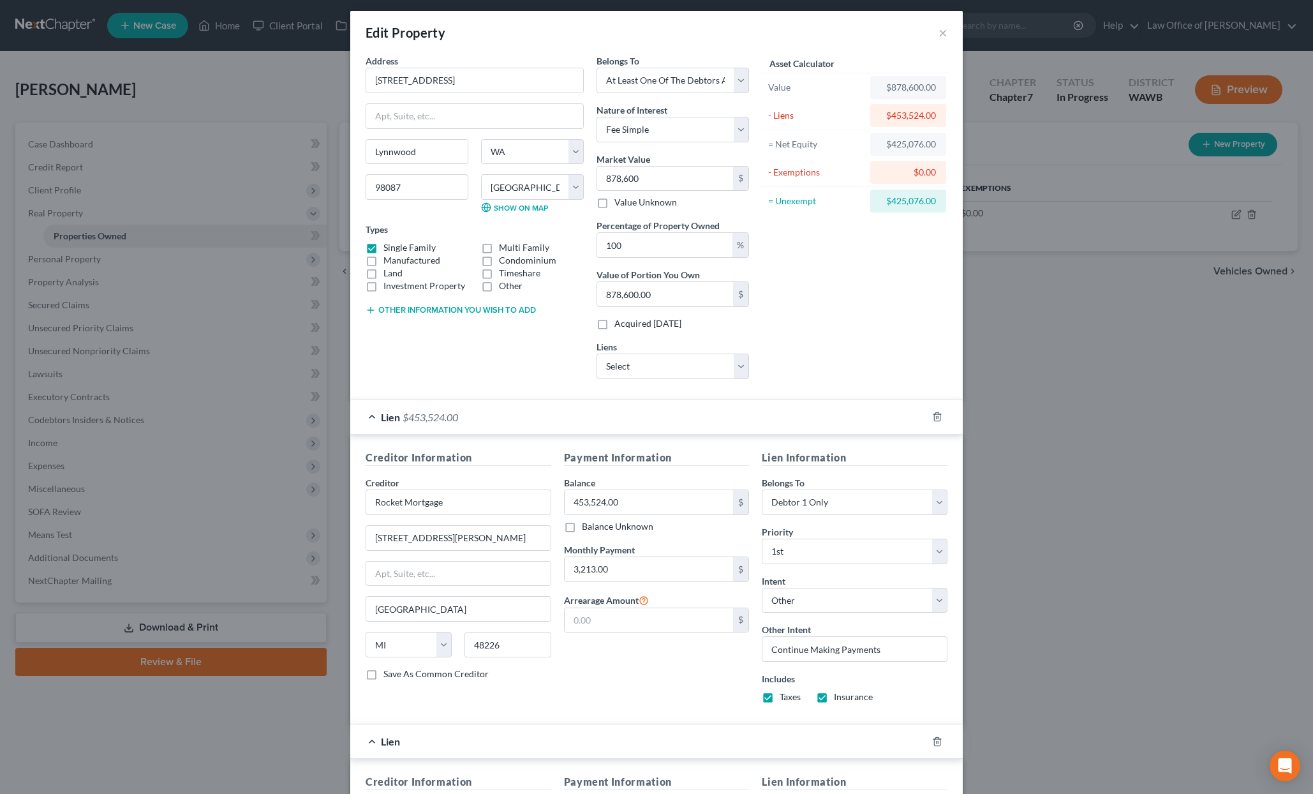
scroll to position [306, 0]
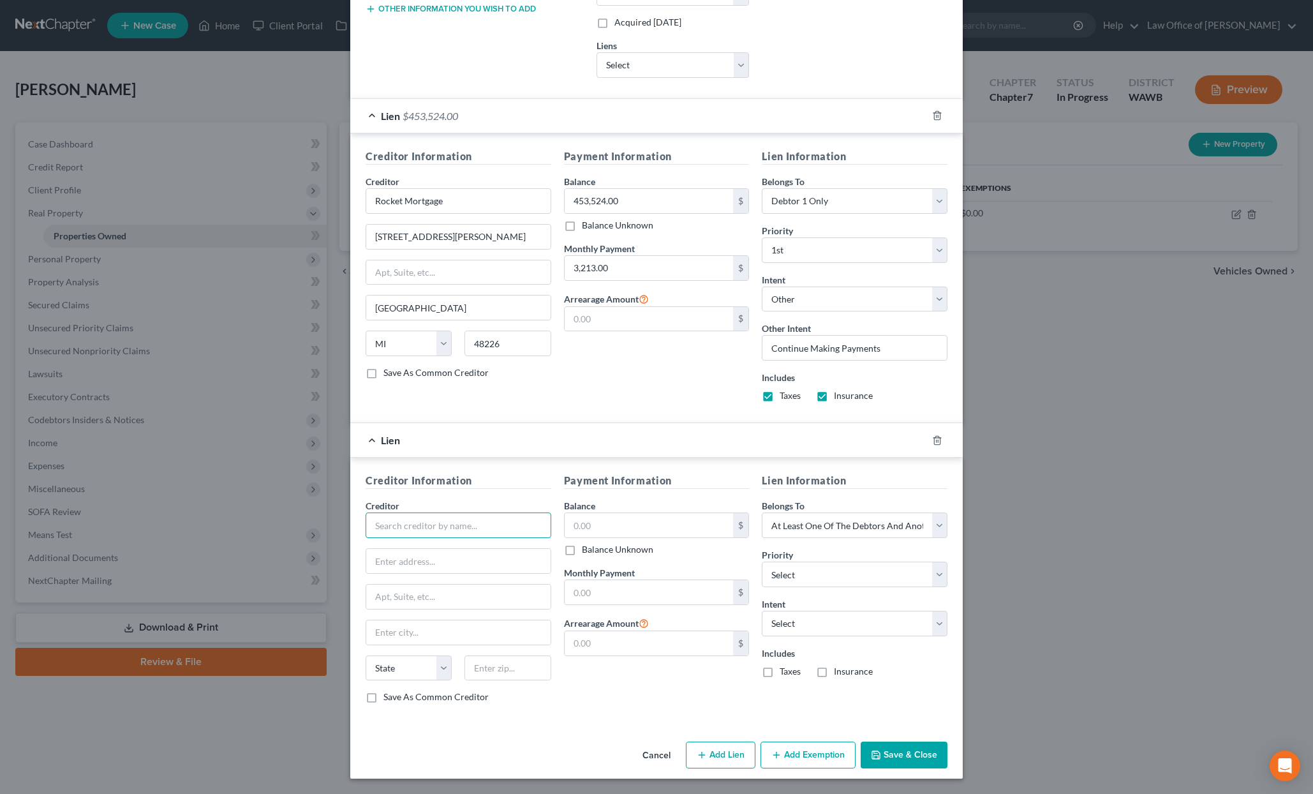
click at [489, 531] on input "text" at bounding box center [459, 525] width 186 height 26
click at [467, 520] on input "text" at bounding box center [459, 525] width 186 height 26
type input "HOA"
click at [586, 525] on input "text" at bounding box center [649, 525] width 169 height 24
type input "0.00"
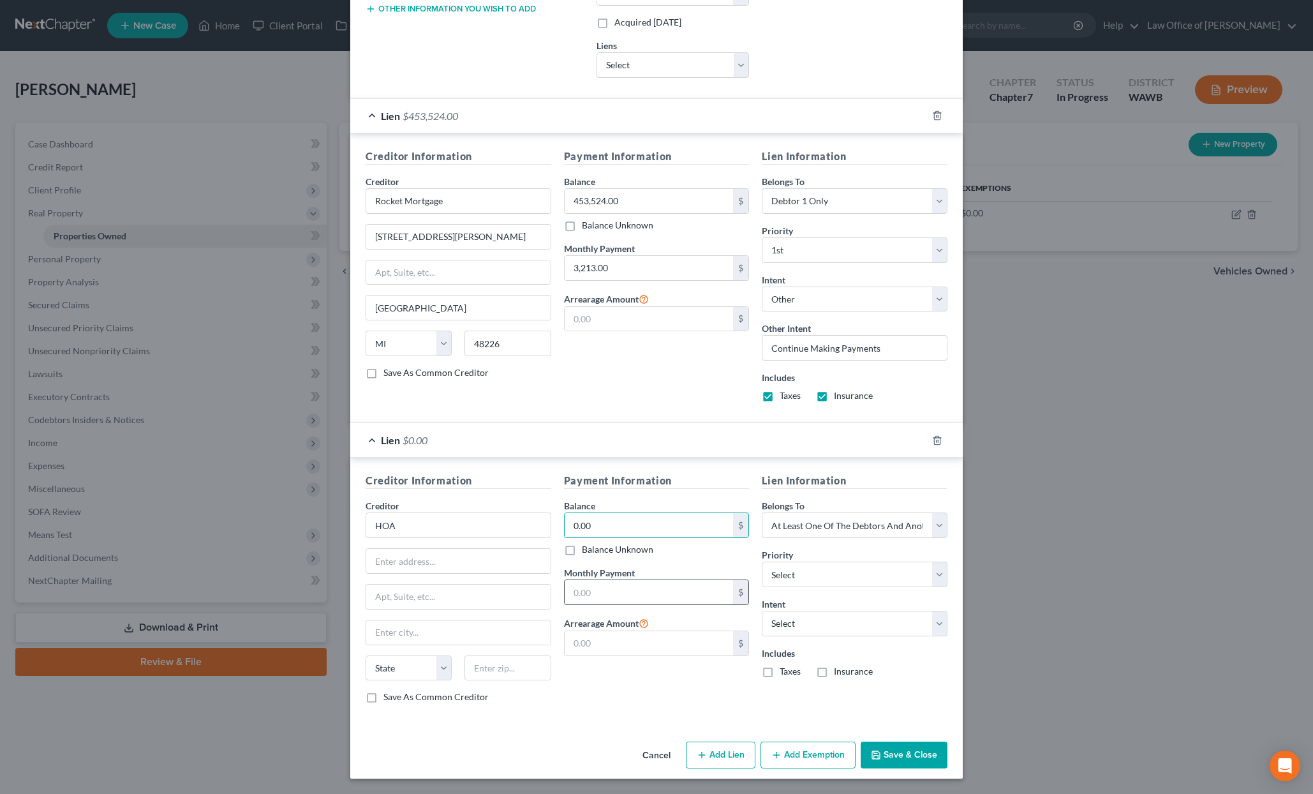
click at [626, 595] on input "text" at bounding box center [649, 592] width 169 height 24
type input "42.00"
click at [826, 574] on select "Select 2nd 3rd 4th 5th 6th 7th 8th 9th 10th 11th 12th 13th 14th 15th 16th 17th …" at bounding box center [855, 575] width 186 height 26
select select "0"
click at [762, 562] on select "Select 2nd 3rd 4th 5th 6th 7th 8th 9th 10th 11th 12th 13th 14th 15th 16th 17th …" at bounding box center [855, 575] width 186 height 26
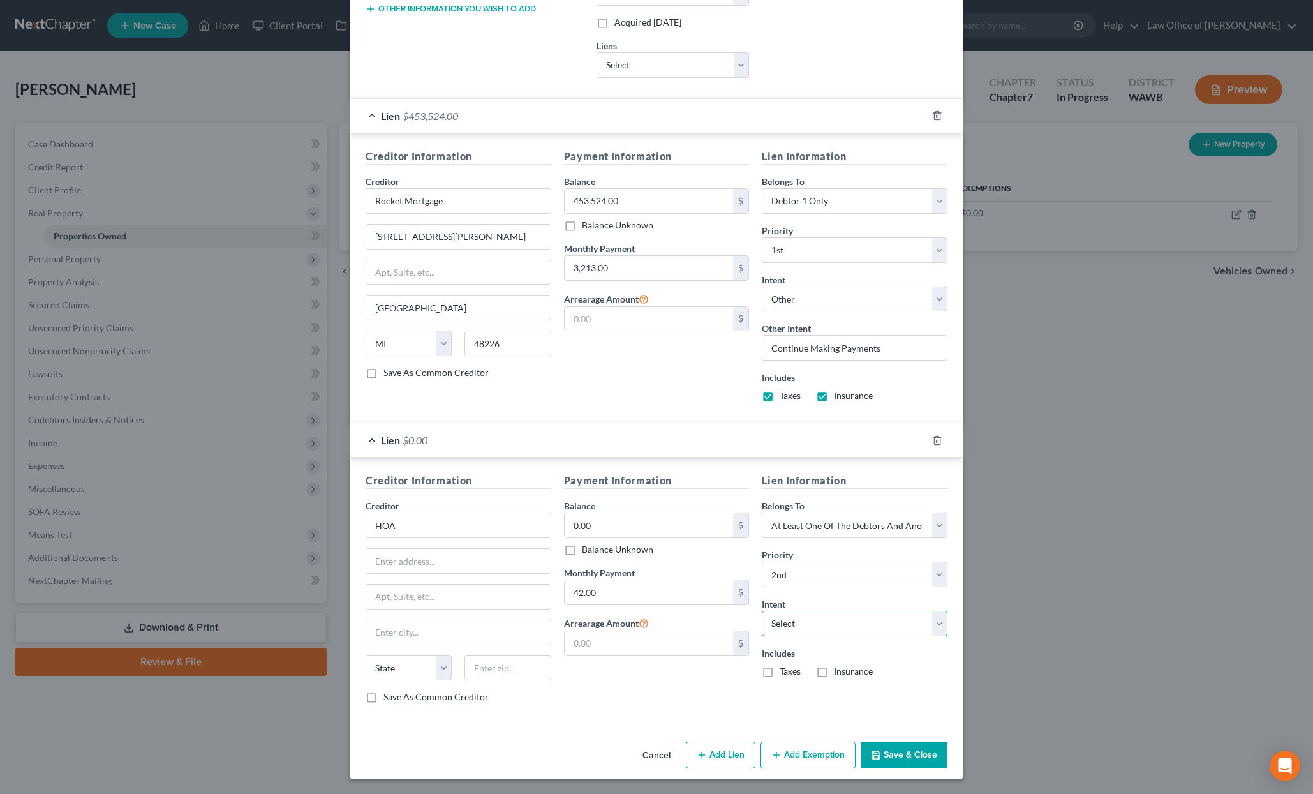
click at [823, 625] on select "Select Surrender Redeem Reaffirm Avoid Other" at bounding box center [855, 624] width 186 height 26
select select "4"
click at [762, 611] on select "Select Surrender Redeem Reaffirm Avoid Other" at bounding box center [855, 624] width 186 height 26
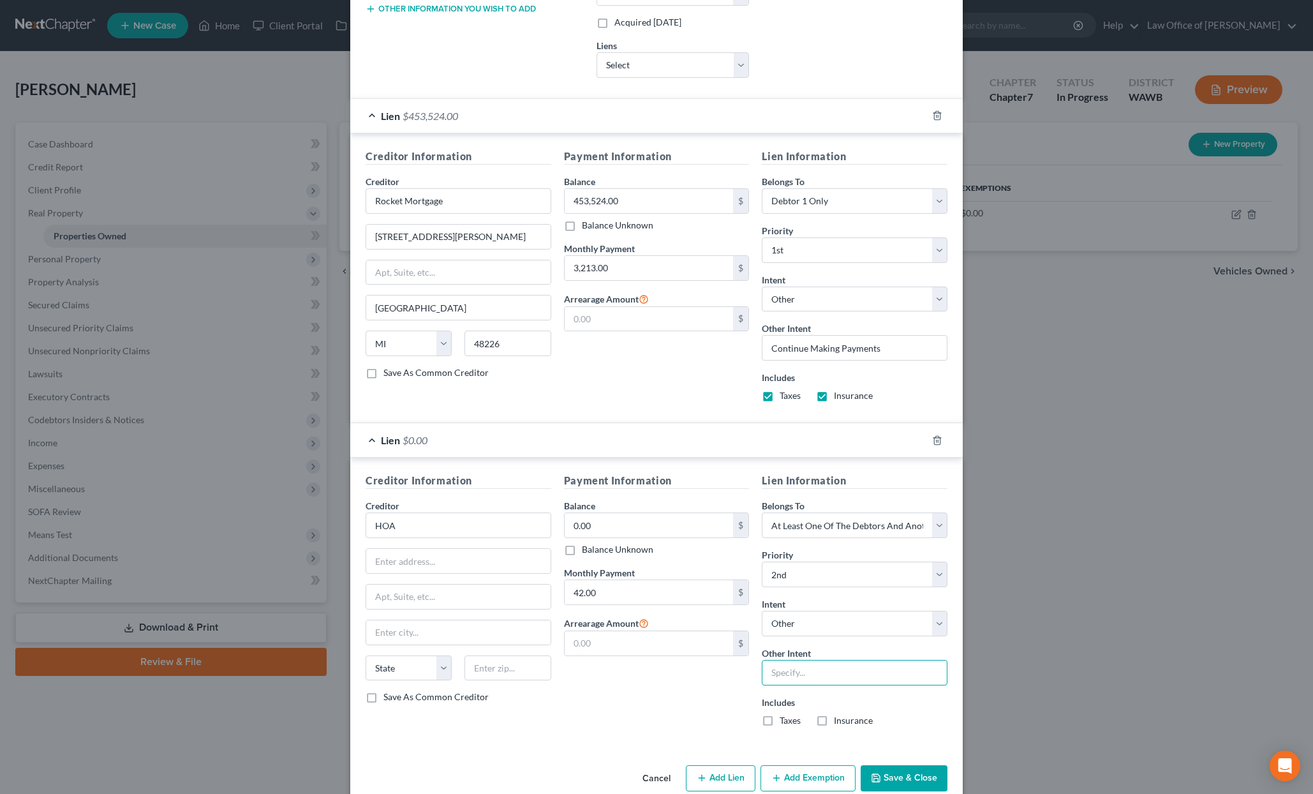
click at [802, 672] on input "text" at bounding box center [855, 673] width 186 height 26
type input "Continue Making Payments"
drag, startPoint x: 905, startPoint y: 787, endPoint x: 803, endPoint y: 762, distance: 104.5
click at [803, 762] on div "Cancel Add Lien Add Lease Add Exemption Save & Close" at bounding box center [656, 781] width 613 height 42
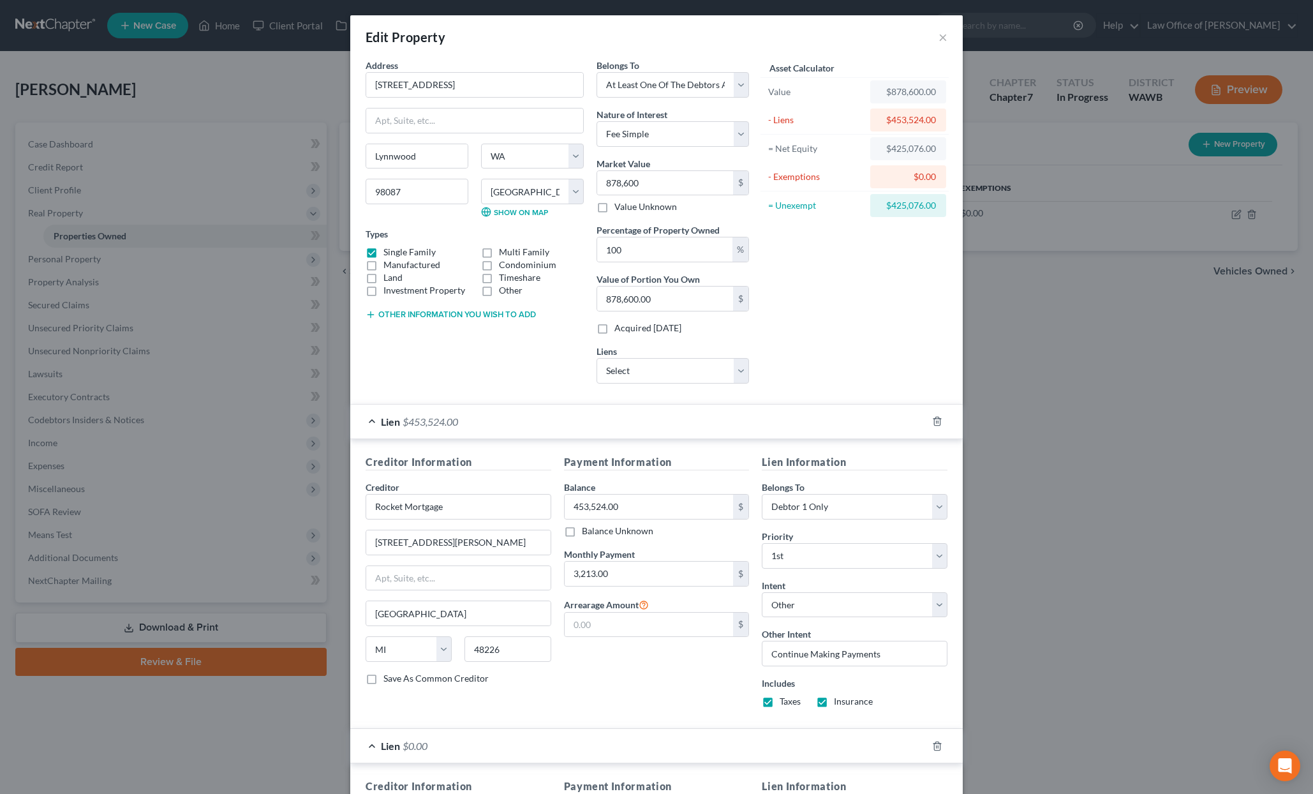
scroll to position [329, 0]
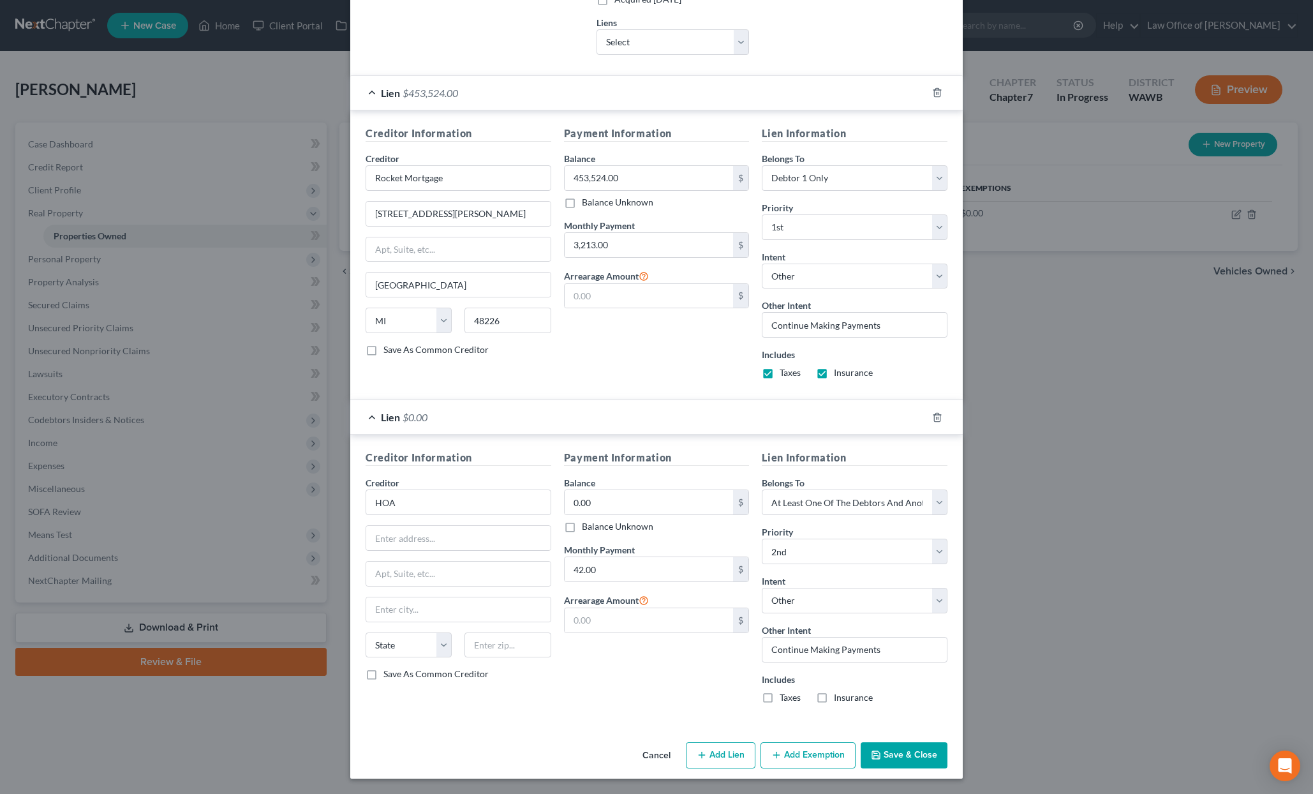
click at [810, 756] on button "Add Exemption" at bounding box center [808, 755] width 95 height 27
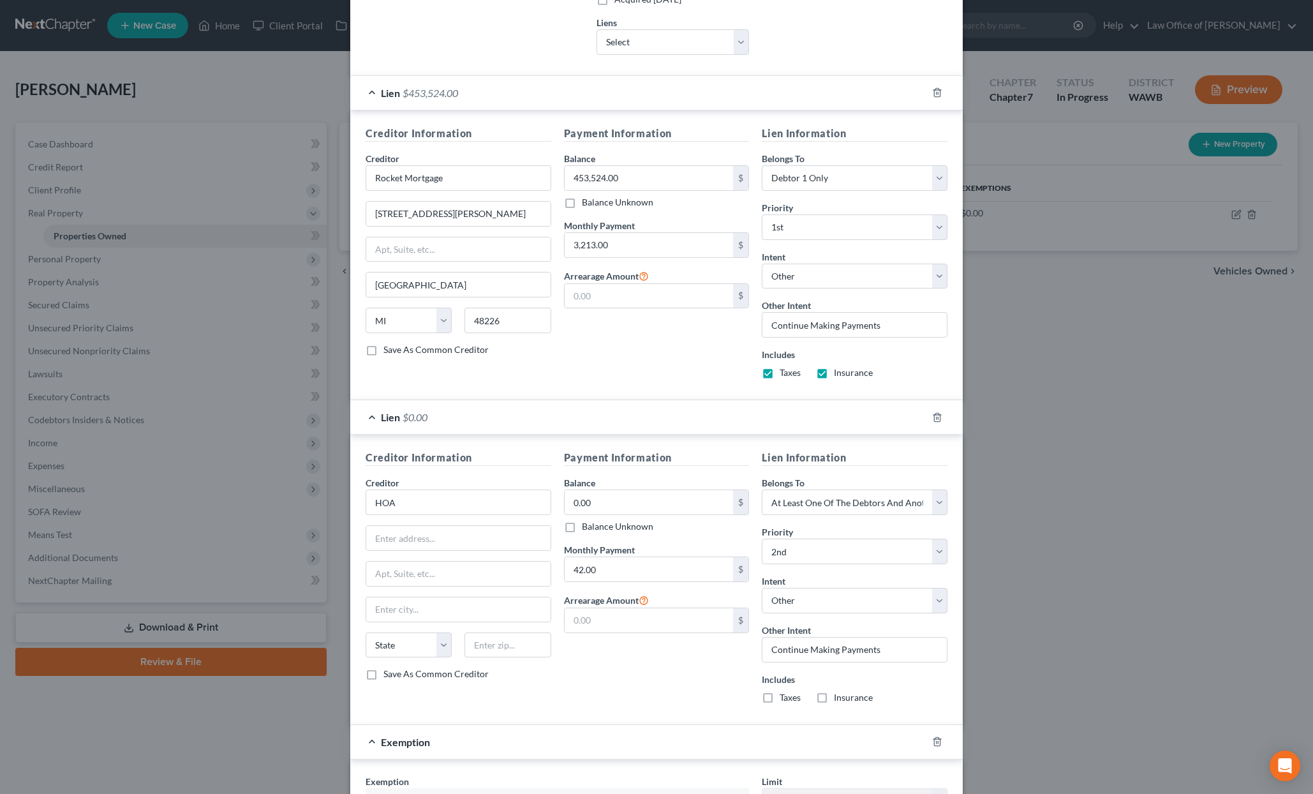
scroll to position [671, 0]
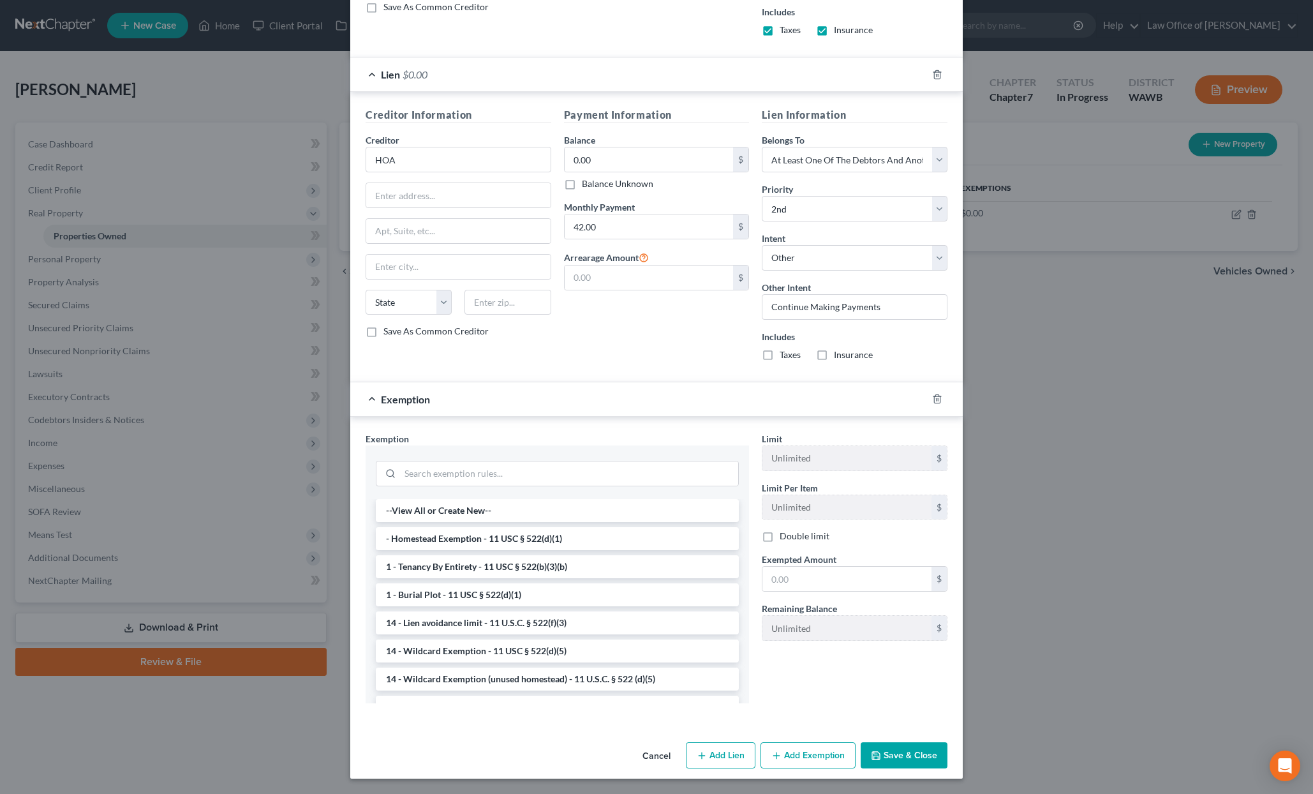
click at [661, 758] on button "Cancel" at bounding box center [656, 756] width 49 height 26
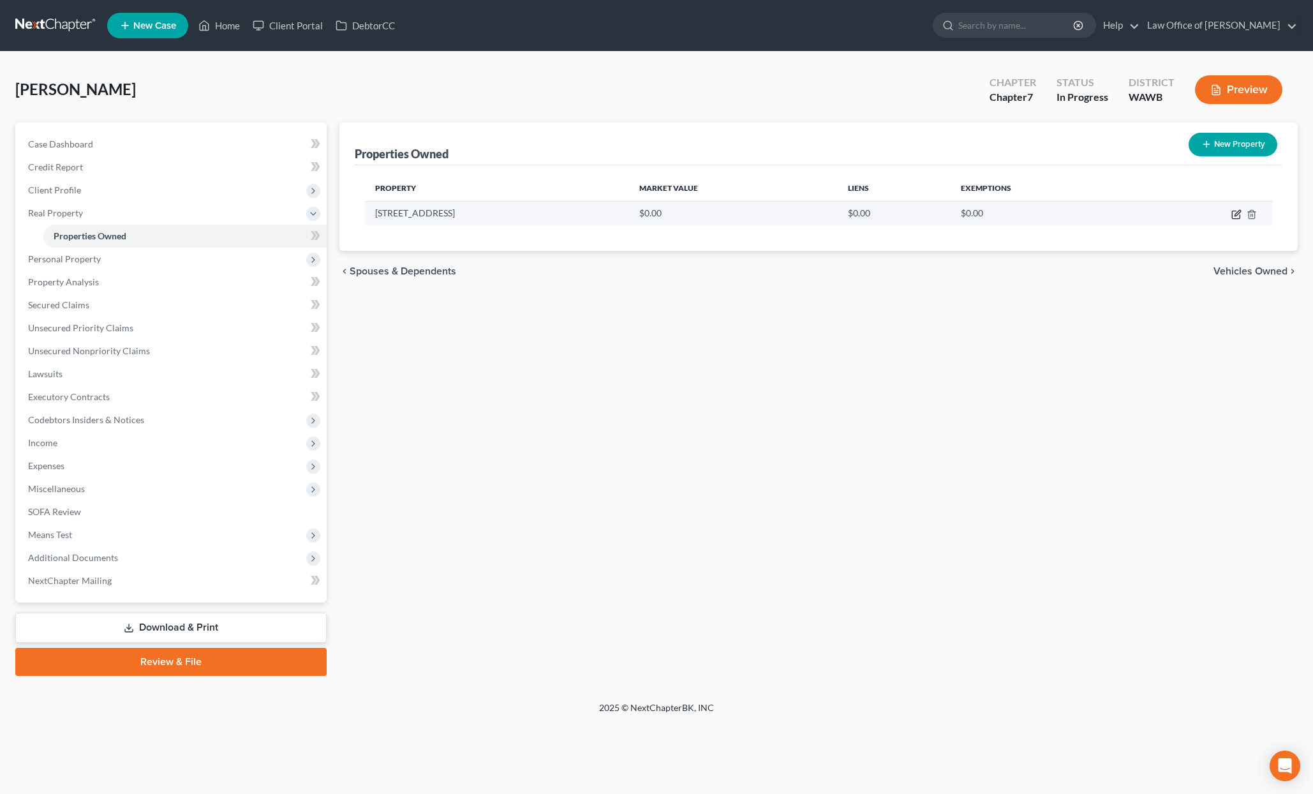
click at [1241, 213] on icon "button" at bounding box center [1237, 214] width 10 height 10
select select "50"
select select "30"
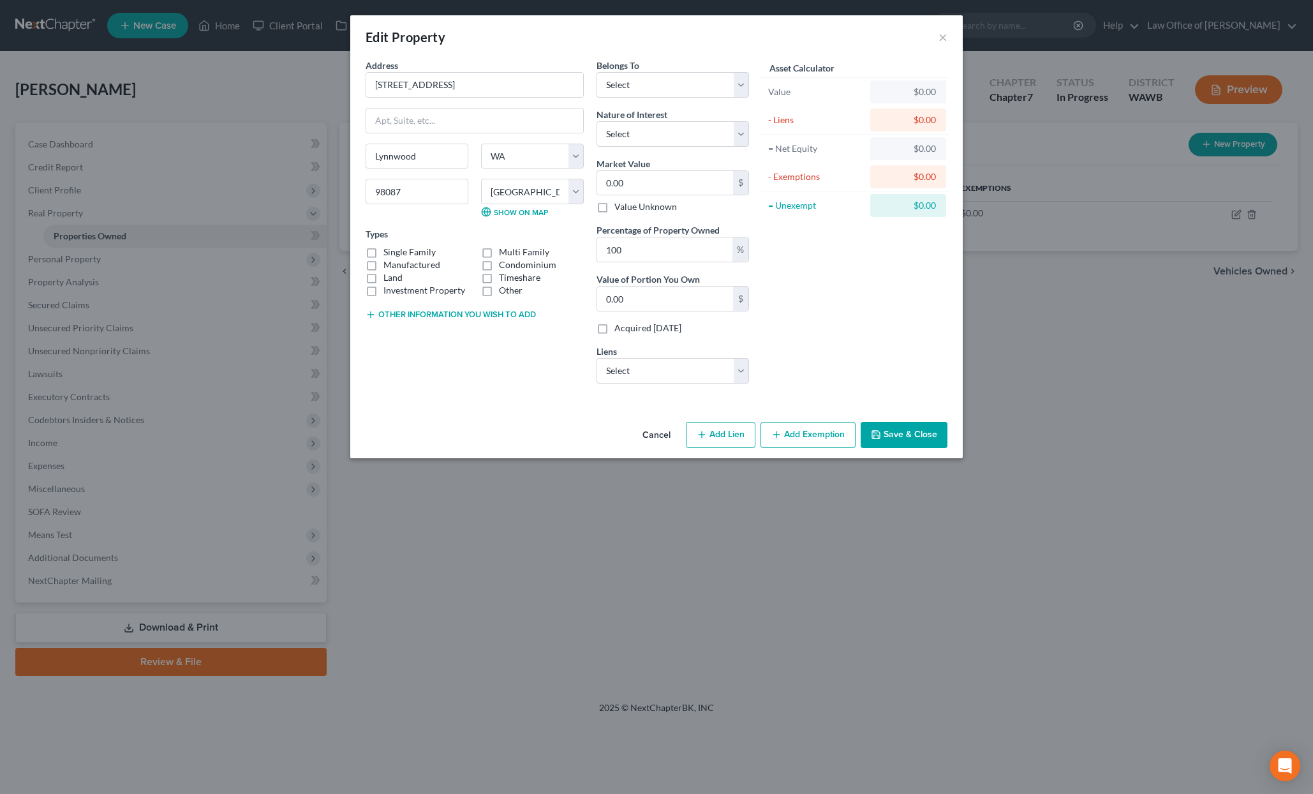
click at [1237, 215] on div "Edit Property × Address * 2204 [GEOGRAPHIC_DATA] [GEOGRAPHIC_DATA] [US_STATE][G…" at bounding box center [656, 397] width 1313 height 794
click at [659, 380] on select "Select Rocket Mortgage - $453,524.00 Cap One Auto - $28,772.00 Wa State Empl Cr…" at bounding box center [673, 371] width 153 height 26
click at [385, 250] on label "Single Family" at bounding box center [410, 252] width 52 height 13
click at [389, 250] on input "Single Family" at bounding box center [393, 250] width 8 height 8
checkbox input "true"
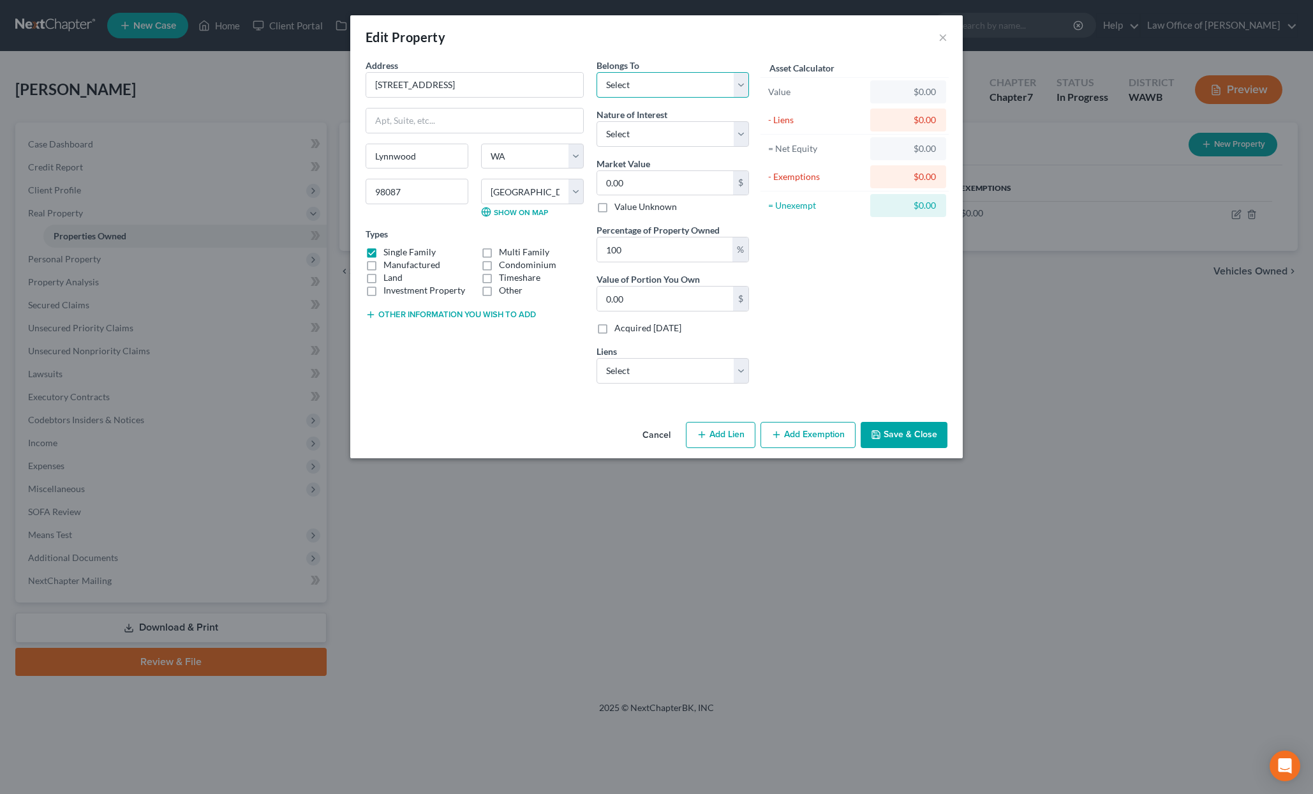
click at [692, 87] on select "Select Debtor 1 Only Debtor 2 Only Debtor 1 And Debtor 2 Only At Least One Of T…" at bounding box center [673, 85] width 153 height 26
select select "3"
click at [597, 72] on select "Select Debtor 1 Only Debtor 2 Only Debtor 1 And Debtor 2 Only At Least One Of T…" at bounding box center [673, 85] width 153 height 26
click at [673, 138] on select "Select Fee Simple Joint Tenant Life Estate Equitable Interest Future Interest T…" at bounding box center [673, 134] width 153 height 26
select select "0"
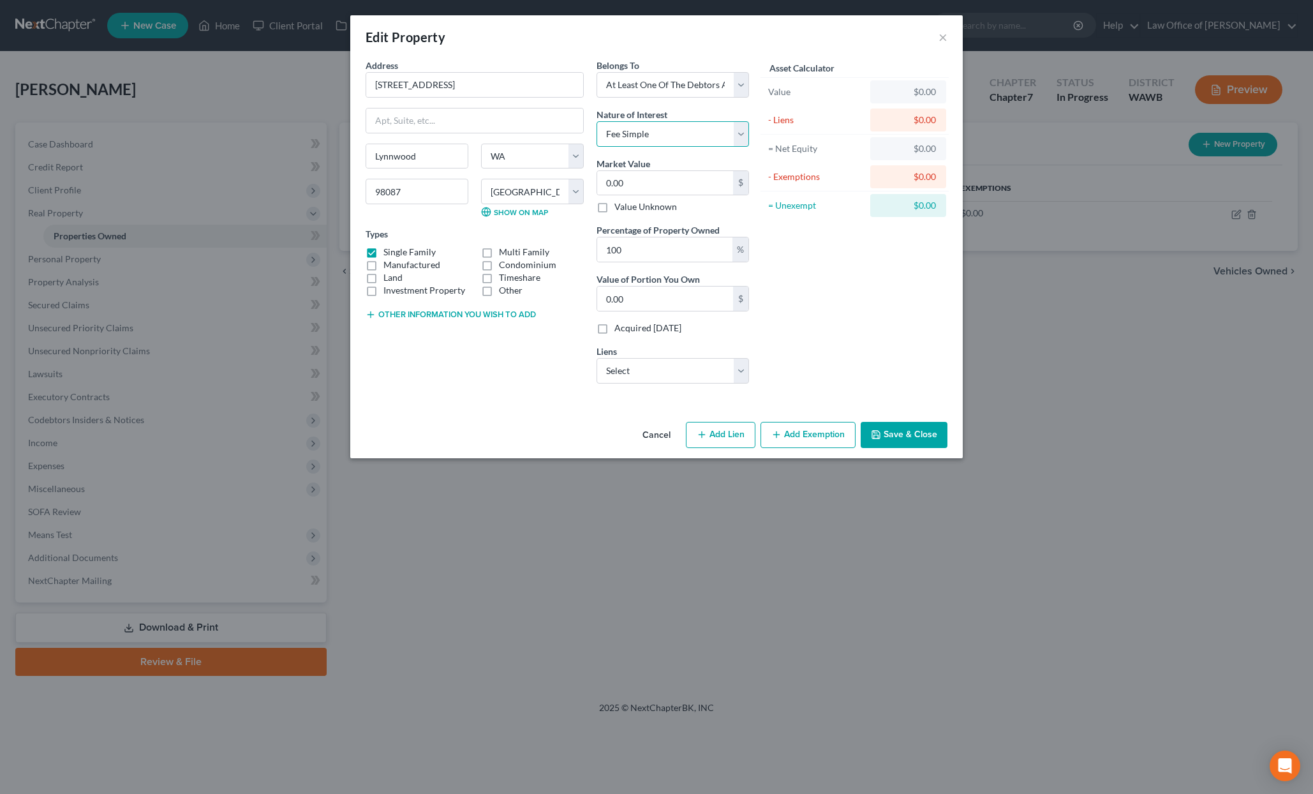
click at [597, 121] on select "Select Fee Simple Joint Tenant Life Estate Equitable Interest Future Interest T…" at bounding box center [673, 134] width 153 height 26
click at [660, 177] on input "0.00" at bounding box center [665, 183] width 136 height 24
type input "8"
type input "8.00"
type input "87"
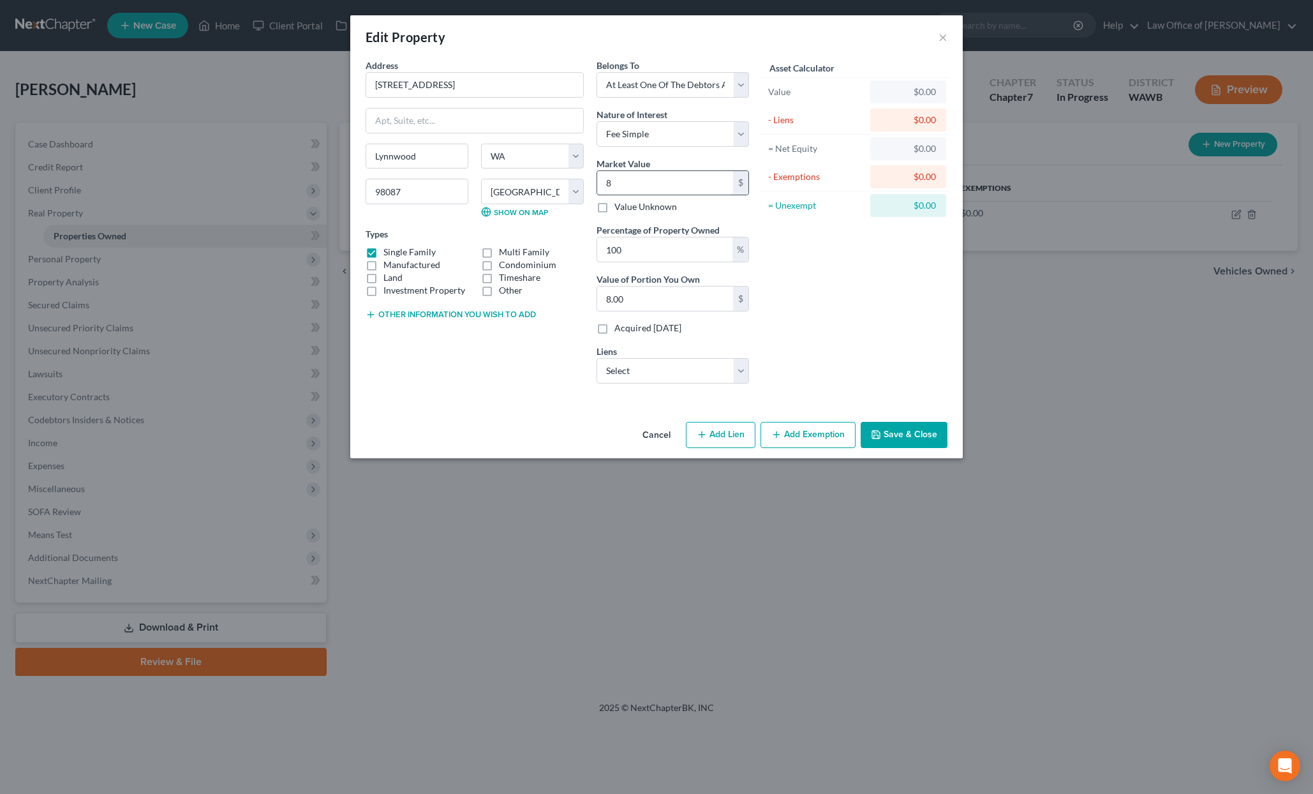
type input "87.00"
type input "878"
type input "878.00"
type input "8786"
type input "8,786.00"
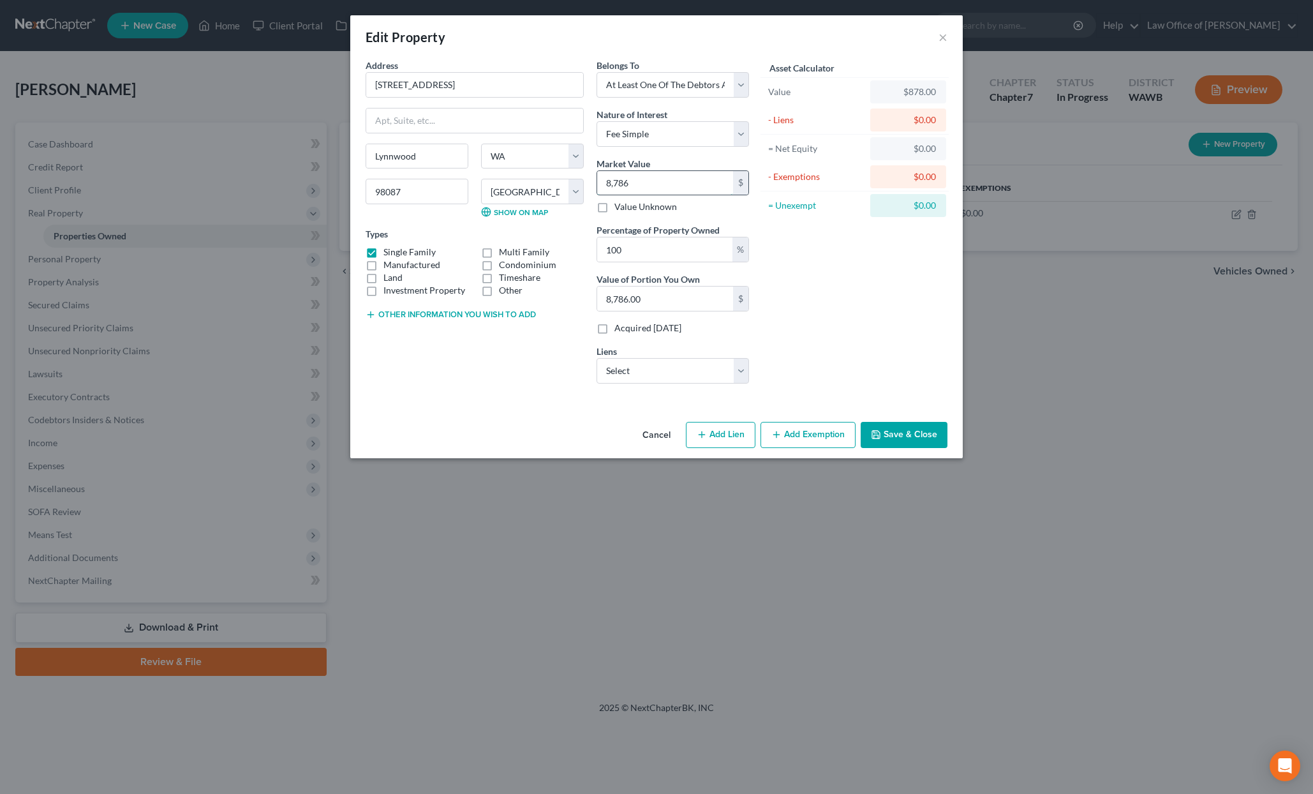
type input "8,7860"
type input "87,860.00"
type input "87,8600"
type input "878,600.00"
type input "878,600"
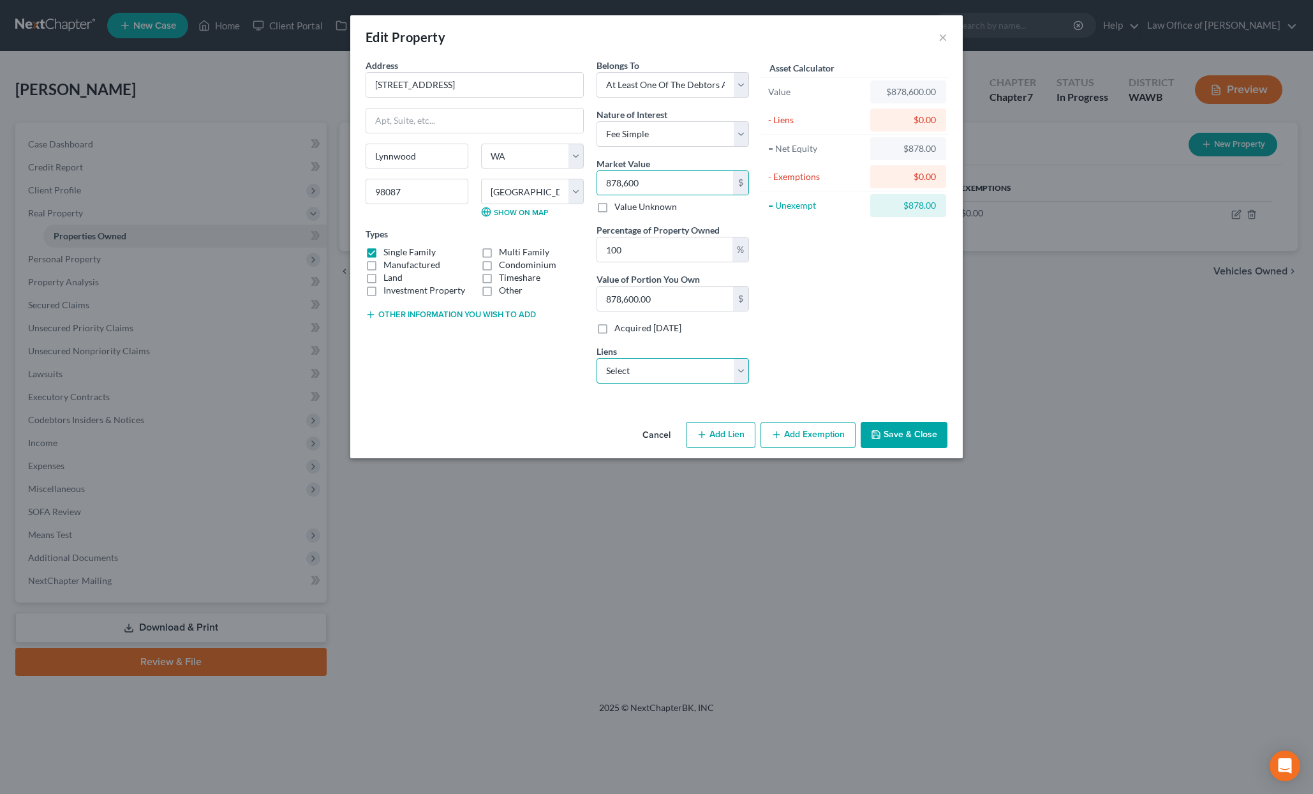
click at [649, 374] on select "Select Rocket Mortgage - $453,524.00 Cap One Auto - $28,772.00 Wa State Empl Cr…" at bounding box center [673, 371] width 153 height 26
select select "0"
click at [597, 358] on select "Select Rocket Mortgage - $453,524.00 Cap One Auto - $28,772.00 Wa State Empl Cr…" at bounding box center [673, 371] width 153 height 26
select select
select select "23"
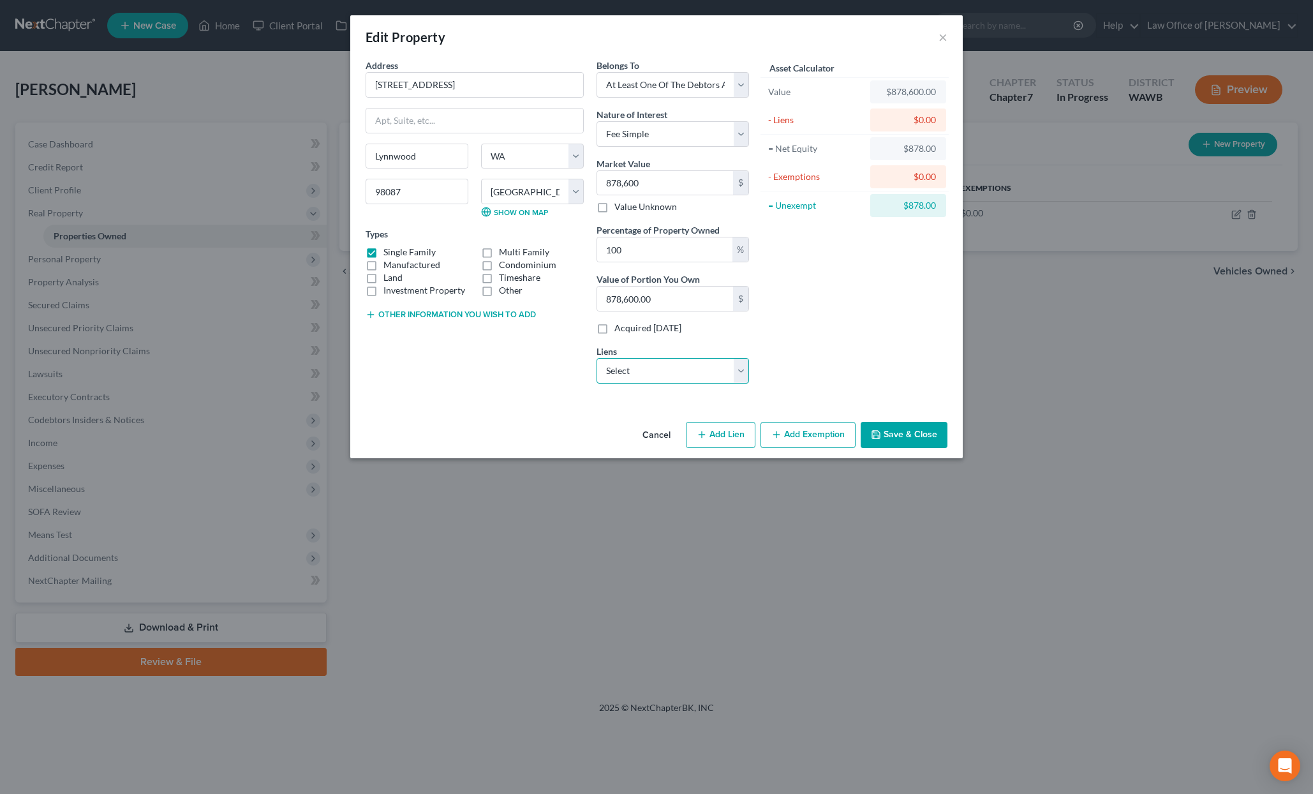
select select "0"
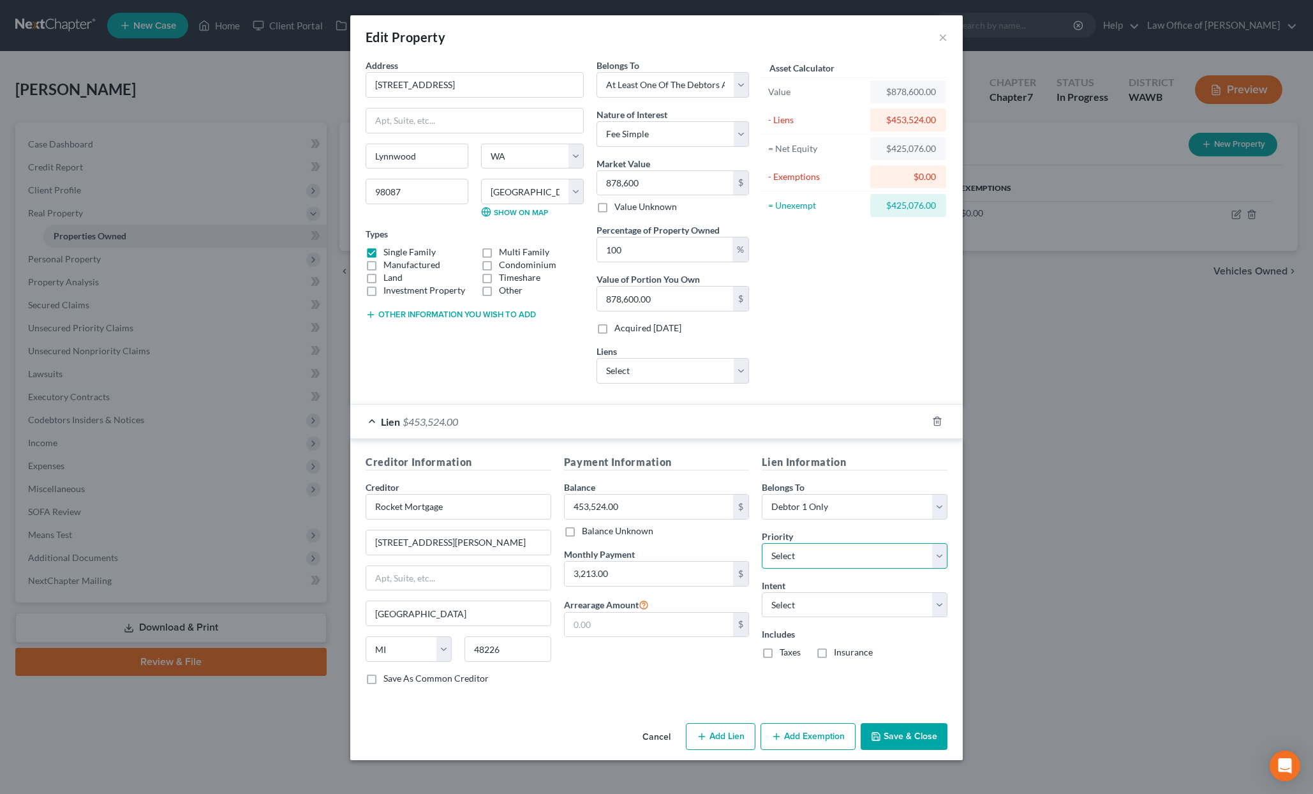
click at [802, 559] on select "Select 1st 2nd 3rd 4th 5th 6th 7th 8th 9th 10th 11th 12th 13th 14th 15th 16th 1…" at bounding box center [855, 556] width 186 height 26
select select "0"
click at [762, 543] on select "Select 1st 2nd 3rd 4th 5th 6th 7th 8th 9th 10th 11th 12th 13th 14th 15th 16th 1…" at bounding box center [855, 556] width 186 height 26
click at [808, 626] on div "Lien Information Belongs To * Select Debtor 1 Only Debtor 2 Only Debtor 1 And D…" at bounding box center [855, 574] width 198 height 241
click at [808, 604] on select "Select Surrender Redeem Reaffirm Avoid Other" at bounding box center [855, 605] width 186 height 26
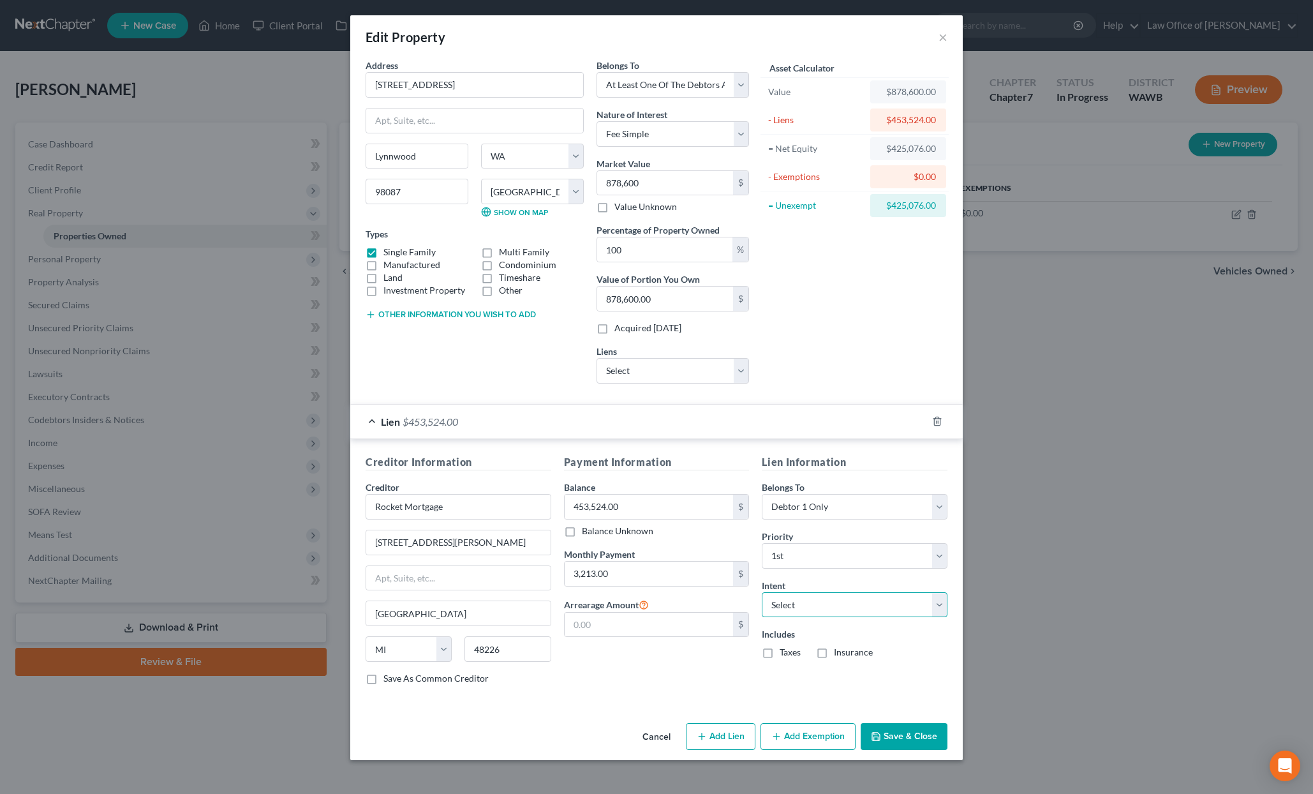
select select "4"
click at [762, 592] on select "Select Surrender Redeem Reaffirm Avoid Other" at bounding box center [855, 605] width 186 height 26
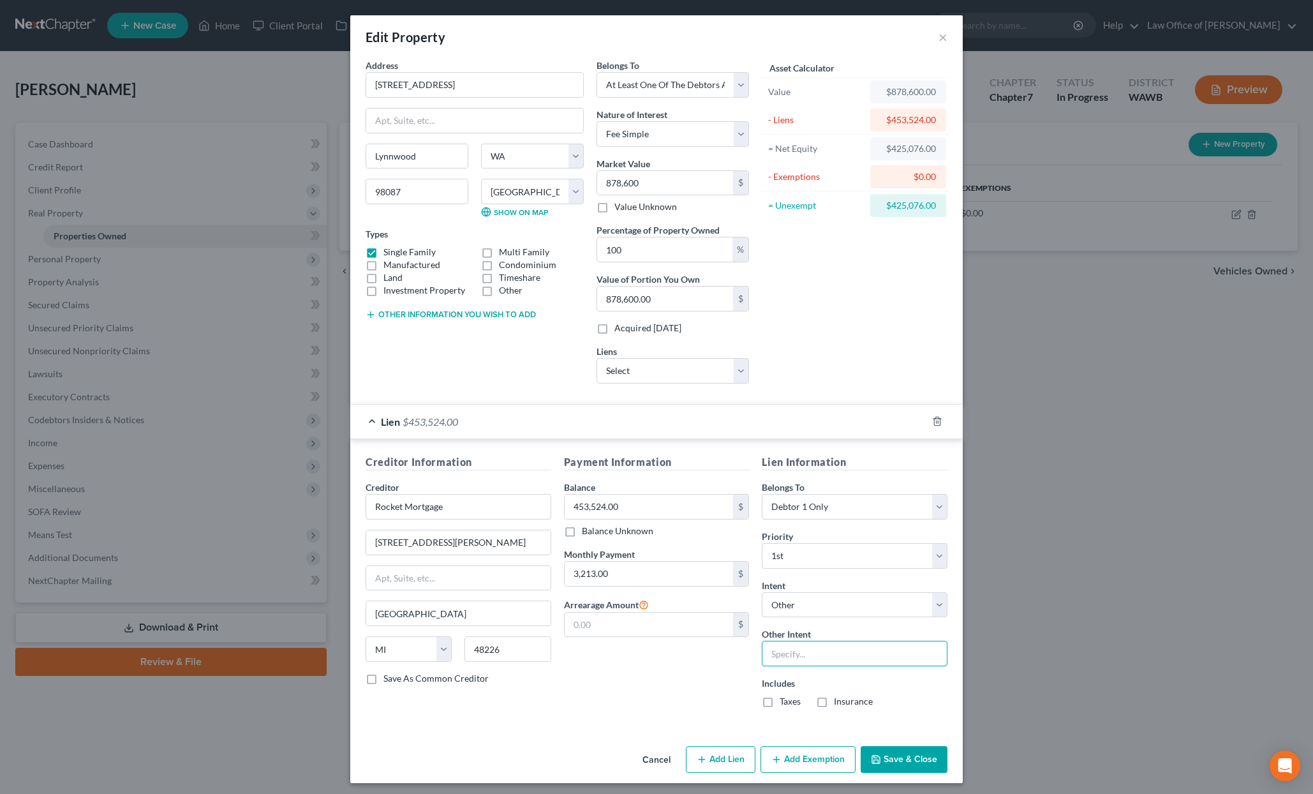
click at [792, 652] on input "text" at bounding box center [855, 654] width 186 height 26
type input "Continue Making Payments"
click at [780, 701] on label "Taxes" at bounding box center [790, 701] width 21 height 13
click at [785, 701] on input "Taxes" at bounding box center [789, 699] width 8 height 8
checkbox input "true"
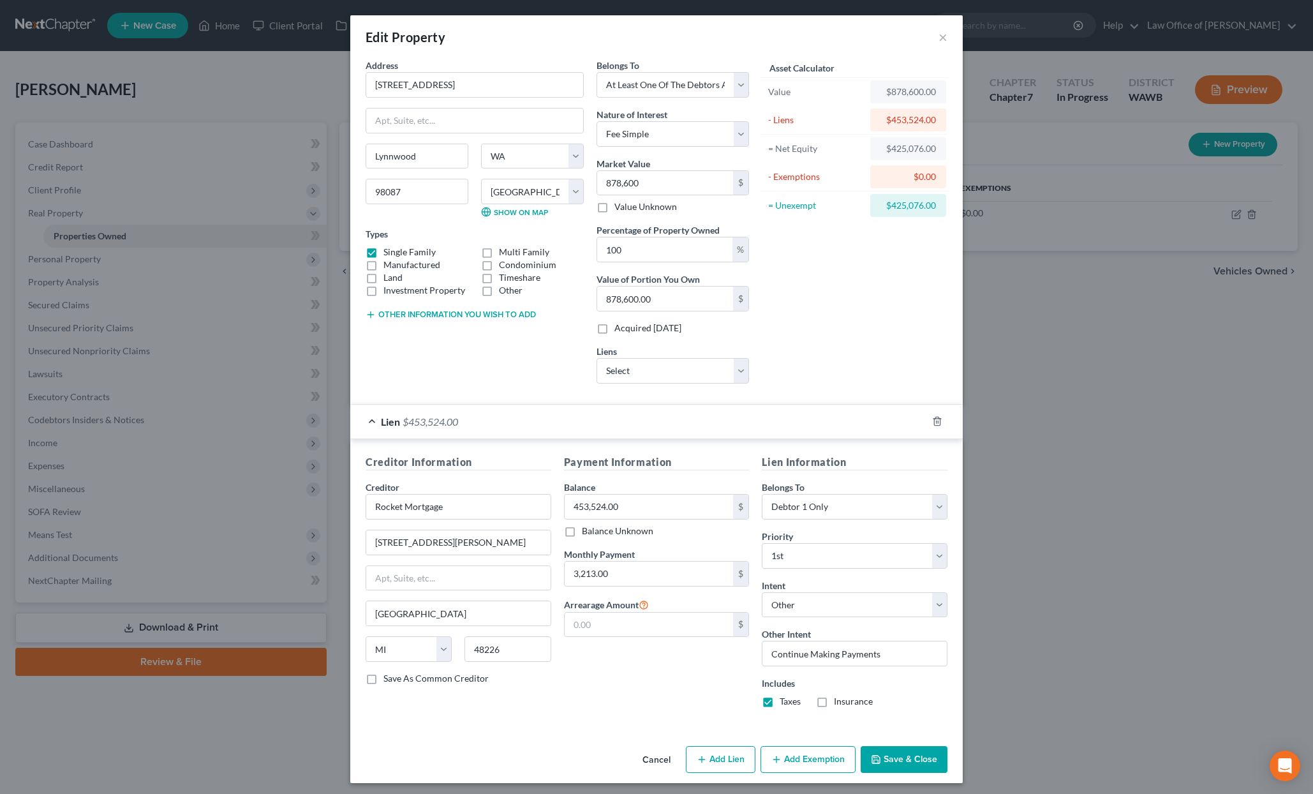
click at [834, 703] on label "Insurance" at bounding box center [853, 701] width 39 height 13
click at [839, 703] on input "Insurance" at bounding box center [843, 699] width 8 height 8
checkbox input "true"
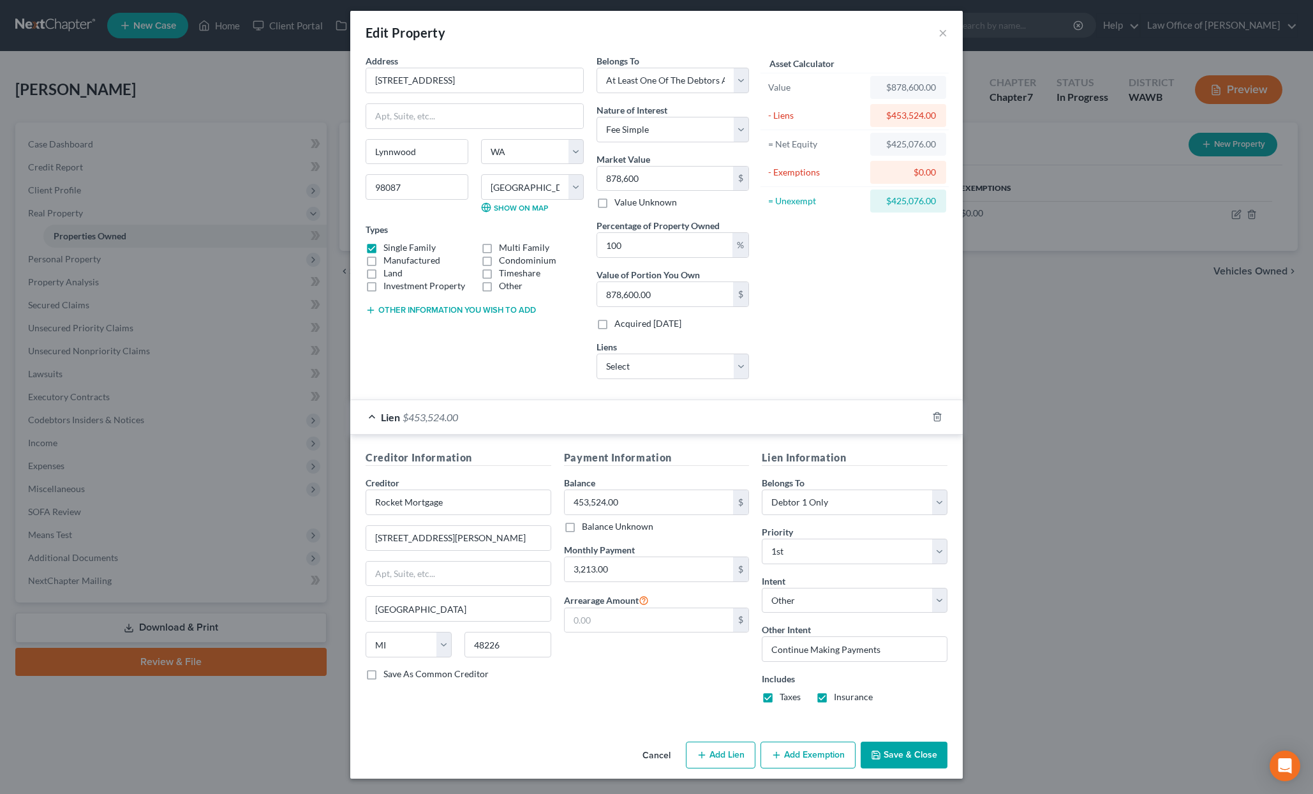
click at [733, 745] on button "Add Lien" at bounding box center [721, 755] width 70 height 27
select select "3"
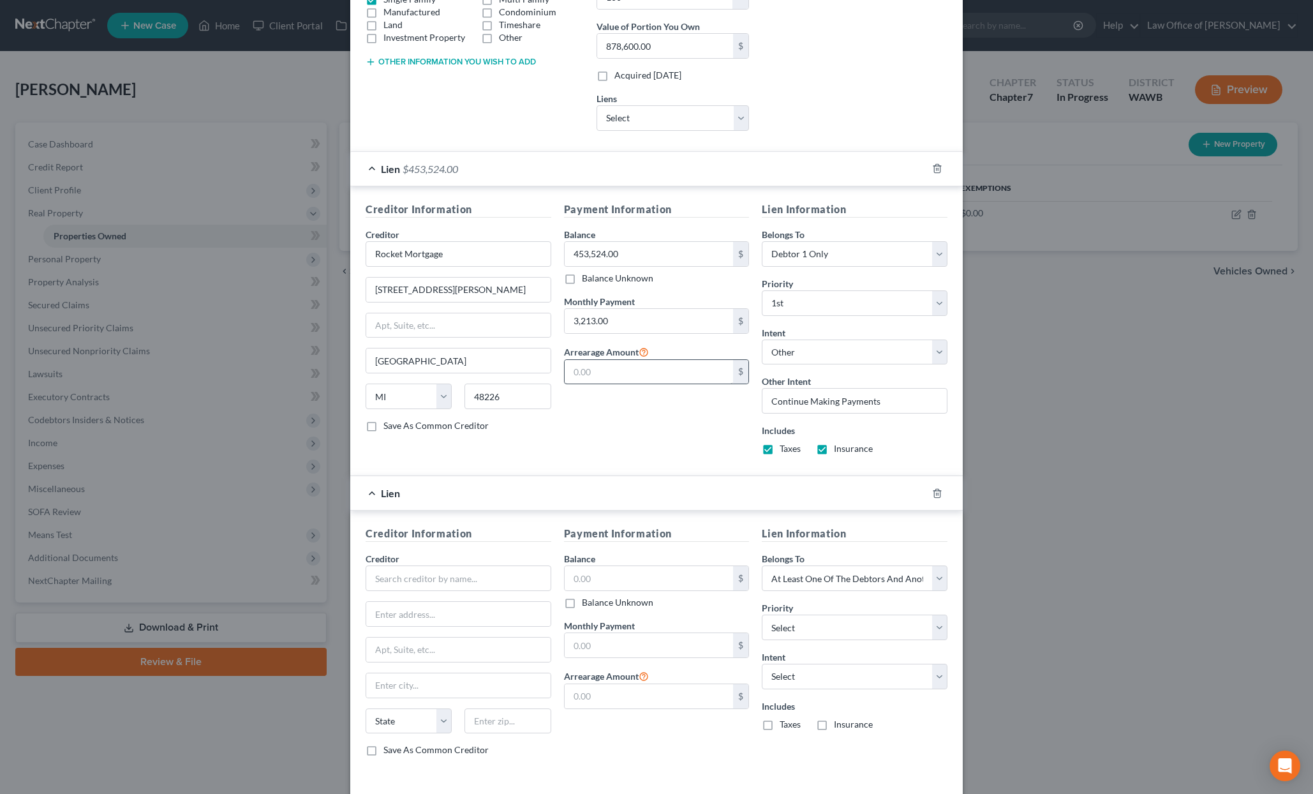
scroll to position [306, 0]
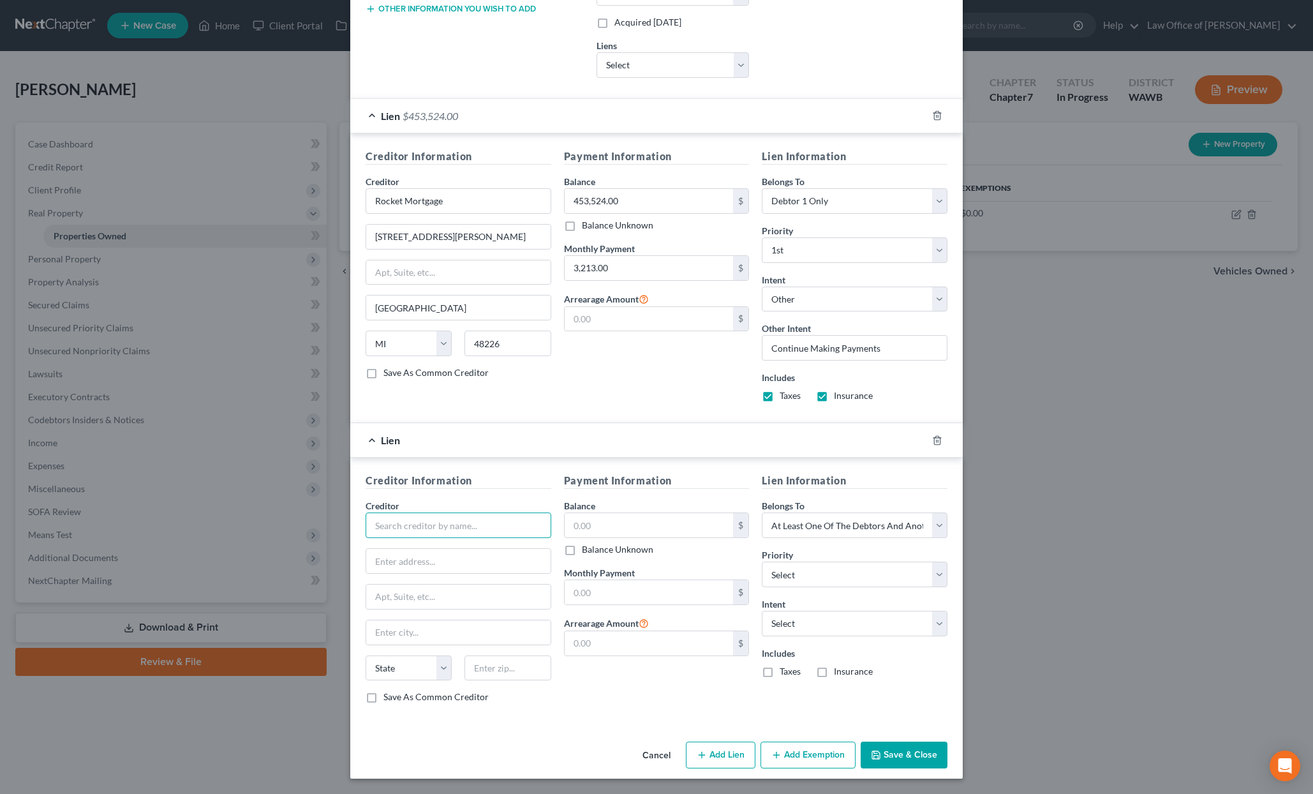
click at [446, 534] on input "text" at bounding box center [459, 525] width 186 height 26
type input "HOA"
click at [619, 525] on input "text" at bounding box center [649, 525] width 169 height 24
type input "0.00"
click at [613, 580] on input "text" at bounding box center [649, 592] width 169 height 24
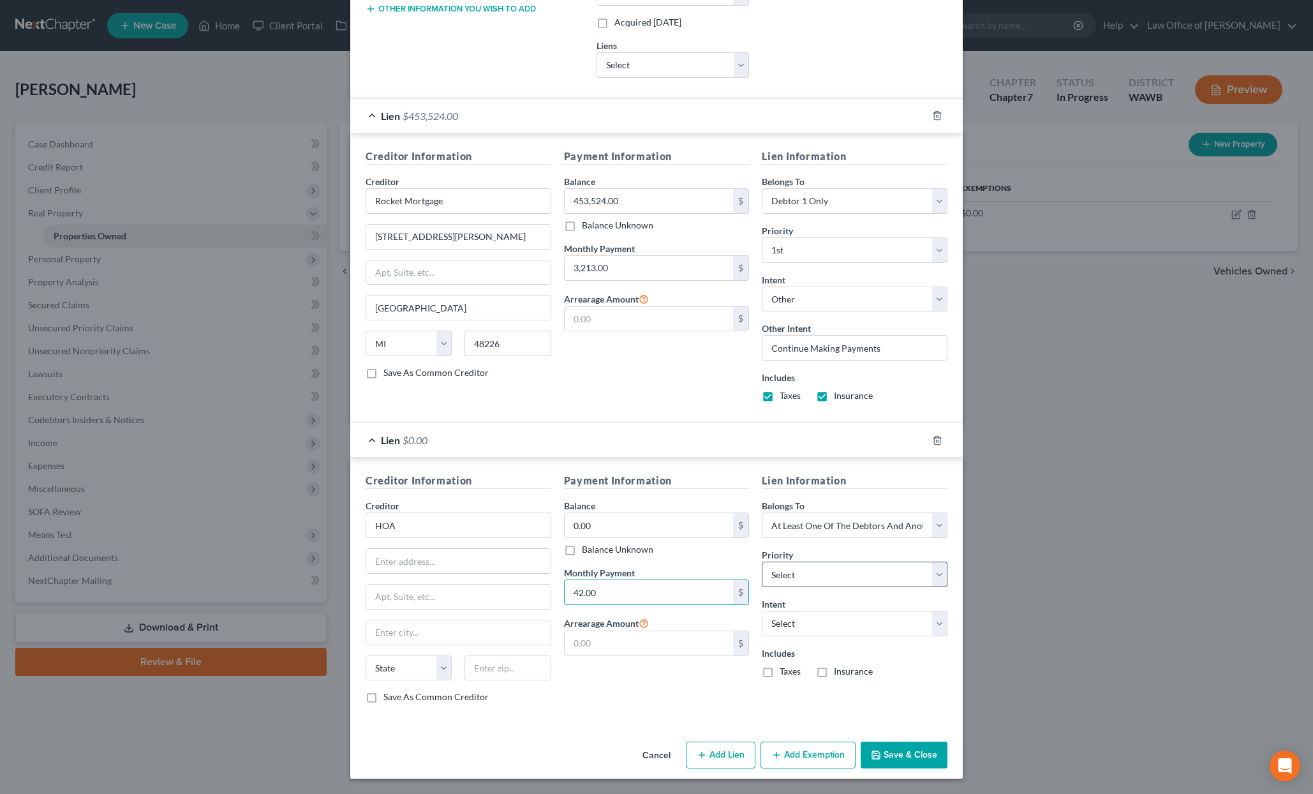
type input "42.00"
click at [772, 577] on select "Select 2nd 3rd 4th 5th 6th 7th 8th 9th 10th 11th 12th 13th 14th 15th 16th 17th …" at bounding box center [855, 575] width 186 height 26
click at [762, 562] on select "Select 2nd 3rd 4th 5th 6th 7th 8th 9th 10th 11th 12th 13th 14th 15th 16th 17th …" at bounding box center [855, 575] width 186 height 26
click at [785, 572] on select "Select 2nd 3rd 4th 5th 6th 7th 8th 9th 10th 11th 12th 13th 14th 15th 16th 17th …" at bounding box center [855, 575] width 186 height 26
select select "0"
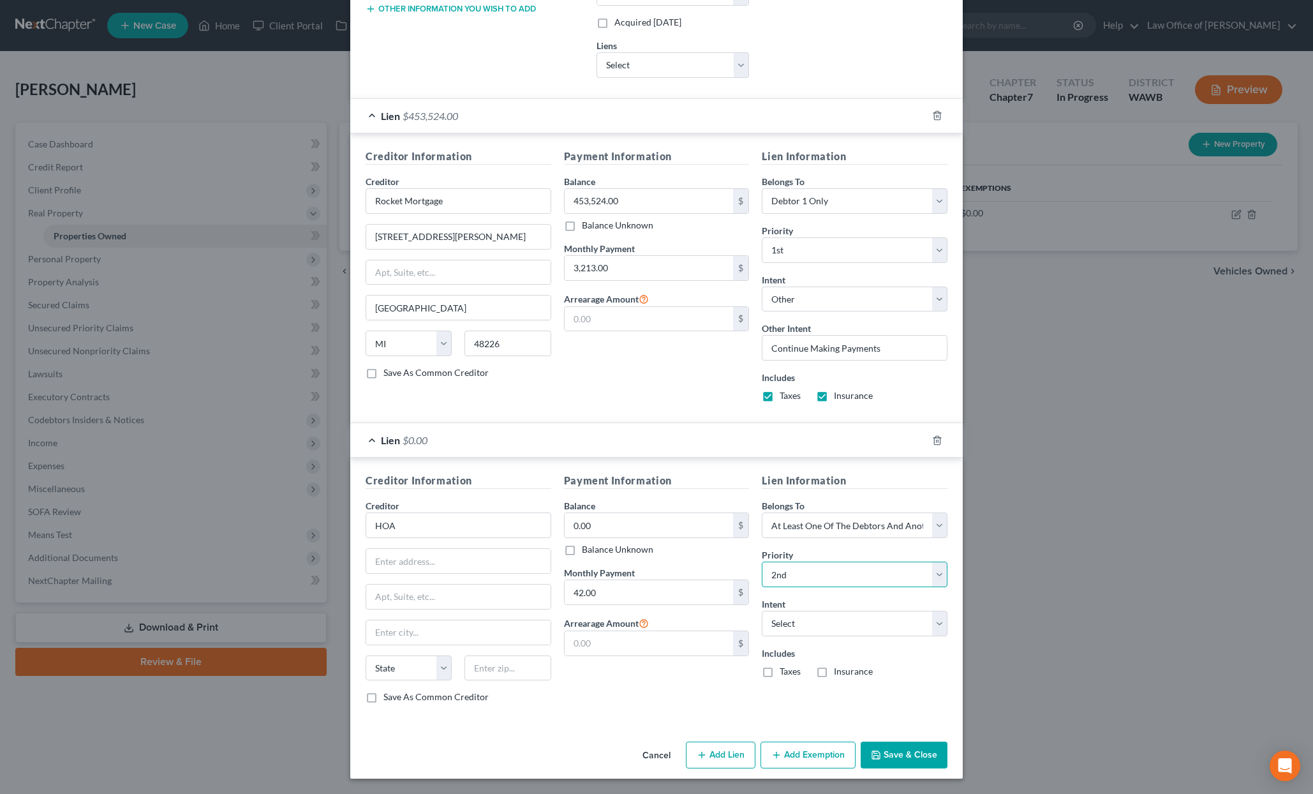
click at [762, 562] on select "Select 2nd 3rd 4th 5th 6th 7th 8th 9th 10th 11th 12th 13th 14th 15th 16th 17th …" at bounding box center [855, 575] width 186 height 26
click at [796, 627] on select "Select Surrender Redeem Reaffirm Avoid Other" at bounding box center [855, 624] width 186 height 26
select select "4"
click at [762, 611] on select "Select Surrender Redeem Reaffirm Avoid Other" at bounding box center [855, 624] width 186 height 26
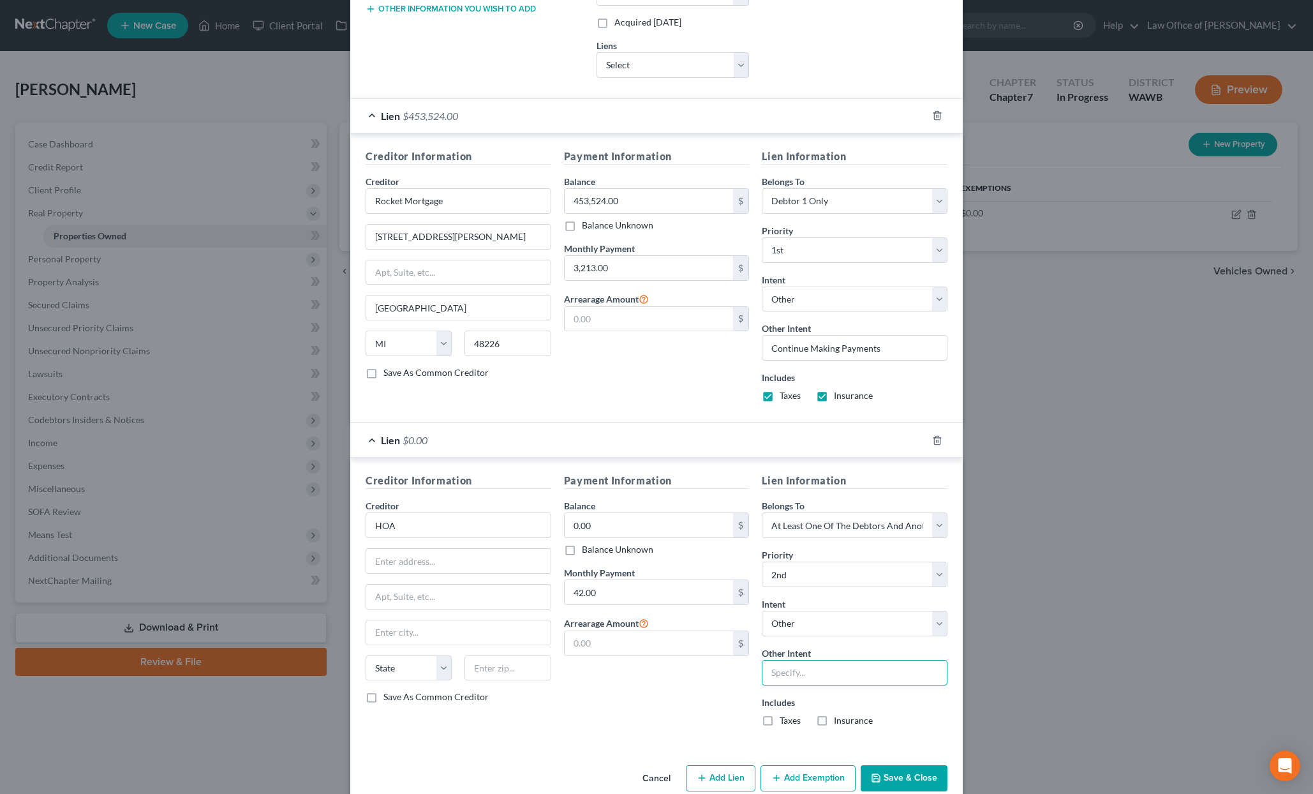
click at [796, 664] on input "text" at bounding box center [855, 673] width 186 height 26
type input "Continue Making Payments"
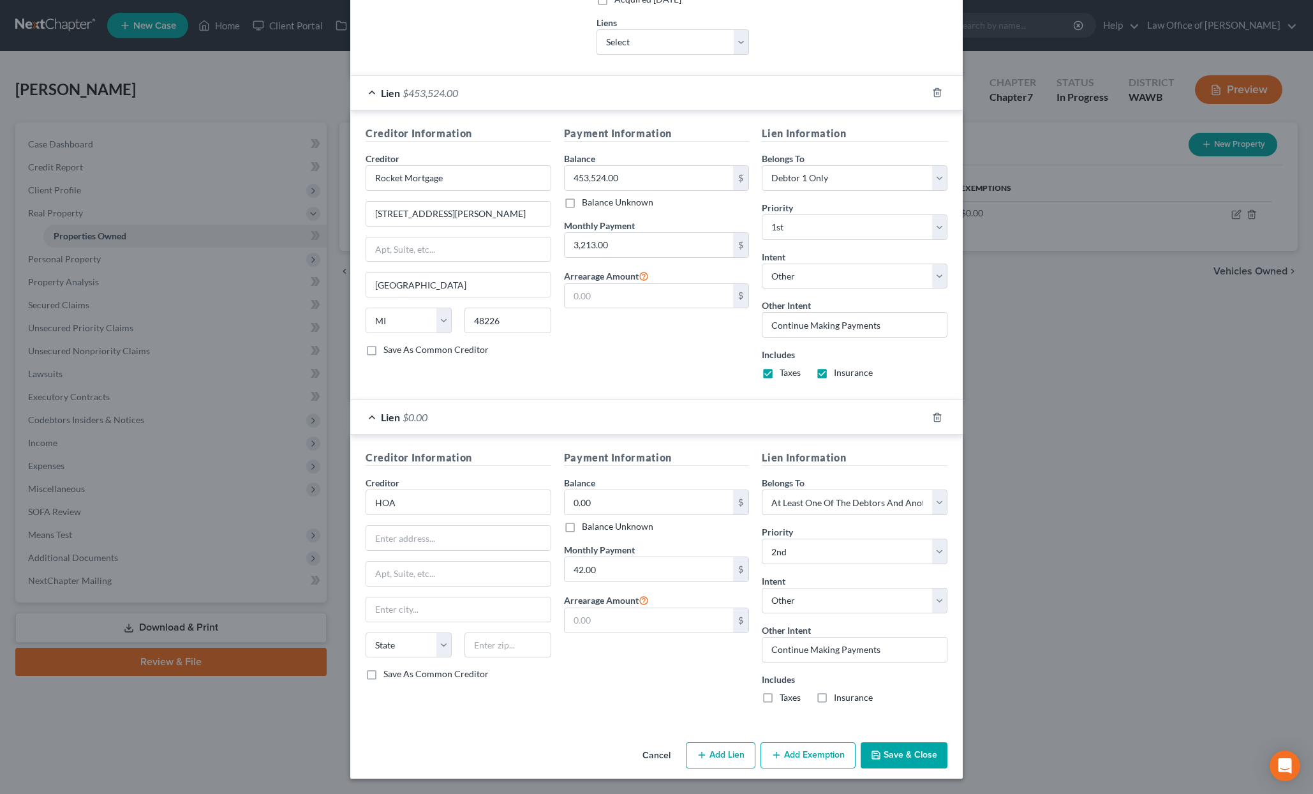
click at [907, 762] on button "Save & Close" at bounding box center [904, 755] width 87 height 27
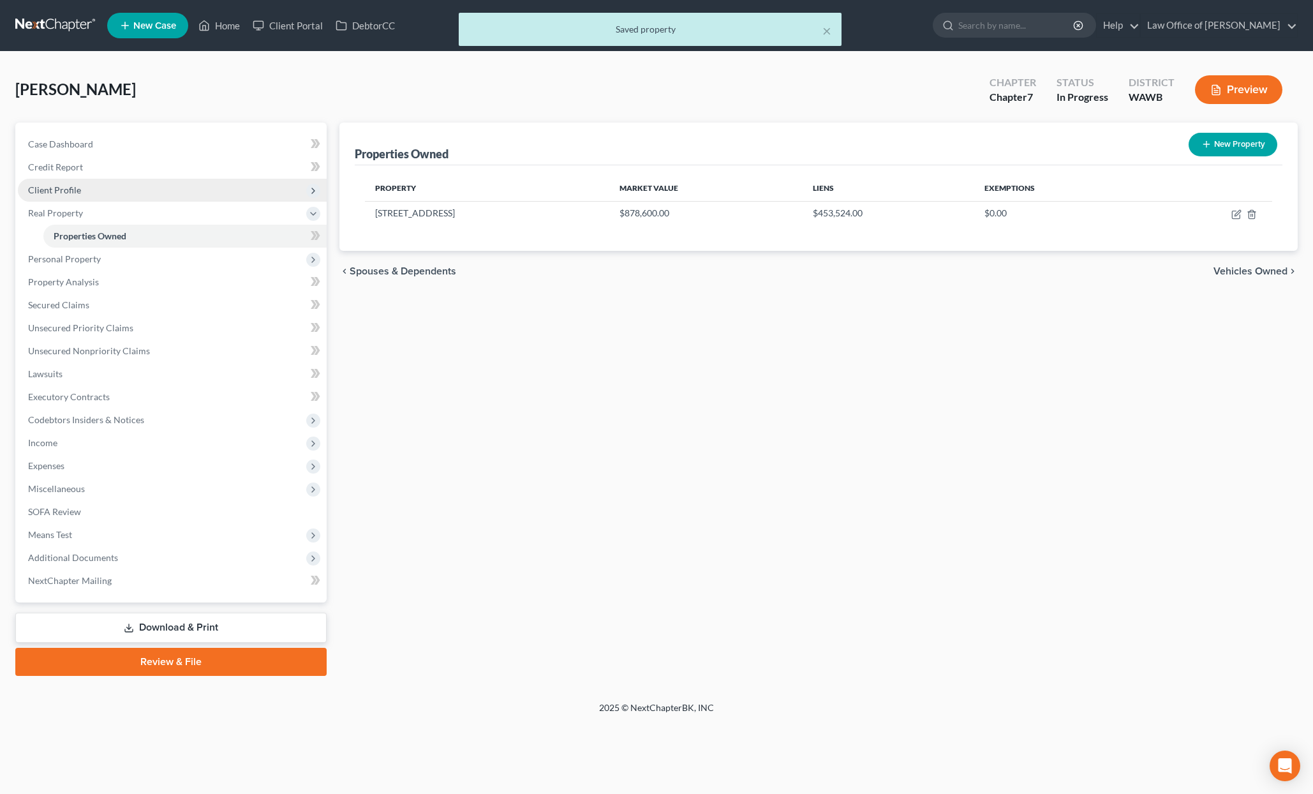
click at [148, 190] on span "Client Profile" at bounding box center [172, 190] width 309 height 23
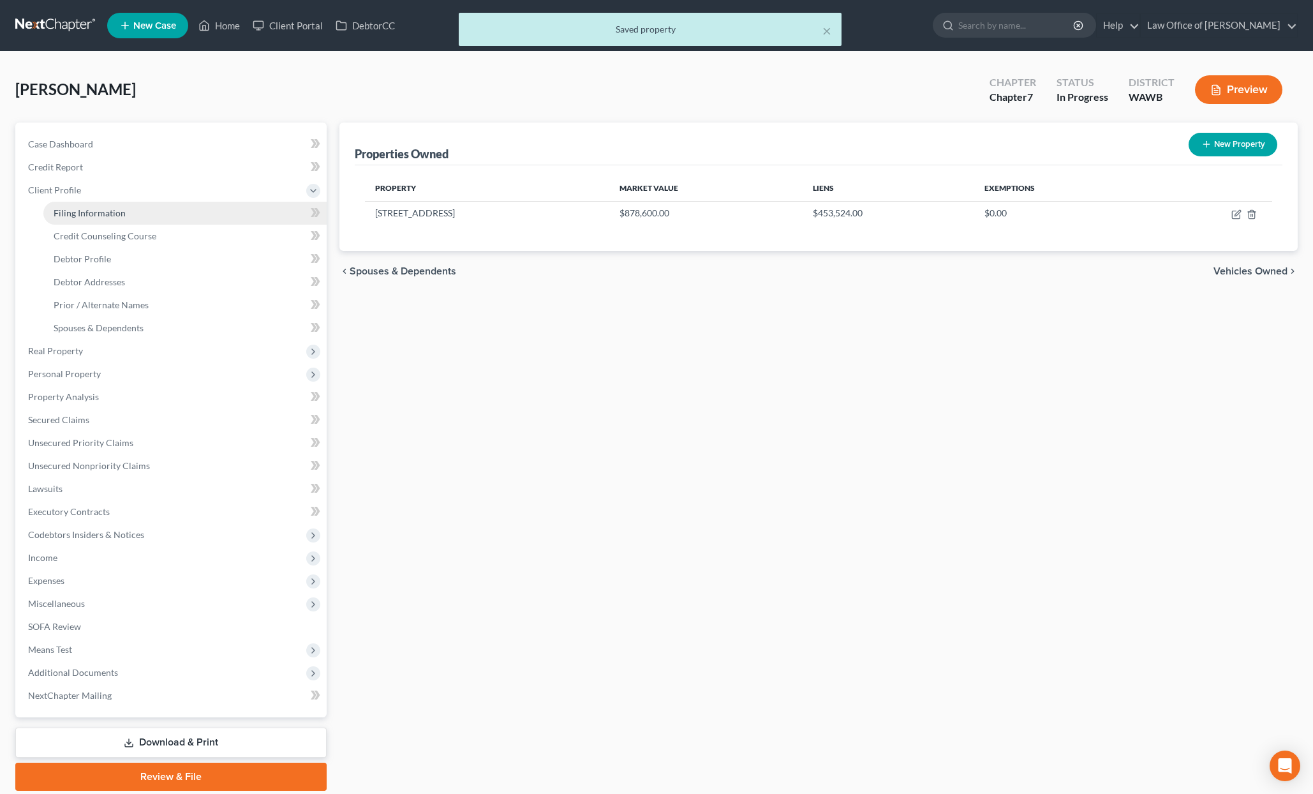
click at [147, 218] on link "Filing Information" at bounding box center [184, 213] width 283 height 23
select select "1"
select select "0"
select select "87"
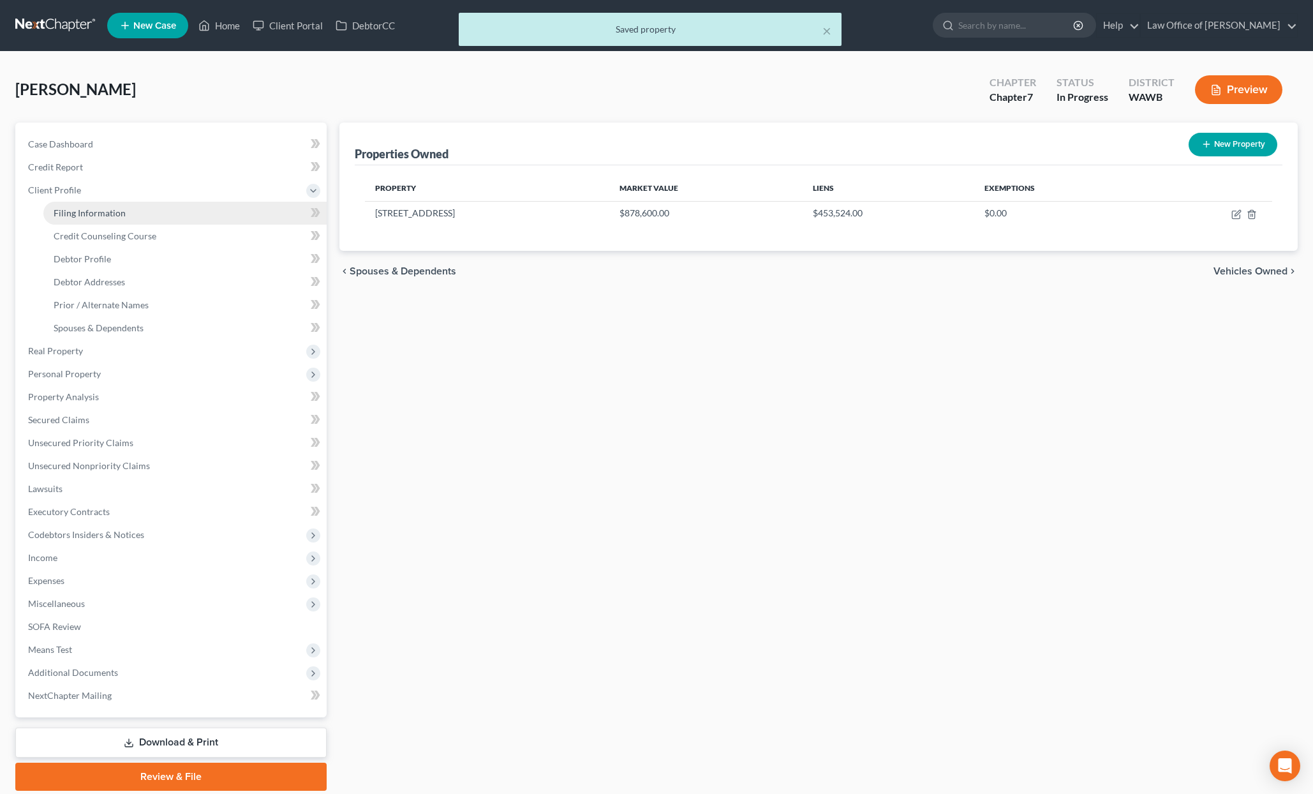
select select "0"
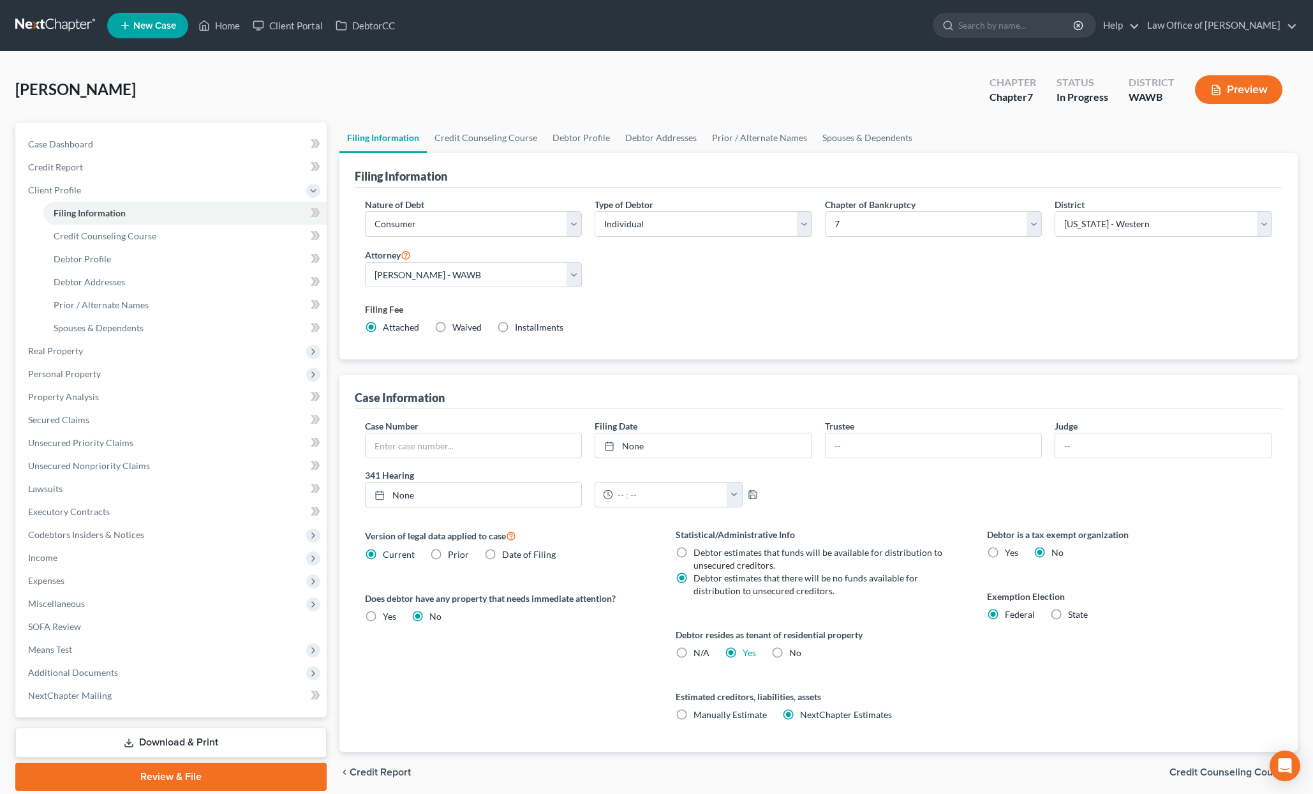
click at [1068, 615] on label "State" at bounding box center [1078, 614] width 20 height 13
click at [1073, 615] on input "State" at bounding box center [1077, 612] width 8 height 8
radio input "true"
radio input "false"
select select "50"
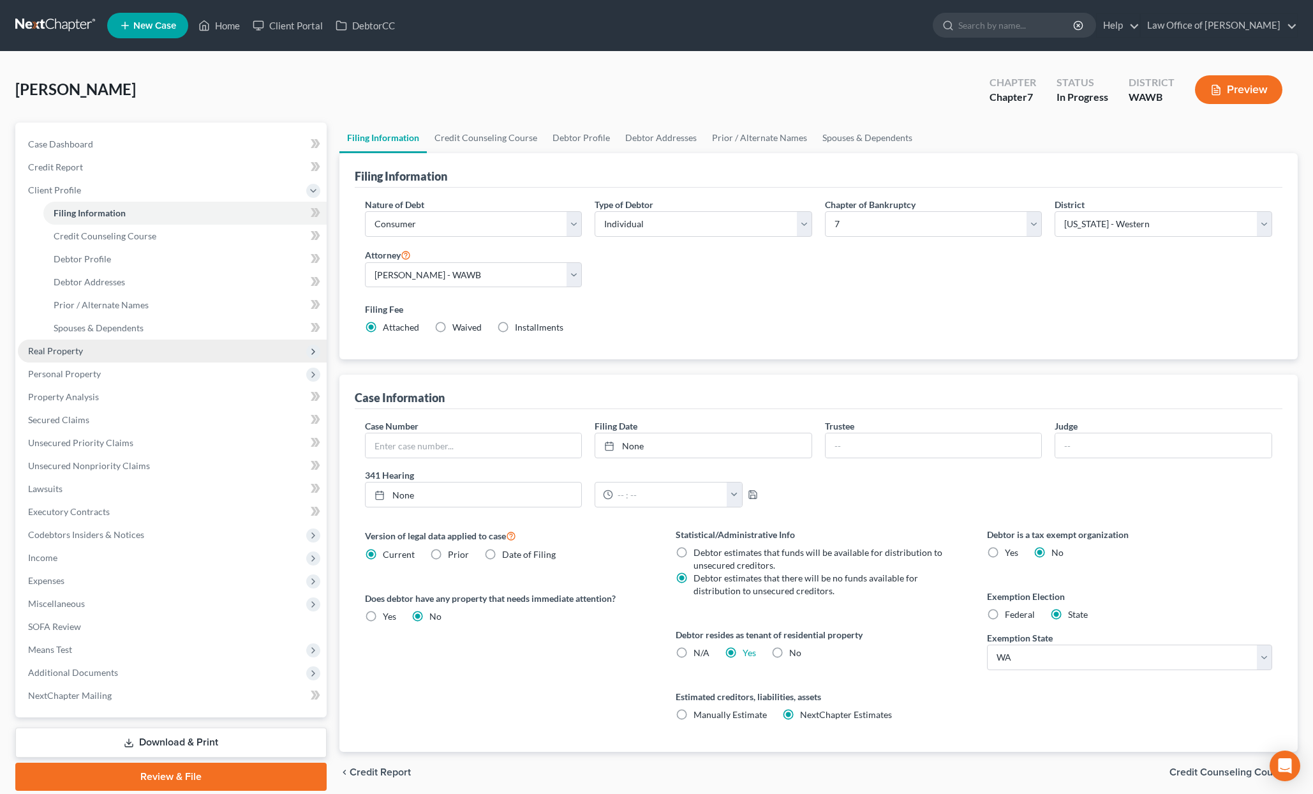
click at [138, 349] on span "Real Property" at bounding box center [172, 351] width 309 height 23
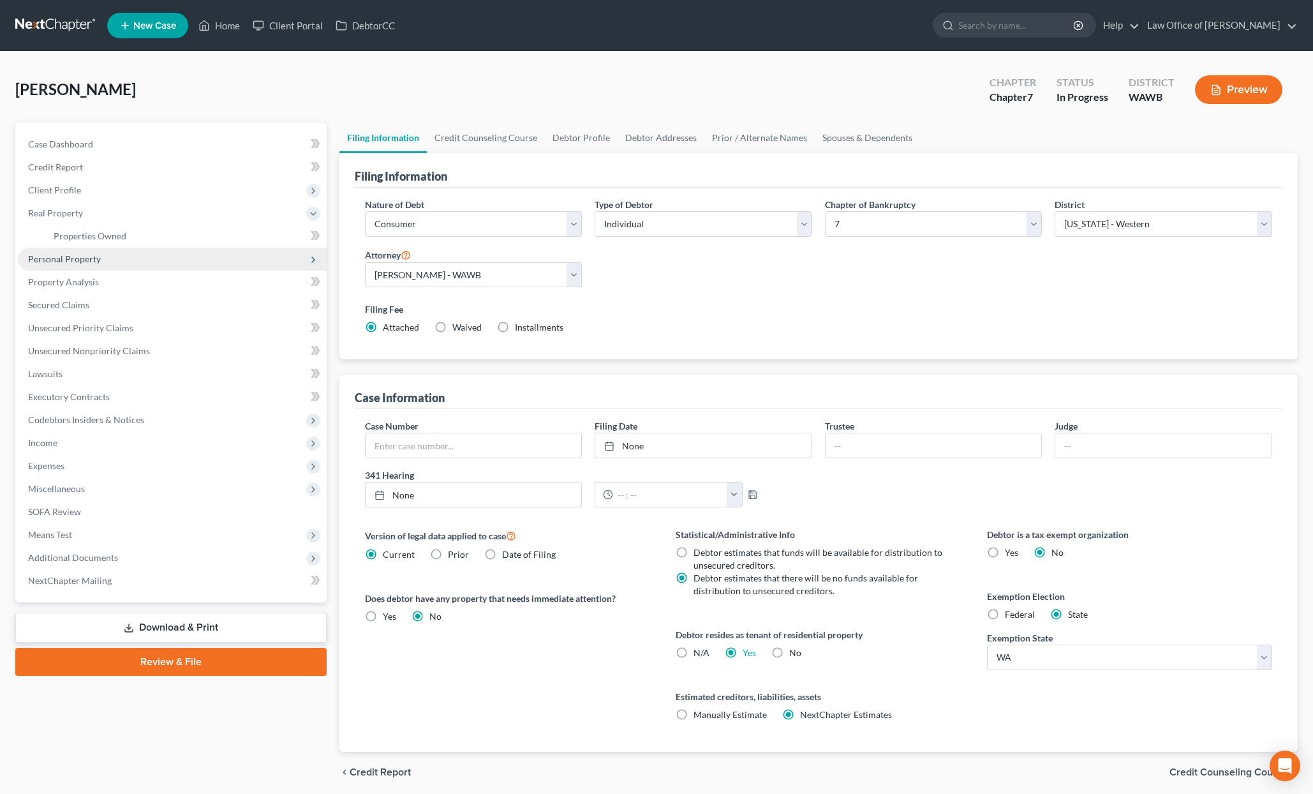
click at [141, 248] on span "Personal Property" at bounding box center [172, 259] width 309 height 23
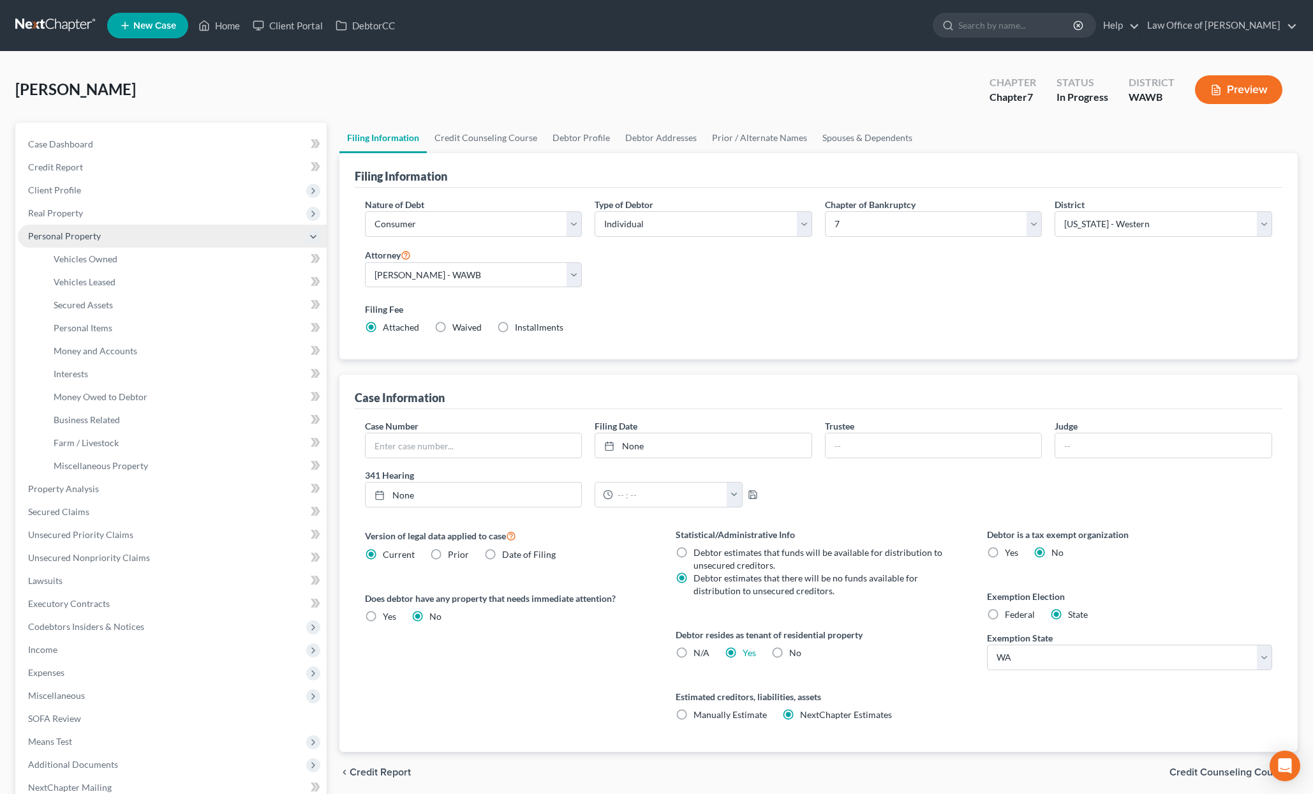
click at [142, 236] on span "Personal Property" at bounding box center [172, 236] width 309 height 23
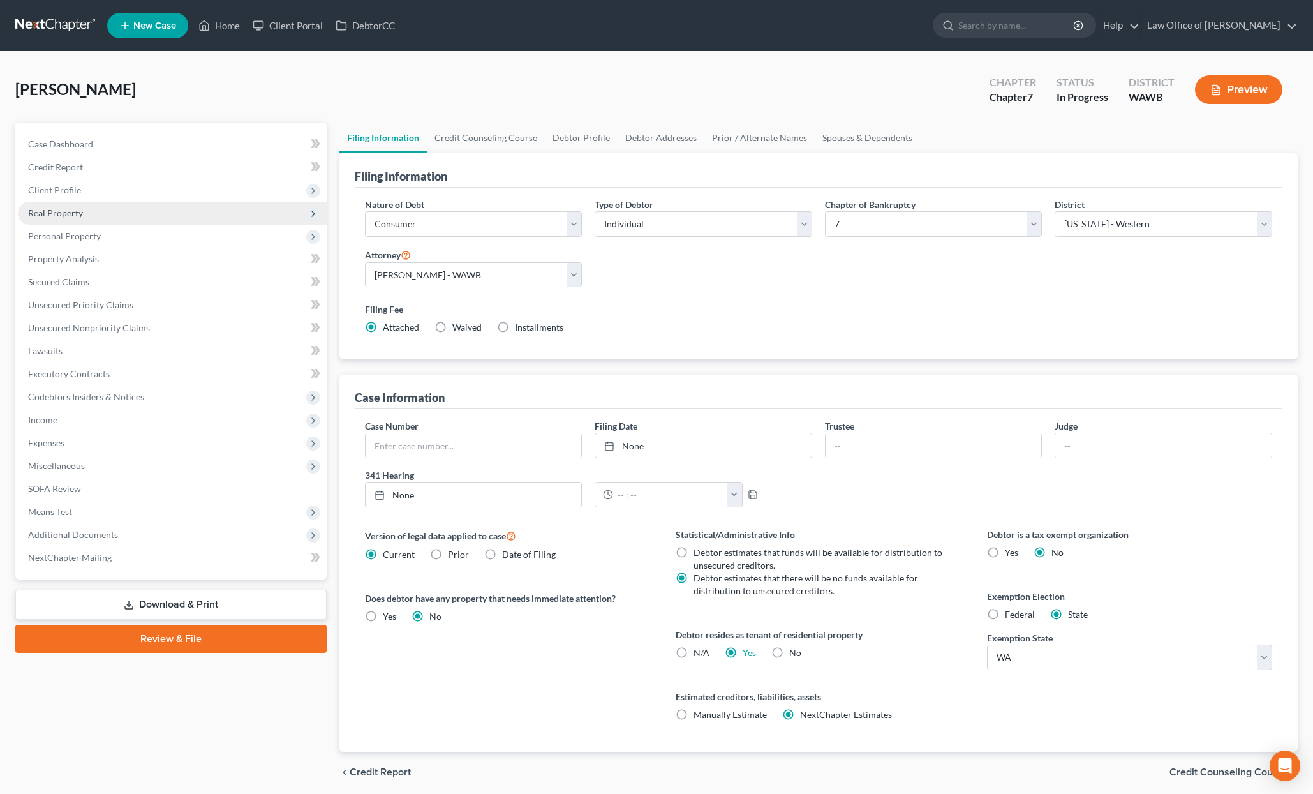
click at [141, 213] on span "Real Property" at bounding box center [172, 213] width 309 height 23
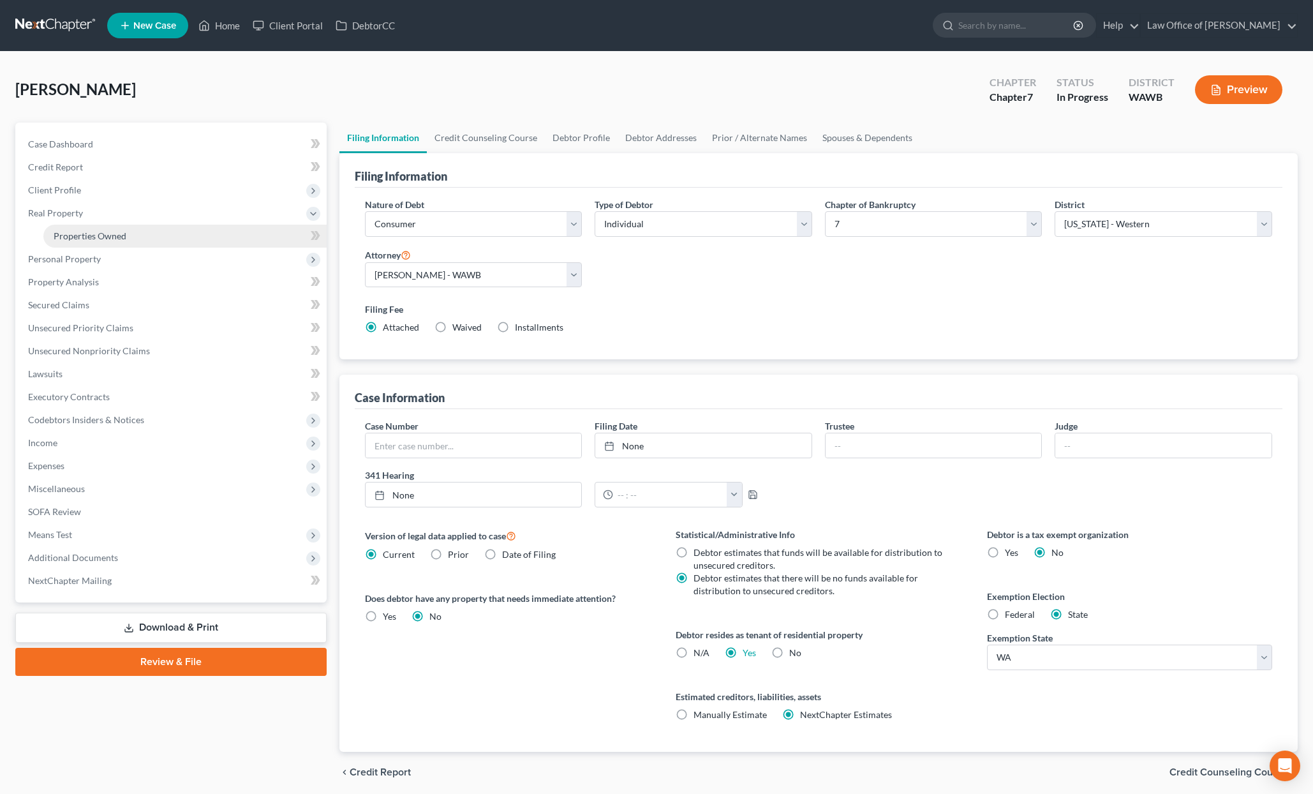
click at [140, 233] on link "Properties Owned" at bounding box center [184, 236] width 283 height 23
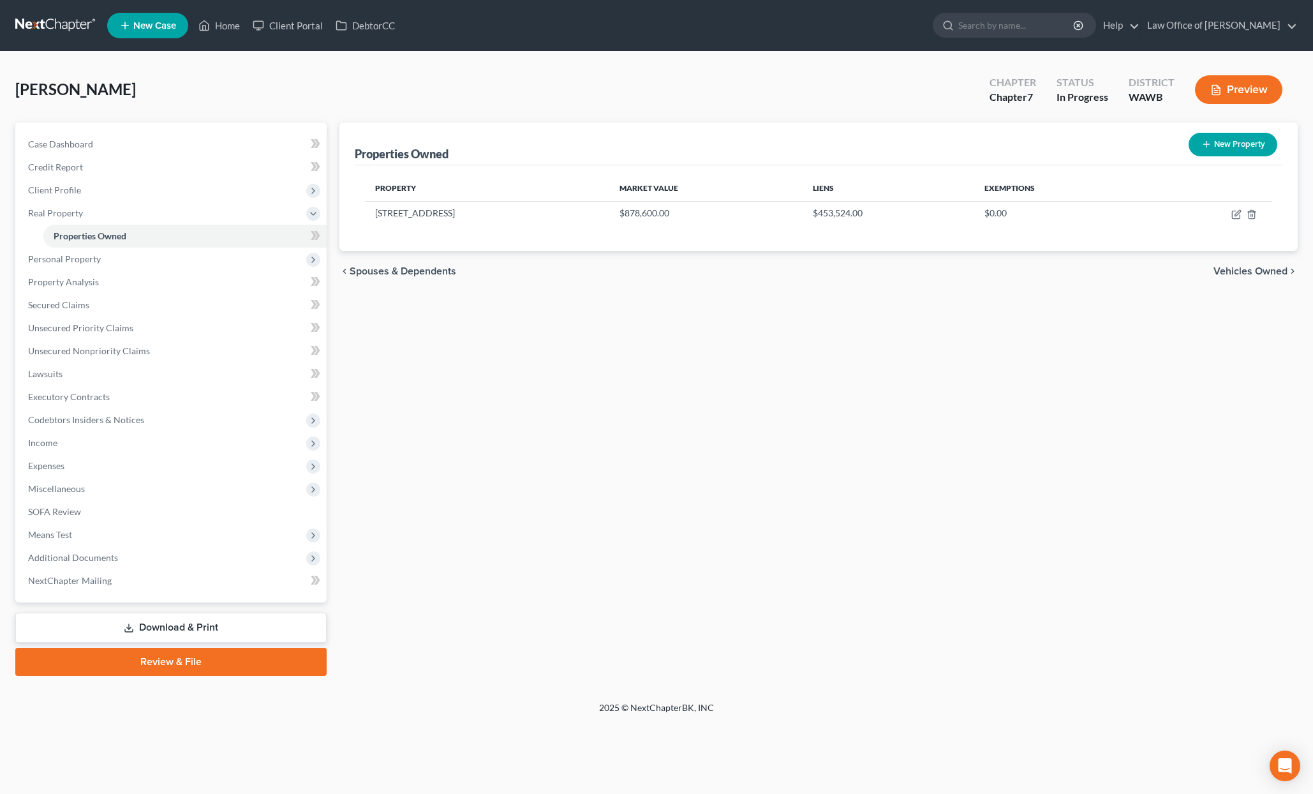
click at [1245, 269] on span "Vehicles Owned" at bounding box center [1251, 271] width 74 height 10
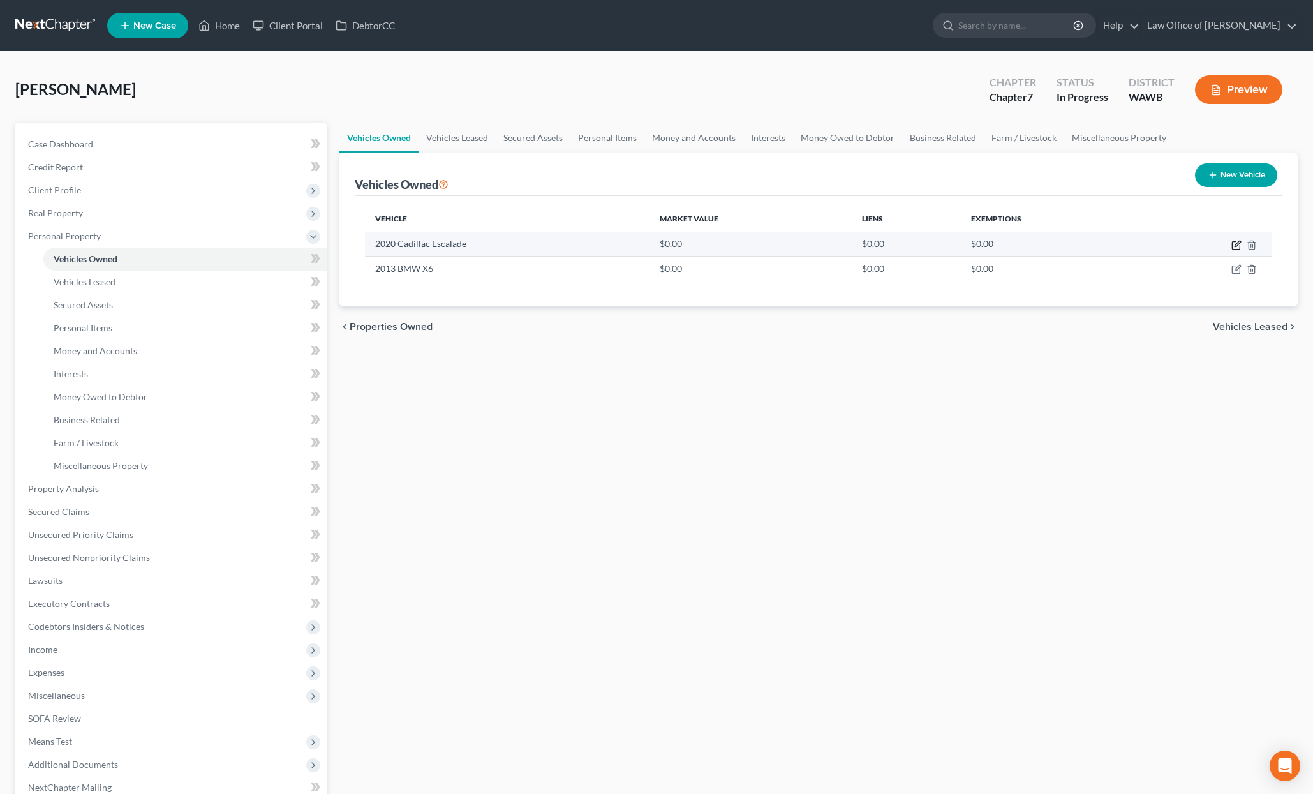
click at [1238, 244] on icon "button" at bounding box center [1238, 244] width 6 height 6
select select "0"
select select "6"
select select "0"
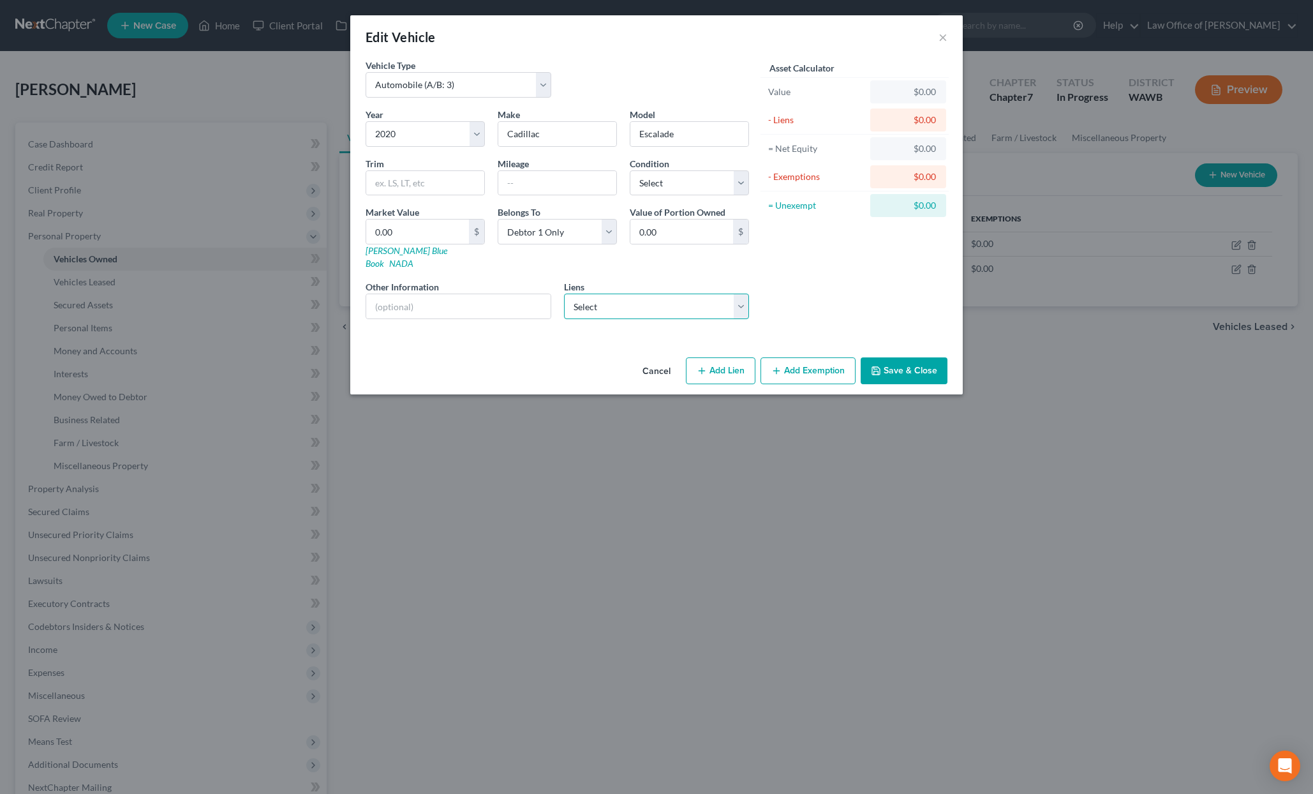
click at [654, 294] on select "Select Cap One Auto - $28,772.00 Wa State Empl Credit - $5,300.00 Wash State Em…" at bounding box center [657, 307] width 186 height 26
select select "0"
click at [564, 294] on select "Select Cap One Auto - $28,772.00 Wa State Empl Credit - $5,300.00 Wash State Em…" at bounding box center [657, 307] width 186 height 26
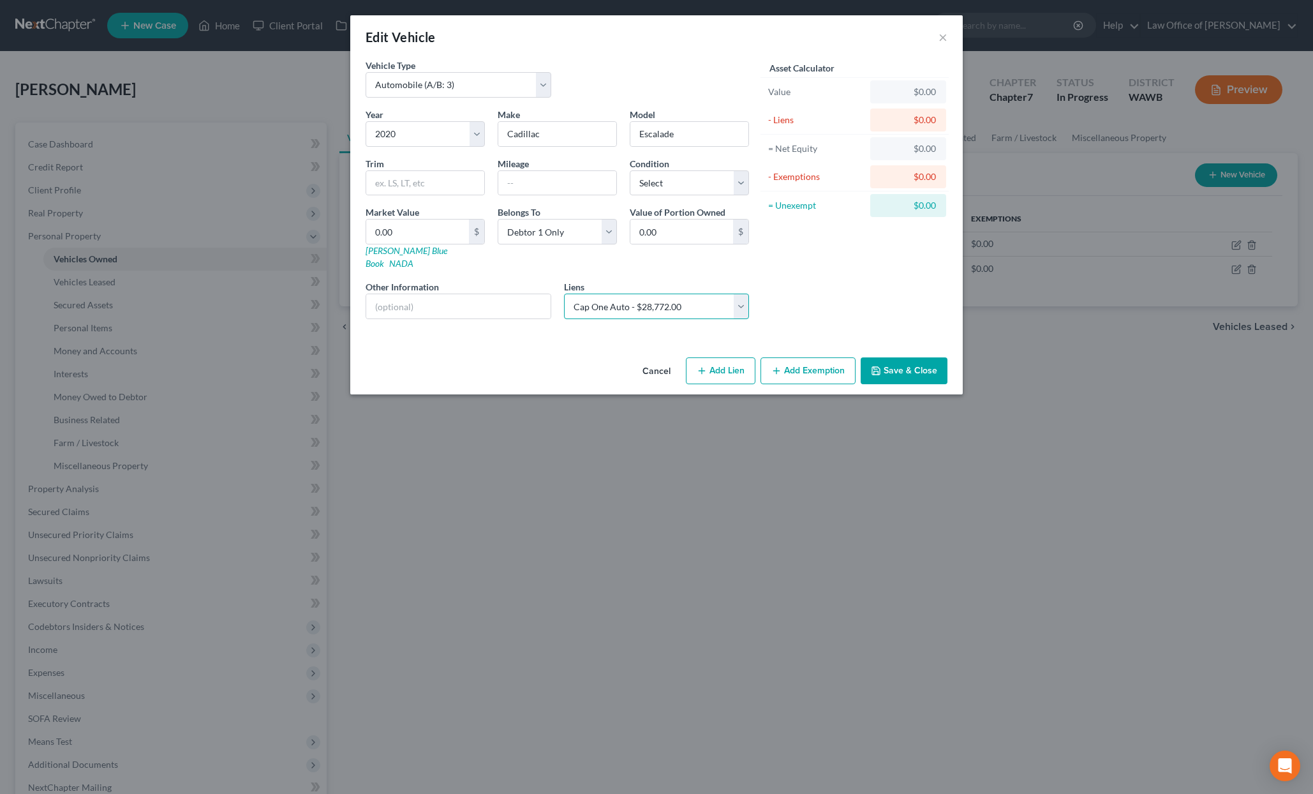
select select
select select "45"
select select "0"
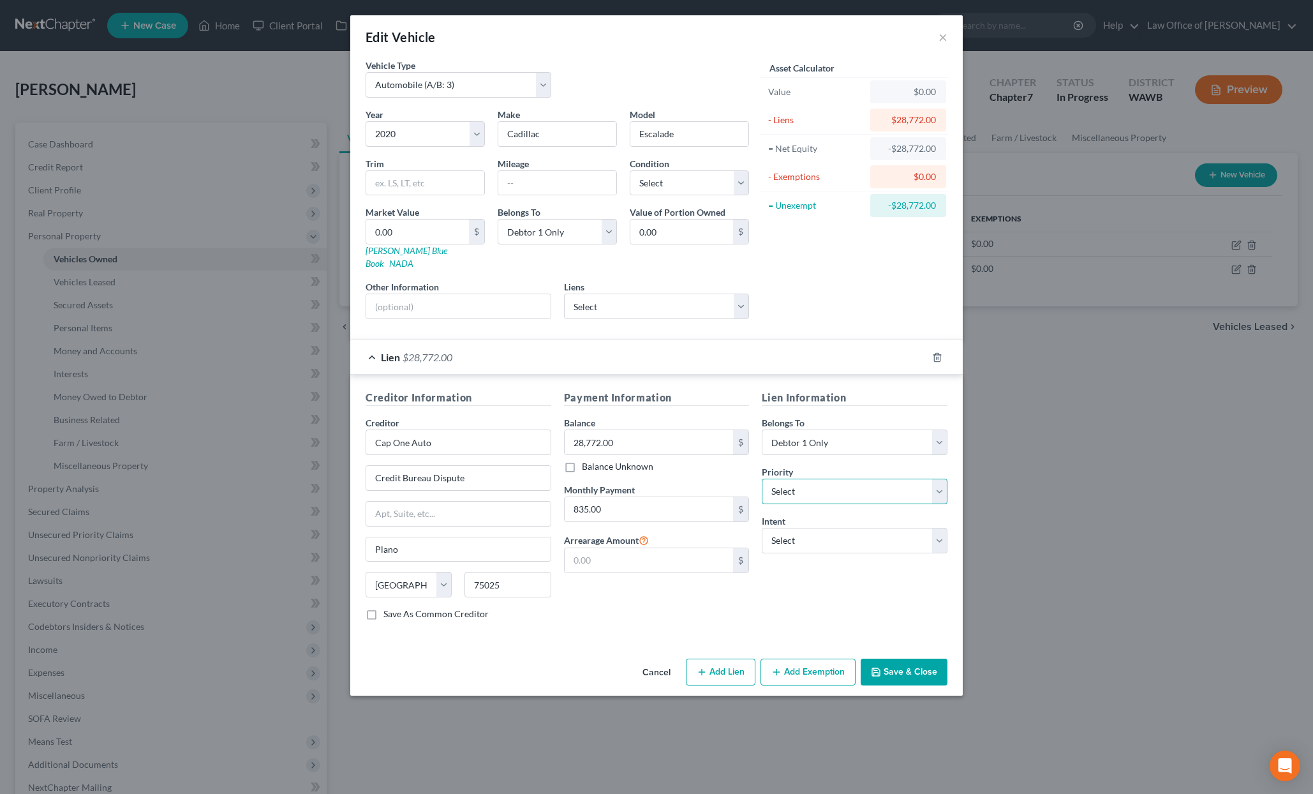
click at [809, 479] on select "Select 1st 2nd 3rd 4th 5th 6th 7th 8th 9th 10th 11th 12th 13th 14th 15th 16th 1…" at bounding box center [855, 492] width 186 height 26
select select "0"
click at [762, 479] on select "Select 1st 2nd 3rd 4th 5th 6th 7th 8th 9th 10th 11th 12th 13th 14th 15th 16th 1…" at bounding box center [855, 492] width 186 height 26
click at [798, 528] on select "Select Surrender Redeem Reaffirm Avoid Other" at bounding box center [855, 541] width 186 height 26
select select "4"
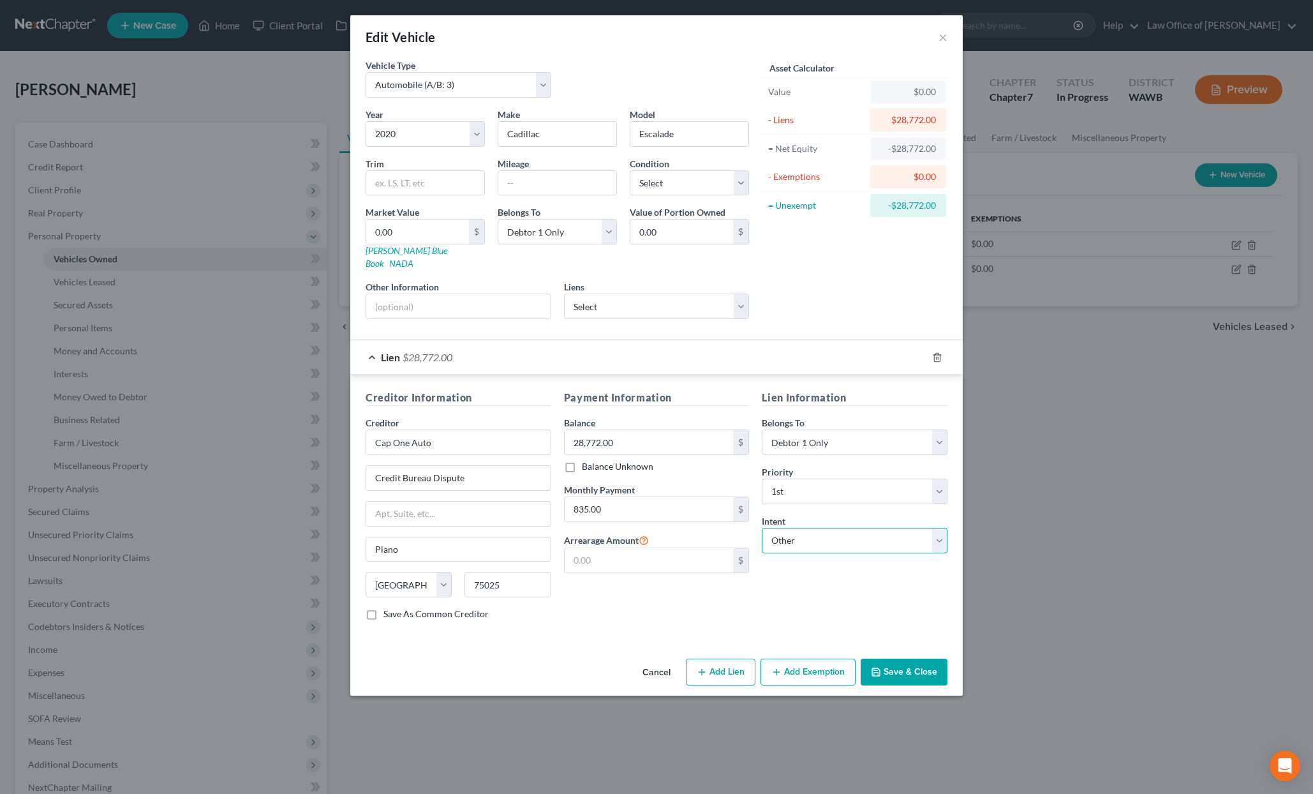
click at [762, 528] on select "Select Surrender Redeem Reaffirm Avoid Other" at bounding box center [855, 541] width 186 height 26
click at [794, 578] on input "text" at bounding box center [855, 590] width 186 height 26
type input "Continue Making Payments"
click at [660, 185] on select "Select Excellent Very Good Good Fair Poor" at bounding box center [689, 183] width 119 height 26
select select "2"
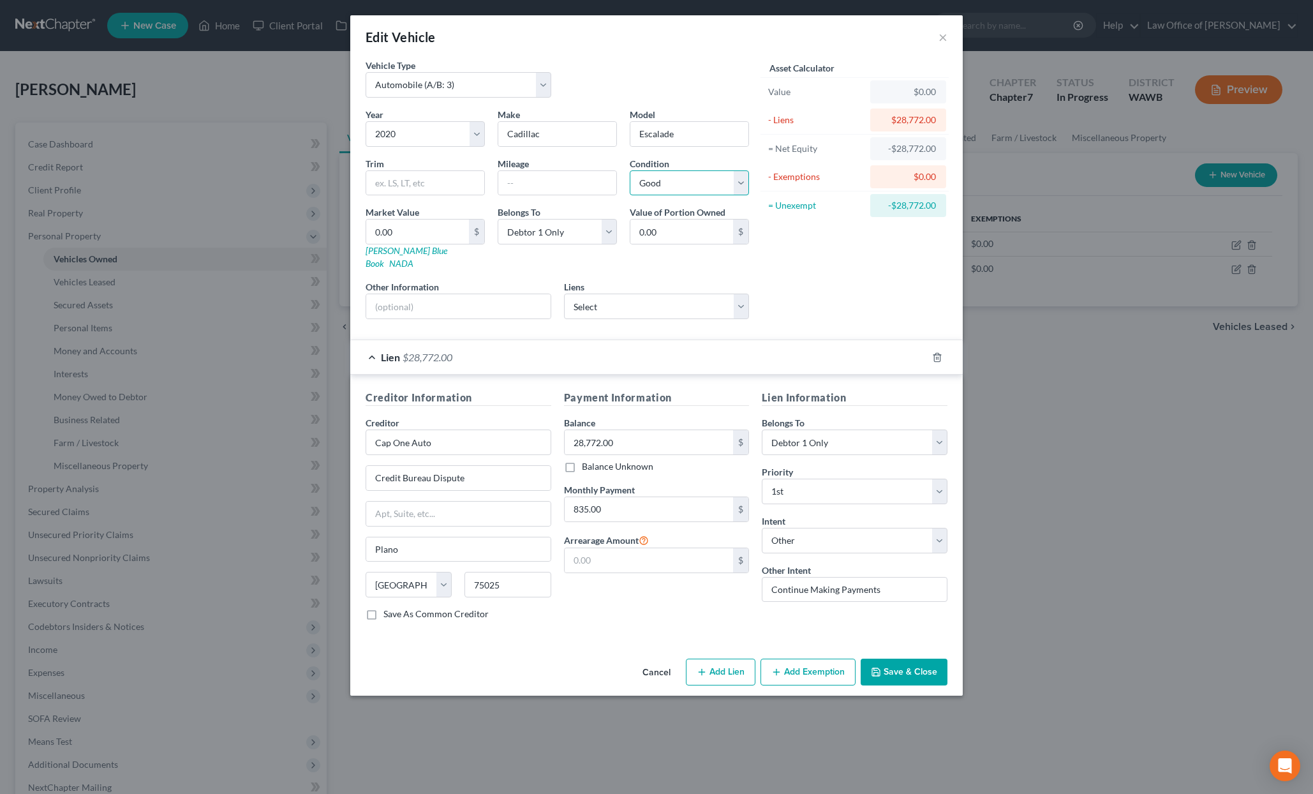
click at [630, 170] on select "Select Excellent Very Good Good Fair Poor" at bounding box center [689, 183] width 119 height 26
click at [573, 180] on input "text" at bounding box center [557, 183] width 118 height 24
type input "197000"
click at [375, 245] on link "[PERSON_NAME] Blue Book" at bounding box center [407, 257] width 82 height 24
click at [436, 220] on input "0.00" at bounding box center [417, 232] width 103 height 24
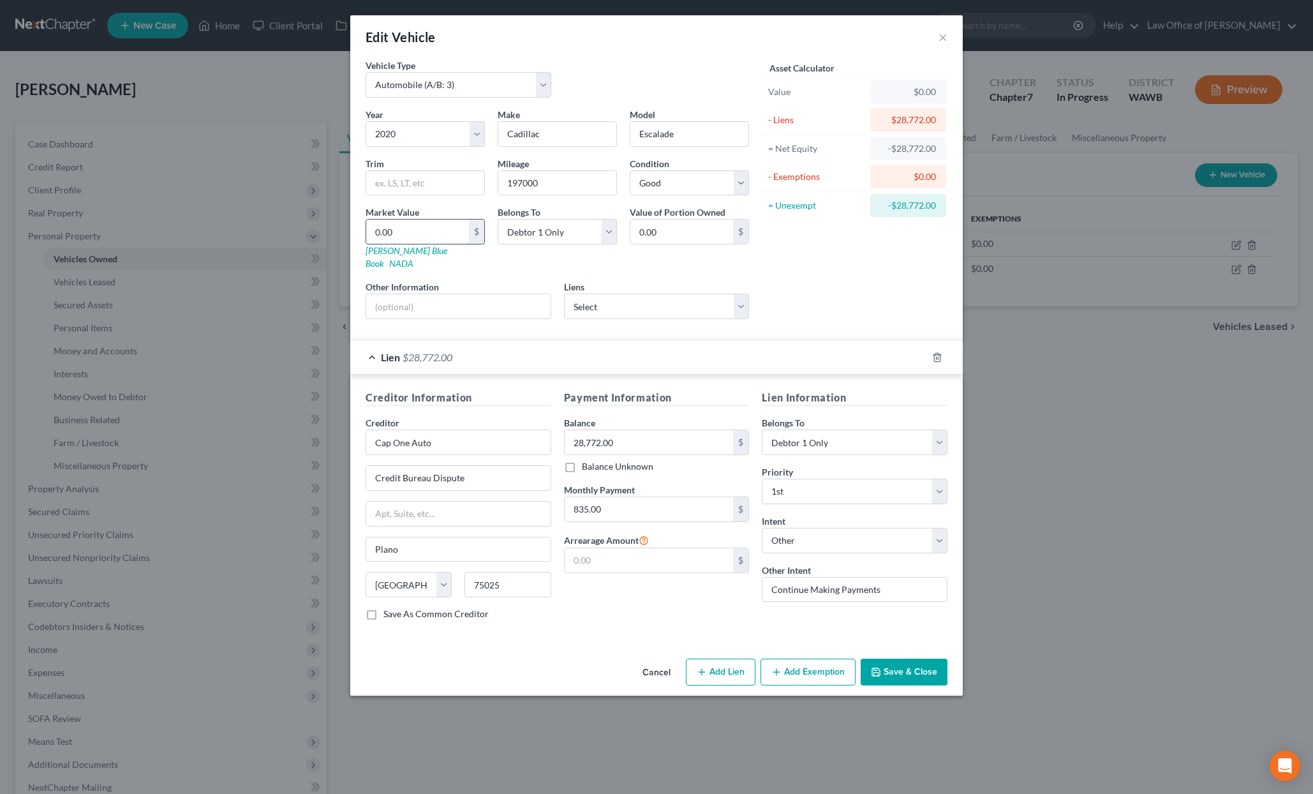
type input "1"
type input "1.00"
type input "14"
type input "14.00"
type input "144"
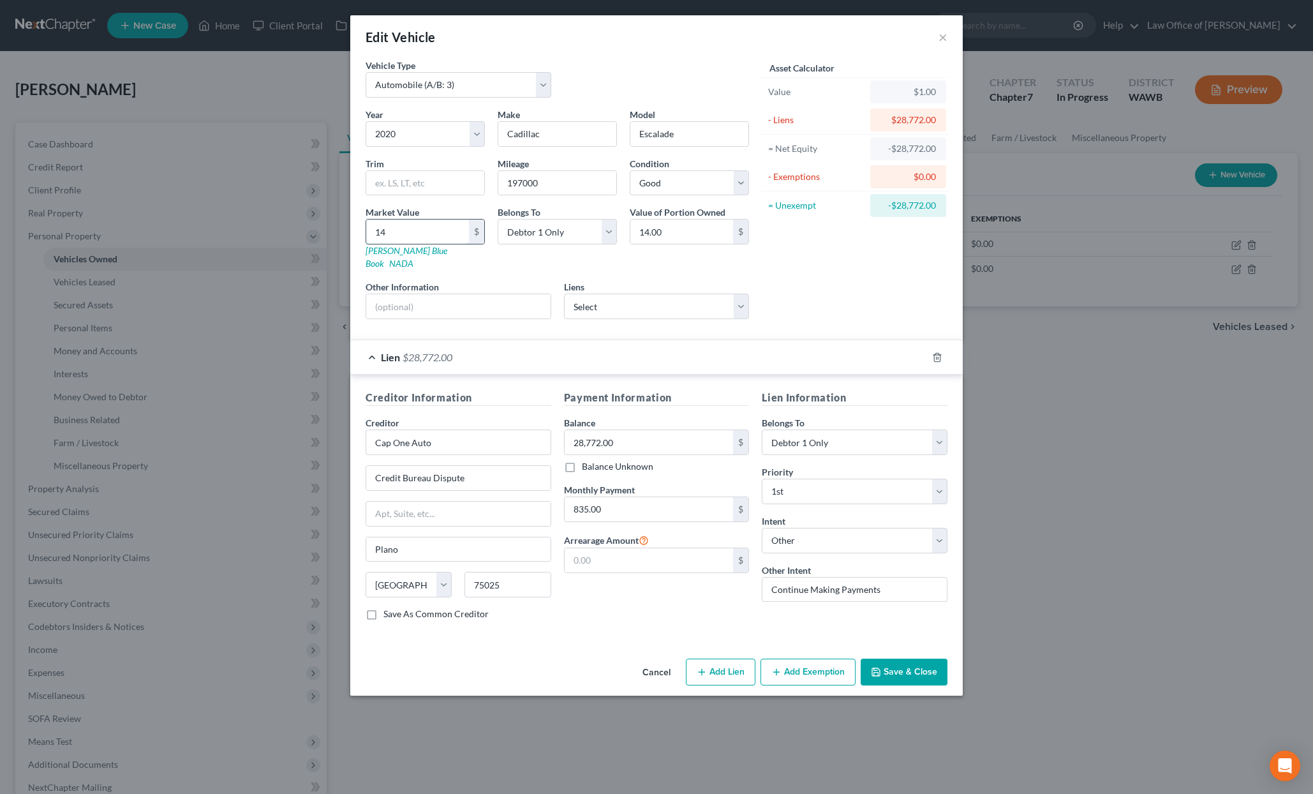
type input "144.00"
type input "1447"
type input "1,447.00"
type input "1,4477"
type input "14,477.00"
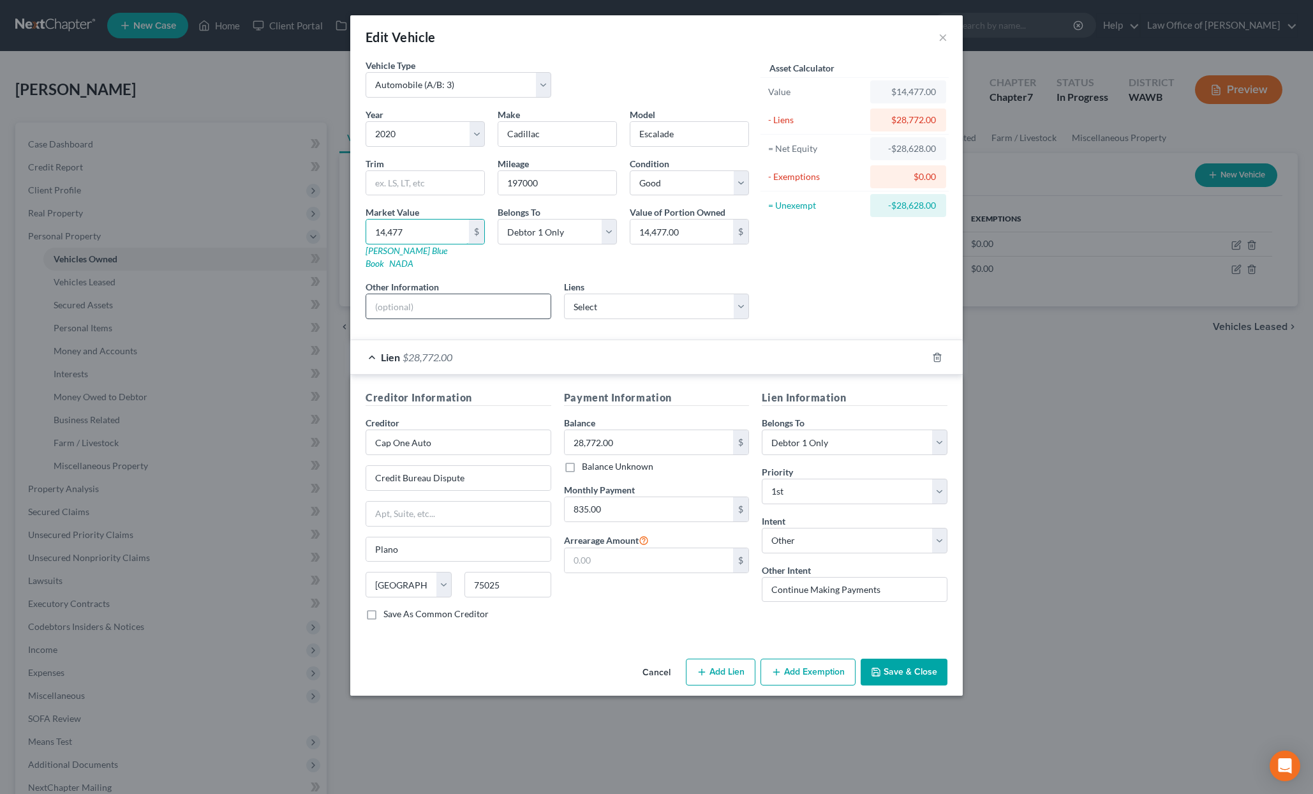
type input "14,477"
click at [435, 297] on input "text" at bounding box center [458, 306] width 184 height 24
type input "Valued per [PERSON_NAME] Blue Book."
click at [816, 661] on button "Add Exemption" at bounding box center [808, 672] width 95 height 27
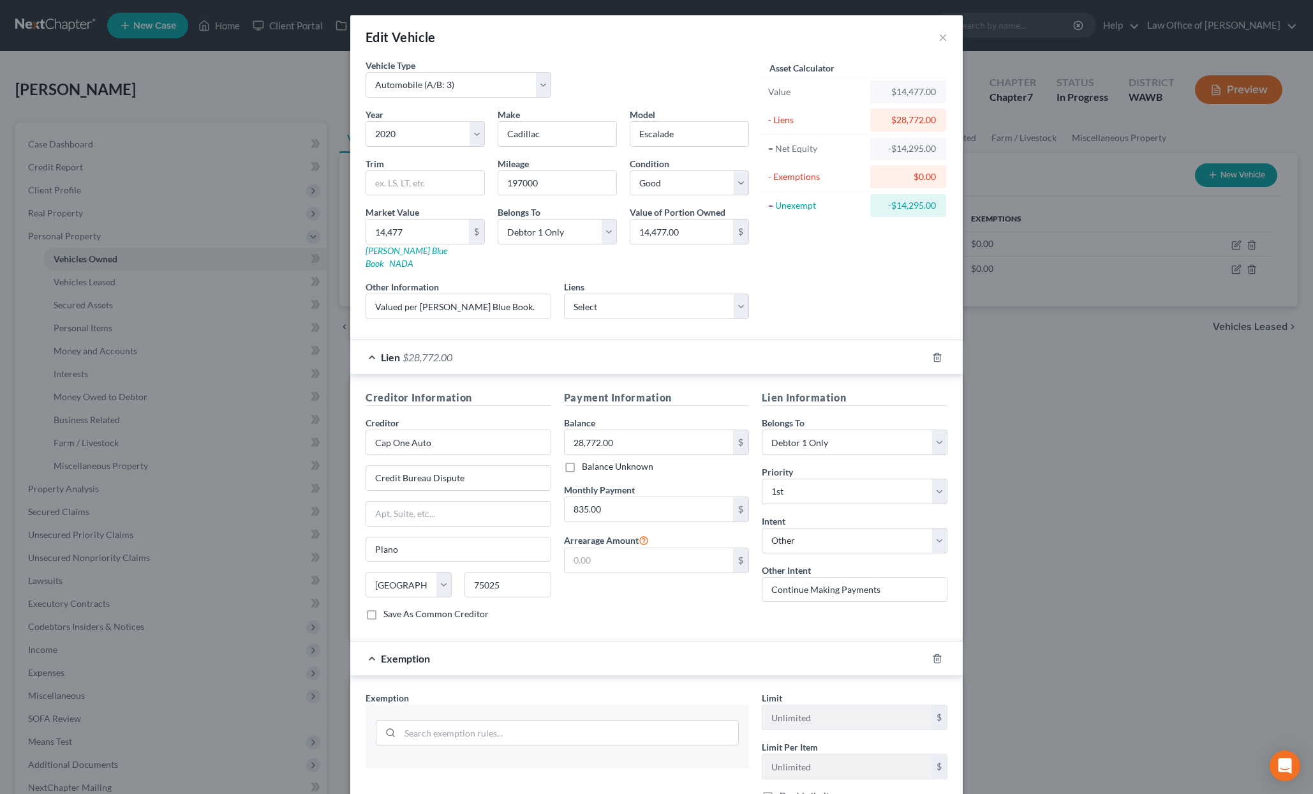
scroll to position [247, 0]
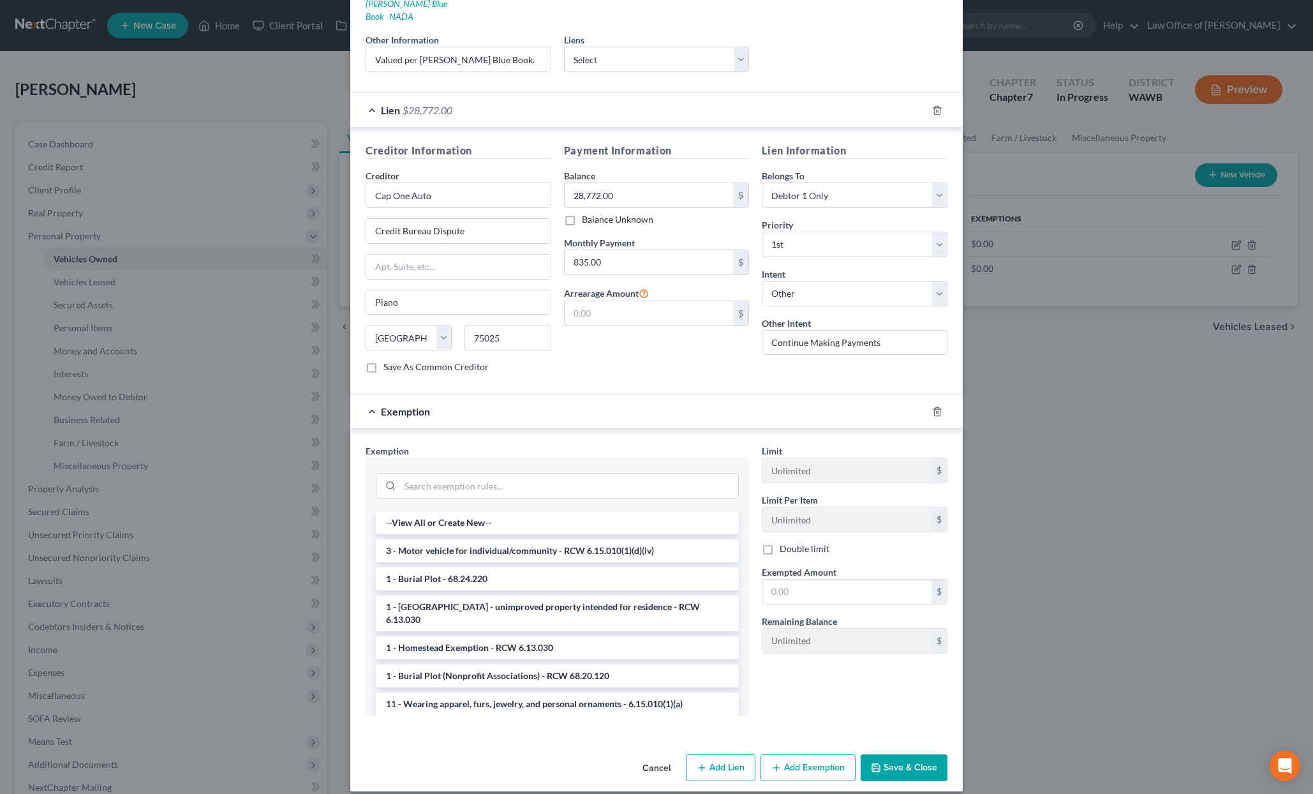
drag, startPoint x: 557, startPoint y: 536, endPoint x: 567, endPoint y: 534, distance: 11.1
click at [557, 539] on li "3 - Motor vehicle for individual/community - RCW 6.15.010(1)(d)(iv)" at bounding box center [557, 550] width 363 height 23
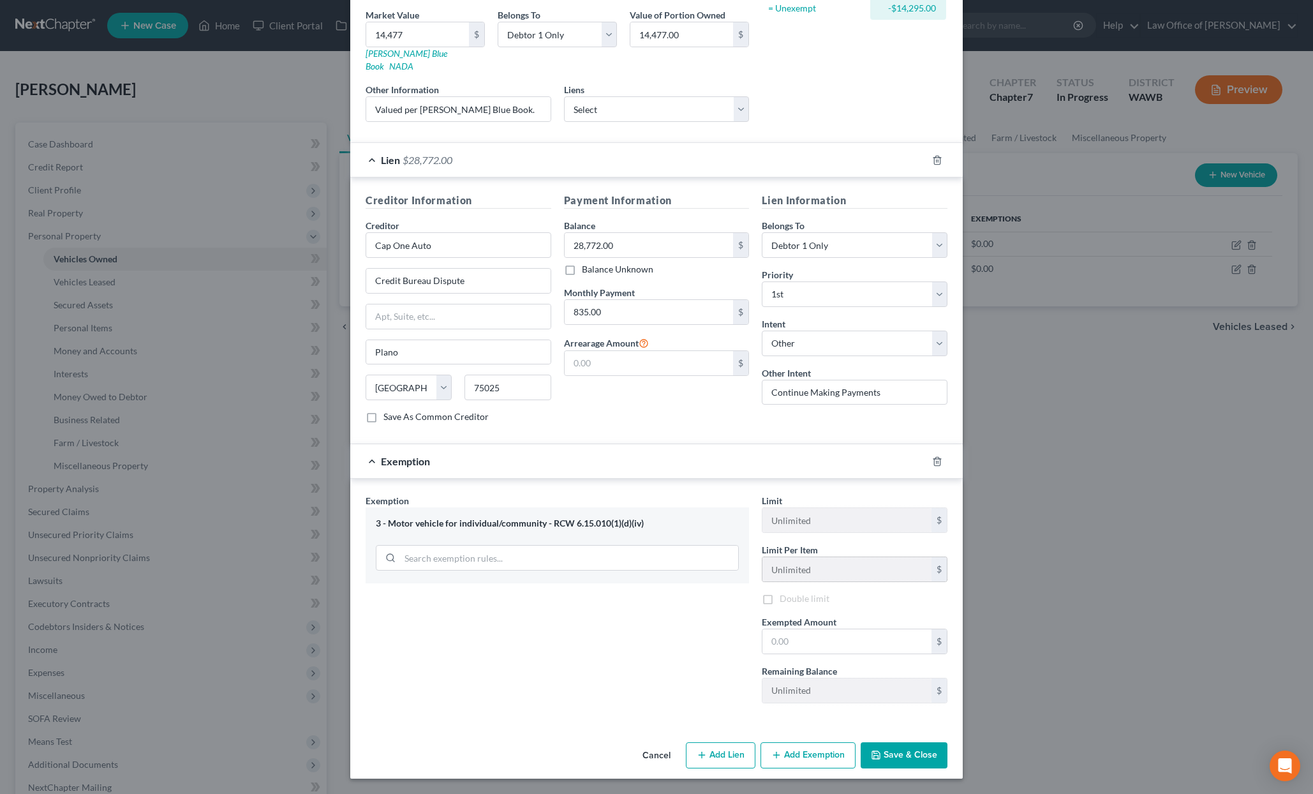
scroll to position [200, 0]
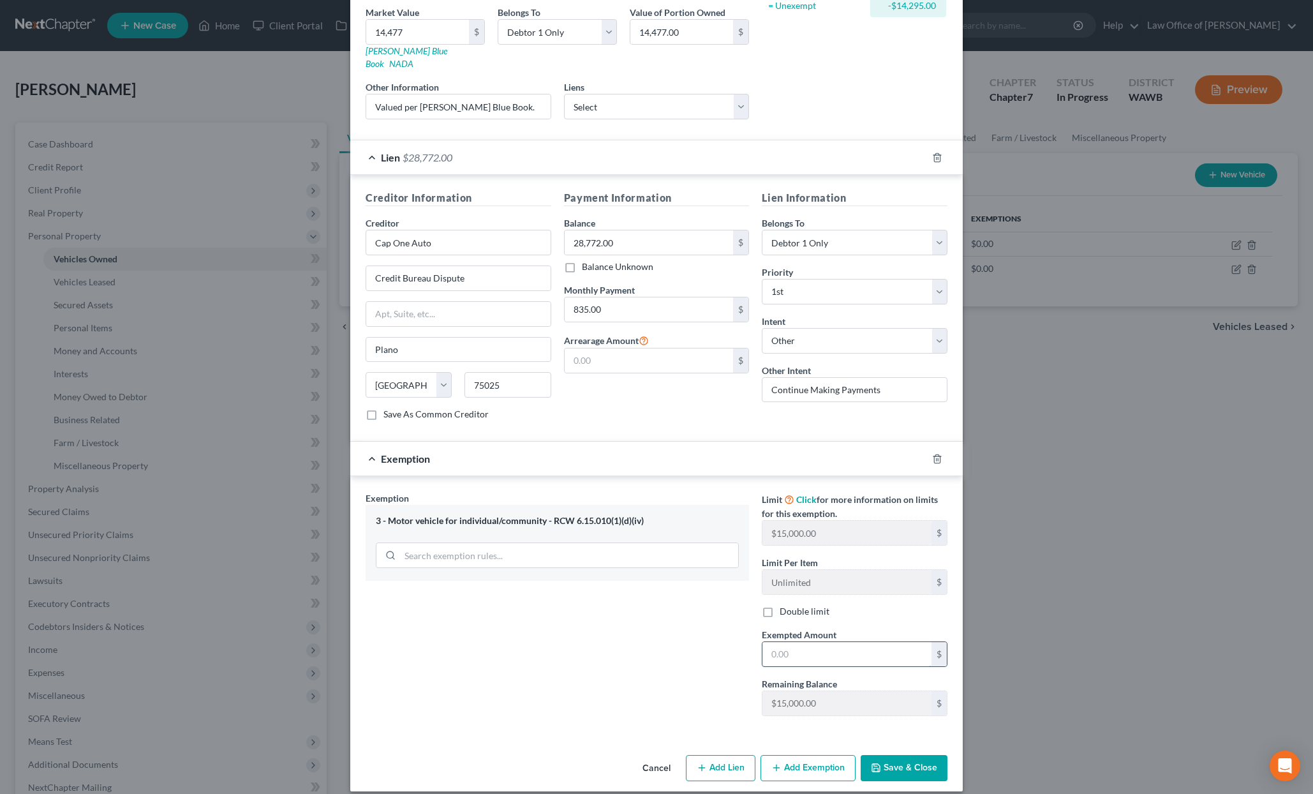
click at [819, 642] on input "text" at bounding box center [847, 654] width 169 height 24
type input "0"
click at [892, 761] on button "Save & Close" at bounding box center [904, 768] width 87 height 27
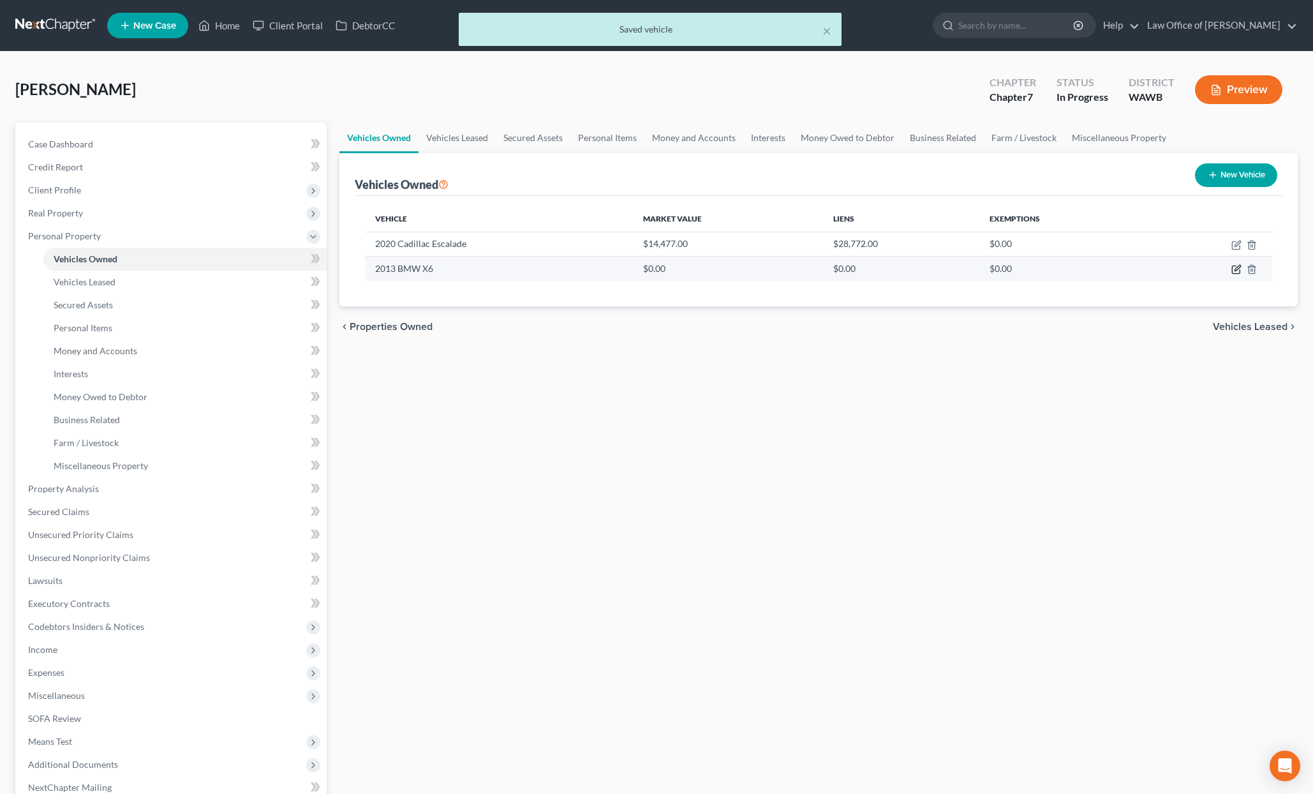
click at [1232, 269] on icon "button" at bounding box center [1237, 269] width 10 height 10
select select "0"
select select "13"
select select "0"
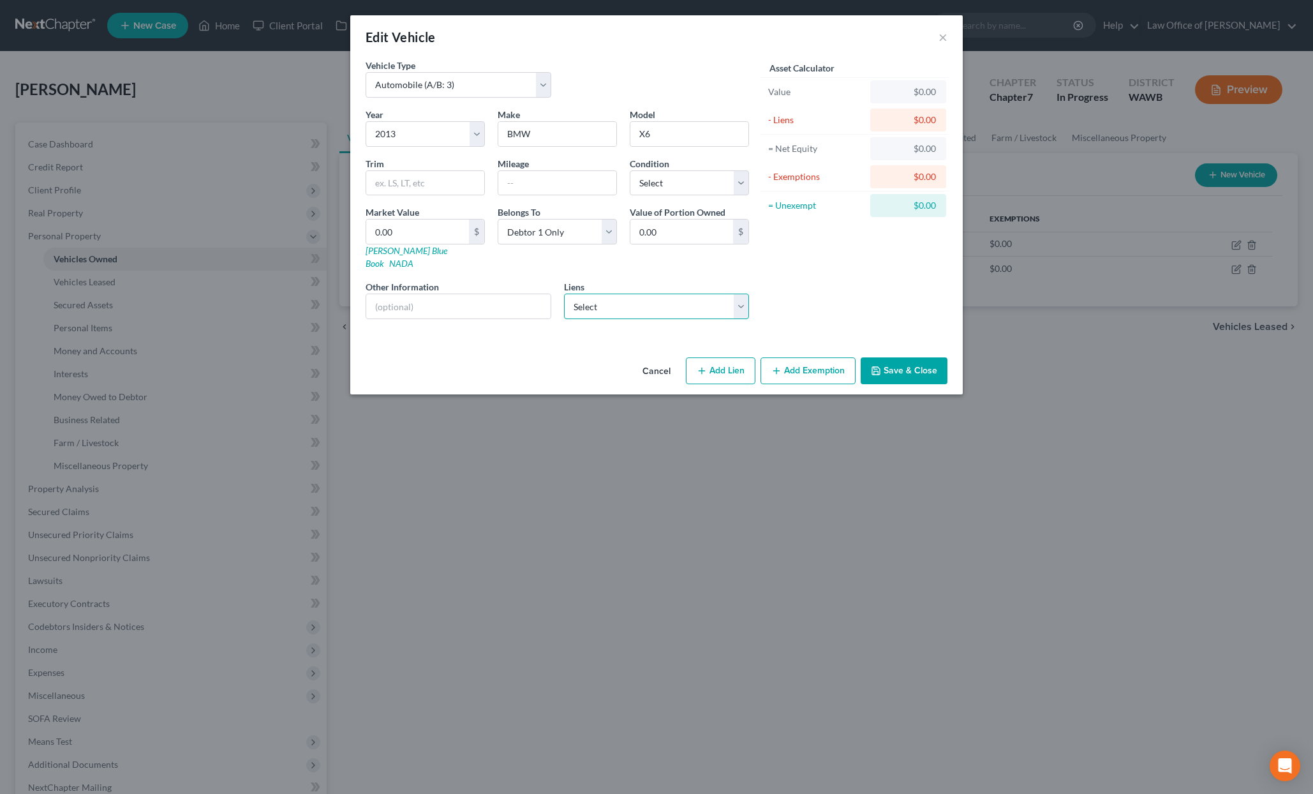
click at [626, 298] on select "Select Wa State Empl Credit - $5,300.00 Wash State Emp Credi - $5,161.00 Cap On…" at bounding box center [657, 307] width 186 height 26
click at [592, 299] on select "Select Wa State Empl Credit - $5,300.00 Wash State Emp Credi - $5,161.00 Cap On…" at bounding box center [657, 307] width 186 height 26
select select "1"
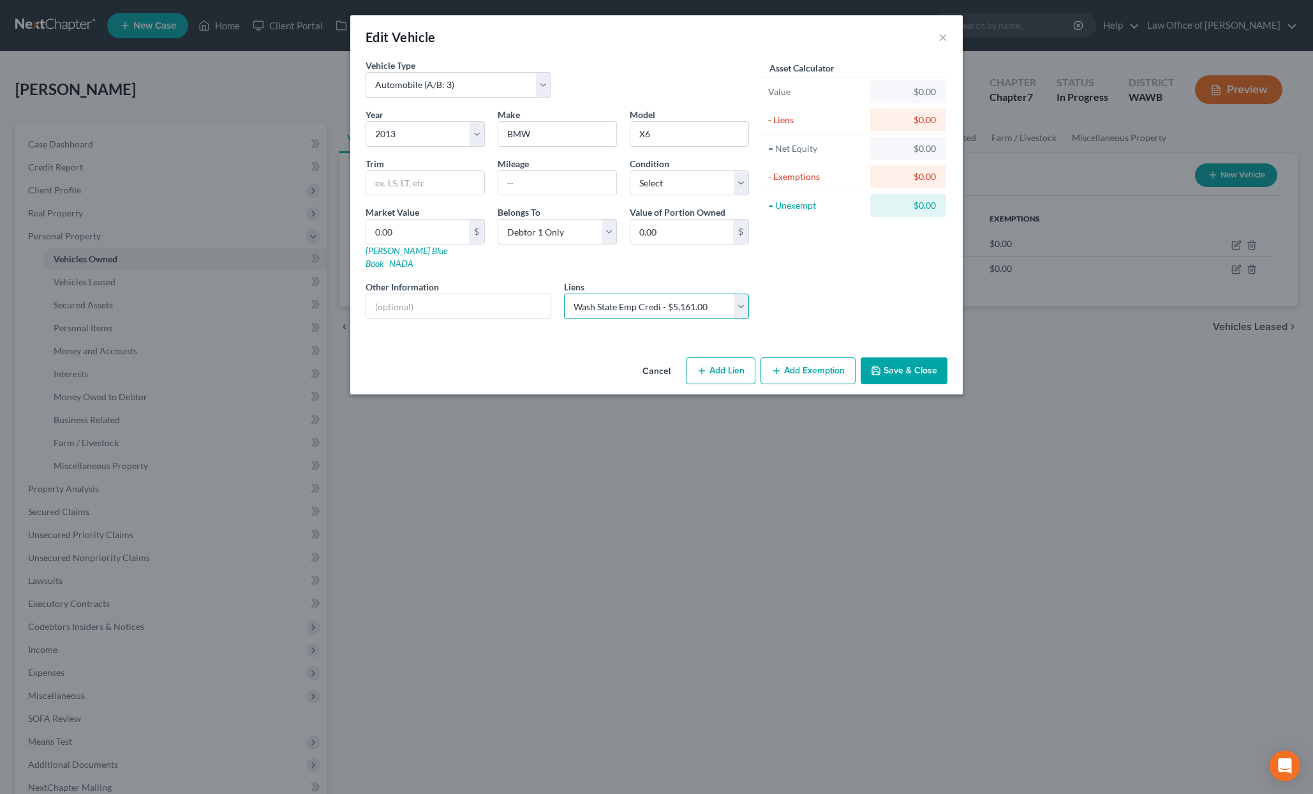
click at [564, 294] on select "Select Wa State Empl Credit - $5,300.00 Wash State Emp Credi - $5,161.00 Cap On…" at bounding box center [657, 307] width 186 height 26
select select
select select "50"
select select "0"
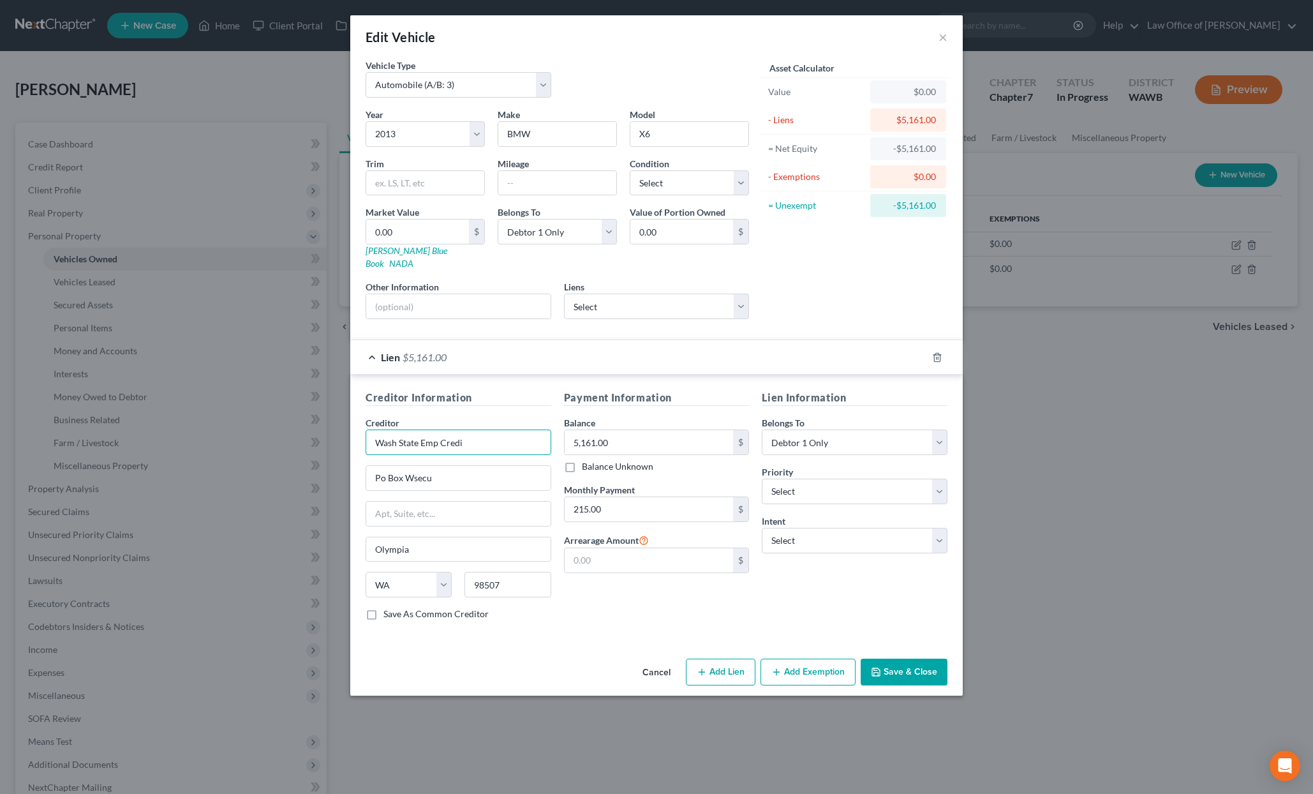
click at [486, 430] on input "Wash State Emp Credi" at bounding box center [459, 443] width 186 height 26
drag, startPoint x: 488, startPoint y: 433, endPoint x: 244, endPoint y: 420, distance: 244.8
click at [244, 420] on div "Edit Vehicle × Vehicle Type Select Automobile (A/B: 3) Truck (A/B: 3) Trailer (…" at bounding box center [656, 397] width 1313 height 794
type input "WSECU"
click at [440, 470] on input "Po Box Wsecu" at bounding box center [458, 478] width 184 height 24
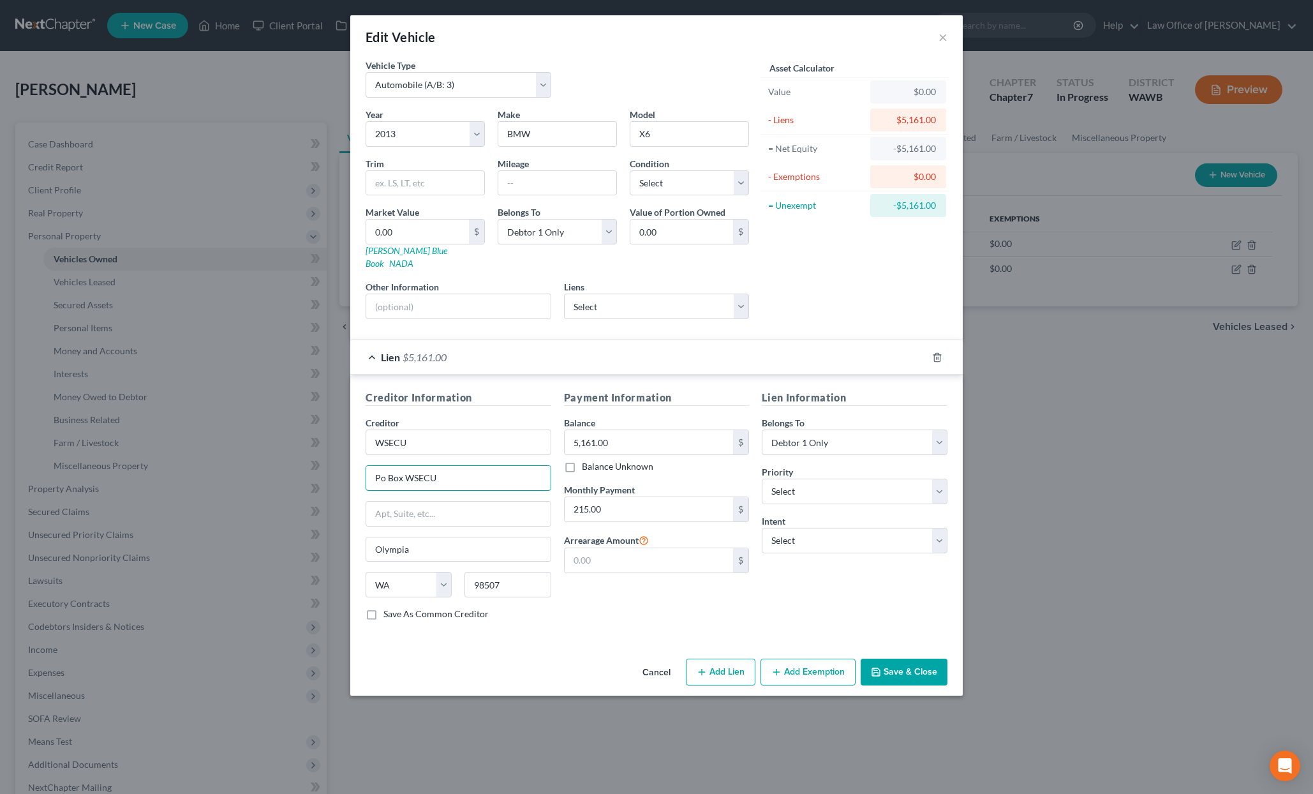
type input "Po Box WSECU"
click at [896, 659] on button "Save & Close" at bounding box center [904, 672] width 87 height 27
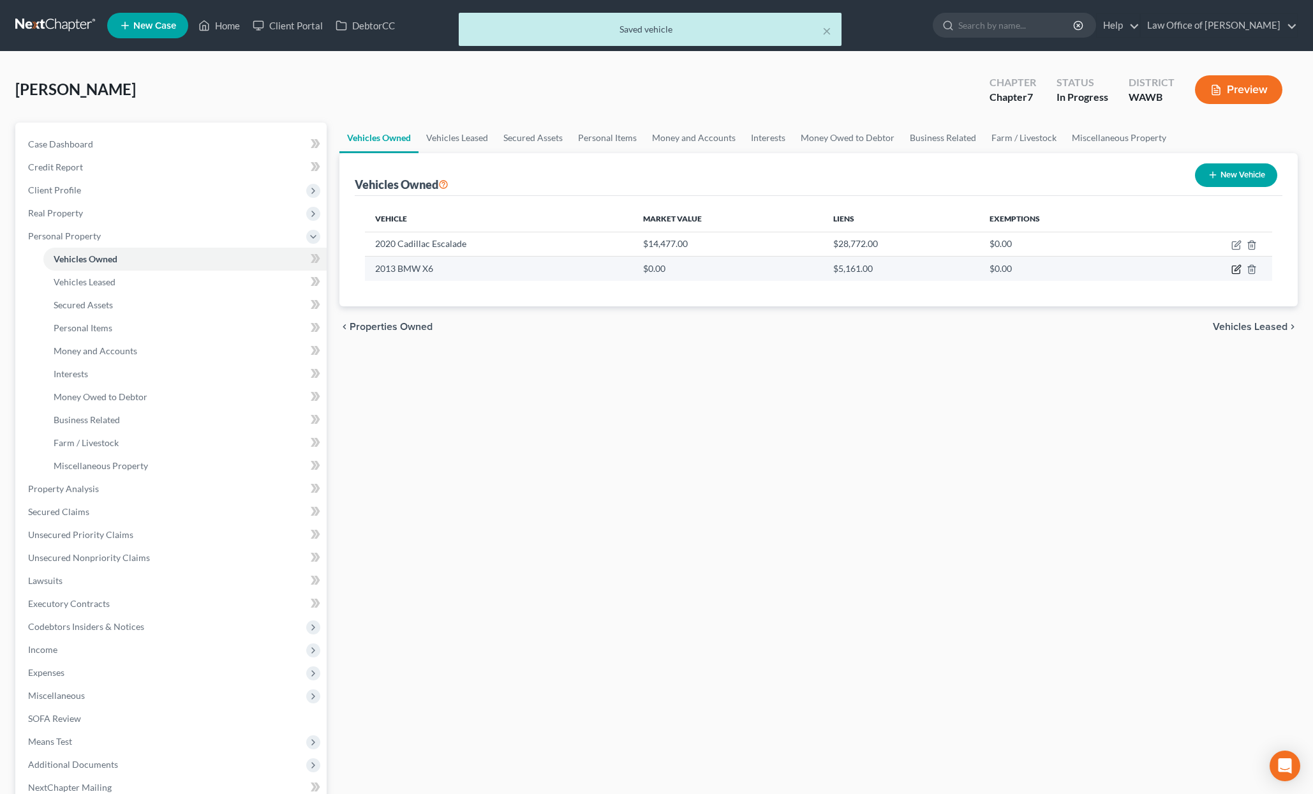
click at [1237, 271] on icon "button" at bounding box center [1238, 268] width 6 height 6
select select "0"
select select "13"
select select "0"
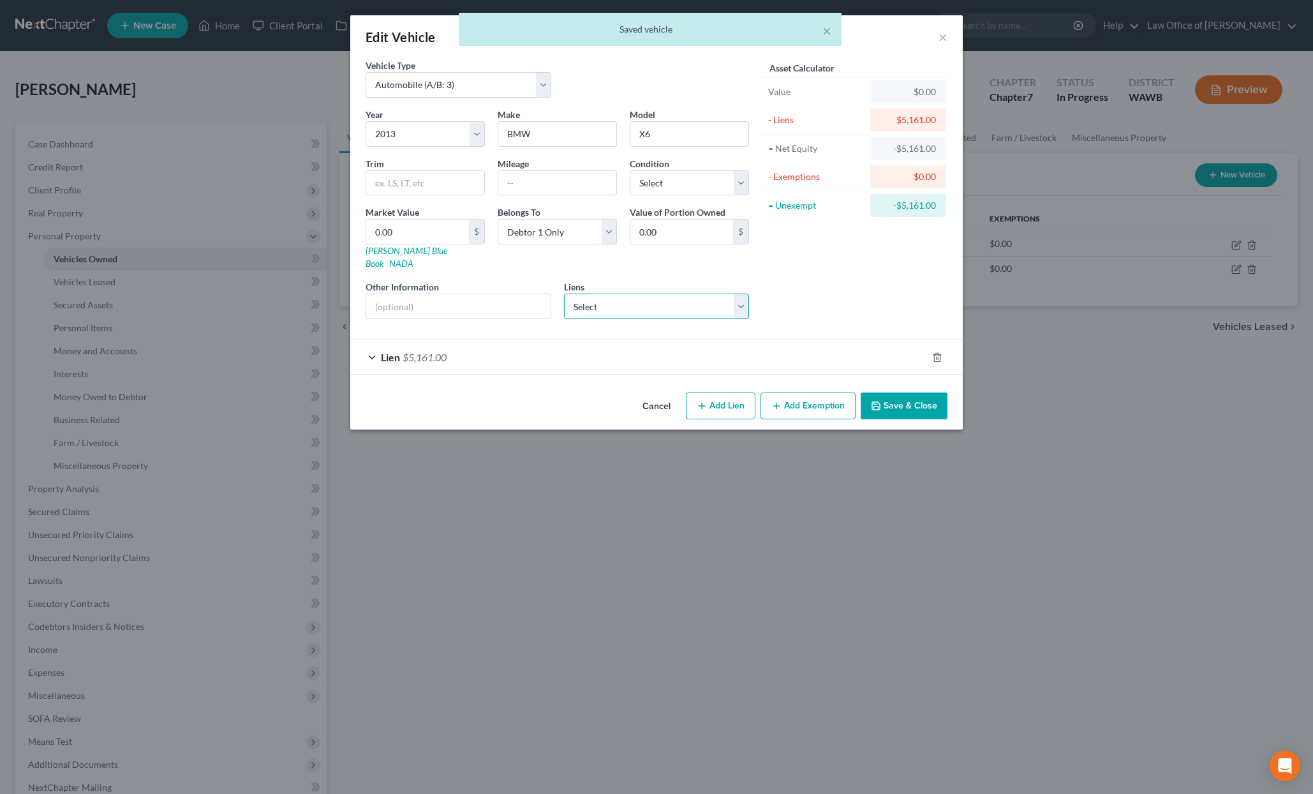
click at [681, 294] on select "Select Wa State Empl Credit - $5,300.00 Cap One Auto - $0.00 Gateway Mtg - $0.0…" at bounding box center [657, 307] width 186 height 26
select select "0"
click at [564, 294] on select "Select Wa State Empl Credit - $5,300.00 Cap One Auto - $0.00 Gateway Mtg - $0.0…" at bounding box center [657, 307] width 186 height 26
select select
select select "50"
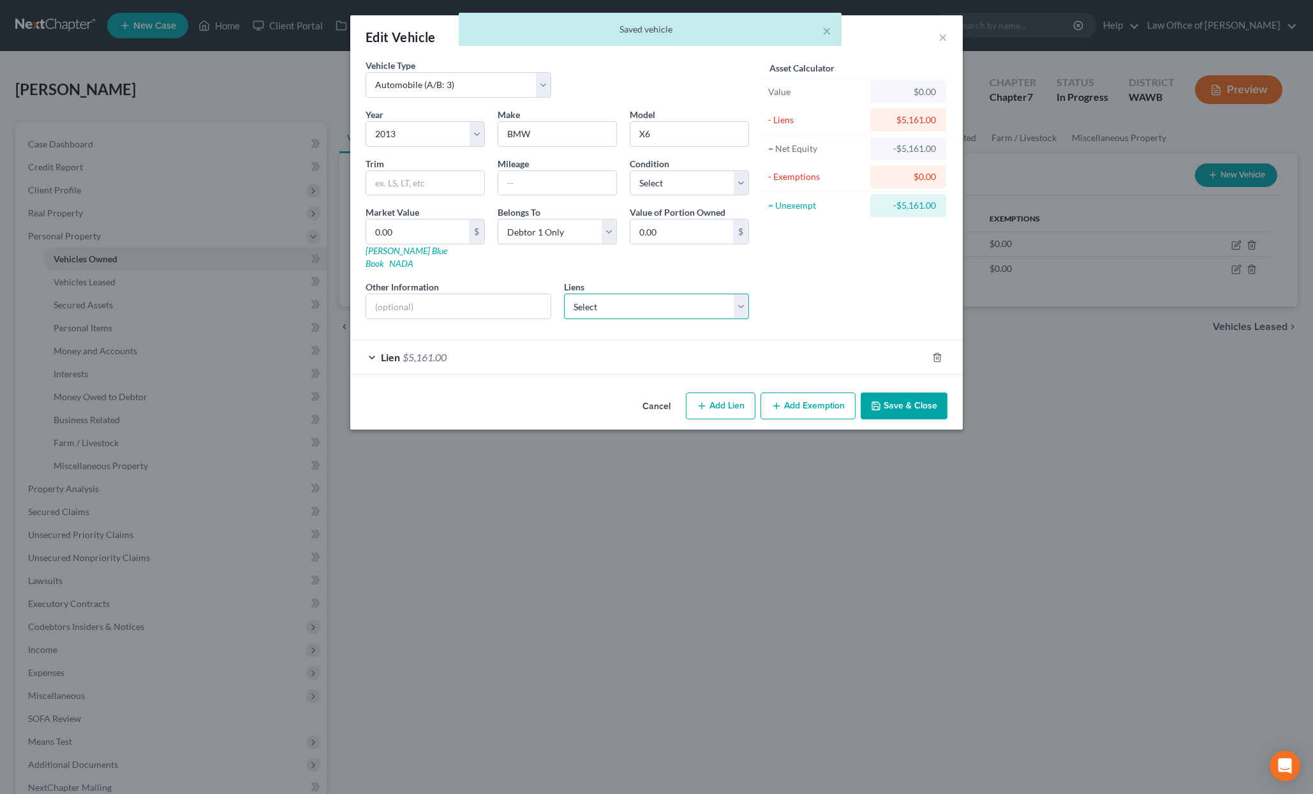
select select "0"
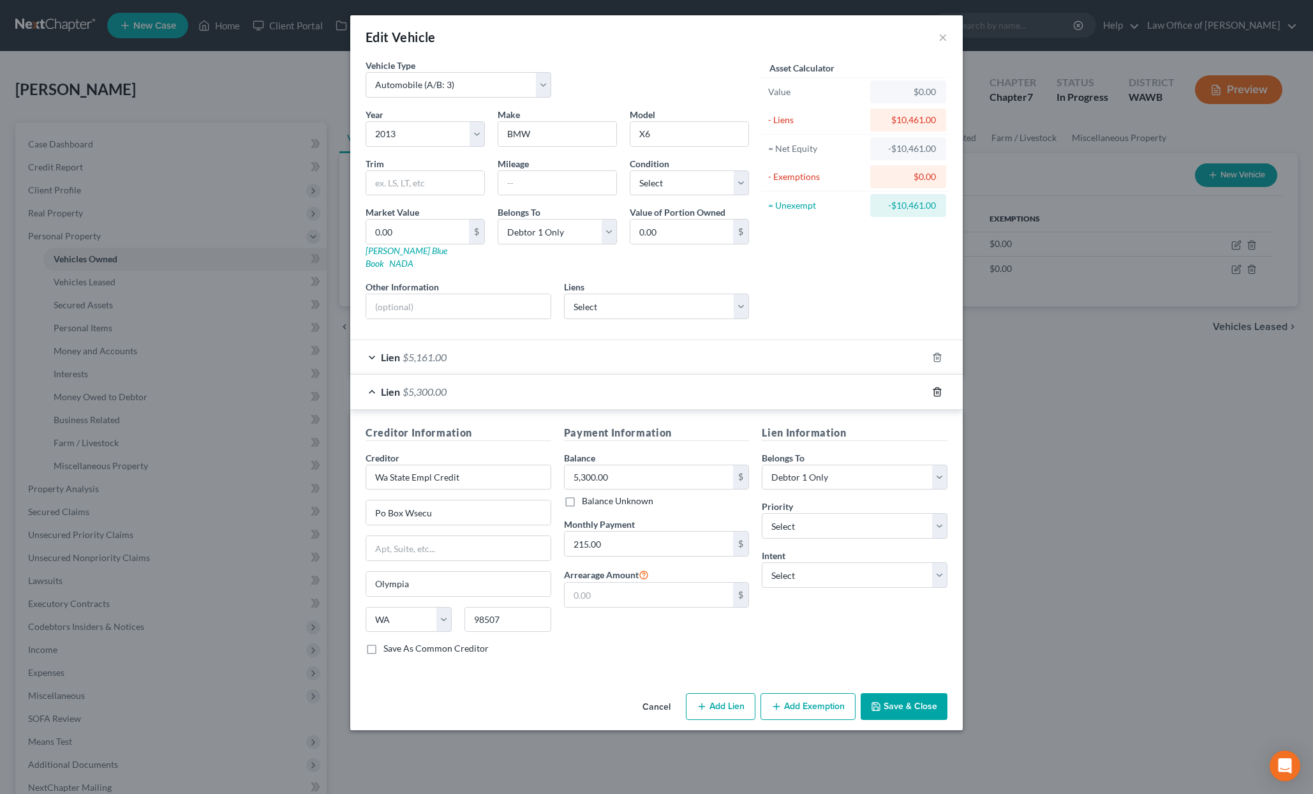
click at [934, 387] on icon "button" at bounding box center [937, 391] width 6 height 8
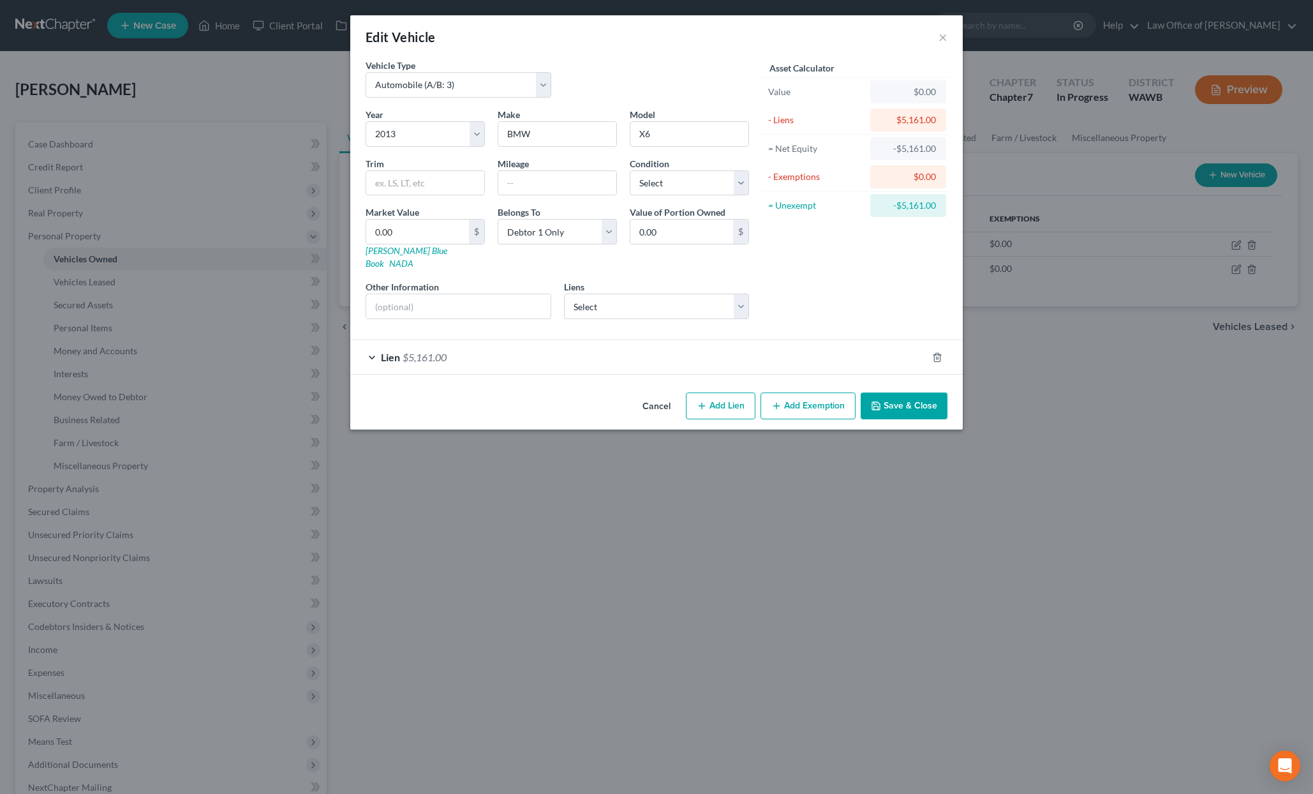
click at [732, 340] on div "Lien $5,161.00" at bounding box center [638, 357] width 577 height 34
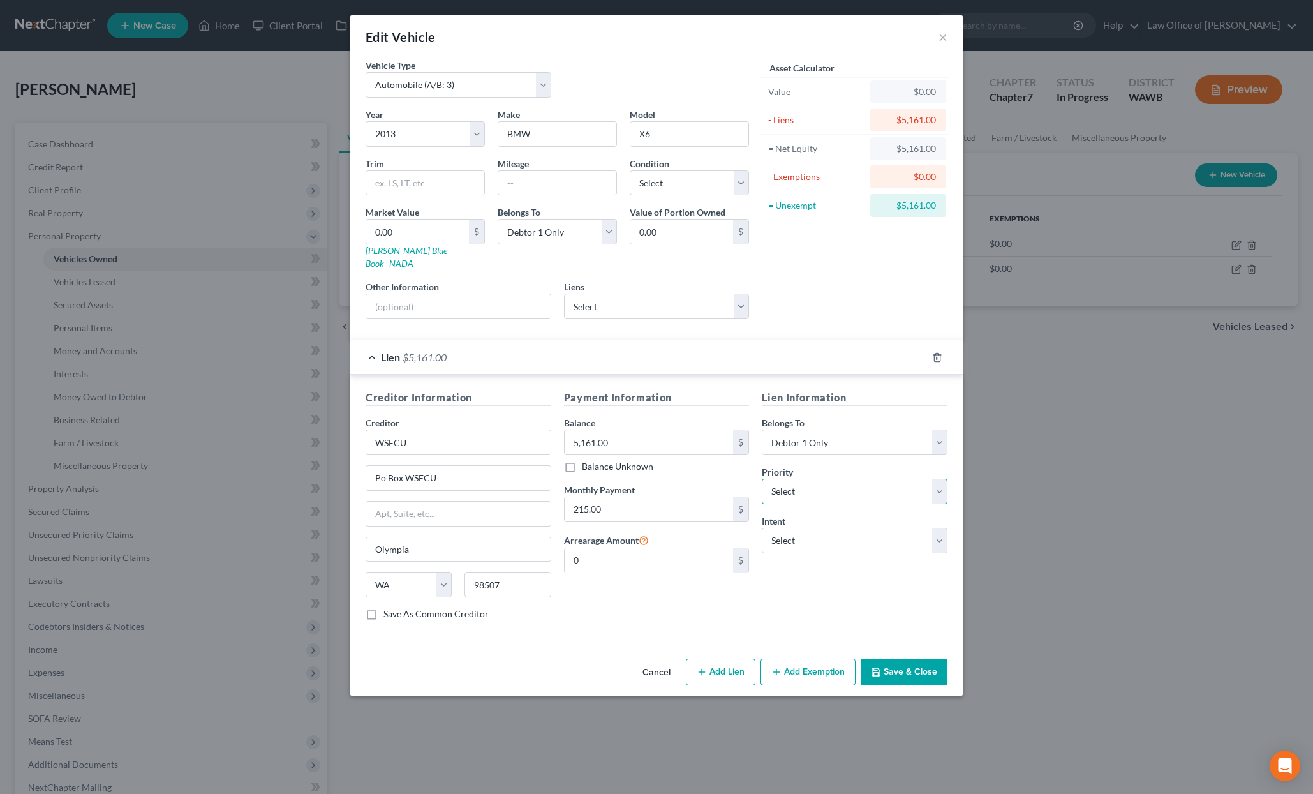
click at [819, 479] on select "Select 1st 2nd 3rd 4th 5th 6th 7th 8th 9th 10th 11th 12th 13th 14th 15th 16th 1…" at bounding box center [855, 492] width 186 height 26
select select "0"
click at [762, 479] on select "Select 1st 2nd 3rd 4th 5th 6th 7th 8th 9th 10th 11th 12th 13th 14th 15th 16th 1…" at bounding box center [855, 492] width 186 height 26
click at [812, 529] on select "Select Surrender Redeem Reaffirm Avoid Other" at bounding box center [855, 541] width 186 height 26
select select "0"
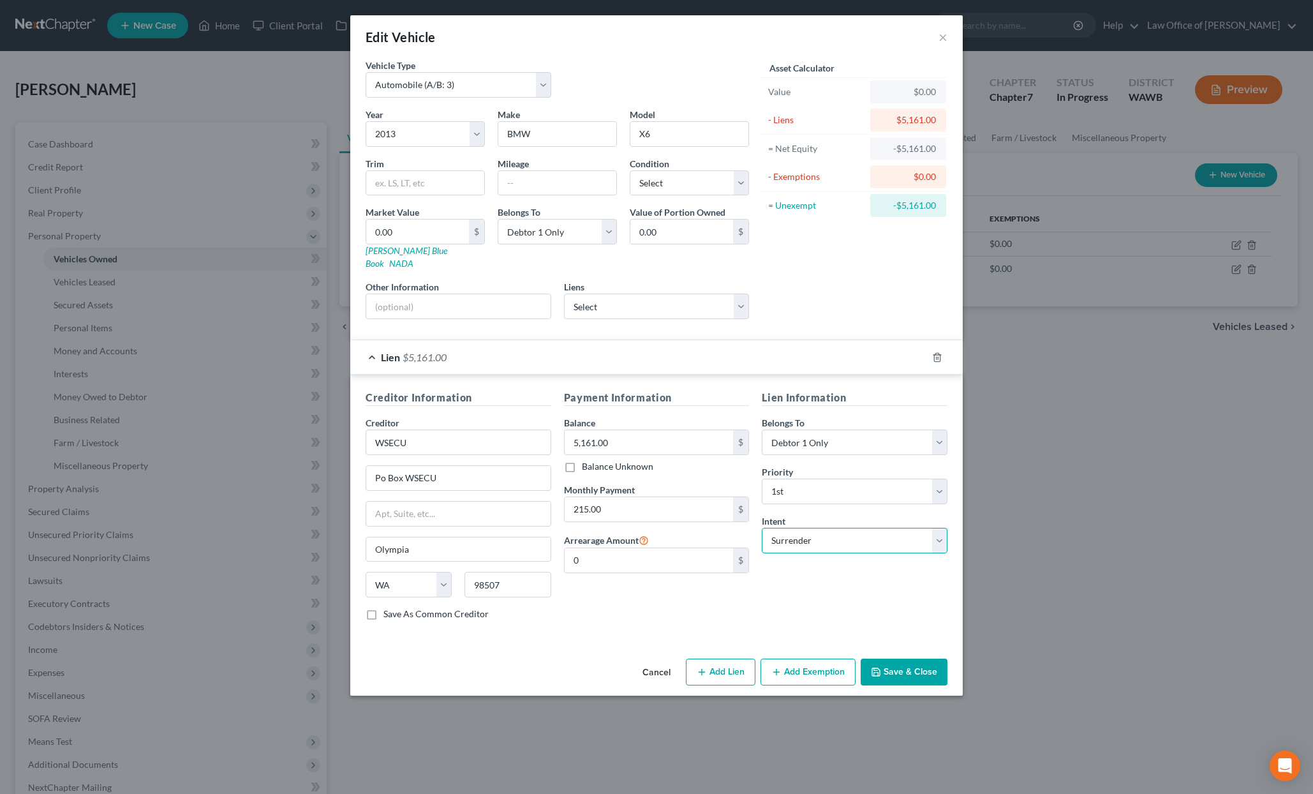
click at [762, 528] on select "Select Surrender Redeem Reaffirm Avoid Other" at bounding box center [855, 541] width 186 height 26
drag, startPoint x: 892, startPoint y: 659, endPoint x: 580, endPoint y: 320, distance: 460.3
click at [580, 320] on div "Edit Vehicle × Vehicle Type Select Automobile (A/B: 3) Truck (A/B: 3) Trailer (…" at bounding box center [656, 355] width 613 height 680
click at [660, 176] on select "Select Excellent Very Good Good Fair Poor" at bounding box center [689, 183] width 119 height 26
select select "3"
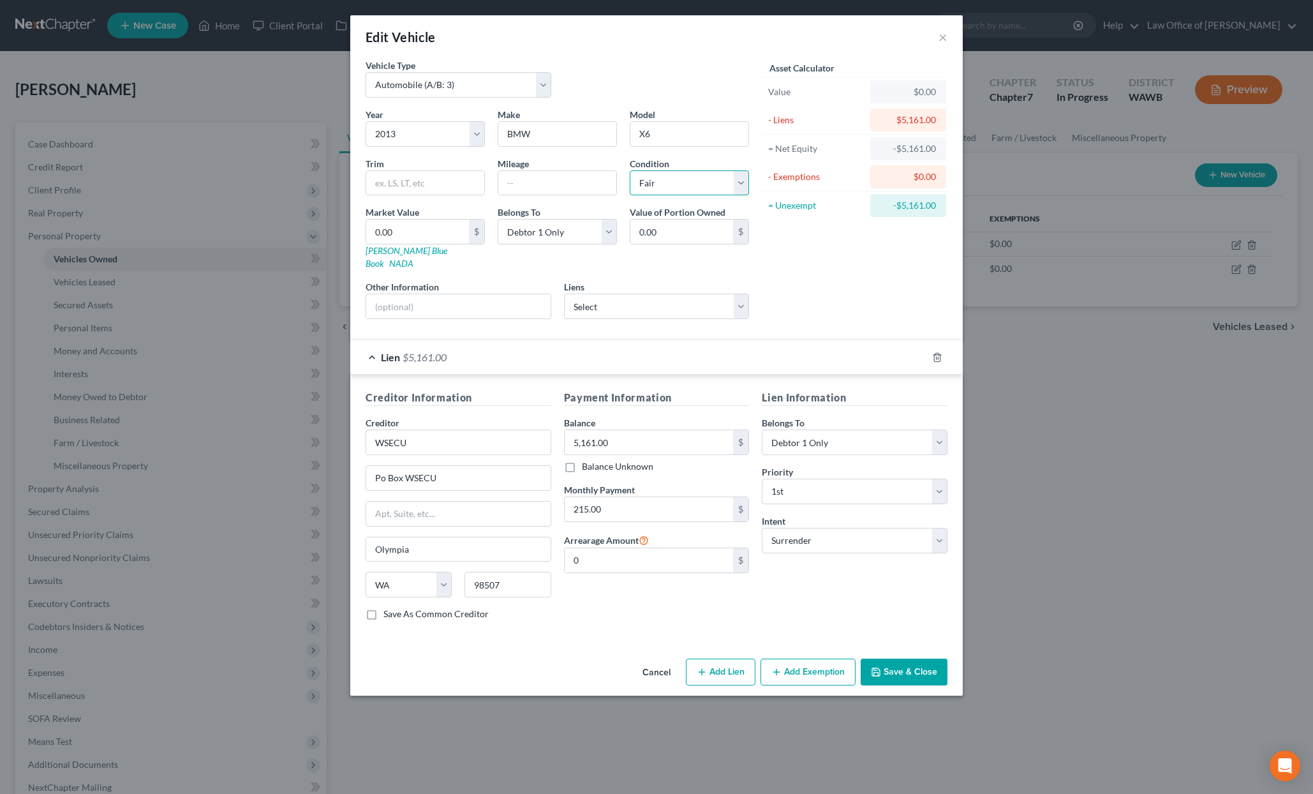
click at [630, 170] on select "Select Excellent Very Good Good Fair Poor" at bounding box center [689, 183] width 119 height 26
click at [532, 169] on div "Mileage" at bounding box center [557, 176] width 132 height 39
click at [529, 185] on input "text" at bounding box center [557, 183] width 118 height 24
click at [428, 294] on input "text" at bounding box center [458, 306] width 184 height 24
click at [435, 230] on input "0.00" at bounding box center [417, 232] width 103 height 24
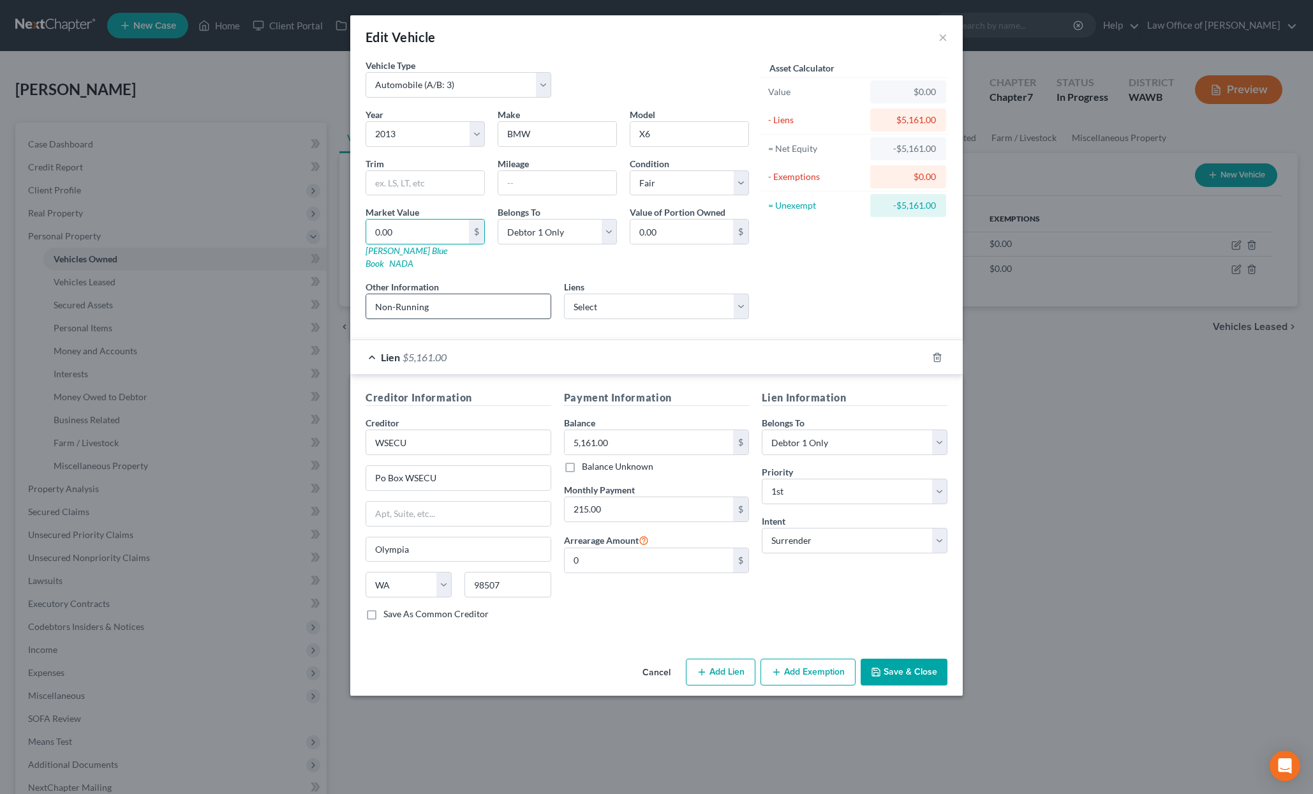
click at [447, 294] on input "Non-Running" at bounding box center [458, 306] width 184 height 24
type input "Non-running. Valued per [PERSON_NAME]'s Estimate"
click at [431, 238] on input "0.00" at bounding box center [417, 232] width 103 height 24
type input "5"
type input "5.00"
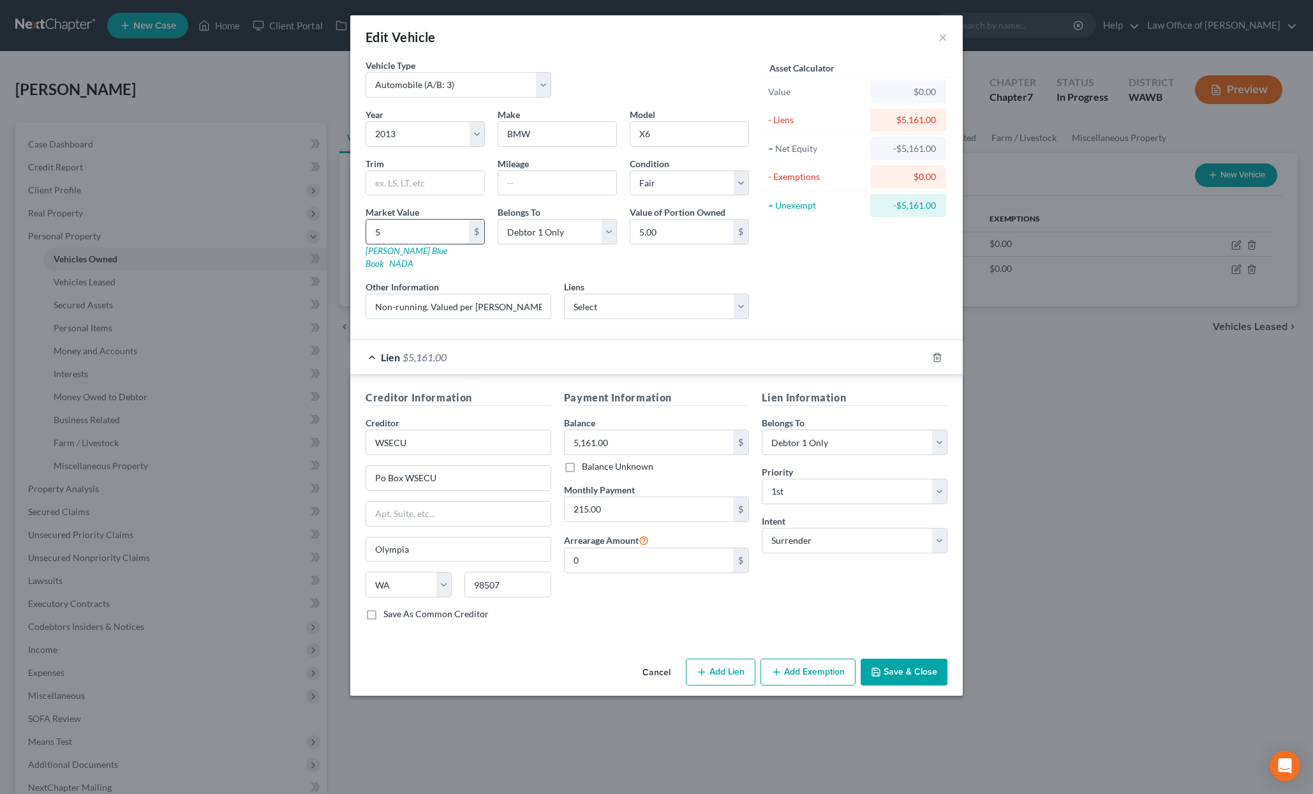
type input "50"
type input "50.00"
type input "500"
type input "500.00"
type input "5000"
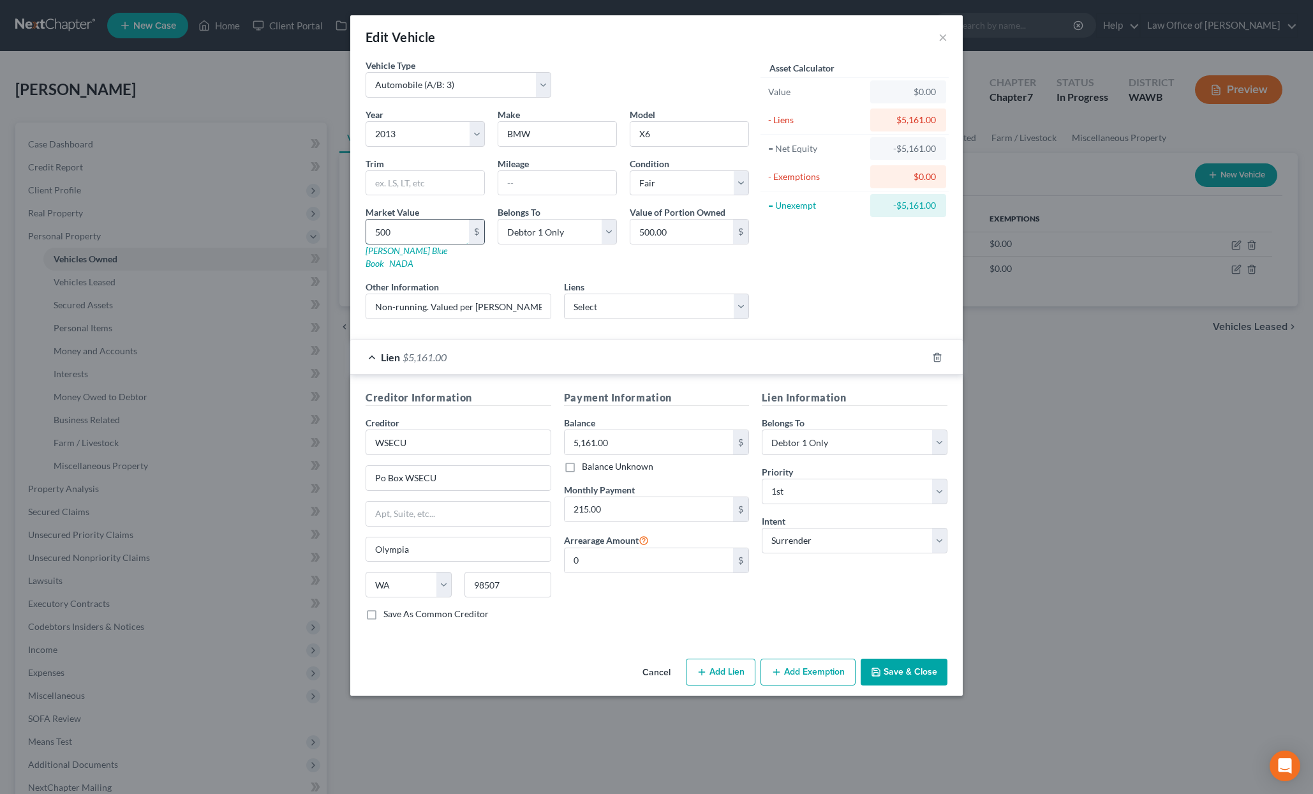
type input "5,000.00"
click at [908, 666] on button "Save & Close" at bounding box center [904, 672] width 87 height 27
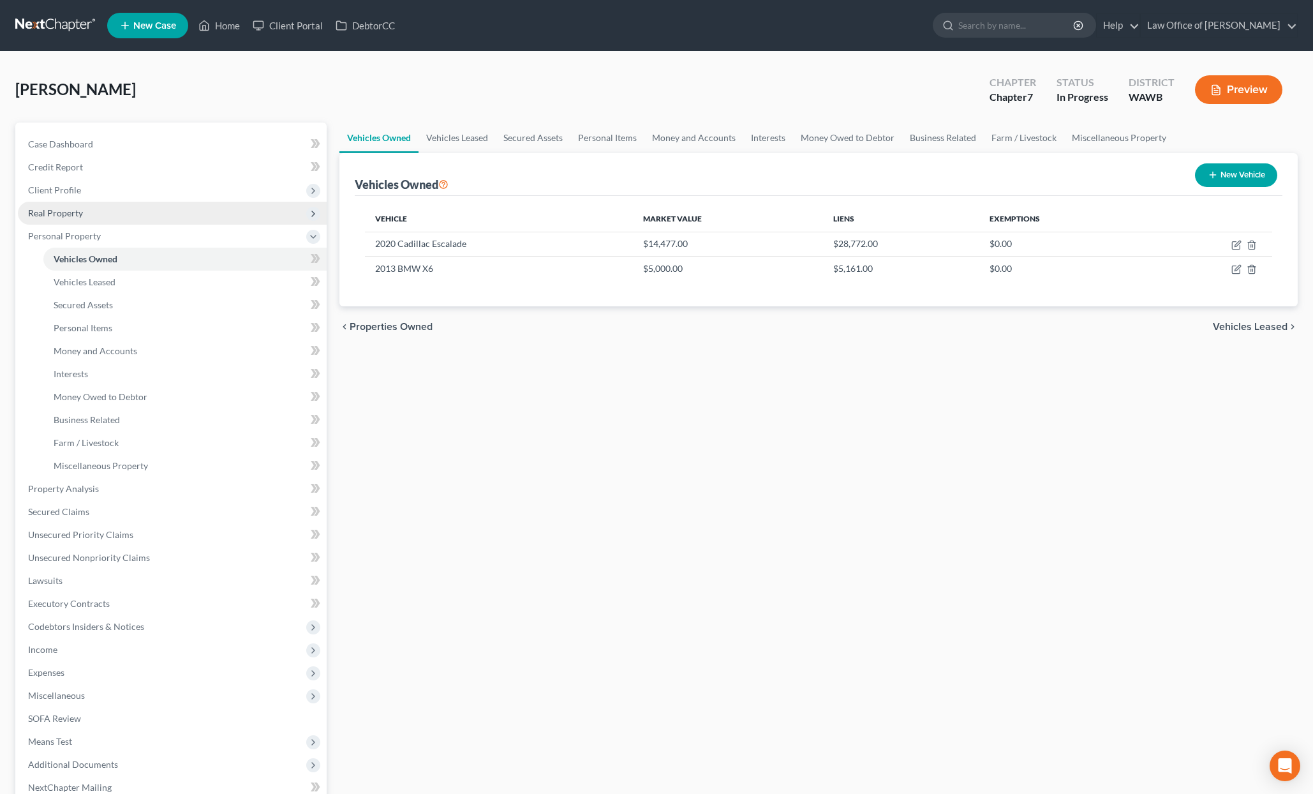
click at [225, 216] on span "Real Property" at bounding box center [172, 213] width 309 height 23
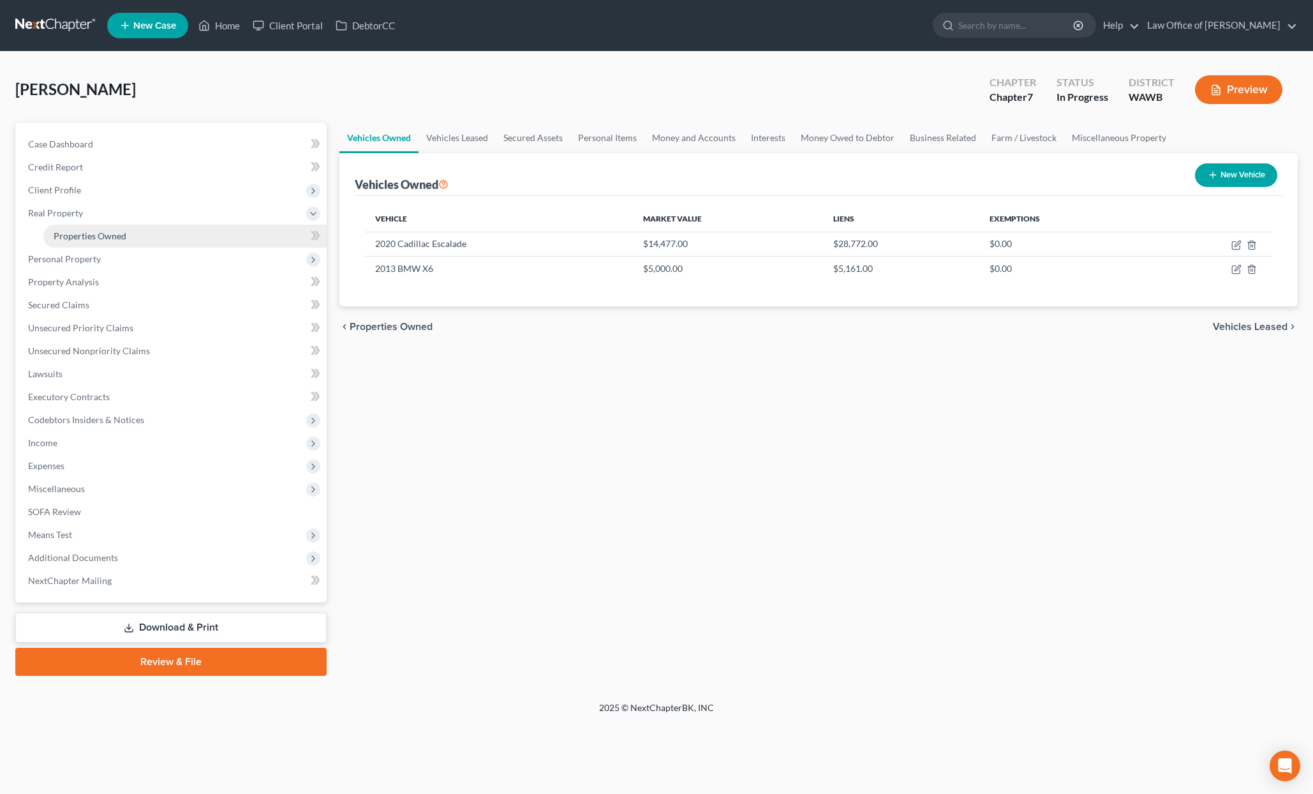
click at [220, 240] on link "Properties Owned" at bounding box center [184, 236] width 283 height 23
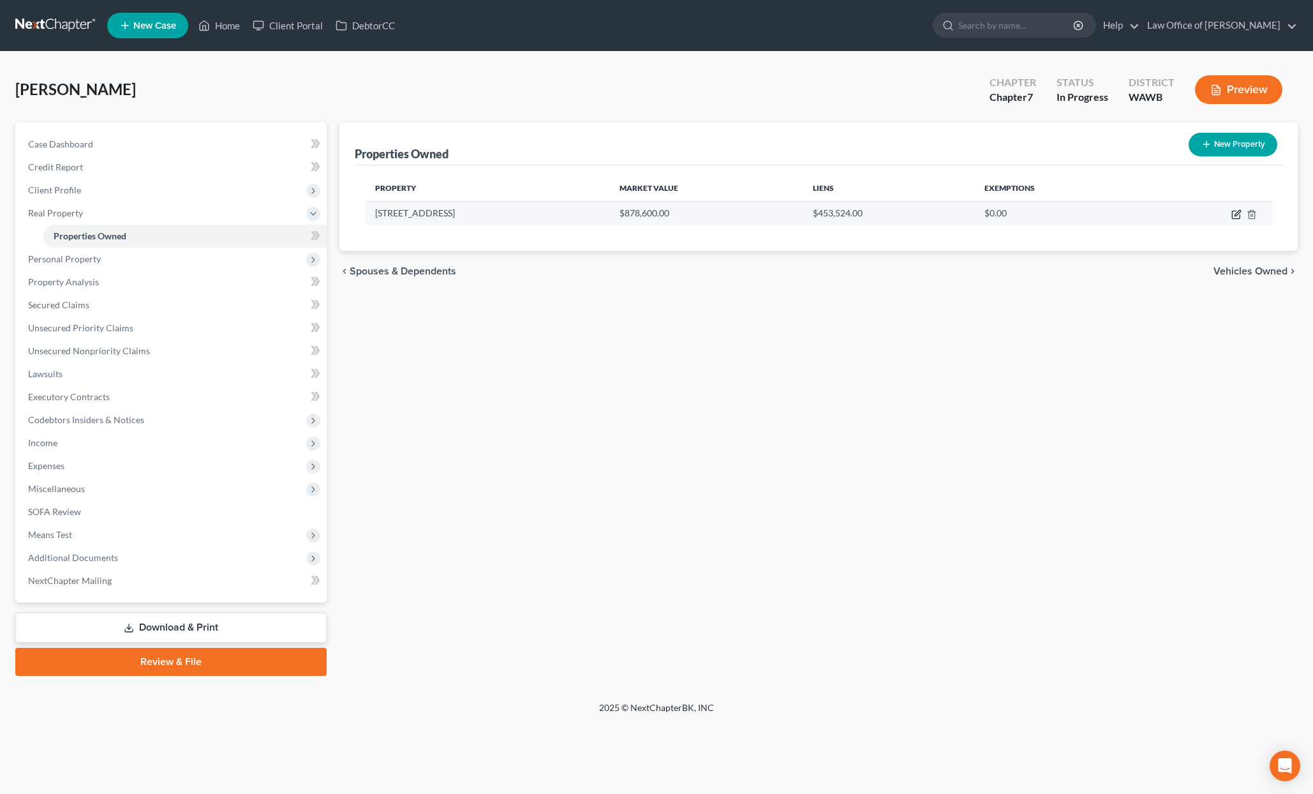
click at [1239, 215] on icon "button" at bounding box center [1237, 214] width 10 height 10
select select "50"
select select "30"
select select "3"
select select "0"
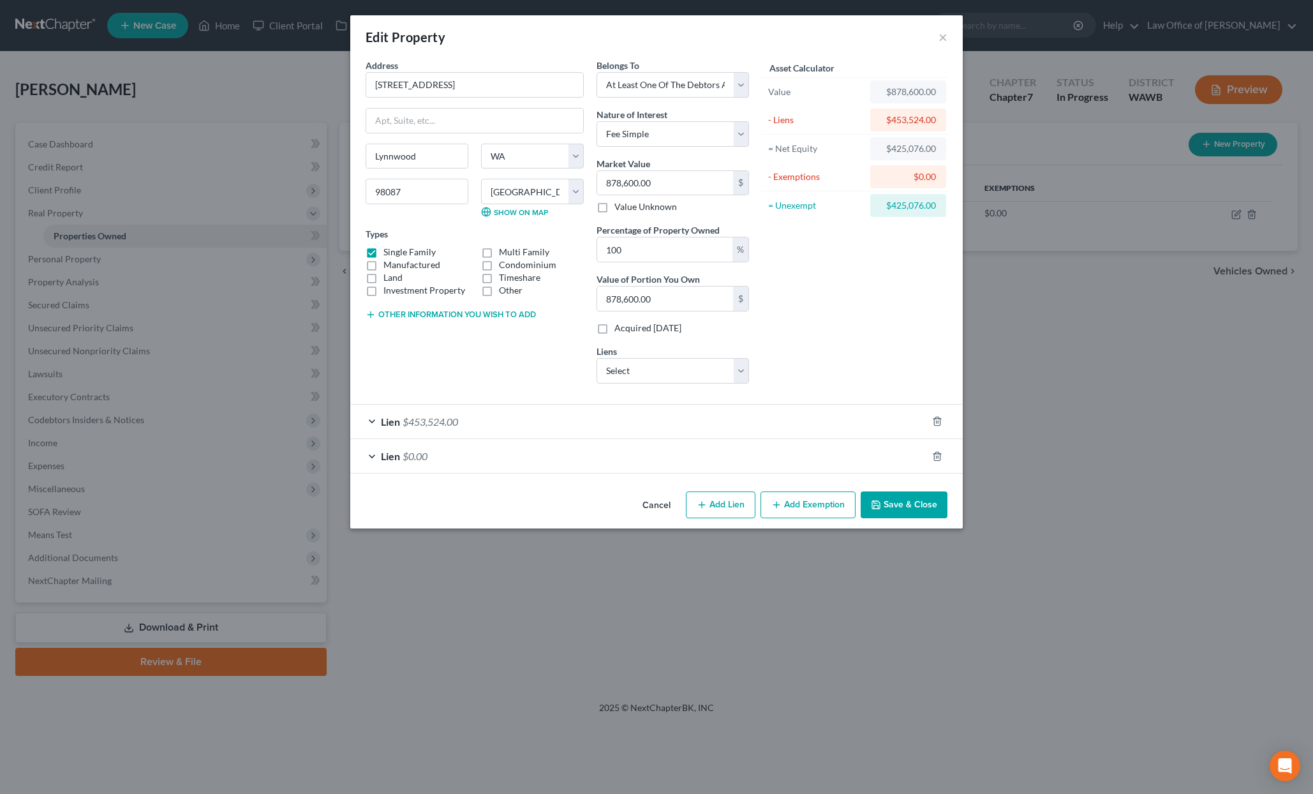
click at [798, 500] on button "Add Exemption" at bounding box center [808, 504] width 95 height 27
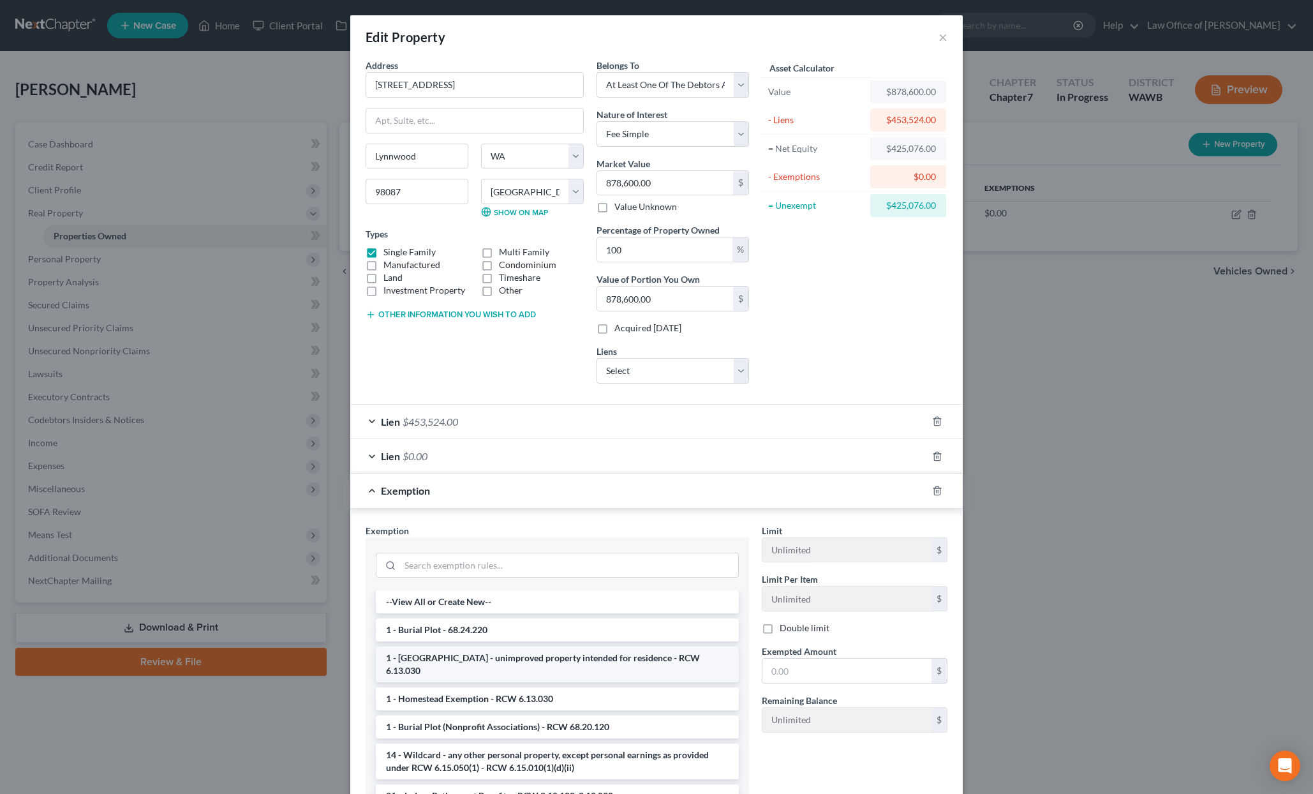
click at [539, 661] on li "1 - [GEOGRAPHIC_DATA] - unimproved property intended for residence - RCW 6.13.0…" at bounding box center [557, 664] width 363 height 36
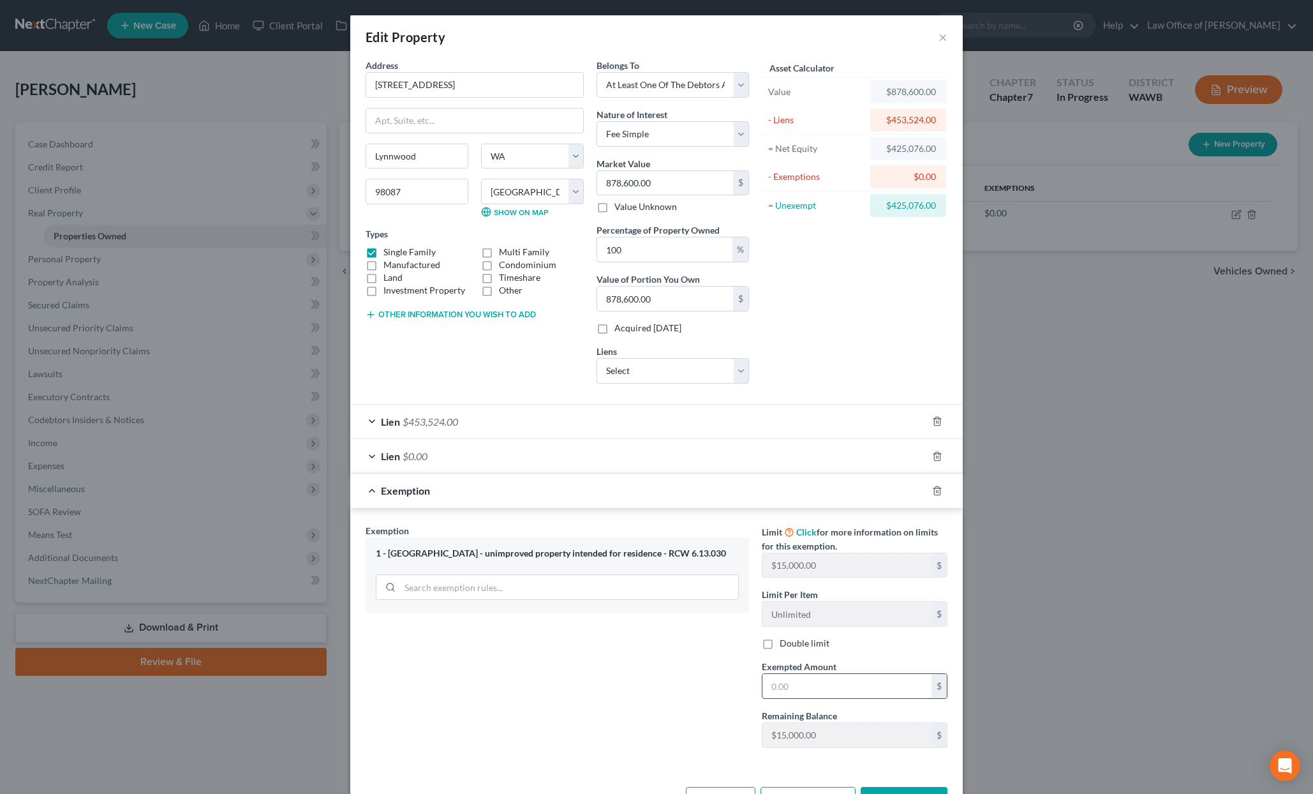
click at [822, 687] on input "text" at bounding box center [847, 686] width 169 height 24
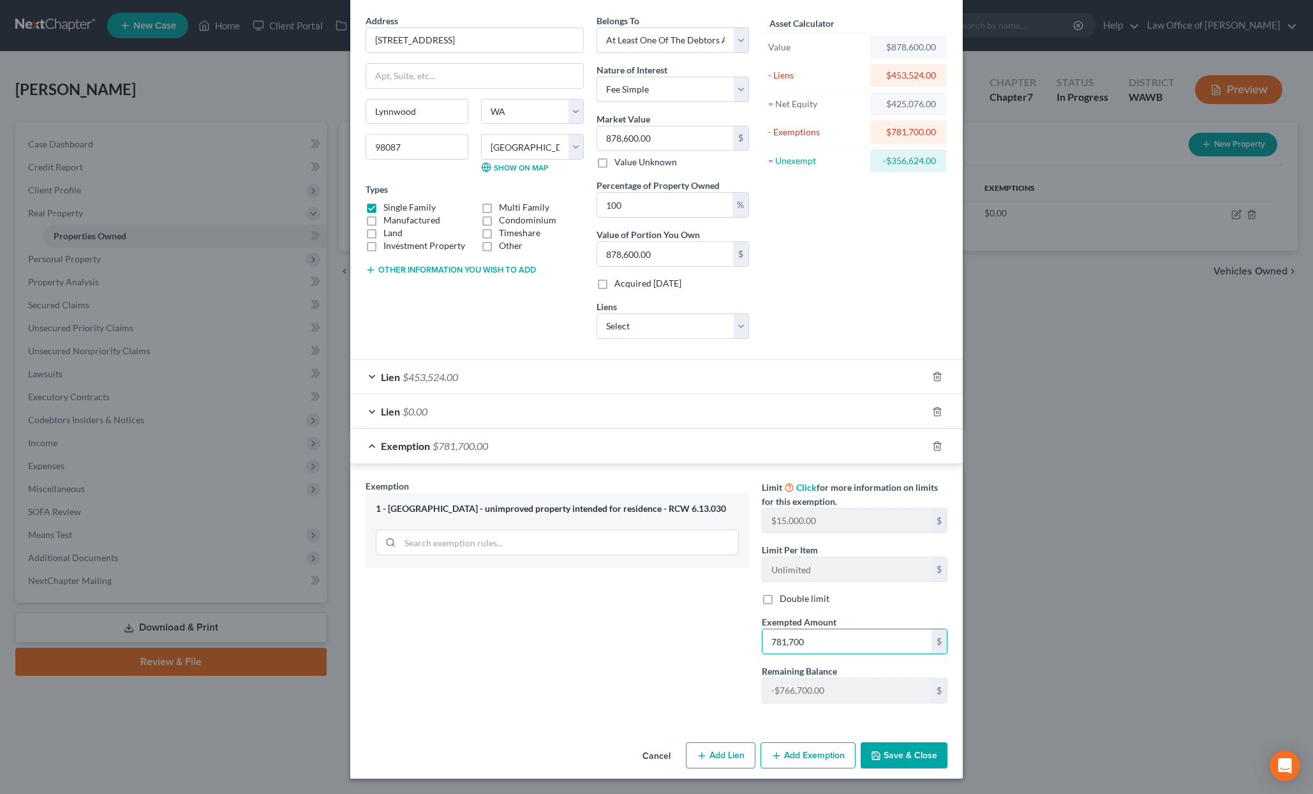
type input "781,700"
click at [911, 755] on button "Save & Close" at bounding box center [904, 755] width 87 height 27
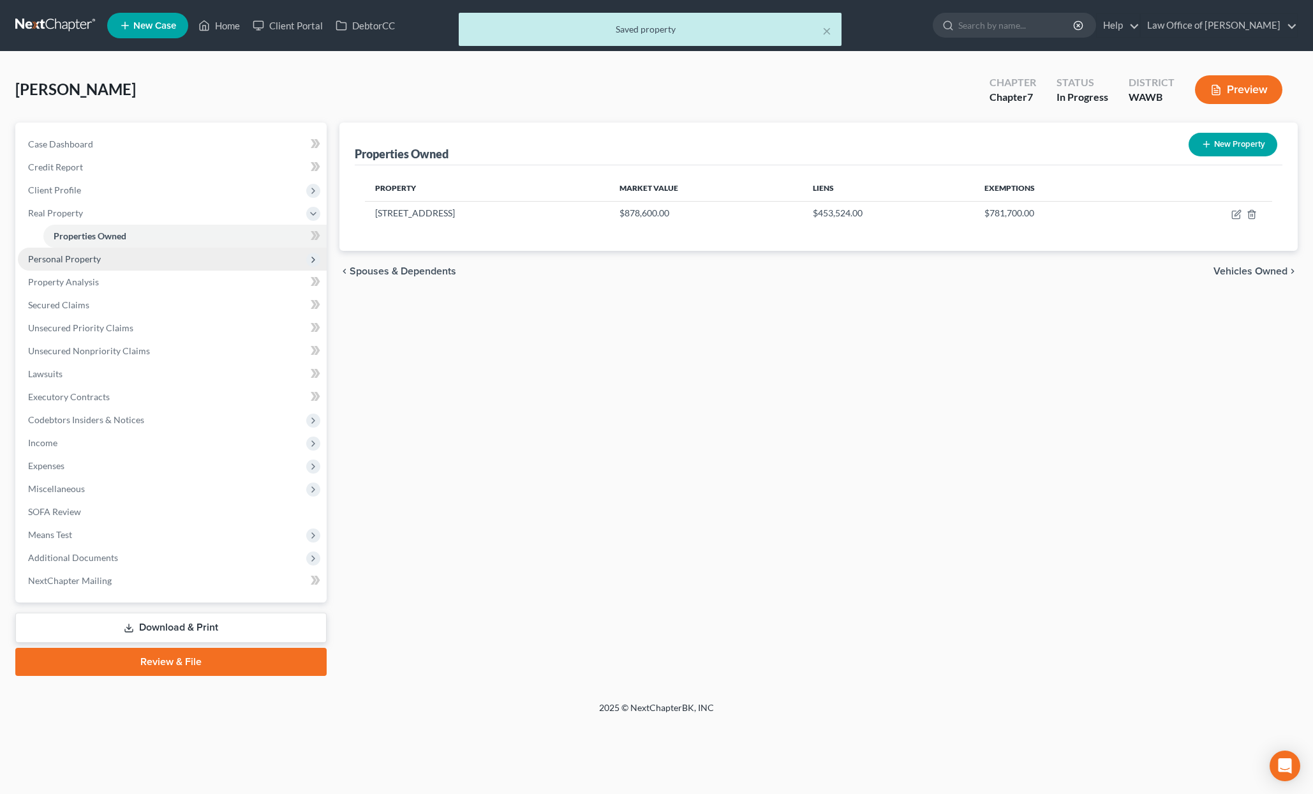
click at [144, 254] on span "Personal Property" at bounding box center [172, 259] width 309 height 23
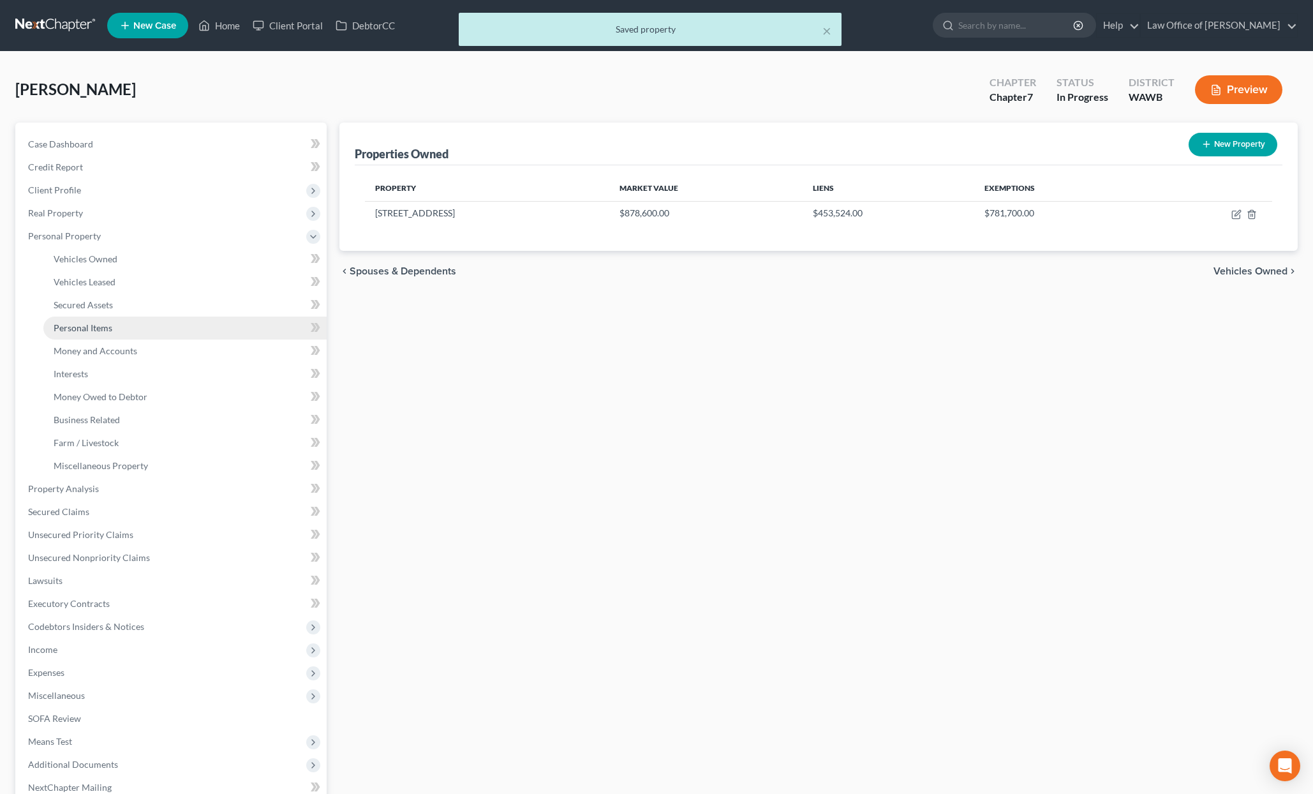
click at [116, 325] on link "Personal Items" at bounding box center [184, 328] width 283 height 23
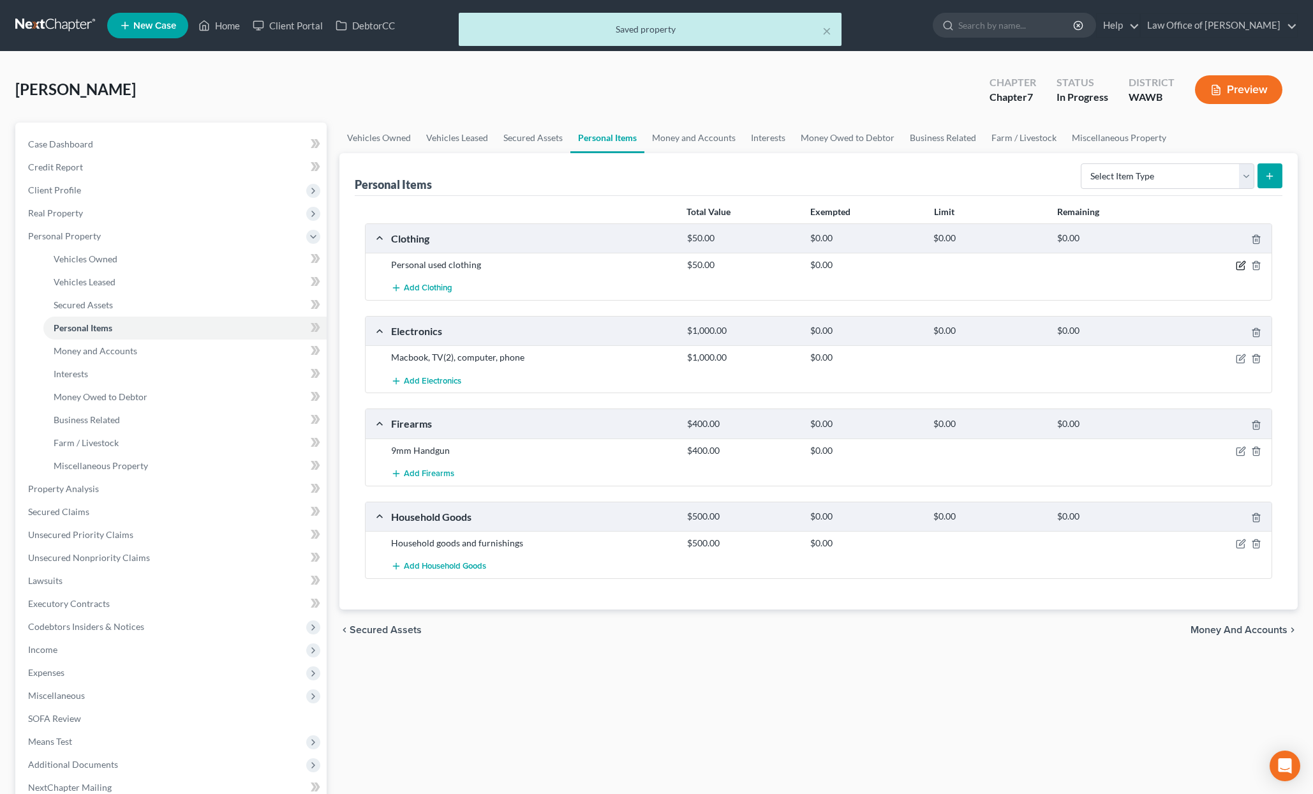
click at [1240, 264] on icon "button" at bounding box center [1241, 265] width 10 height 10
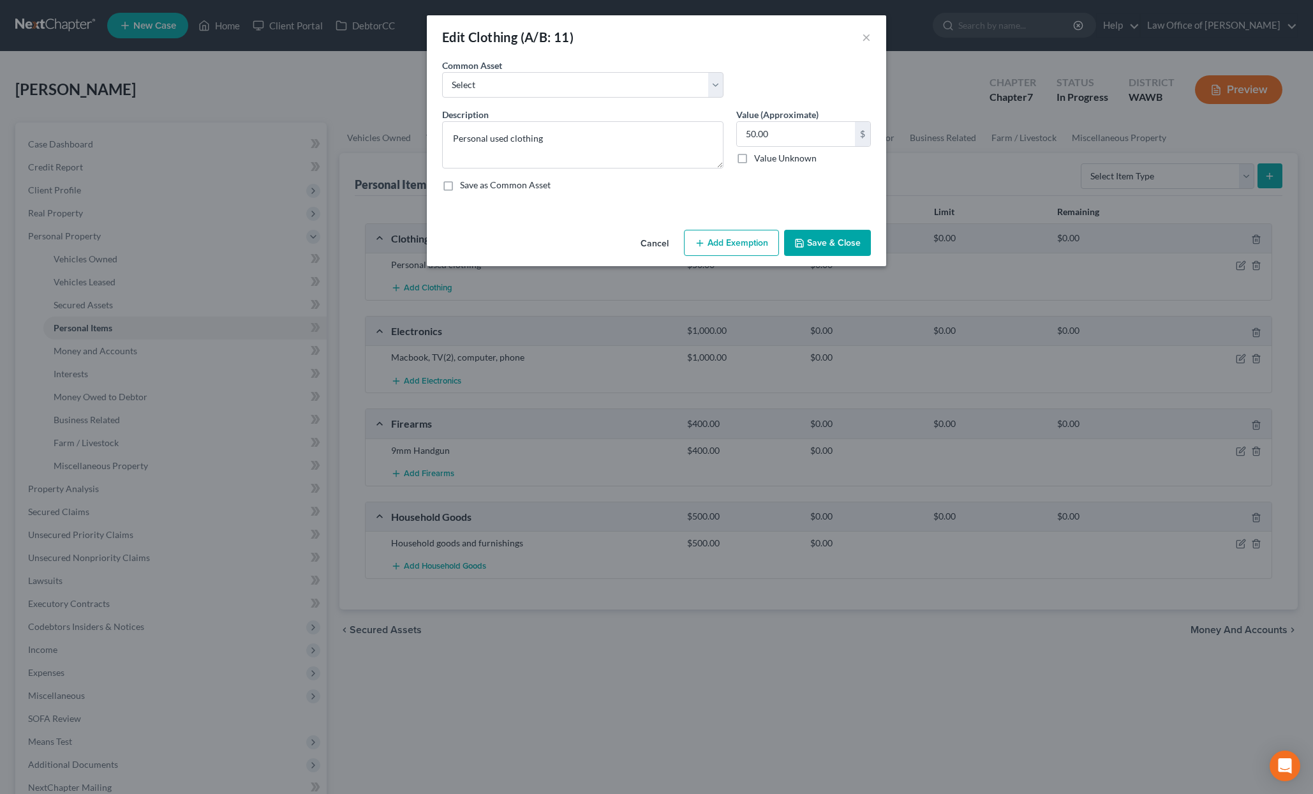
click at [755, 238] on button "Add Exemption" at bounding box center [731, 243] width 95 height 27
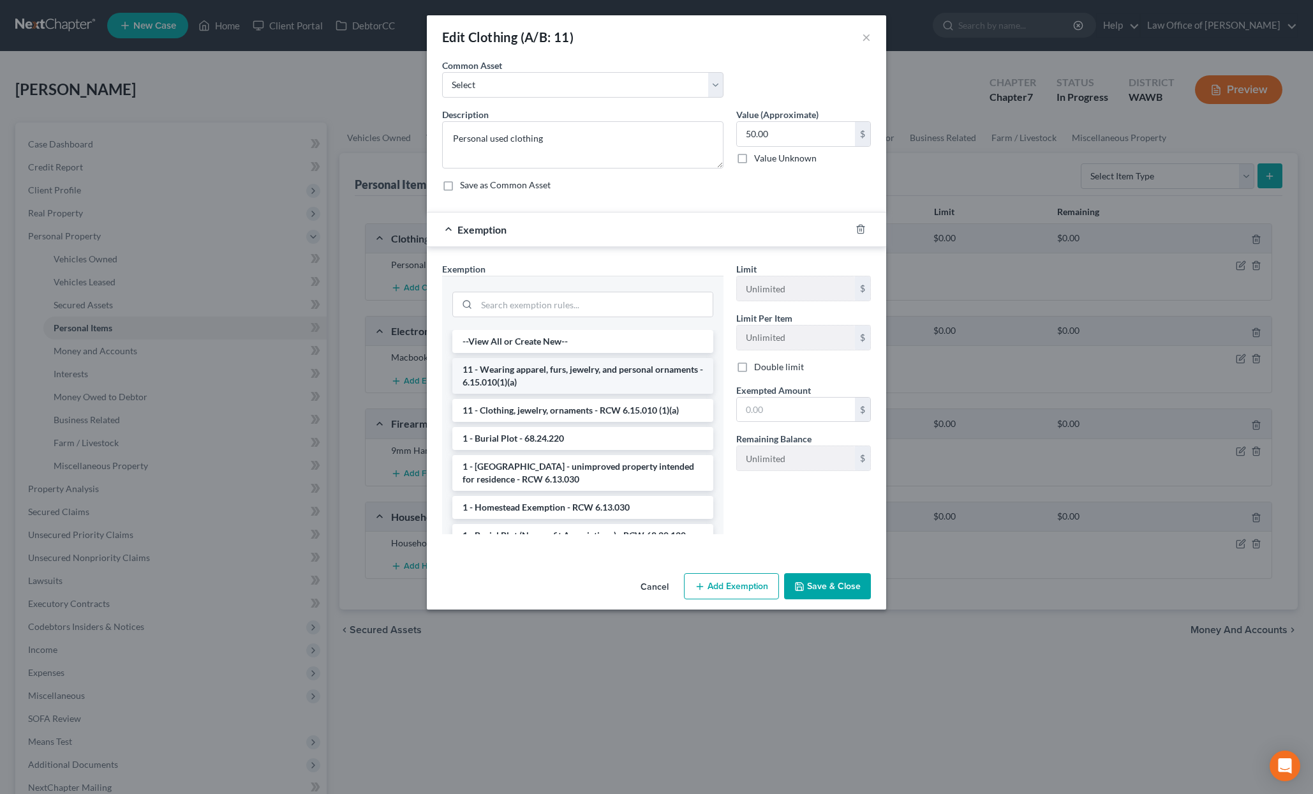
click at [577, 385] on li "11 - Wearing apparel, furs, jewelry, and personal ornaments - 6.15.010(1)(a)" at bounding box center [582, 376] width 261 height 36
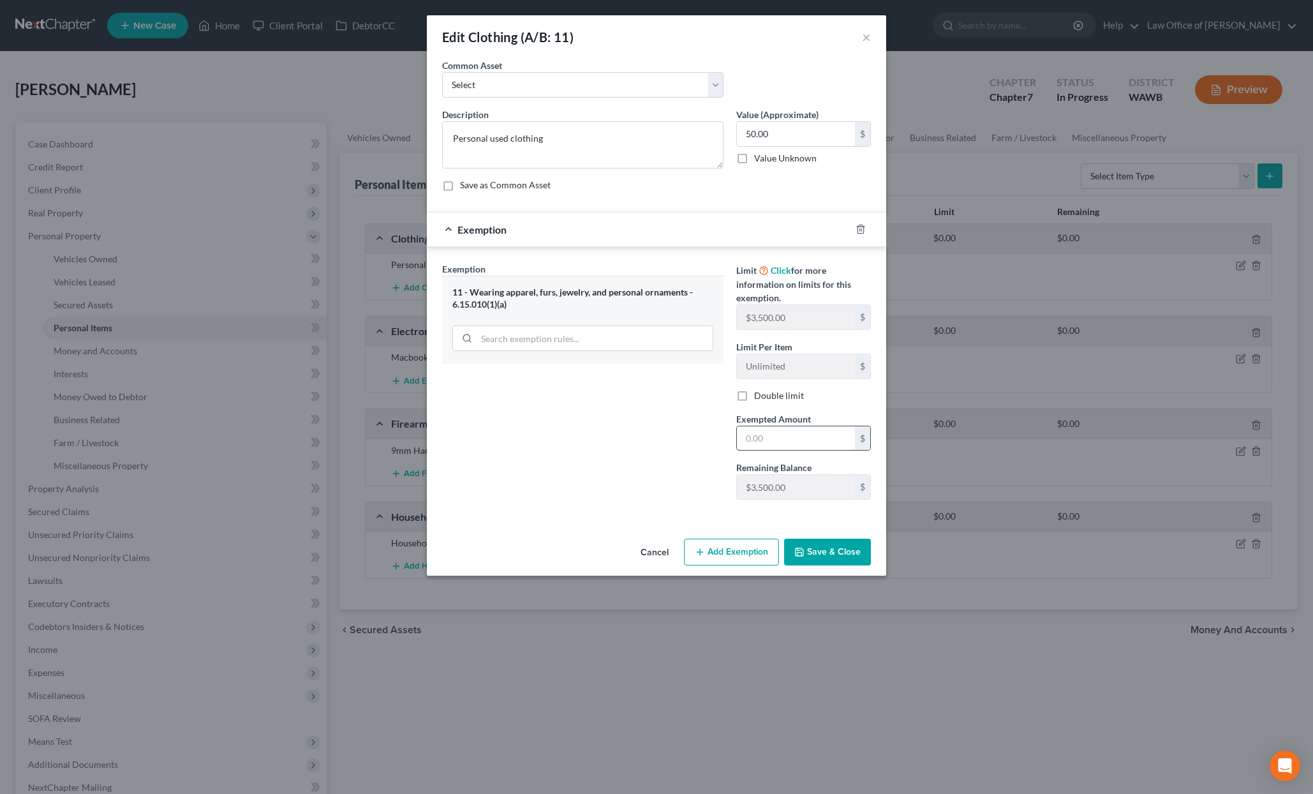
click at [782, 448] on input "text" at bounding box center [796, 438] width 118 height 24
type input "50"
click at [648, 488] on div "Exemption Set must be selected for CA. Exemption * 11 - Wearing apparel, furs, …" at bounding box center [583, 386] width 294 height 248
click at [815, 555] on button "Save & Close" at bounding box center [827, 552] width 87 height 27
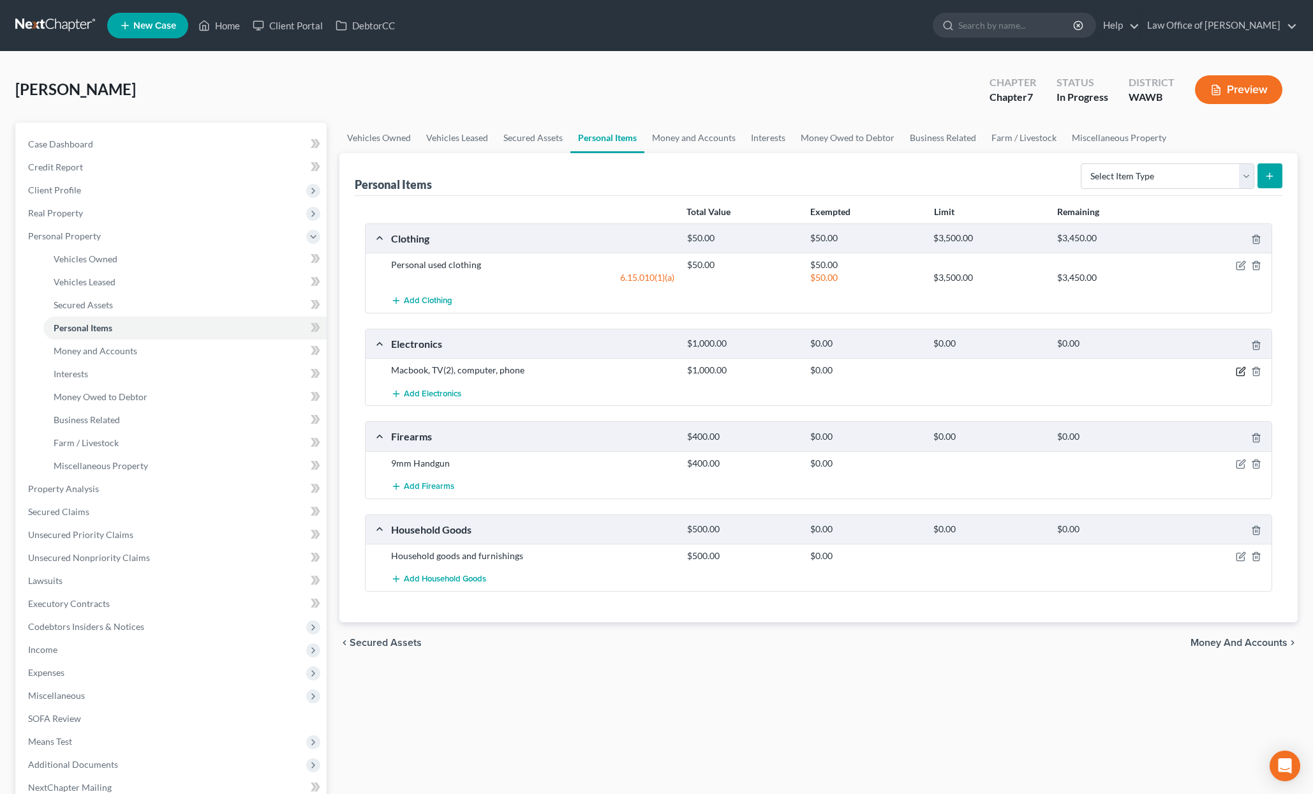
click at [1241, 371] on icon "button" at bounding box center [1241, 371] width 10 height 10
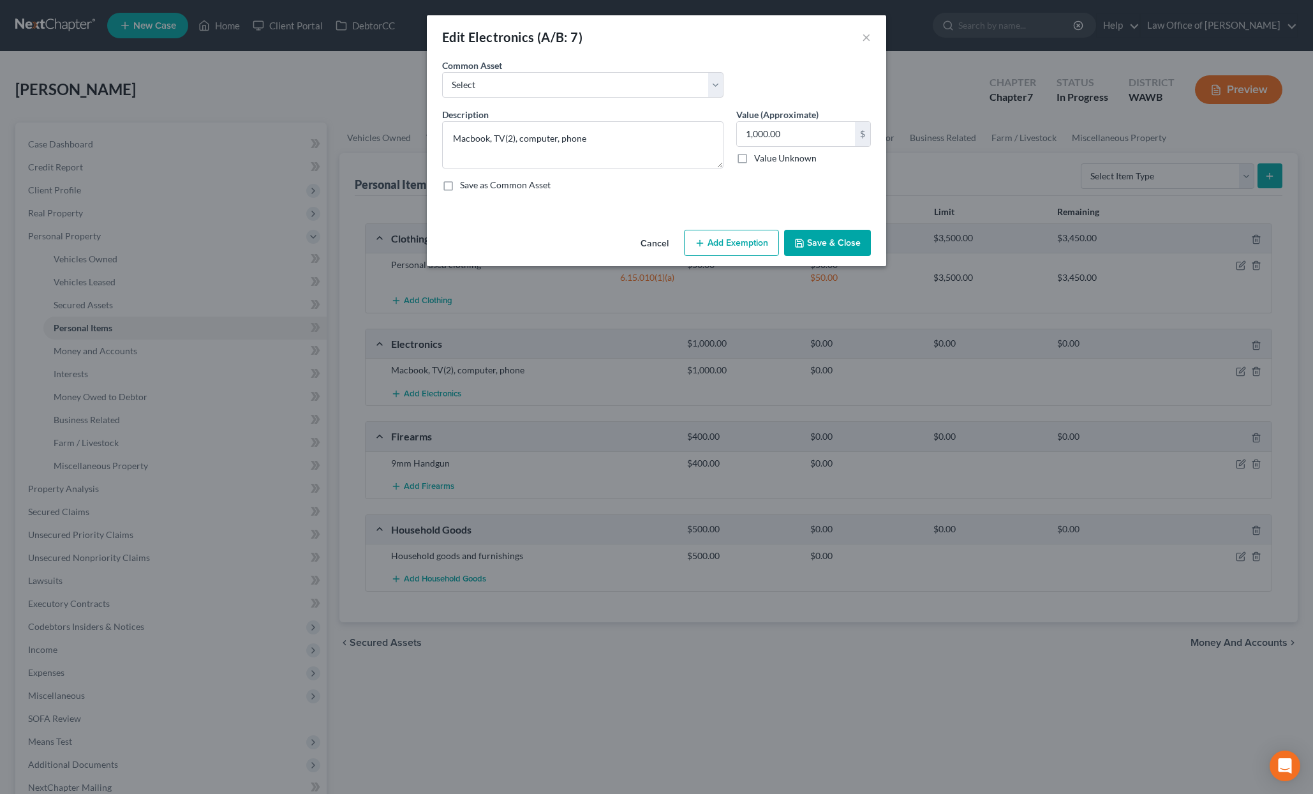
click at [736, 248] on button "Add Exemption" at bounding box center [731, 243] width 95 height 27
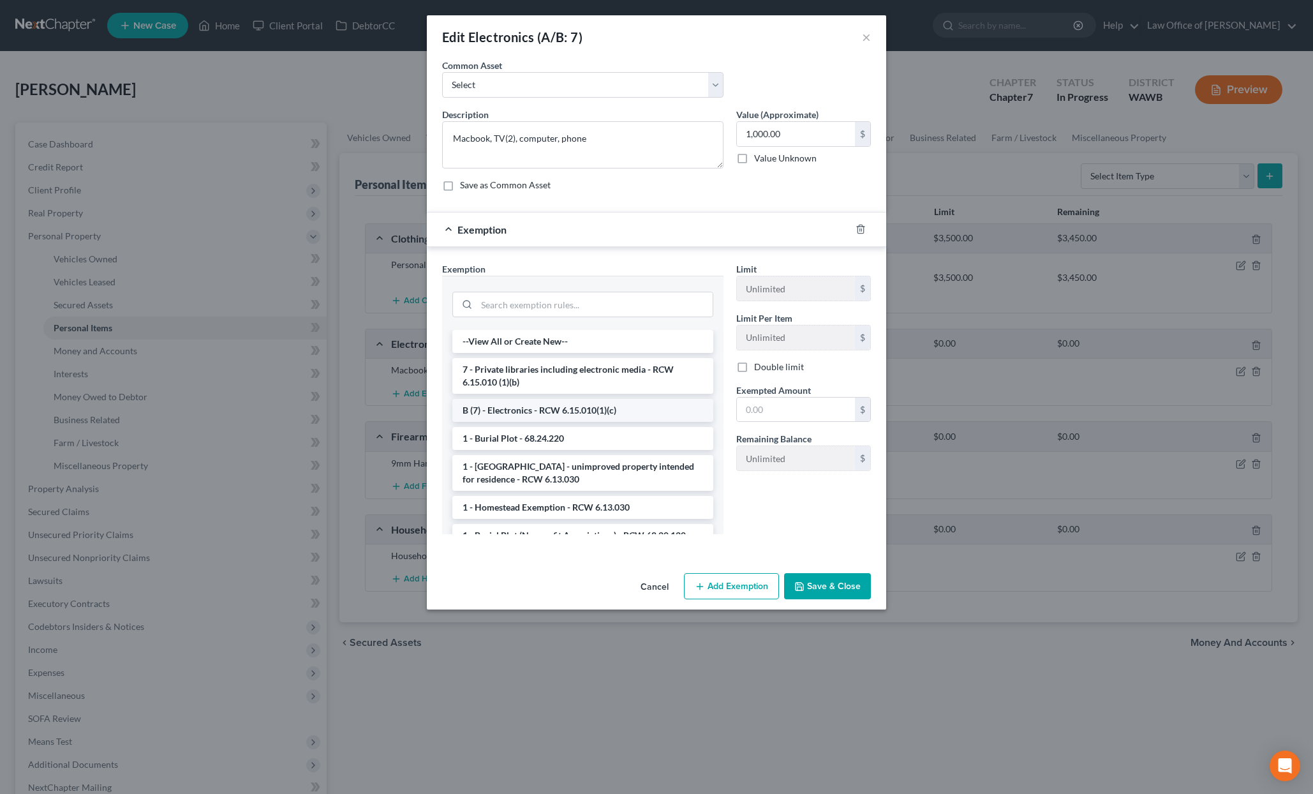
click at [602, 403] on li "B (7) - Electronics - RCW 6.15.010(1)(c)" at bounding box center [582, 410] width 261 height 23
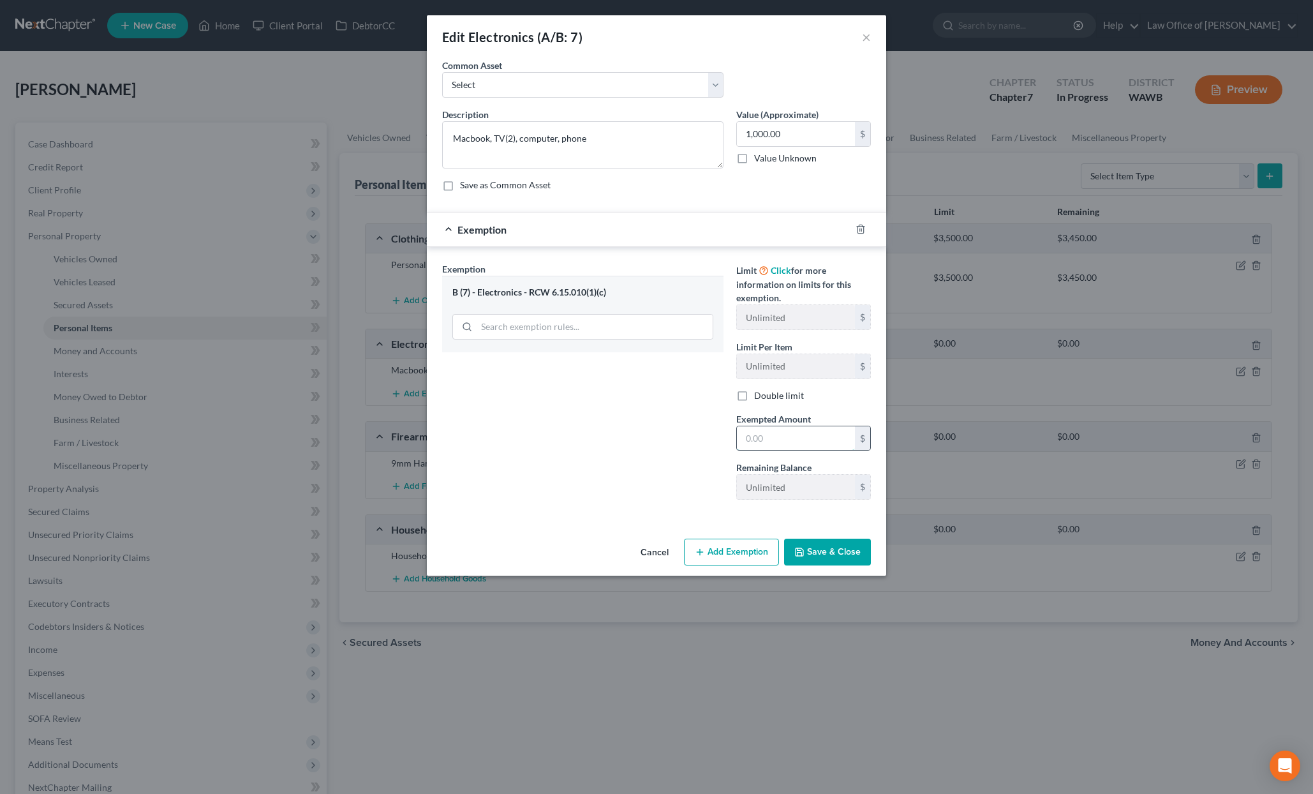
click at [770, 443] on input "text" at bounding box center [796, 438] width 118 height 24
type input "1,000"
click at [825, 546] on button "Save & Close" at bounding box center [827, 552] width 87 height 27
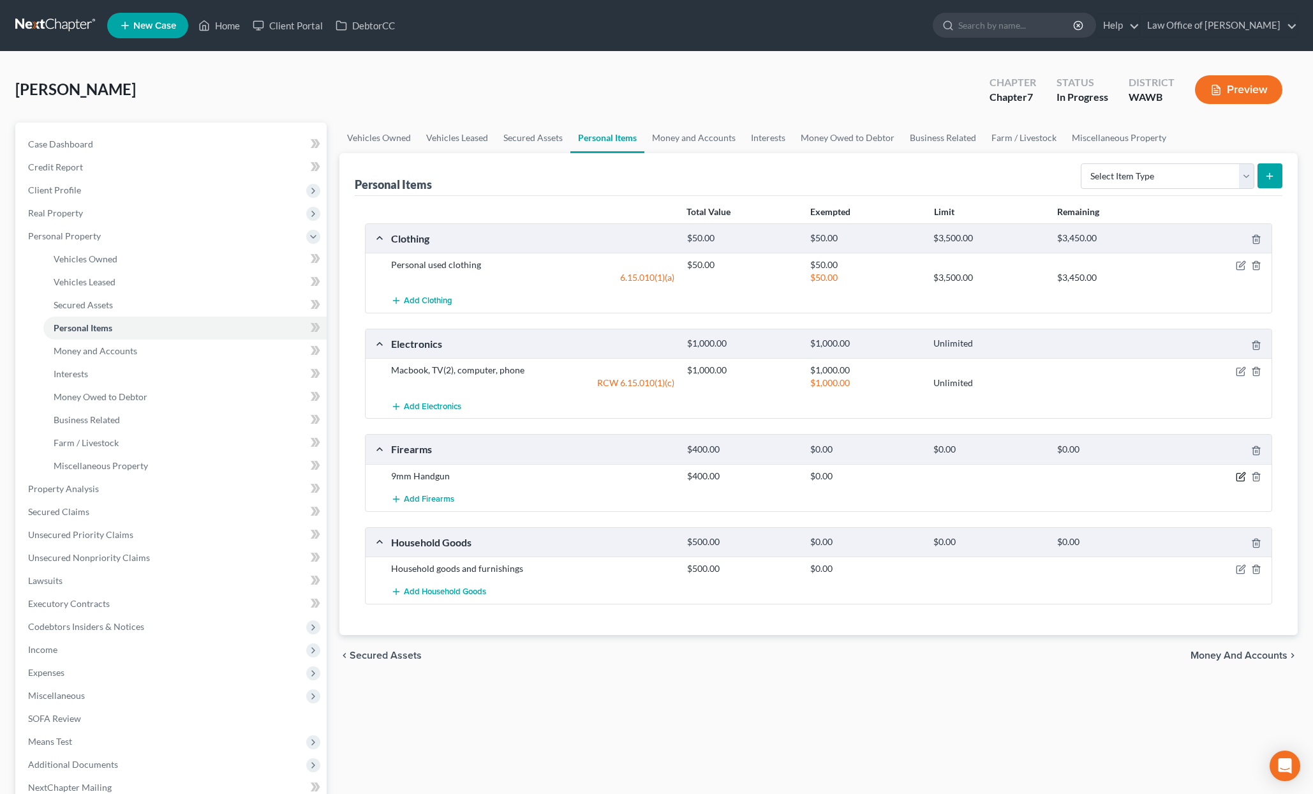
click at [1241, 477] on icon "button" at bounding box center [1242, 475] width 6 height 6
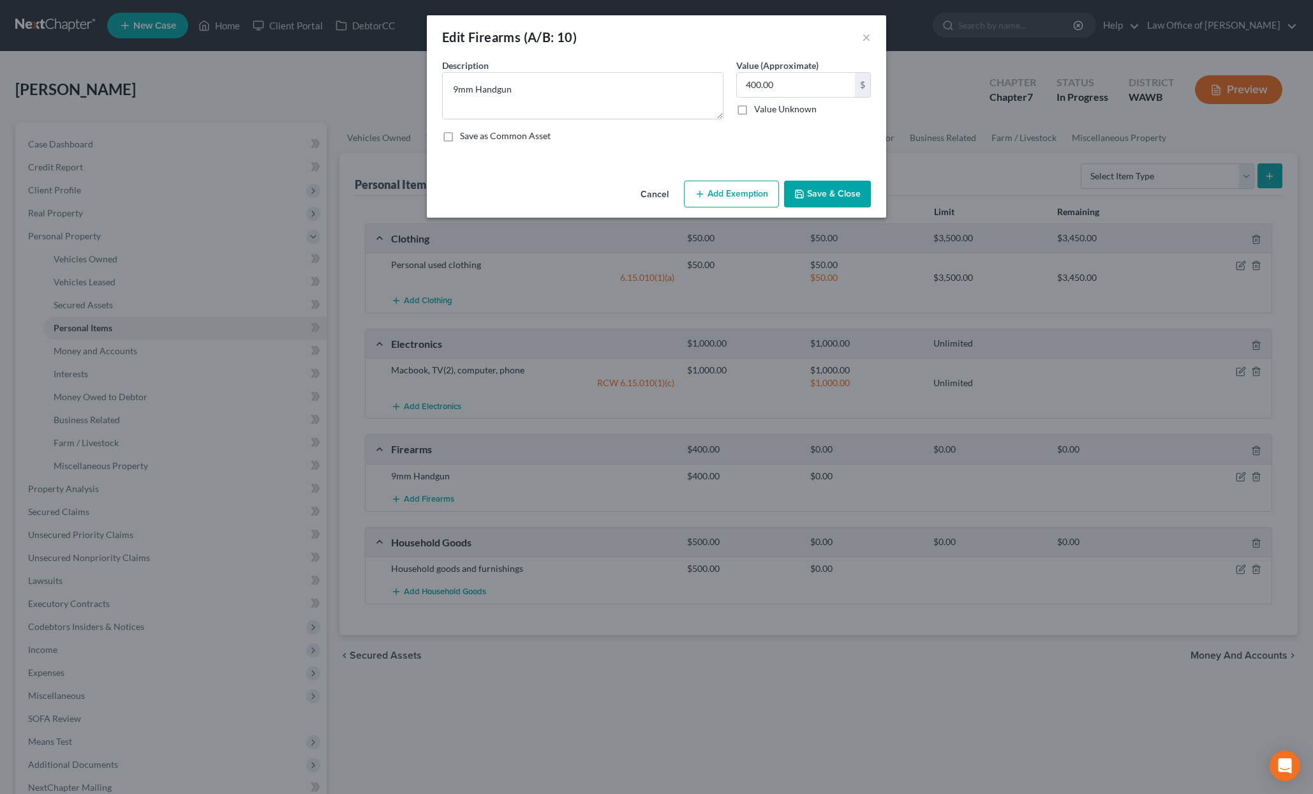
click at [735, 179] on div "Cancel Add Exemption Save & Close" at bounding box center [657, 197] width 460 height 42
click at [733, 191] on button "Add Exemption" at bounding box center [731, 194] width 95 height 27
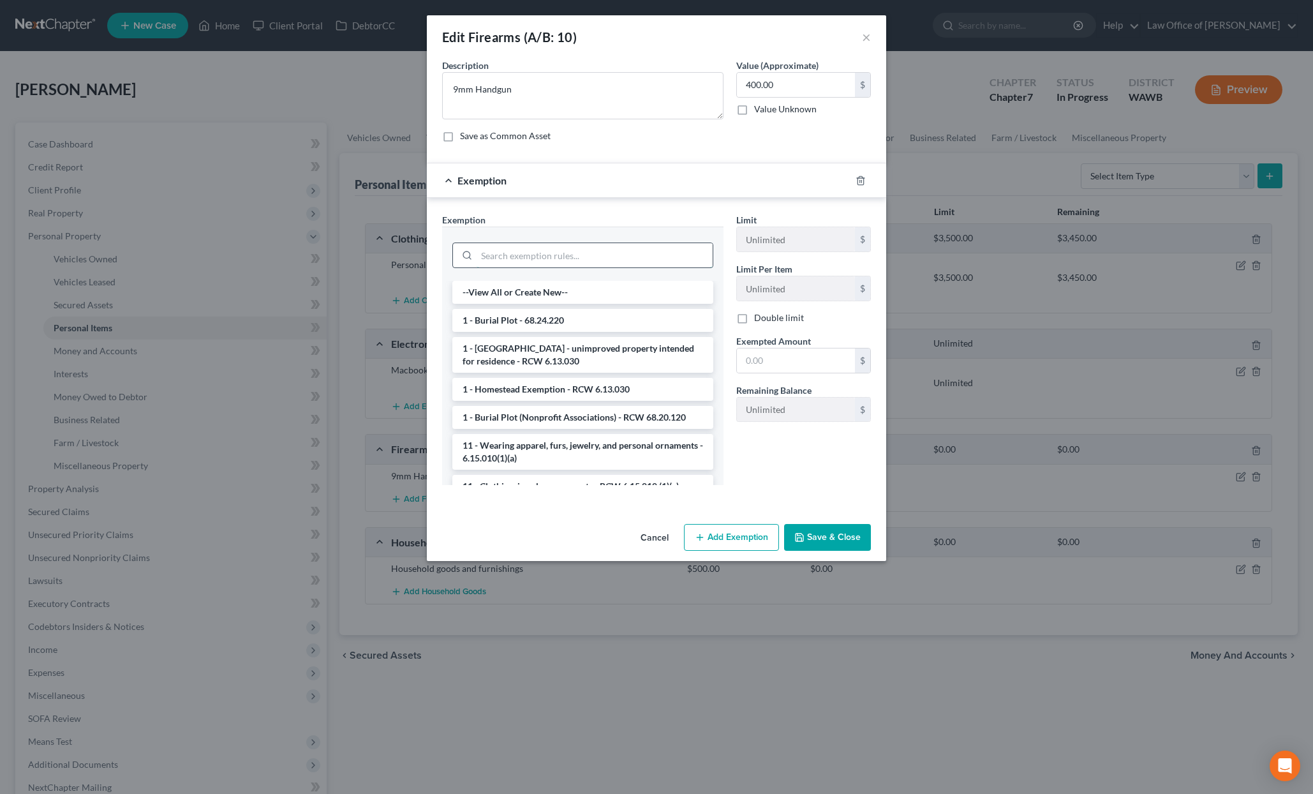
click at [585, 258] on input "search" at bounding box center [595, 255] width 236 height 24
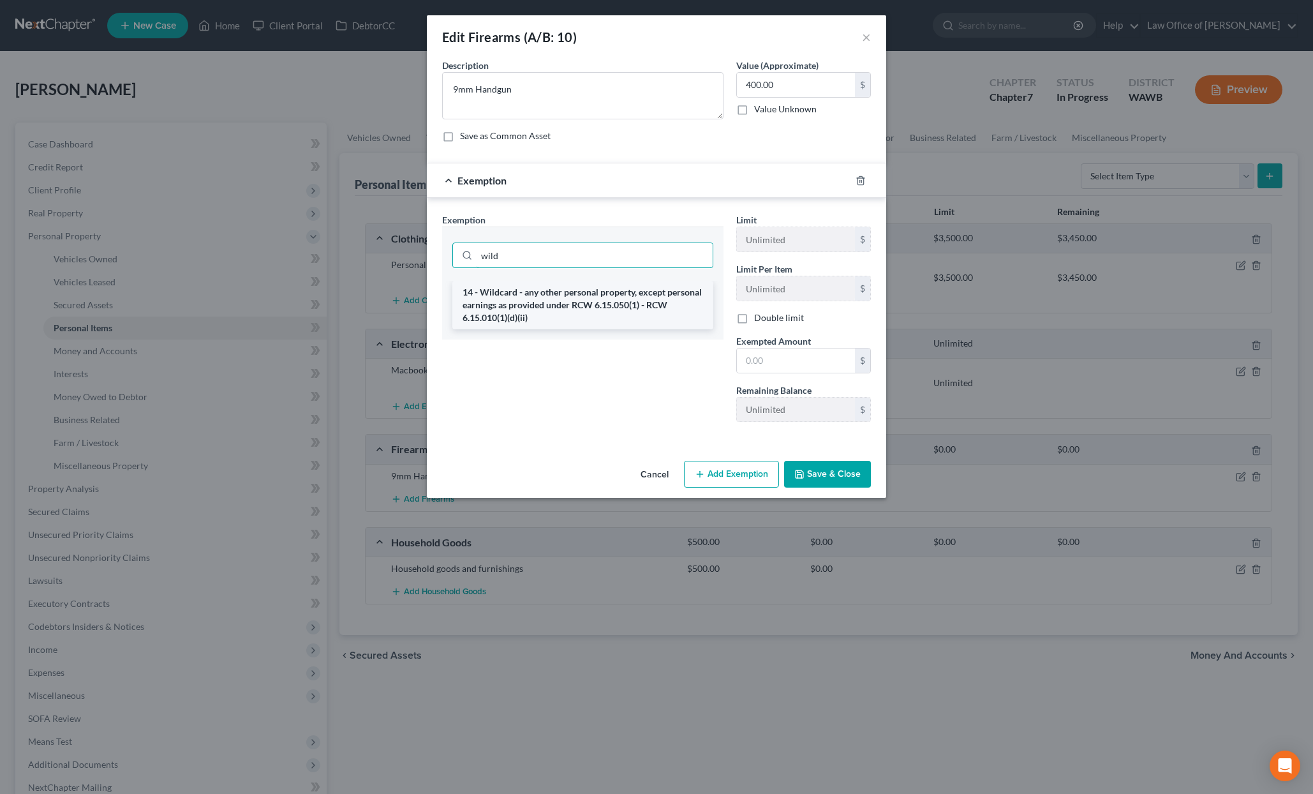
type input "wild"
click at [637, 303] on li "14 - Wildcard - any other personal property, except personal earnings as provid…" at bounding box center [582, 305] width 261 height 49
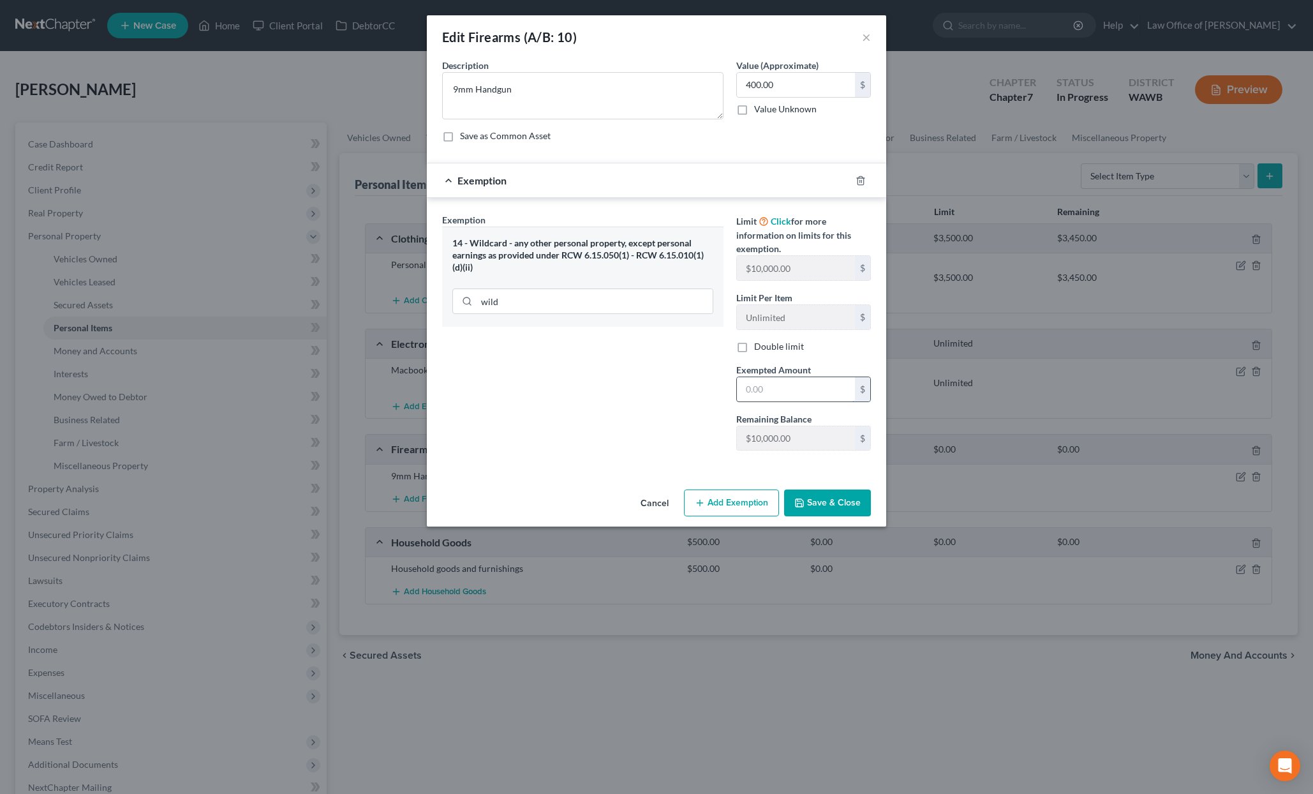
click at [790, 380] on input "text" at bounding box center [796, 389] width 118 height 24
type input "400"
click at [678, 451] on div "Exemption Set must be selected for CA. Exemption * 14 - Wildcard - any other pe…" at bounding box center [583, 337] width 294 height 248
click at [844, 501] on button "Save & Close" at bounding box center [827, 502] width 87 height 27
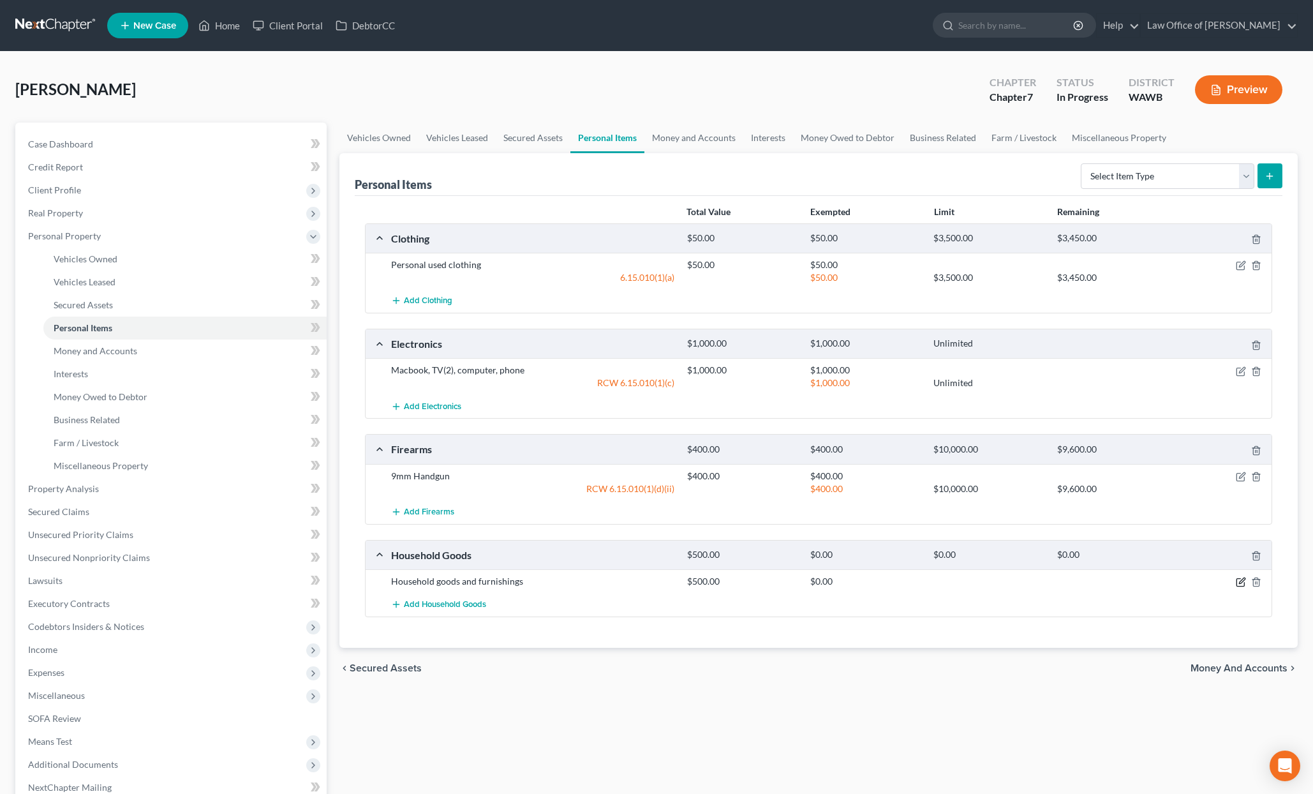
click at [1241, 583] on icon "button" at bounding box center [1242, 581] width 6 height 6
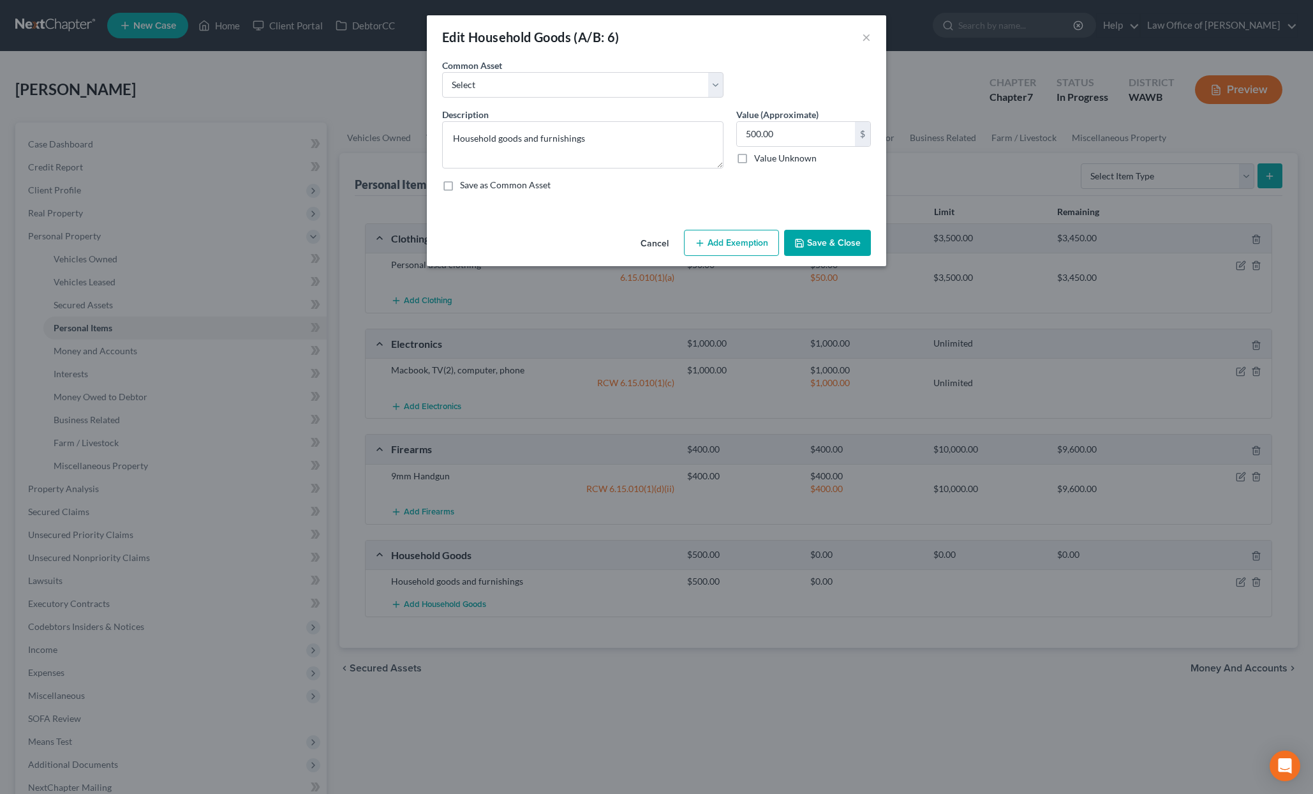
click at [737, 244] on button "Add Exemption" at bounding box center [731, 243] width 95 height 27
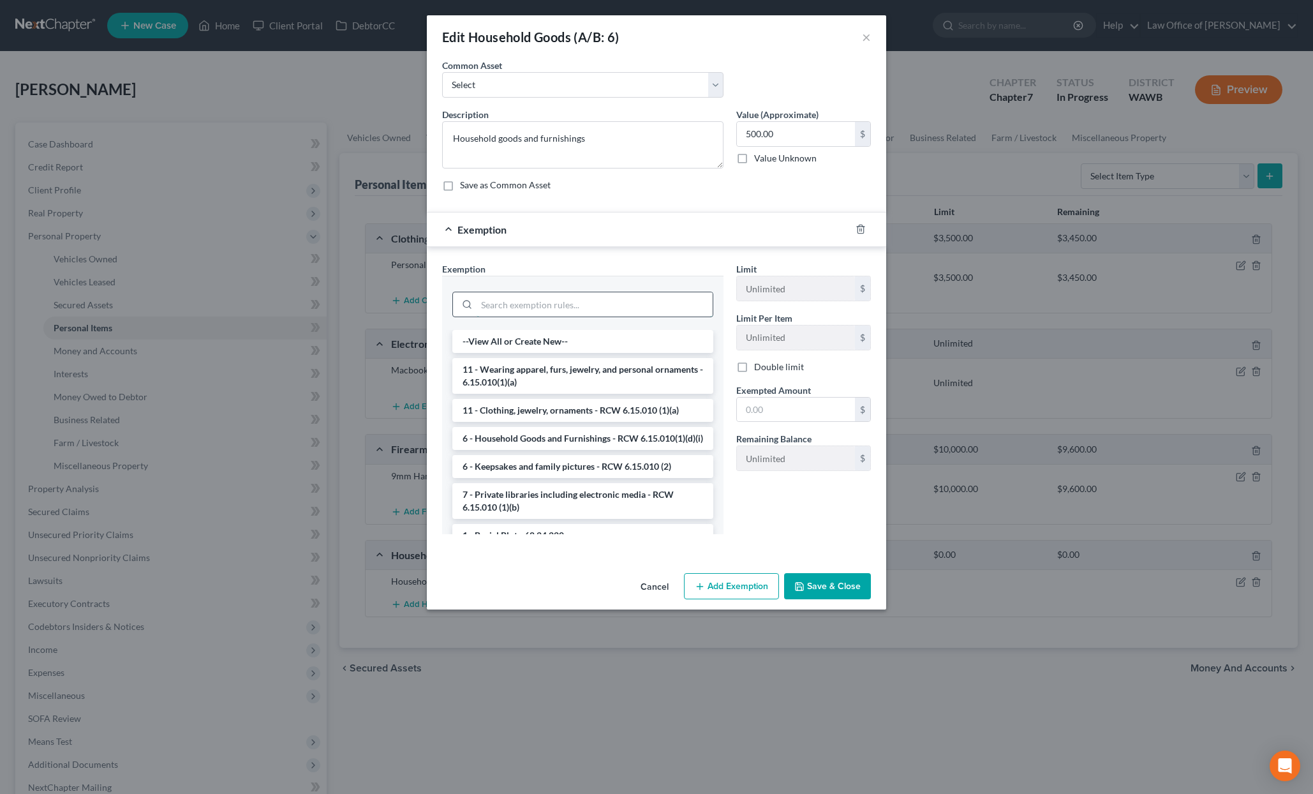
click at [601, 308] on input "search" at bounding box center [595, 304] width 236 height 24
click at [611, 433] on li "6 - Household Goods and Furnishings - RCW 6.15.010(1)(d)(i)" at bounding box center [582, 438] width 261 height 23
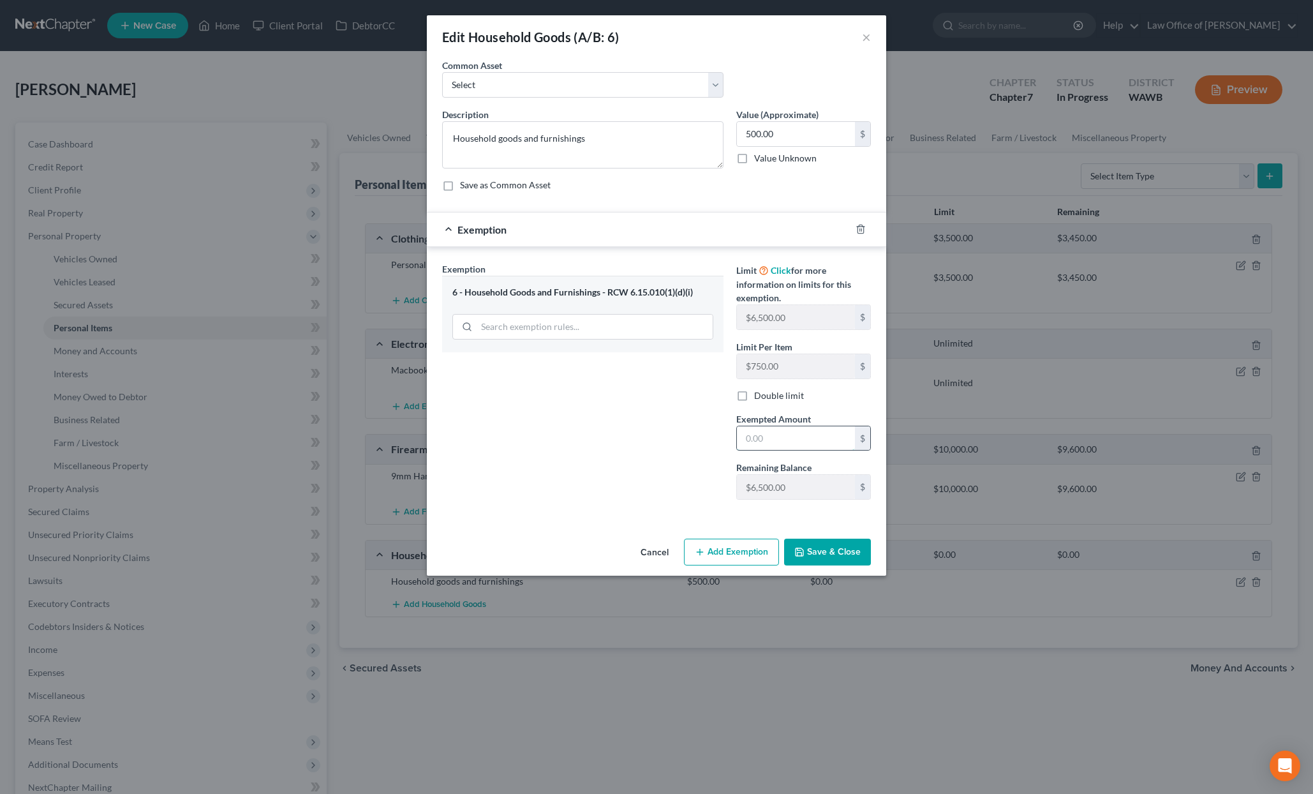
click at [765, 445] on input "text" at bounding box center [796, 438] width 118 height 24
type input "500"
click at [816, 556] on button "Save & Close" at bounding box center [827, 552] width 87 height 27
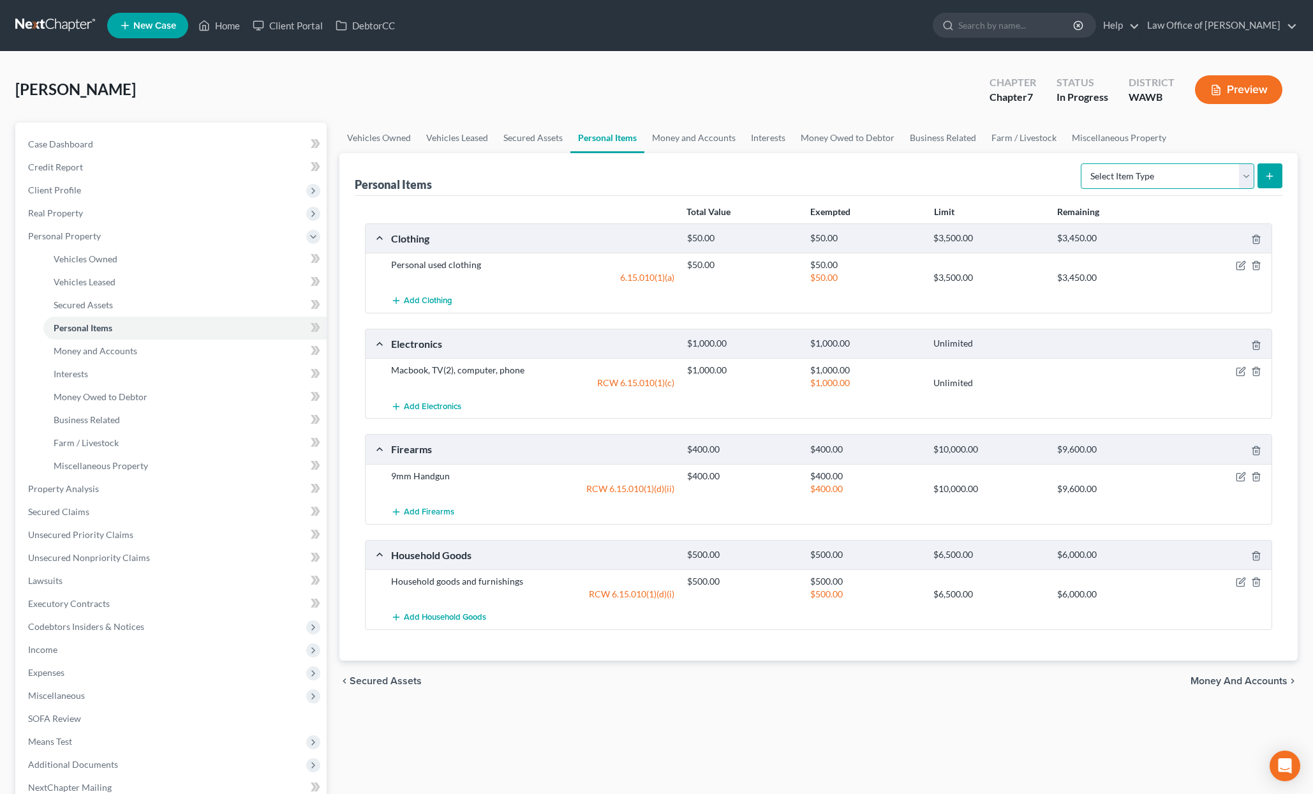
click at [1160, 175] on select "Select Item Type Clothing (A/B: 11) Collectibles Of Value (A/B: 8) Electronics …" at bounding box center [1168, 176] width 174 height 26
click at [701, 135] on link "Money and Accounts" at bounding box center [694, 138] width 99 height 31
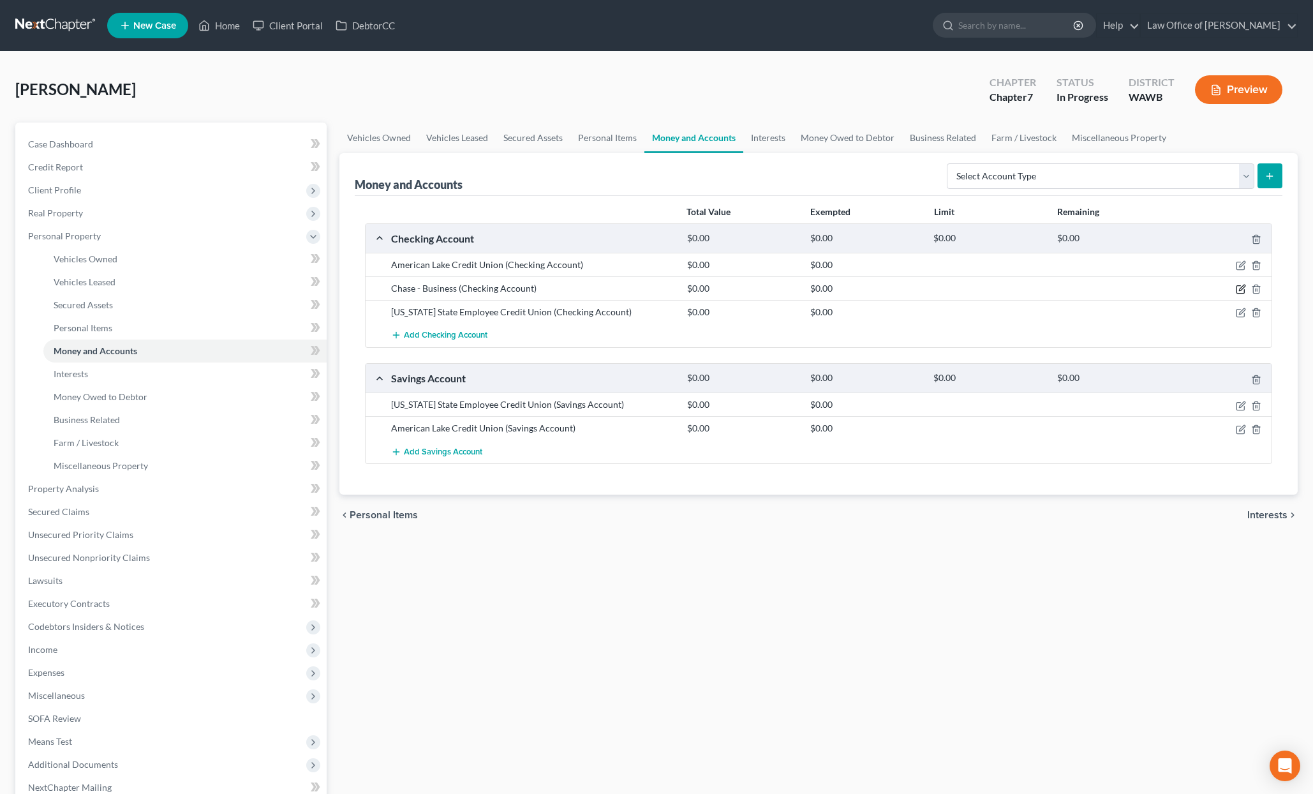
click at [1240, 289] on icon "button" at bounding box center [1242, 288] width 6 height 6
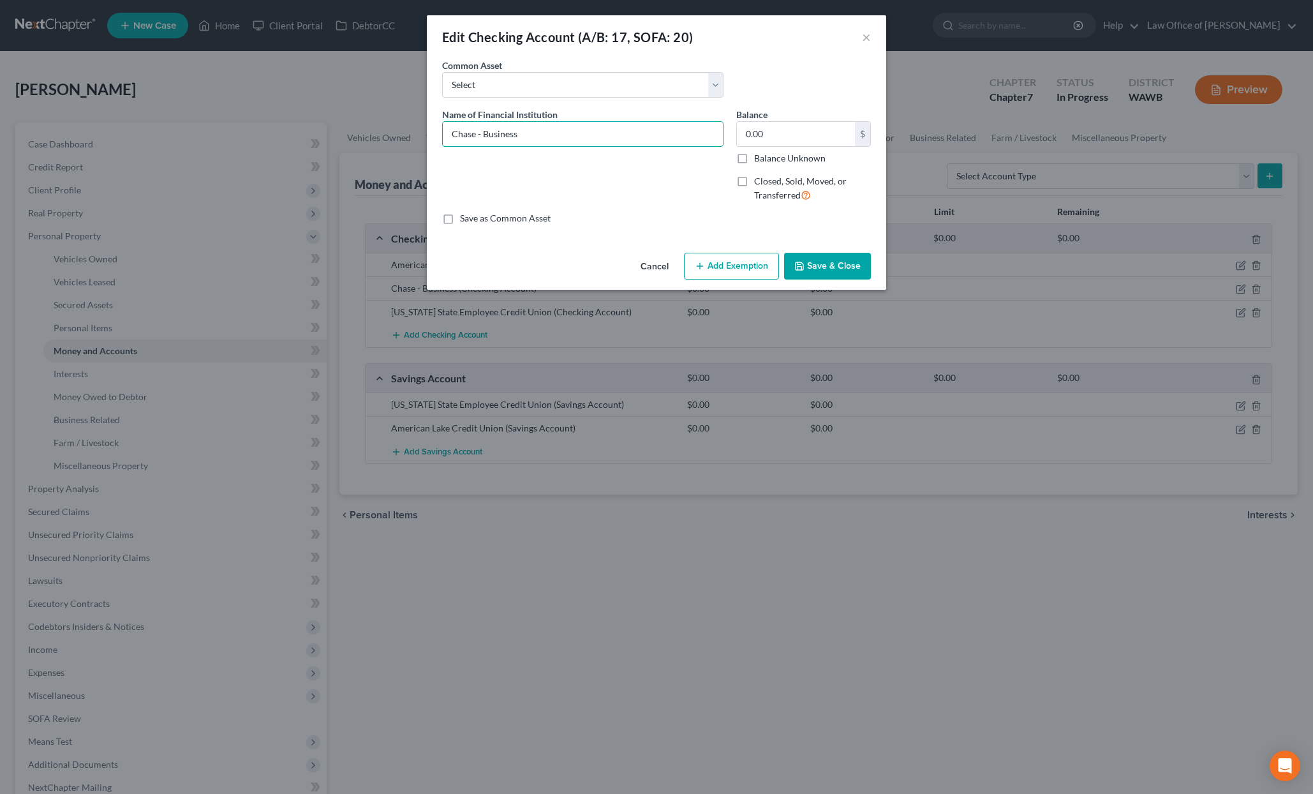
drag, startPoint x: 478, startPoint y: 137, endPoint x: 971, endPoint y: 171, distance: 493.9
click at [971, 171] on div "Edit Checking Account (A/B: 17, SOFA: 20) × An exemption set must first be sele…" at bounding box center [656, 397] width 1313 height 794
type input "Chase"
click at [776, 140] on input "0.00" at bounding box center [796, 134] width 118 height 24
type input "300"
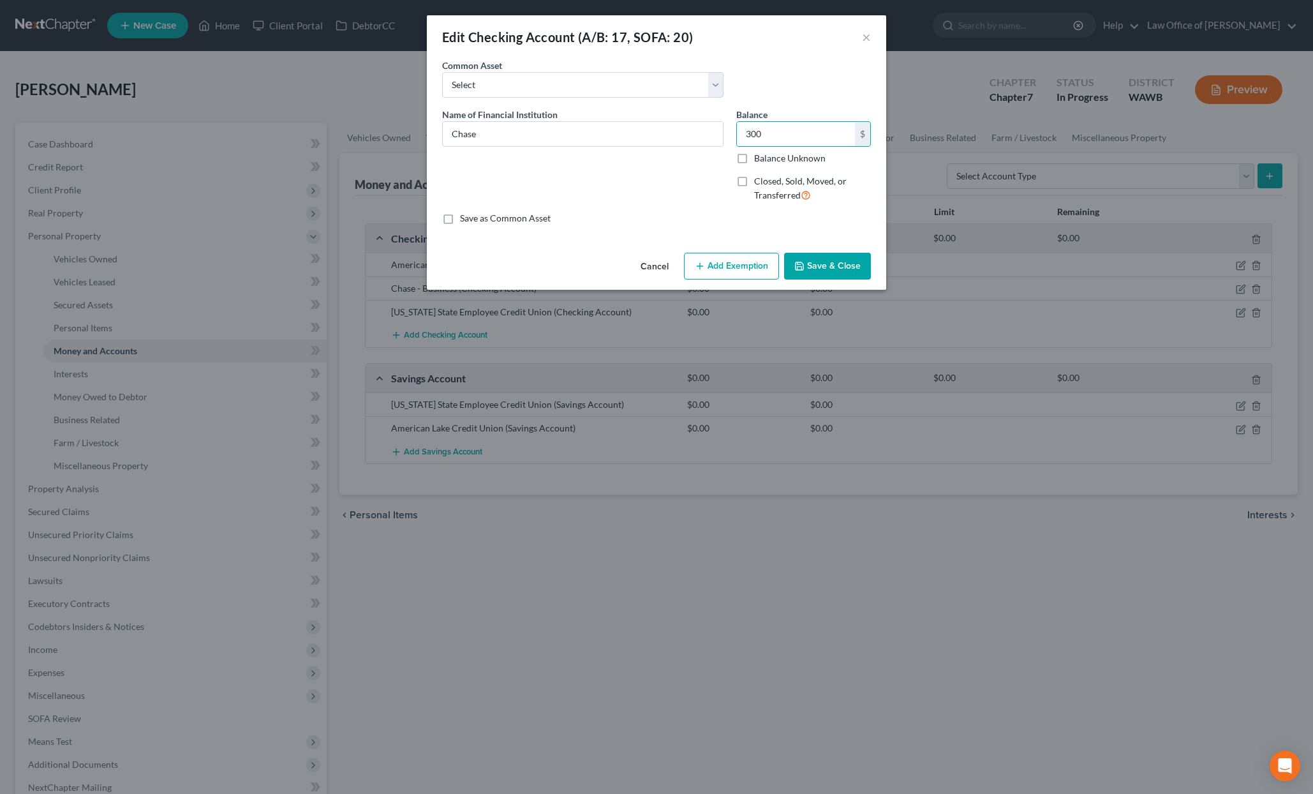
click at [731, 264] on button "Add Exemption" at bounding box center [731, 266] width 95 height 27
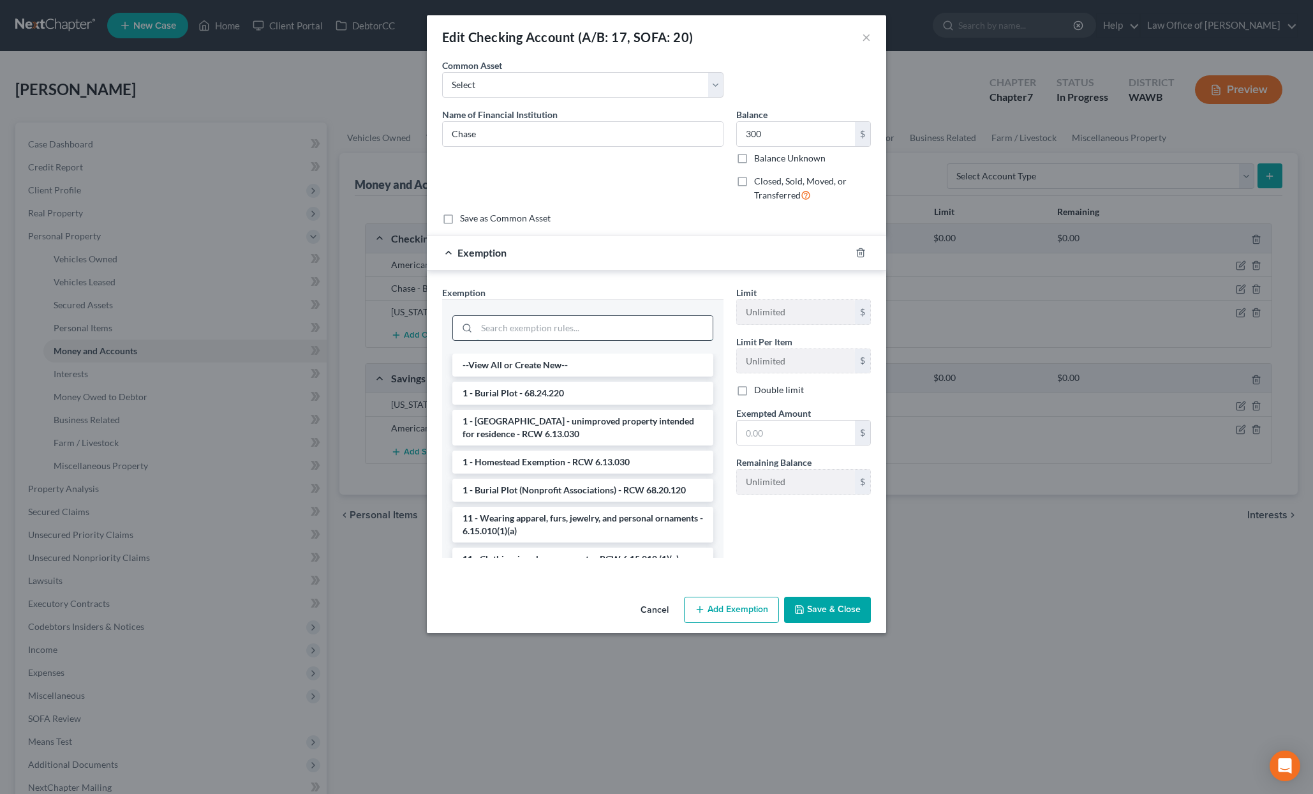
click at [561, 320] on input "search" at bounding box center [595, 328] width 236 height 24
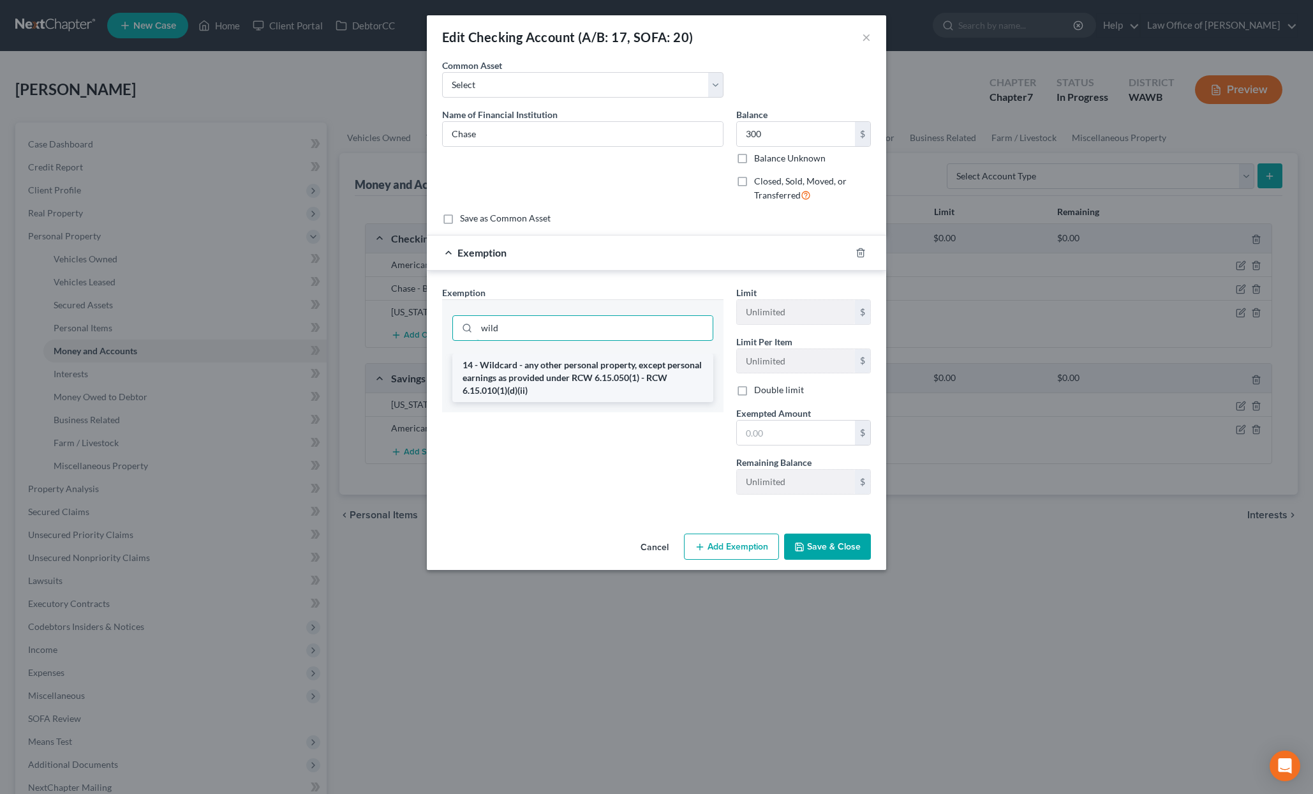
type input "wild"
click at [618, 370] on li "14 - Wildcard - any other personal property, except personal earnings as provid…" at bounding box center [582, 378] width 261 height 49
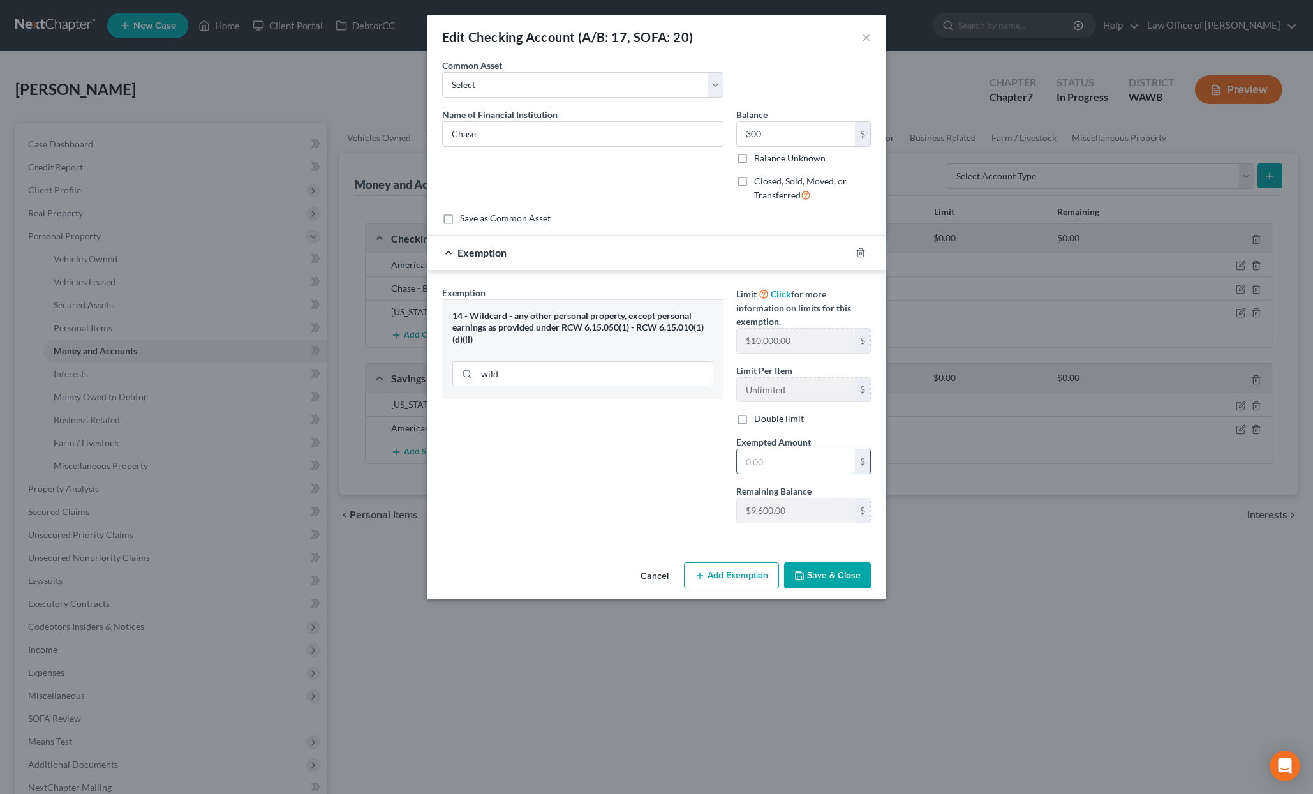
click at [821, 458] on input "text" at bounding box center [796, 461] width 118 height 24
type input "300"
click at [680, 500] on div "Exemption Set must be selected for CA. Exemption * 14 - Wildcard - any other pe…" at bounding box center [583, 410] width 294 height 248
click at [831, 577] on button "Save & Close" at bounding box center [827, 575] width 87 height 27
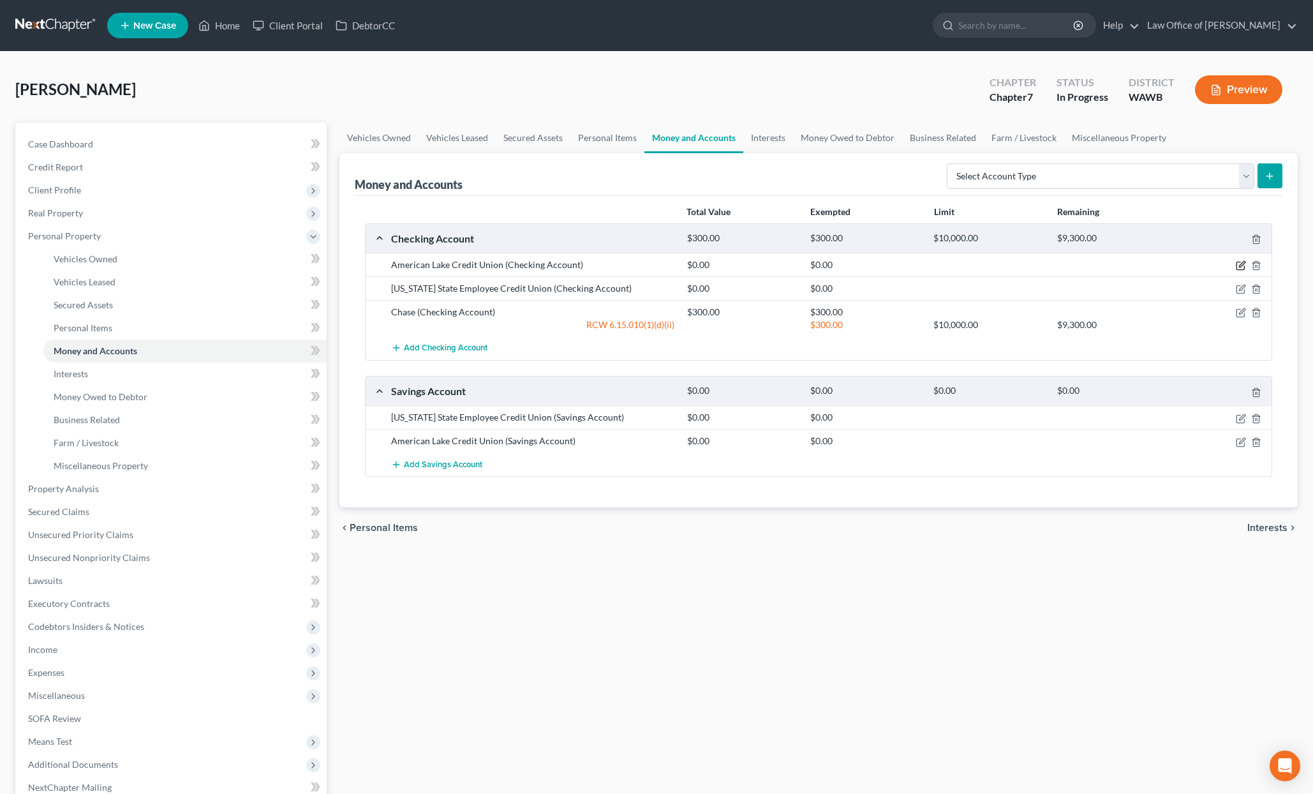
click at [1240, 265] on icon "button" at bounding box center [1242, 265] width 6 height 6
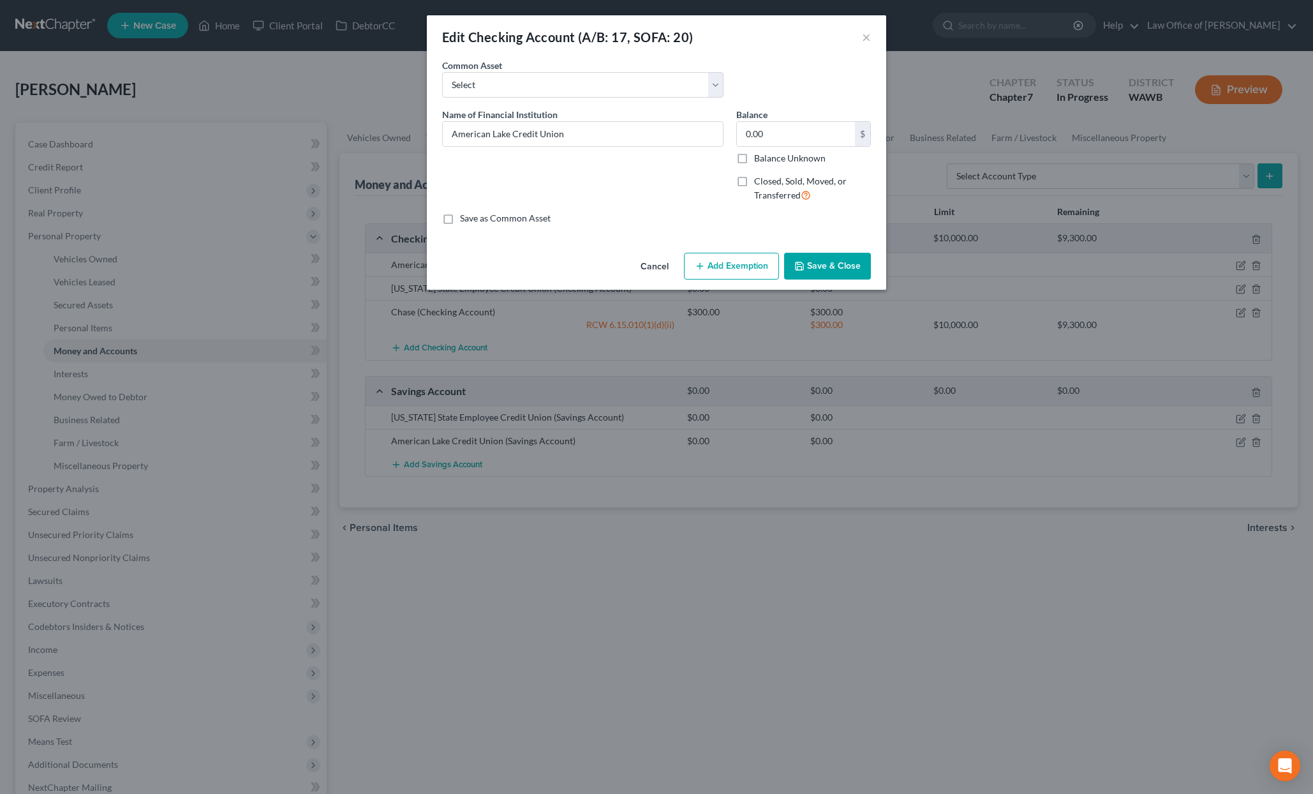
click at [828, 265] on button "Save & Close" at bounding box center [827, 266] width 87 height 27
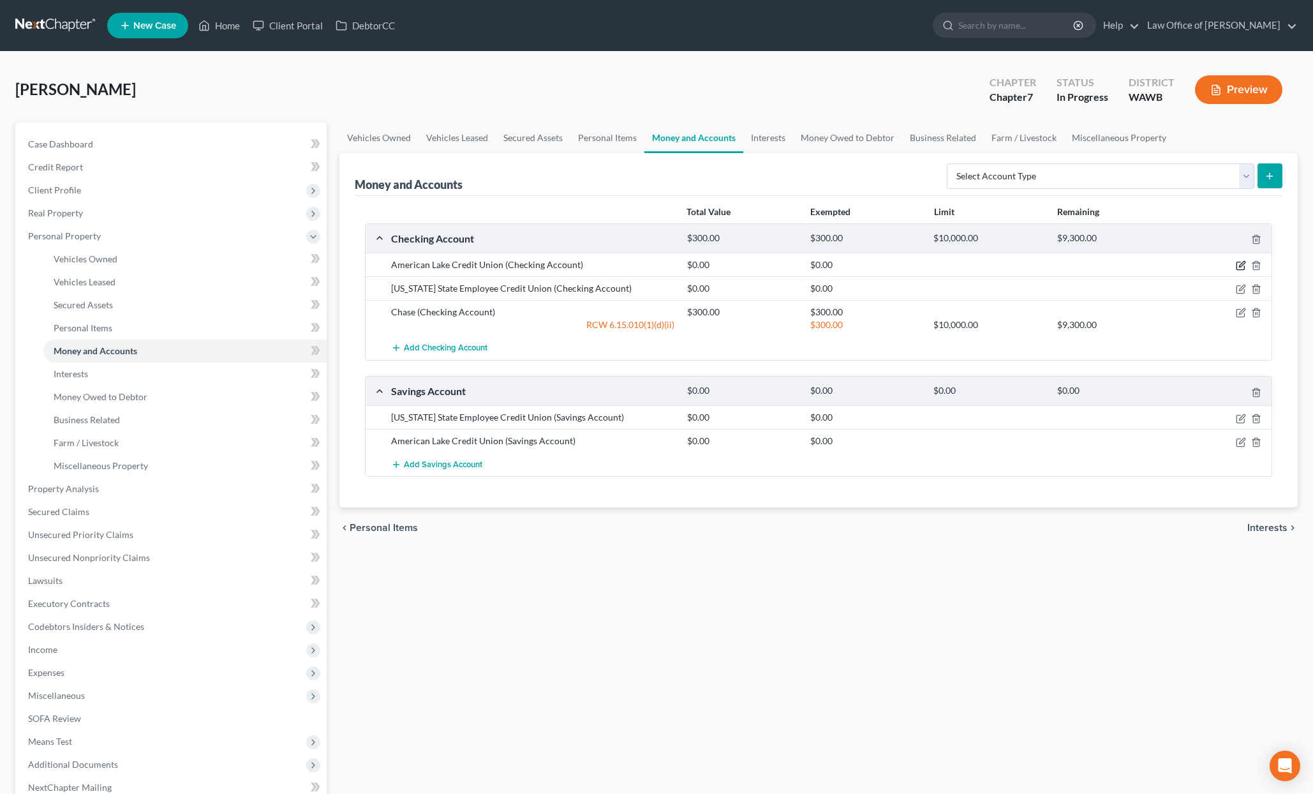
click at [1240, 266] on icon "button" at bounding box center [1241, 265] width 10 height 10
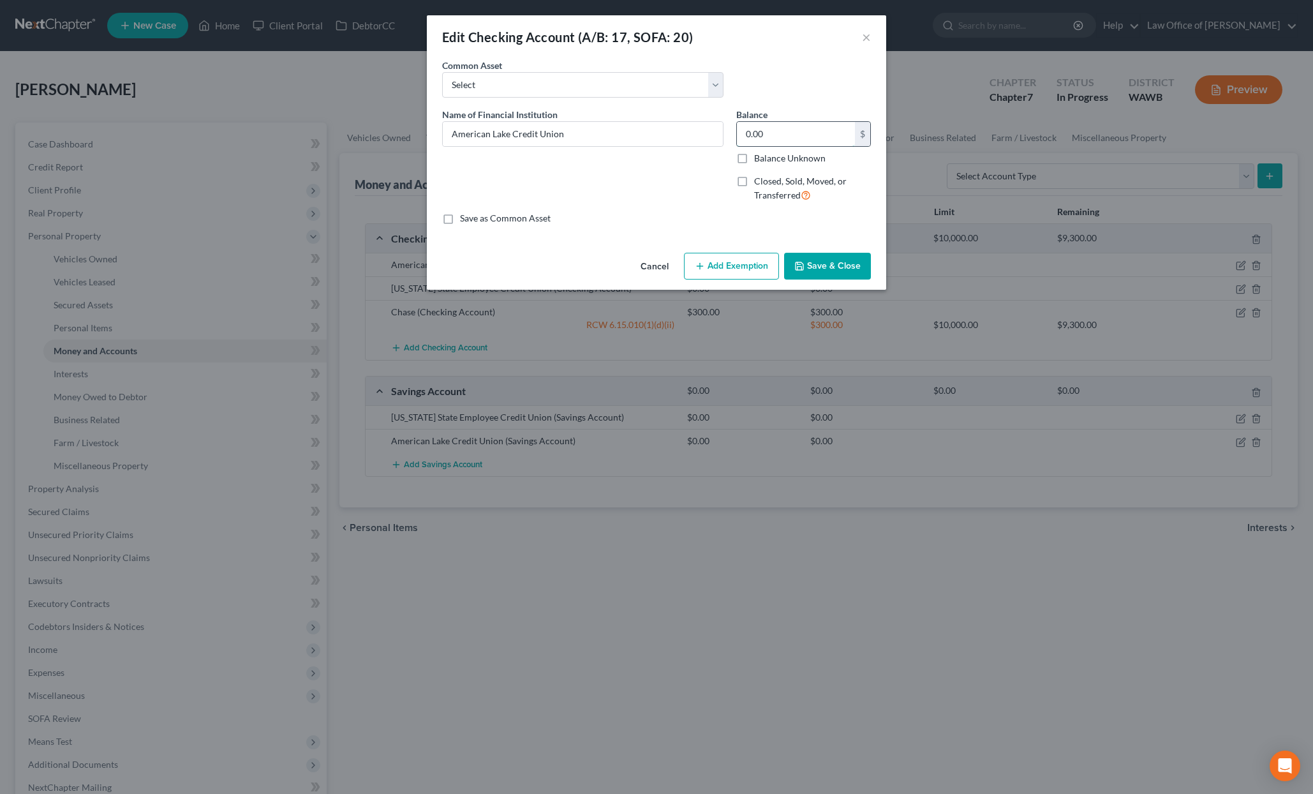
click at [751, 133] on input "0.00" at bounding box center [796, 134] width 118 height 24
type input "50.00"
click at [829, 261] on button "Save & Close" at bounding box center [827, 266] width 87 height 27
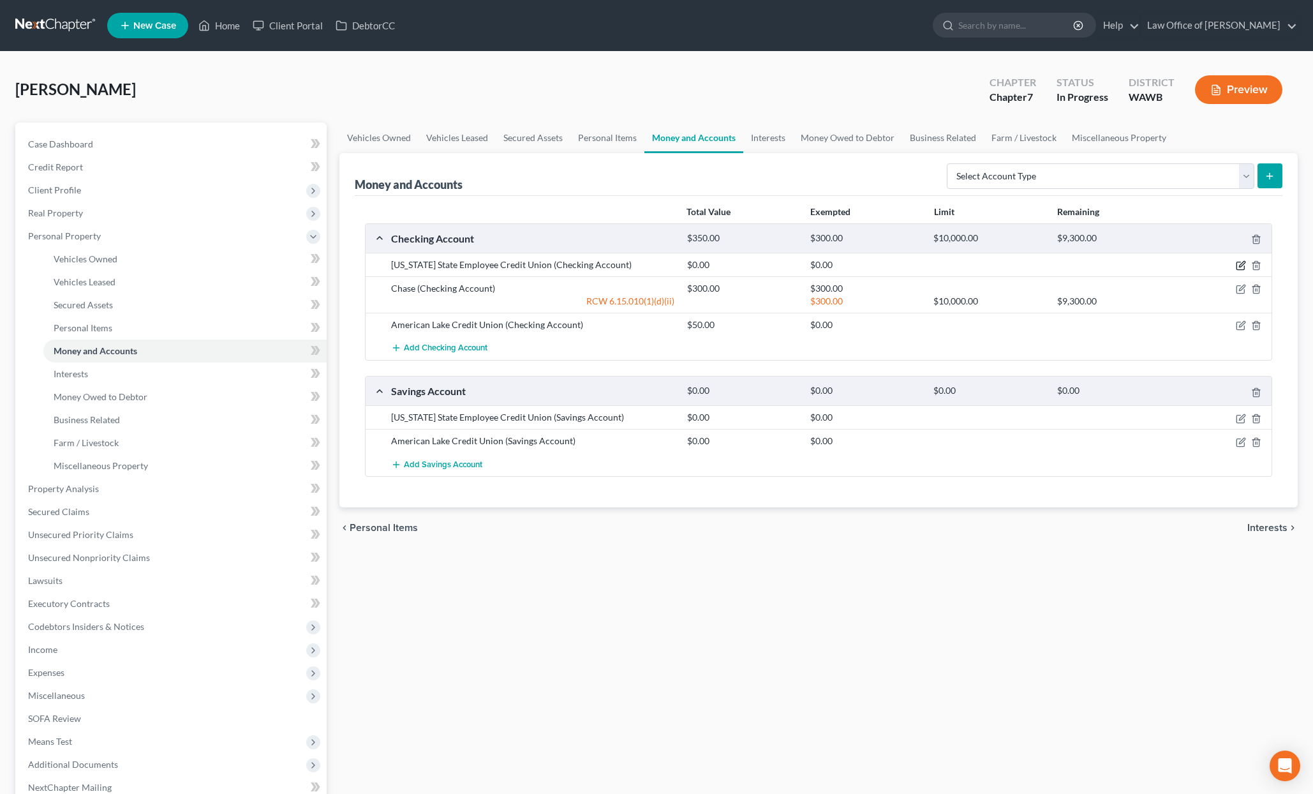
click at [1241, 265] on icon "button" at bounding box center [1241, 265] width 10 height 10
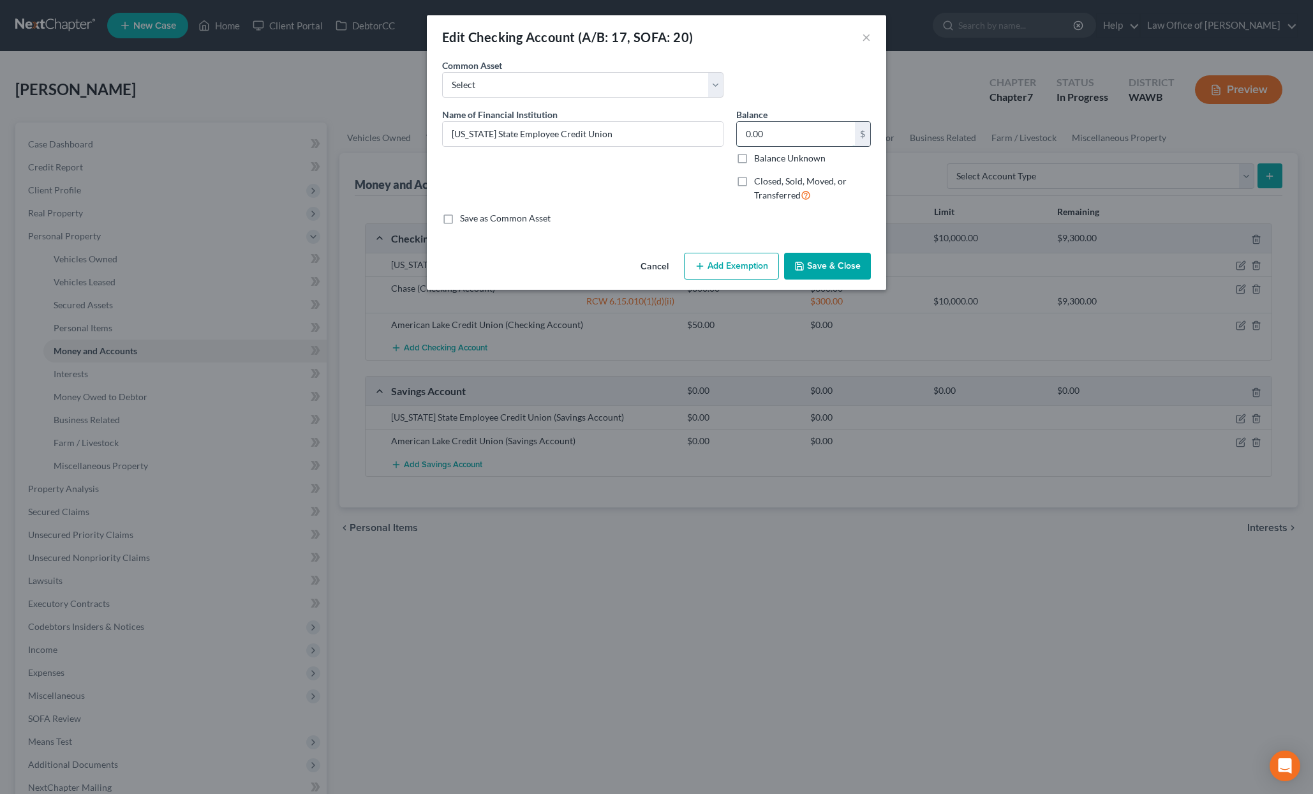
click at [744, 138] on input "0.00" at bounding box center [796, 134] width 118 height 24
type input "50.00"
click at [841, 272] on button "Save & Close" at bounding box center [827, 266] width 87 height 27
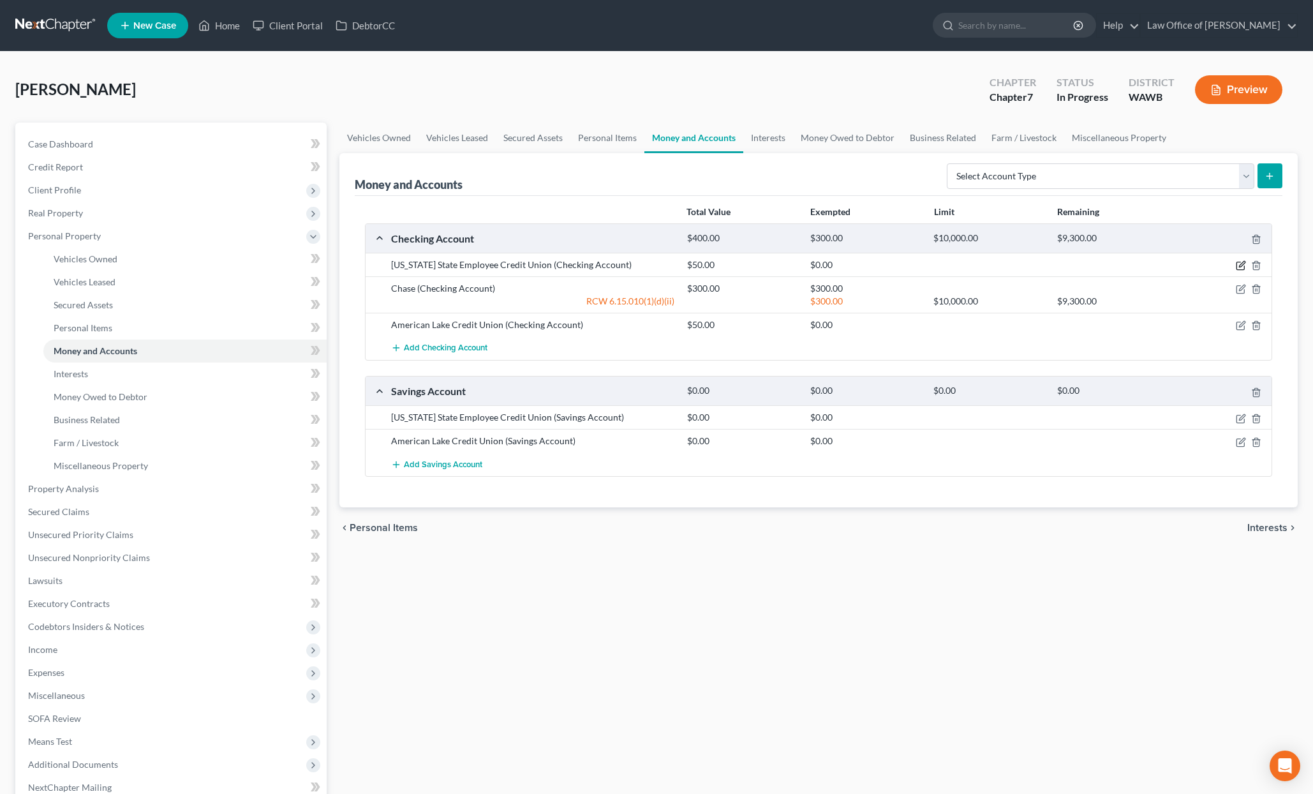
click at [1240, 267] on icon "button" at bounding box center [1242, 265] width 6 height 6
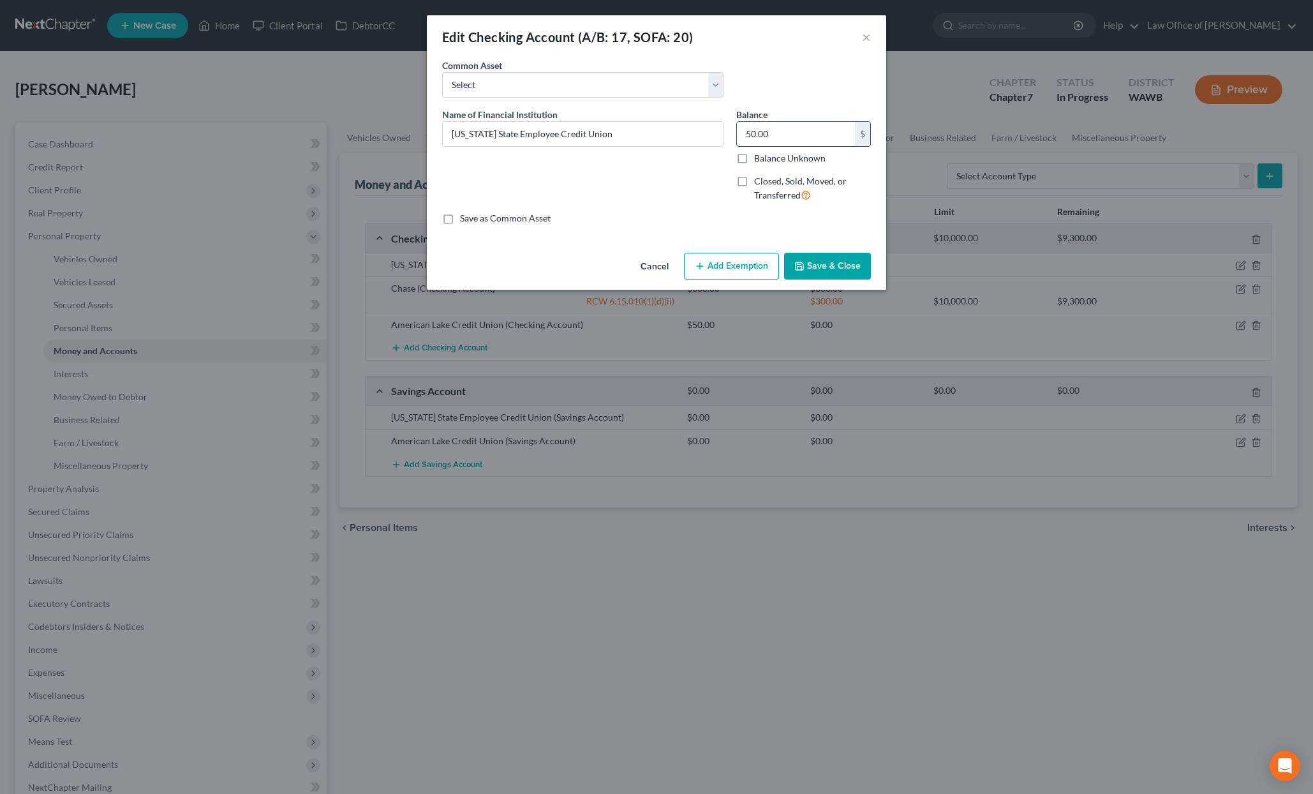
click at [783, 137] on input "50.00" at bounding box center [796, 134] width 118 height 24
type input "7"
click at [835, 262] on button "Save & Close" at bounding box center [827, 266] width 87 height 27
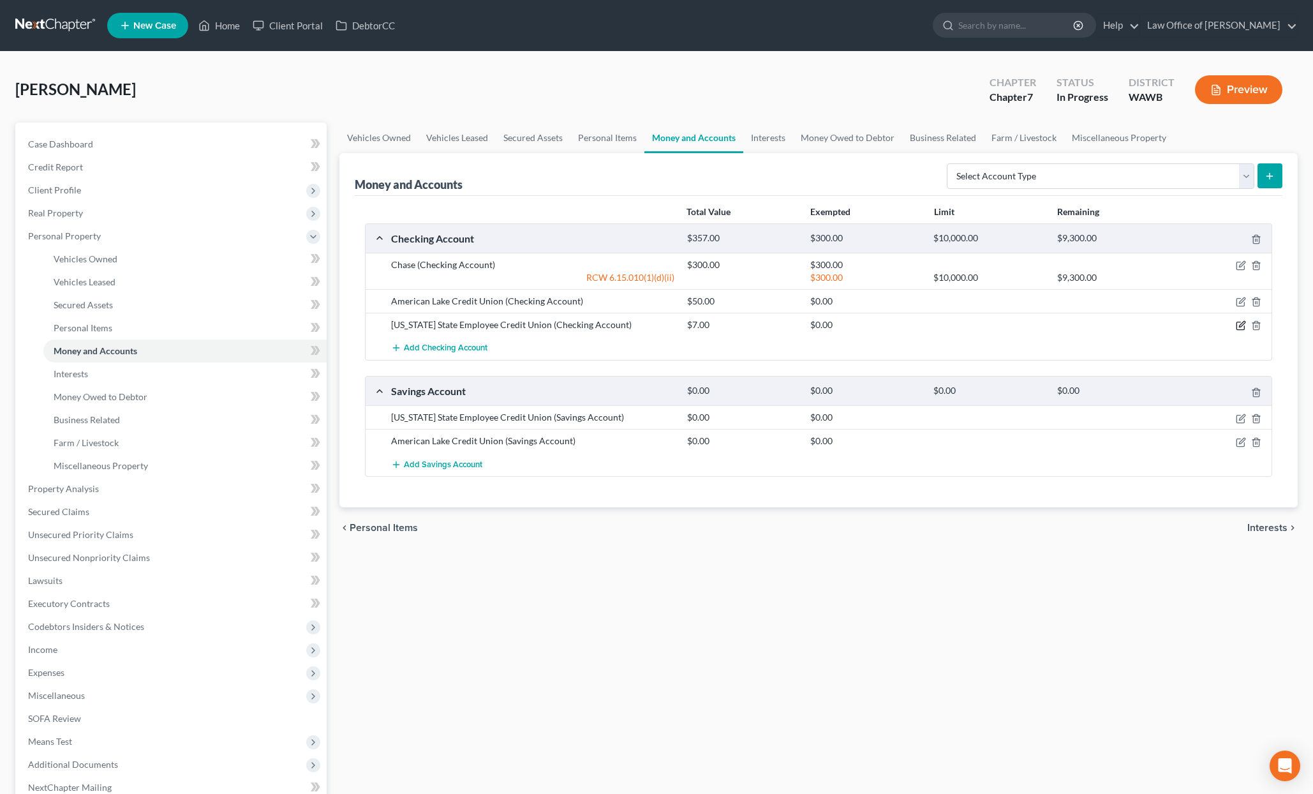
click at [1240, 323] on icon "button" at bounding box center [1241, 325] width 10 height 10
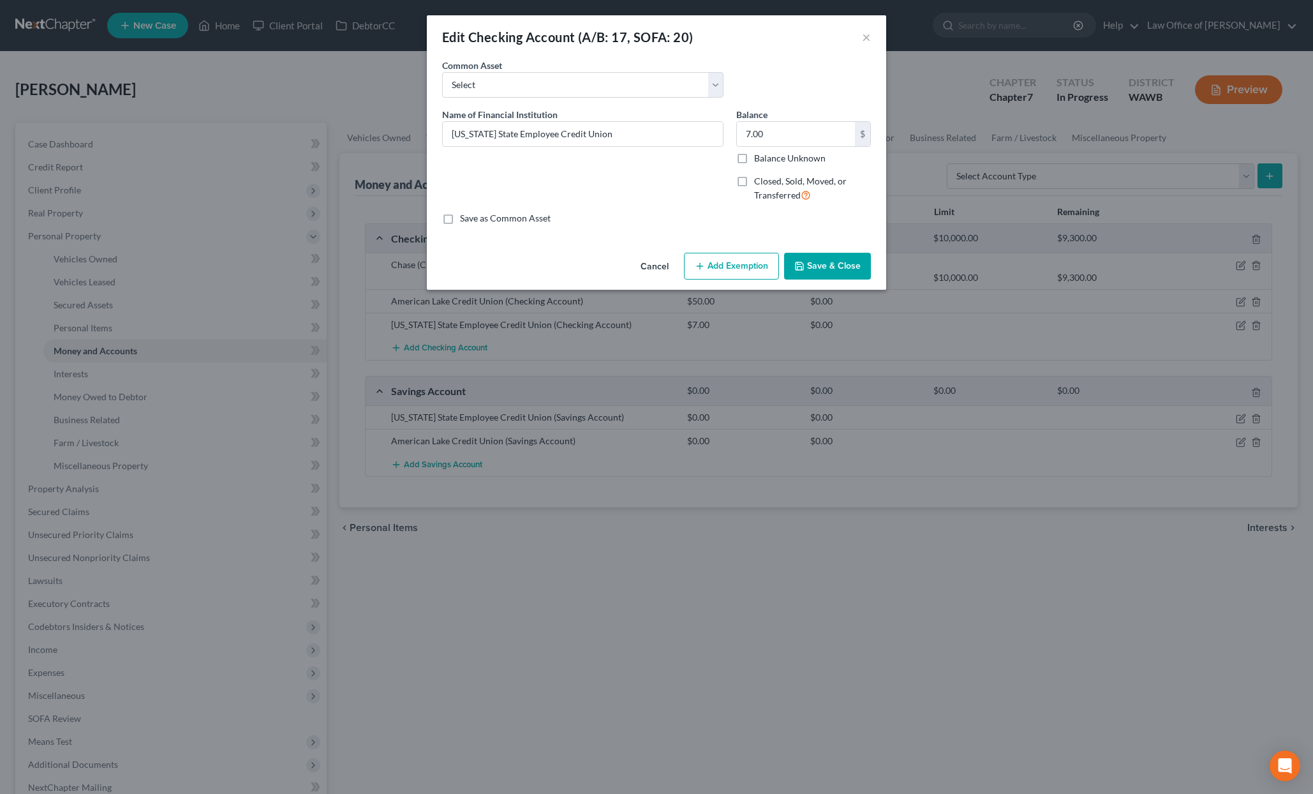
click at [755, 253] on button "Add Exemption" at bounding box center [731, 266] width 95 height 27
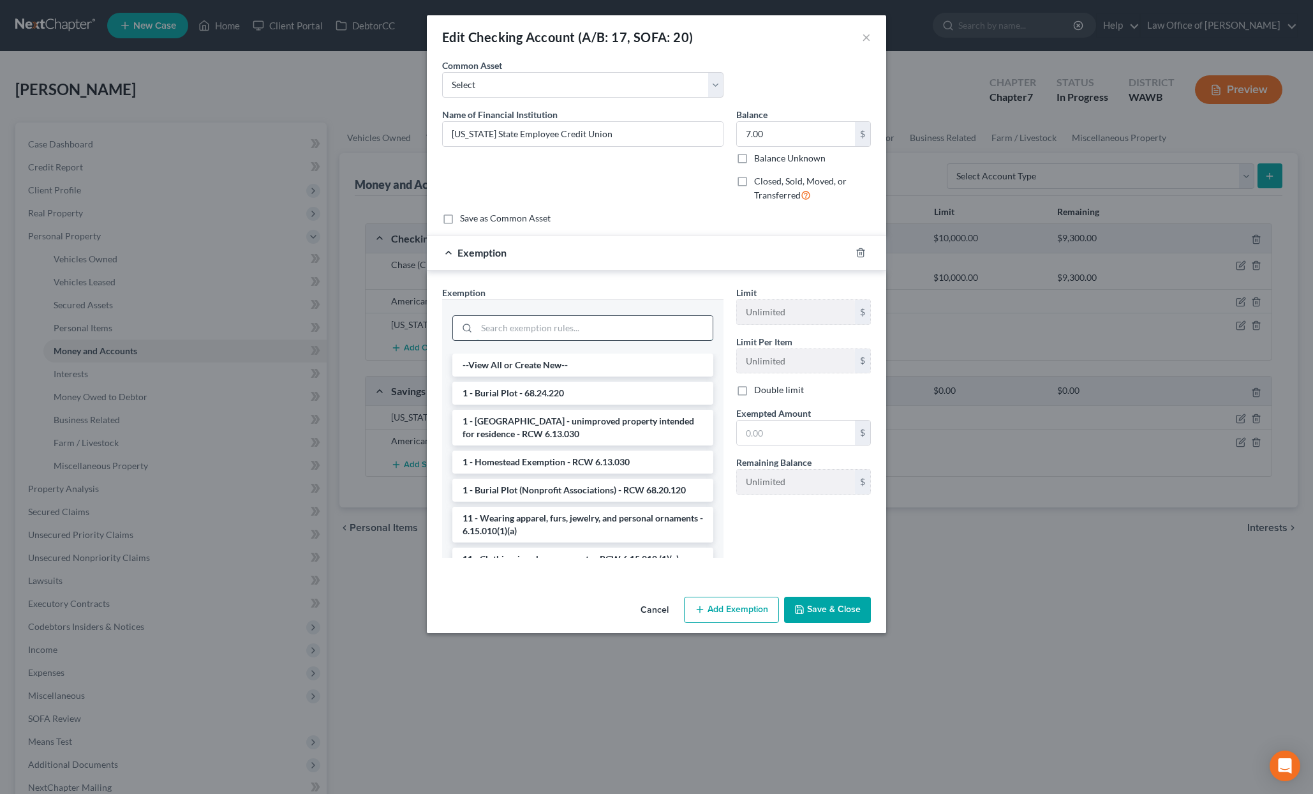
click at [582, 322] on input "search" at bounding box center [595, 328] width 236 height 24
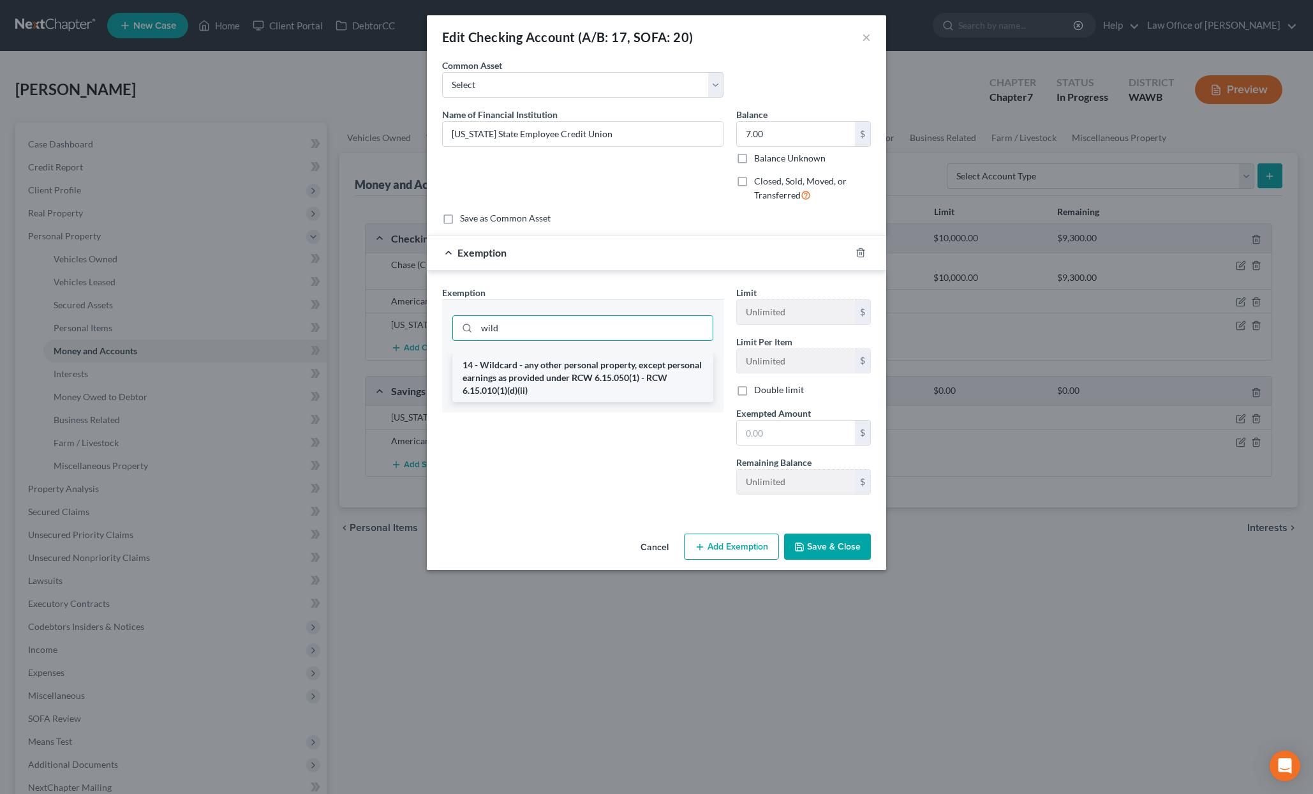
type input "wild"
click at [604, 368] on li "14 - Wildcard - any other personal property, except personal earnings as provid…" at bounding box center [582, 378] width 261 height 49
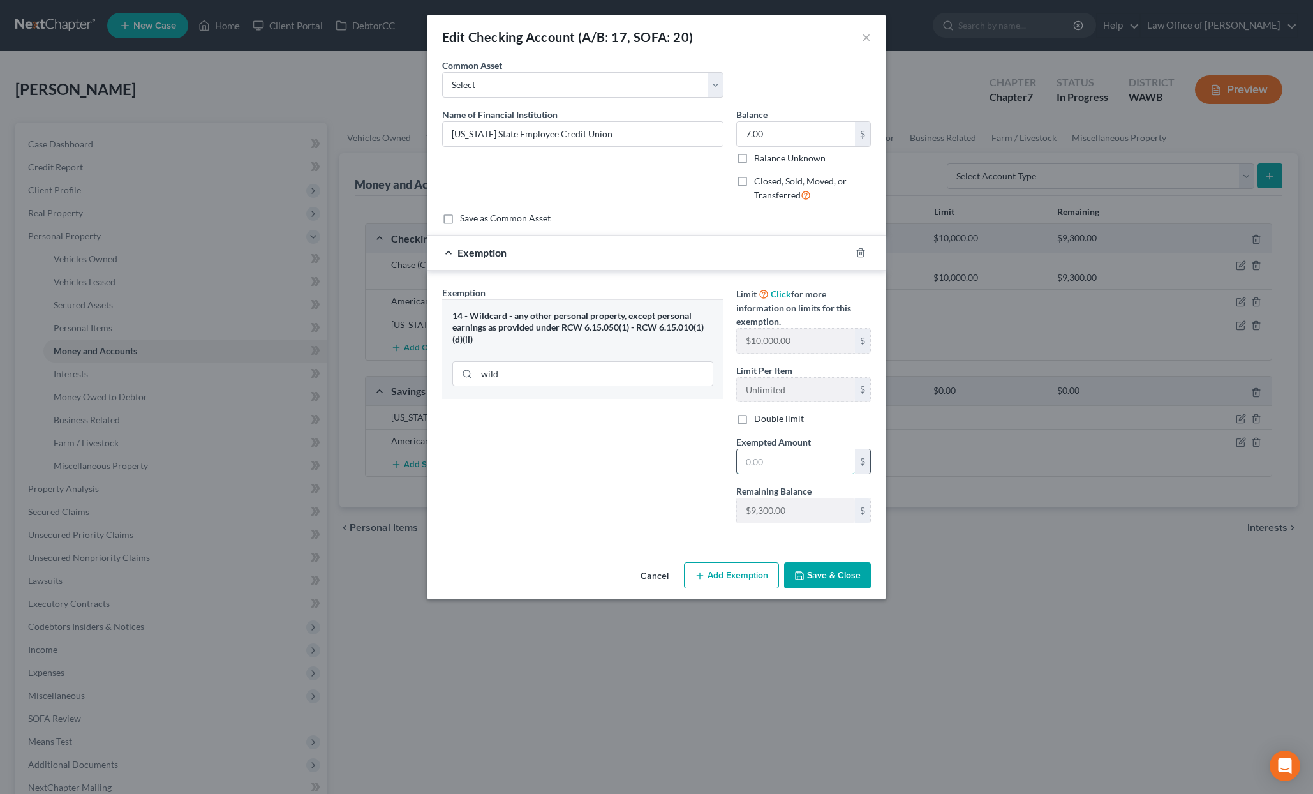
click at [802, 464] on input "text" at bounding box center [796, 461] width 118 height 24
type input "7"
click at [699, 555] on div "An exemption set must first be selected from the Filing Information section. Co…" at bounding box center [657, 308] width 460 height 498
click at [837, 575] on button "Save & Close" at bounding box center [827, 575] width 87 height 27
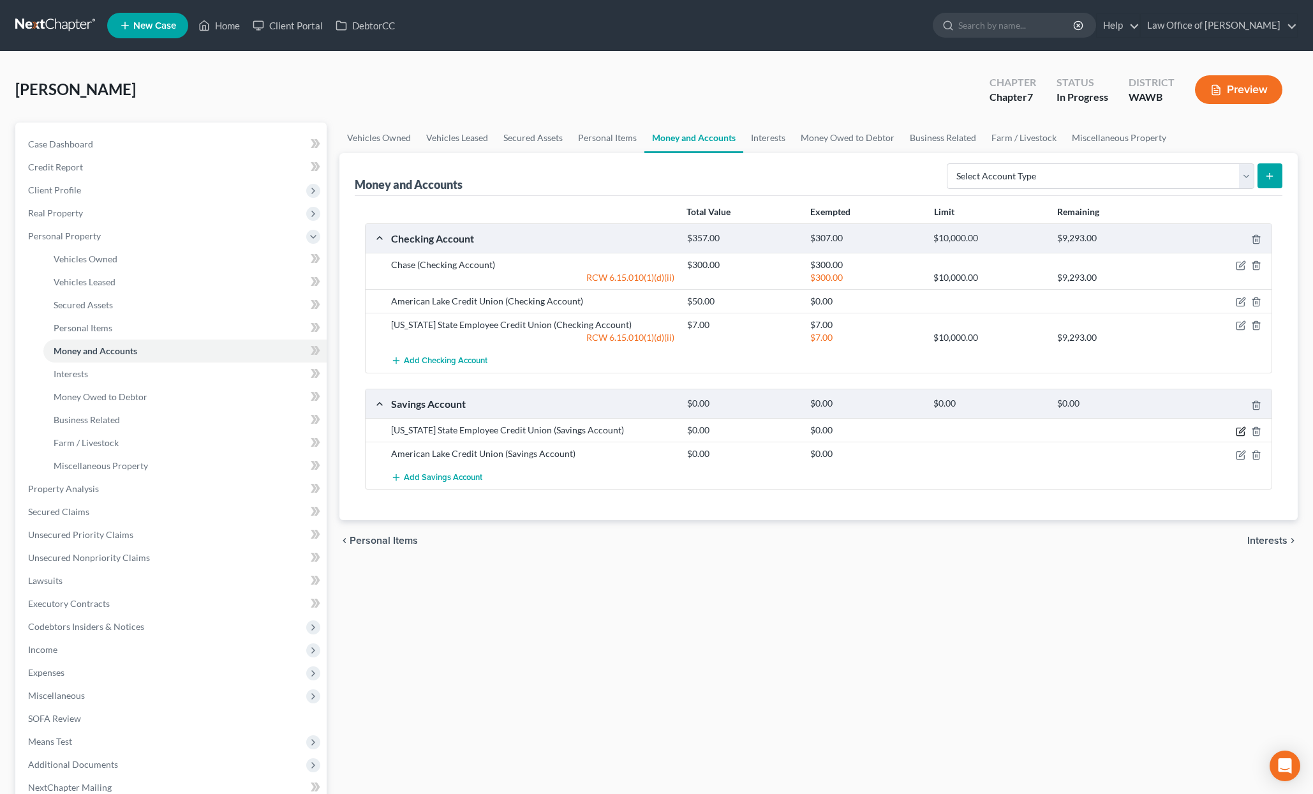
click at [1239, 431] on icon "button" at bounding box center [1241, 431] width 10 height 10
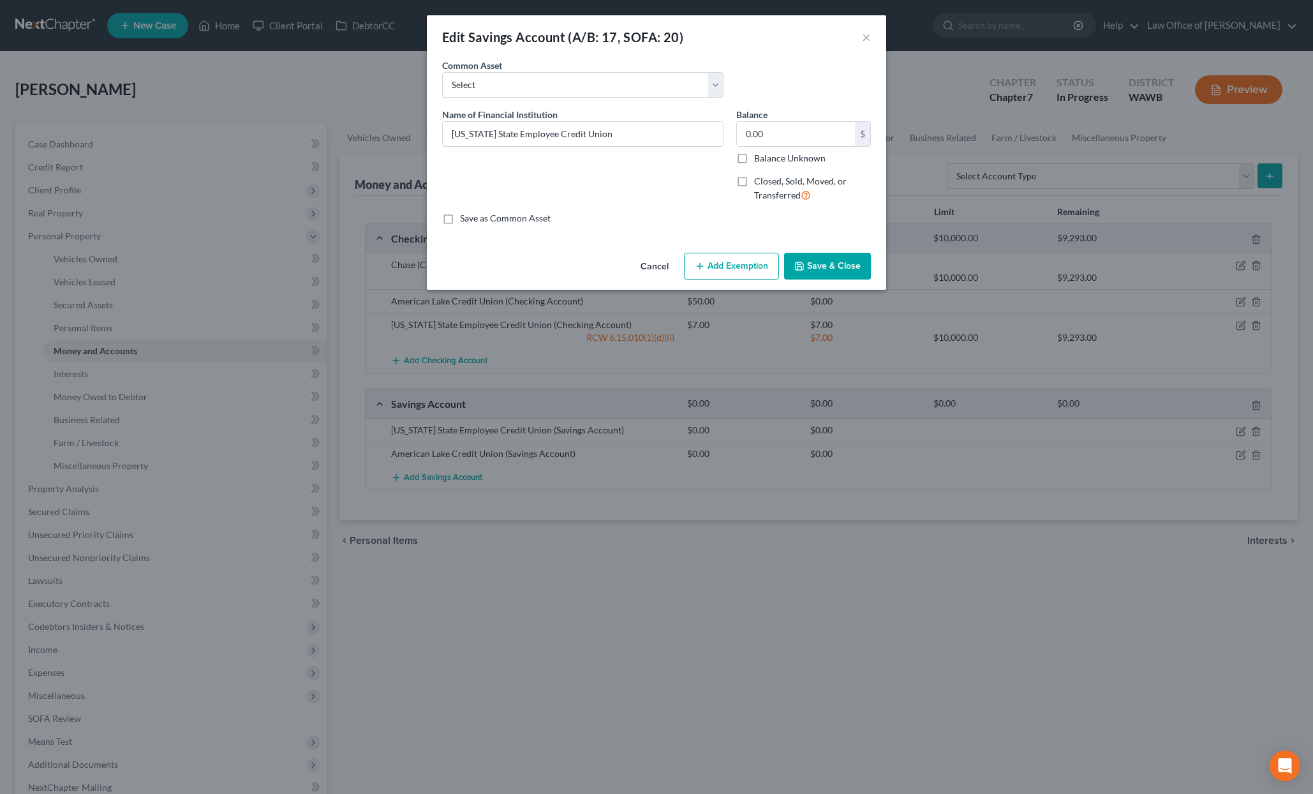
click at [748, 257] on button "Add Exemption" at bounding box center [731, 266] width 95 height 27
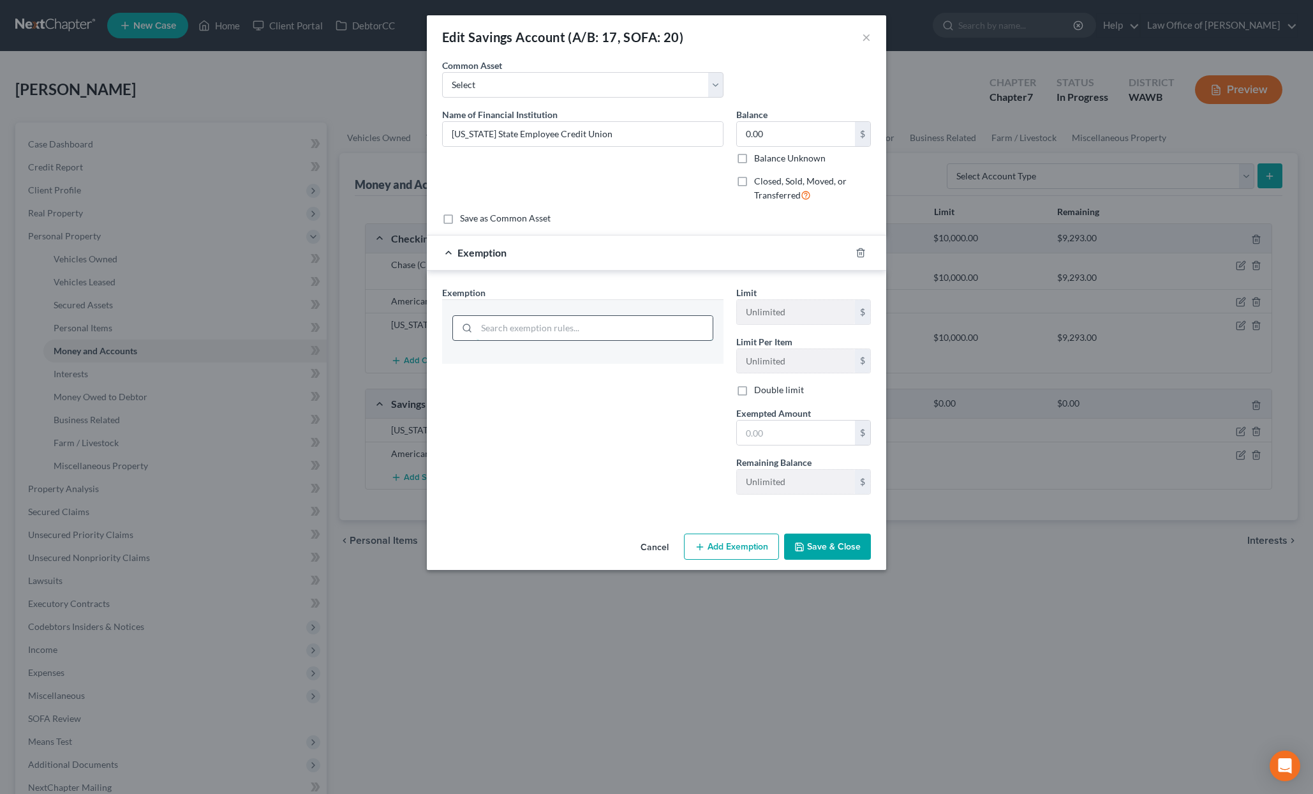
click at [564, 334] on input "search" at bounding box center [595, 328] width 236 height 24
type input "wild"
click at [583, 371] on li "14 - Wildcard - any other personal property, except personal earnings as provid…" at bounding box center [582, 378] width 261 height 49
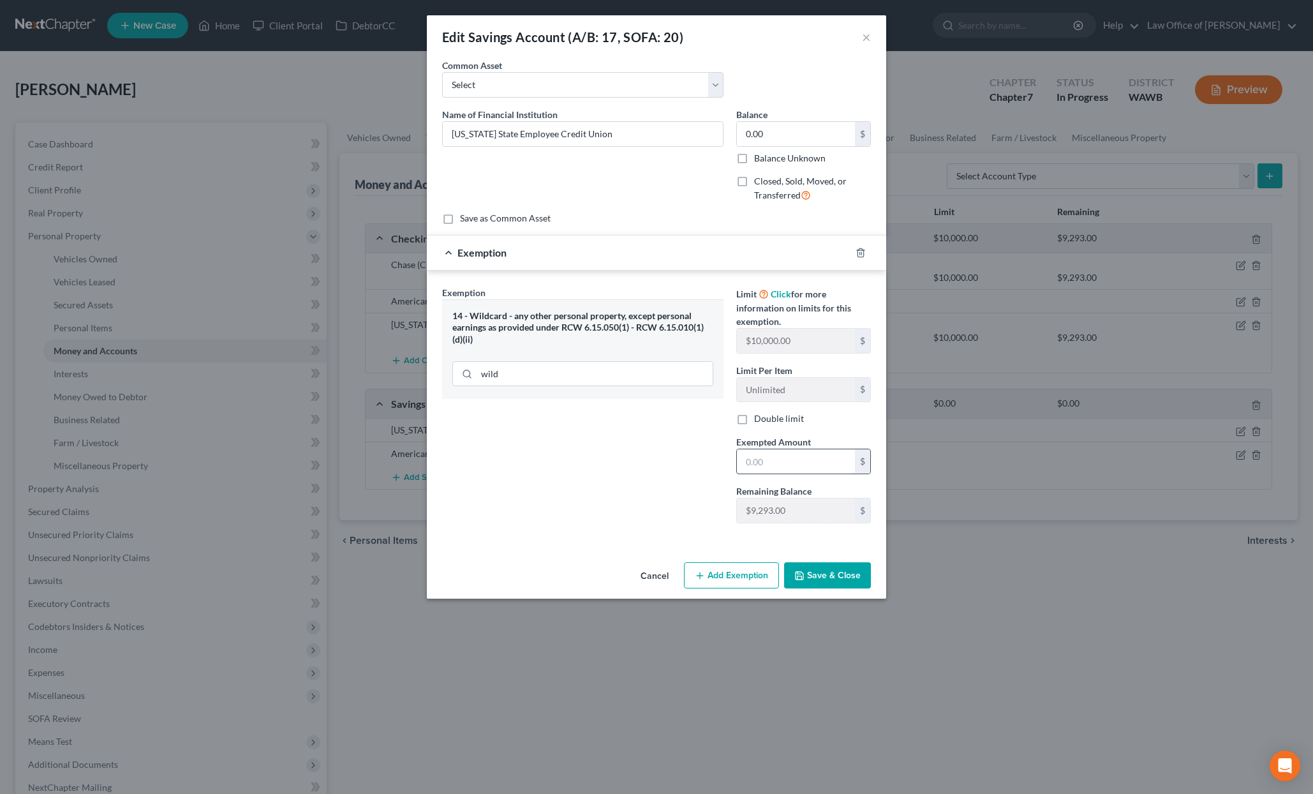
drag, startPoint x: 775, startPoint y: 456, endPoint x: 768, endPoint y: 456, distance: 7.0
click at [775, 456] on input "text" at bounding box center [796, 461] width 118 height 24
type input "0"
click at [699, 542] on div "Exemption Set must be selected for CA. Exemption * 14 - Wildcard - any other pe…" at bounding box center [657, 408] width 460 height 274
click at [813, 569] on button "Save & Close" at bounding box center [827, 575] width 87 height 27
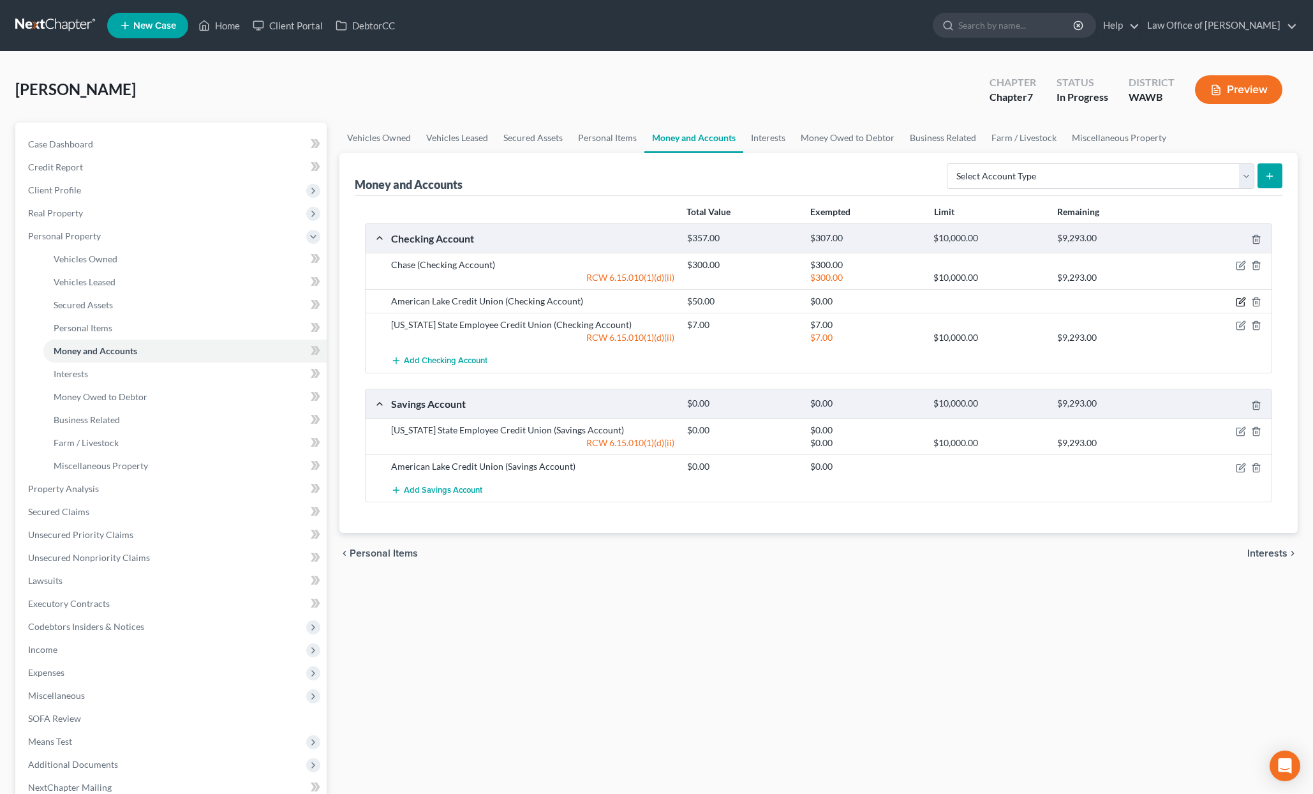
click at [1244, 301] on icon "button" at bounding box center [1241, 302] width 10 height 10
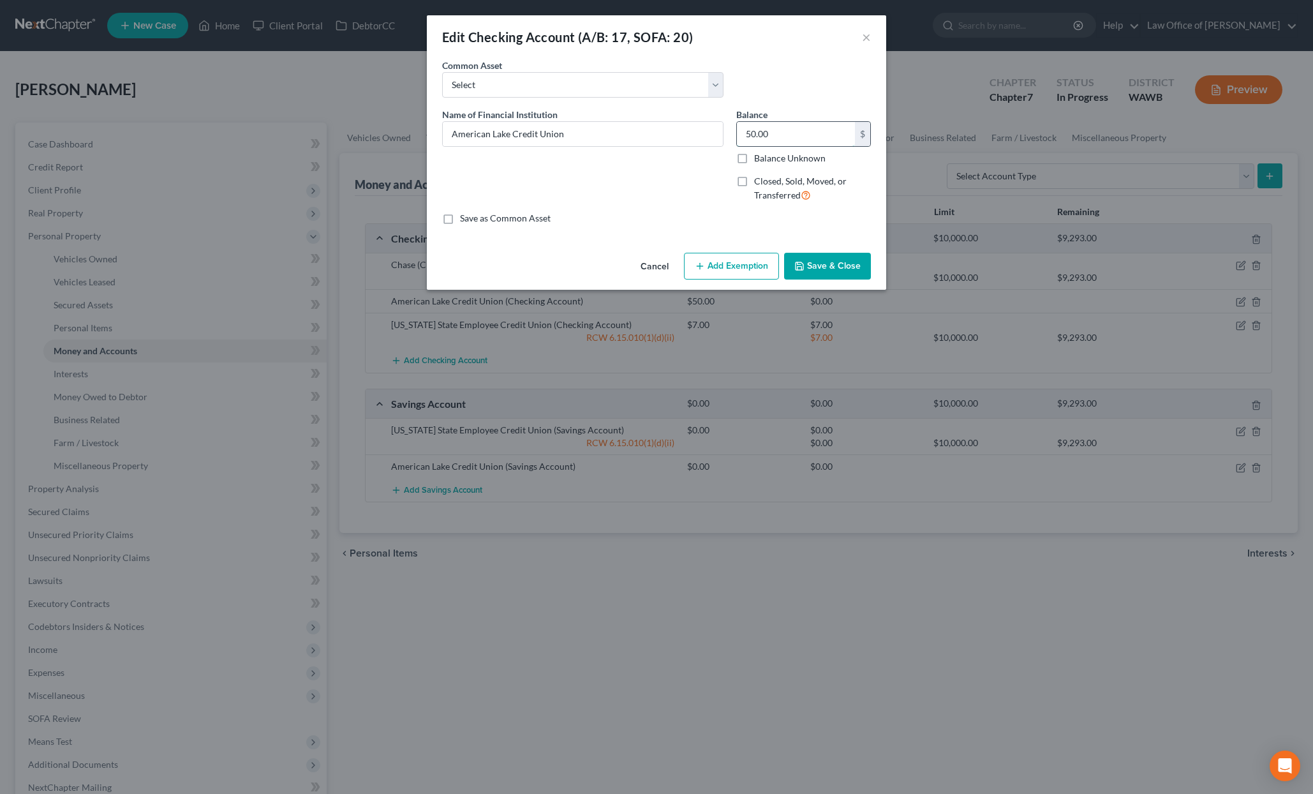
click at [783, 131] on input "50.00" at bounding box center [796, 134] width 118 height 24
type input "28"
click at [746, 265] on button "Add Exemption" at bounding box center [731, 266] width 95 height 27
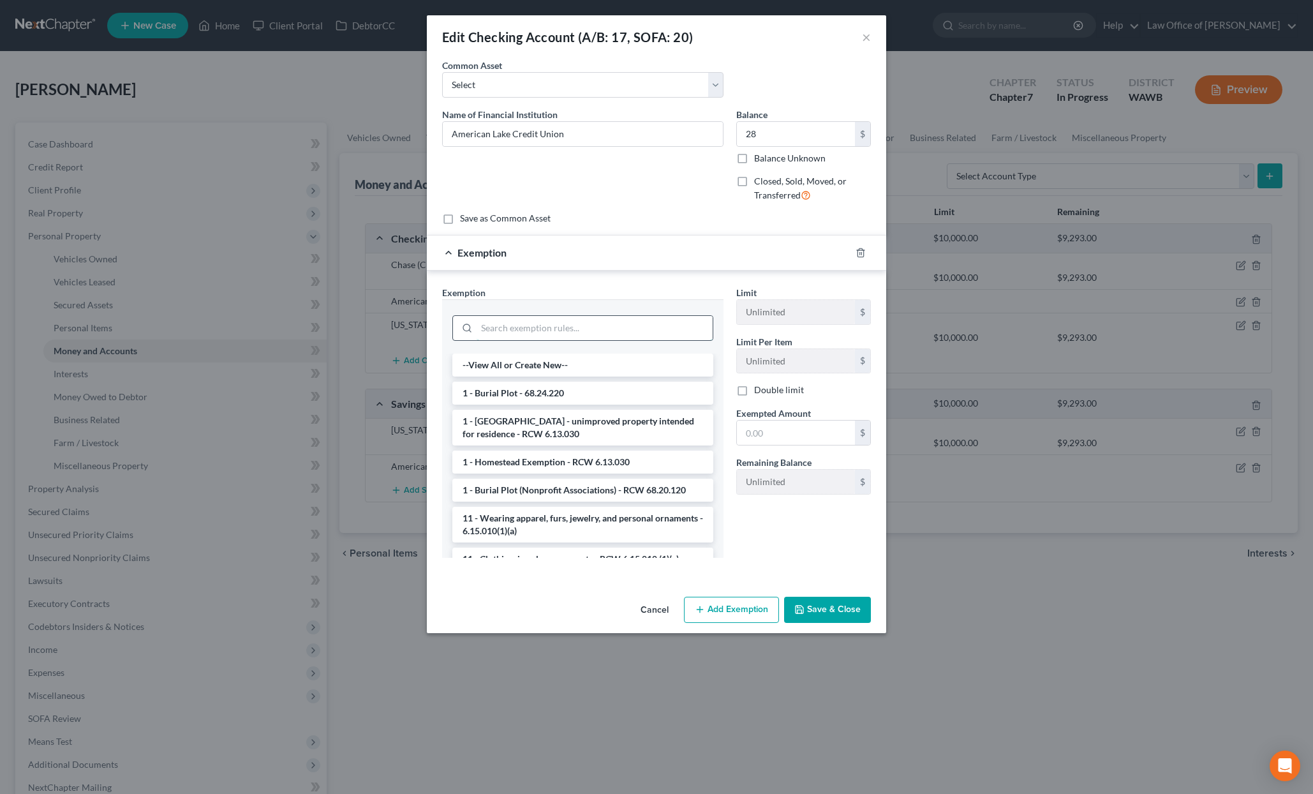
click at [614, 317] on input "search" at bounding box center [595, 328] width 236 height 24
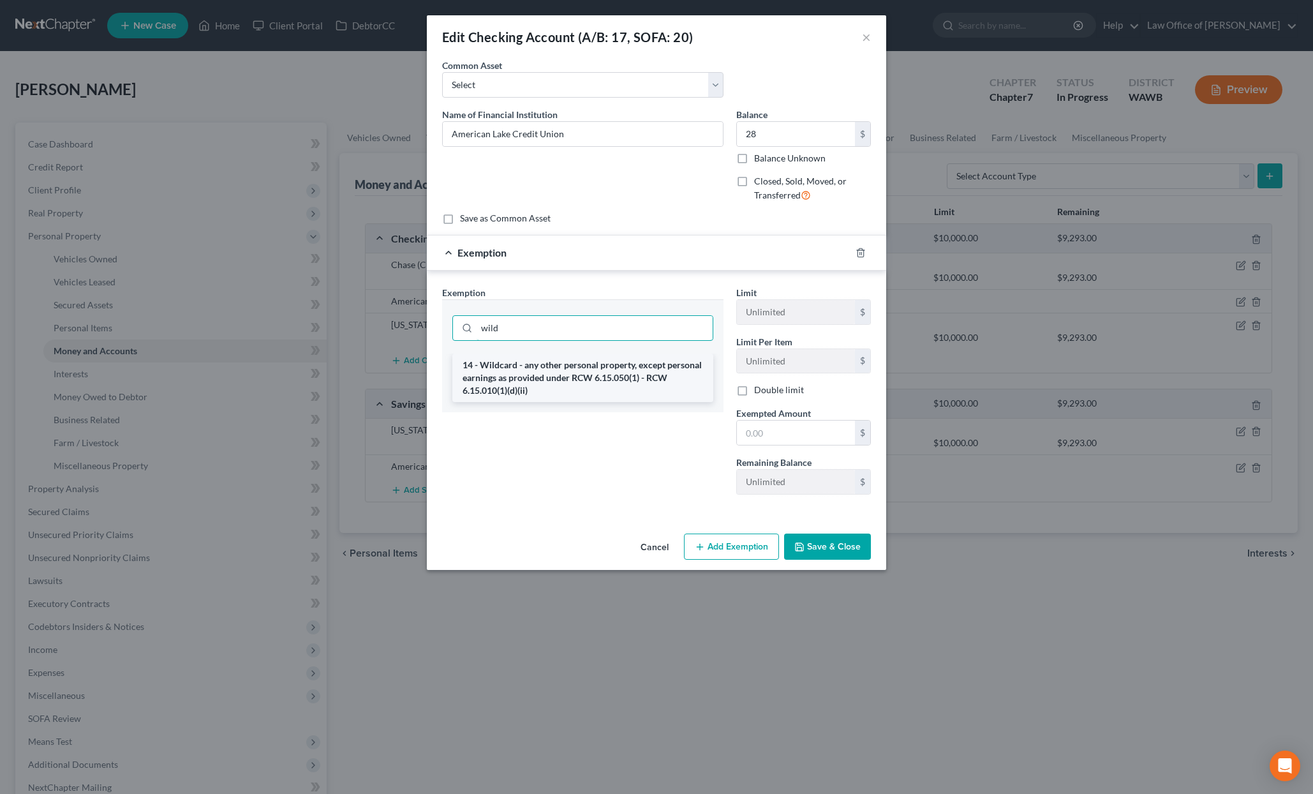
type input "wild"
click at [579, 376] on li "14 - Wildcard - any other personal property, except personal earnings as provid…" at bounding box center [582, 378] width 261 height 49
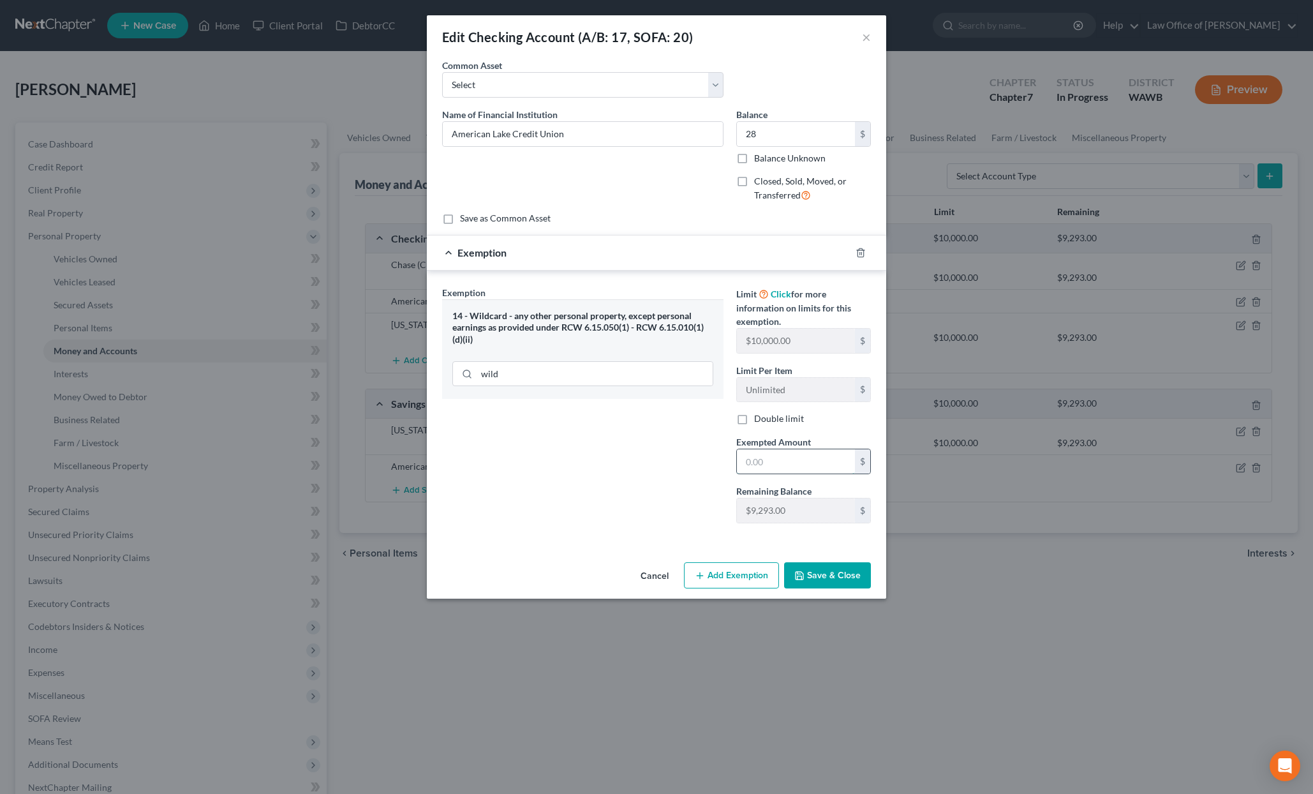
click at [772, 458] on input "text" at bounding box center [796, 461] width 118 height 24
type input "28"
click at [680, 523] on div "Exemption Set must be selected for CA. Exemption * 14 - Wildcard - any other pe…" at bounding box center [583, 410] width 294 height 248
click at [828, 581] on button "Save & Close" at bounding box center [827, 575] width 87 height 27
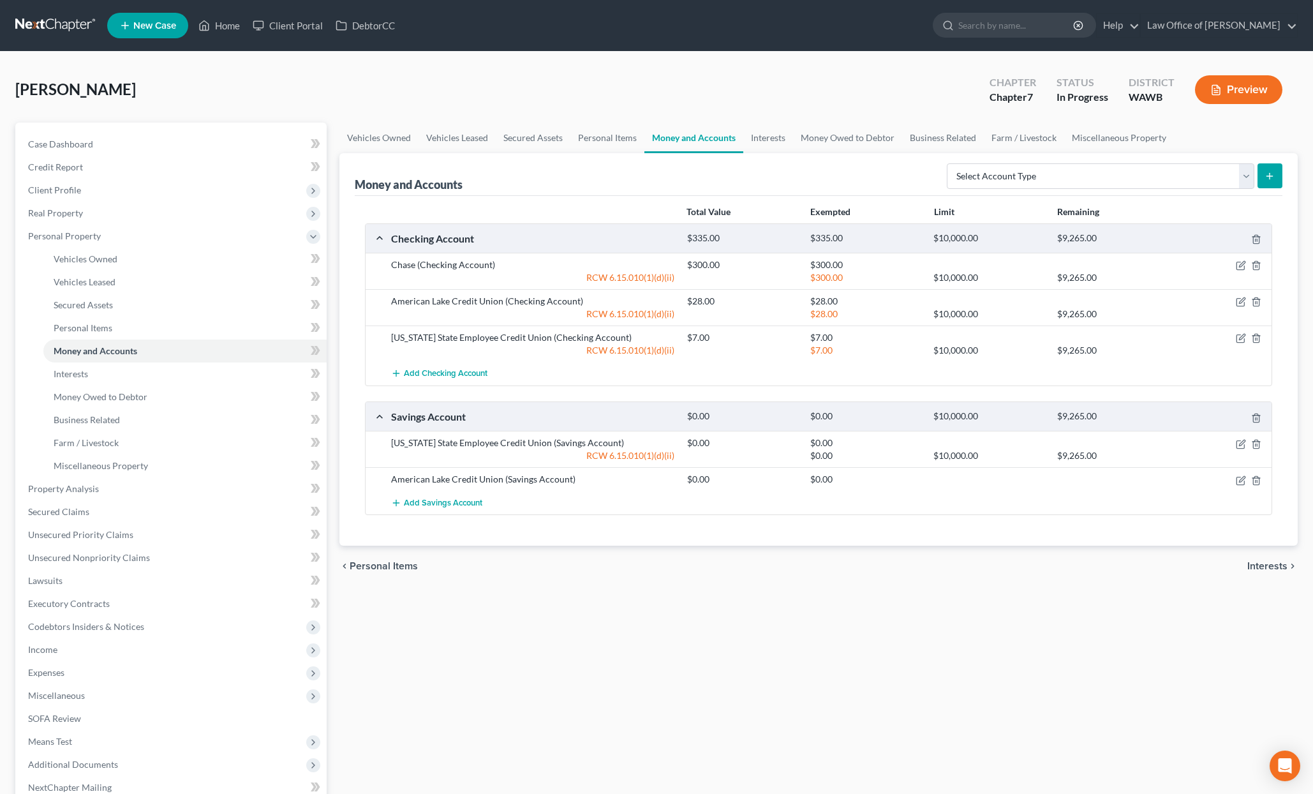
click at [1235, 479] on div at bounding box center [1223, 479] width 99 height 13
click at [1244, 481] on icon "button" at bounding box center [1241, 480] width 10 height 10
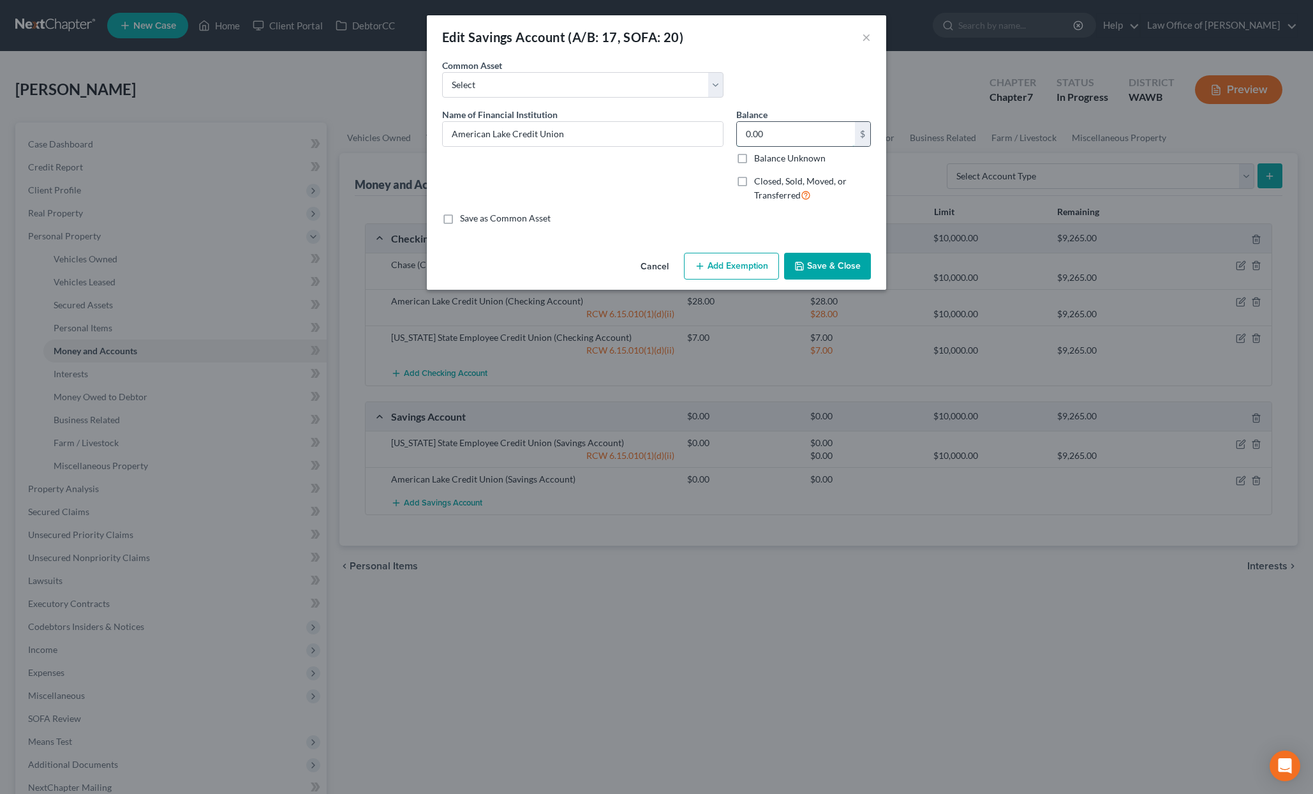
click at [775, 137] on input "0.00" at bounding box center [796, 134] width 118 height 24
type input "13"
click at [758, 270] on button "Add Exemption" at bounding box center [731, 266] width 95 height 27
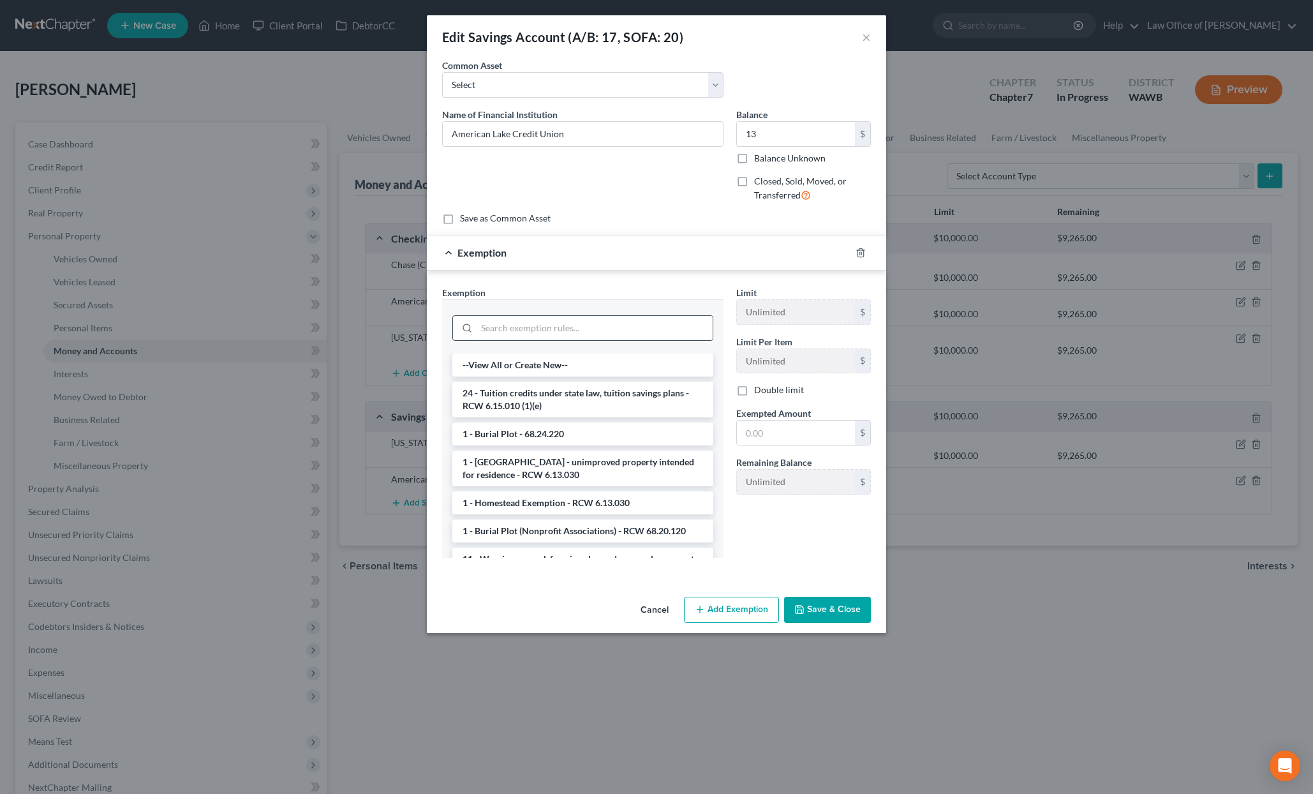
click at [620, 334] on input "search" at bounding box center [595, 328] width 236 height 24
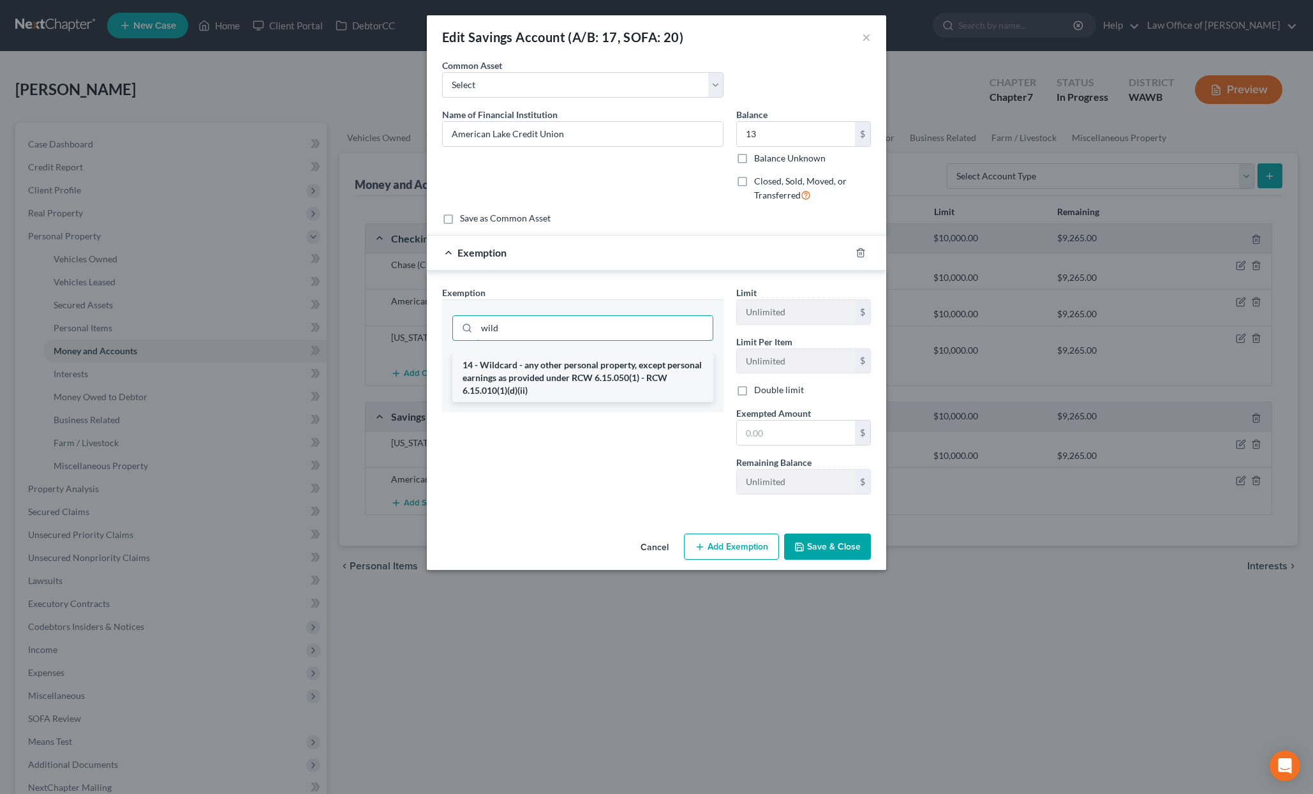
type input "wild"
click at [635, 377] on li "14 - Wildcard - any other personal property, except personal earnings as provid…" at bounding box center [582, 378] width 261 height 49
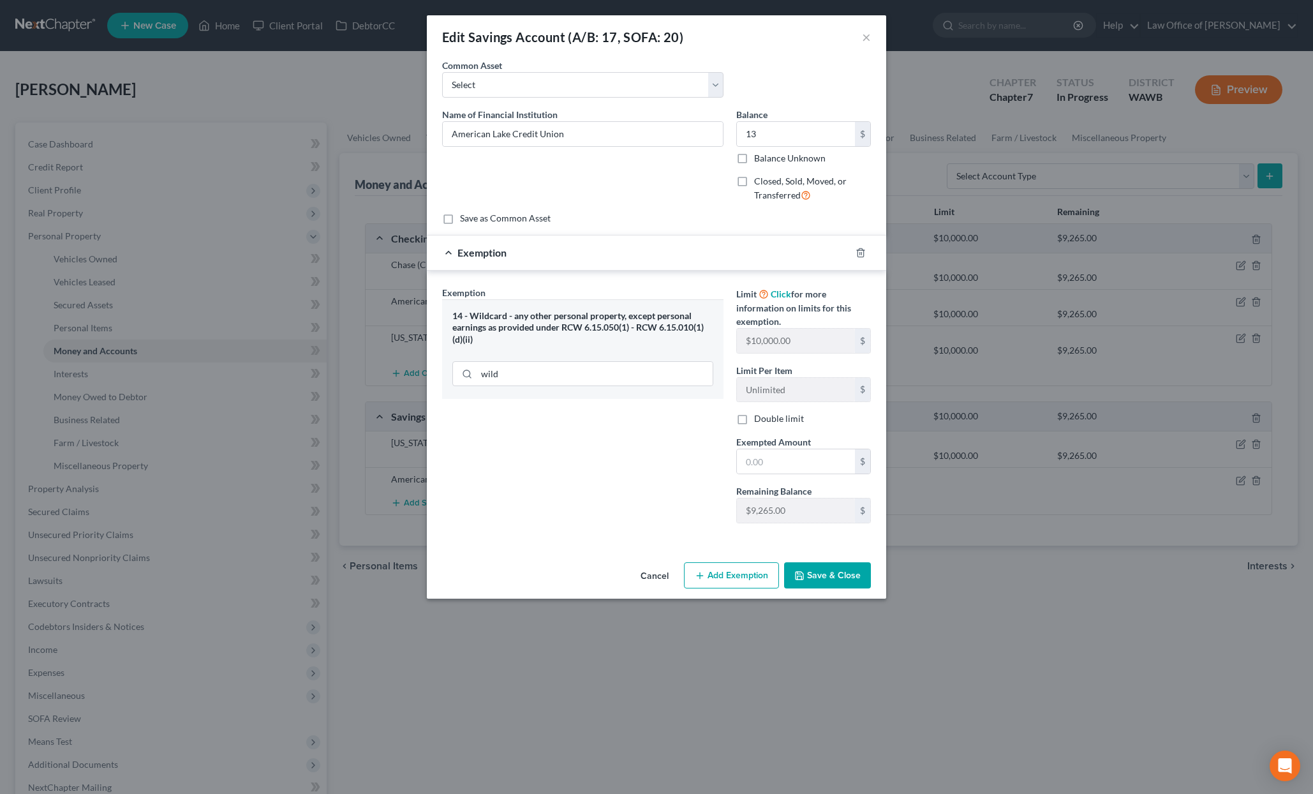
click at [768, 438] on span "Exempted Amount" at bounding box center [773, 442] width 75 height 11
click at [768, 451] on input "text" at bounding box center [796, 461] width 118 height 24
type input "13"
click at [605, 512] on div "Exemption Set must be selected for CA. Exemption * 14 - Wildcard - any other pe…" at bounding box center [583, 410] width 294 height 248
click at [825, 583] on button "Save & Close" at bounding box center [827, 575] width 87 height 27
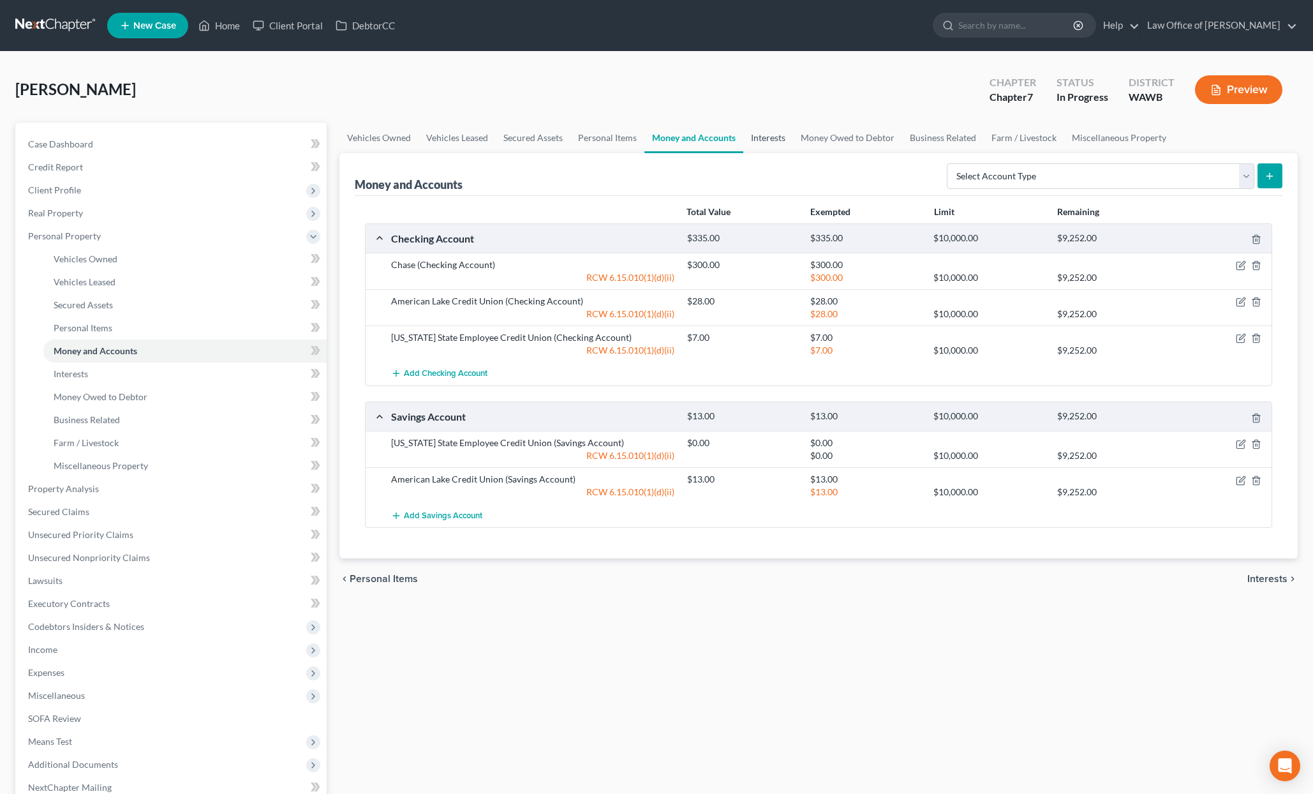
click at [763, 130] on link "Interests" at bounding box center [768, 138] width 50 height 31
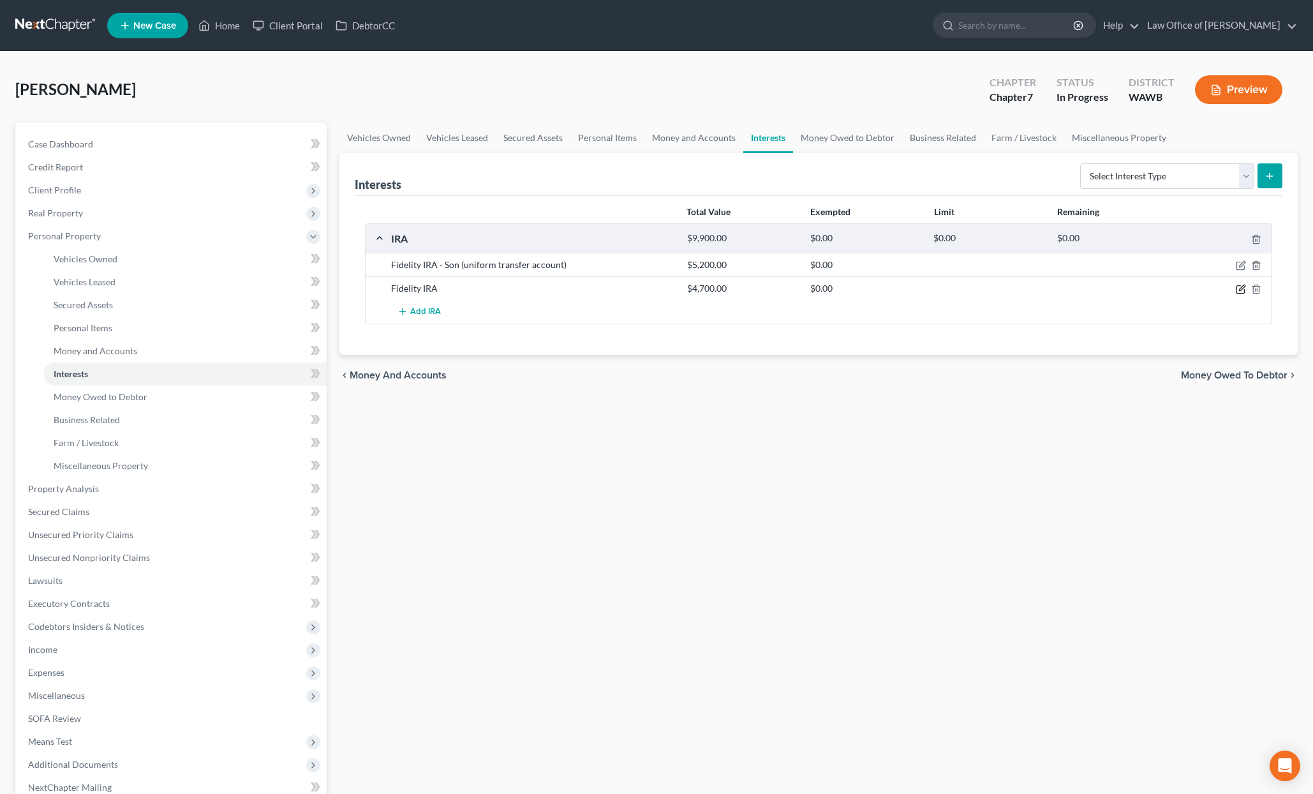
click at [1241, 291] on icon "button" at bounding box center [1241, 289] width 10 height 10
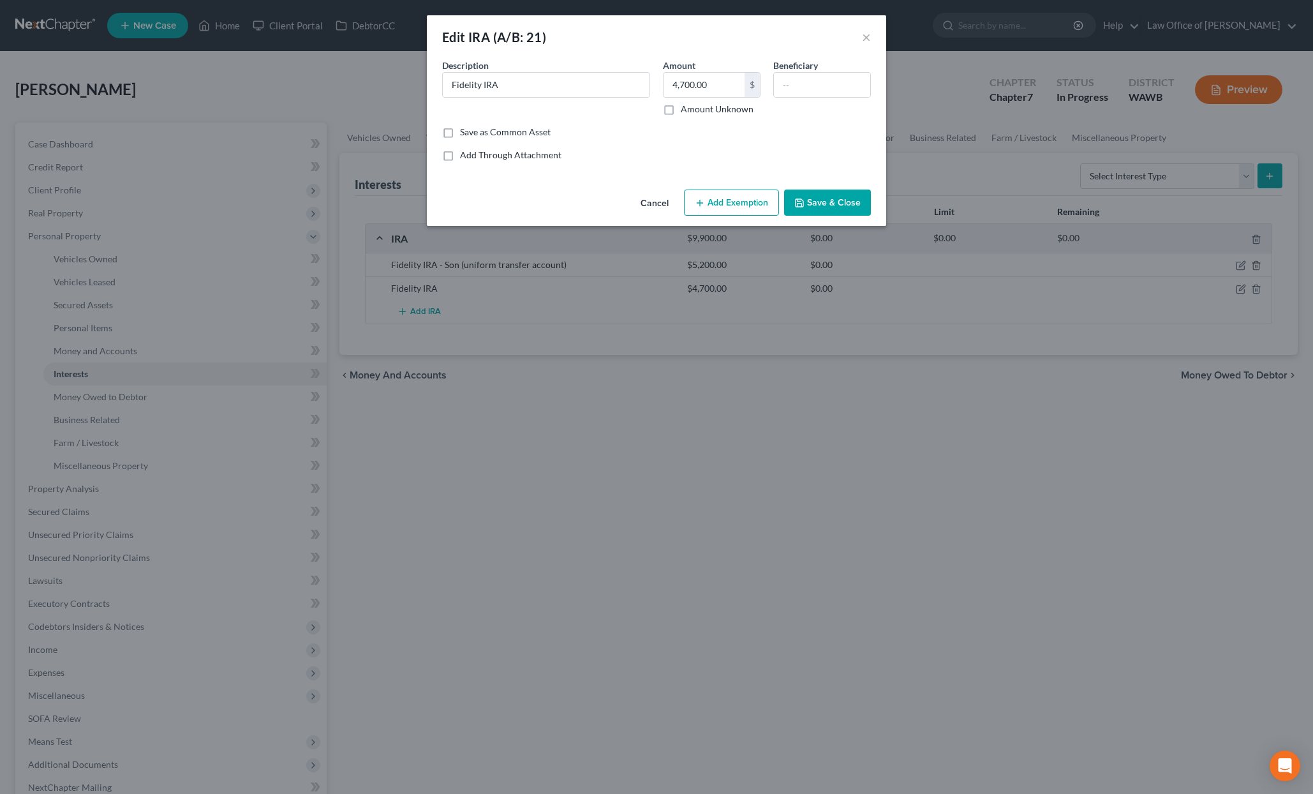
click at [728, 202] on button "Add Exemption" at bounding box center [731, 203] width 95 height 27
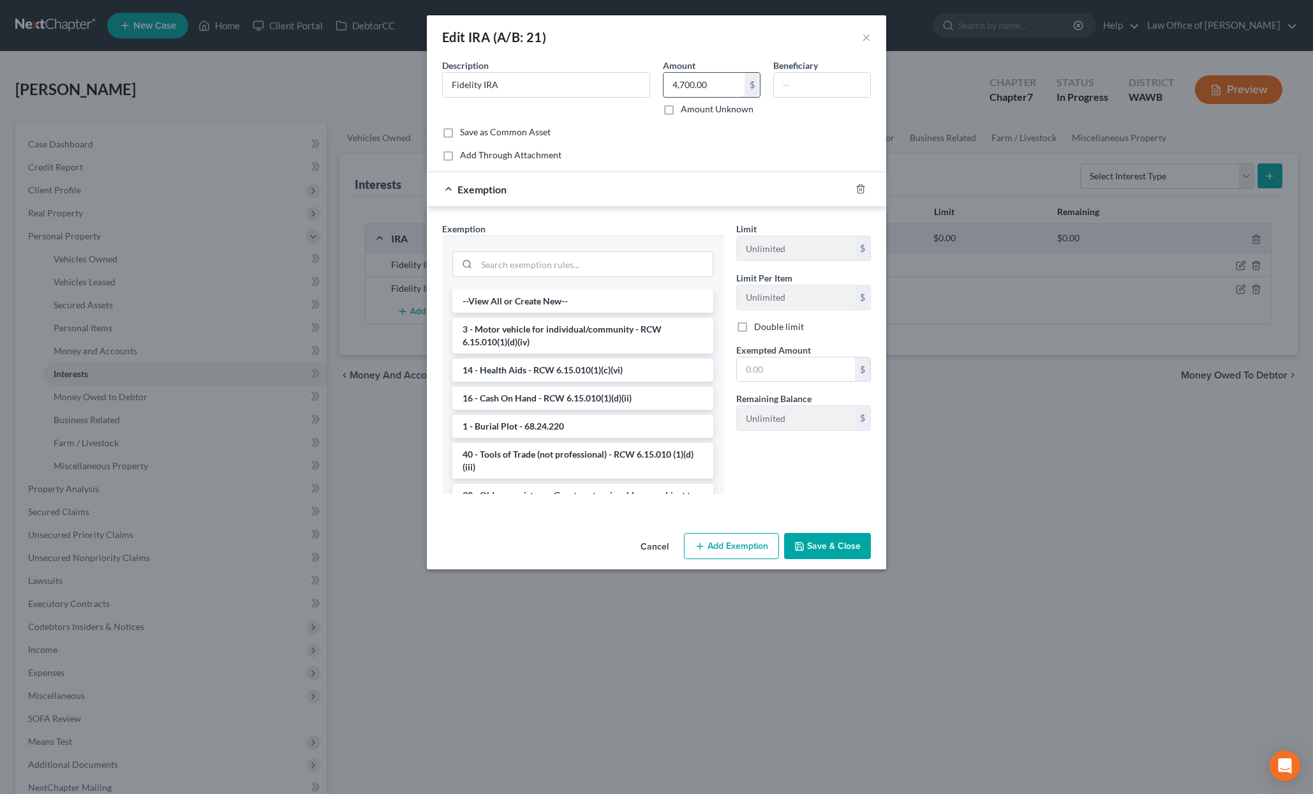
click at [713, 83] on input "4,700.00" at bounding box center [704, 85] width 81 height 24
type input "48,000"
click at [673, 260] on input "search" at bounding box center [595, 264] width 236 height 24
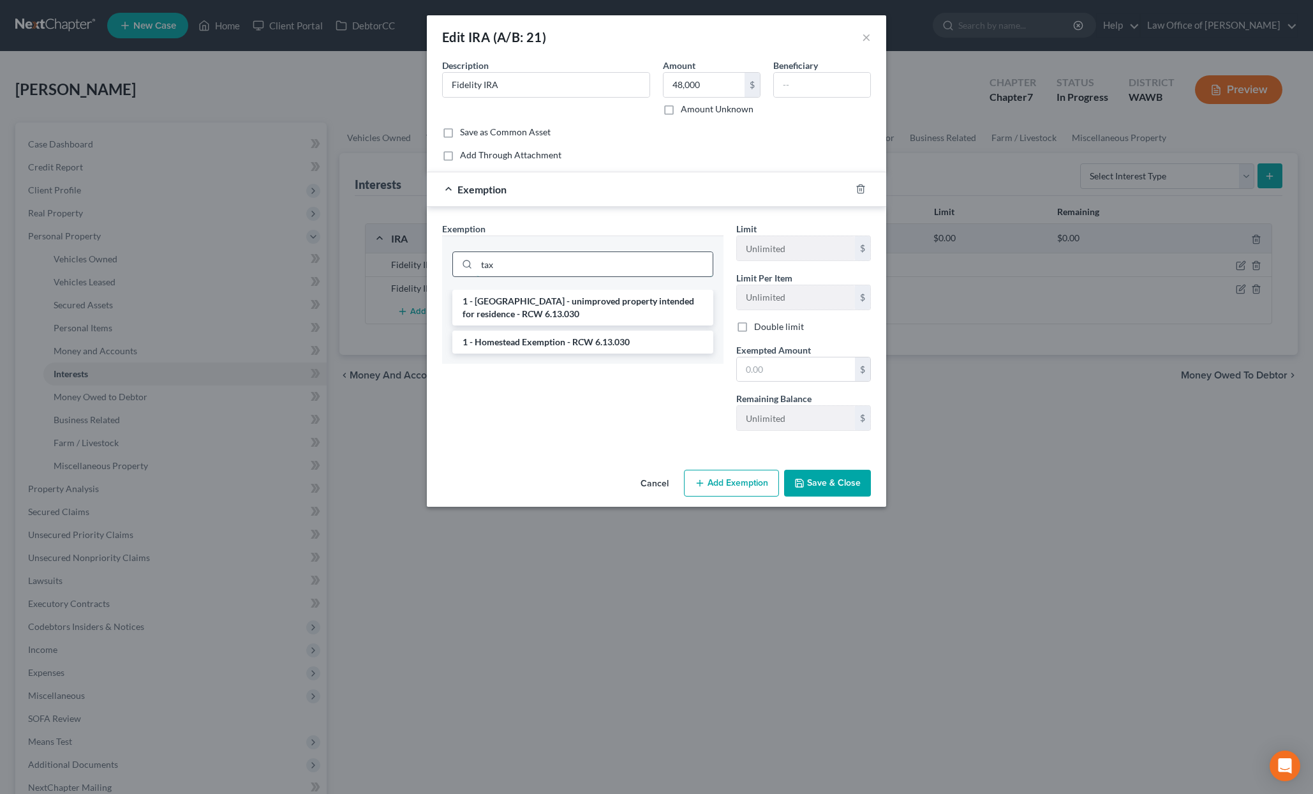
click at [620, 264] on input "tax" at bounding box center [595, 264] width 236 height 24
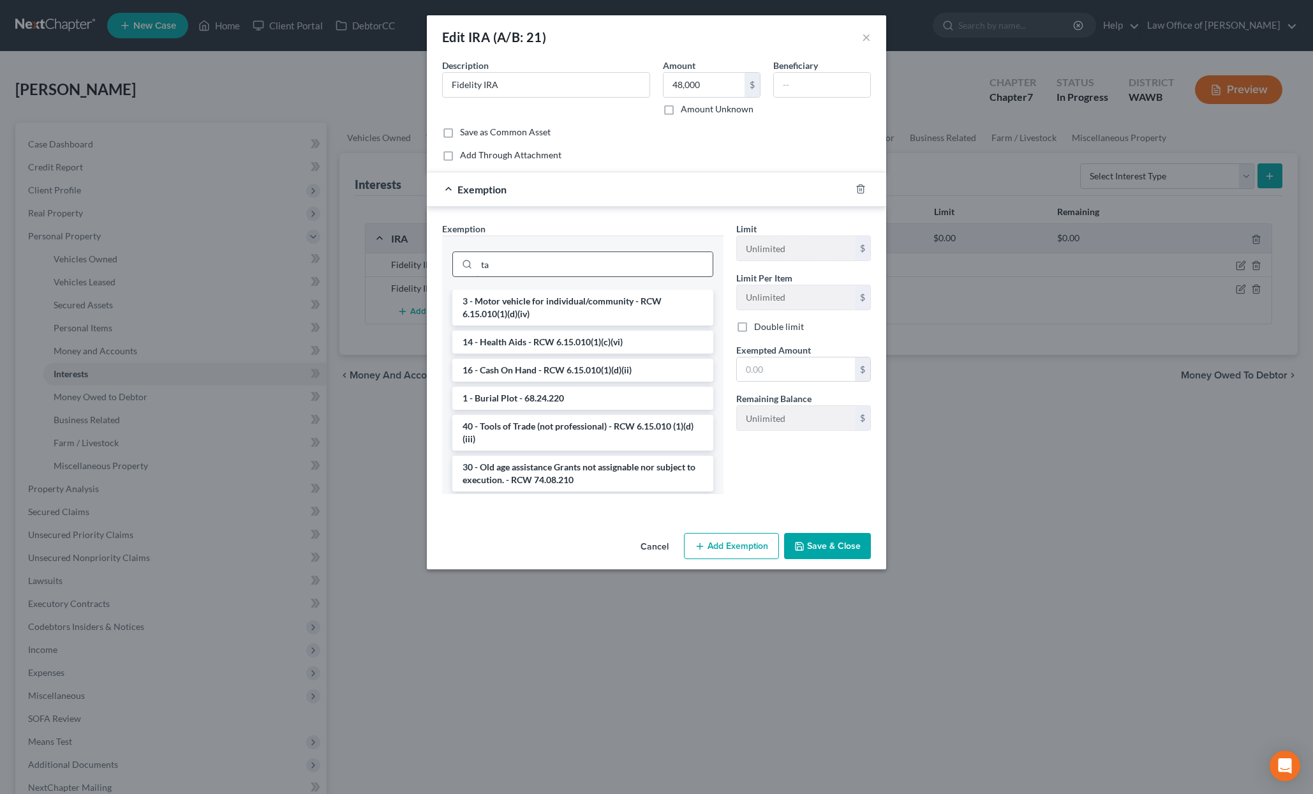
type input "t"
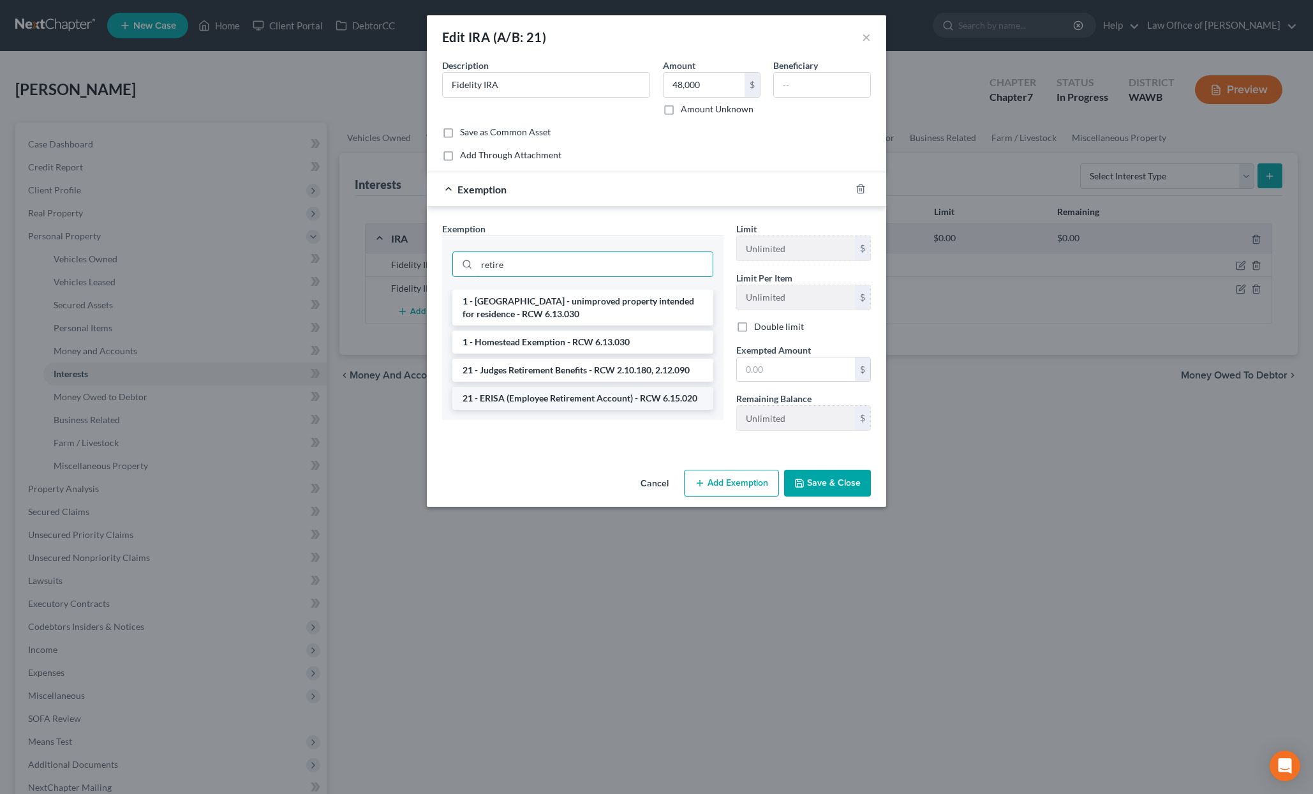
type input "retire"
click at [638, 401] on li "21 - ERISA (Employee Retirement Account) - RCW 6.15.020" at bounding box center [582, 398] width 261 height 23
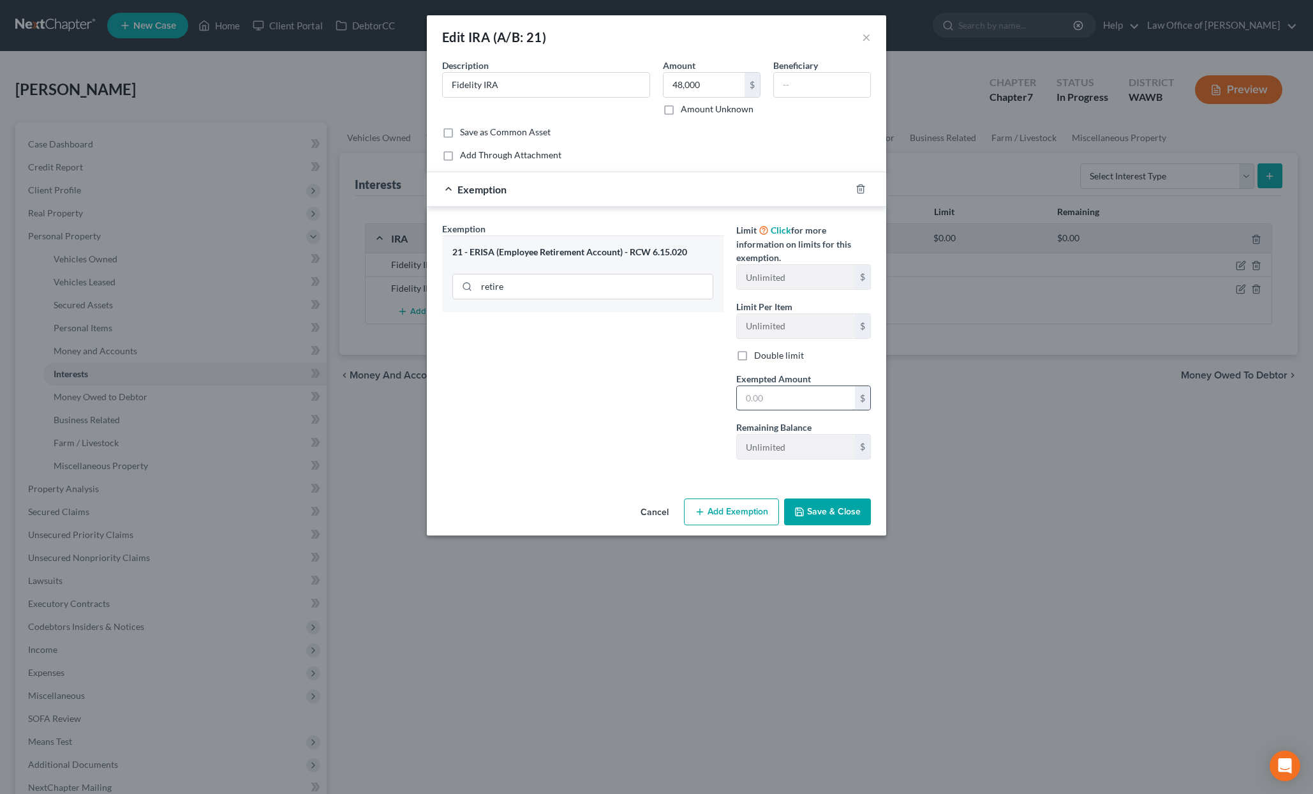
click at [768, 395] on input "text" at bounding box center [796, 398] width 118 height 24
type input "48,000"
click at [820, 507] on button "Save & Close" at bounding box center [827, 511] width 87 height 27
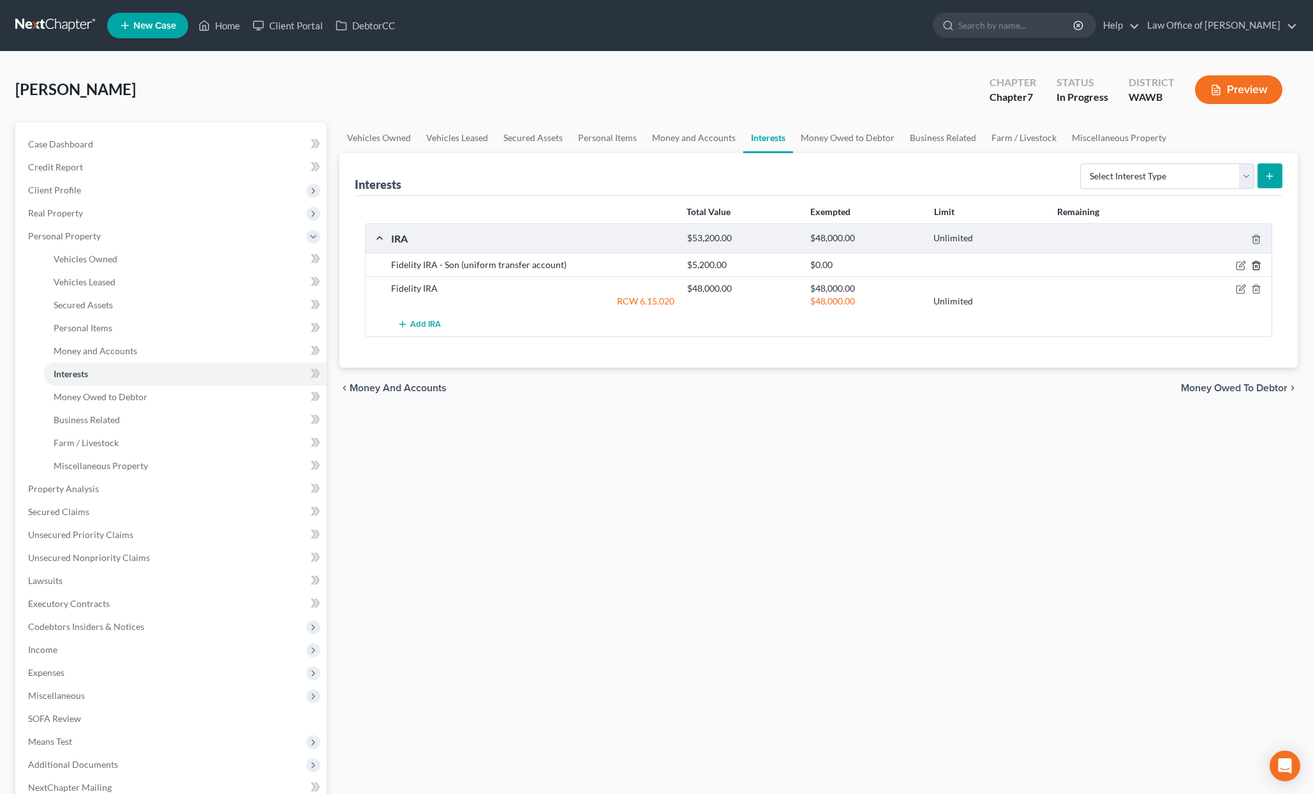
click at [1253, 264] on icon "button" at bounding box center [1256, 266] width 6 height 8
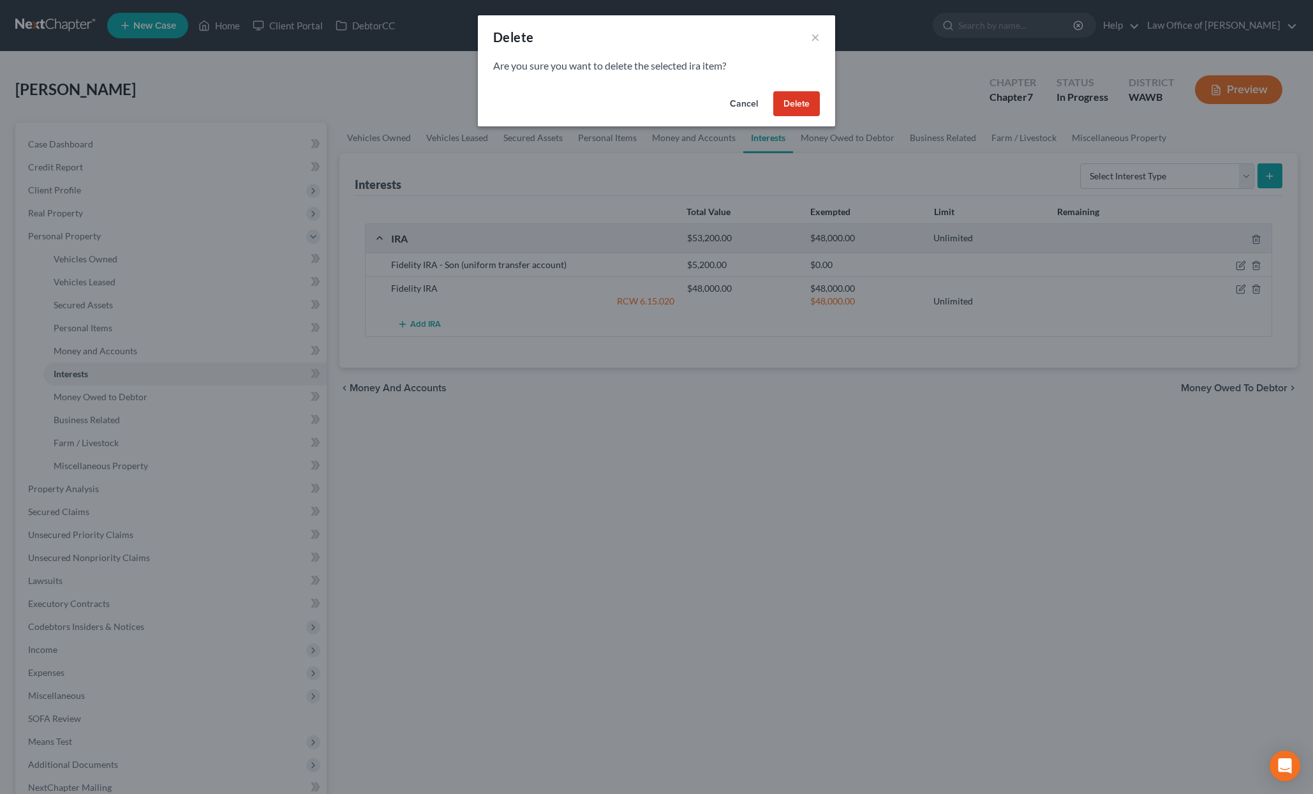
click at [800, 102] on button "Delete" at bounding box center [796, 104] width 47 height 26
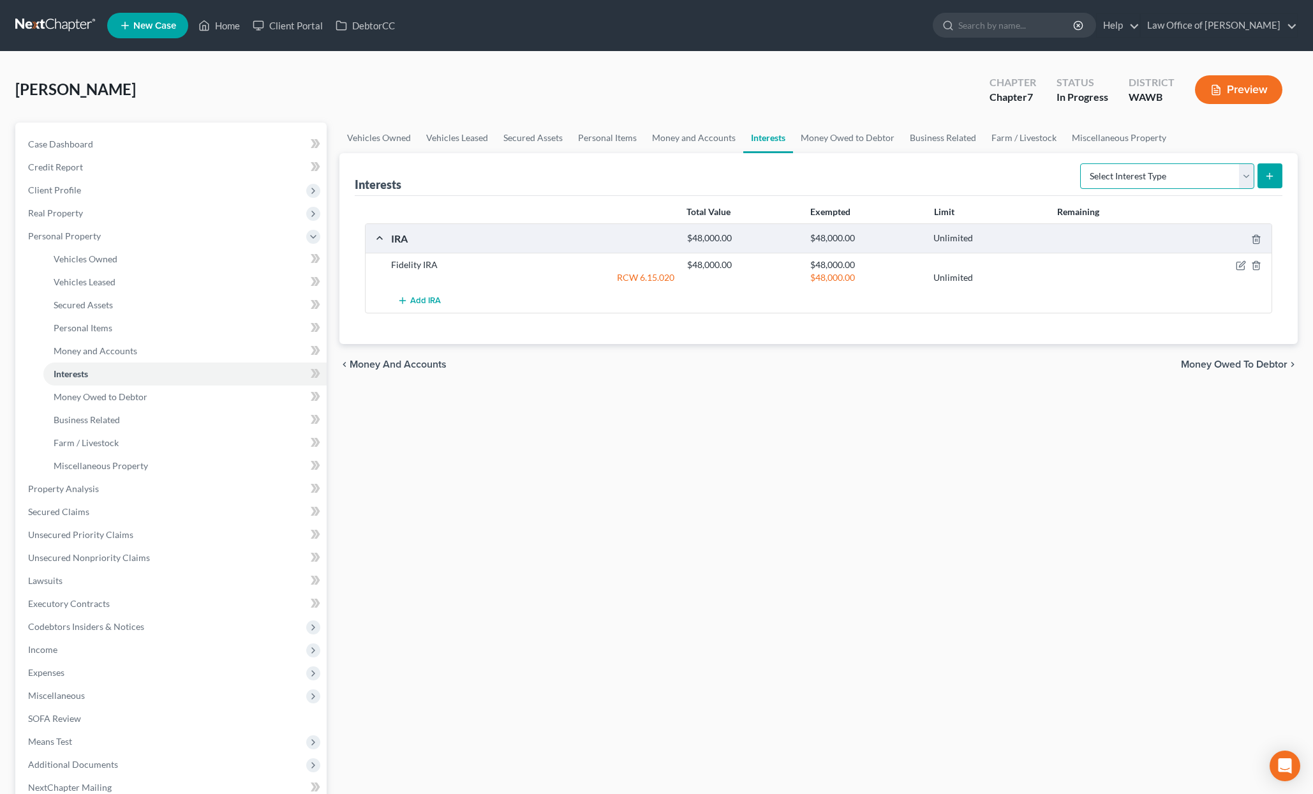
click at [1117, 177] on select "Select Interest Type 401K (A/B: 21) Annuity (A/B: 23) Bond (A/B: 18) Education …" at bounding box center [1167, 176] width 174 height 26
click at [838, 139] on link "Money Owed to Debtor" at bounding box center [847, 138] width 109 height 31
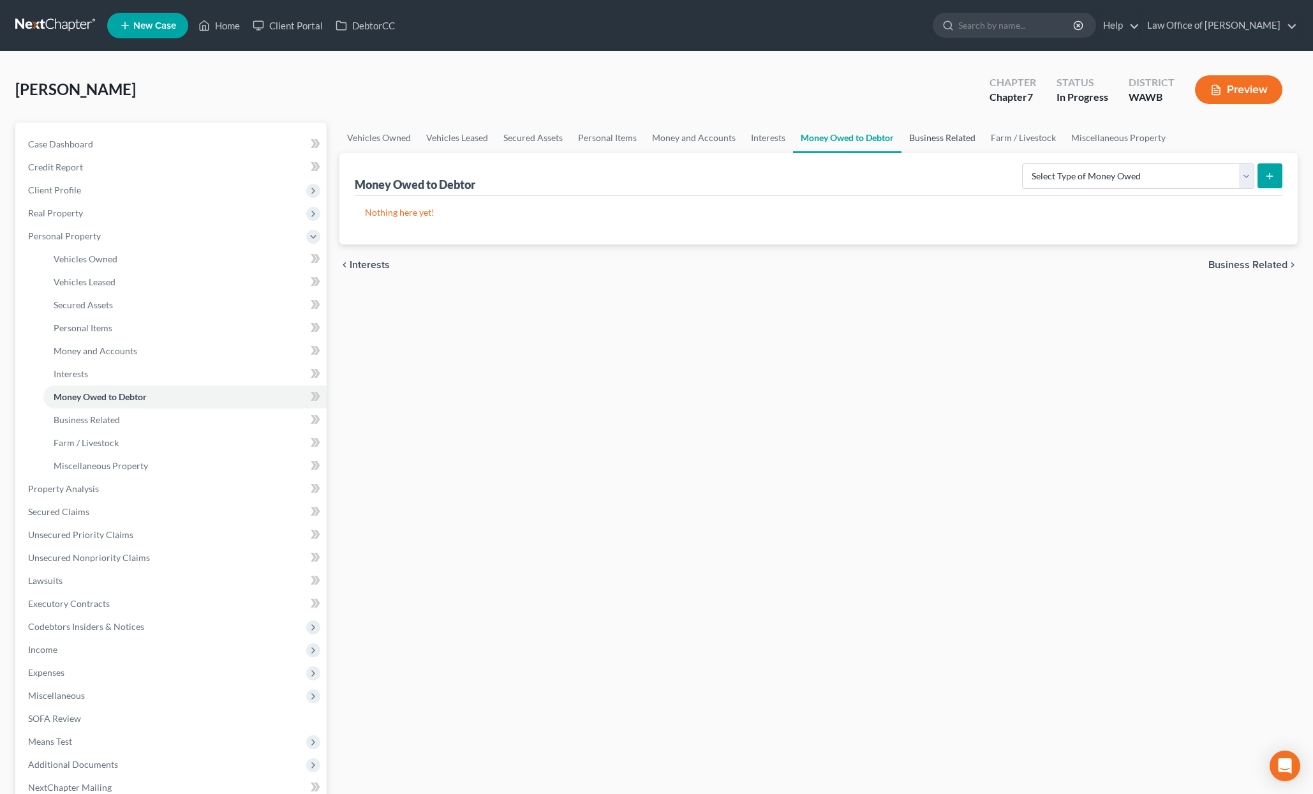
click at [952, 141] on link "Business Related" at bounding box center [943, 138] width 82 height 31
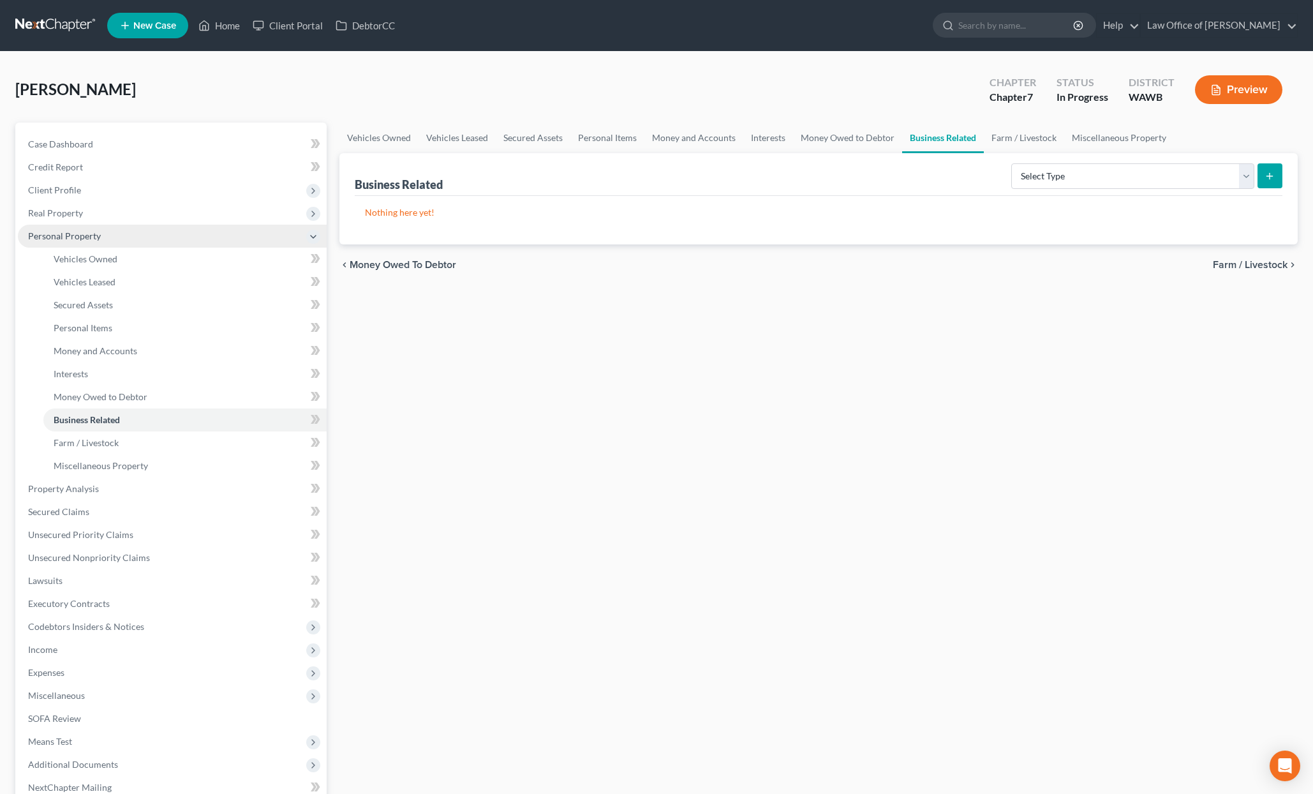
click at [73, 237] on span "Personal Property" at bounding box center [64, 235] width 73 height 11
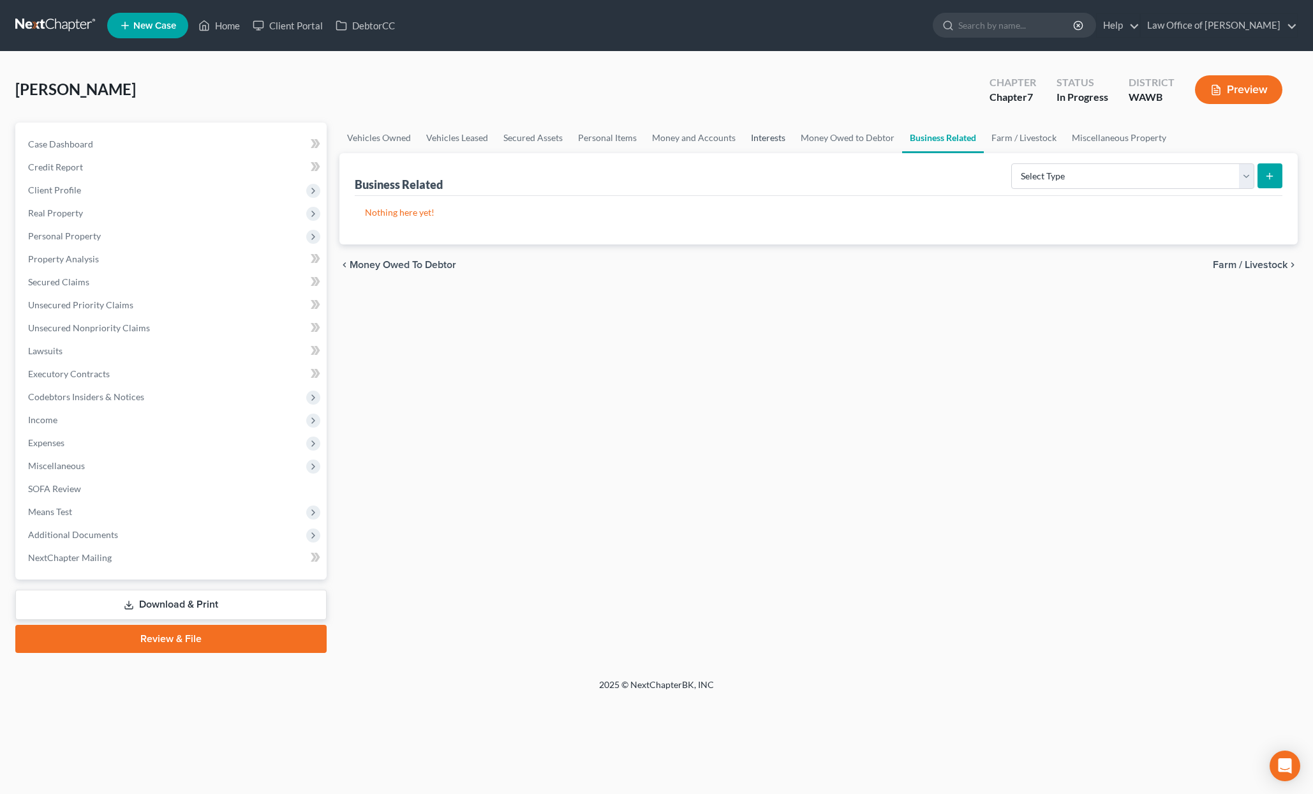
click at [780, 142] on link "Interests" at bounding box center [768, 138] width 50 height 31
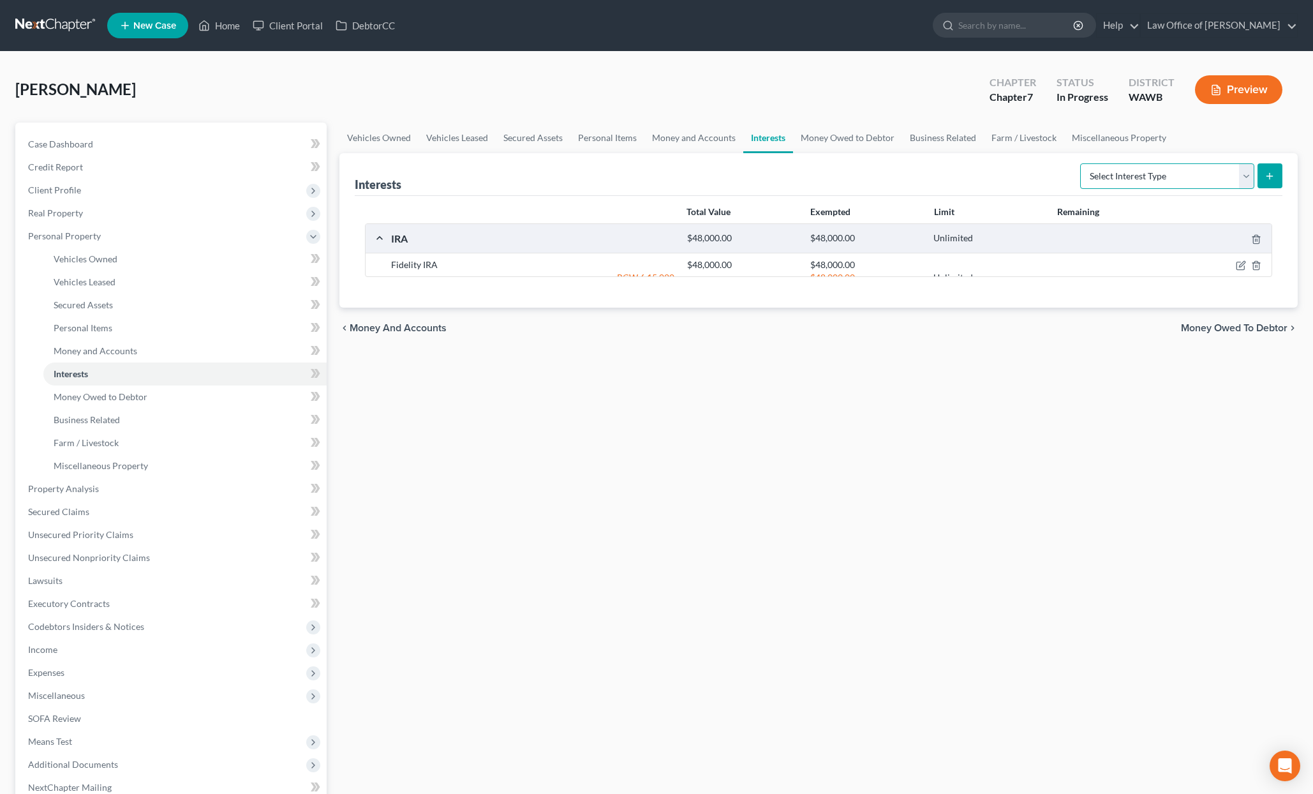
click at [1130, 177] on select "Select Interest Type 401K (A/B: 21) Annuity (A/B: 23) Bond (A/B: 18) Education …" at bounding box center [1167, 176] width 174 height 26
select select "incorporated_business"
click at [1082, 163] on select "Select Interest Type 401K (A/B: 21) Annuity (A/B: 23) Bond (A/B: 18) Education …" at bounding box center [1167, 176] width 174 height 26
click at [1267, 175] on icon "submit" at bounding box center [1270, 176] width 10 height 10
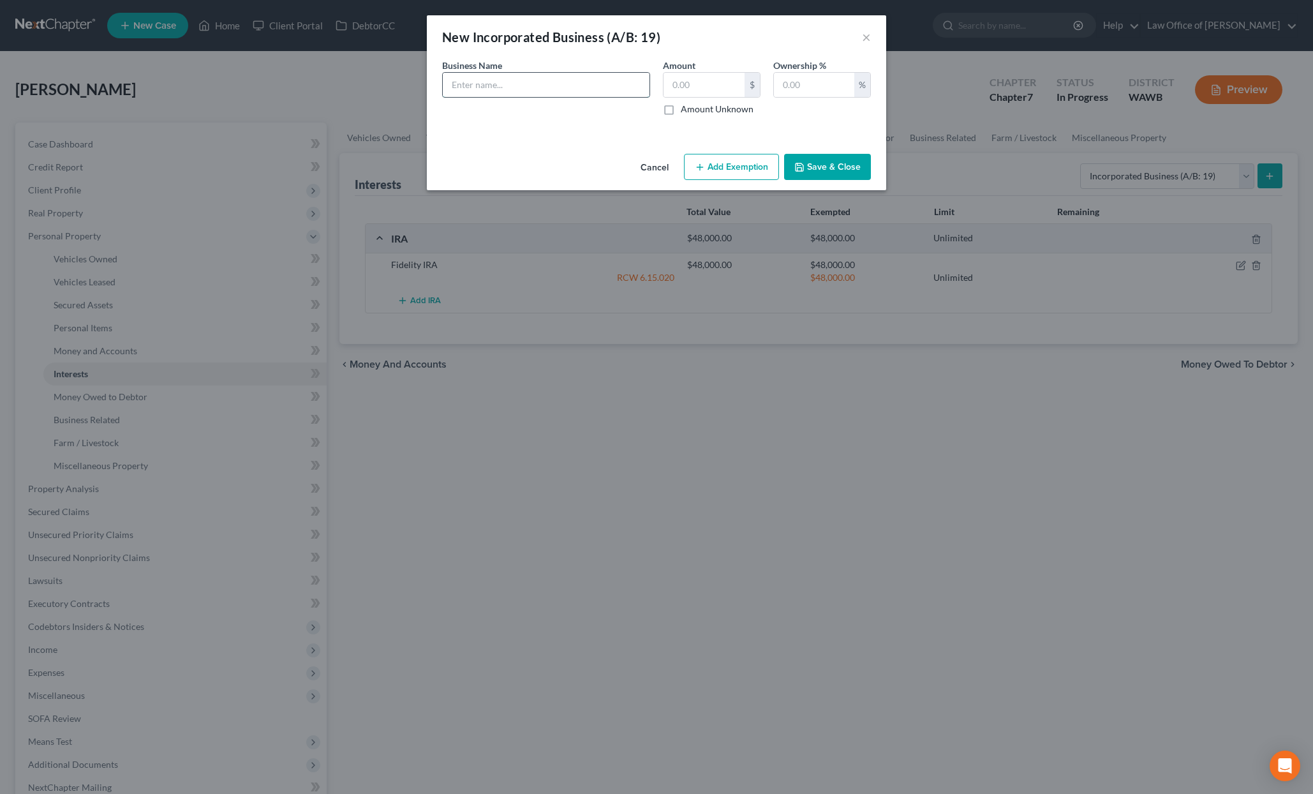
click at [619, 83] on input "text" at bounding box center [546, 85] width 207 height 24
paste input "[PERSON_NAME] dba Top Priority"
type input "[PERSON_NAME] dba Top Priority"
click at [705, 80] on input "text" at bounding box center [704, 85] width 81 height 24
type input "0"
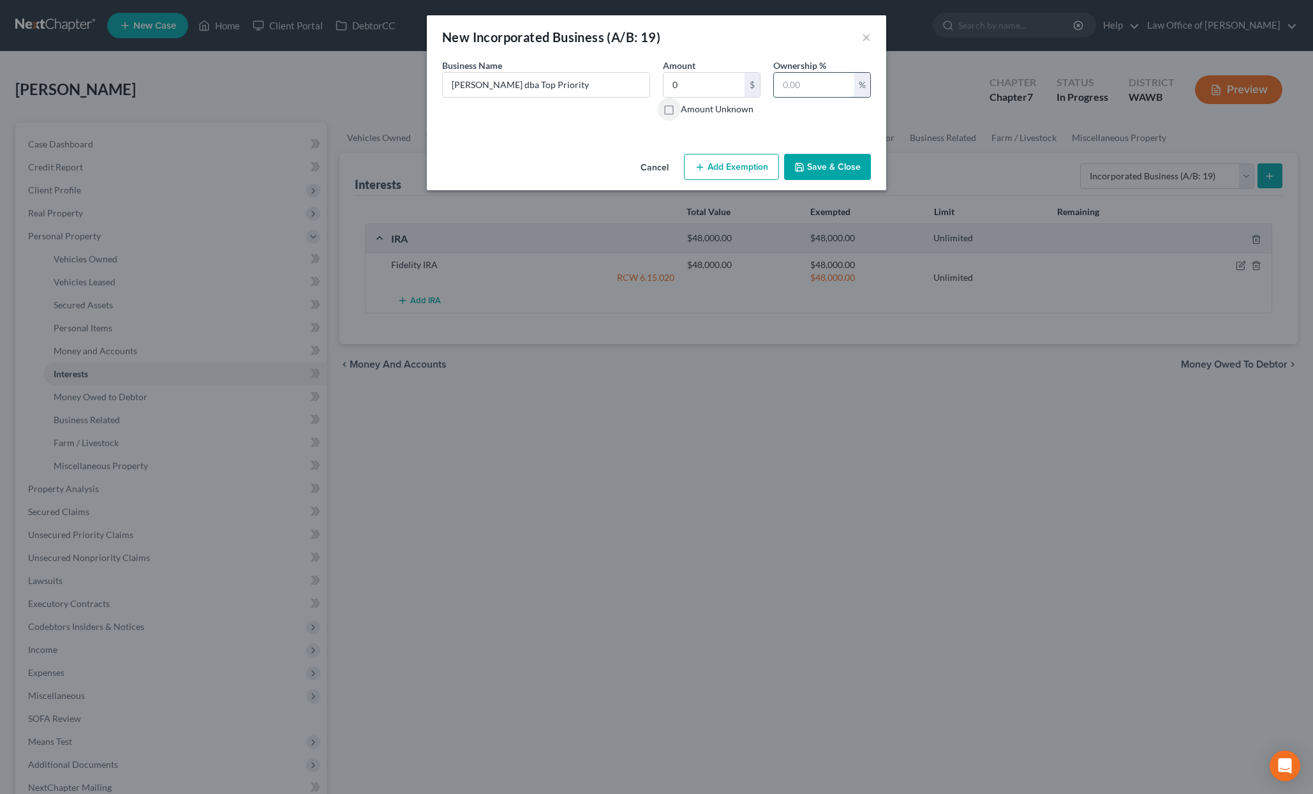
click at [798, 89] on input "text" at bounding box center [814, 85] width 80 height 24
type input "100"
click at [735, 169] on button "Add Exemption" at bounding box center [731, 167] width 95 height 27
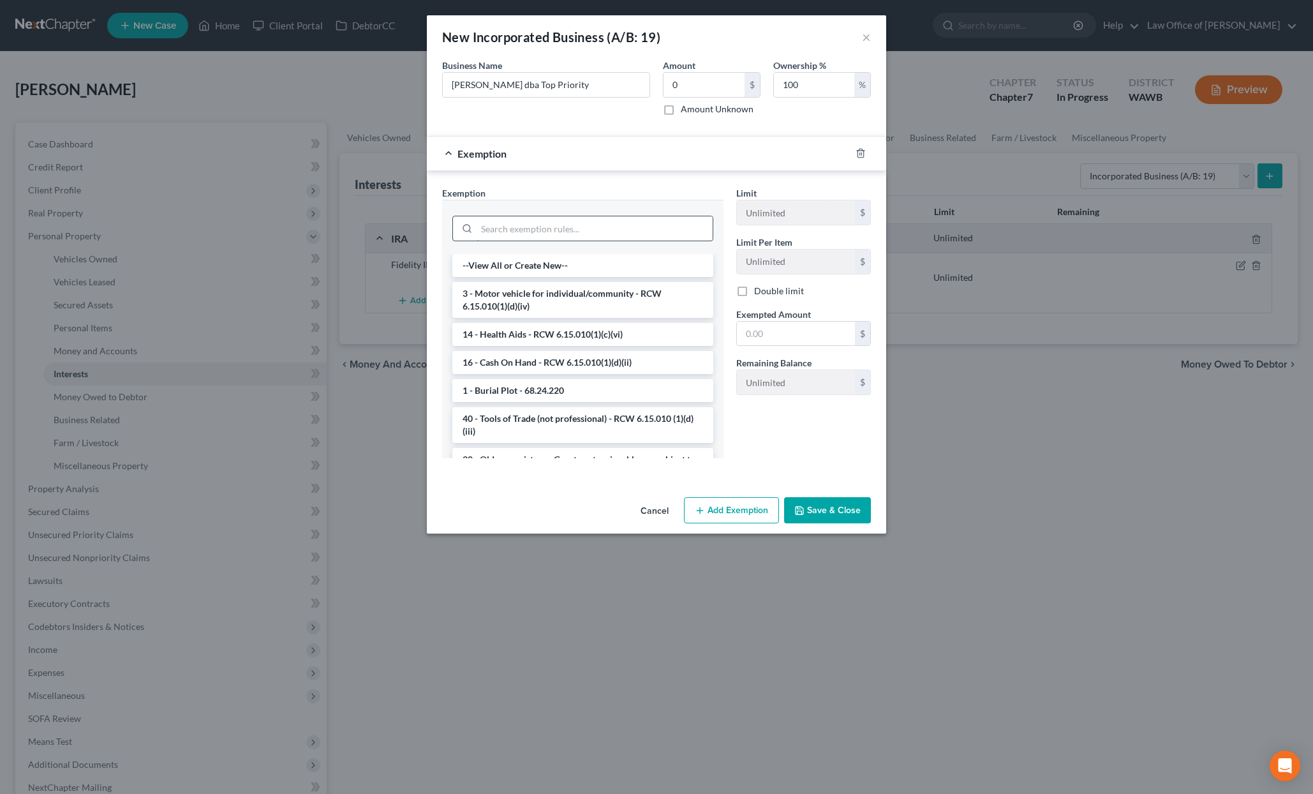
click at [579, 233] on input "search" at bounding box center [595, 228] width 236 height 24
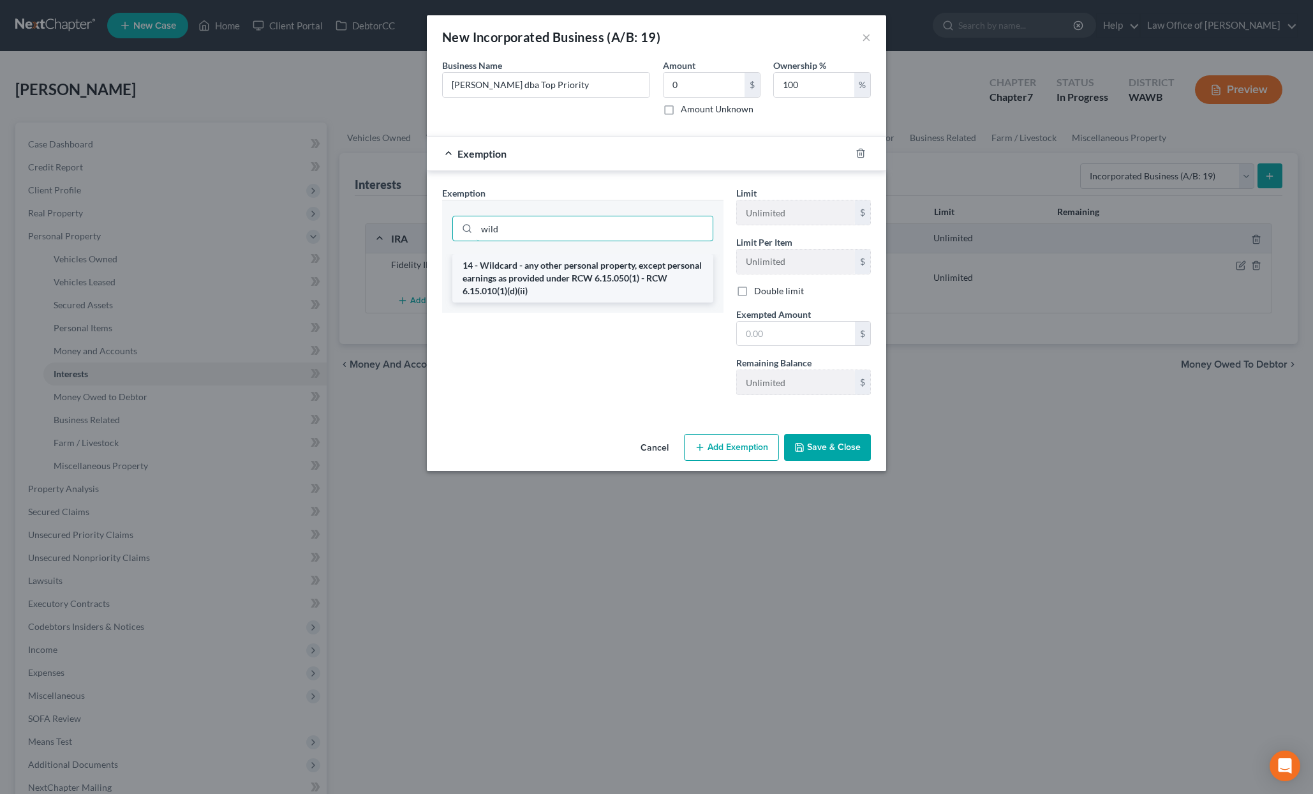
type input "wild"
click at [611, 269] on li "14 - Wildcard - any other personal property, except personal earnings as provid…" at bounding box center [582, 278] width 261 height 49
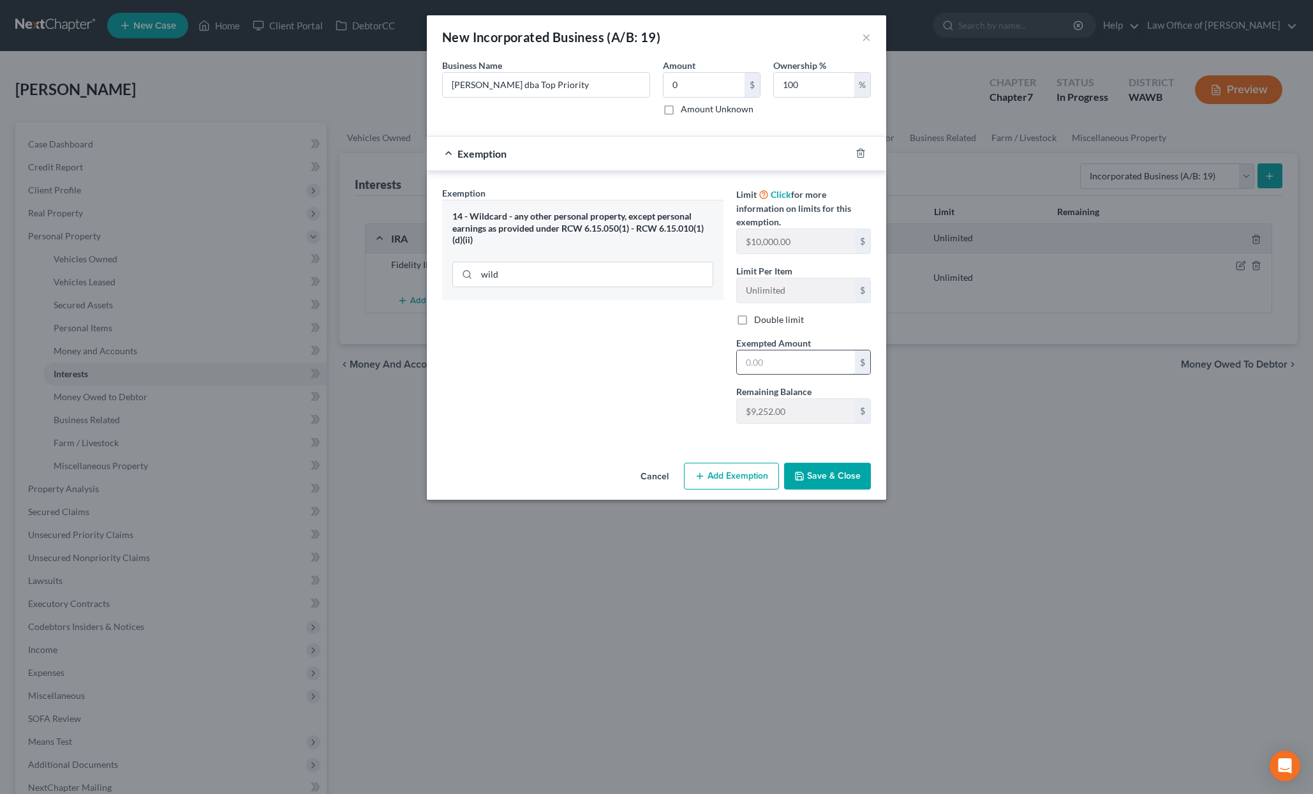
click at [781, 368] on input "text" at bounding box center [796, 362] width 118 height 24
click at [782, 359] on input "text" at bounding box center [796, 362] width 118 height 24
type input "0"
click at [696, 410] on div "Exemption Set must be selected for CA. Exemption * 14 - Wildcard - any other pe…" at bounding box center [583, 310] width 294 height 248
click at [818, 475] on button "Save & Close" at bounding box center [827, 476] width 87 height 27
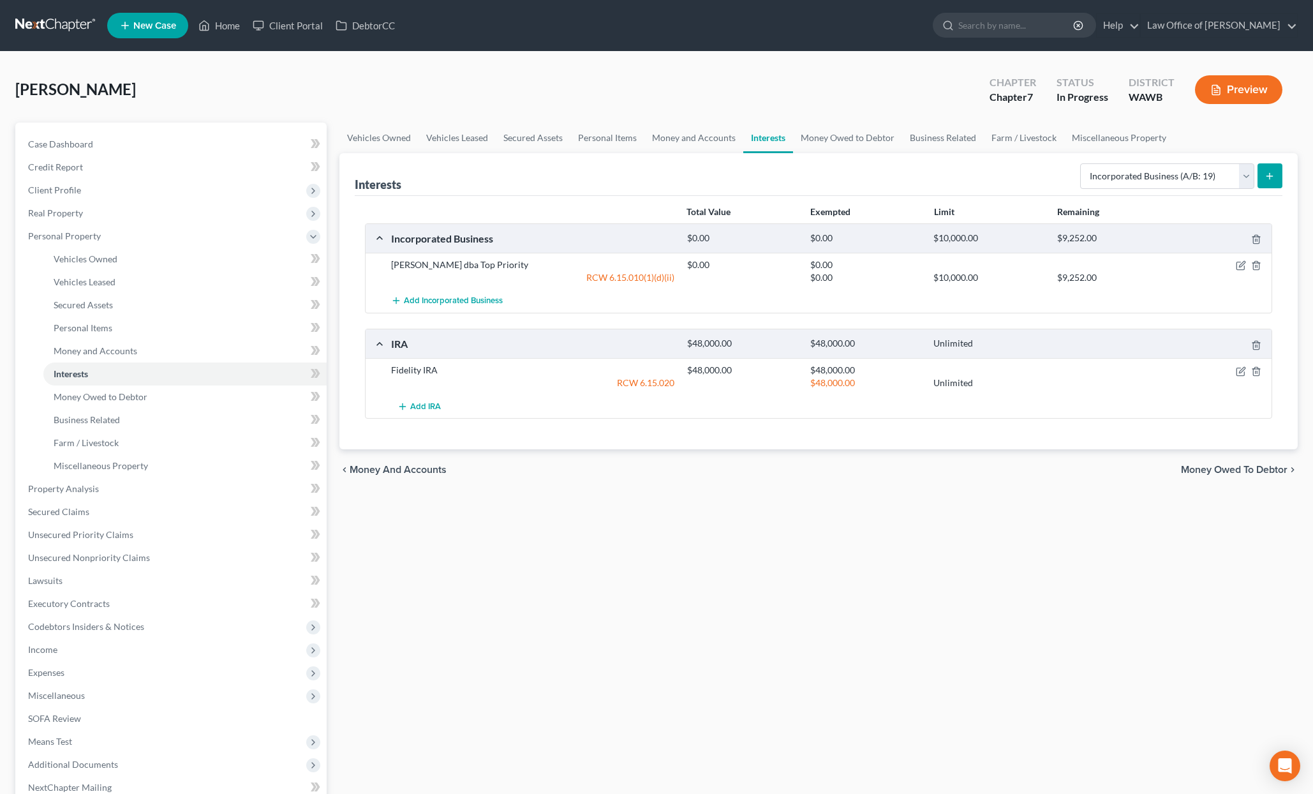
click at [1279, 172] on button "submit" at bounding box center [1270, 175] width 25 height 25
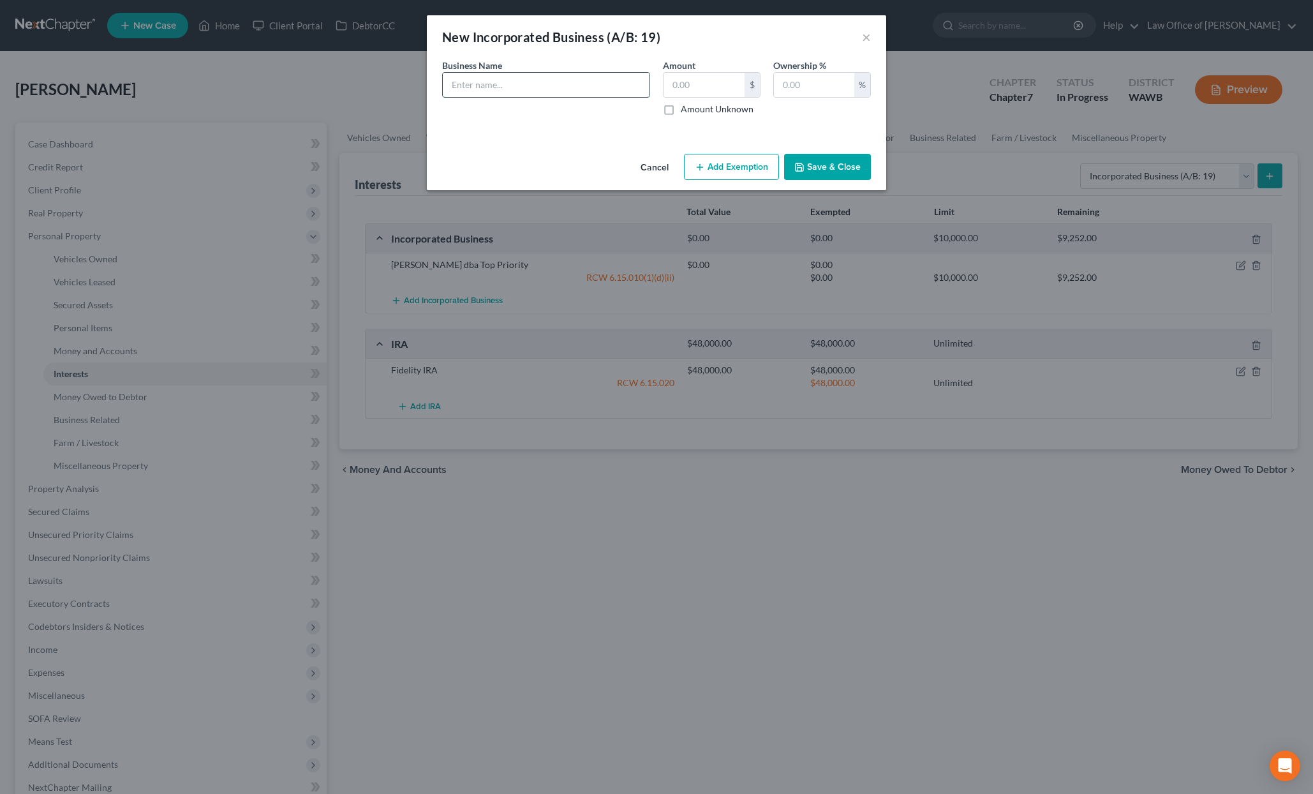
click at [613, 86] on input "text" at bounding box center [546, 85] width 207 height 24
paste input "Top Priority Luxury Transportation LLC"
type input "Top Priority Luxury Transportation LLC"
click at [732, 87] on input "text" at bounding box center [704, 85] width 81 height 24
type input "0"
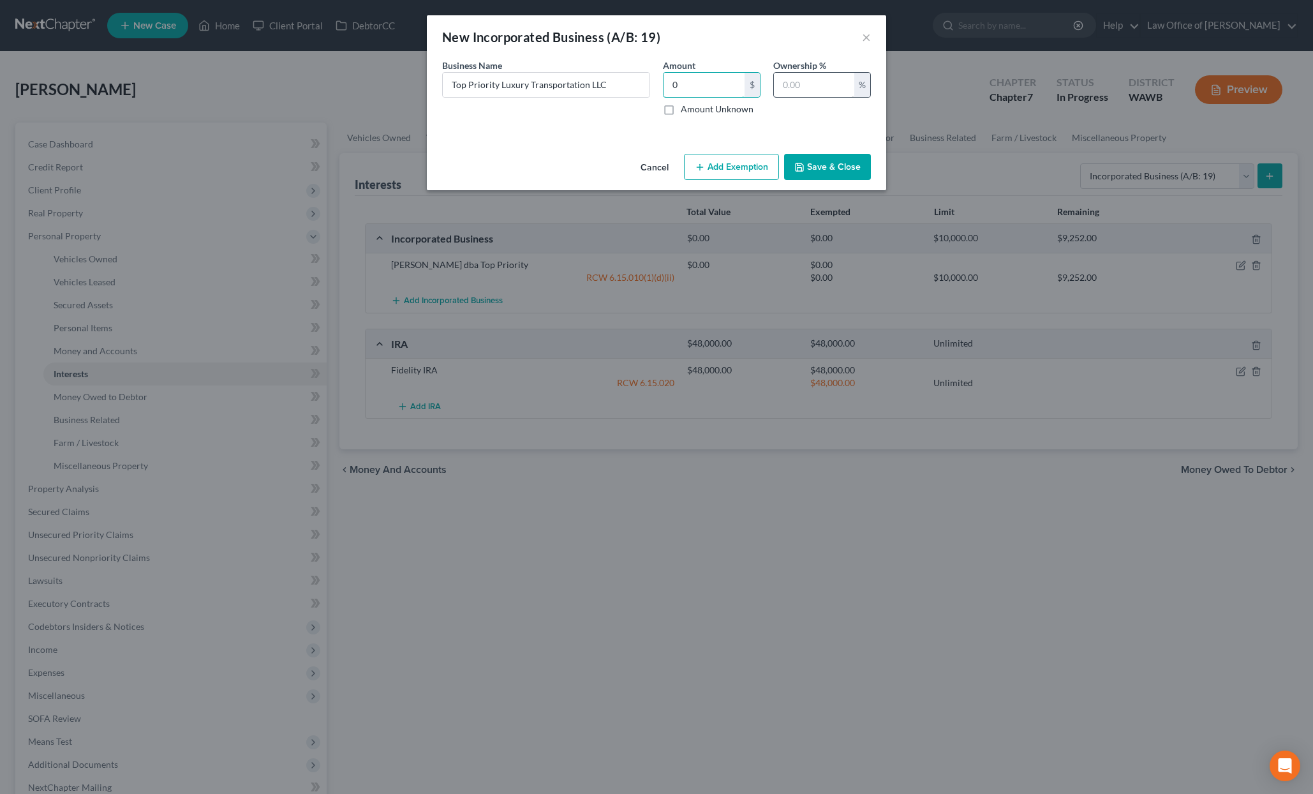
drag, startPoint x: 743, startPoint y: 90, endPoint x: 828, endPoint y: 86, distance: 85.0
click at [753, 90] on div "0 $" at bounding box center [712, 85] width 98 height 26
click at [830, 86] on input "text" at bounding box center [814, 85] width 80 height 24
type input "100"
click at [759, 176] on button "Add Exemption" at bounding box center [731, 167] width 95 height 27
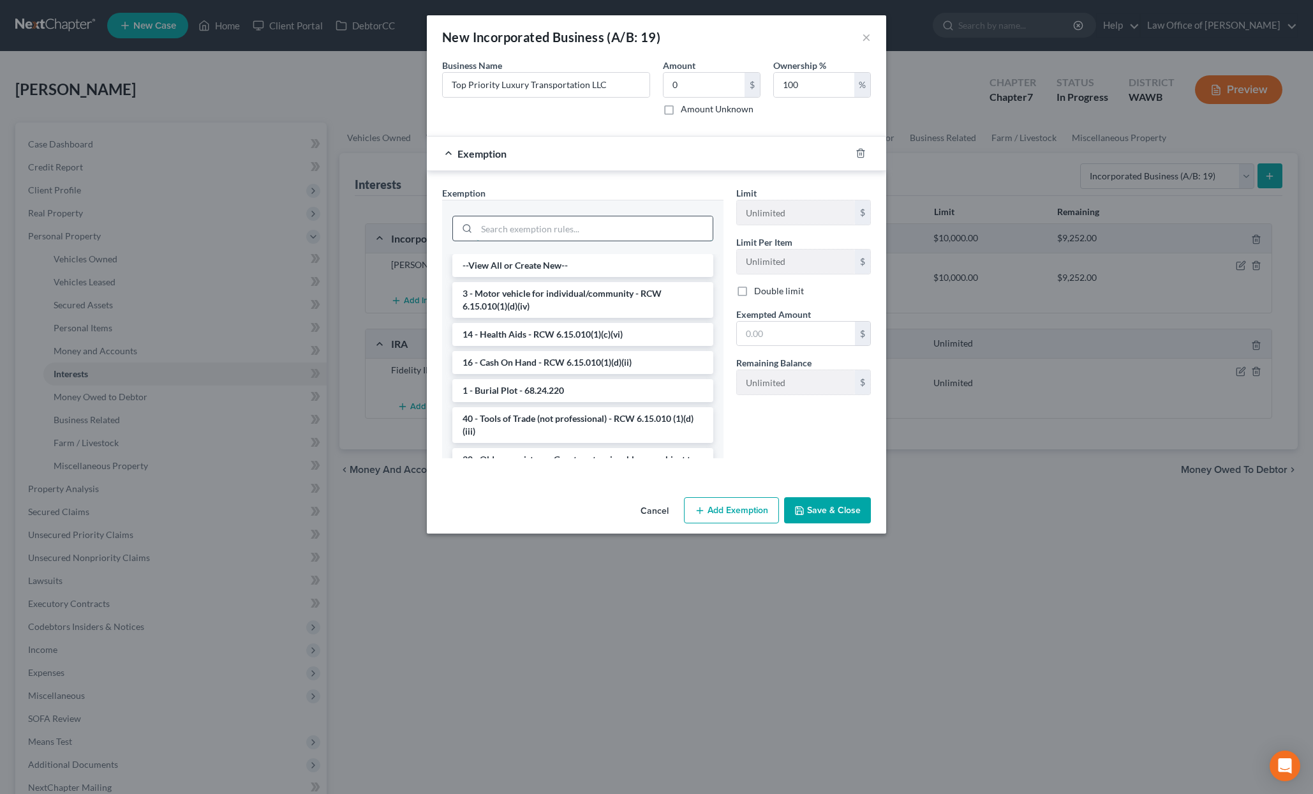
click at [641, 230] on input "search" at bounding box center [595, 228] width 236 height 24
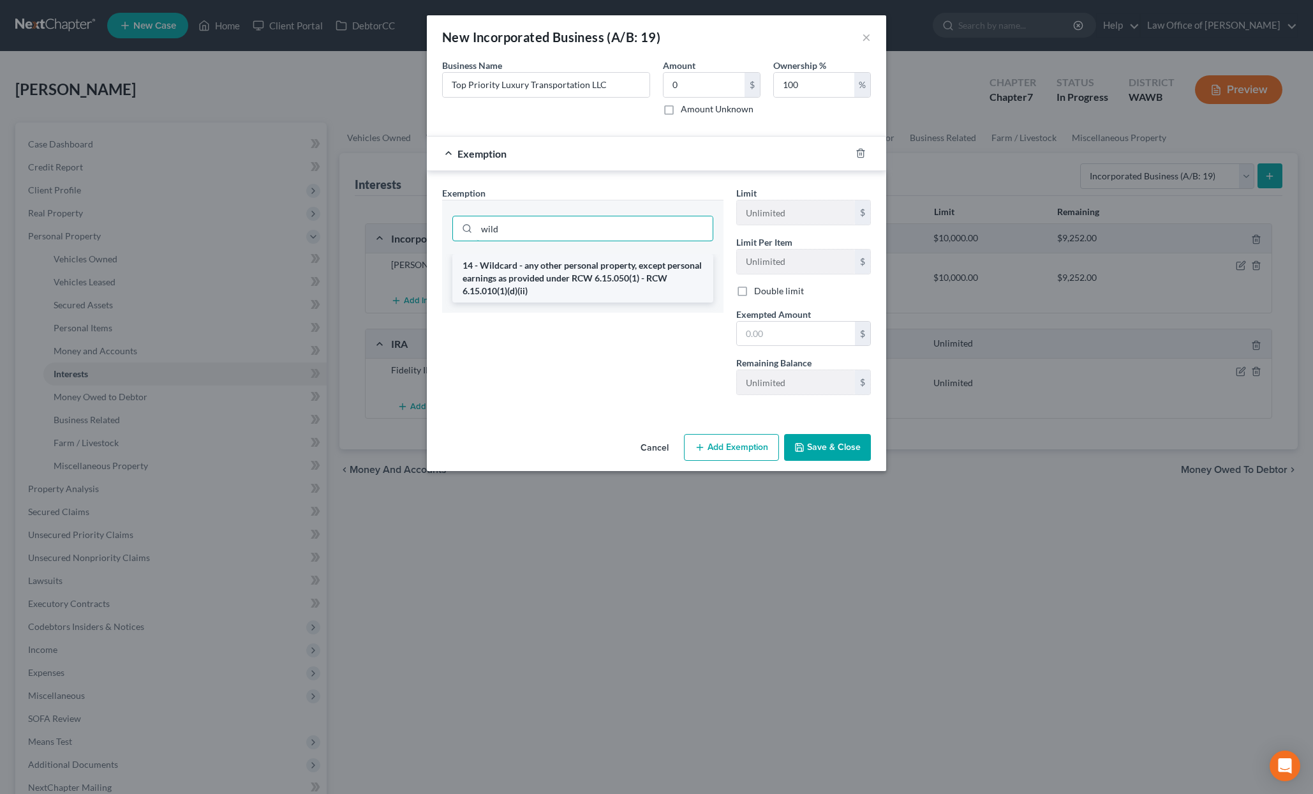
type input "wild"
click at [647, 271] on li "14 - Wildcard - any other personal property, except personal earnings as provid…" at bounding box center [582, 278] width 261 height 49
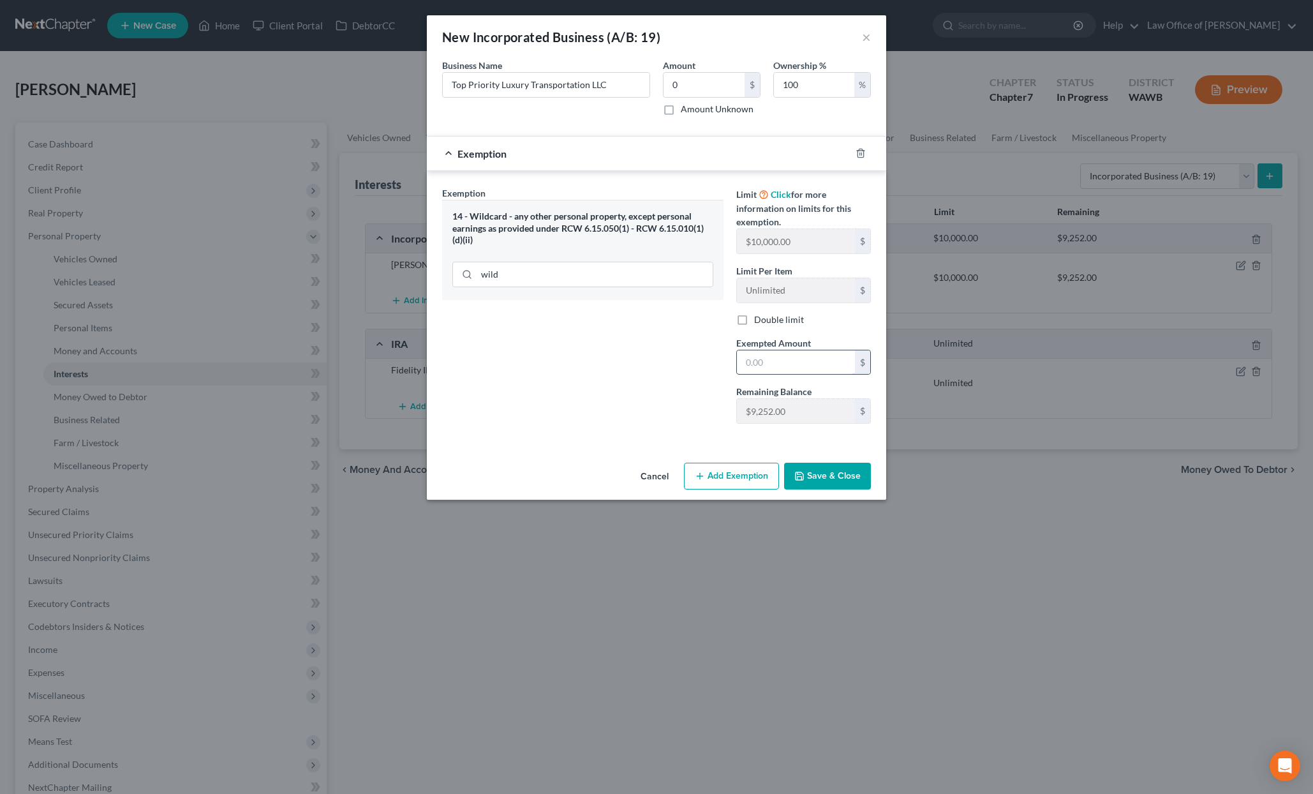
click at [789, 360] on input "text" at bounding box center [796, 362] width 118 height 24
type input "0"
drag, startPoint x: 686, startPoint y: 445, endPoint x: 701, endPoint y: 436, distance: 17.5
click at [687, 445] on div "An exemption set must first be selected from the Filing Information section. Bu…" at bounding box center [657, 258] width 460 height 399
click at [807, 471] on button "Save & Close" at bounding box center [827, 476] width 87 height 27
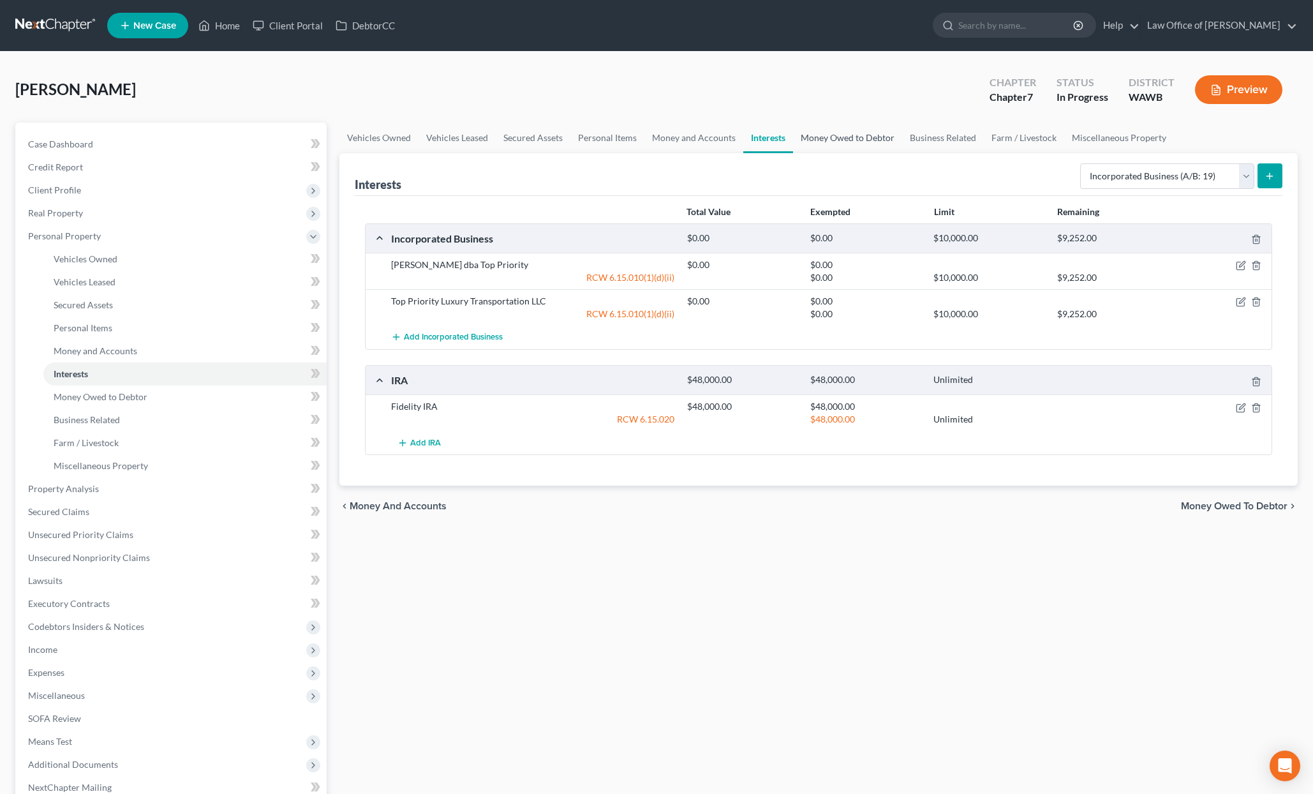
click at [859, 142] on link "Money Owed to Debtor" at bounding box center [847, 138] width 109 height 31
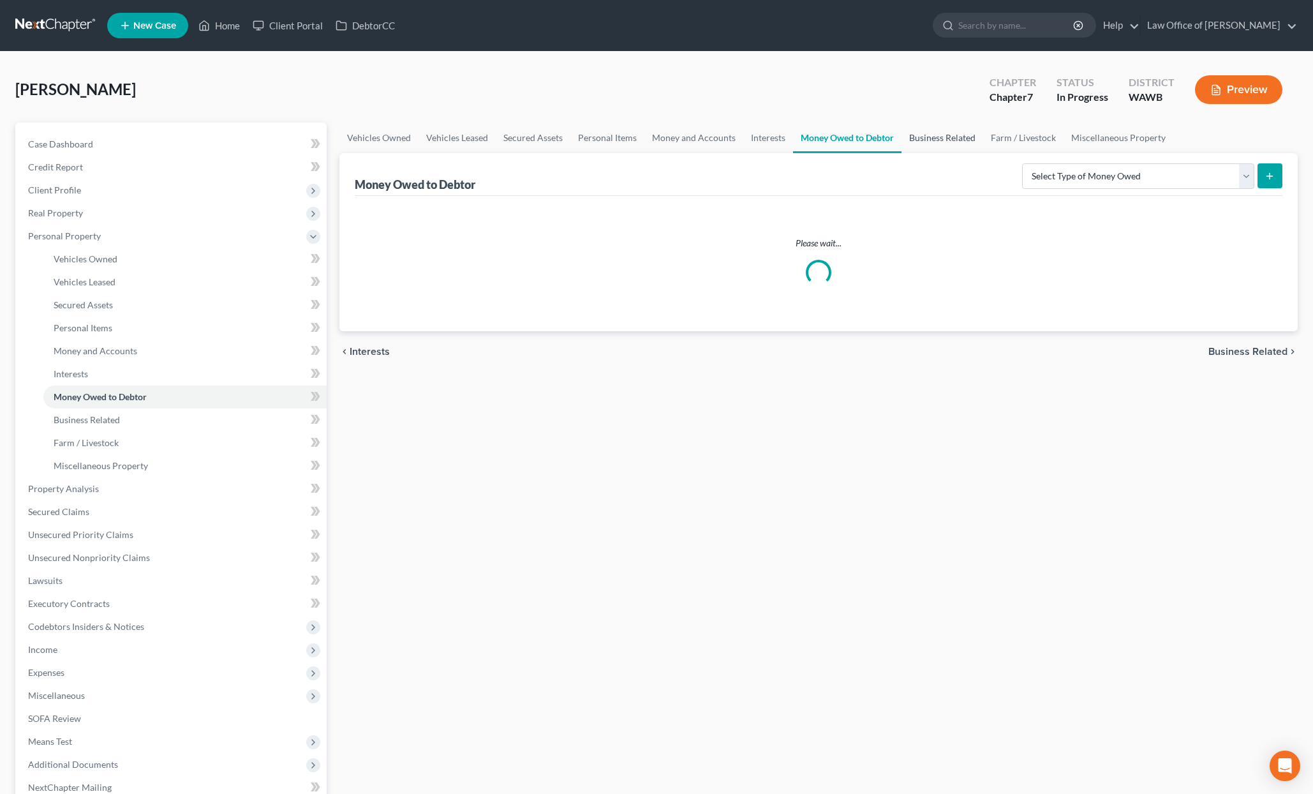
click at [939, 138] on link "Business Related" at bounding box center [943, 138] width 82 height 31
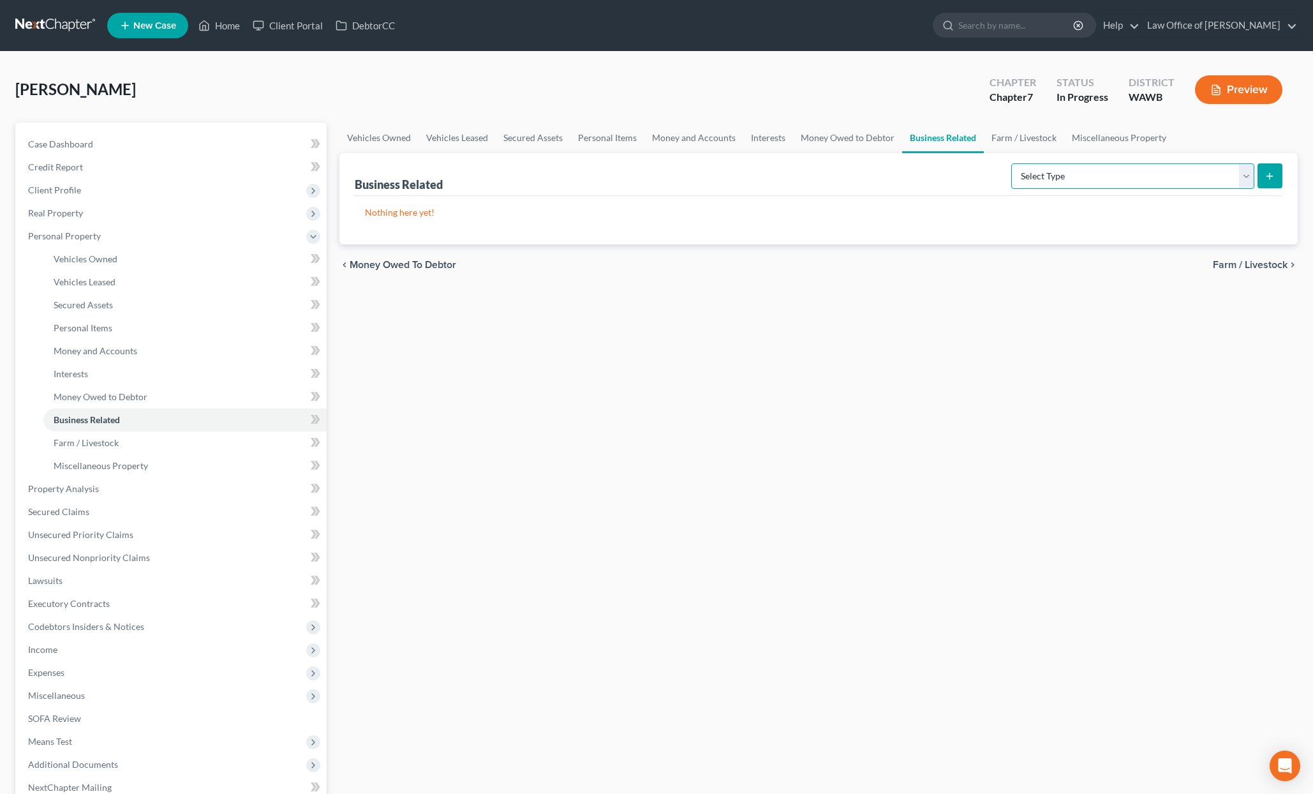
click at [1057, 175] on select "Select Type Customer Lists (A/B: 43) Franchises (A/B: 27) Inventory (A/B: 41) L…" at bounding box center [1133, 176] width 243 height 26
click at [1031, 141] on link "Farm / Livestock" at bounding box center [1024, 138] width 80 height 31
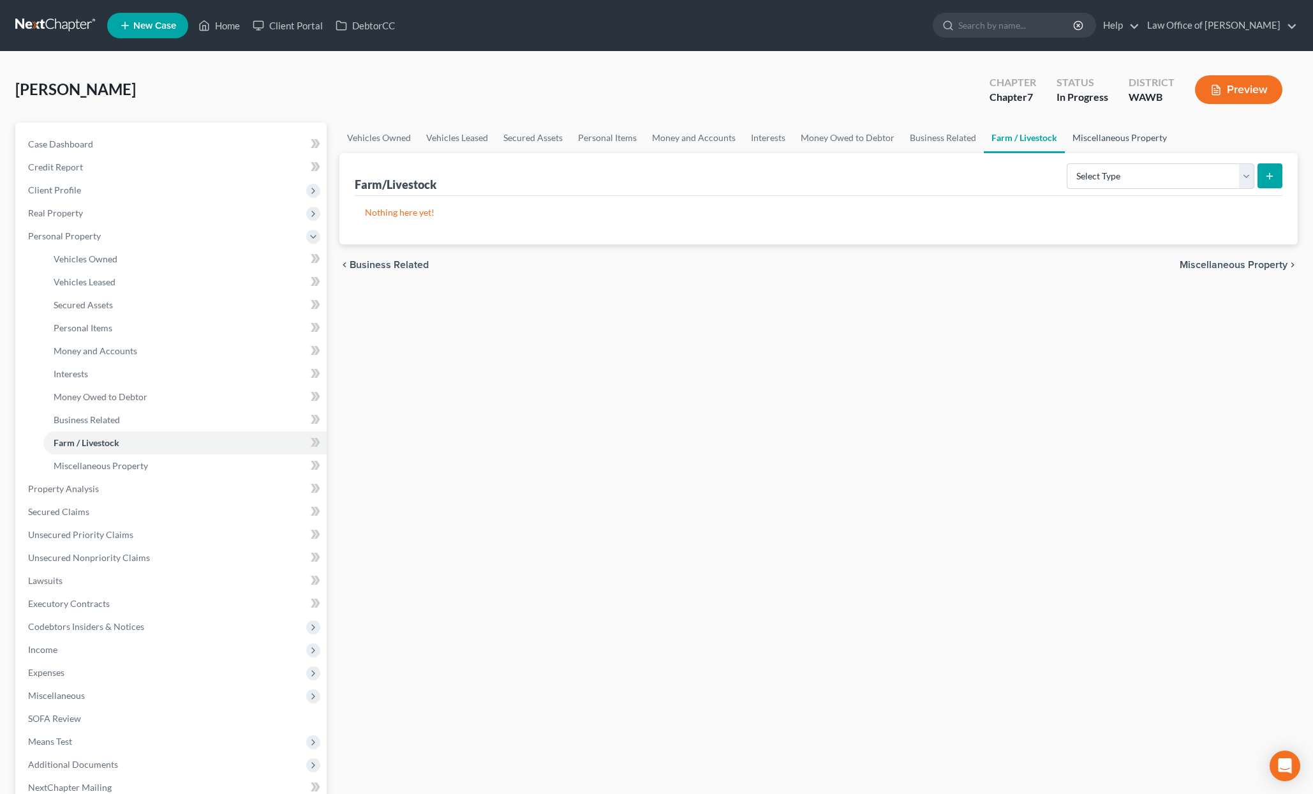
click at [1122, 138] on link "Miscellaneous Property" at bounding box center [1120, 138] width 110 height 31
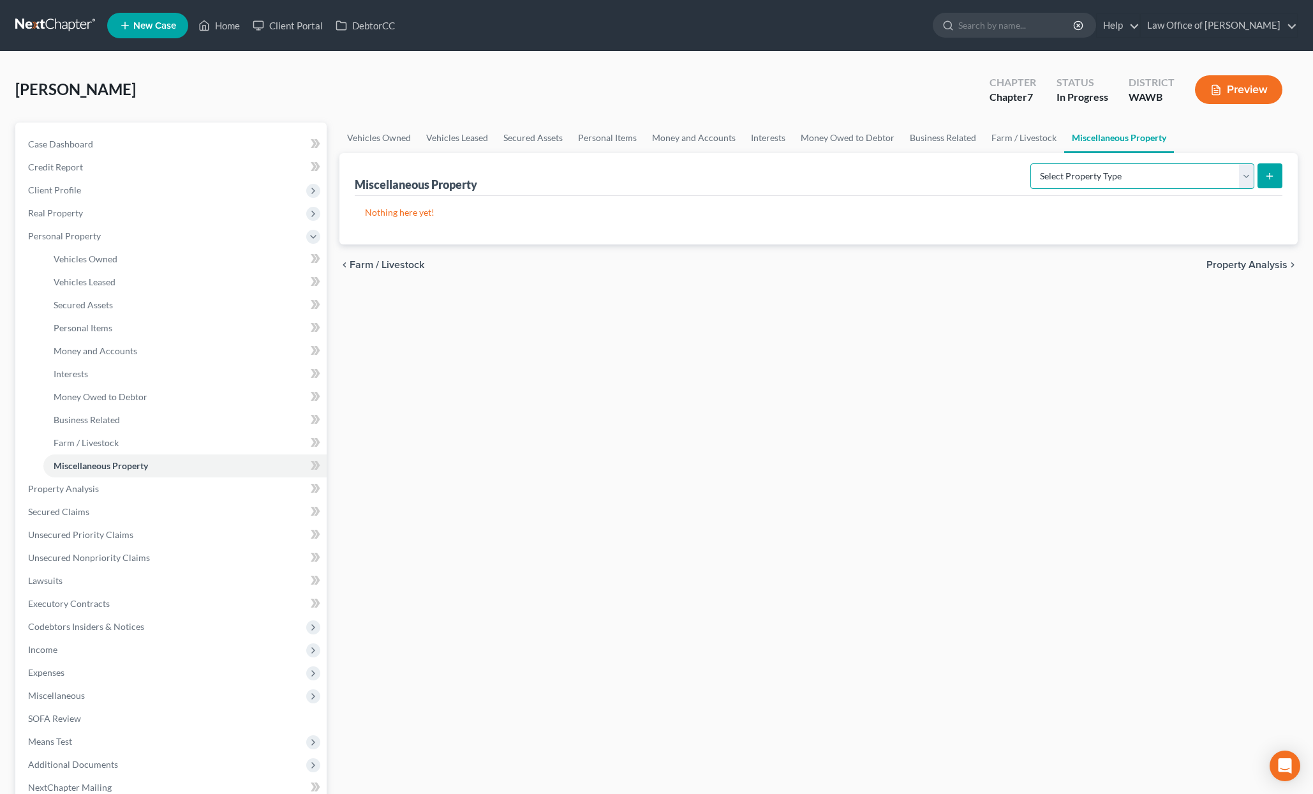
click at [1182, 185] on select "Select Property Type Assigned for Creditor Benefit [DATE] (SOFA: 12) Holding fo…" at bounding box center [1143, 176] width 224 height 26
click at [838, 132] on link "Money Owed to Debtor" at bounding box center [847, 138] width 109 height 31
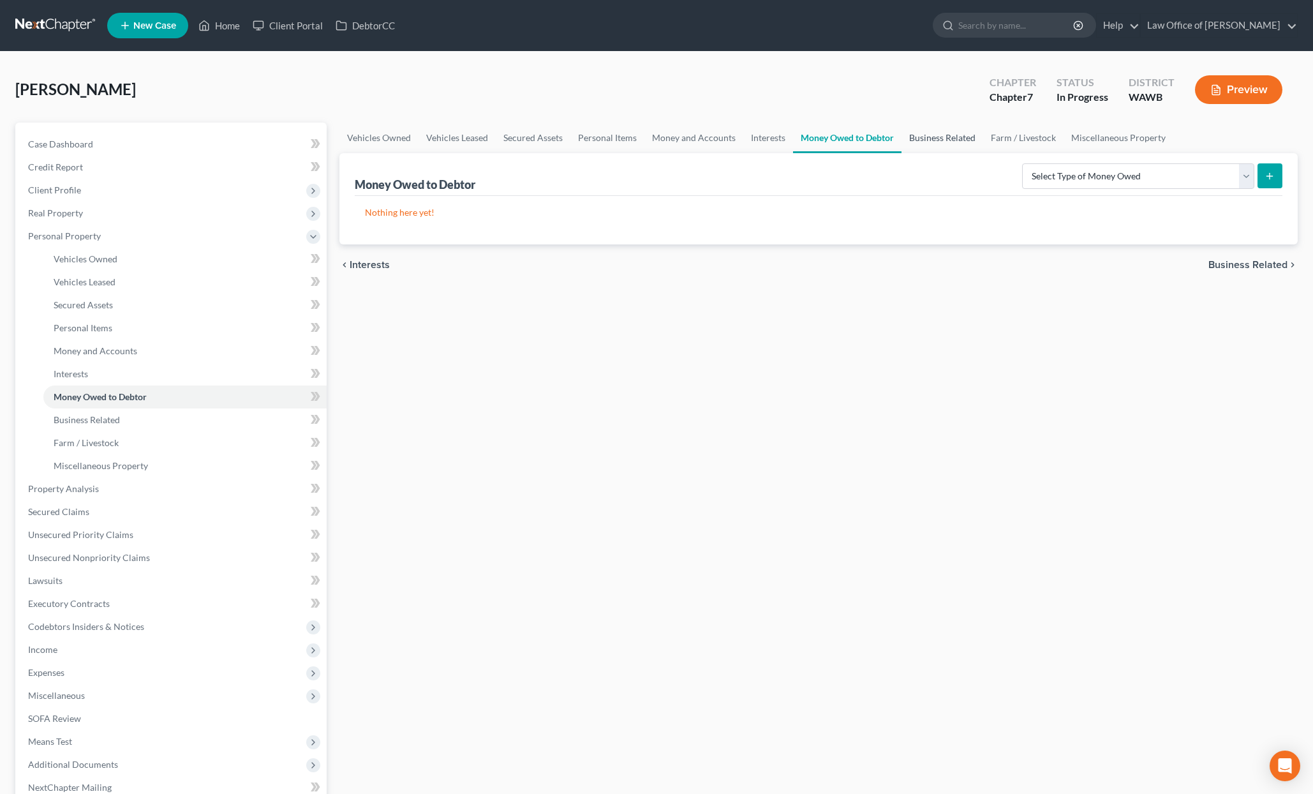
click at [940, 141] on link "Business Related" at bounding box center [943, 138] width 82 height 31
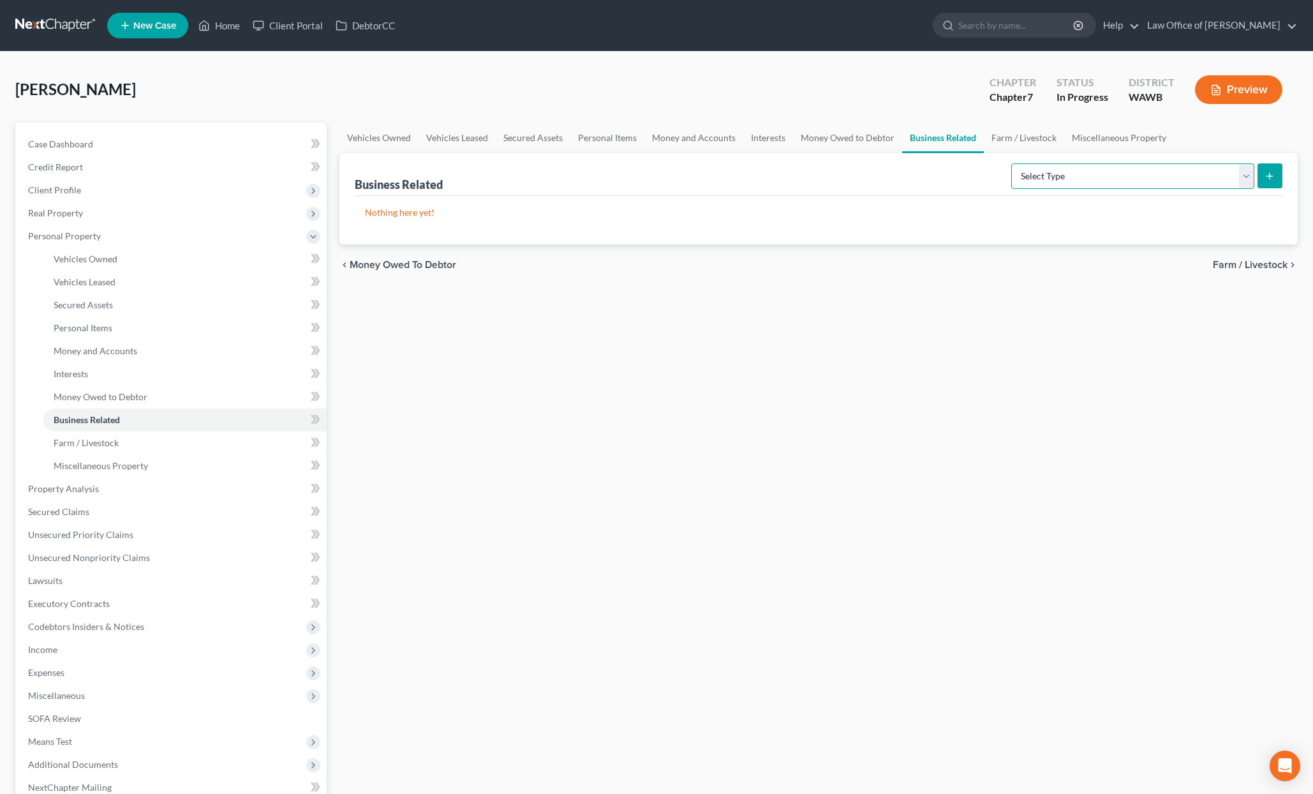
click at [1073, 181] on select "Select Type Customer Lists (A/B: 43) Franchises (A/B: 27) Inventory (A/B: 41) L…" at bounding box center [1133, 176] width 243 height 26
click at [146, 467] on link "Miscellaneous Property" at bounding box center [184, 465] width 283 height 23
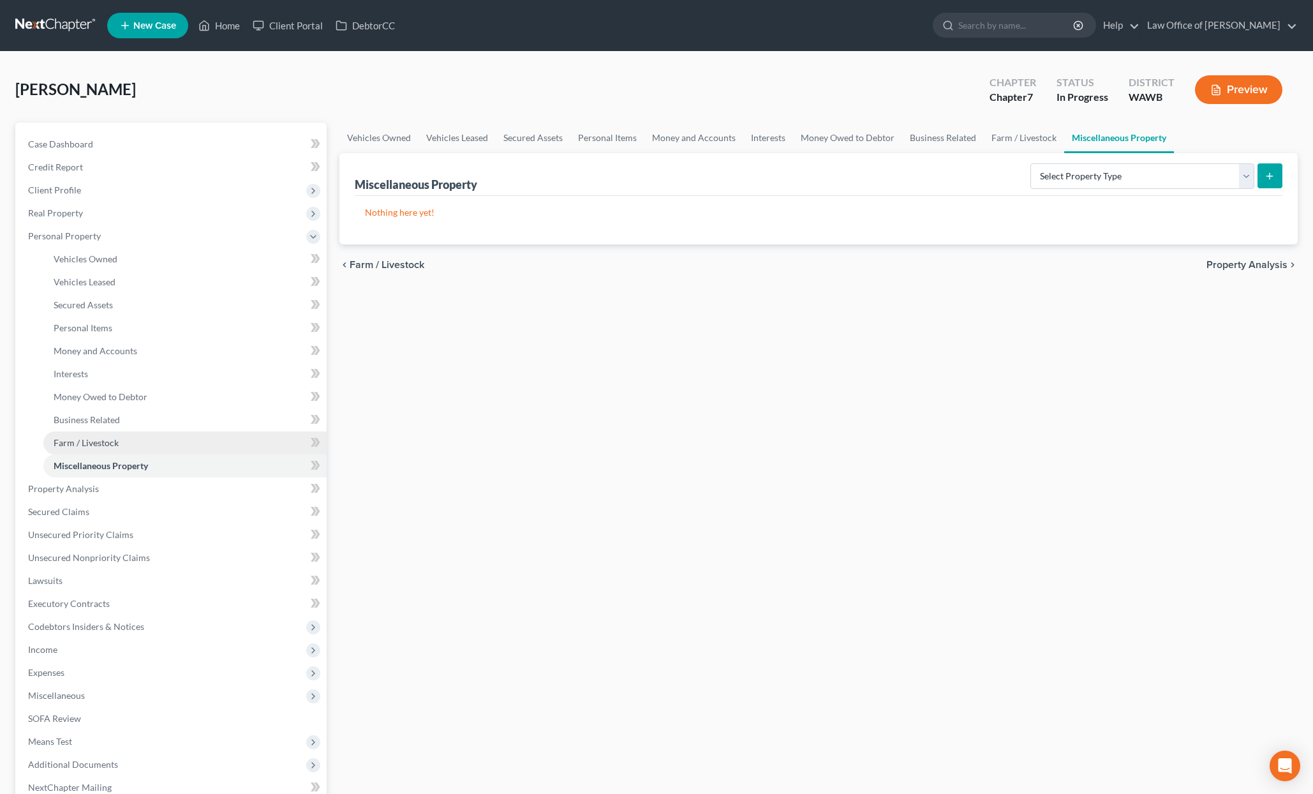
click at [119, 443] on link "Farm / Livestock" at bounding box center [184, 442] width 283 height 23
click at [119, 466] on span "Miscellaneous Property" at bounding box center [101, 465] width 94 height 11
click at [123, 493] on link "Property Analysis" at bounding box center [172, 488] width 309 height 23
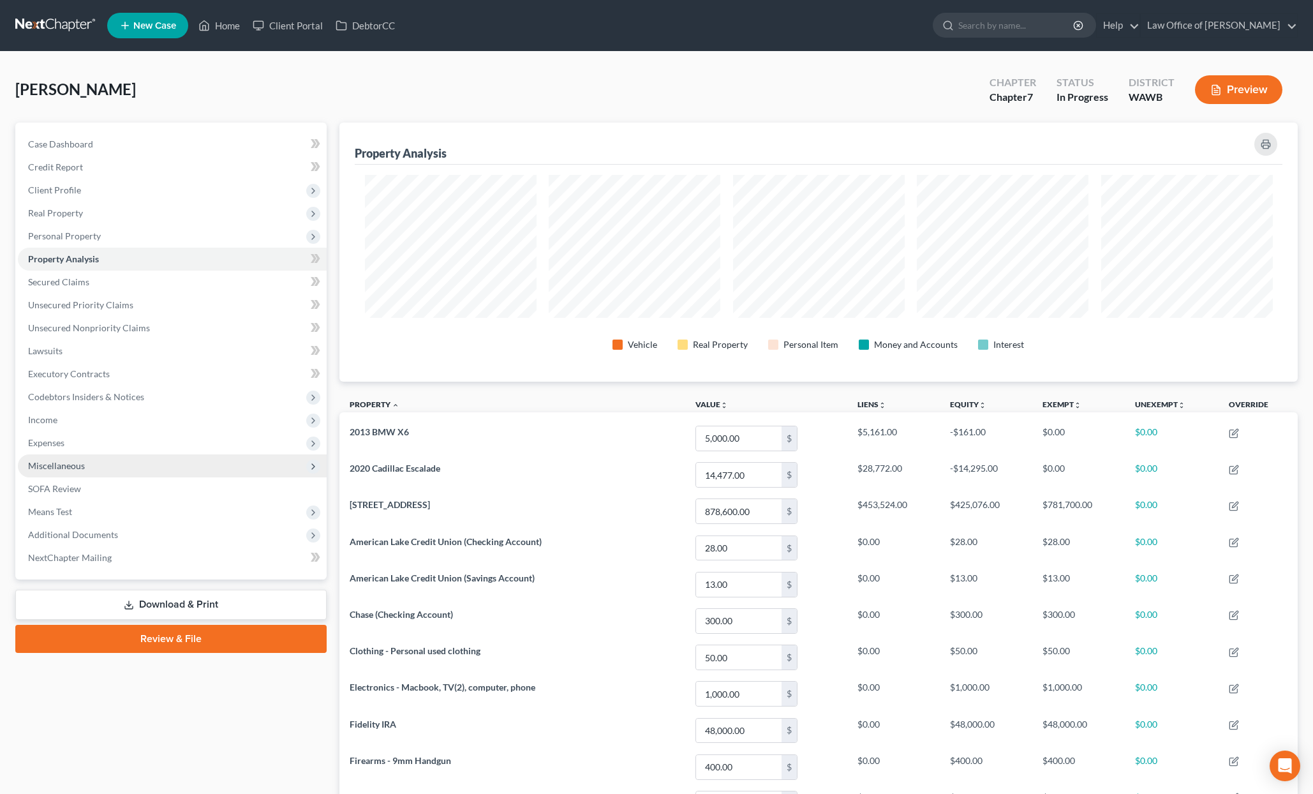
scroll to position [259, 959]
click at [191, 278] on link "Secured Claims" at bounding box center [172, 282] width 309 height 23
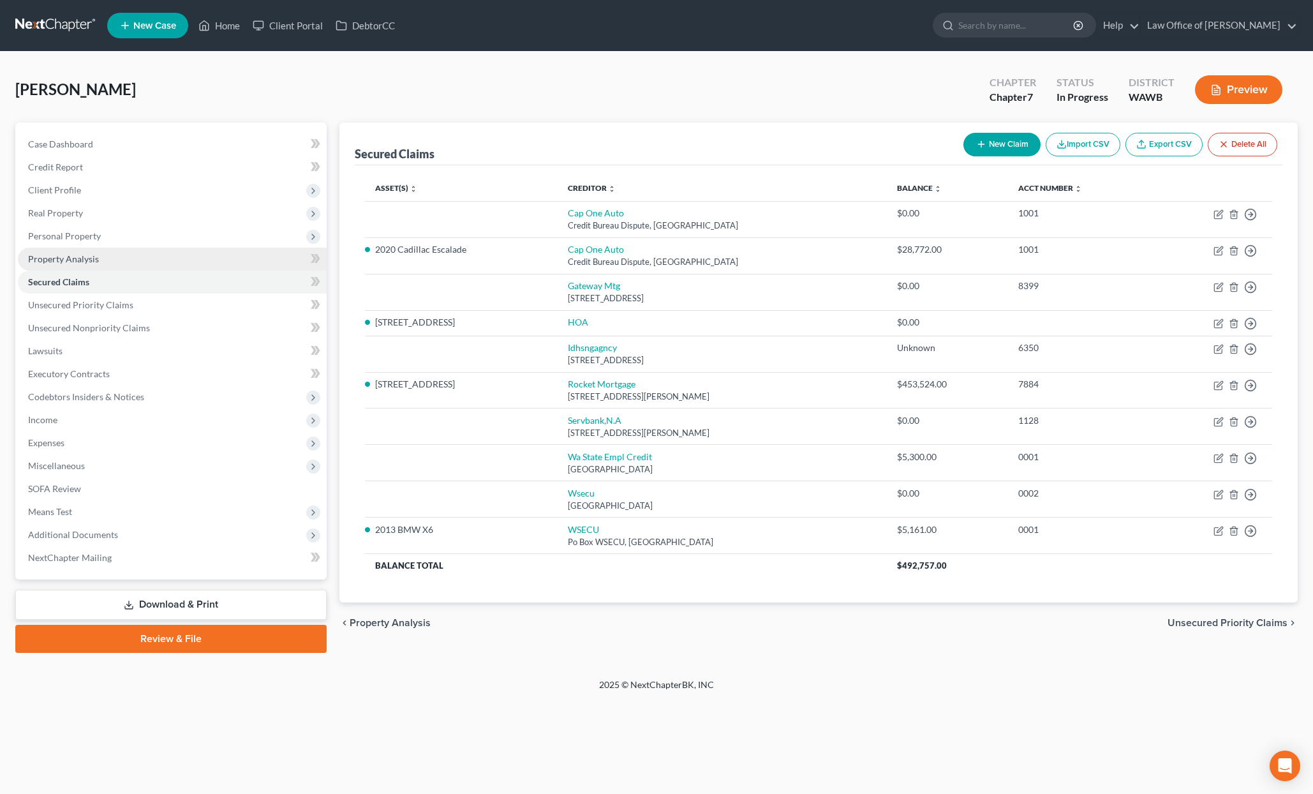
click at [197, 269] on link "Property Analysis" at bounding box center [172, 259] width 309 height 23
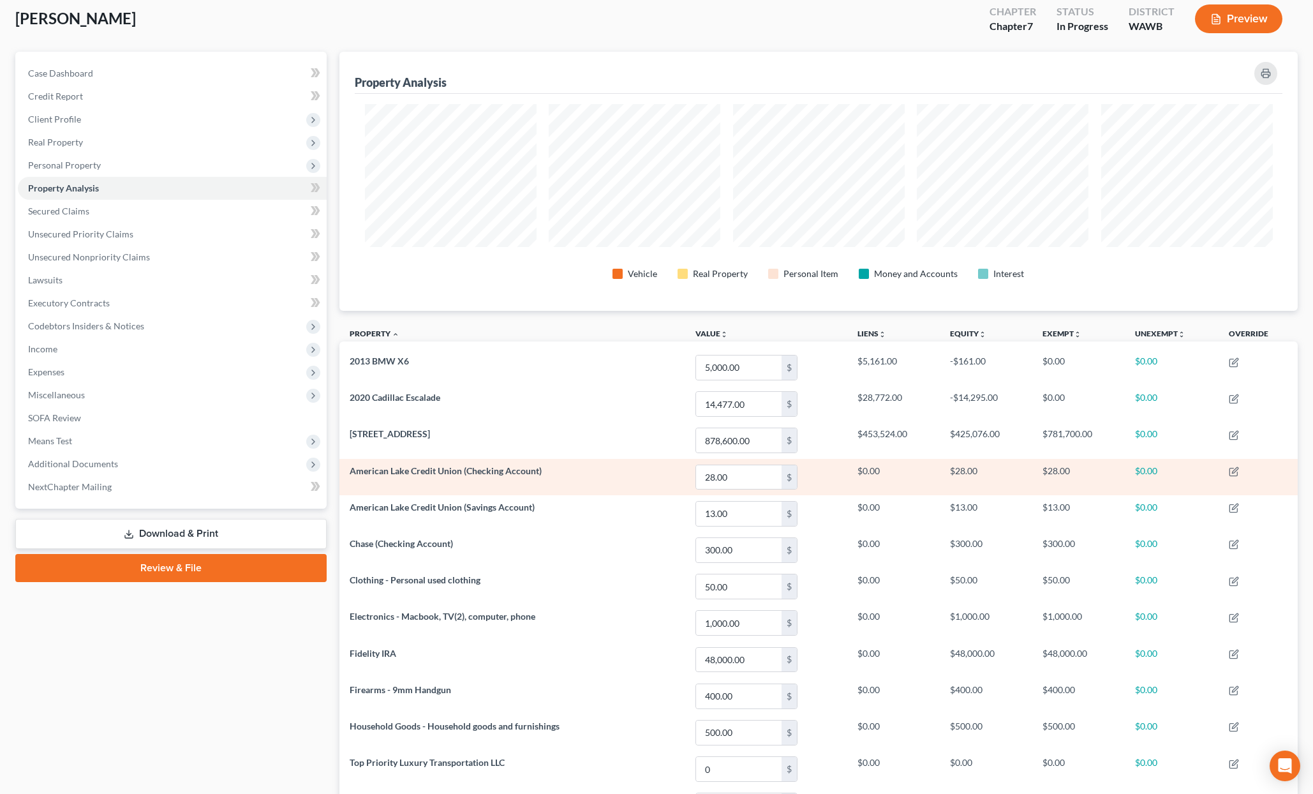
scroll to position [29, 0]
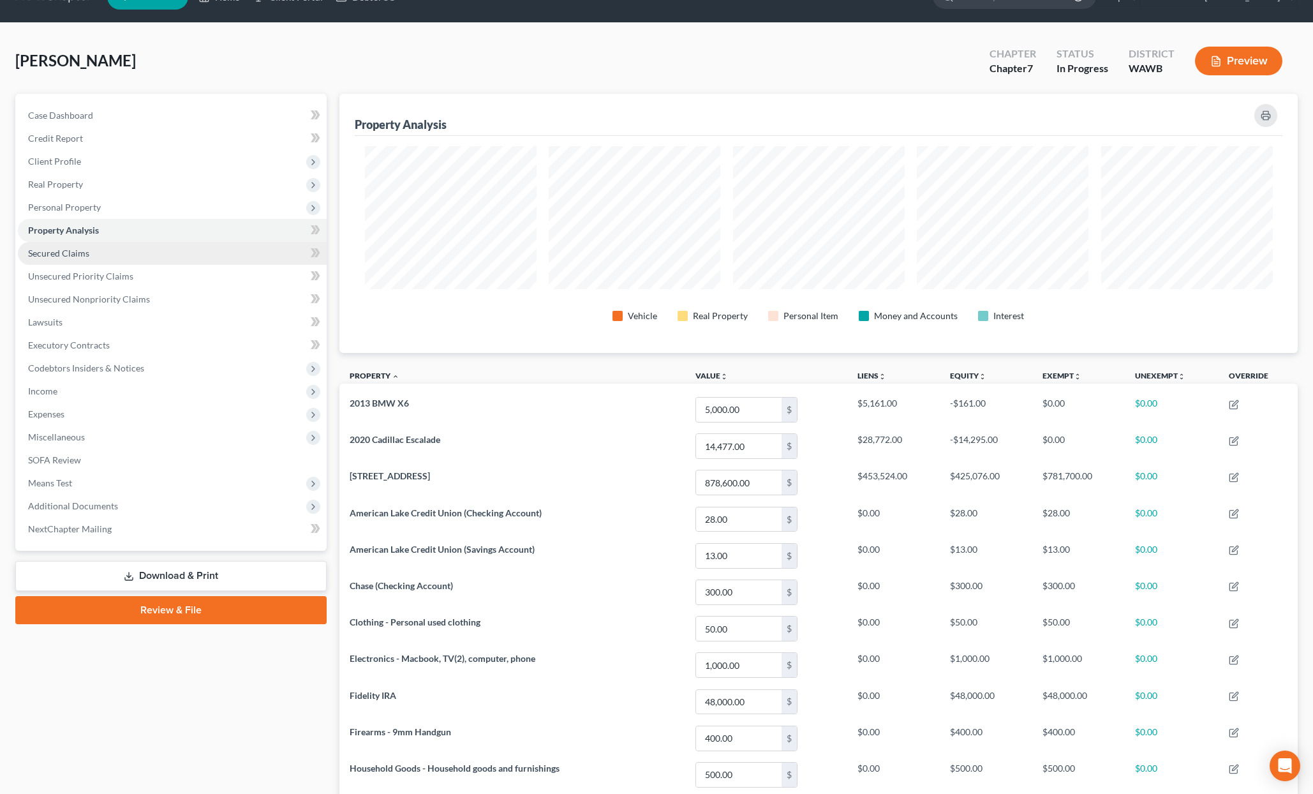
click at [202, 249] on link "Secured Claims" at bounding box center [172, 253] width 309 height 23
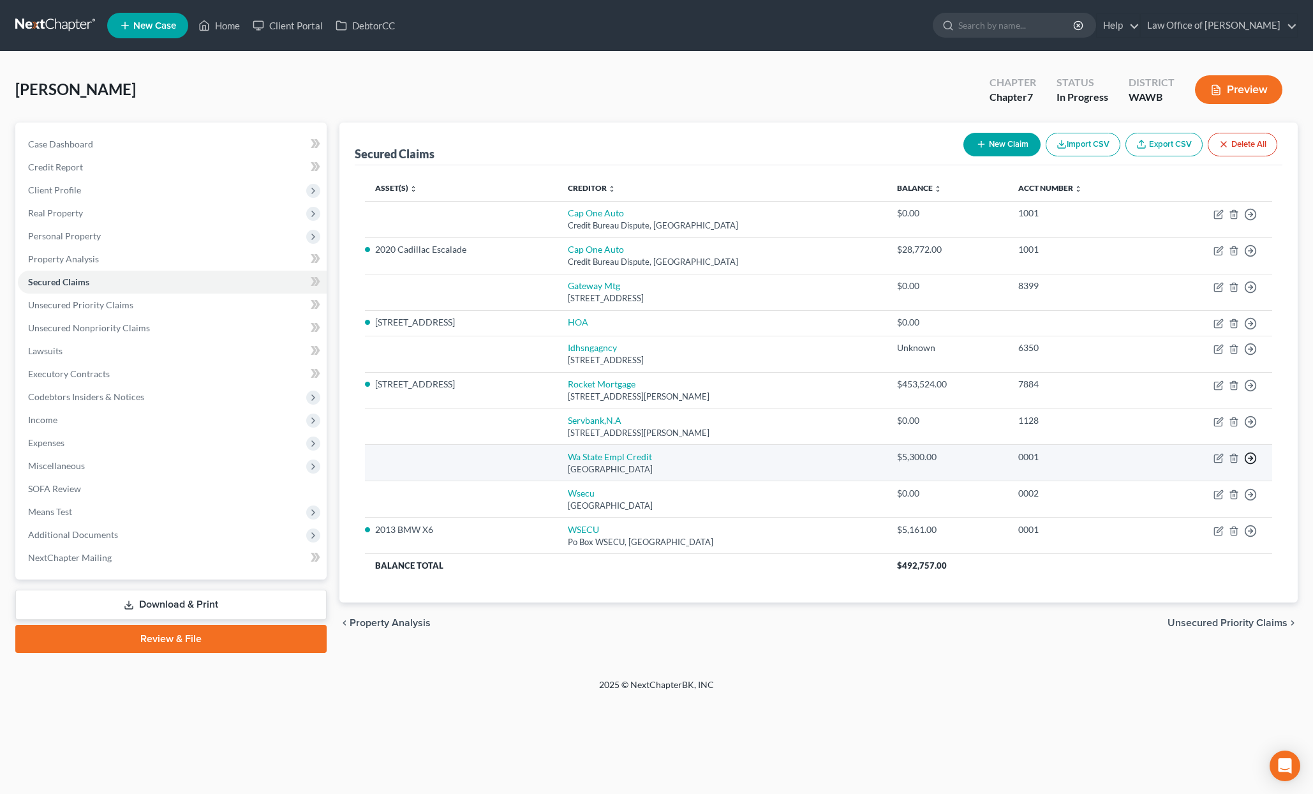
click at [1255, 457] on icon "button" at bounding box center [1250, 458] width 13 height 13
click at [1190, 487] on link "Move to F" at bounding box center [1192, 489] width 107 height 22
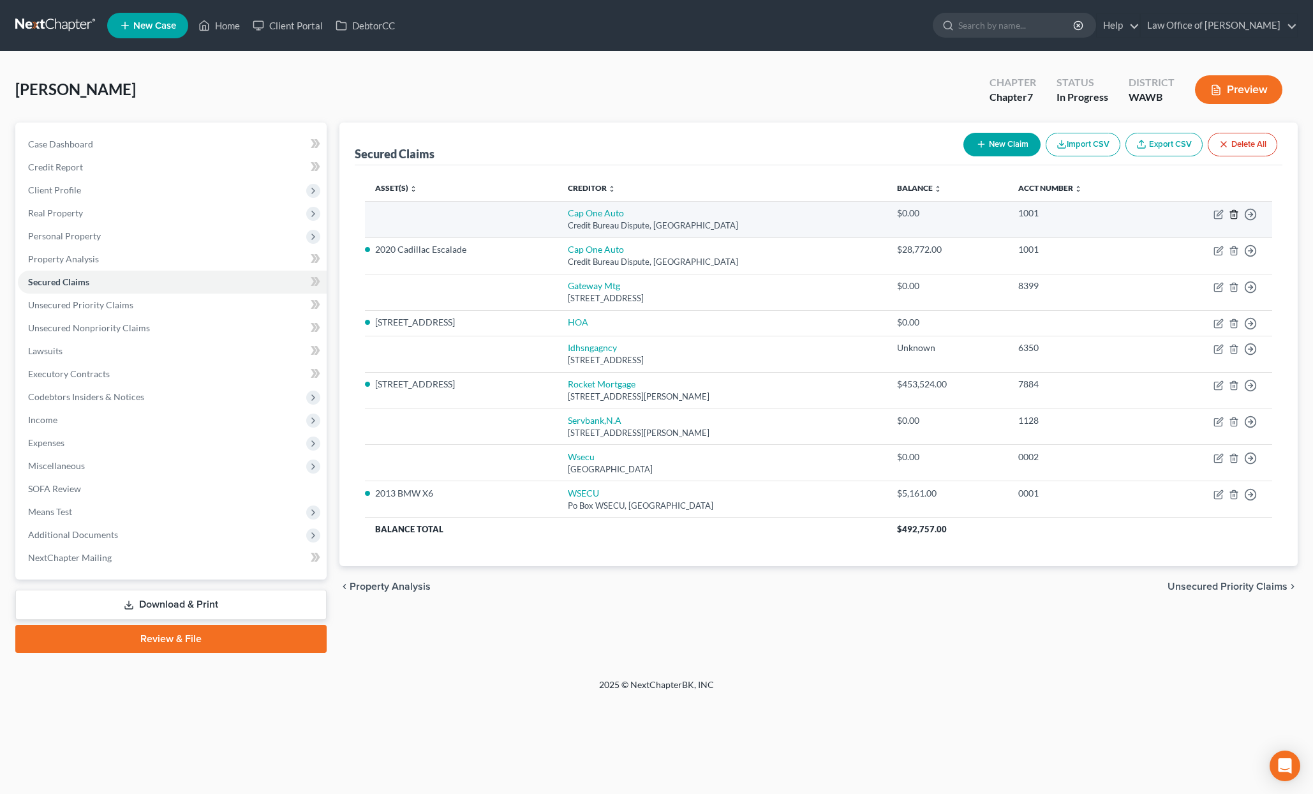
click at [1236, 216] on icon "button" at bounding box center [1234, 214] width 10 height 10
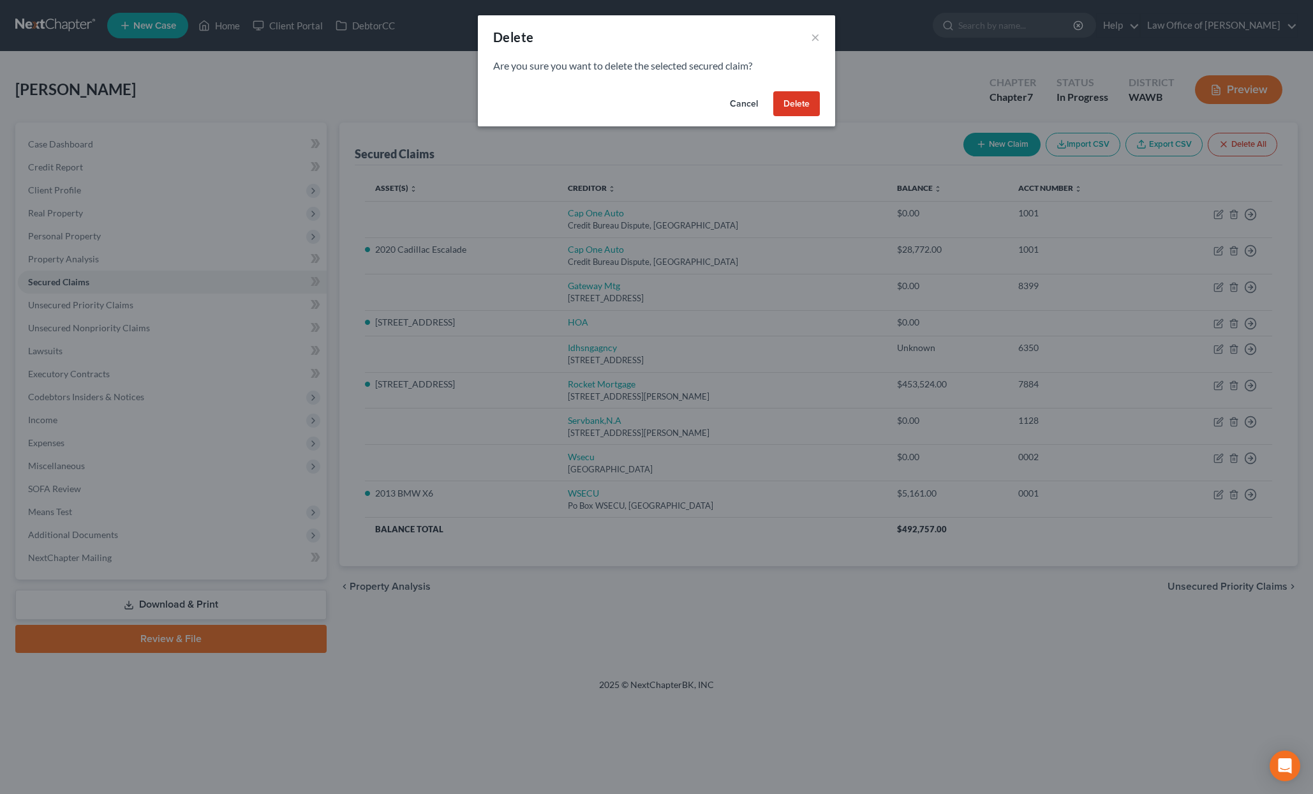
click at [807, 105] on button "Delete" at bounding box center [796, 104] width 47 height 26
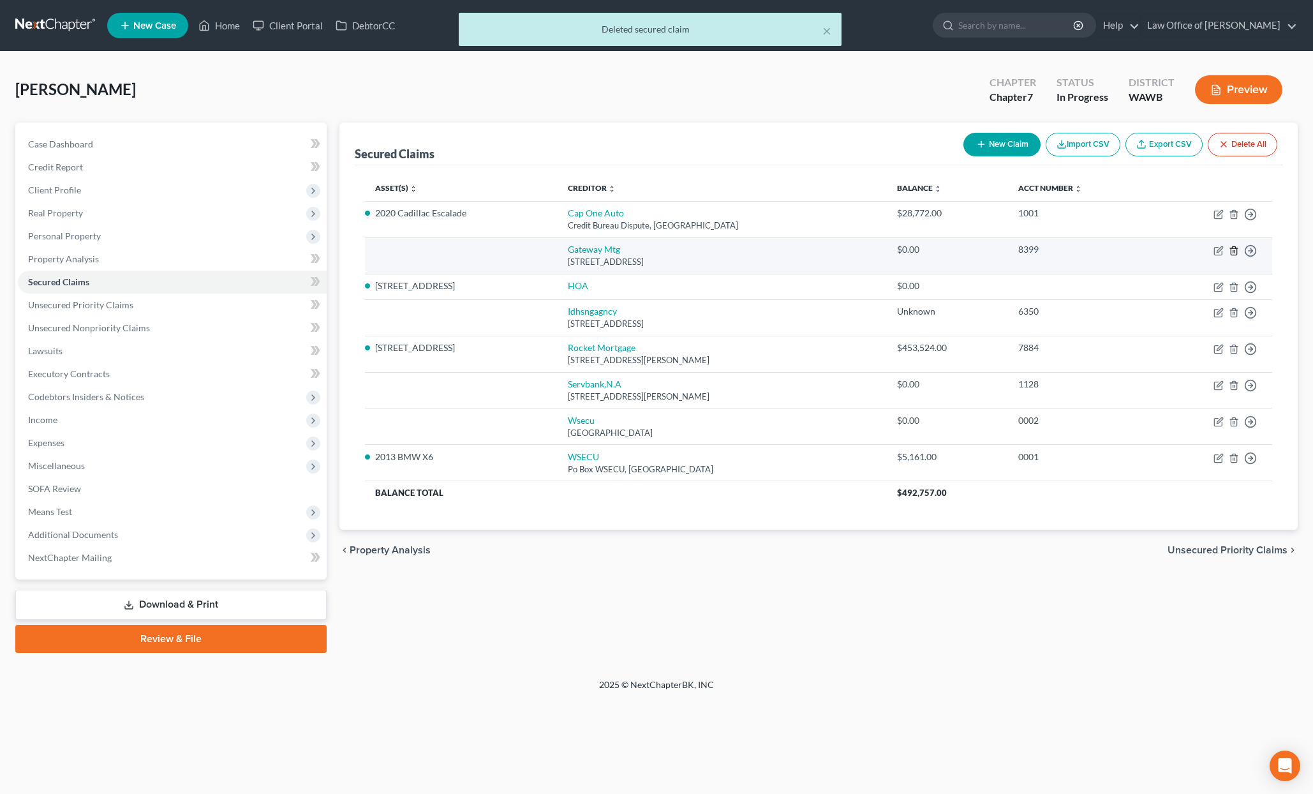
click at [1235, 252] on line "button" at bounding box center [1235, 251] width 0 height 3
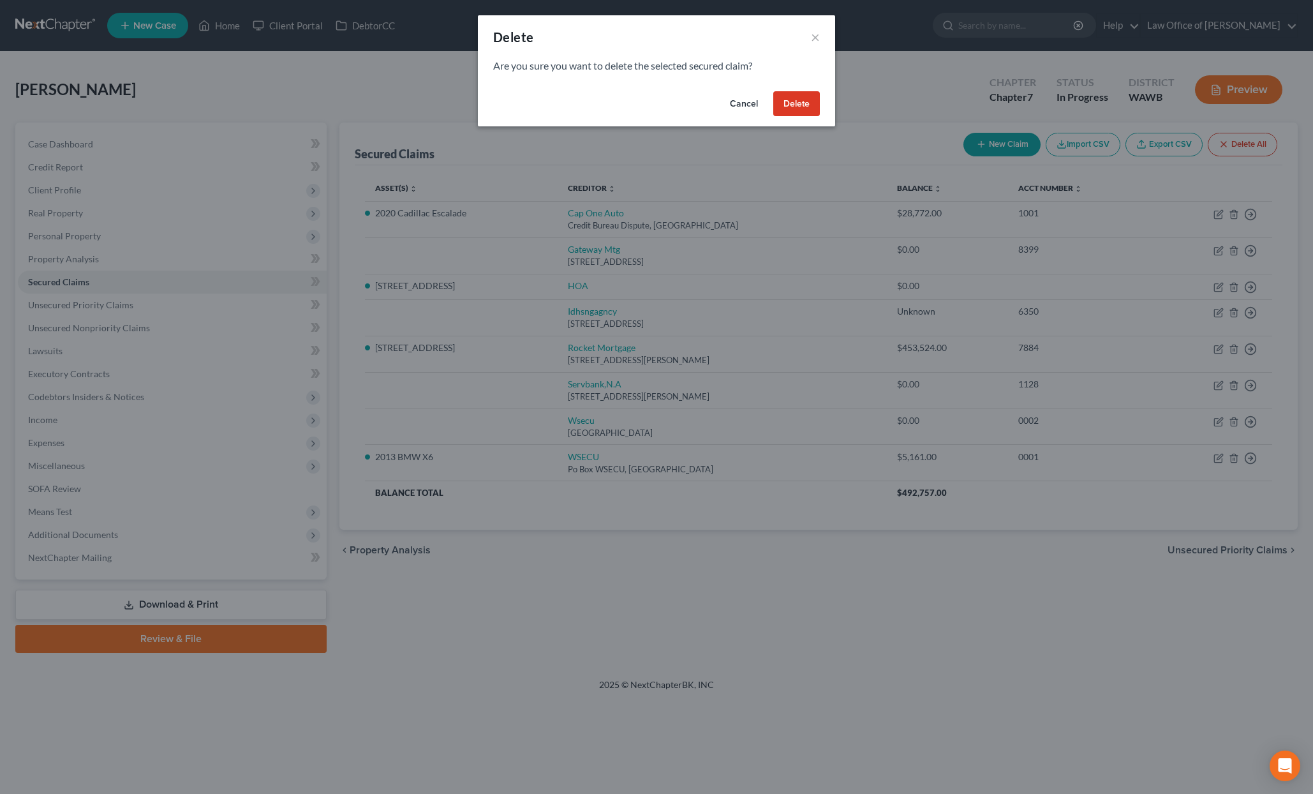
click at [791, 107] on button "Delete" at bounding box center [796, 104] width 47 height 26
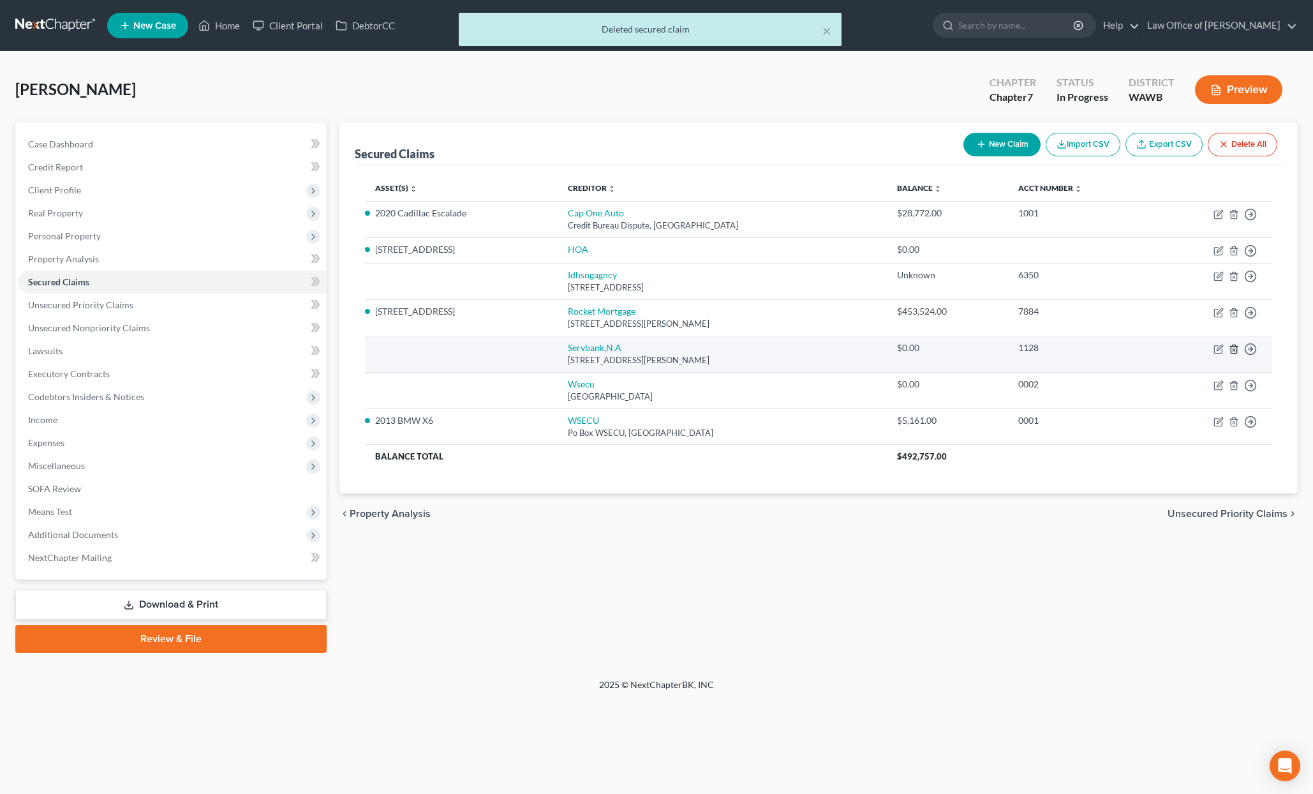
click at [1232, 347] on icon "button" at bounding box center [1234, 349] width 10 height 10
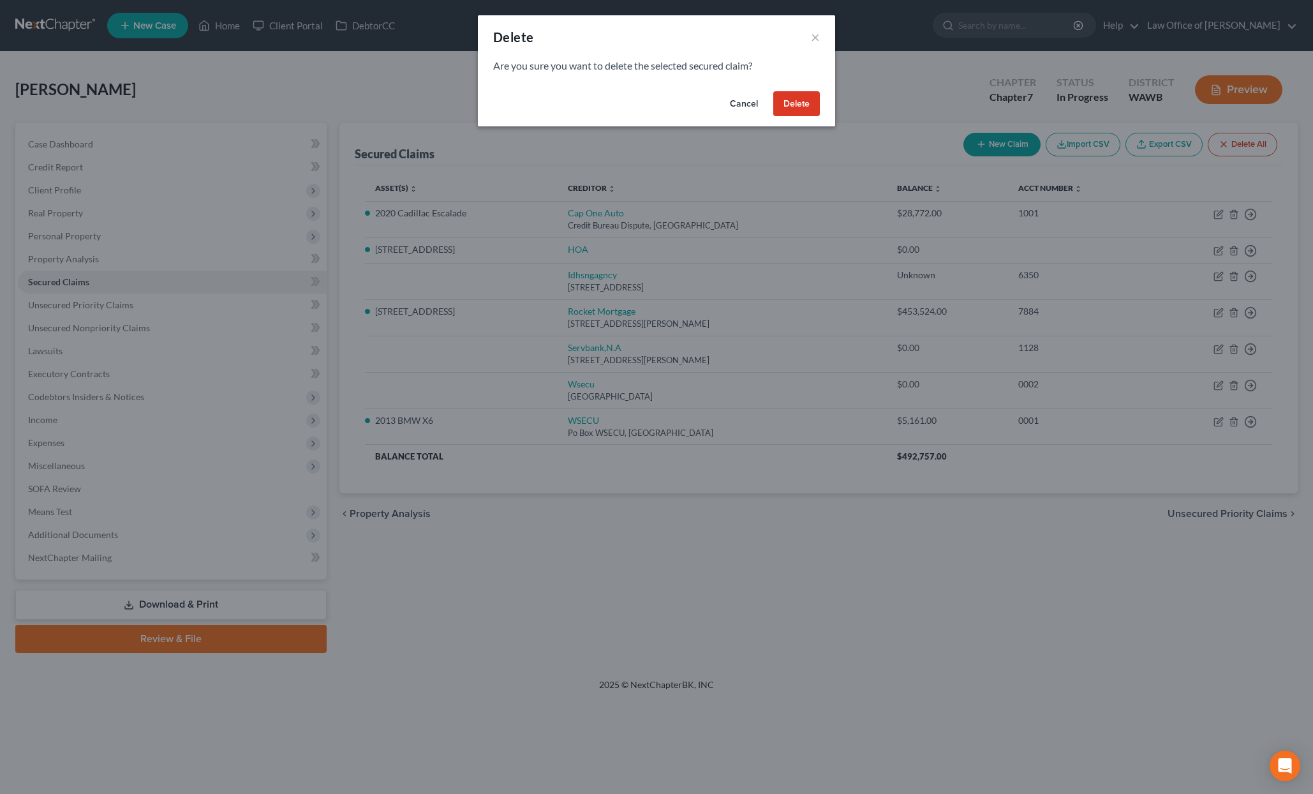
click at [789, 110] on button "Delete" at bounding box center [796, 104] width 47 height 26
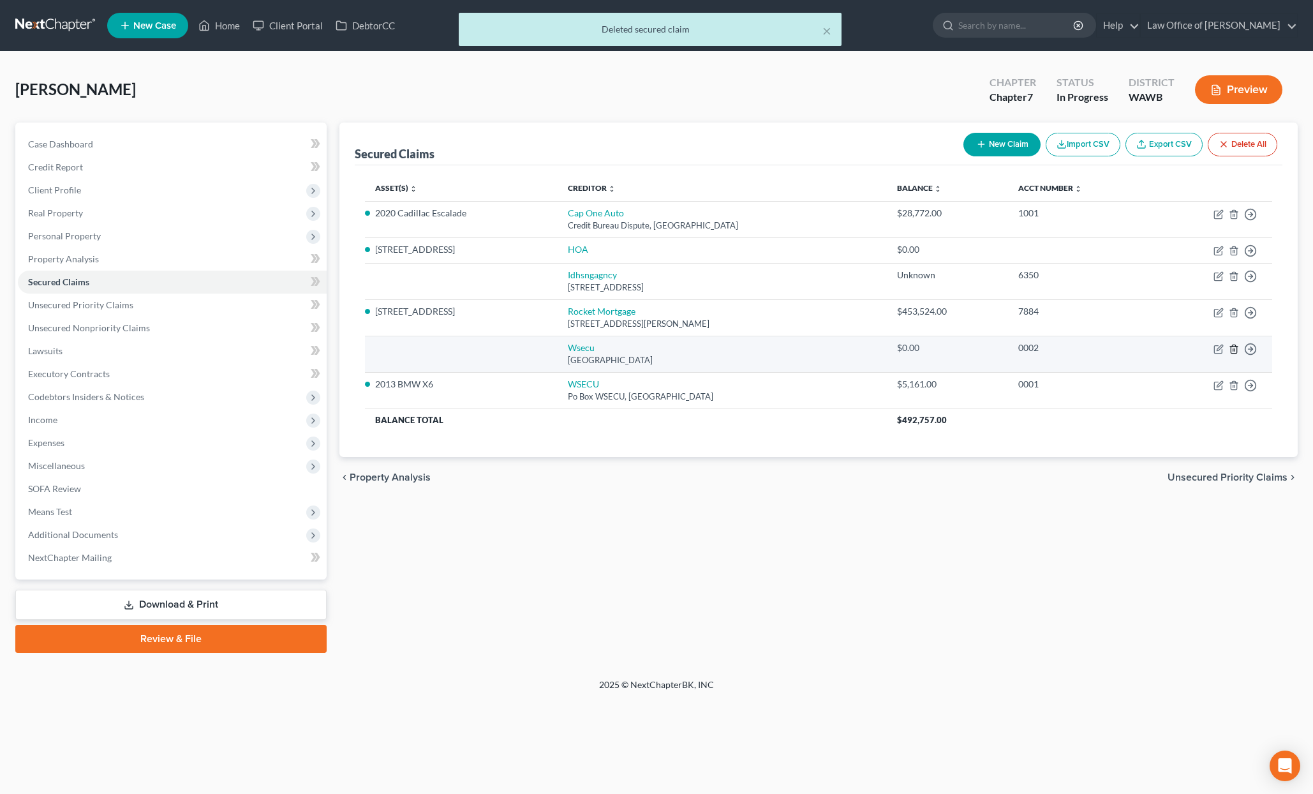
click at [1235, 348] on line "button" at bounding box center [1235, 349] width 0 height 3
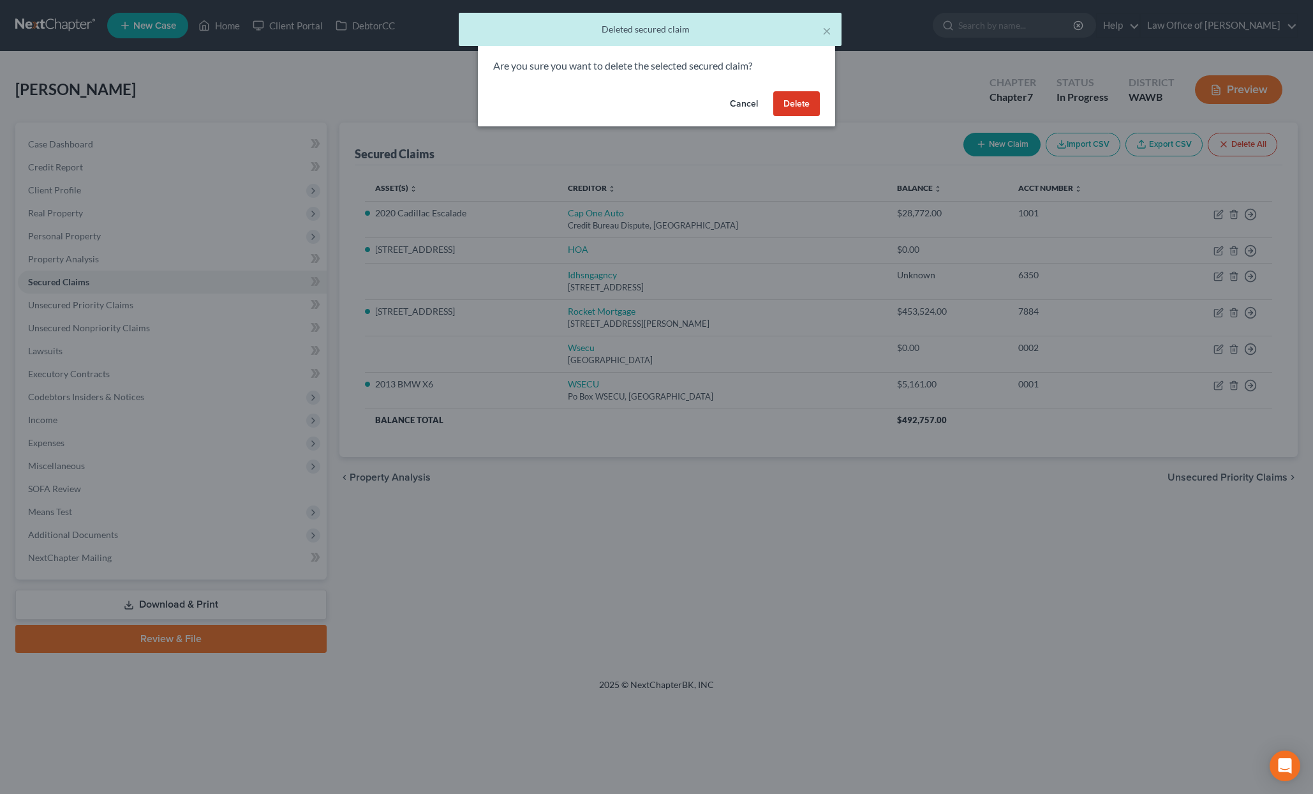
click at [800, 100] on button "Delete" at bounding box center [796, 104] width 47 height 26
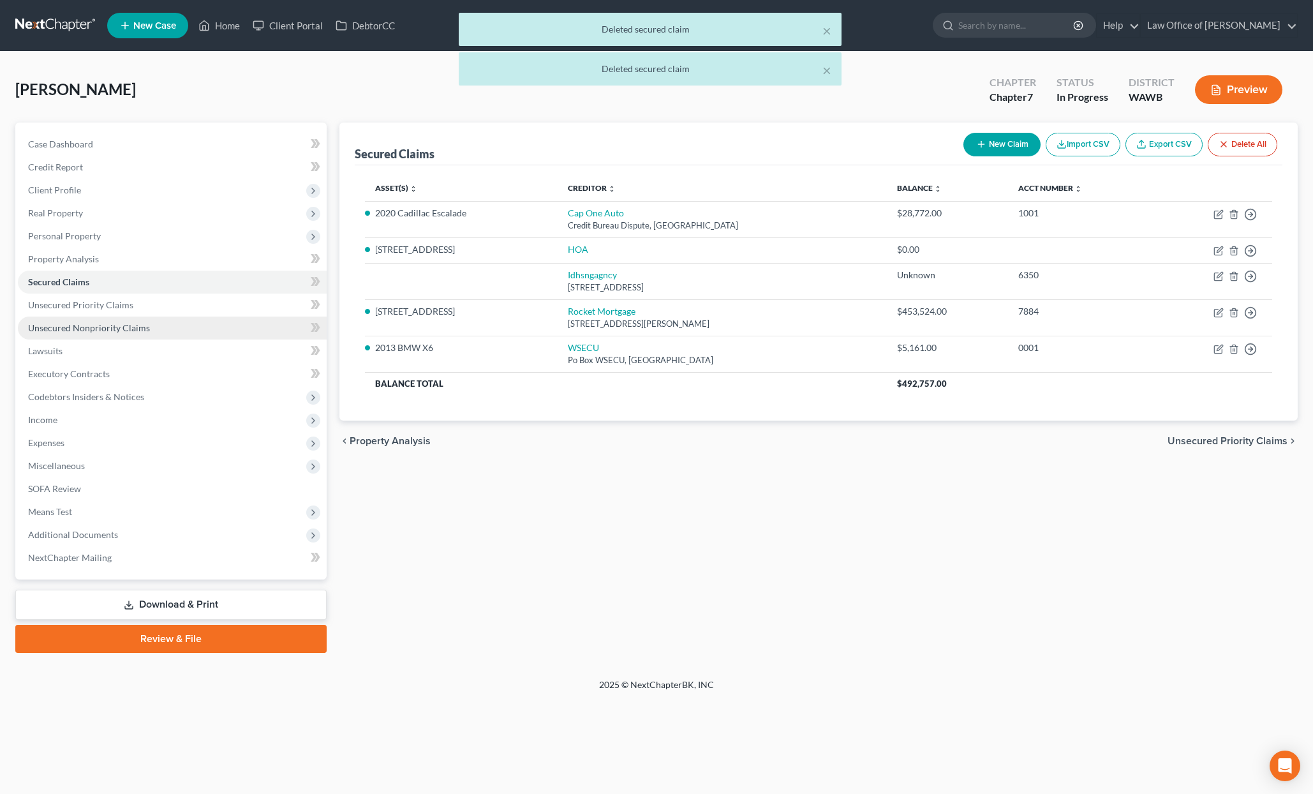
click at [226, 338] on link "Unsecured Nonpriority Claims" at bounding box center [172, 328] width 309 height 23
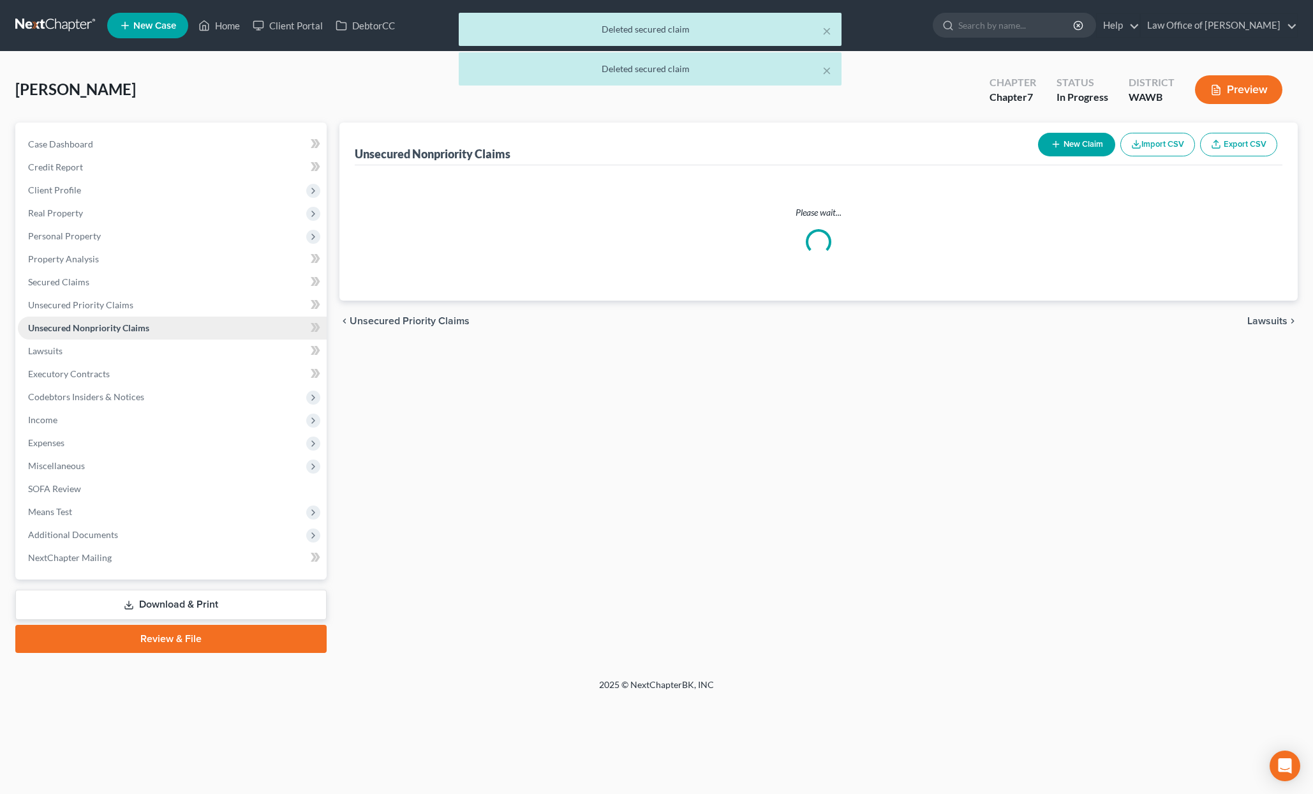
click at [226, 325] on link "Unsecured Nonpriority Claims" at bounding box center [172, 328] width 309 height 23
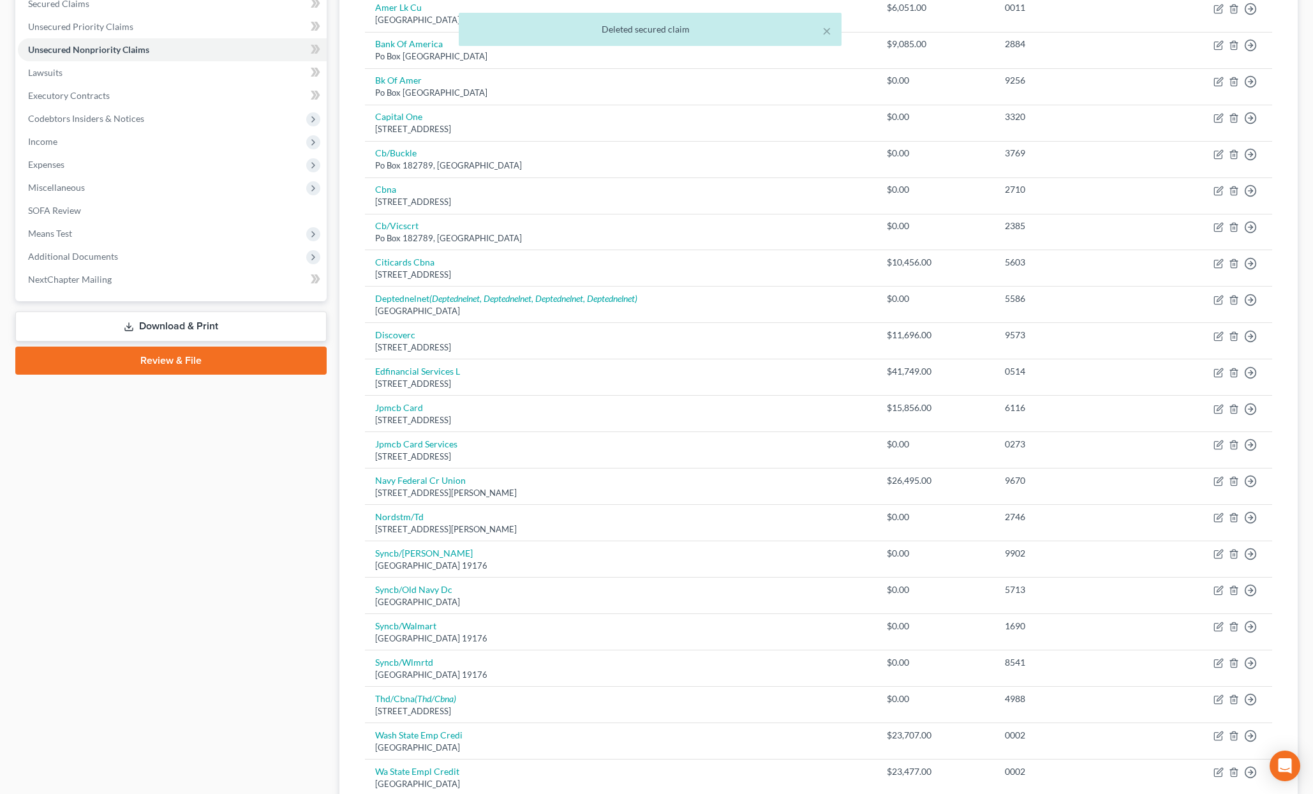
scroll to position [454, 0]
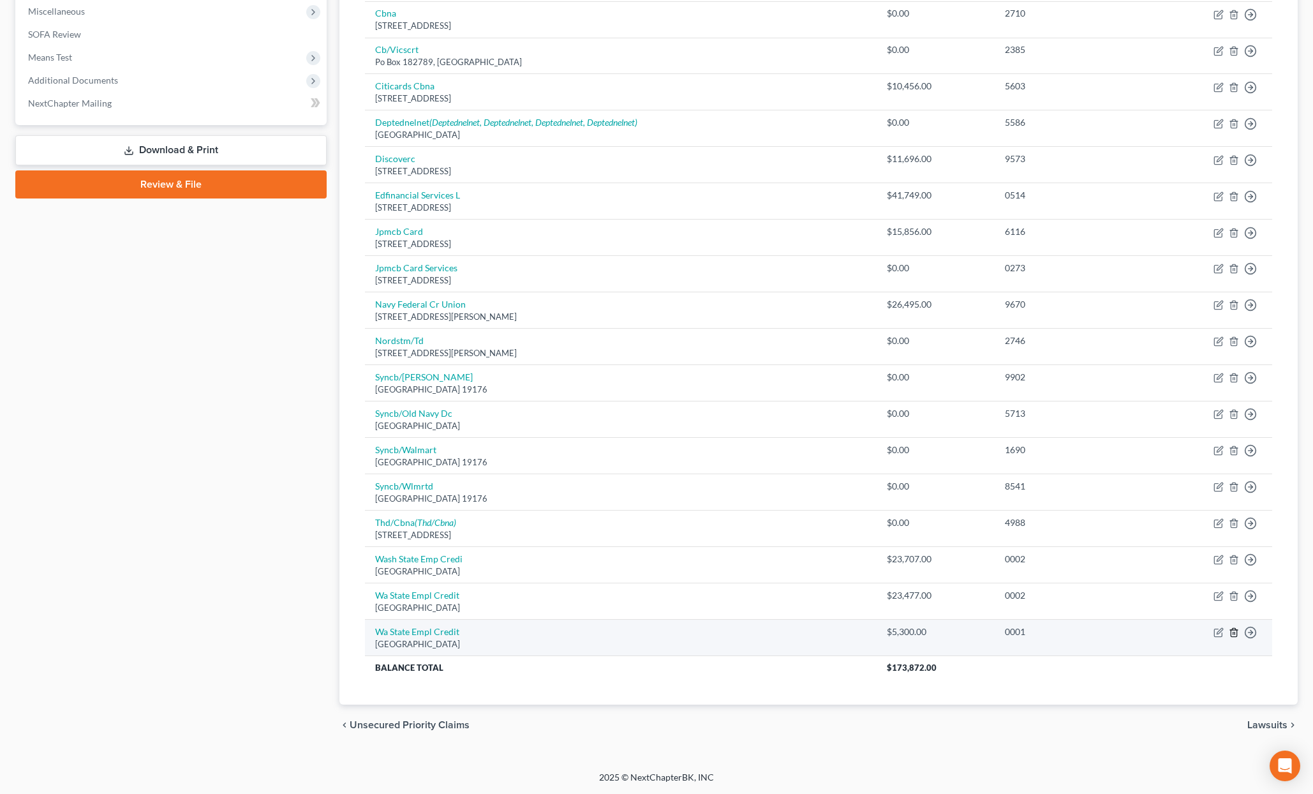
click at [1237, 634] on icon "button" at bounding box center [1234, 633] width 6 height 8
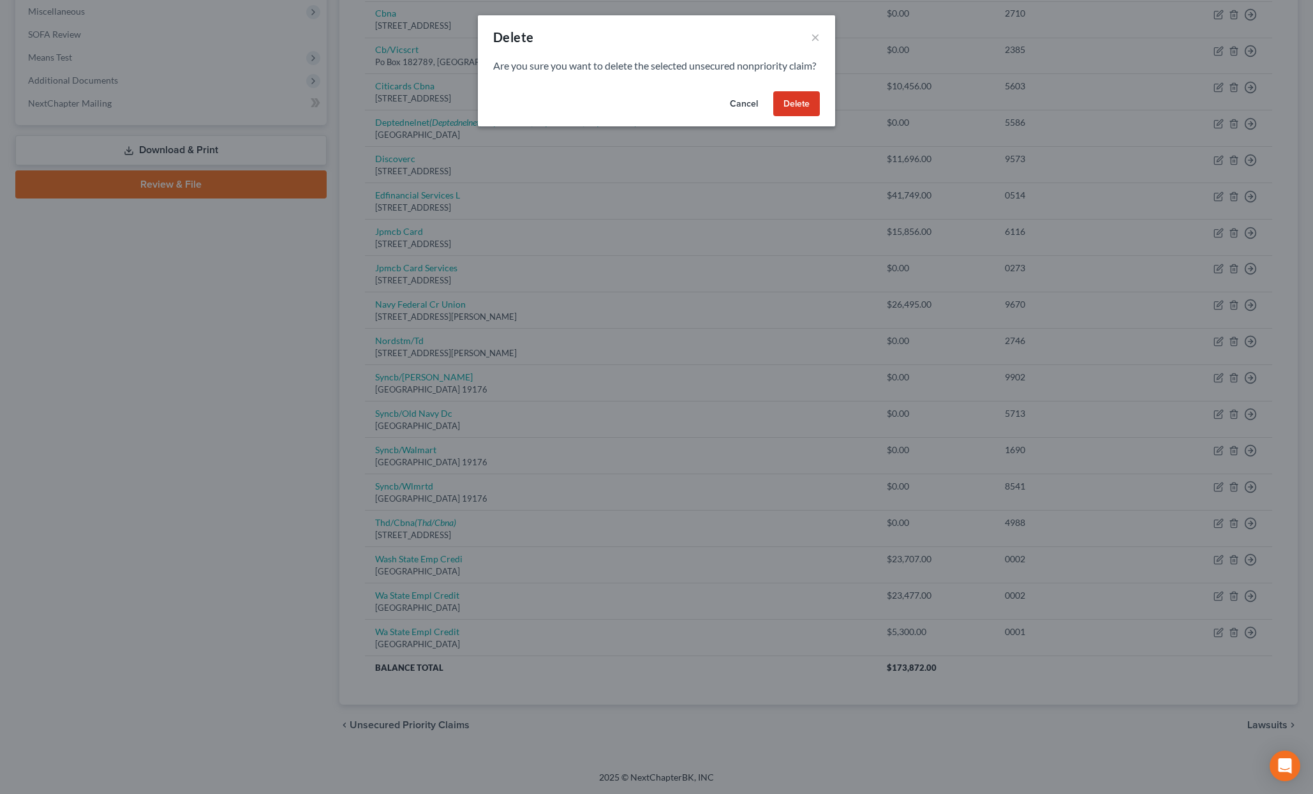
click at [800, 117] on button "Delete" at bounding box center [796, 104] width 47 height 26
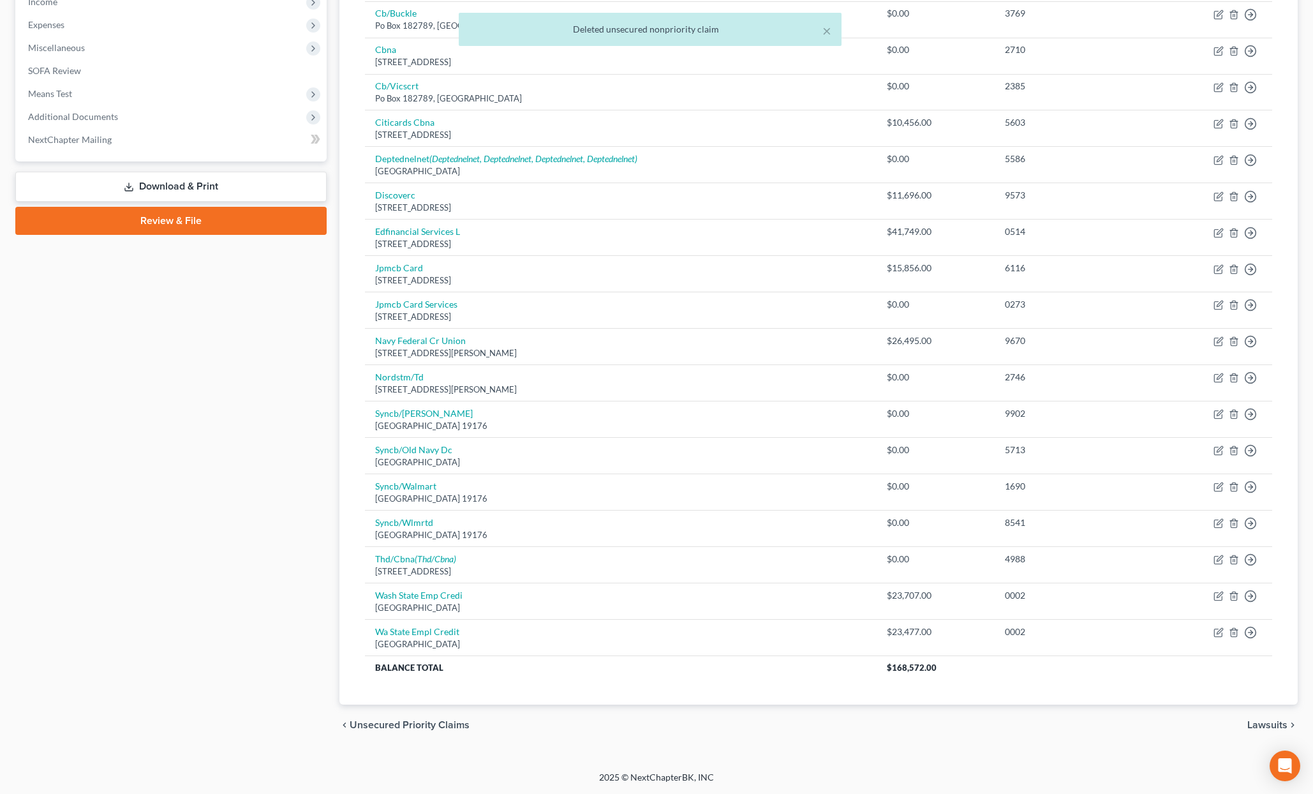
scroll to position [418, 0]
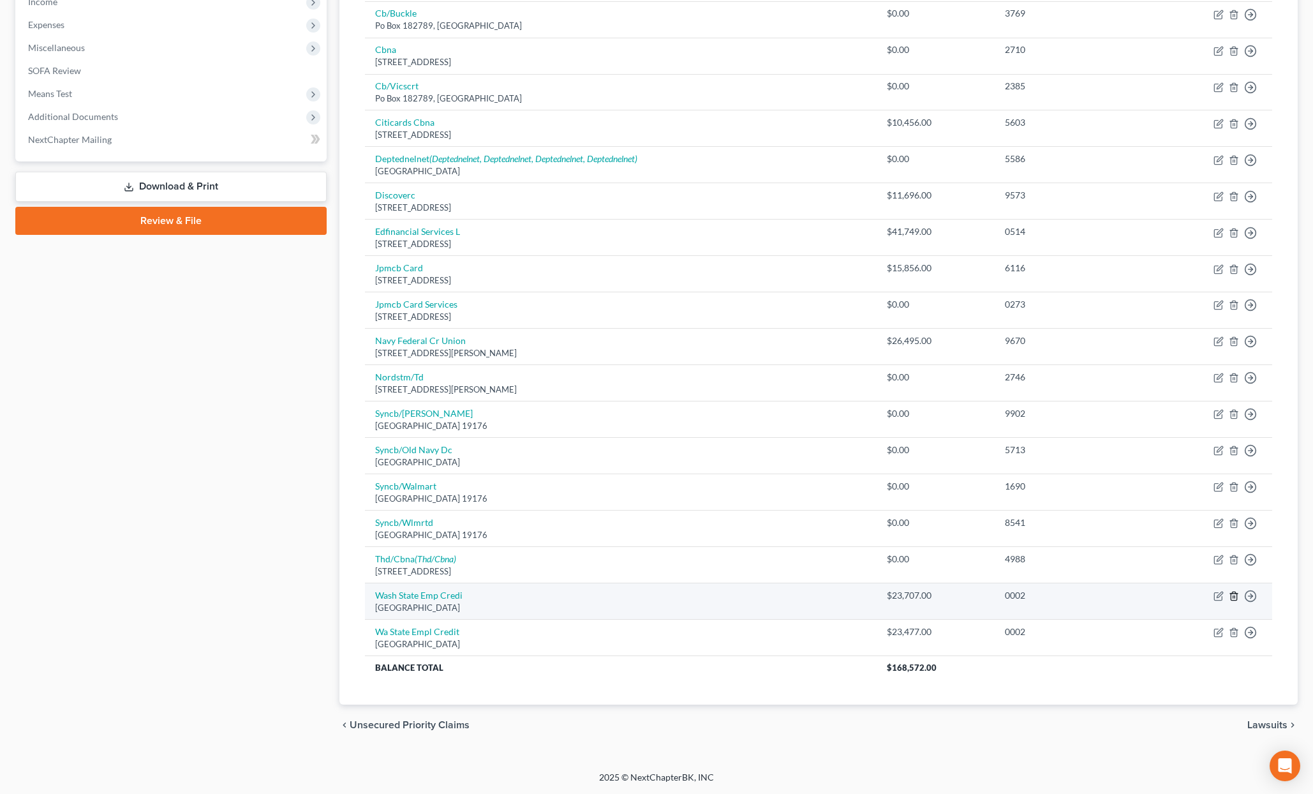
click at [1236, 597] on icon "button" at bounding box center [1234, 596] width 10 height 10
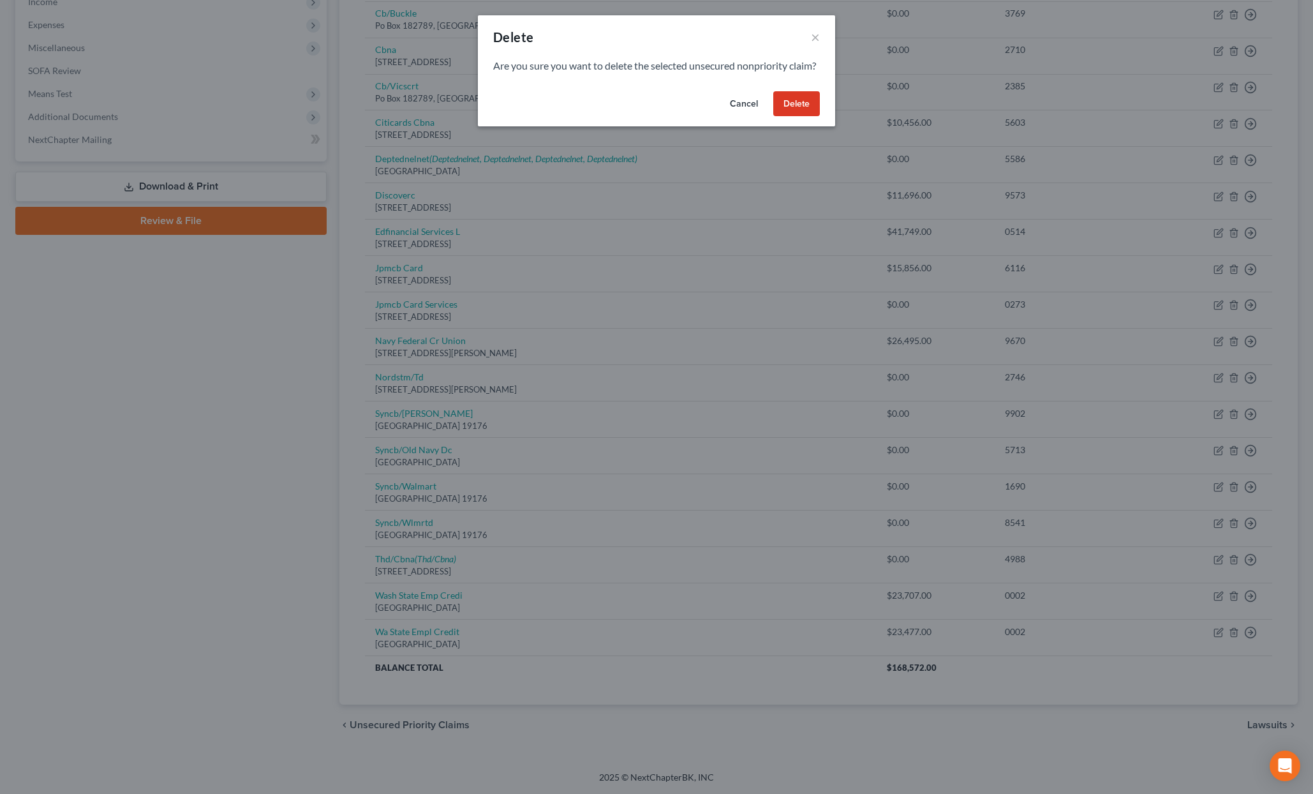
click at [786, 117] on button "Delete" at bounding box center [796, 104] width 47 height 26
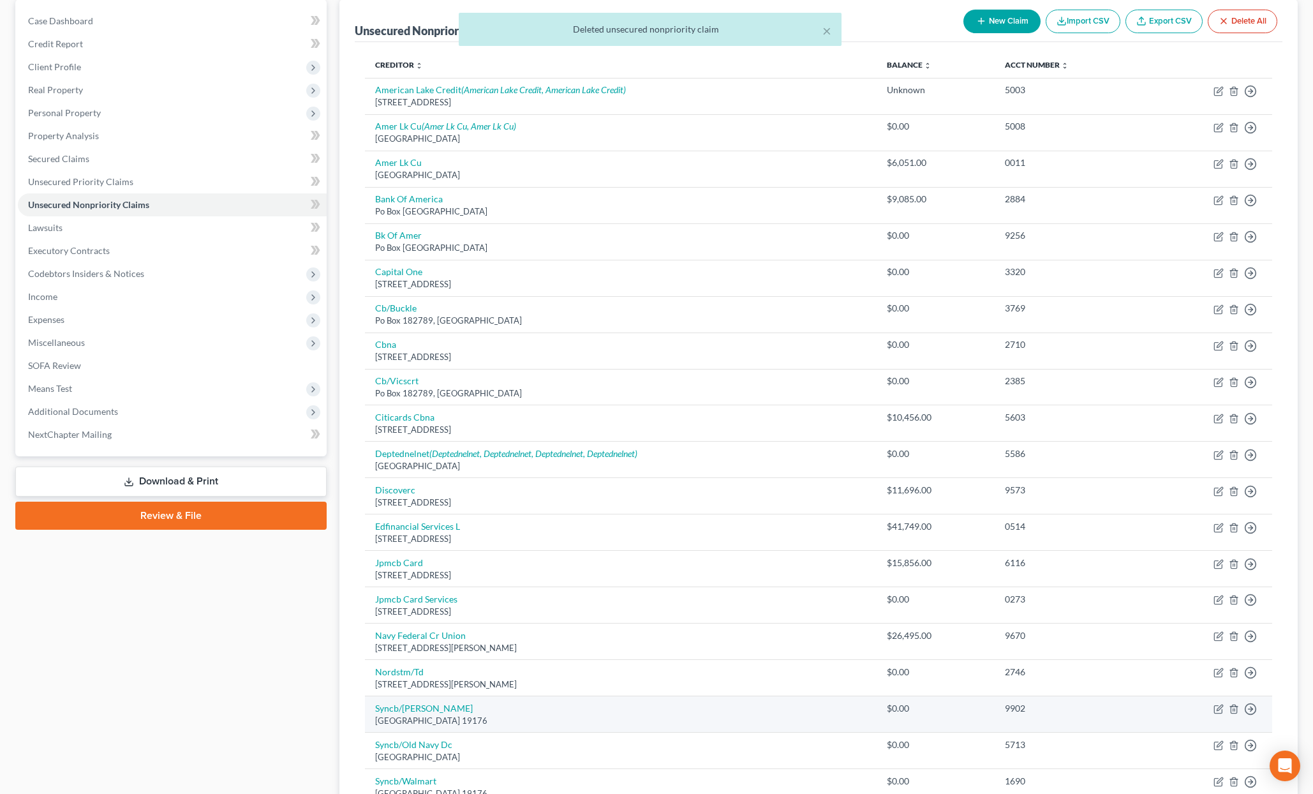
scroll to position [0, 0]
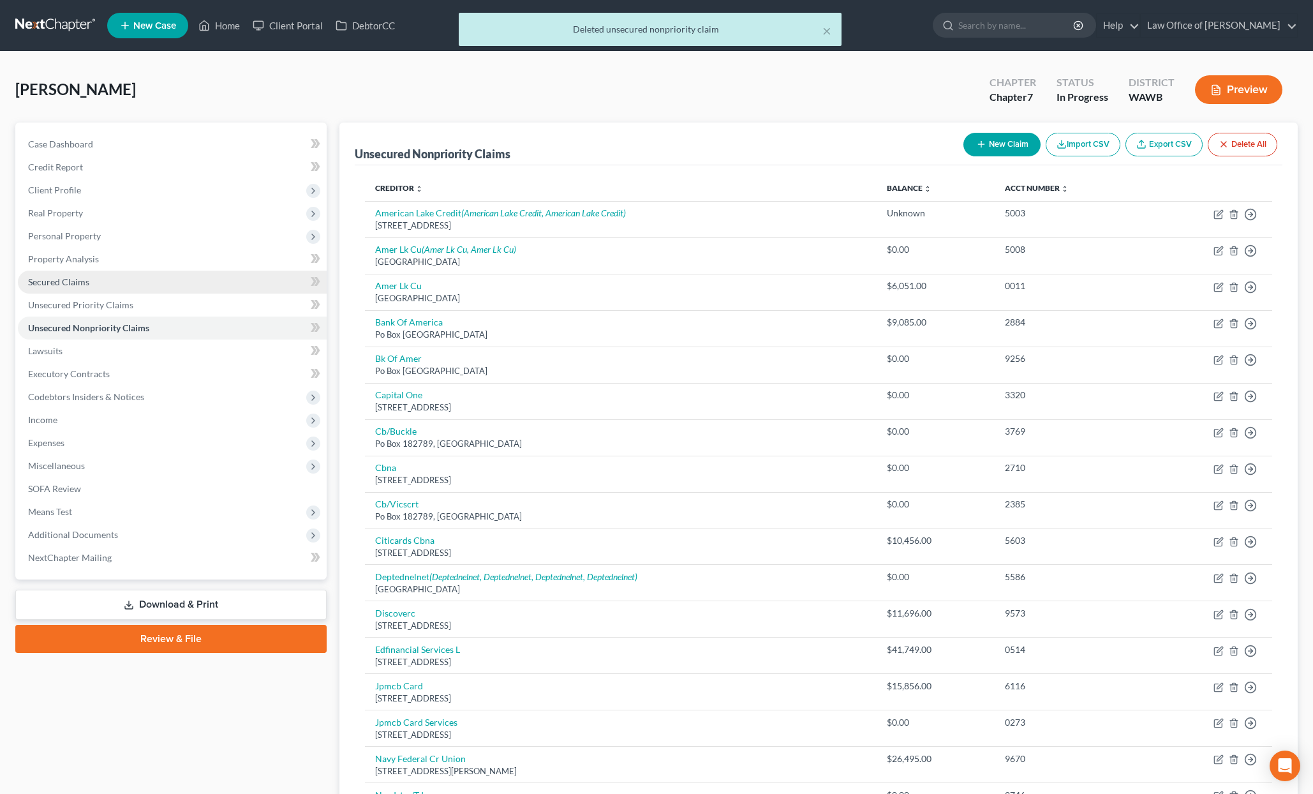
click at [186, 287] on link "Secured Claims" at bounding box center [172, 282] width 309 height 23
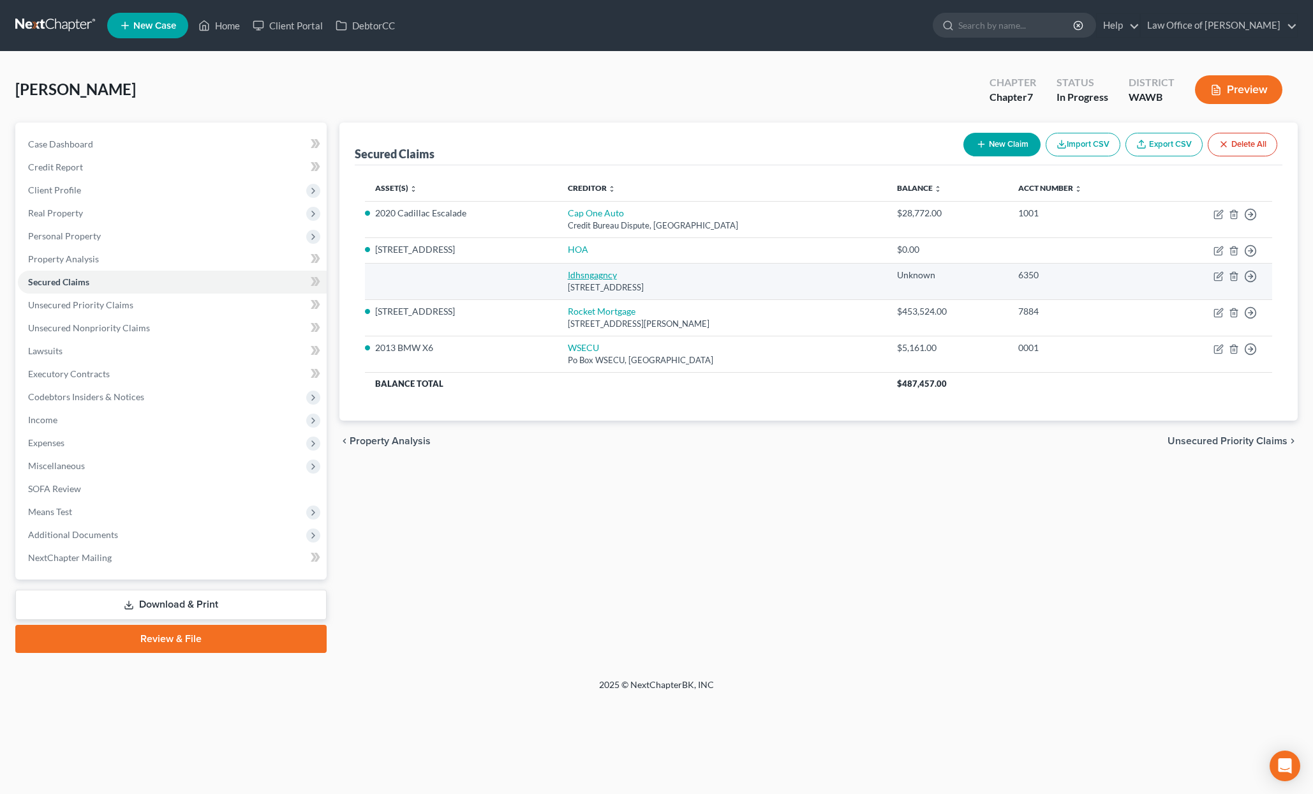
click at [617, 276] on link "Idhsngagncy" at bounding box center [592, 274] width 49 height 11
select select "13"
select select "0"
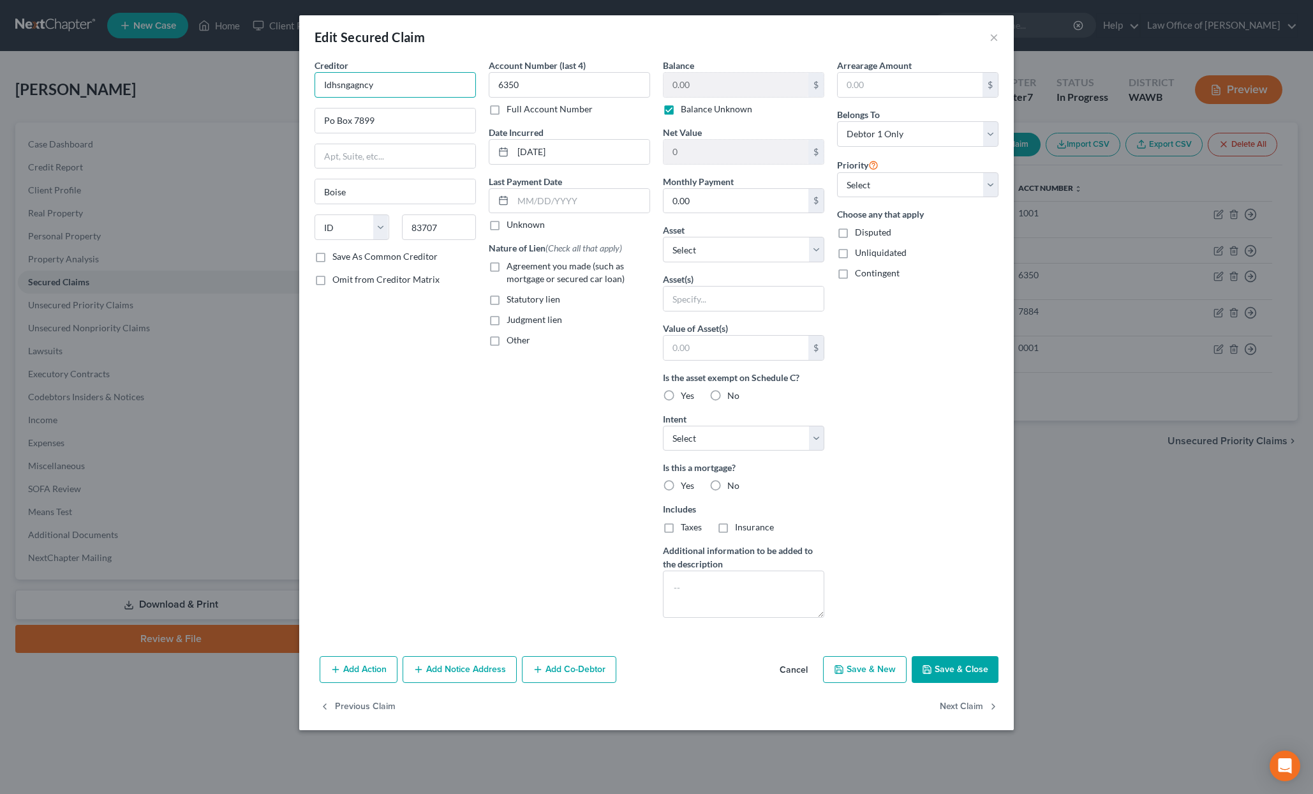
click at [423, 93] on input "Idhsngagncy" at bounding box center [395, 85] width 161 height 26
drag, startPoint x: 423, startPoint y: 93, endPoint x: 228, endPoint y: 78, distance: 195.8
click at [228, 78] on div "Edit Secured Claim × Creditor * Idhsngagncy Po Box 7899 [GEOGRAPHIC_DATA] [US_S…" at bounding box center [656, 397] width 1313 height 794
click at [997, 31] on button "×" at bounding box center [994, 36] width 9 height 15
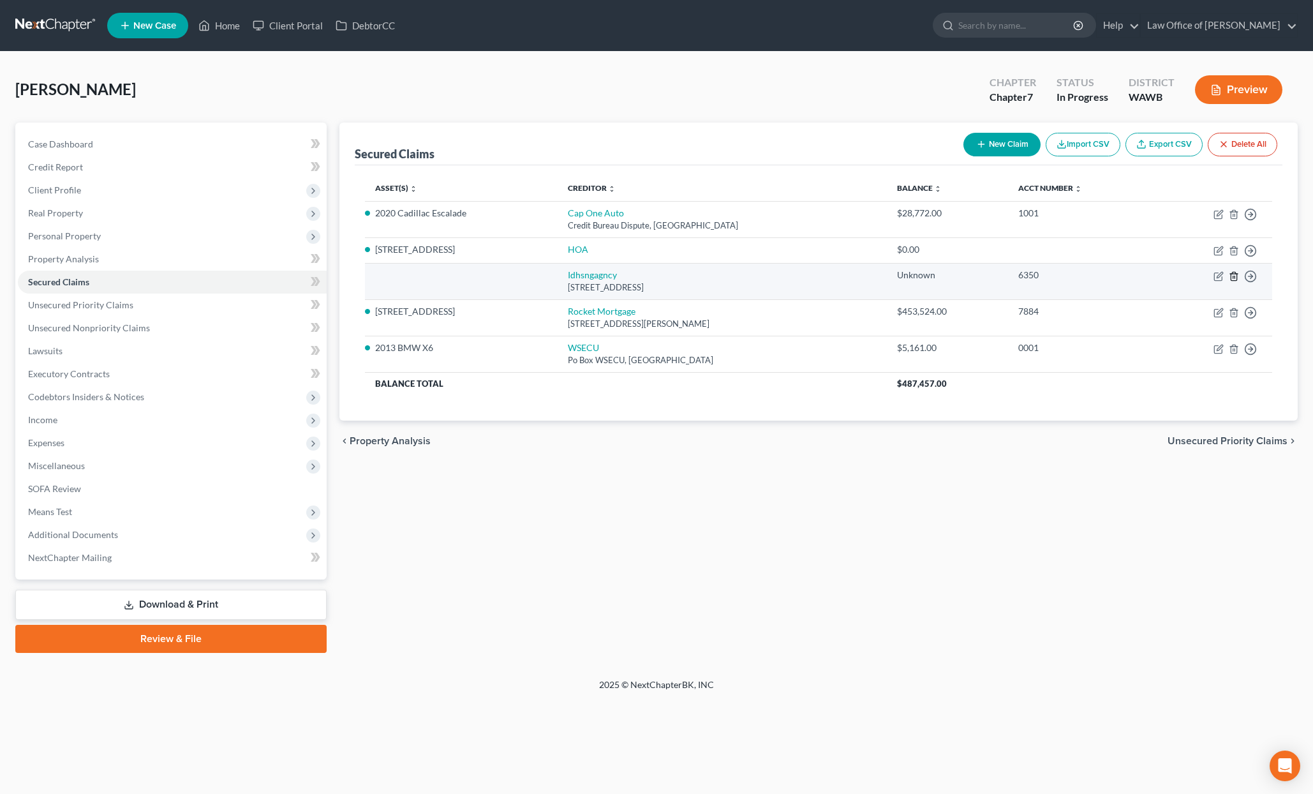
click at [1236, 277] on icon "button" at bounding box center [1234, 276] width 10 height 10
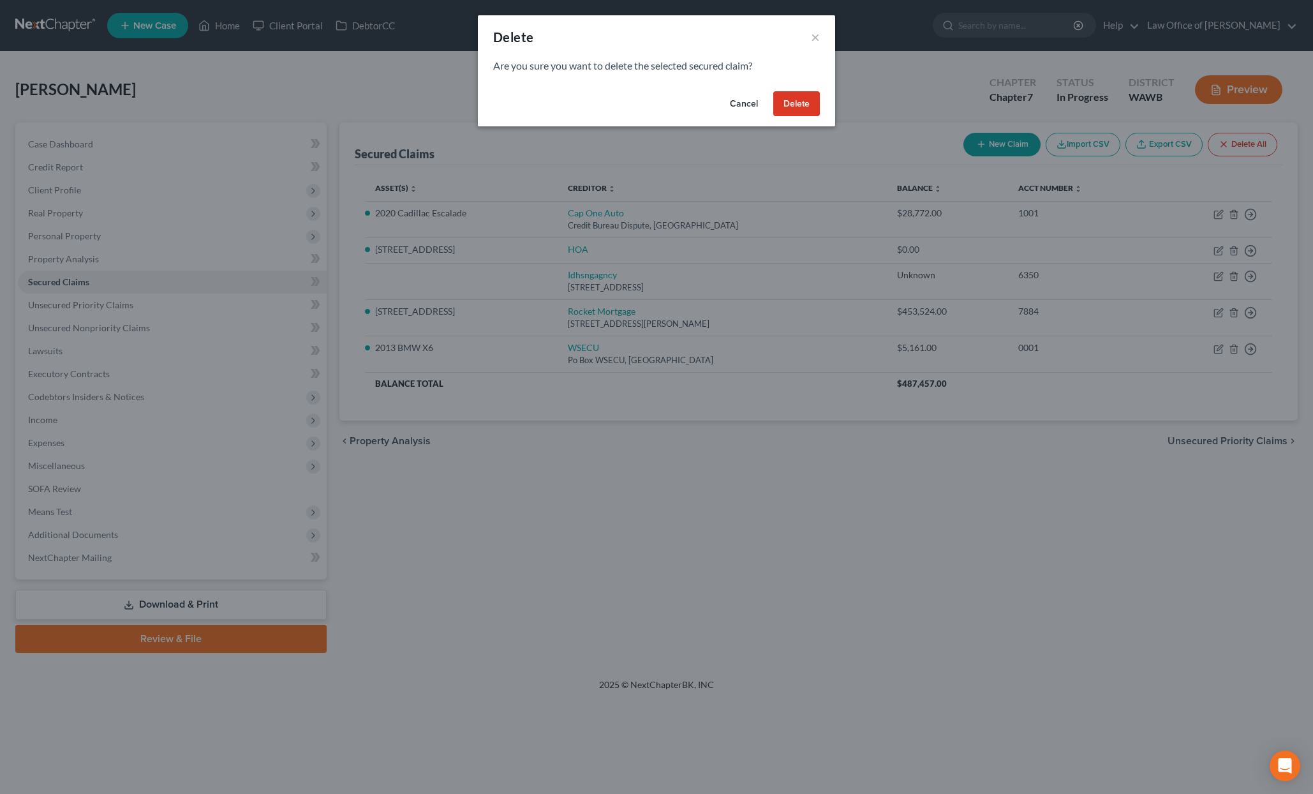
click at [790, 99] on button "Delete" at bounding box center [796, 104] width 47 height 26
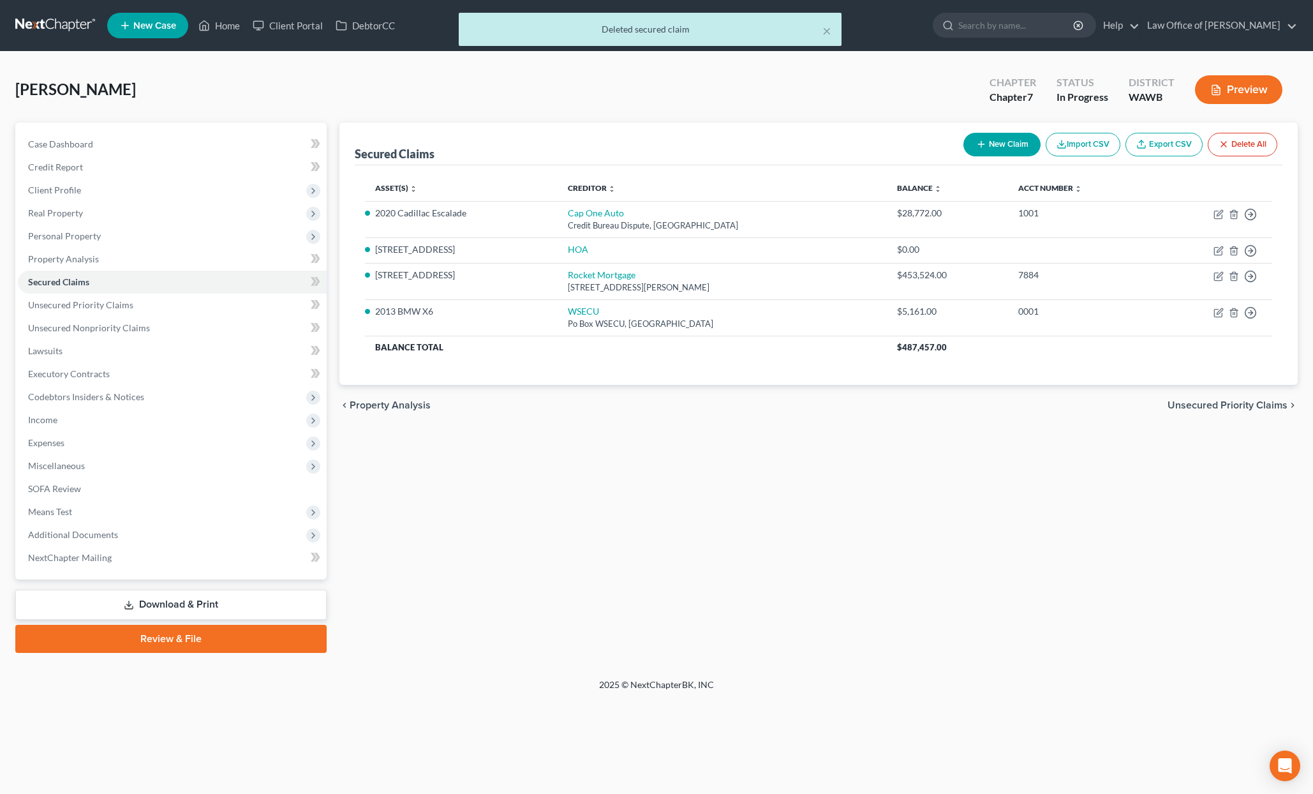
click at [1228, 405] on span "Unsecured Priority Claims" at bounding box center [1228, 405] width 120 height 10
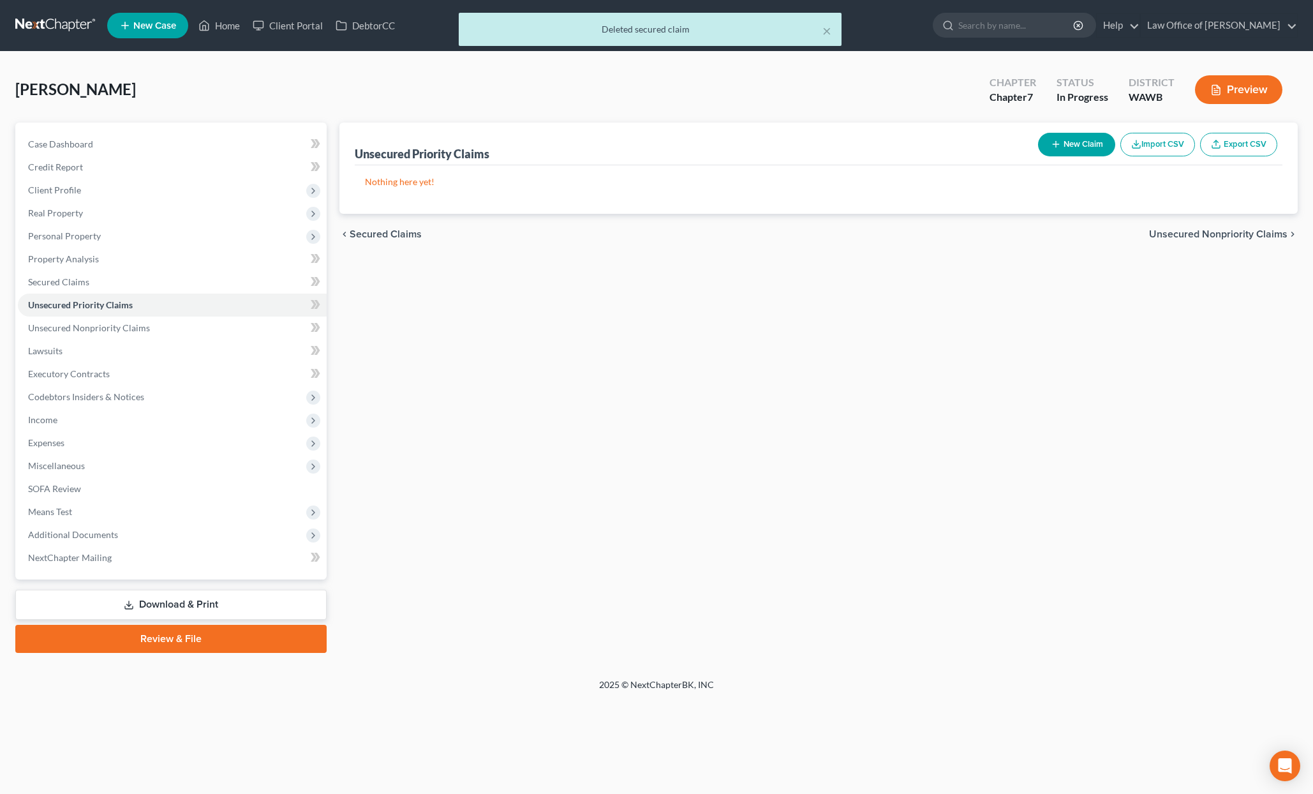
click at [1230, 236] on span "Unsecured Nonpriority Claims" at bounding box center [1218, 234] width 138 height 10
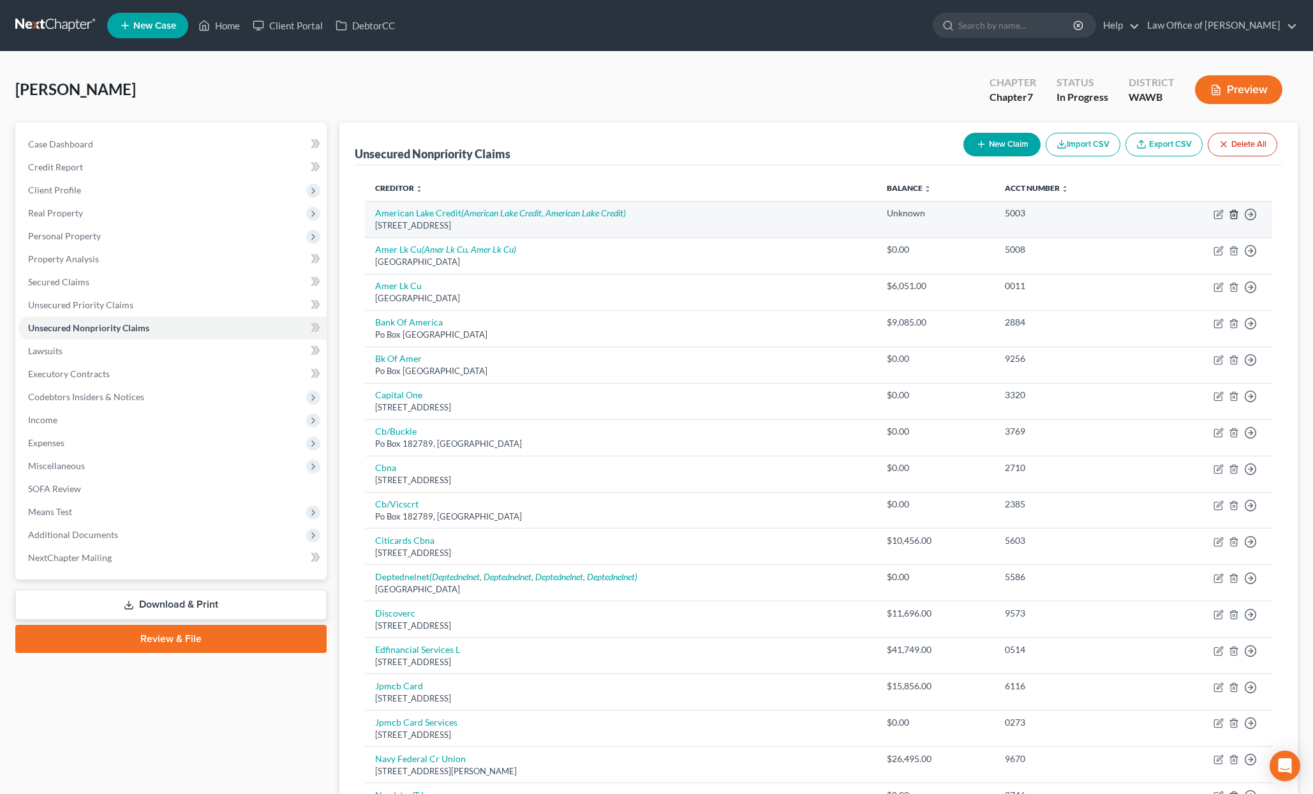
click at [1237, 215] on icon "button" at bounding box center [1234, 214] width 6 height 8
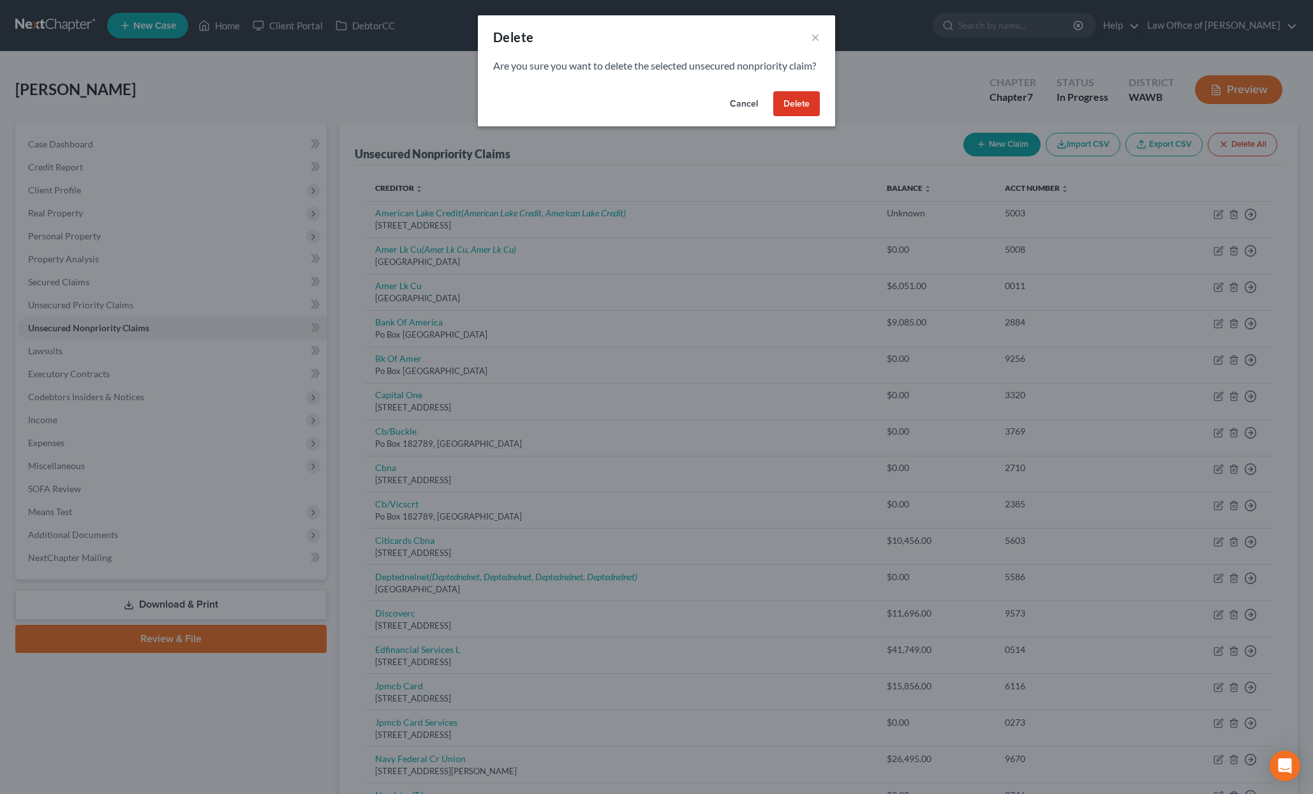
click at [782, 113] on button "Delete" at bounding box center [796, 104] width 47 height 26
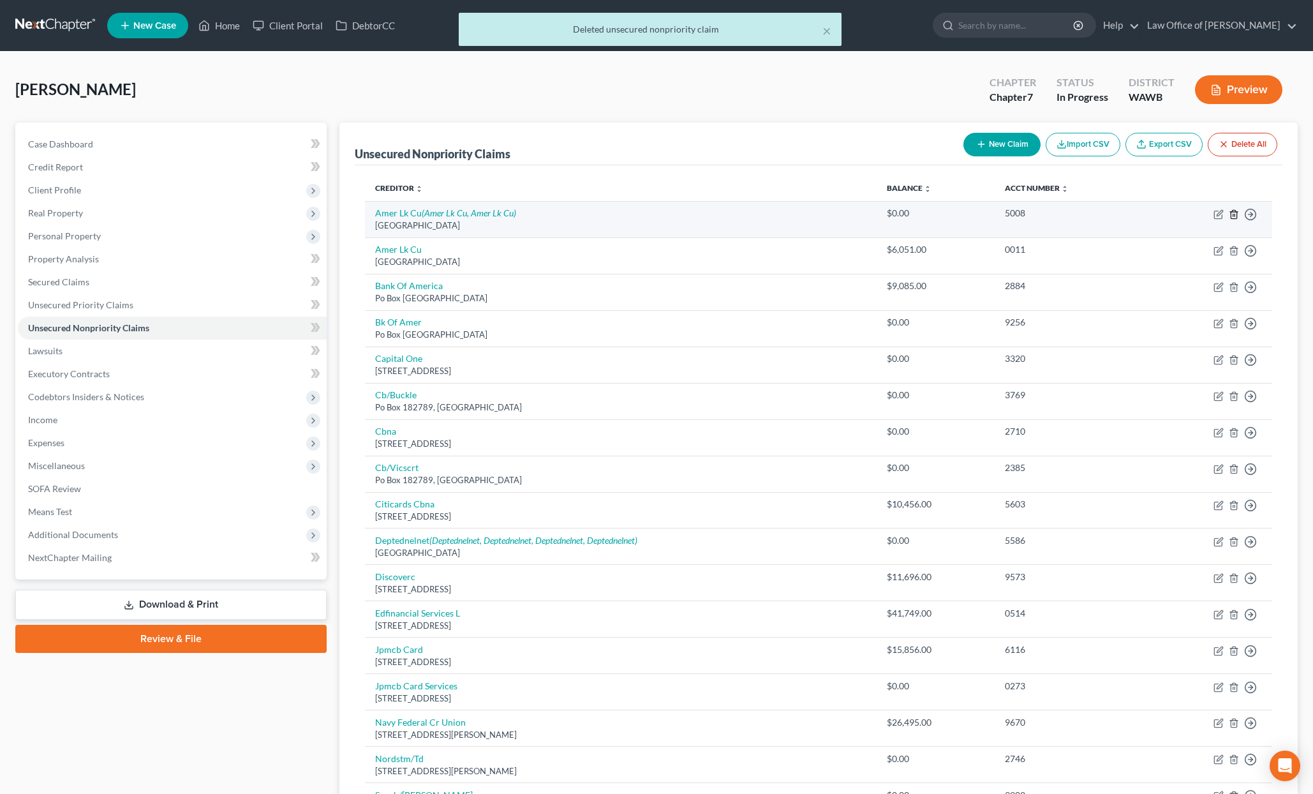
click at [1234, 216] on line "button" at bounding box center [1234, 215] width 0 height 3
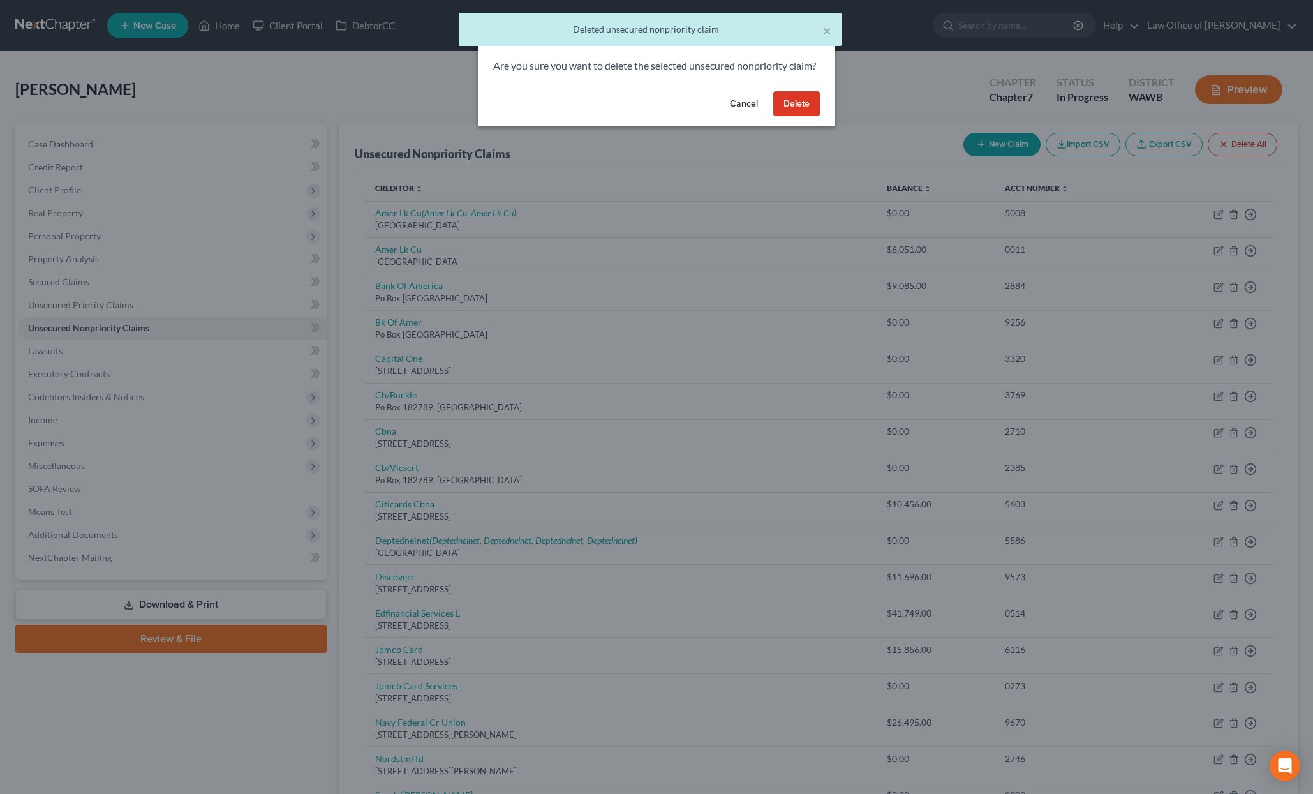
click at [801, 117] on button "Delete" at bounding box center [796, 104] width 47 height 26
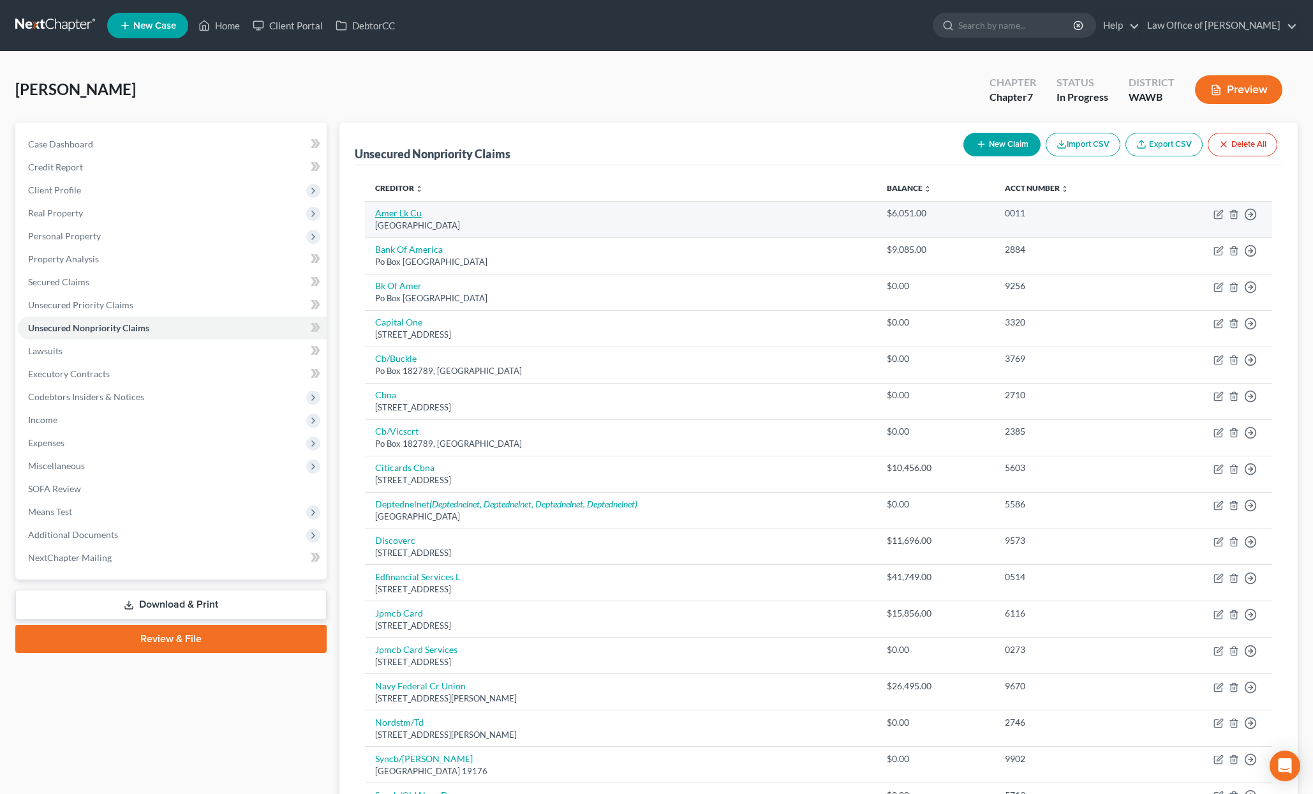
click at [398, 211] on link "Amer Lk Cu" at bounding box center [398, 212] width 47 height 11
select select "50"
select select "2"
select select "0"
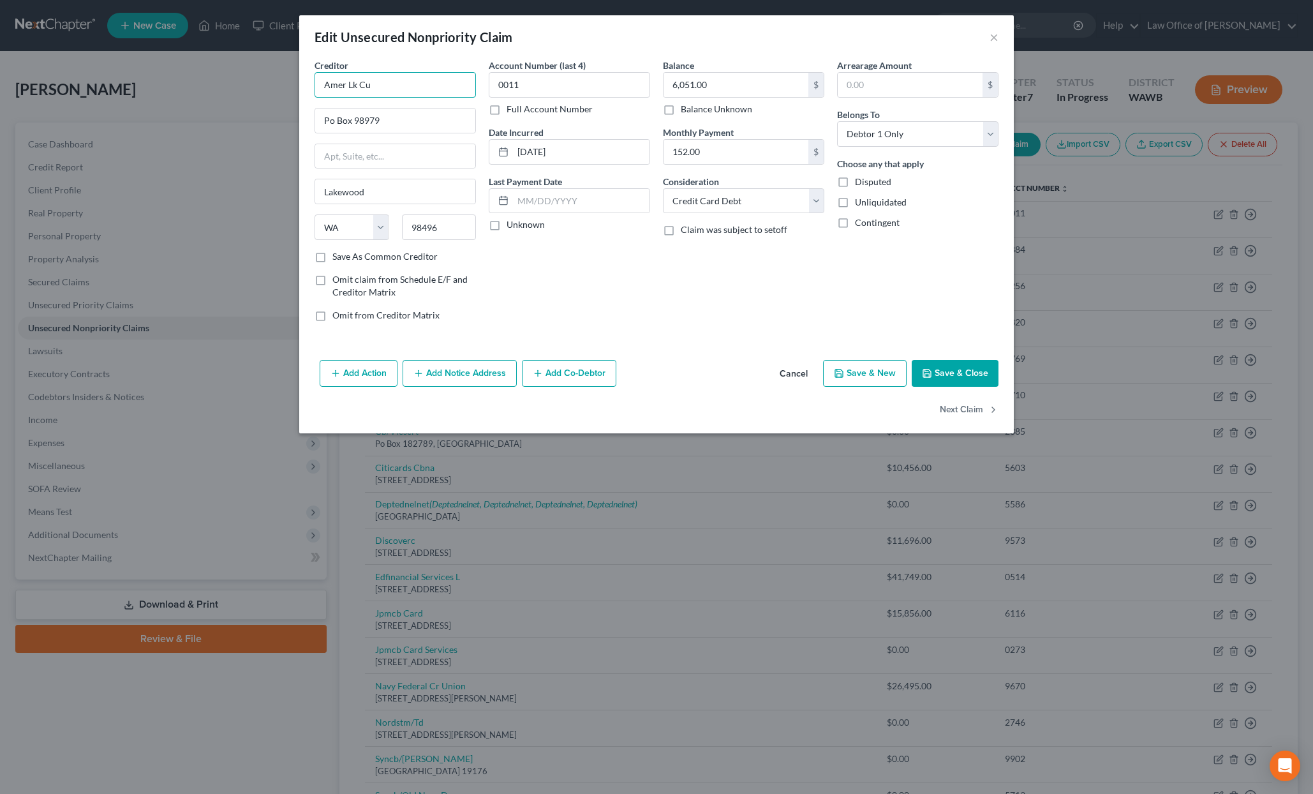
click at [390, 91] on input "Amer Lk Cu" at bounding box center [395, 85] width 161 height 26
drag, startPoint x: 390, startPoint y: 91, endPoint x: 157, endPoint y: 36, distance: 239.3
click at [157, 36] on div "Edit Unsecured Nonpriority Claim × Creditor * Amer Lk Cu Po Box 98979 [GEOGRAPH…" at bounding box center [656, 397] width 1313 height 794
click at [943, 377] on button "Save & Close" at bounding box center [955, 373] width 87 height 27
type input "American Lake Credit Union"
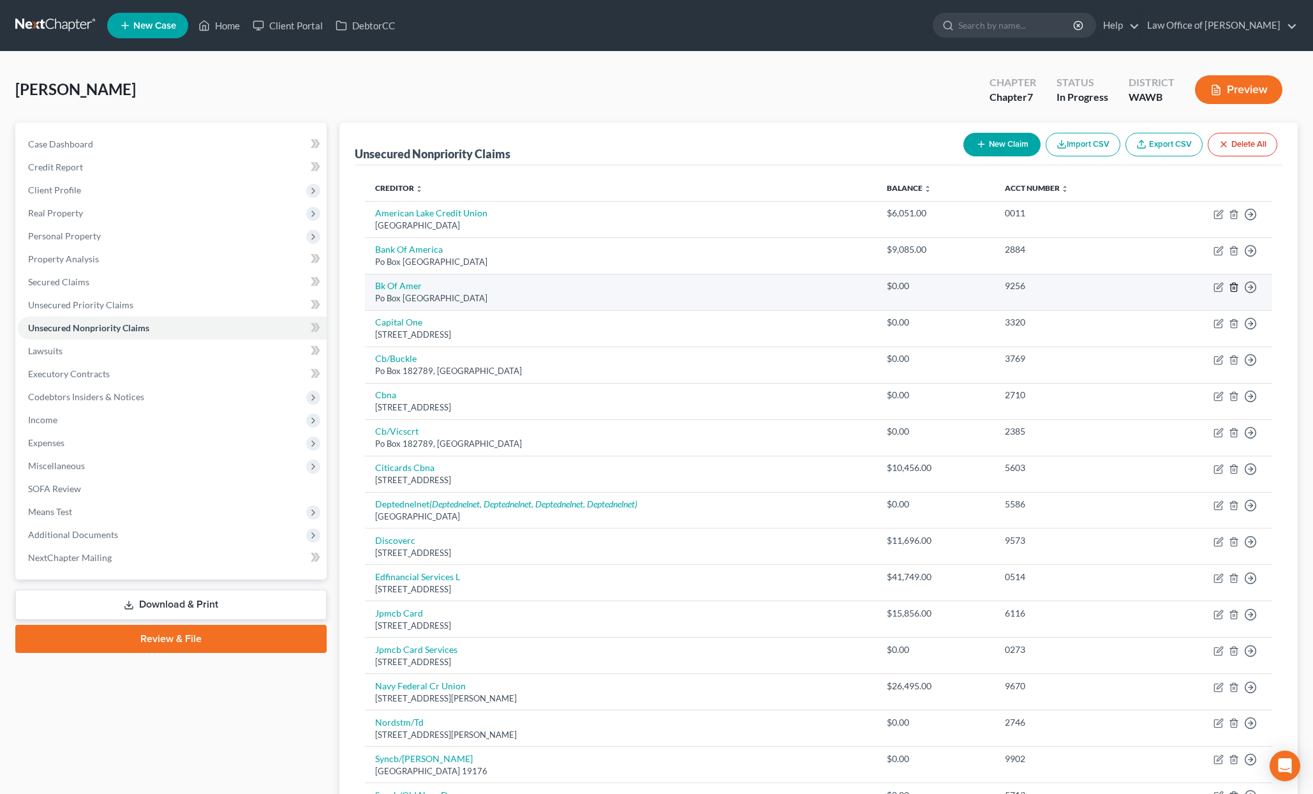
click at [1237, 288] on icon "button" at bounding box center [1234, 287] width 6 height 8
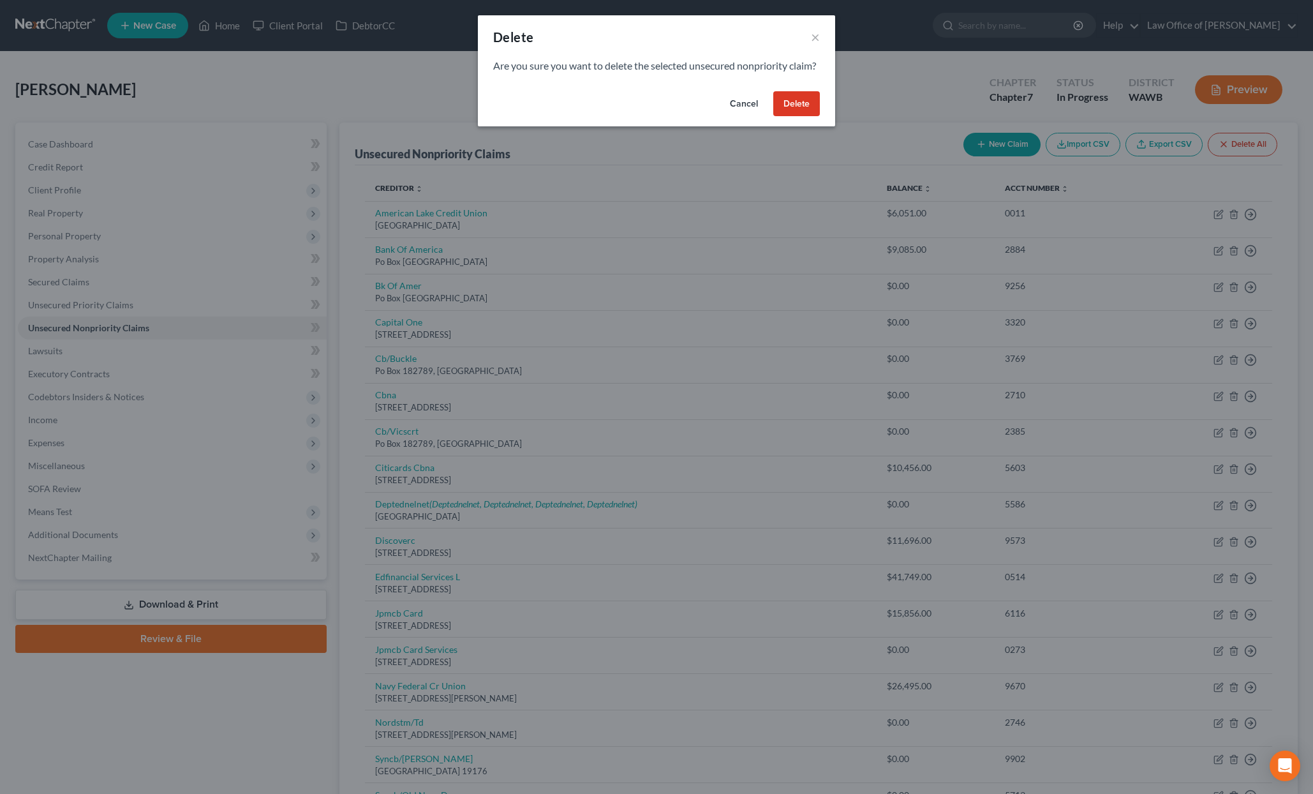
click at [794, 117] on button "Delete" at bounding box center [796, 104] width 47 height 26
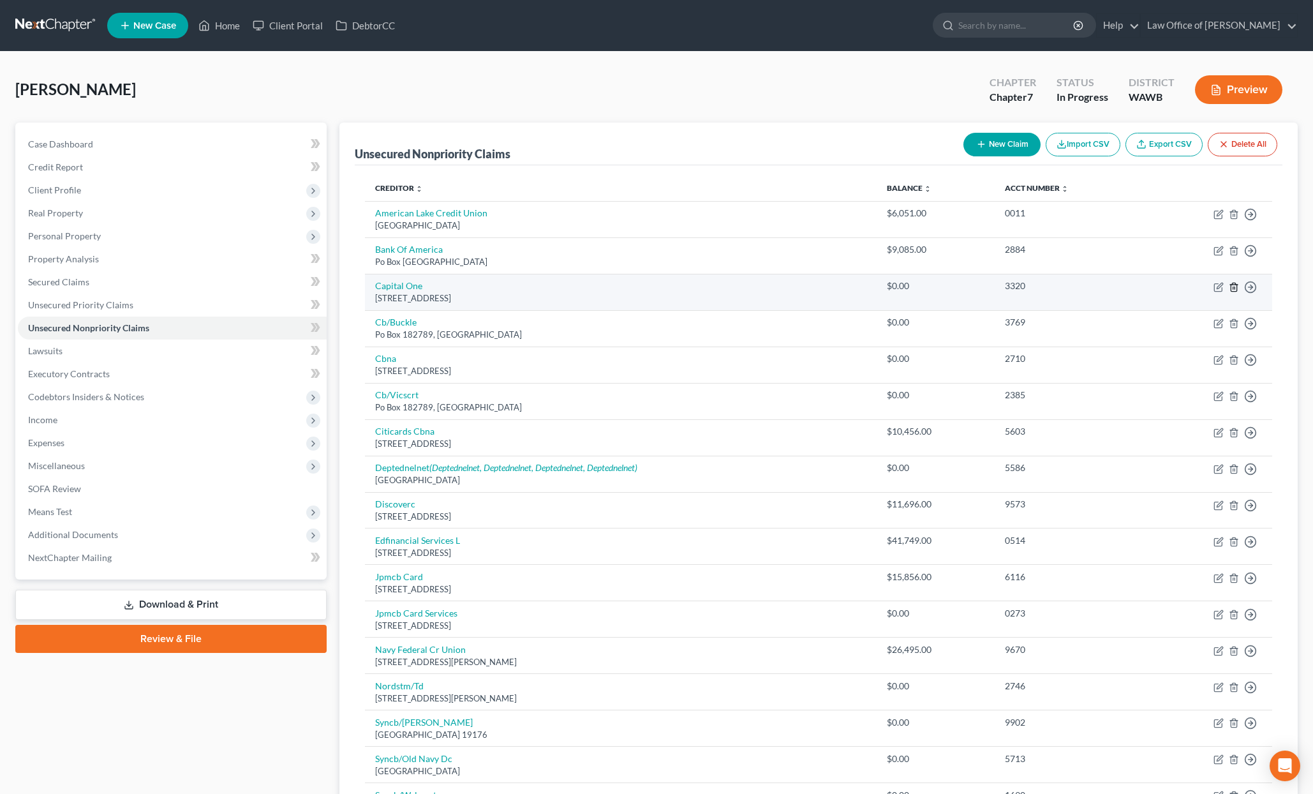
click at [1237, 285] on icon "button" at bounding box center [1234, 287] width 6 height 8
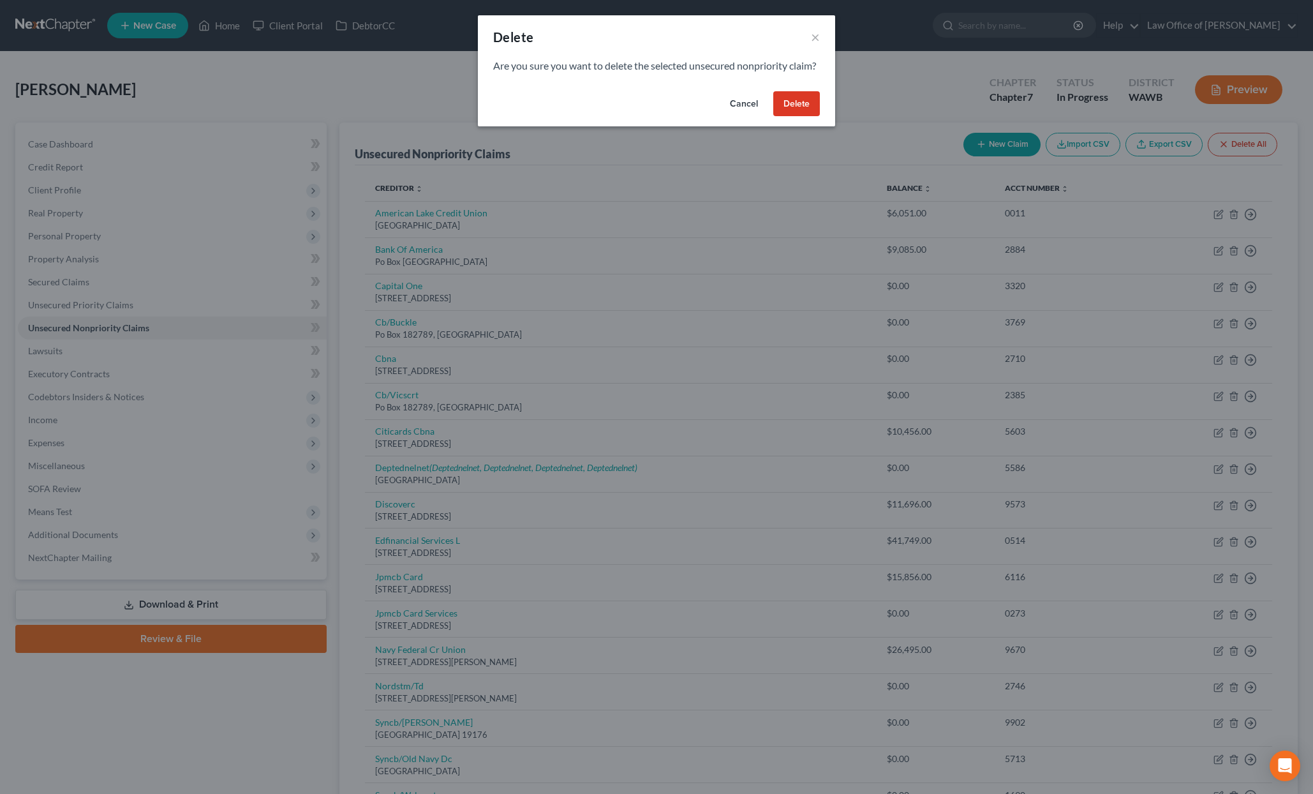
click at [788, 114] on button "Delete" at bounding box center [796, 104] width 47 height 26
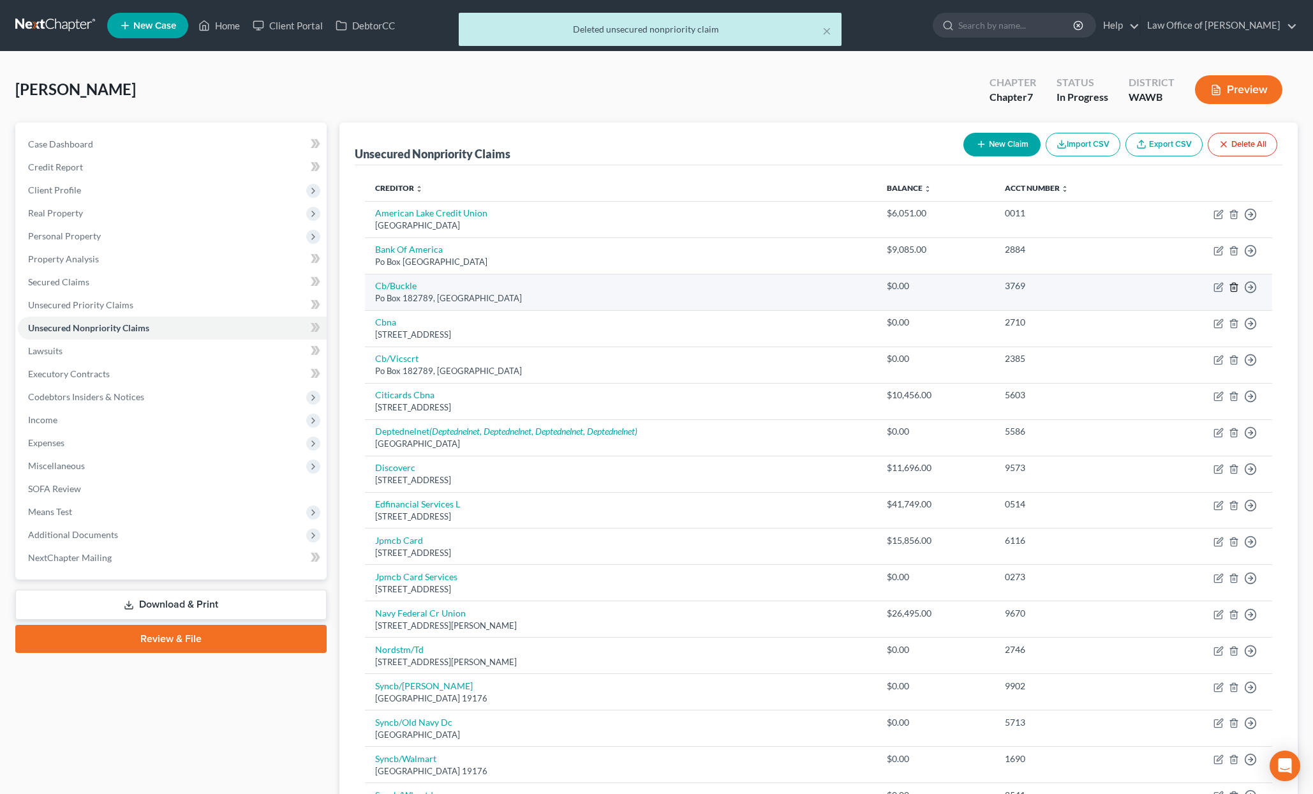
click at [1229, 287] on icon "button" at bounding box center [1234, 287] width 10 height 10
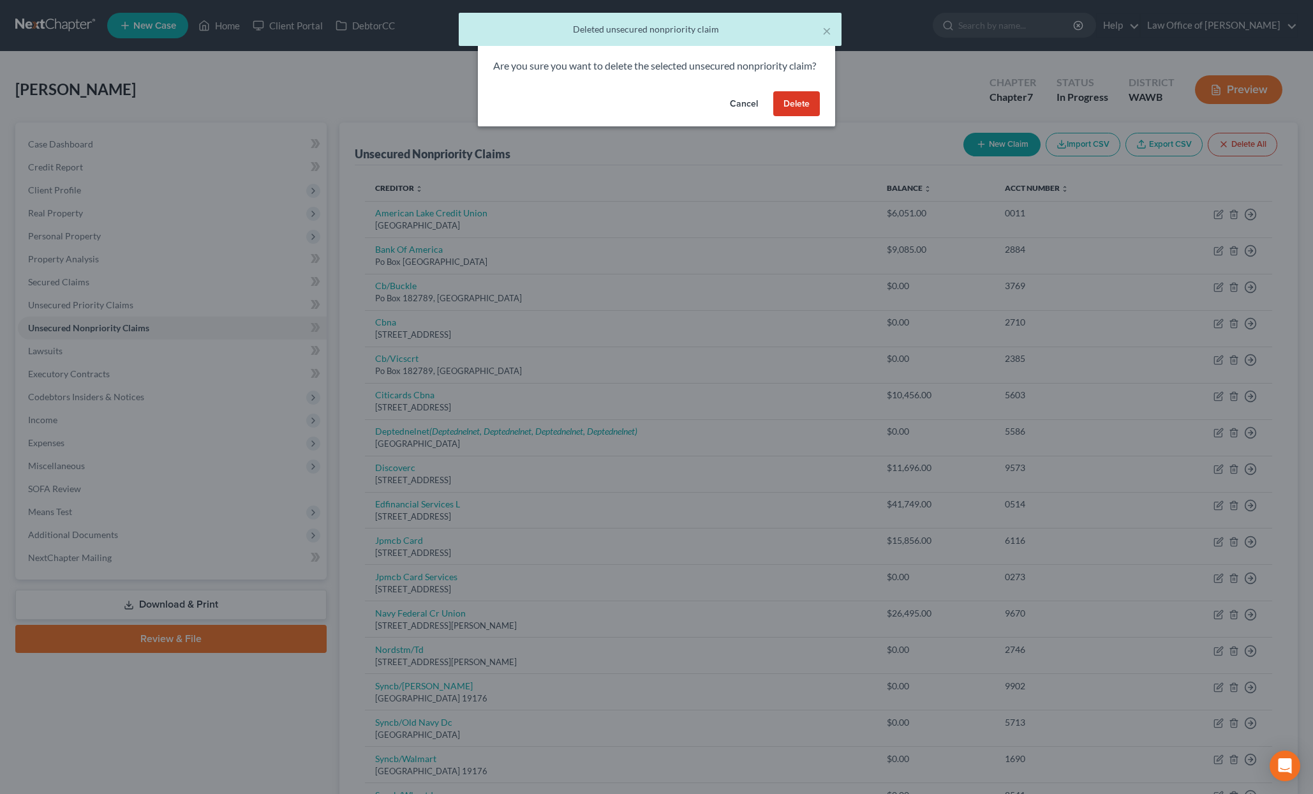
click at [792, 115] on button "Delete" at bounding box center [796, 104] width 47 height 26
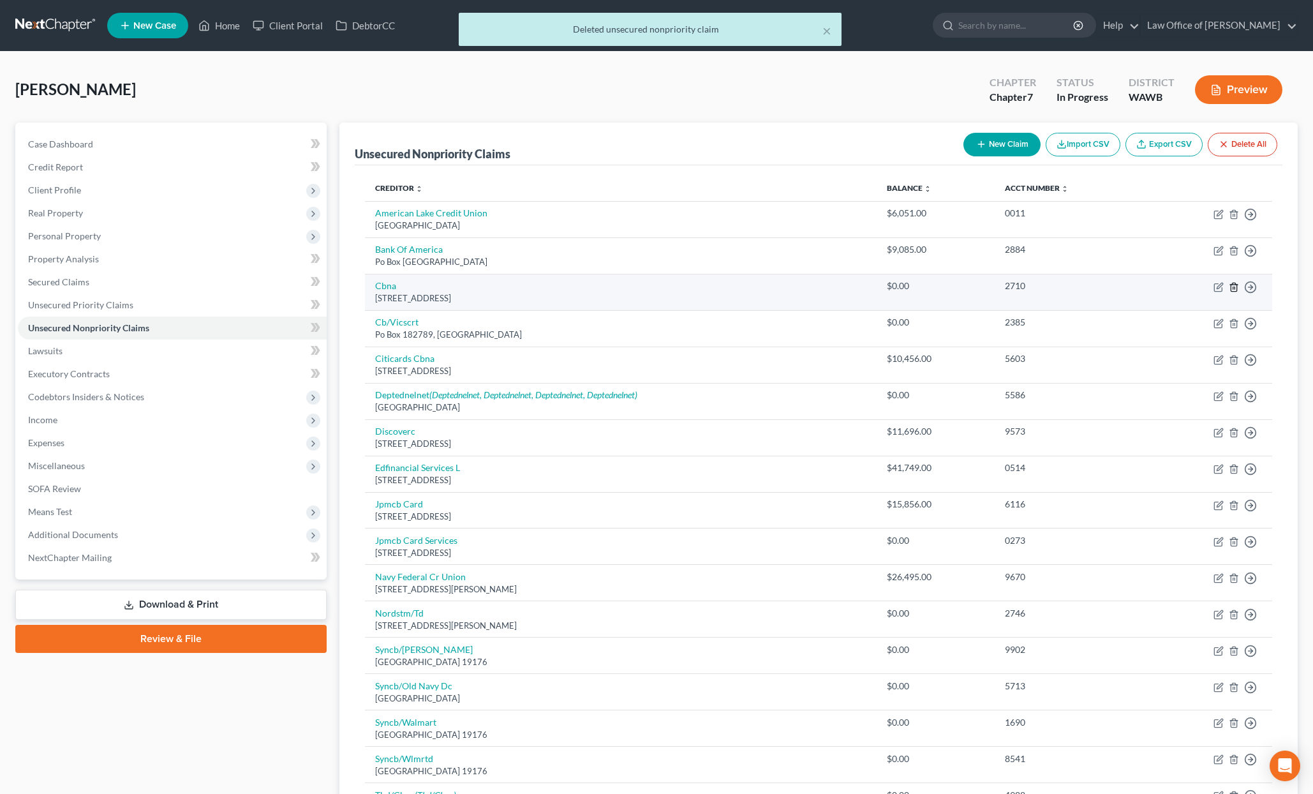
click at [1234, 287] on icon "button" at bounding box center [1234, 287] width 10 height 10
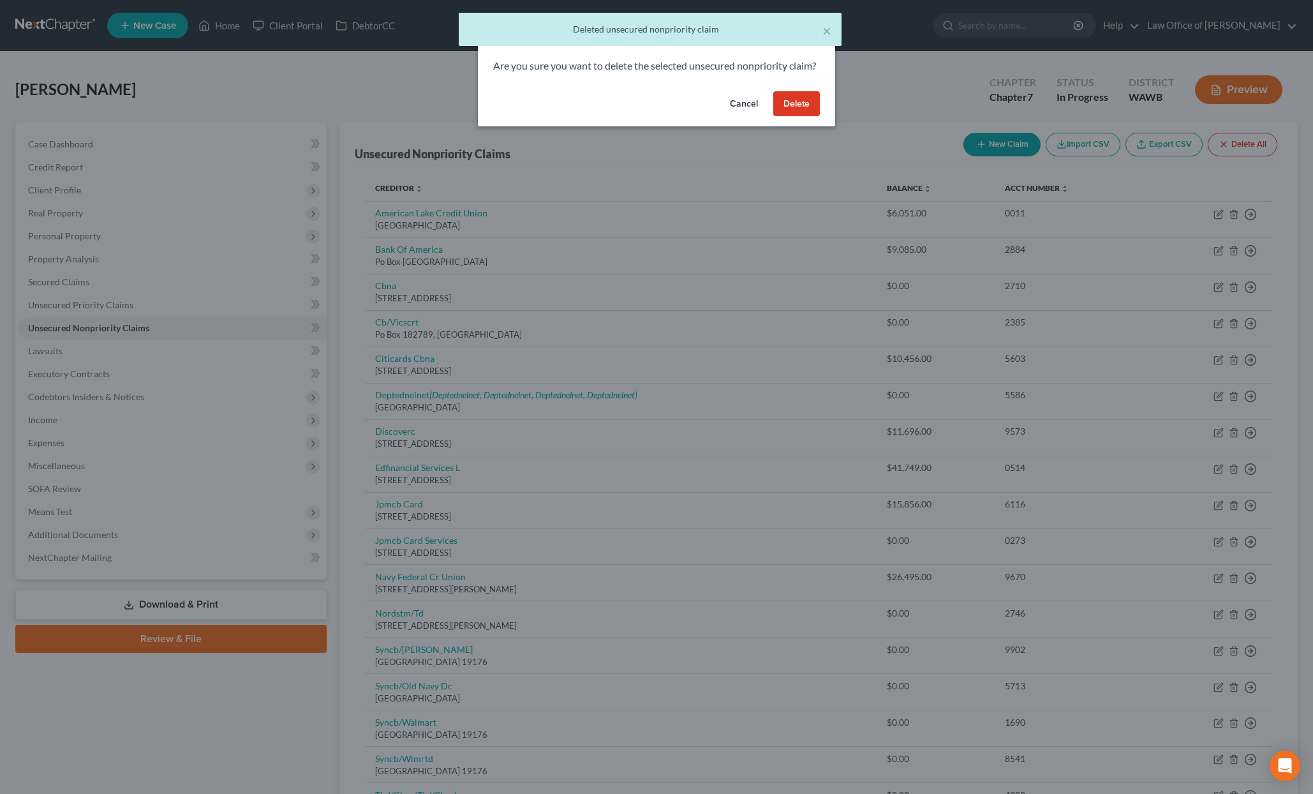
click at [801, 117] on button "Delete" at bounding box center [796, 104] width 47 height 26
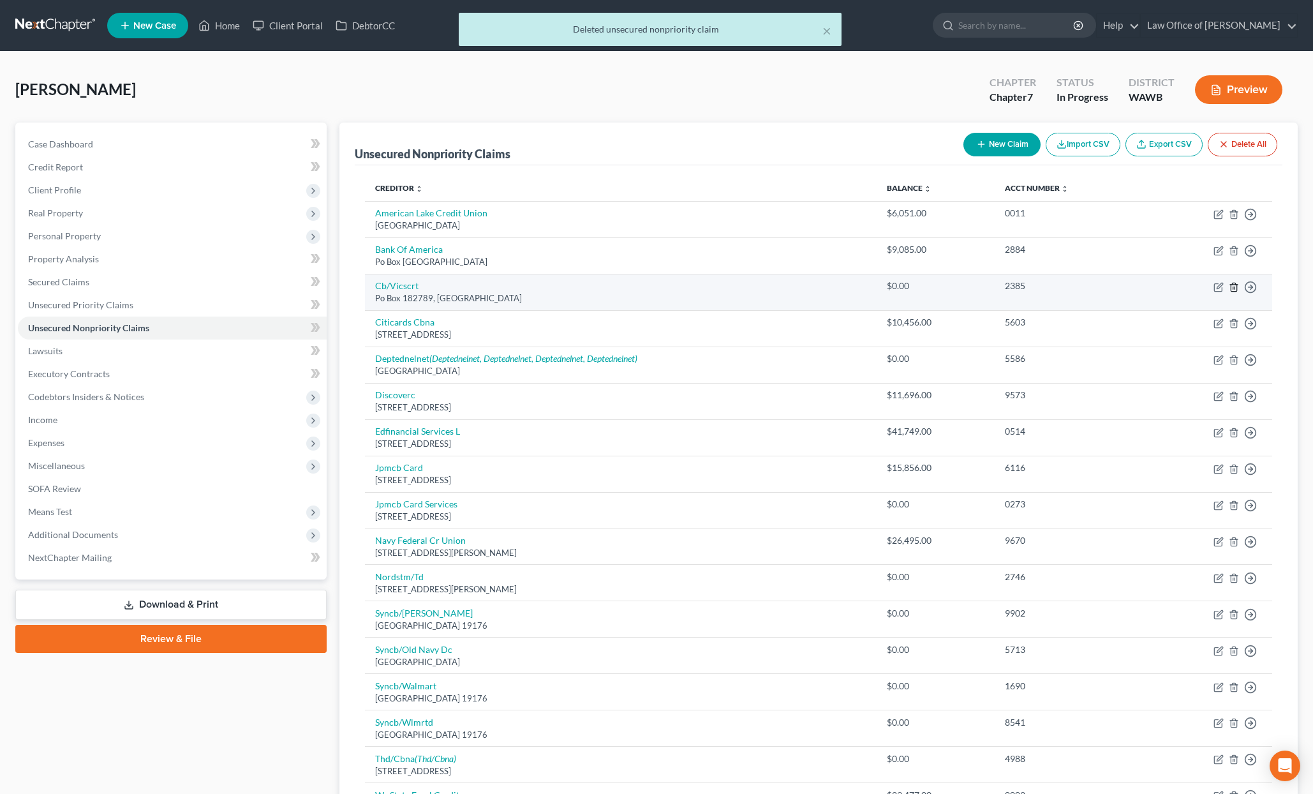
click at [1236, 285] on icon "button" at bounding box center [1234, 287] width 6 height 8
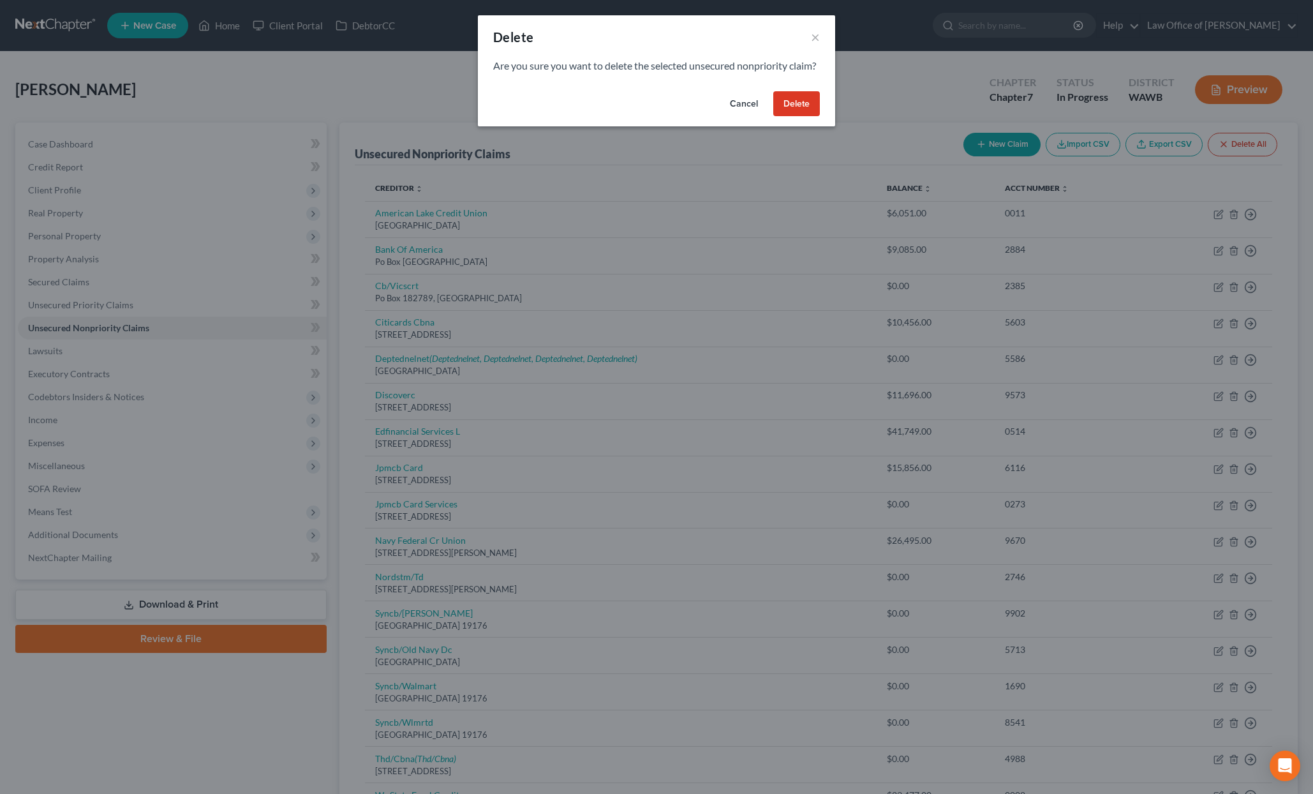
click at [805, 117] on button "Delete" at bounding box center [796, 104] width 47 height 26
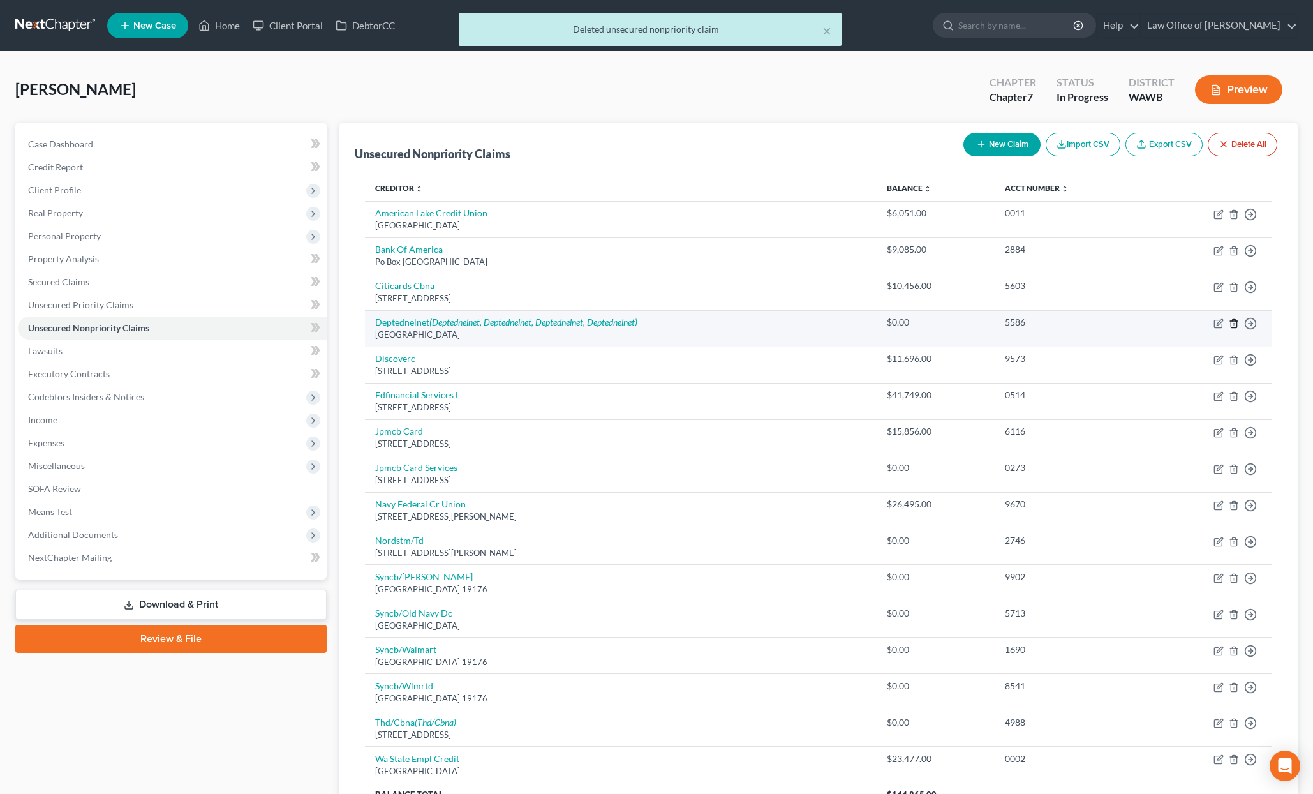
click at [1236, 322] on icon "button" at bounding box center [1234, 323] width 10 height 10
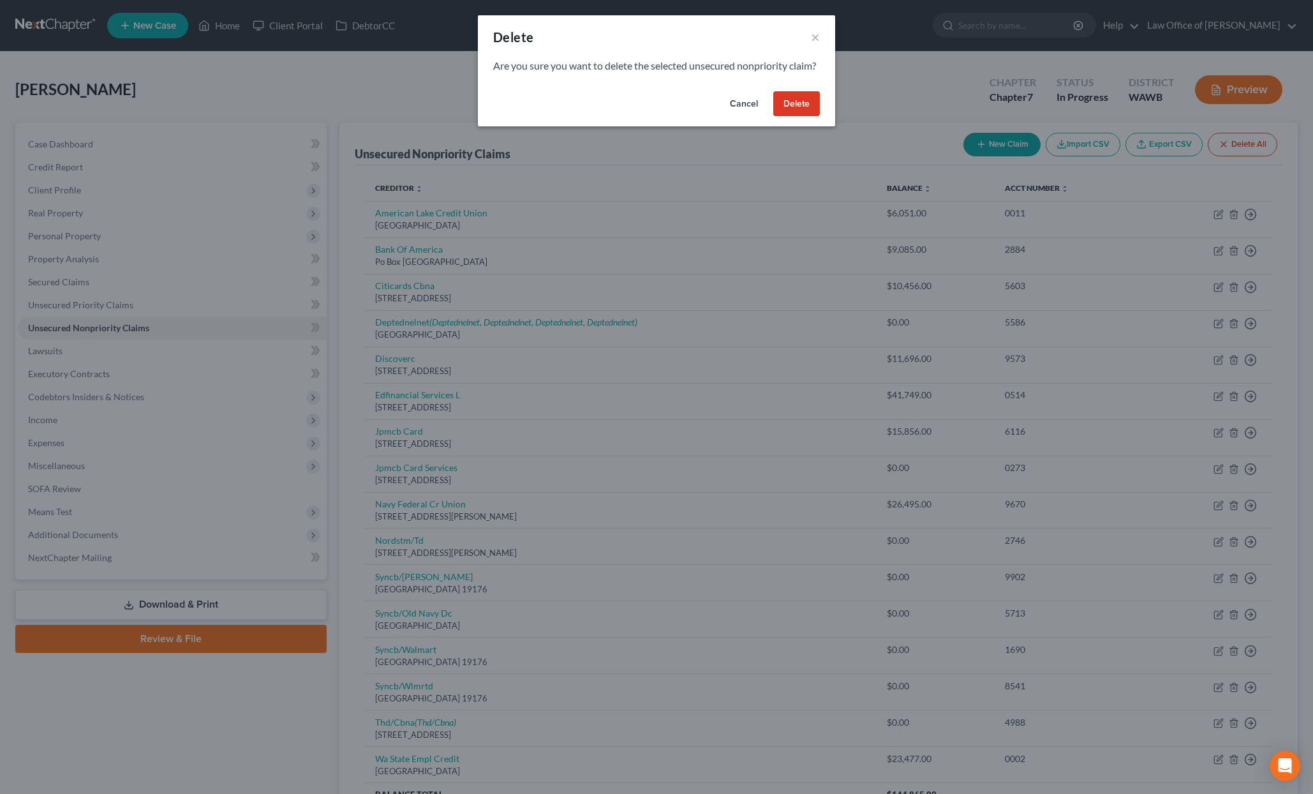
click at [800, 114] on button "Delete" at bounding box center [796, 104] width 47 height 26
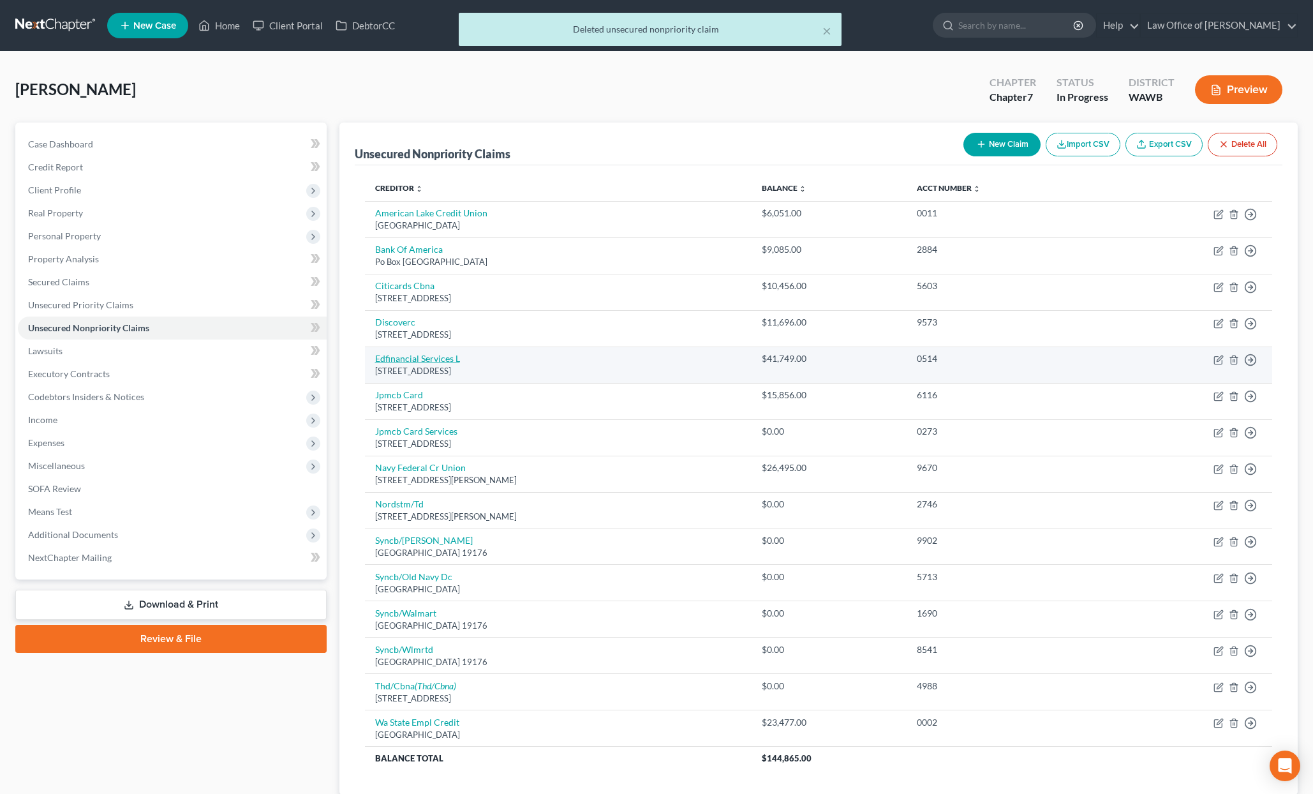
click at [423, 361] on link "Edfinancial Services L" at bounding box center [417, 358] width 85 height 11
select select "44"
select select "17"
select select "0"
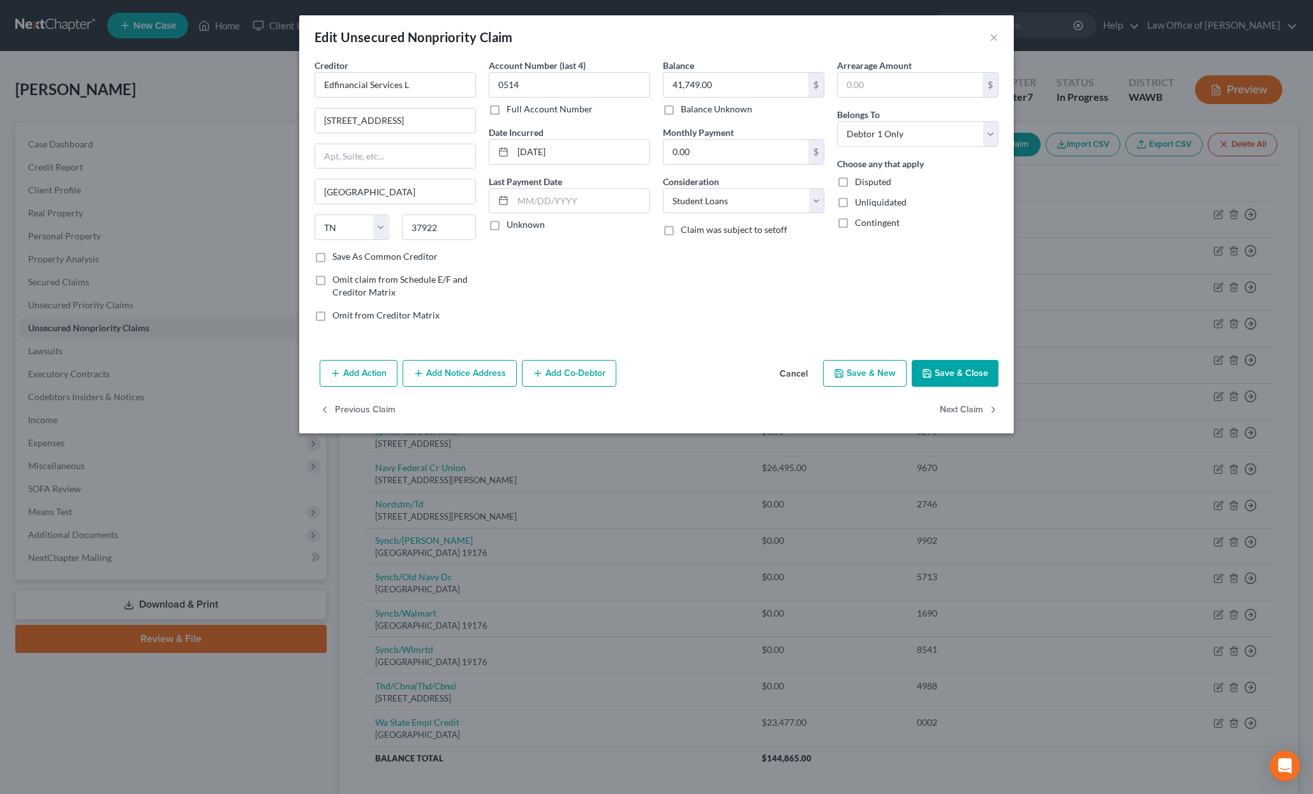
click at [955, 375] on button "Save & Close" at bounding box center [955, 373] width 87 height 27
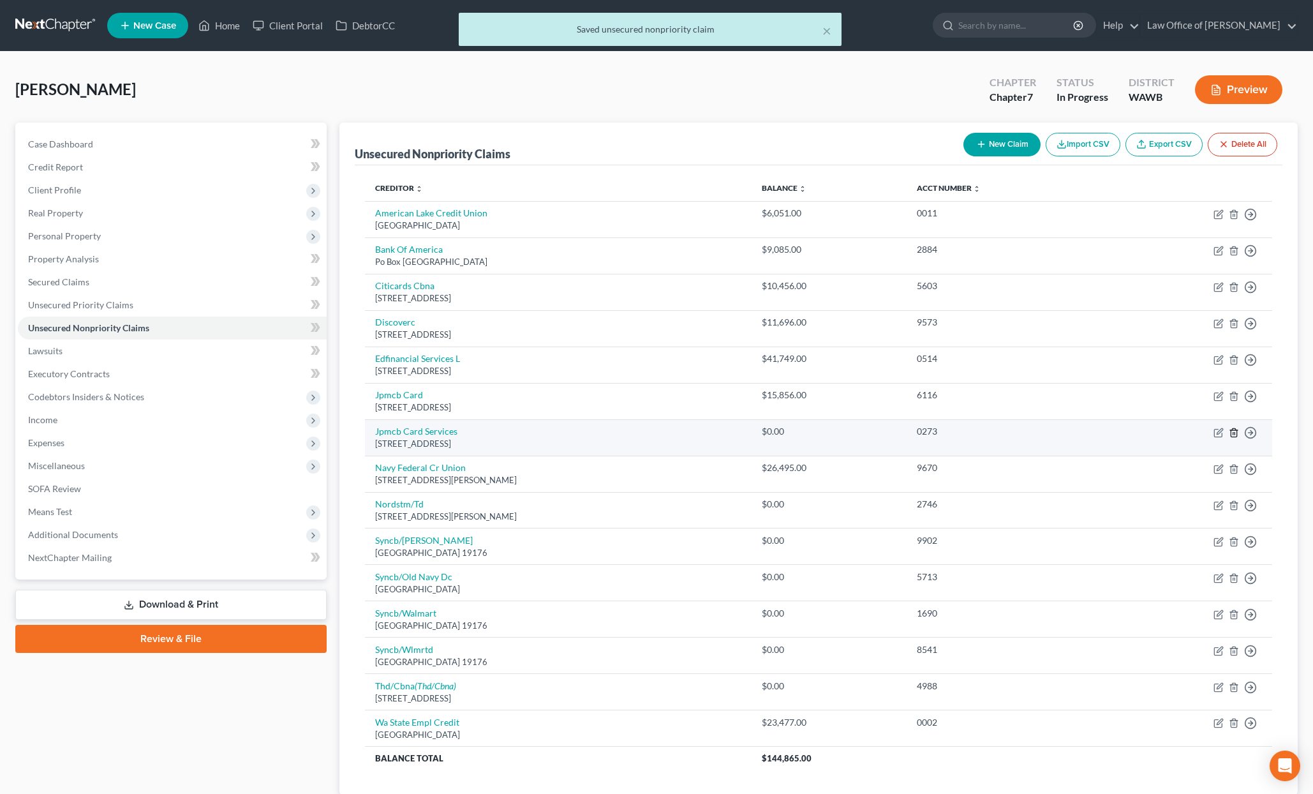
click at [1235, 428] on icon "button" at bounding box center [1234, 432] width 6 height 8
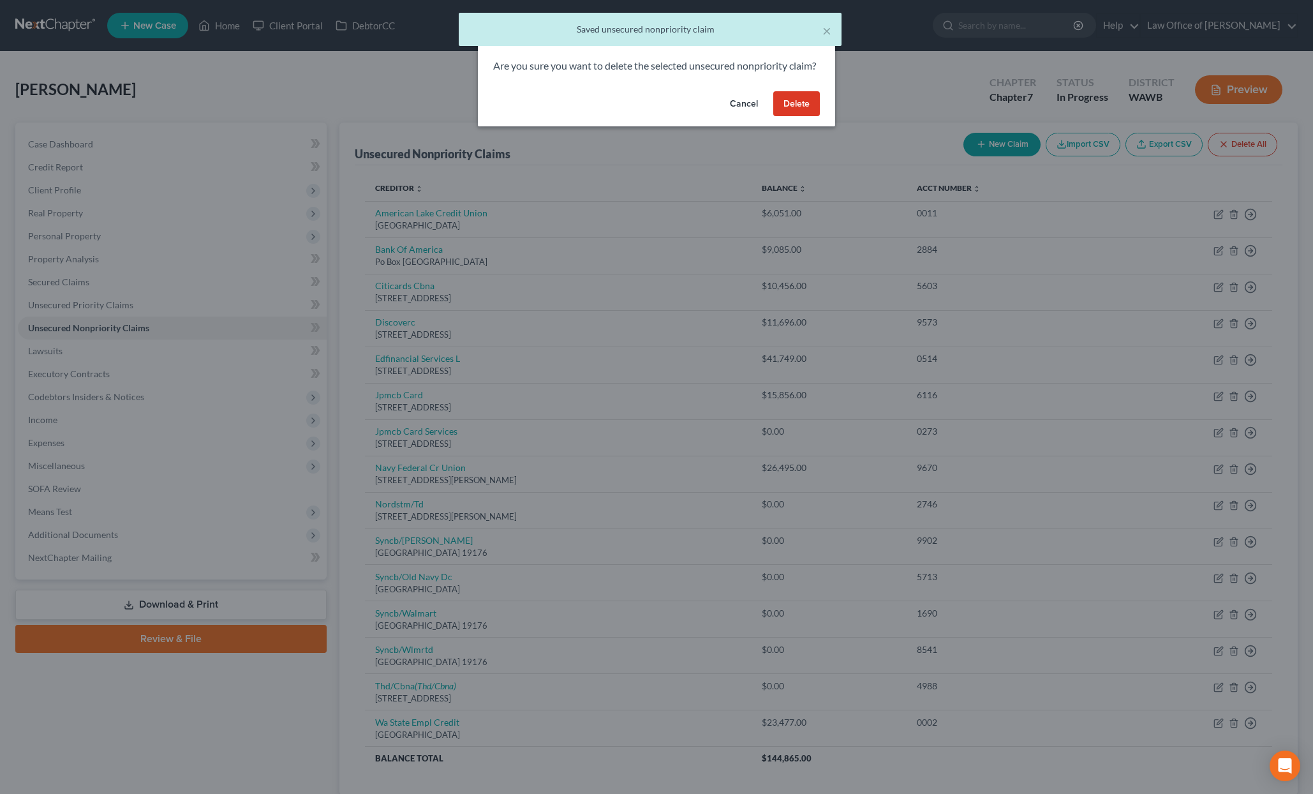
click at [798, 116] on button "Delete" at bounding box center [796, 104] width 47 height 26
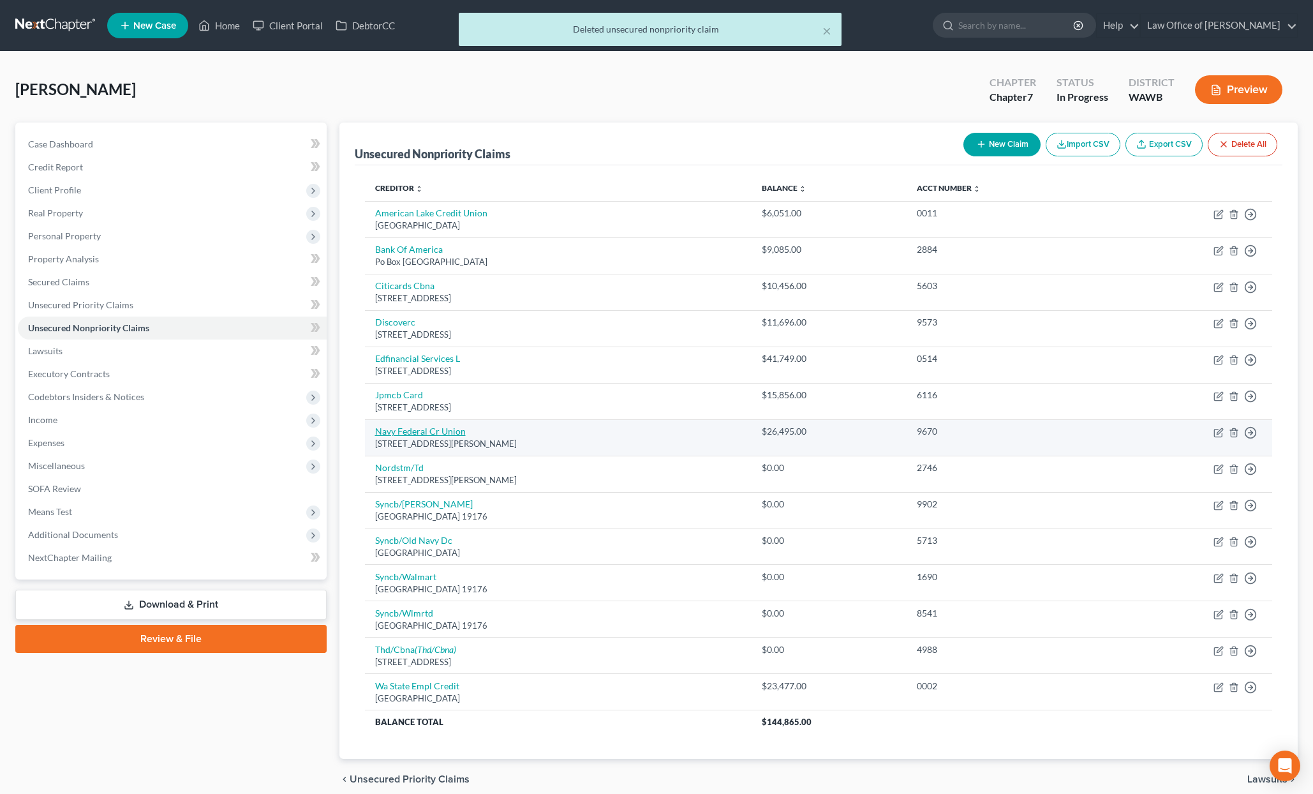
click at [438, 431] on link "Navy Federal Cr Union" at bounding box center [420, 431] width 91 height 11
select select "48"
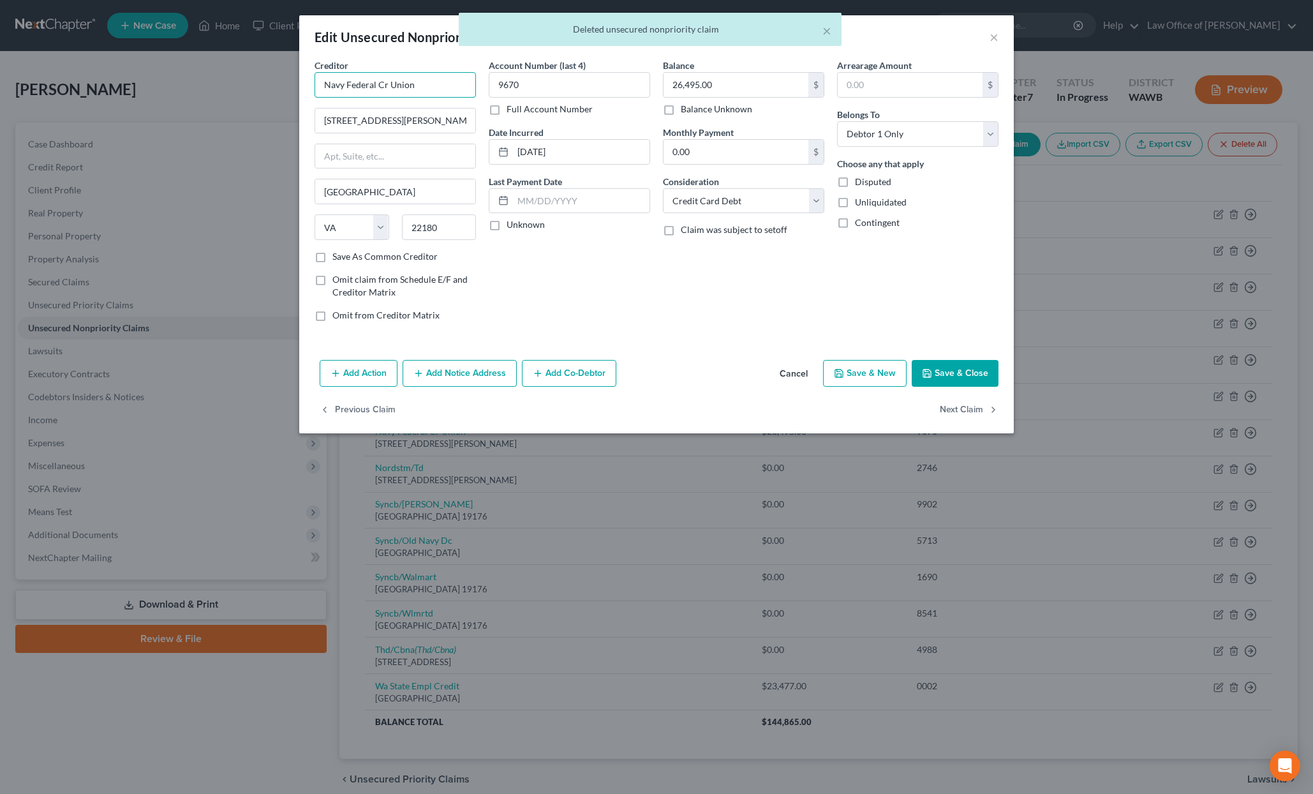
click at [389, 87] on input "Navy Federal Cr Union" at bounding box center [395, 85] width 161 height 26
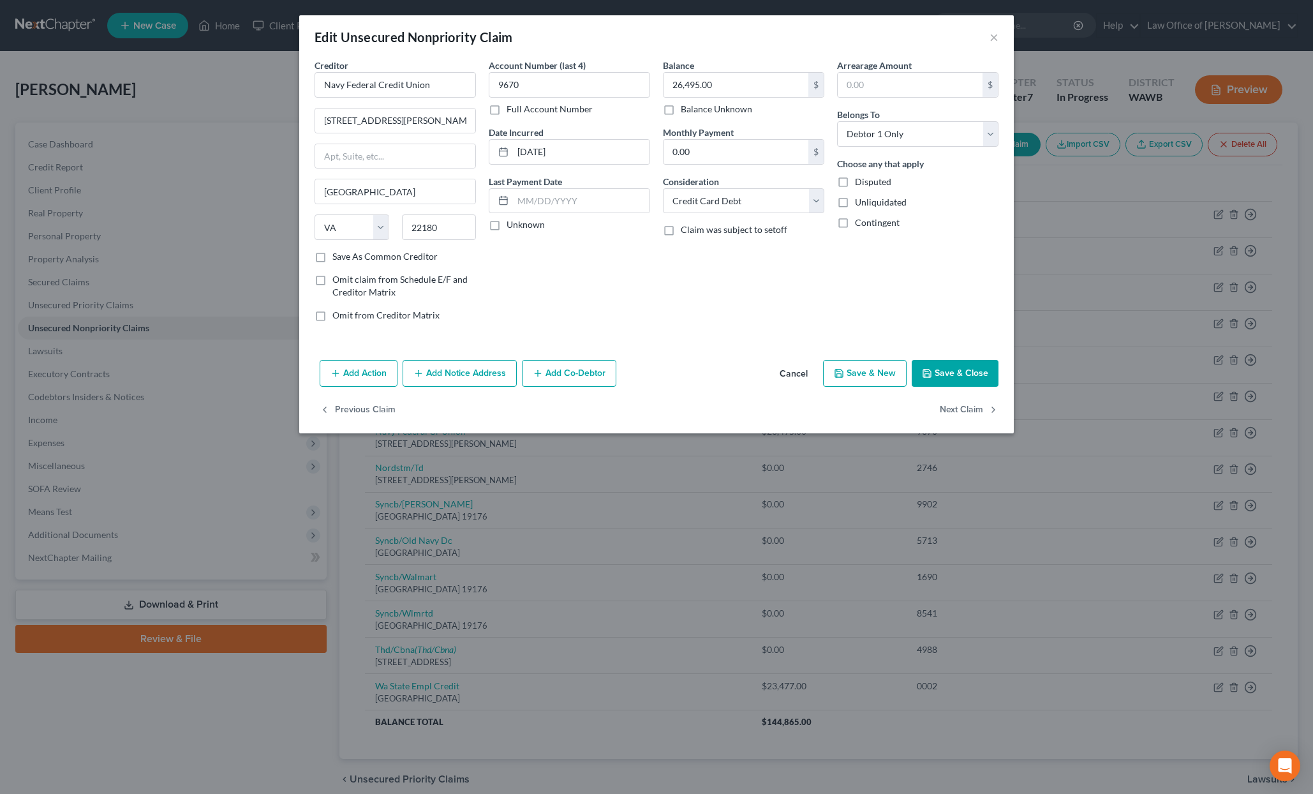
click at [966, 371] on button "Save & Close" at bounding box center [955, 373] width 87 height 27
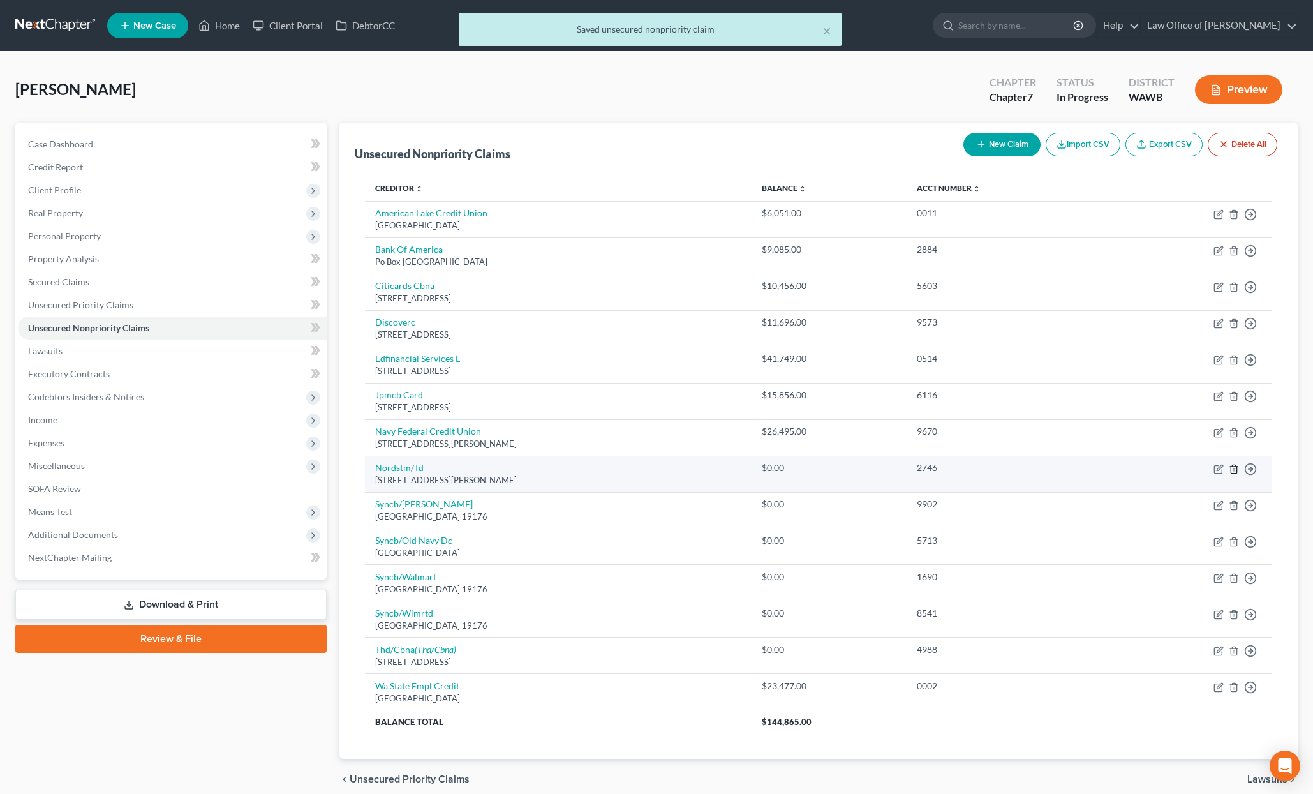
click at [1237, 470] on icon "button" at bounding box center [1234, 469] width 6 height 8
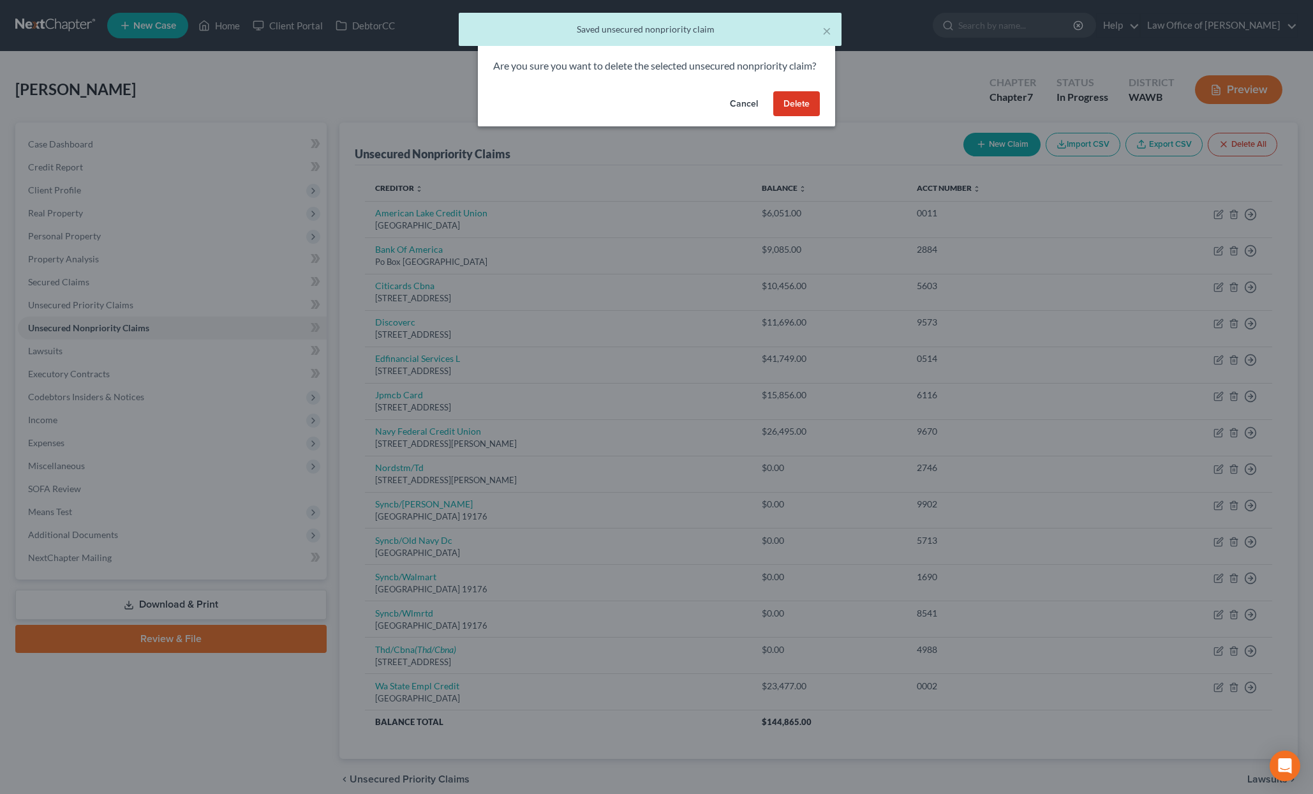
click at [800, 117] on button "Delete" at bounding box center [796, 104] width 47 height 26
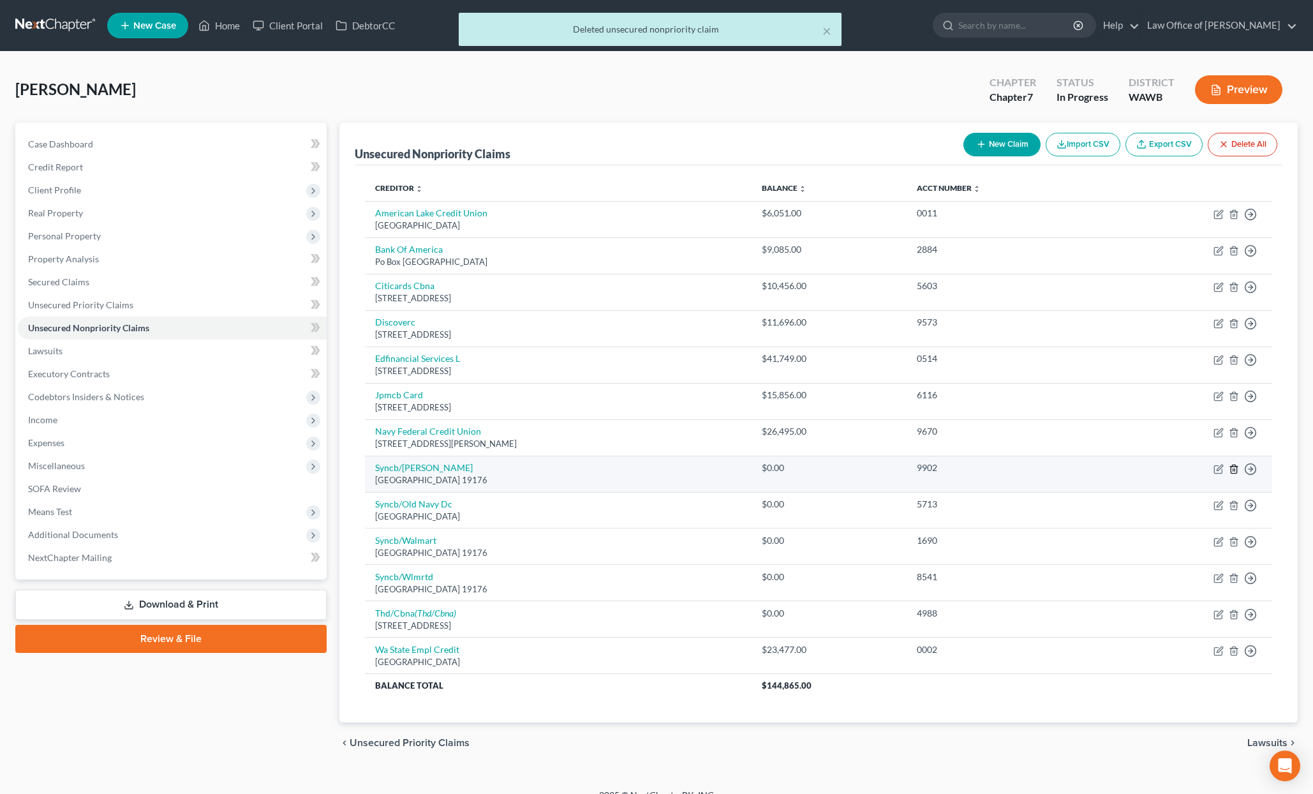
click at [1234, 467] on icon "button" at bounding box center [1234, 469] width 10 height 10
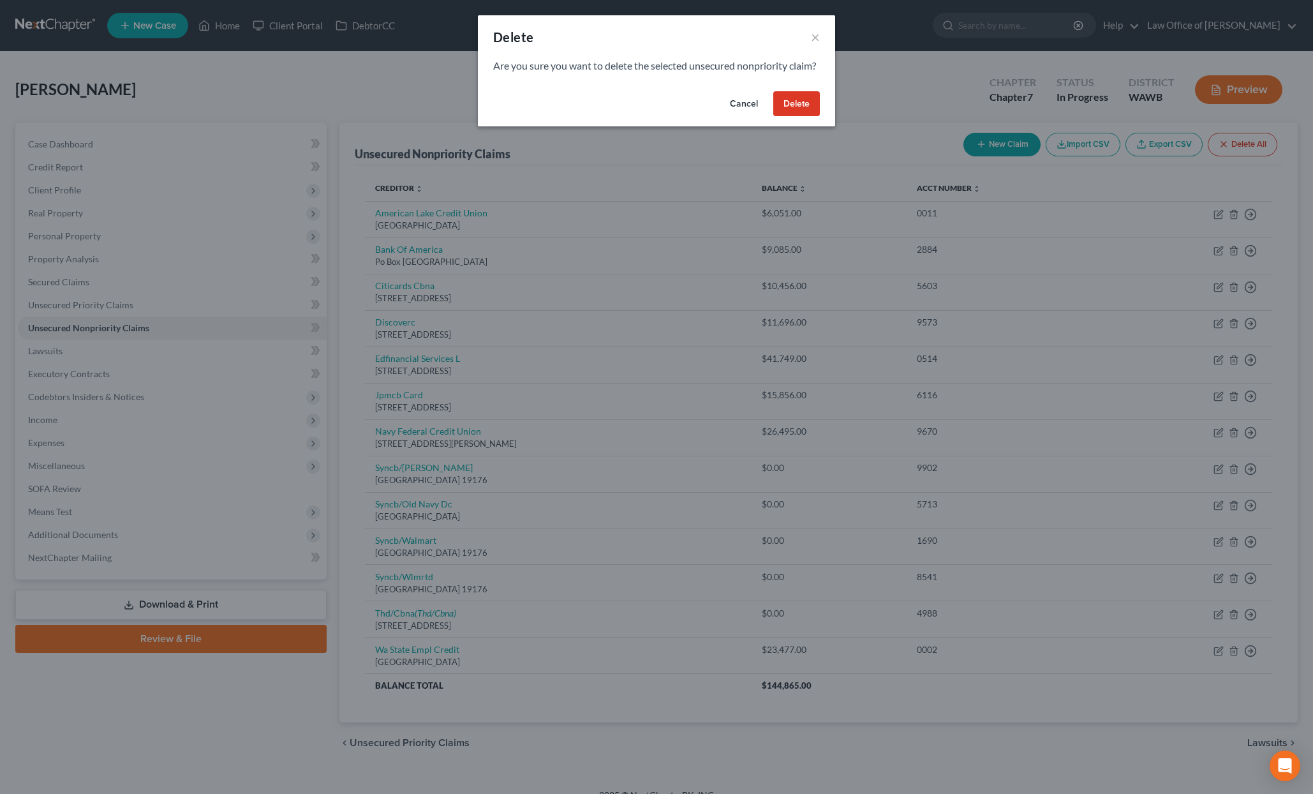
click at [790, 117] on button "Delete" at bounding box center [796, 104] width 47 height 26
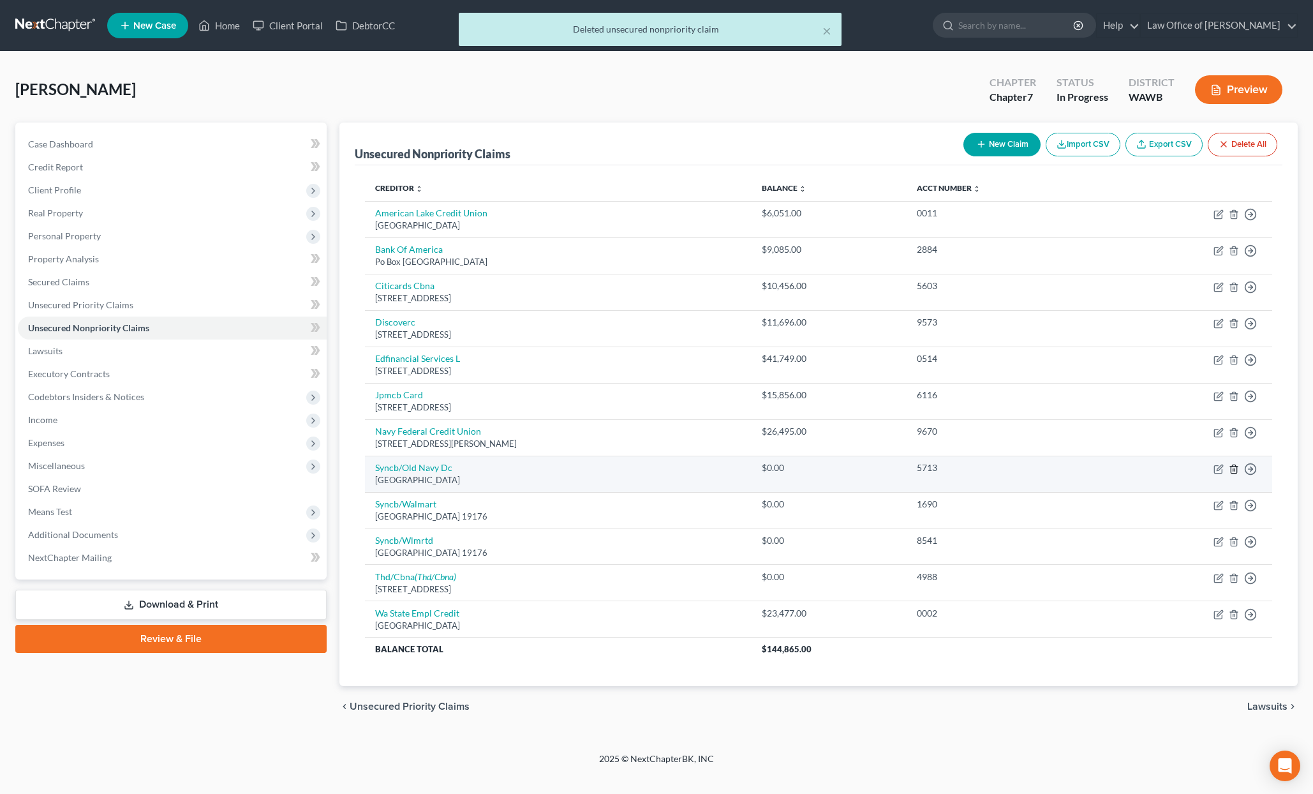
click at [1236, 469] on icon "button" at bounding box center [1234, 469] width 10 height 10
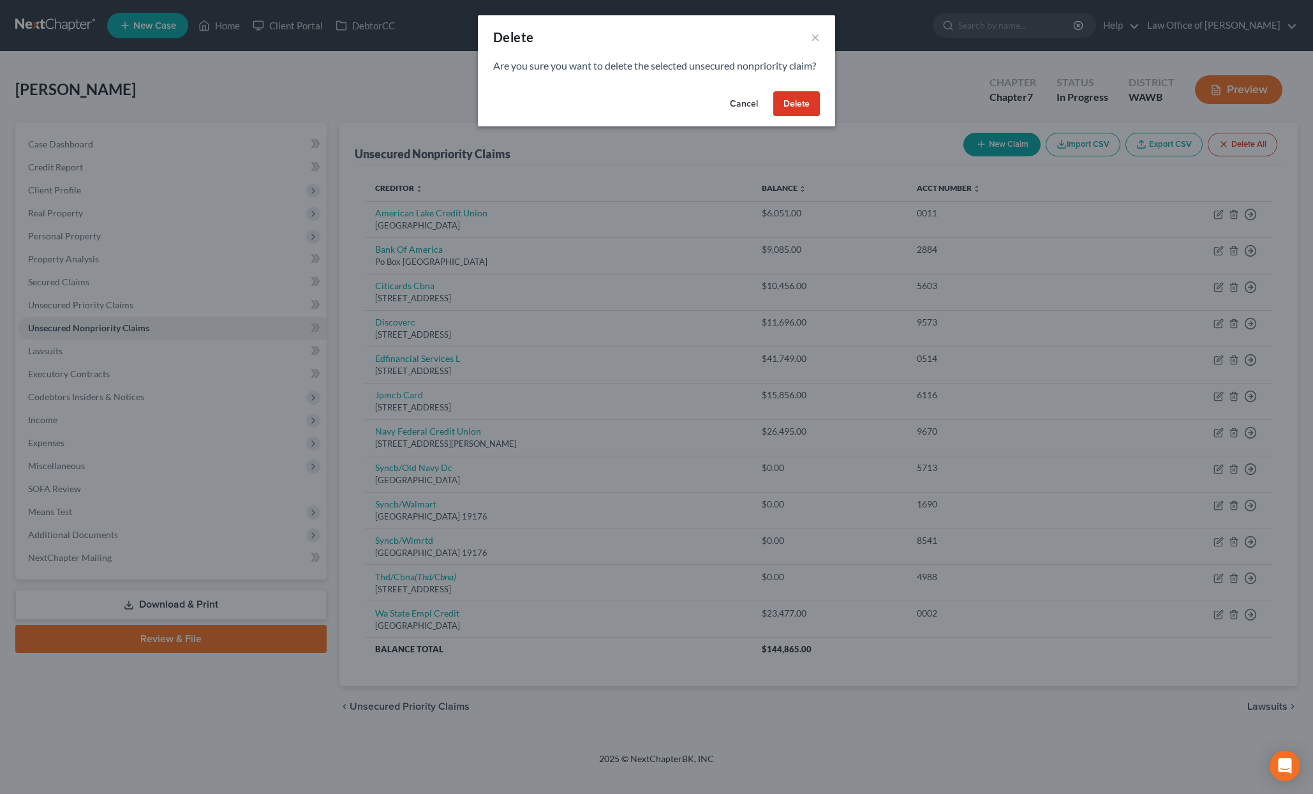
click at [795, 117] on button "Delete" at bounding box center [796, 104] width 47 height 26
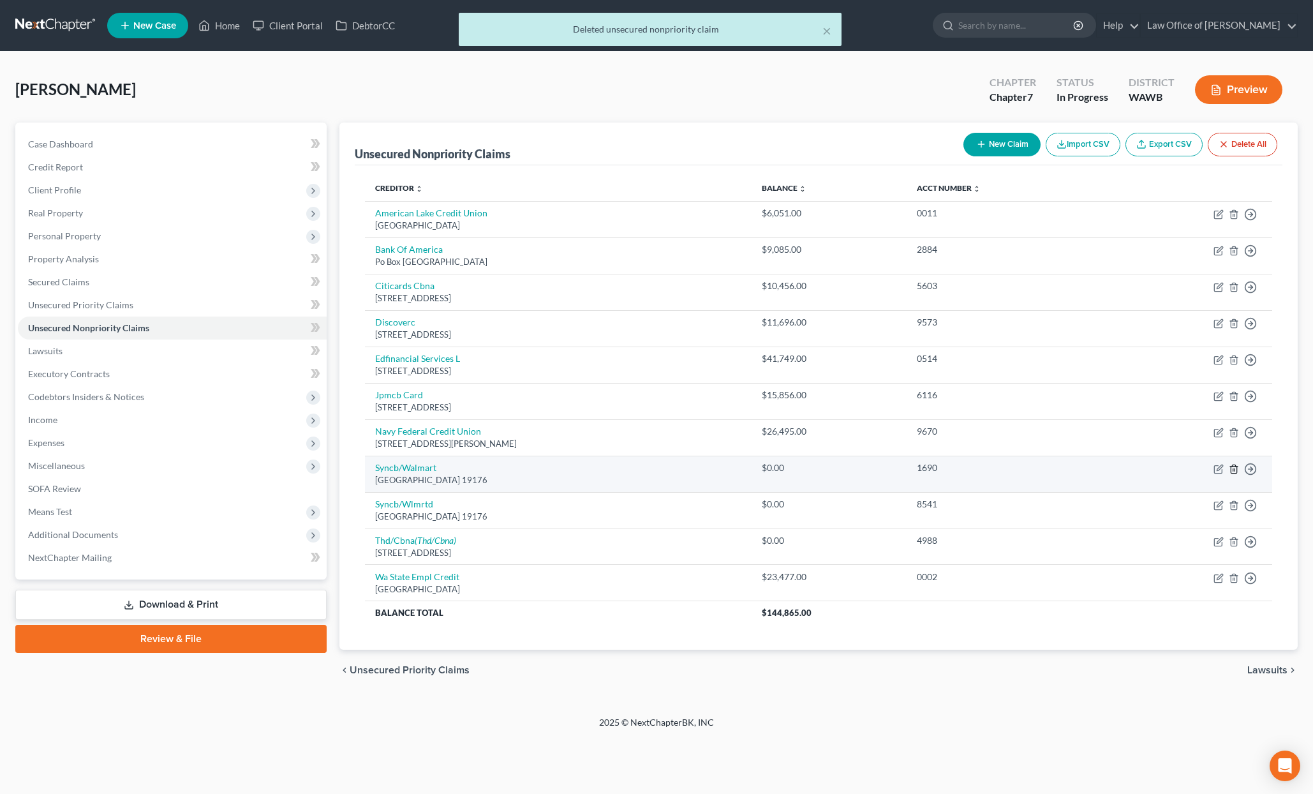
click at [1234, 467] on icon "button" at bounding box center [1234, 469] width 10 height 10
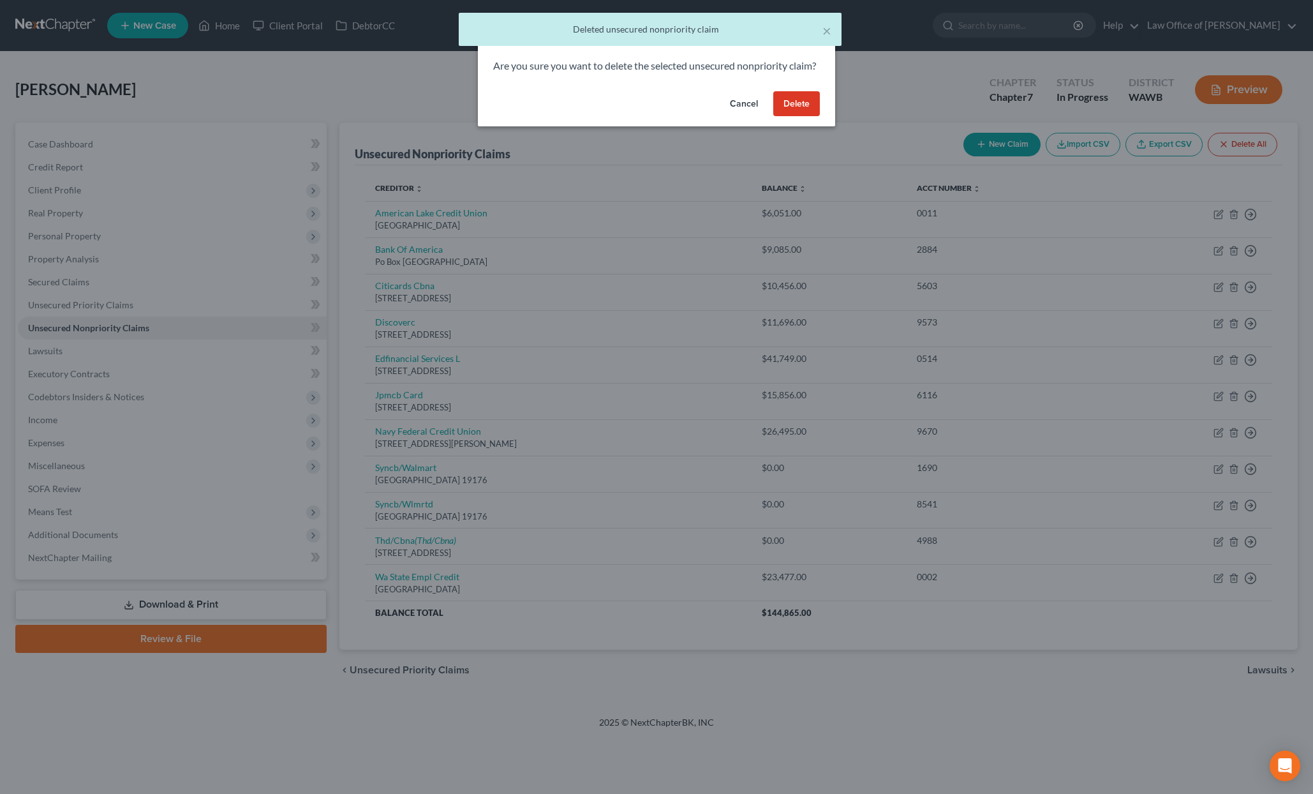
click at [786, 117] on button "Delete" at bounding box center [796, 104] width 47 height 26
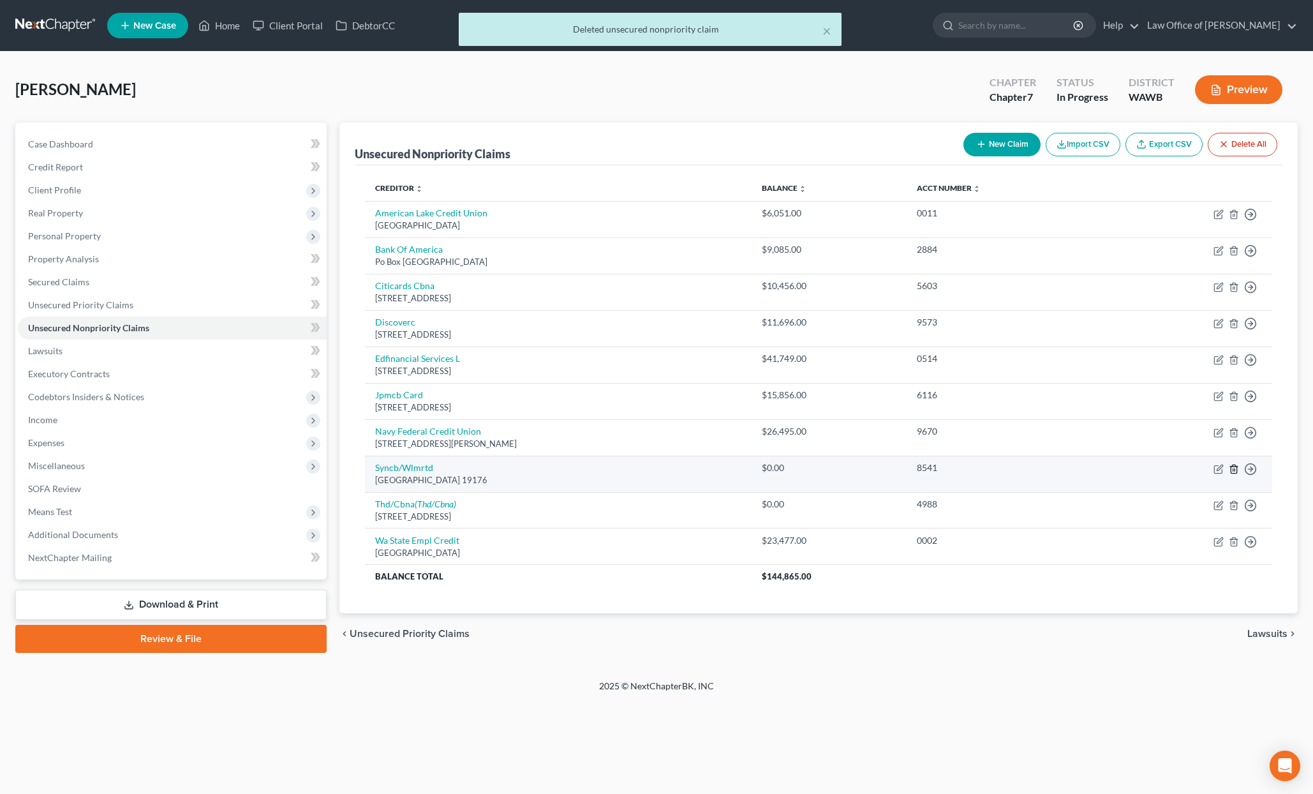
click at [1234, 470] on icon "button" at bounding box center [1234, 469] width 10 height 10
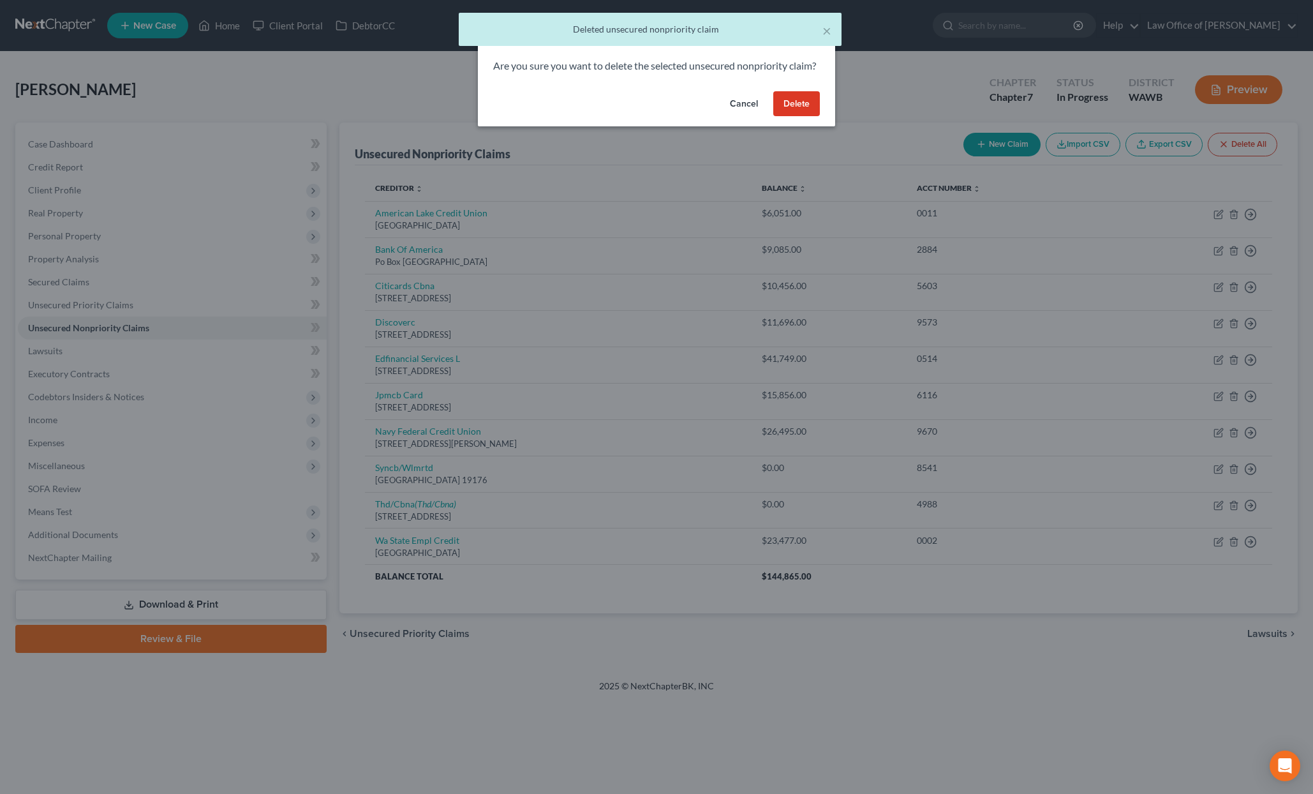
click at [786, 111] on button "Delete" at bounding box center [796, 104] width 47 height 26
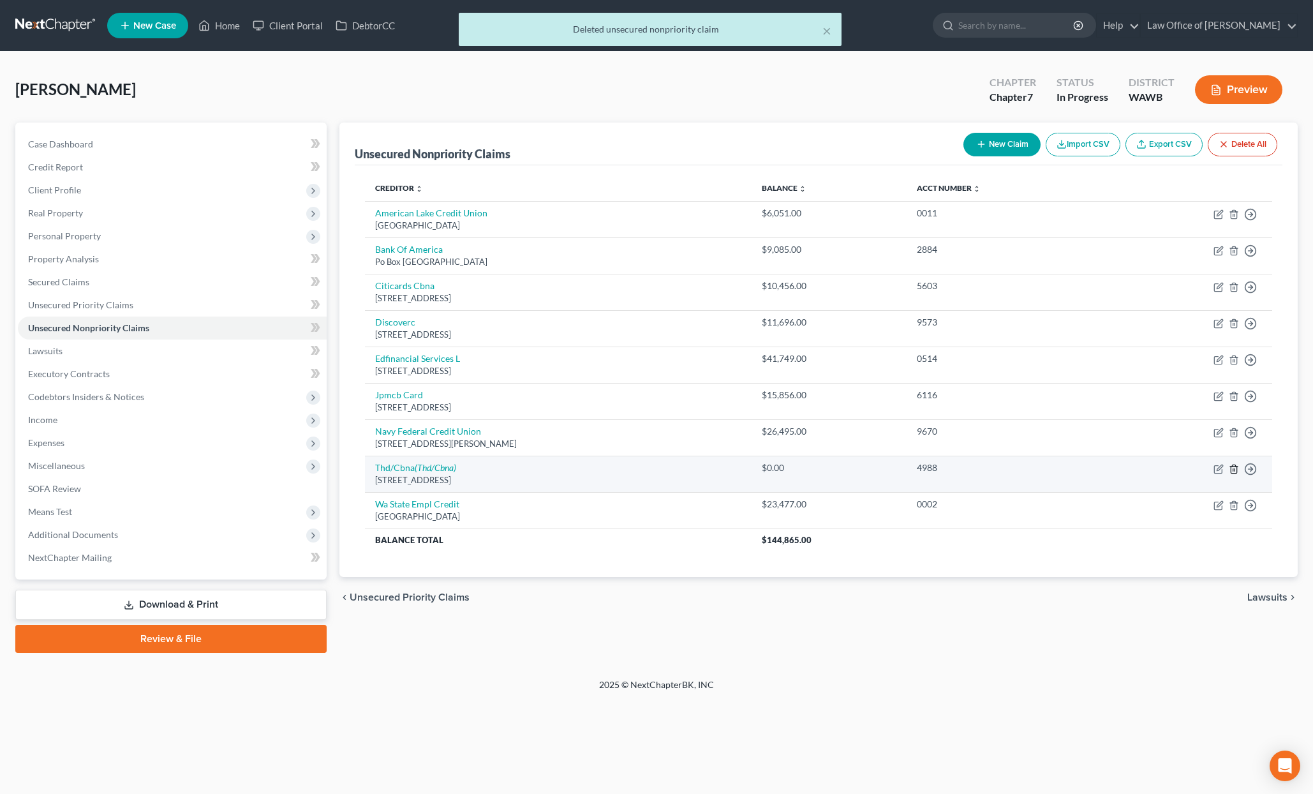
click at [1237, 468] on icon "button" at bounding box center [1234, 469] width 6 height 8
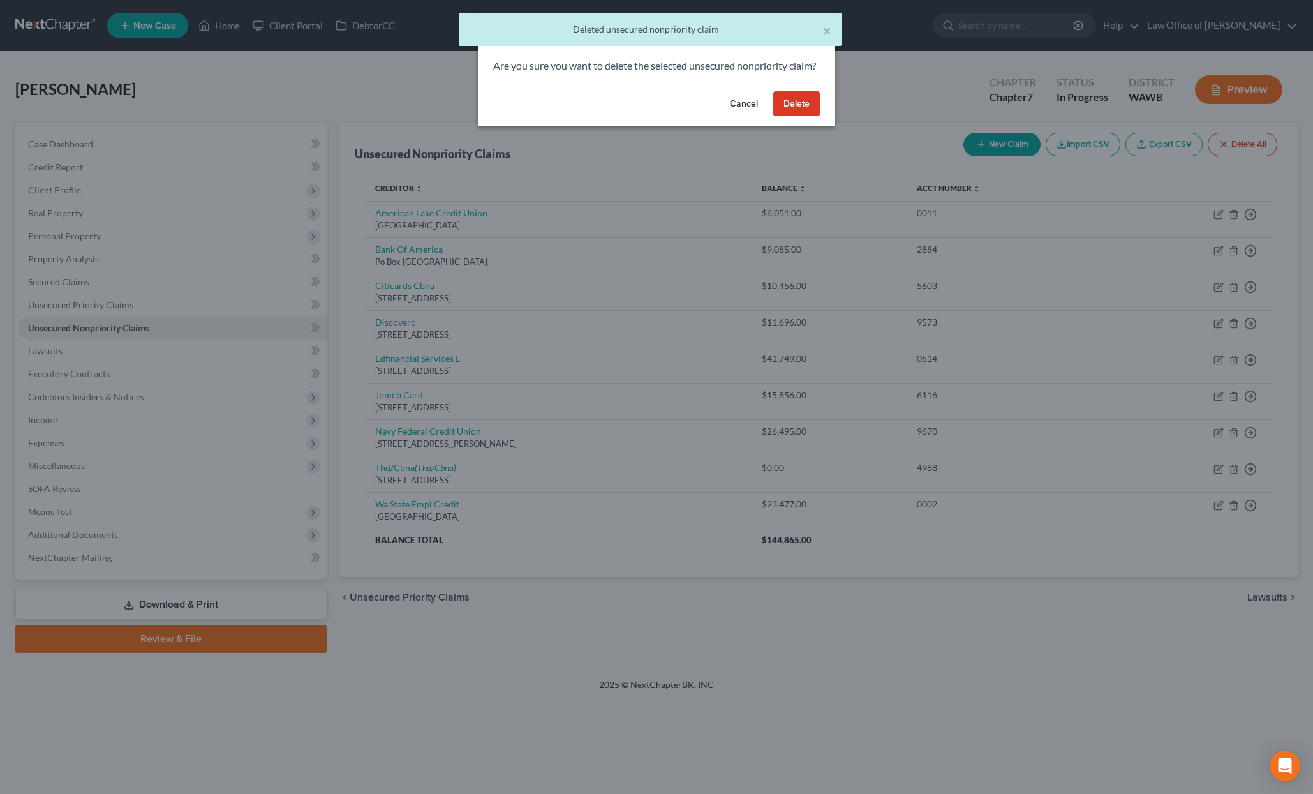
click at [788, 117] on button "Delete" at bounding box center [796, 104] width 47 height 26
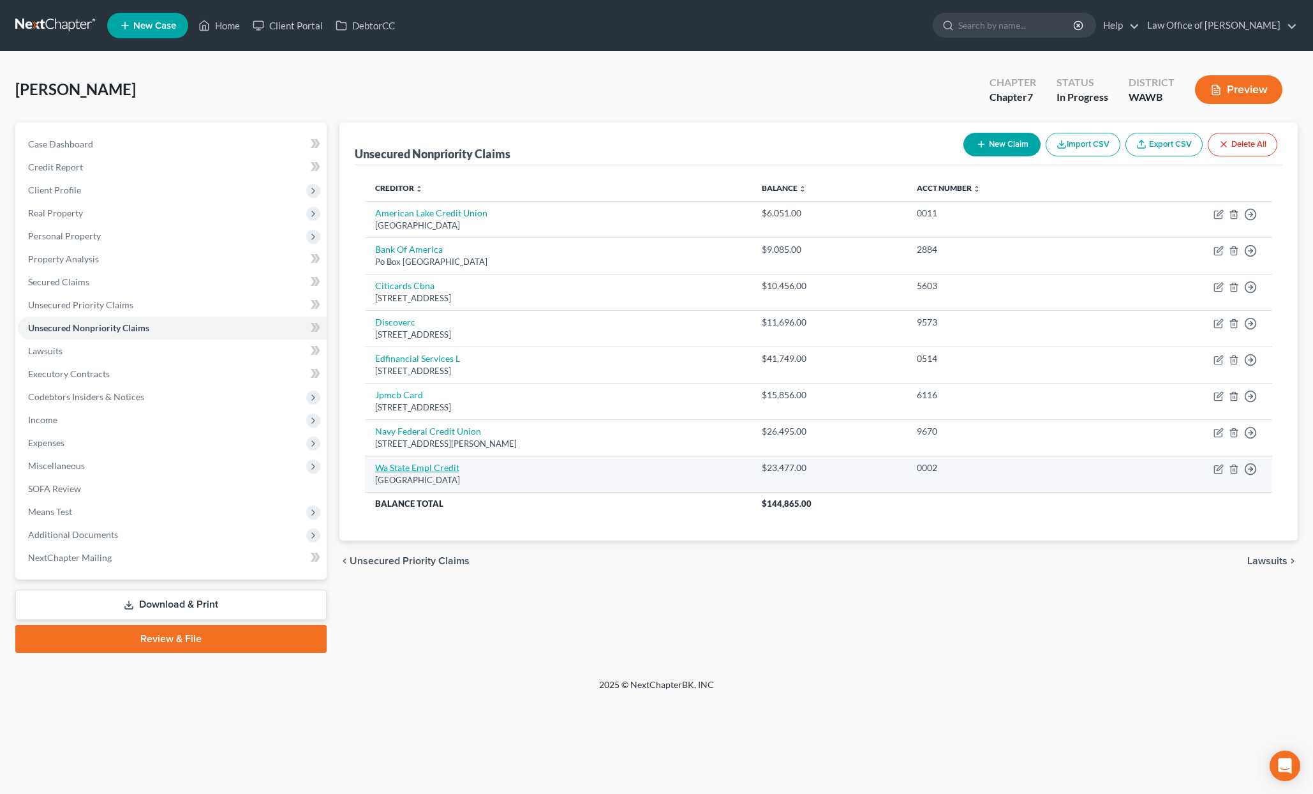
click at [443, 470] on link "Wa State Empl Credit" at bounding box center [417, 467] width 84 height 11
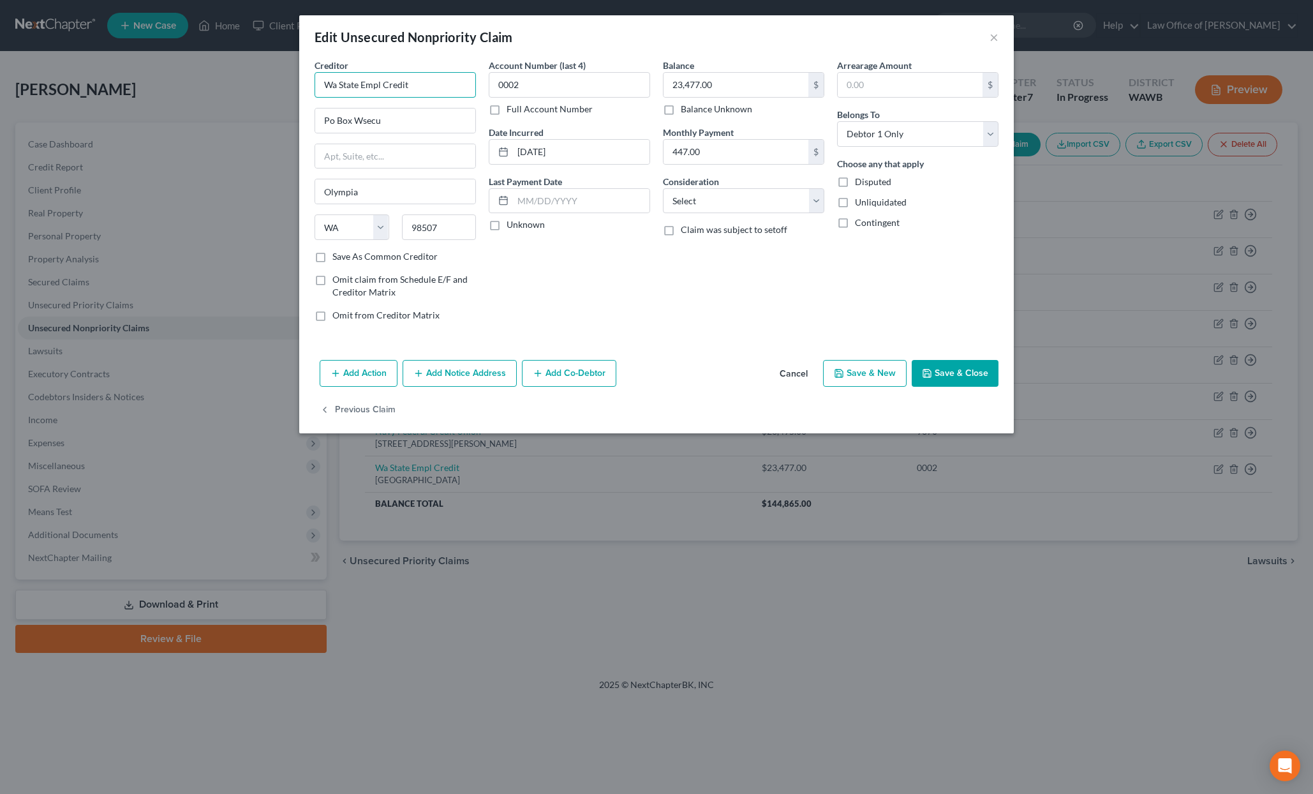
click at [384, 84] on input "Wa State Empl Credit" at bounding box center [395, 85] width 161 height 26
click at [461, 80] on input "Wa State Employees Credit" at bounding box center [395, 85] width 161 height 26
click at [338, 86] on input "Wa State Employees Credit Union" at bounding box center [395, 85] width 161 height 26
click at [971, 375] on button "Save & Close" at bounding box center [955, 373] width 87 height 27
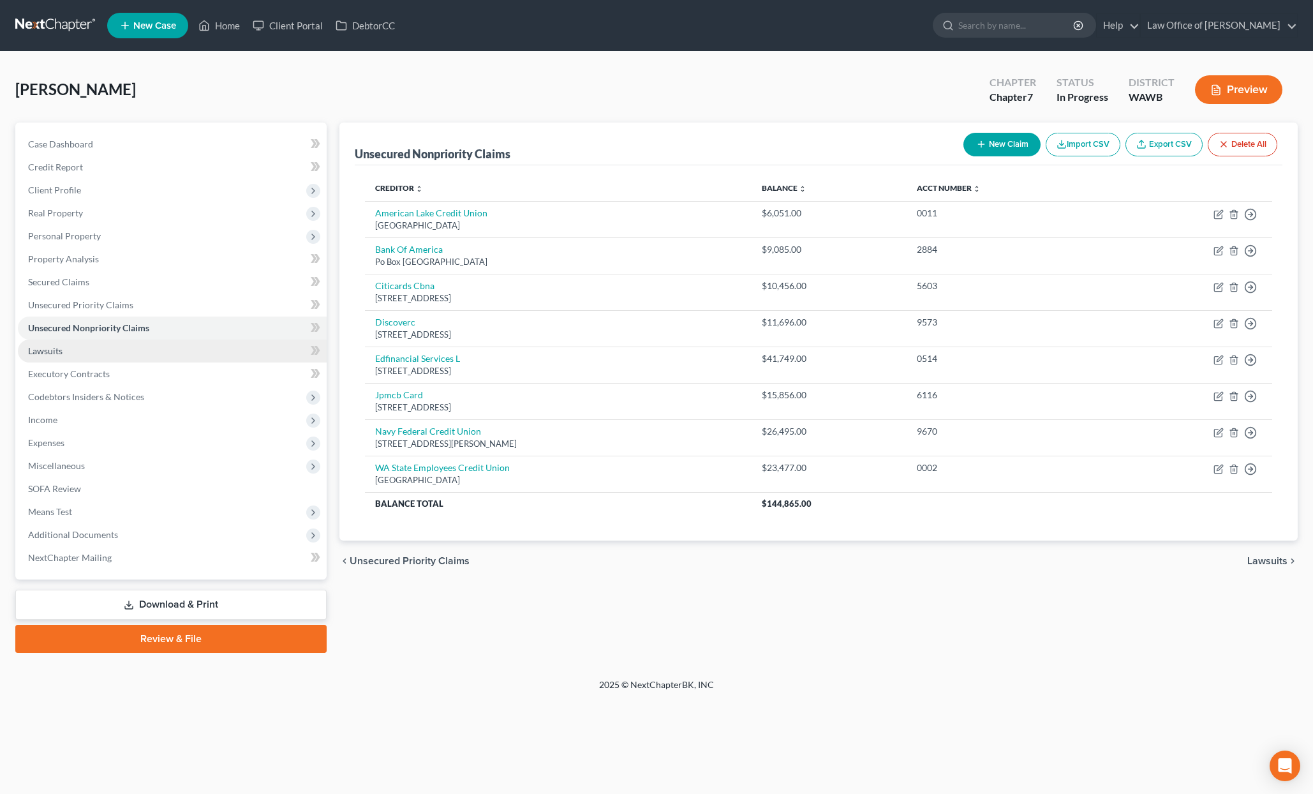
click at [102, 350] on link "Lawsuits" at bounding box center [172, 351] width 309 height 23
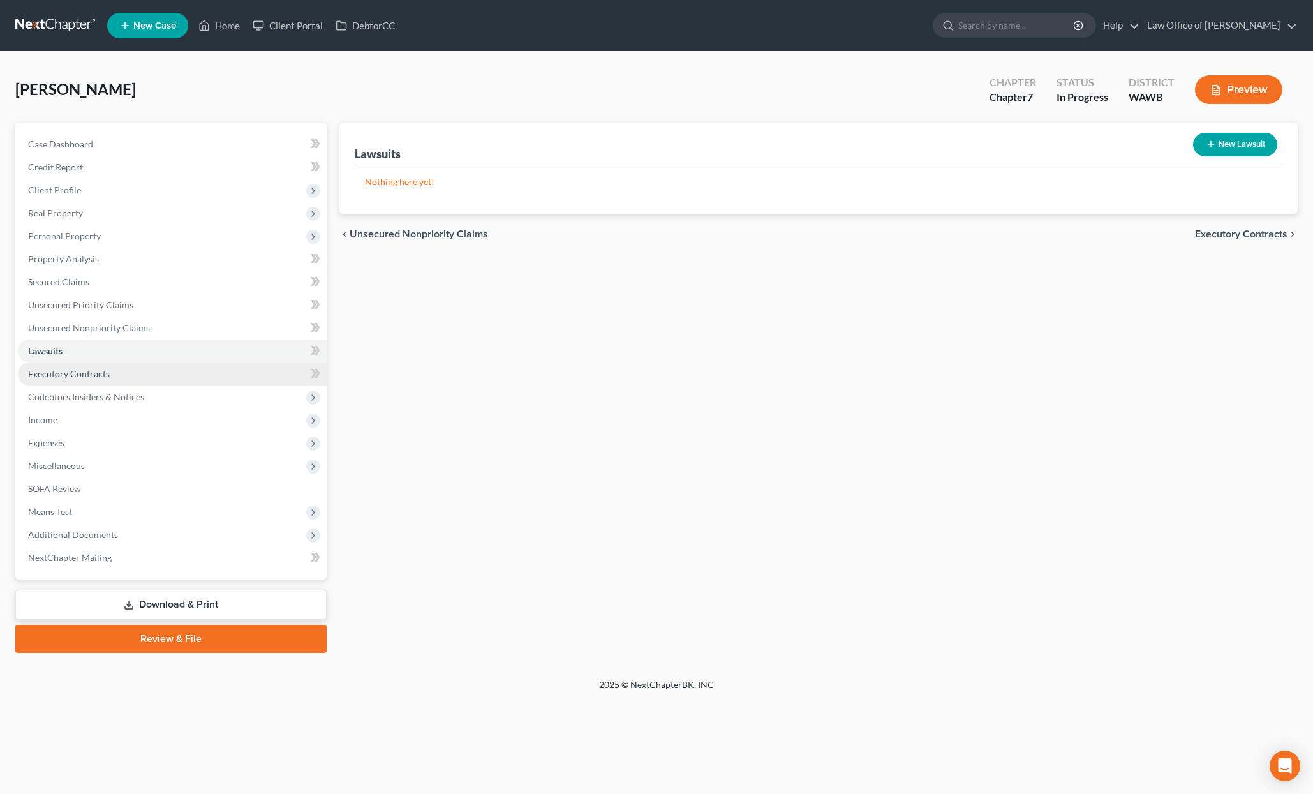
click at [227, 378] on link "Executory Contracts" at bounding box center [172, 373] width 309 height 23
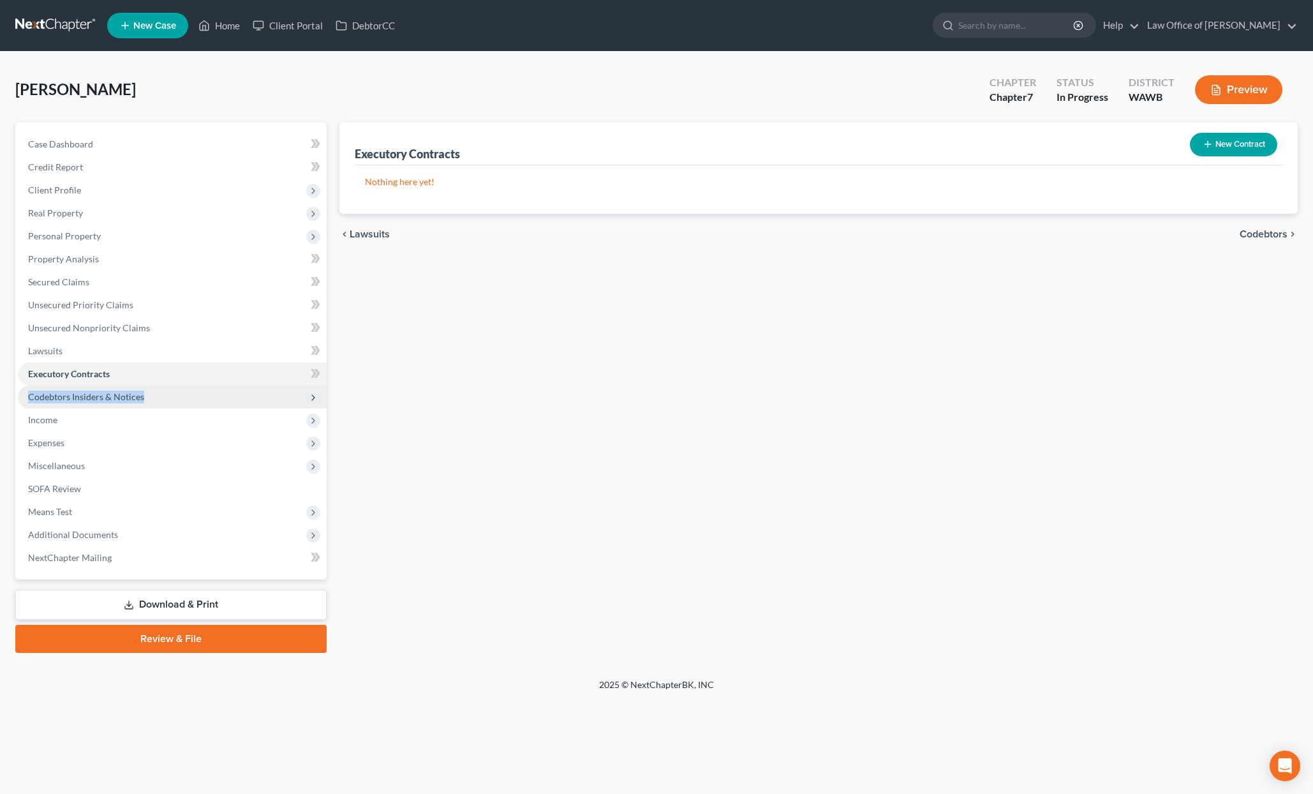
click at [218, 391] on span "Codebtors Insiders & Notices" at bounding box center [172, 396] width 309 height 23
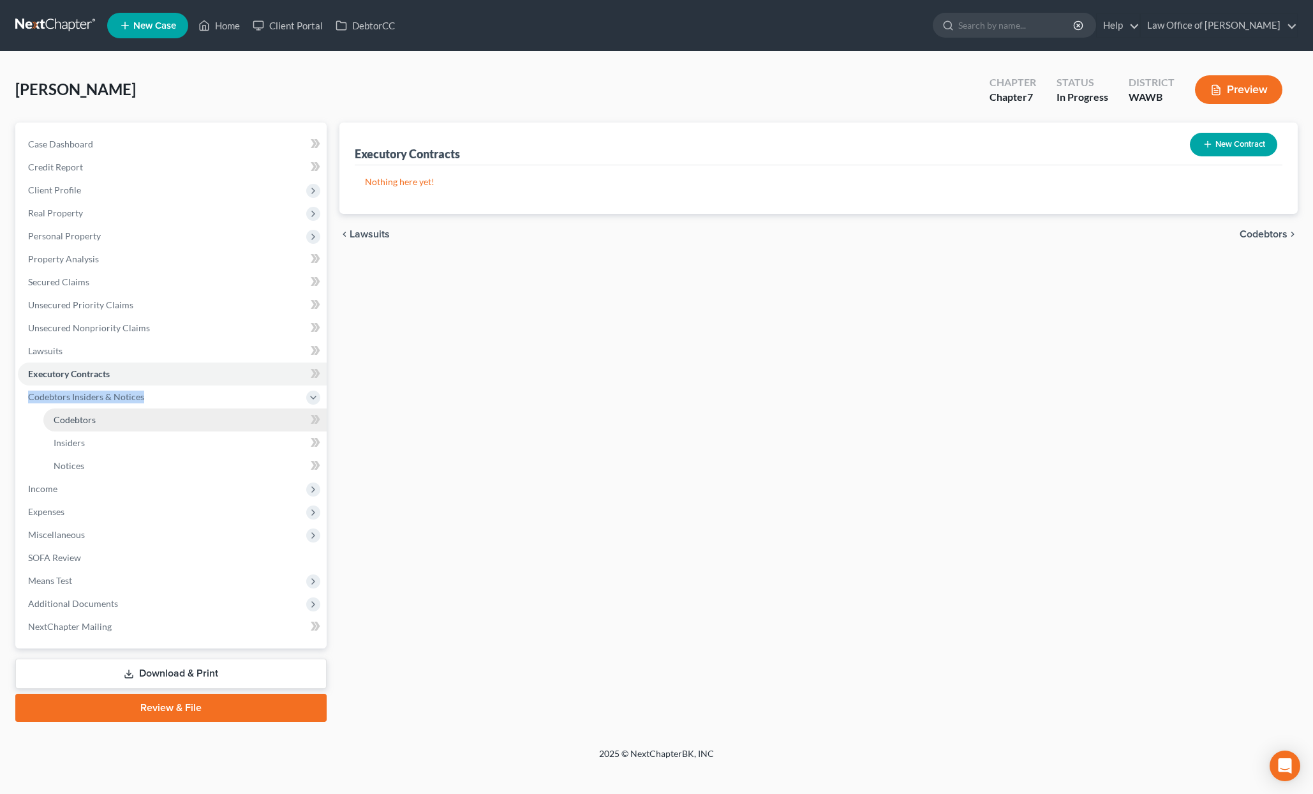
click at [181, 422] on link "Codebtors" at bounding box center [184, 419] width 283 height 23
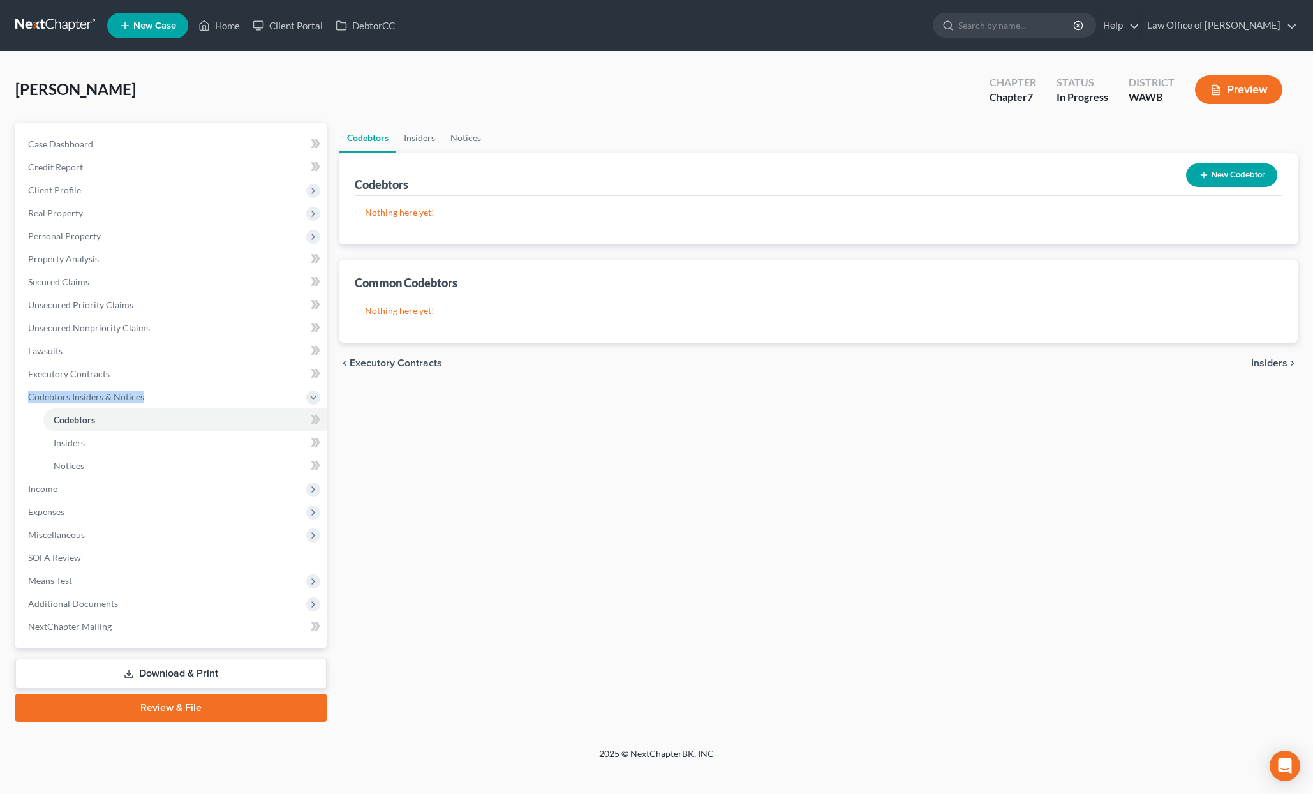
click at [1234, 184] on button "New Codebtor" at bounding box center [1231, 175] width 91 height 24
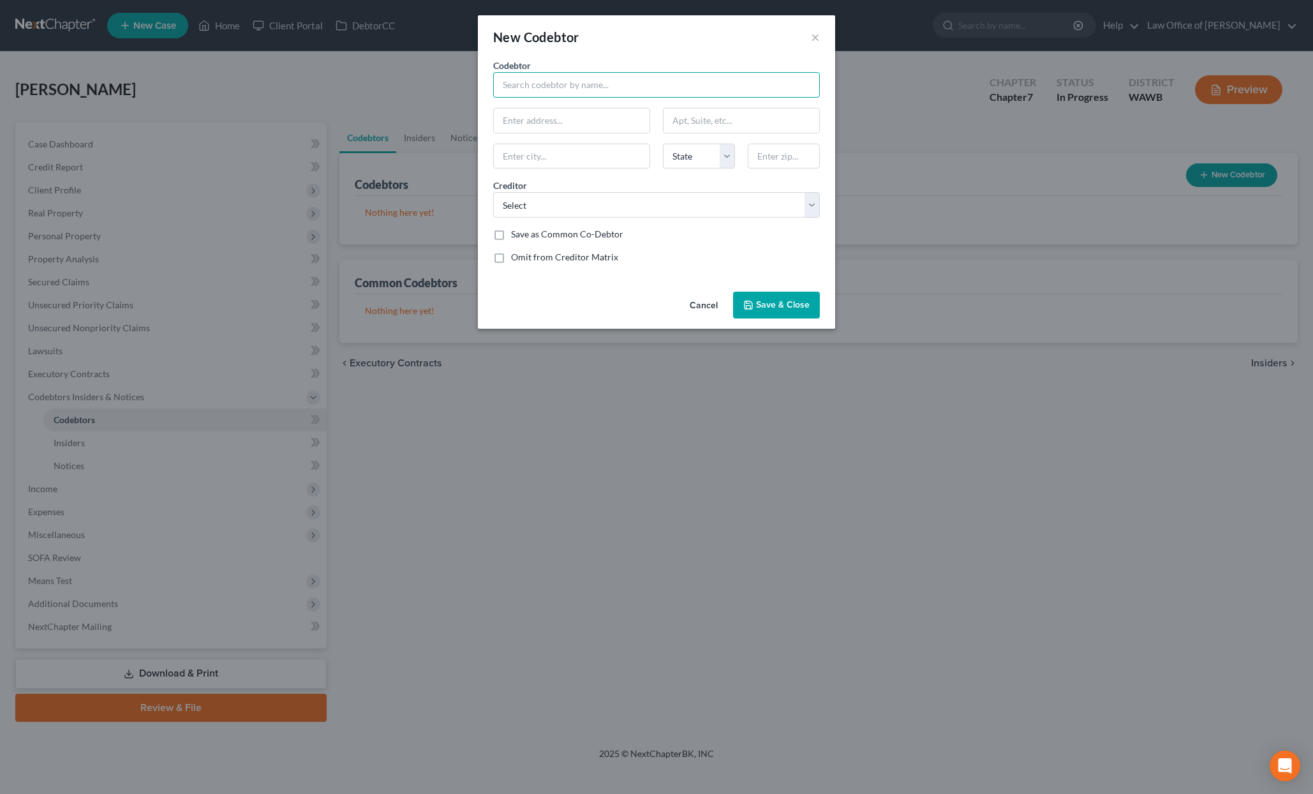
click at [528, 91] on input "text" at bounding box center [656, 85] width 327 height 26
click at [540, 121] on input "text" at bounding box center [572, 120] width 156 height 24
click at [528, 121] on input "text" at bounding box center [572, 120] width 156 height 24
paste input "[STREET_ADDRESS]"
click at [777, 156] on input "text" at bounding box center [784, 157] width 72 height 26
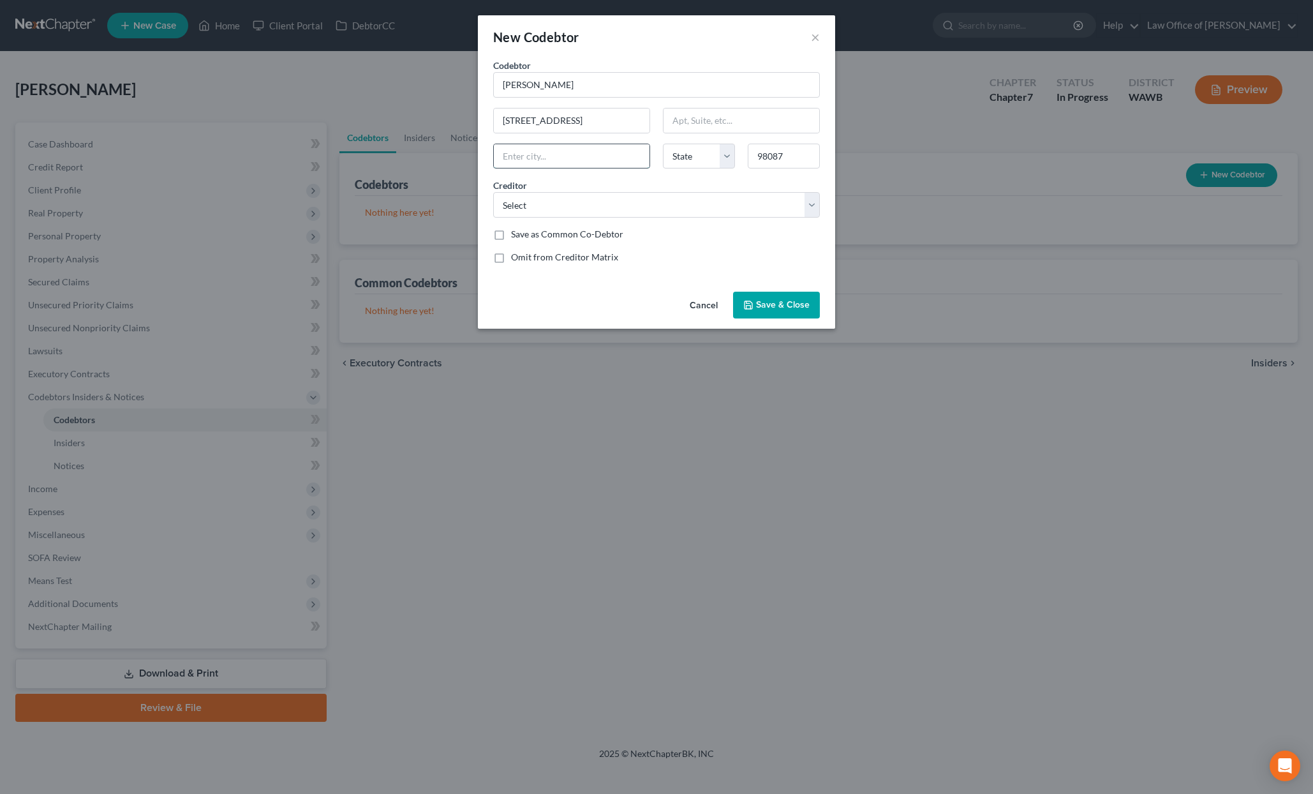
click at [602, 153] on input "text" at bounding box center [572, 156] width 156 height 24
click at [696, 207] on select "Select Law Office of [PERSON_NAME] Navy Federal Credit Union Jpmcb Card Discove…" at bounding box center [656, 205] width 327 height 26
click at [493, 192] on select "Select Law Office of [PERSON_NAME] Navy Federal Credit Union Jpmcb Card Discove…" at bounding box center [656, 205] width 327 height 26
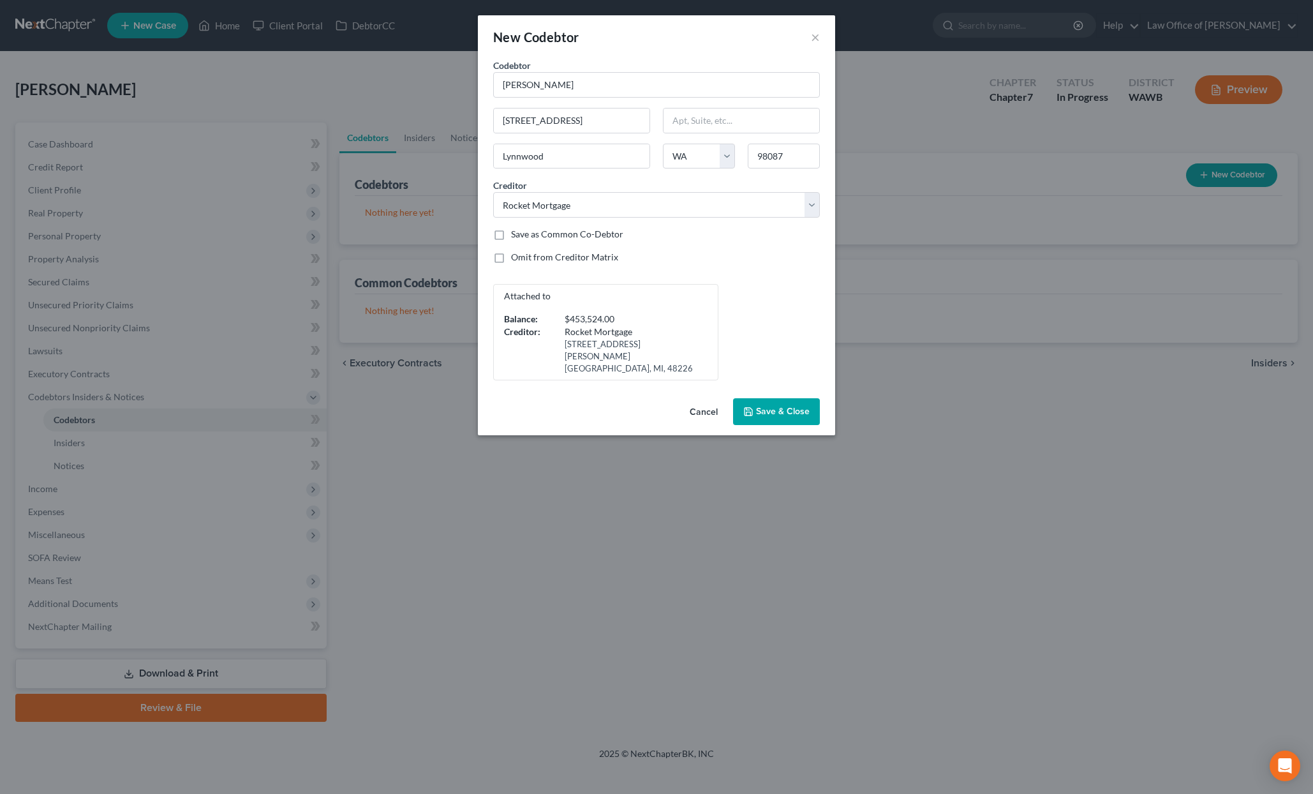
click at [786, 406] on span "Save & Close" at bounding box center [783, 411] width 54 height 11
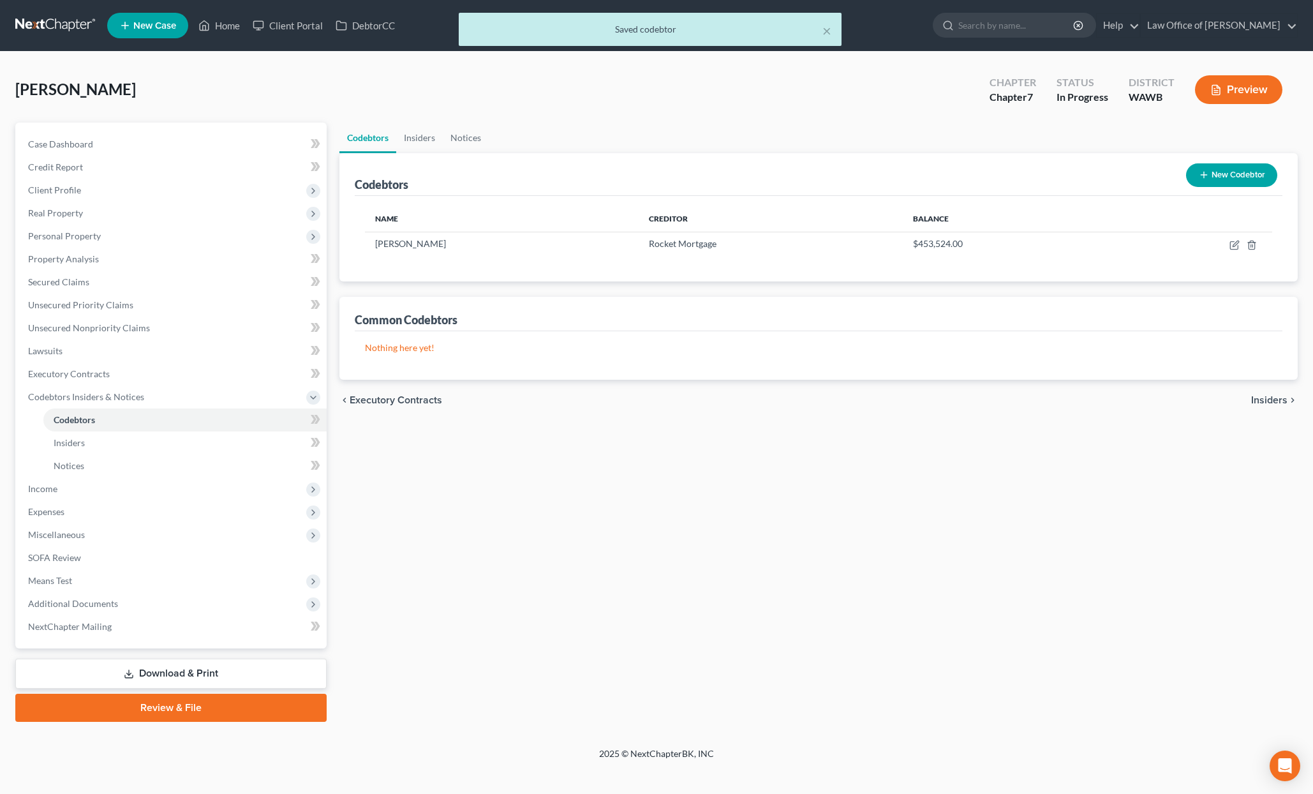
click at [1243, 177] on button "New Codebtor" at bounding box center [1231, 175] width 91 height 24
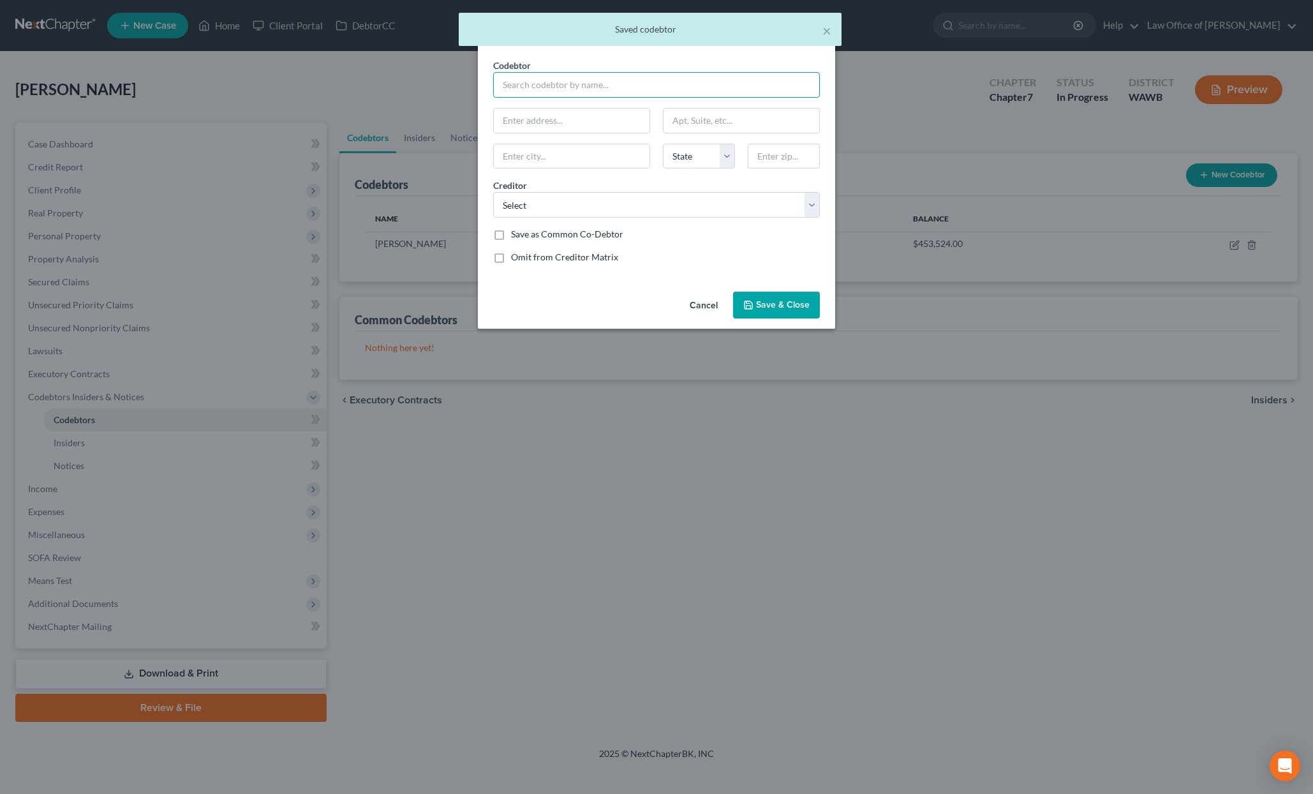
click at [571, 84] on input "text" at bounding box center [656, 85] width 327 height 26
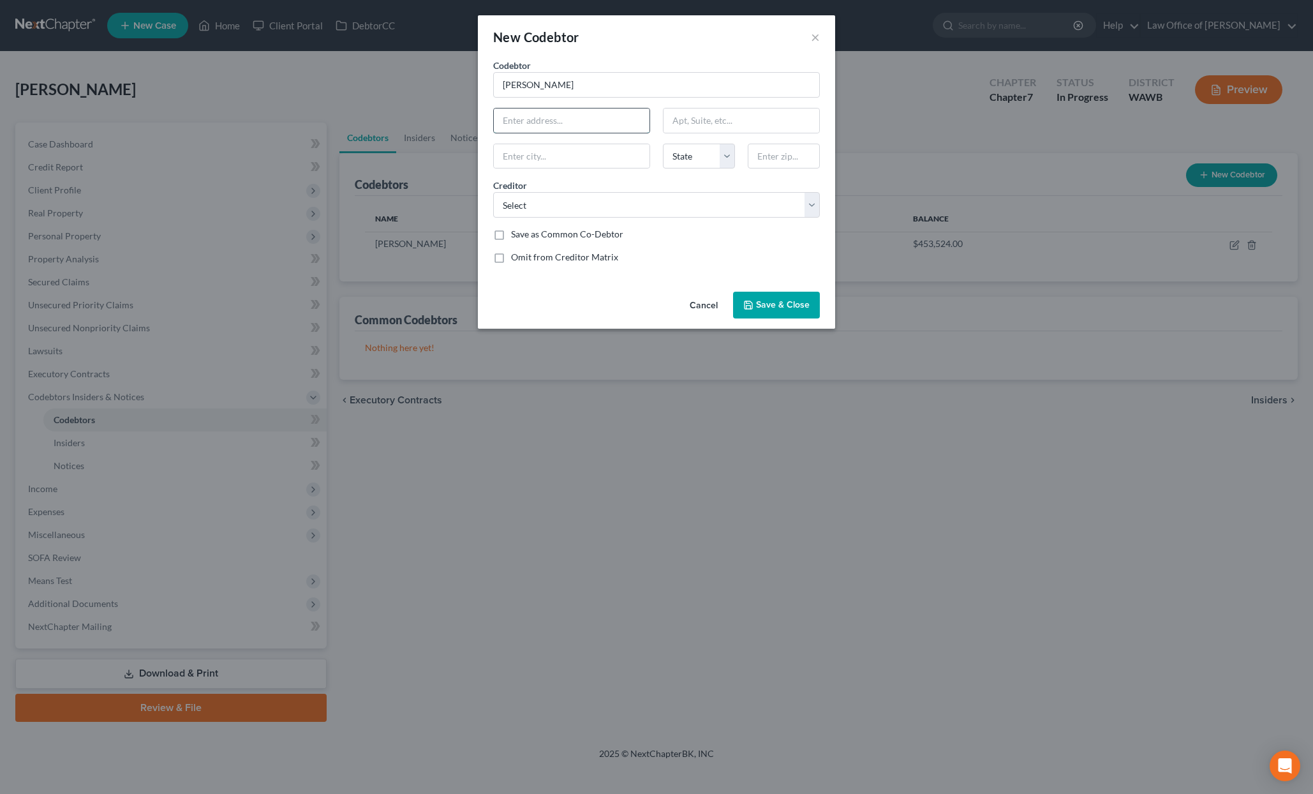
click at [549, 114] on input "text" at bounding box center [572, 120] width 156 height 24
paste input "[STREET_ADDRESS]"
click at [567, 153] on input "text" at bounding box center [572, 156] width 156 height 24
click at [779, 152] on input "text" at bounding box center [784, 157] width 72 height 26
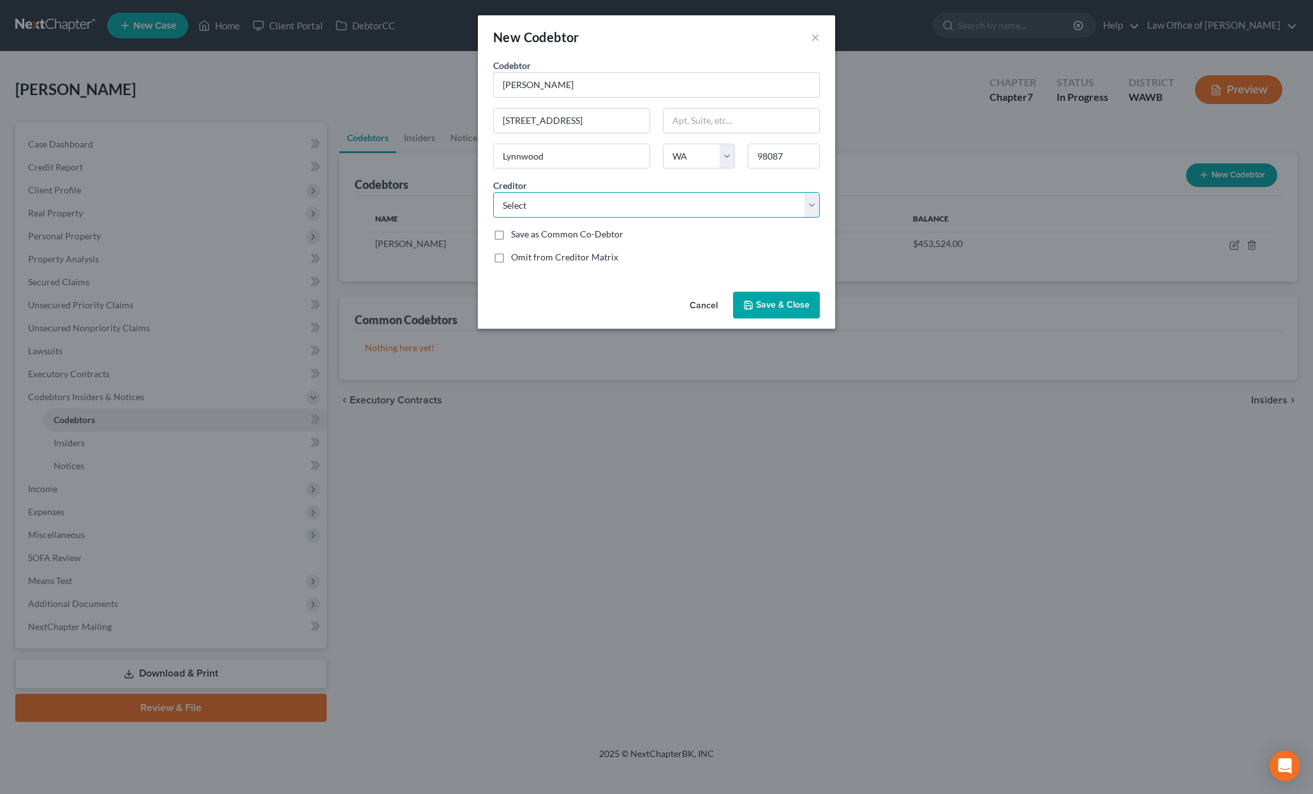
click at [687, 202] on select "Select Law Office of [PERSON_NAME] Navy Federal Credit Union Jpmcb Card Discove…" at bounding box center [656, 205] width 327 height 26
click at [493, 192] on select "Select Law Office of [PERSON_NAME] Navy Federal Credit Union Jpmcb Card Discove…" at bounding box center [656, 205] width 327 height 26
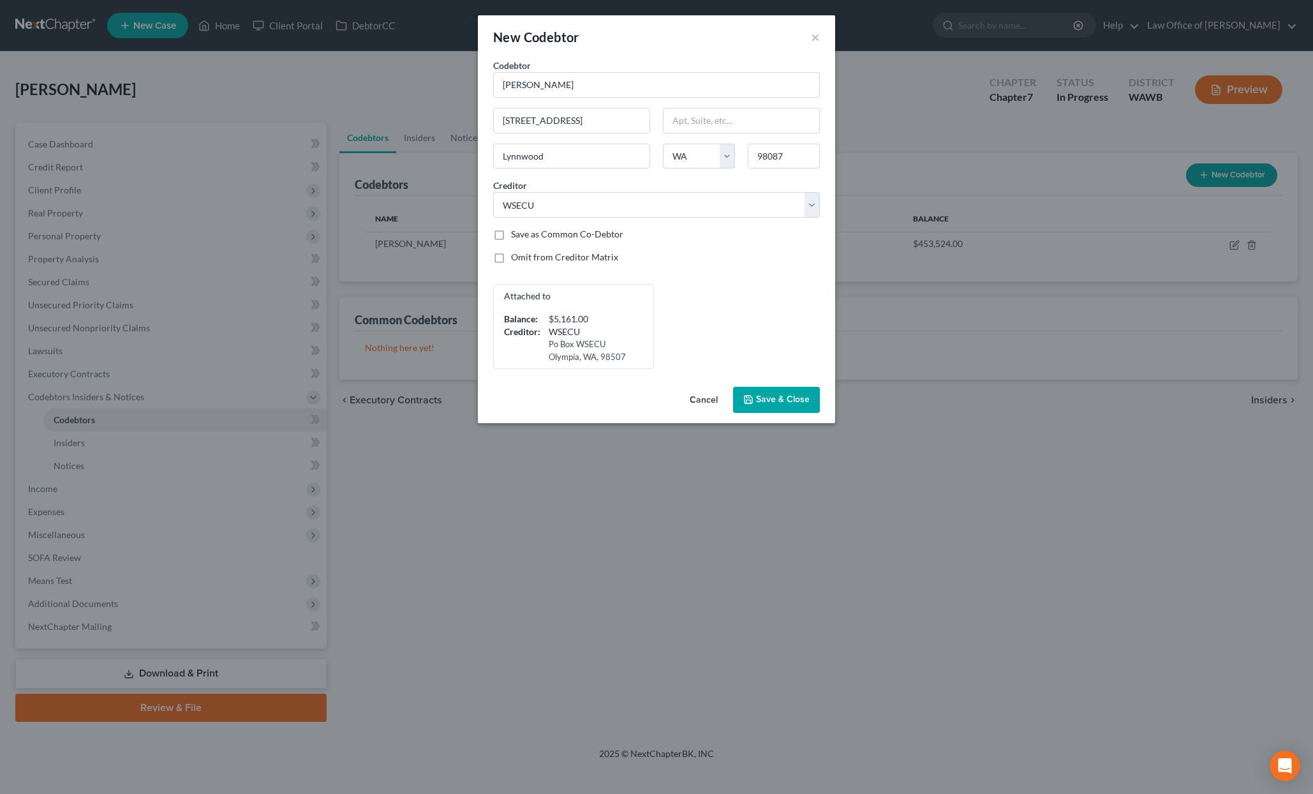
click at [773, 394] on button "Save & Close" at bounding box center [776, 400] width 87 height 27
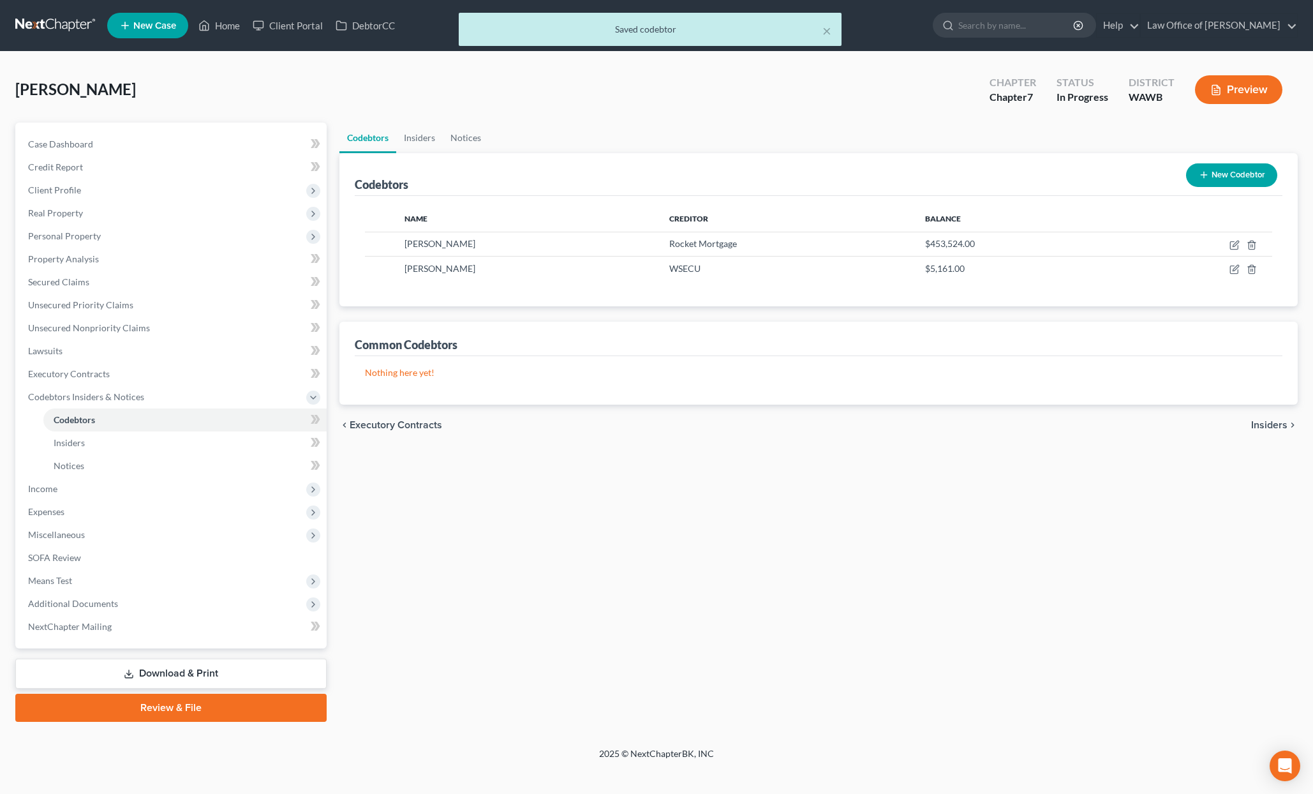
click at [1215, 170] on button "New Codebtor" at bounding box center [1231, 175] width 91 height 24
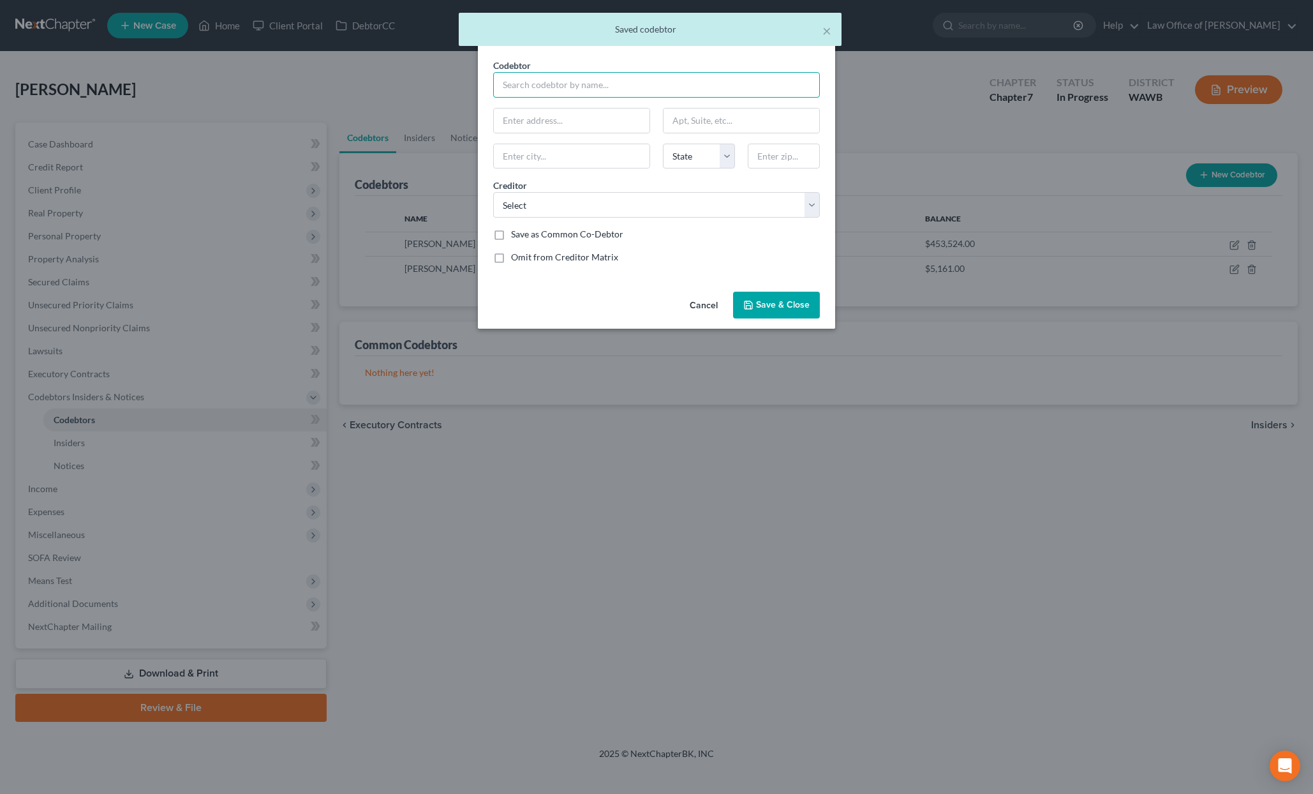
click at [597, 90] on input "text" at bounding box center [656, 85] width 327 height 26
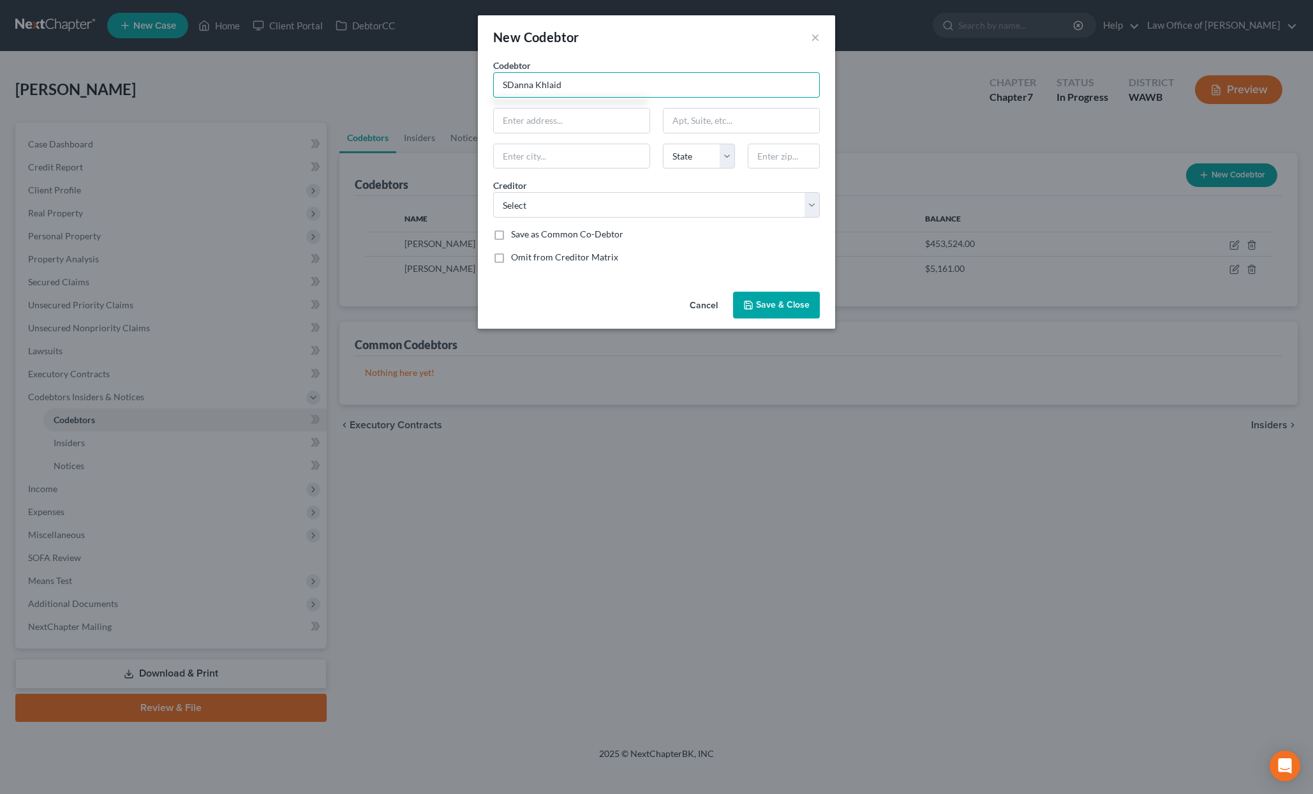
drag, startPoint x: 504, startPoint y: 85, endPoint x: 253, endPoint y: 68, distance: 251.4
click at [253, 68] on div "New Codebtor × Codebtor * SDanna Khlaid Codebtor * State [US_STATE] AK AR AZ CA…" at bounding box center [656, 397] width 1313 height 794
click at [500, 124] on input "text" at bounding box center [572, 120] width 156 height 24
paste input "[STREET_ADDRESS]"
click at [793, 153] on input "text" at bounding box center [784, 157] width 72 height 26
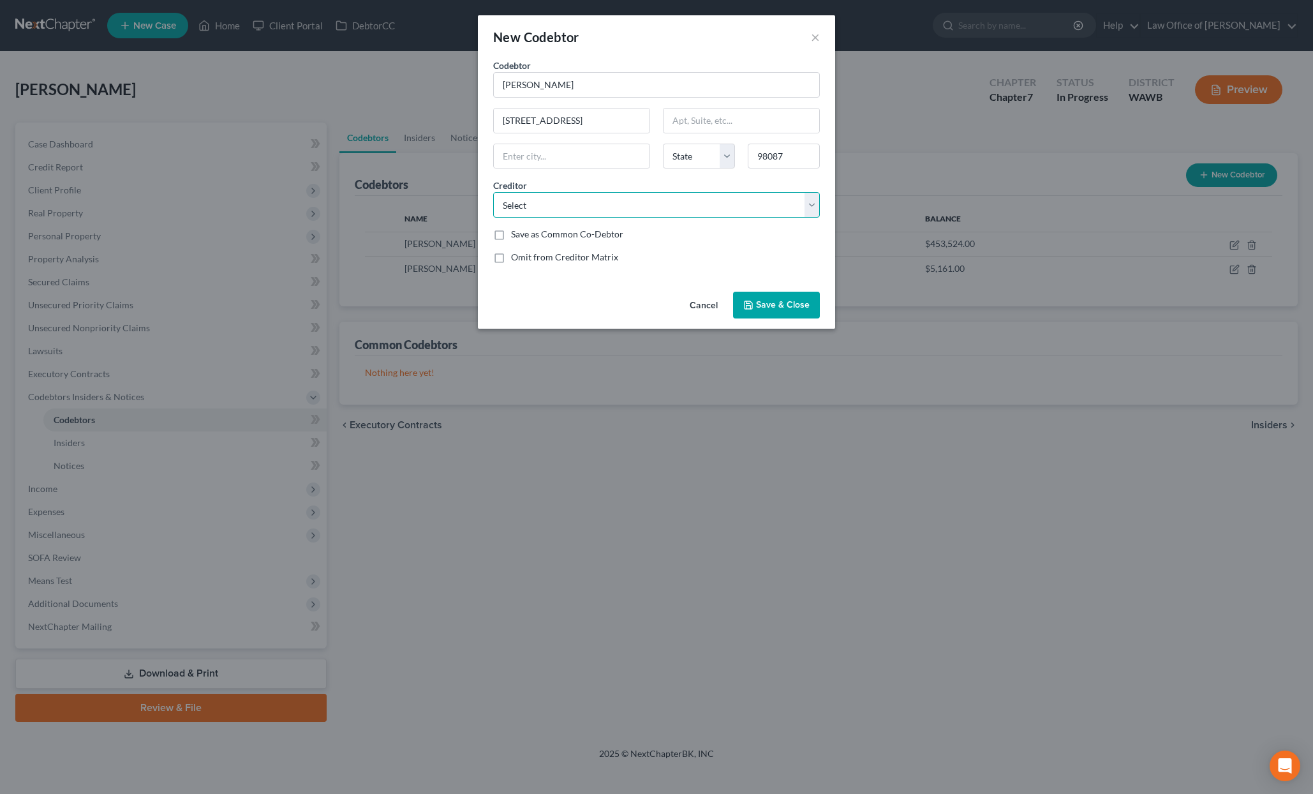
click at [560, 194] on select "Select Law Office of [PERSON_NAME] Navy Federal Credit Union Jpmcb Card Discove…" at bounding box center [656, 205] width 327 height 26
click at [493, 192] on select "Select Law Office of [PERSON_NAME] Navy Federal Credit Union Jpmcb Card Discove…" at bounding box center [656, 205] width 327 height 26
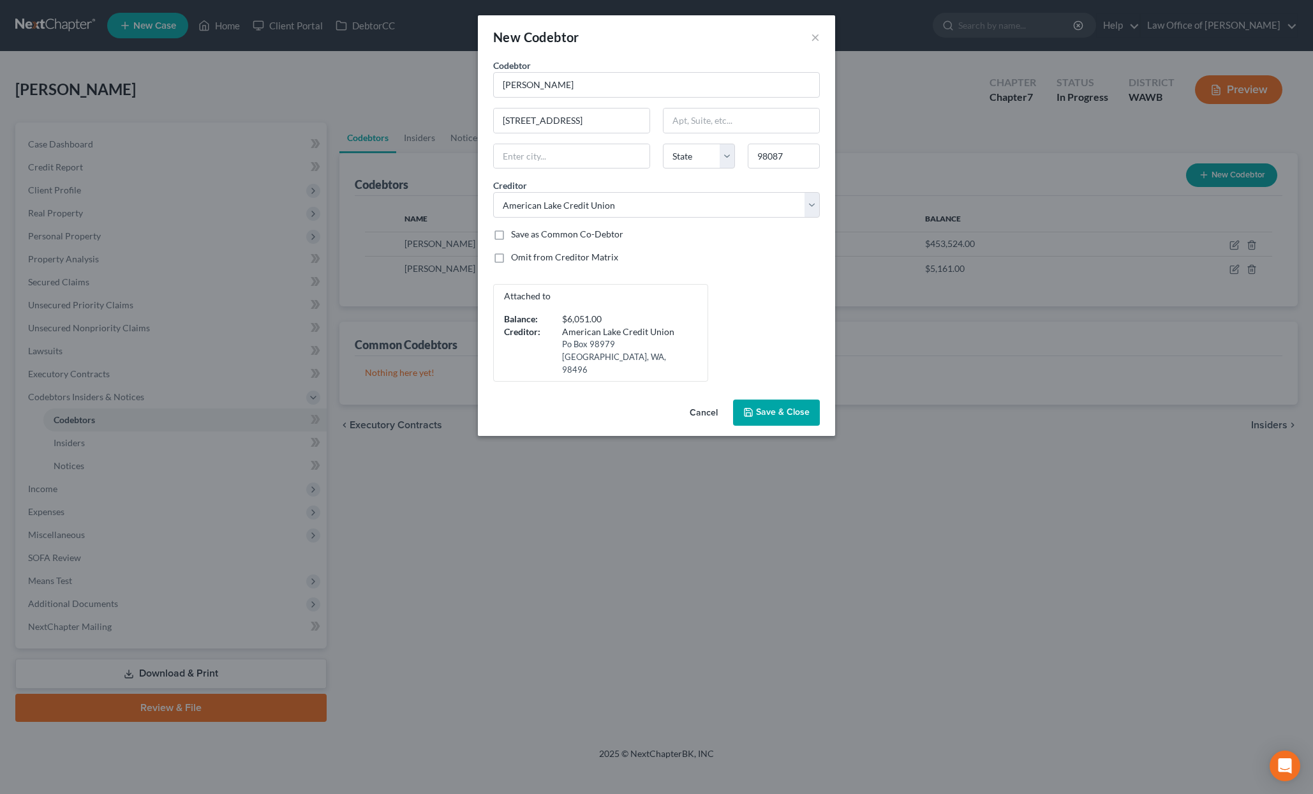
click at [783, 407] on span "Save & Close" at bounding box center [783, 412] width 54 height 11
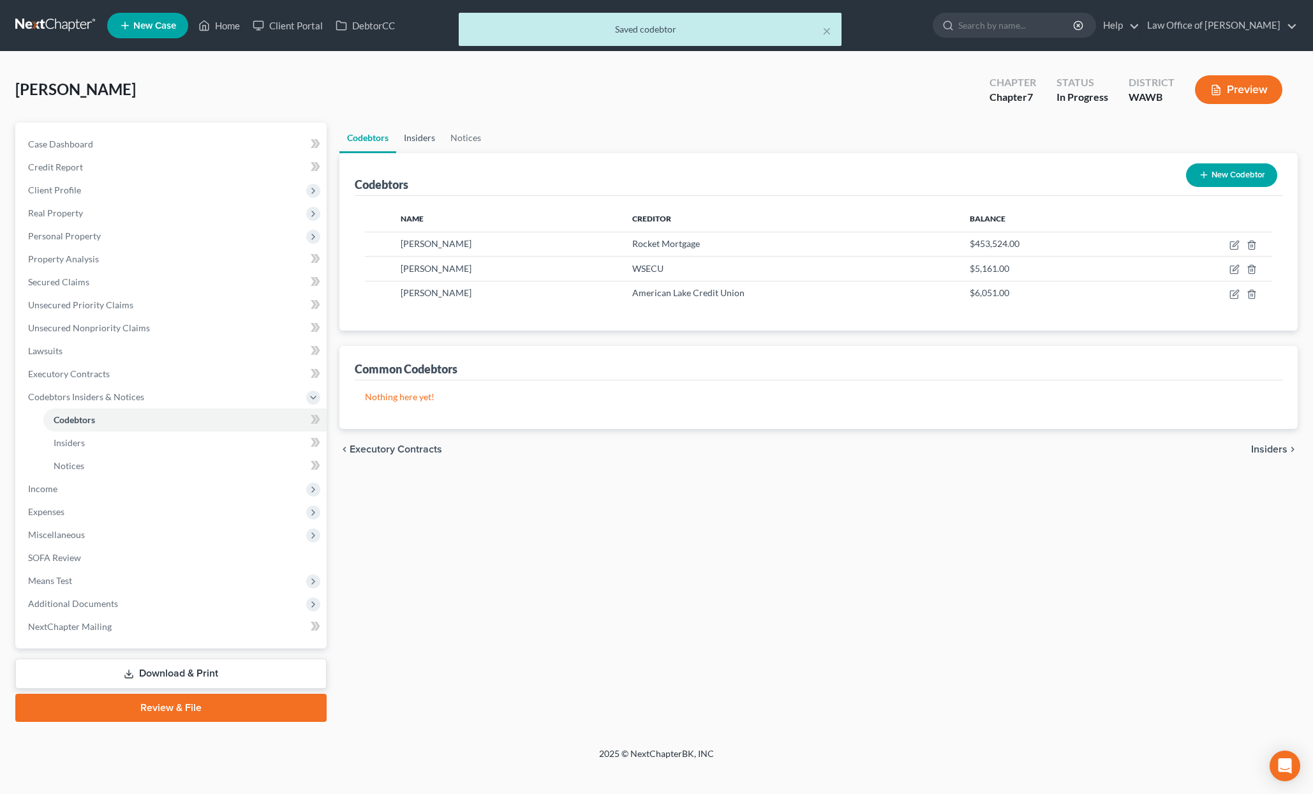
click at [423, 138] on link "Insiders" at bounding box center [419, 138] width 47 height 31
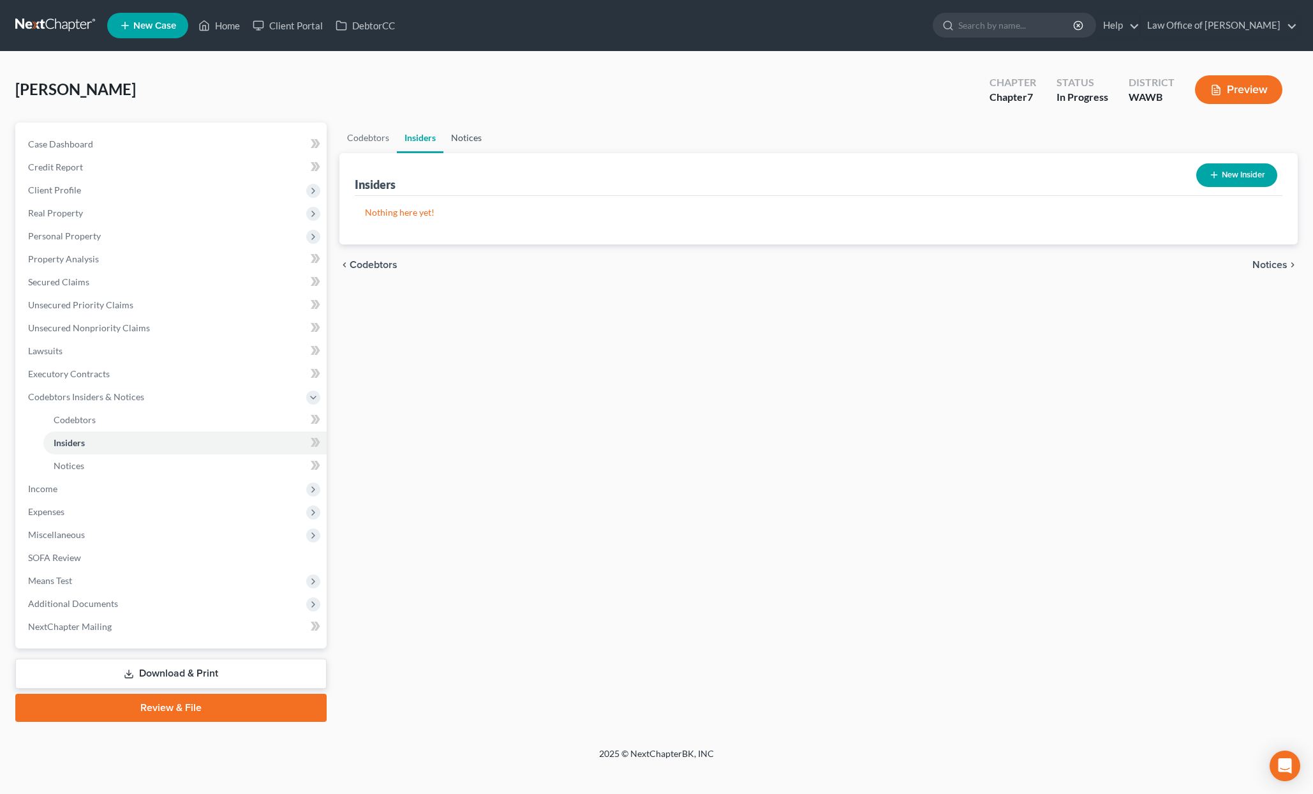
click at [482, 138] on link "Notices" at bounding box center [467, 138] width 46 height 31
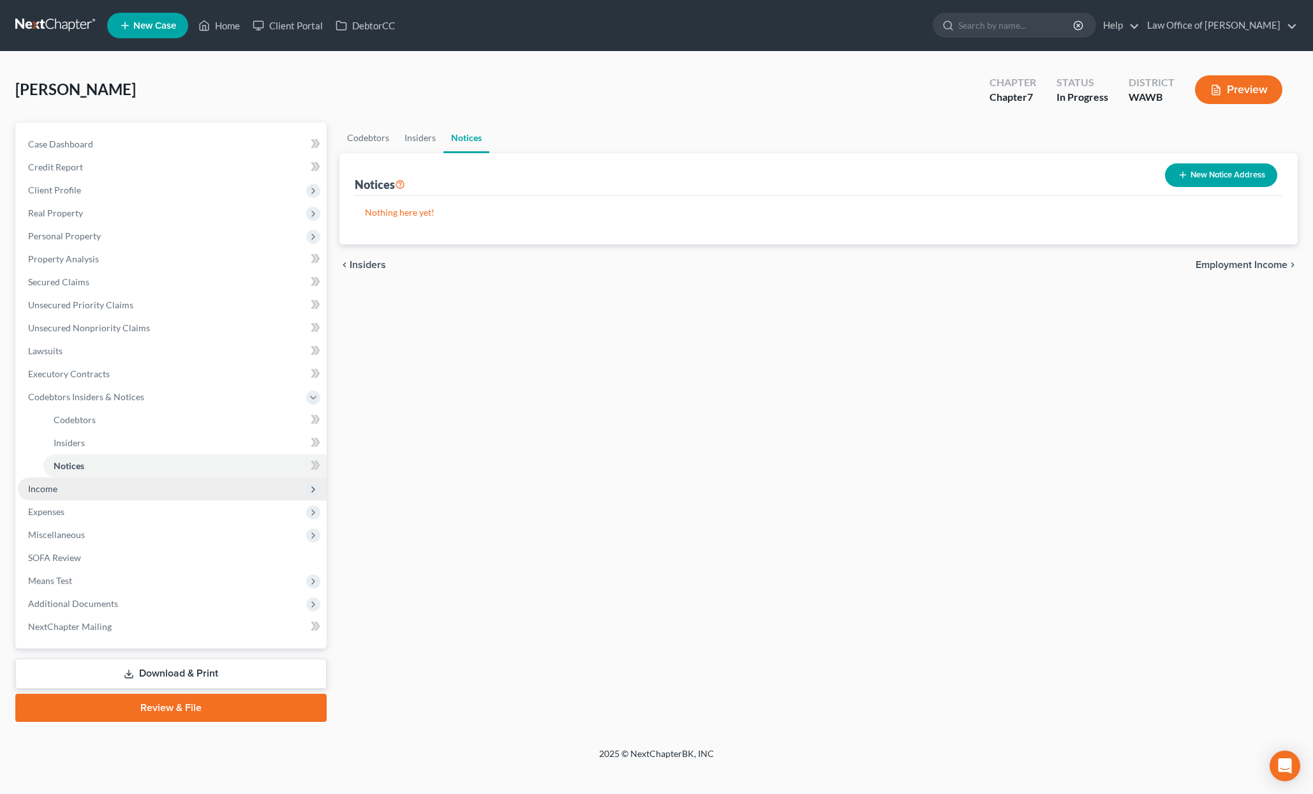
click at [235, 488] on span "Income" at bounding box center [172, 488] width 309 height 23
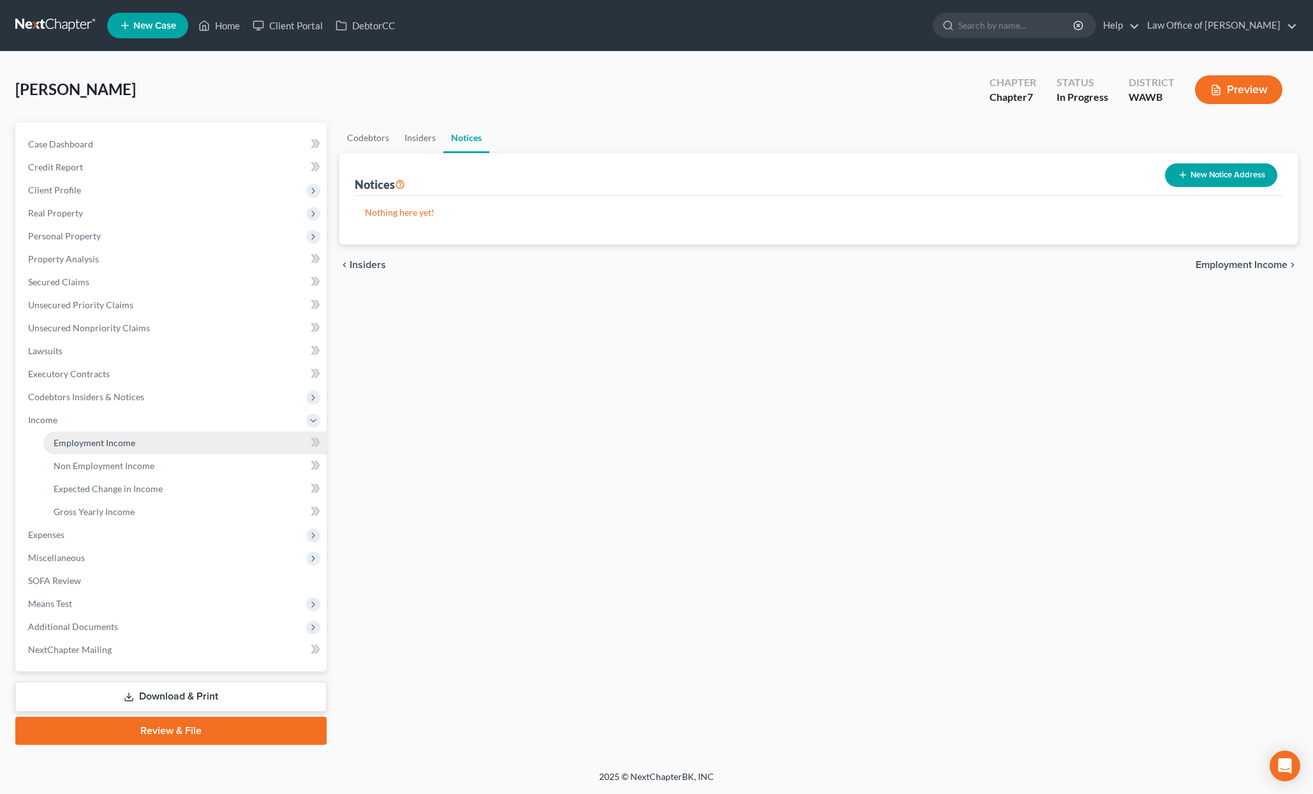
click at [229, 446] on link "Employment Income" at bounding box center [184, 442] width 283 height 23
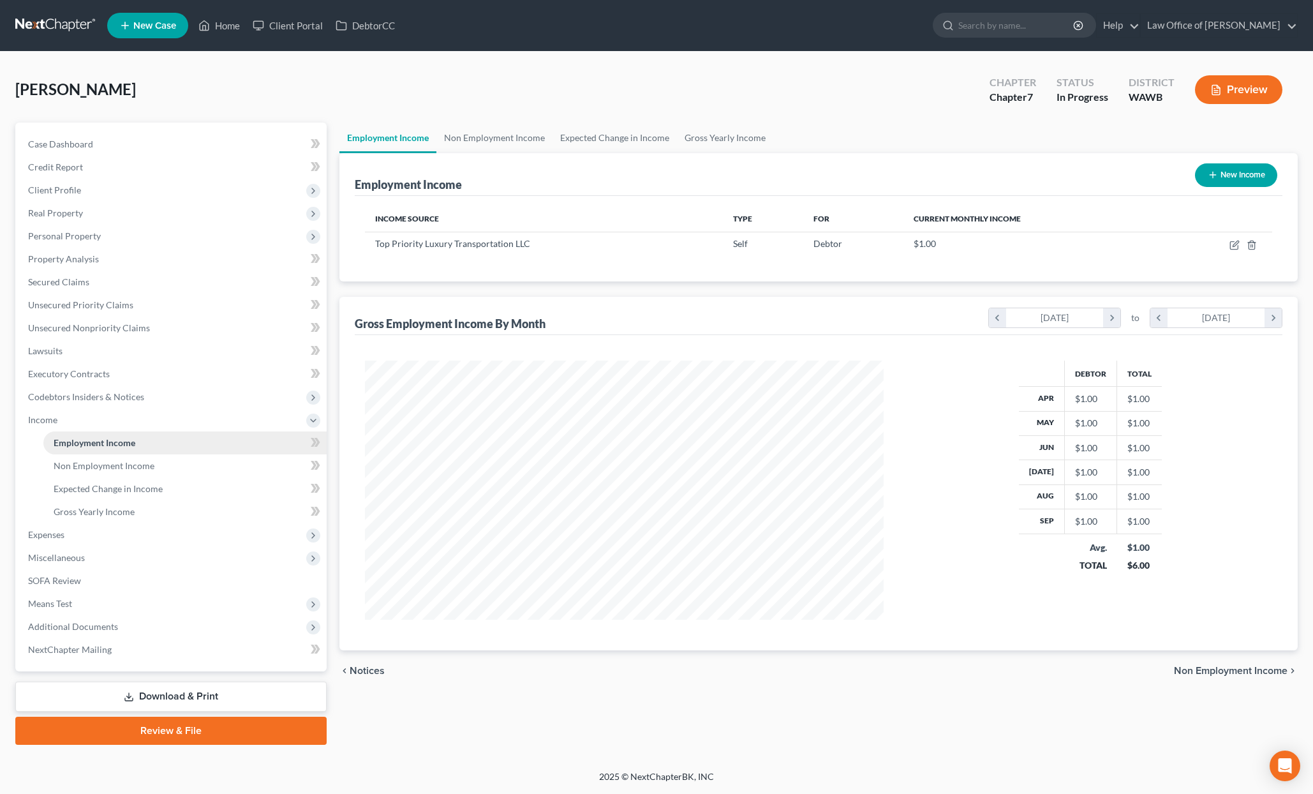
scroll to position [259, 544]
click at [482, 137] on link "Non Employment Income" at bounding box center [495, 138] width 116 height 31
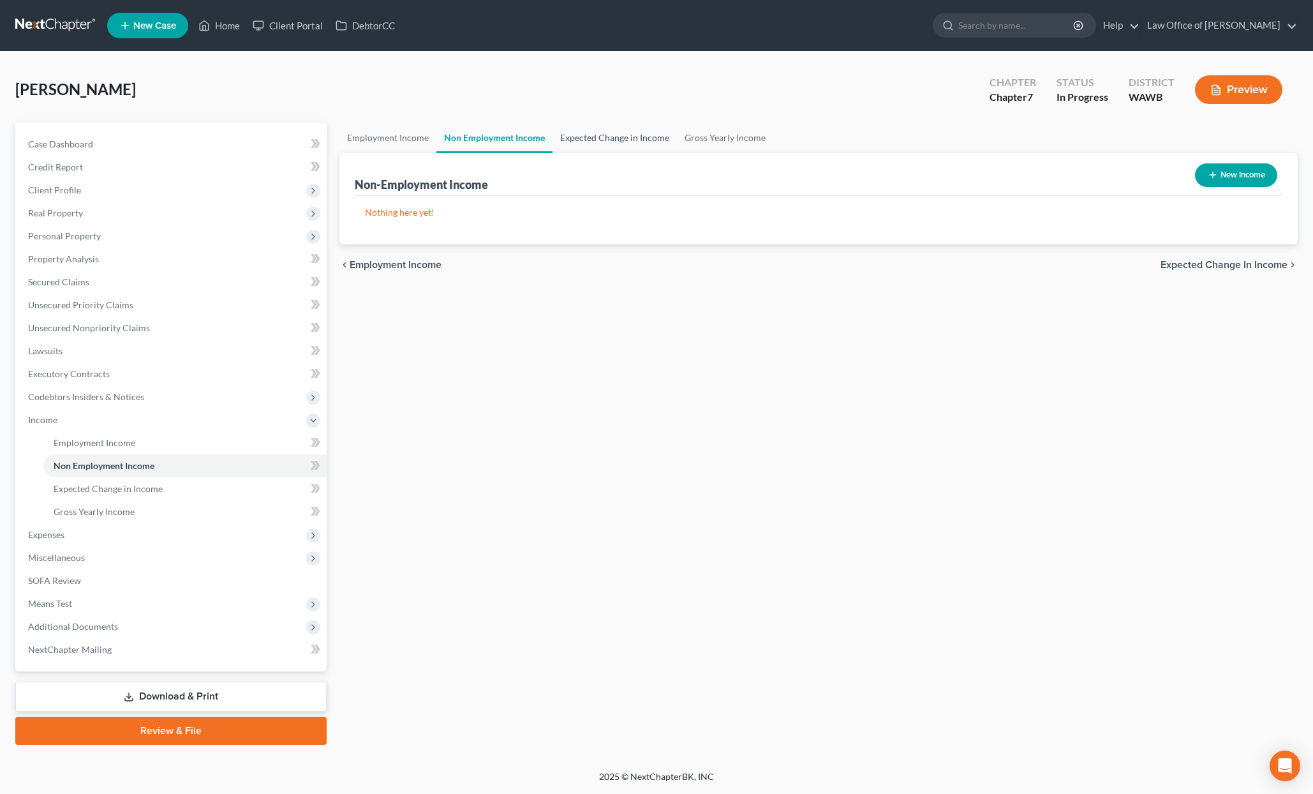
click at [560, 142] on link "Expected Change in Income" at bounding box center [615, 138] width 124 height 31
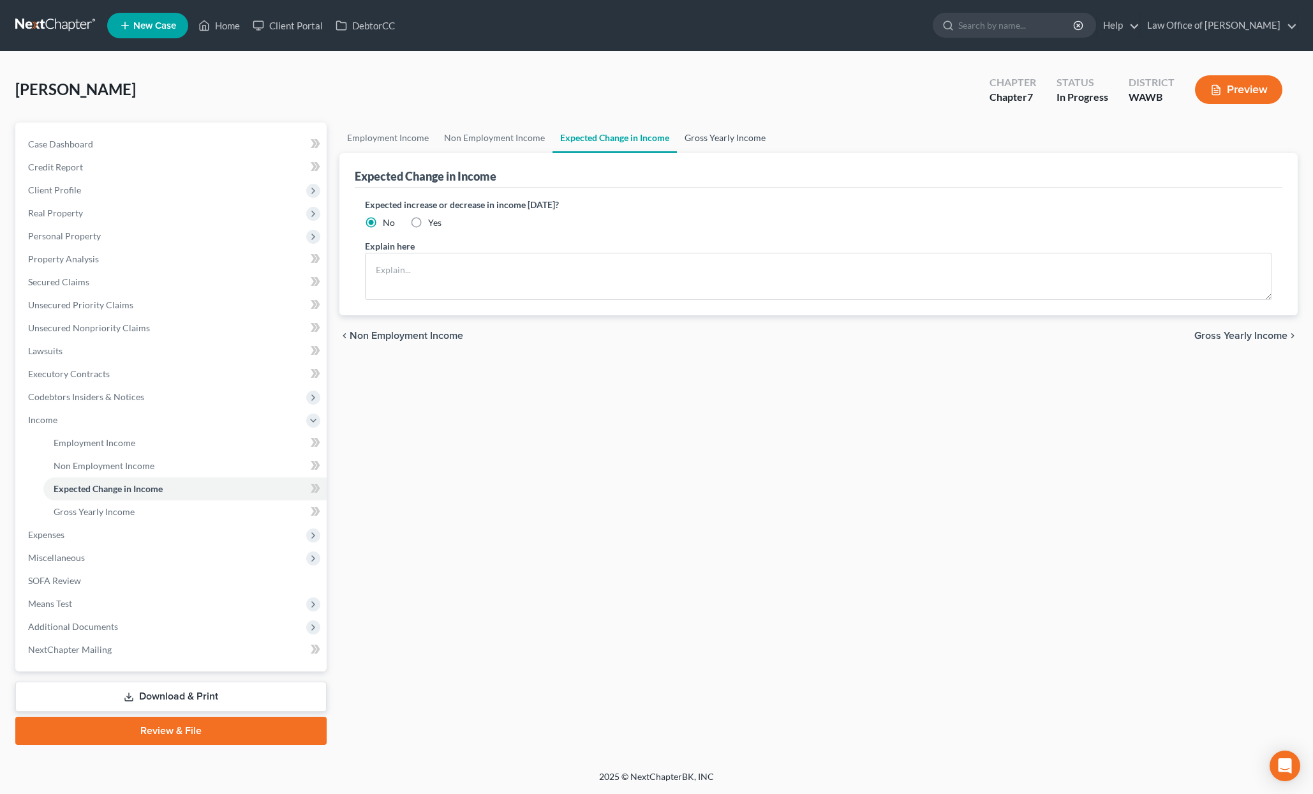
click at [712, 131] on link "Gross Yearly Income" at bounding box center [725, 138] width 96 height 31
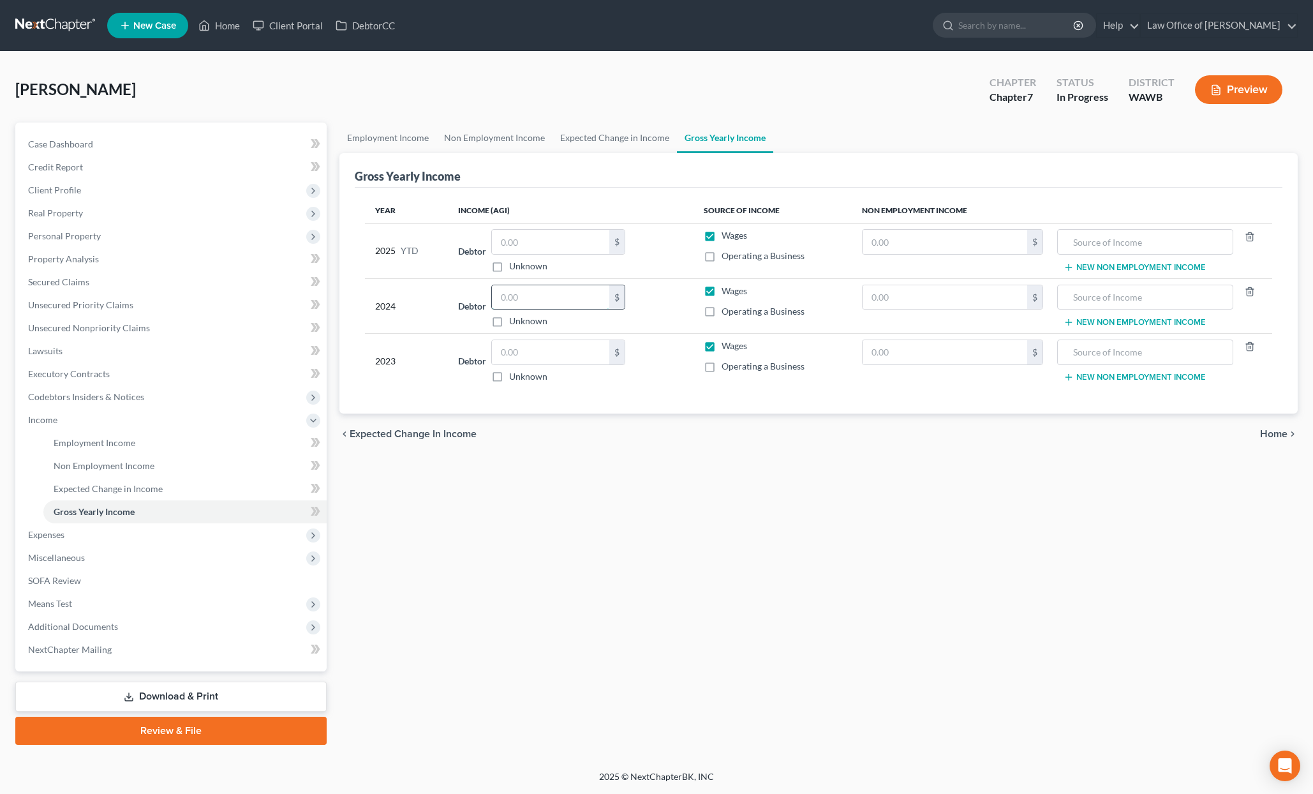
click at [523, 299] on input "text" at bounding box center [550, 297] width 117 height 24
click at [523, 300] on input "text" at bounding box center [550, 297] width 117 height 24
click at [525, 353] on input "text" at bounding box center [550, 352] width 117 height 24
click at [722, 348] on label "Wages" at bounding box center [735, 346] width 26 height 13
click at [727, 348] on input "Wages" at bounding box center [731, 344] width 8 height 8
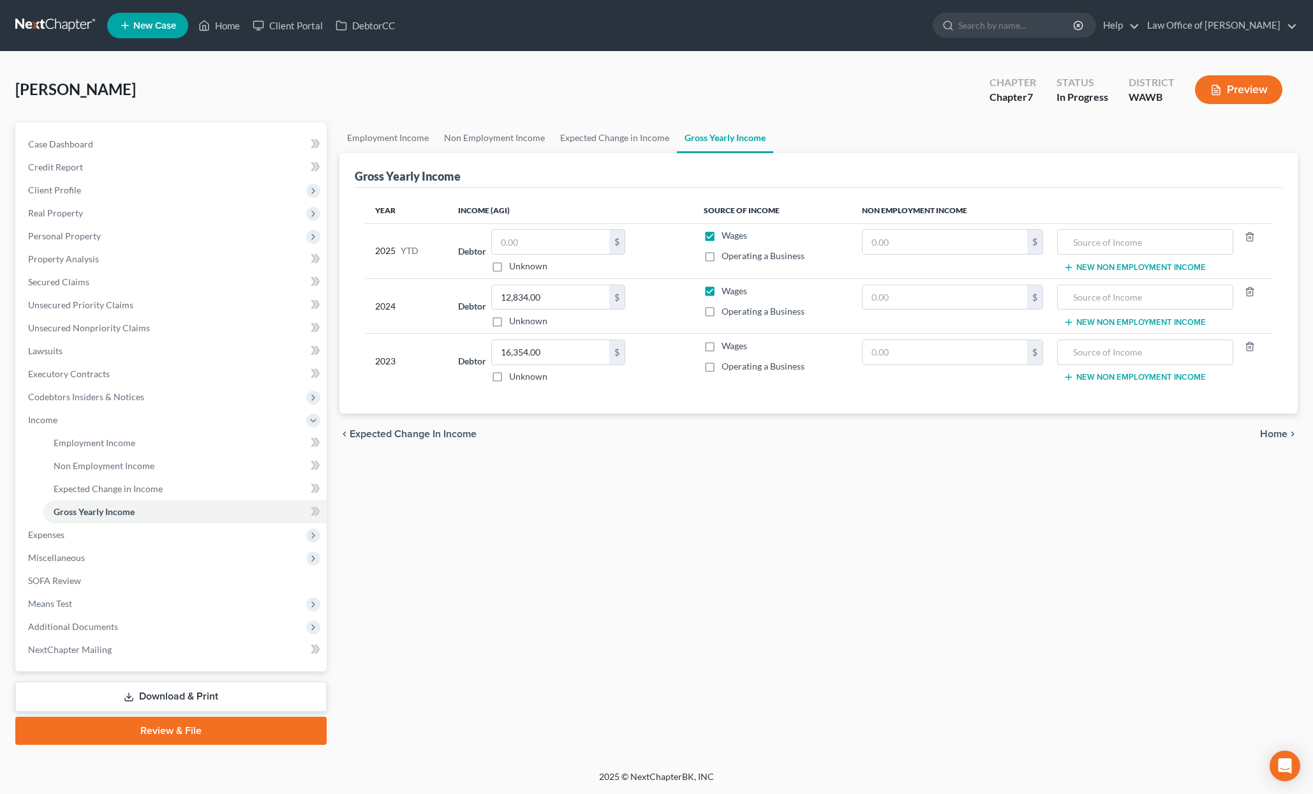
click at [722, 292] on label "Wages" at bounding box center [735, 291] width 26 height 13
click at [727, 292] on input "Wages" at bounding box center [731, 289] width 8 height 8
click at [722, 285] on label "Wages" at bounding box center [735, 291] width 26 height 13
click at [722, 293] on label "Wages" at bounding box center [735, 291] width 26 height 13
click at [727, 293] on input "Wages" at bounding box center [731, 289] width 8 height 8
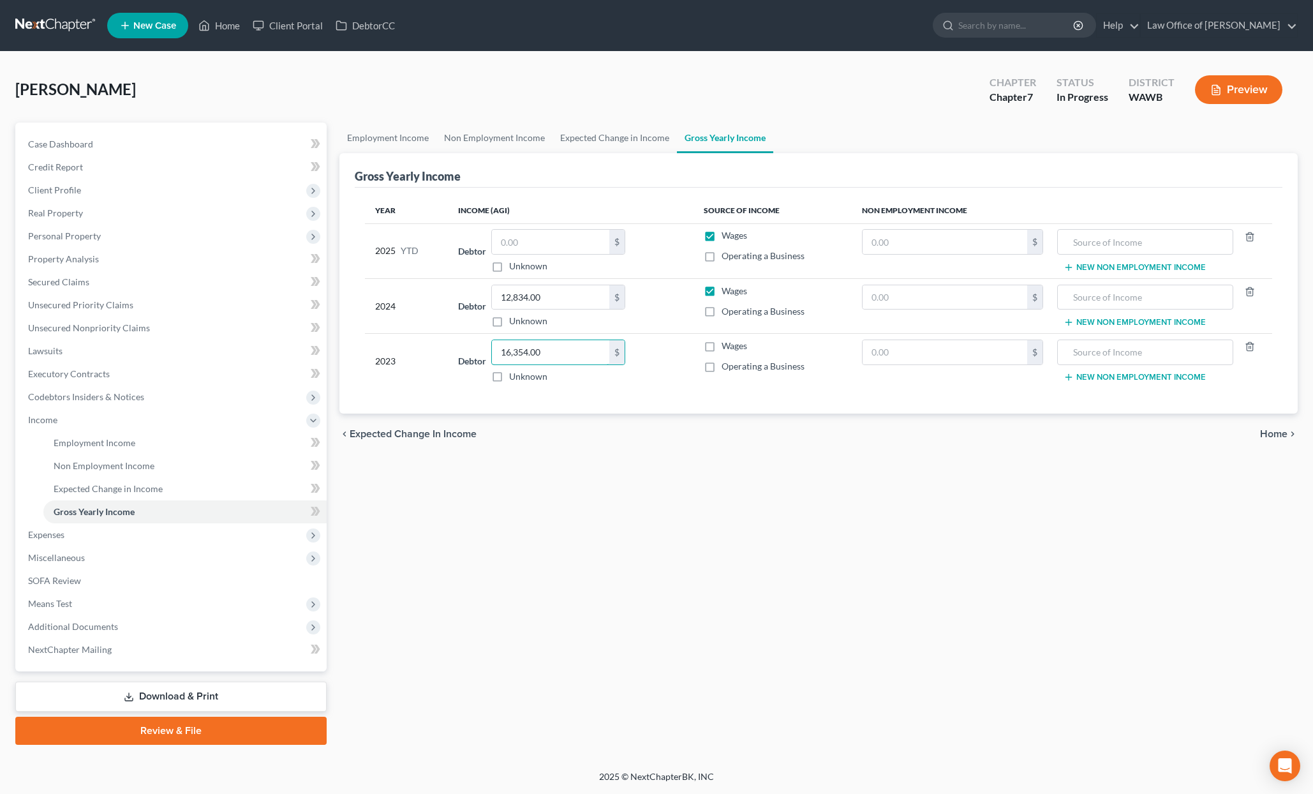
drag, startPoint x: 553, startPoint y: 351, endPoint x: 340, endPoint y: 334, distance: 213.8
click at [341, 336] on div "Gross Yearly Income Year Income (AGI) Source of Income Non Employment Income 20…" at bounding box center [819, 283] width 959 height 261
click at [903, 352] on input "text" at bounding box center [945, 352] width 165 height 24
paste input "[STREET_ADDRESS]"
click at [1098, 350] on input "text" at bounding box center [1146, 352] width 162 height 24
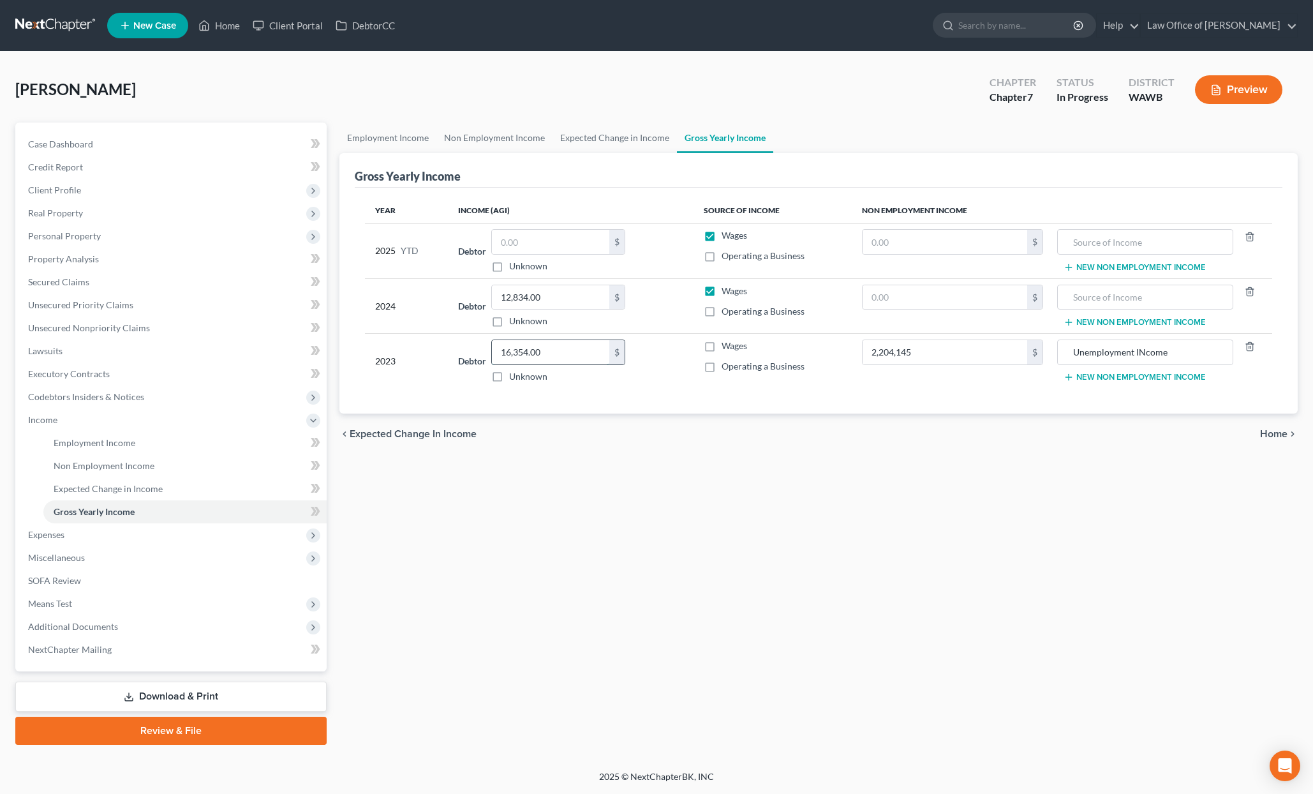
drag, startPoint x: 583, startPoint y: 361, endPoint x: 531, endPoint y: 348, distance: 53.2
click at [531, 348] on input "16,354.00" at bounding box center [550, 352] width 117 height 24
drag, startPoint x: 562, startPoint y: 350, endPoint x: 63, endPoint y: 313, distance: 501.1
click at [63, 313] on div "Petition Navigation Case Dashboard Payments Invoices Payments Payments Credit R…" at bounding box center [657, 434] width 1296 height 622
click at [211, 535] on span "Expenses" at bounding box center [172, 534] width 309 height 23
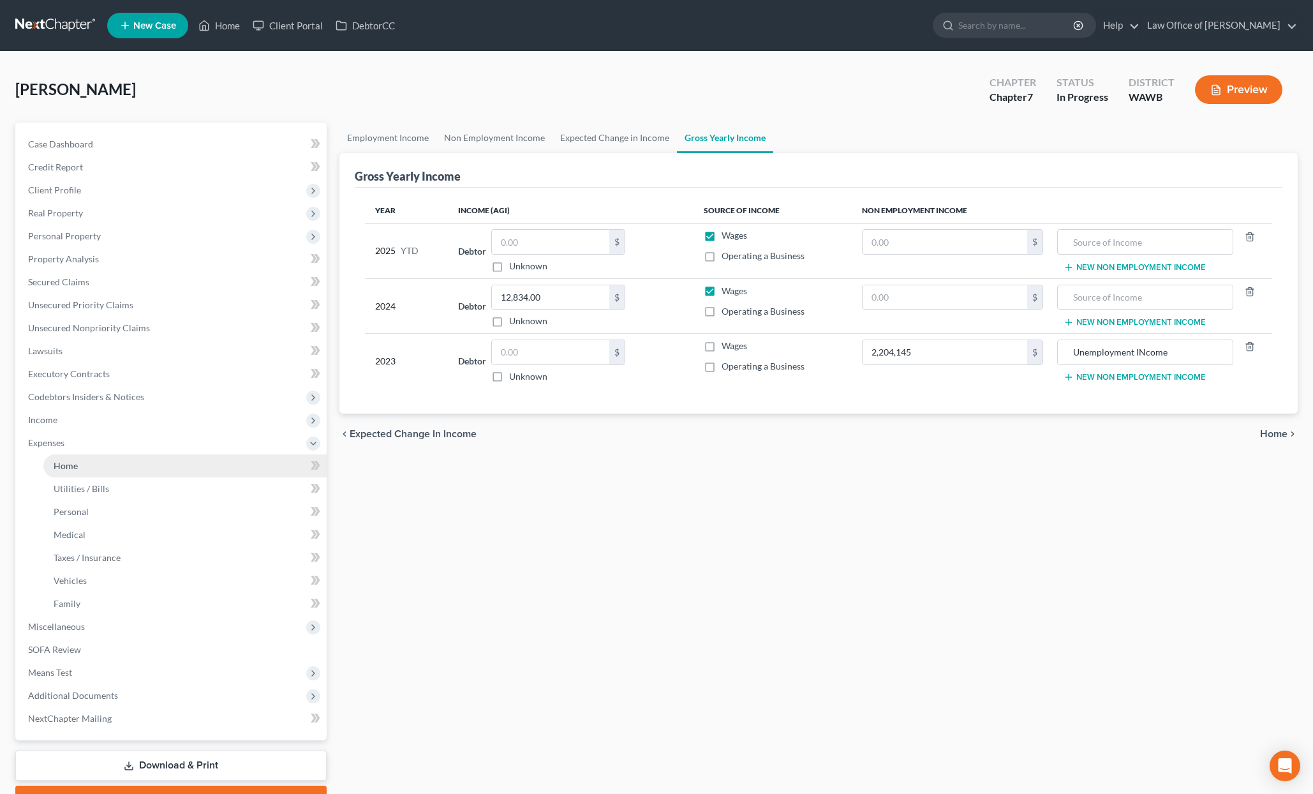
click at [198, 462] on link "Home" at bounding box center [184, 465] width 283 height 23
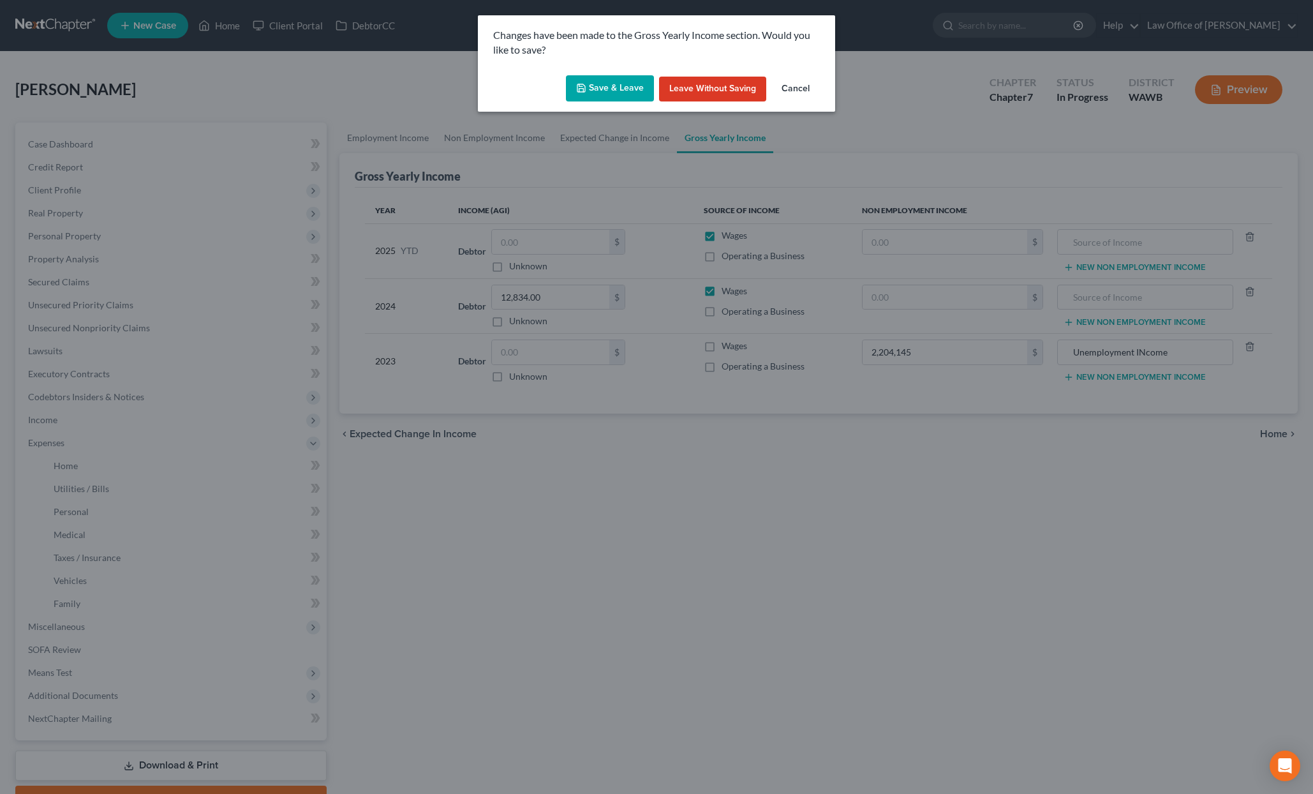
click at [610, 68] on div "Changes have been made to the Gross Yearly Income section. Would you like to sa…" at bounding box center [656, 42] width 357 height 55
click at [610, 89] on button "Save & Leave" at bounding box center [610, 88] width 88 height 27
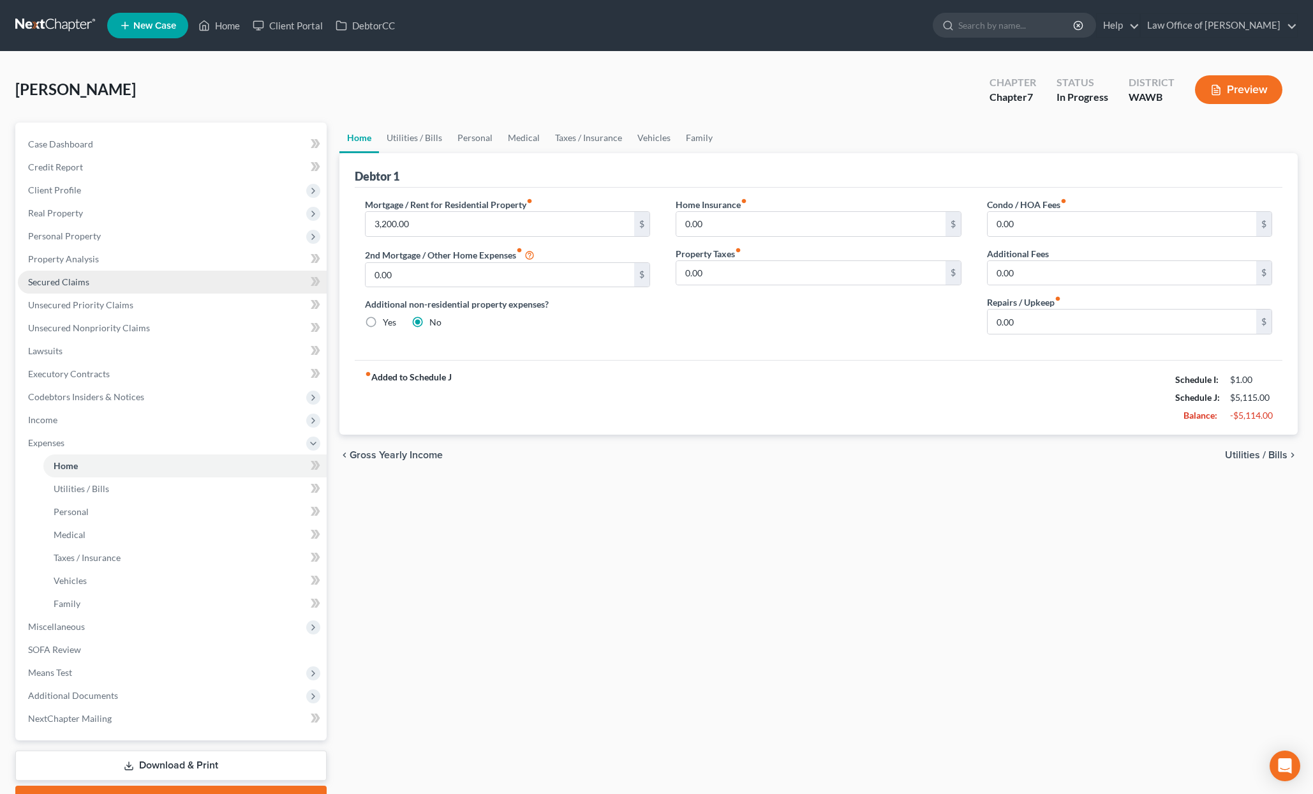
click at [205, 282] on link "Secured Claims" at bounding box center [172, 282] width 309 height 23
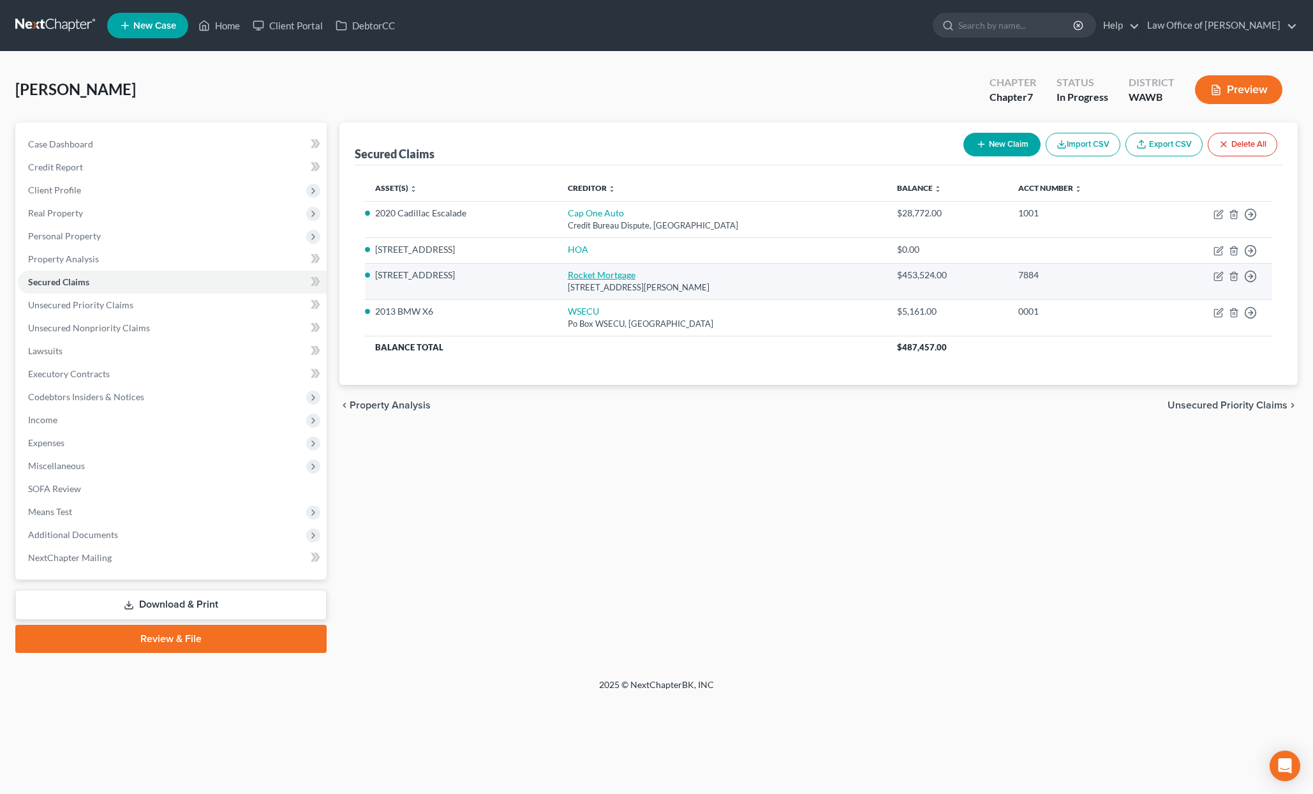
click at [633, 274] on link "Rocket Mortgage" at bounding box center [602, 274] width 68 height 11
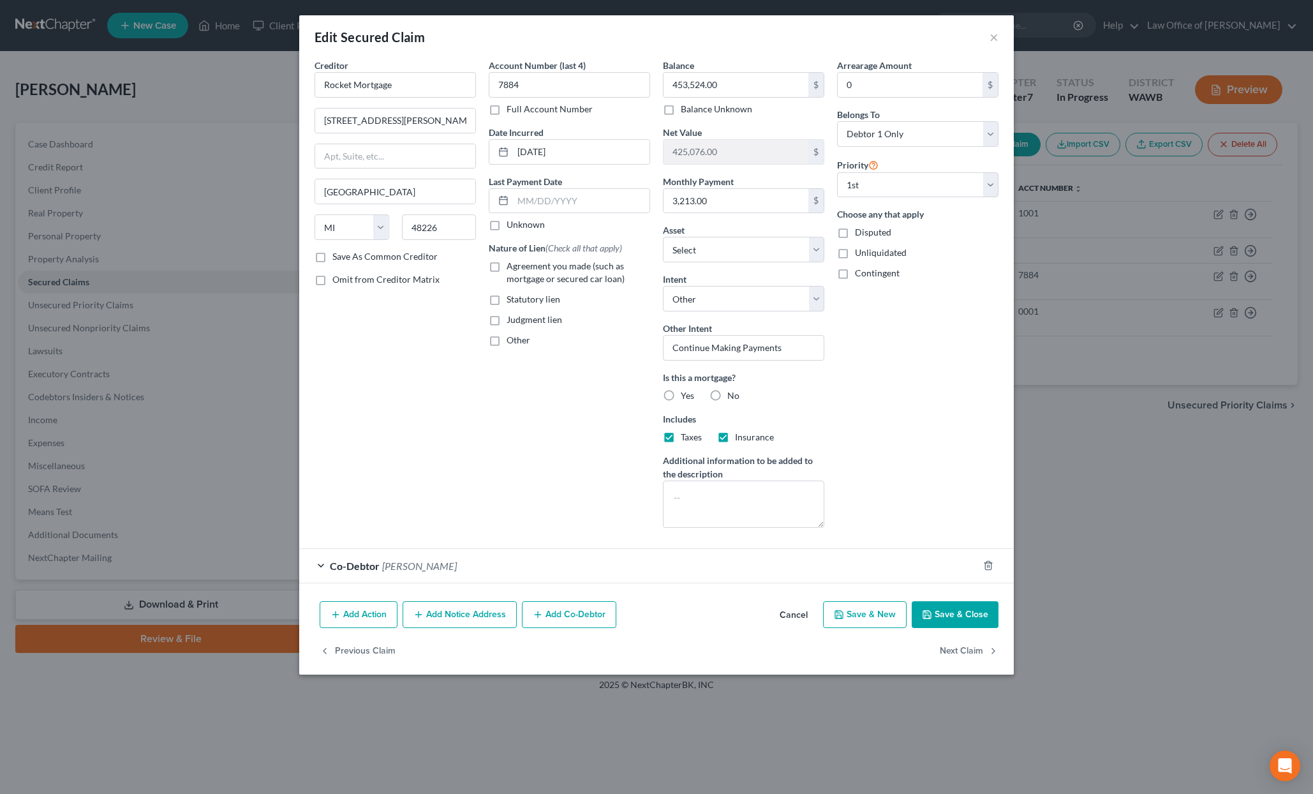
click at [964, 613] on button "Save & Close" at bounding box center [955, 614] width 87 height 27
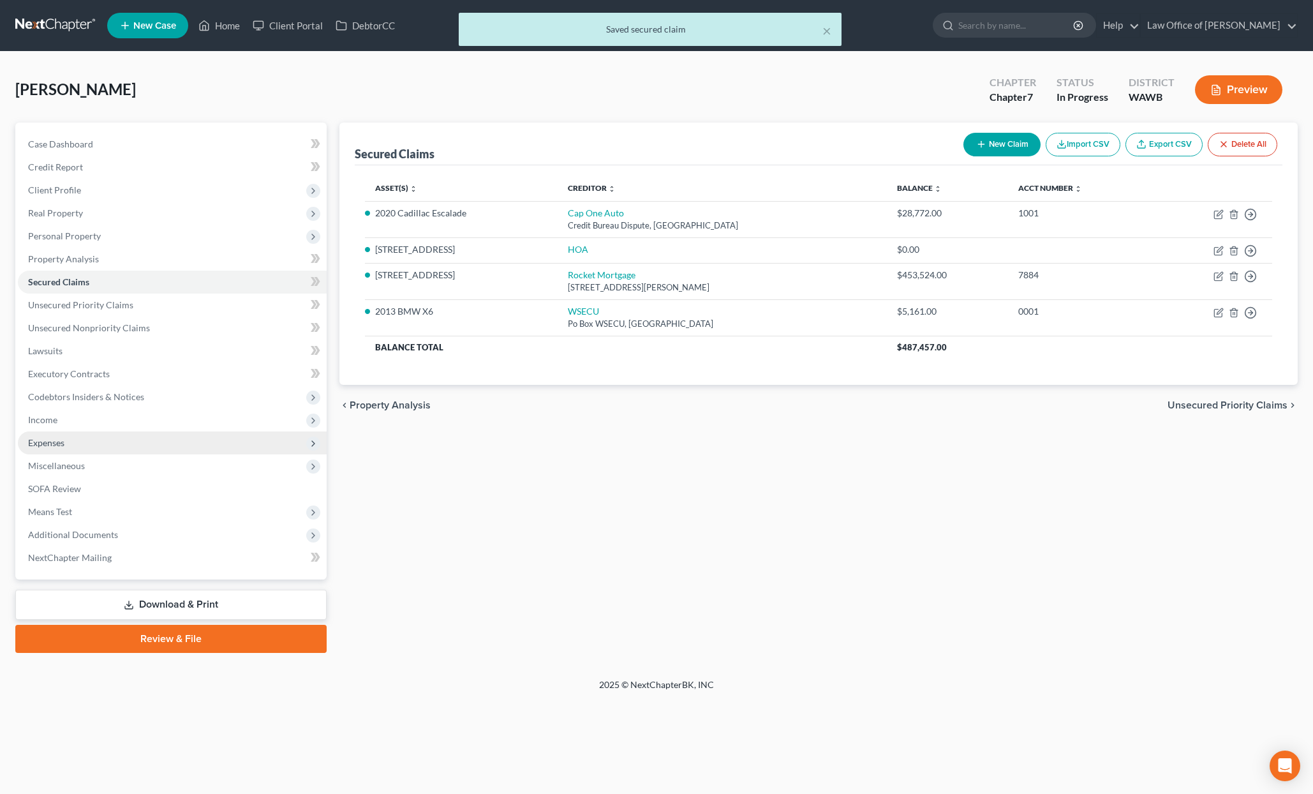
click at [157, 438] on span "Expenses" at bounding box center [172, 442] width 309 height 23
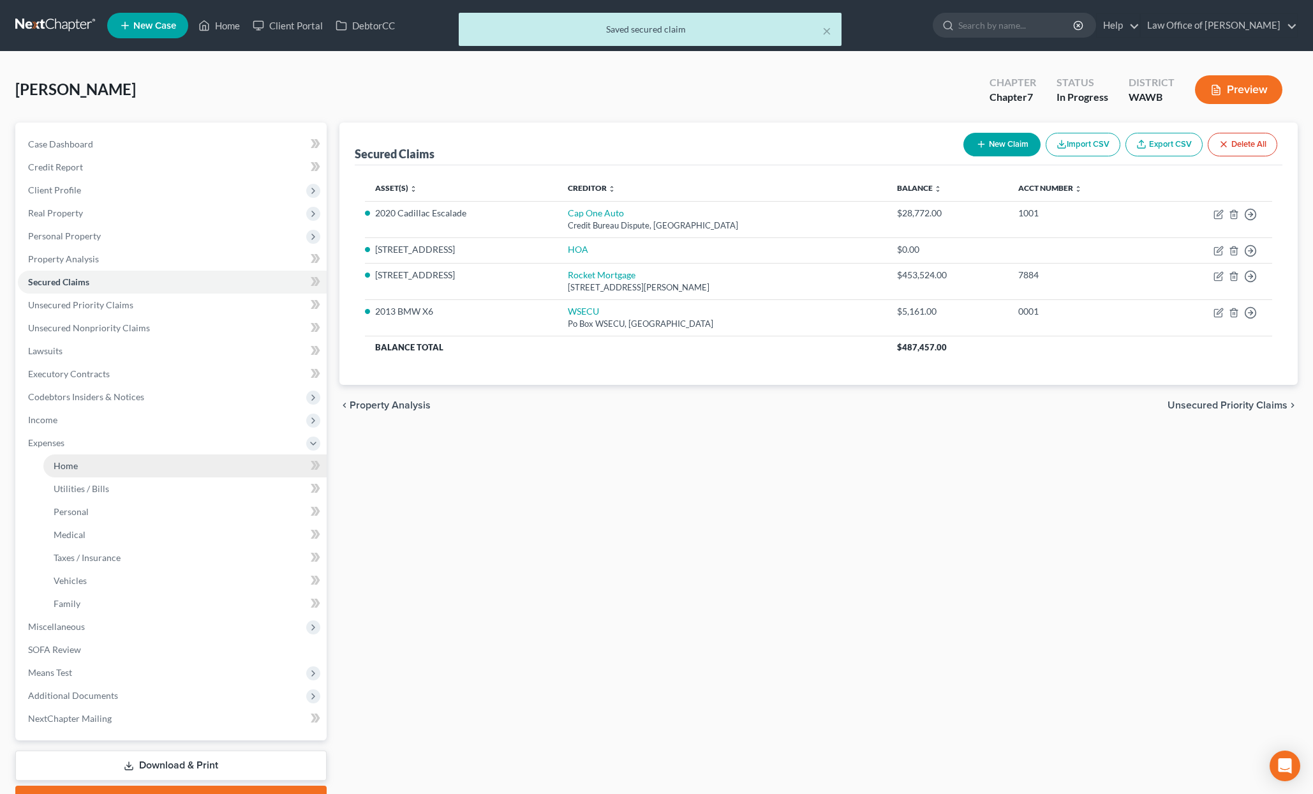
click at [210, 459] on link "Home" at bounding box center [184, 465] width 283 height 23
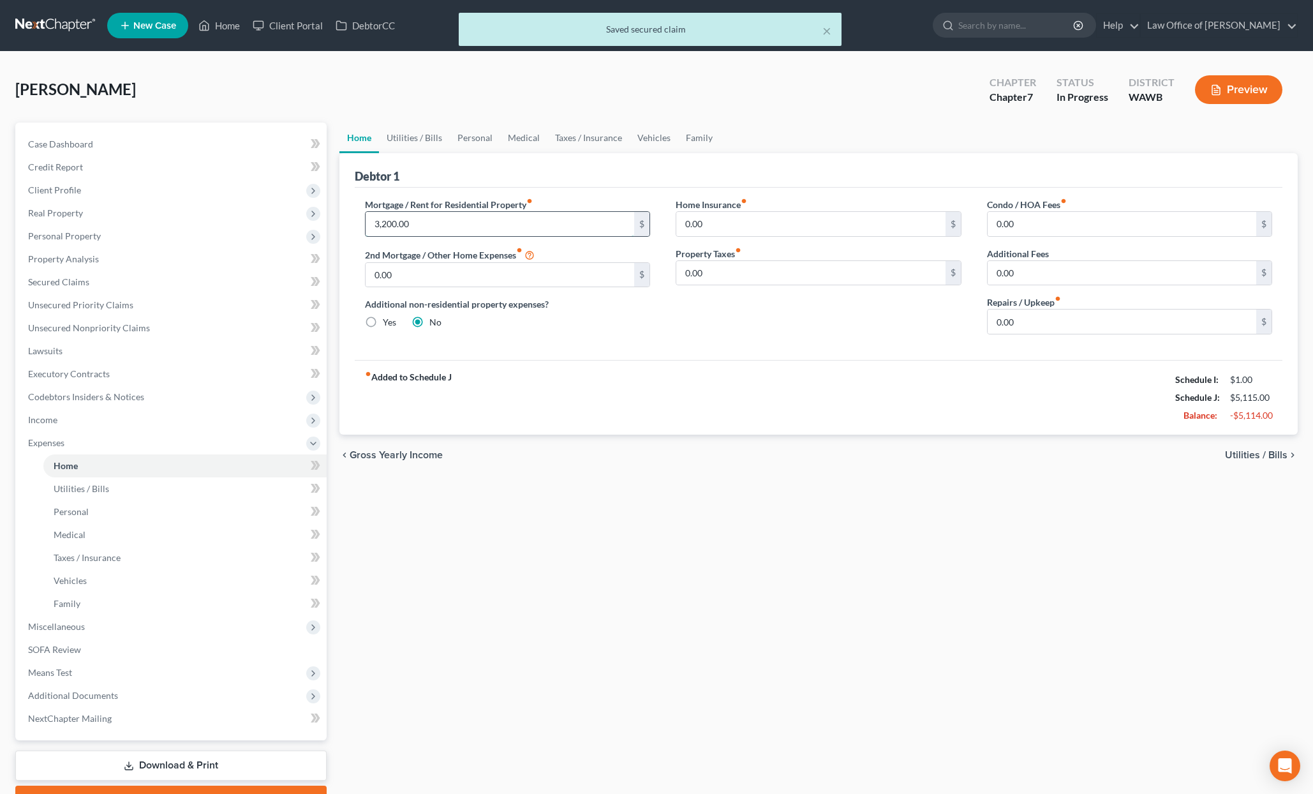
click at [419, 227] on input "3,200.00" at bounding box center [500, 224] width 269 height 24
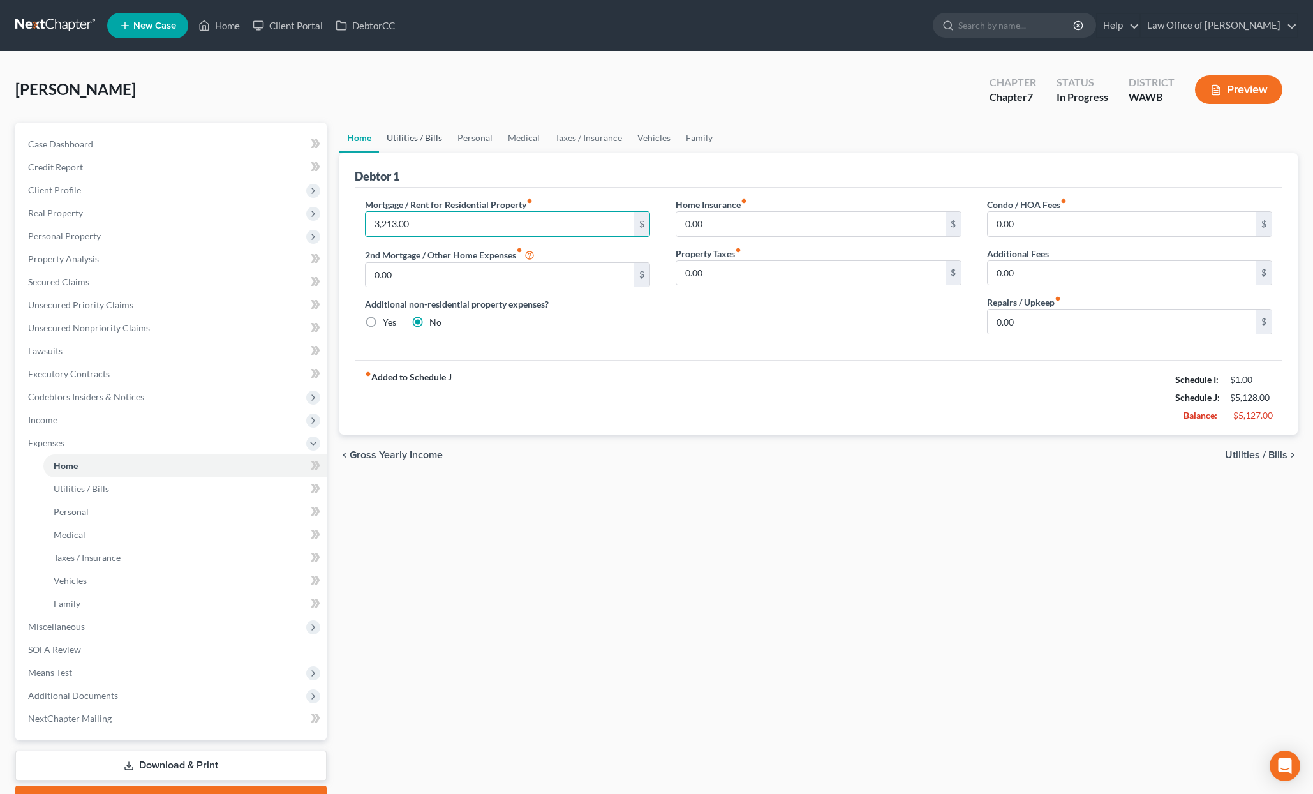
click at [422, 148] on link "Utilities / Bills" at bounding box center [414, 138] width 71 height 31
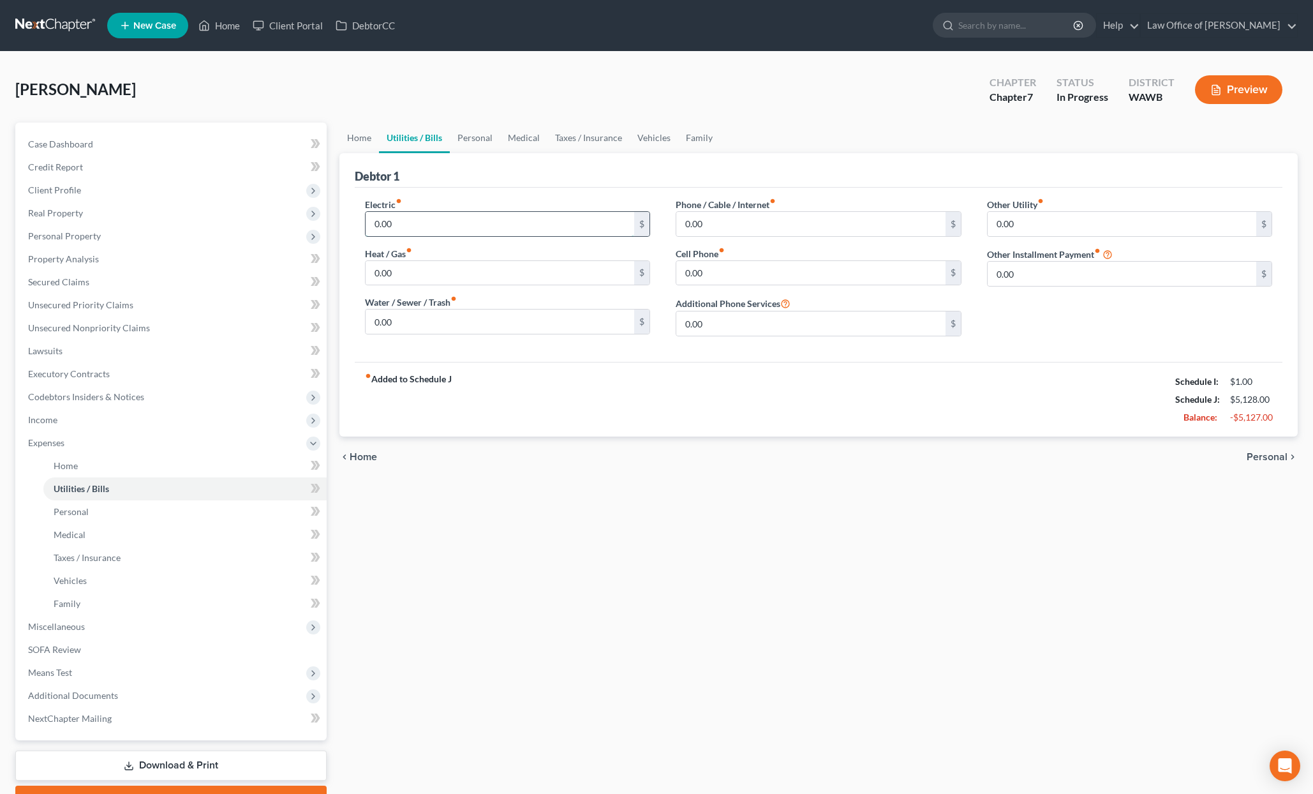
click at [426, 221] on input "0.00" at bounding box center [500, 224] width 269 height 24
click at [423, 317] on input "0.00" at bounding box center [500, 322] width 269 height 24
click at [703, 232] on input "0.00" at bounding box center [810, 224] width 269 height 24
click at [489, 142] on link "Personal" at bounding box center [475, 138] width 50 height 31
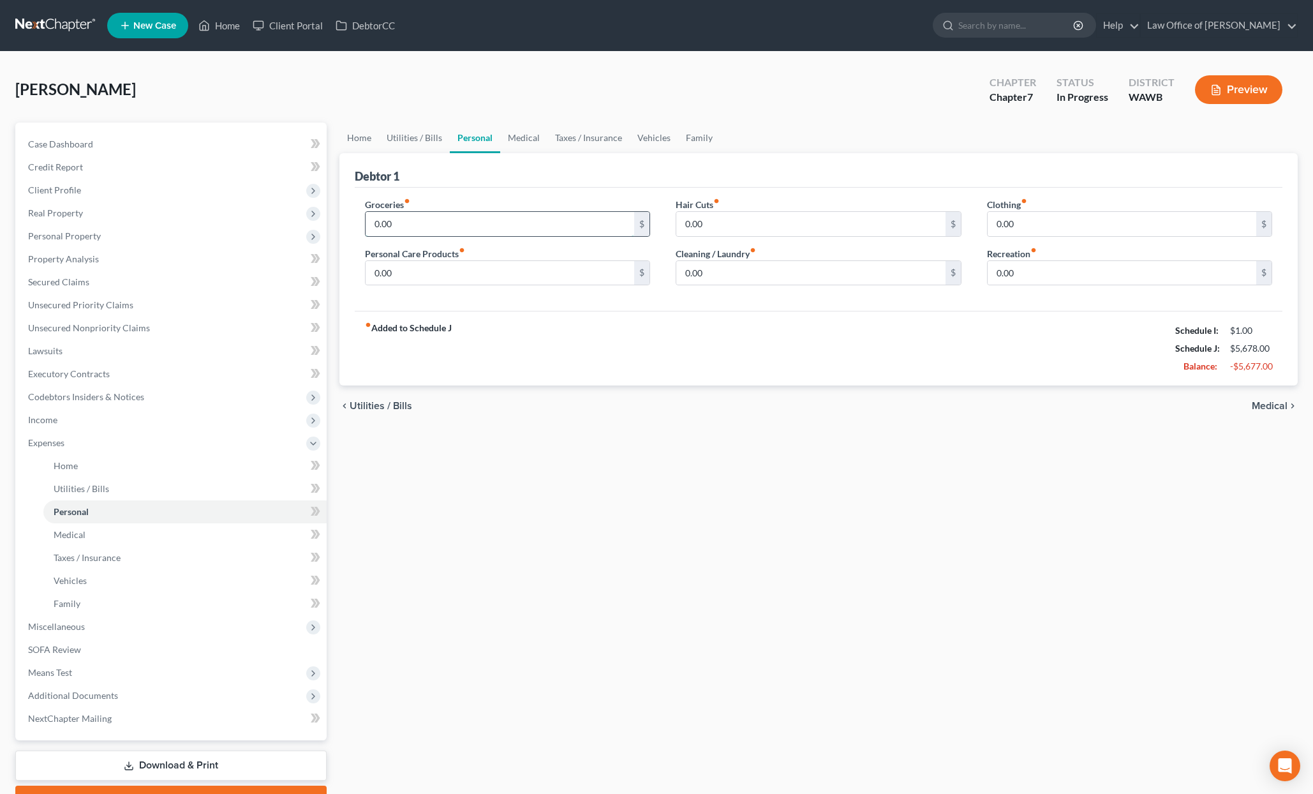
click at [497, 221] on input "0.00" at bounding box center [500, 224] width 269 height 24
click at [505, 137] on link "Medical" at bounding box center [523, 138] width 47 height 31
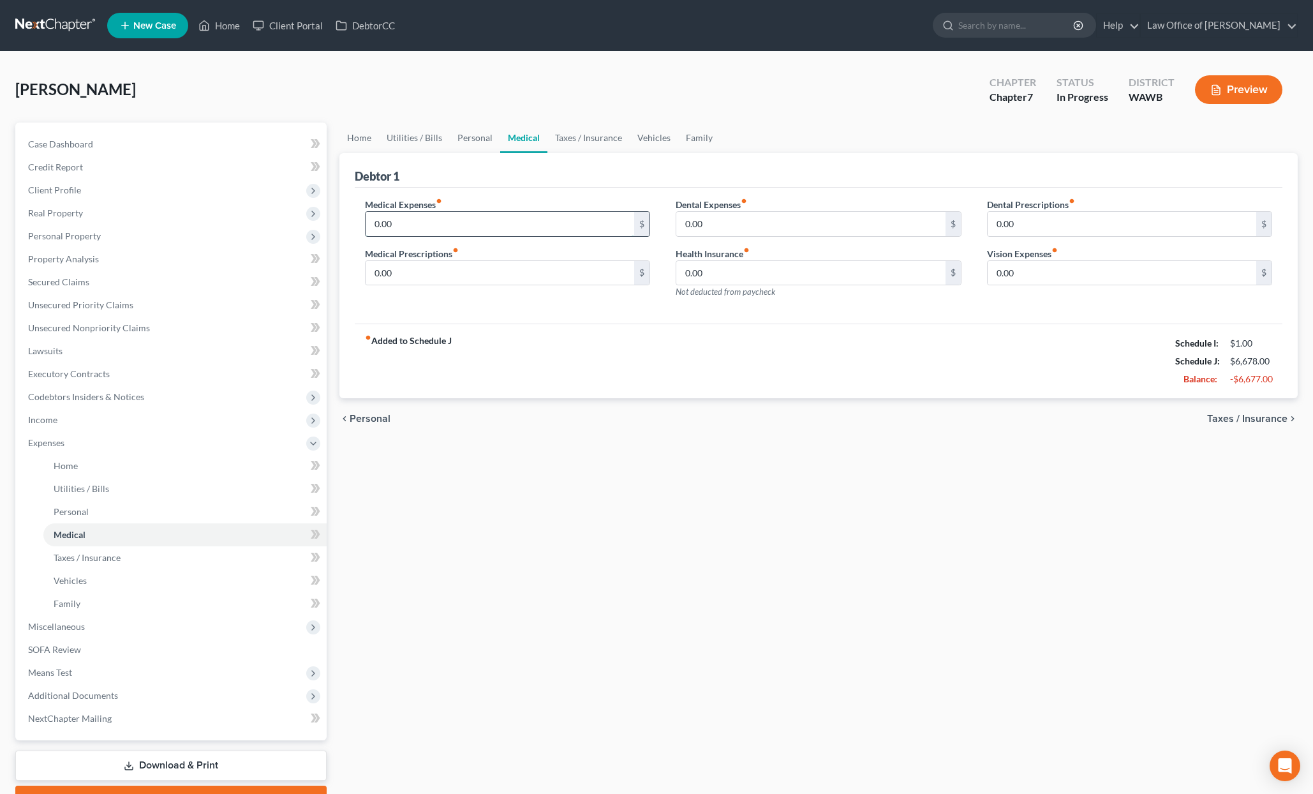
click at [449, 228] on input "0.00" at bounding box center [500, 224] width 269 height 24
click at [645, 137] on link "Vehicles" at bounding box center [654, 138] width 49 height 31
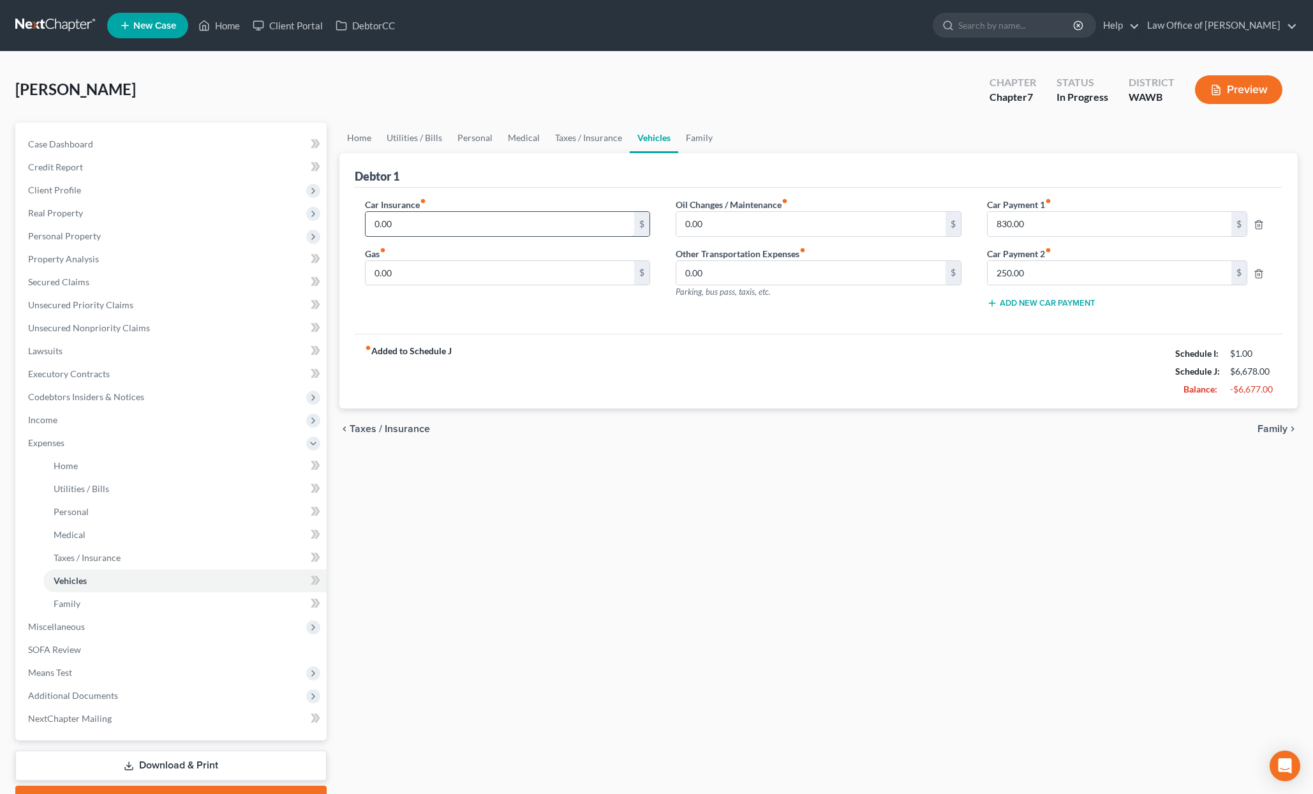
click at [422, 228] on input "0.00" at bounding box center [500, 224] width 269 height 24
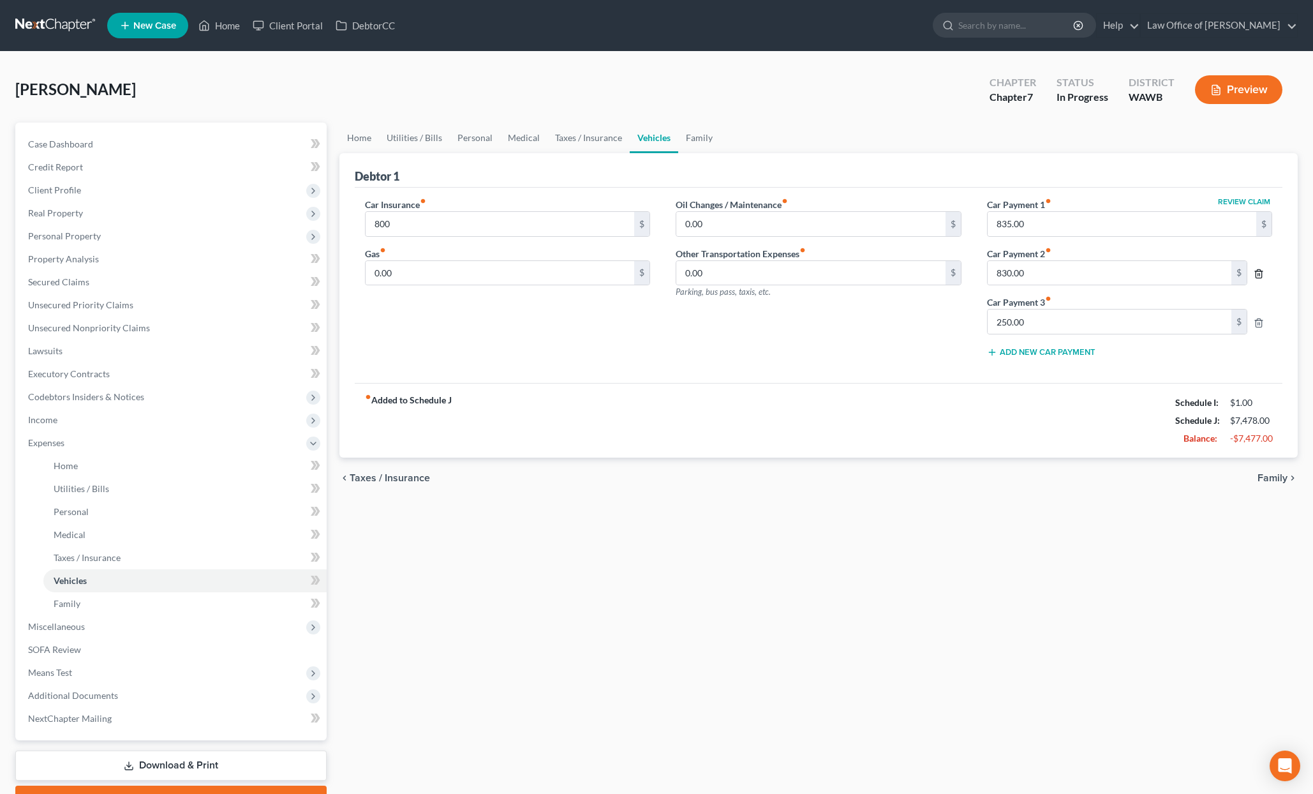
click at [1259, 274] on icon "button" at bounding box center [1259, 274] width 10 height 10
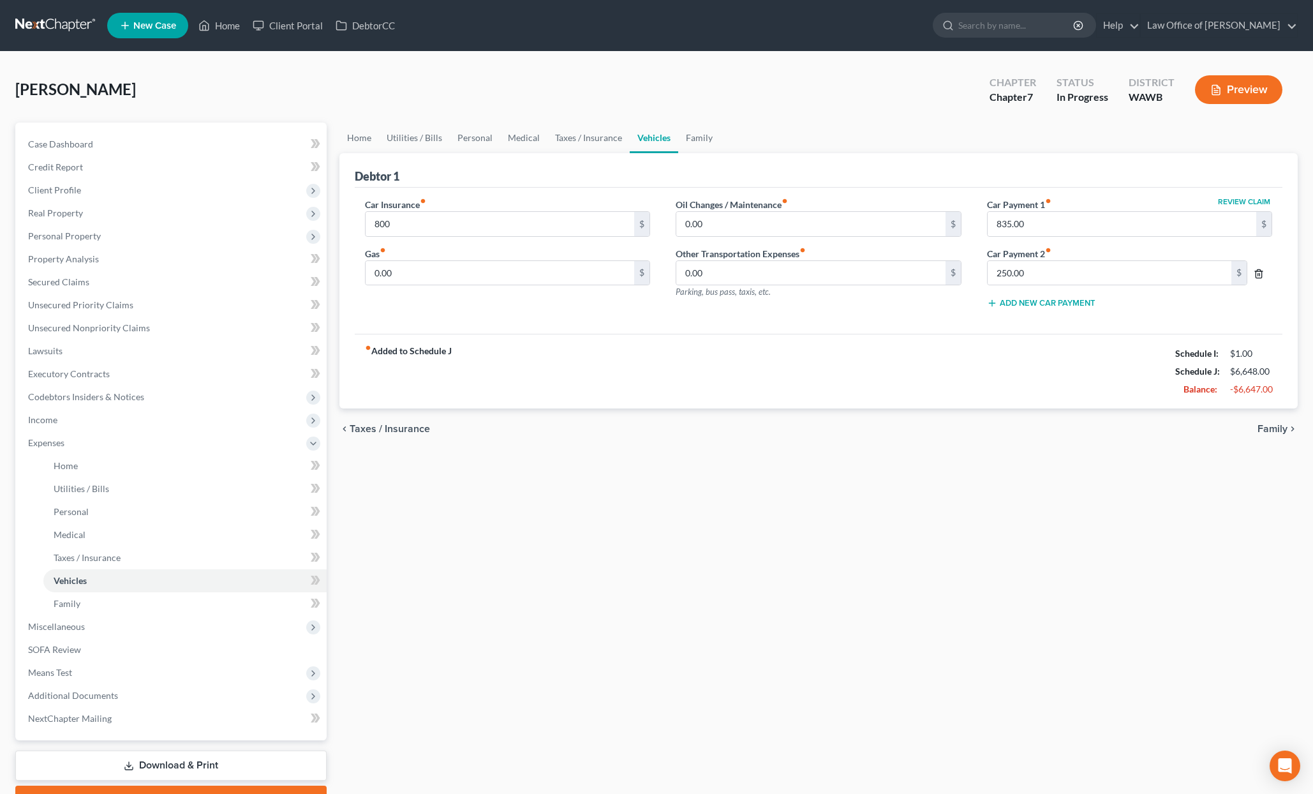
click at [1260, 273] on line "button" at bounding box center [1260, 274] width 0 height 3
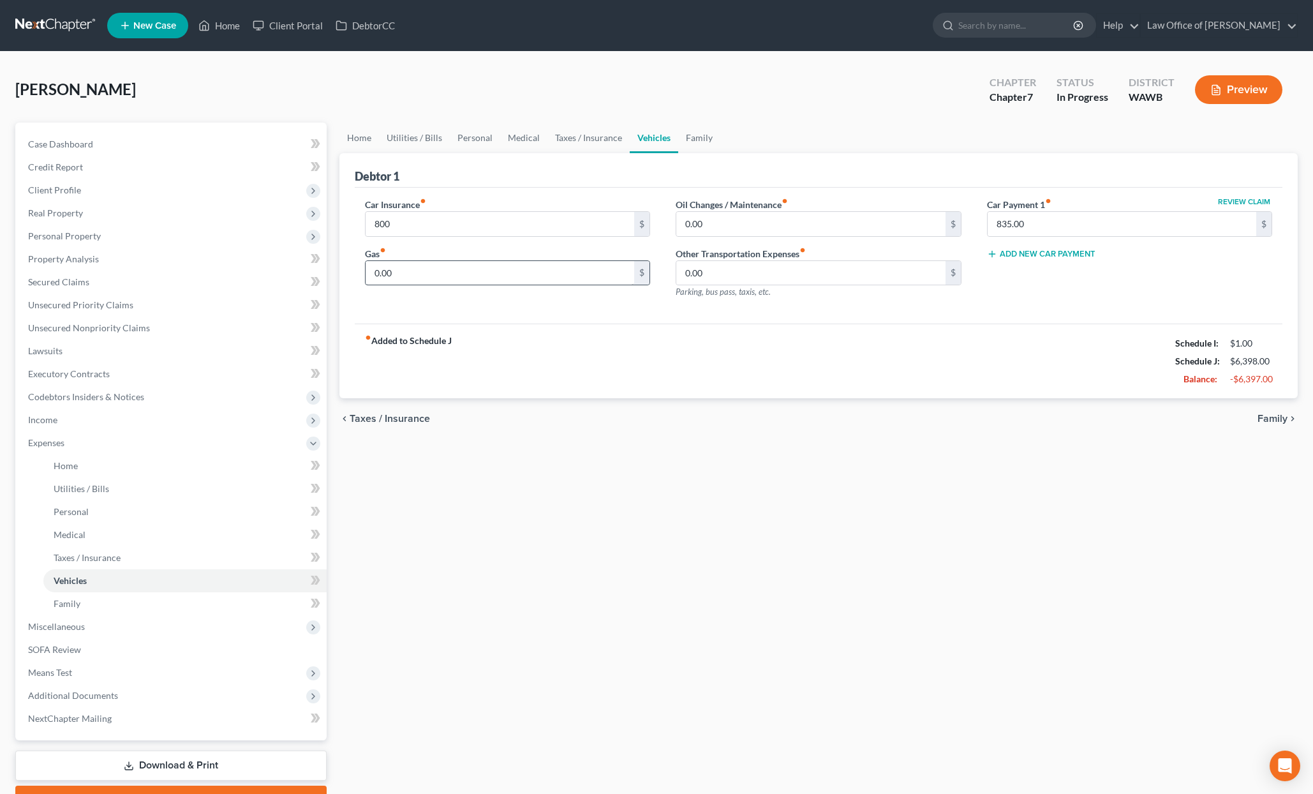
click at [428, 260] on div "0.00 $" at bounding box center [508, 273] width 286 height 26
click at [424, 269] on input "0.00" at bounding box center [500, 273] width 269 height 24
click at [415, 217] on input "800" at bounding box center [500, 224] width 269 height 24
click at [410, 281] on input "0.00" at bounding box center [500, 273] width 269 height 24
click at [702, 138] on link "Family" at bounding box center [699, 138] width 42 height 31
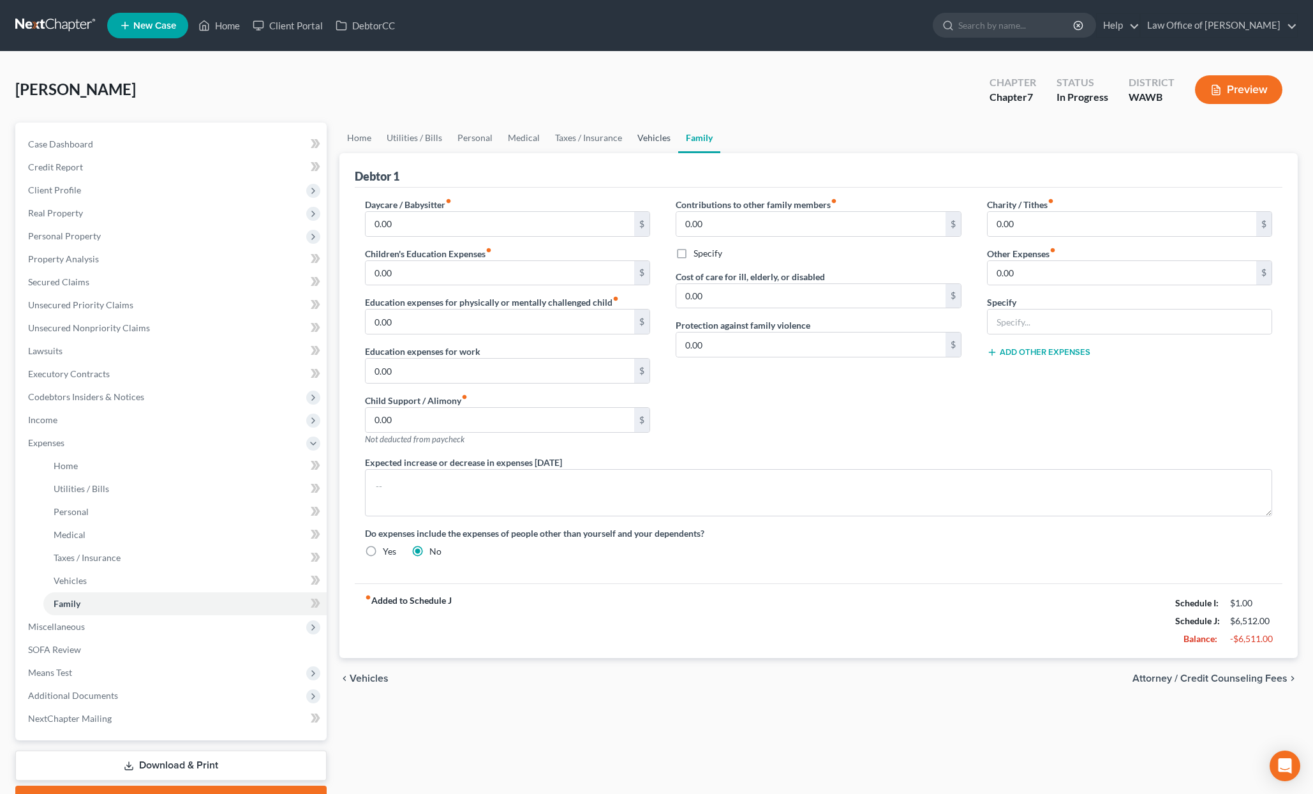
click at [649, 138] on link "Vehicles" at bounding box center [654, 138] width 49 height 31
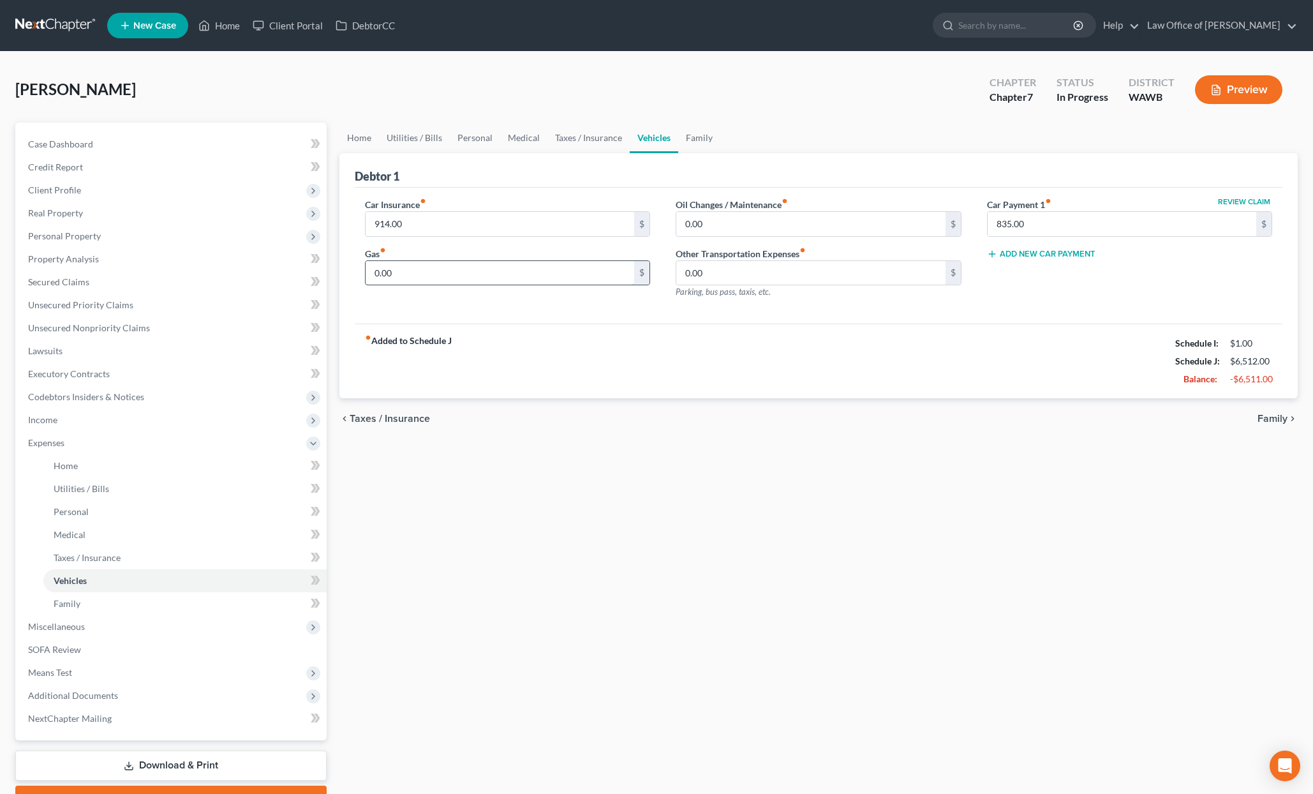
click at [442, 272] on input "0.00" at bounding box center [500, 273] width 269 height 24
click at [690, 134] on link "Family" at bounding box center [699, 138] width 42 height 31
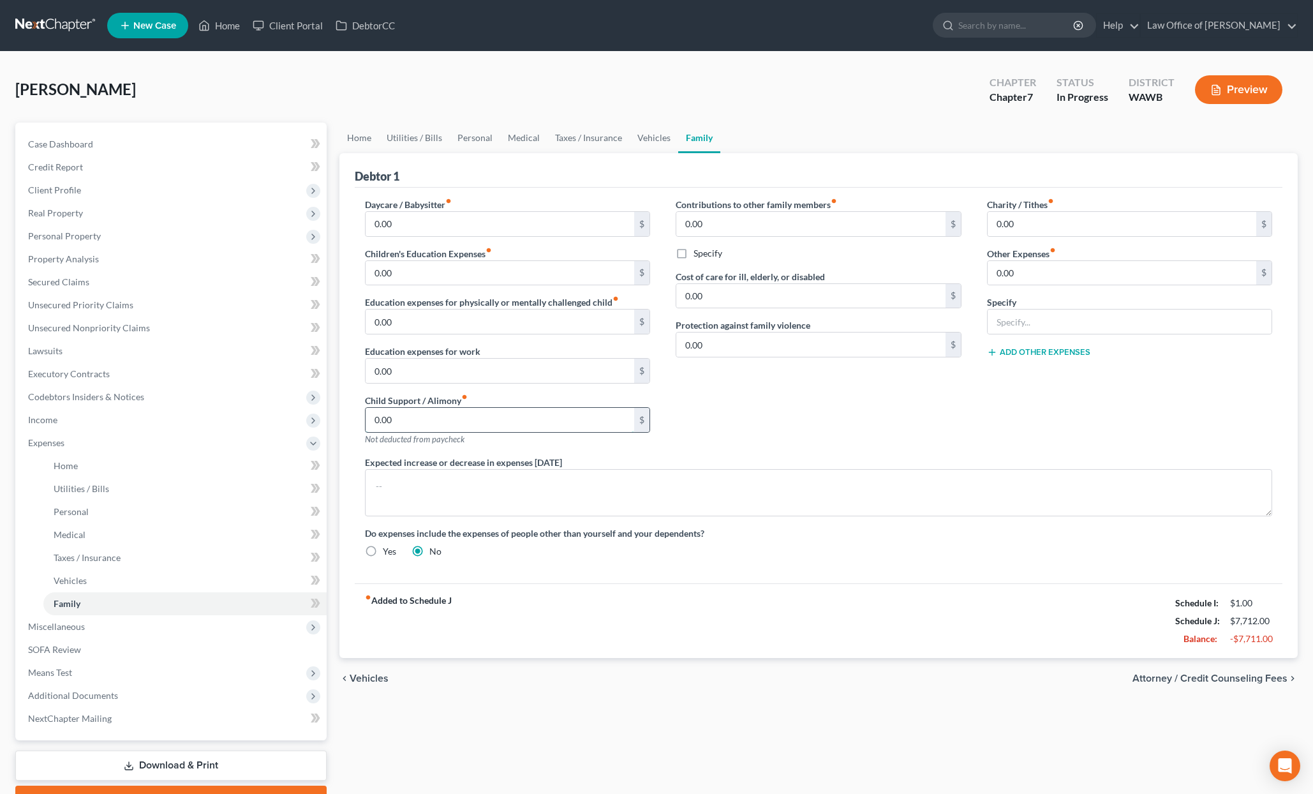
click at [403, 416] on input "0.00" at bounding box center [500, 420] width 269 height 24
click at [407, 267] on input "0.00" at bounding box center [500, 273] width 269 height 24
click at [396, 216] on input "0.00" at bounding box center [500, 224] width 269 height 24
drag, startPoint x: 402, startPoint y: 228, endPoint x: 354, endPoint y: 209, distance: 52.1
click at [357, 213] on div "Daycare / Babysitter fiber_manual_record 0.00 $ Children's Education Expenses f…" at bounding box center [507, 327] width 311 height 258
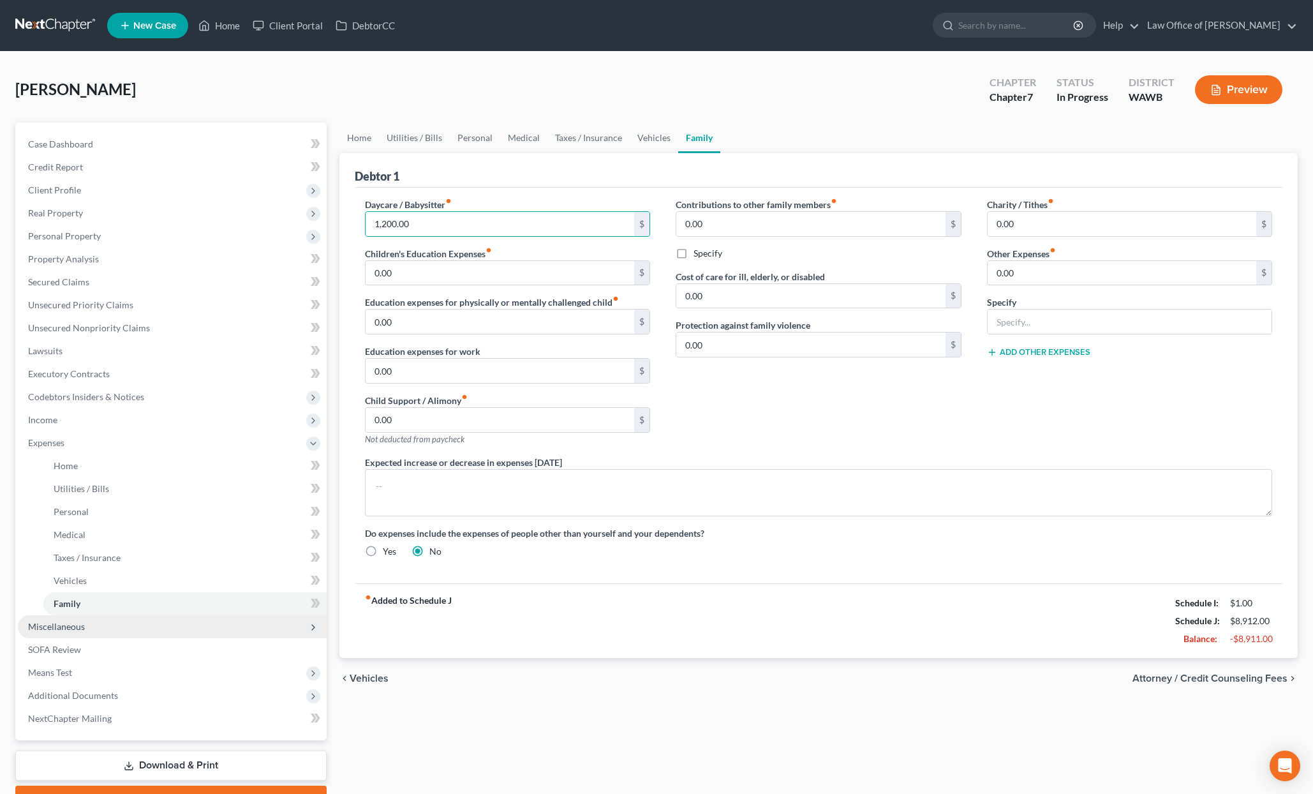
click at [180, 637] on span "Miscellaneous" at bounding box center [172, 626] width 309 height 23
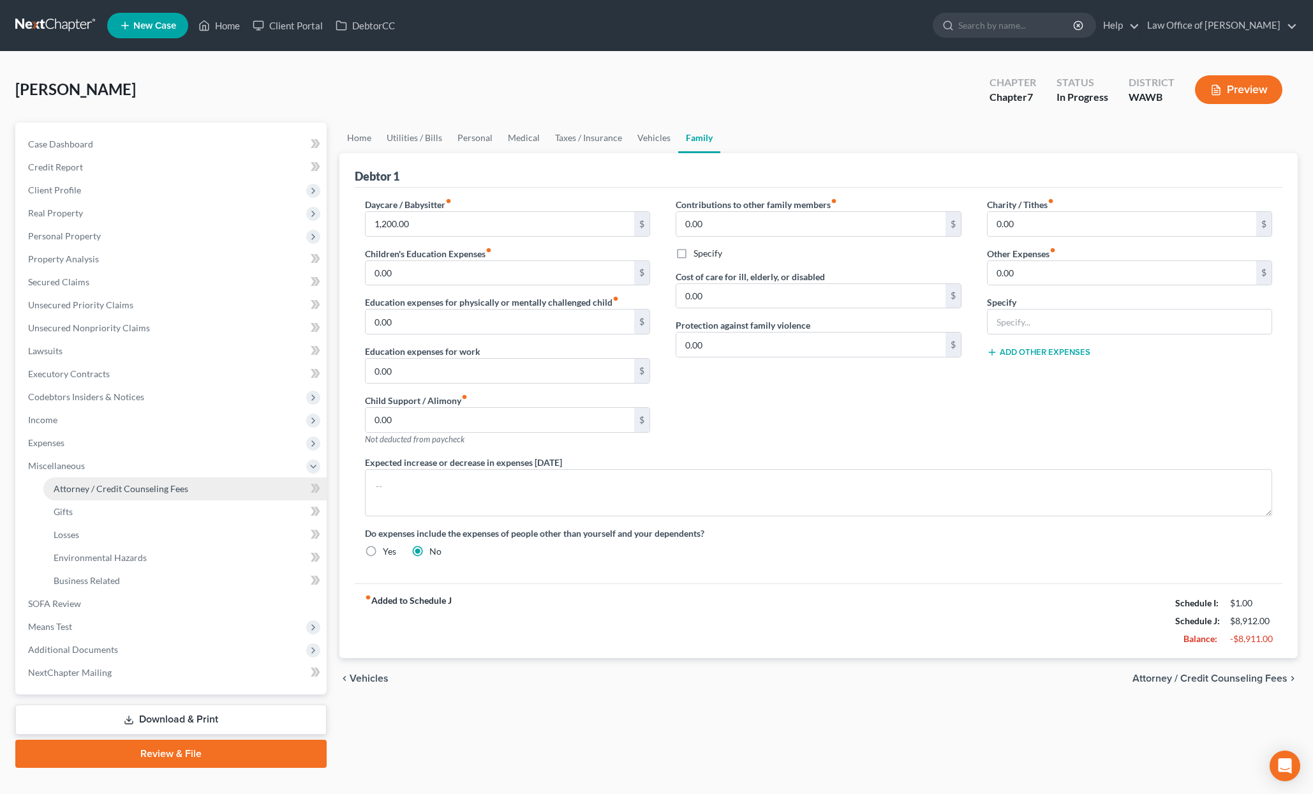
click at [156, 488] on span "Attorney / Credit Counseling Fees" at bounding box center [121, 488] width 135 height 11
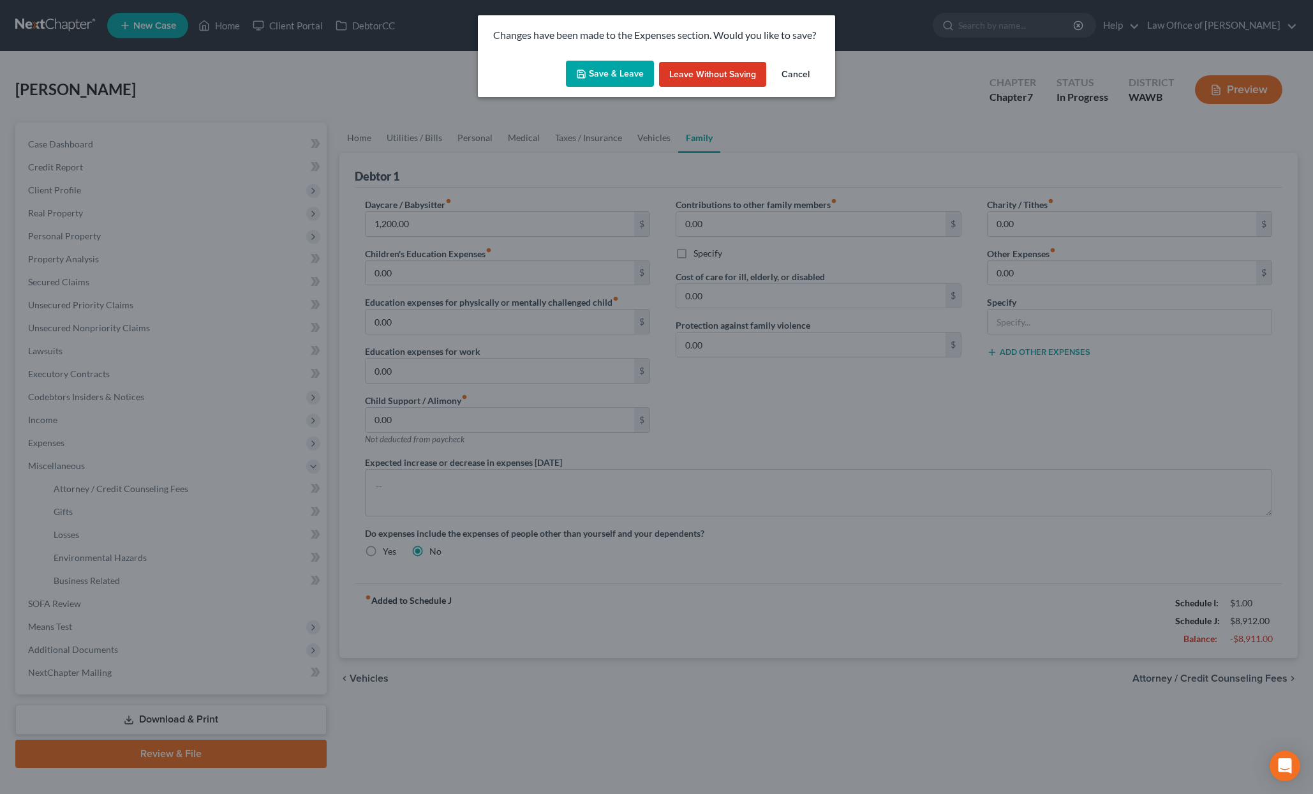
click at [623, 61] on button "Save & Leave" at bounding box center [610, 74] width 88 height 27
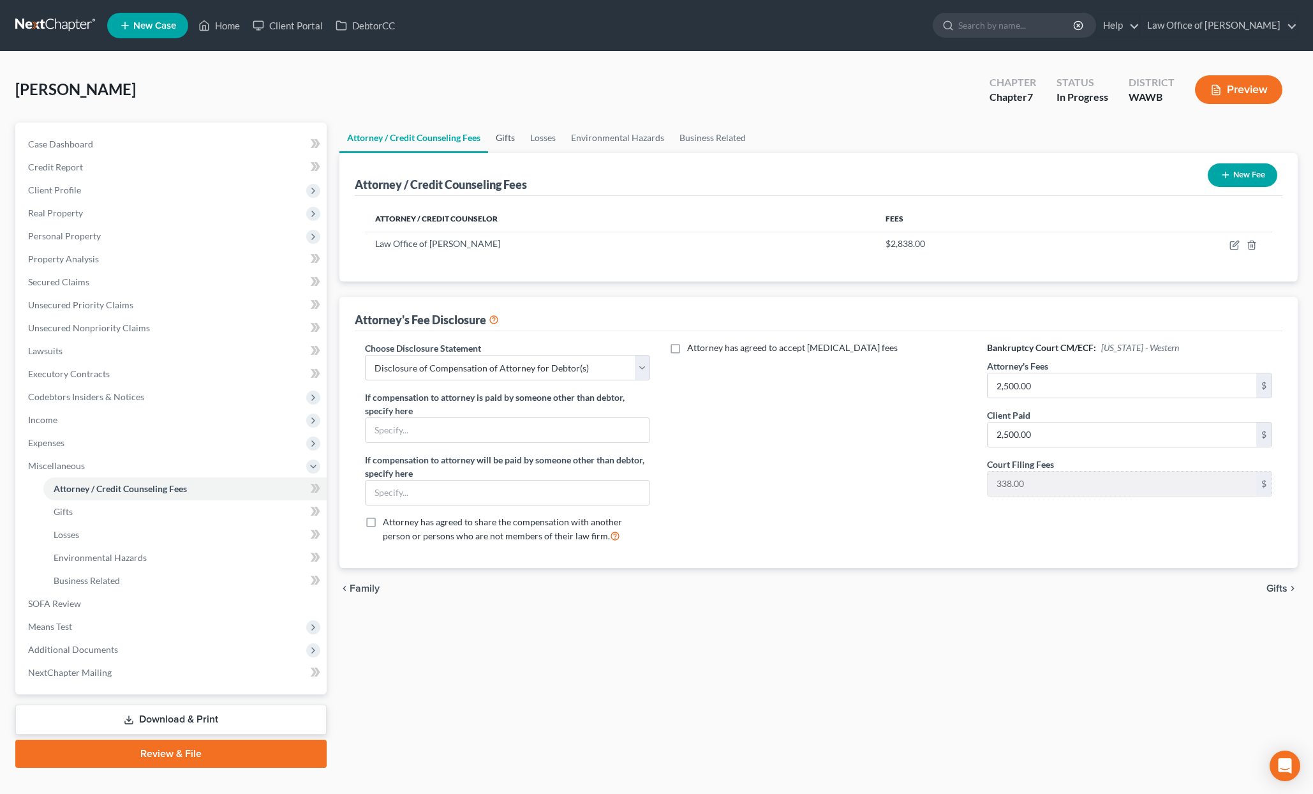
click at [504, 142] on link "Gifts" at bounding box center [505, 138] width 34 height 31
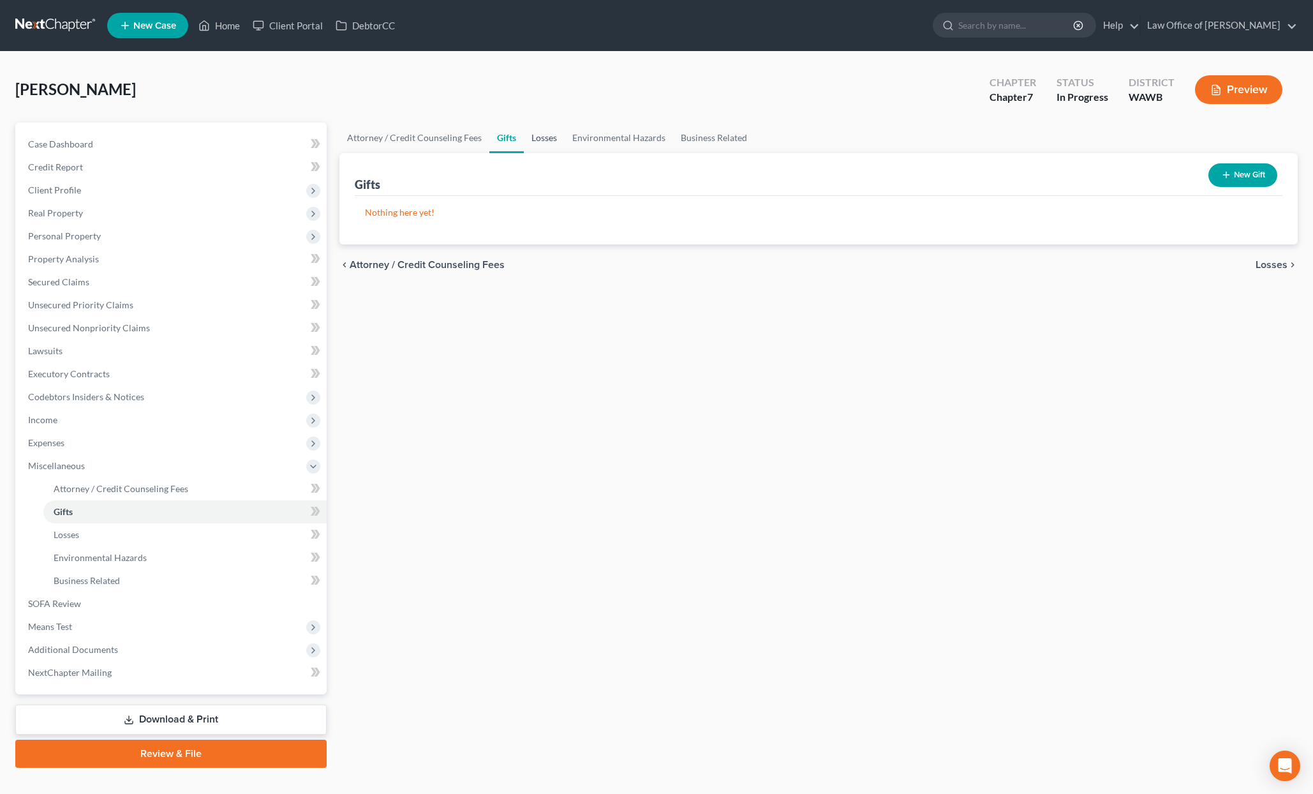
click at [541, 138] on link "Losses" at bounding box center [544, 138] width 41 height 31
click at [589, 145] on link "Environmental Hazards" at bounding box center [619, 138] width 108 height 31
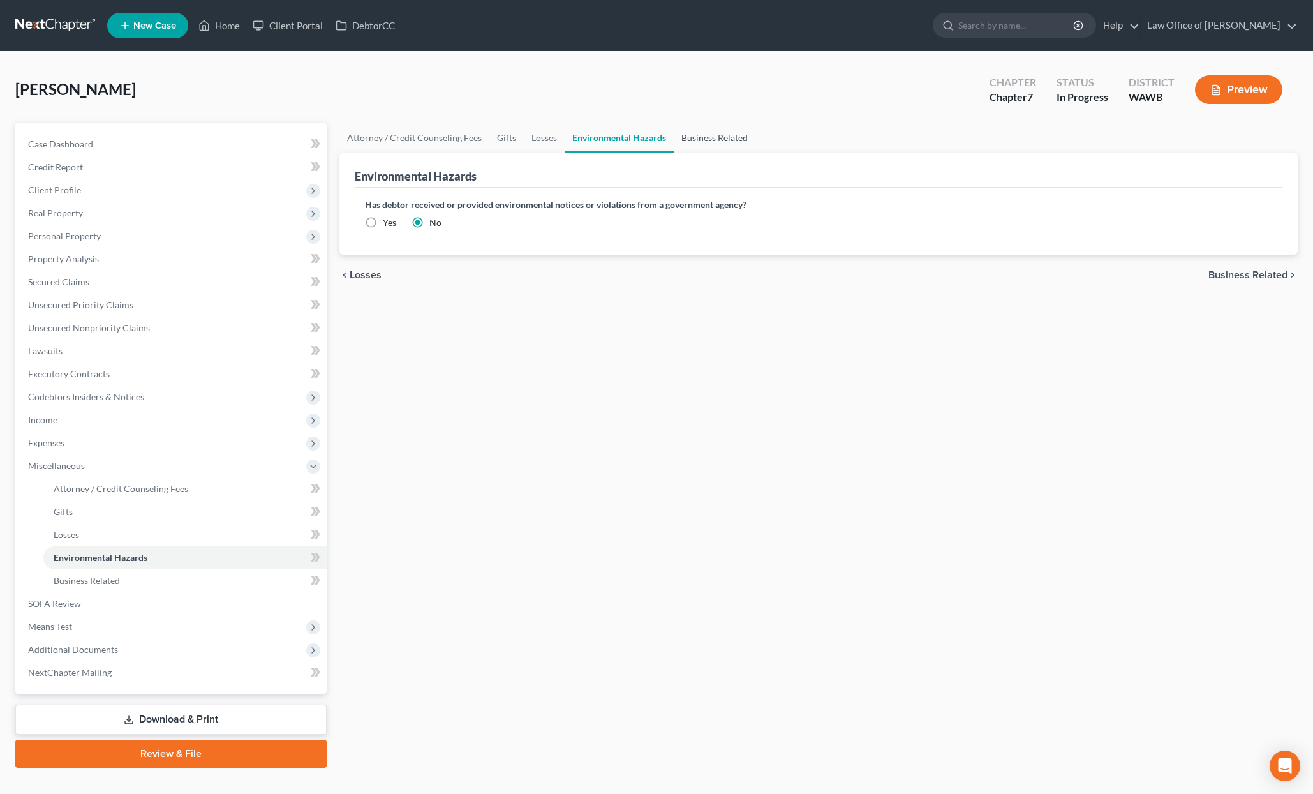
click at [710, 140] on link "Business Related" at bounding box center [715, 138] width 82 height 31
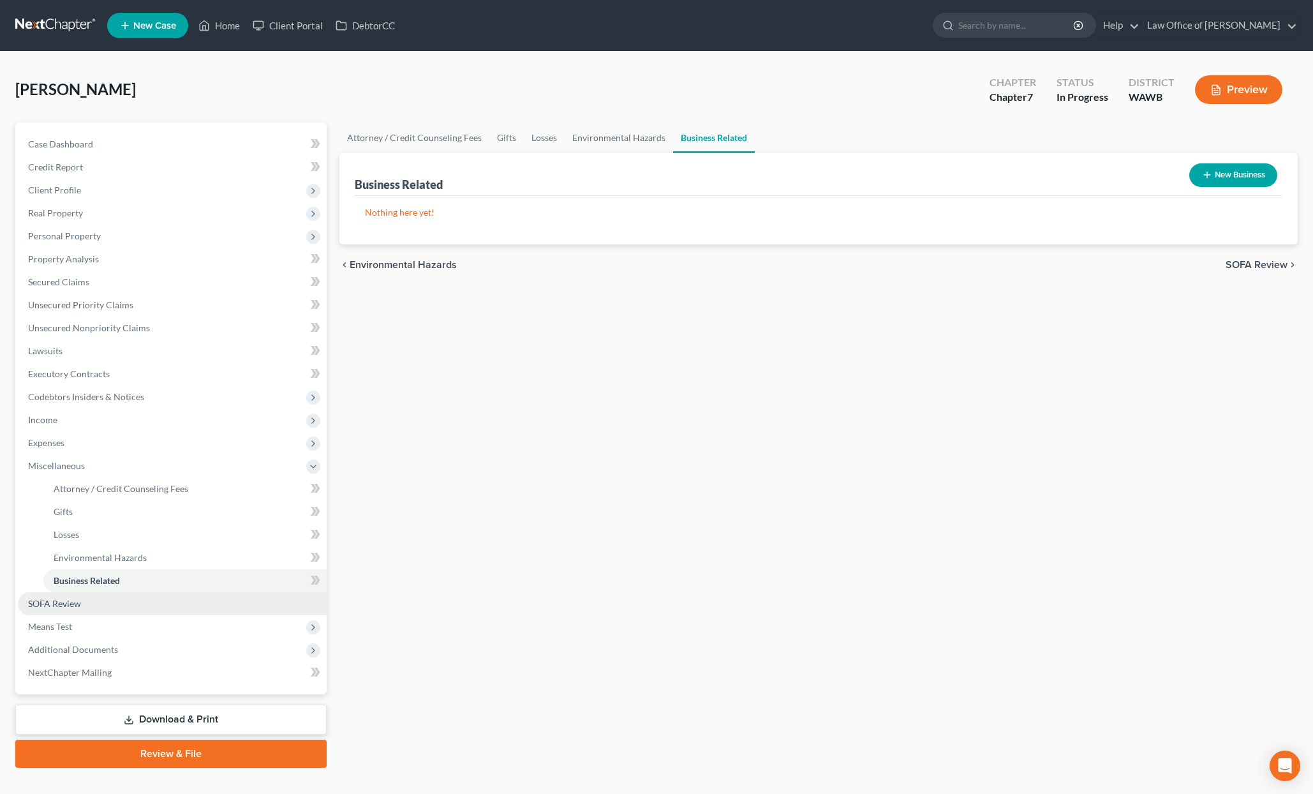
click at [126, 606] on link "SOFA Review" at bounding box center [172, 603] width 309 height 23
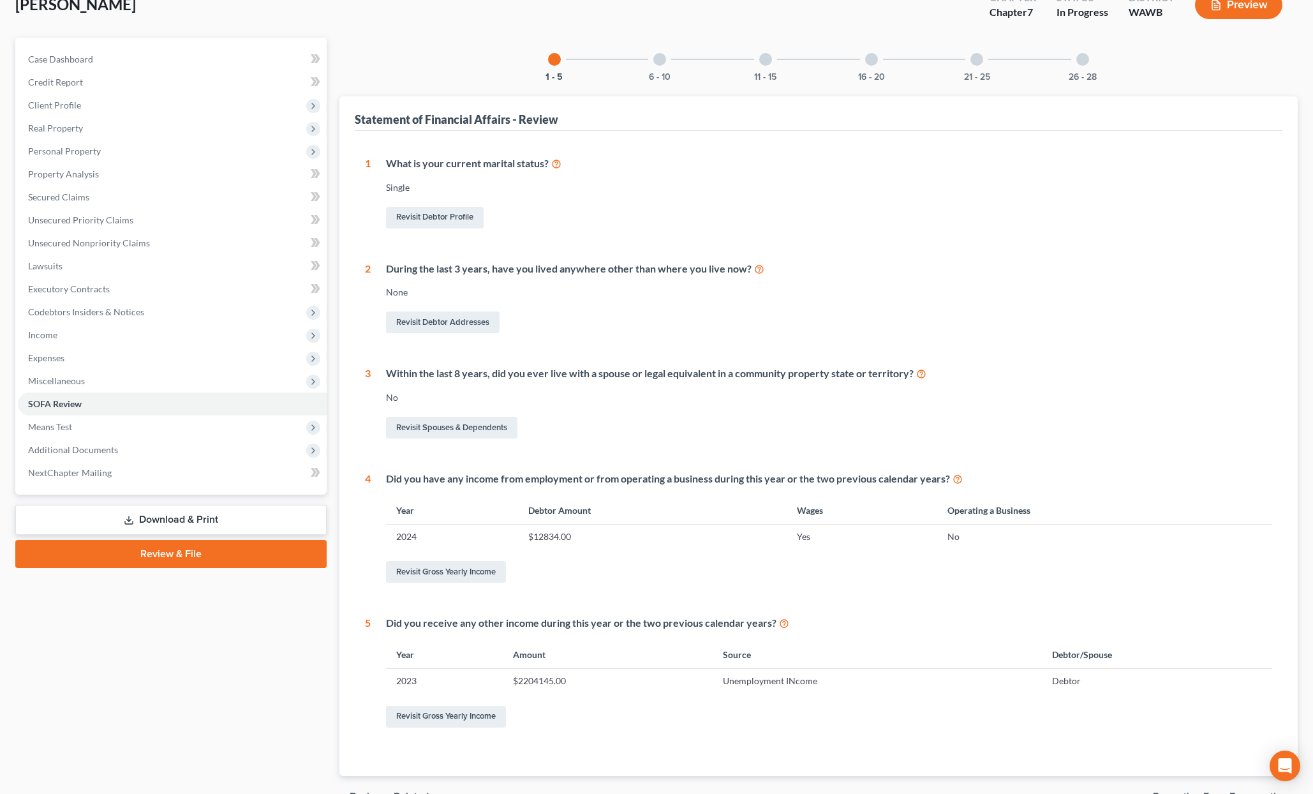
scroll to position [156, 0]
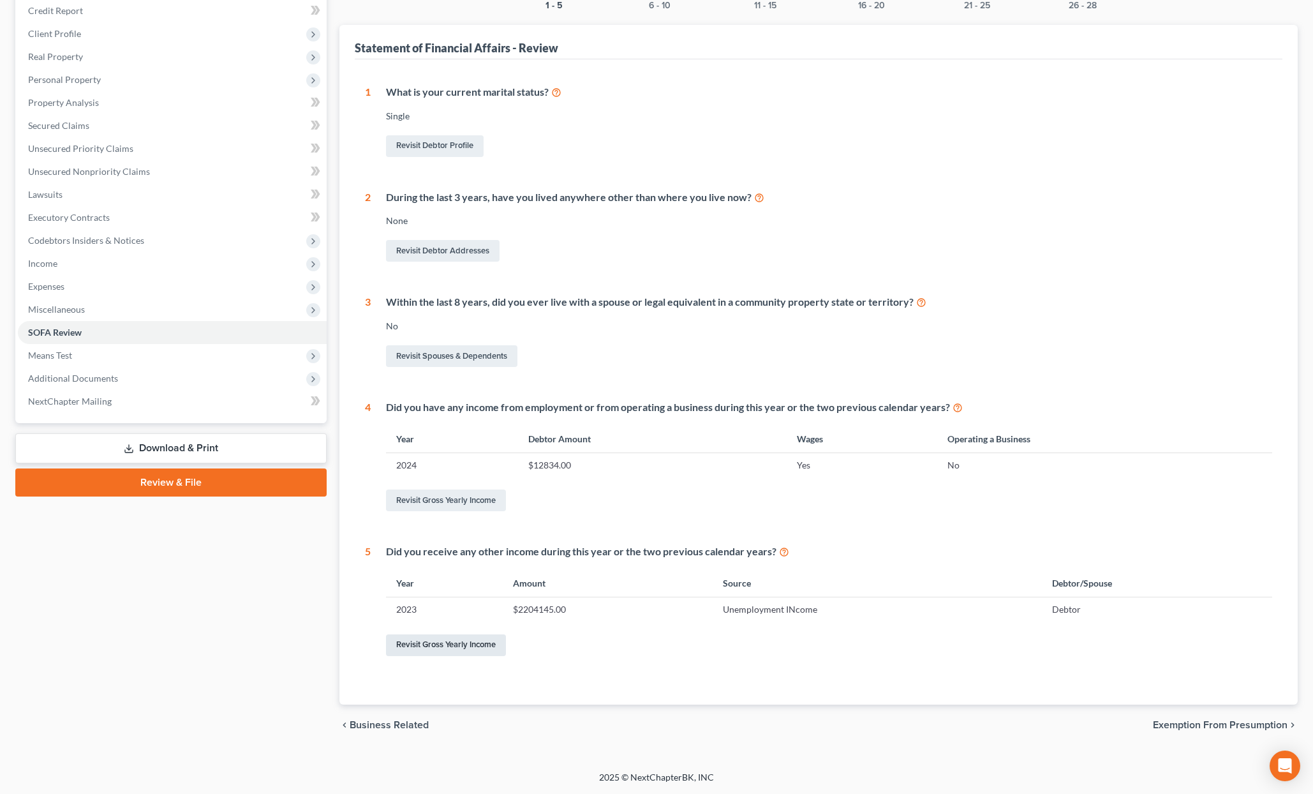
click at [467, 652] on link "Revisit Gross Yearly Income" at bounding box center [446, 645] width 120 height 22
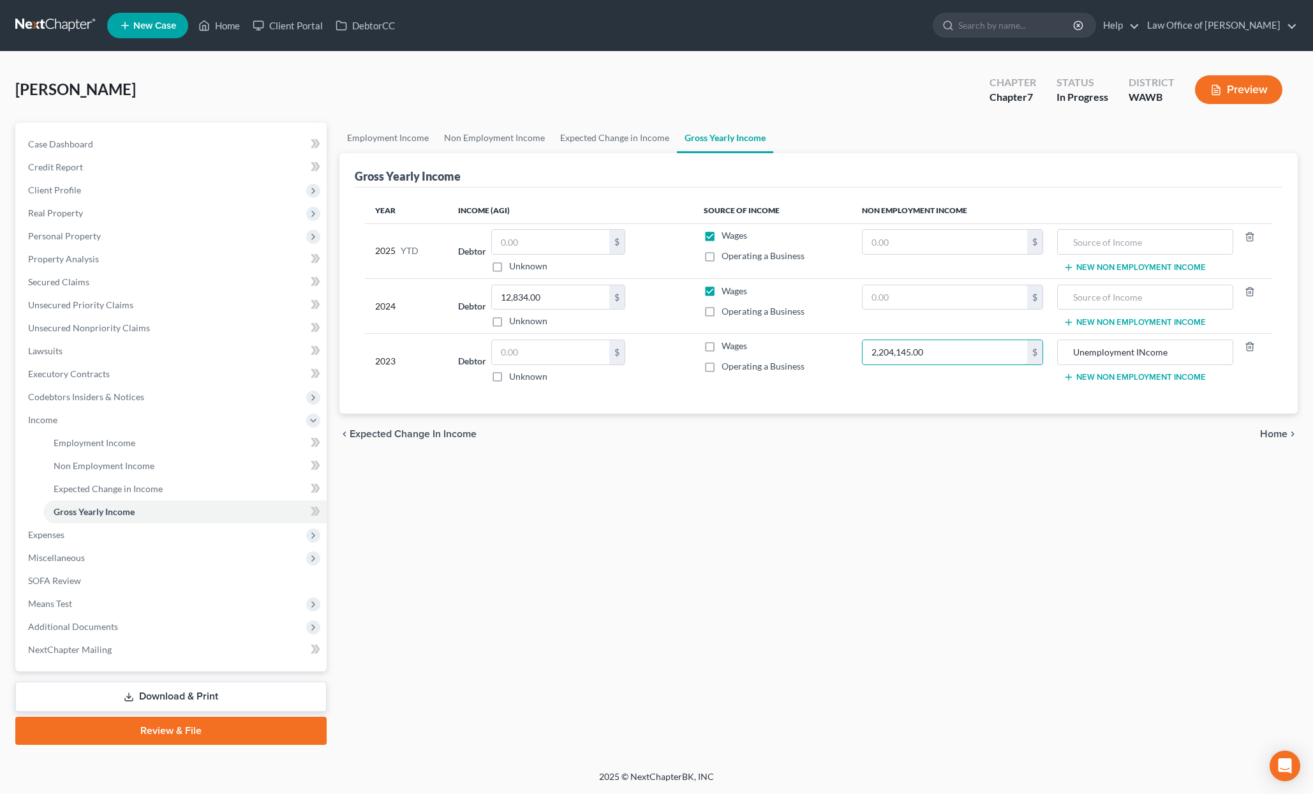
drag, startPoint x: 941, startPoint y: 354, endPoint x: 747, endPoint y: 338, distance: 194.7
click at [747, 338] on tr "2023 Debtor $ Unknown Balance Undetermined $ Unknown Wages Operating a Business…" at bounding box center [819, 361] width 908 height 55
drag, startPoint x: 941, startPoint y: 358, endPoint x: 794, endPoint y: 336, distance: 149.0
click at [794, 336] on tr "2023 Debtor $ Unknown Balance Undetermined $ Unknown Wages Operating a Business…" at bounding box center [819, 361] width 908 height 55
click at [75, 581] on span "SOFA Review" at bounding box center [54, 580] width 53 height 11
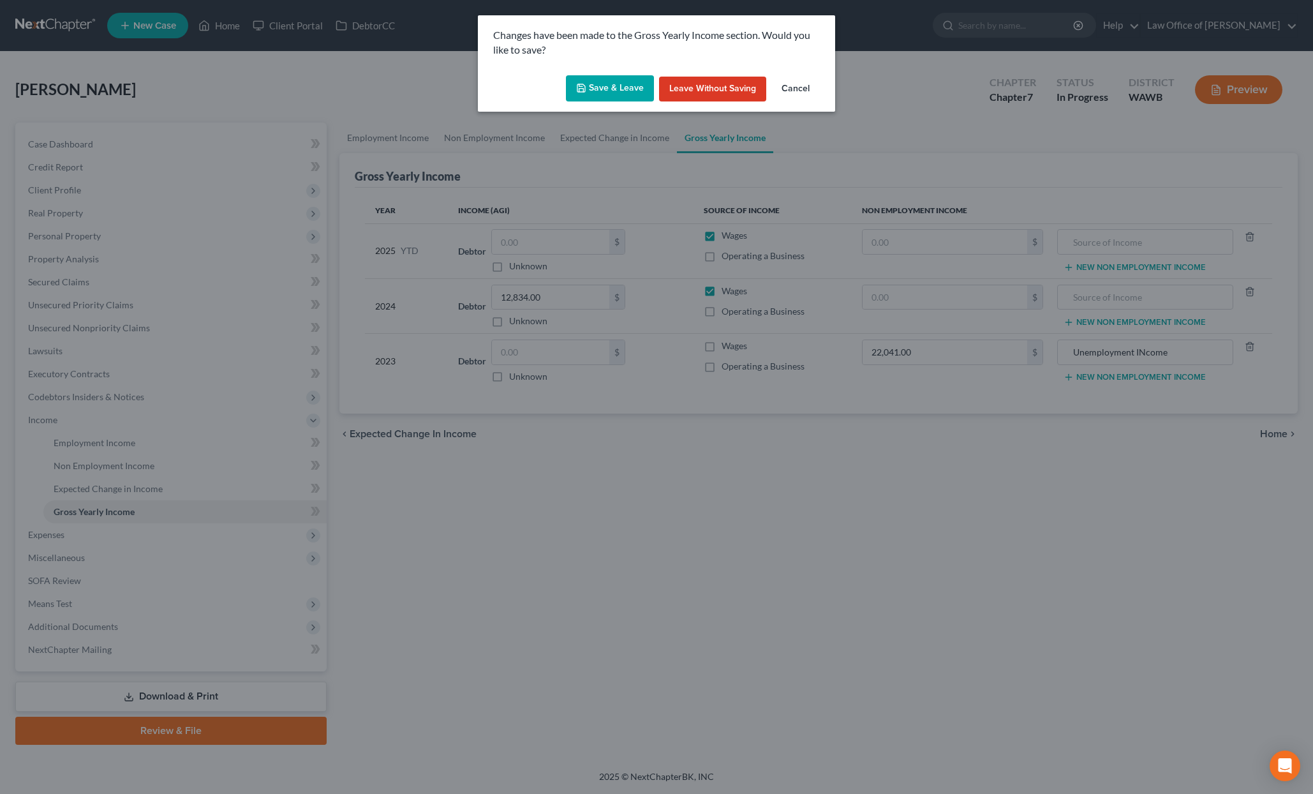
click at [608, 95] on button "Save & Leave" at bounding box center [610, 88] width 88 height 27
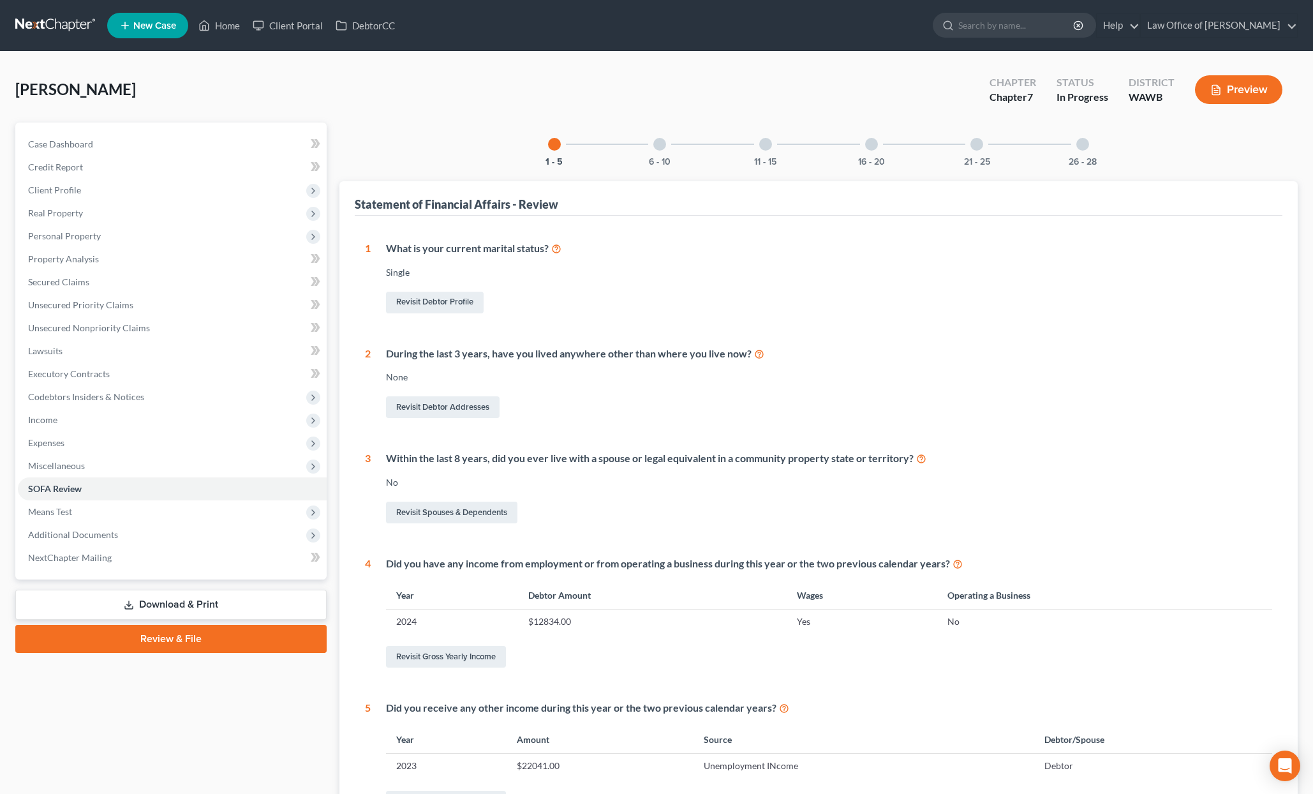
click at [662, 153] on div "6 - 10" at bounding box center [659, 144] width 43 height 43
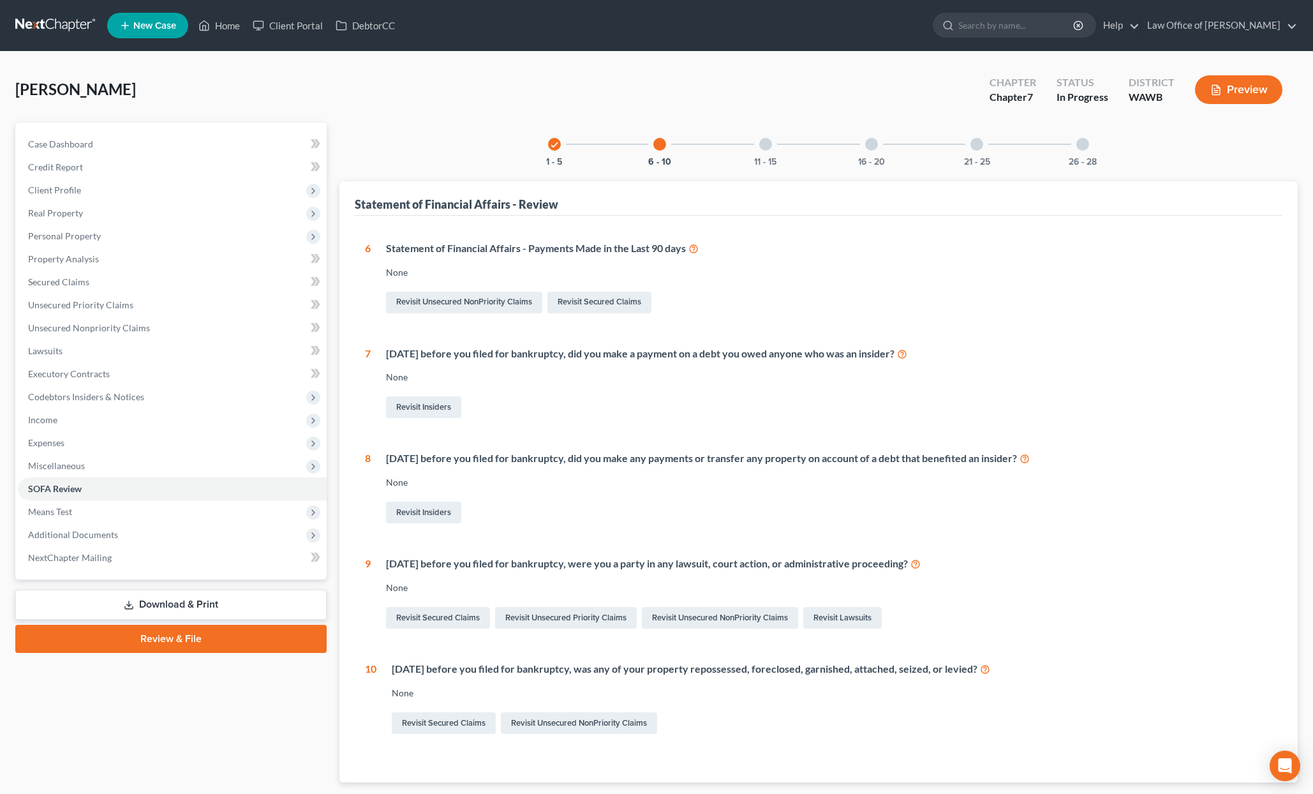
click at [767, 152] on div "11 - 15" at bounding box center [765, 144] width 43 height 43
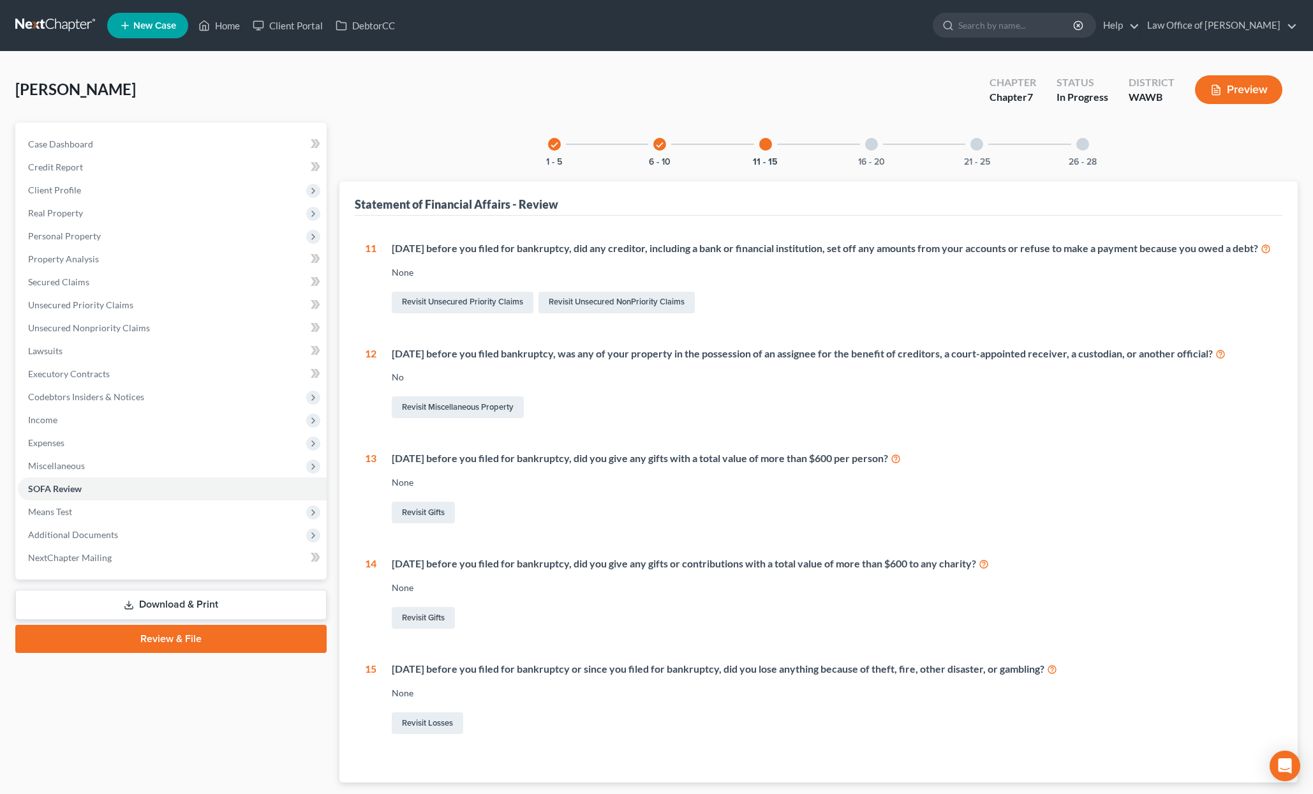
click at [867, 151] on div "16 - 20" at bounding box center [871, 144] width 43 height 43
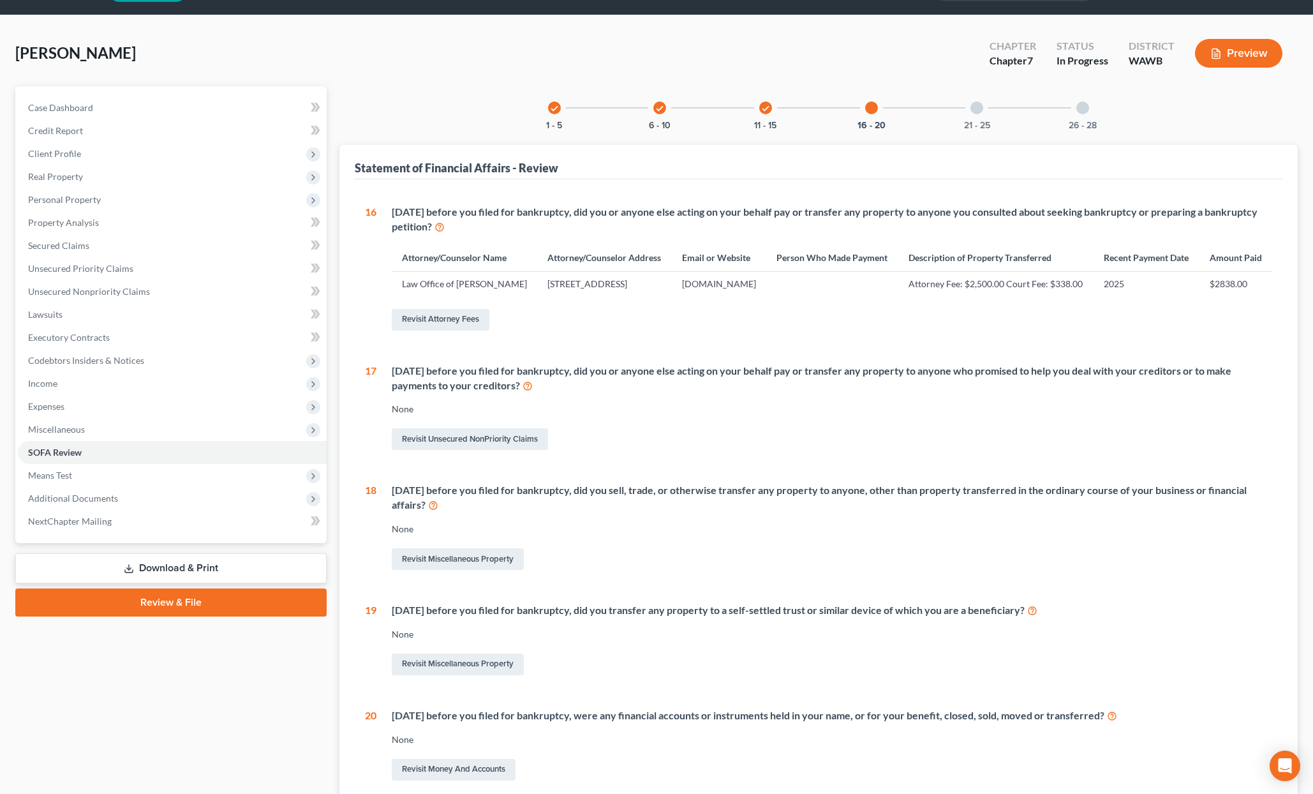
scroll to position [34, 0]
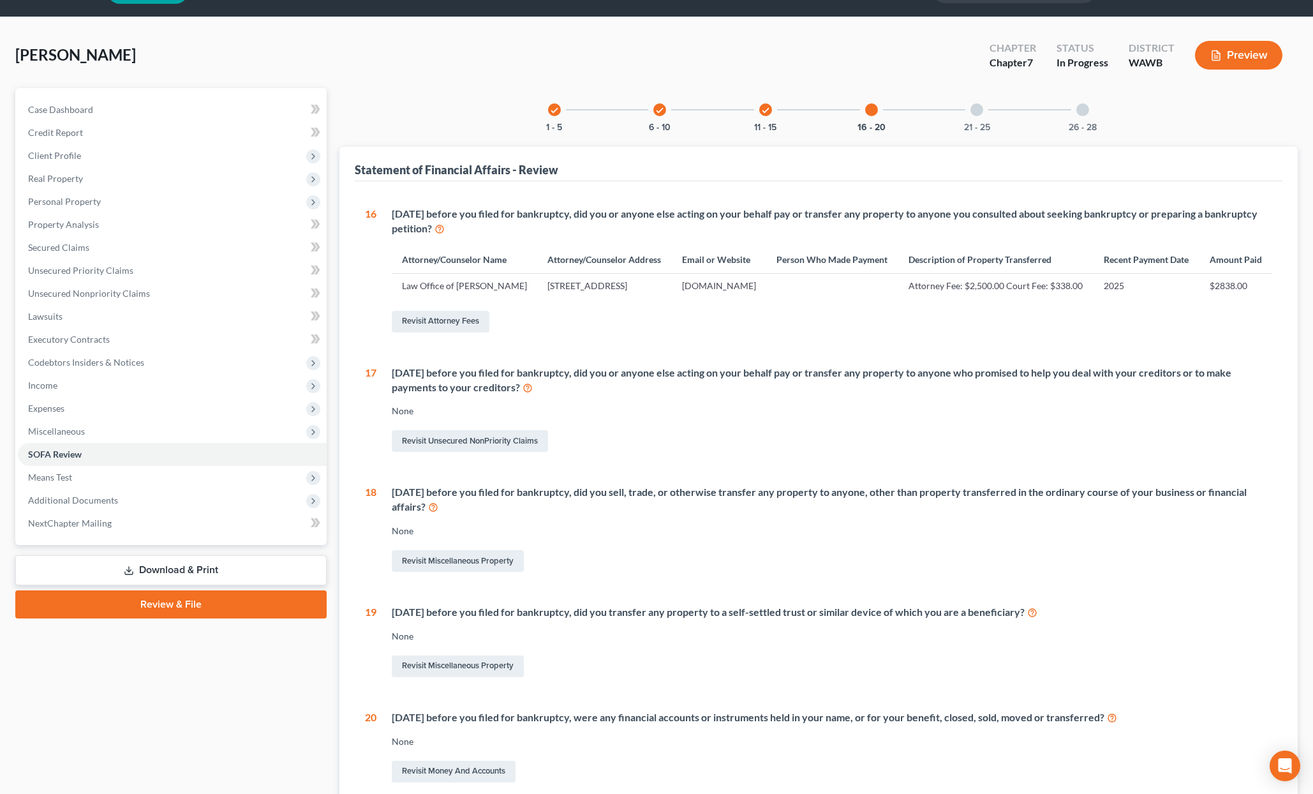
click at [978, 120] on div "21 - 25" at bounding box center [976, 109] width 43 height 43
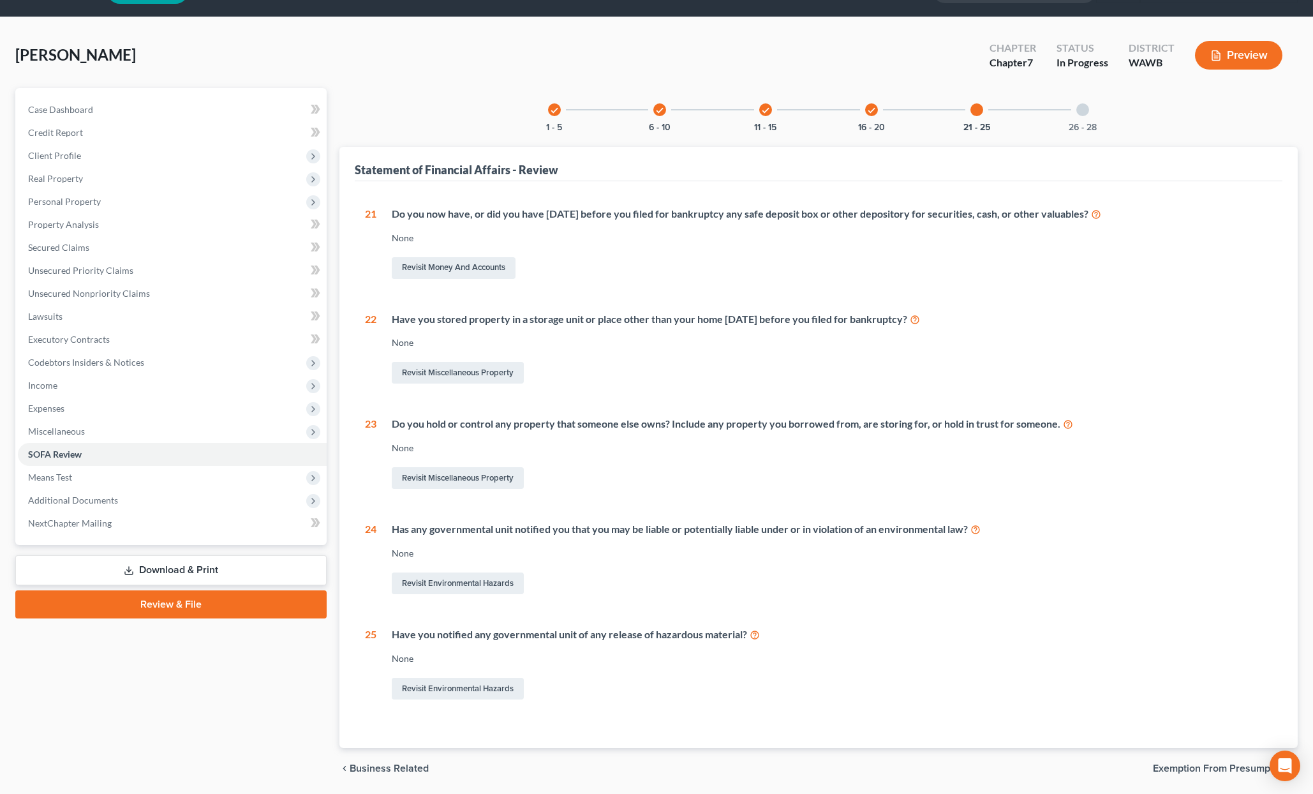
click at [1083, 119] on div "26 - 28" at bounding box center [1082, 109] width 43 height 43
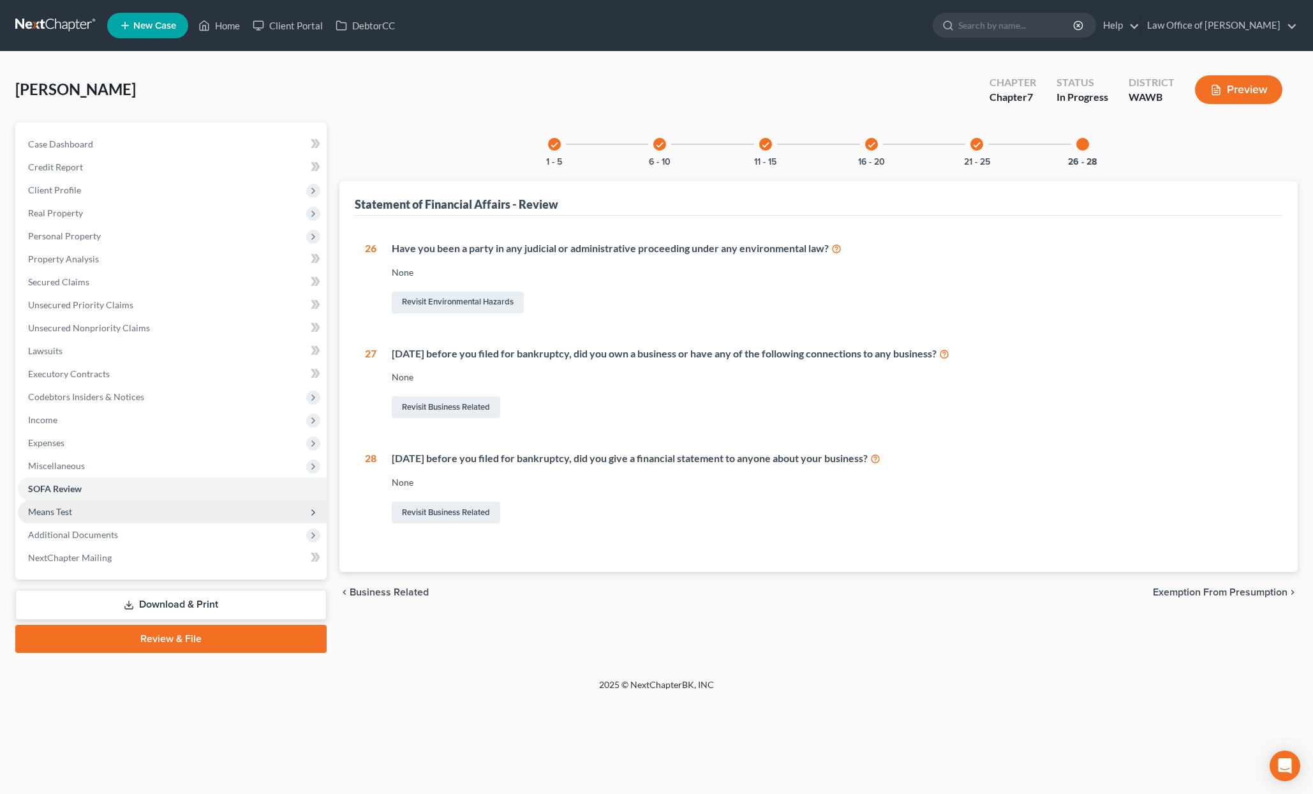
click at [196, 515] on span "Means Test" at bounding box center [172, 511] width 309 height 23
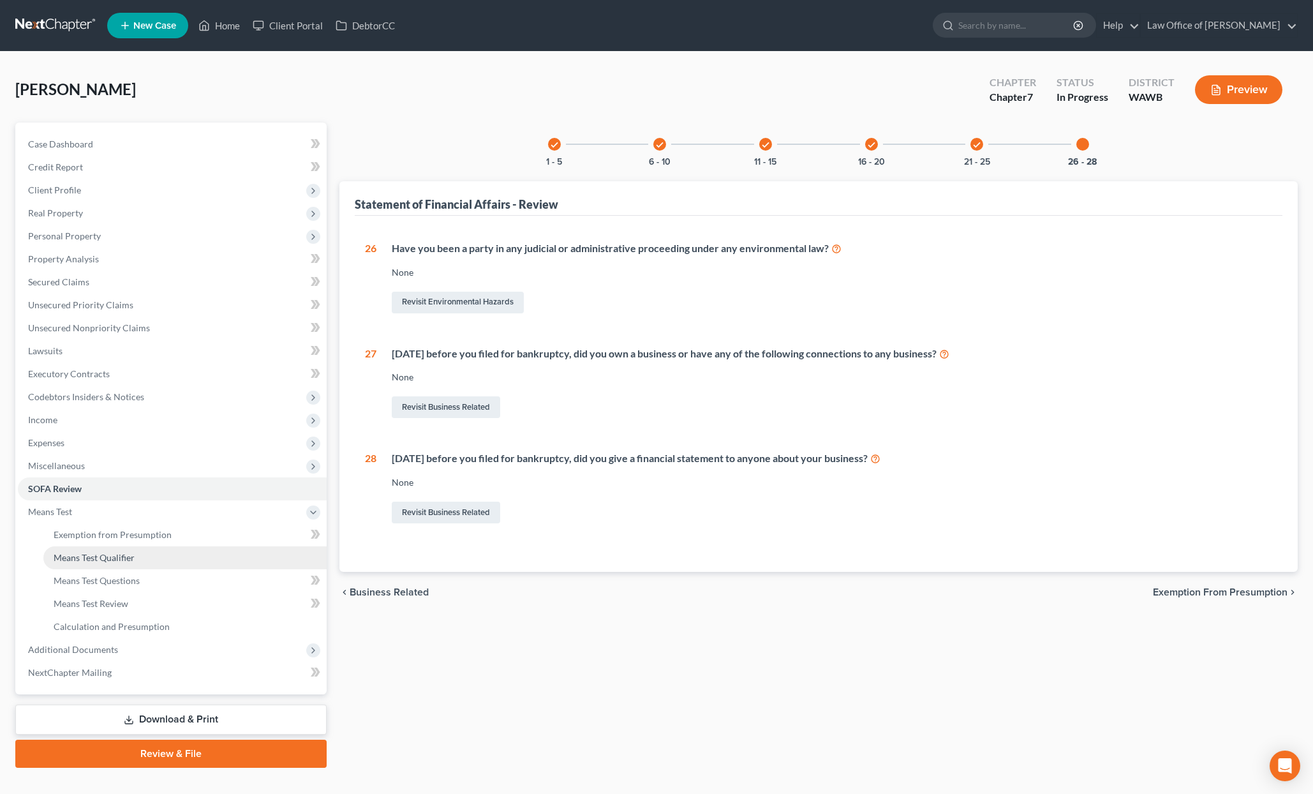
click at [193, 554] on link "Means Test Qualifier" at bounding box center [184, 557] width 283 height 23
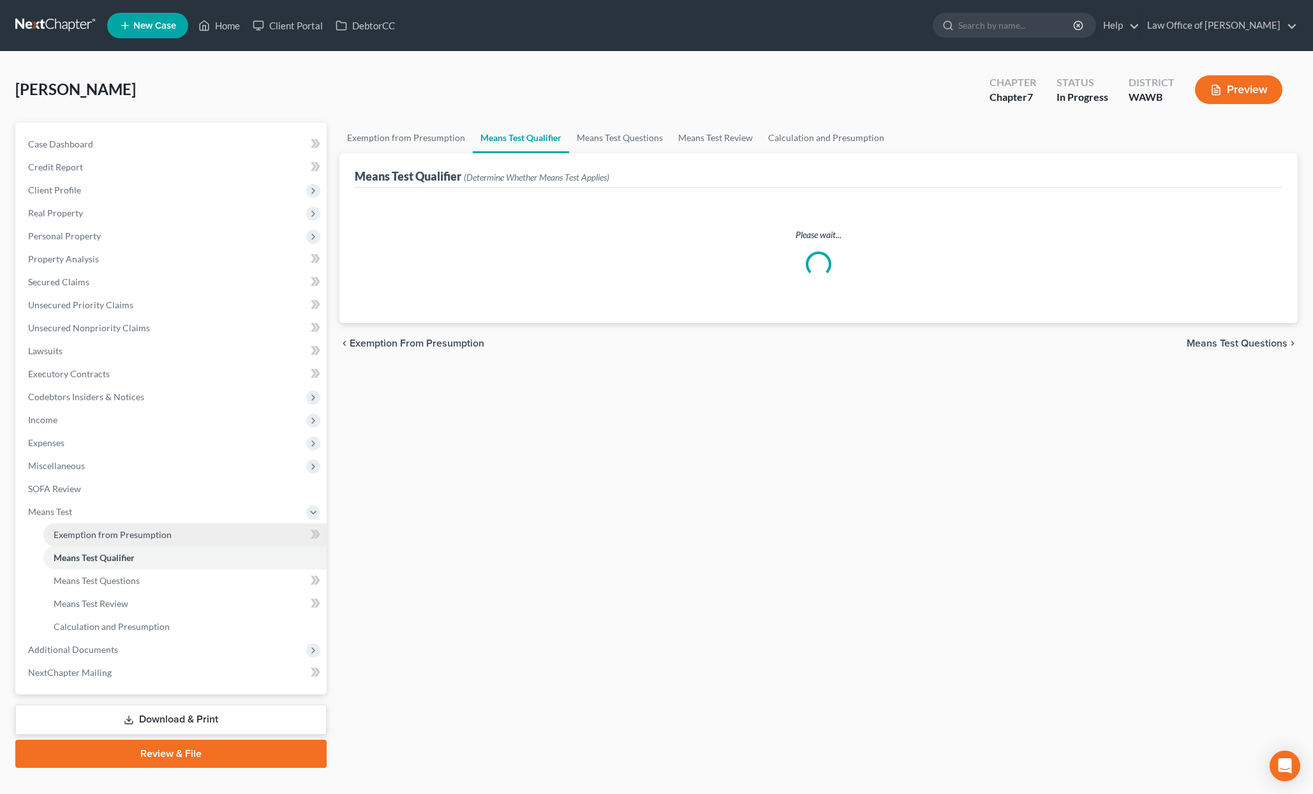
click at [193, 539] on link "Exemption from Presumption" at bounding box center [184, 534] width 283 height 23
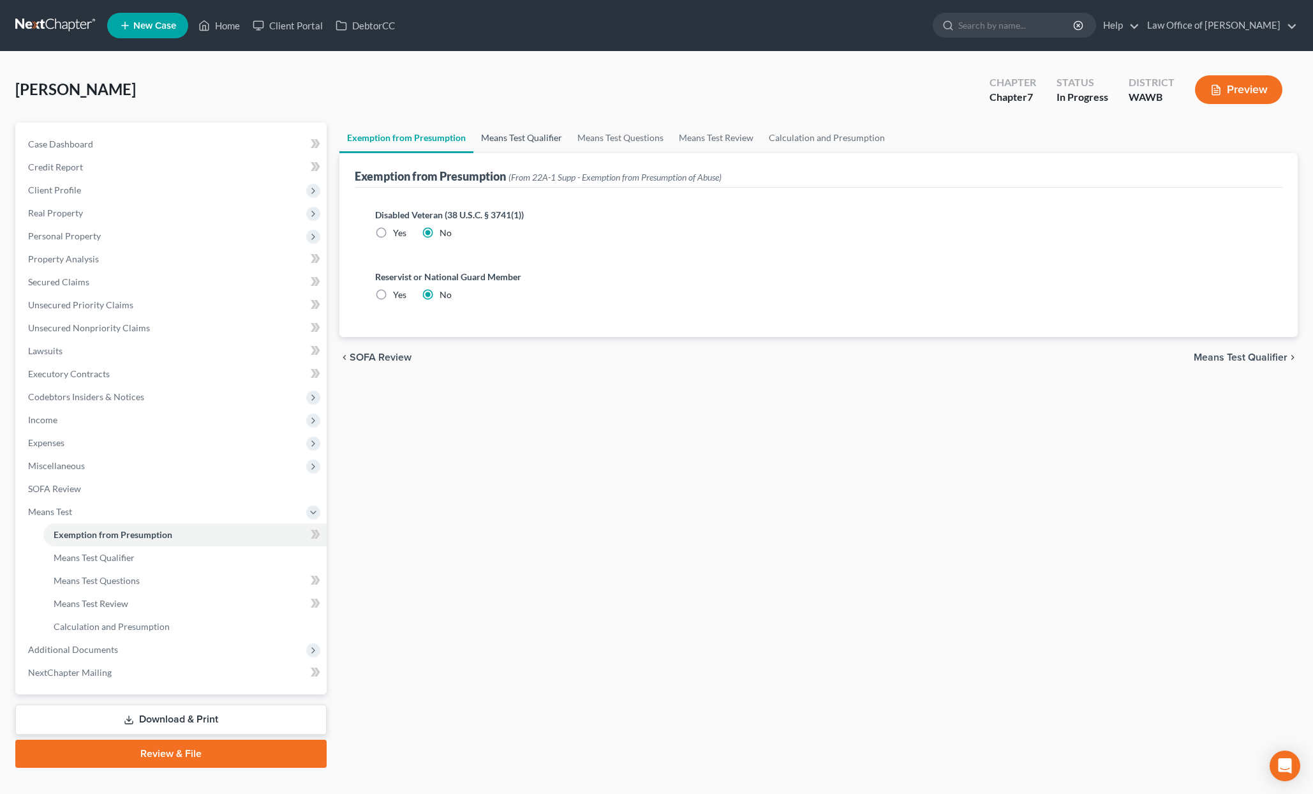
click at [510, 138] on link "Means Test Qualifier" at bounding box center [522, 138] width 96 height 31
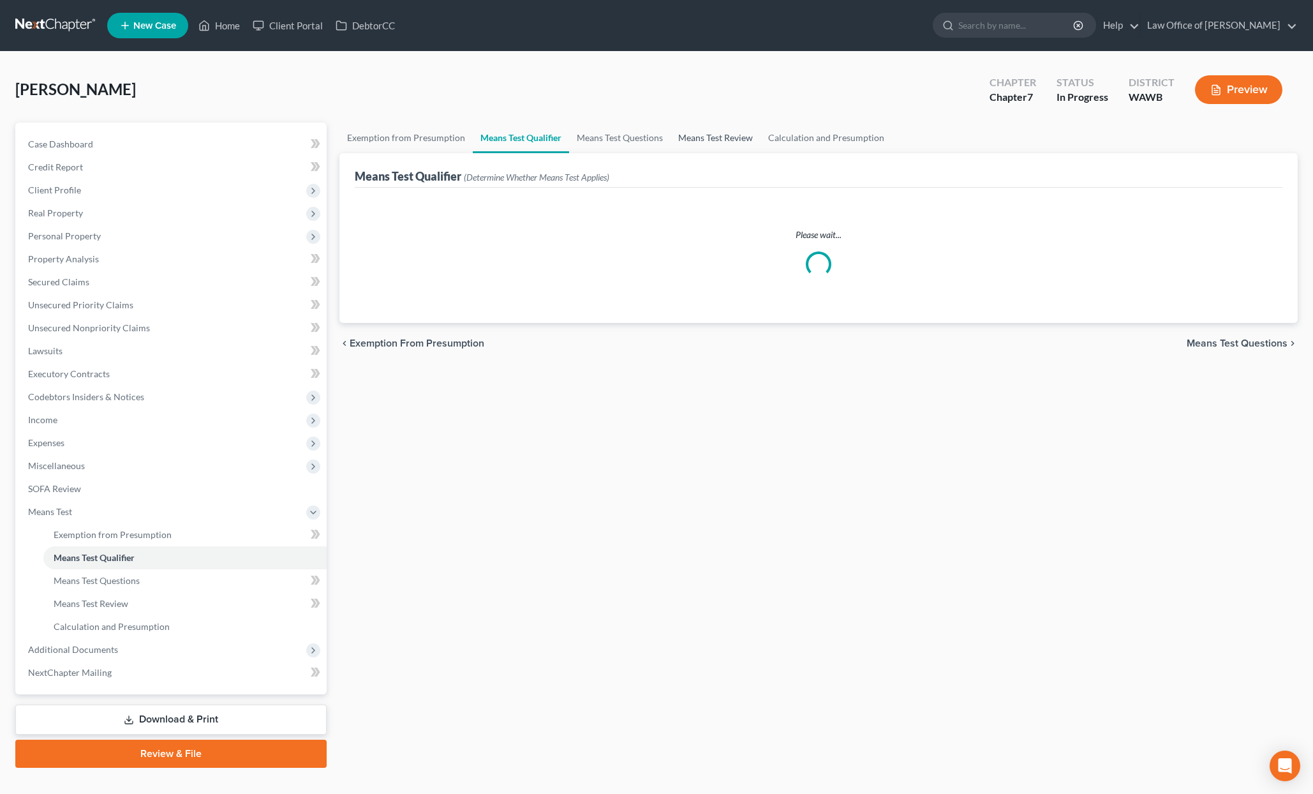
click at [671, 140] on link "Means Test Review" at bounding box center [716, 138] width 90 height 31
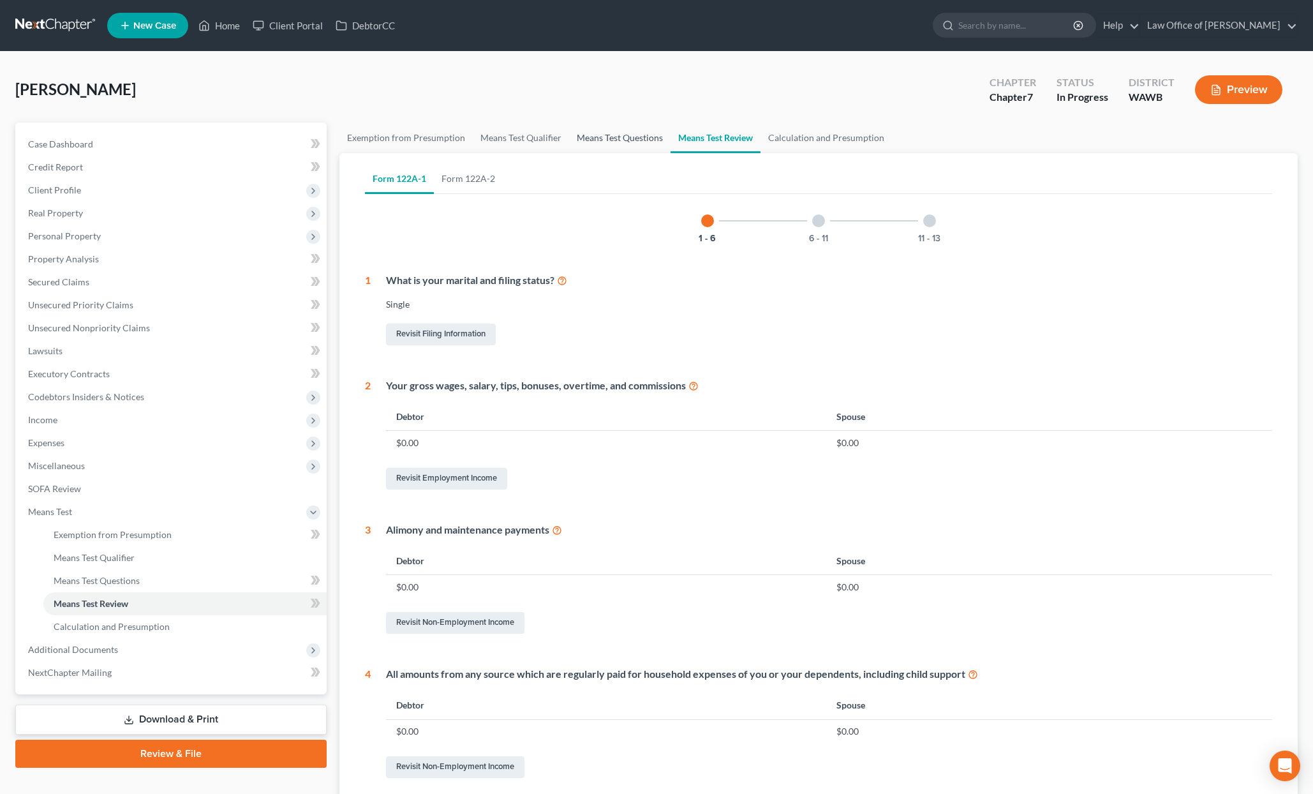
click at [629, 146] on link "Means Test Questions" at bounding box center [619, 138] width 101 height 31
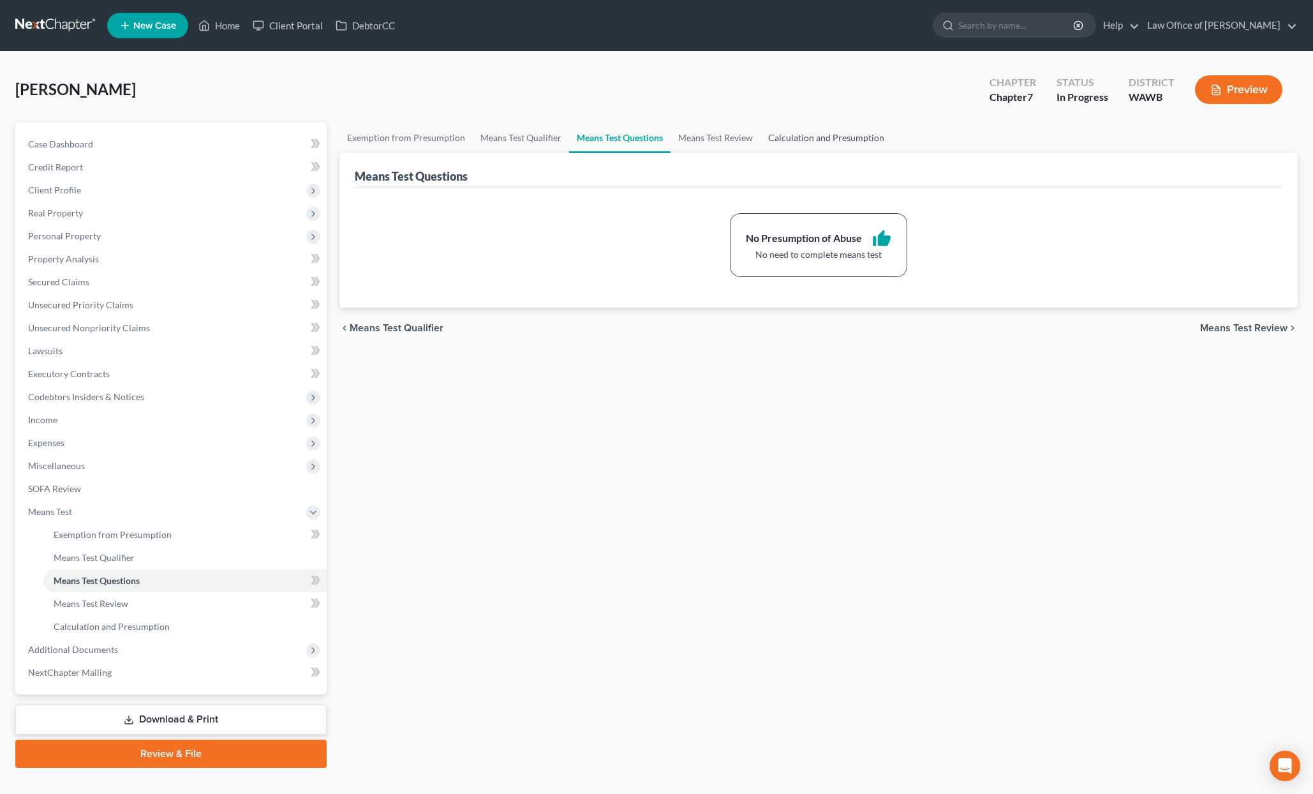
click at [827, 128] on link "Calculation and Presumption" at bounding box center [826, 138] width 131 height 31
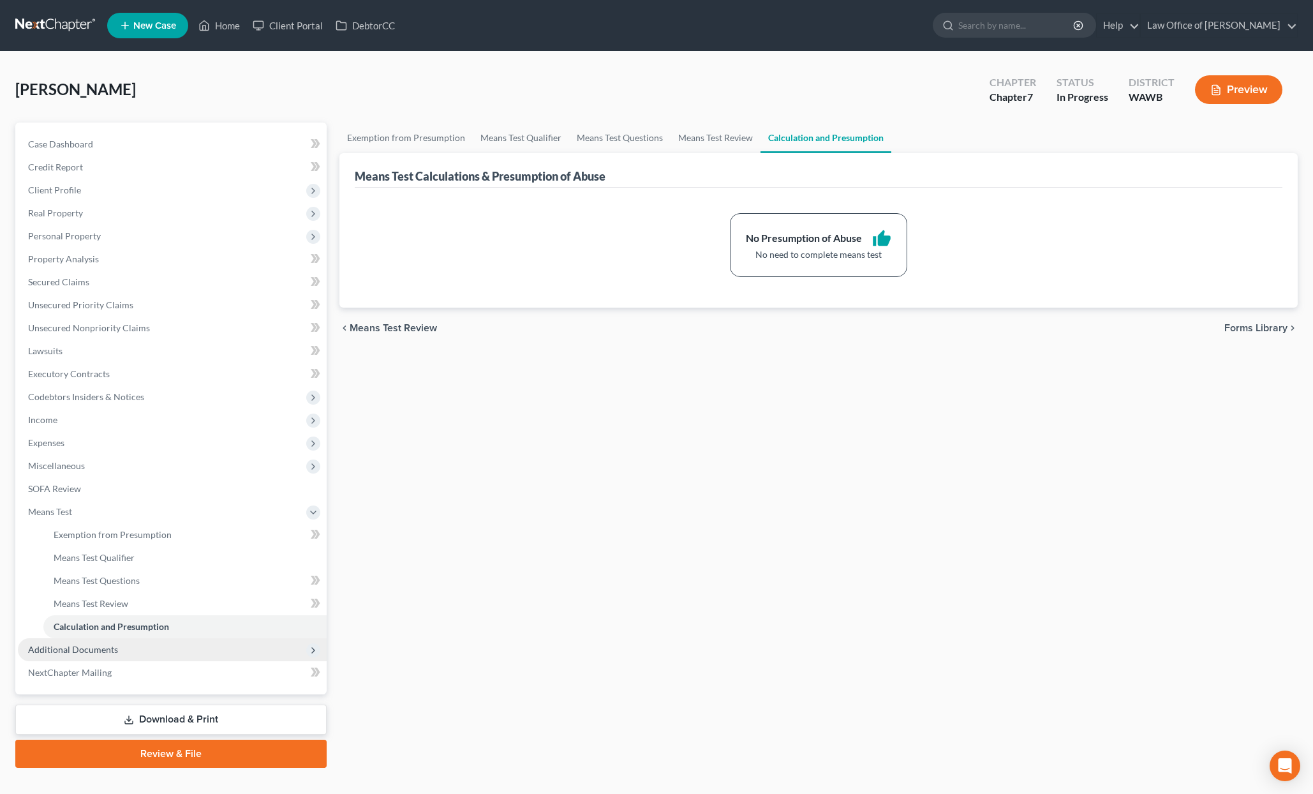
click at [84, 648] on span "Additional Documents" at bounding box center [73, 649] width 90 height 11
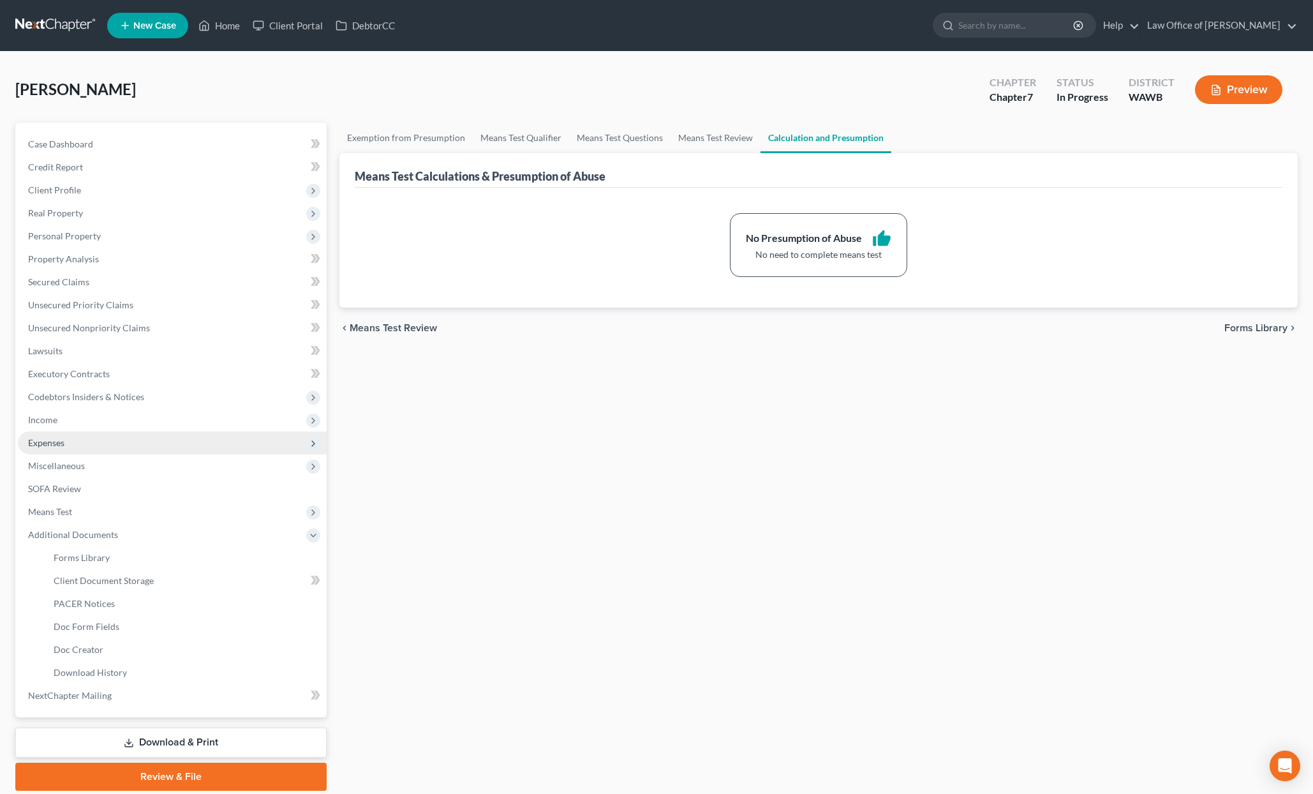
click at [68, 439] on span "Expenses" at bounding box center [172, 442] width 309 height 23
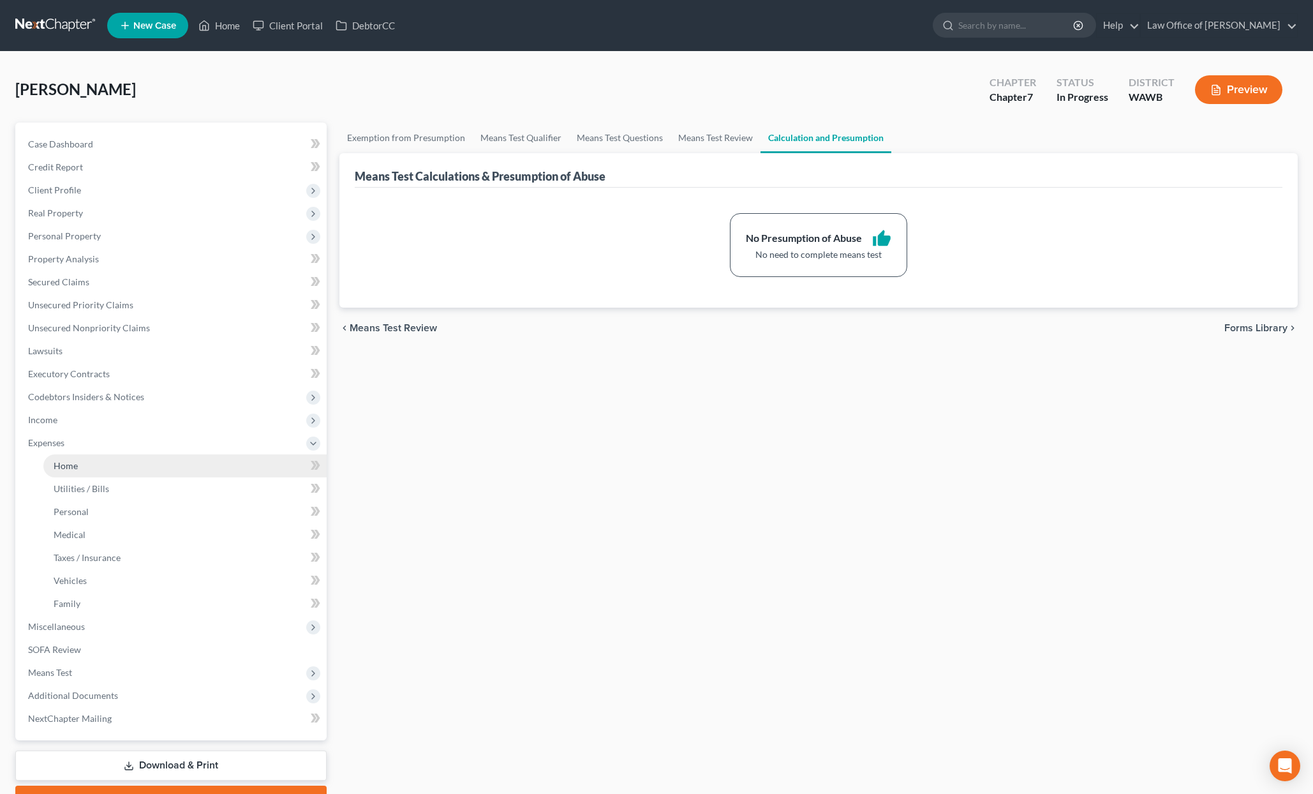
click at [142, 467] on link "Home" at bounding box center [184, 465] width 283 height 23
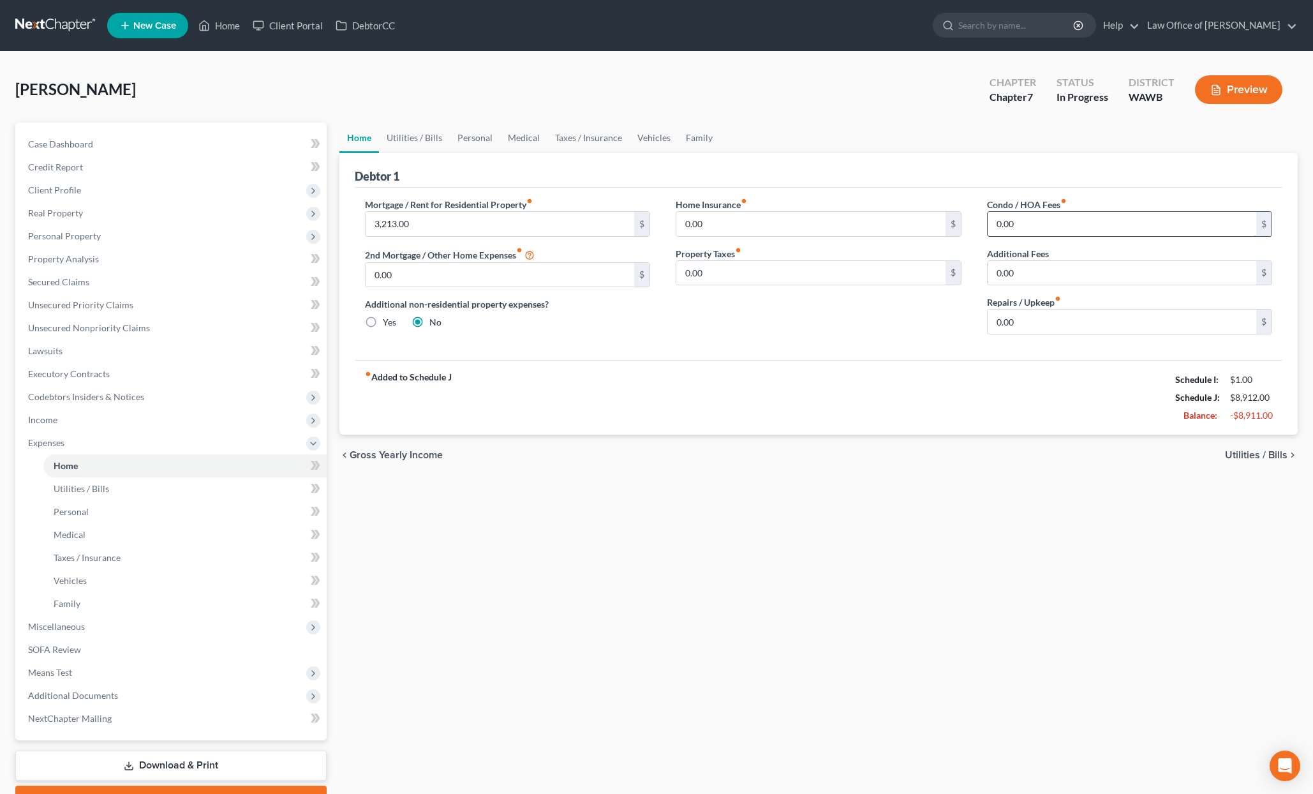
click at [1028, 219] on input "0.00" at bounding box center [1122, 224] width 269 height 24
click at [133, 145] on link "Case Dashboard" at bounding box center [172, 144] width 309 height 23
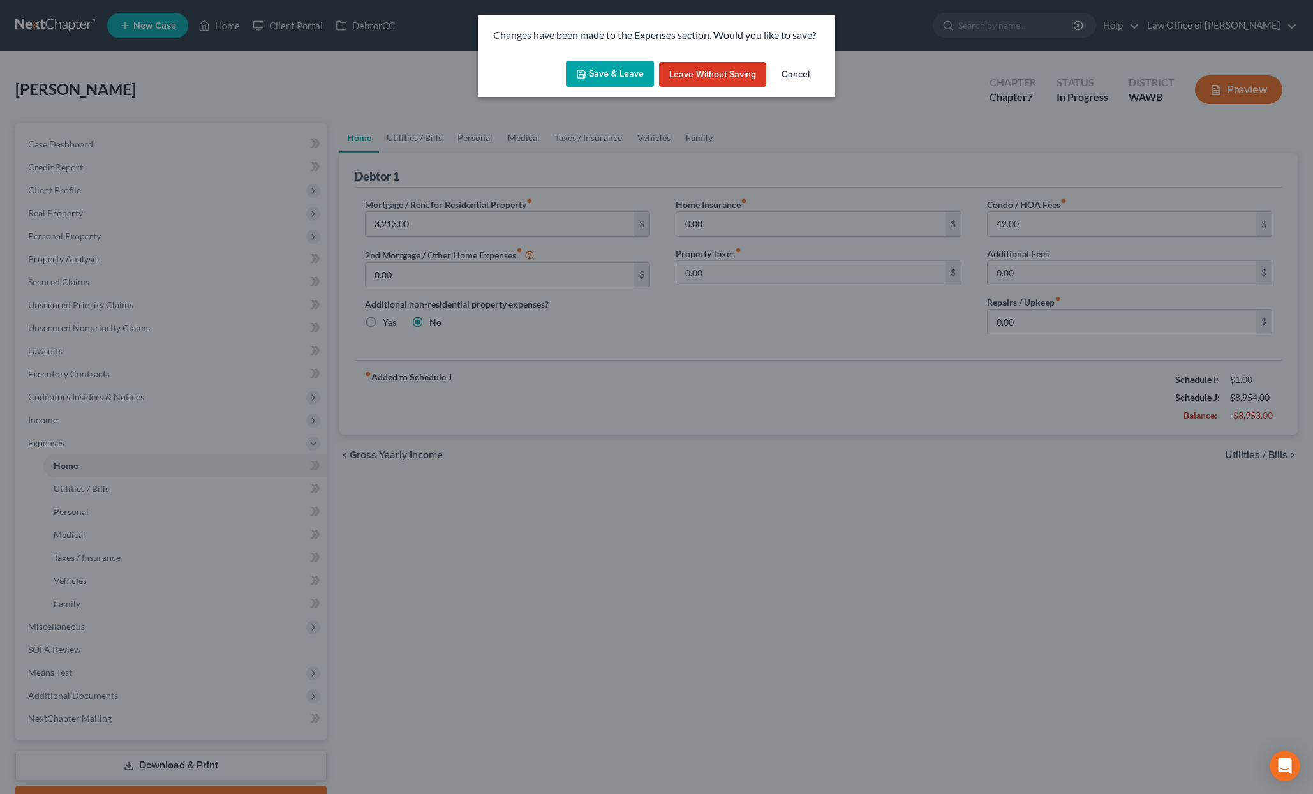
click at [608, 73] on button "Save & Leave" at bounding box center [610, 74] width 88 height 27
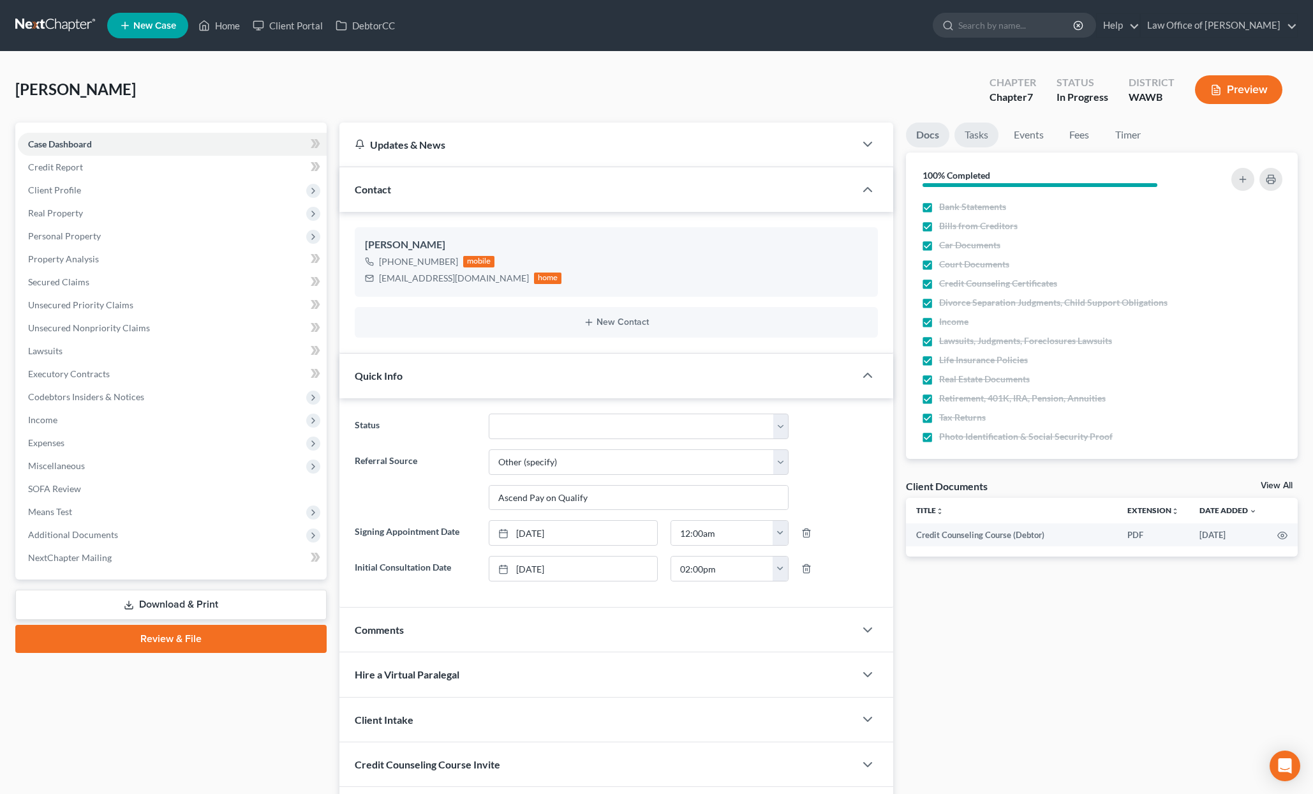
click at [965, 141] on link "Tasks" at bounding box center [977, 135] width 44 height 25
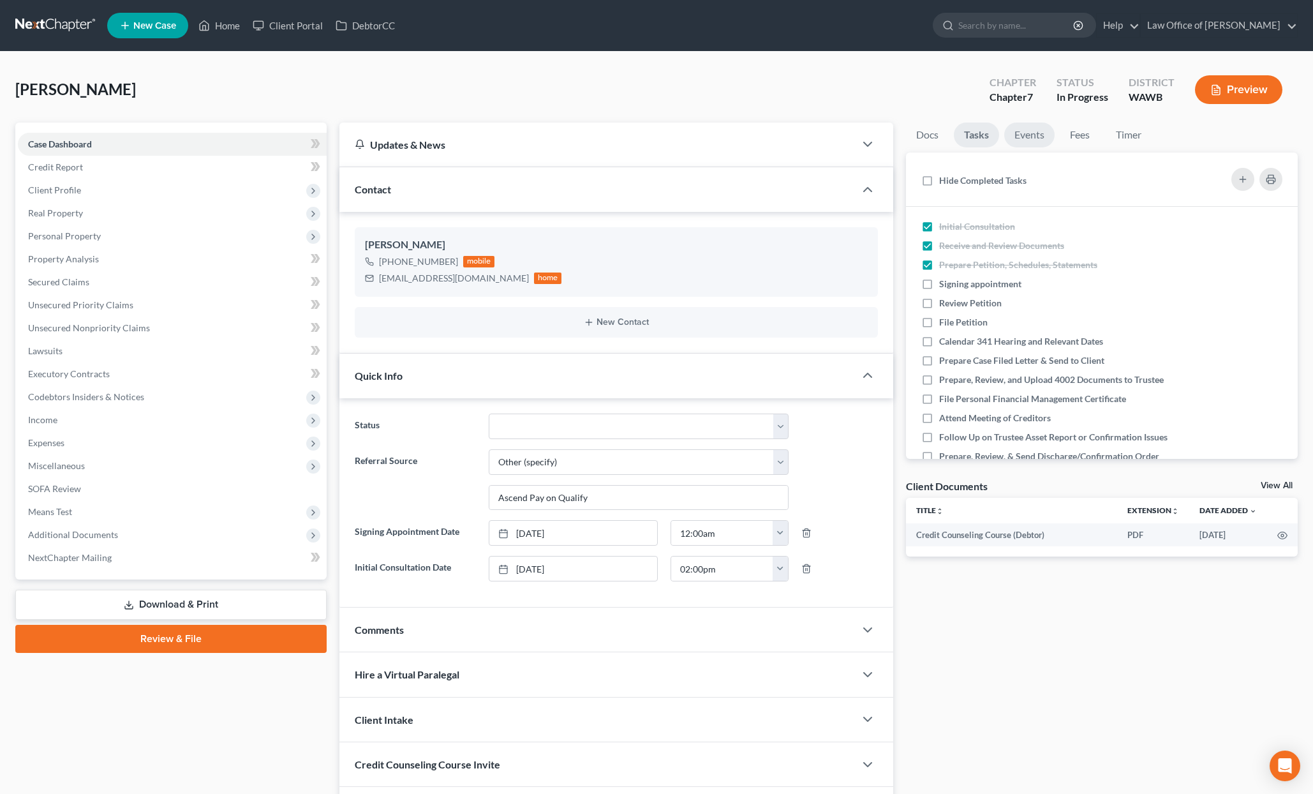
click at [1035, 144] on link "Events" at bounding box center [1030, 135] width 50 height 25
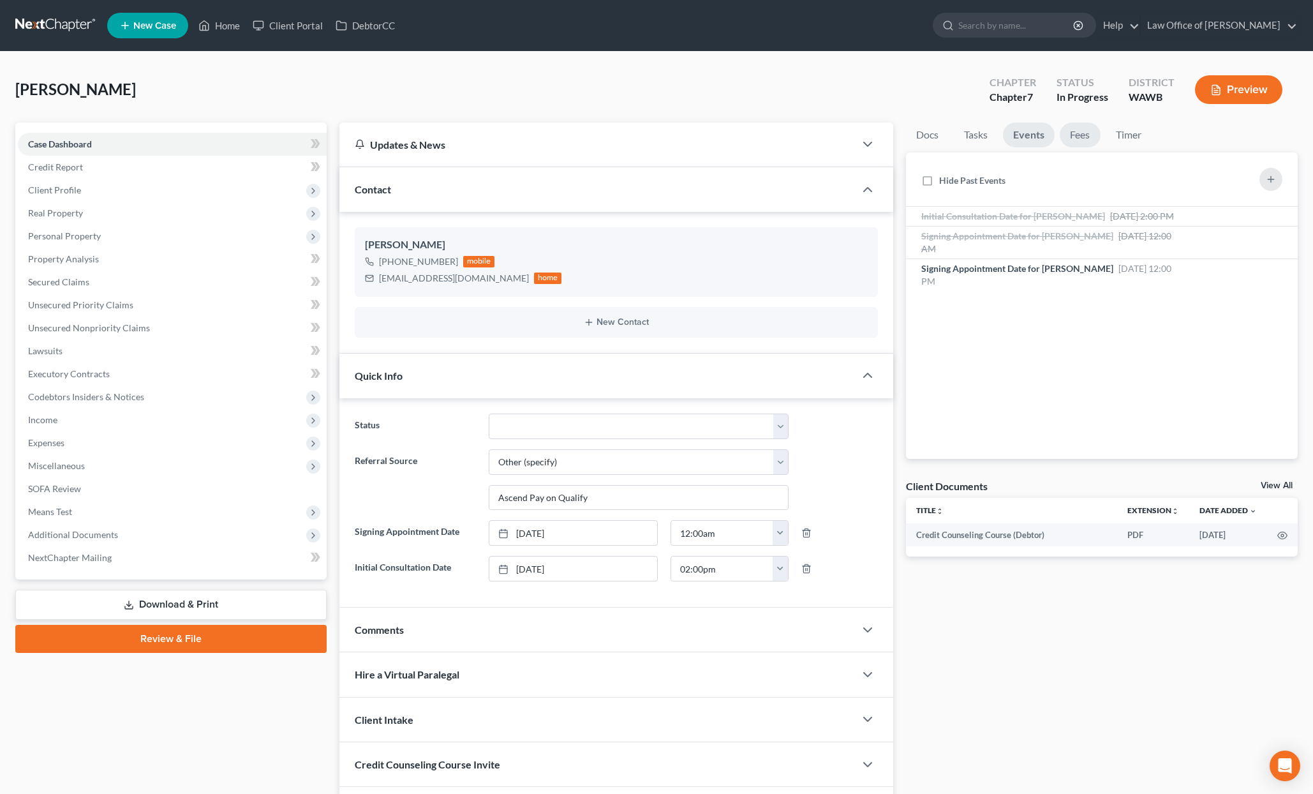
click at [1079, 143] on link "Fees" at bounding box center [1080, 135] width 41 height 25
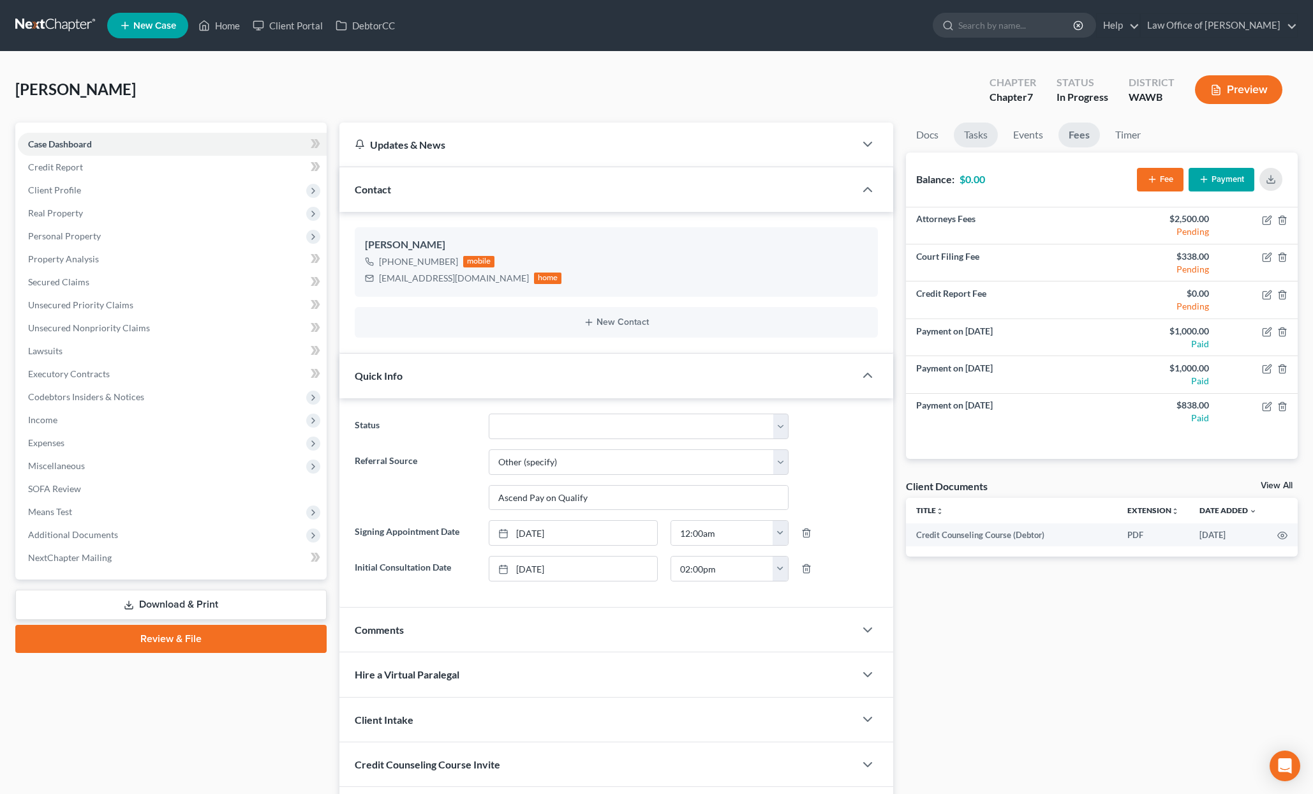
click at [971, 142] on link "Tasks" at bounding box center [976, 135] width 44 height 25
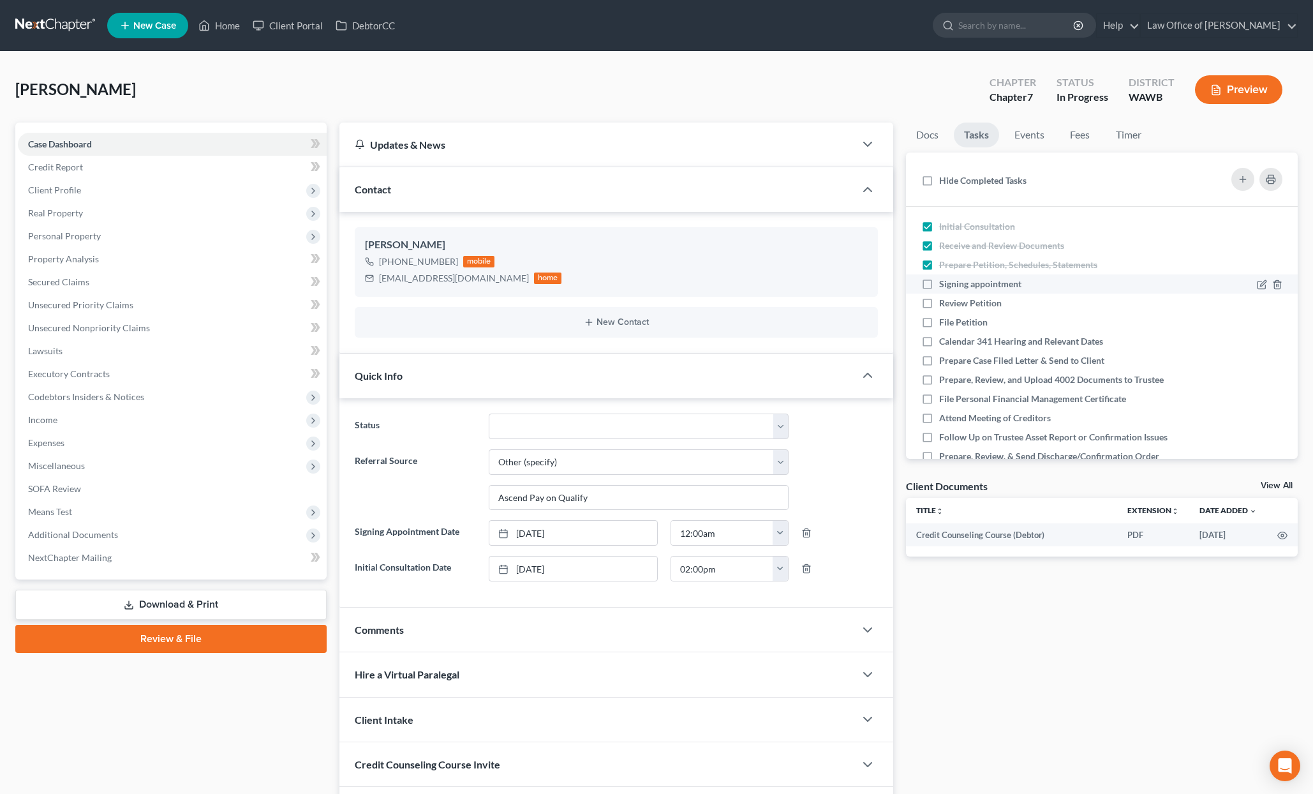
click at [939, 288] on label "Signing appointment" at bounding box center [985, 284] width 93 height 13
click at [945, 286] on input "Signing appointment" at bounding box center [949, 282] width 8 height 8
click at [202, 534] on span "Additional Documents" at bounding box center [172, 534] width 309 height 23
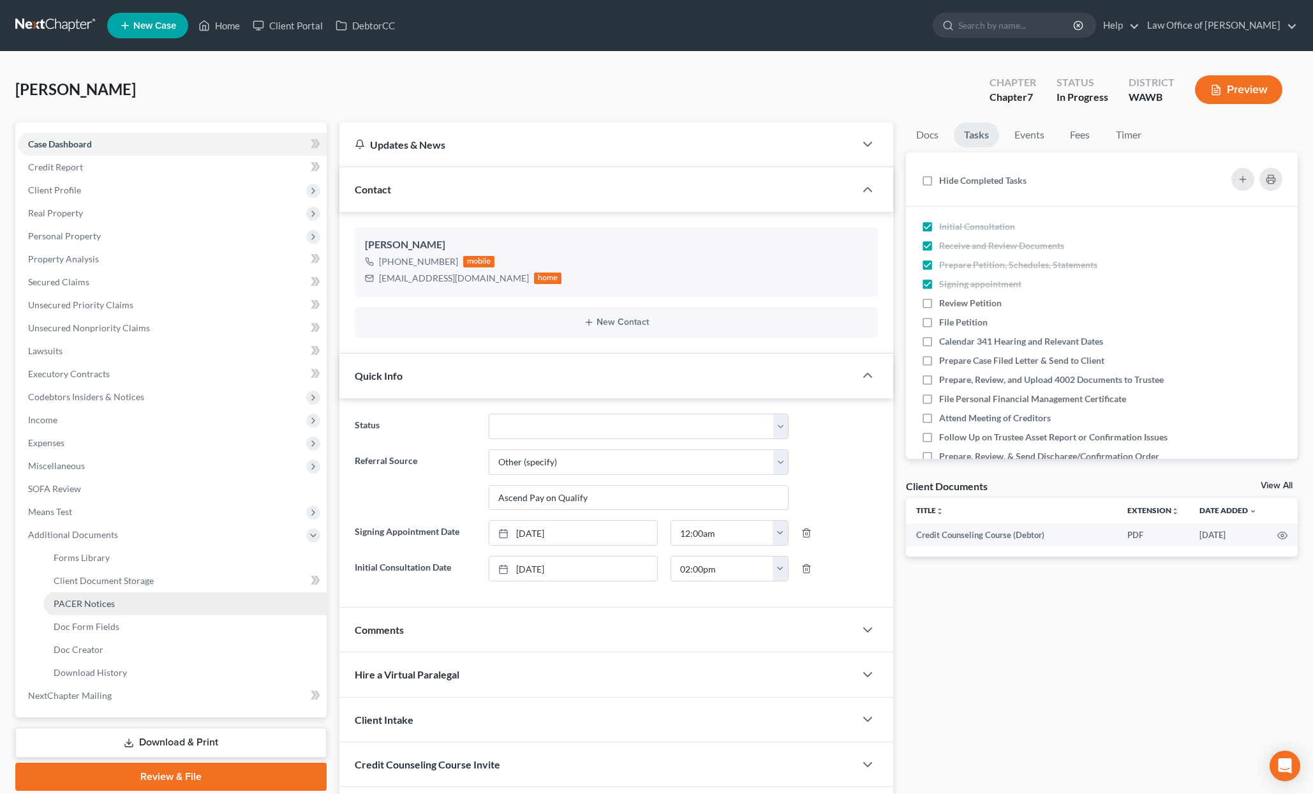
click at [149, 611] on link "PACER Notices" at bounding box center [184, 603] width 283 height 23
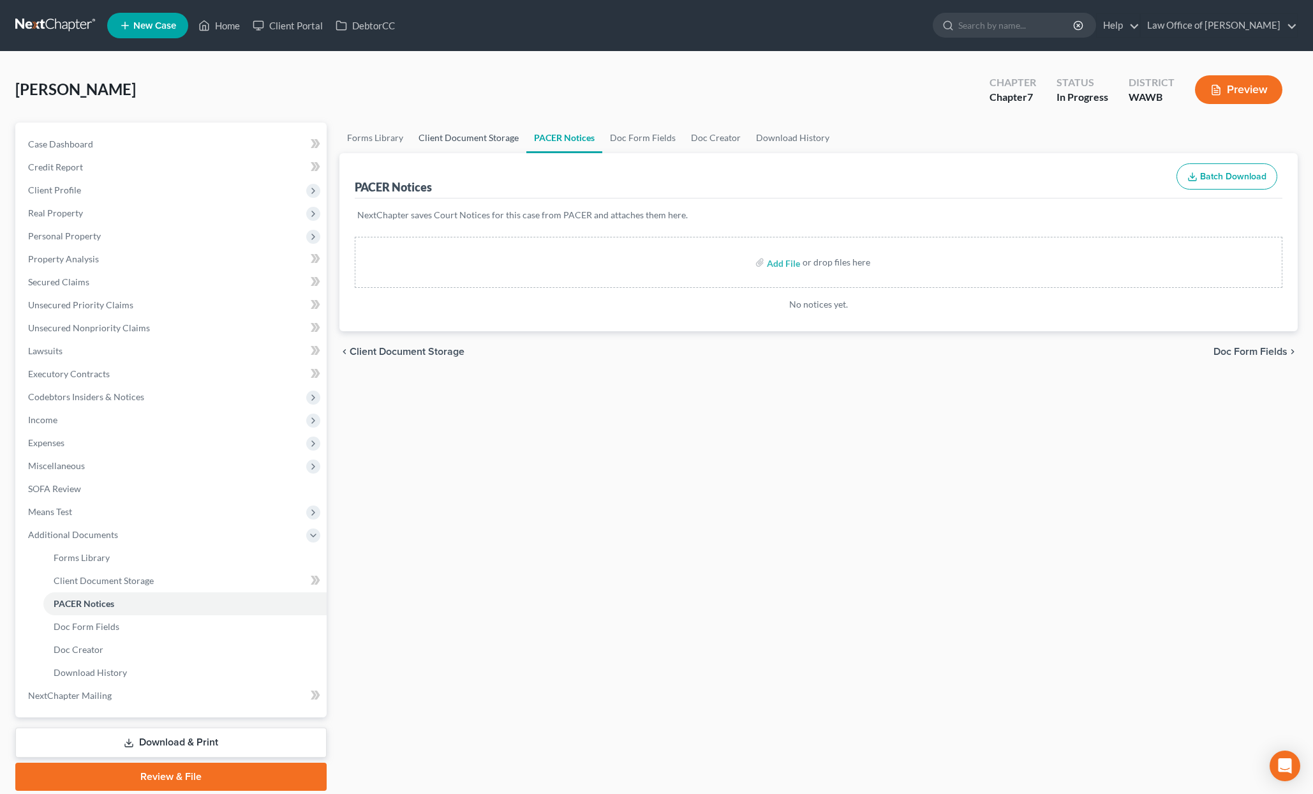
click at [477, 140] on link "Client Document Storage" at bounding box center [469, 138] width 116 height 31
